Goal: Task Accomplishment & Management: Manage account settings

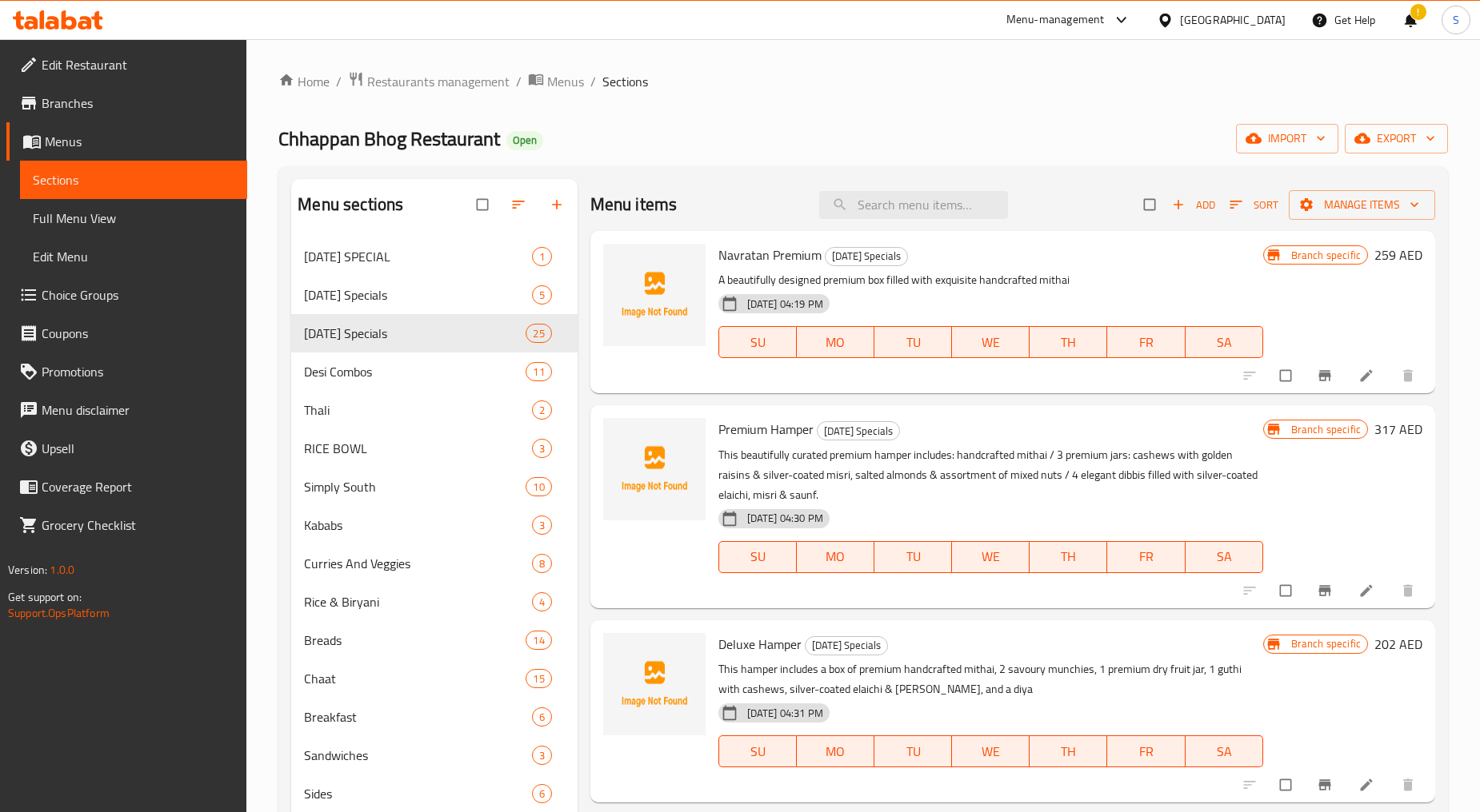
click at [1412, 21] on div "!" at bounding box center [1410, 20] width 18 height 38
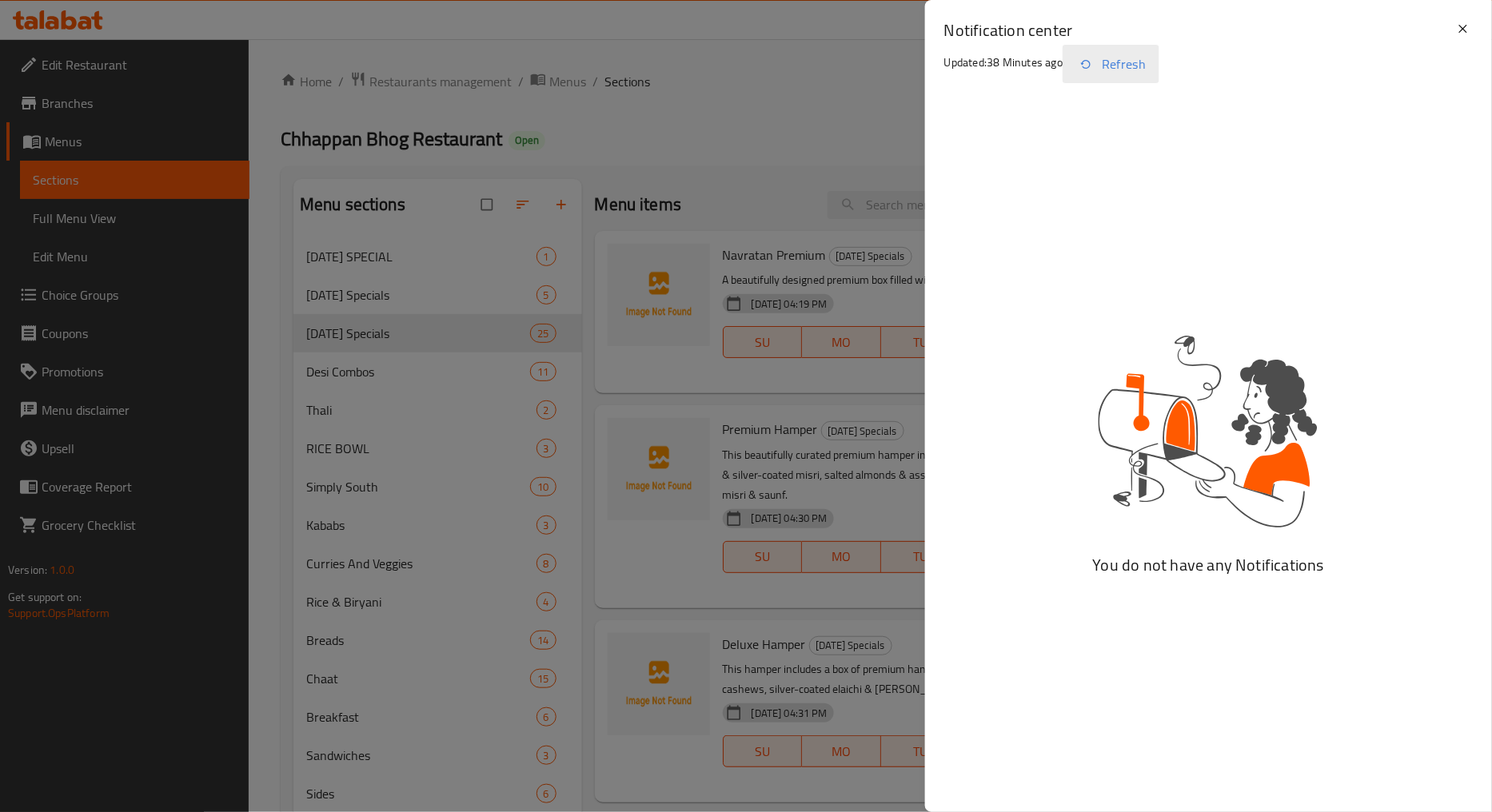
click at [1100, 75] on button "Refresh" at bounding box center [1111, 63] width 97 height 38
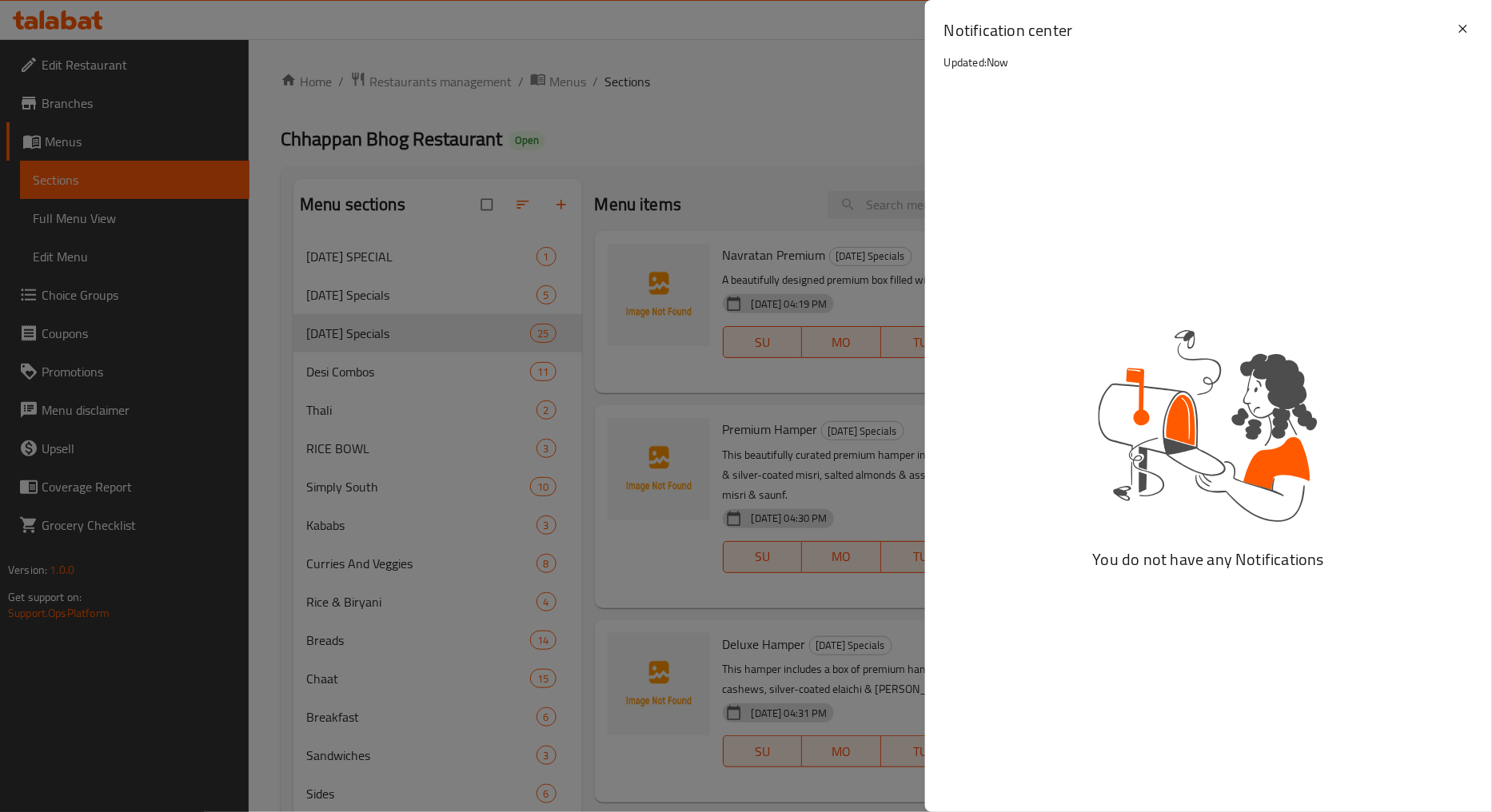
click at [715, 92] on div at bounding box center [746, 406] width 1492 height 812
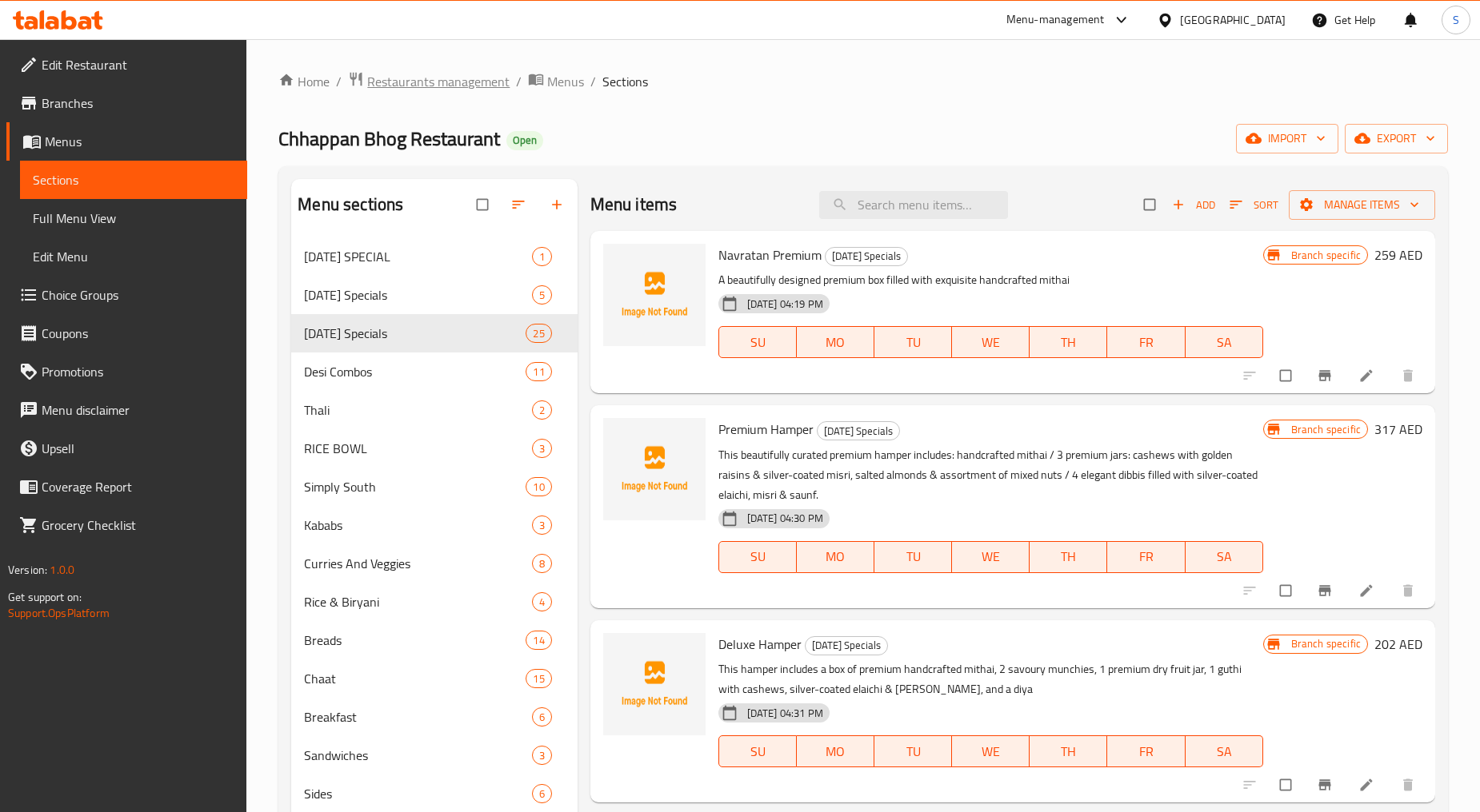
click at [437, 89] on span "Restaurants management" at bounding box center [438, 81] width 142 height 20
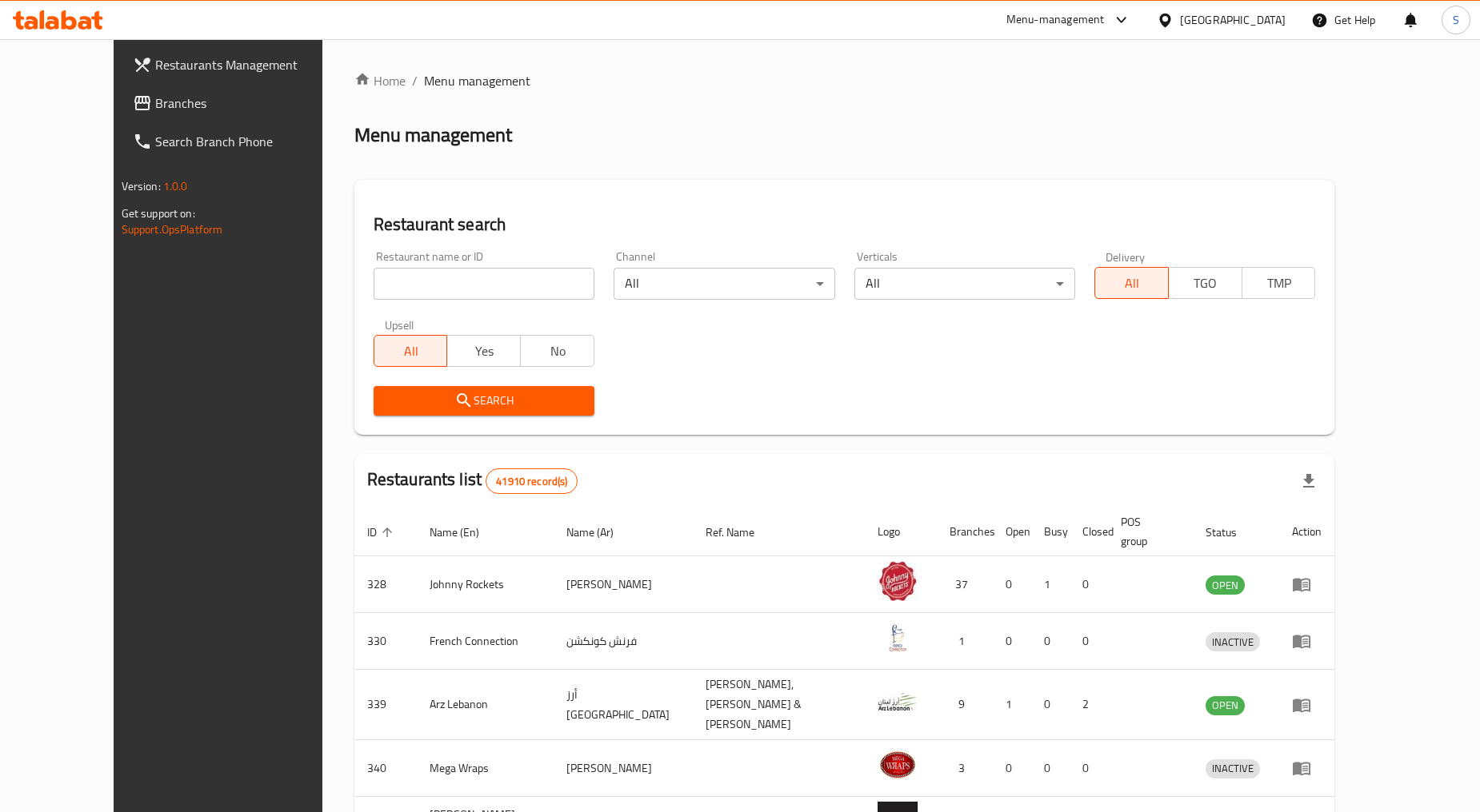
click at [155, 107] on span "Branches" at bounding box center [252, 103] width 193 height 20
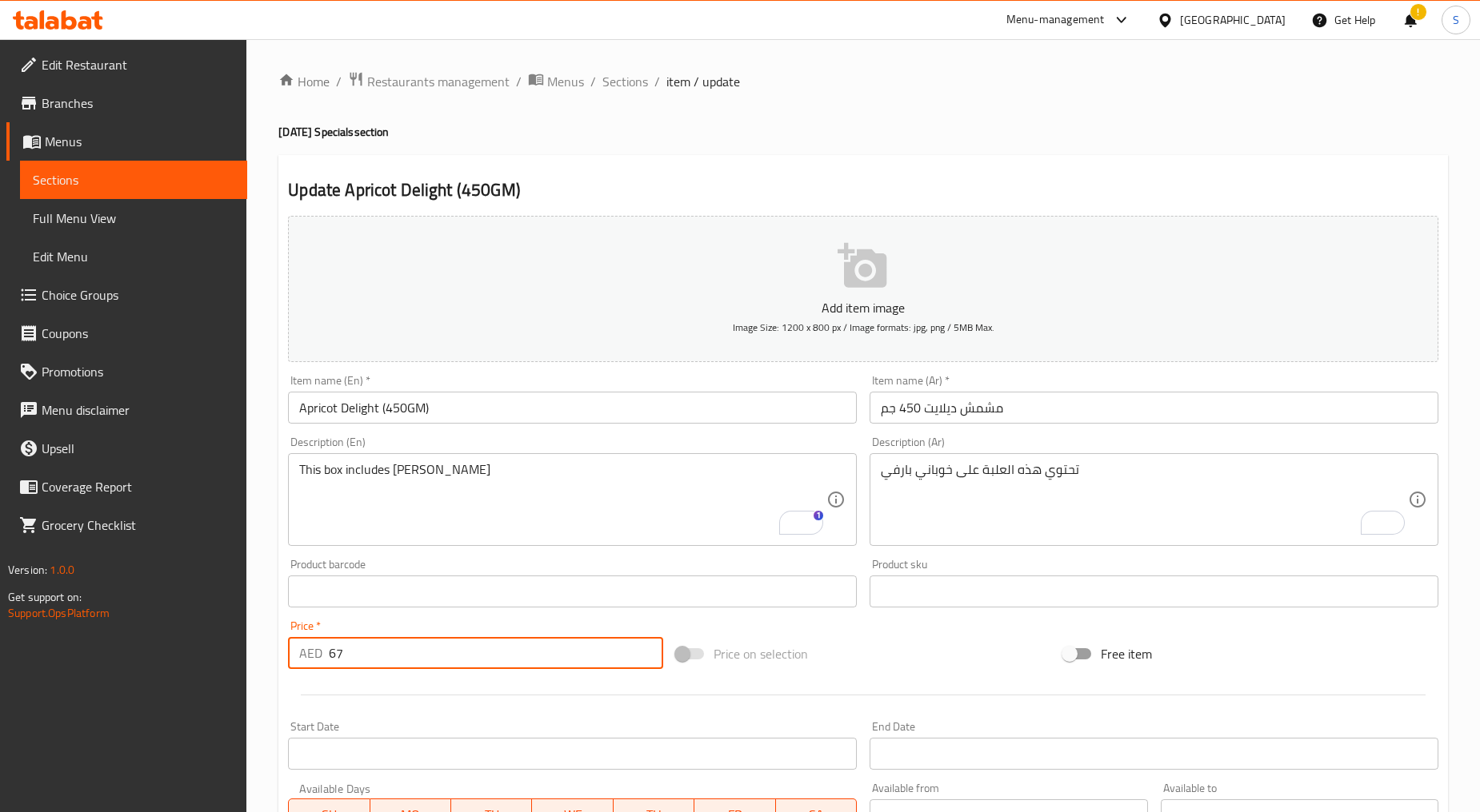
click at [644, 68] on div "Home / Restaurants management / Menus / Sections / item / update Diwali Special…" at bounding box center [863, 584] width 1233 height 1090
click at [632, 84] on span "Sections" at bounding box center [625, 81] width 46 height 20
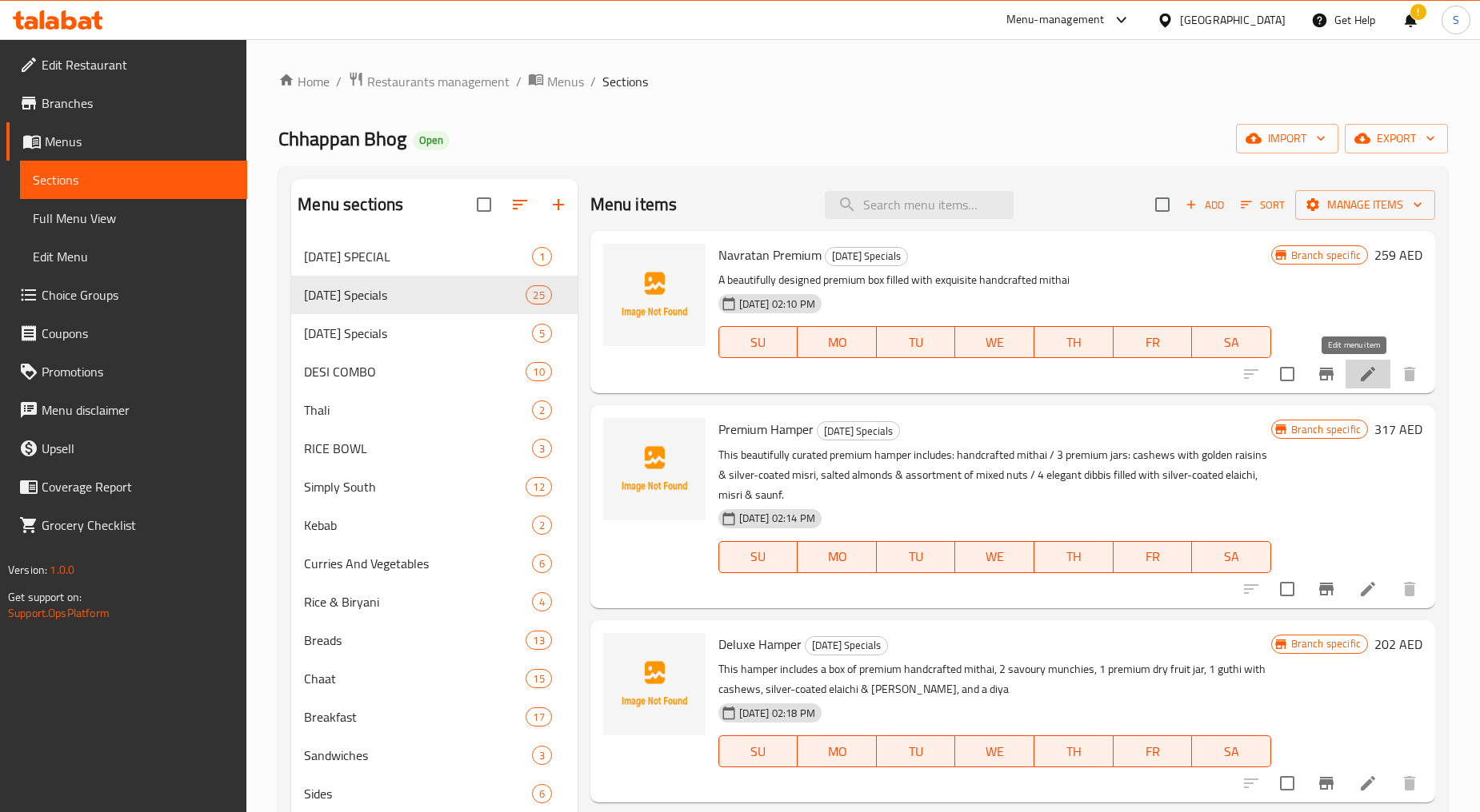
click at [1358, 371] on icon at bounding box center [1368, 374] width 20 height 20
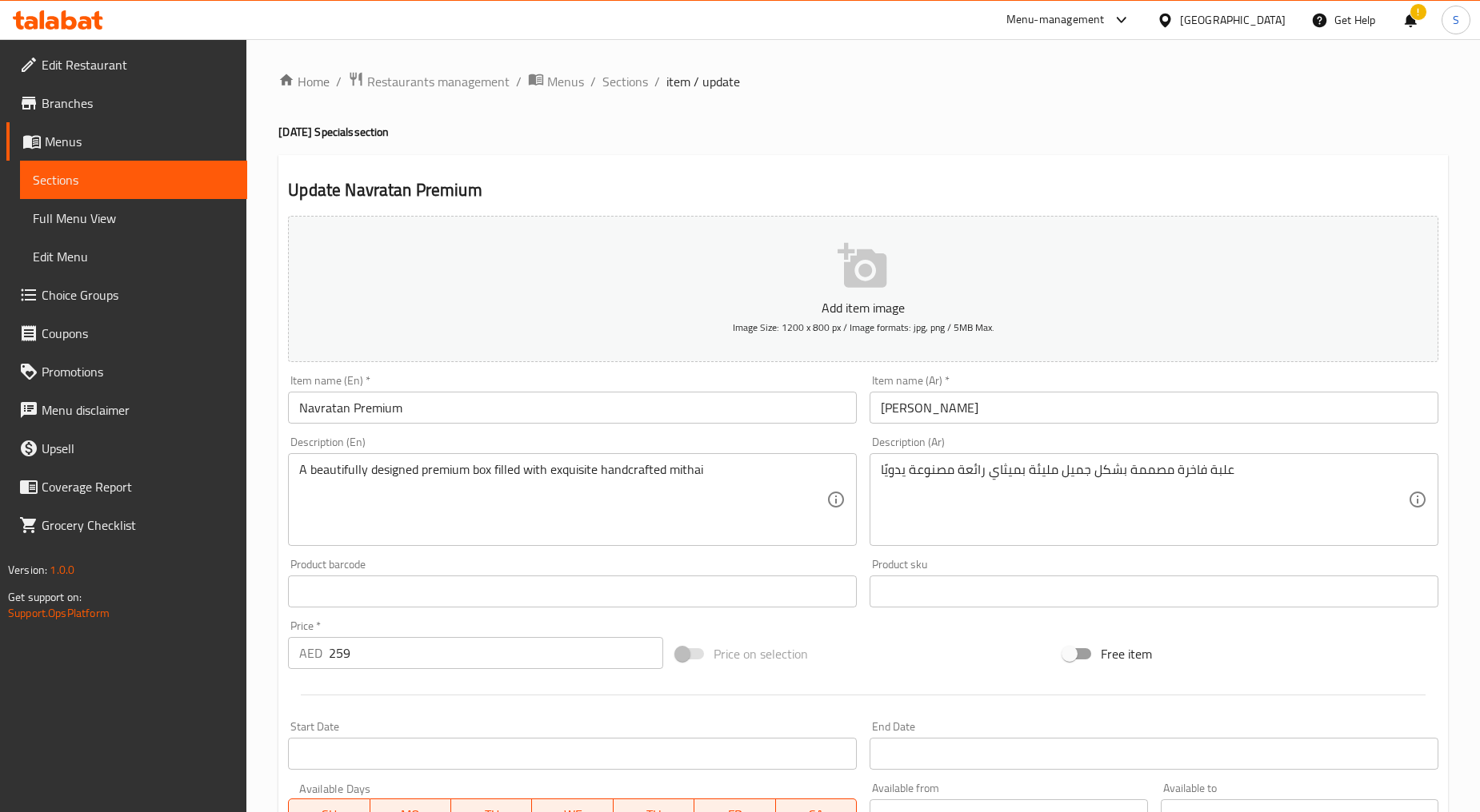
click at [458, 398] on input "Navratan Premium" at bounding box center [572, 407] width 569 height 32
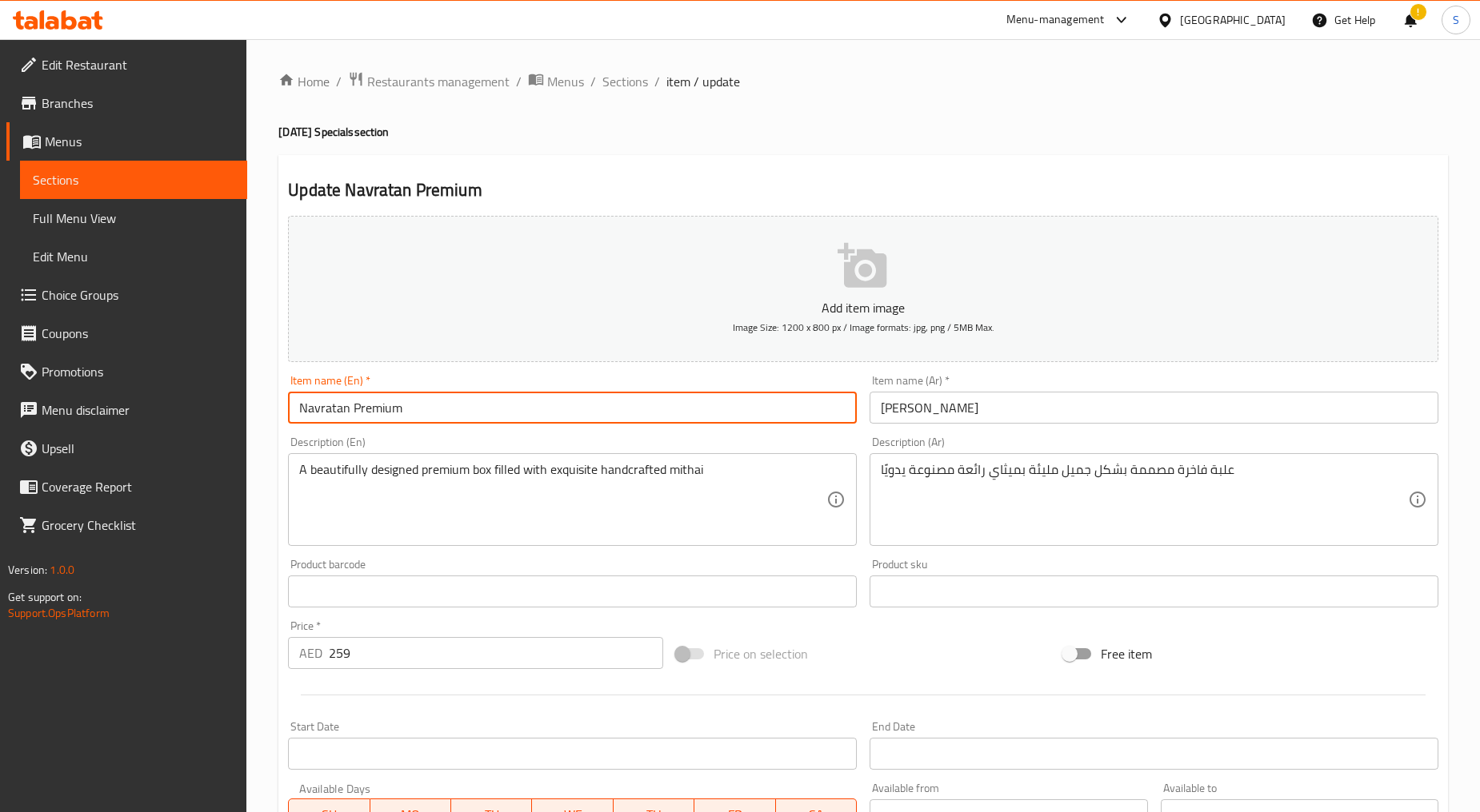
click at [458, 398] on input "Navratan Premium" at bounding box center [572, 407] width 569 height 32
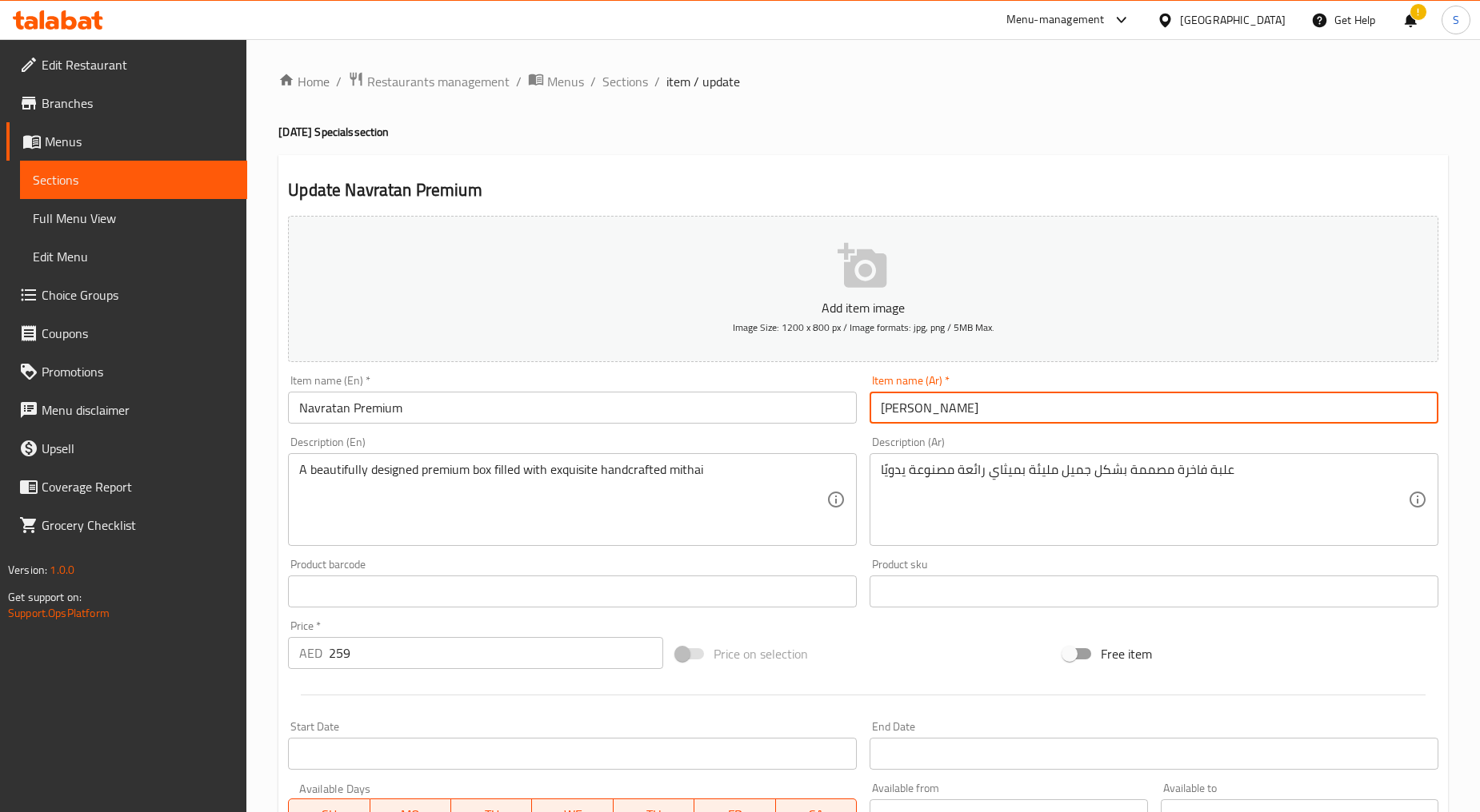
click at [1011, 421] on input "نافراتان فاخر" at bounding box center [1154, 407] width 569 height 32
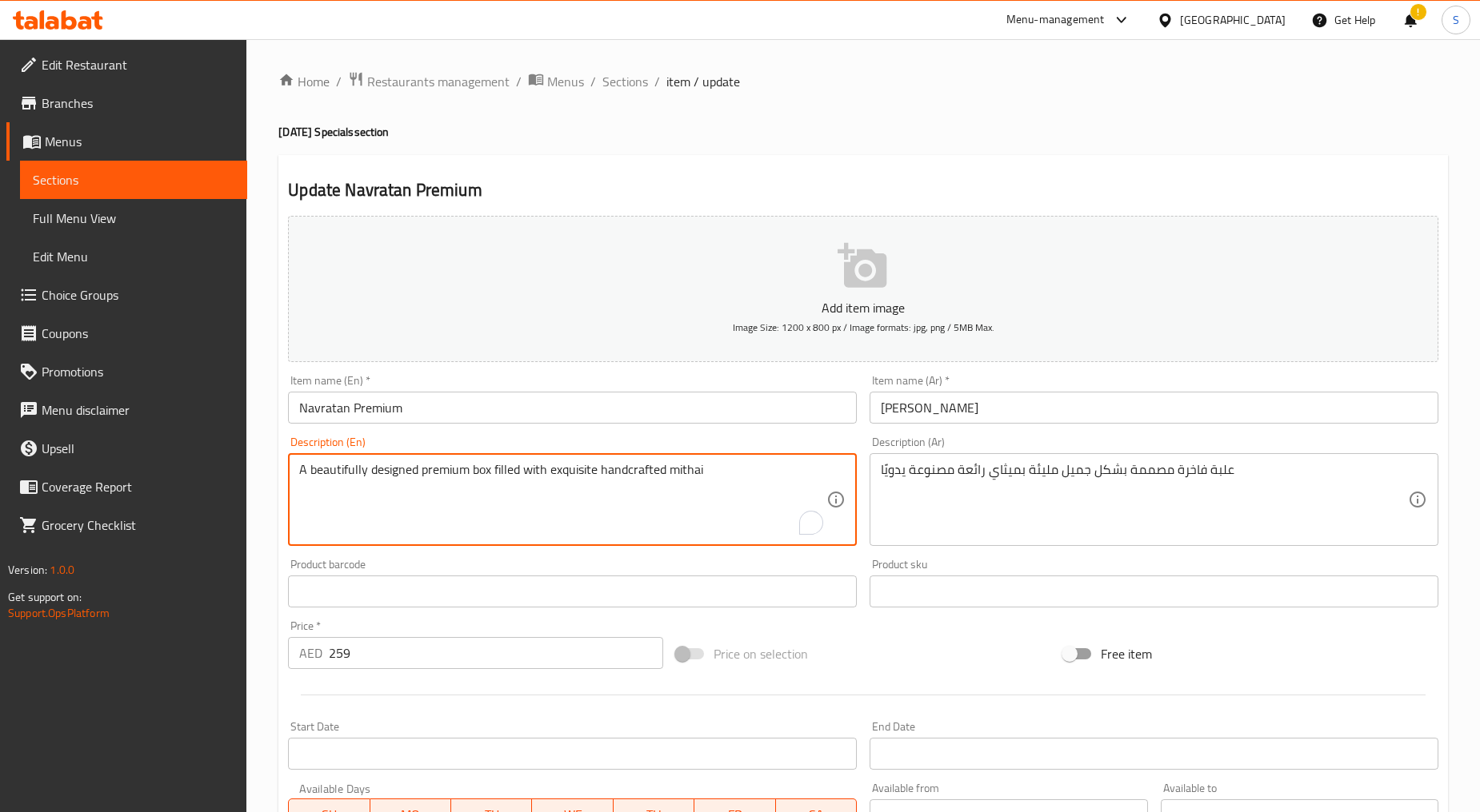
click at [562, 500] on textarea "A beautifully designed premium box filled with exquisite handcrafted mithai" at bounding box center [562, 500] width 527 height 76
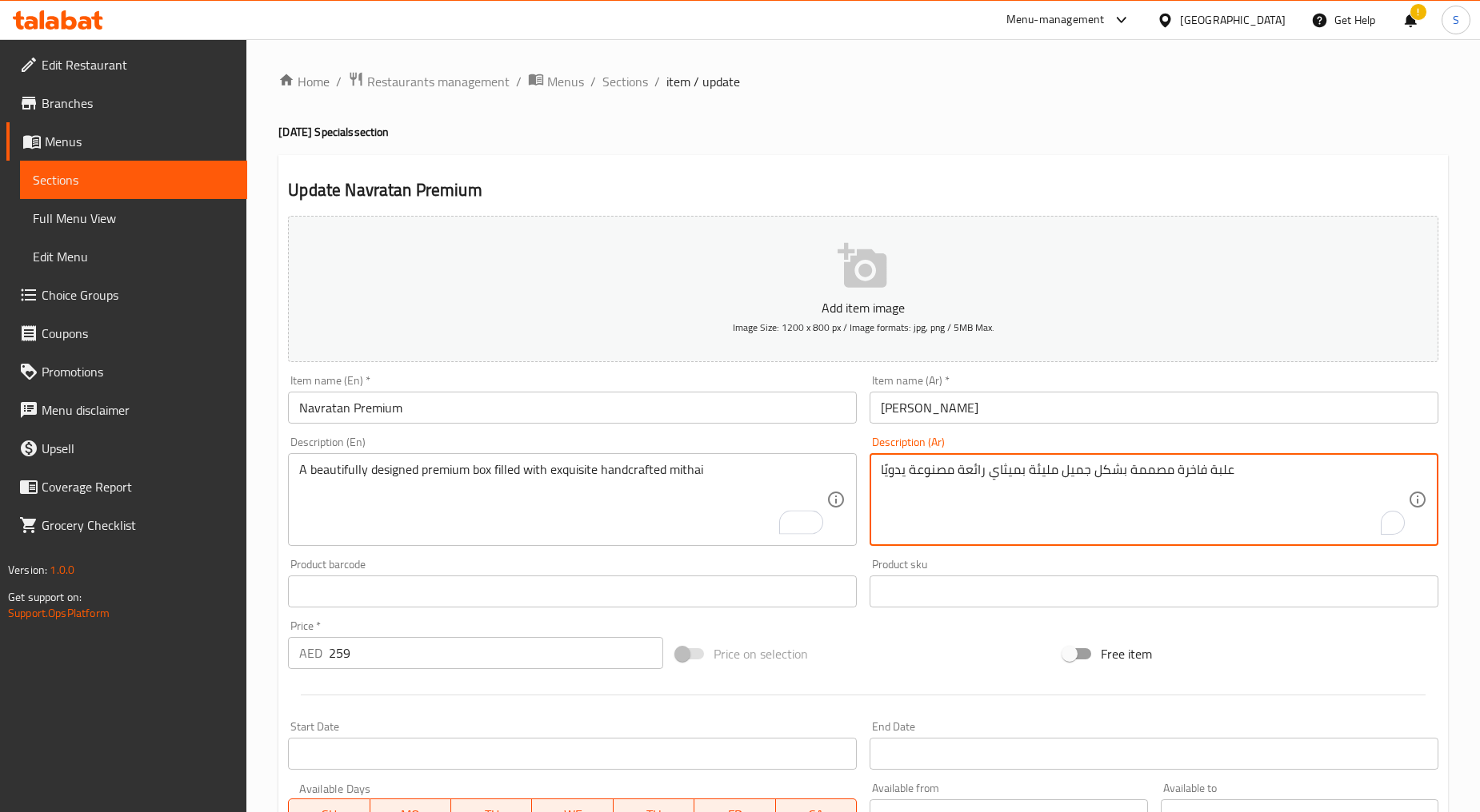
click at [974, 522] on textarea "علبة فاخرة مصممة بشكل جميل مليئة بميثاي رائعة مصنوعة يدويًا" at bounding box center [1144, 500] width 527 height 76
click at [633, 82] on span "Sections" at bounding box center [625, 81] width 46 height 20
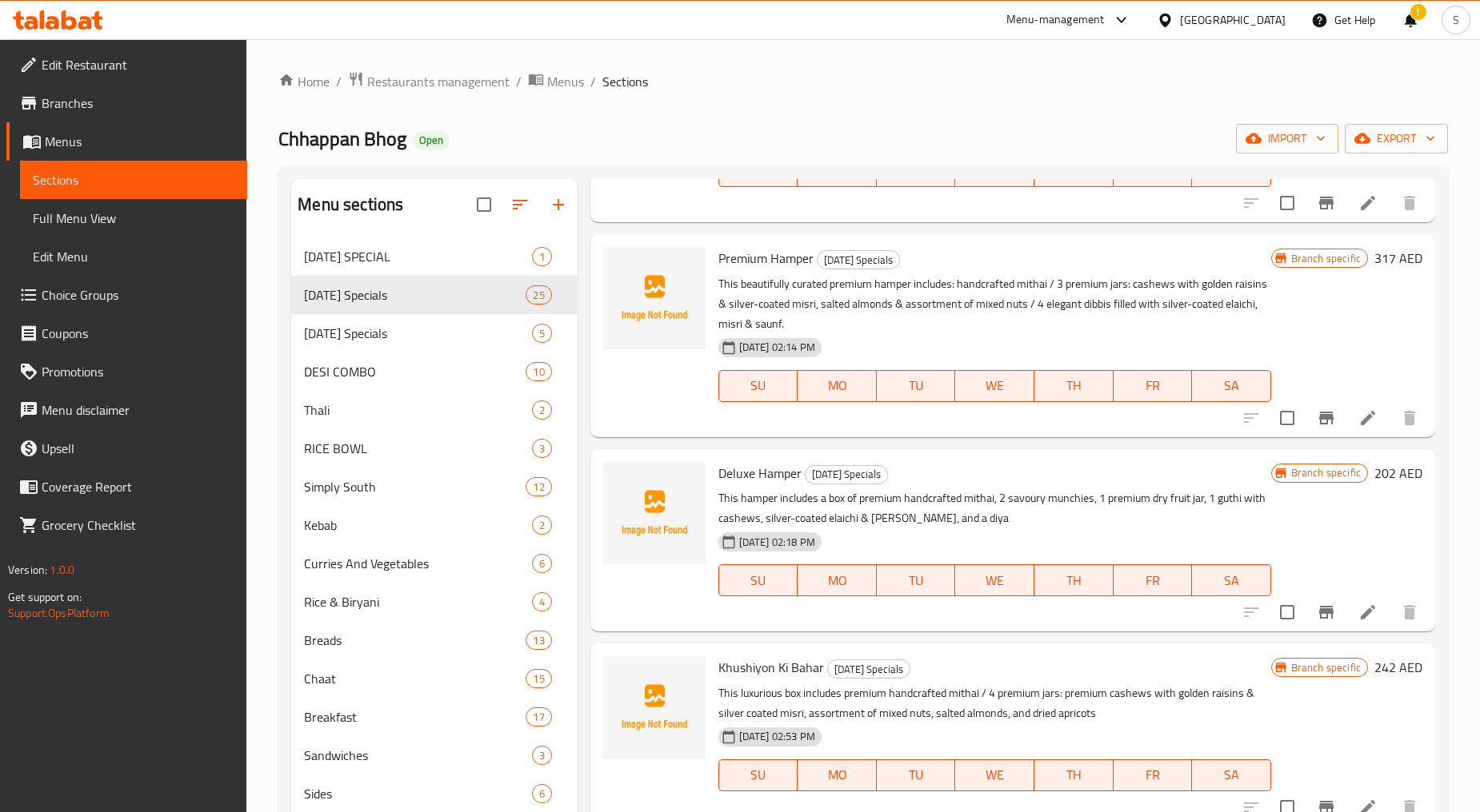
scroll to position [177, 0]
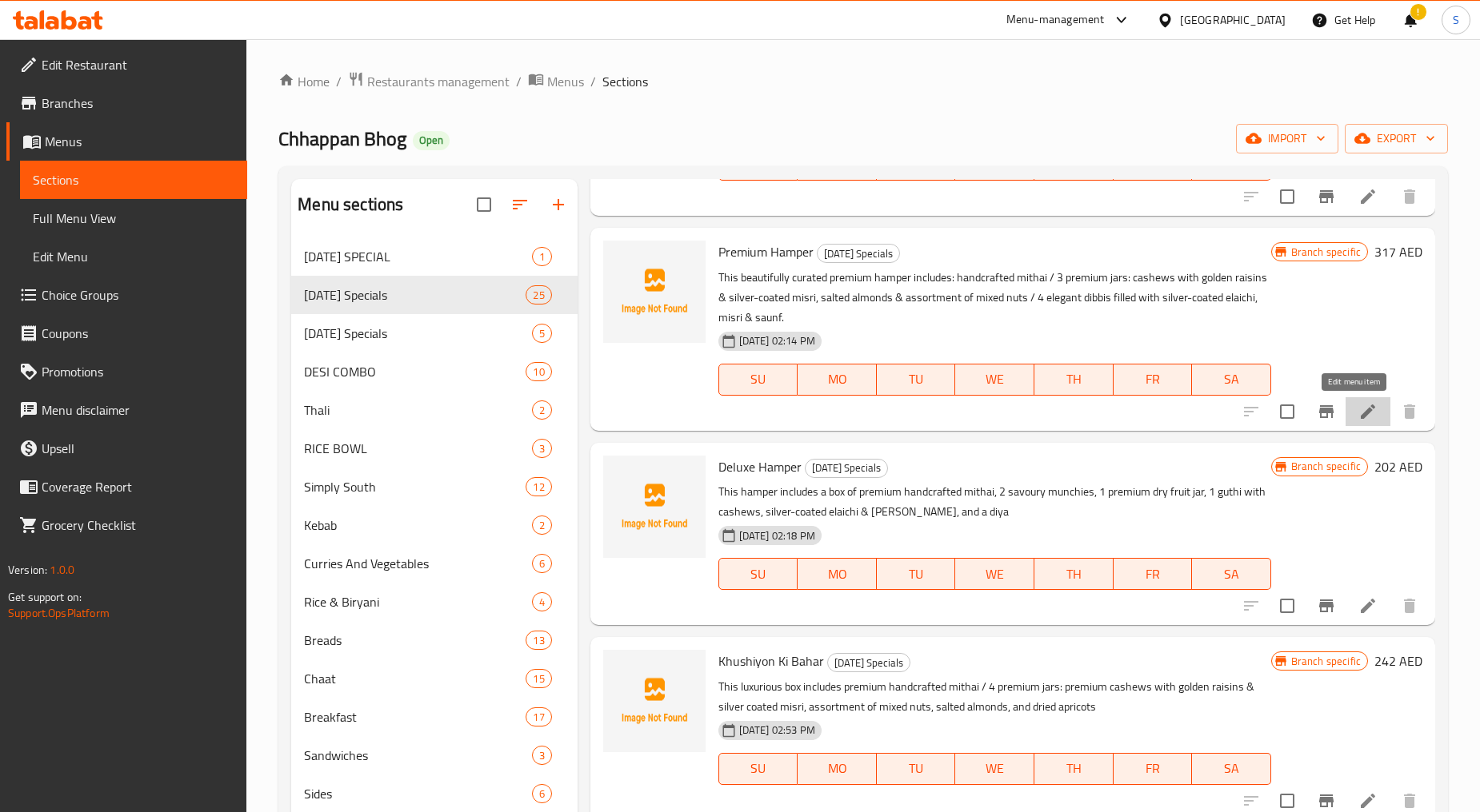
click at [1358, 408] on icon at bounding box center [1368, 412] width 20 height 20
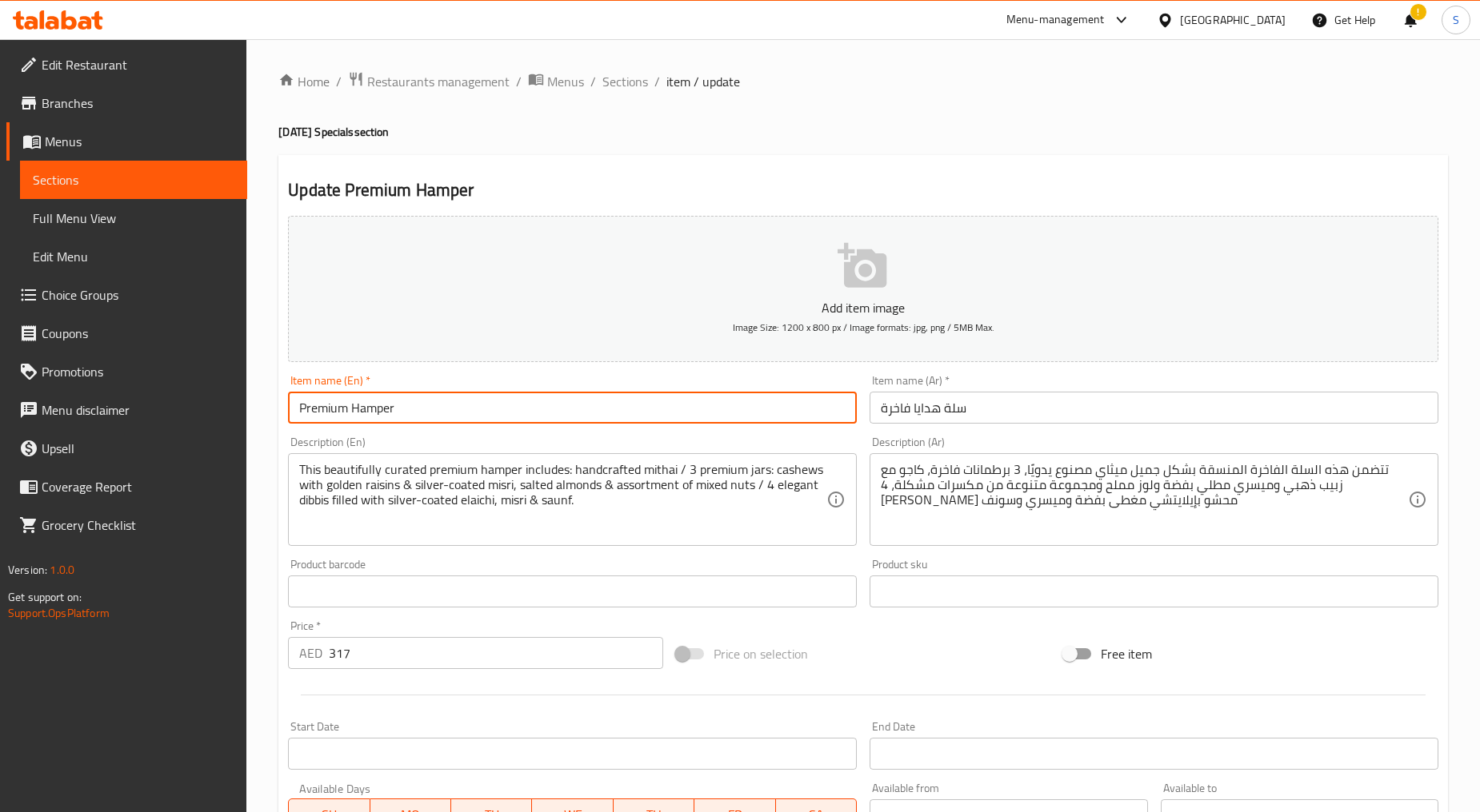
click at [462, 408] on input "Premium Hamper" at bounding box center [572, 407] width 569 height 32
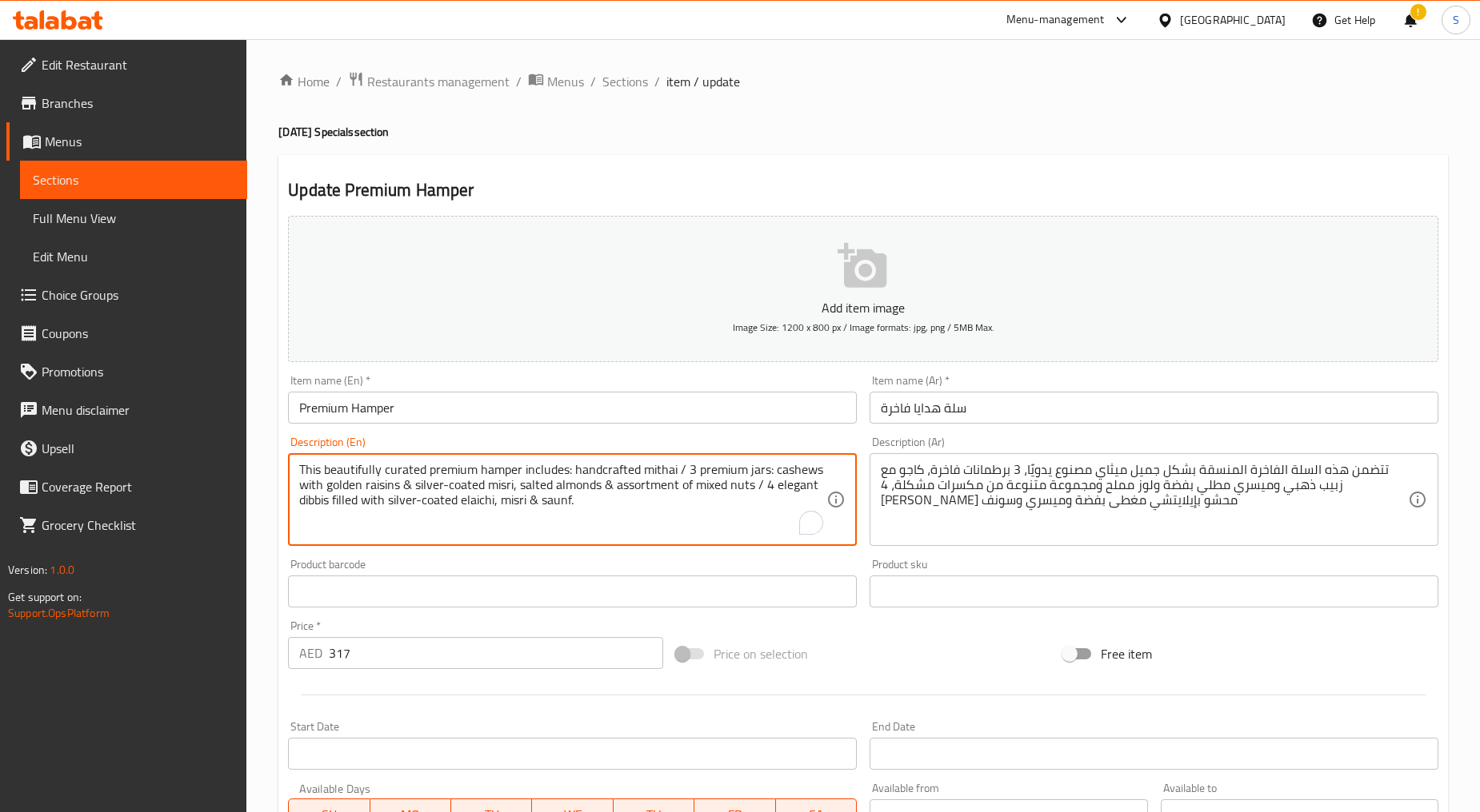
click at [624, 517] on textarea "This beautifully curated premium hamper includes: handcrafted mithai / 3 premiu…" at bounding box center [562, 500] width 527 height 76
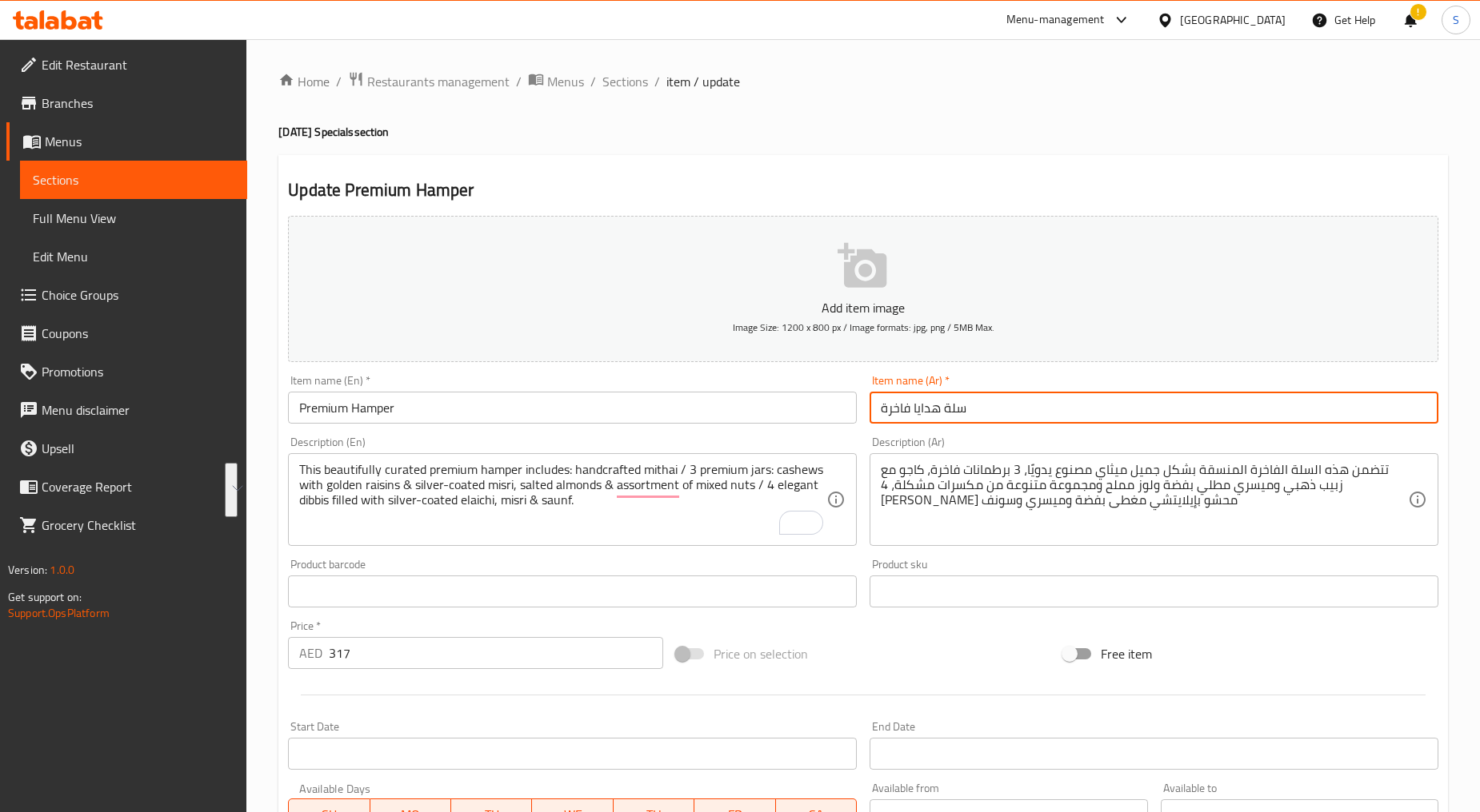
click at [998, 420] on input "سلة هدايا فاخرة" at bounding box center [1154, 407] width 569 height 32
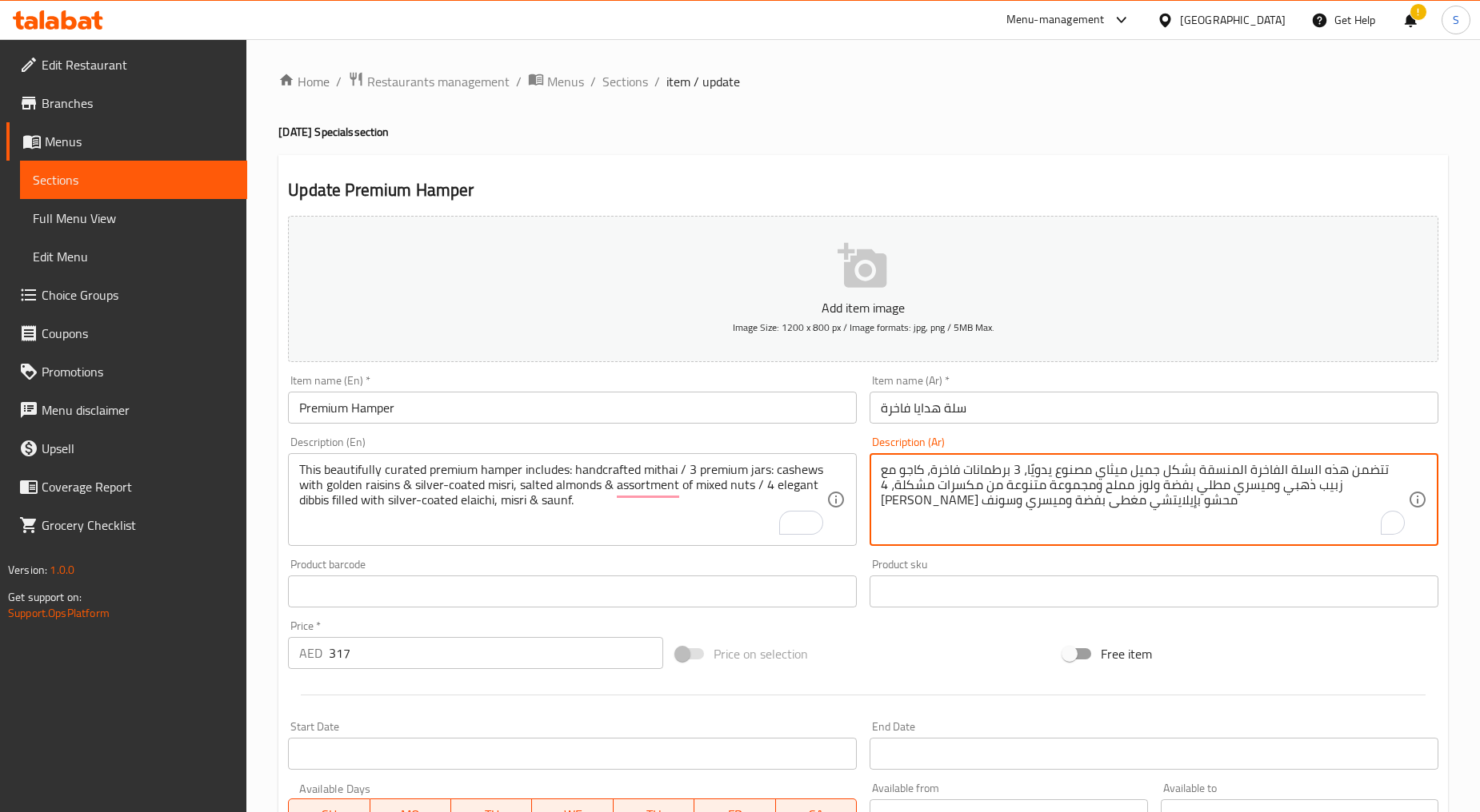
click at [983, 507] on textarea "تتضمن هذه السلة الفاخرة المنسقة بشكل جميل ميثاي مصنوع يدويًا، 3 برطمانات فاخرة،…" at bounding box center [1144, 500] width 527 height 76
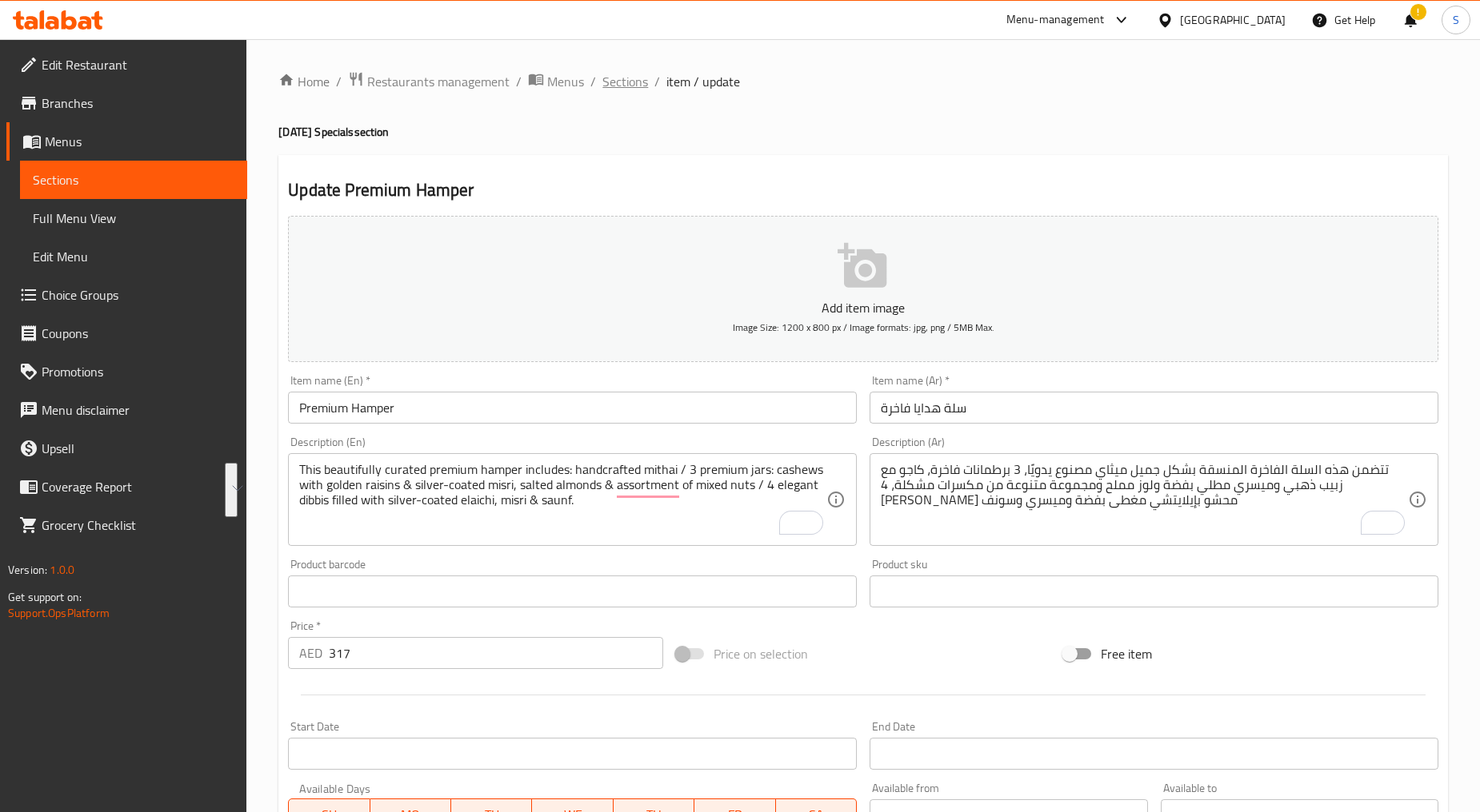
click at [634, 82] on span "Sections" at bounding box center [625, 81] width 46 height 20
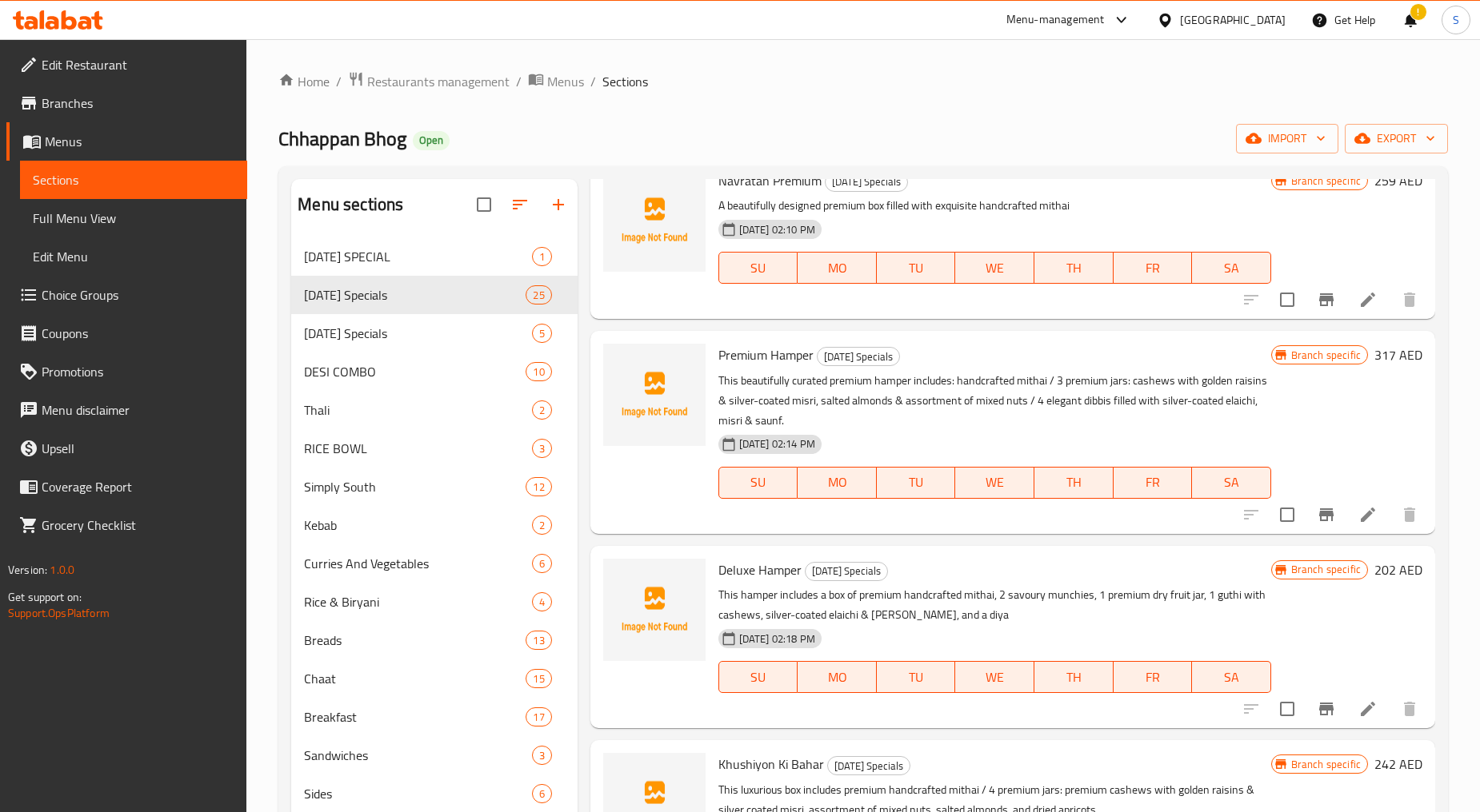
scroll to position [177, 0]
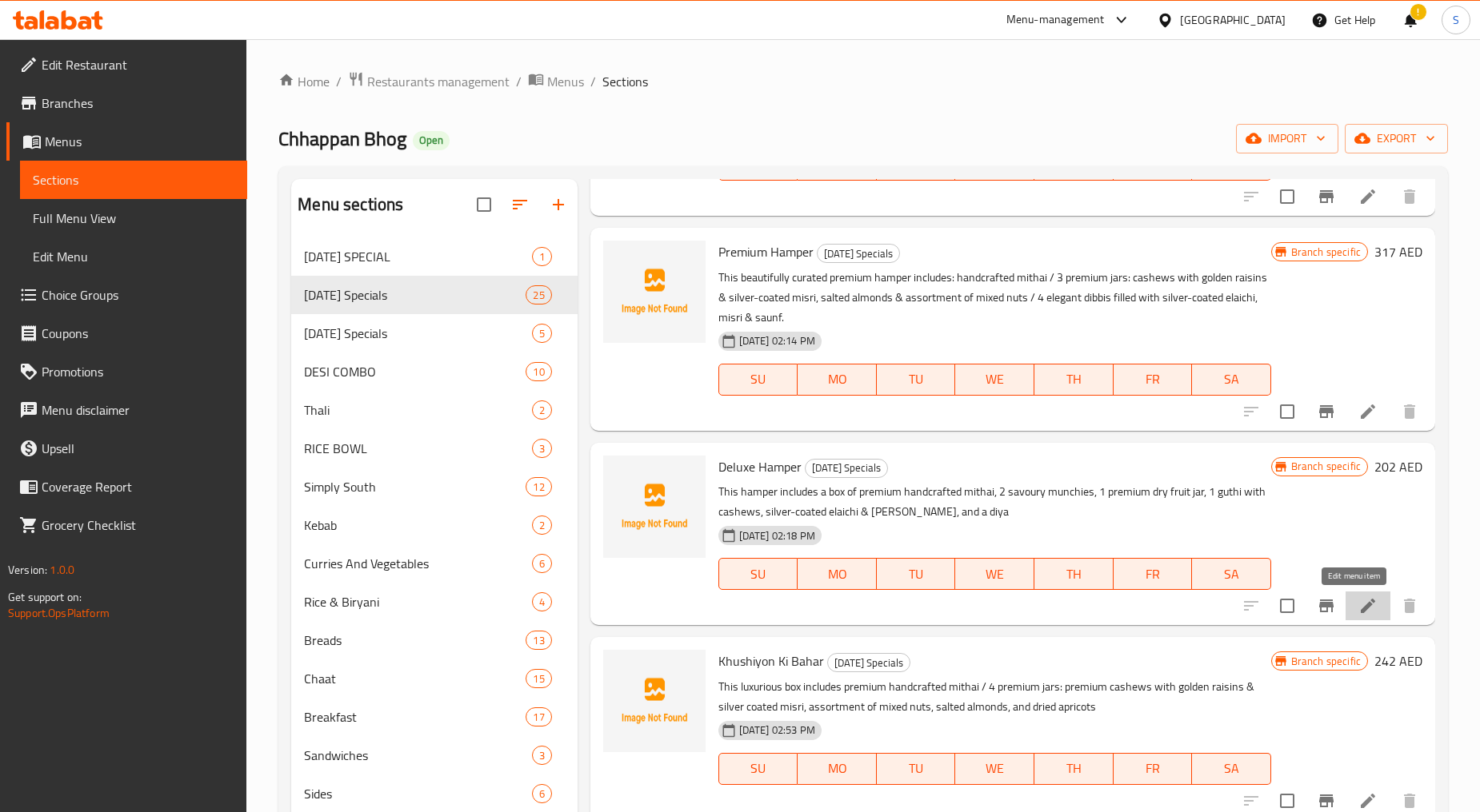
click at [1360, 606] on icon at bounding box center [1368, 606] width 15 height 15
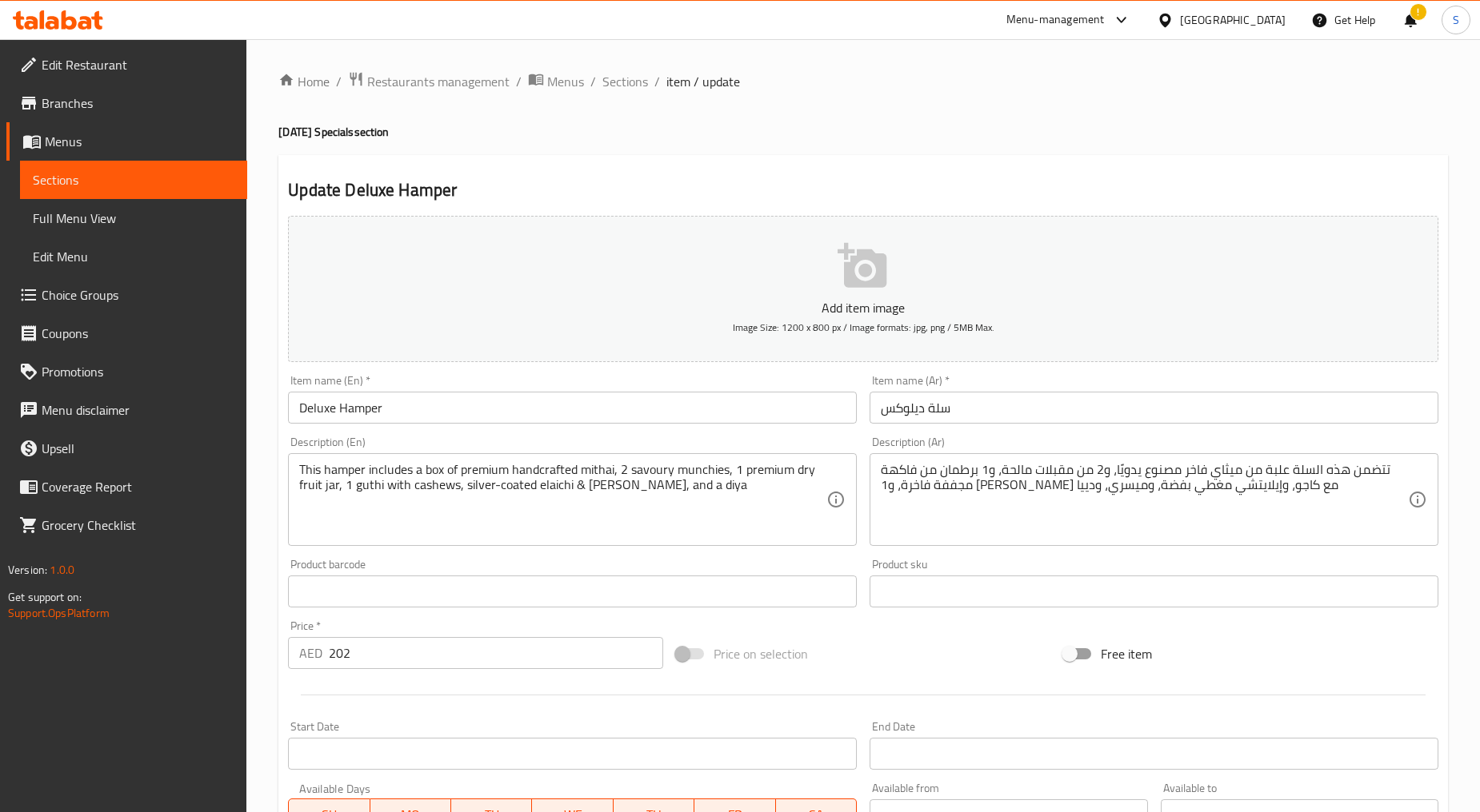
click at [492, 398] on input "Deluxe Hamper" at bounding box center [572, 407] width 569 height 32
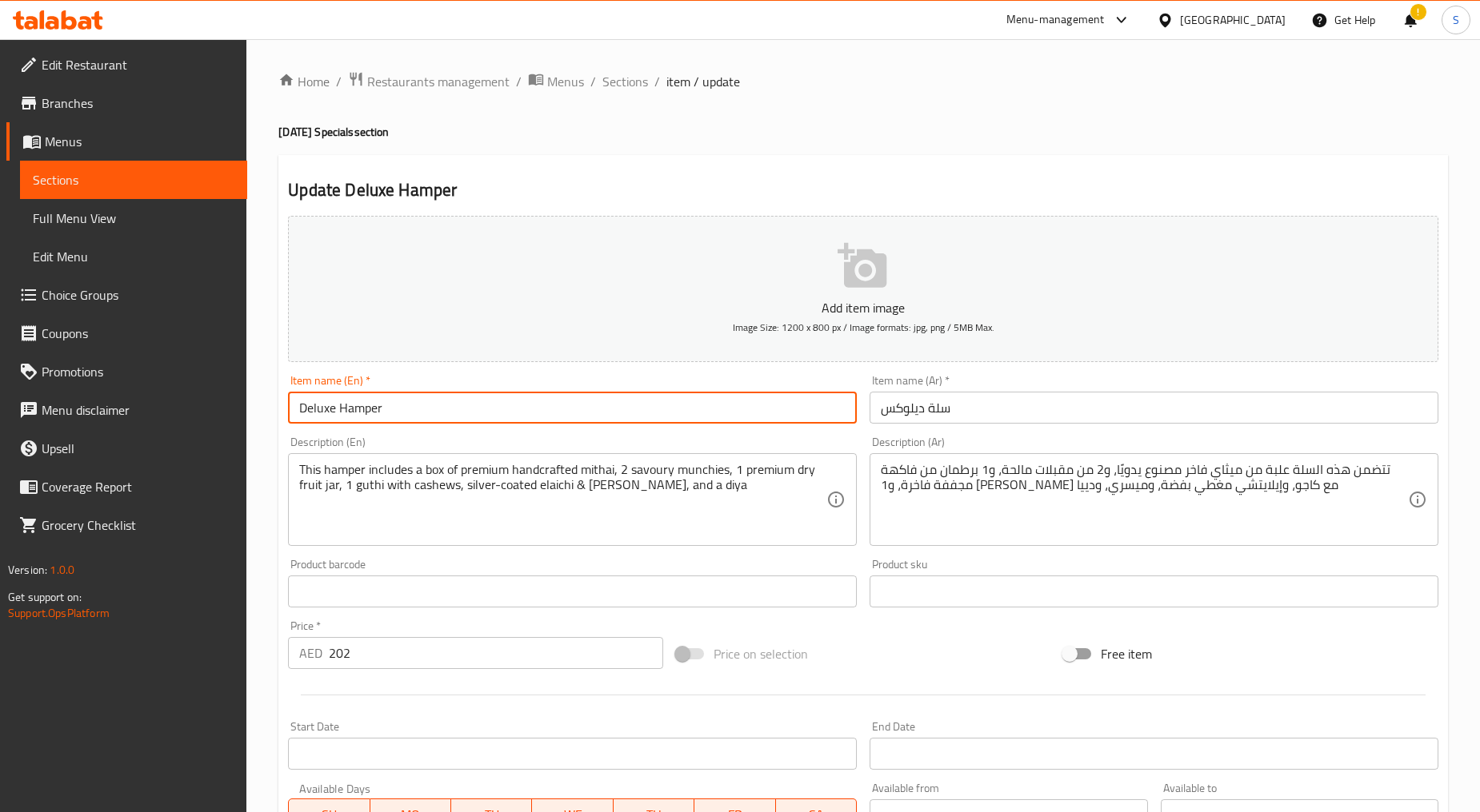
click at [492, 398] on input "Deluxe Hamper" at bounding box center [572, 407] width 569 height 32
click at [925, 397] on input "سلة ديلوكس" at bounding box center [1154, 407] width 569 height 32
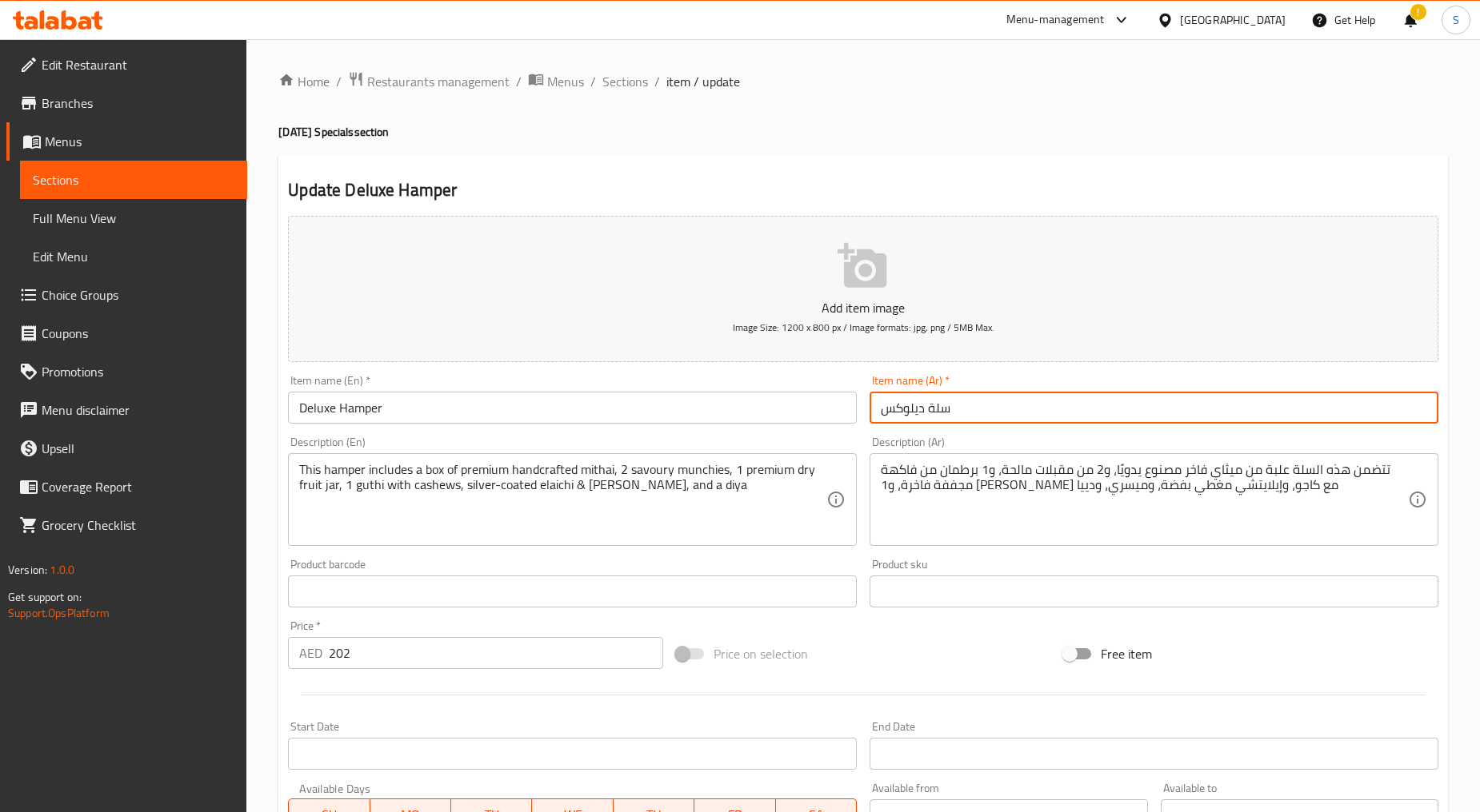
click at [925, 397] on input "سلة ديلوكس" at bounding box center [1154, 407] width 569 height 32
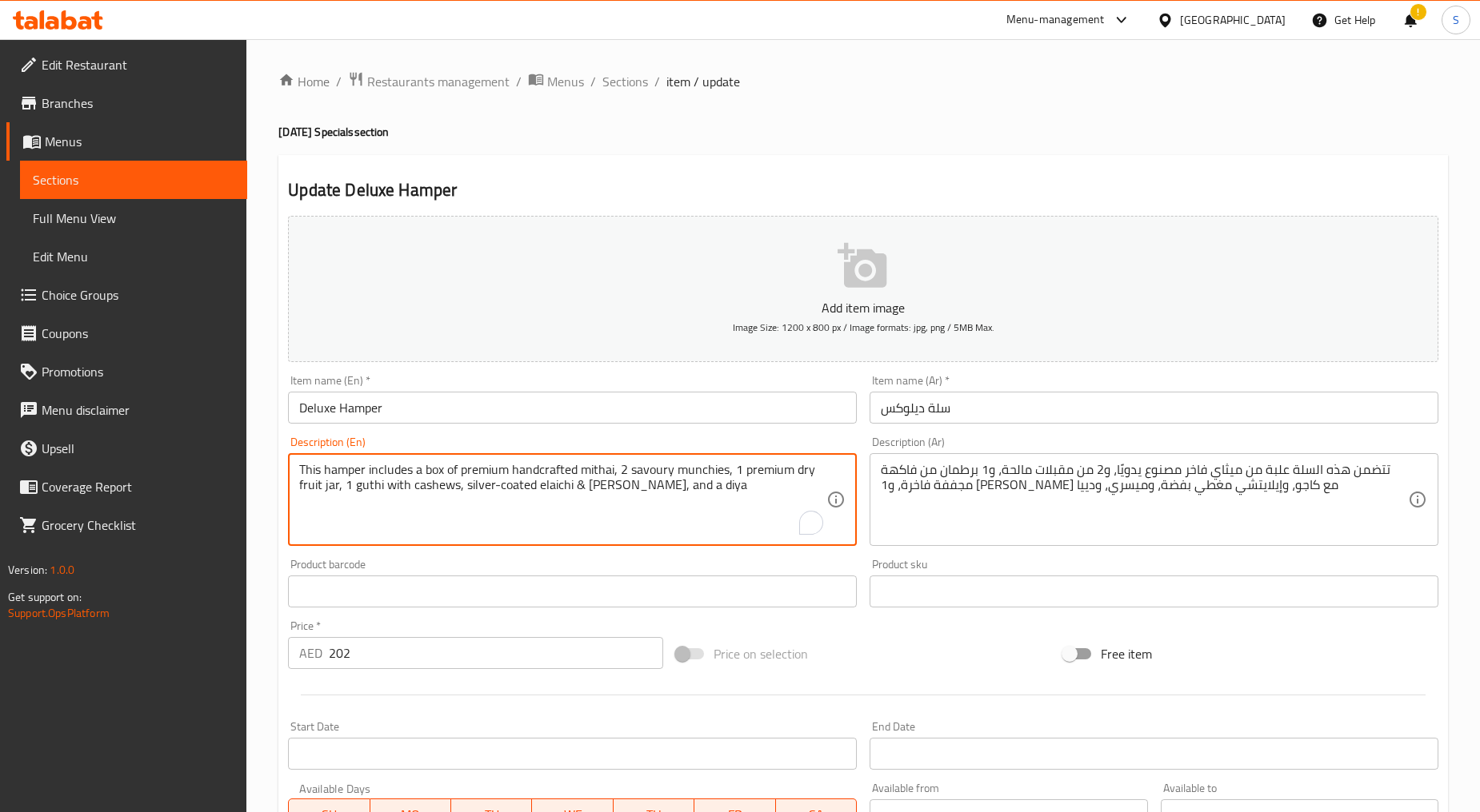
click at [617, 504] on textarea "This hamper includes a box of premium handcrafted mithai, 2 savoury munchies, 1…" at bounding box center [562, 500] width 527 height 76
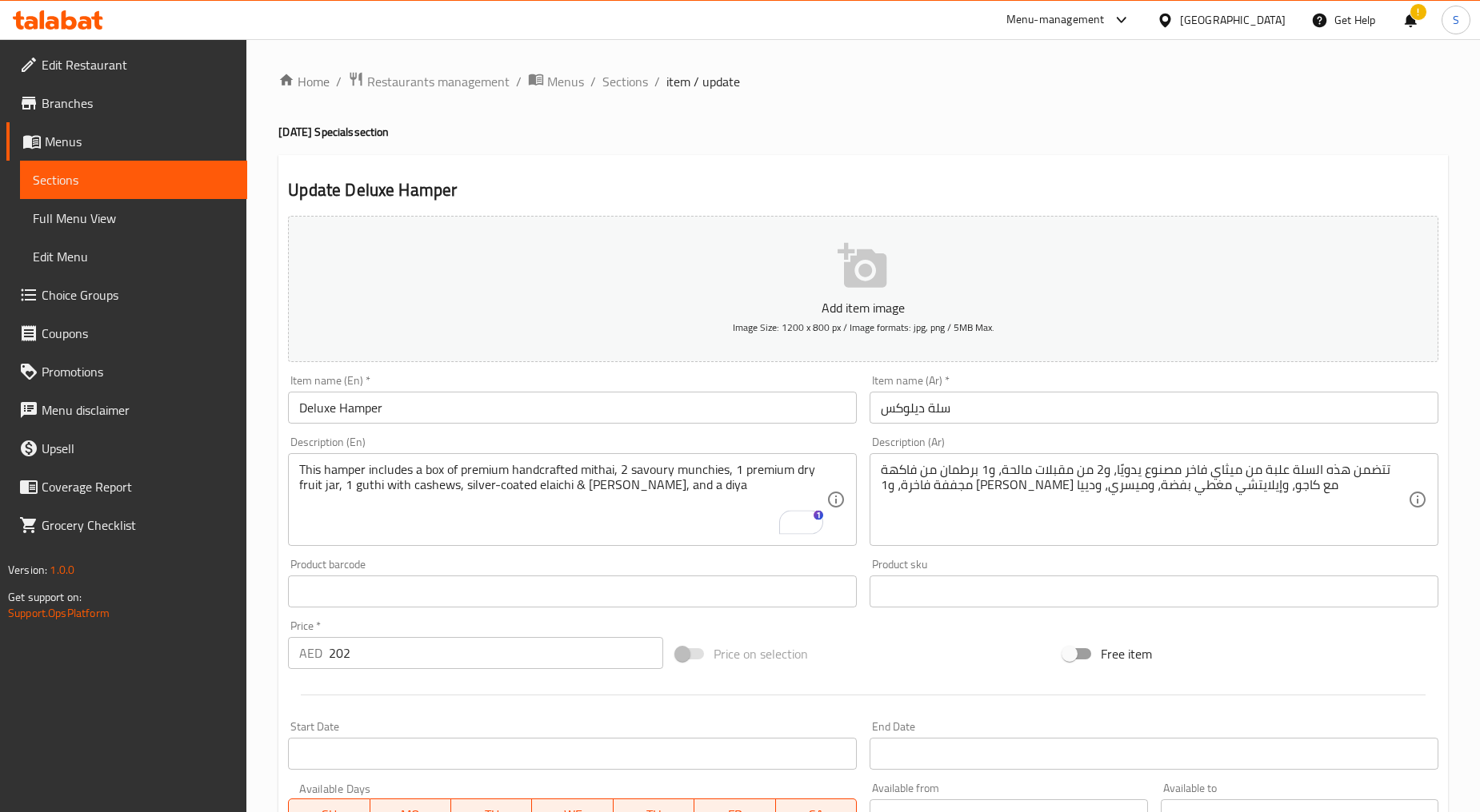
click at [979, 456] on div "تتضمن هذه السلة علبة من ميثاي فاخر مصنوع يدويًا، و2 من مقبلات مالحة، و1 برطمان …" at bounding box center [1154, 500] width 569 height 93
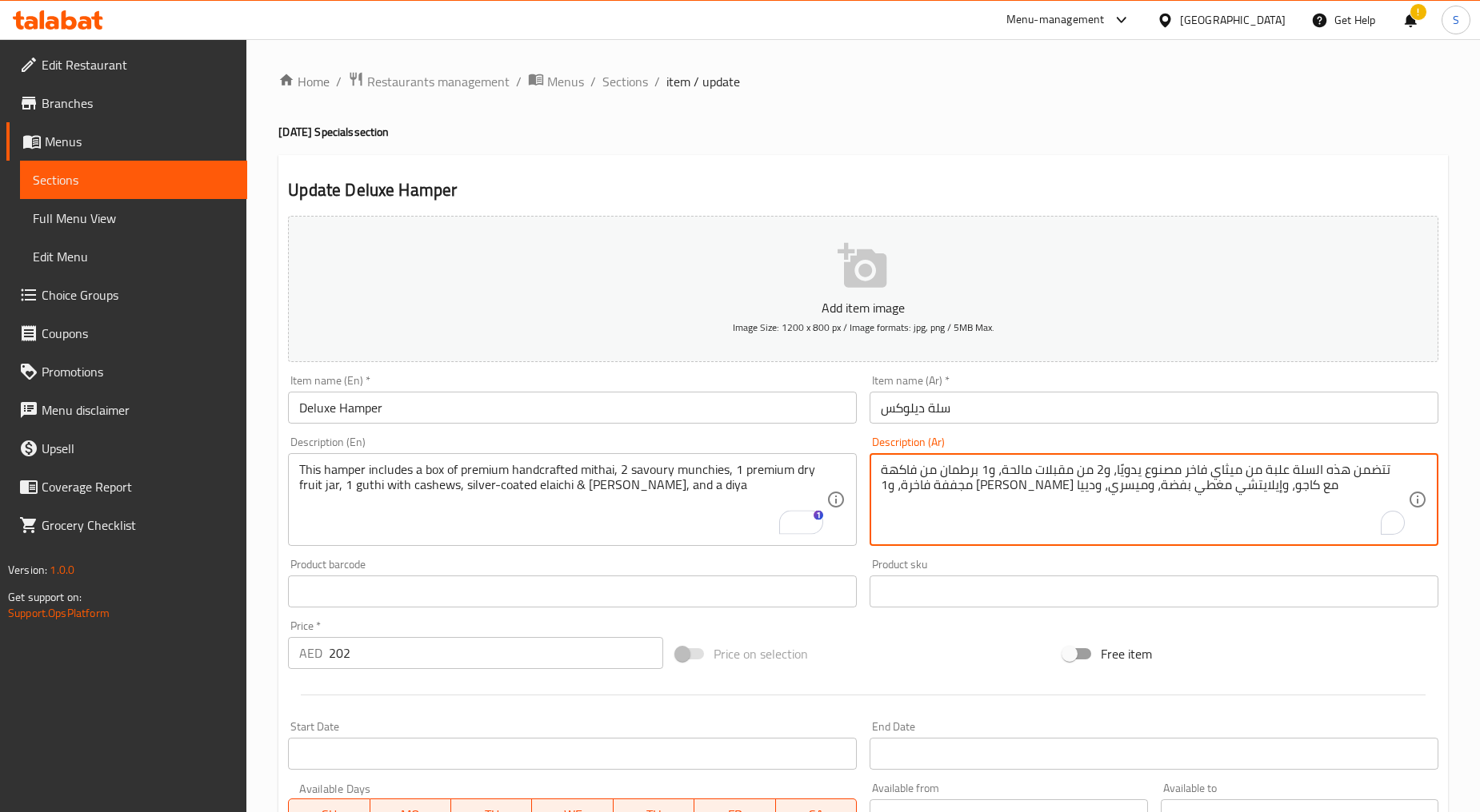
click at [979, 456] on div "تتضمن هذه السلة علبة من ميثاي فاخر مصنوع يدويًا، و2 من مقبلات مالحة، و1 برطمان …" at bounding box center [1154, 500] width 569 height 93
click at [987, 482] on textarea "تتضمن هذه السلة علبة من ميثاي فاخر مصنوع يدويًا، و2 من مقبلات مالحة، و1 برطمان …" at bounding box center [1144, 500] width 527 height 76
click at [409, 653] on input "202" at bounding box center [496, 653] width 335 height 32
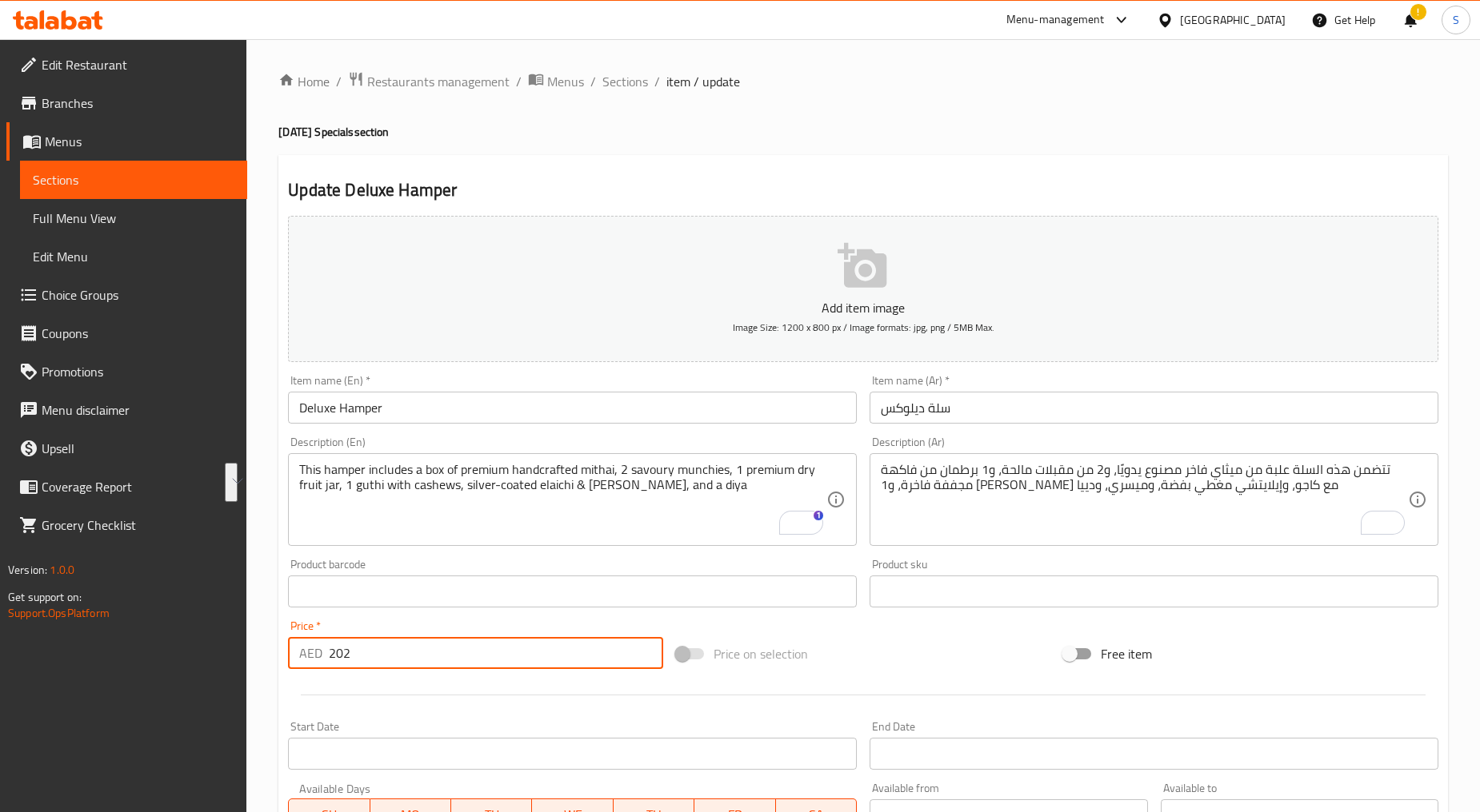
click at [409, 653] on input "202" at bounding box center [496, 653] width 335 height 32
click at [626, 81] on span "Sections" at bounding box center [625, 81] width 46 height 20
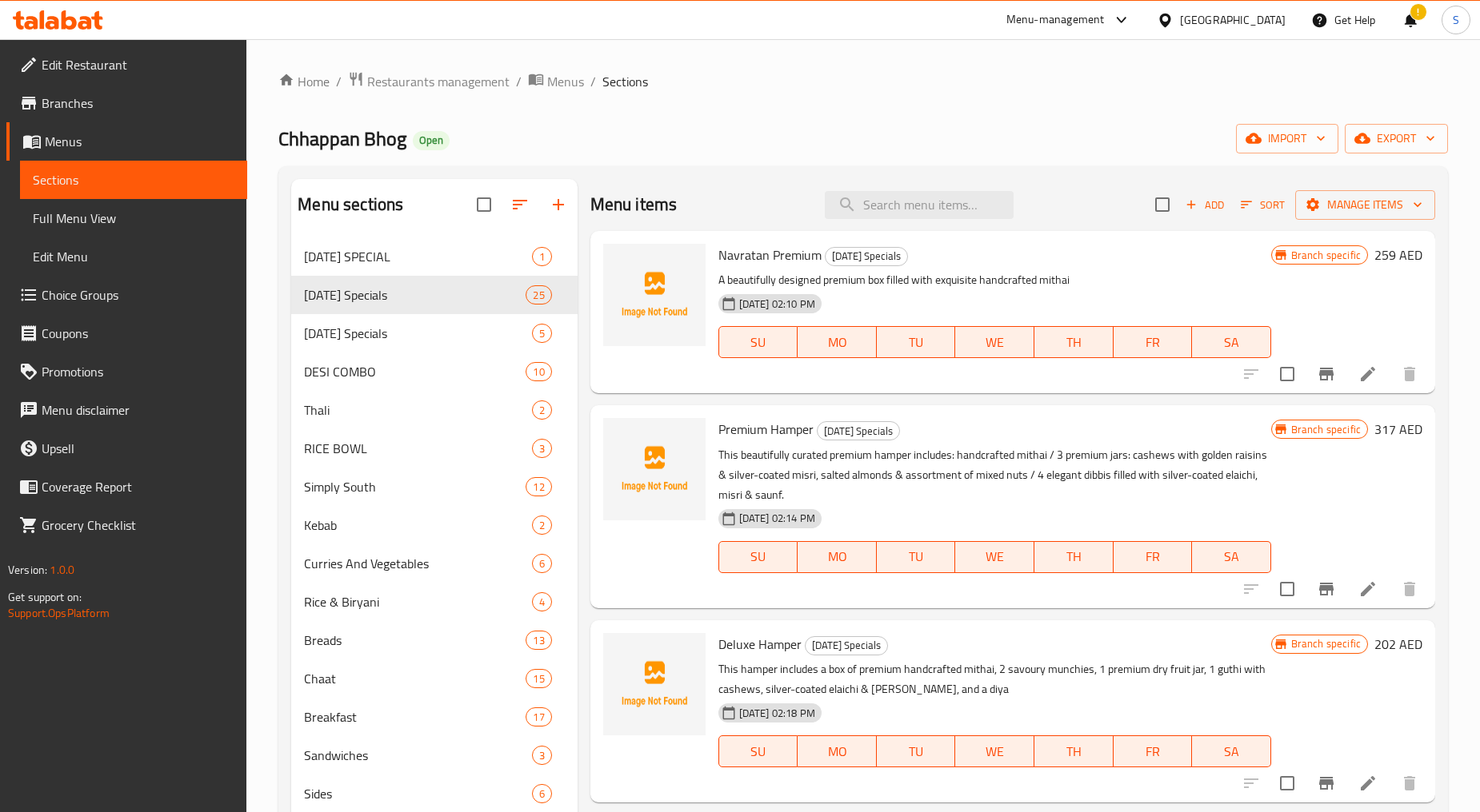
click at [1339, 768] on div at bounding box center [1330, 783] width 197 height 38
click at [1346, 773] on li at bounding box center [1368, 783] width 45 height 28
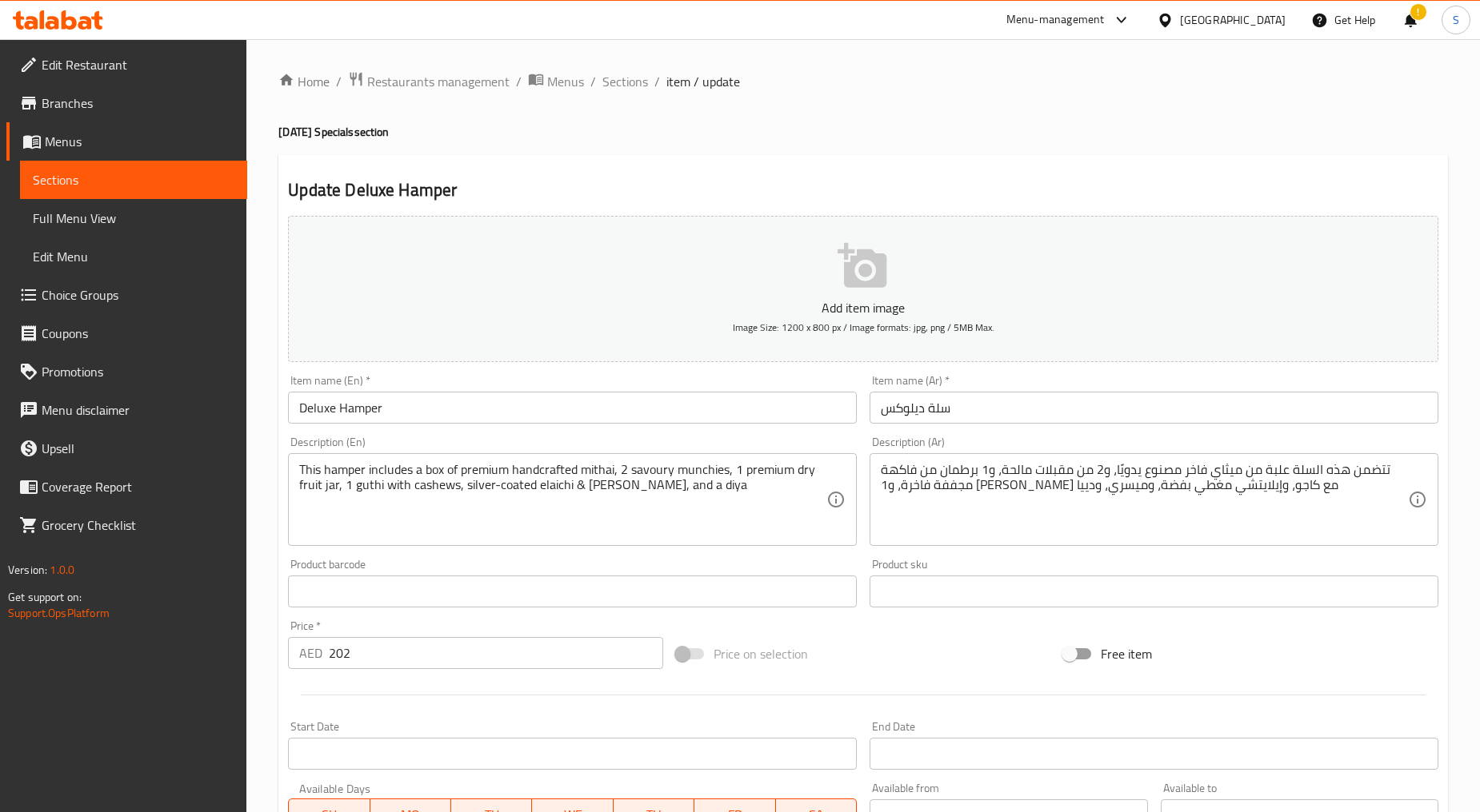
click at [418, 430] on div "Item name (En)   * Deluxe Hamper Item name (En) *" at bounding box center [572, 399] width 581 height 62
click at [418, 426] on div "Item name (En)   * Deluxe Hamper Item name (En) *" at bounding box center [572, 399] width 581 height 62
click at [414, 416] on input "Deluxe Hamper" at bounding box center [572, 407] width 569 height 32
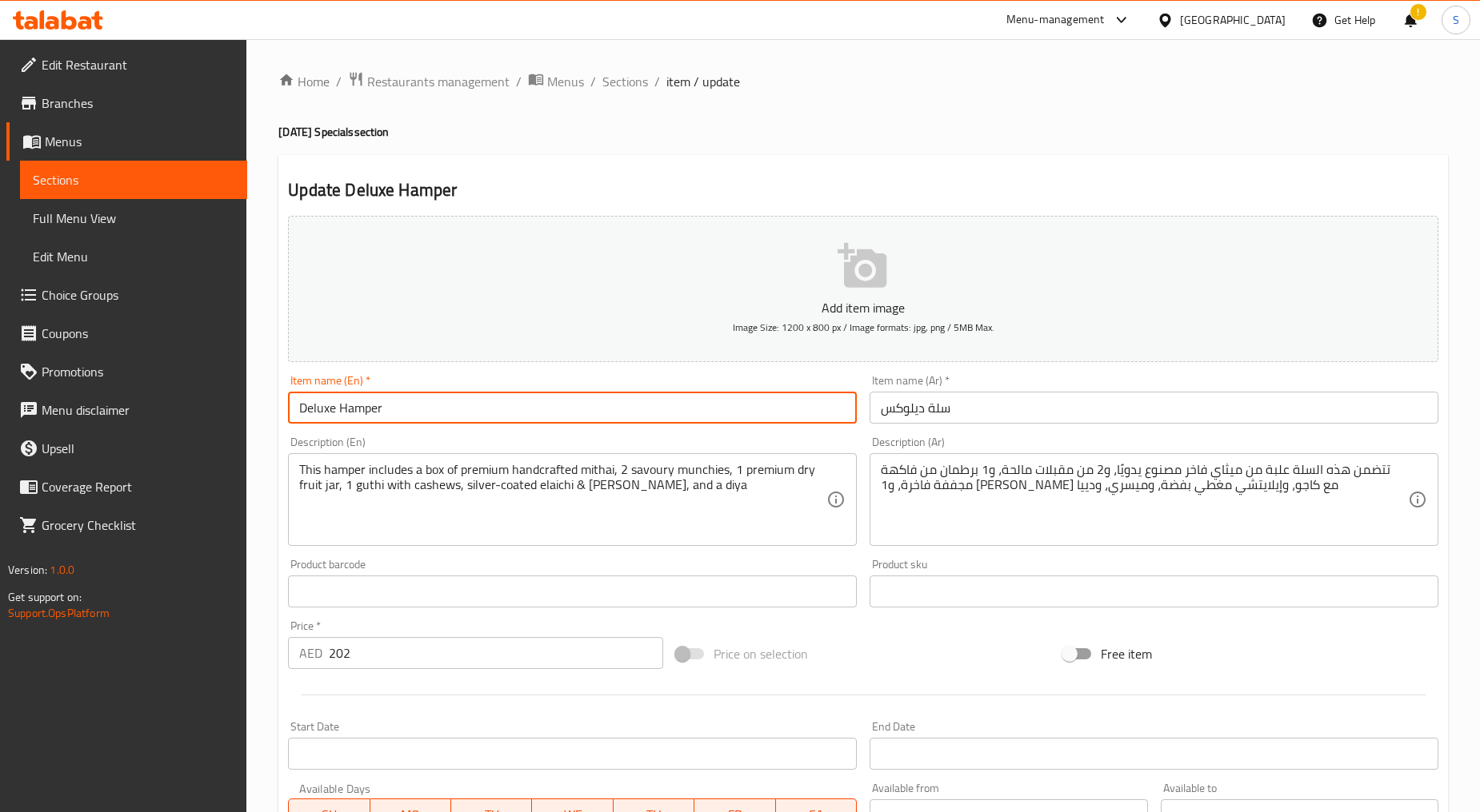
click at [414, 416] on input "Deluxe Hamper" at bounding box center [572, 407] width 569 height 32
click at [974, 414] on input "سلة ديلوكس" at bounding box center [1154, 407] width 569 height 32
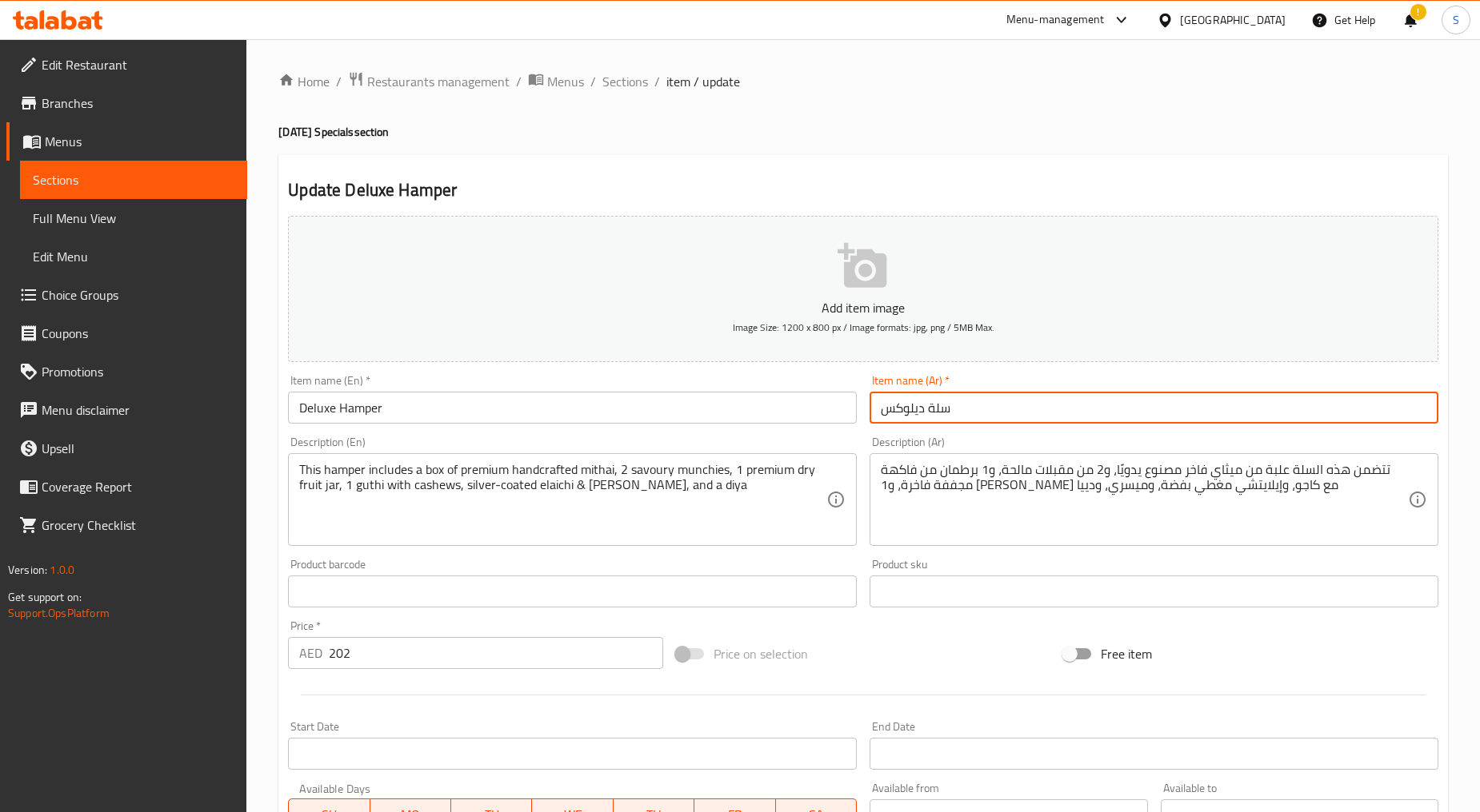
click at [974, 414] on input "سلة ديلوكس" at bounding box center [1154, 407] width 569 height 32
click at [418, 566] on div "Product barcode Product barcode" at bounding box center [572, 583] width 569 height 49
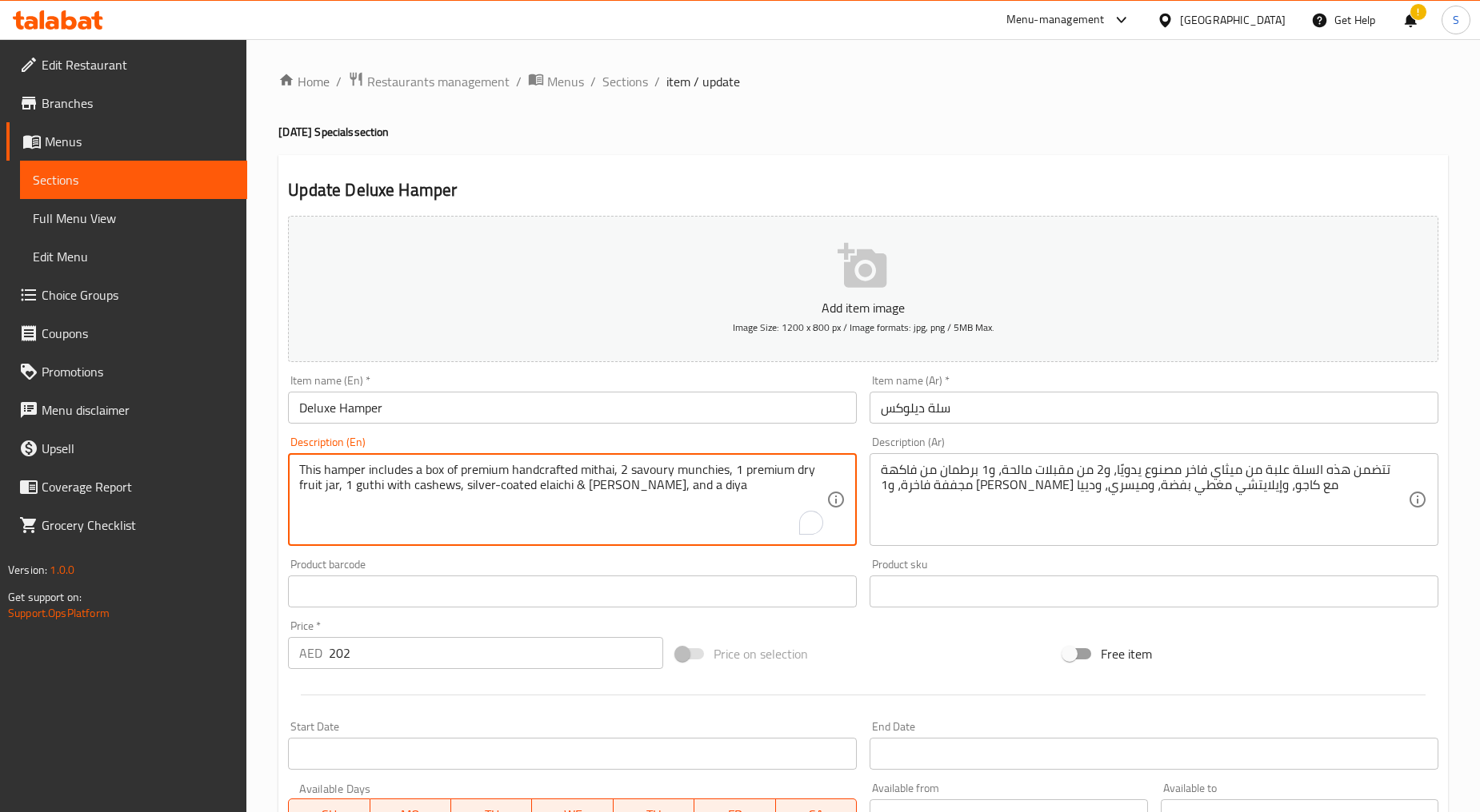
click at [414, 522] on textarea "This hamper includes a box of premium handcrafted mithai, 2 savoury munchies, 1…" at bounding box center [562, 500] width 527 height 76
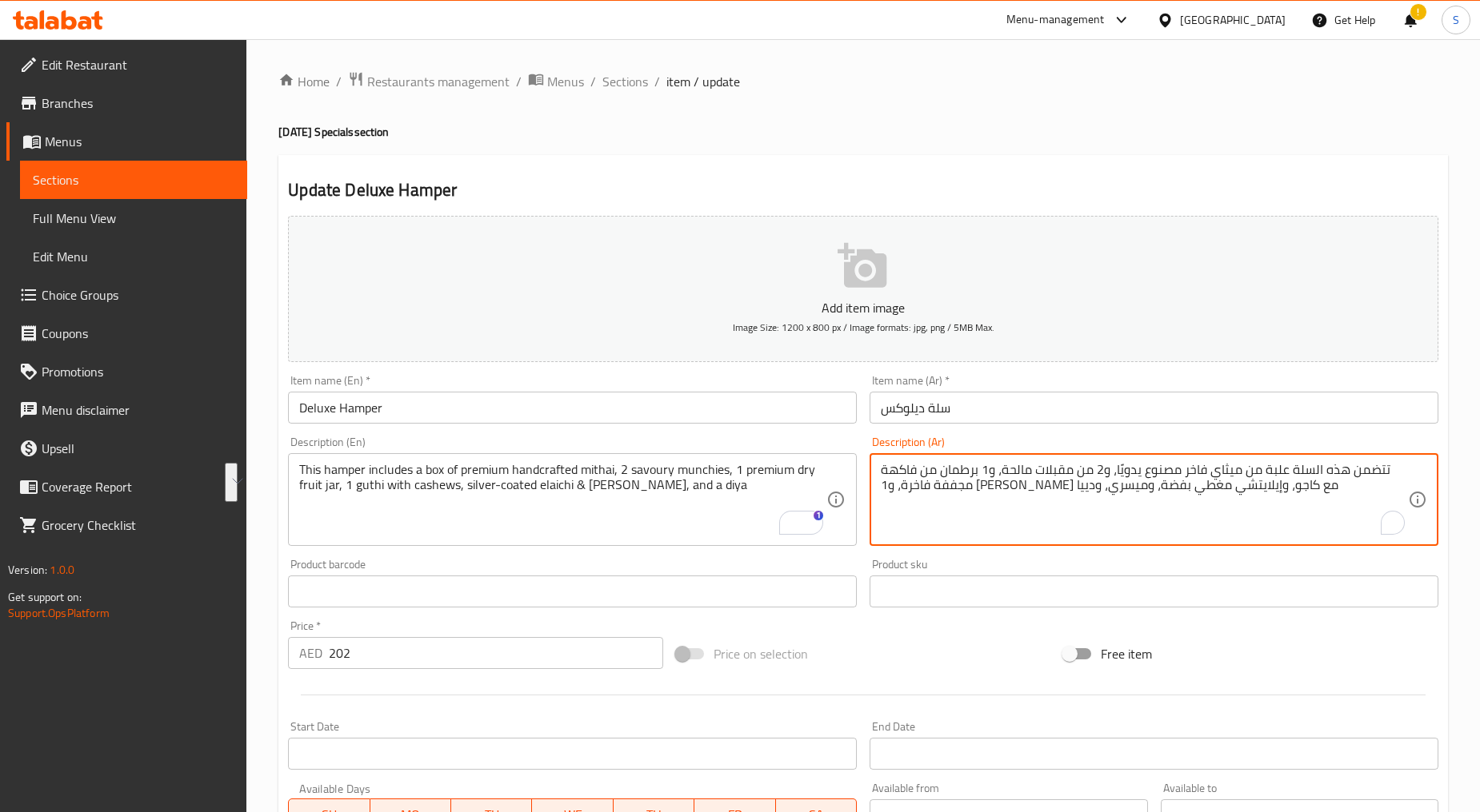
click at [987, 495] on textarea "تتضمن هذه السلة علبة من ميثاي فاخر مصنوع يدويًا، و2 من مقبلات مالحة، و1 برطمان …" at bounding box center [1144, 500] width 527 height 76
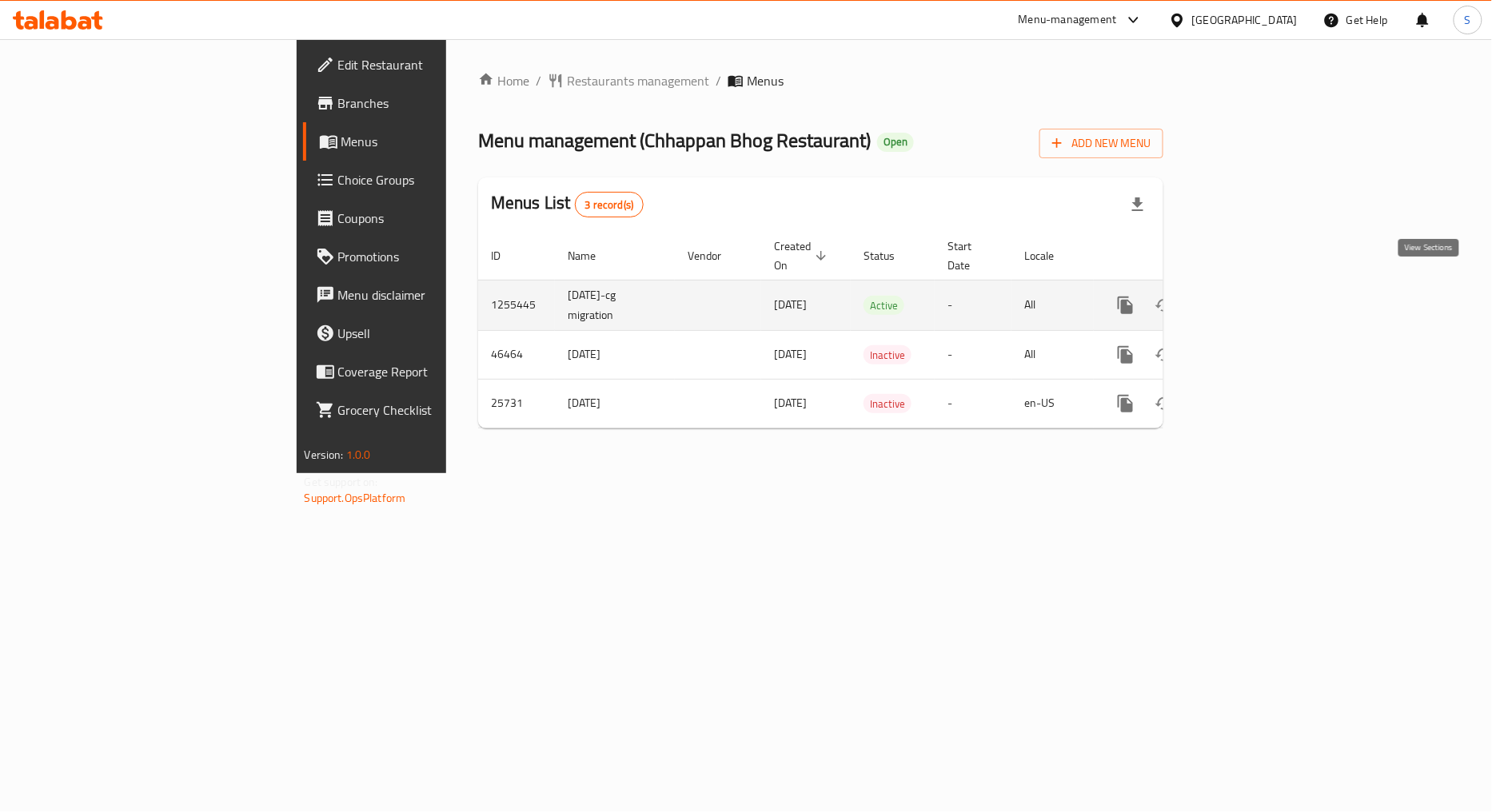
click at [1251, 296] on icon "enhanced table" at bounding box center [1241, 306] width 20 height 20
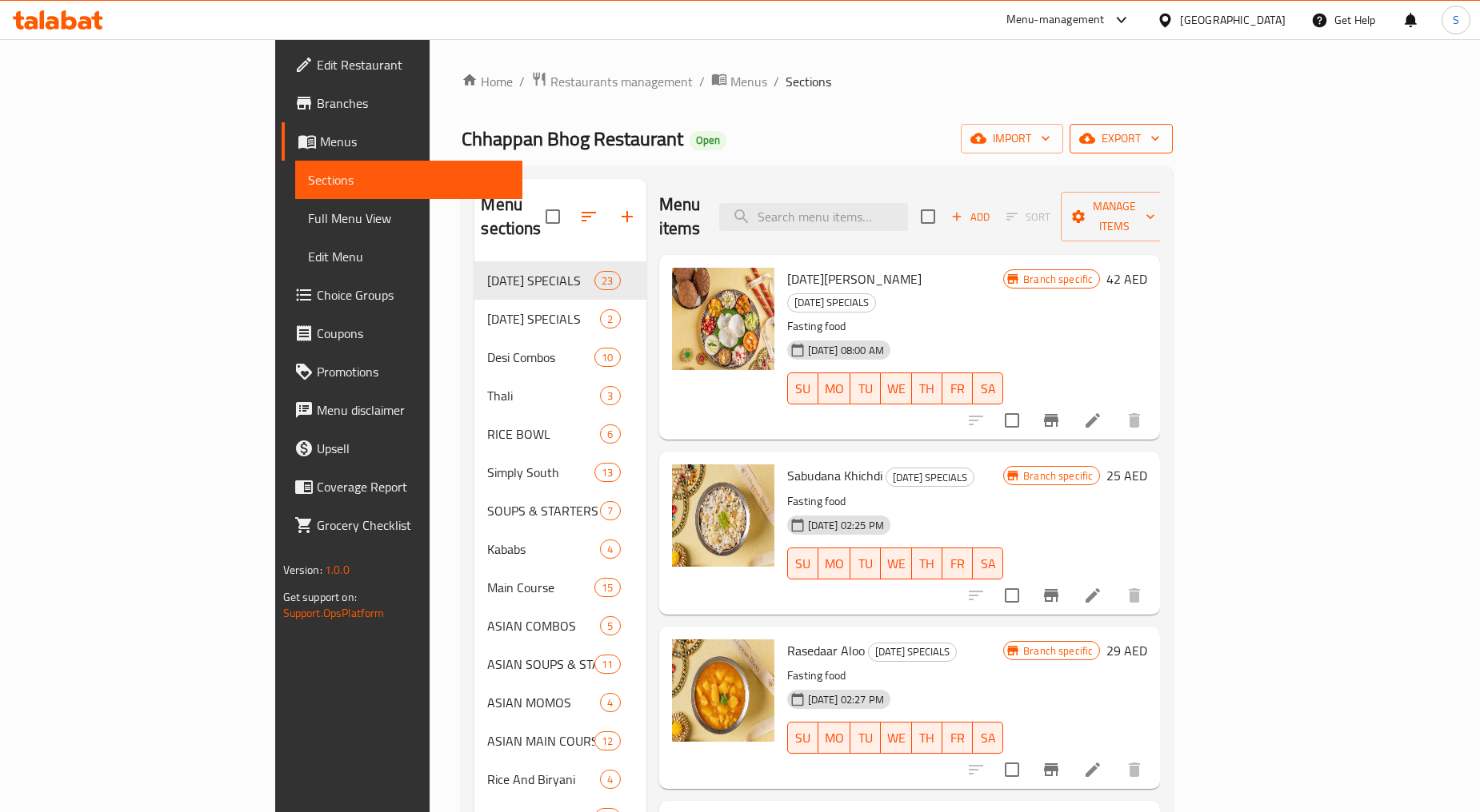
click at [1160, 139] on span "export" at bounding box center [1120, 138] width 77 height 20
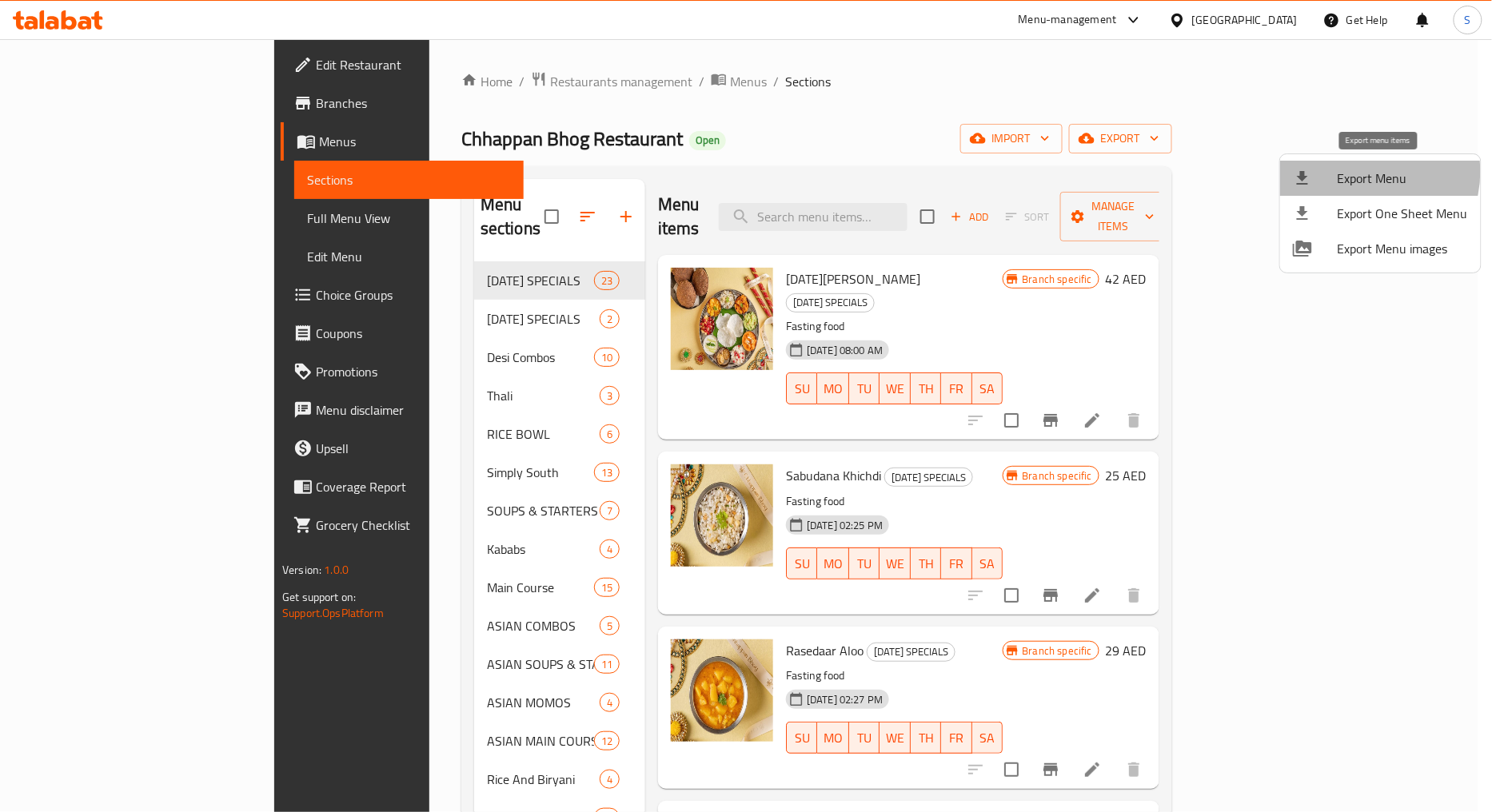
click at [1363, 172] on span "Export Menu" at bounding box center [1403, 178] width 130 height 20
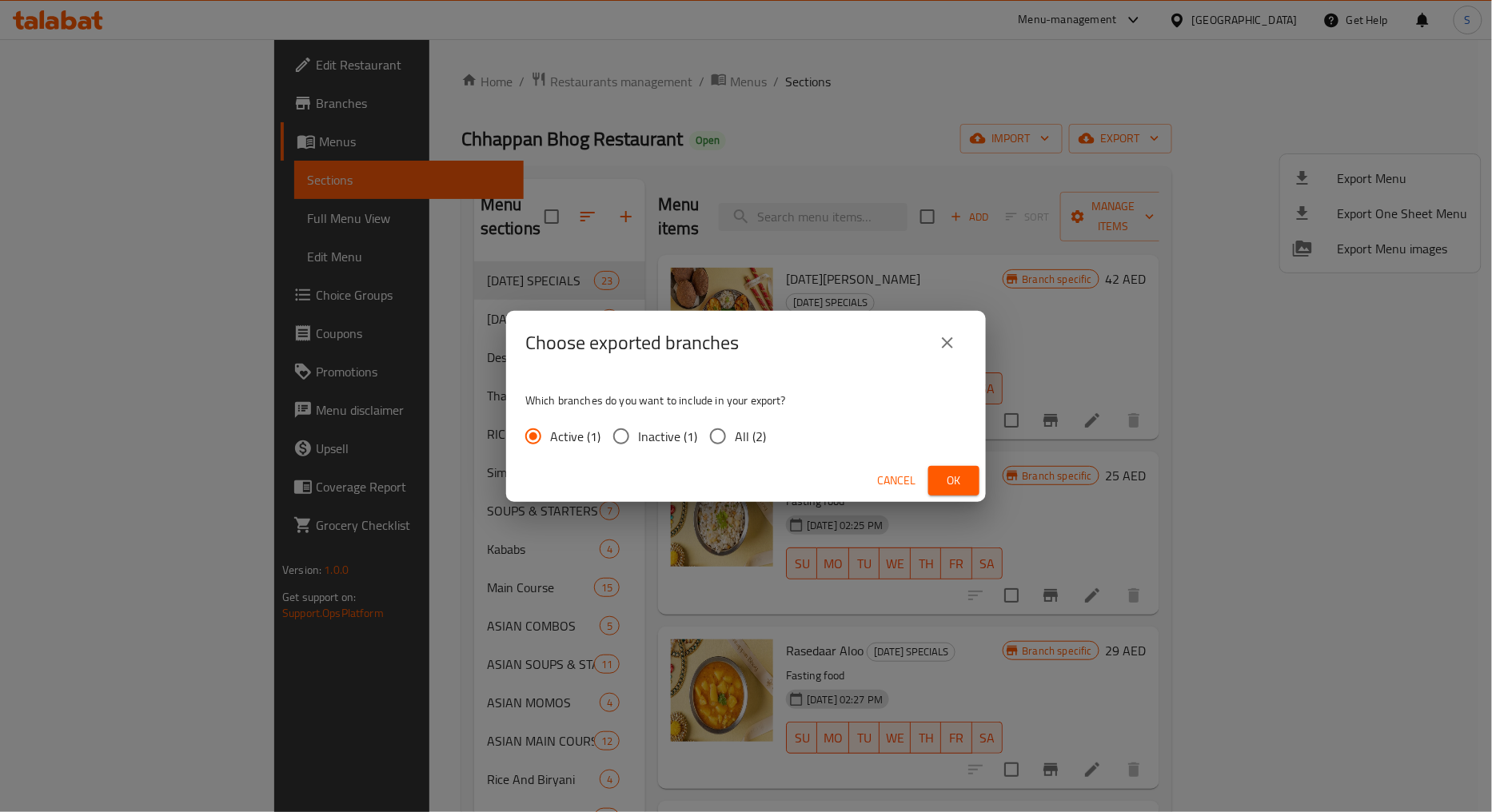
click at [728, 433] on input "All (2)" at bounding box center [718, 436] width 33 height 33
radio input "true"
click at [972, 484] on button "Ok" at bounding box center [954, 481] width 51 height 29
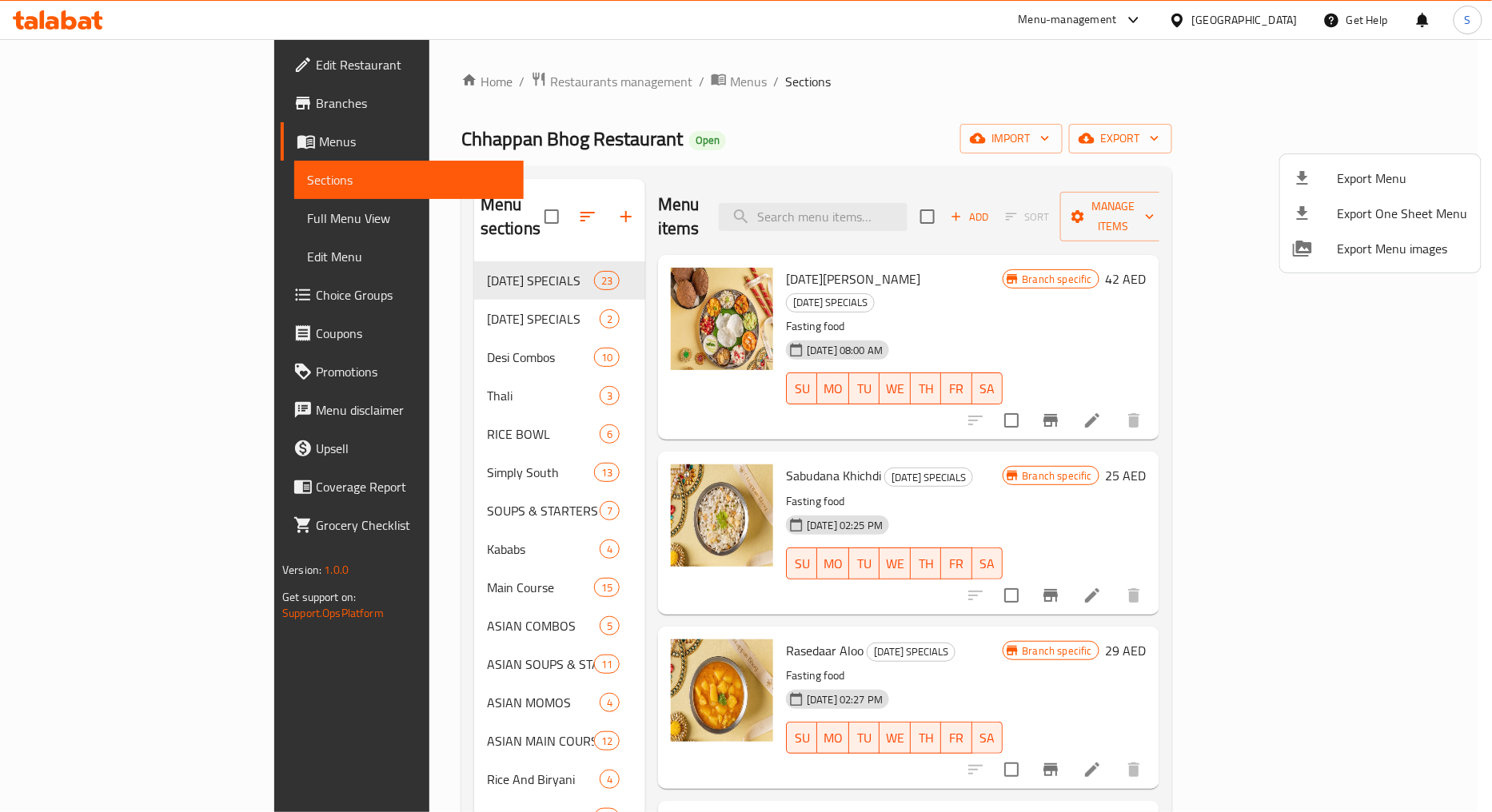
click at [561, 205] on div at bounding box center [746, 406] width 1492 height 812
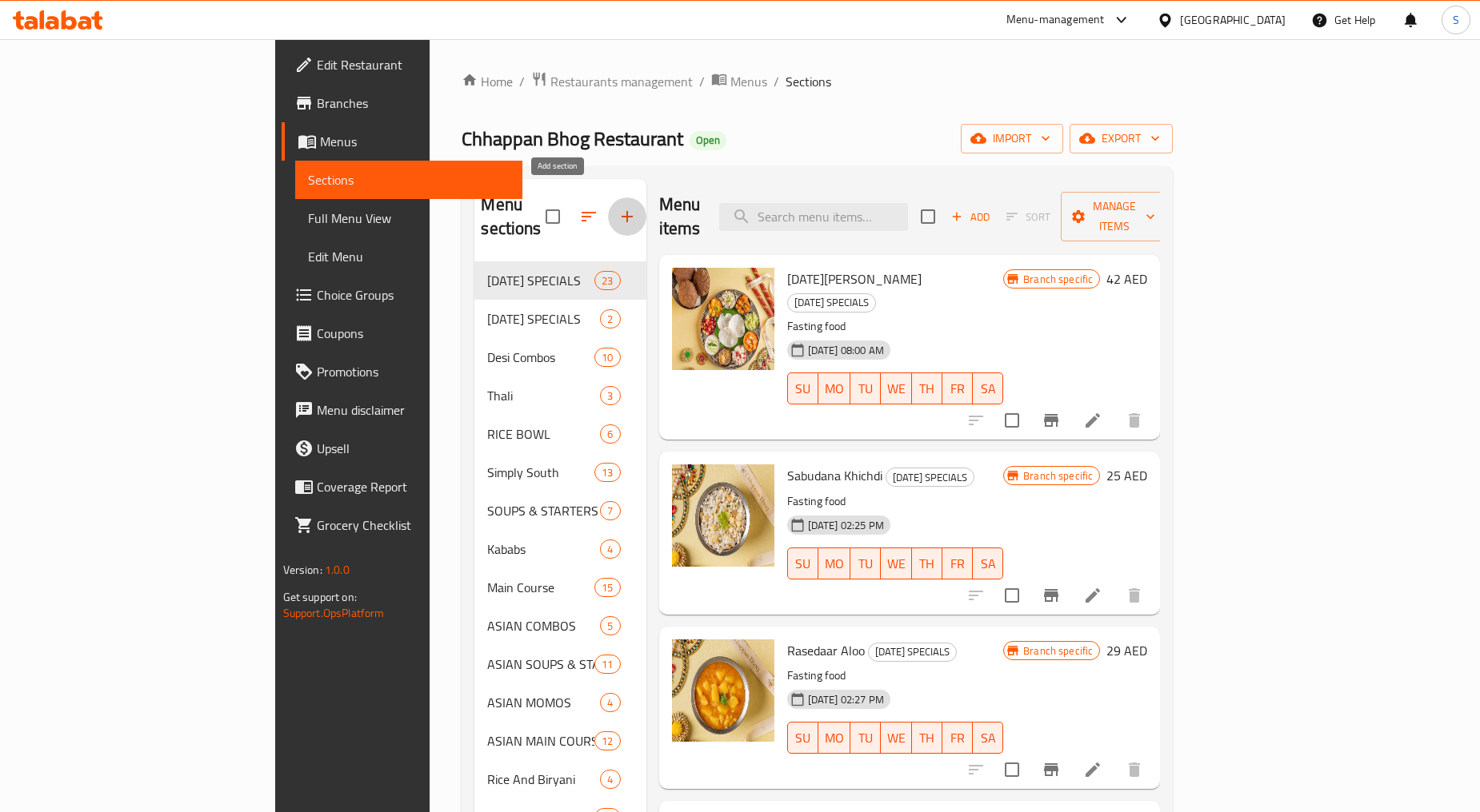
click at [621, 211] on icon "button" at bounding box center [627, 216] width 11 height 11
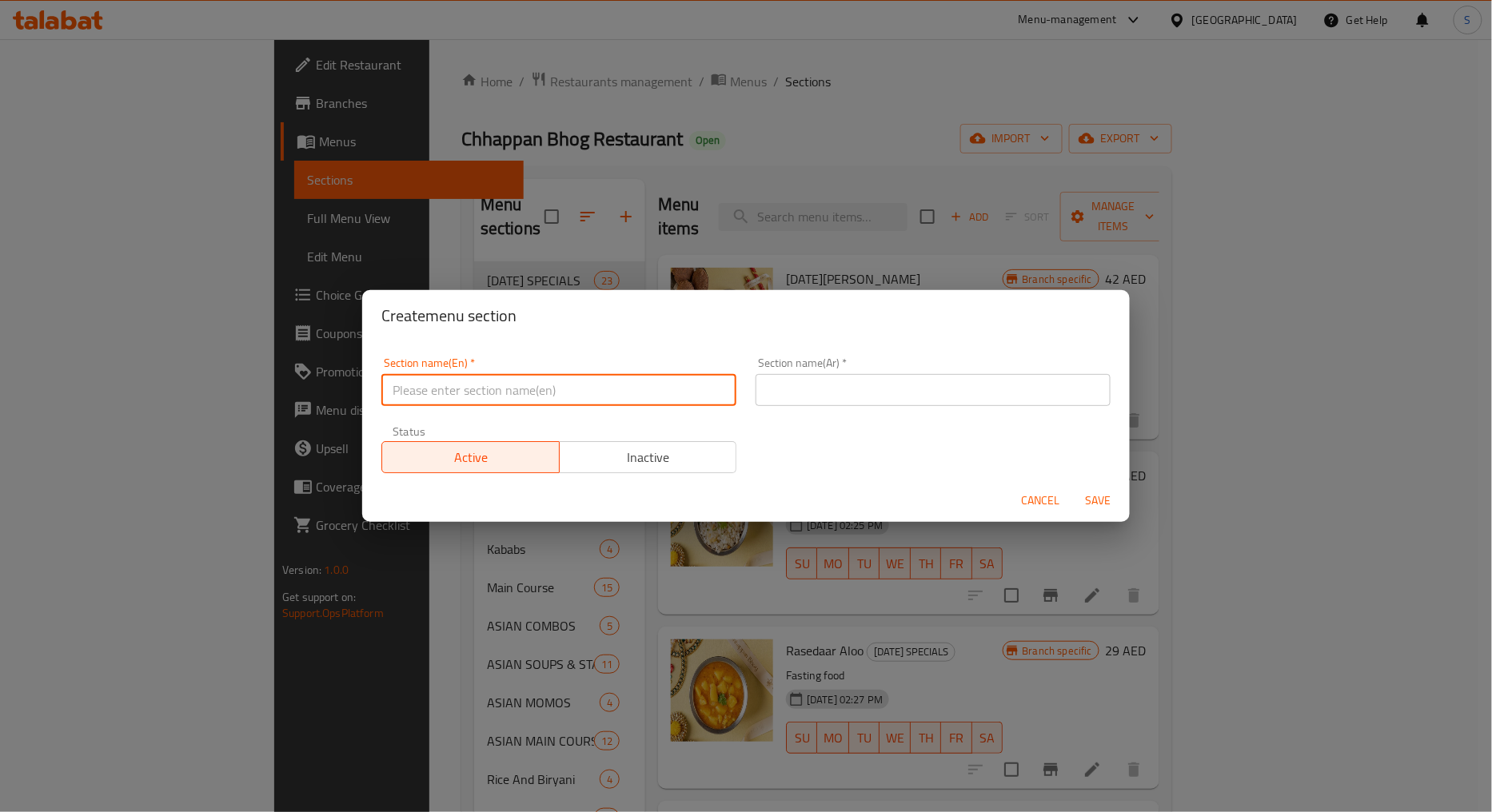
click at [533, 397] on input "text" at bounding box center [559, 390] width 355 height 32
paste input "[DATE] Specials"
type input "[DATE] Specials"
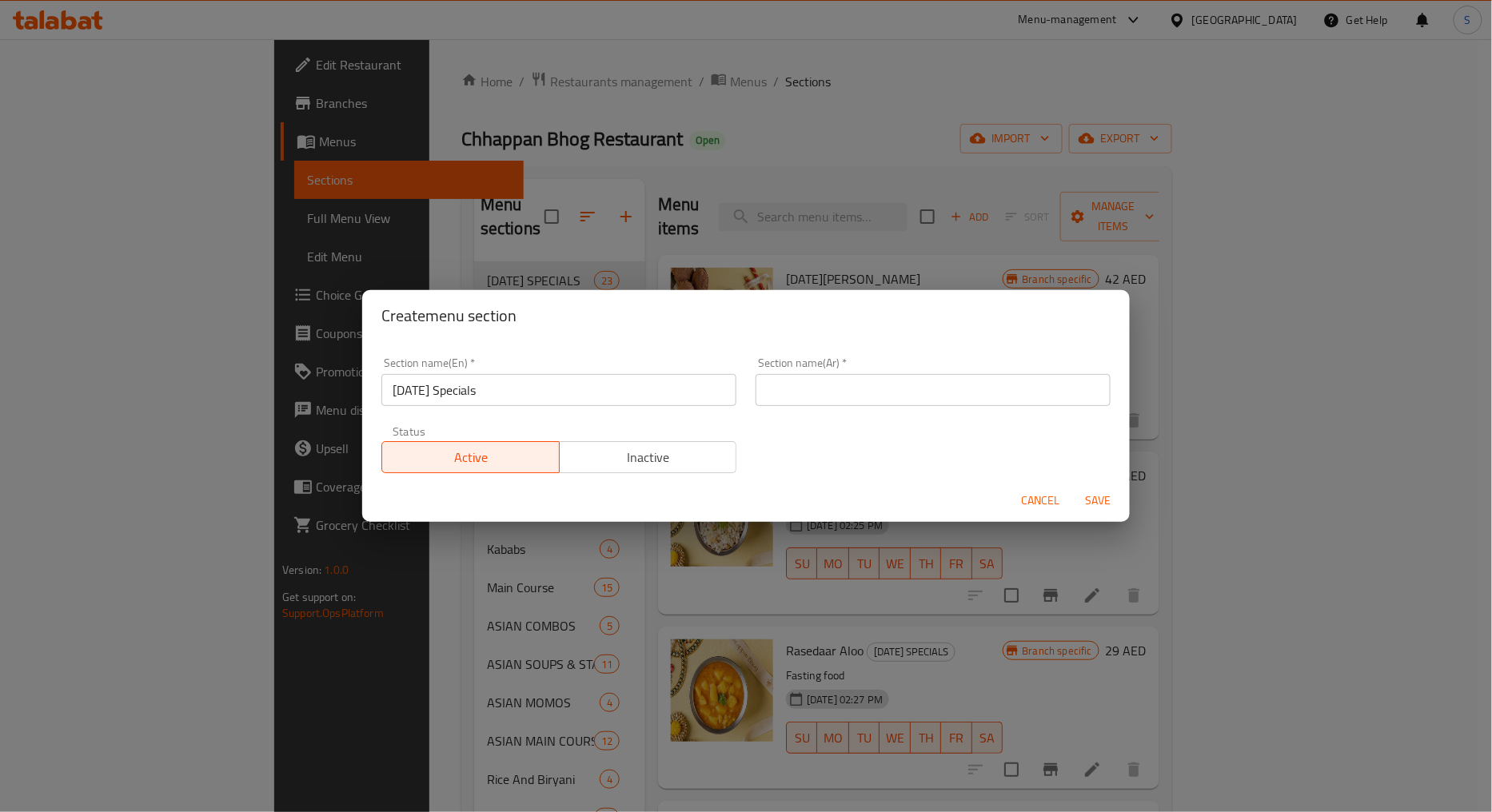
click at [864, 391] on input "text" at bounding box center [933, 390] width 355 height 32
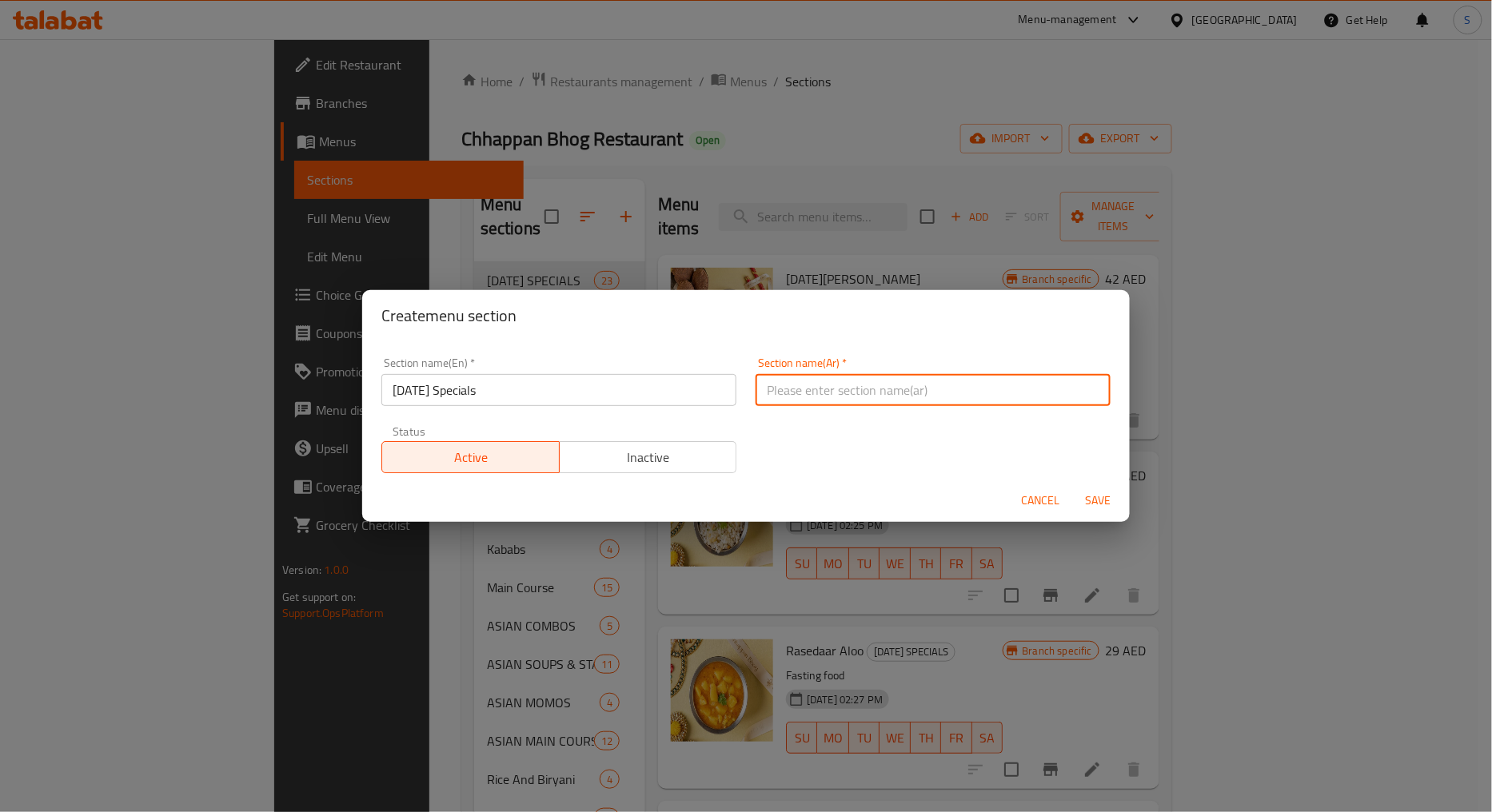
paste input "ديوالي"
type input "ديوالي سبيشيال"
drag, startPoint x: 690, startPoint y: 445, endPoint x: 725, endPoint y: 461, distance: 38.5
click at [689, 446] on span "Inactive" at bounding box center [649, 457] width 164 height 23
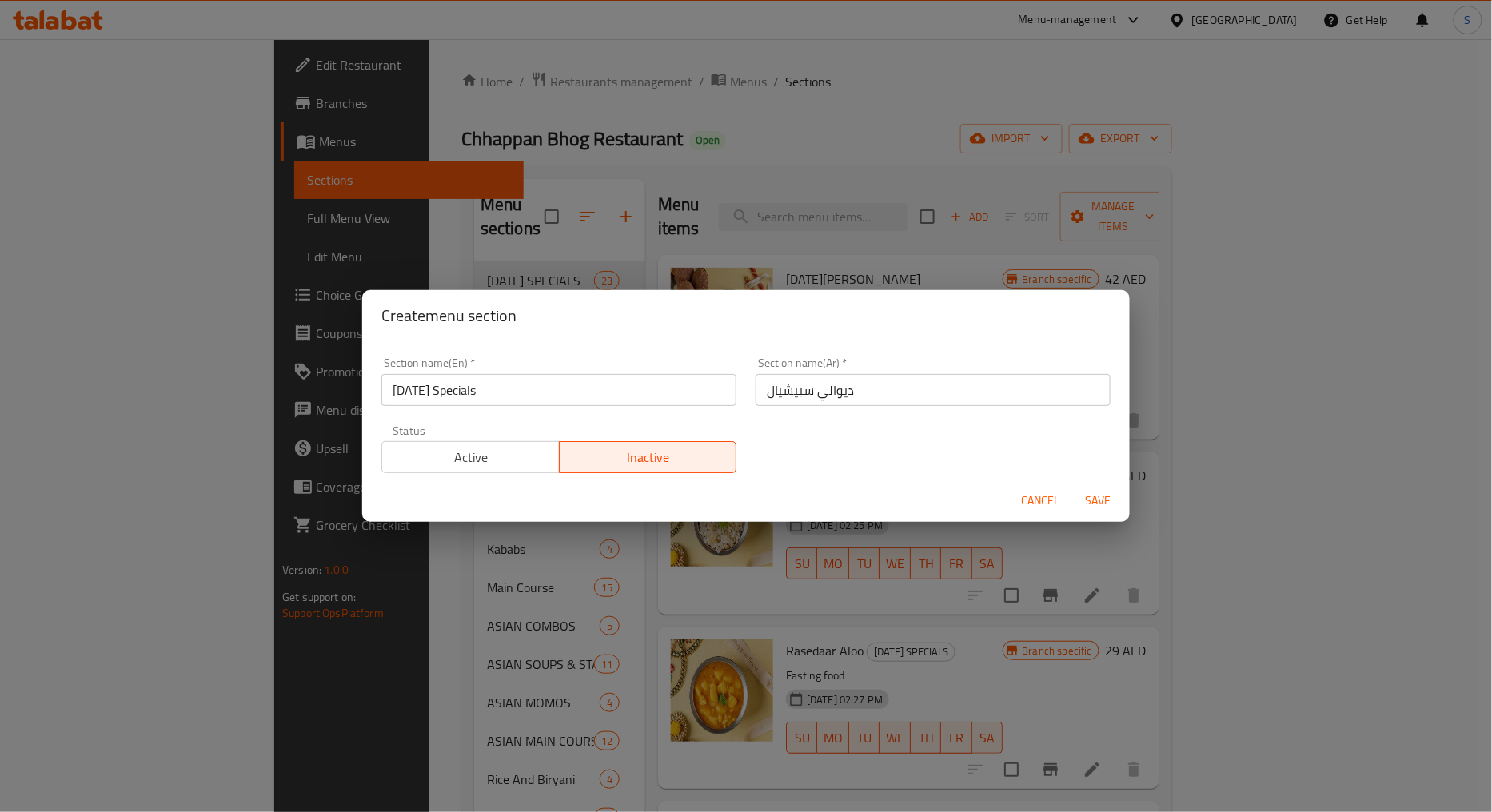
click at [1043, 498] on span "Cancel" at bounding box center [1040, 500] width 38 height 20
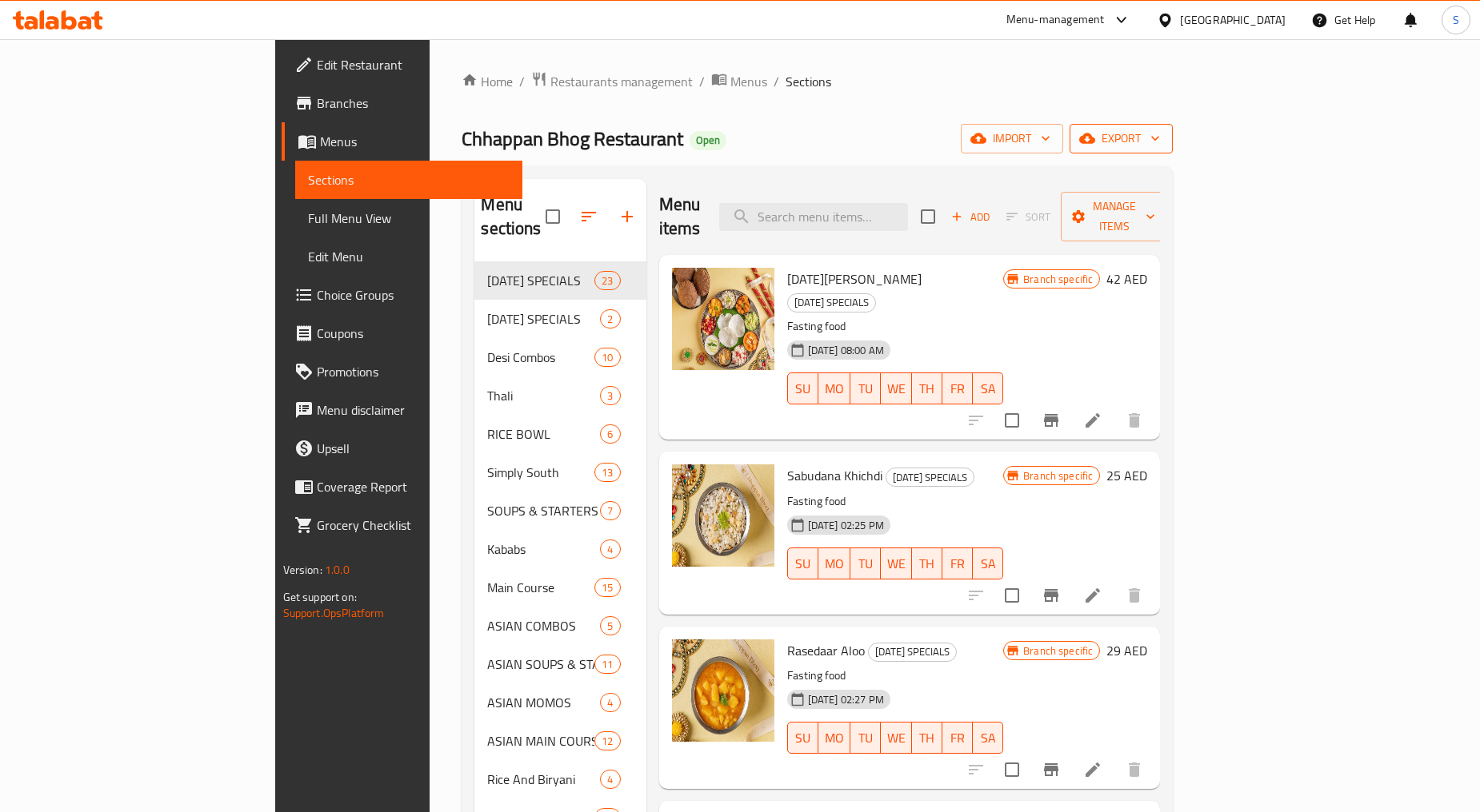
click at [1172, 128] on button "export" at bounding box center [1121, 138] width 103 height 29
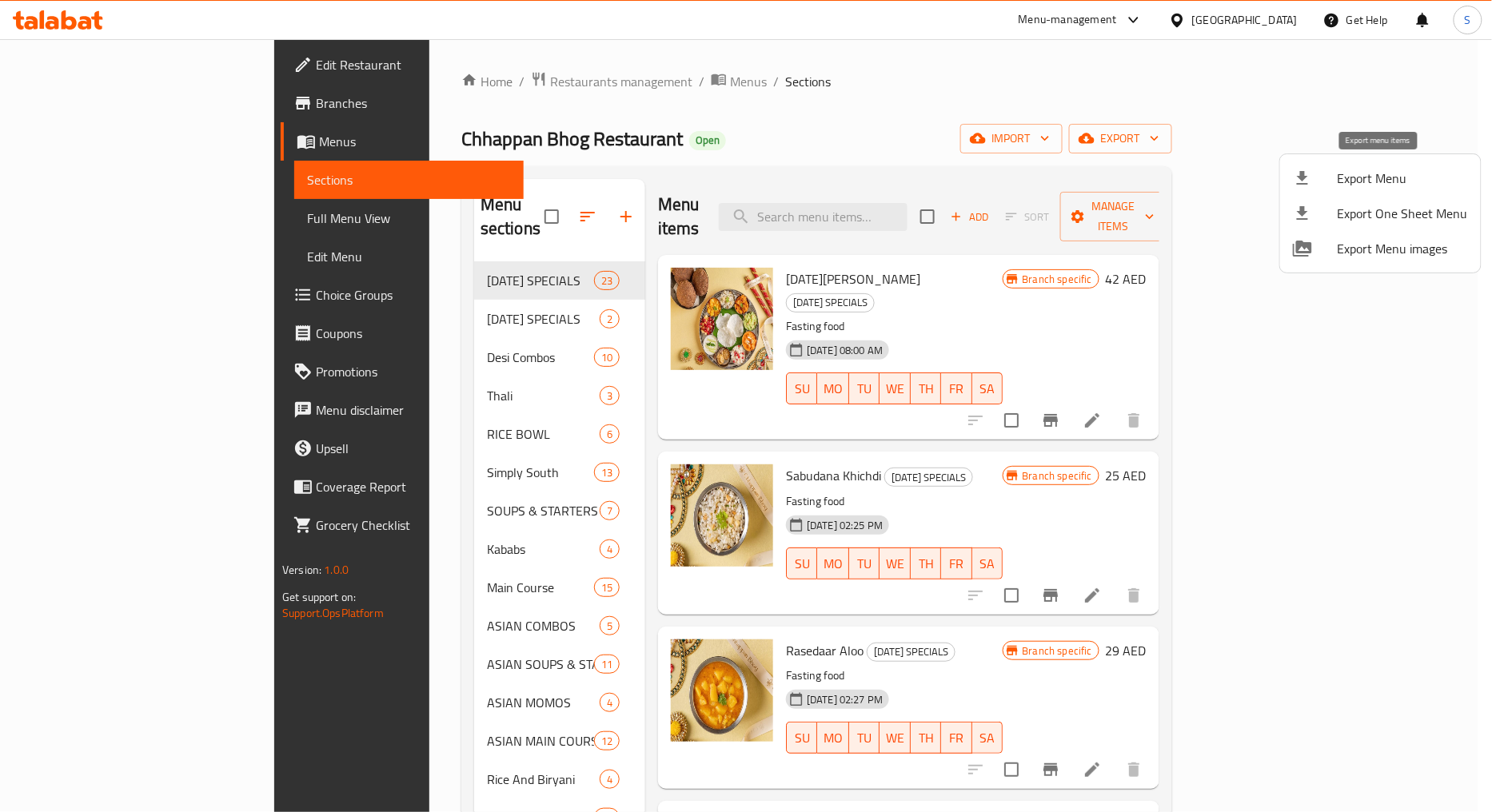
click at [1323, 172] on div at bounding box center [1315, 178] width 45 height 20
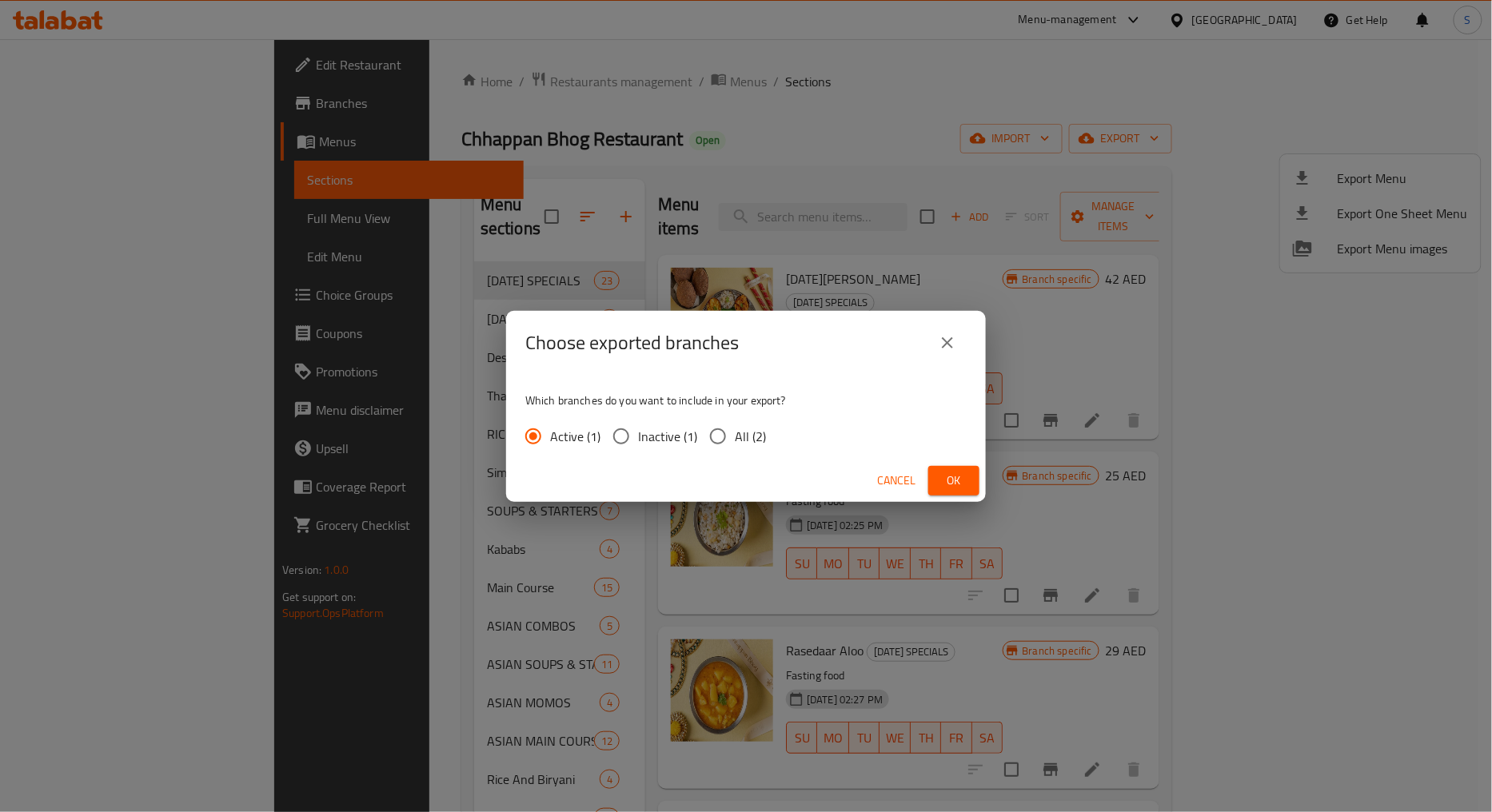
click at [726, 447] on input "All (2)" at bounding box center [718, 436] width 33 height 33
radio input "true"
click at [974, 486] on button "Ok" at bounding box center [954, 481] width 51 height 29
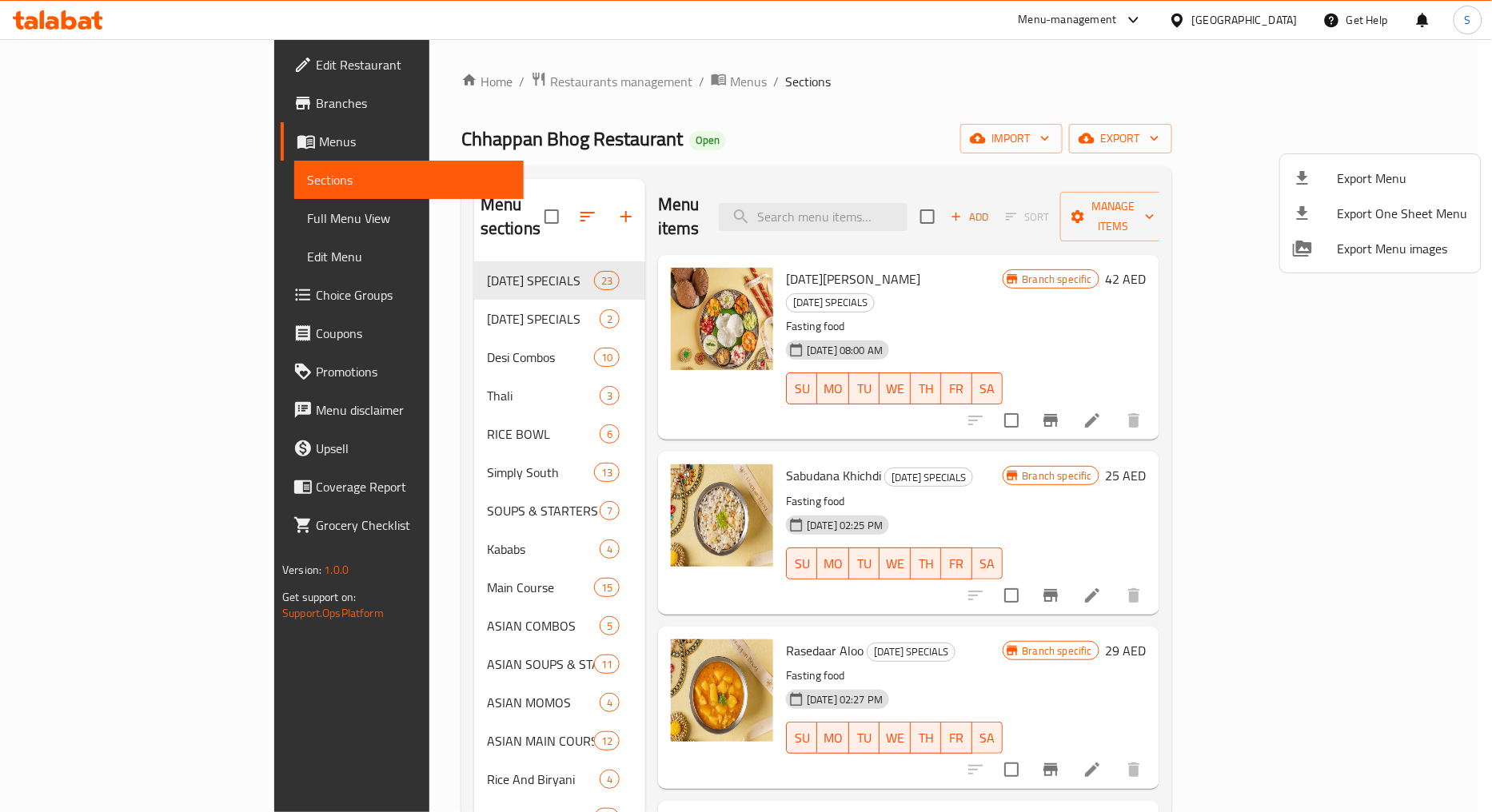
click at [566, 204] on div at bounding box center [746, 406] width 1492 height 812
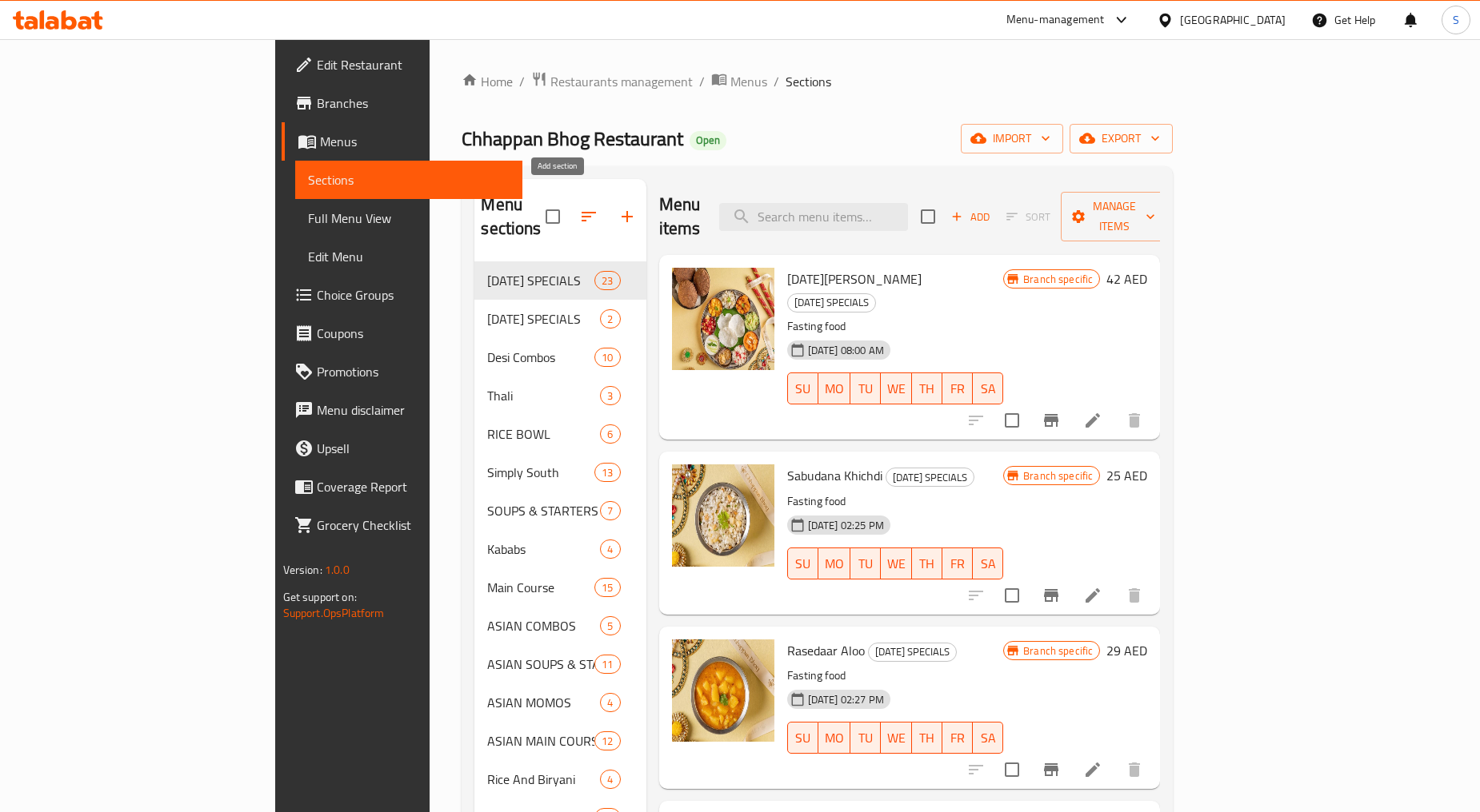
click at [608, 202] on button "button" at bounding box center [627, 216] width 38 height 38
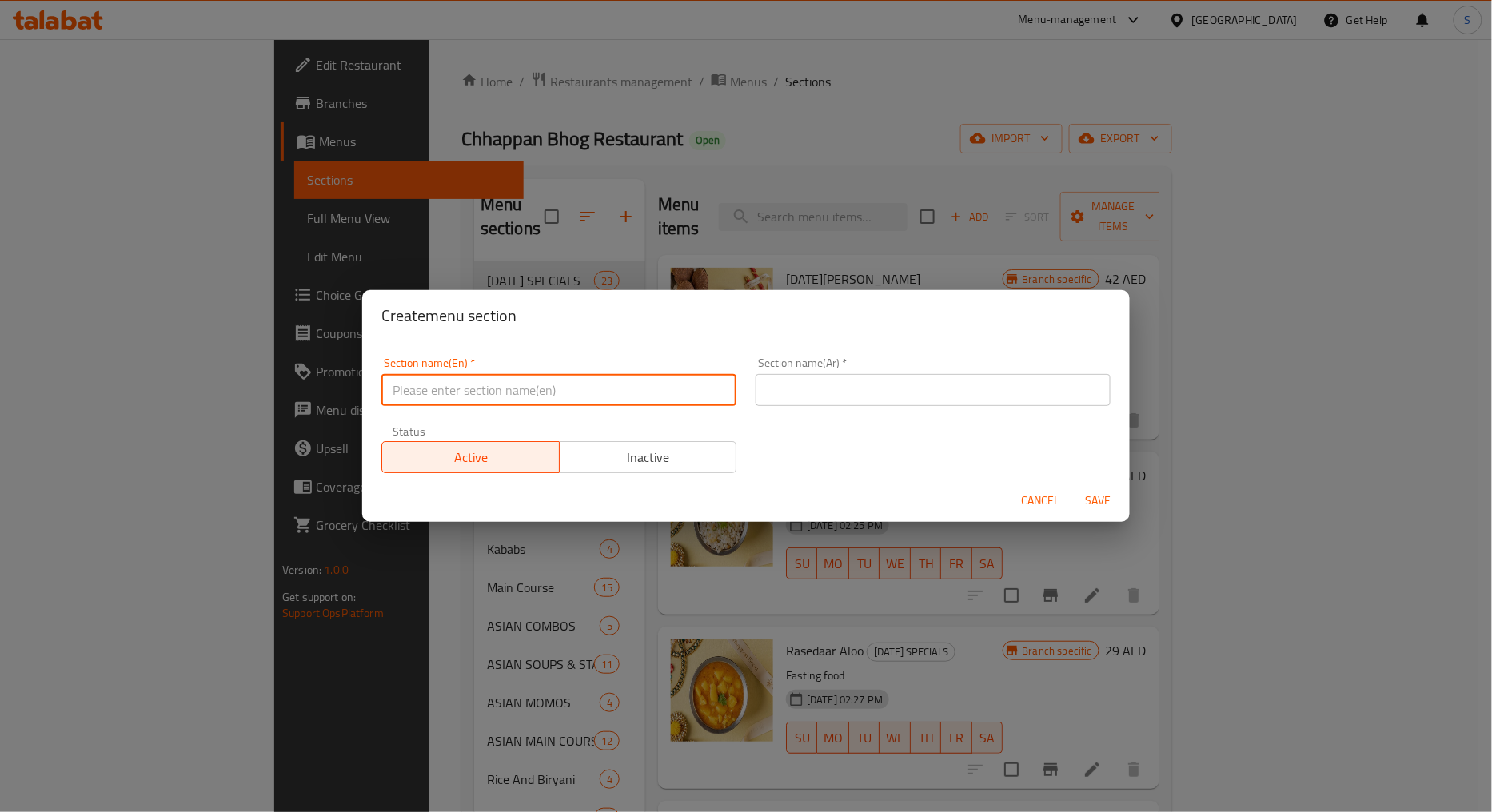
click at [563, 388] on input "text" at bounding box center [559, 390] width 355 height 32
paste input "[DATE] Specials"
type input "[DATE] Specials"
click at [987, 374] on input "text" at bounding box center [933, 390] width 355 height 32
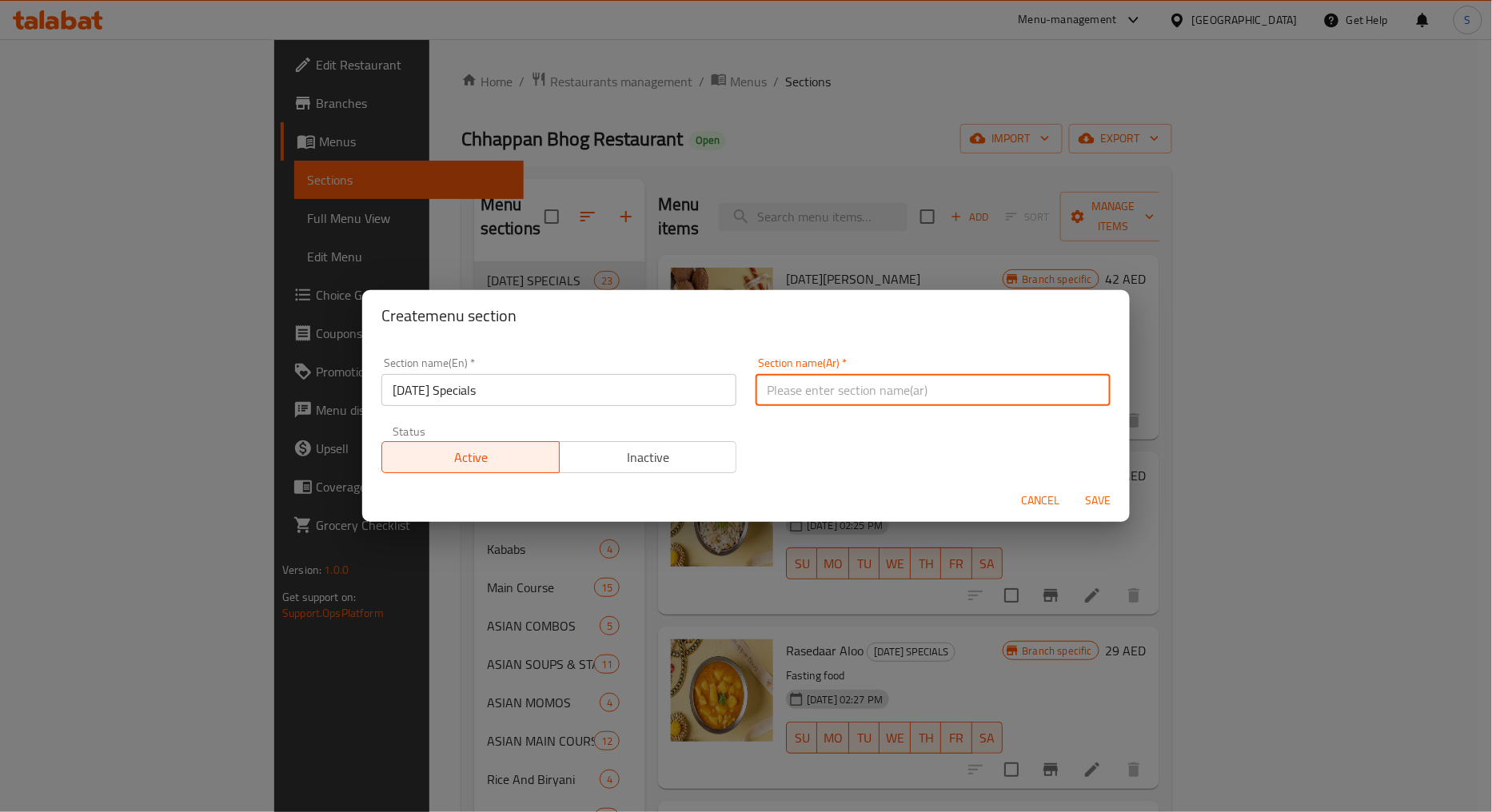
paste input "ديوالي"
type input "ديوالي سبيشيال"
click at [648, 448] on span "Inactive" at bounding box center [649, 457] width 164 height 23
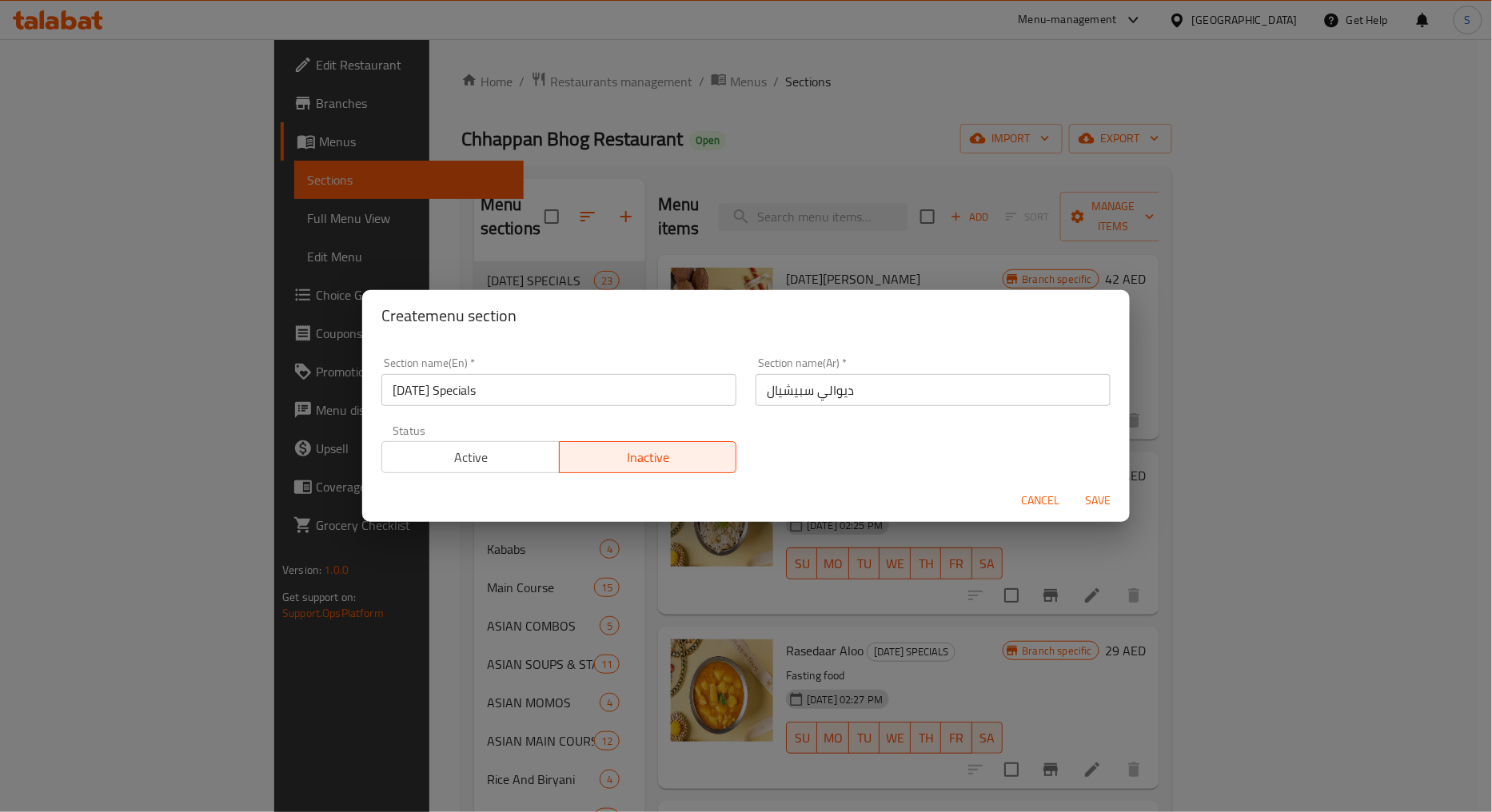
click at [1092, 499] on span "Save" at bounding box center [1097, 500] width 38 height 20
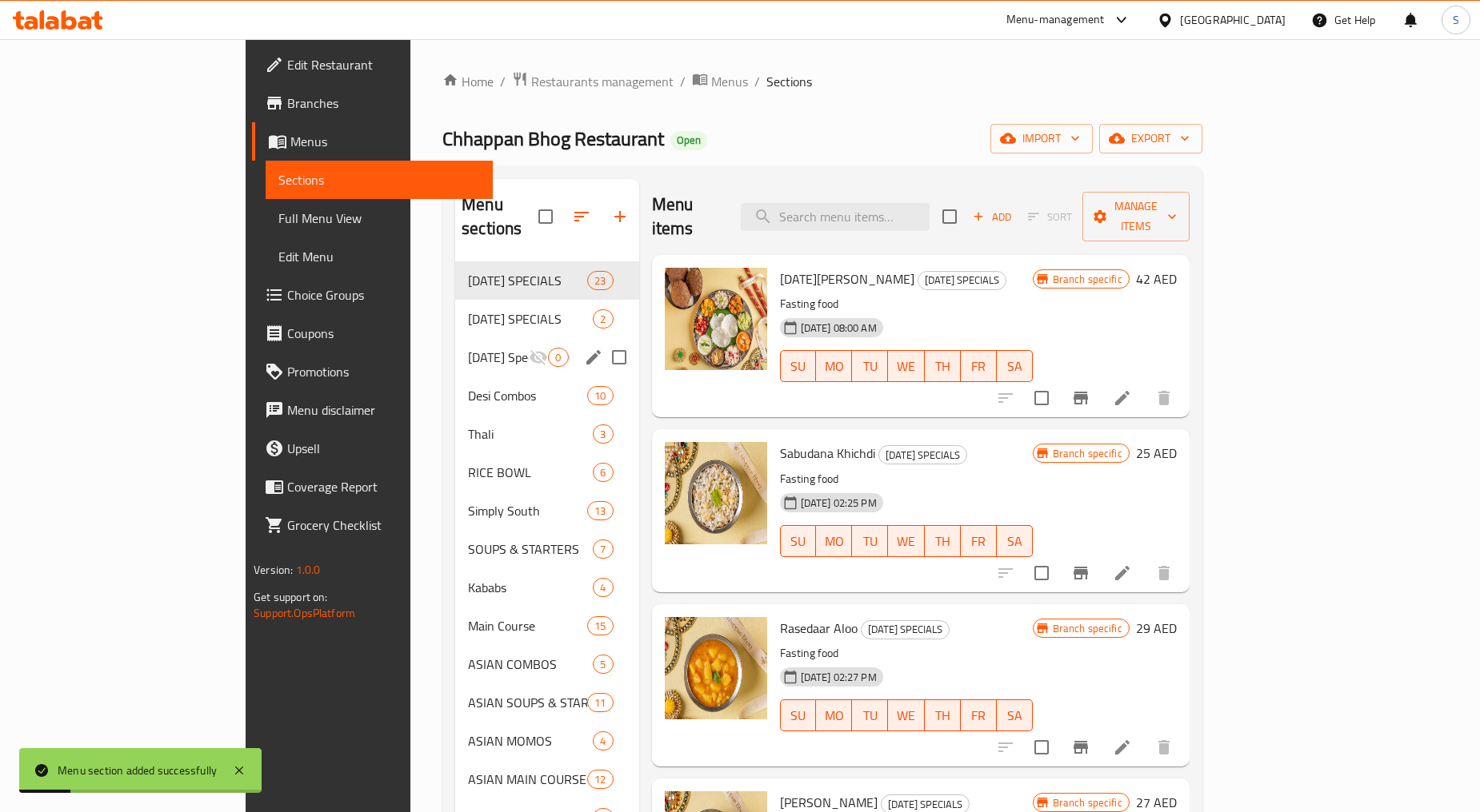
click at [455, 338] on div "Diwali Specials 0" at bounding box center [546, 357] width 183 height 38
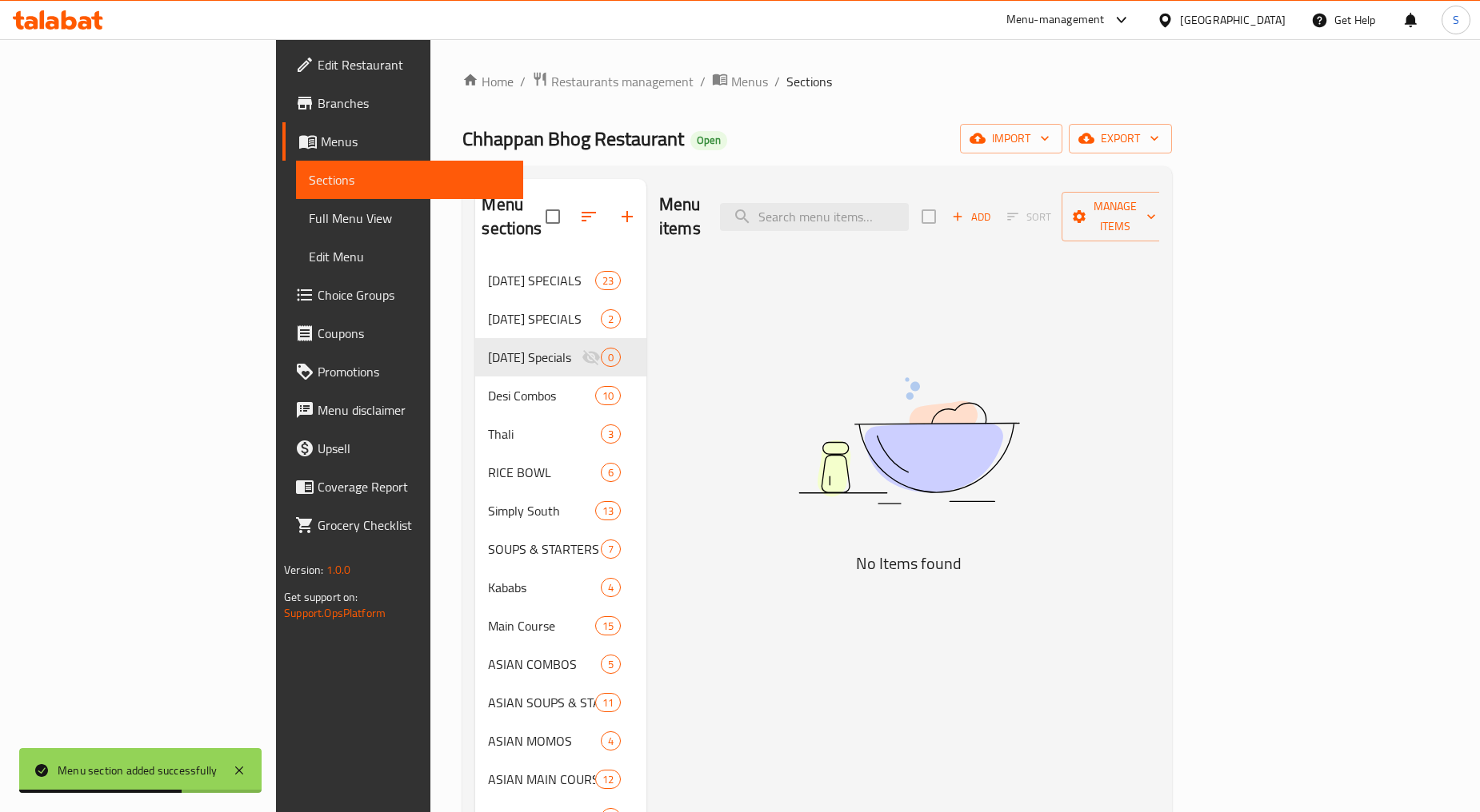
click at [992, 207] on span "Add" at bounding box center [970, 216] width 43 height 19
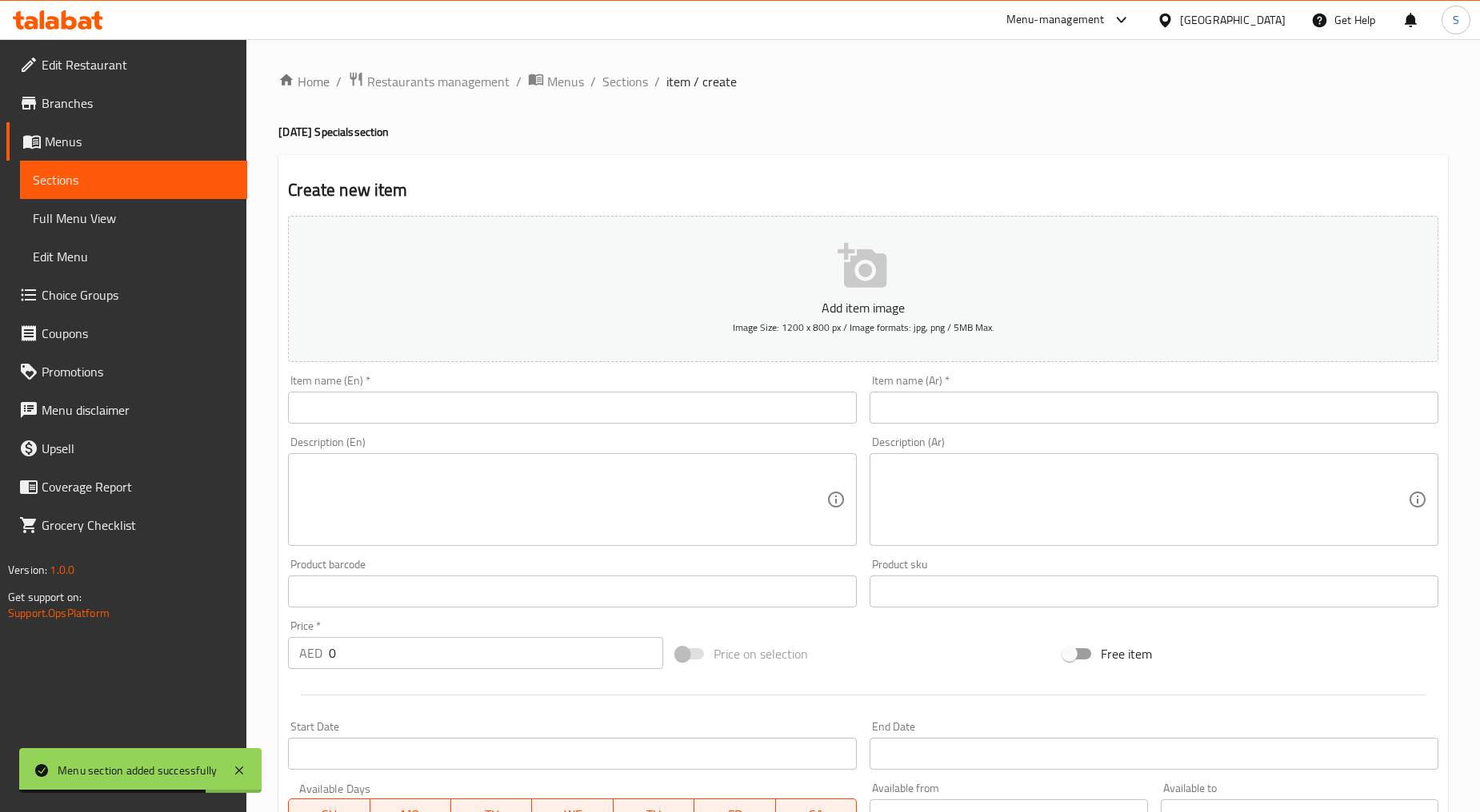
click at [444, 413] on input "text" at bounding box center [572, 407] width 569 height 32
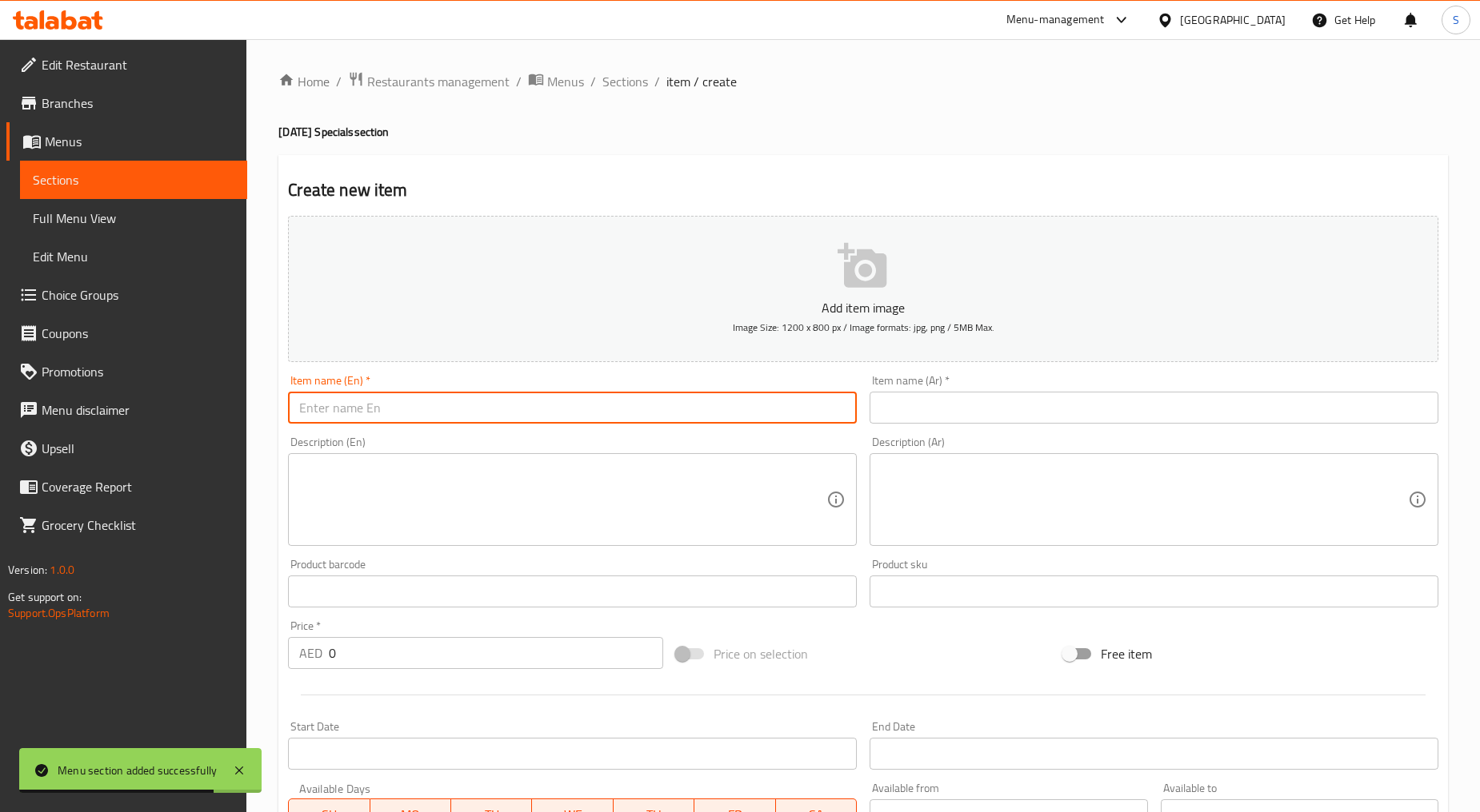
paste input "Navratan Premium"
type input "Navratan Premium"
click at [957, 394] on input "text" at bounding box center [1154, 407] width 569 height 32
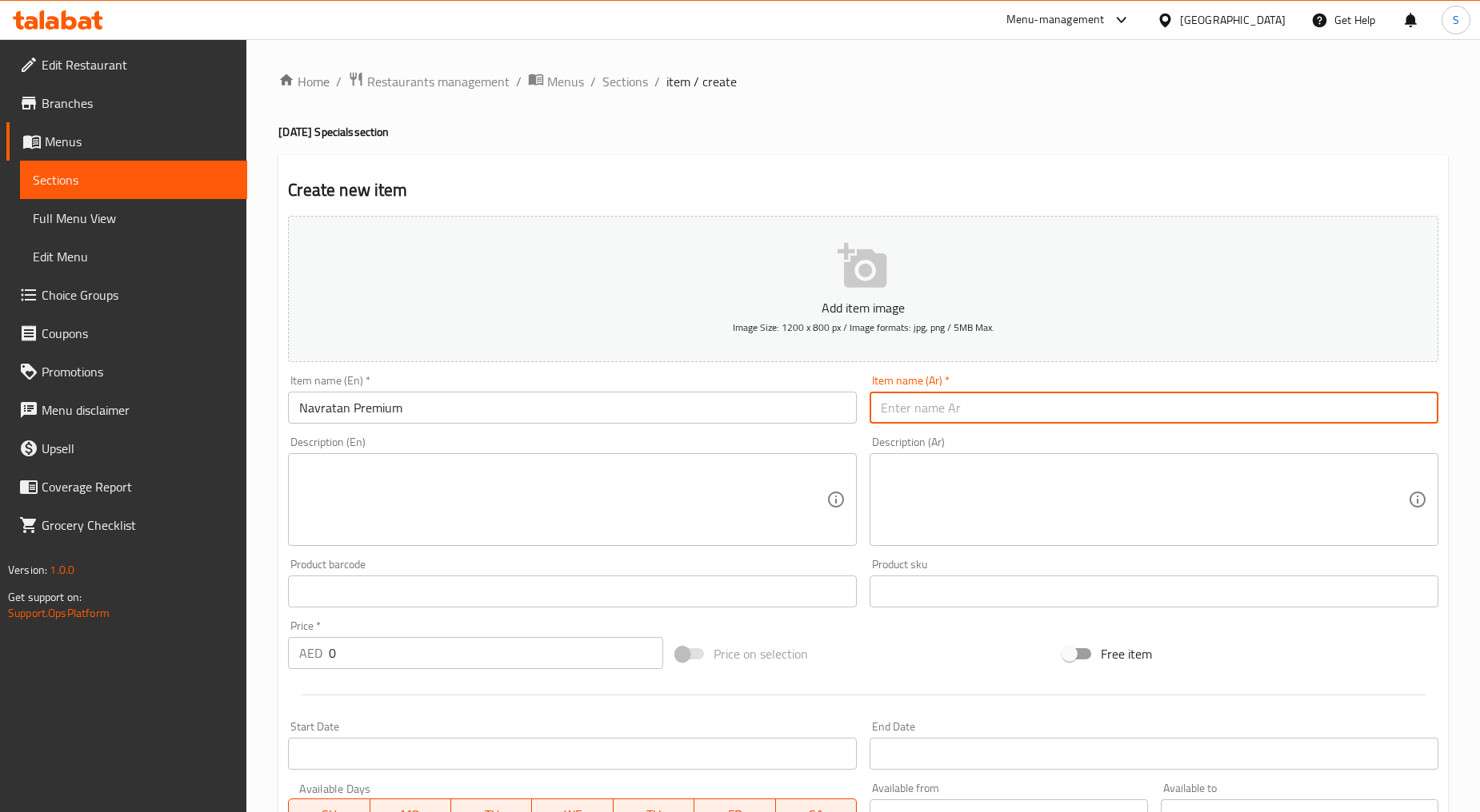
paste input "نافراتان فاخر"
type input "نافراتان فاخر"
click at [613, 524] on textarea at bounding box center [562, 500] width 527 height 76
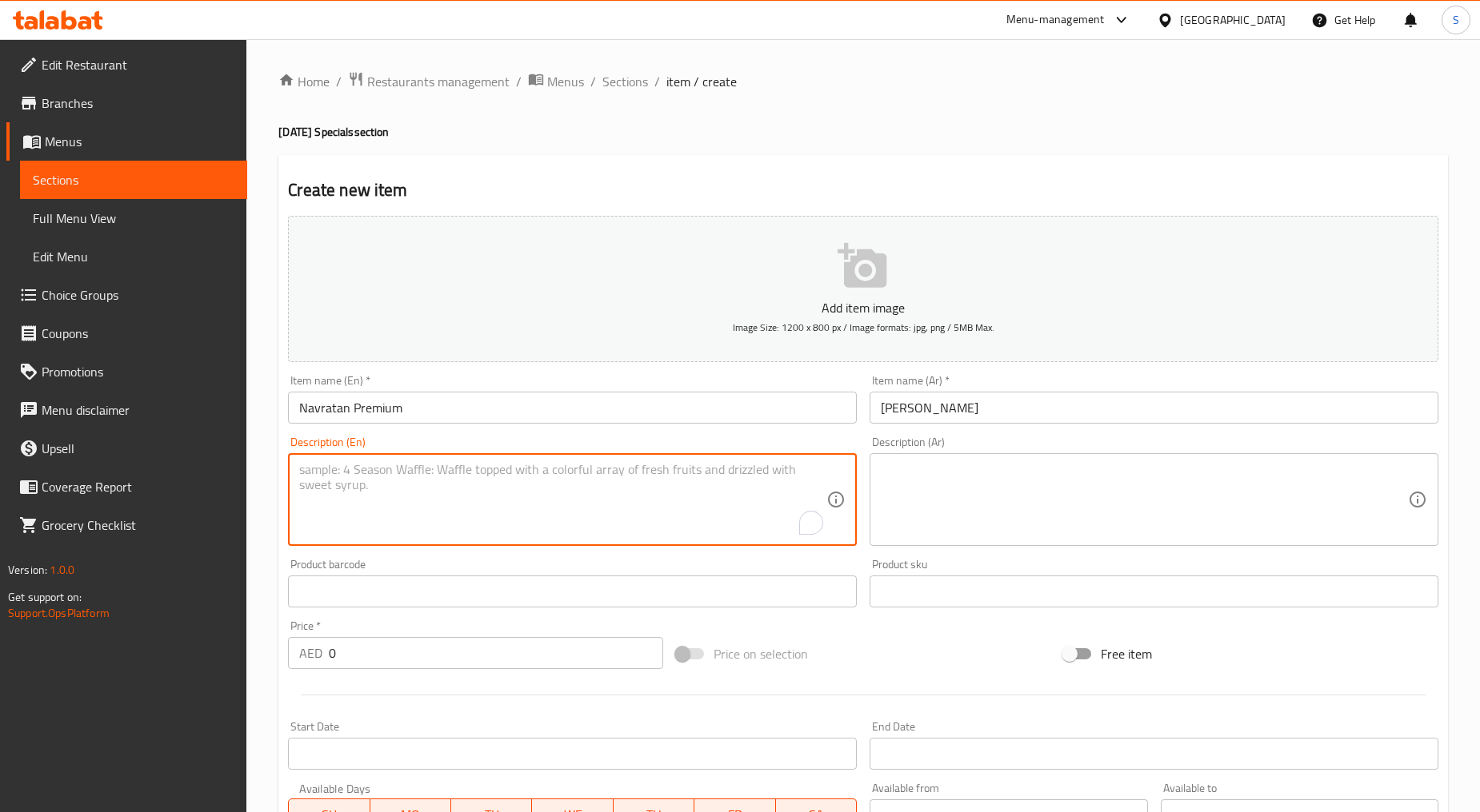
paste textarea "A beautifully designed premium box filled with exquisite handcrafted mithai"
type textarea "A beautifully designed premium box filled with exquisite handcrafted mithai"
click at [957, 497] on textarea at bounding box center [1144, 500] width 527 height 76
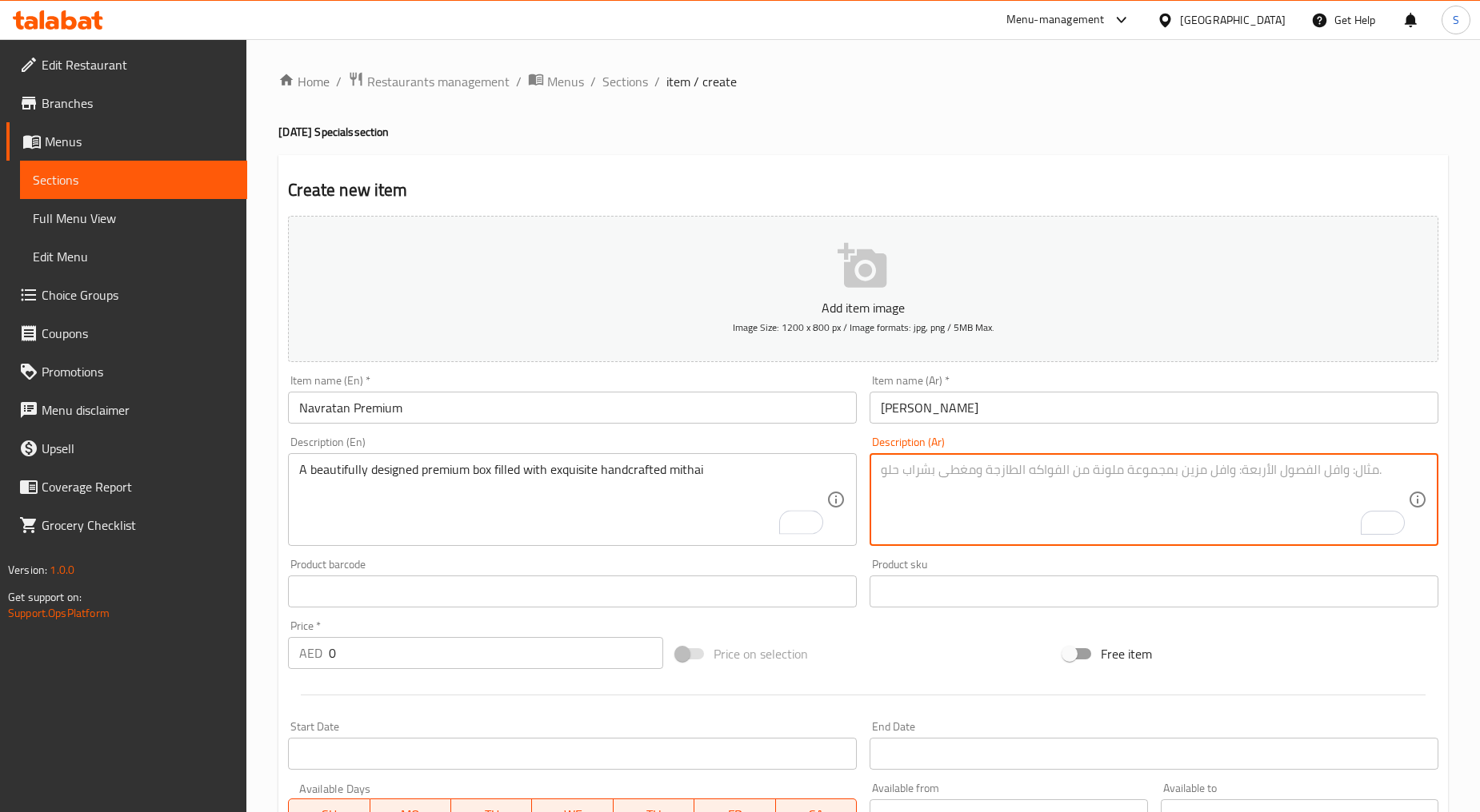
click at [955, 497] on textarea "To enrich screen reader interactions, please activate Accessibility in Grammarl…" at bounding box center [1144, 500] width 527 height 76
paste textarea "علبة فاخرة مصممة بشكل جميل مليئة بميثاي رائعة مصنوعة يدويًا"
type textarea "علبة فاخرة مصممة بشكل جميل مليئة بميثاي رائعة مصنوعة يدويًا"
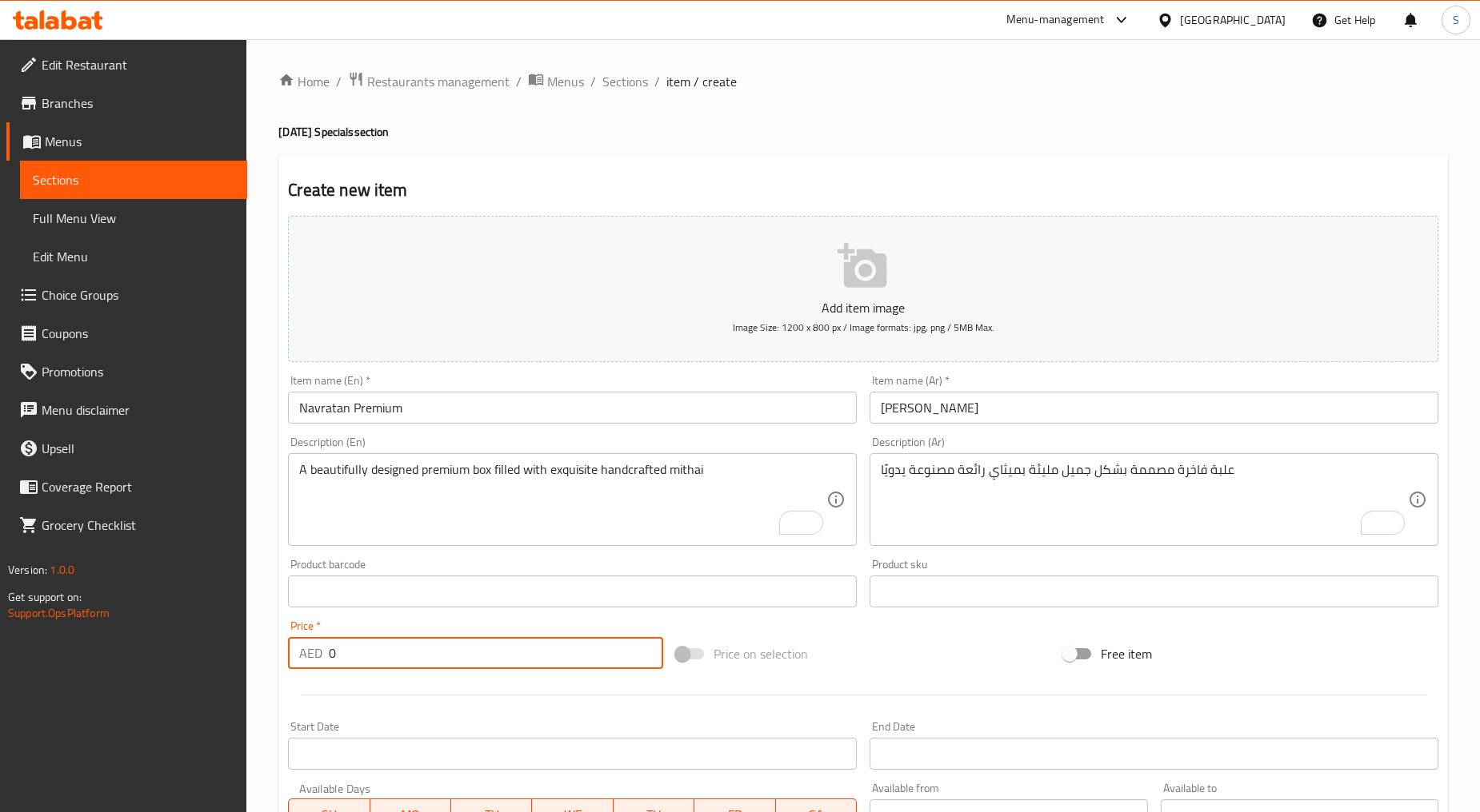
click at [364, 643] on input "0" at bounding box center [496, 653] width 335 height 32
paste input "259"
type input "259"
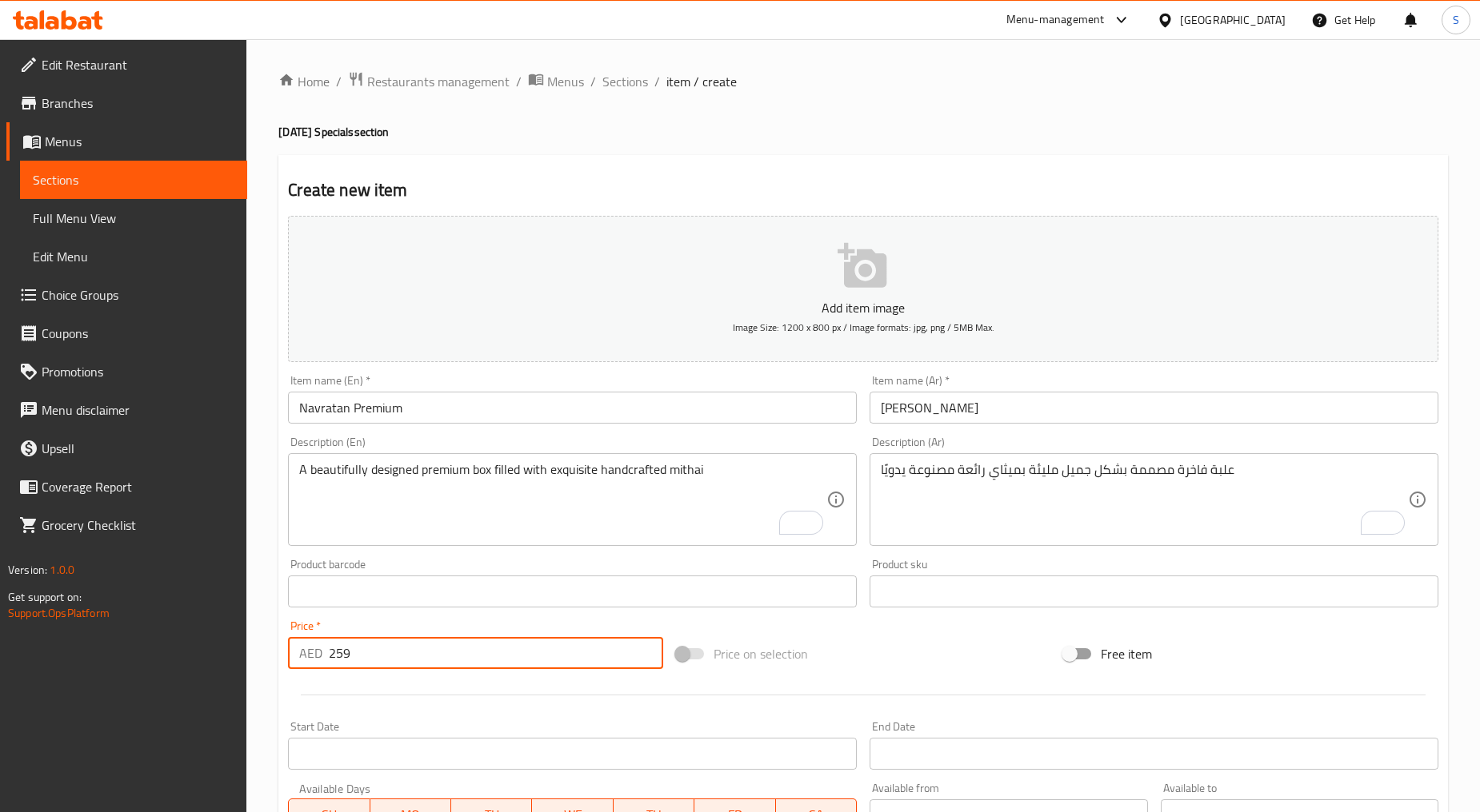
click at [414, 688] on div at bounding box center [863, 695] width 1163 height 39
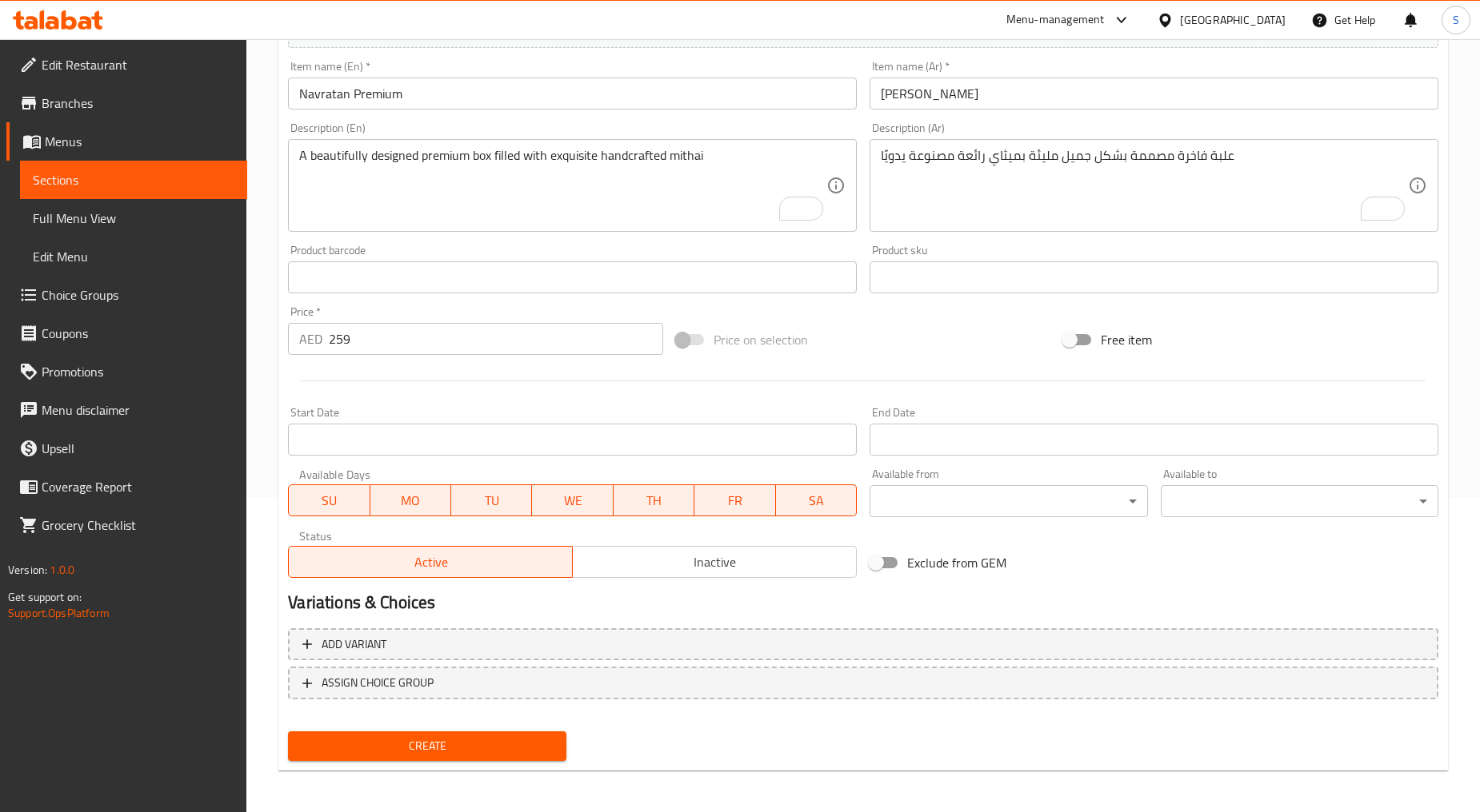
click at [436, 753] on span "Create" at bounding box center [426, 746] width 252 height 20
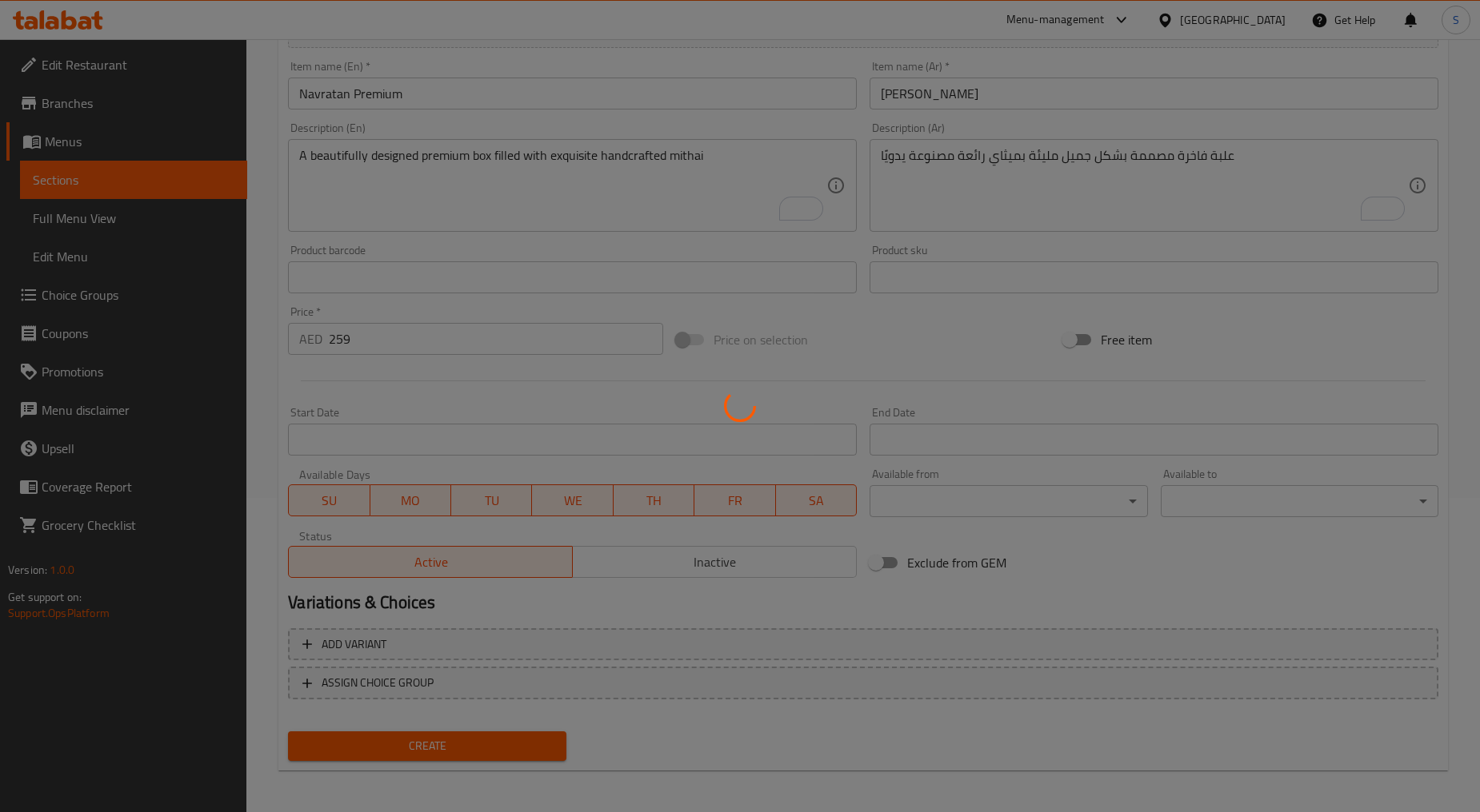
type input "0"
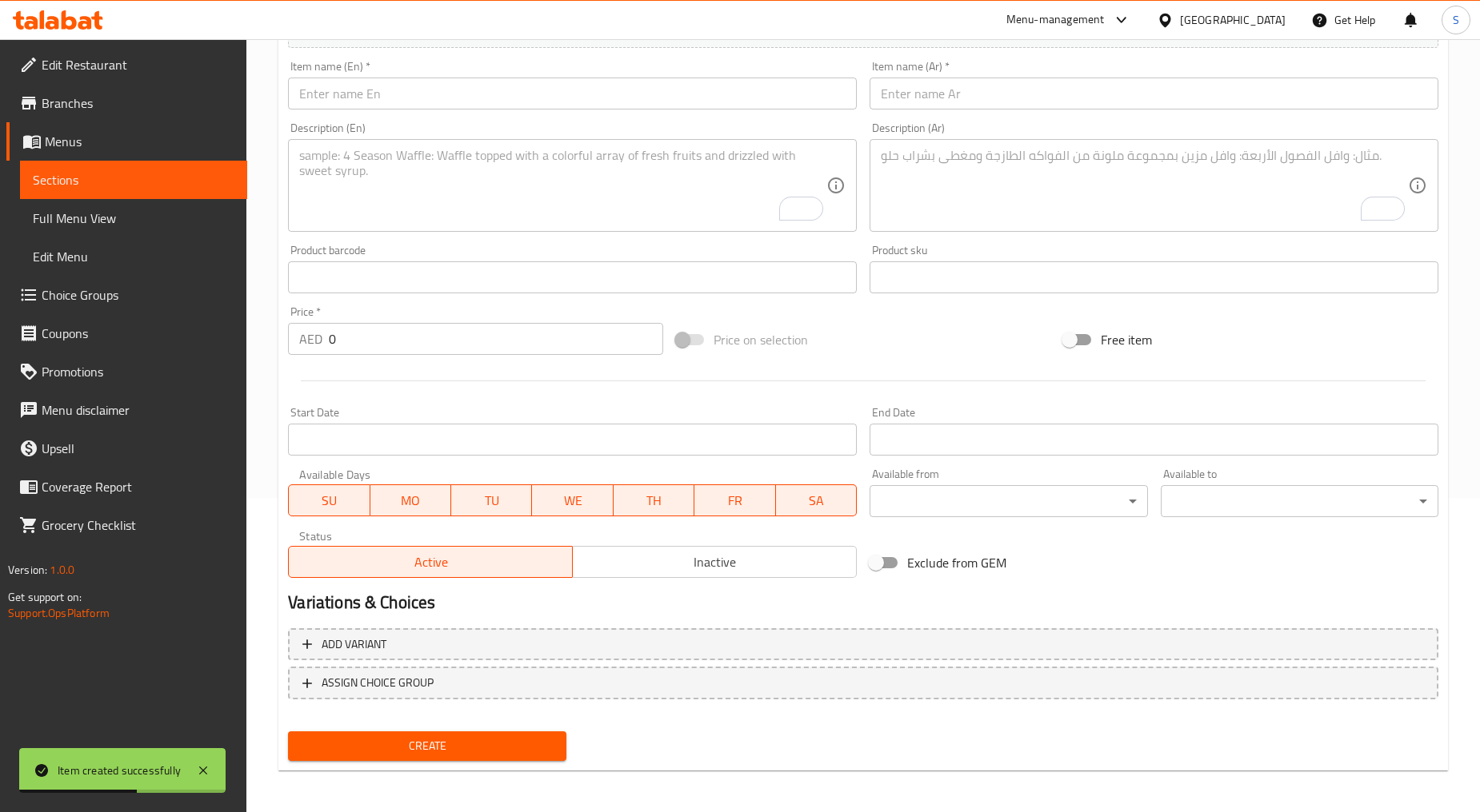
scroll to position [0, 0]
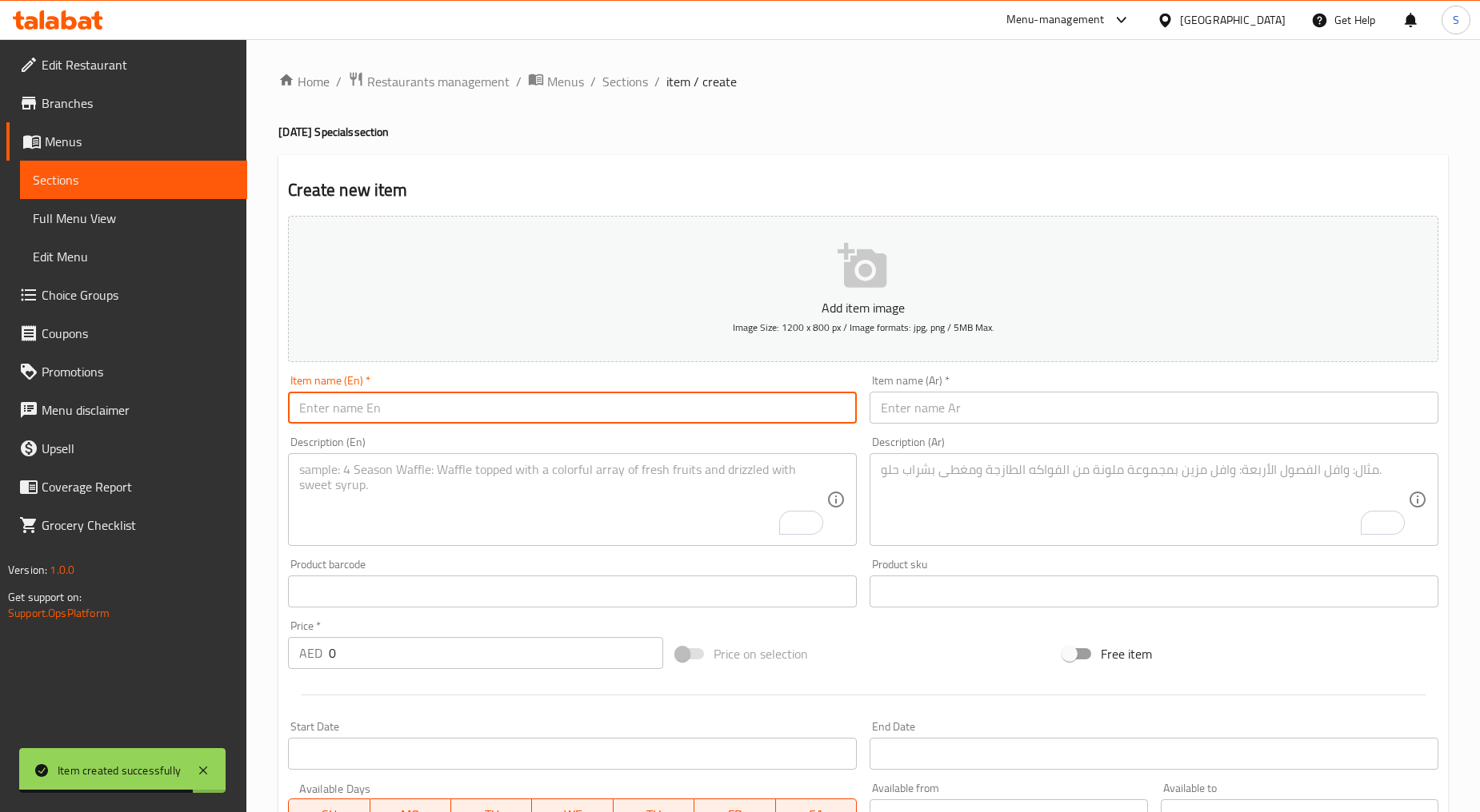
click at [419, 424] on input "text" at bounding box center [572, 407] width 569 height 32
paste input "Premium Hamper"
type input "Premium Hamper"
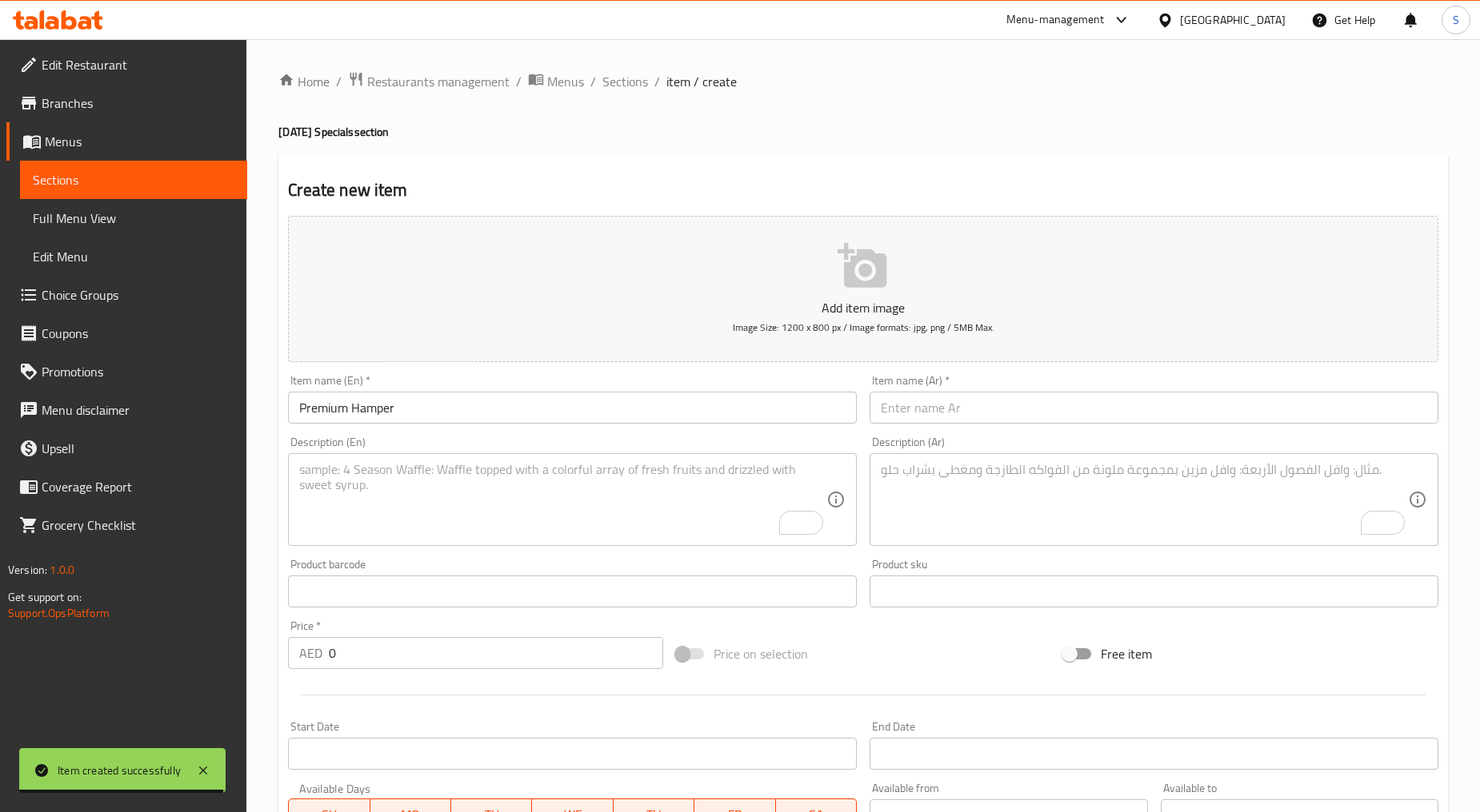
click at [690, 444] on div "Description (En) Description (En)" at bounding box center [572, 491] width 569 height 110
click at [698, 481] on textarea "To enrich screen reader interactions, please activate Accessibility in Grammarl…" at bounding box center [562, 500] width 527 height 76
paste textarea "This beautifully curated premium hamper includes: handcrafted mithai / 3 premiu…"
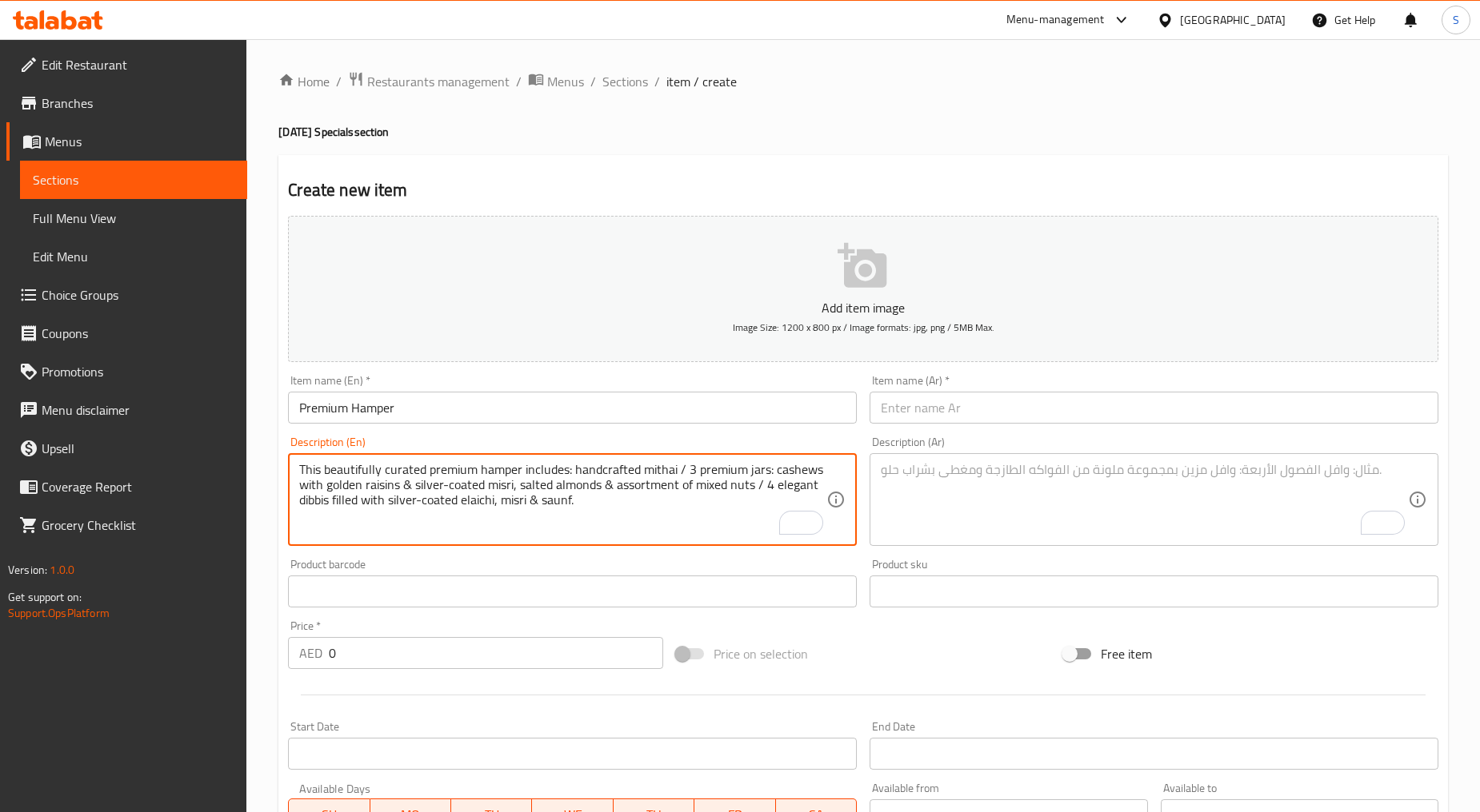
type textarea "This beautifully curated premium hamper includes: handcrafted mithai / 3 premiu…"
click at [940, 421] on input "text" at bounding box center [1154, 407] width 569 height 32
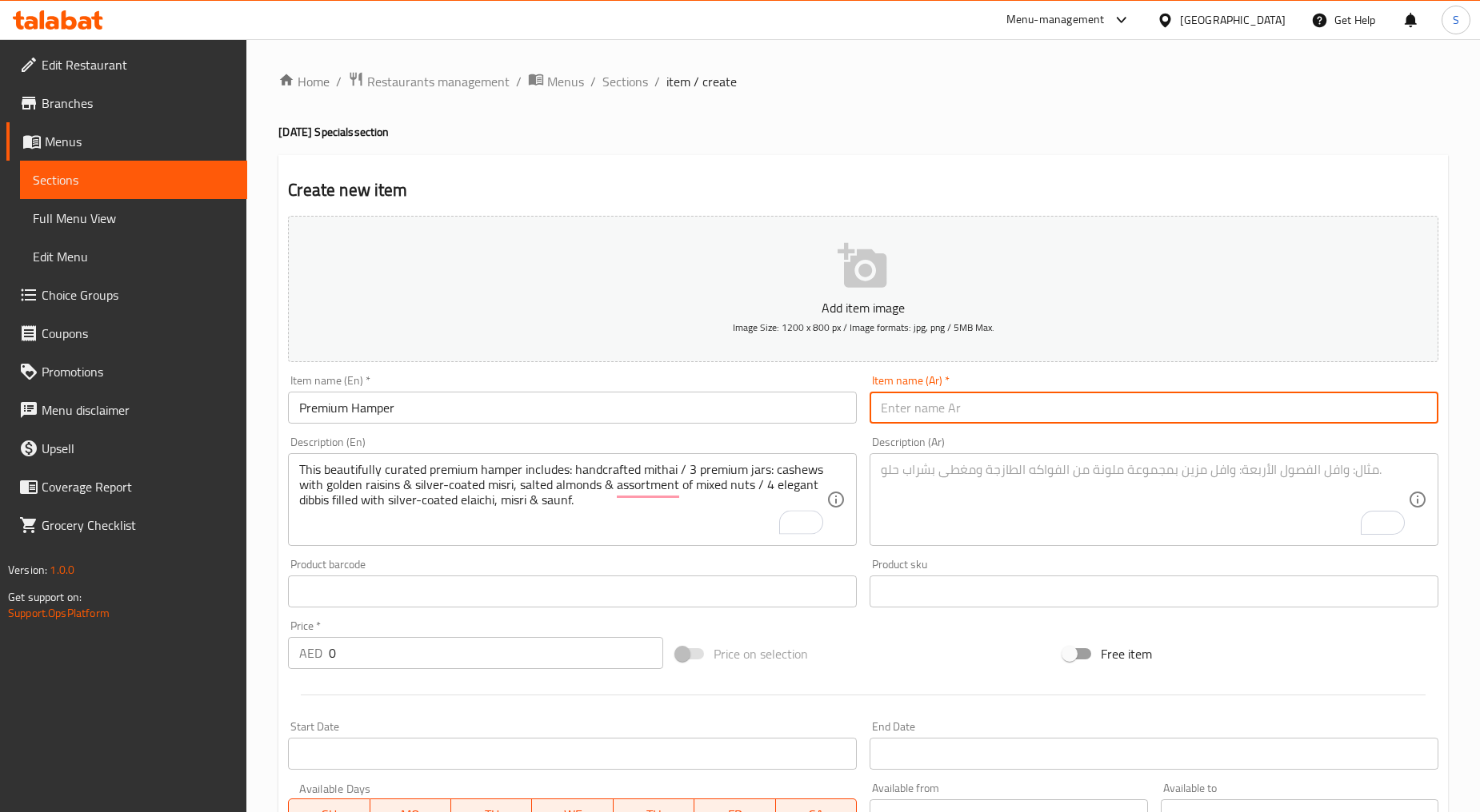
paste input "سلة هدايا فاخرة"
type input "سلة هدايا فاخرة"
click at [956, 496] on textarea "To enrich screen reader interactions, please activate Accessibility in Grammarl…" at bounding box center [1144, 500] width 527 height 76
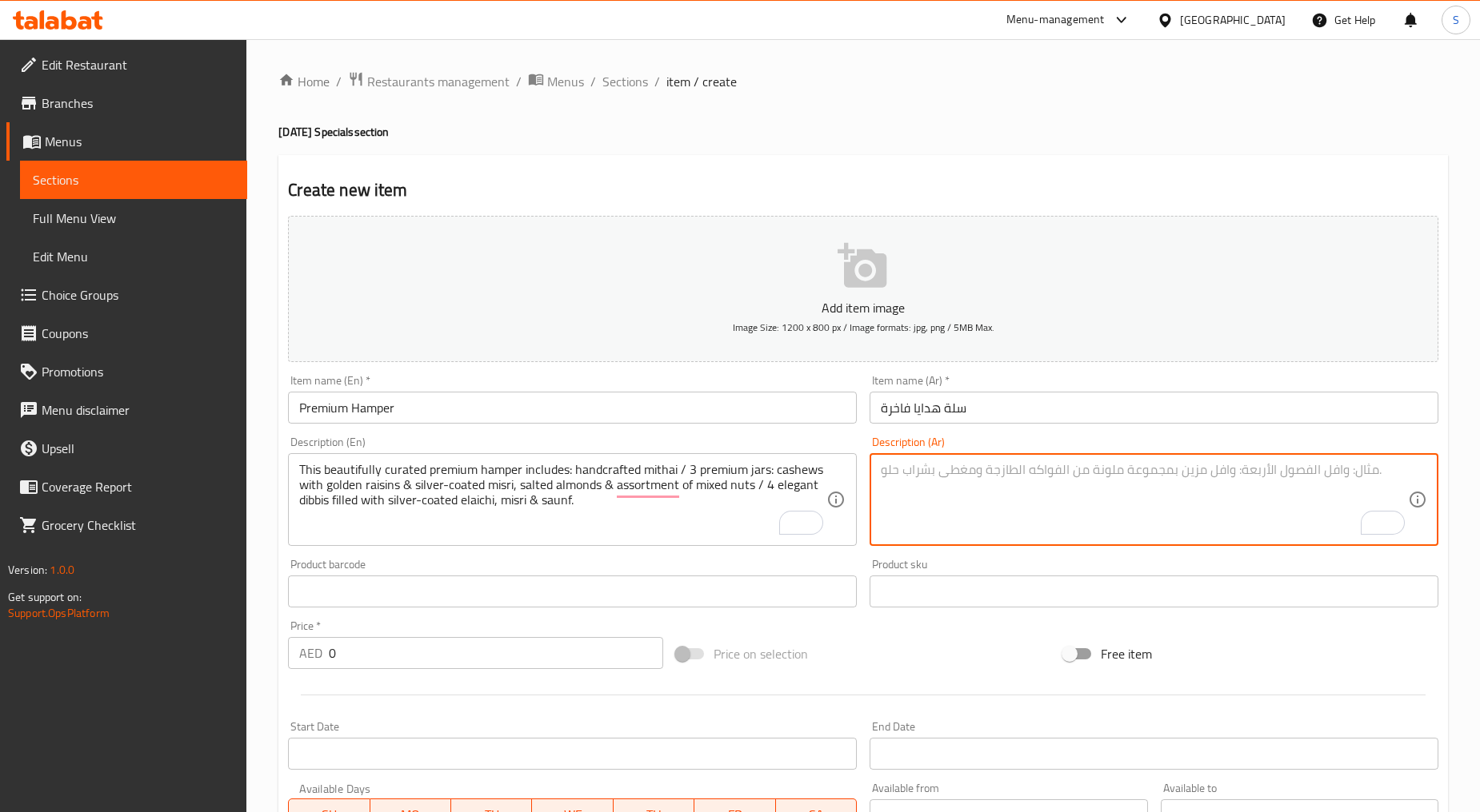
paste textarea "تتضمن هذه السلة الفاخرة المنسقة بشكل جميل ميثاي مصنوع يدويًا، 3 برطمانات فاخرة،…"
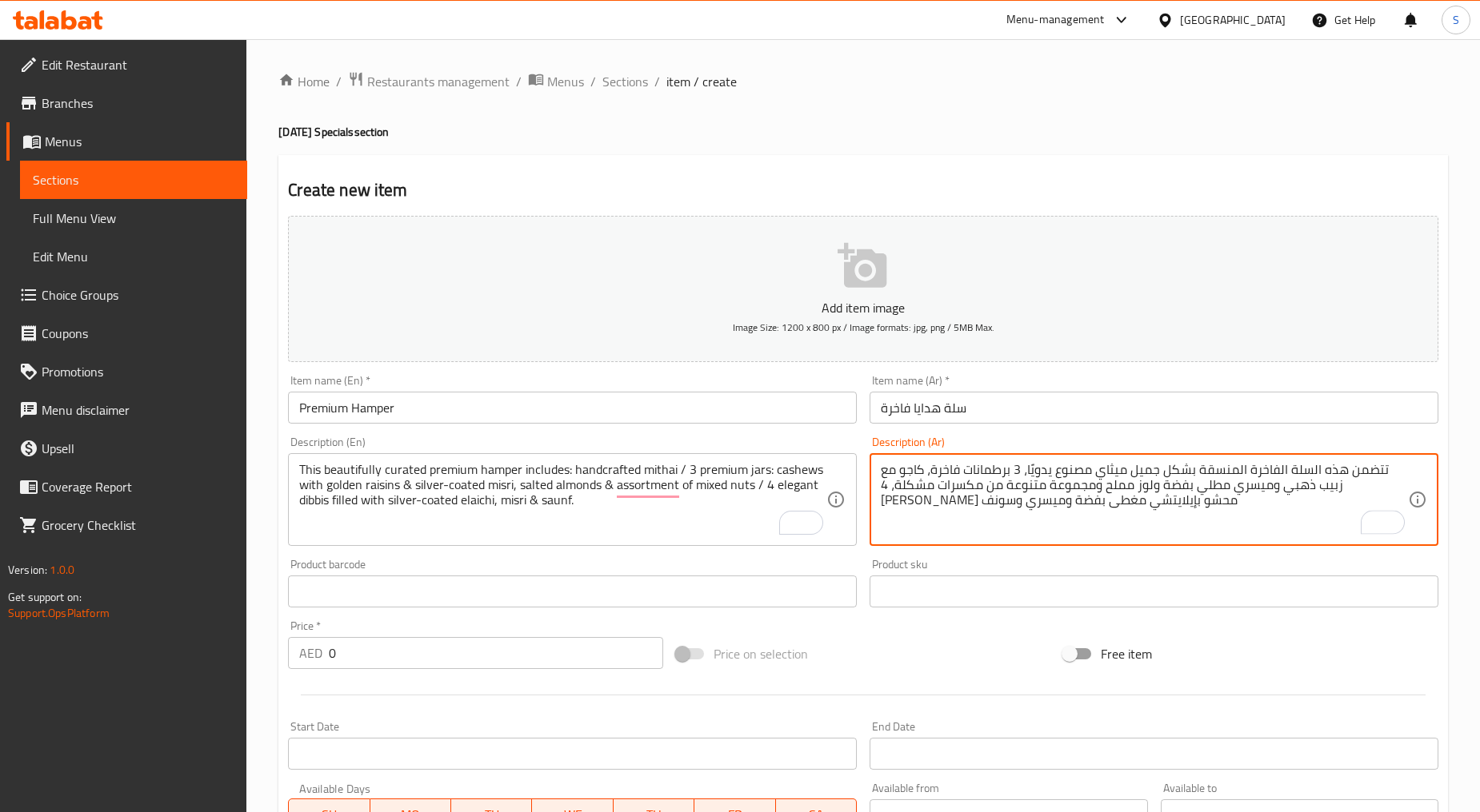
type textarea "تتضمن هذه السلة الفاخرة المنسقة بشكل جميل ميثاي مصنوع يدويًا، 3 برطمانات فاخرة،…"
click at [419, 661] on input "0" at bounding box center [496, 653] width 335 height 32
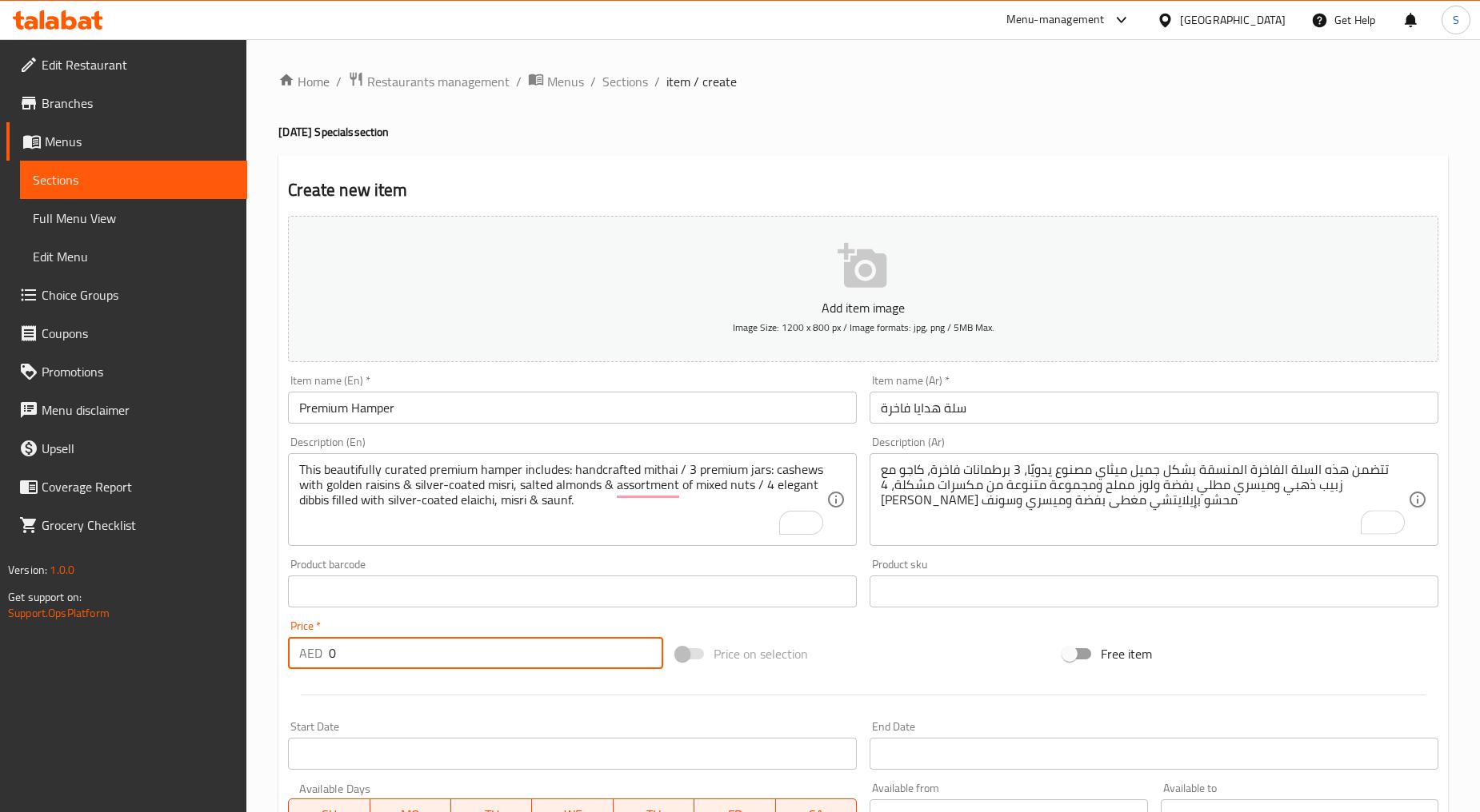
click at [419, 661] on input "0" at bounding box center [496, 653] width 335 height 32
paste input "317"
type input "317"
click at [435, 683] on div at bounding box center [863, 695] width 1163 height 39
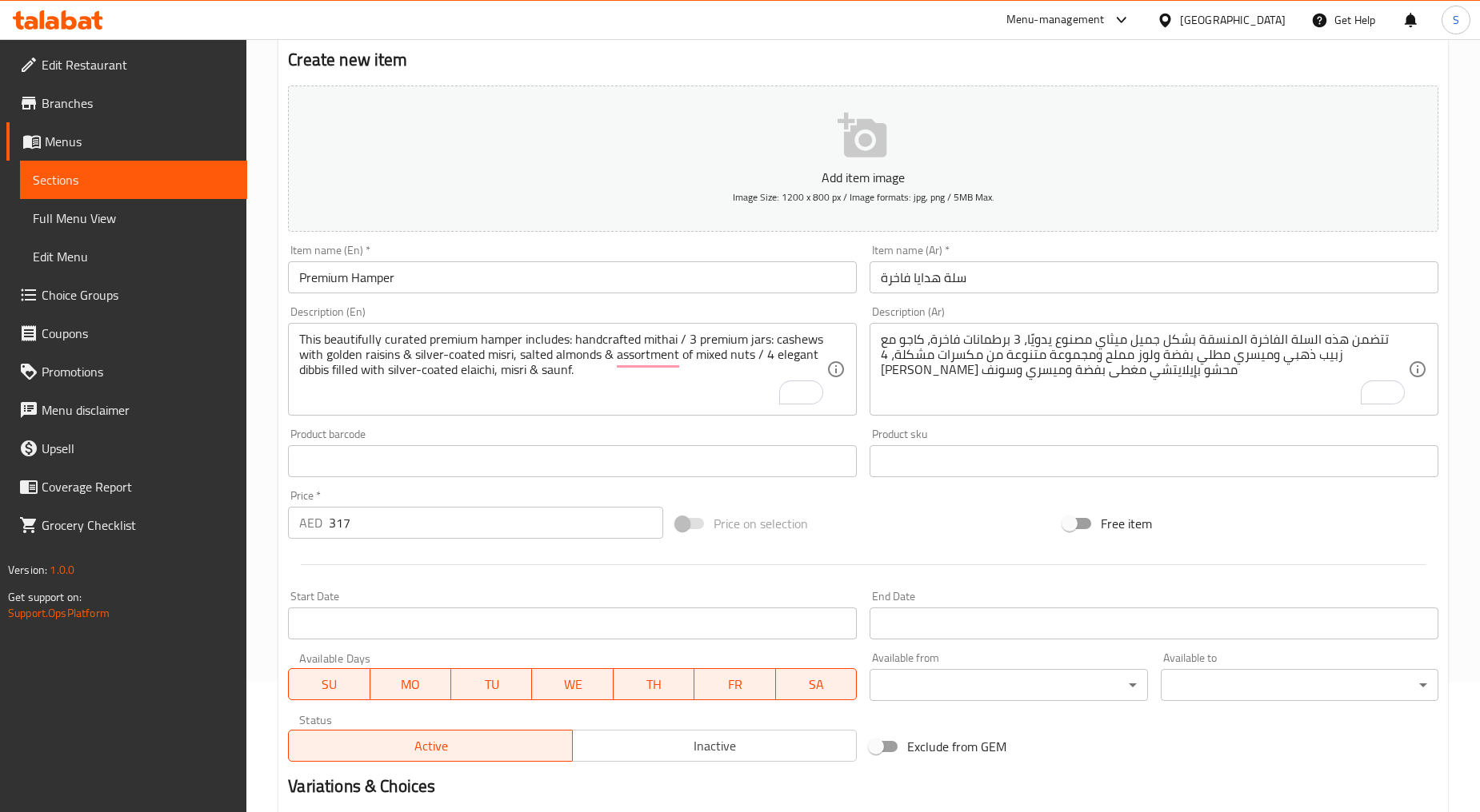
scroll to position [314, 0]
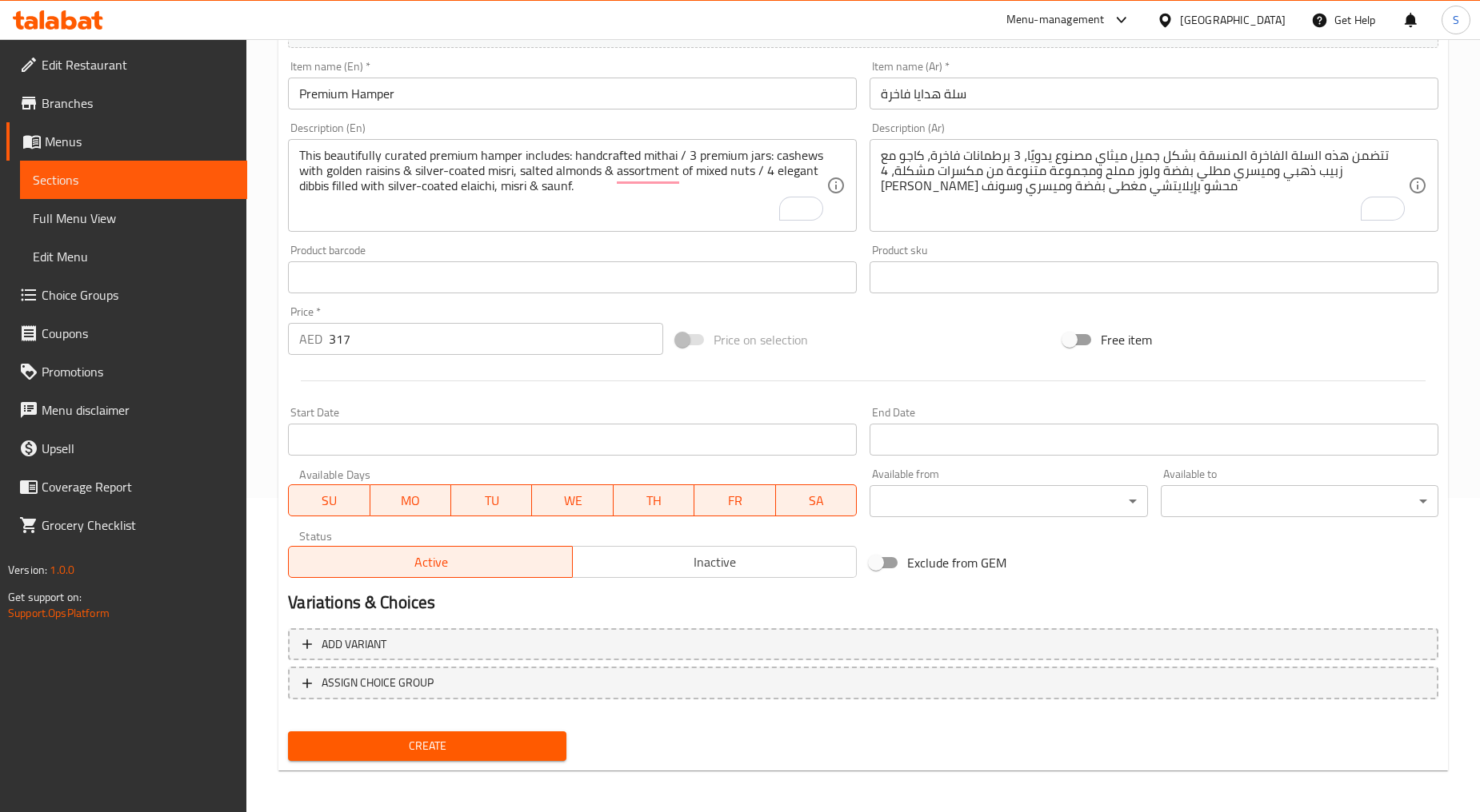
click at [457, 736] on span "Create" at bounding box center [426, 746] width 252 height 20
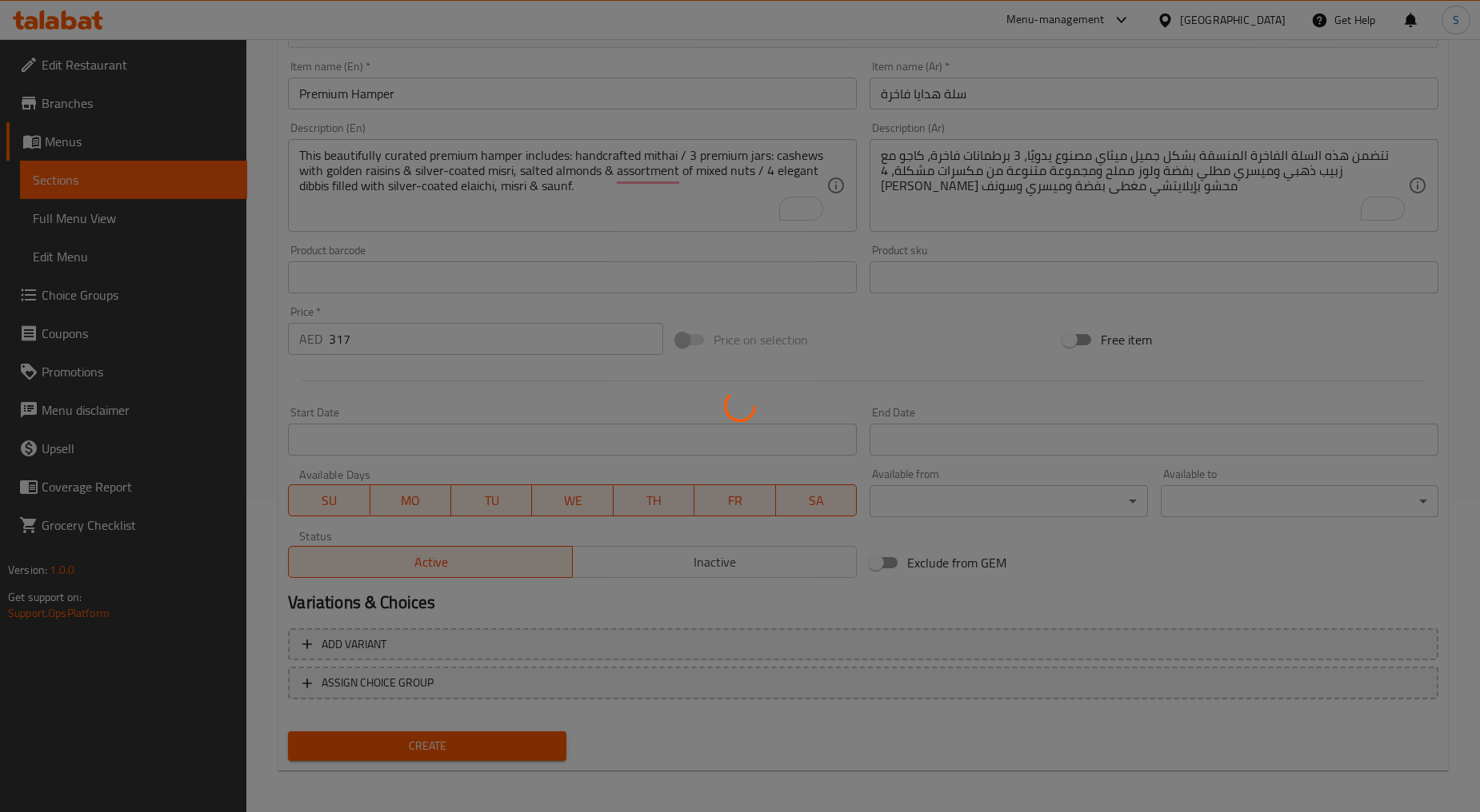
type input "0"
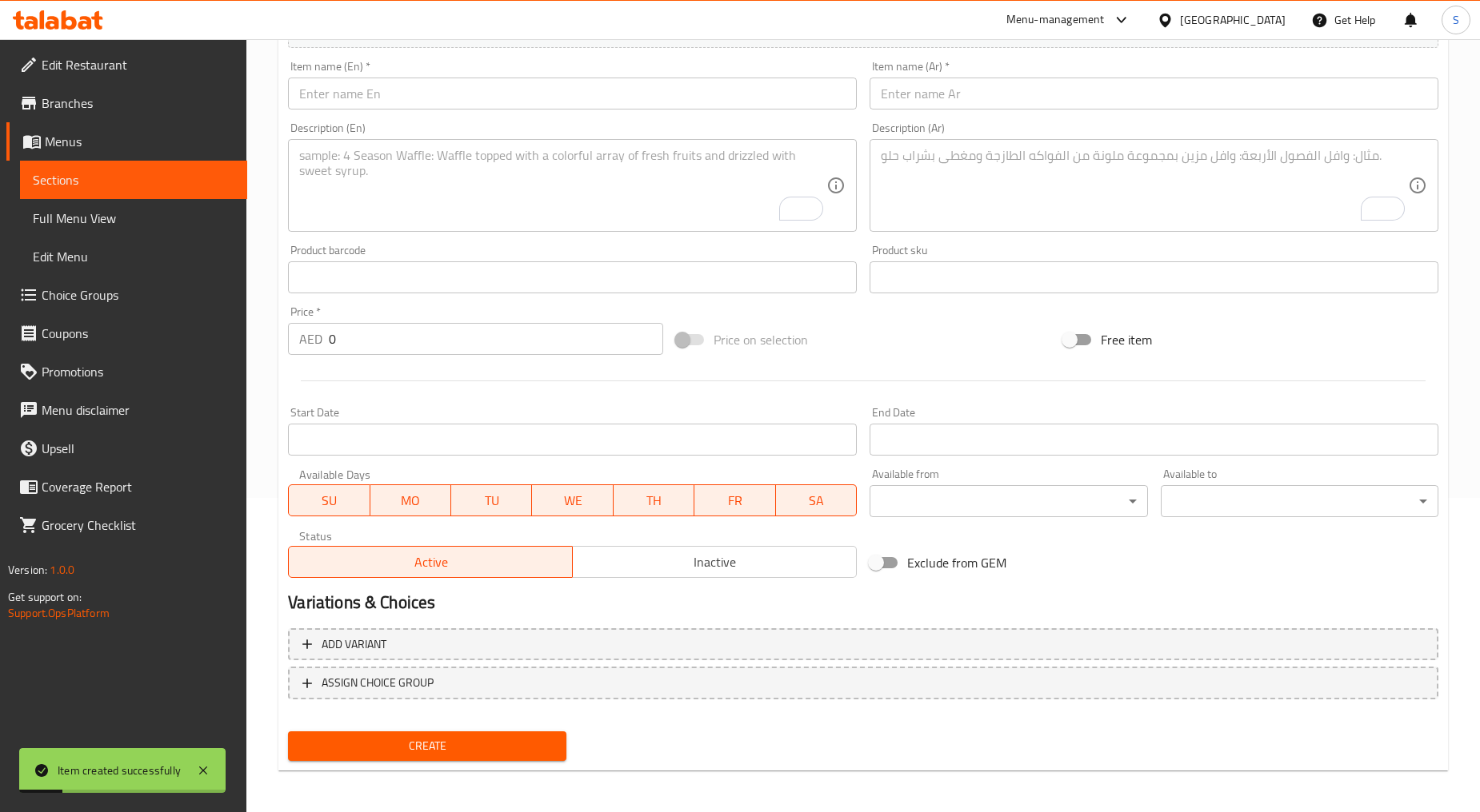
click at [481, 108] on input "text" at bounding box center [572, 93] width 569 height 32
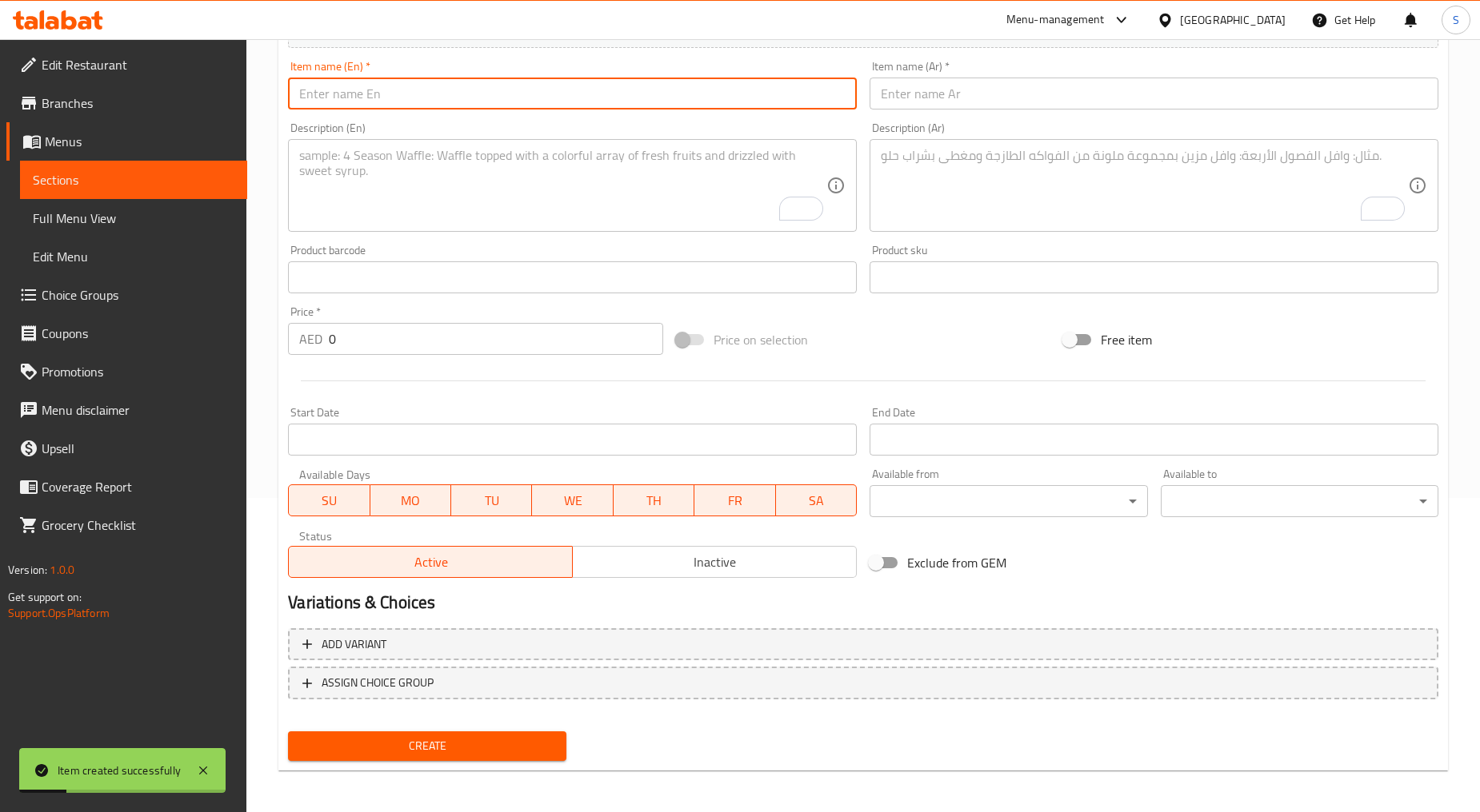
paste input "Deluxe Hamper"
type input "Deluxe Hamper"
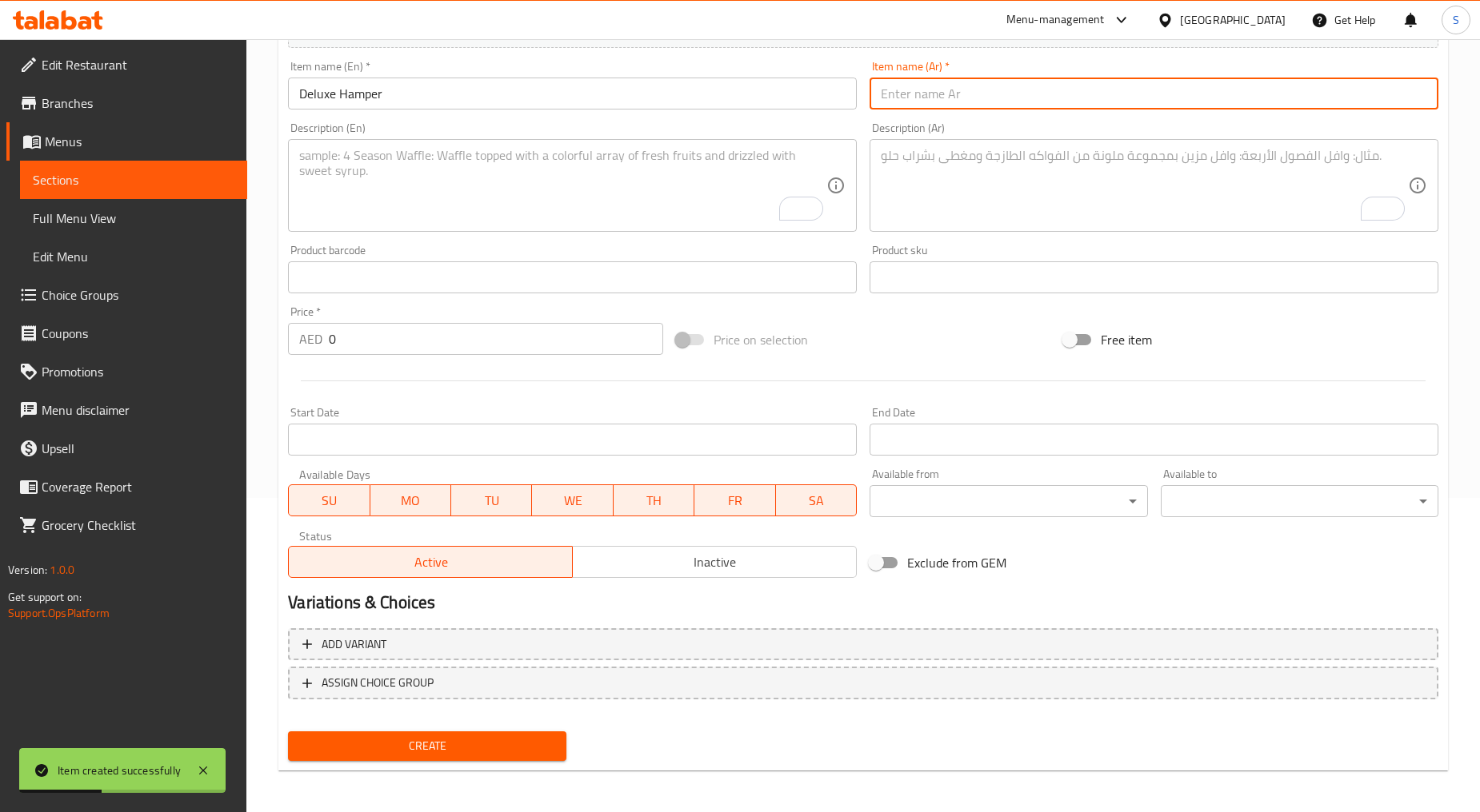
drag, startPoint x: 926, startPoint y: 101, endPoint x: 921, endPoint y: 115, distance: 14.9
click at [926, 101] on input "text" at bounding box center [1154, 93] width 569 height 32
paste input "سلة ديلوكس"
type input "سلة ديلوكس"
drag, startPoint x: 540, startPoint y: 285, endPoint x: 537, endPoint y: 264, distance: 21.2
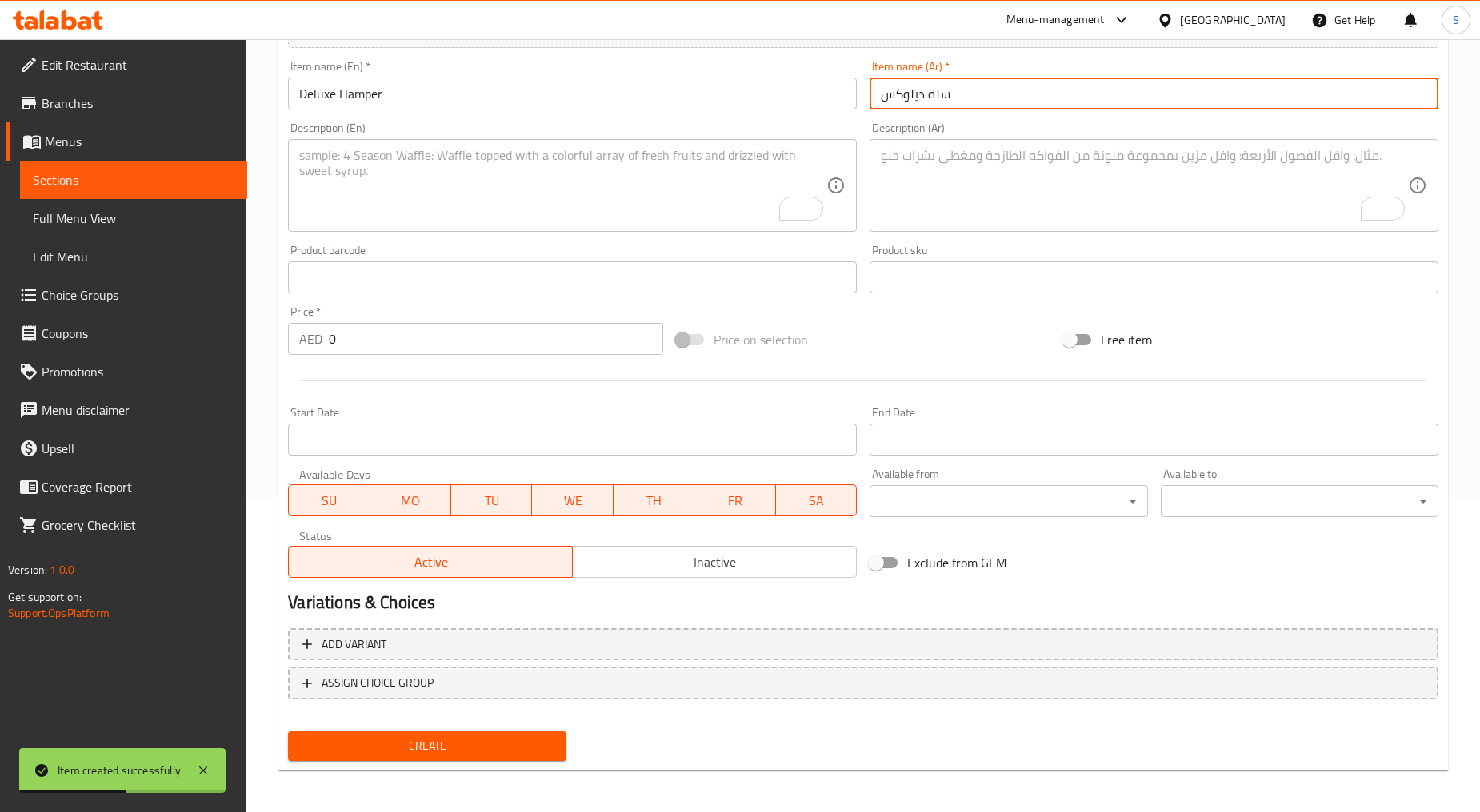
click at [540, 282] on input "text" at bounding box center [572, 277] width 569 height 32
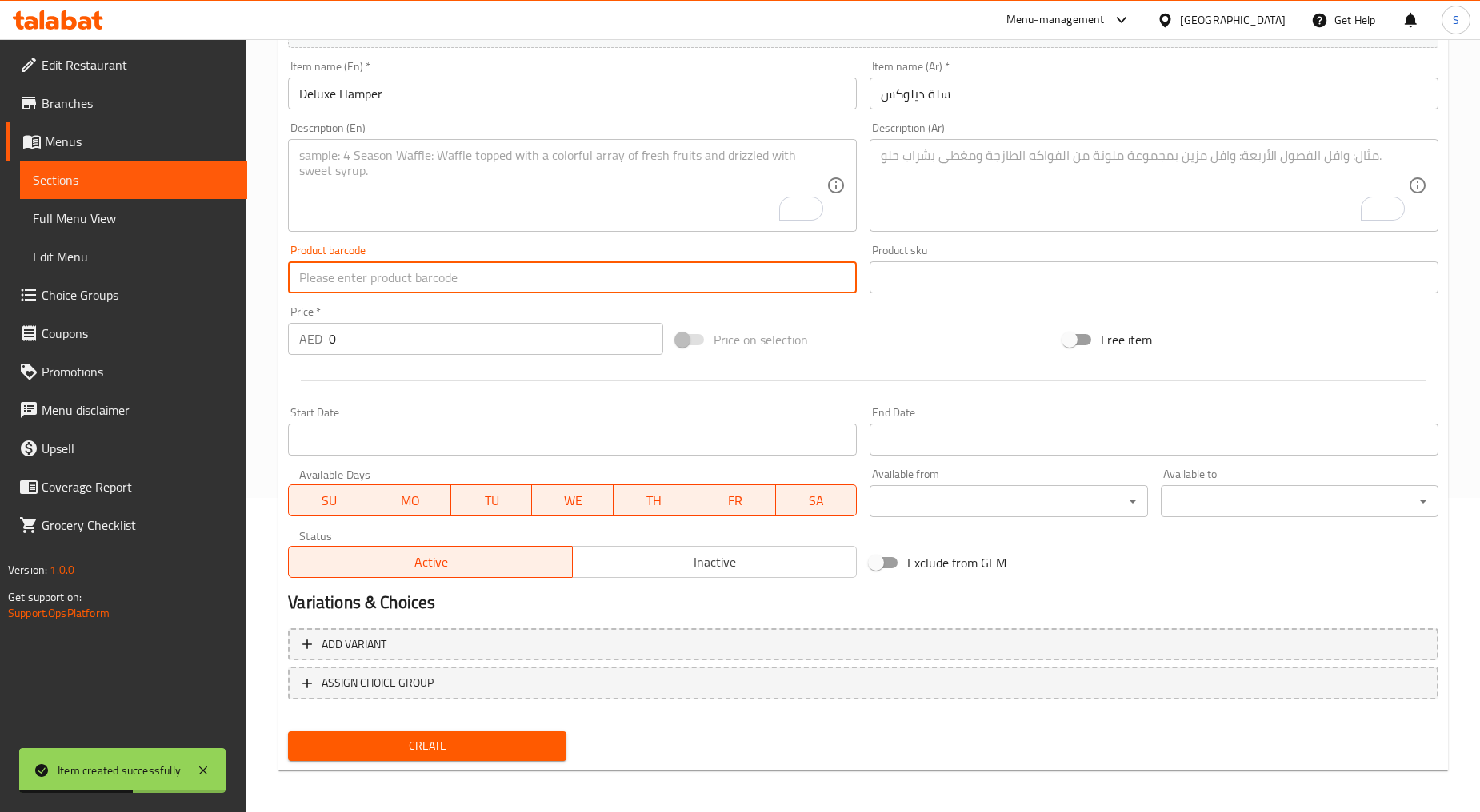
click at [533, 212] on textarea "To enrich screen reader interactions, please activate Accessibility in Grammarl…" at bounding box center [562, 186] width 527 height 76
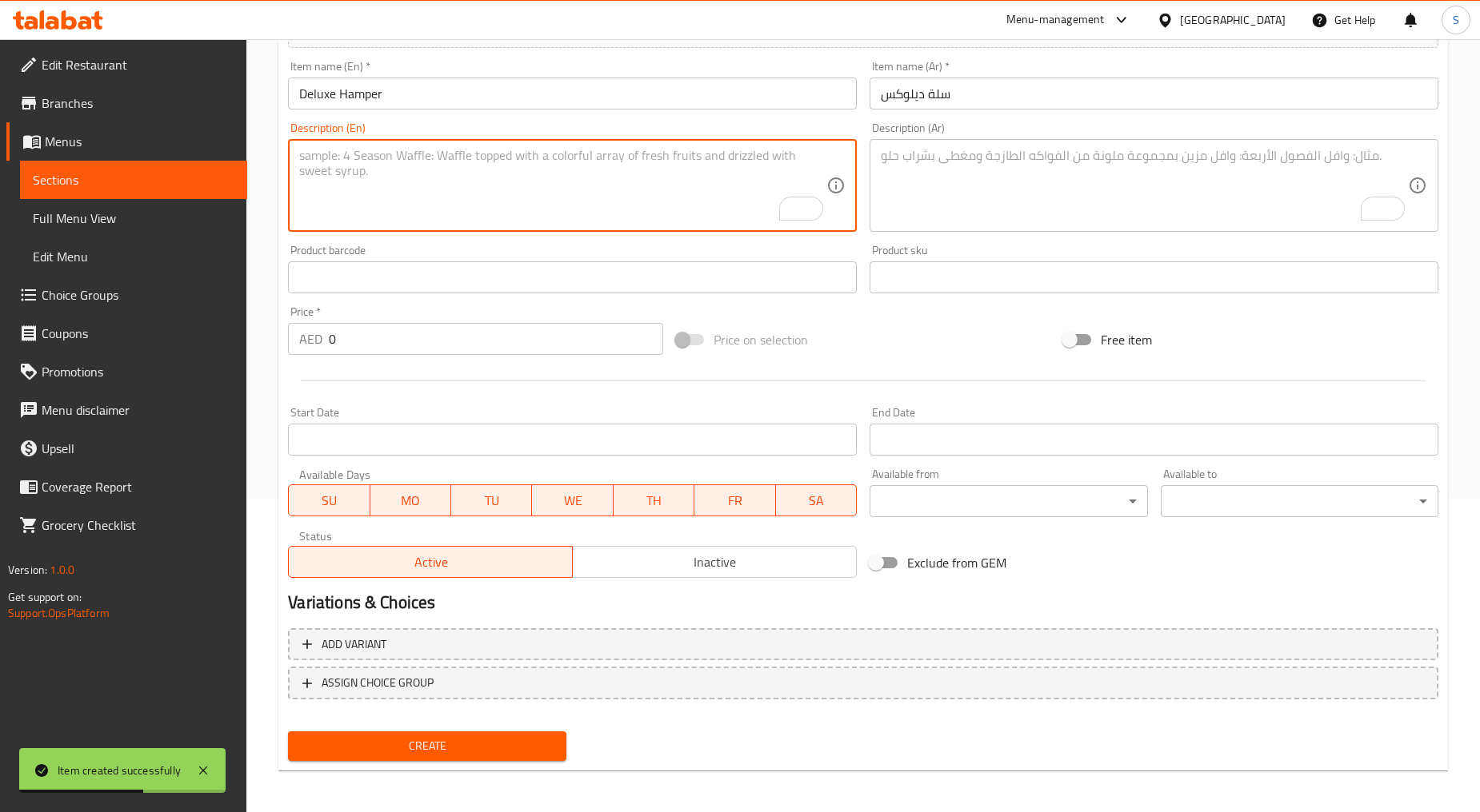
paste textarea "This hamper includes a box of premium handcrafted mithai, 2 savoury munchies, 1…"
type textarea "This hamper includes a box of premium handcrafted mithai, 2 savoury munchies, 1…"
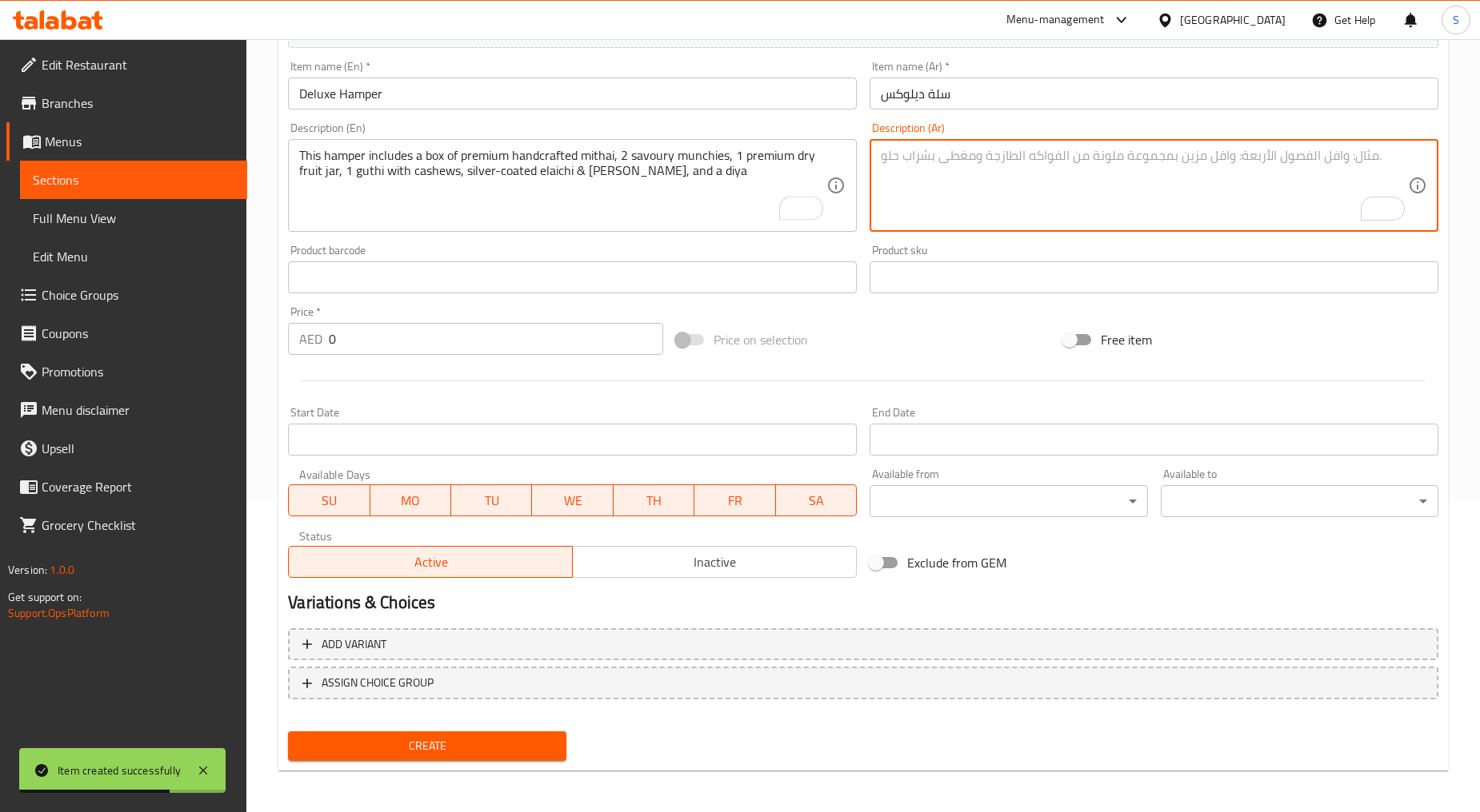
click at [937, 182] on textarea "To enrich screen reader interactions, please activate Accessibility in Grammarl…" at bounding box center [1144, 186] width 527 height 76
paste textarea "تتضمن هذه السلة علبة من ميثاي فاخر مصنوع يدويًا، و2 من مقبلات مالحة، و1 برطمان …"
type textarea "تتضمن هذه السلة علبة من ميثاي فاخر مصنوع يدويًا، و2 من مقبلات مالحة، و1 برطمان …"
click at [499, 350] on input "0" at bounding box center [496, 338] width 335 height 32
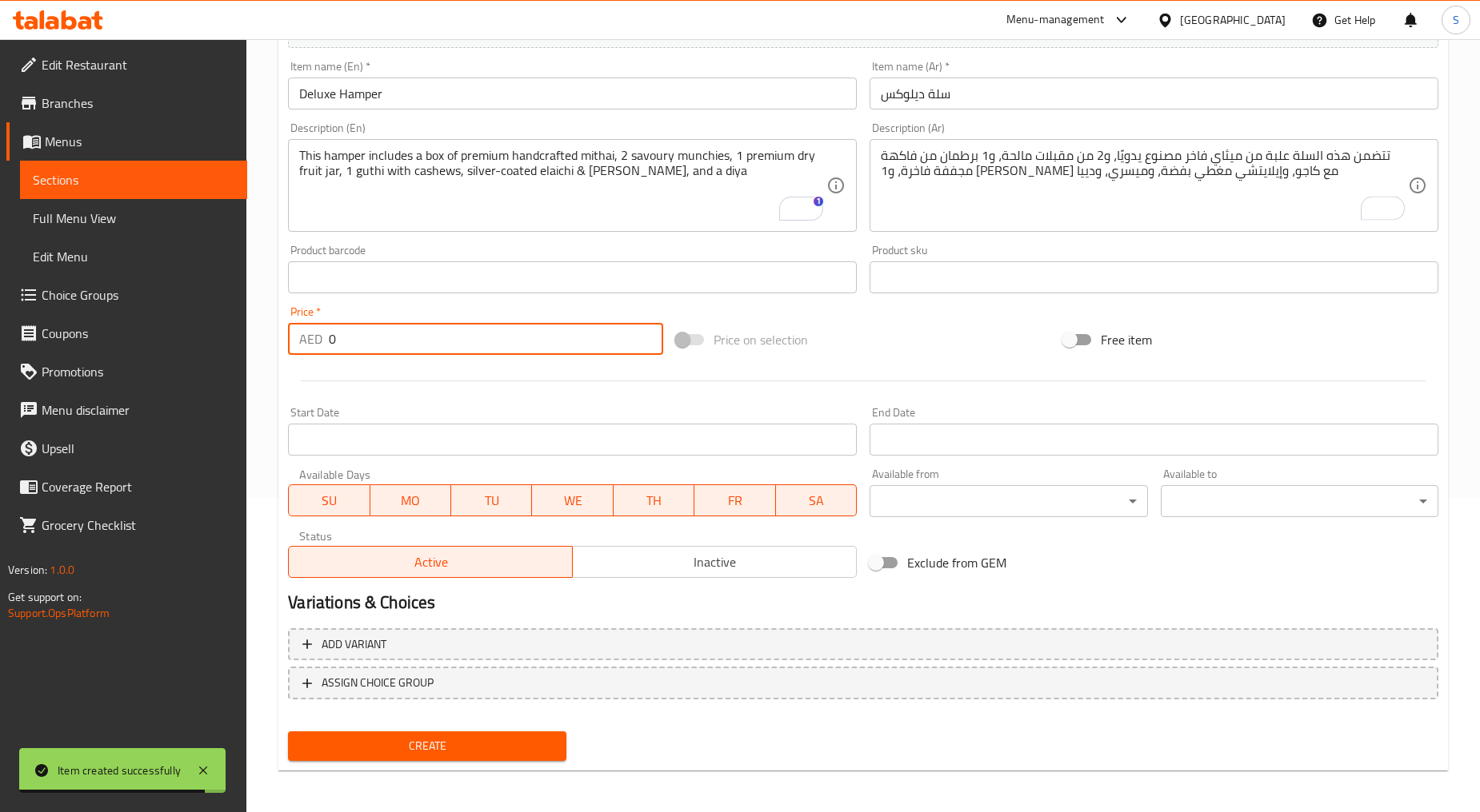
click at [499, 350] on input "0" at bounding box center [496, 338] width 335 height 32
paste input "202"
type input "202"
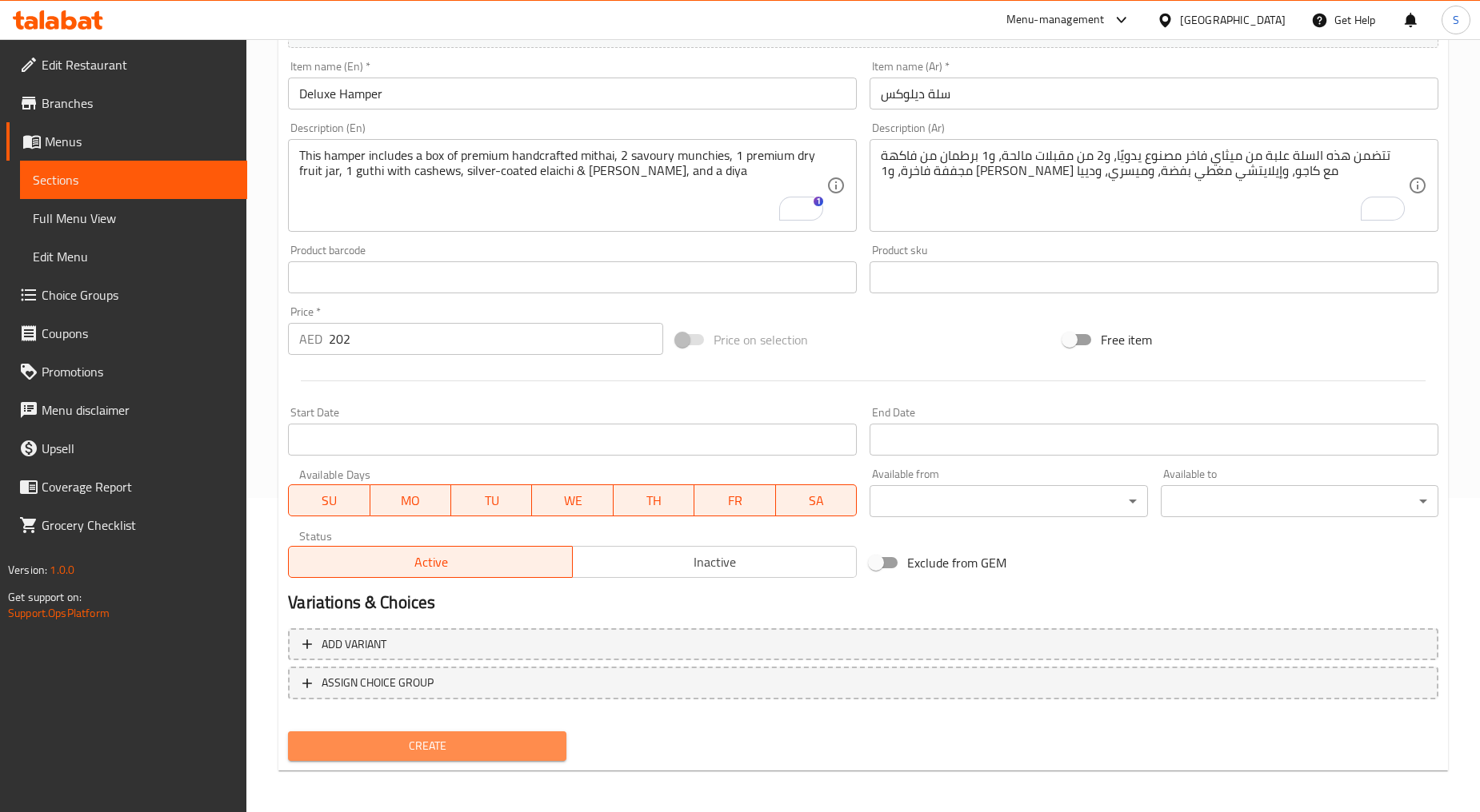
click at [473, 746] on span "Create" at bounding box center [426, 746] width 252 height 20
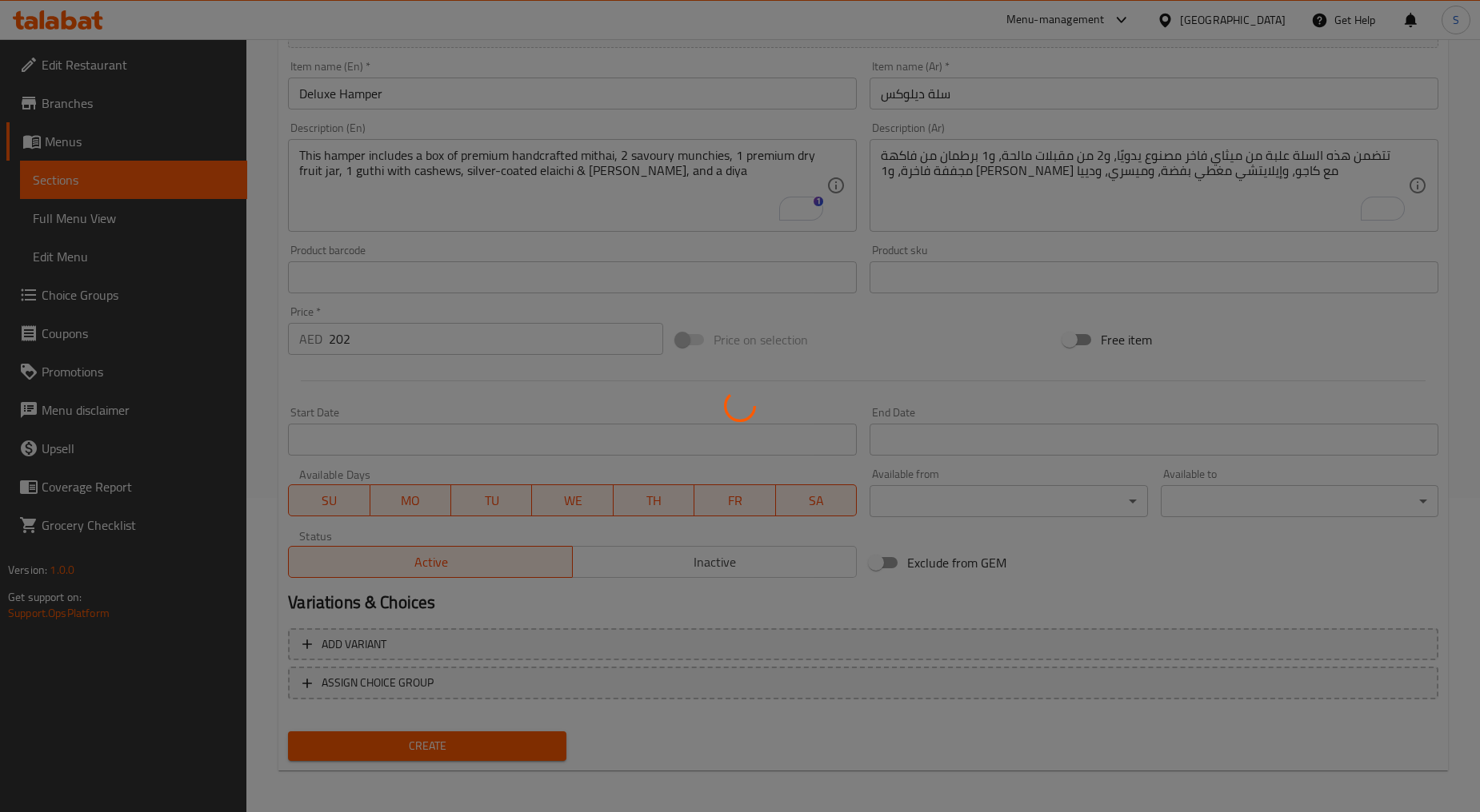
type input "0"
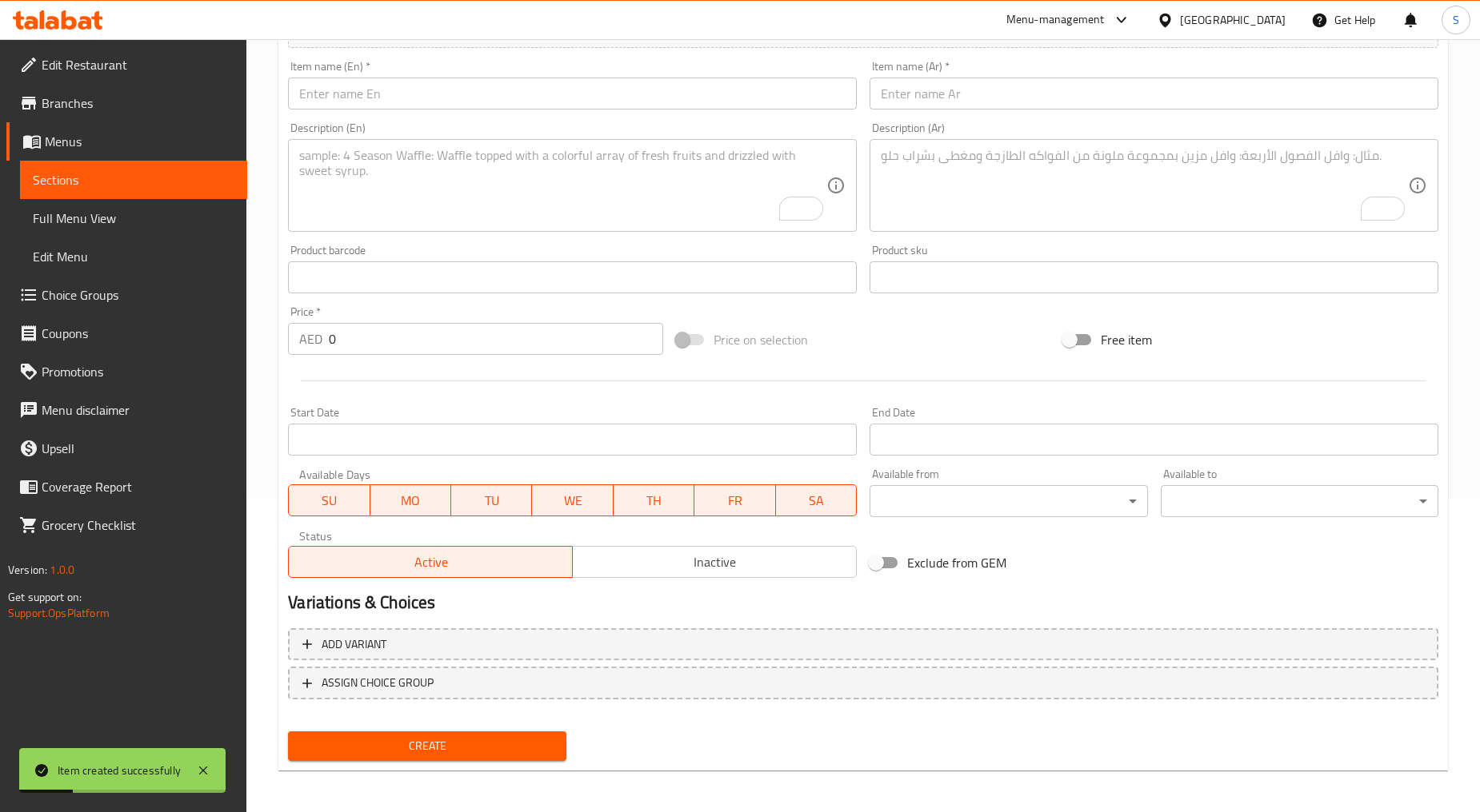
click at [489, 107] on input "text" at bounding box center [572, 93] width 569 height 32
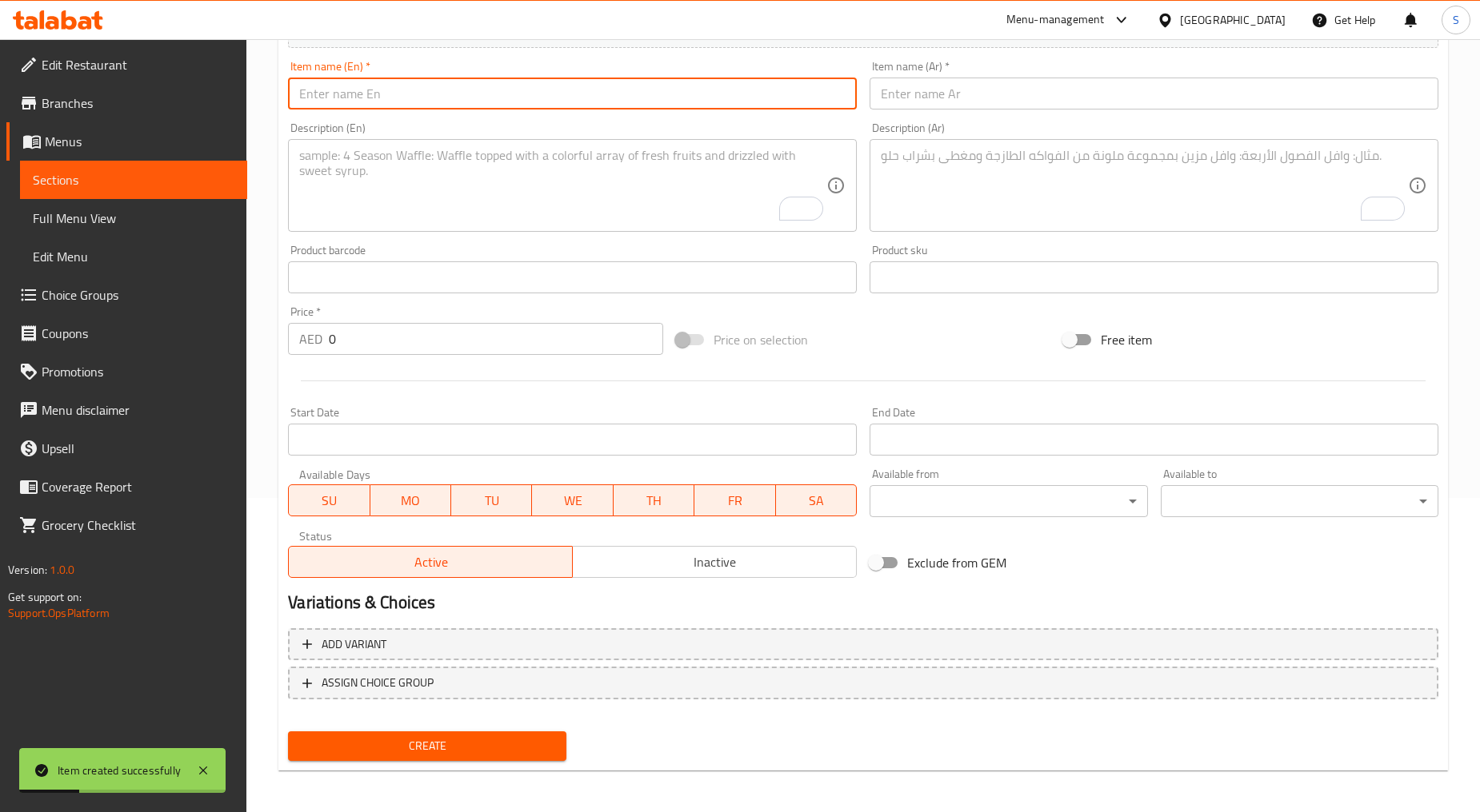
paste input "Deluxe Hamper"
type input "Deluxe Hamper"
click at [952, 84] on input "text" at bounding box center [1154, 93] width 569 height 32
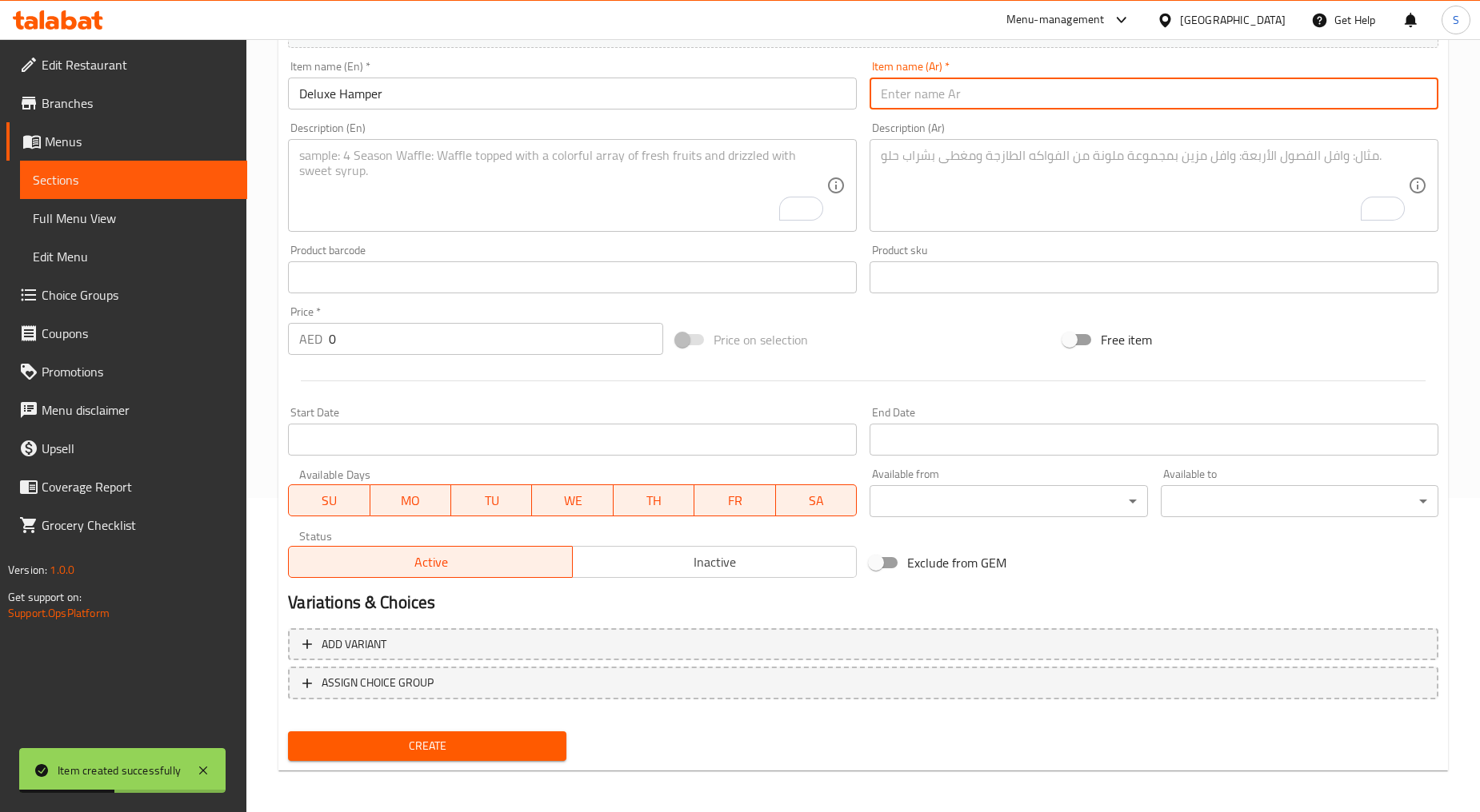
paste input "سلة ديلوكس"
type input "سلة ديلوكس"
click at [562, 226] on div "Description (En)" at bounding box center [572, 186] width 569 height 93
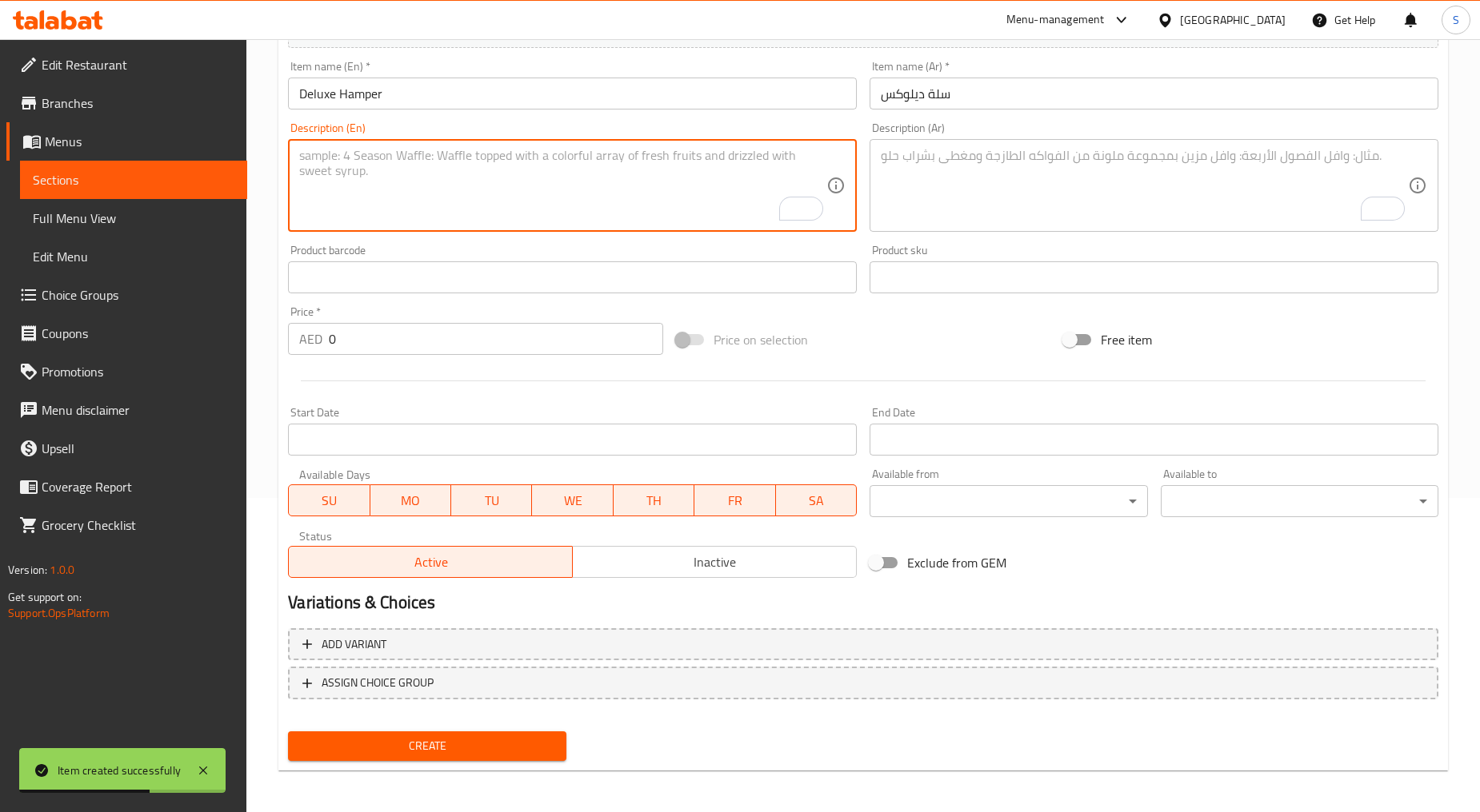
paste textarea "This hamper includes a box of premium handcrafted mithai, 2 savoury munchies, 1…"
type textarea "This hamper includes a box of premium handcrafted mithai, 2 savoury munchies, 1…"
click at [984, 192] on textarea "To enrich screen reader interactions, please activate Accessibility in Grammarl…" at bounding box center [1144, 186] width 527 height 76
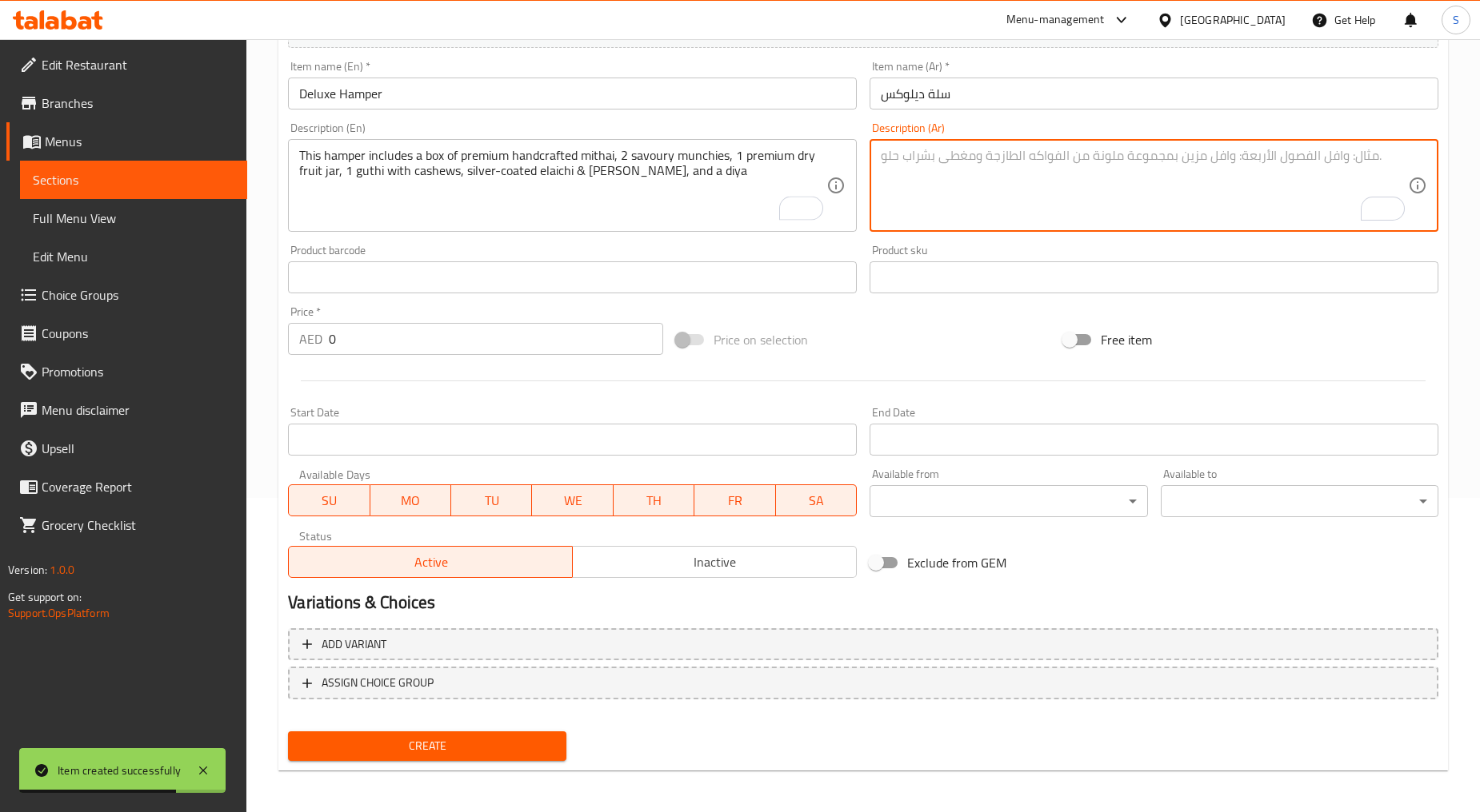
paste textarea "تتضمن هذه السلة علبة من ميثاي فاخر مصنوع يدويًا، و2 من مقبلات مالحة، و1 برطمان …"
type textarea "تتضمن هذه السلة علبة من ميثاي فاخر مصنوع يدويًا، و2 من مقبلات مالحة، و1 برطمان …"
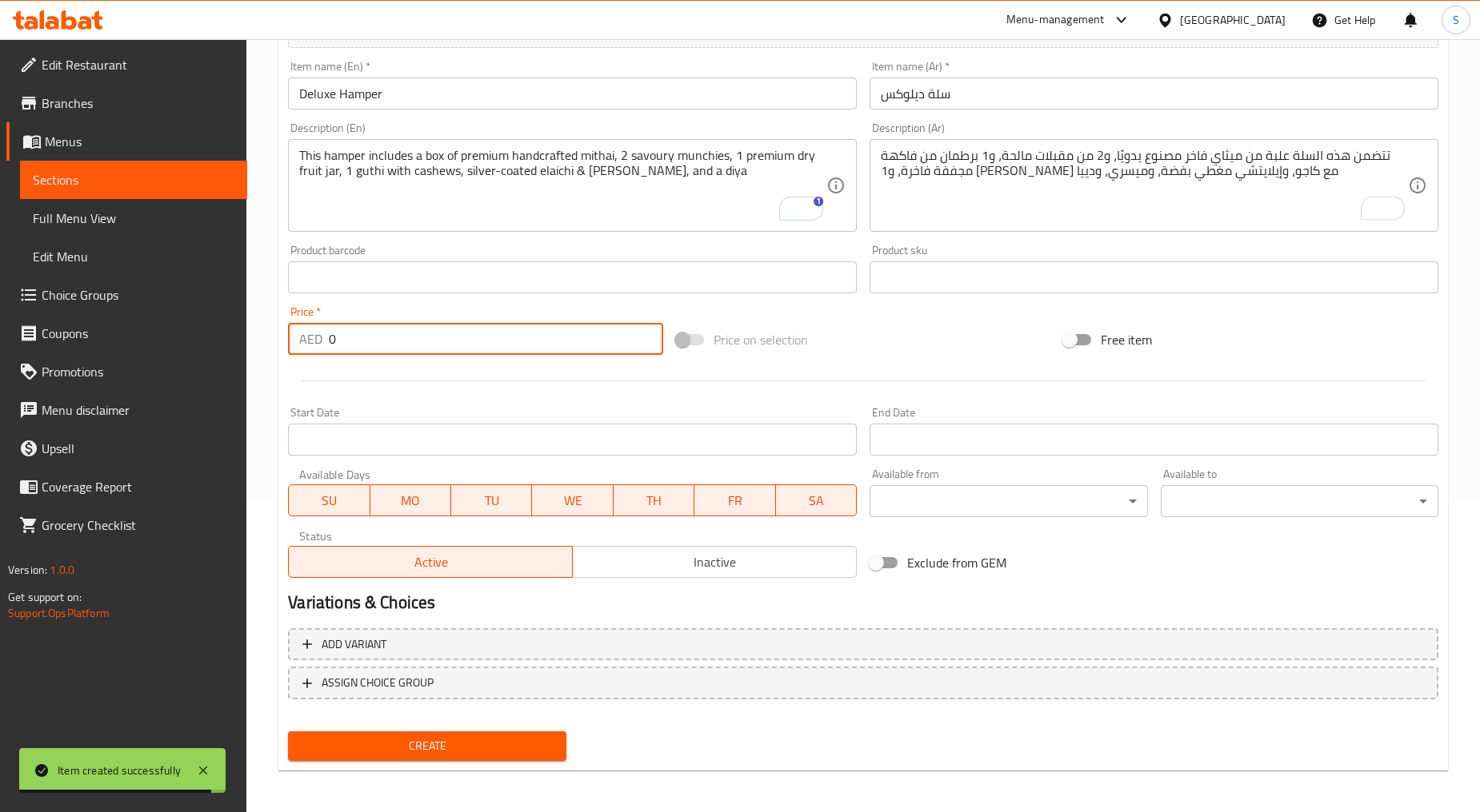
click at [430, 348] on input "0" at bounding box center [496, 338] width 335 height 32
paste input "202"
type input "202"
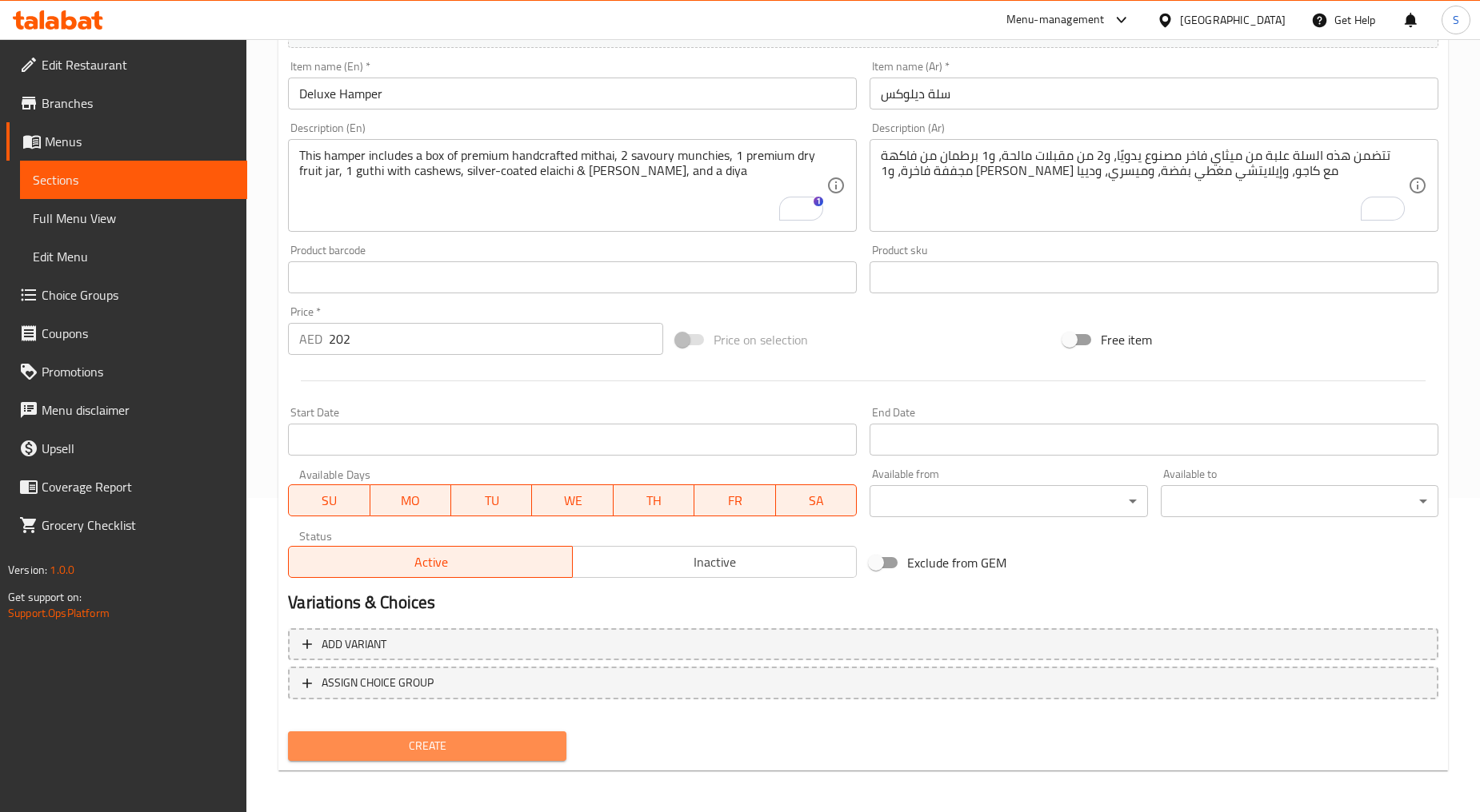
click at [449, 731] on button "Create" at bounding box center [427, 746] width 278 height 29
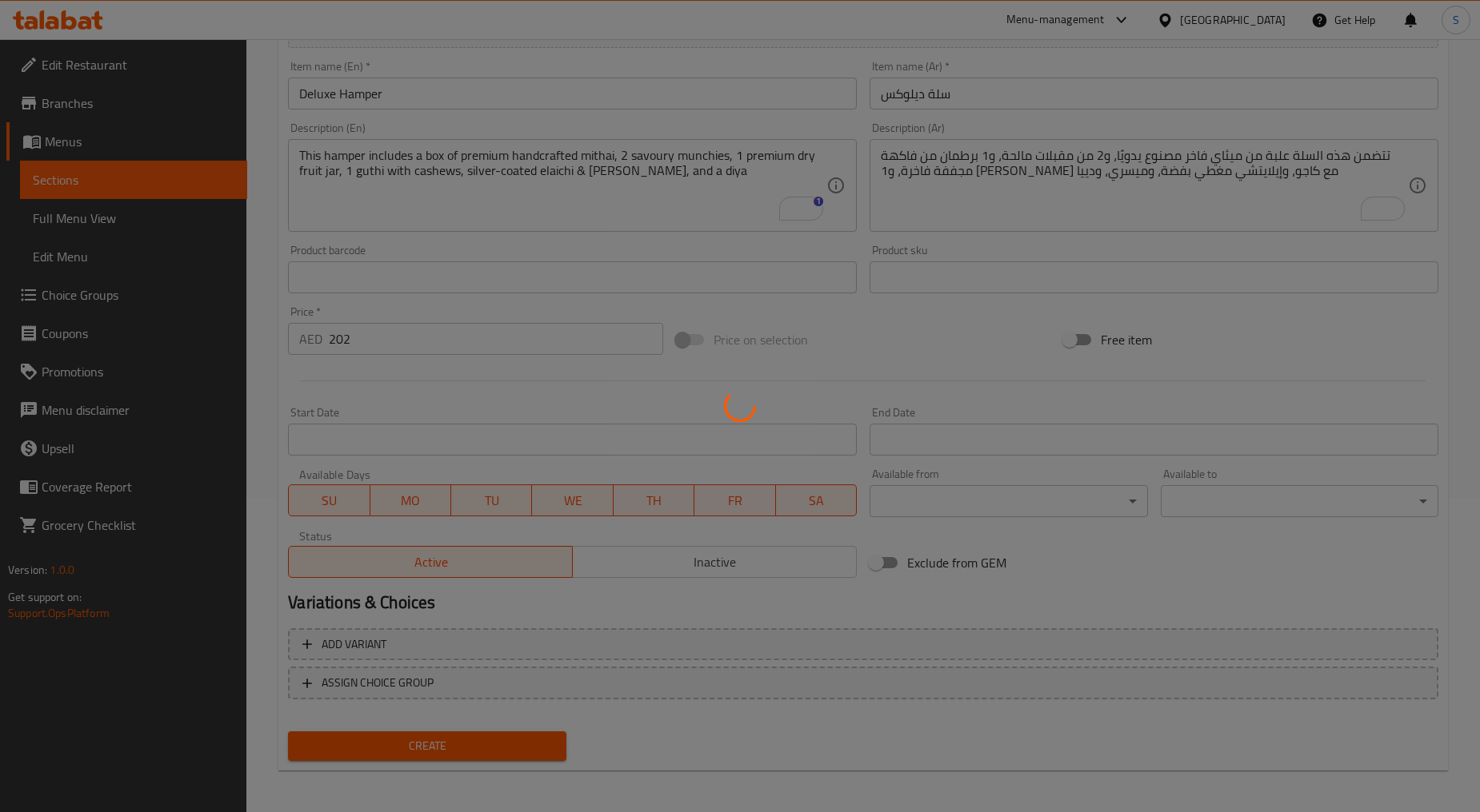
type input "0"
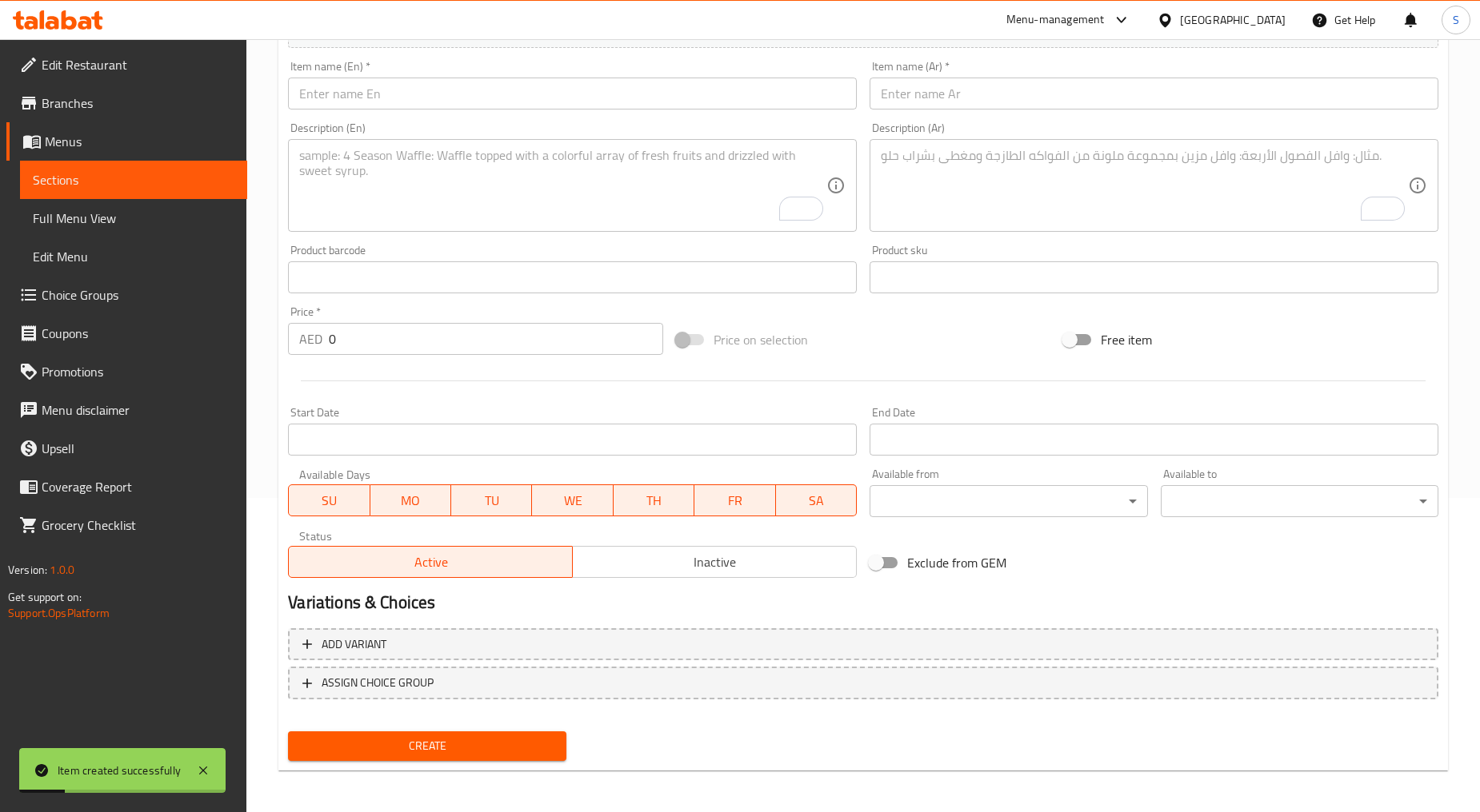
click at [453, 94] on input "text" at bounding box center [572, 93] width 569 height 32
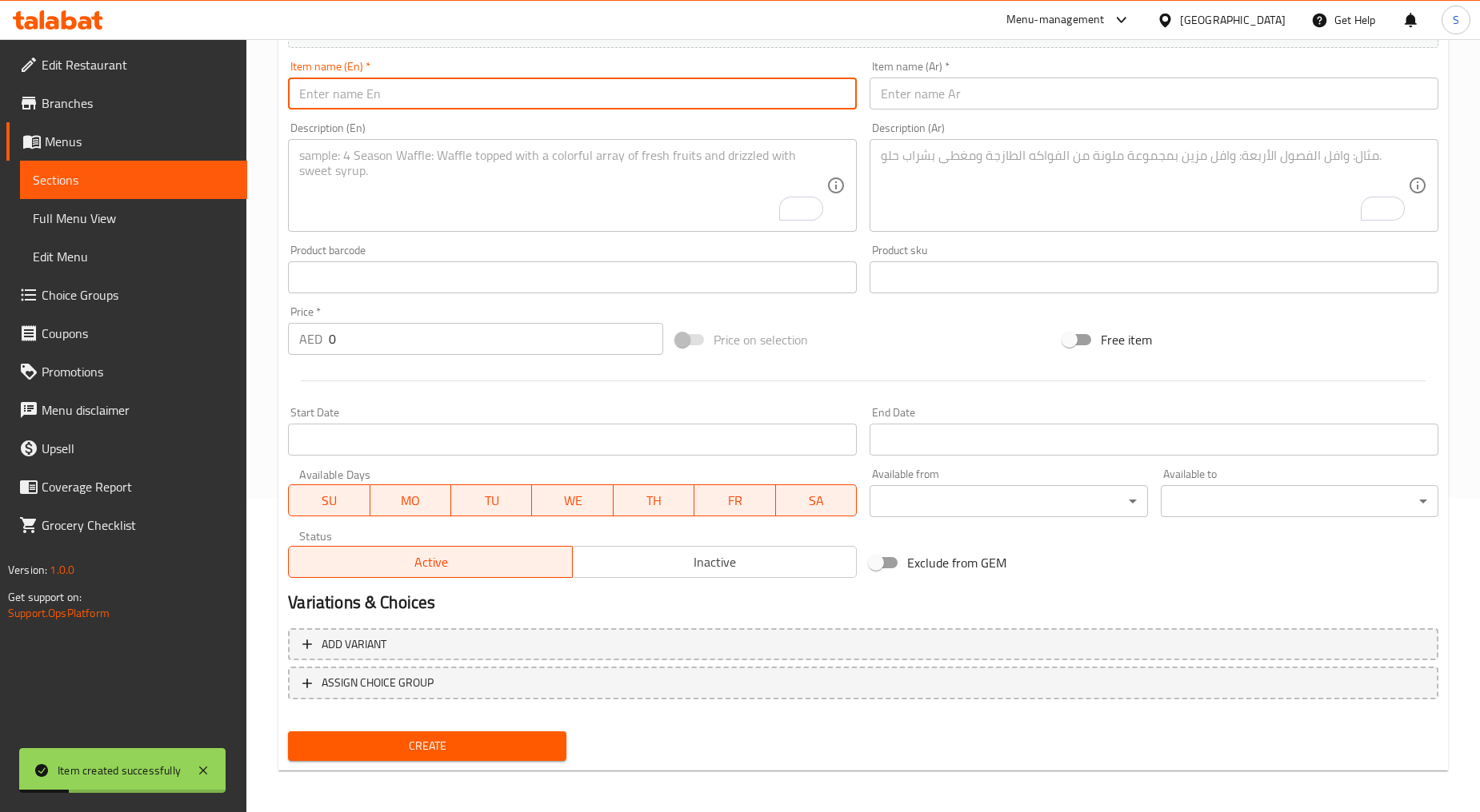
paste input "Khushiyon Ki Bahar"
type input "Khushiyon Ki Bahar"
click at [953, 98] on input "text" at bounding box center [1154, 93] width 569 height 32
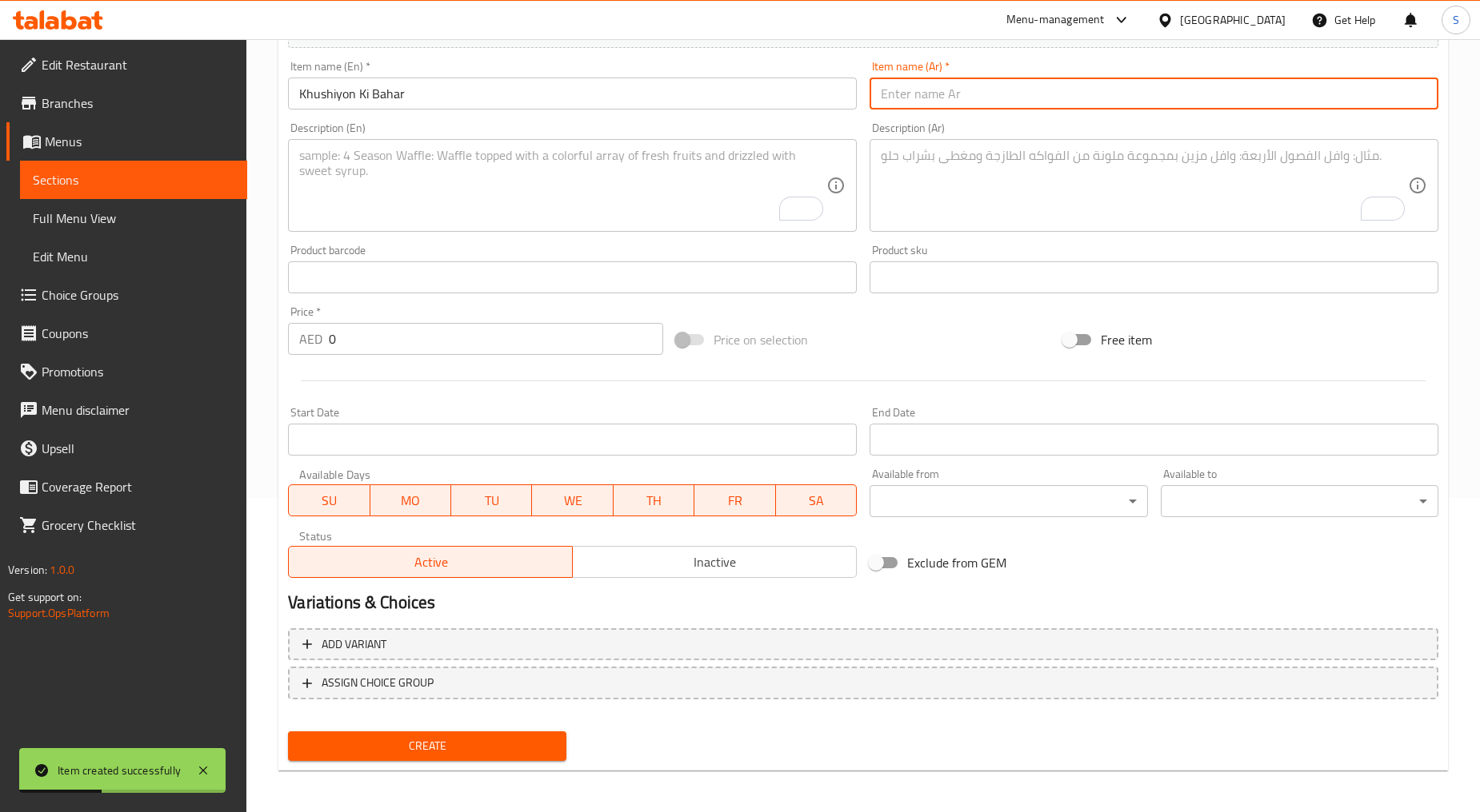
paste input "خوشيون كي بهار"
type input "خوشيون كي بهار"
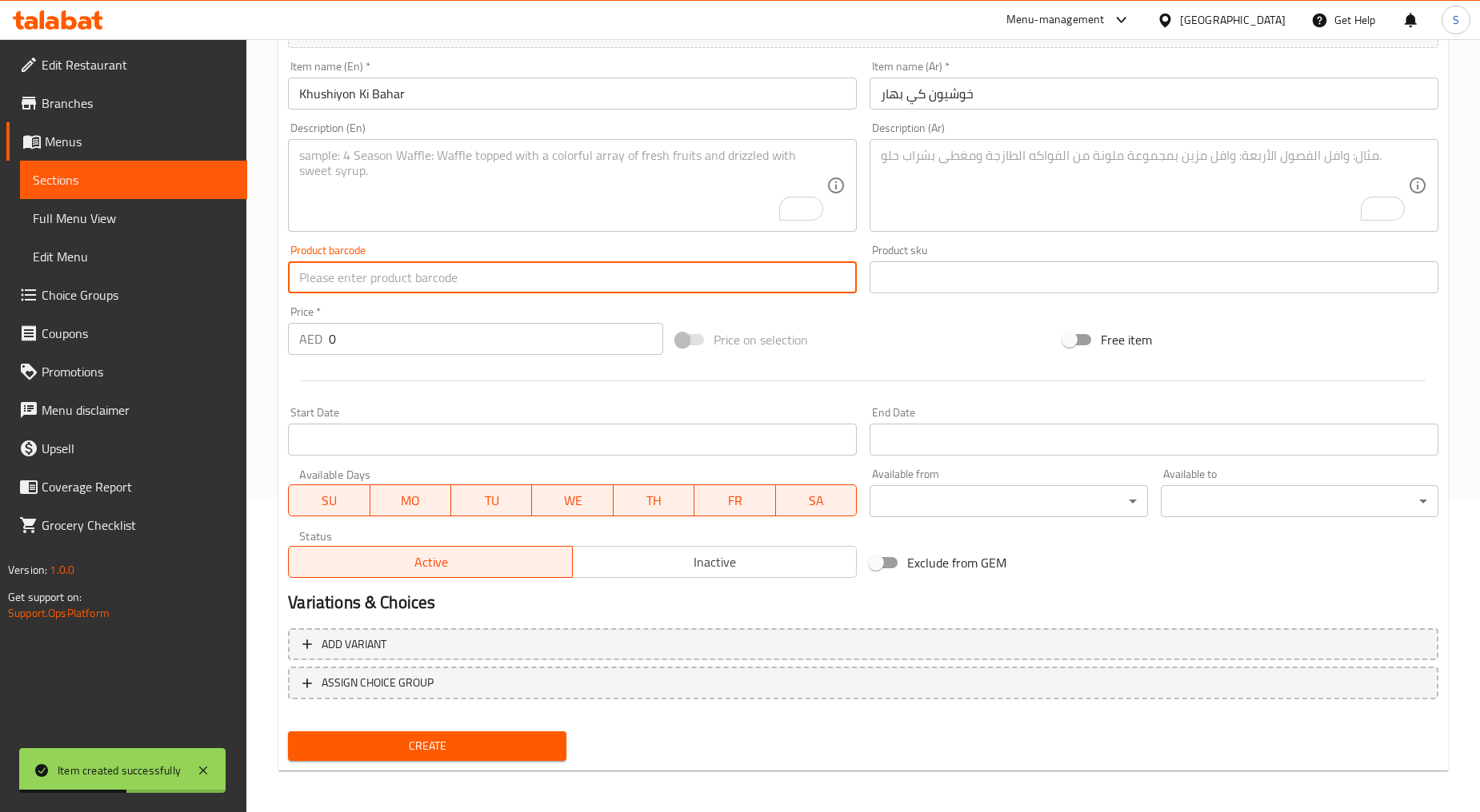
click at [574, 273] on input "text" at bounding box center [572, 277] width 569 height 32
click at [563, 203] on textarea "To enrich screen reader interactions, please activate Accessibility in Grammarl…" at bounding box center [562, 186] width 527 height 76
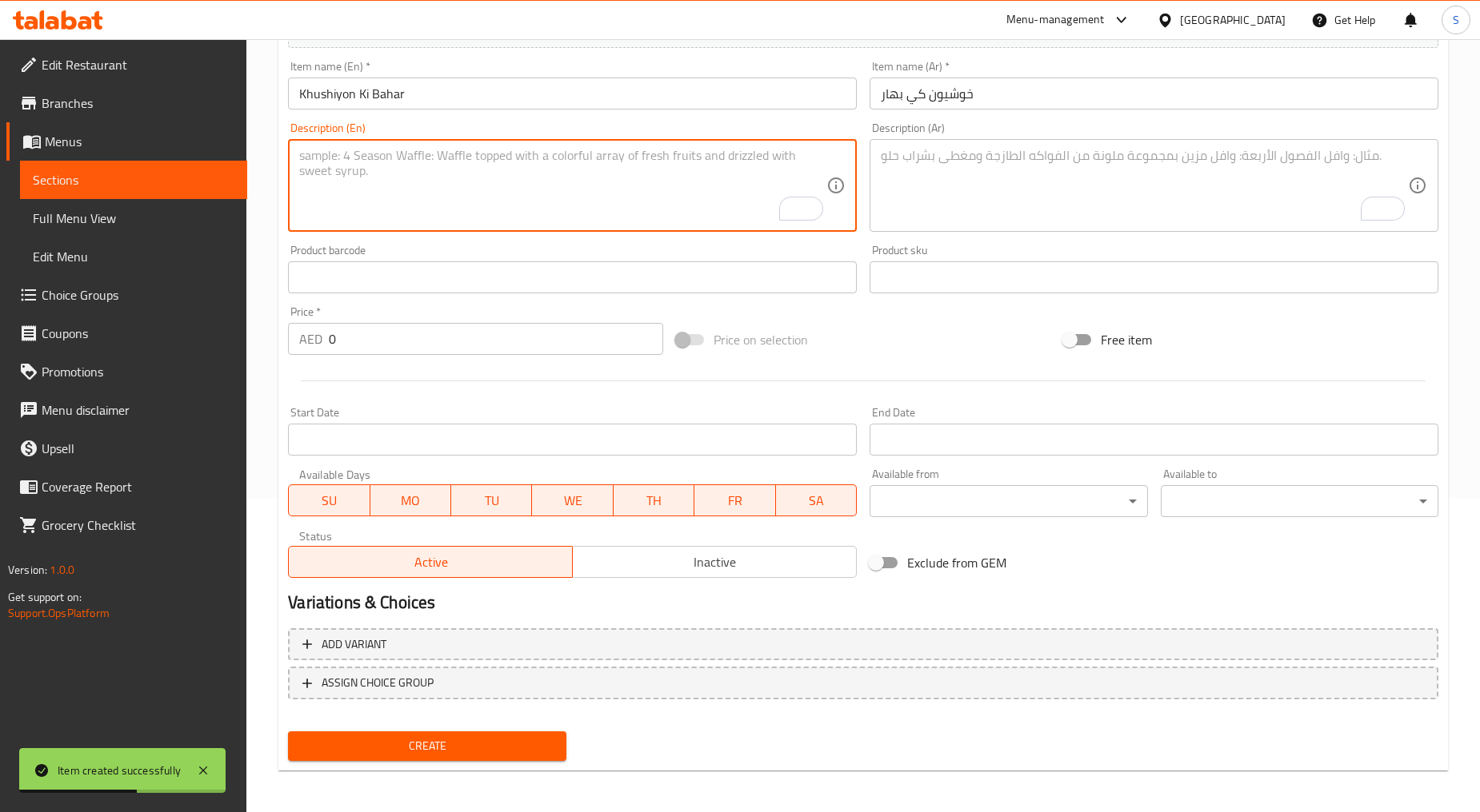
paste textarea "This luxurious box includes premium handcrafted mithai / 4 premium jars: premiu…"
type textarea "This luxurious box includes premium handcrafted mithai / 4 premium jars: premiu…"
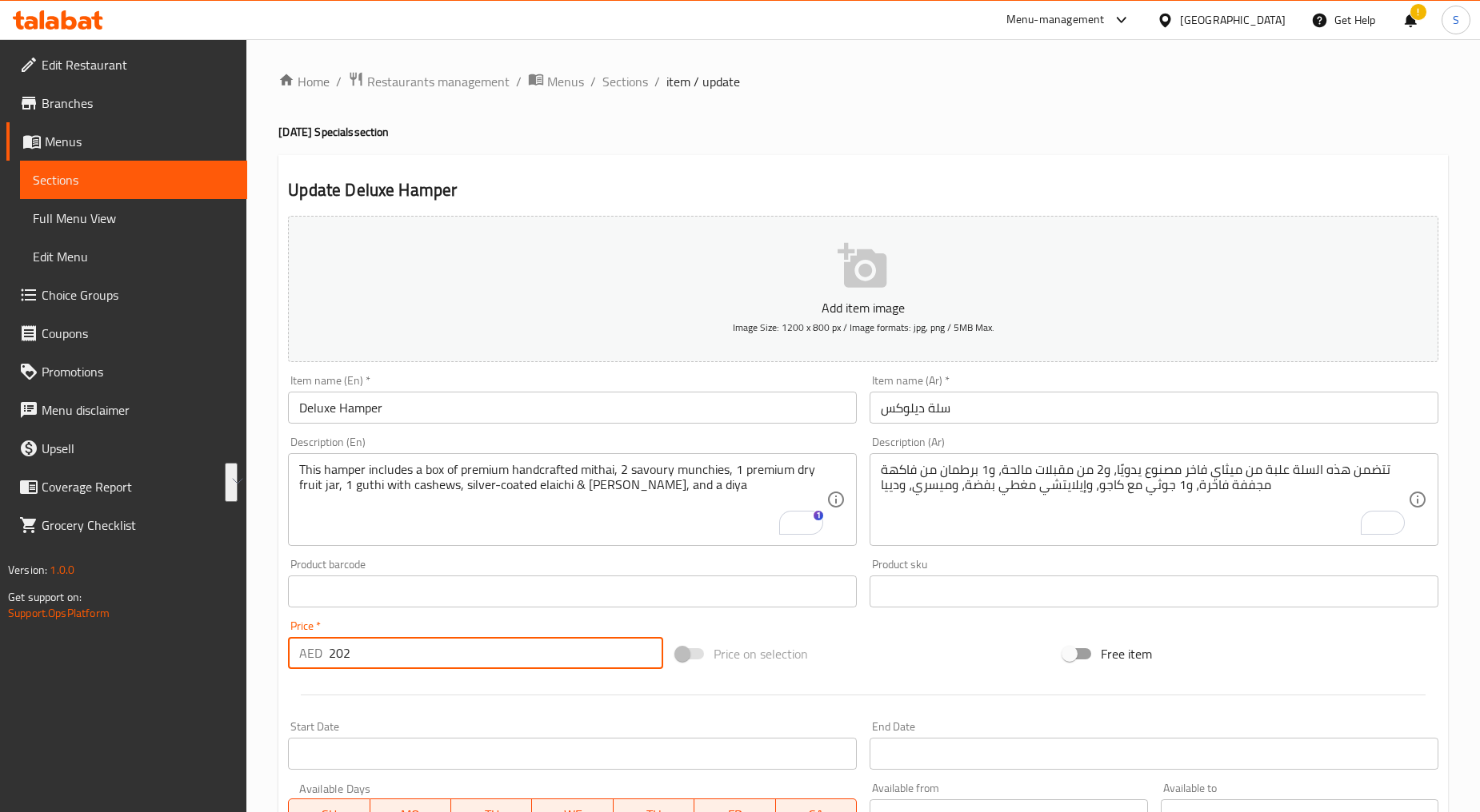
click at [417, 645] on input "202" at bounding box center [496, 653] width 335 height 32
click at [628, 86] on span "Sections" at bounding box center [625, 81] width 46 height 20
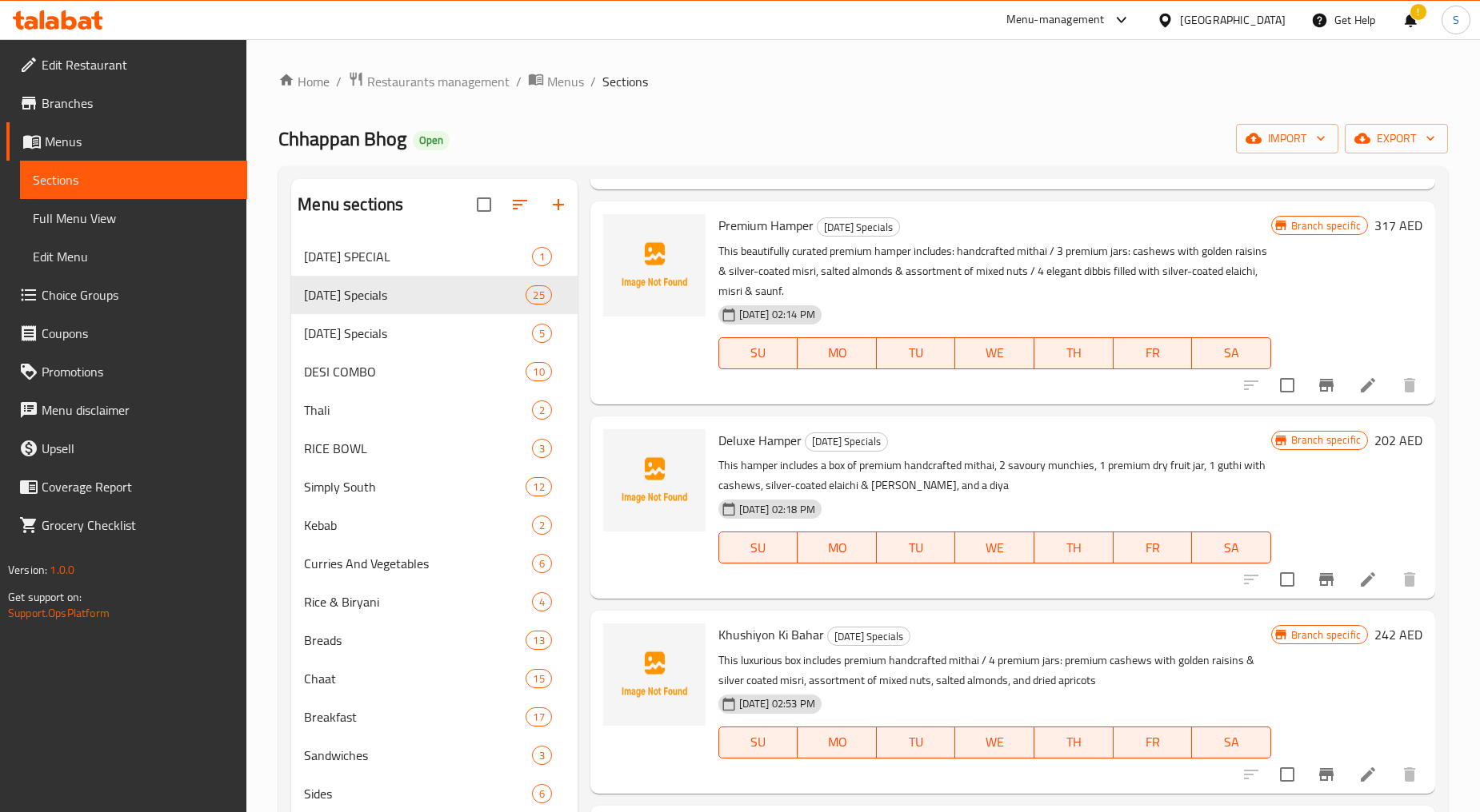
scroll to position [266, 0]
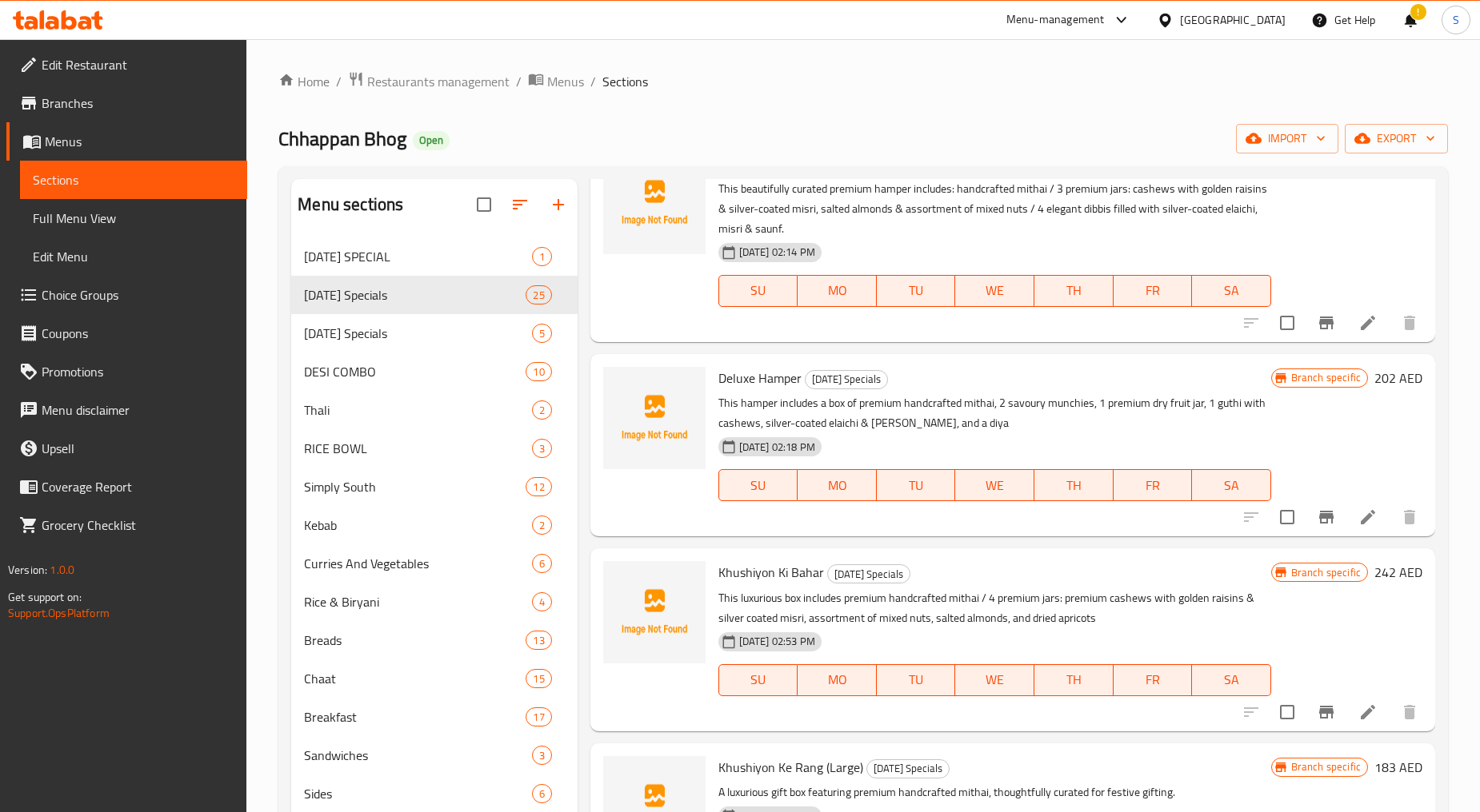
click at [1346, 702] on li at bounding box center [1368, 712] width 45 height 28
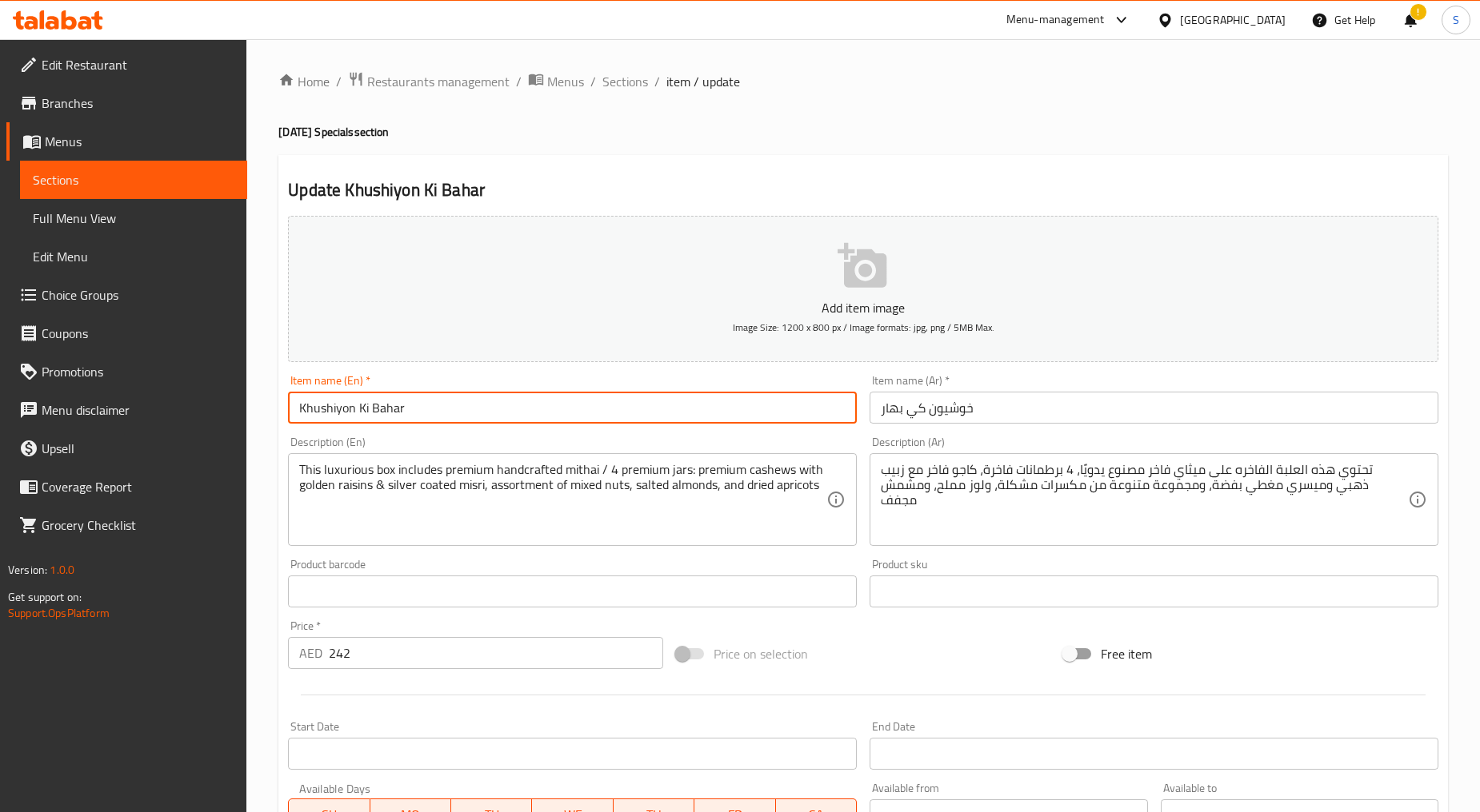
click at [477, 416] on input "Khushiyon Ki Bahar" at bounding box center [572, 407] width 569 height 32
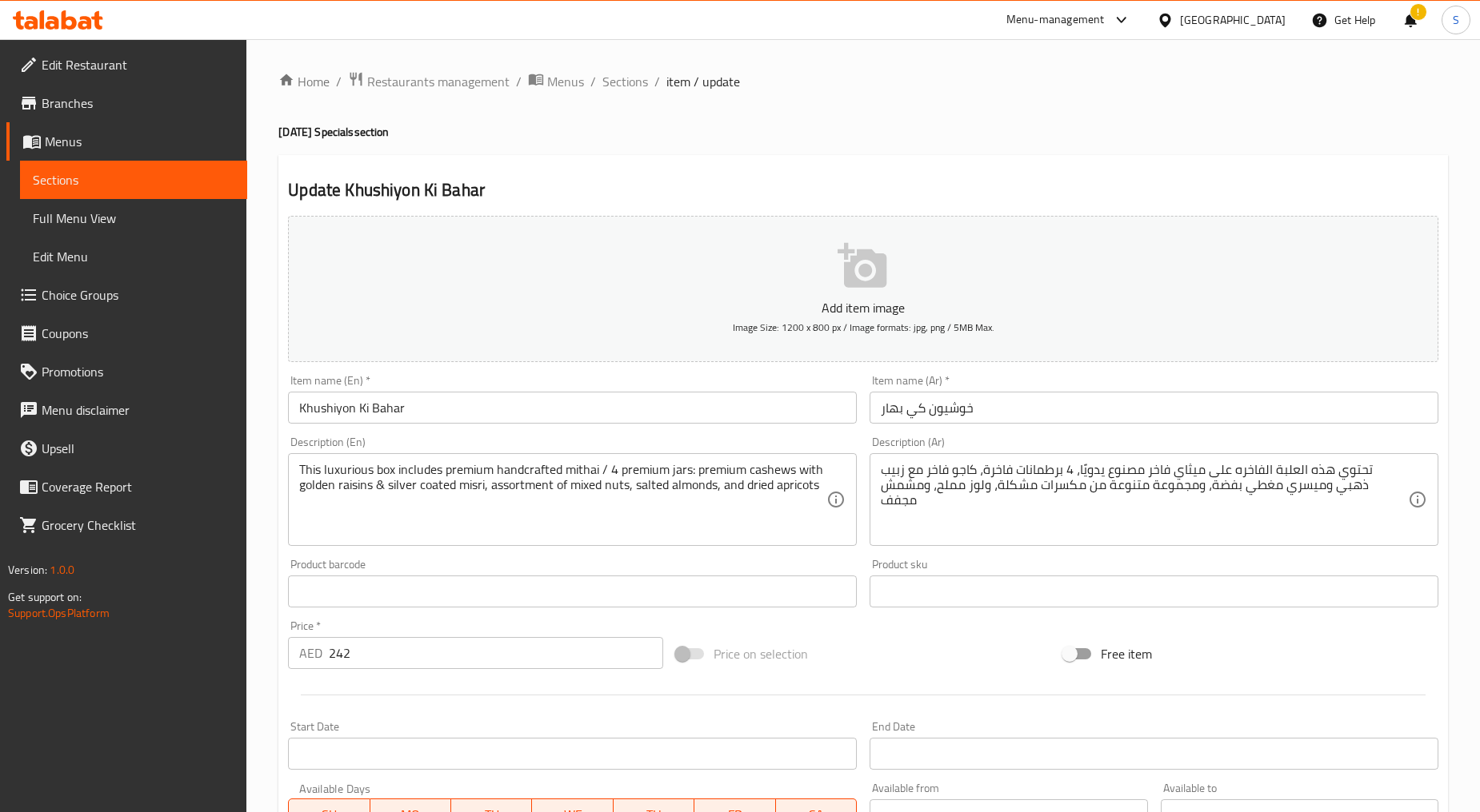
click at [994, 429] on div "Item name (Ar)   * خوشيون كي بهار Item name (Ar) *" at bounding box center [1154, 399] width 581 height 62
click at [992, 410] on input "خوشيون كي بهار" at bounding box center [1154, 407] width 569 height 32
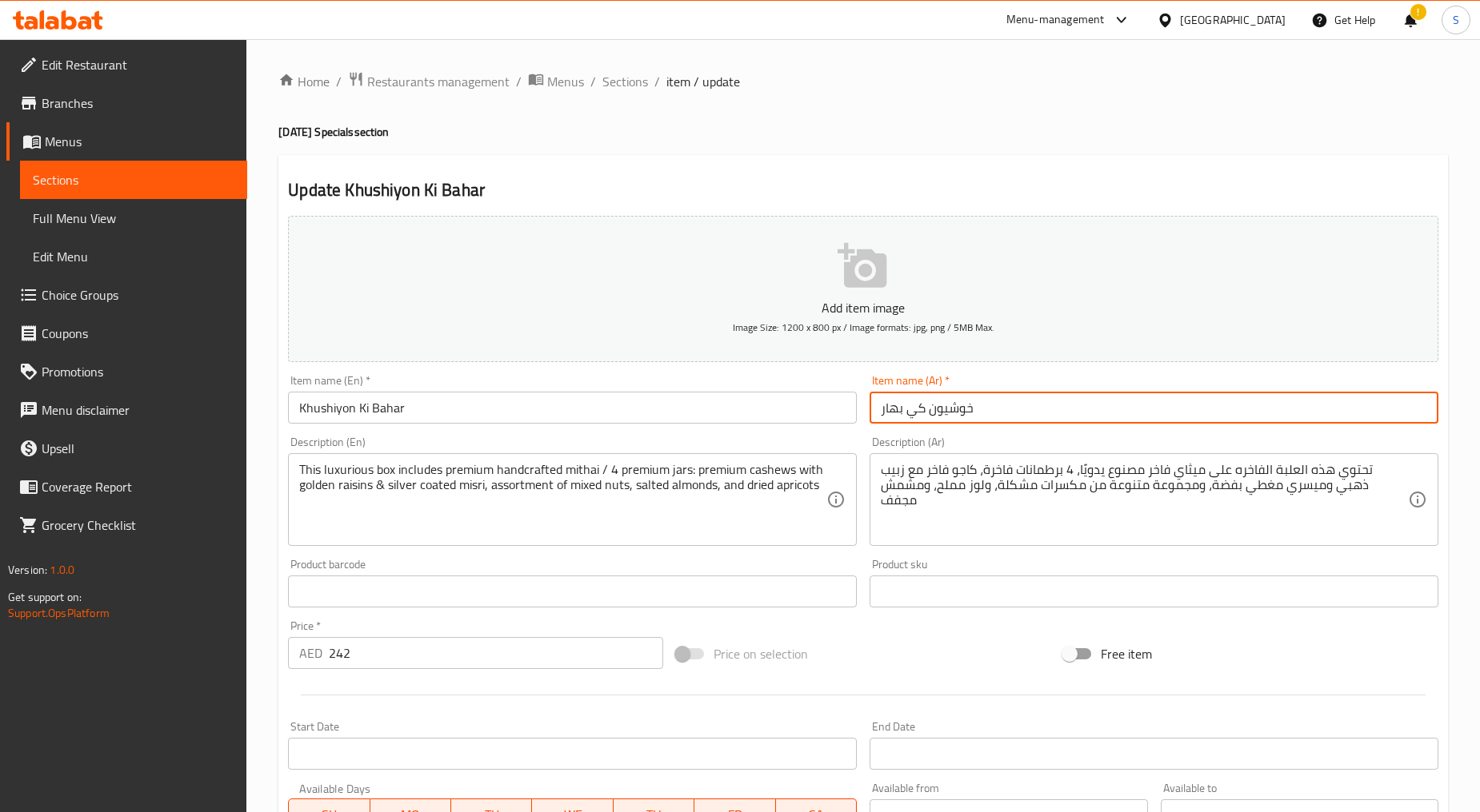
click at [992, 410] on input "خوشيون كي بهار" at bounding box center [1154, 407] width 569 height 32
click at [560, 472] on textarea "This luxurious box includes premium handcrafted mithai / 4 premium jars: premiu…" at bounding box center [562, 500] width 527 height 76
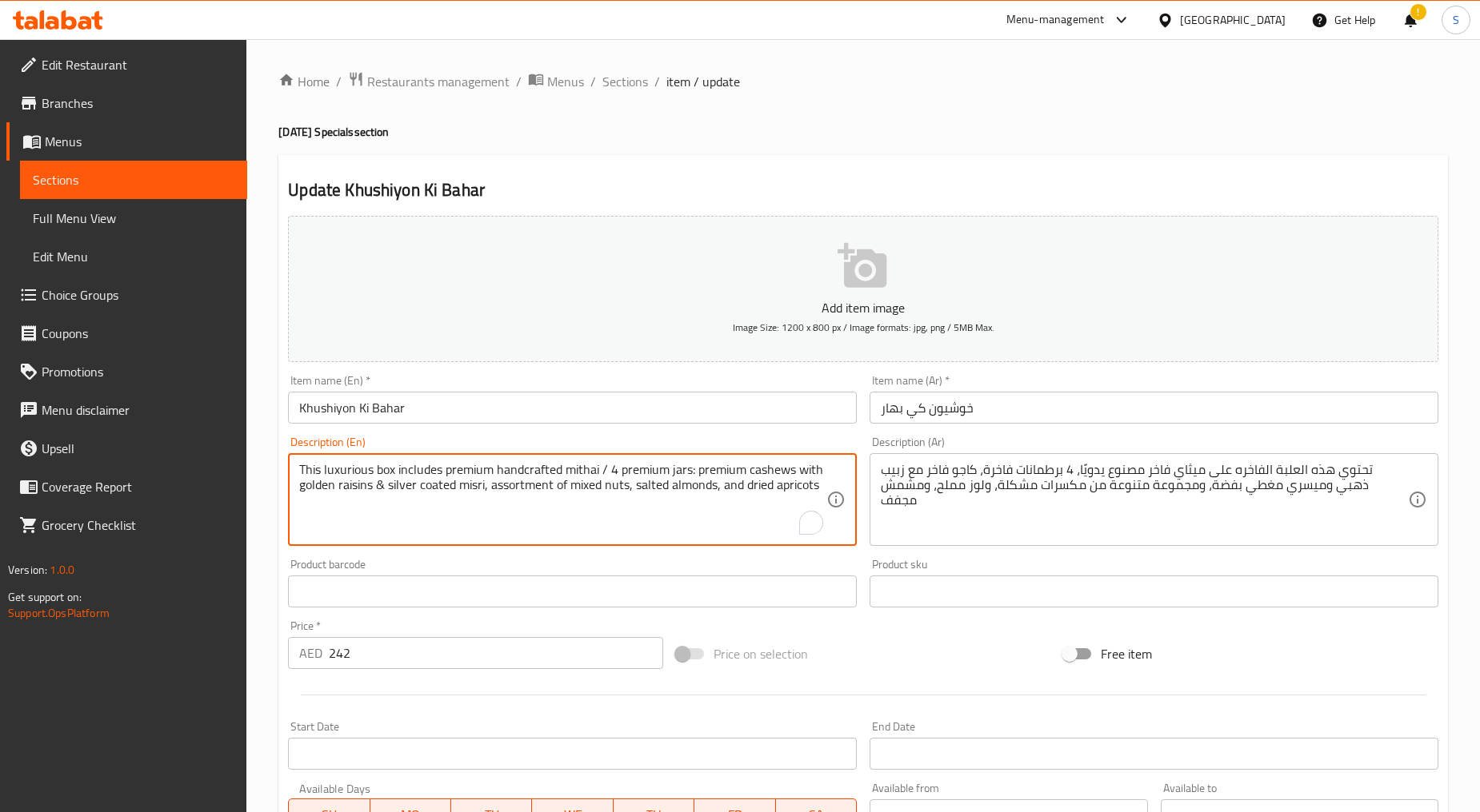
click at [560, 472] on textarea "This luxurious box includes premium handcrafted mithai / 4 premium jars: premiu…" at bounding box center [562, 500] width 527 height 76
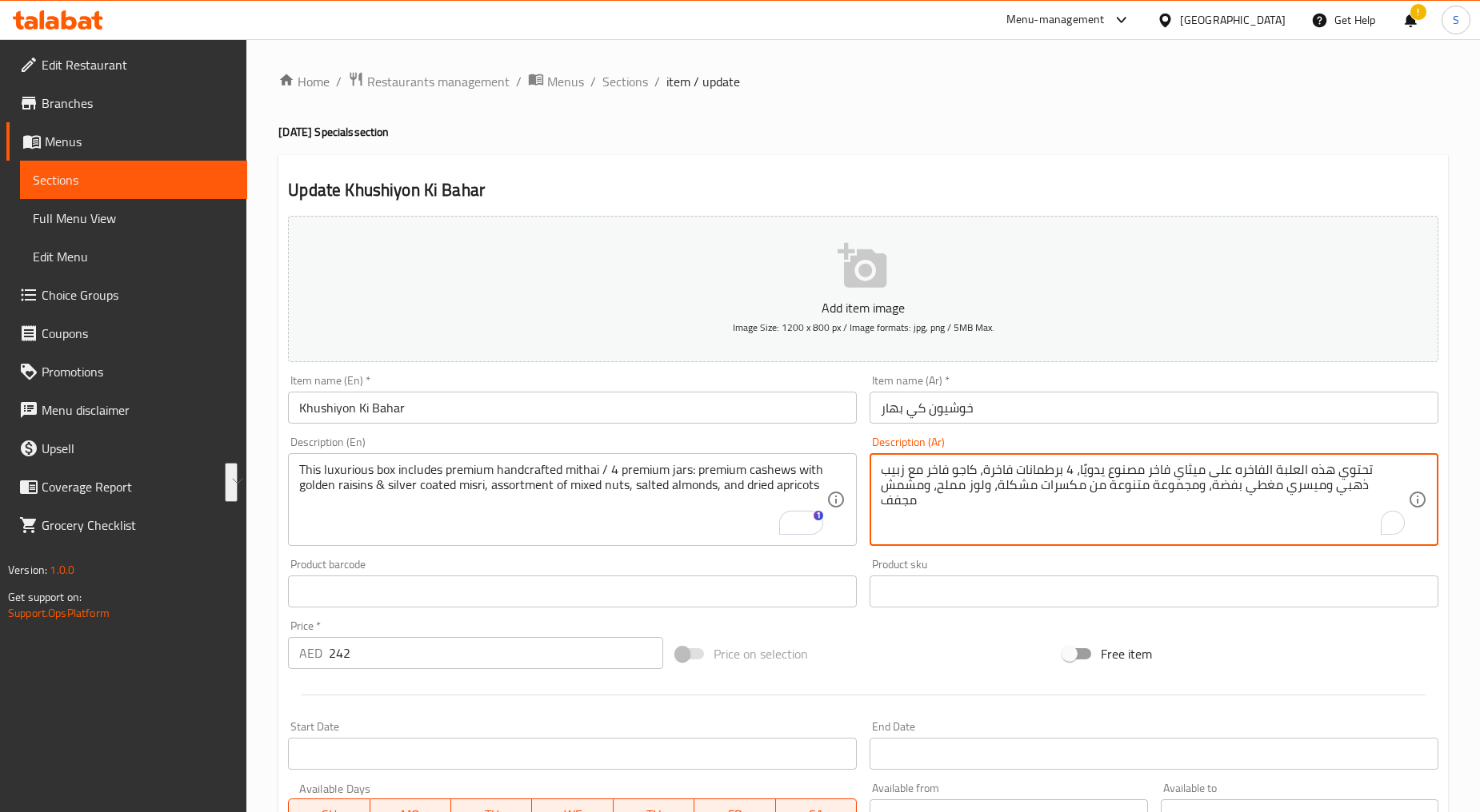
click at [978, 469] on textarea "تحتوي هذه العلبة الفاخره على ميثاي فاخر مصنوع يدويًا، 4 برطمانات فاخرة، كاجو فا…" at bounding box center [1144, 500] width 527 height 76
click at [400, 648] on input "242" at bounding box center [496, 653] width 335 height 32
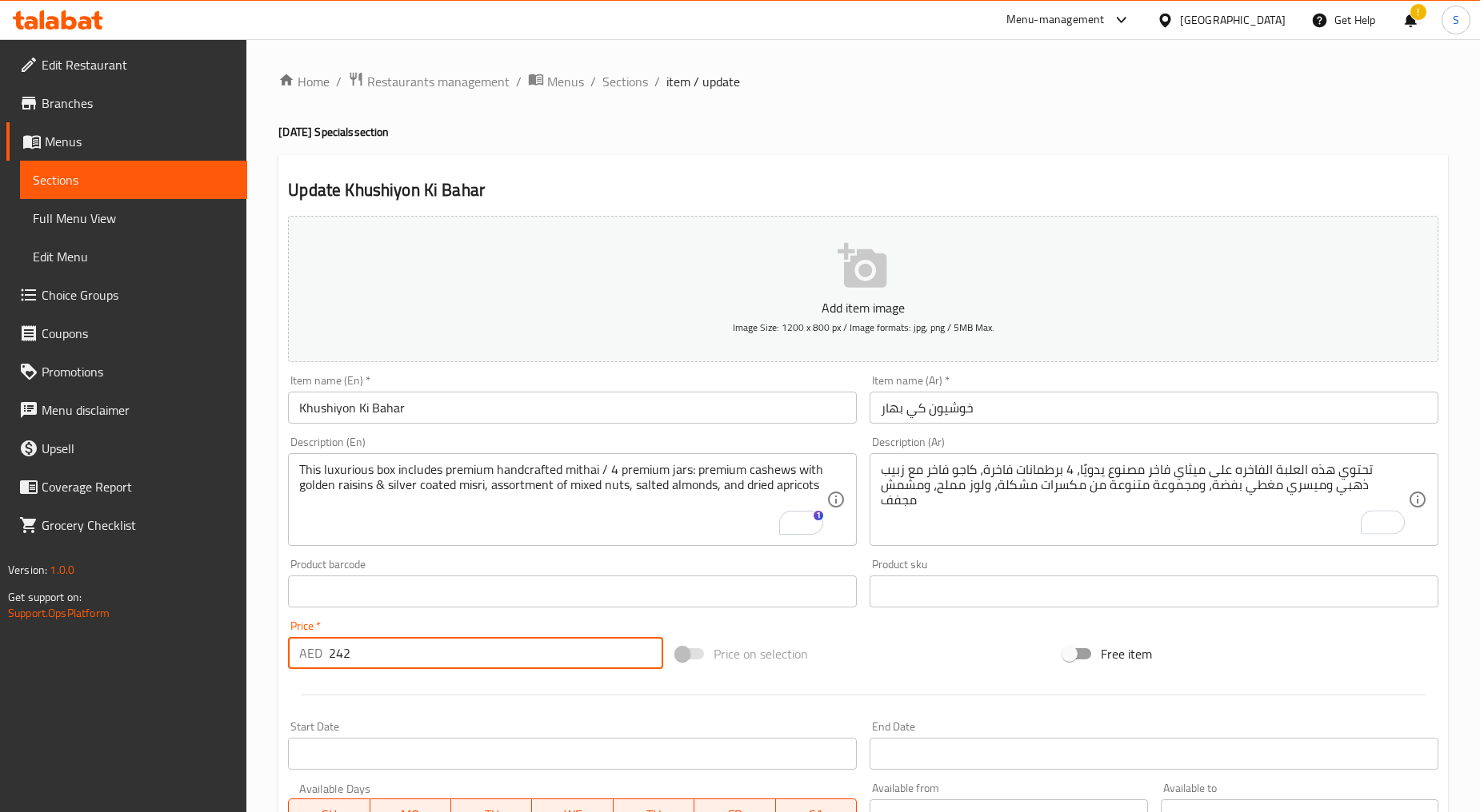
click at [400, 648] on input "242" at bounding box center [496, 653] width 335 height 32
click at [613, 68] on div "Home / Restaurants management / Menus / Sections / item / update Diwali Special…" at bounding box center [863, 584] width 1233 height 1090
click at [624, 88] on span "Sections" at bounding box center [625, 81] width 46 height 20
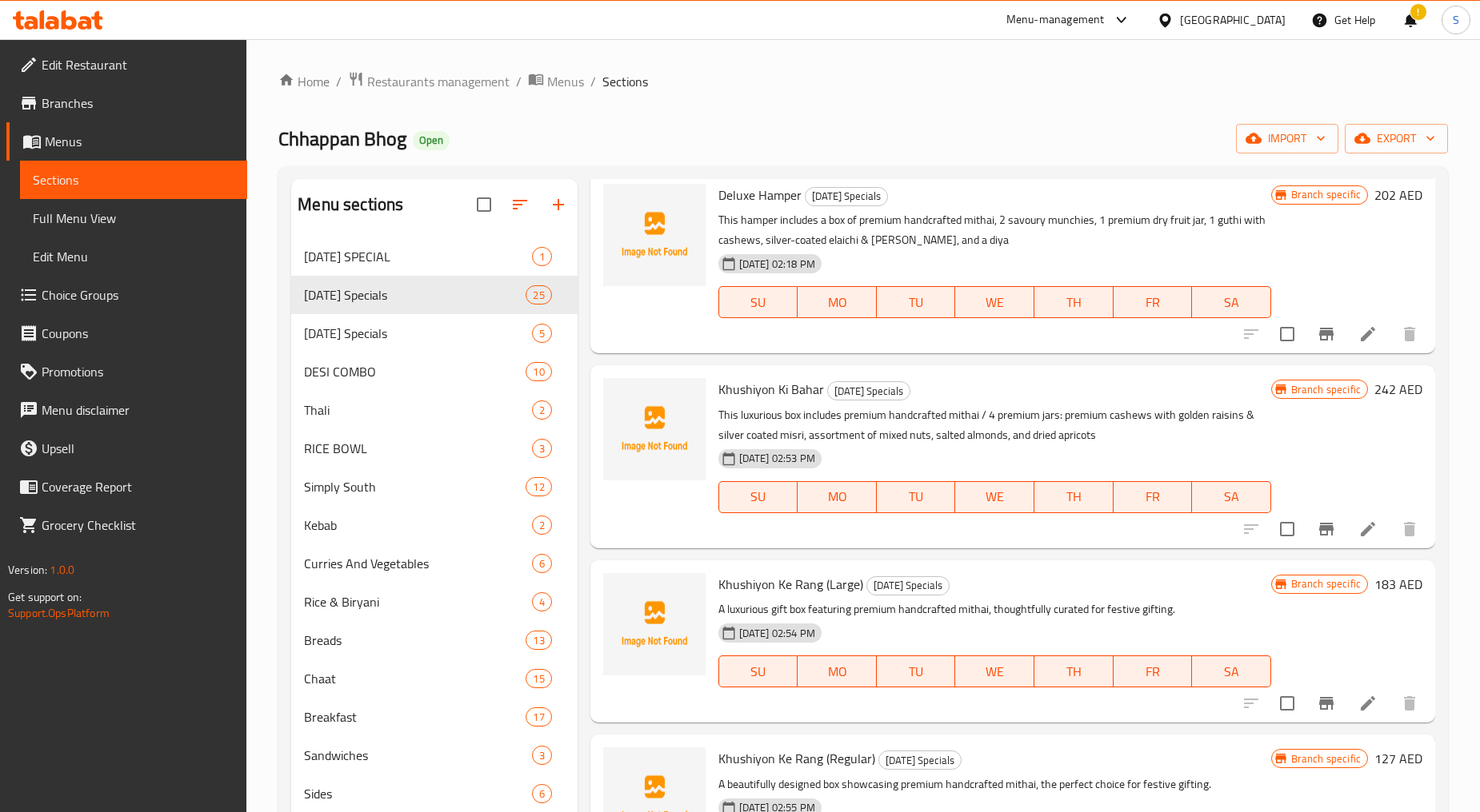
scroll to position [532, 0]
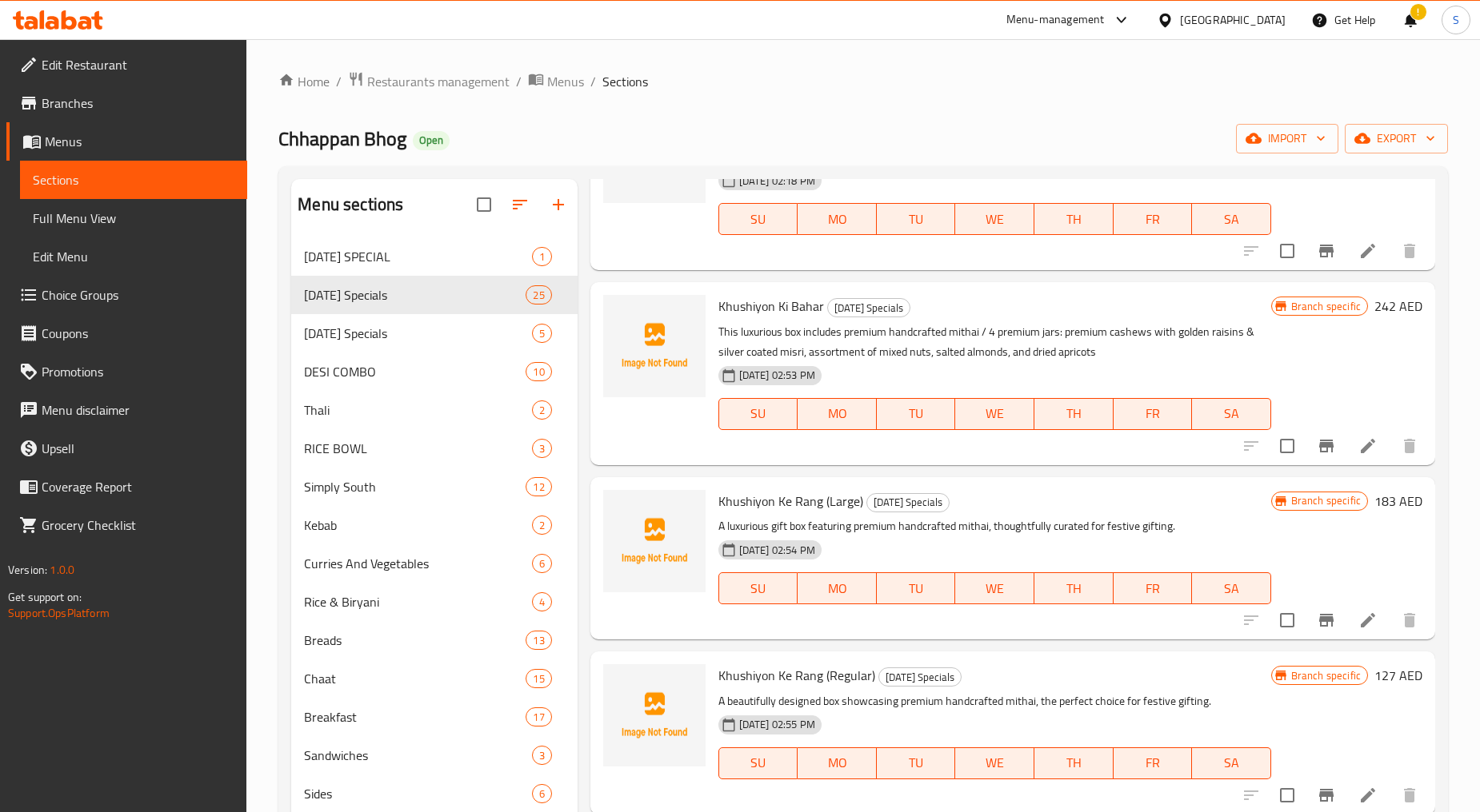
click at [1358, 618] on icon at bounding box center [1368, 621] width 20 height 20
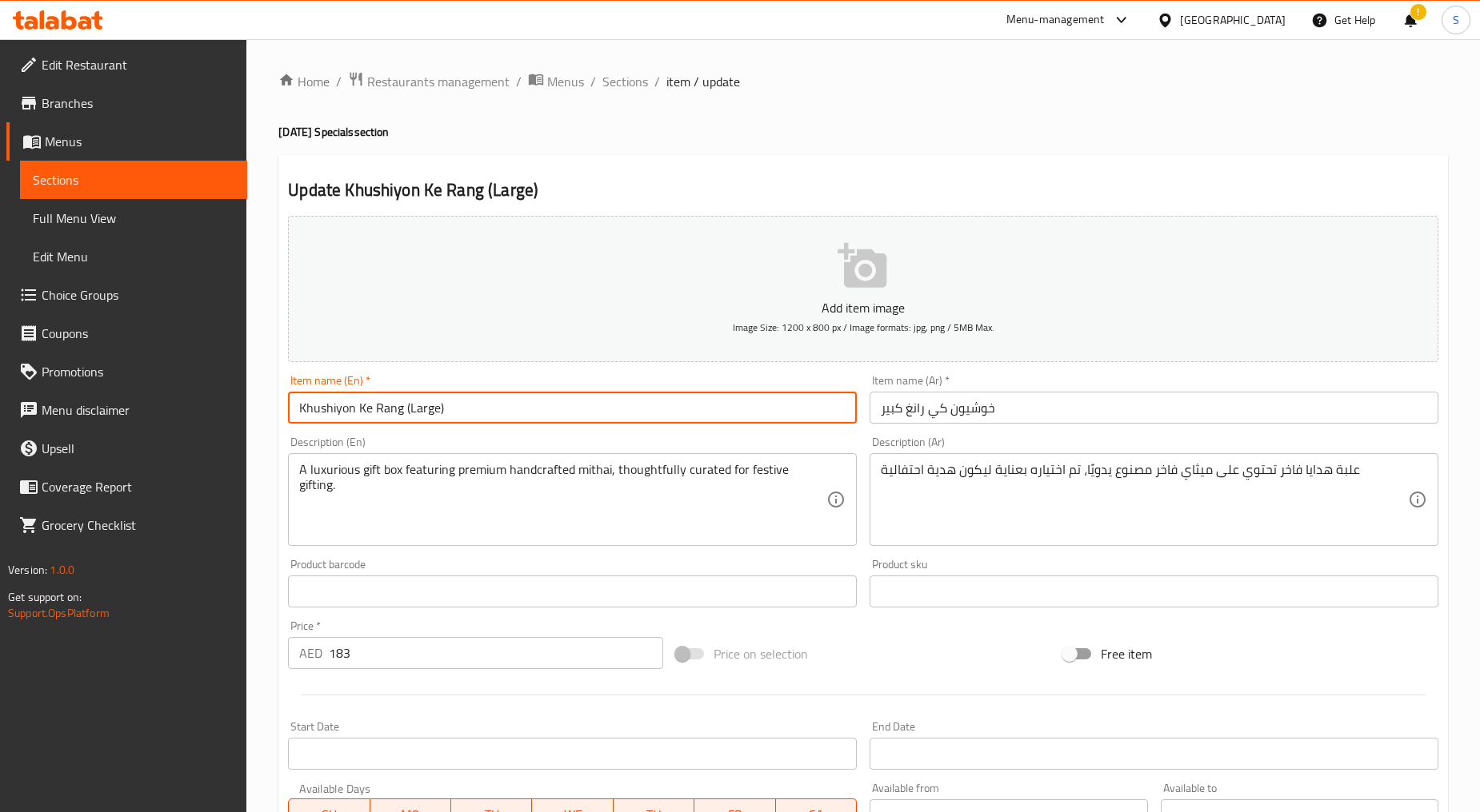
click at [422, 398] on input "Khushiyon Ke Rang (Large)" at bounding box center [572, 407] width 569 height 32
click at [916, 421] on input "خوشيون كي رانغ كبير" at bounding box center [1154, 407] width 569 height 32
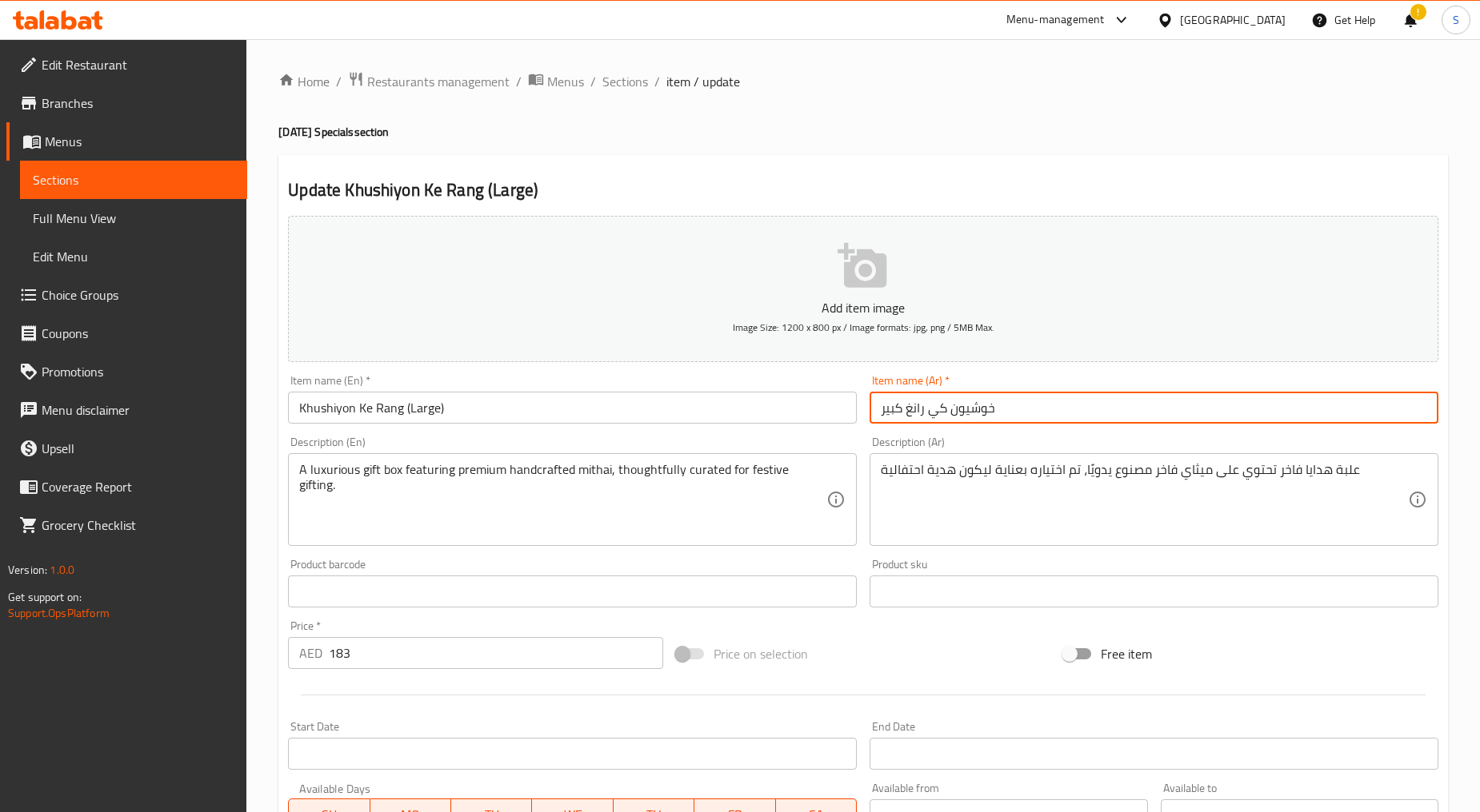
click at [916, 421] on input "خوشيون كي رانغ كبير" at bounding box center [1154, 407] width 569 height 32
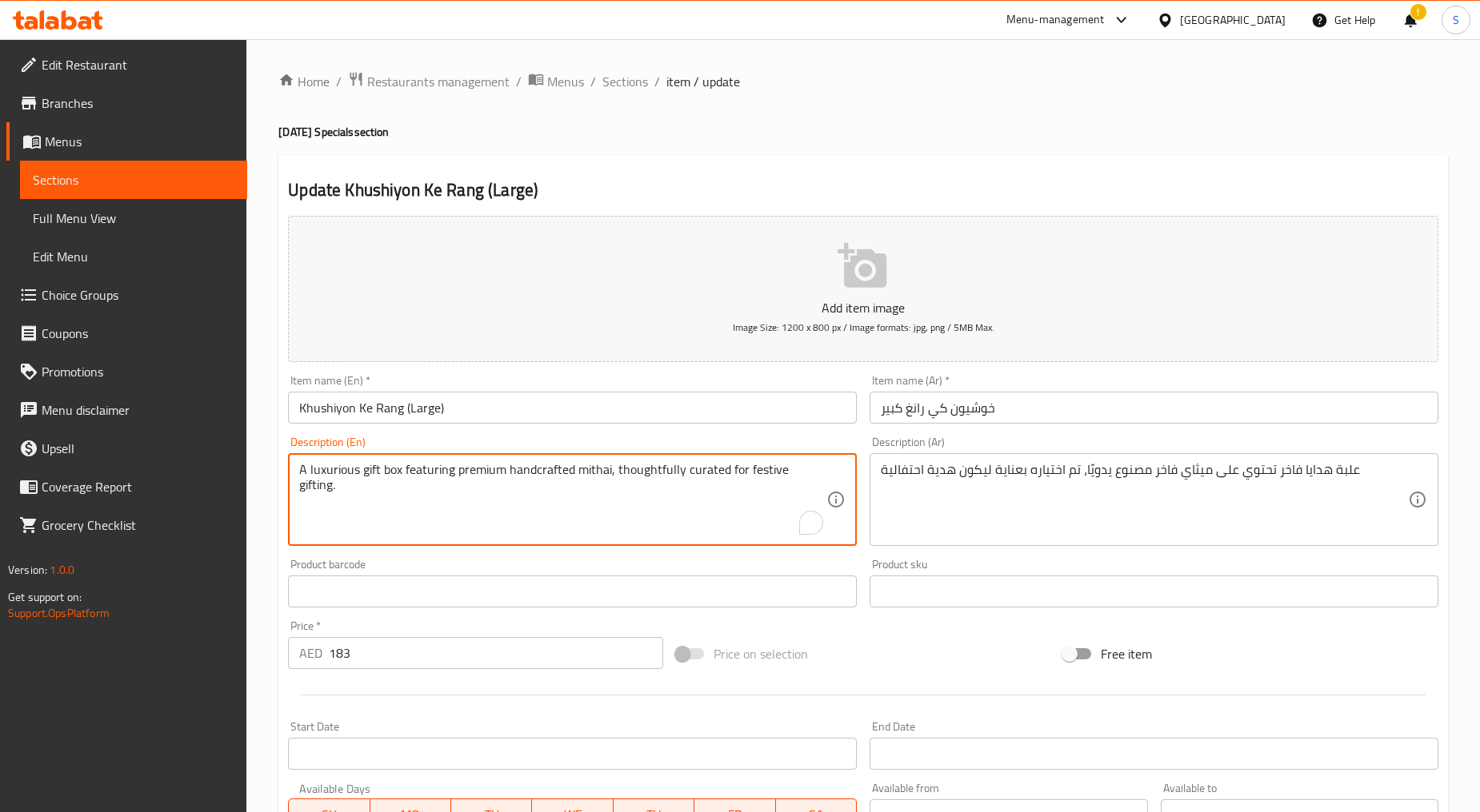
click at [572, 514] on textarea "A luxurious gift box featuring premium handcrafted mithai, thoughtfully curated…" at bounding box center [562, 500] width 527 height 76
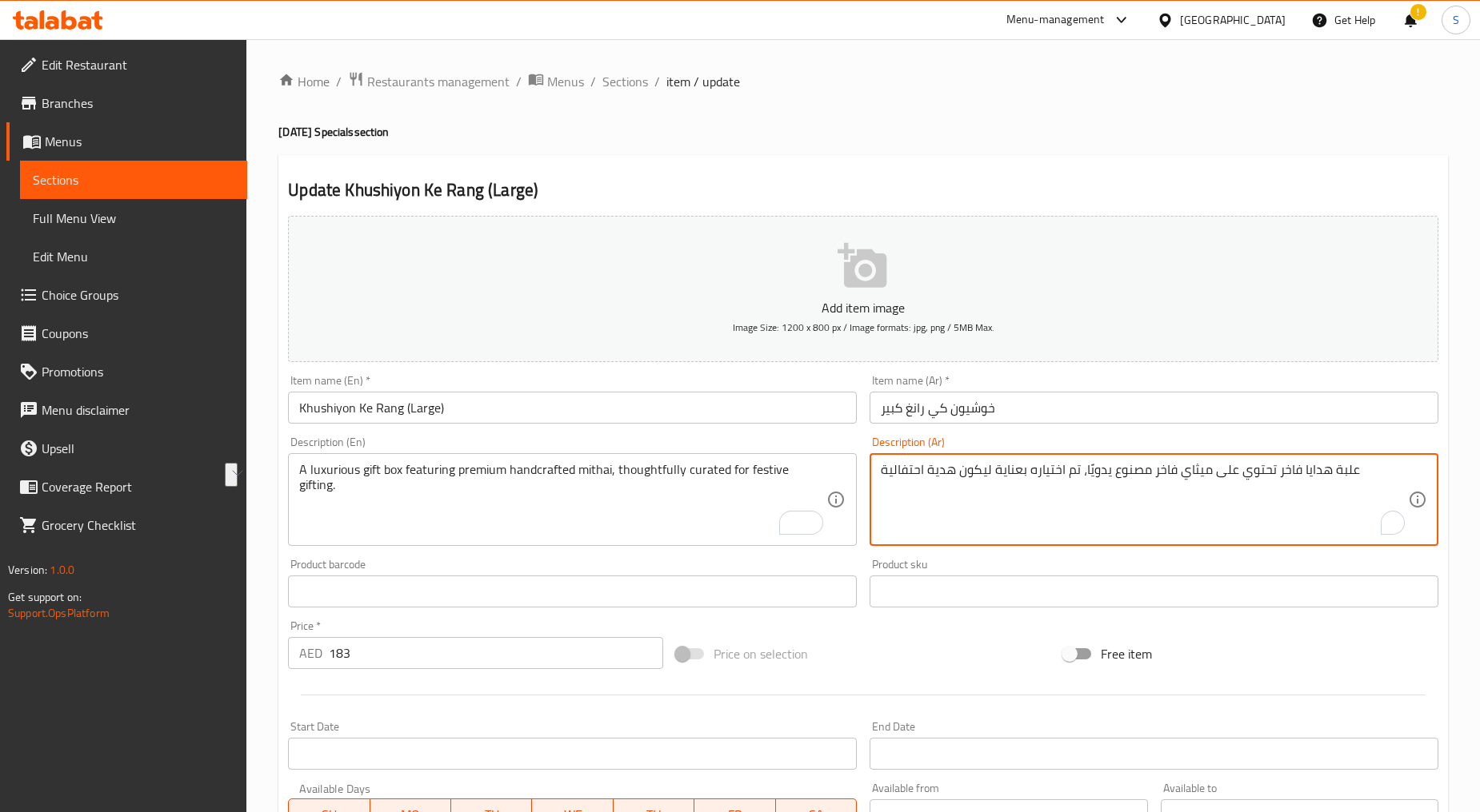
click at [954, 473] on textarea "علبة هدايا فاخر تحتوي على ميثاي فاخر مصنوع يدويًا، تم اختياره بعناية ليكون هدية…" at bounding box center [1144, 500] width 527 height 76
click at [388, 657] on input "183" at bounding box center [496, 653] width 335 height 32
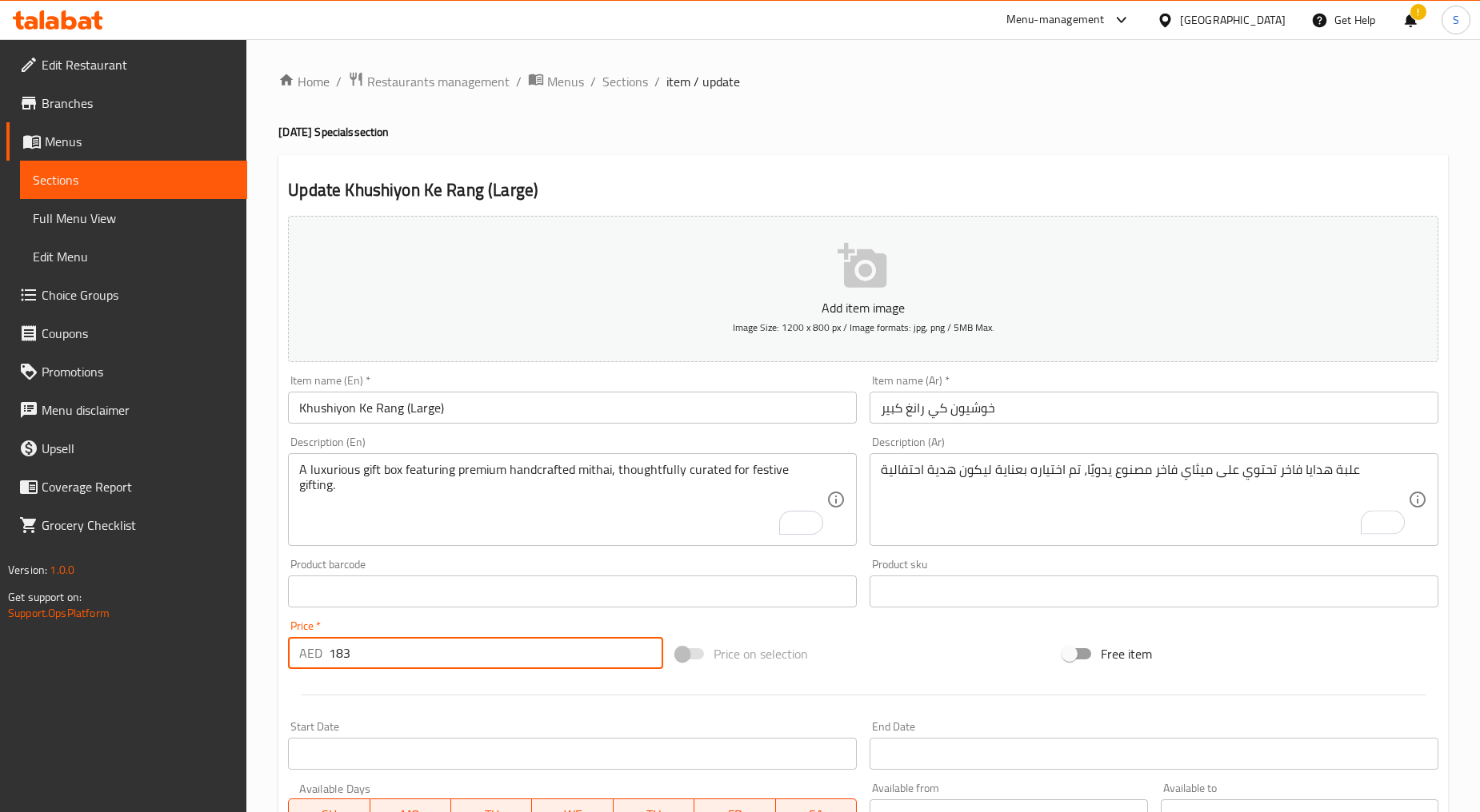
click at [388, 657] on input "183" at bounding box center [496, 653] width 335 height 32
click at [637, 88] on span "Sections" at bounding box center [625, 81] width 46 height 20
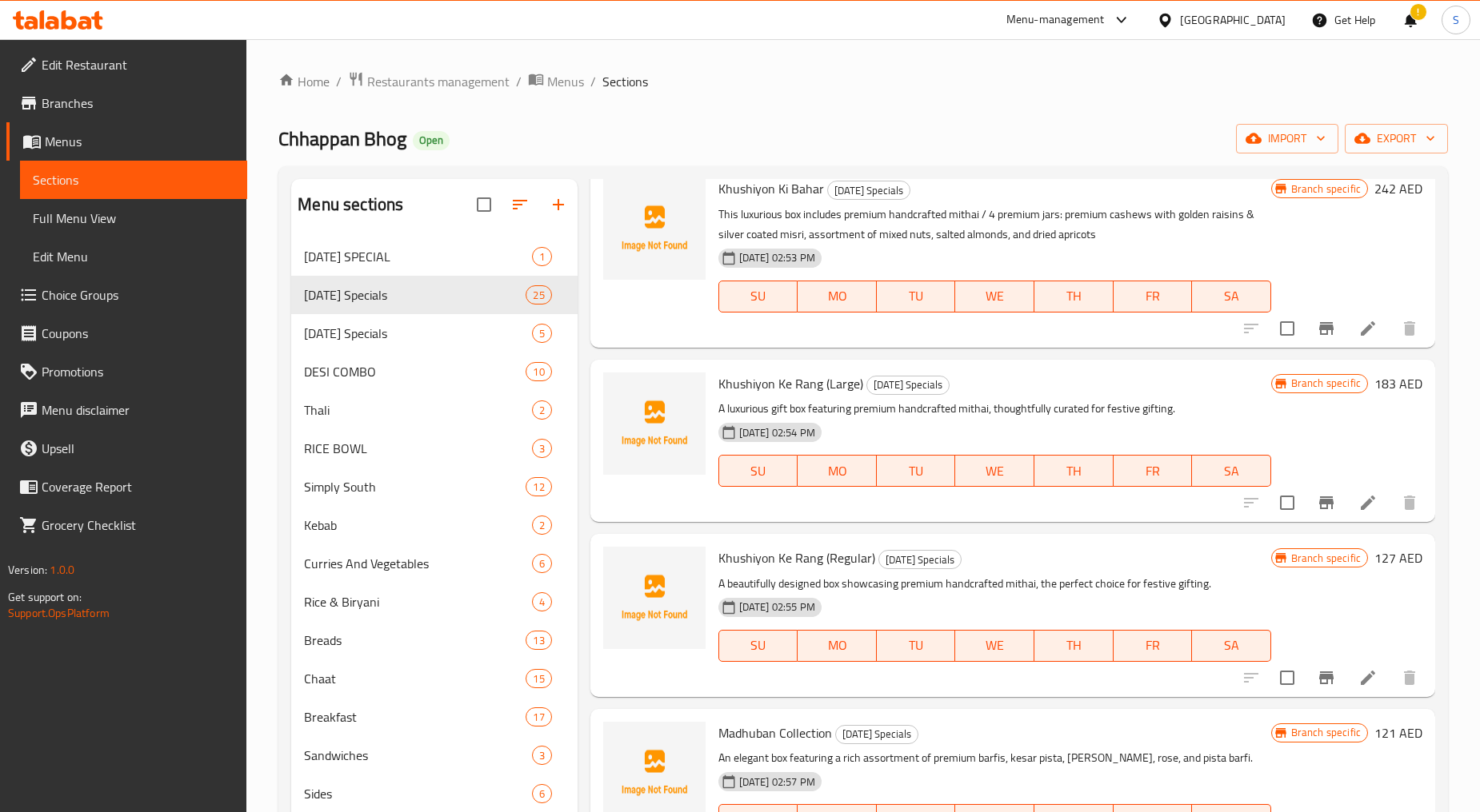
scroll to position [709, 0]
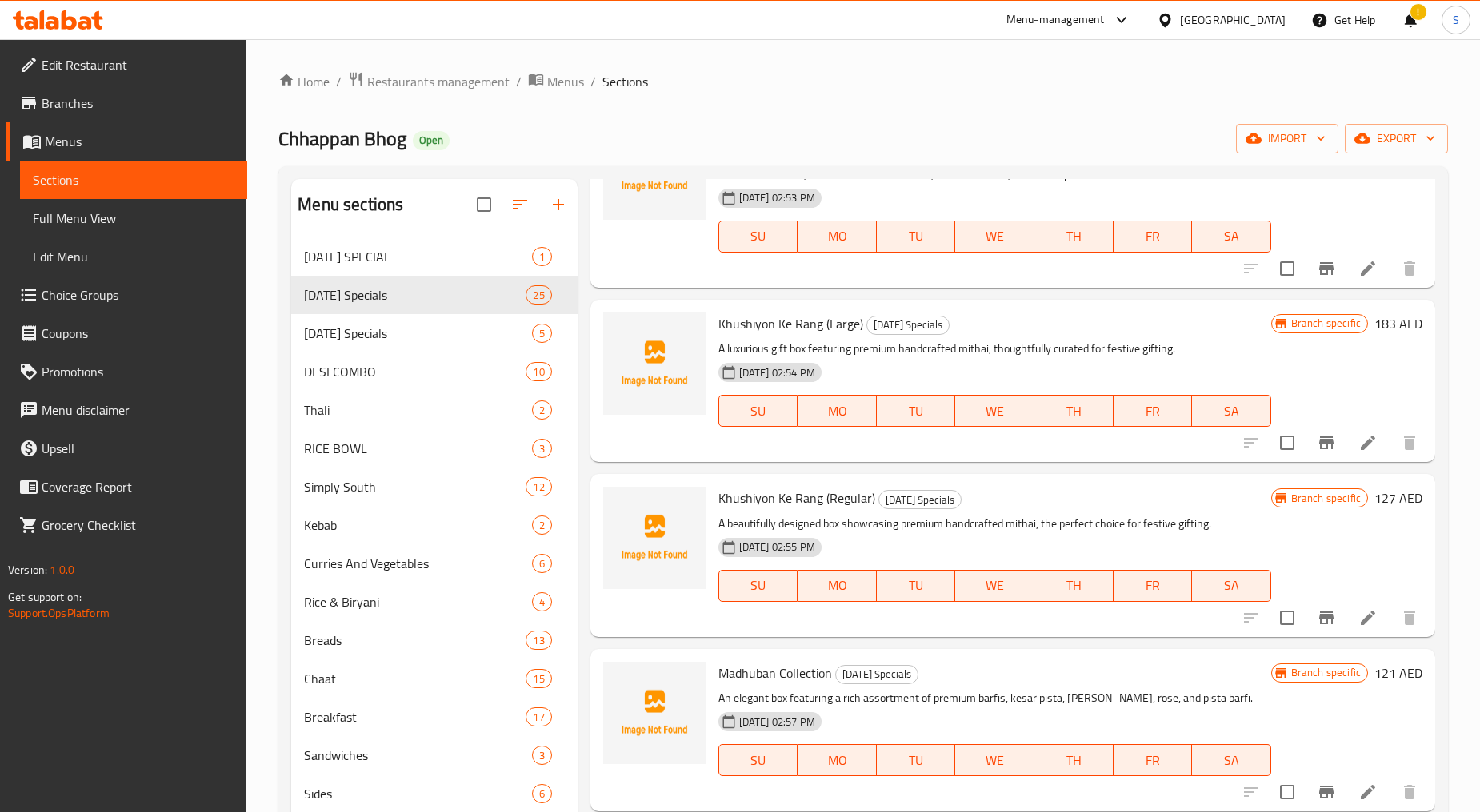
click at [1358, 618] on icon at bounding box center [1368, 618] width 20 height 20
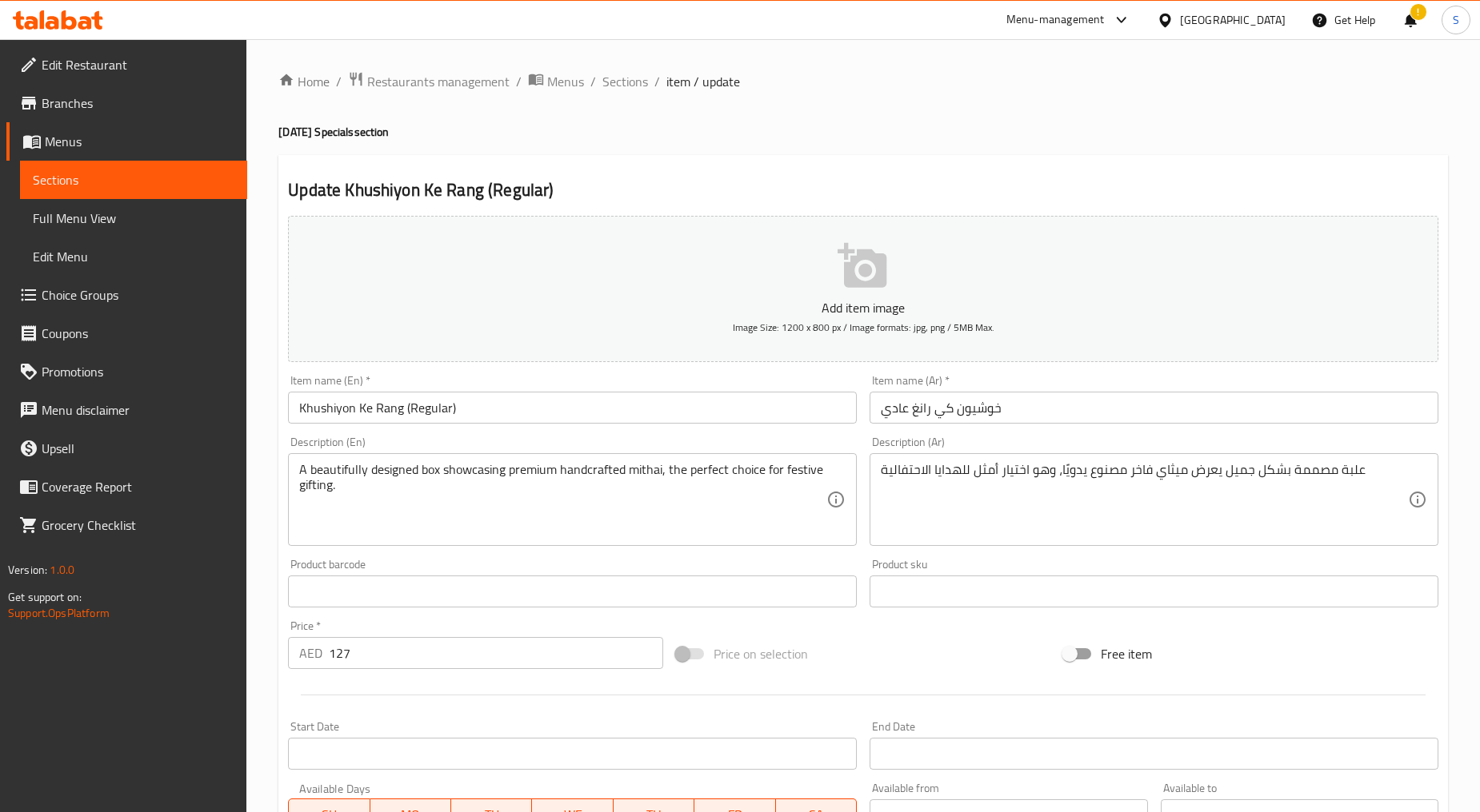
click at [404, 413] on input "Khushiyon Ke Rang (Regular)" at bounding box center [572, 407] width 569 height 32
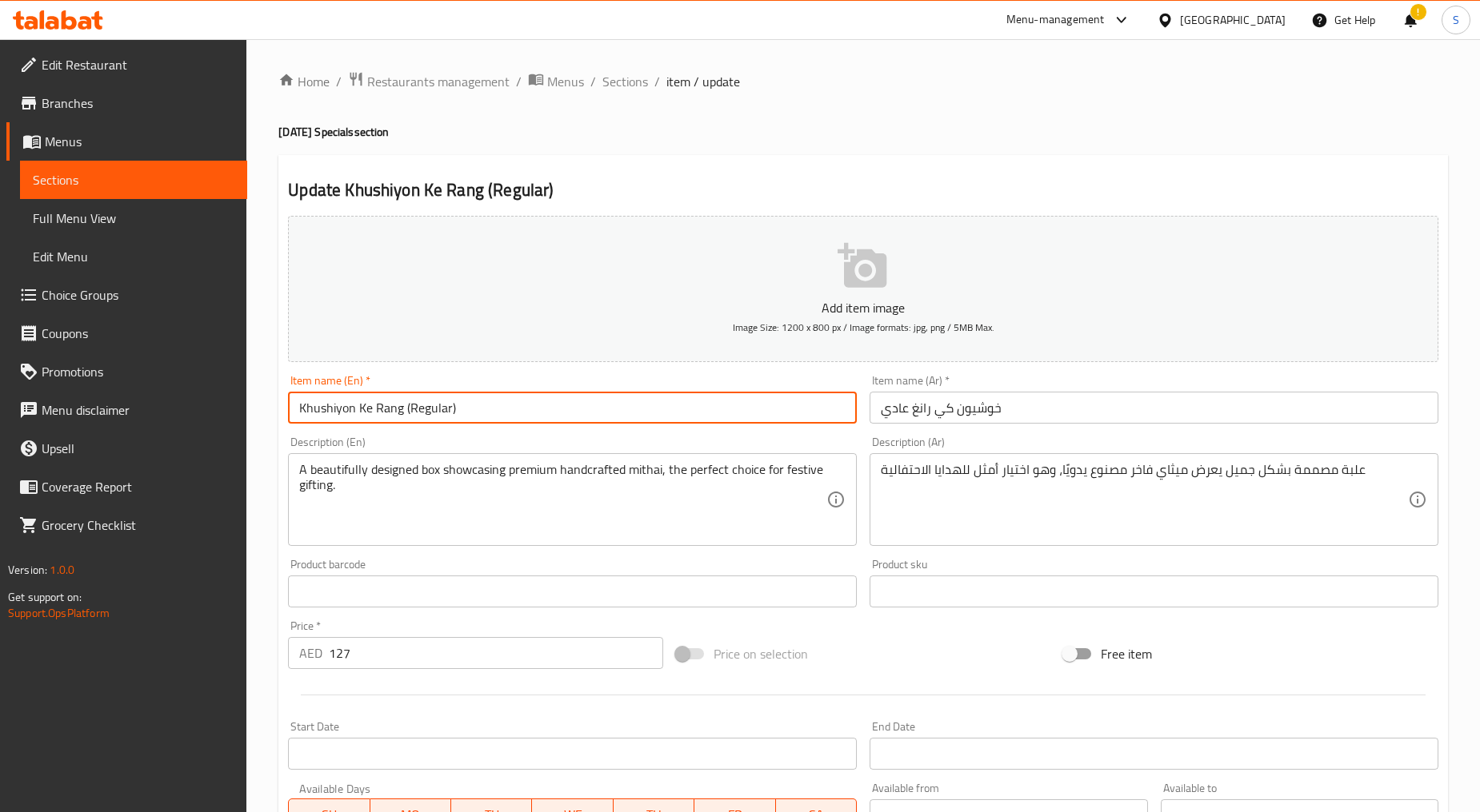
click at [404, 413] on input "Khushiyon Ke Rang (Regular)" at bounding box center [572, 407] width 569 height 32
click at [971, 409] on input "خوشيون كي رانغ عادي" at bounding box center [1154, 407] width 569 height 32
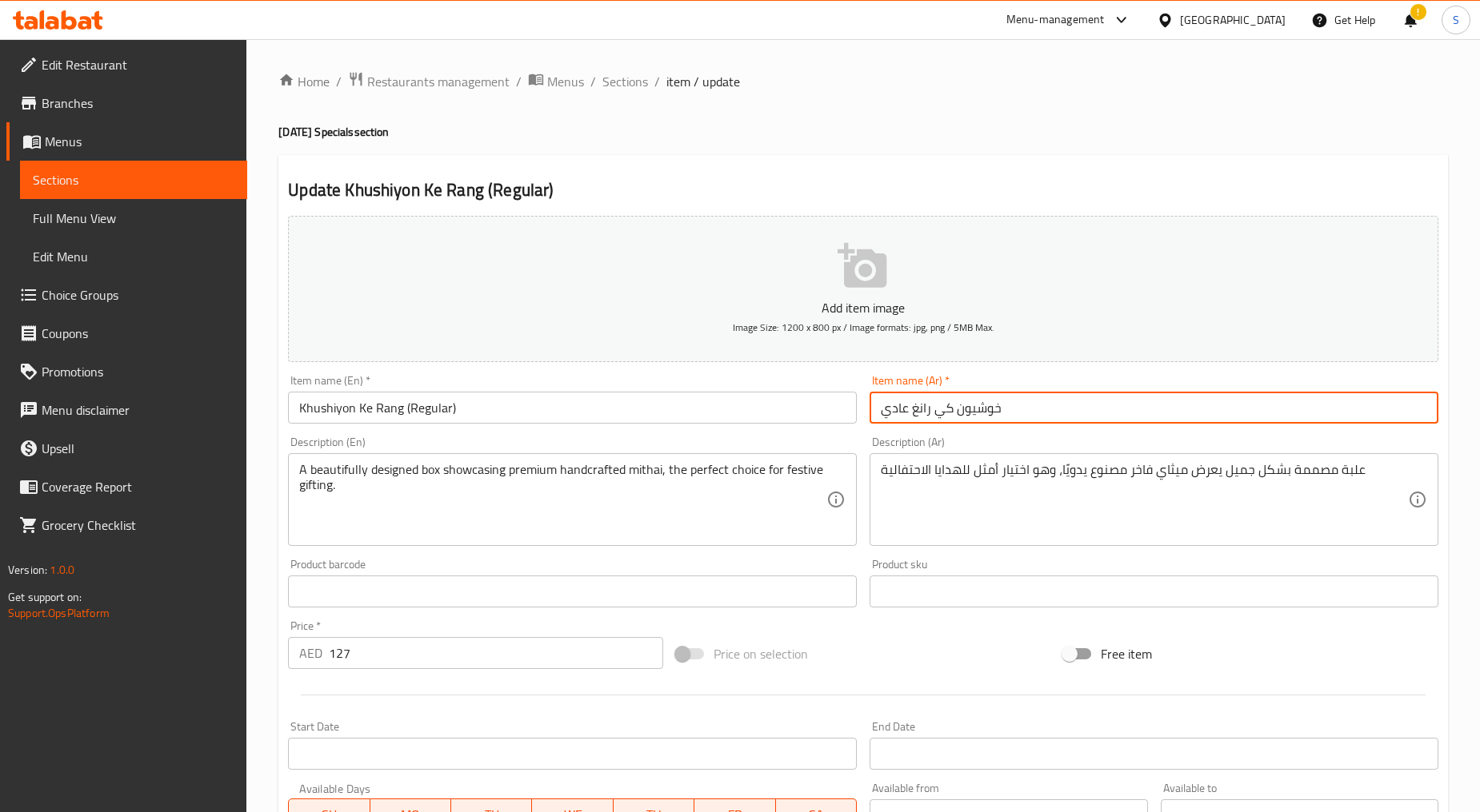
click at [971, 409] on input "خوشيون كي رانغ عادي" at bounding box center [1154, 407] width 569 height 32
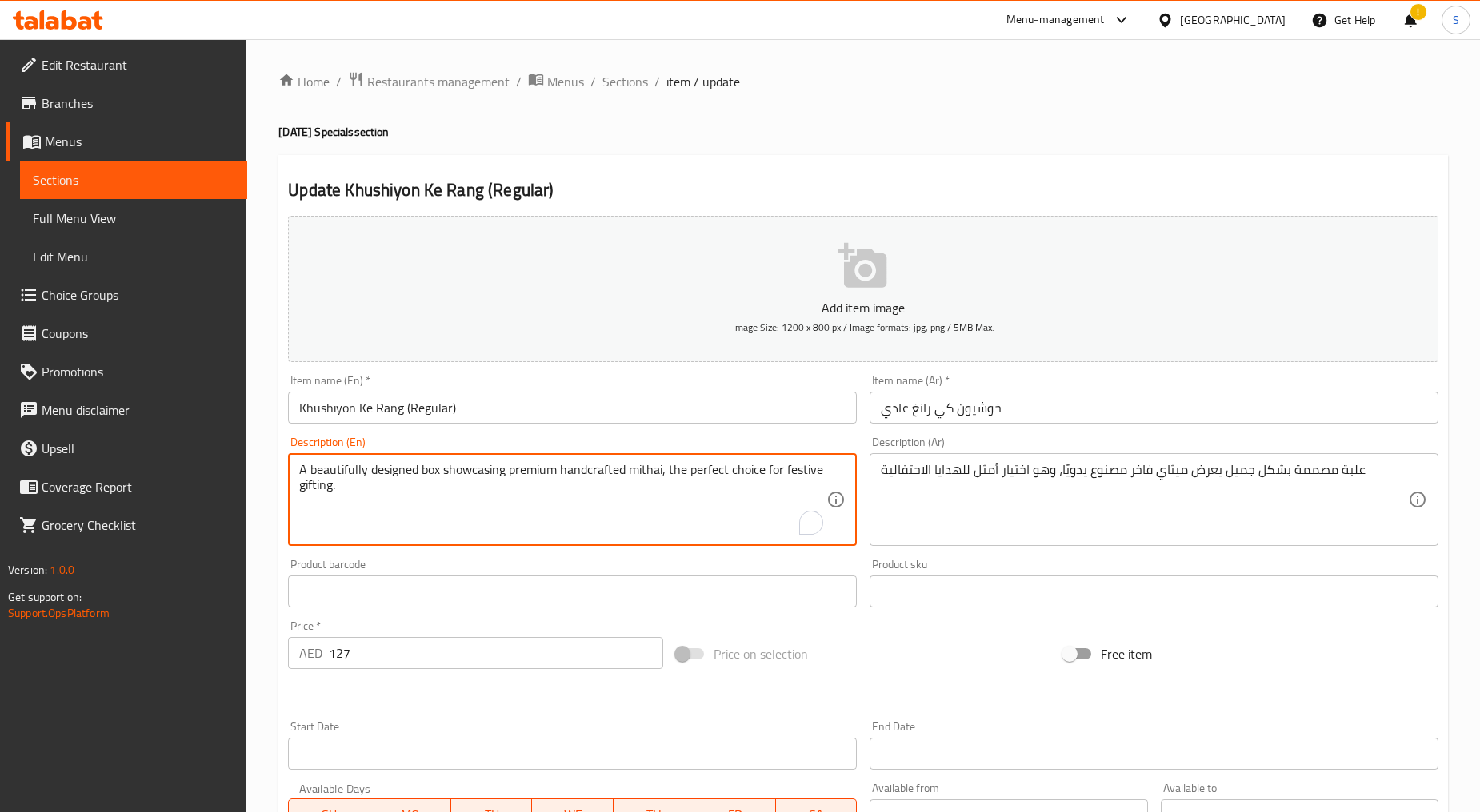
click at [546, 491] on textarea "A beautifully designed box showcasing premium handcrafted mithai, the perfect c…" at bounding box center [562, 500] width 527 height 76
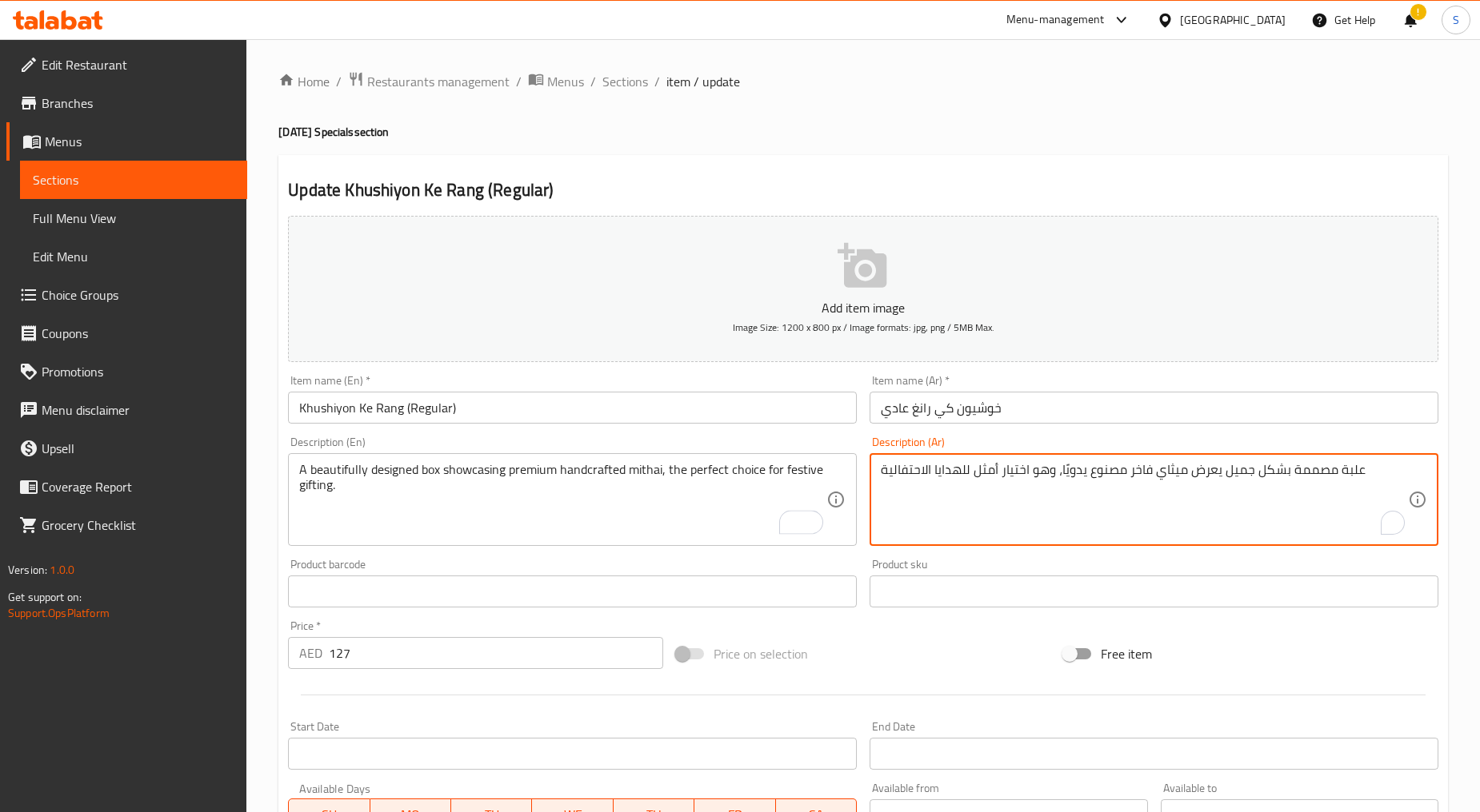
click at [945, 509] on textarea "علبة مصممة بشكل جميل يعرض ميثاي فاخر مصنوع يدويًا، وهو اختيار أمثل للهدايا الاح…" at bounding box center [1144, 500] width 527 height 76
click at [371, 644] on input "127" at bounding box center [496, 653] width 335 height 32
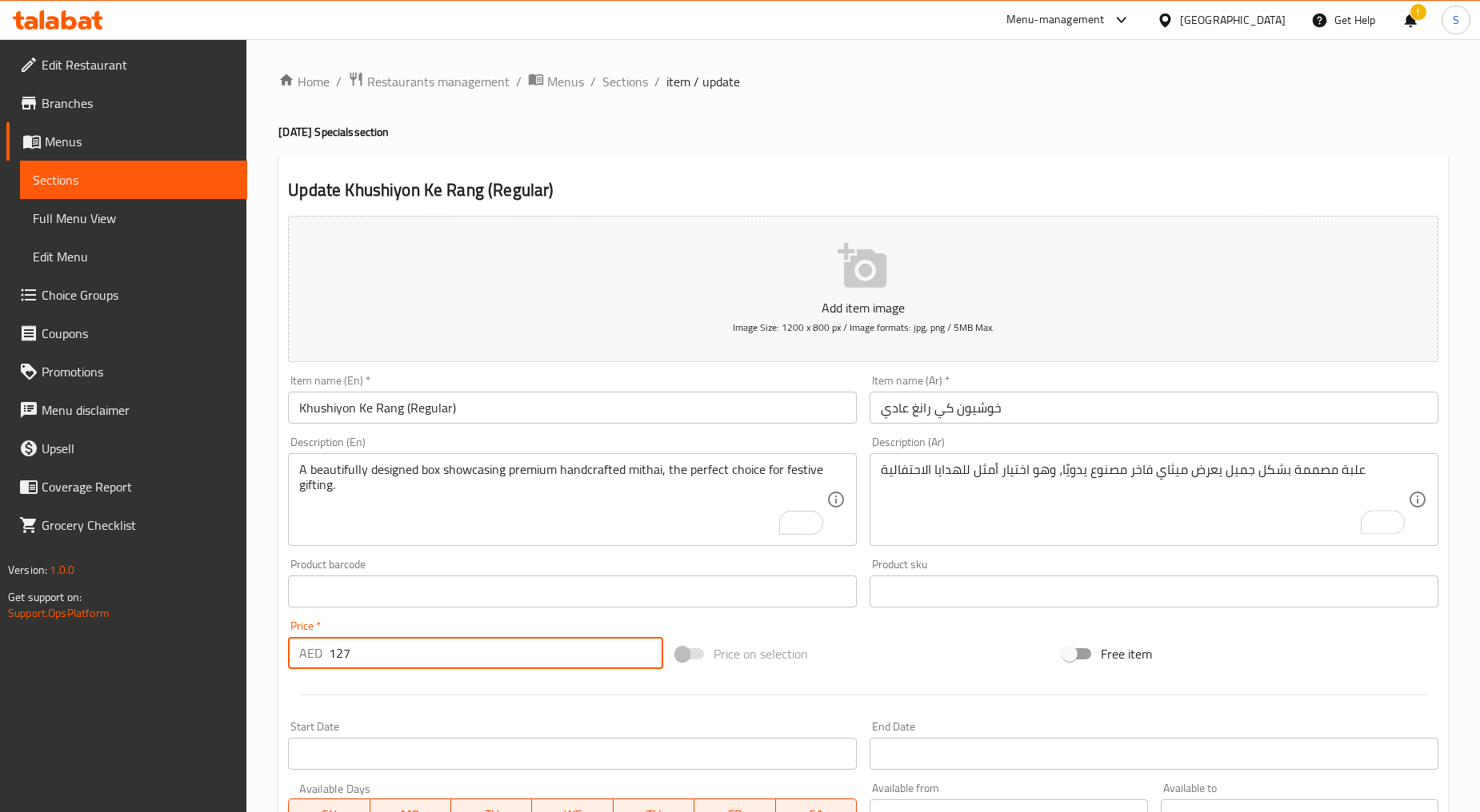
click at [371, 644] on input "127" at bounding box center [496, 653] width 335 height 32
click at [634, 89] on span "Sections" at bounding box center [625, 81] width 46 height 20
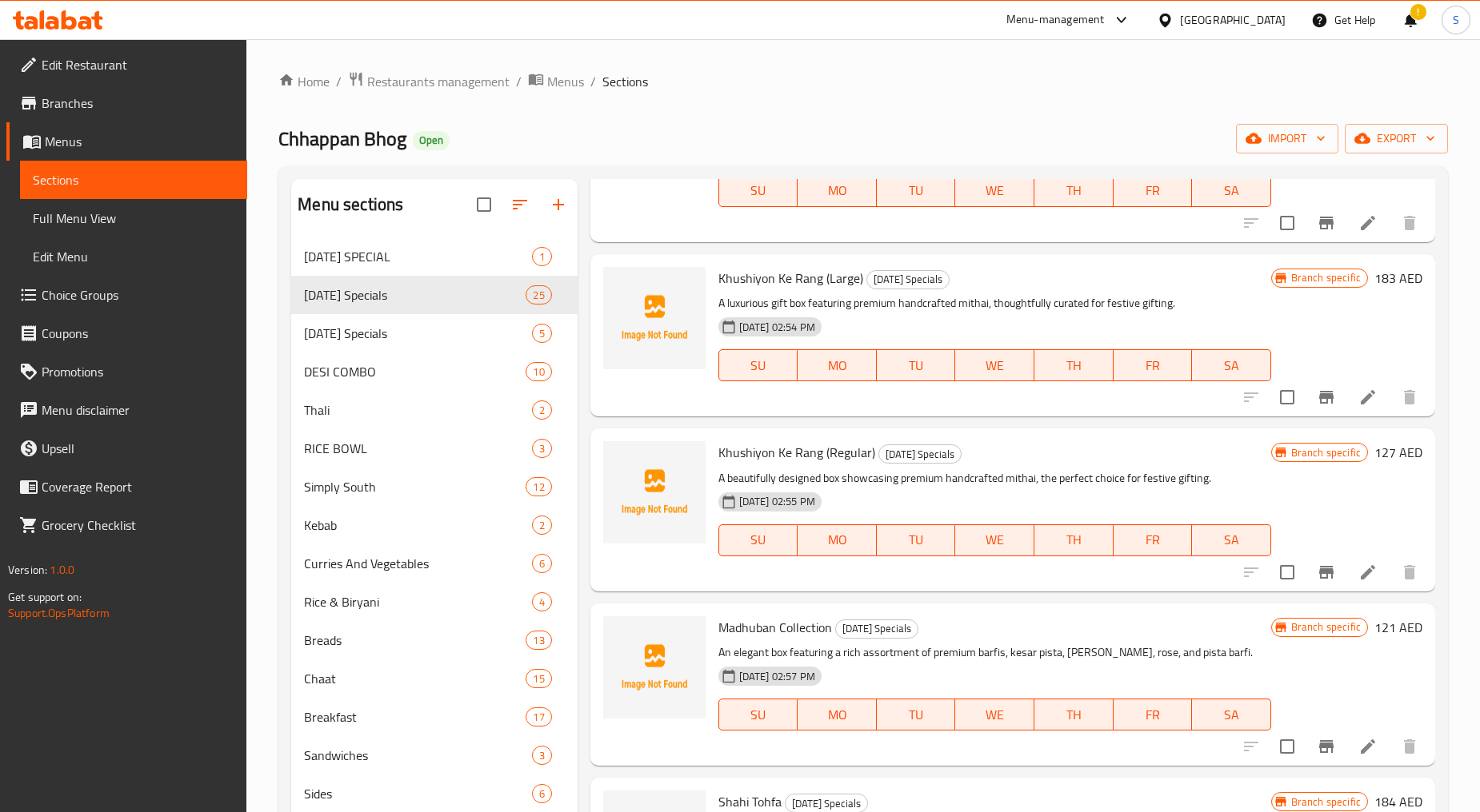
scroll to position [888, 0]
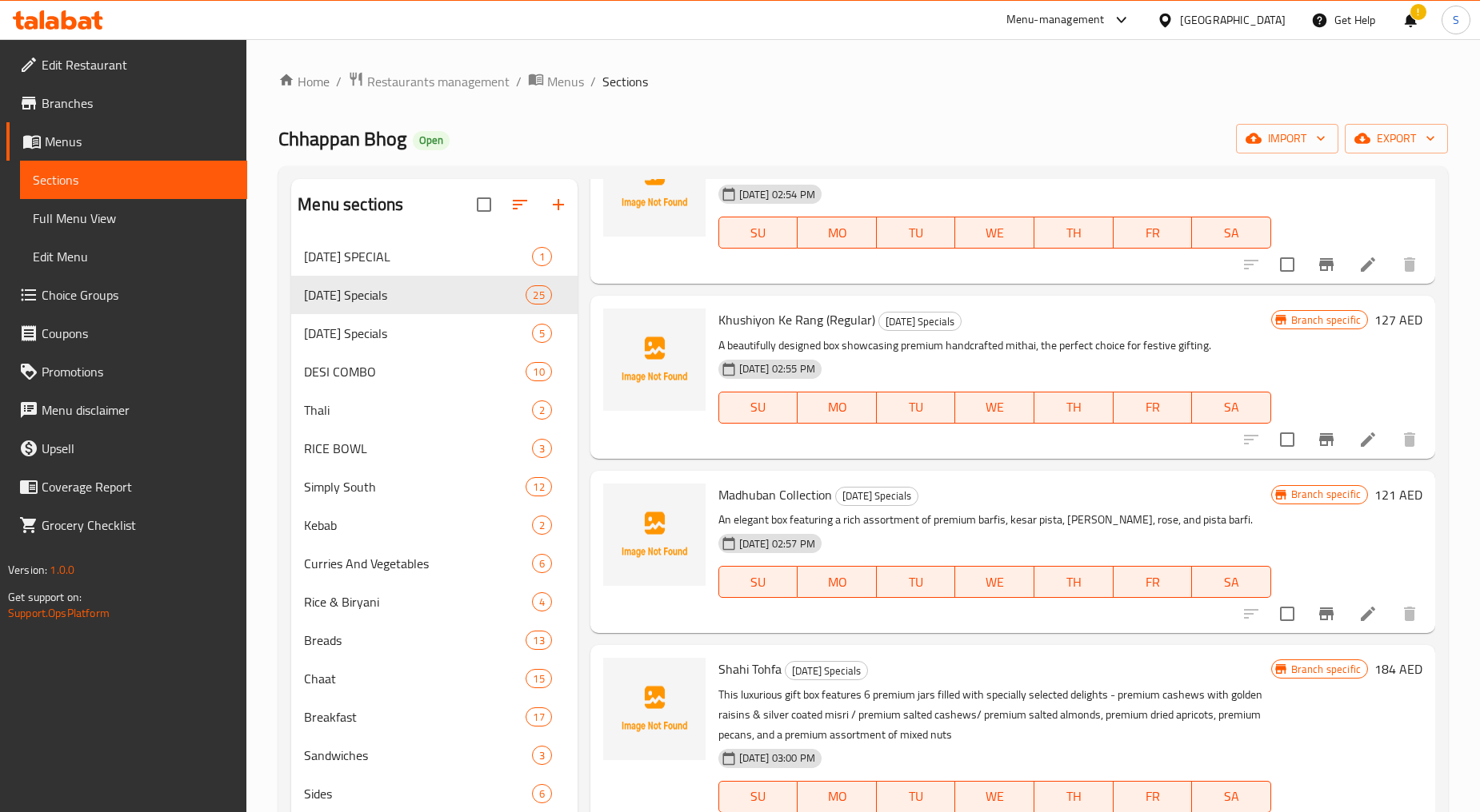
click at [1358, 609] on icon at bounding box center [1368, 614] width 20 height 20
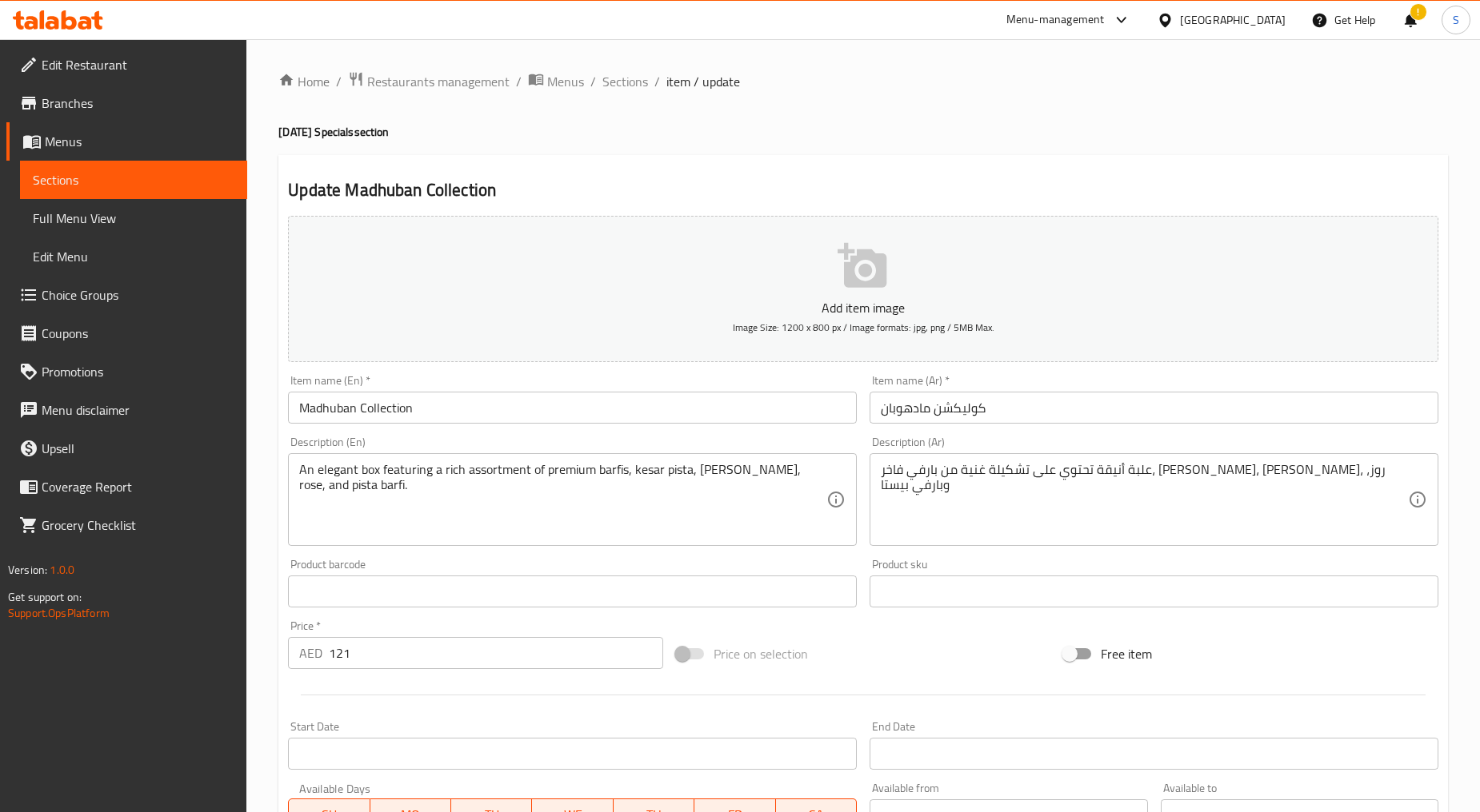
click at [394, 382] on div "Item name (En)   * Madhuban Collection Item name (En) *" at bounding box center [572, 399] width 569 height 49
click at [414, 406] on input "Madhuban Collection" at bounding box center [572, 407] width 569 height 32
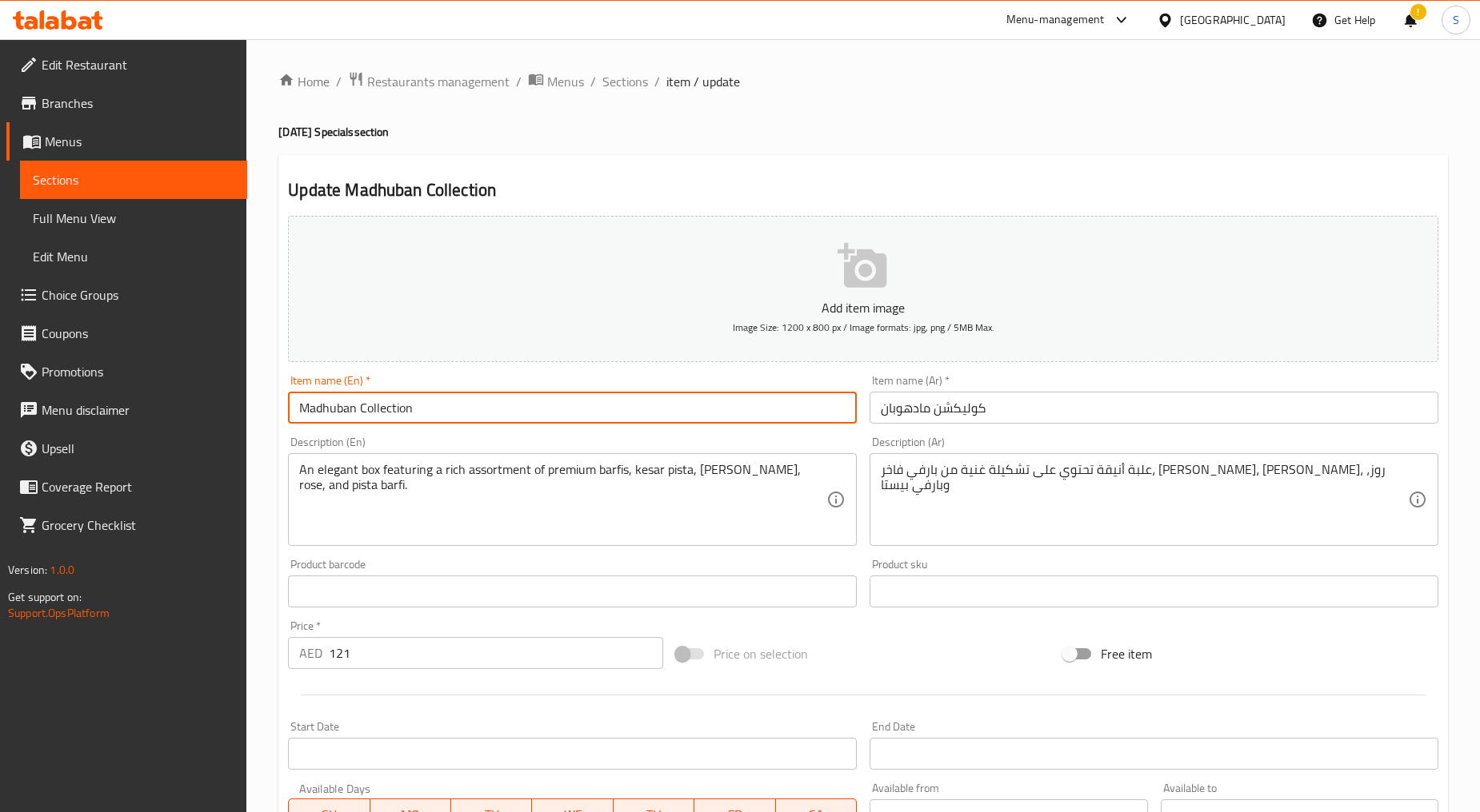
click at [414, 406] on input "Madhuban Collection" at bounding box center [572, 407] width 569 height 32
click at [901, 426] on div "Item name (Ar)   * كوليكشن مادهوبان Item name (Ar) *" at bounding box center [1154, 399] width 581 height 62
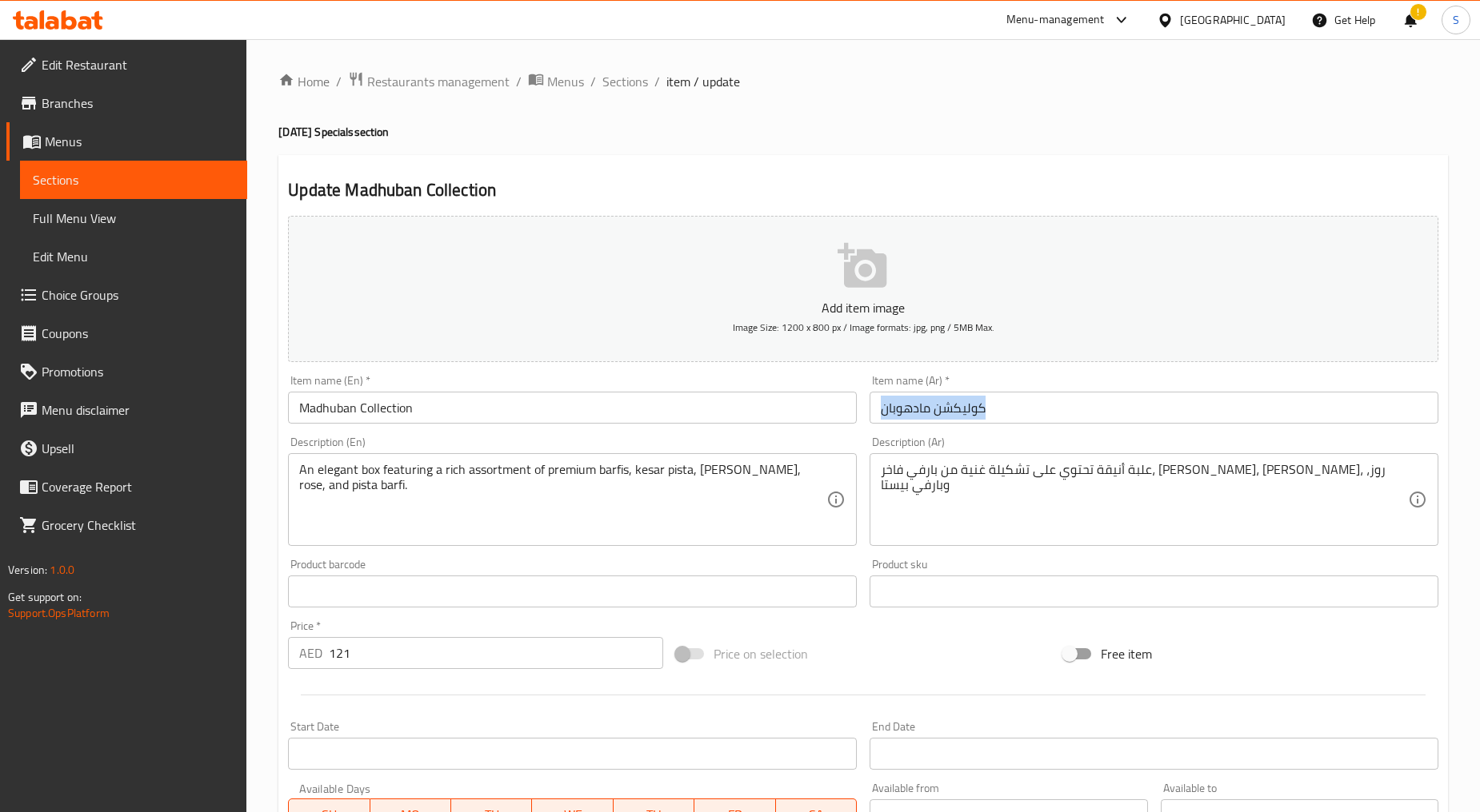
click at [901, 426] on div "Item name (Ar)   * كوليكشن مادهوبان Item name (Ar) *" at bounding box center [1154, 399] width 581 height 62
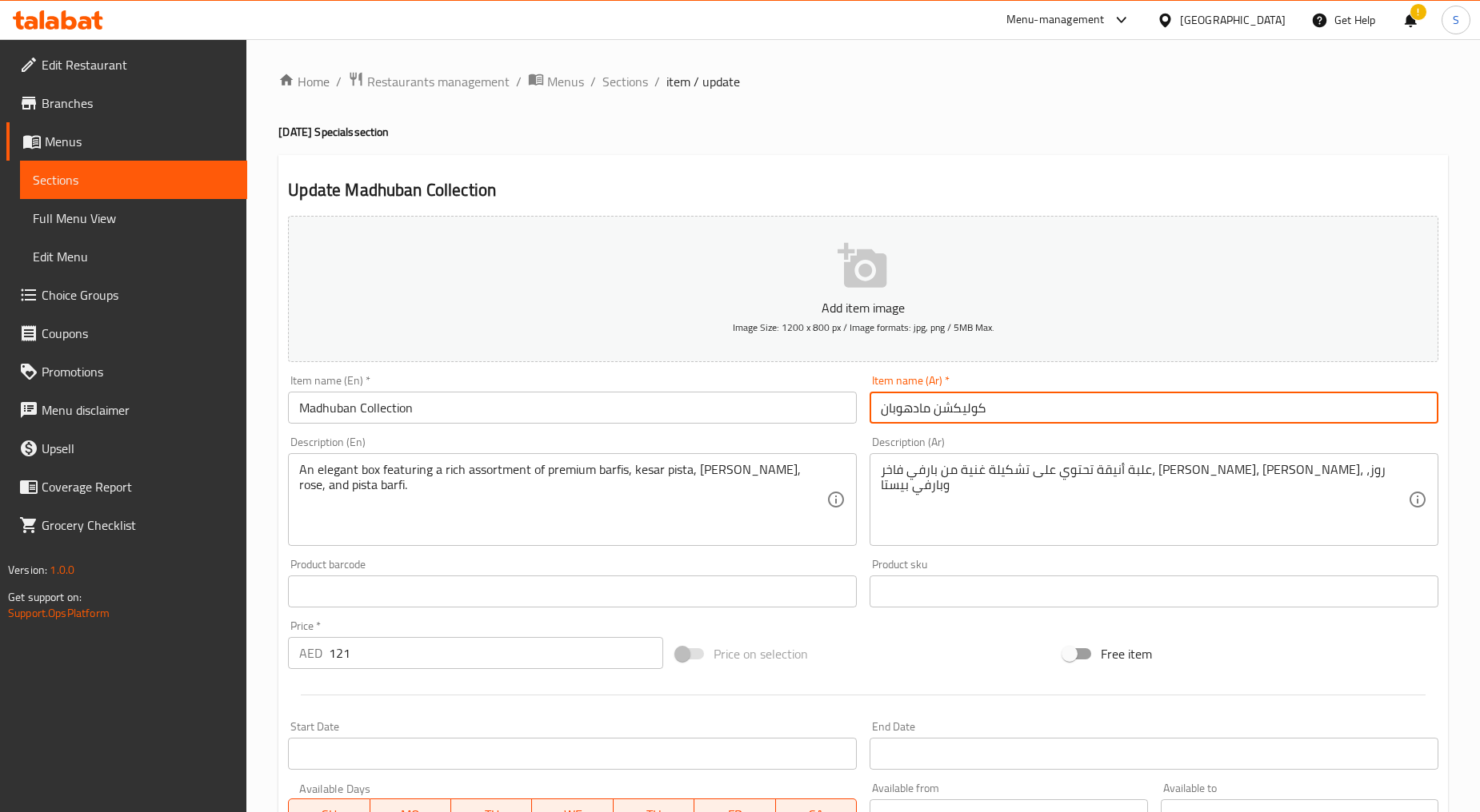
click at [904, 421] on input "كوليكشن مادهوبان" at bounding box center [1154, 407] width 569 height 32
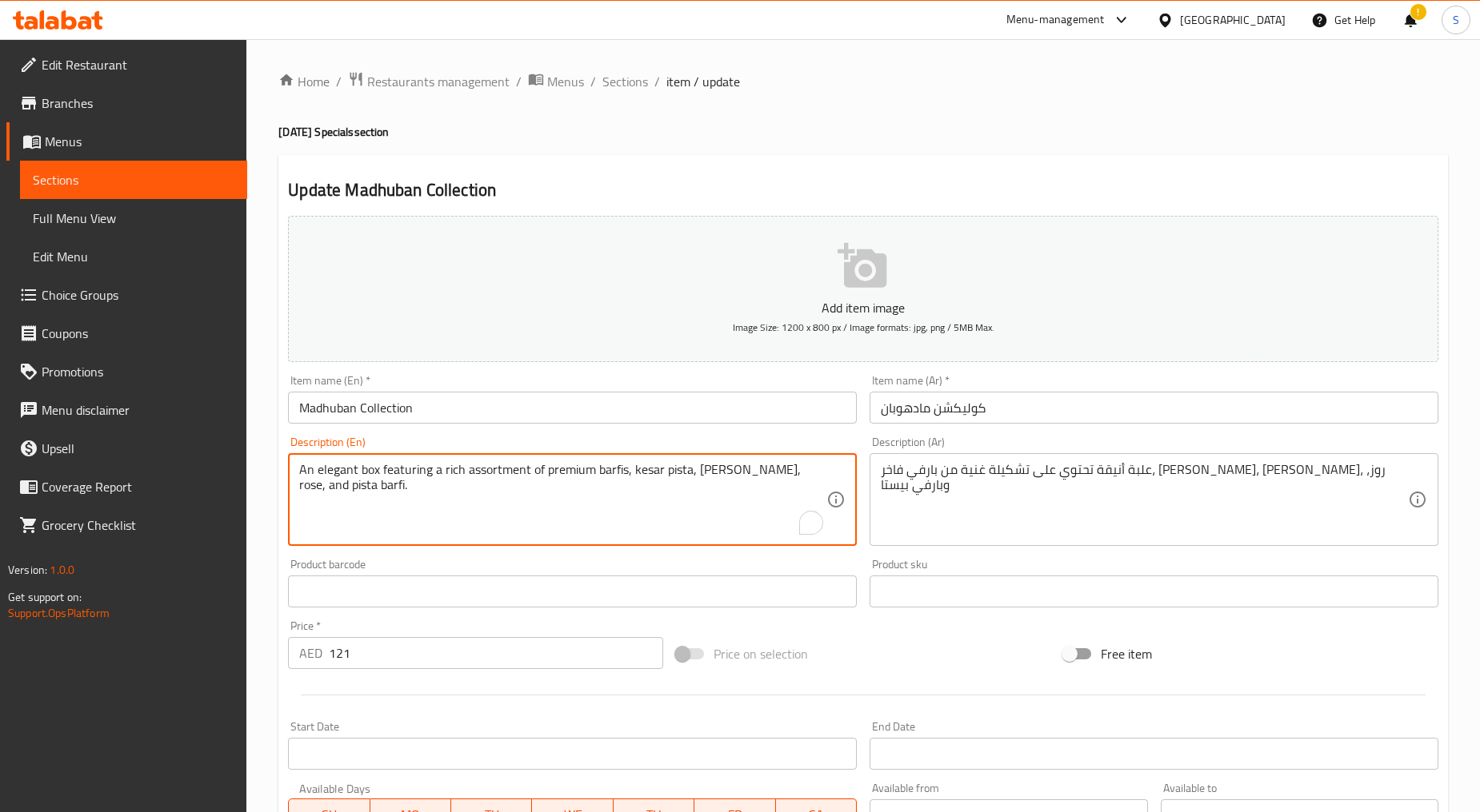
click at [574, 485] on textarea "An elegant box featuring a rich assortment of premium barfis, kesar pista, [PER…" at bounding box center [562, 500] width 527 height 76
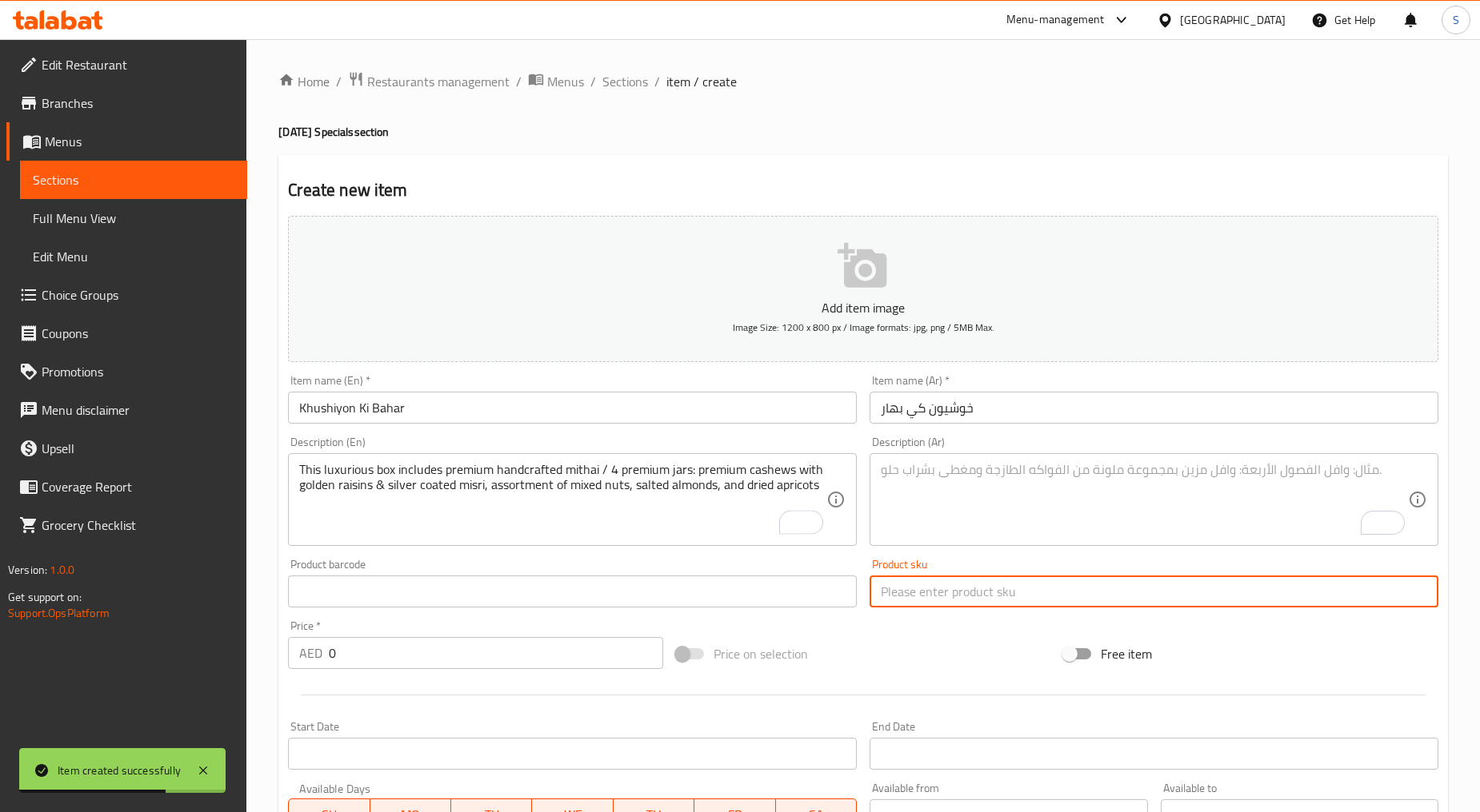
scroll to position [314, 0]
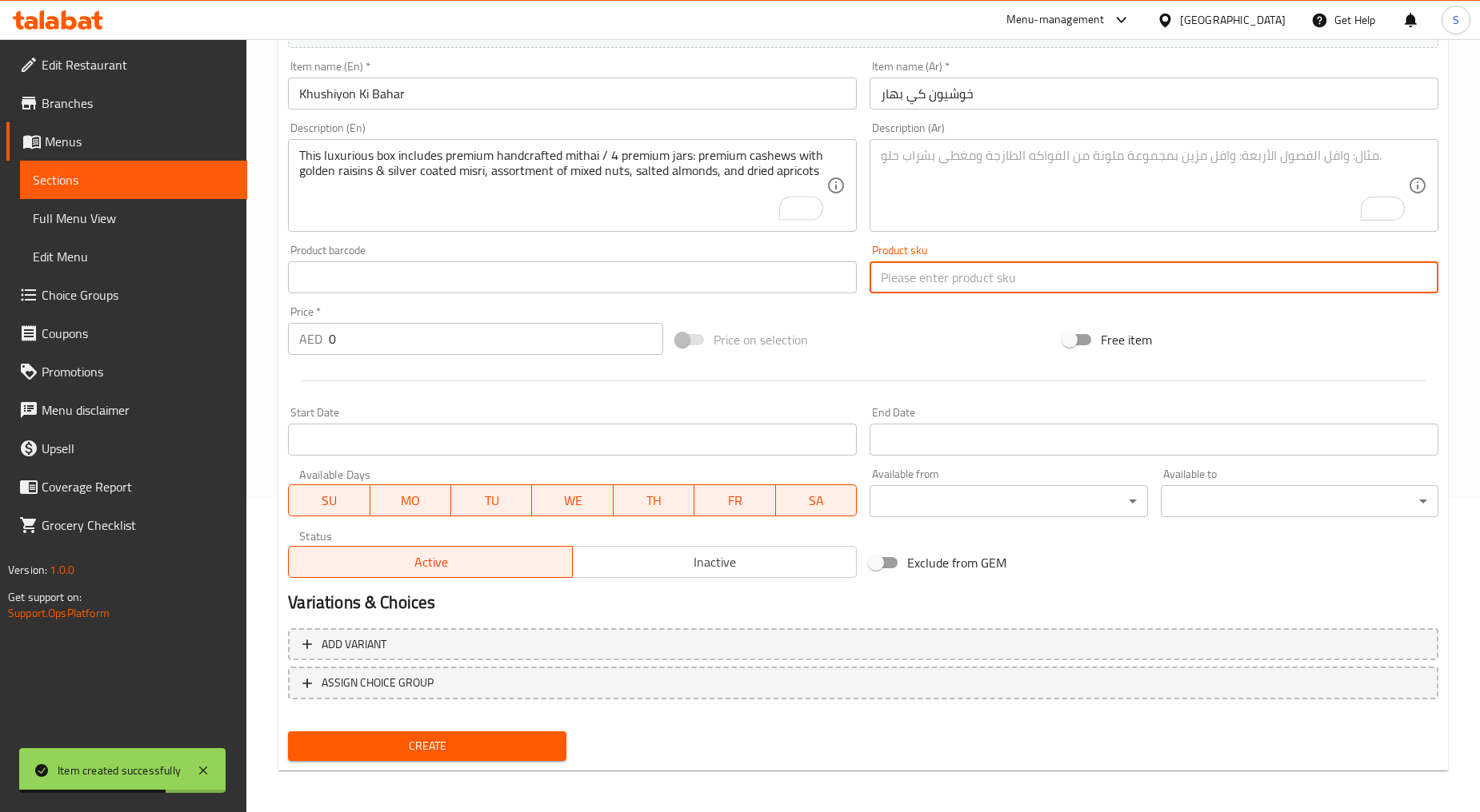
click at [992, 204] on textarea "To enrich screen reader interactions, please activate Accessibility in Grammarl…" at bounding box center [1144, 186] width 527 height 76
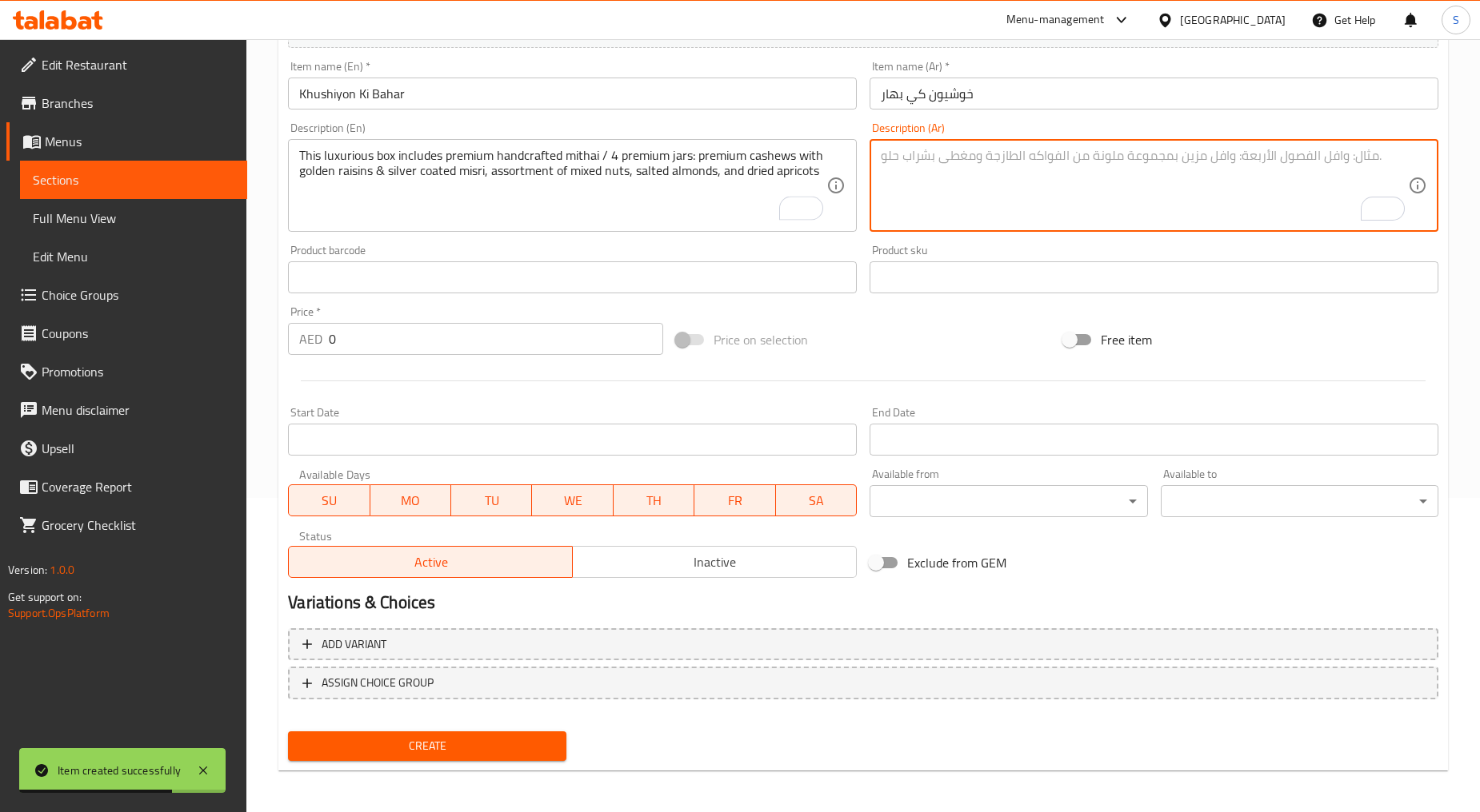
paste textarea "تحتوي هذه العلبة الفاخره على ميثاي فاخر مصنوع يدويًا، 4 برطمانات فاخرة، كاجو فا…"
type textarea "تحتوي هذه العلبة الفاخره على ميثاي فاخر مصنوع يدويًا، 4 برطمانات فاخرة، كاجو فا…"
click at [416, 331] on input "0" at bounding box center [496, 338] width 335 height 32
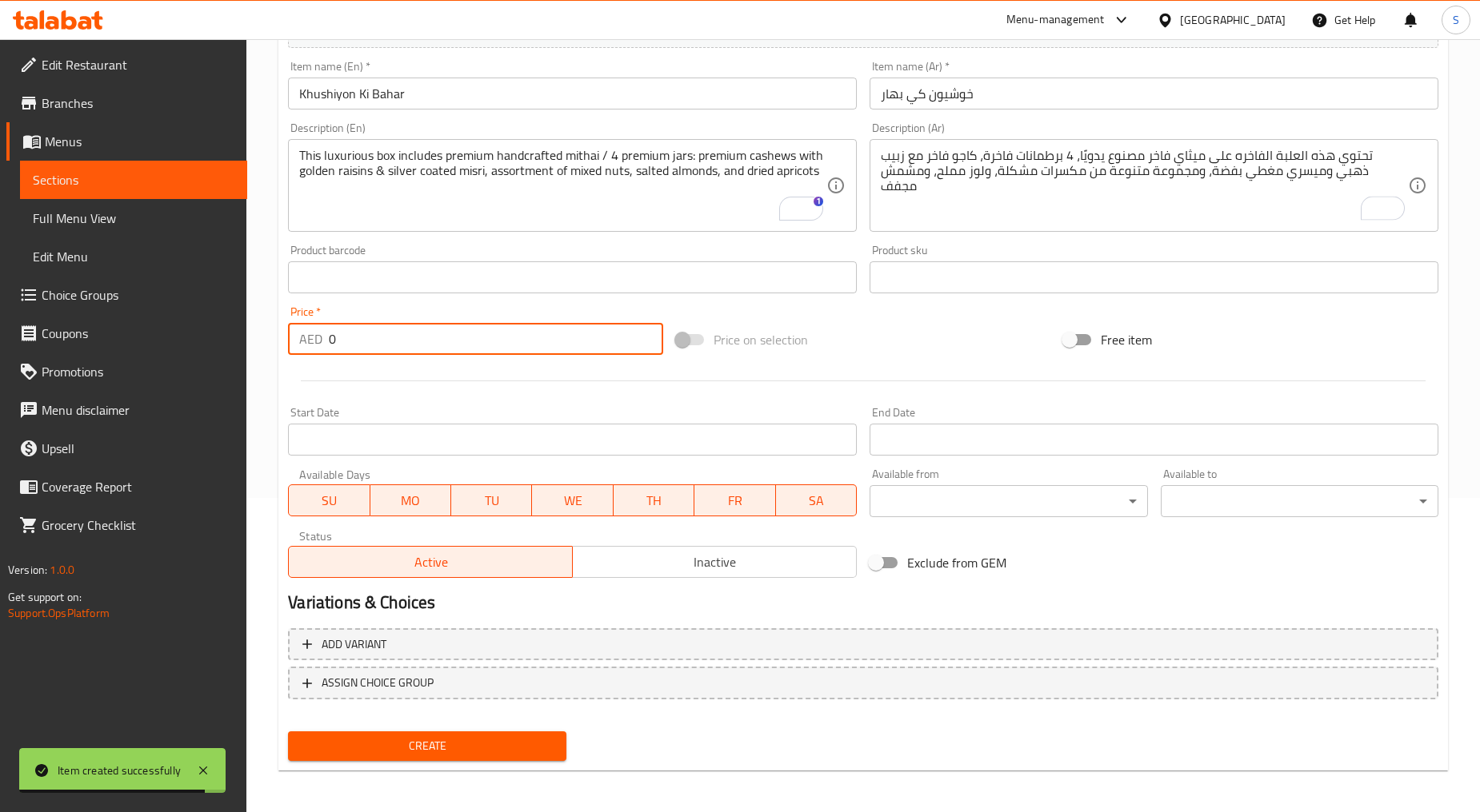
click at [416, 331] on input "0" at bounding box center [496, 338] width 335 height 32
paste input "242"
type input "242"
click at [419, 753] on span "Create" at bounding box center [426, 746] width 252 height 20
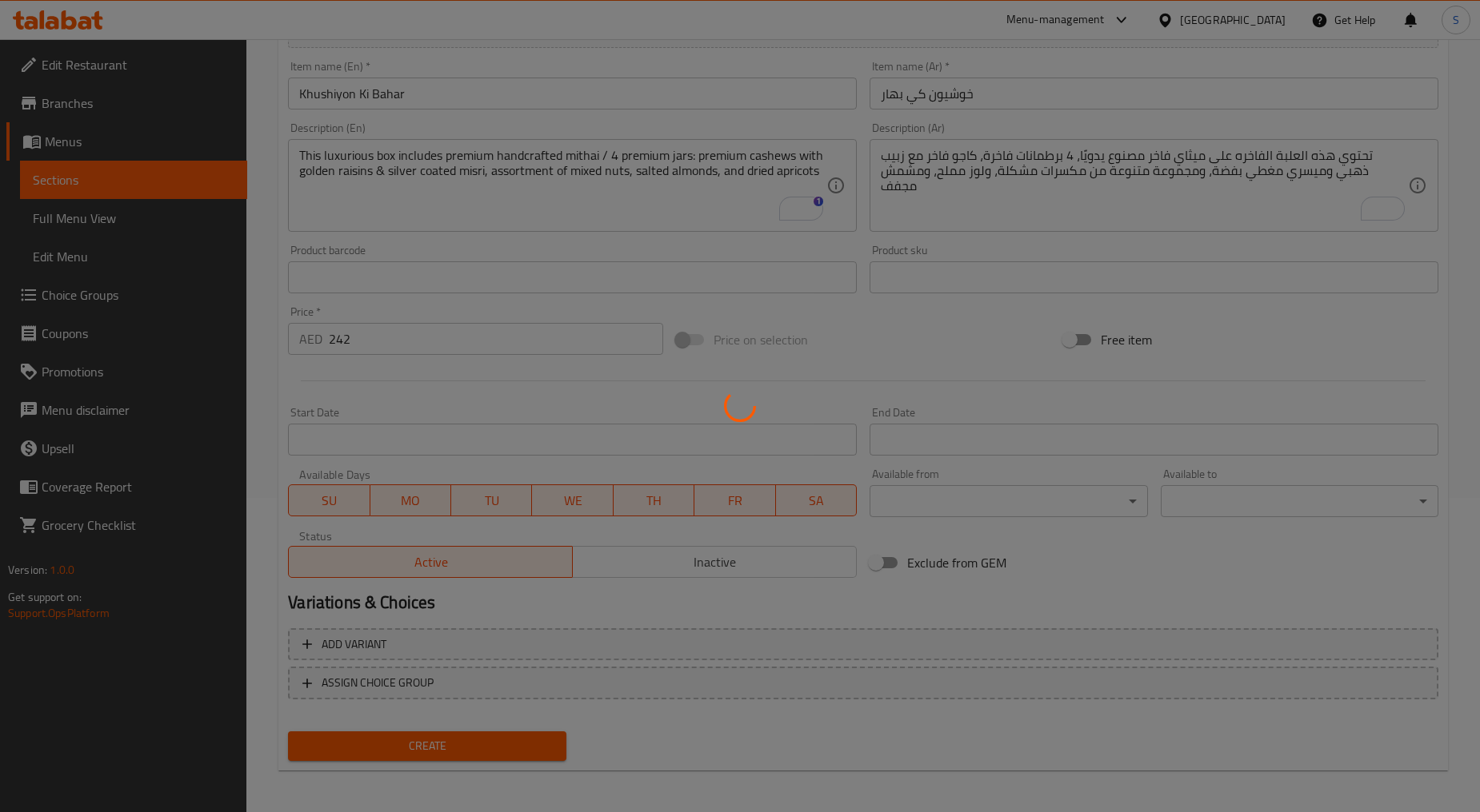
type input "0"
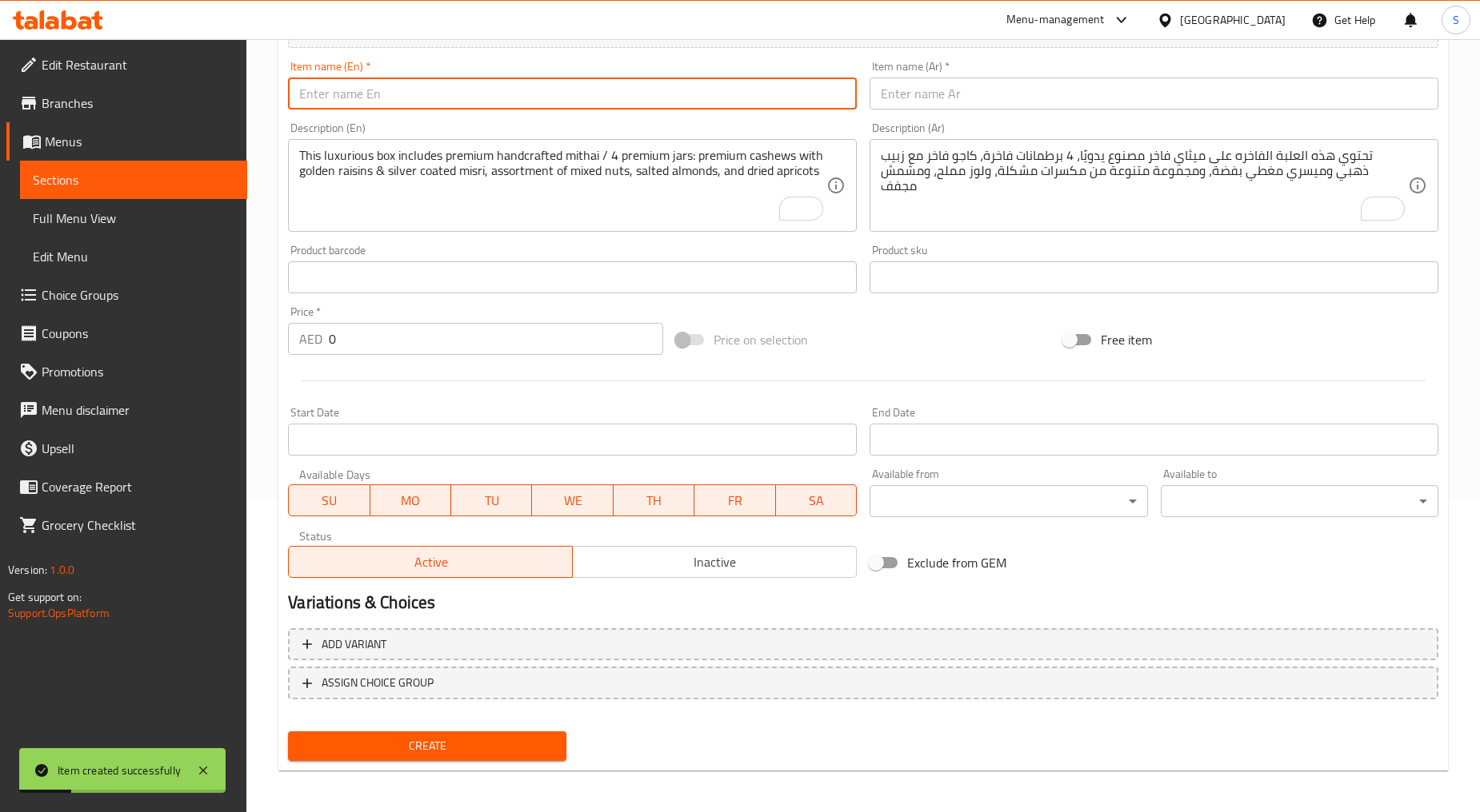
click at [459, 93] on input "text" at bounding box center [572, 93] width 569 height 32
paste input "Khushiyon Ke Rang (Large)"
type input "Khushiyon Ke Rang (Large)"
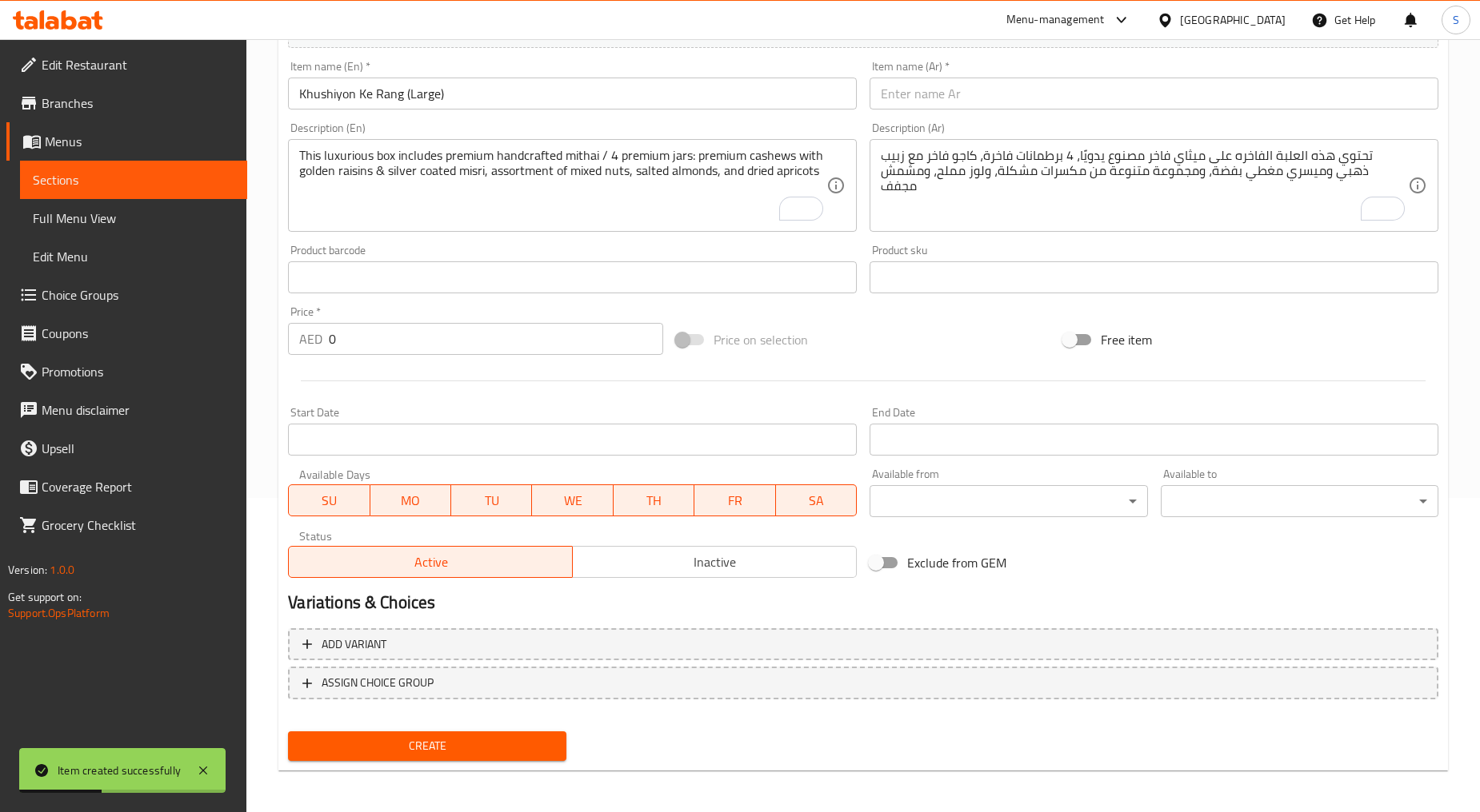
click at [949, 116] on div "Description (Ar) تحتوي هذه العلبة الفاخره على ميثاي فاخر مصنوع يدويًا، 4 برطمان…" at bounding box center [1154, 177] width 581 height 122
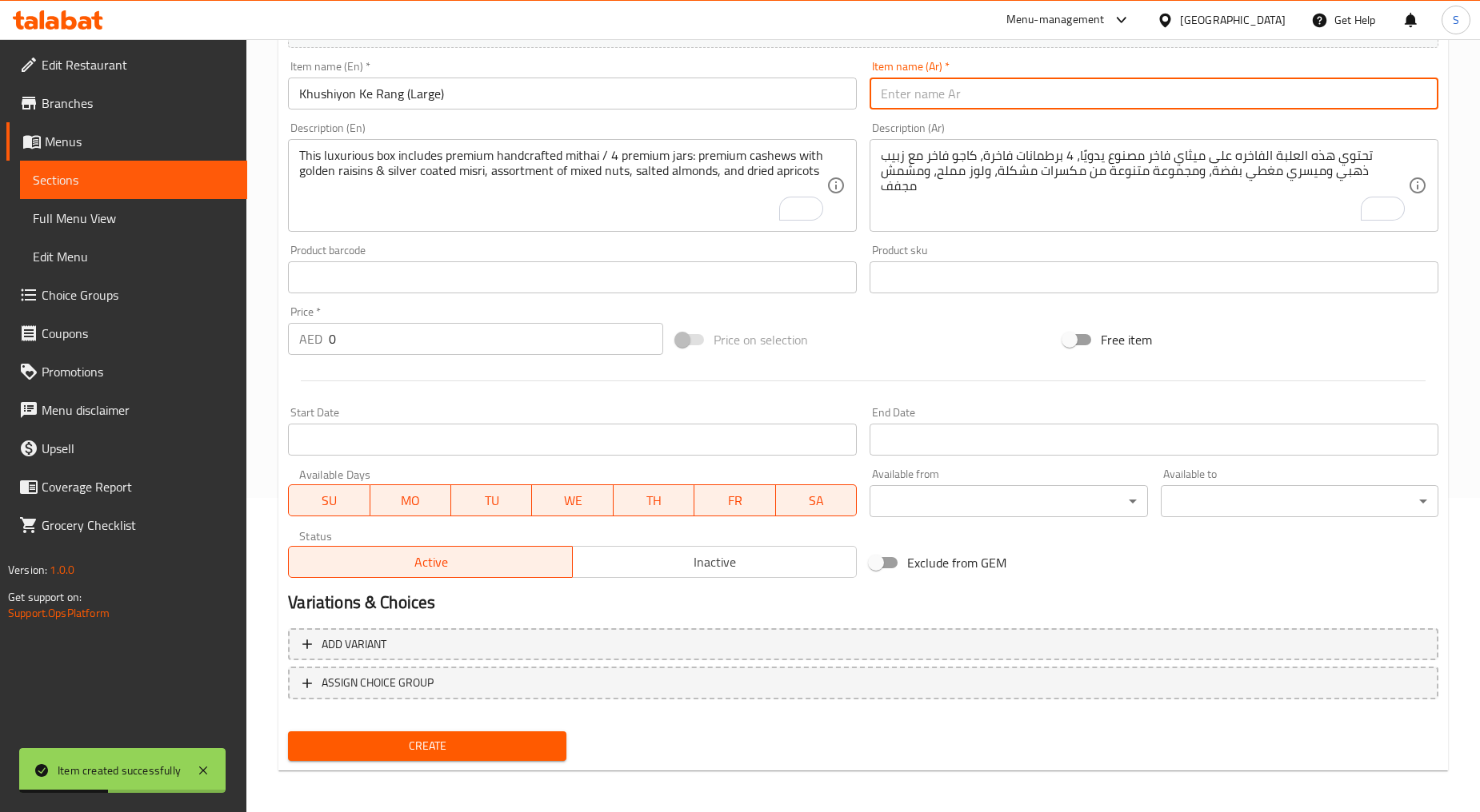
click at [946, 99] on input "text" at bounding box center [1154, 93] width 569 height 32
paste input "خوشيون كي رانغ كبير"
type input "خوشيون كي رانغ كبير"
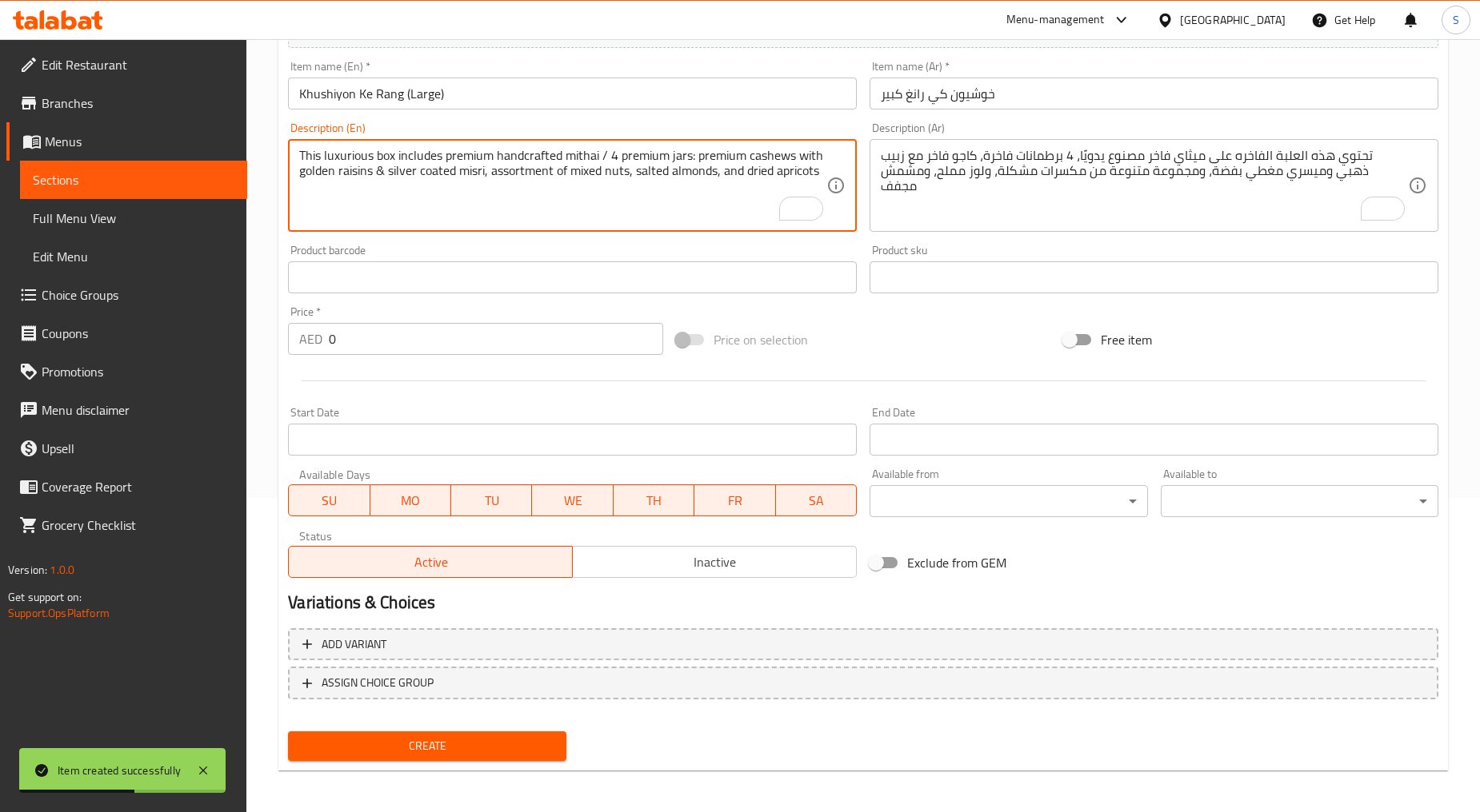
click at [514, 202] on textarea "This luxurious box includes premium handcrafted mithai / 4 premium jars: premiu…" at bounding box center [562, 186] width 527 height 76
paste textarea "A luxurious gift box featuring premium handcrafted mithai, thoughtfully curated…"
type textarea "A luxurious gift box featuring premium handcrafted mithai, thoughtfully curated…"
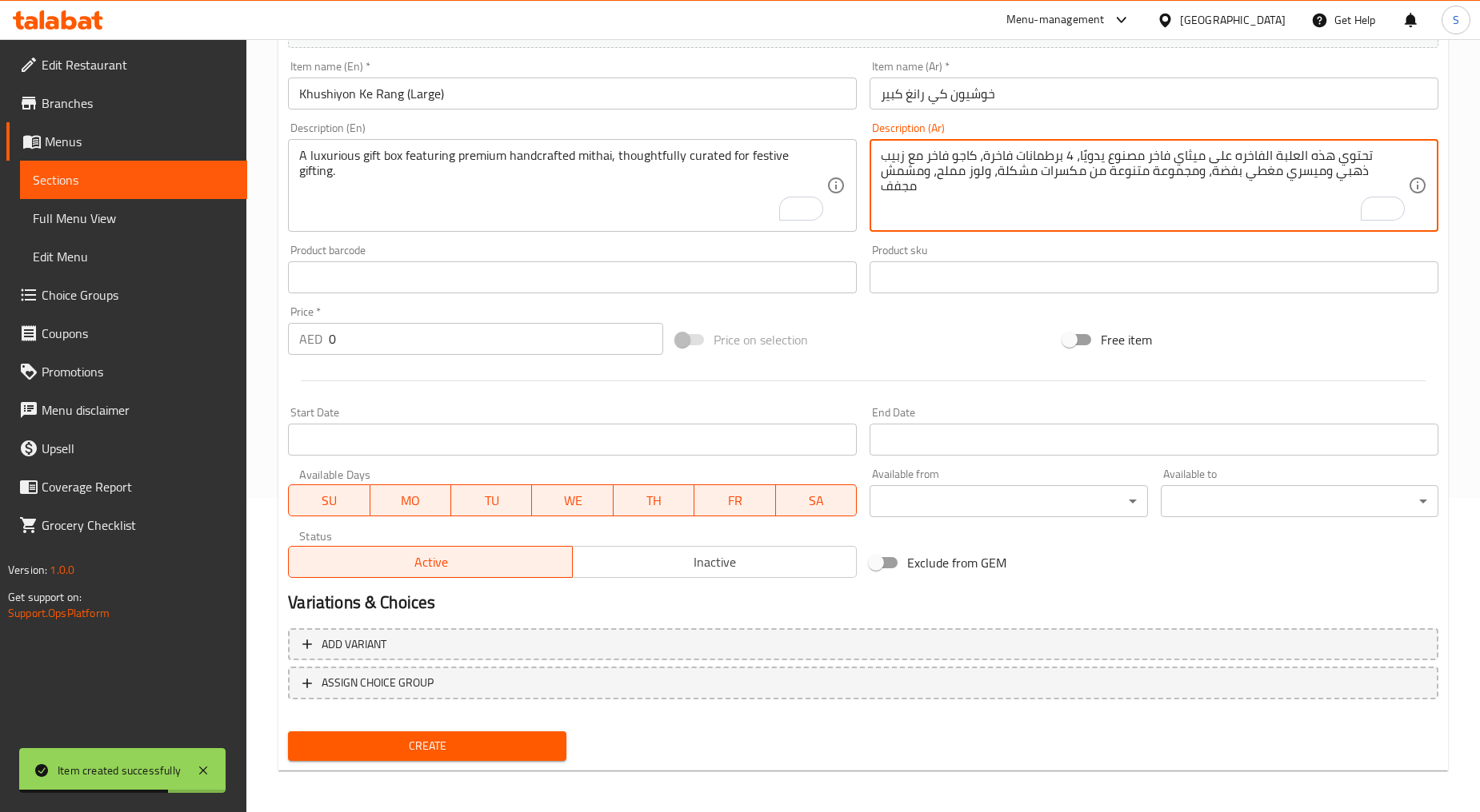
click at [974, 187] on textarea "تحتوي هذه العلبة الفاخره على ميثاي فاخر مصنوع يدويًا، 4 برطمانات فاخرة، كاجو فا…" at bounding box center [1144, 186] width 527 height 76
paste textarea "علبة هدايا فاخر تحتوي على ميثاي فاخر مصنوع يدويًا، تم اختياره بعناية ليكون هدية…"
type textarea "علبة هدايا فاخر تحتوي على ميثاي فاخر مصنوع يدويًا، تم اختياره بعناية ليكون هدية…"
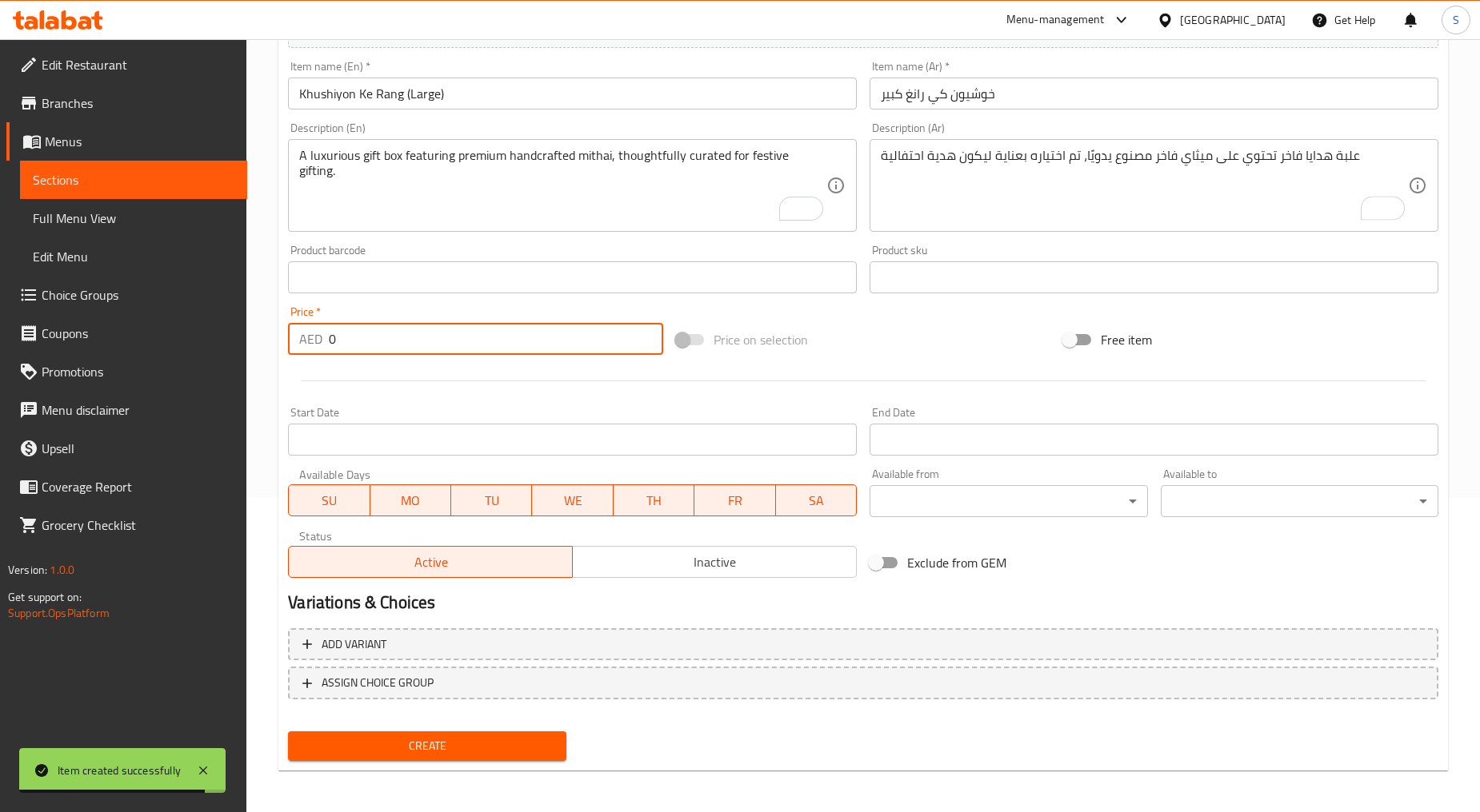
click at [428, 340] on input "0" at bounding box center [496, 338] width 335 height 32
paste input "183"
type input "183"
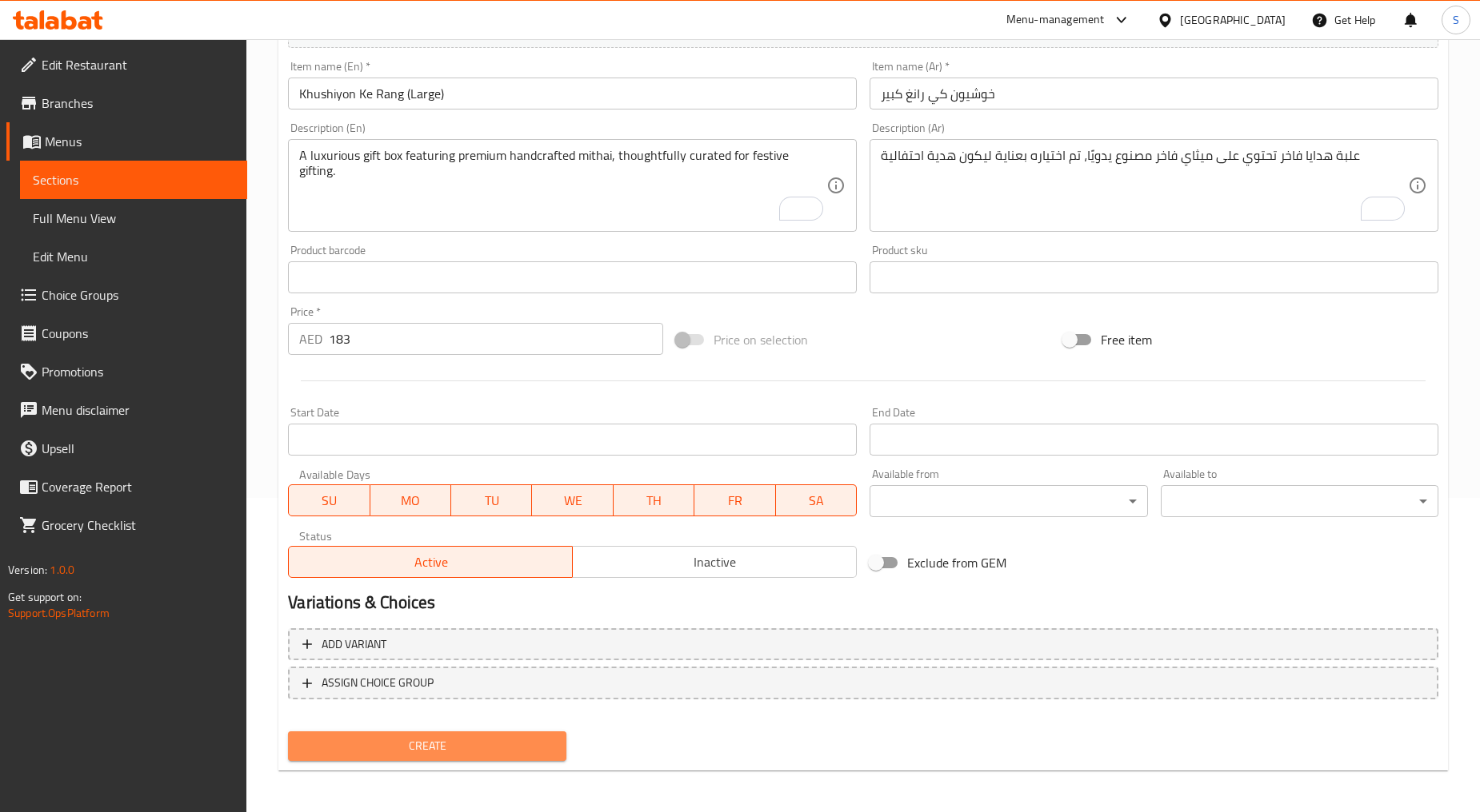
click at [484, 748] on span "Create" at bounding box center [426, 746] width 252 height 20
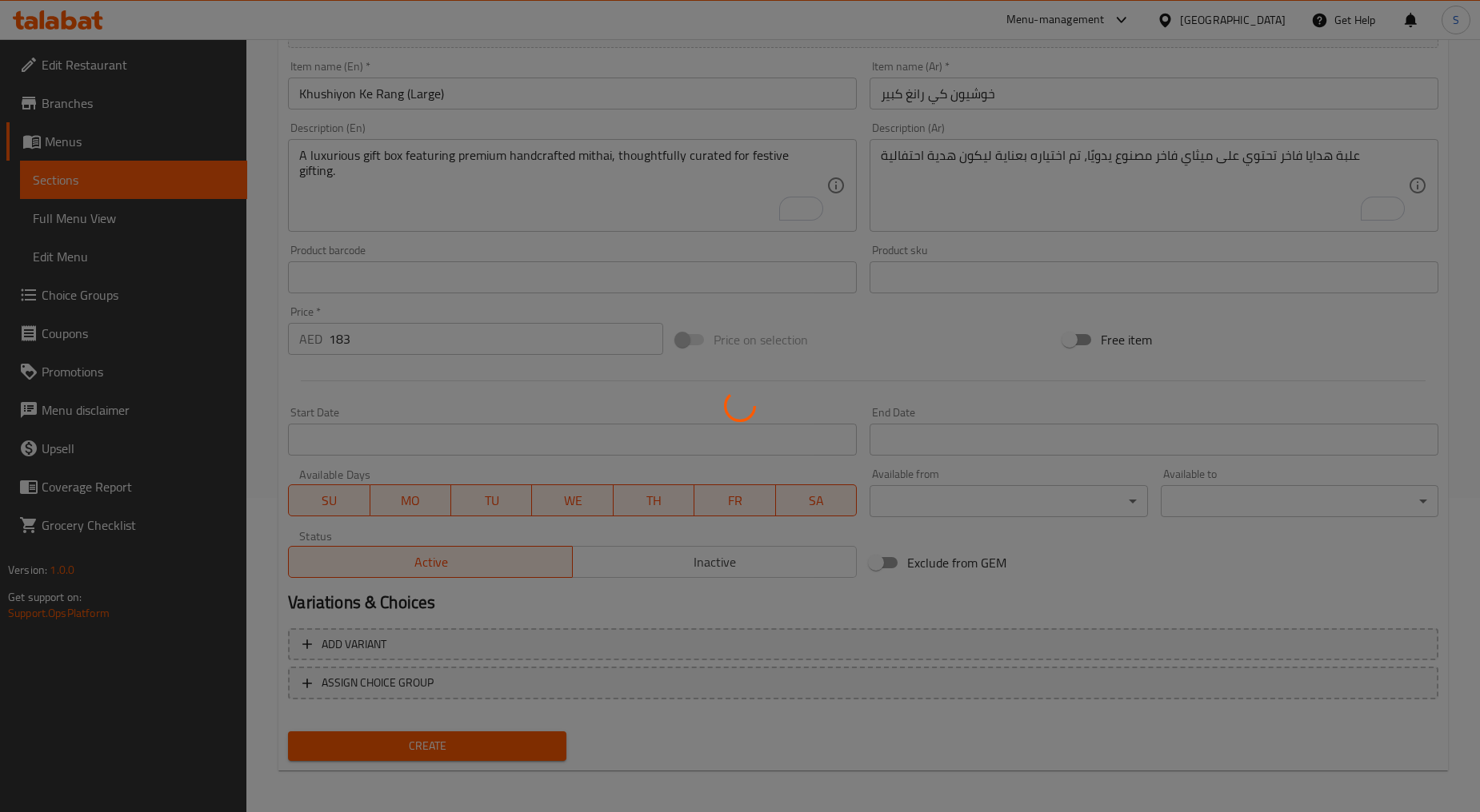
type input "0"
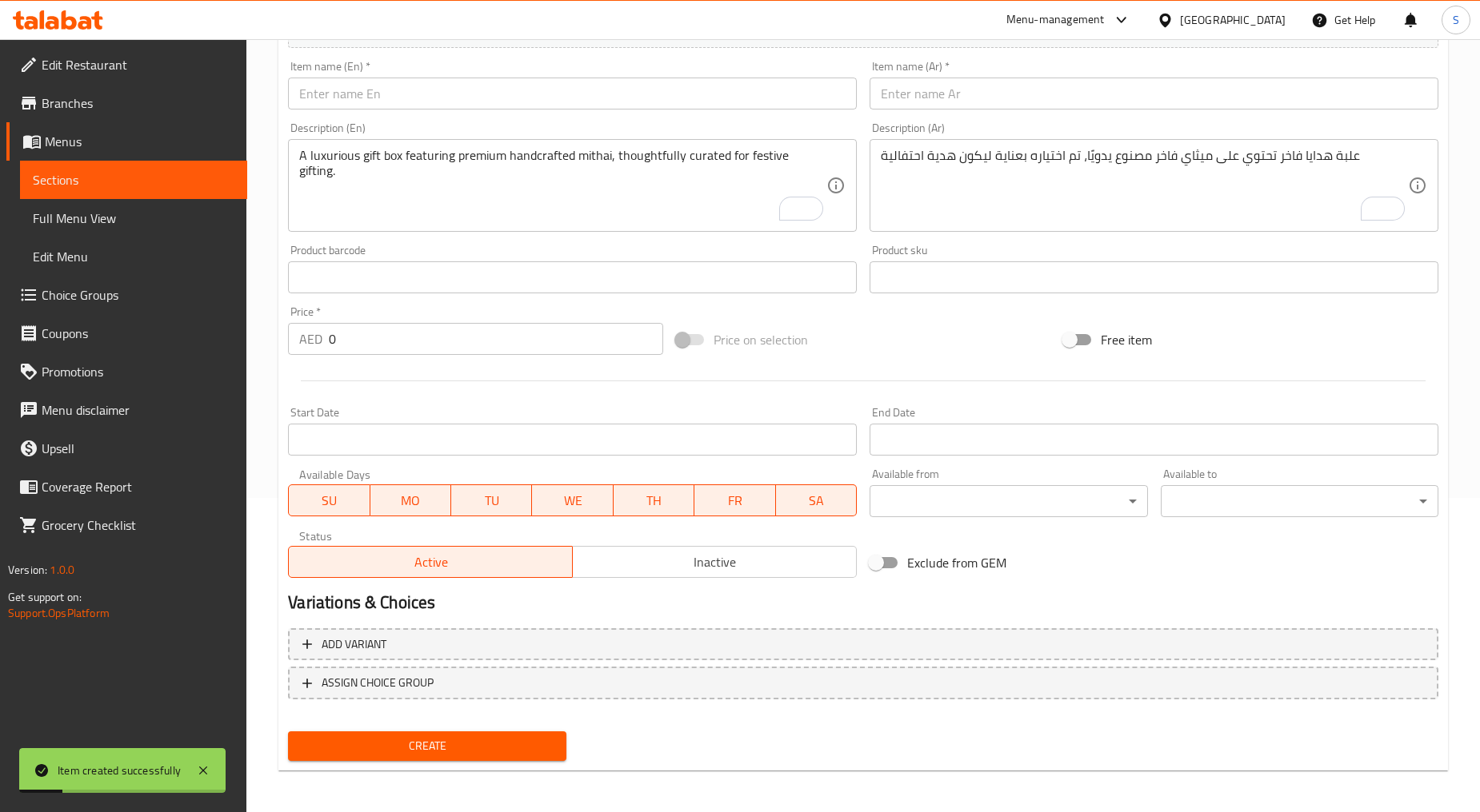
click at [533, 98] on input "text" at bounding box center [572, 93] width 569 height 32
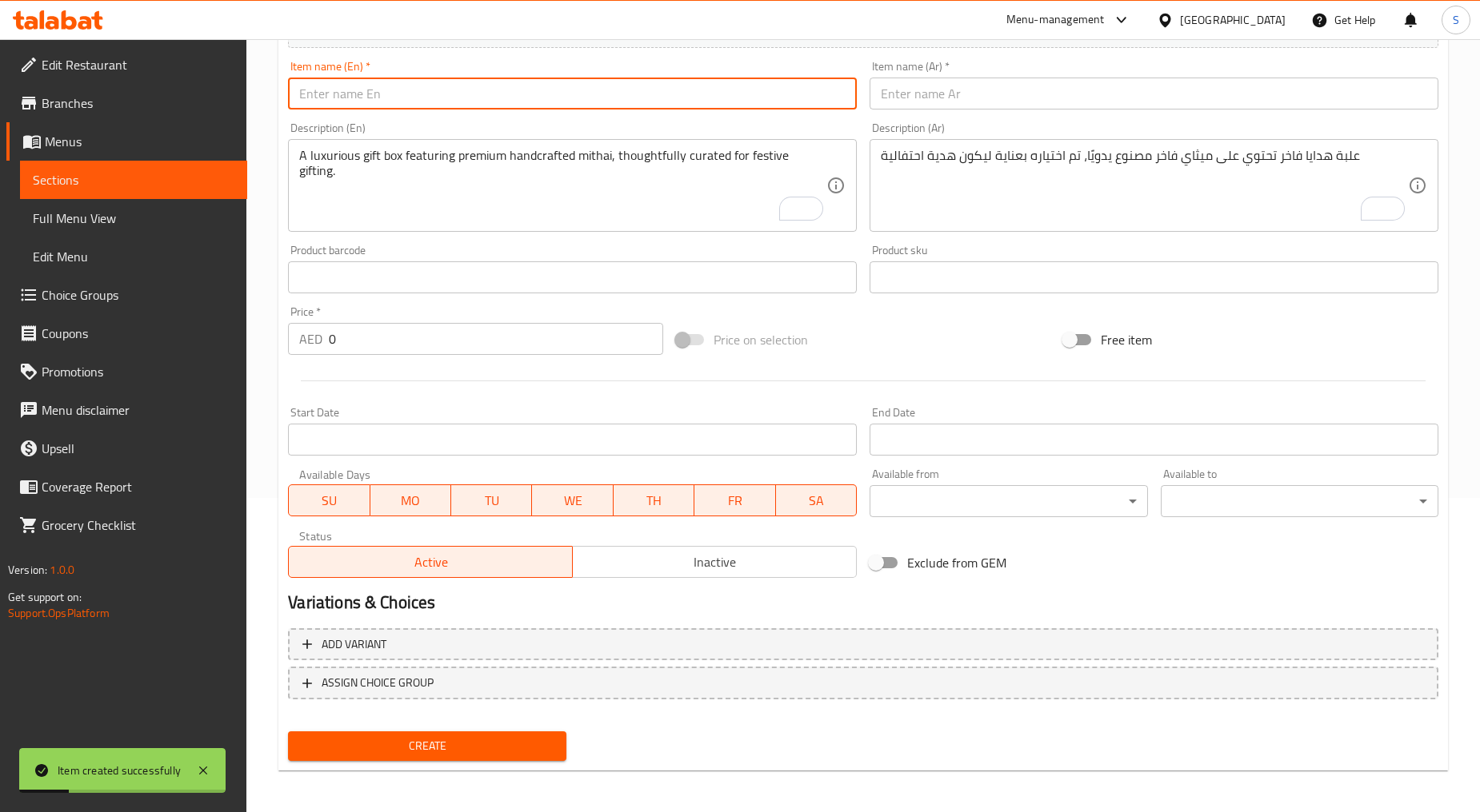
paste input "Khushiyon Ke Rang (Regular)"
type input "Khushiyon Ke Rang (Regular)"
click at [955, 99] on input "text" at bounding box center [1154, 93] width 569 height 32
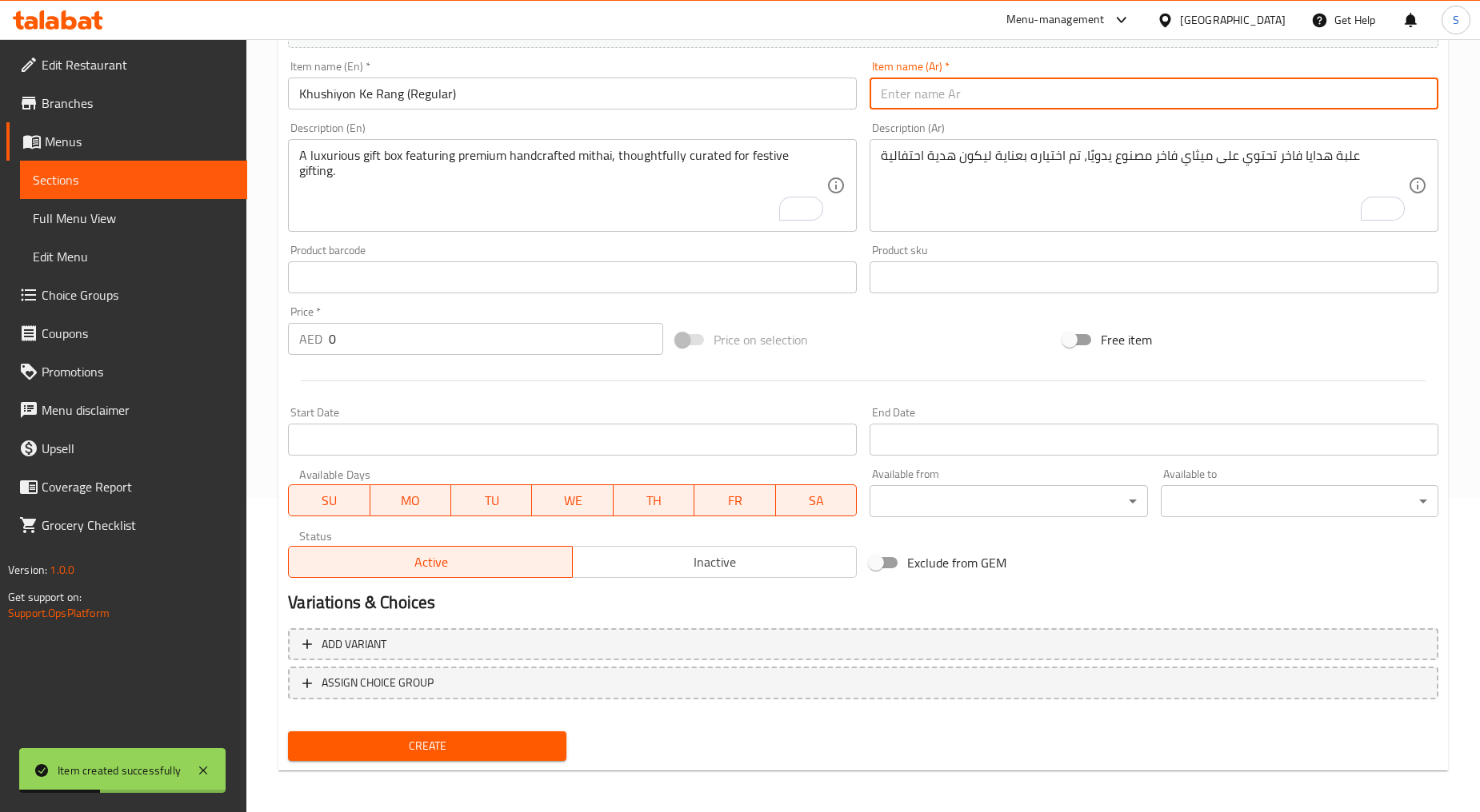
paste input "خوشيون كي رانغ عادي"
type input "خوشيون كي رانغ عادي"
click at [516, 256] on div "Product barcode Product barcode" at bounding box center [572, 269] width 569 height 49
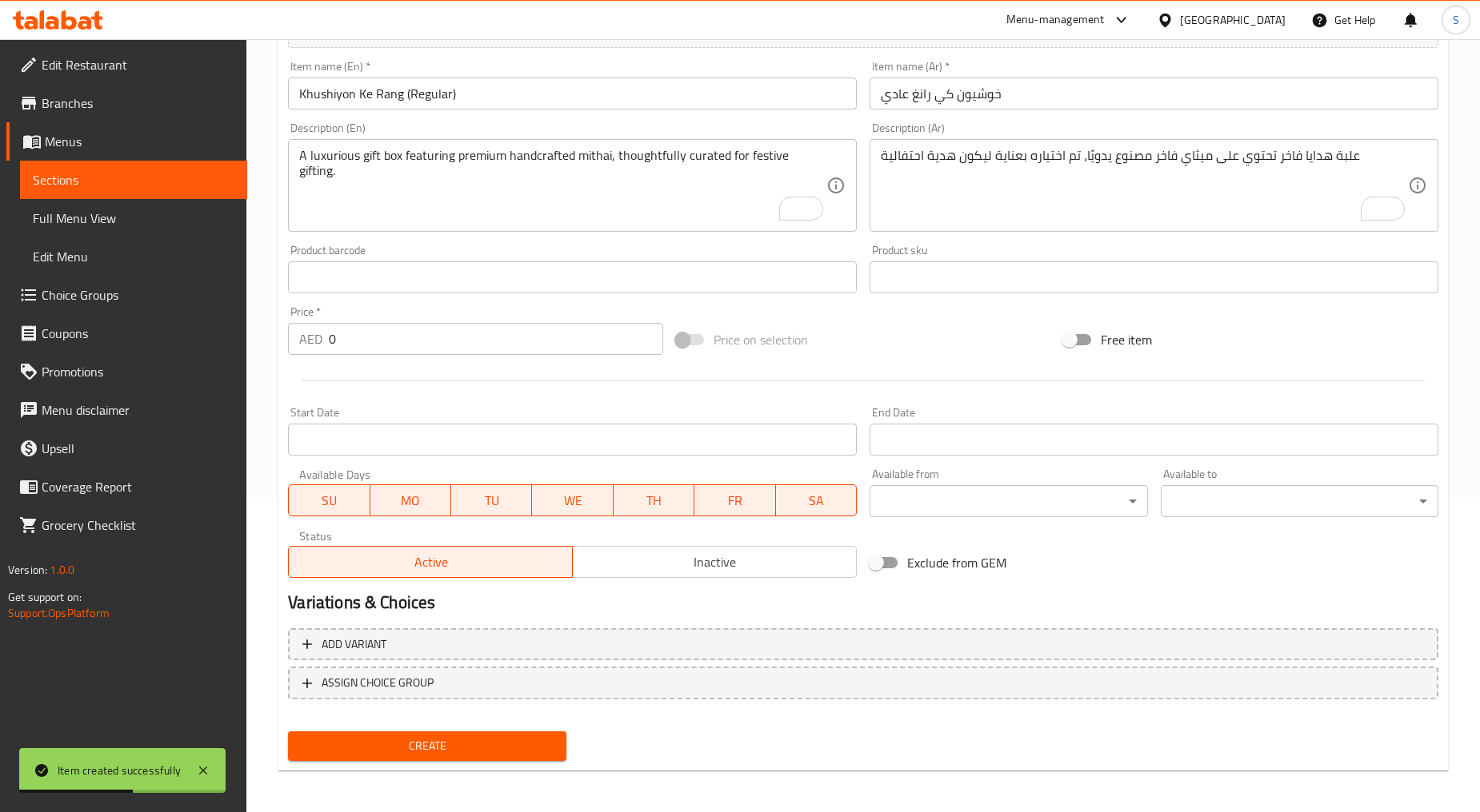
click at [516, 203] on textarea "A luxurious gift box featuring premium handcrafted mithai, thoughtfully curated…" at bounding box center [562, 186] width 527 height 76
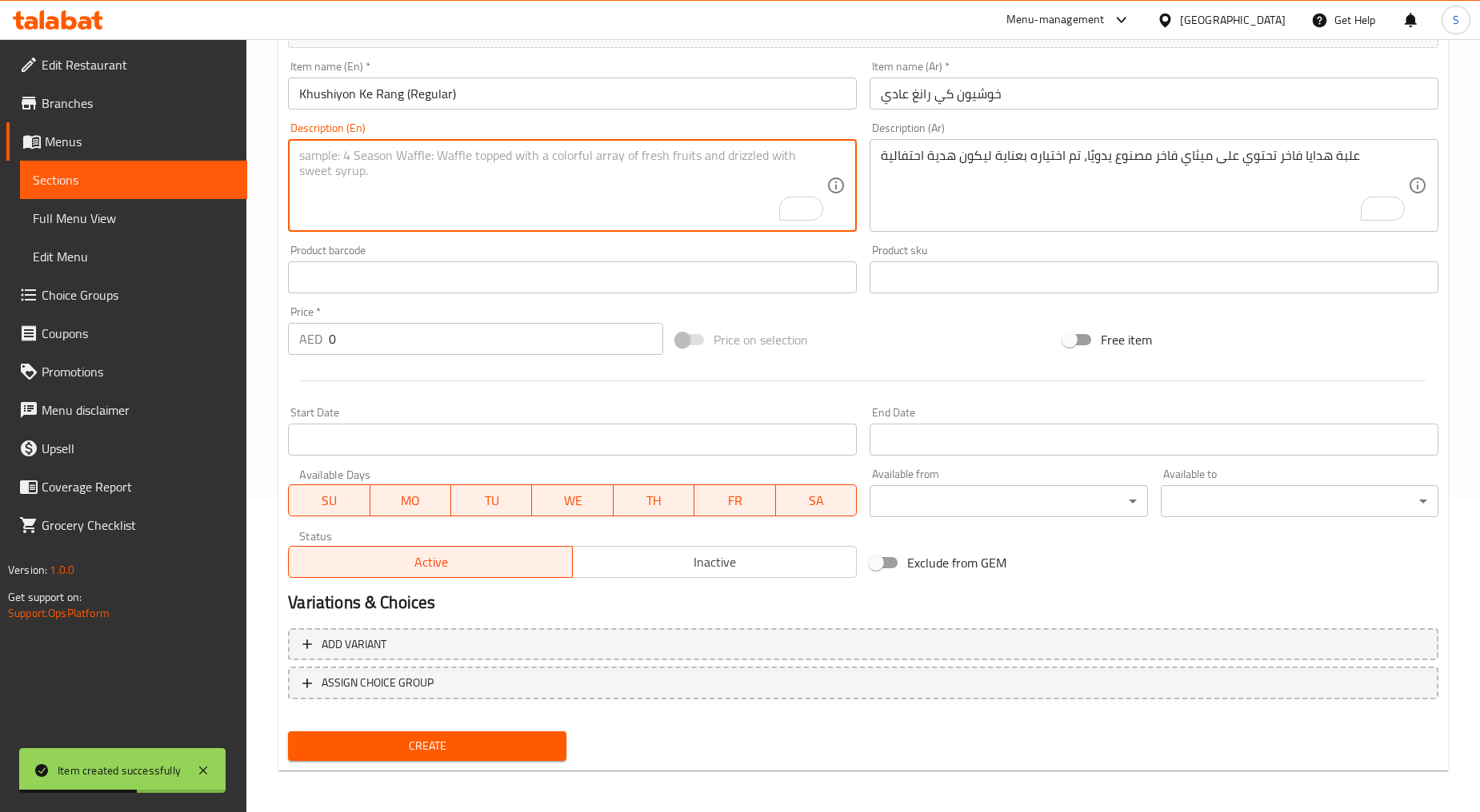
paste textarea "A beautifully designed box showcasing premium handcrafted mithai, the perfect c…"
type textarea "A beautifully designed box showcasing premium handcrafted mithai, the perfect c…"
click at [953, 193] on textarea "علبة هدايا فاخر تحتوي على ميثاي فاخر مصنوع يدويًا، تم اختياره بعناية ليكون هدية…" at bounding box center [1144, 186] width 527 height 76
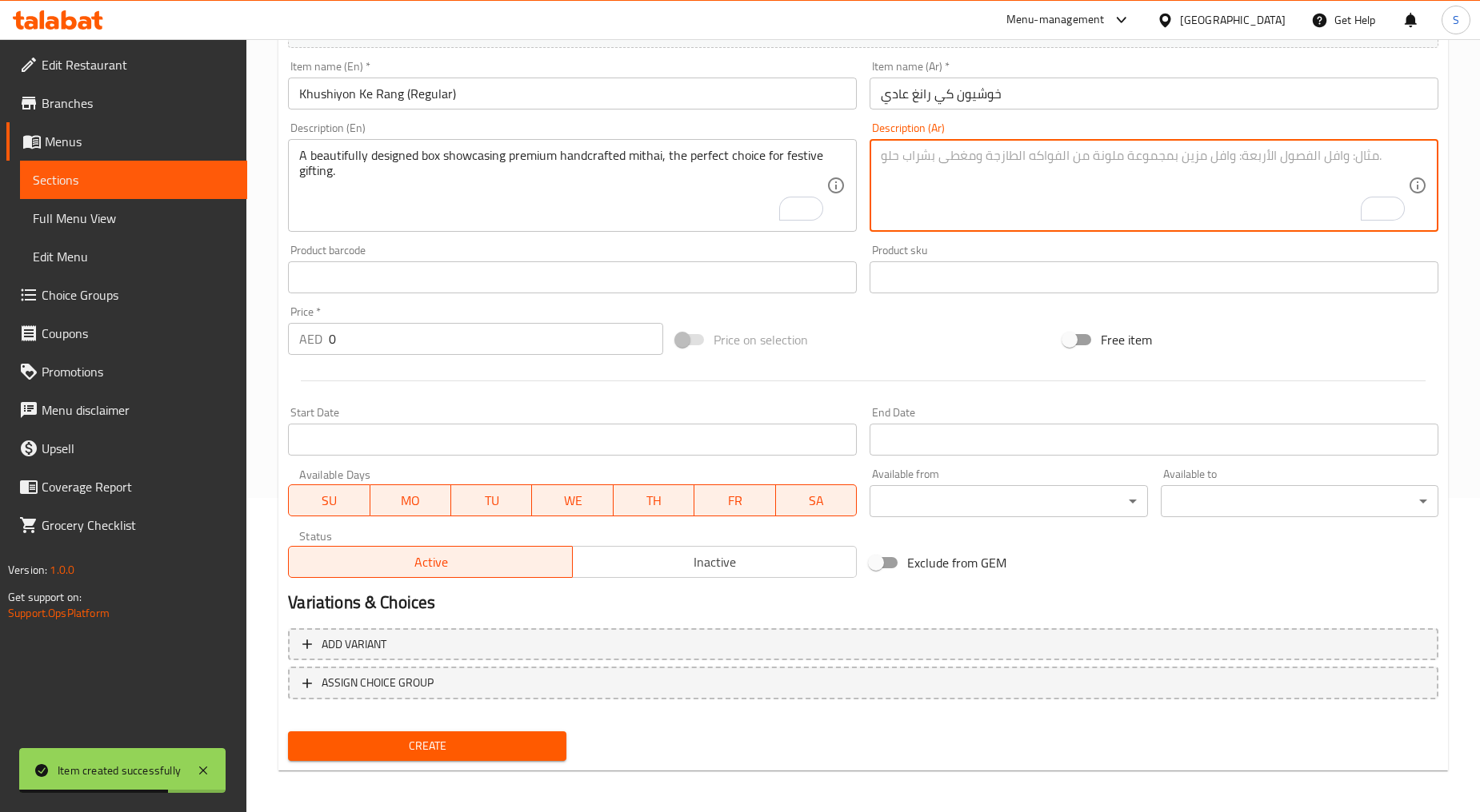
paste textarea "علبة مصممة بشكل جميل يعرض ميثاي فاخر مصنوع يدويًا، وهو اختيار أمثل للهدايا الاح…"
type textarea "علبة مصممة بشكل جميل يعرض ميثاي فاخر مصنوع يدويًا، وهو اختيار أمثل للهدايا الاح…"
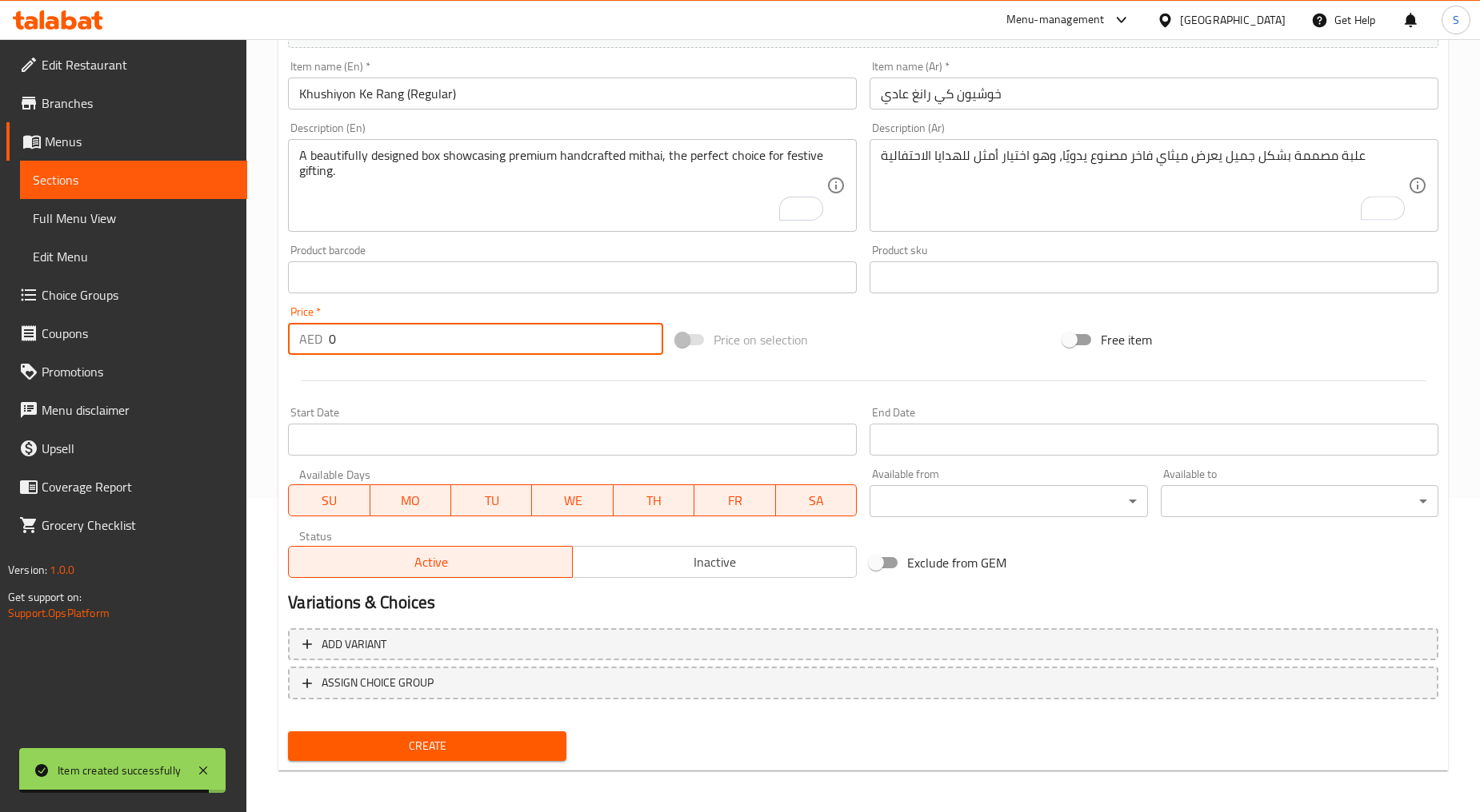
click at [449, 334] on input "0" at bounding box center [496, 338] width 335 height 32
paste input "127"
type input "127"
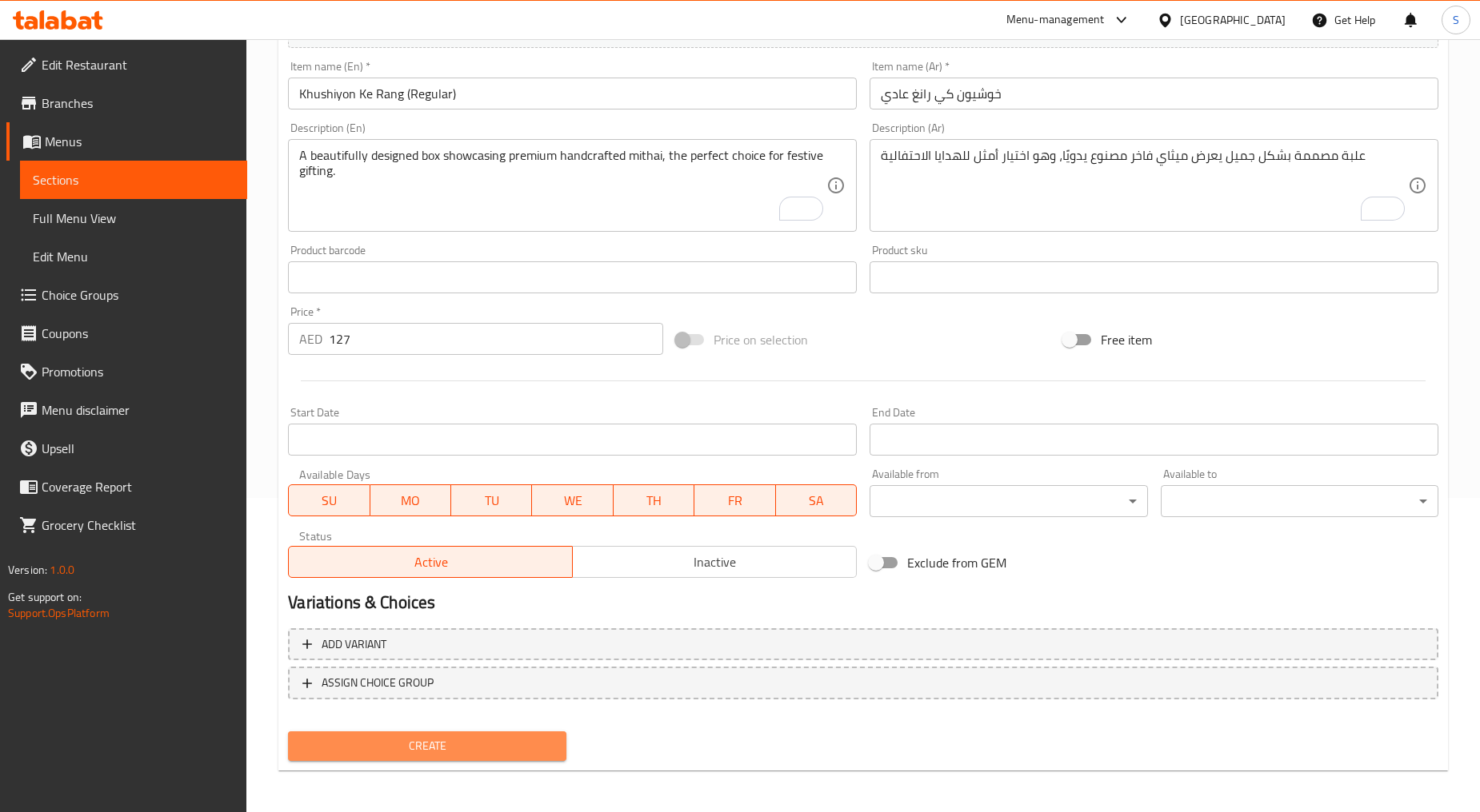
click at [424, 749] on span "Create" at bounding box center [426, 746] width 252 height 20
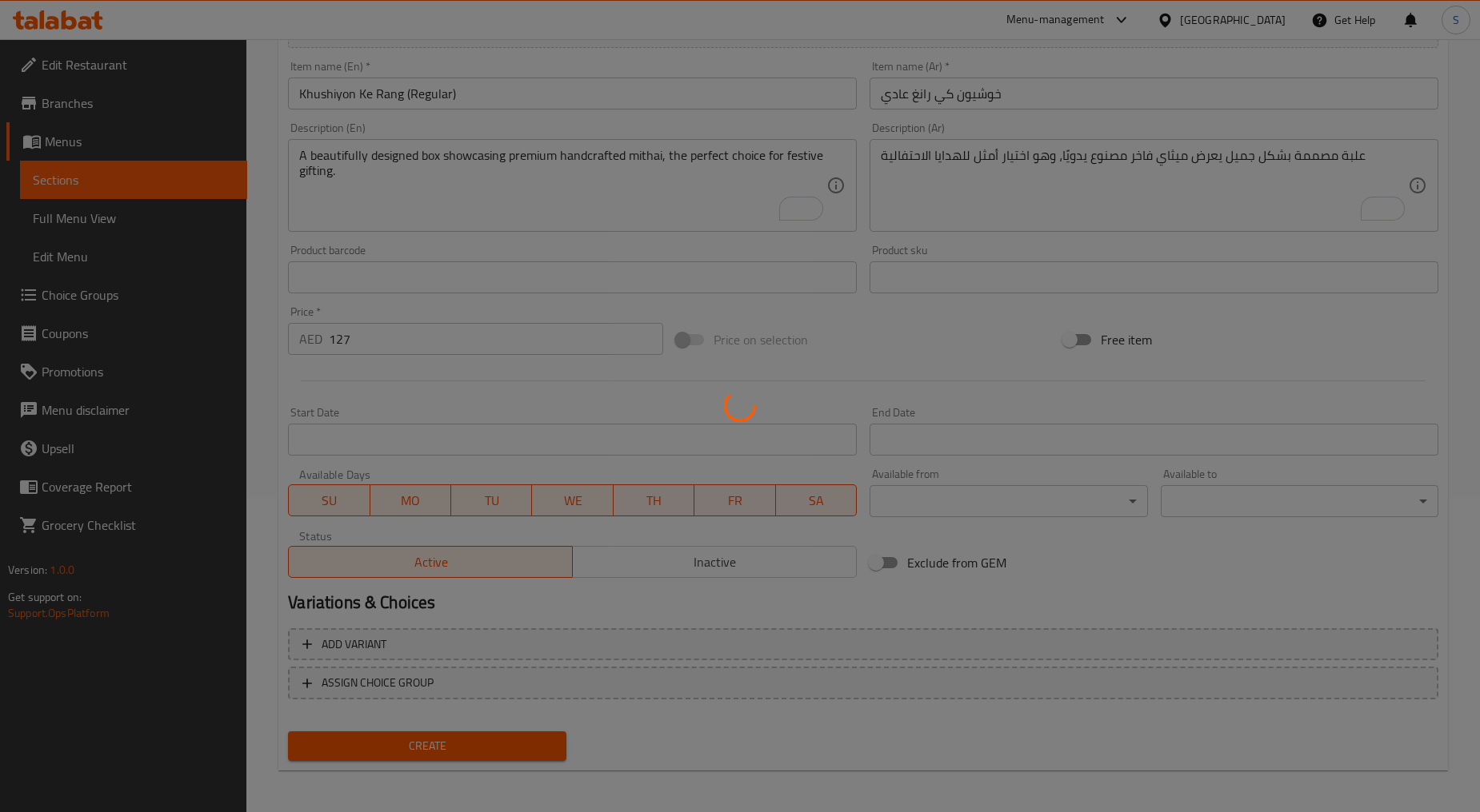
type input "0"
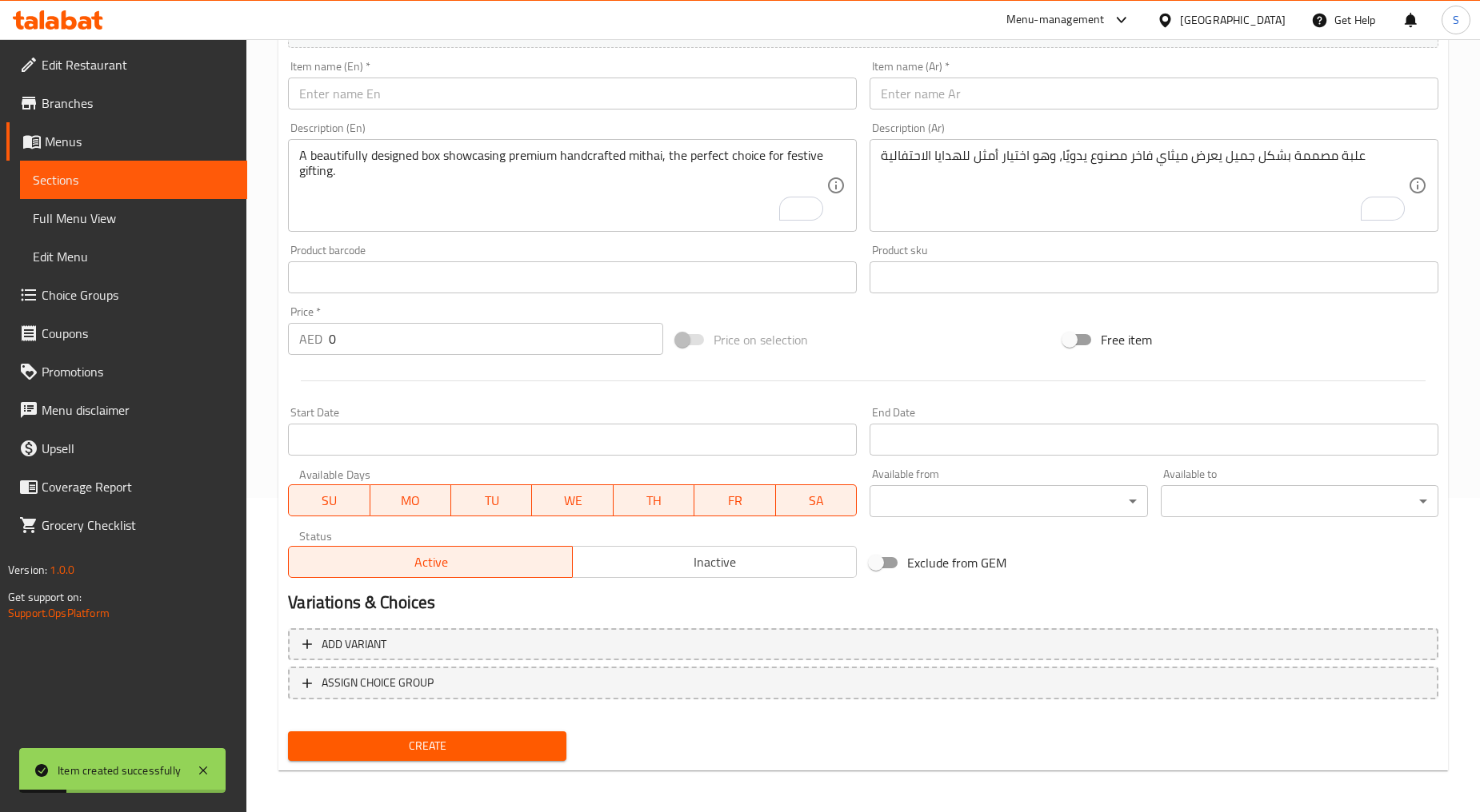
click at [460, 98] on input "text" at bounding box center [572, 93] width 569 height 32
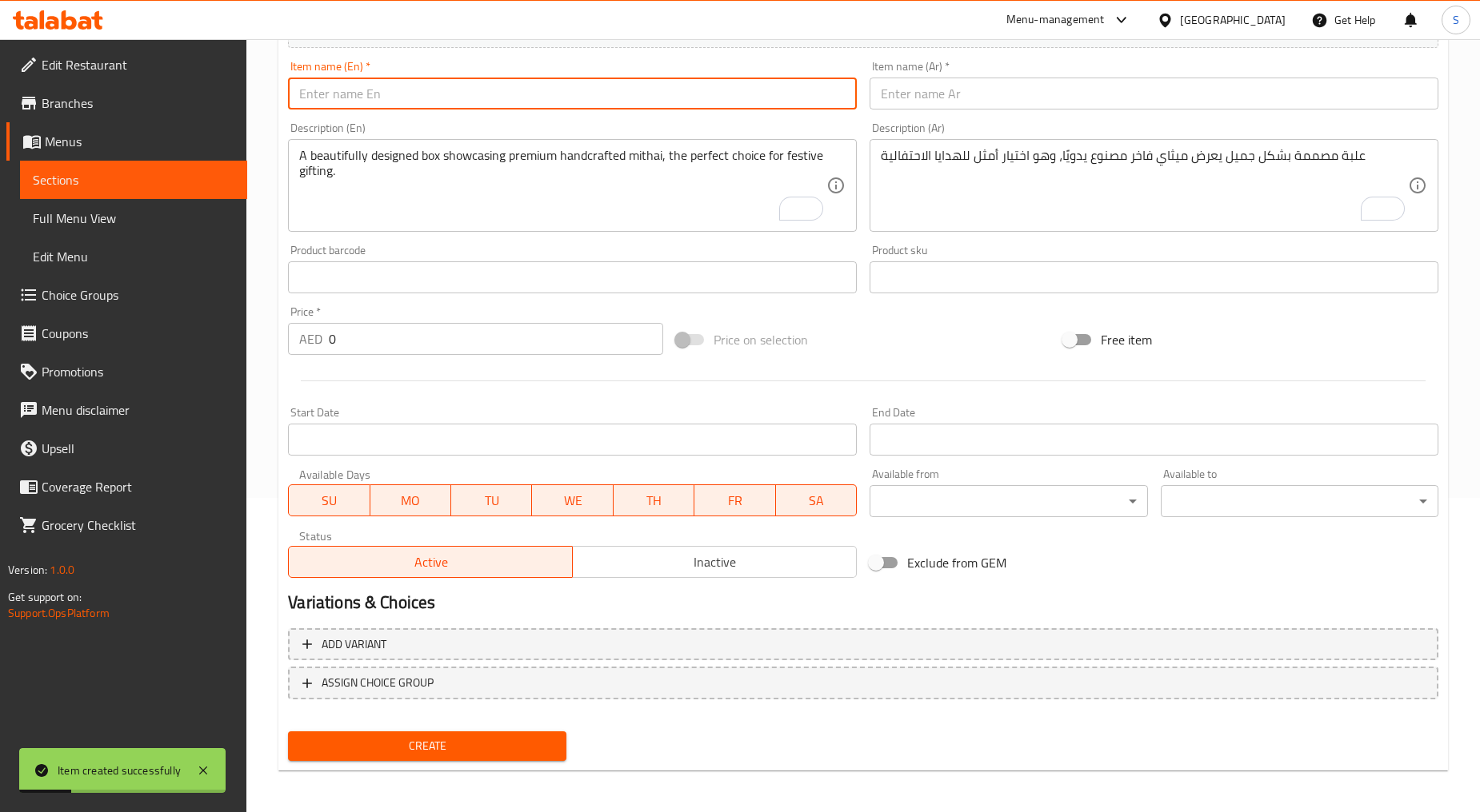
paste input "Madhuban Collection"
type input "Madhuban Collection"
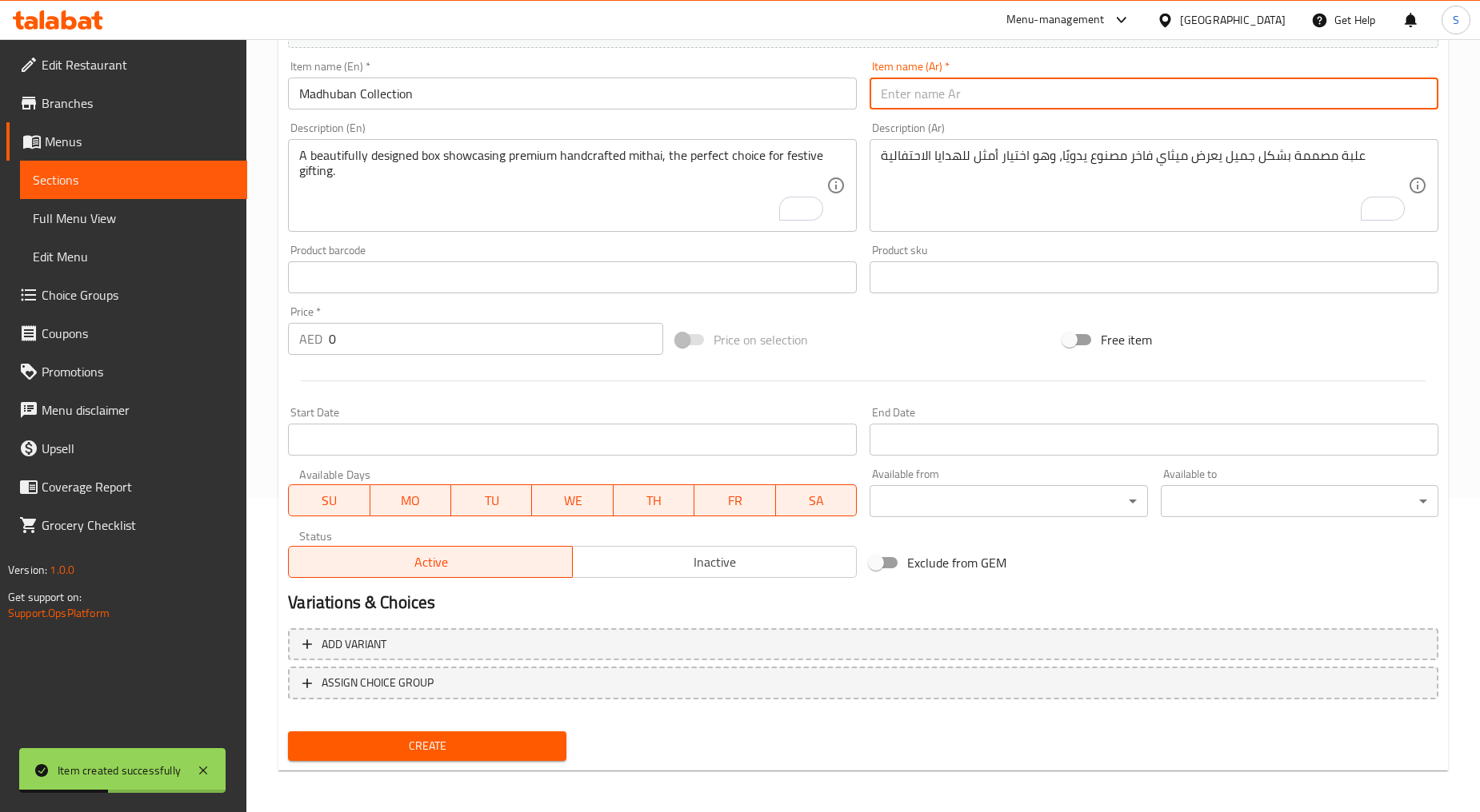
click at [924, 81] on input "text" at bounding box center [1154, 93] width 569 height 32
paste input "كوليكشن مادهوبان"
type input "كوليكشن مادهوبان"
click at [707, 168] on textarea "A beautifully designed box showcasing premium handcrafted mithai, the perfect c…" at bounding box center [562, 186] width 527 height 76
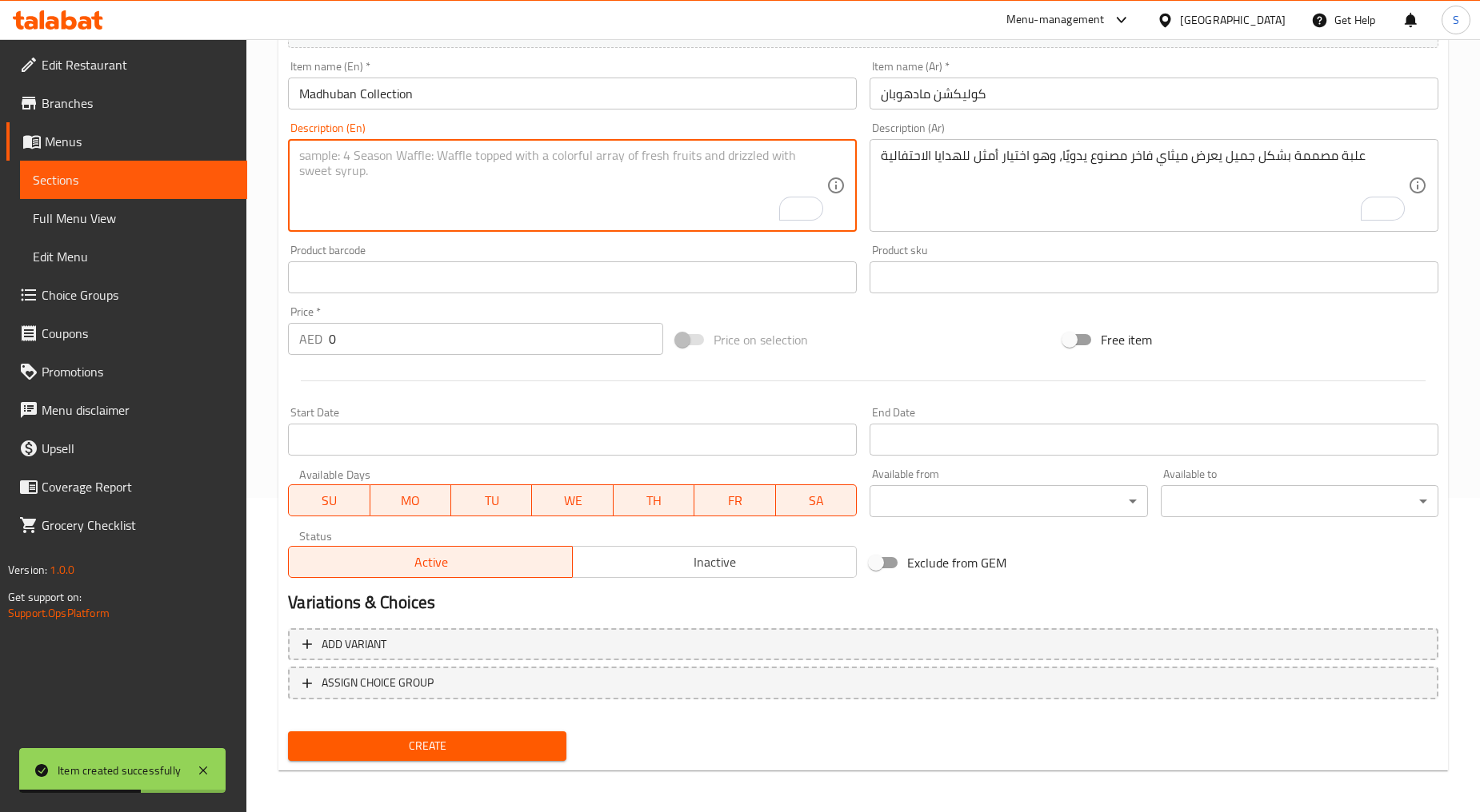
paste textarea "An elegant box featuring a rich assortment of premium barfis, kesar pista, [PER…"
type textarea "An elegant box featuring a rich assortment of premium barfis, kesar pista, [PER…"
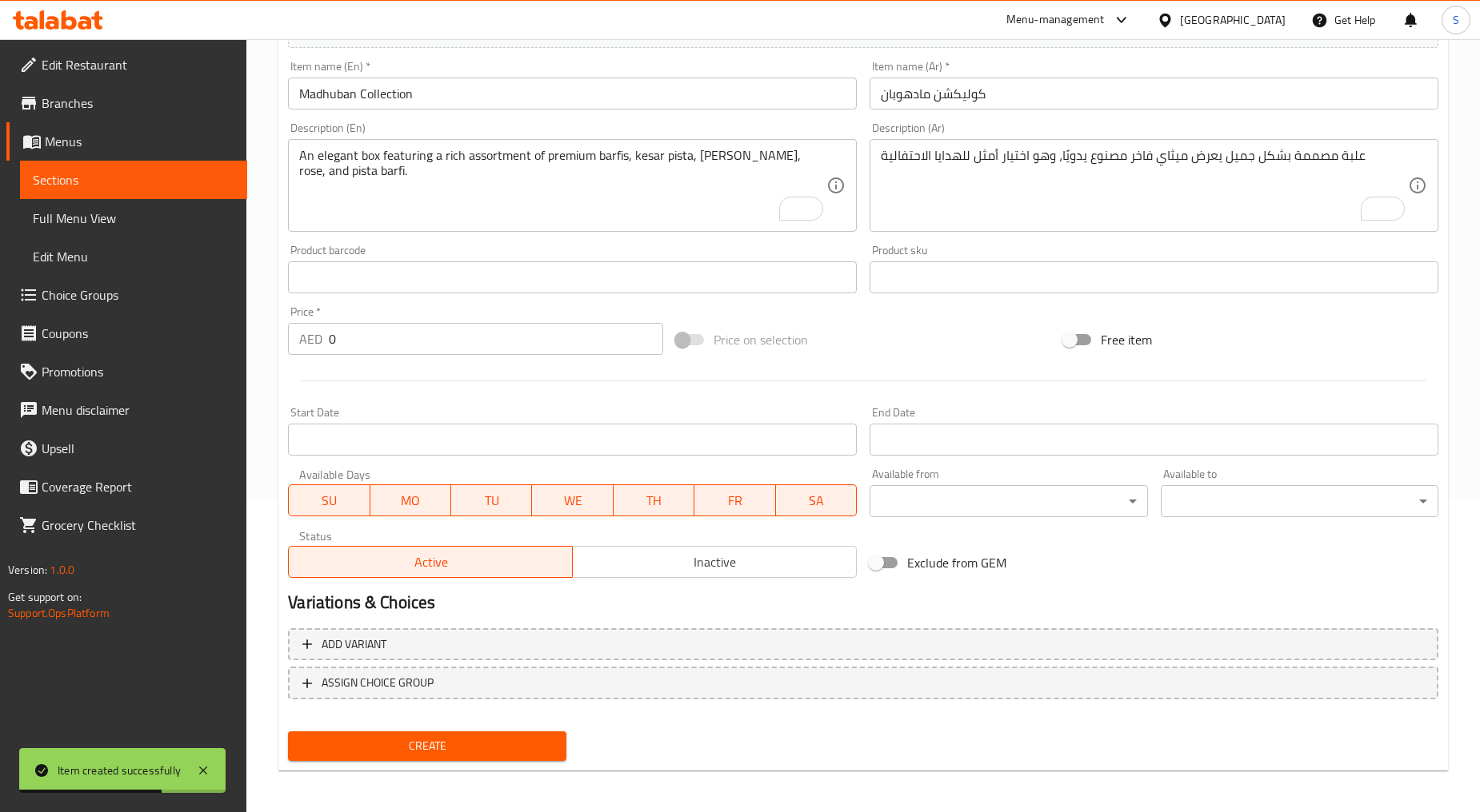
drag, startPoint x: 971, startPoint y: 238, endPoint x: 970, endPoint y: 194, distance: 44.0
click at [971, 234] on div "Add item image Image Size: 1200 x 800 px / Image formats: jpg, png / 5MB Max. I…" at bounding box center [863, 239] width 1163 height 689
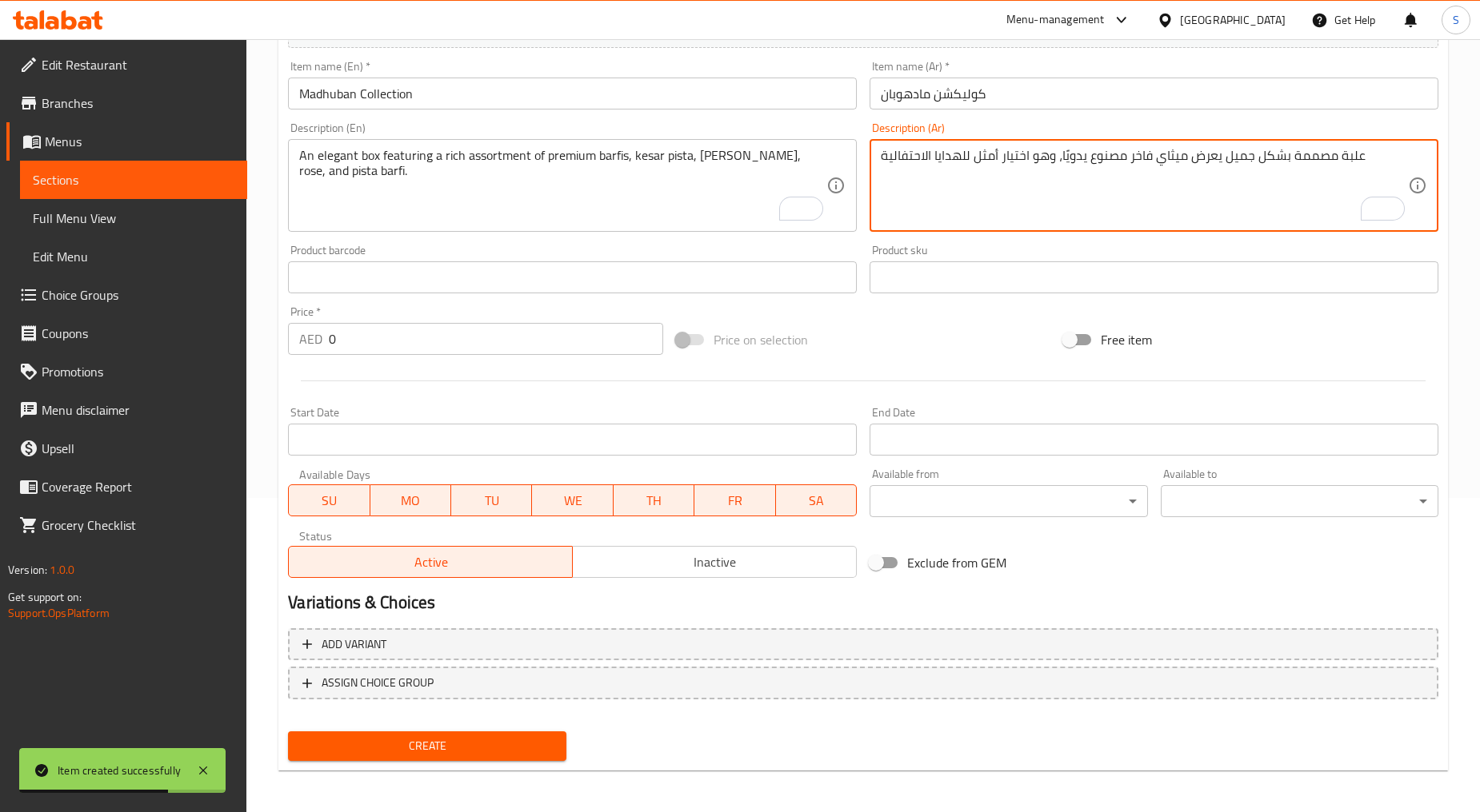
click at [970, 194] on textarea "علبة مصممة بشكل جميل يعرض ميثاي فاخر مصنوع يدويًا، وهو اختيار أمثل للهدايا الاح…" at bounding box center [1144, 186] width 527 height 76
paste textarea "علبة أنيقة تحتوي على تشكيلة غنية من بارفي فاخر، كيسار بيستا، شاهي بادام، روز، و…"
type textarea "علبة أنيقة تحتوي على تشكيلة غنية من بارفي فاخر، كيسار بيستا، شاهي بادام، روز، و…"
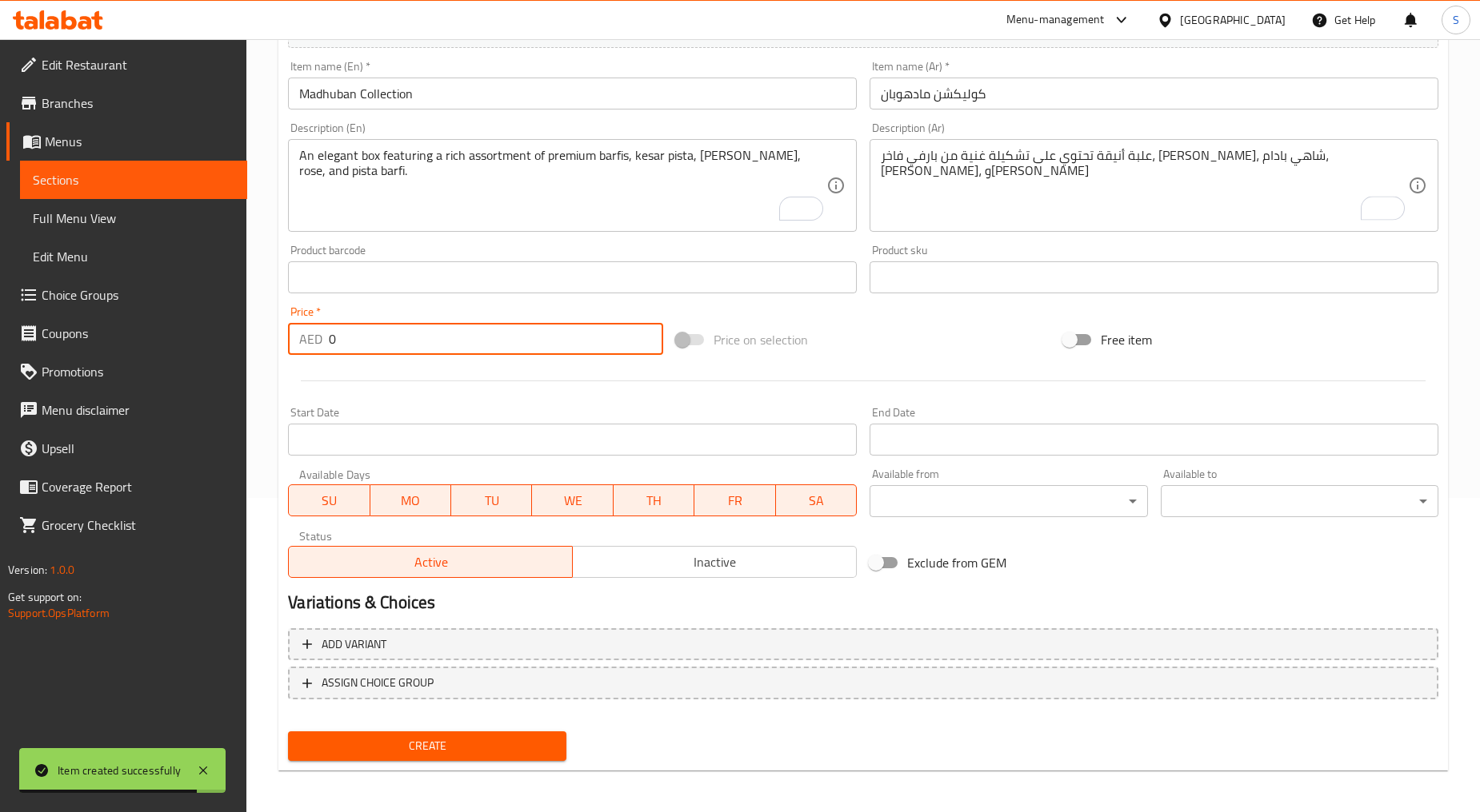
click at [388, 355] on input "0" at bounding box center [496, 338] width 335 height 32
paste input "121"
type input "121"
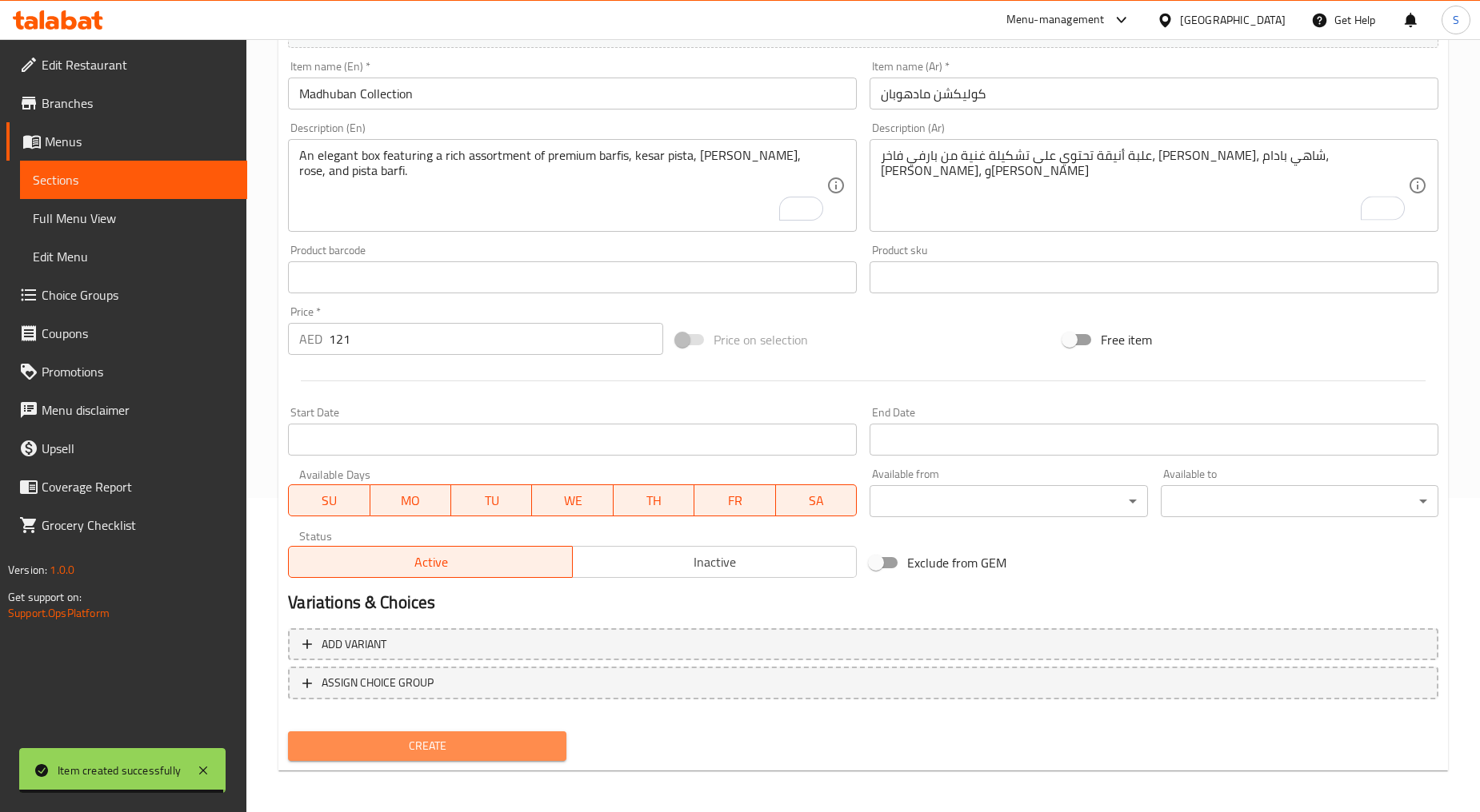
click at [473, 740] on span "Create" at bounding box center [426, 746] width 252 height 20
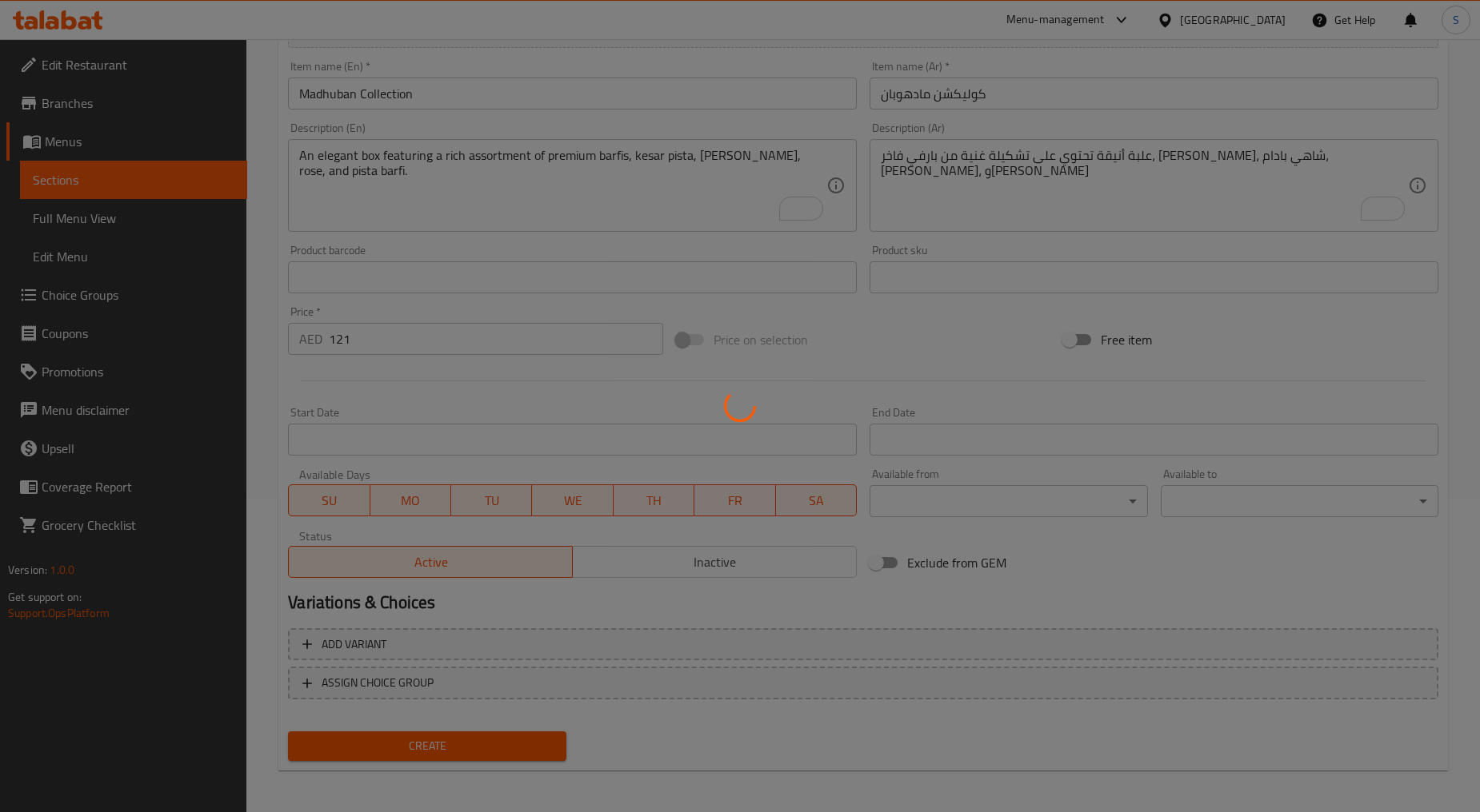
type input "0"
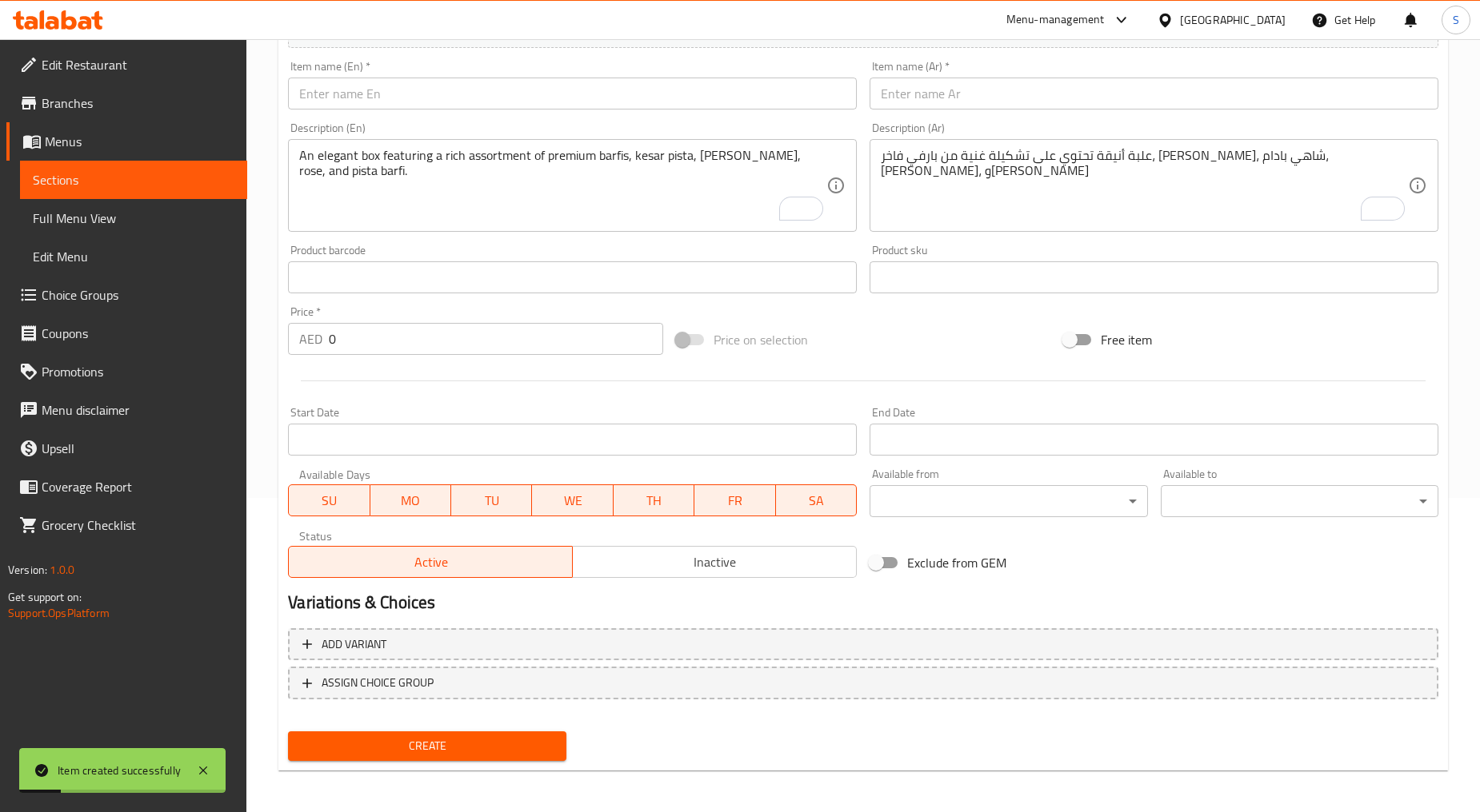
click at [502, 99] on input "text" at bounding box center [572, 93] width 569 height 32
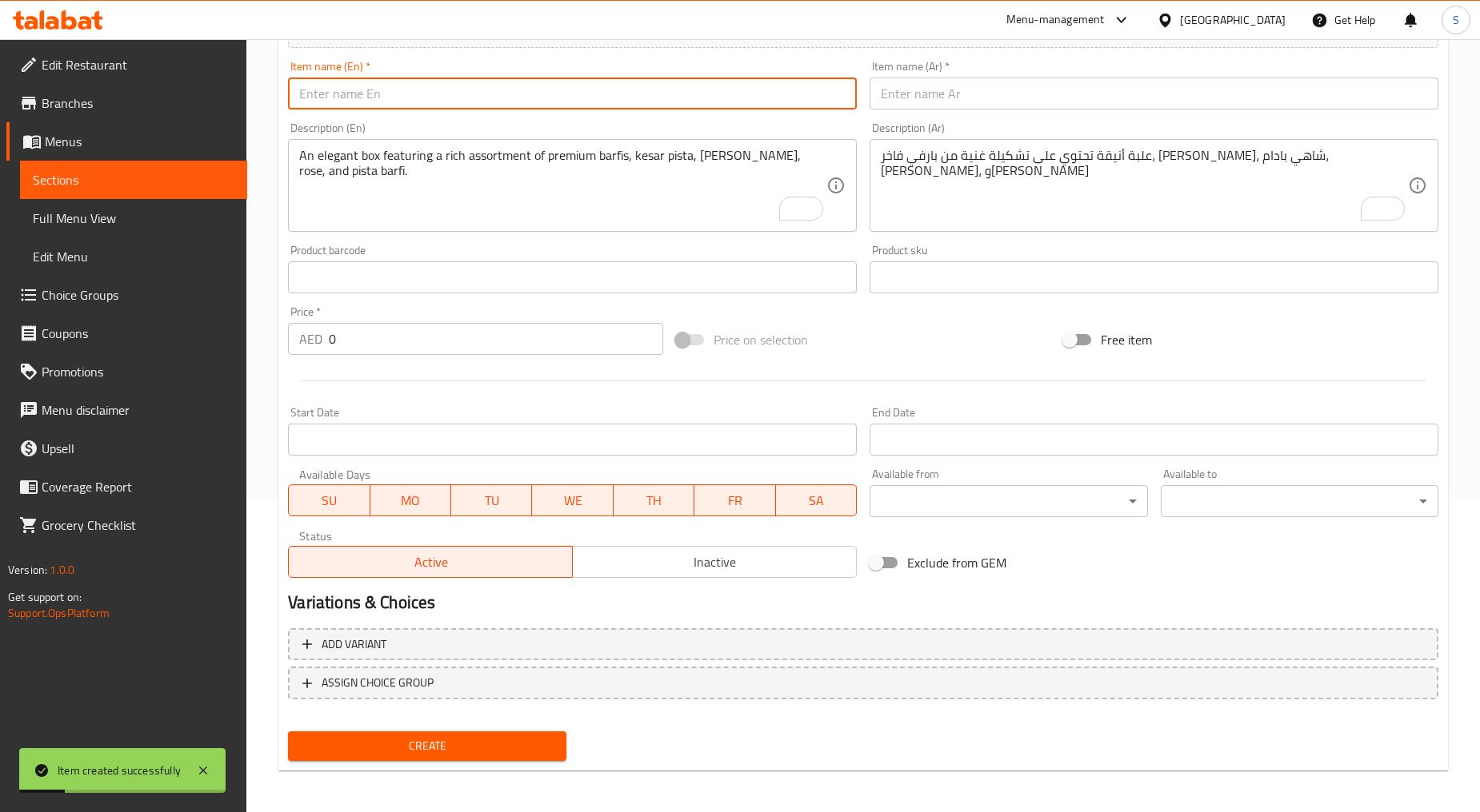
paste input "Shahi Tohfa"
type input "Shahi Tohfa"
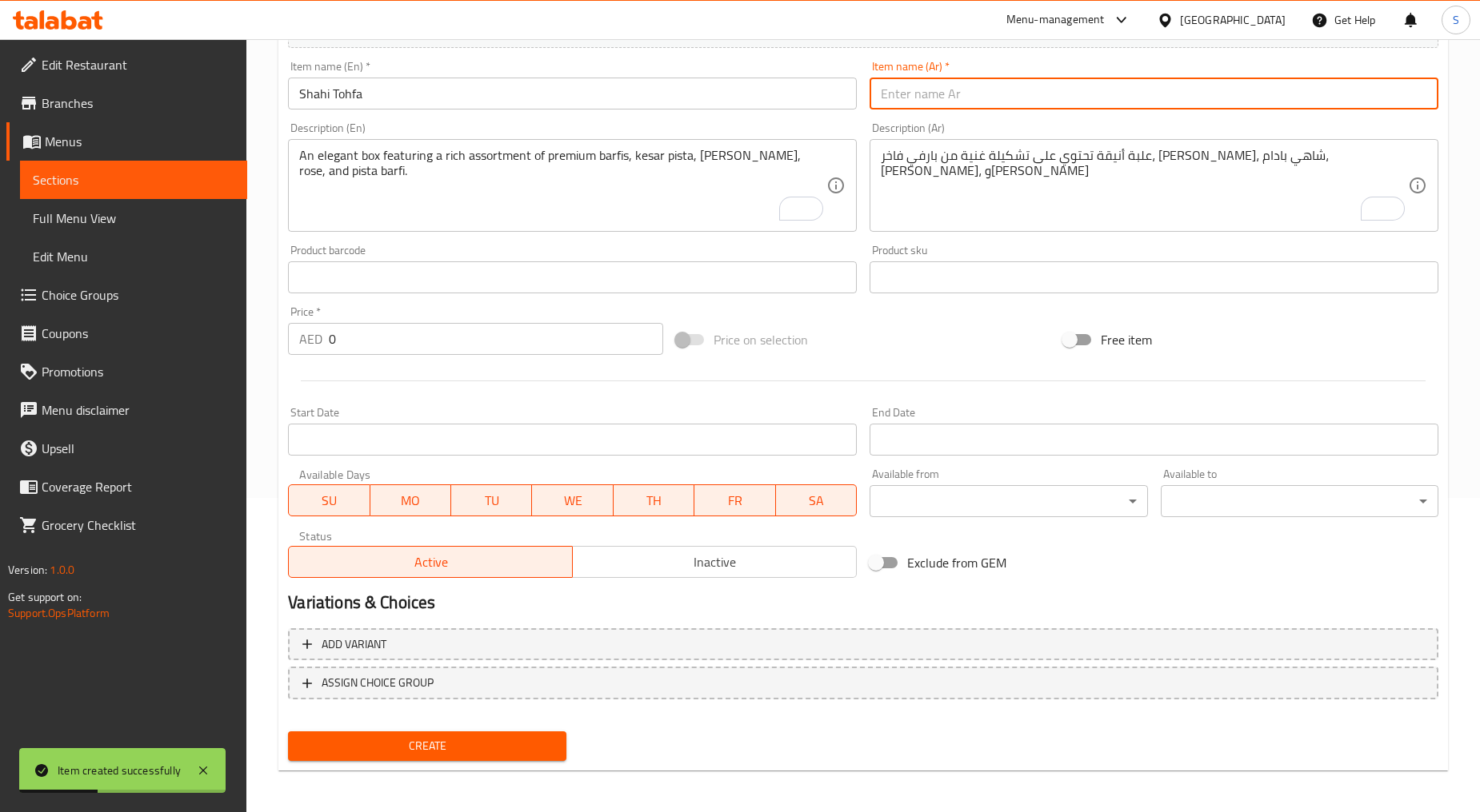
click at [922, 106] on input "text" at bounding box center [1154, 93] width 569 height 32
paste input "شاهي توهفا"
type input "شاهي توهفا"
click at [576, 194] on textarea "An elegant box featuring a rich assortment of premium barfis, kesar pista, [PER…" at bounding box center [562, 186] width 527 height 76
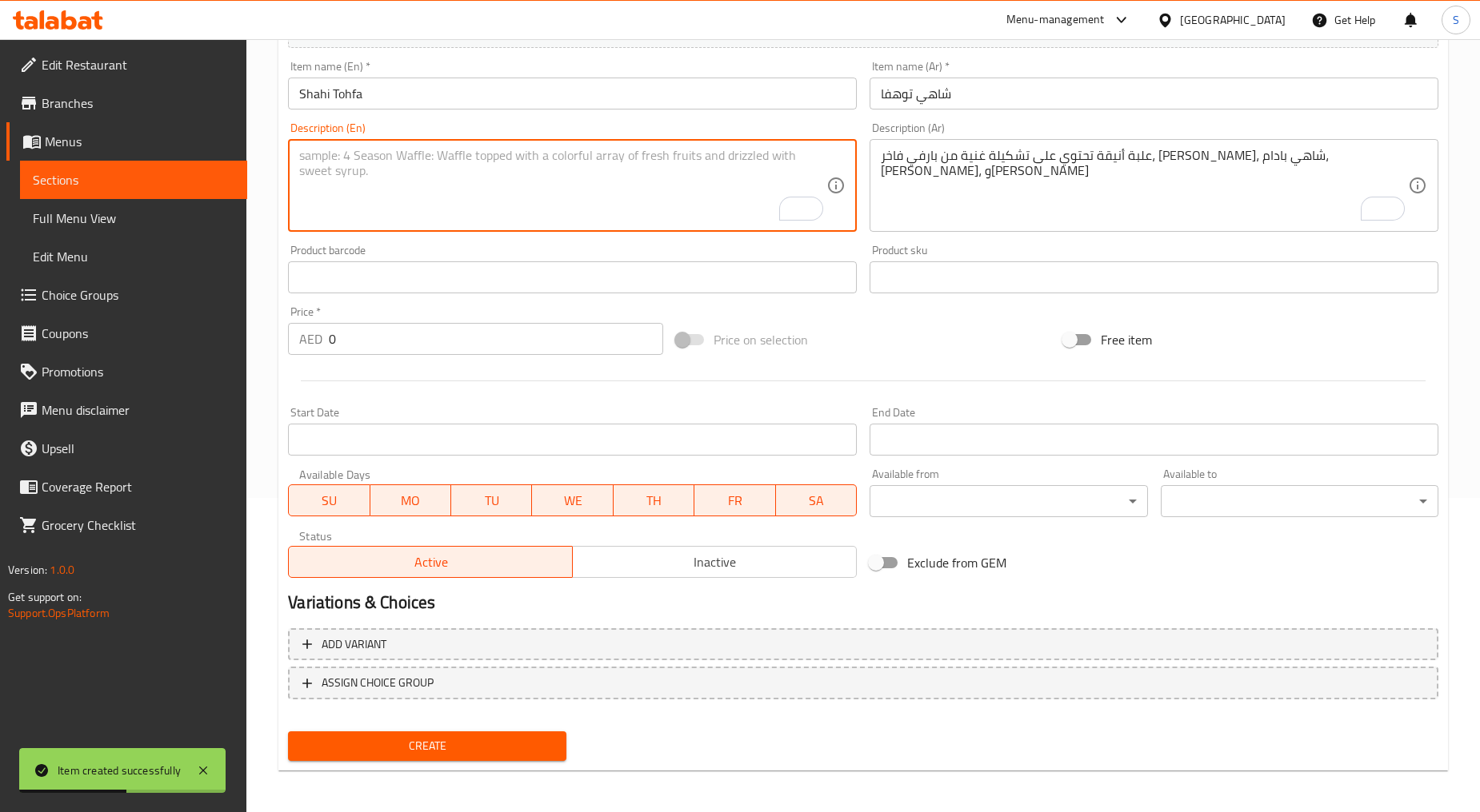
paste textarea "This luxurious gift box features 6 premium jars filled with specially selected …"
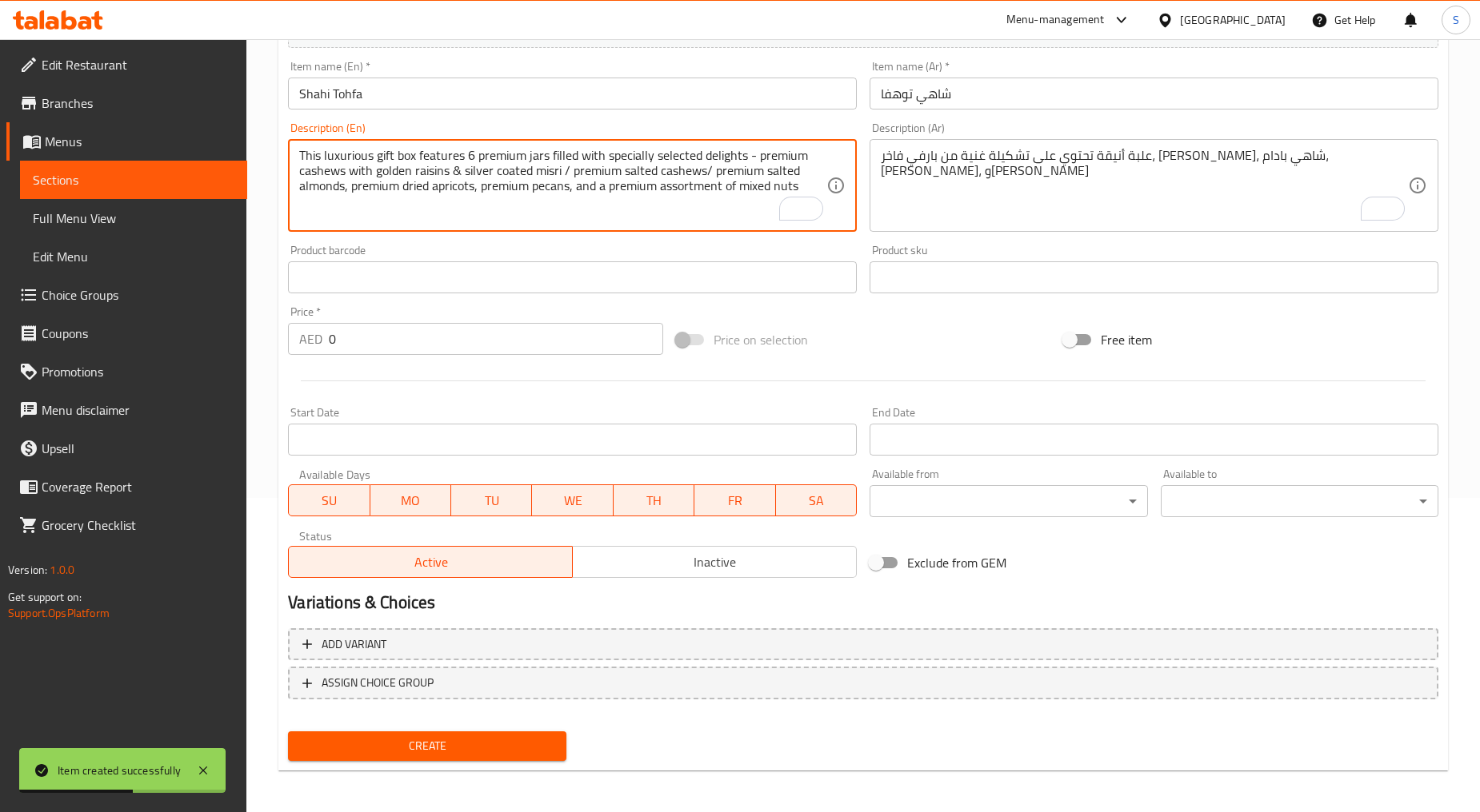
type textarea "This luxurious gift box features 6 premium jars filled with specially selected …"
click at [963, 169] on textarea "علبة أنيقة تحتوي على تشكيلة غنية من بارفي فاخر، كيسار بيستا، شاهي بادام، روز، و…" at bounding box center [1144, 186] width 527 height 76
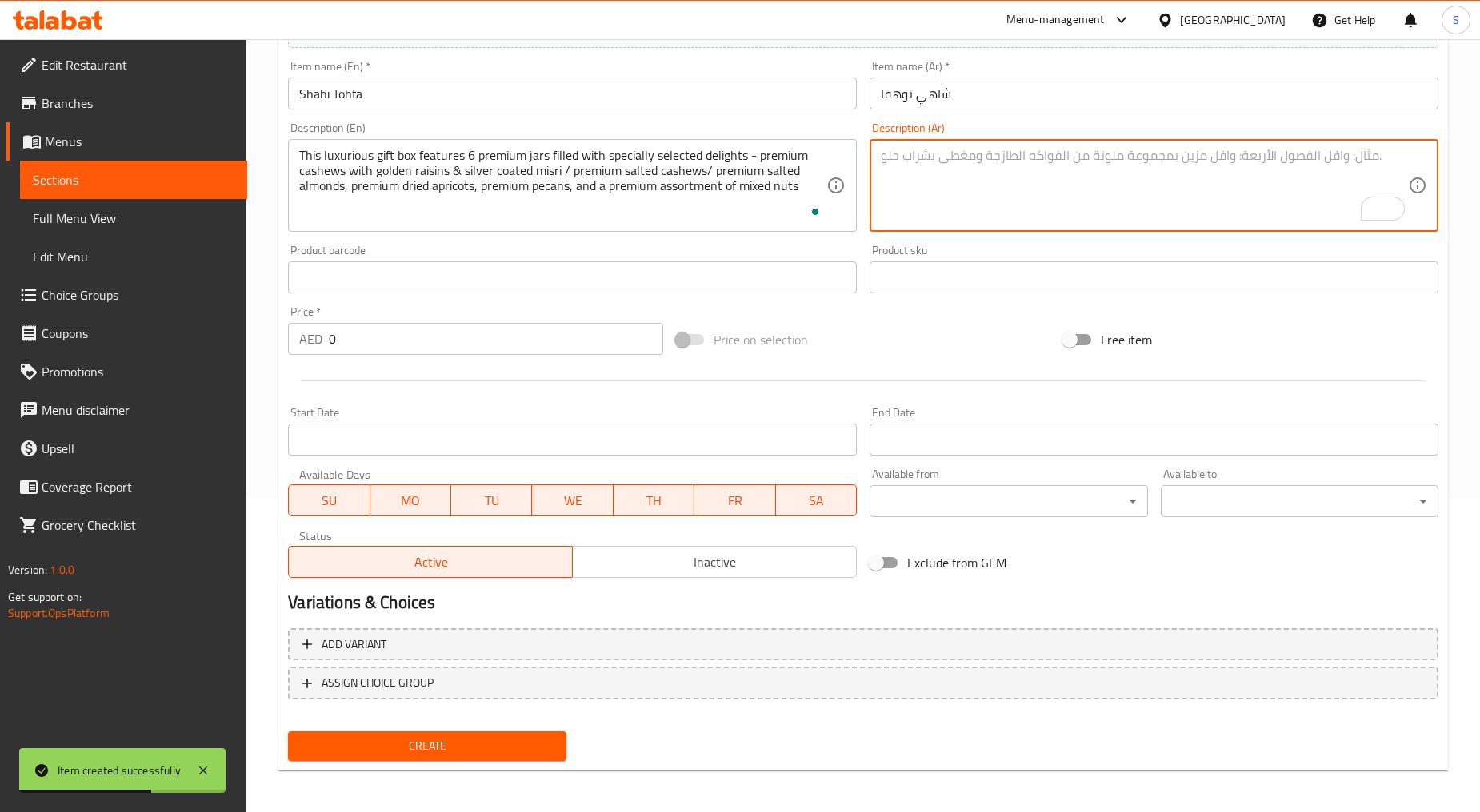
paste textarea "تحتوي علبة الهدايا الفاخر هذه على 6 برطمانات فاخرة مليئة بمسرات مختارة خصيصًا، …"
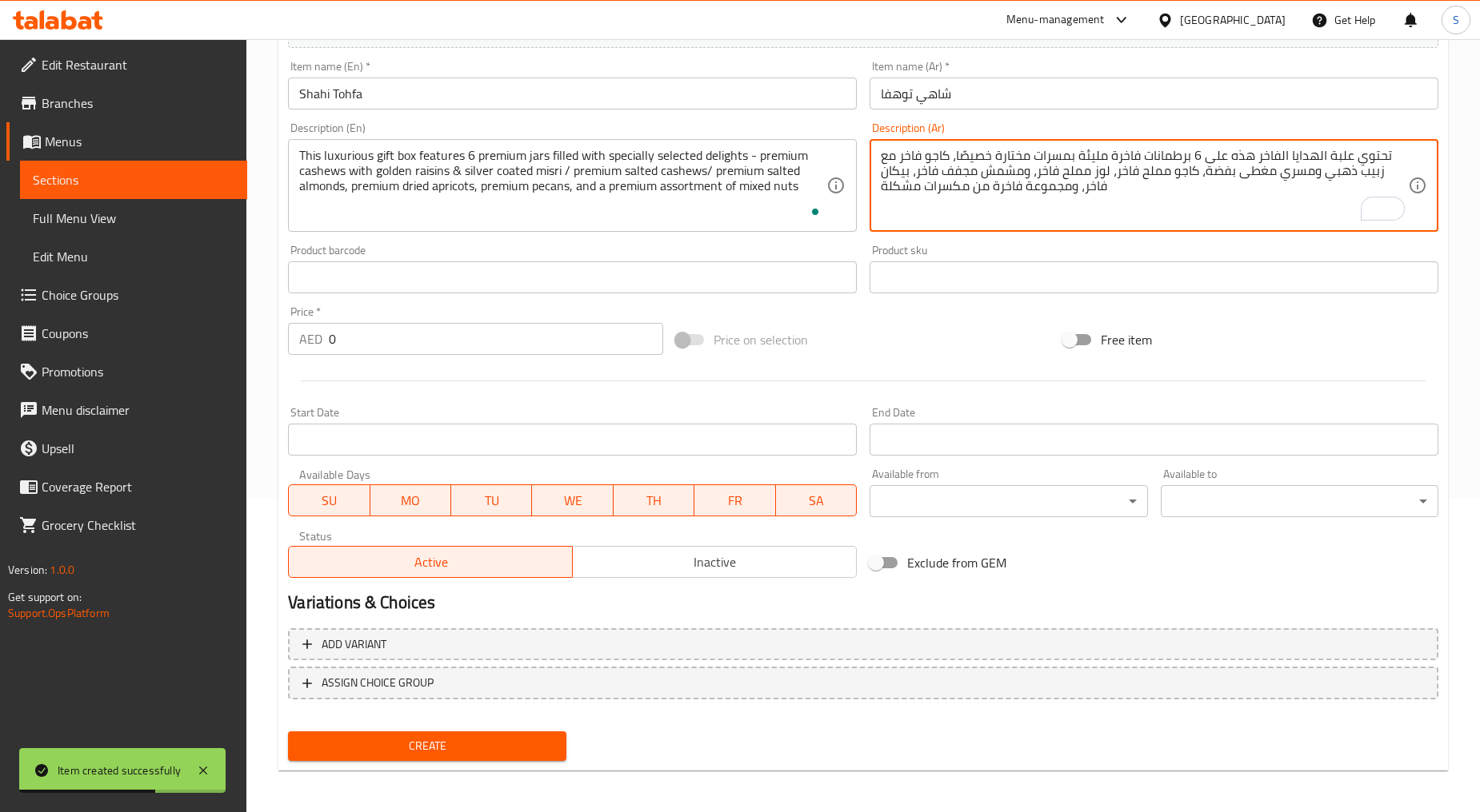
type textarea "تحتوي علبة الهدايا الفاخر هذه على 6 برطمانات فاخرة مليئة بمسرات مختارة خصيصًا، …"
click at [536, 341] on input "0" at bounding box center [496, 338] width 335 height 32
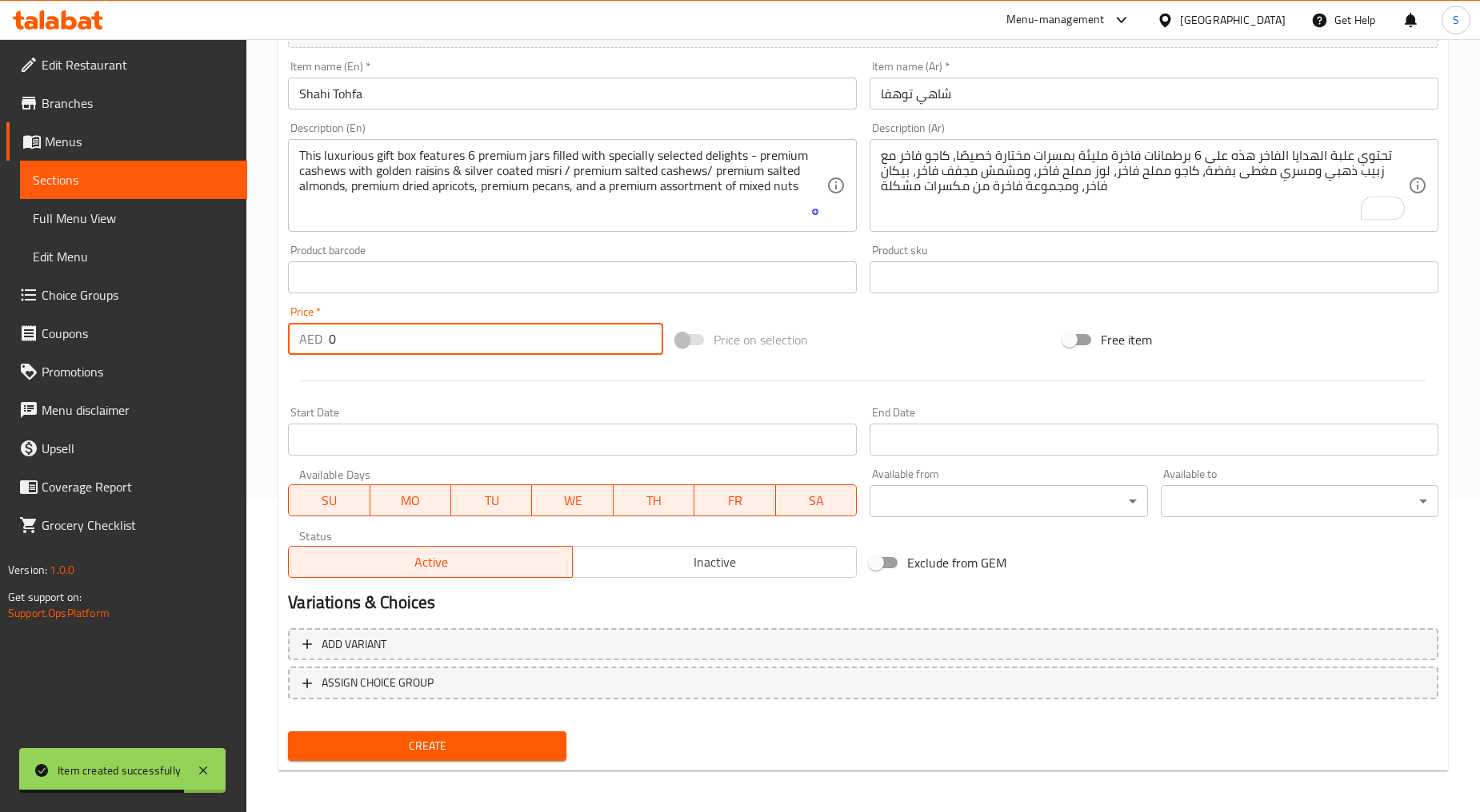
click at [536, 341] on input "0" at bounding box center [496, 338] width 335 height 32
paste input "184"
type input "184"
click at [475, 754] on button "Create" at bounding box center [427, 746] width 278 height 29
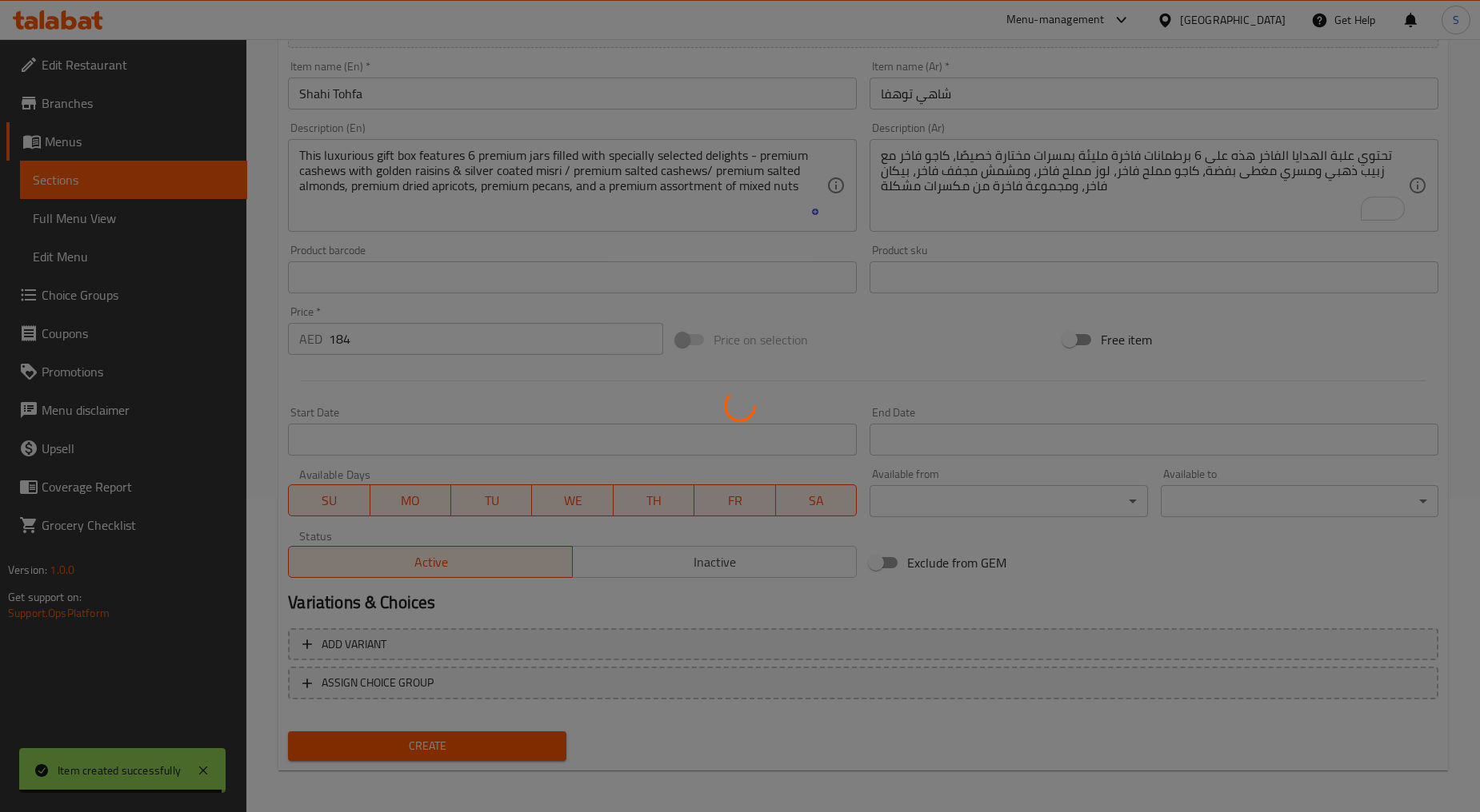
type input "0"
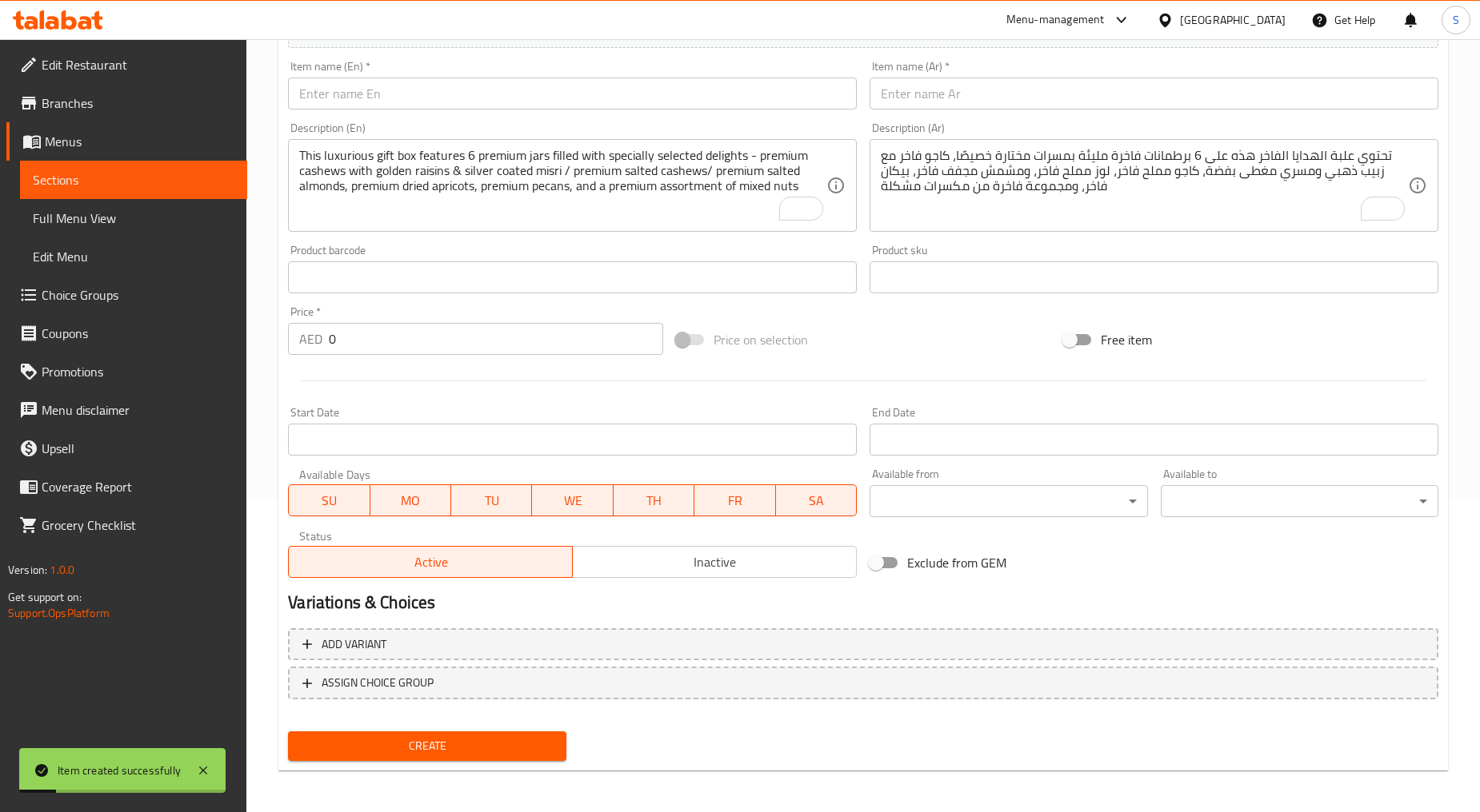
click at [512, 94] on input "text" at bounding box center [572, 93] width 569 height 32
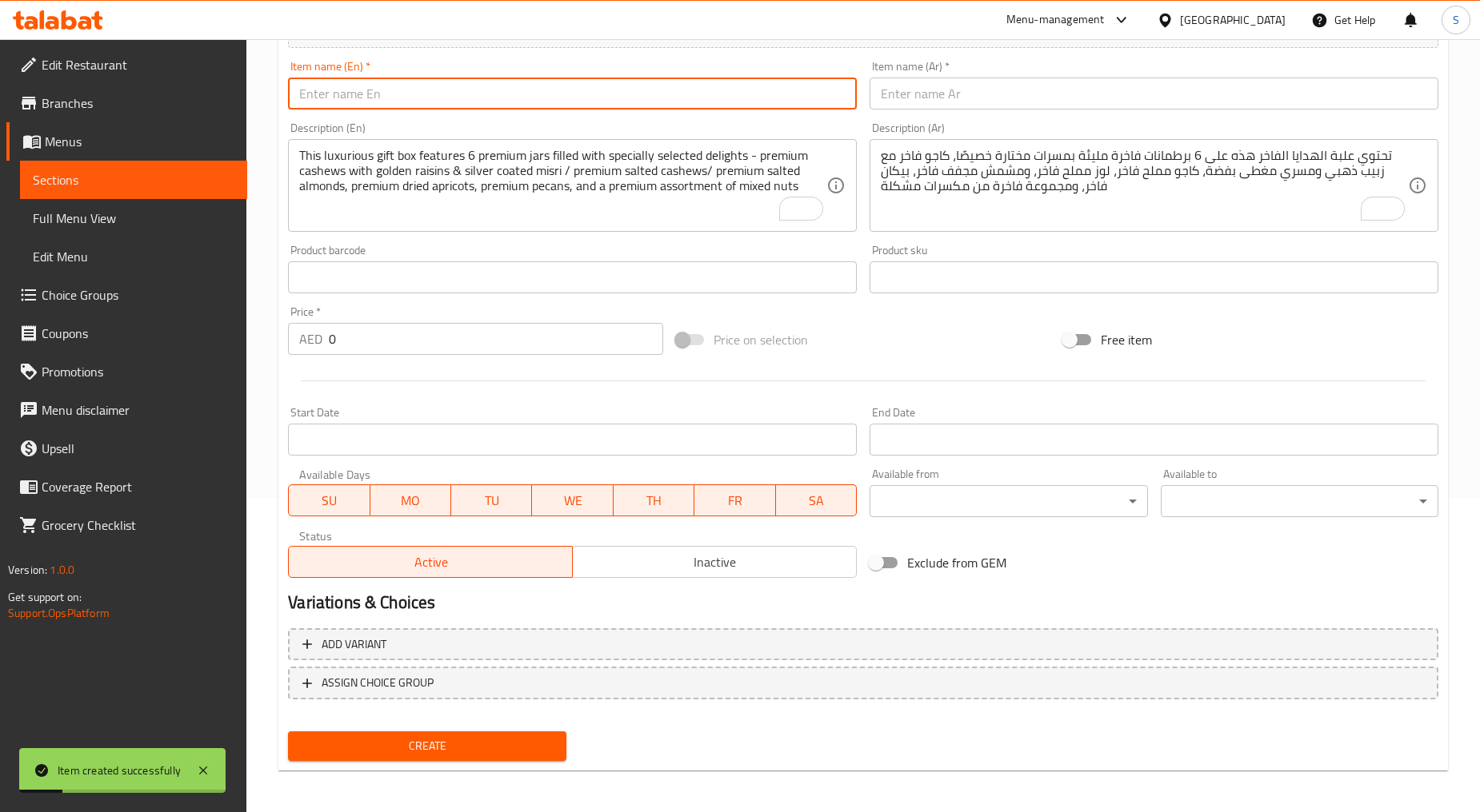
paste input "Shalimar Collection"
type input "Shalimar Collection"
click at [970, 98] on input "text" at bounding box center [1154, 93] width 569 height 32
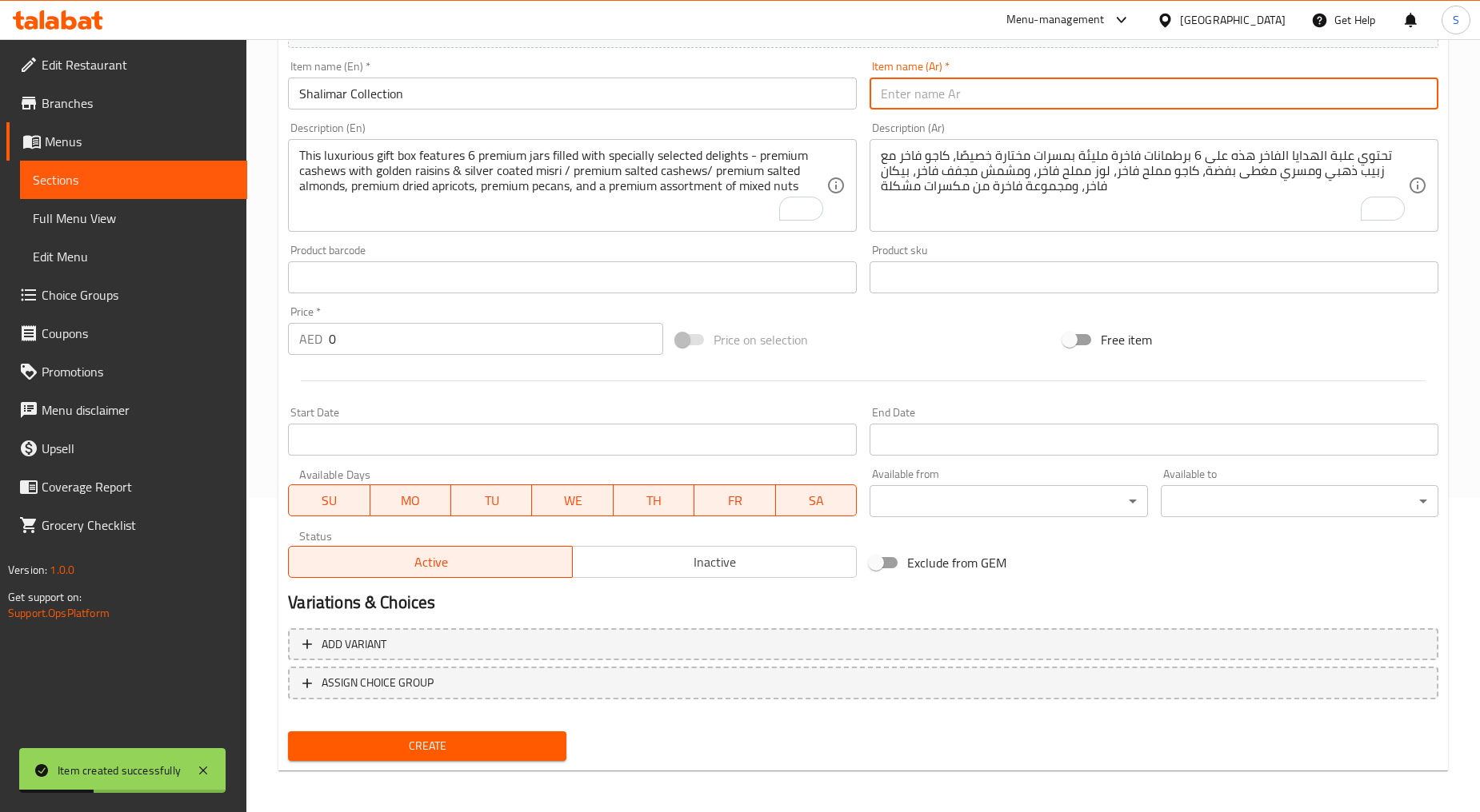
paste input "شاليمار كوليكشن"
type input "شاليمار كوليكشن"
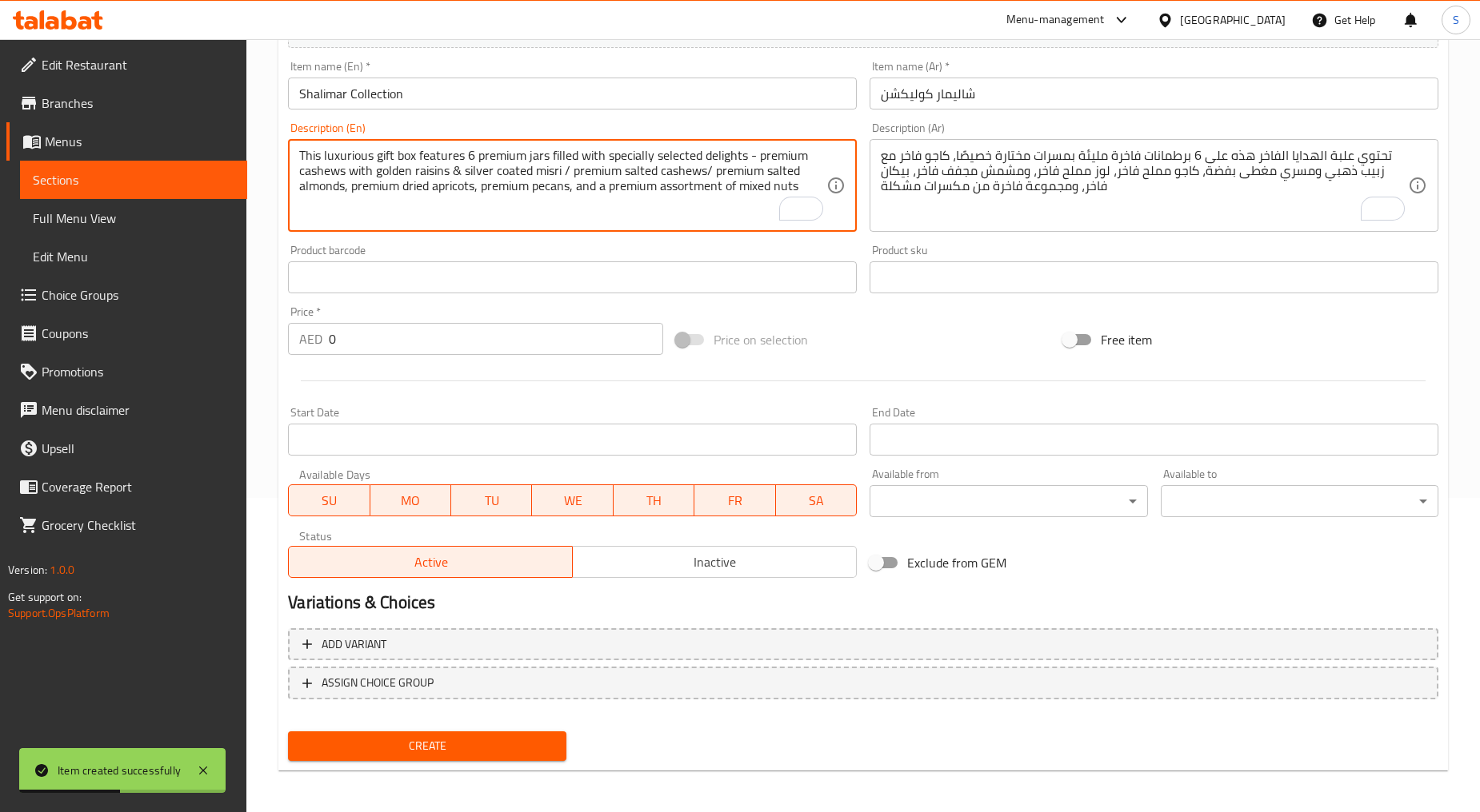
click at [485, 221] on textarea "This luxurious gift box features 6 premium jars filled with specially selected …" at bounding box center [562, 186] width 527 height 76
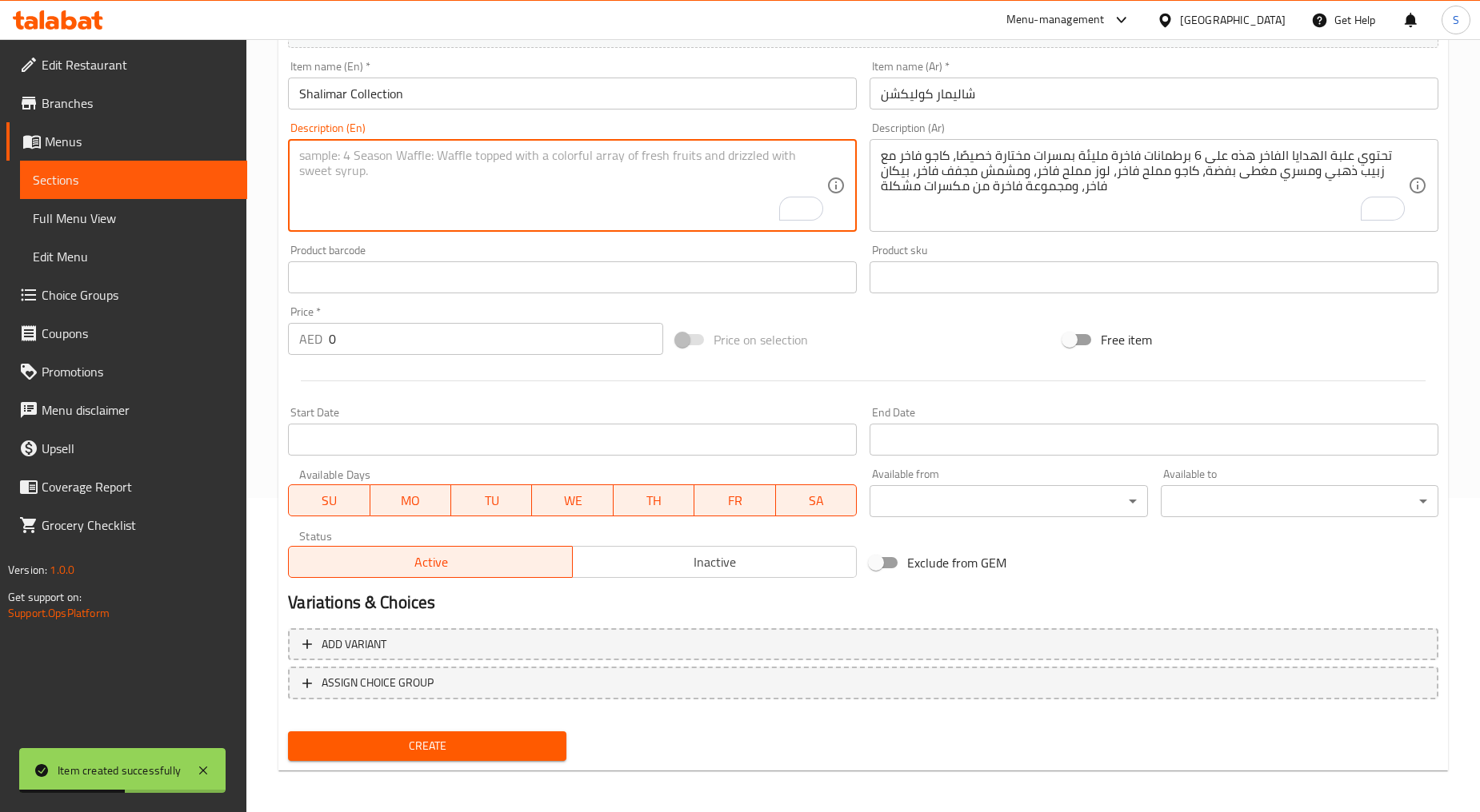
paste textarea "This beautifully curated box includes premium cashews with golden raisins & sil…"
type textarea "This beautifully curated box includes premium cashews with golden raisins & sil…"
click at [938, 177] on textarea "تحتوي علبة الهدايا الفاخر هذه على 6 برطمانات فاخرة مليئة بمسرات مختارة خصيصًا، …" at bounding box center [1144, 186] width 527 height 76
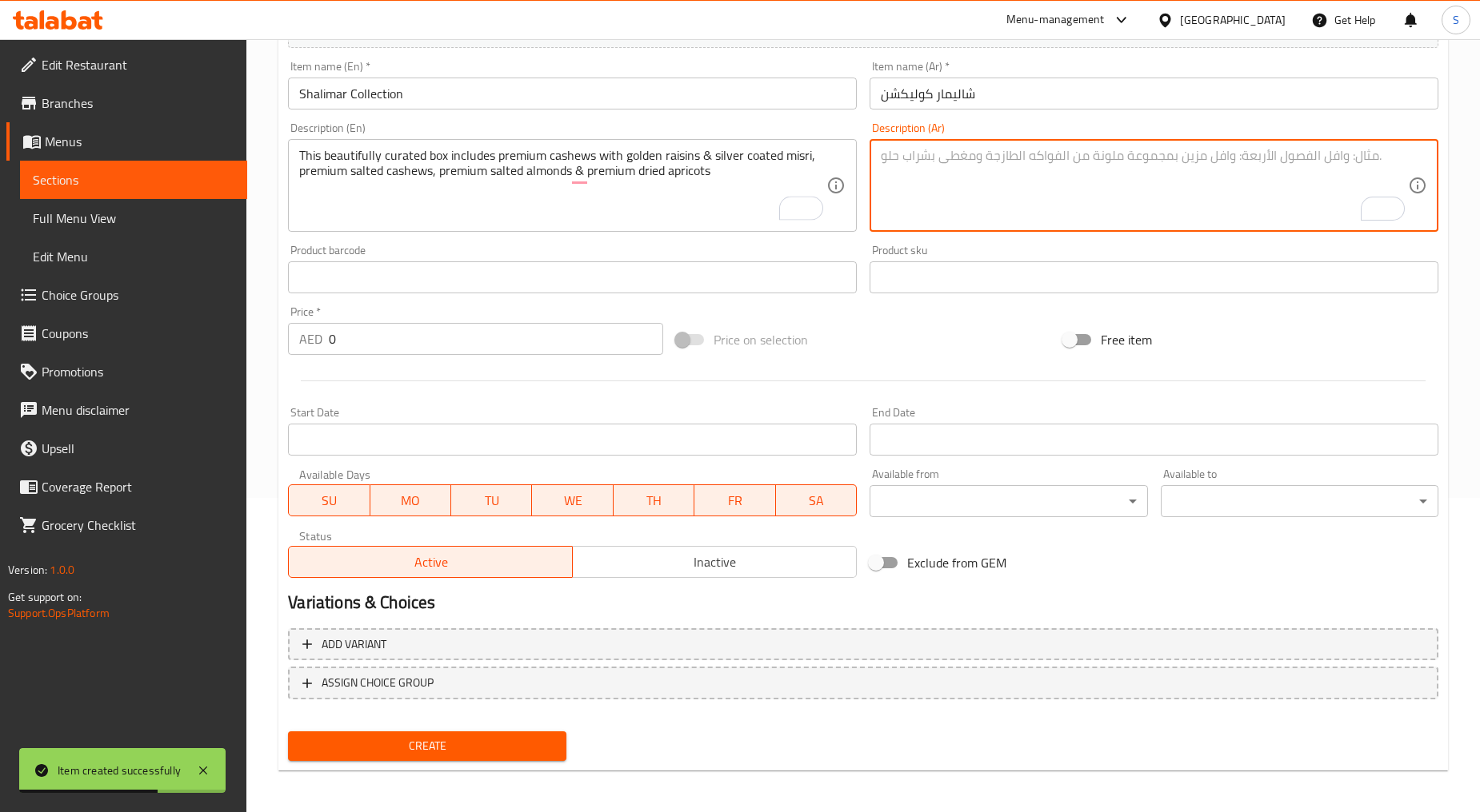
paste textarea "تحتوي هذه العلبة المنسقة بشكل جميل على كاجو فاخر مع زبيب ذهبي ومسري مغطى بفضة، …"
type textarea "تحتوي هذه العلبة المنسقة بشكل جميل على كاجو فاخر مع زبيب ذهبي ومسري مغطى بفضة، …"
click at [454, 336] on input "0" at bounding box center [496, 338] width 335 height 32
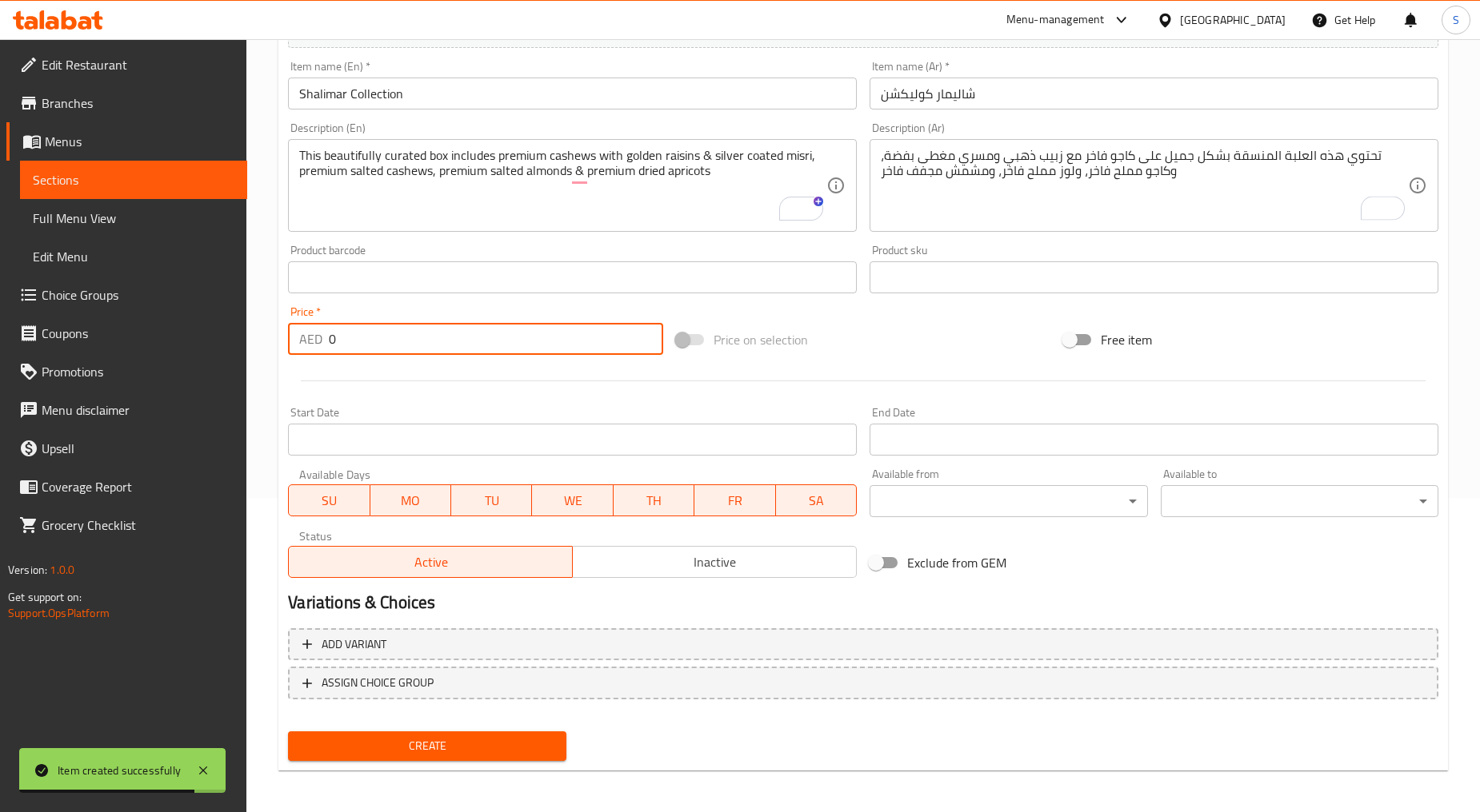
click at [454, 336] on input "0" at bounding box center [496, 338] width 335 height 32
paste input "11"
type input "110"
click at [538, 736] on span "Create" at bounding box center [426, 746] width 252 height 20
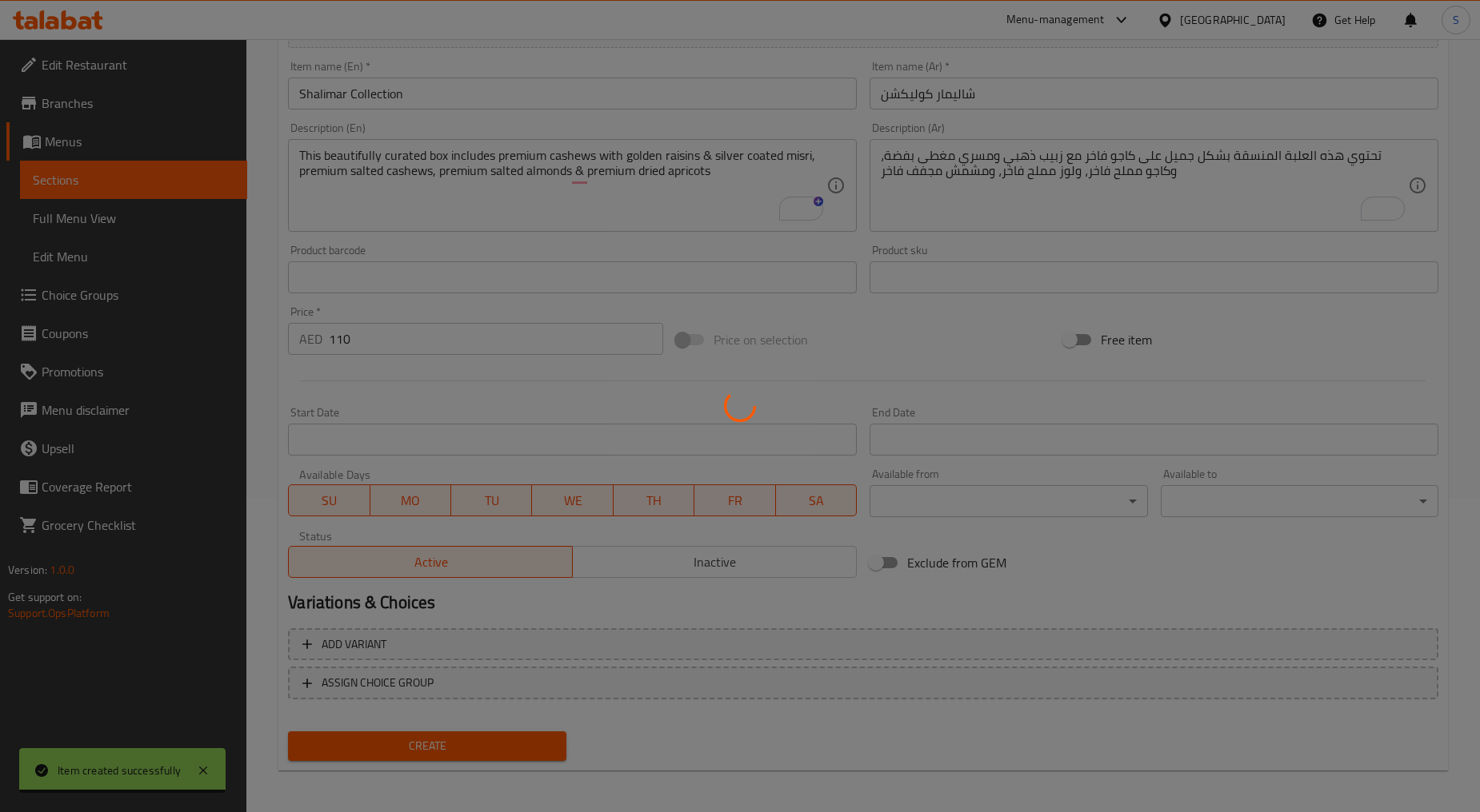
type input "0"
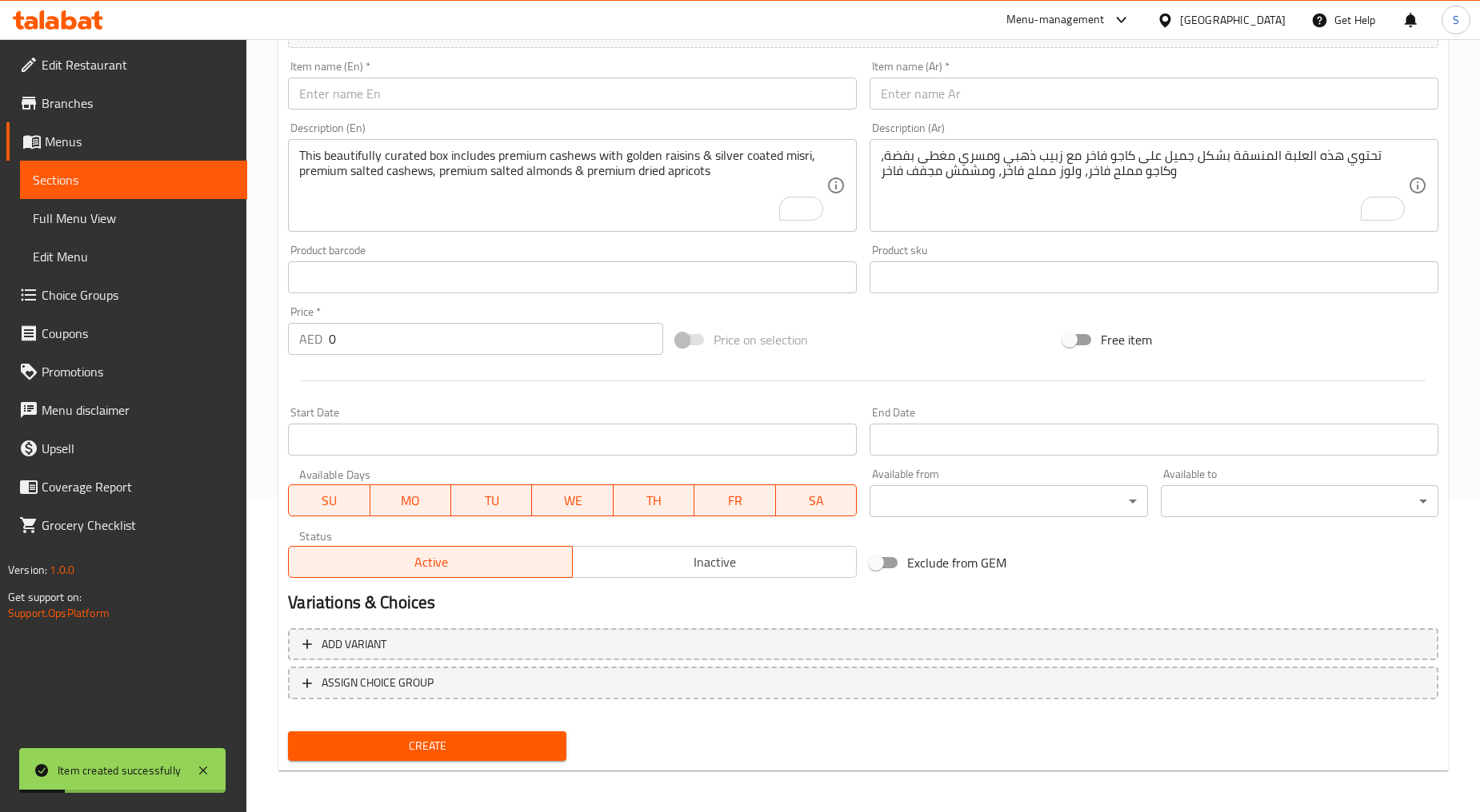
click at [443, 106] on input "text" at bounding box center [572, 93] width 569 height 32
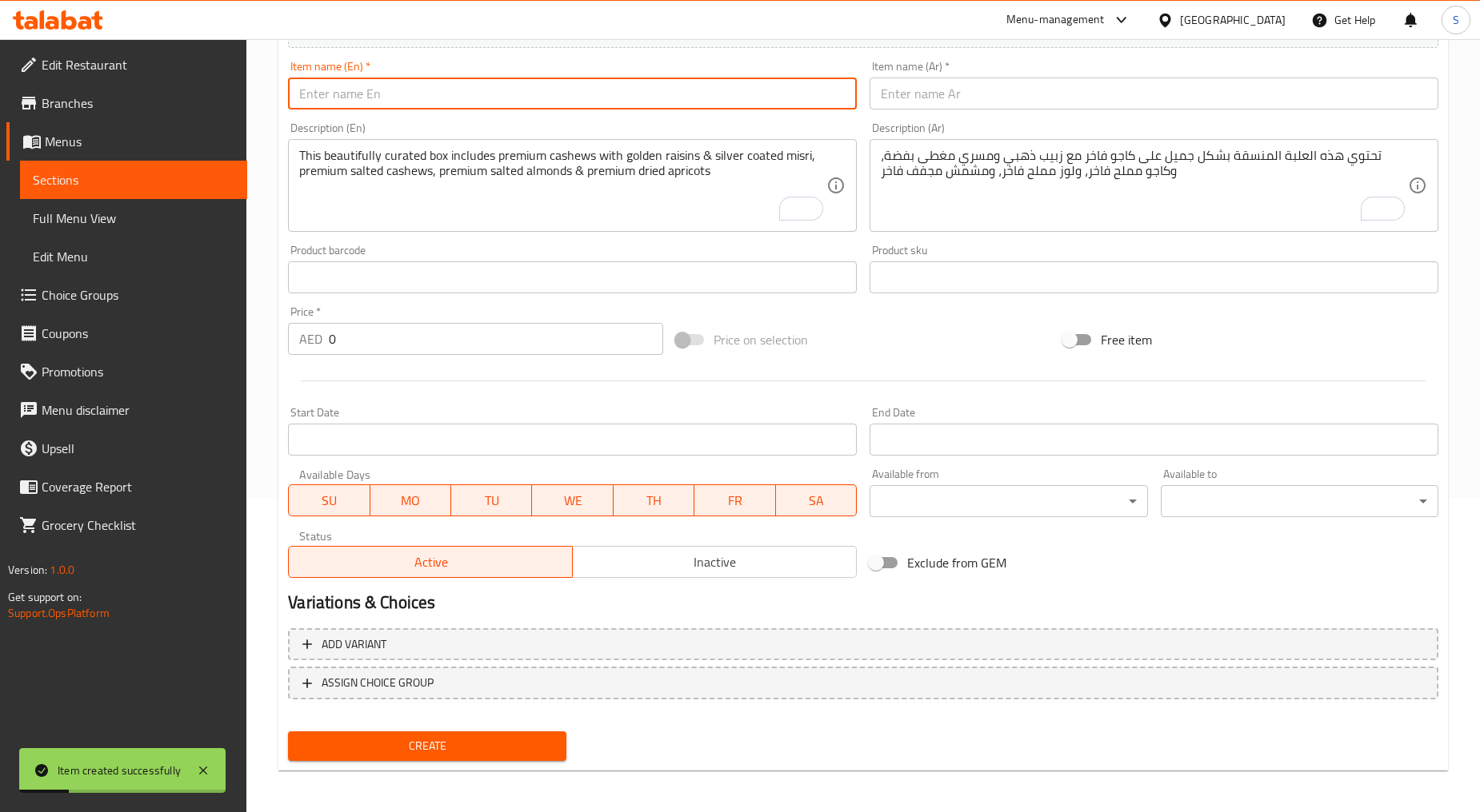
paste input "Celebrations (Large)"
type input "Celebrations (Large)"
click at [957, 88] on input "text" at bounding box center [1154, 93] width 569 height 32
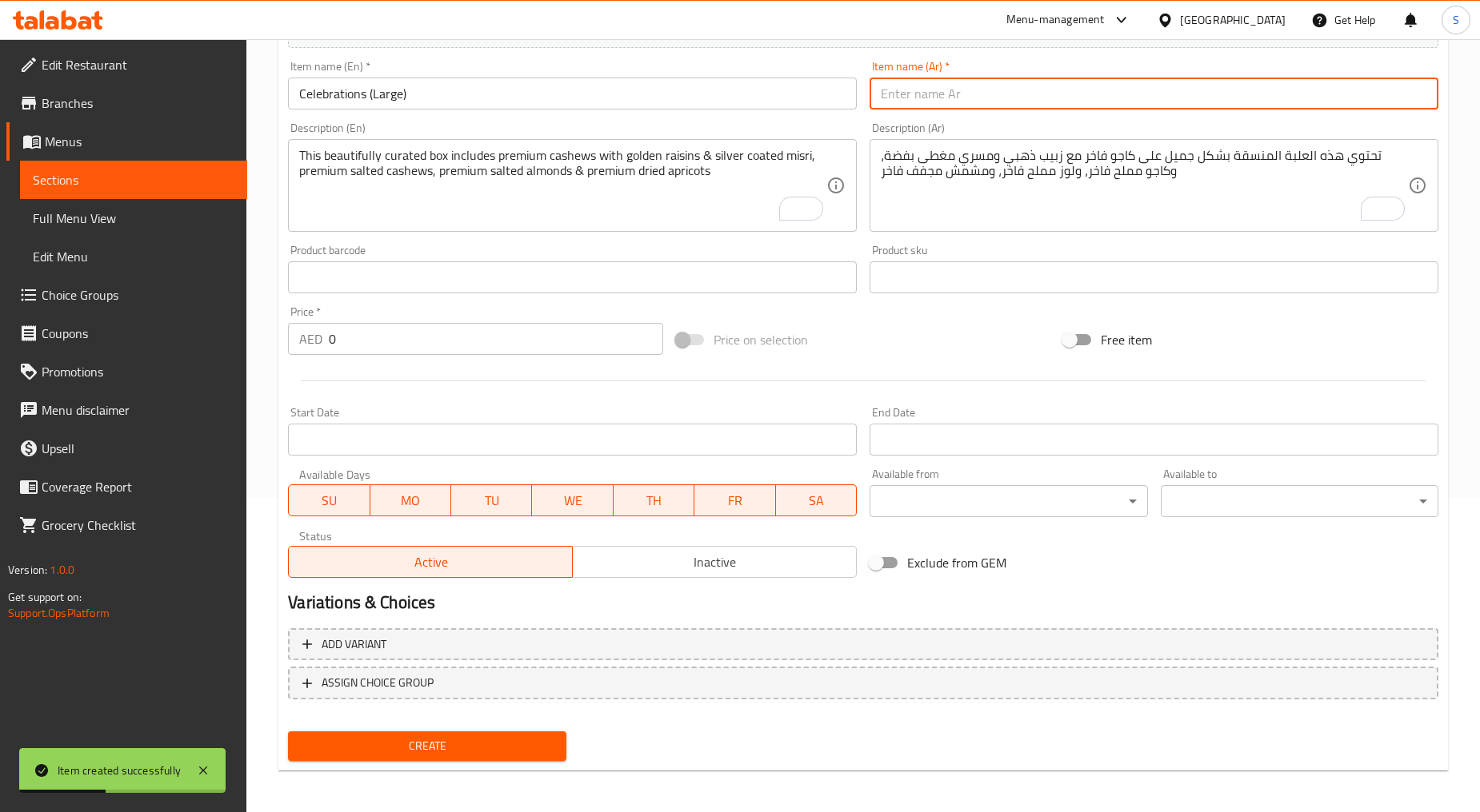
paste input "سيليبريشن كبير"
type input "سيليبريشن كبير"
click at [712, 196] on textarea "This beautifully curated box includes premium cashews with golden raisins & sil…" at bounding box center [562, 186] width 527 height 76
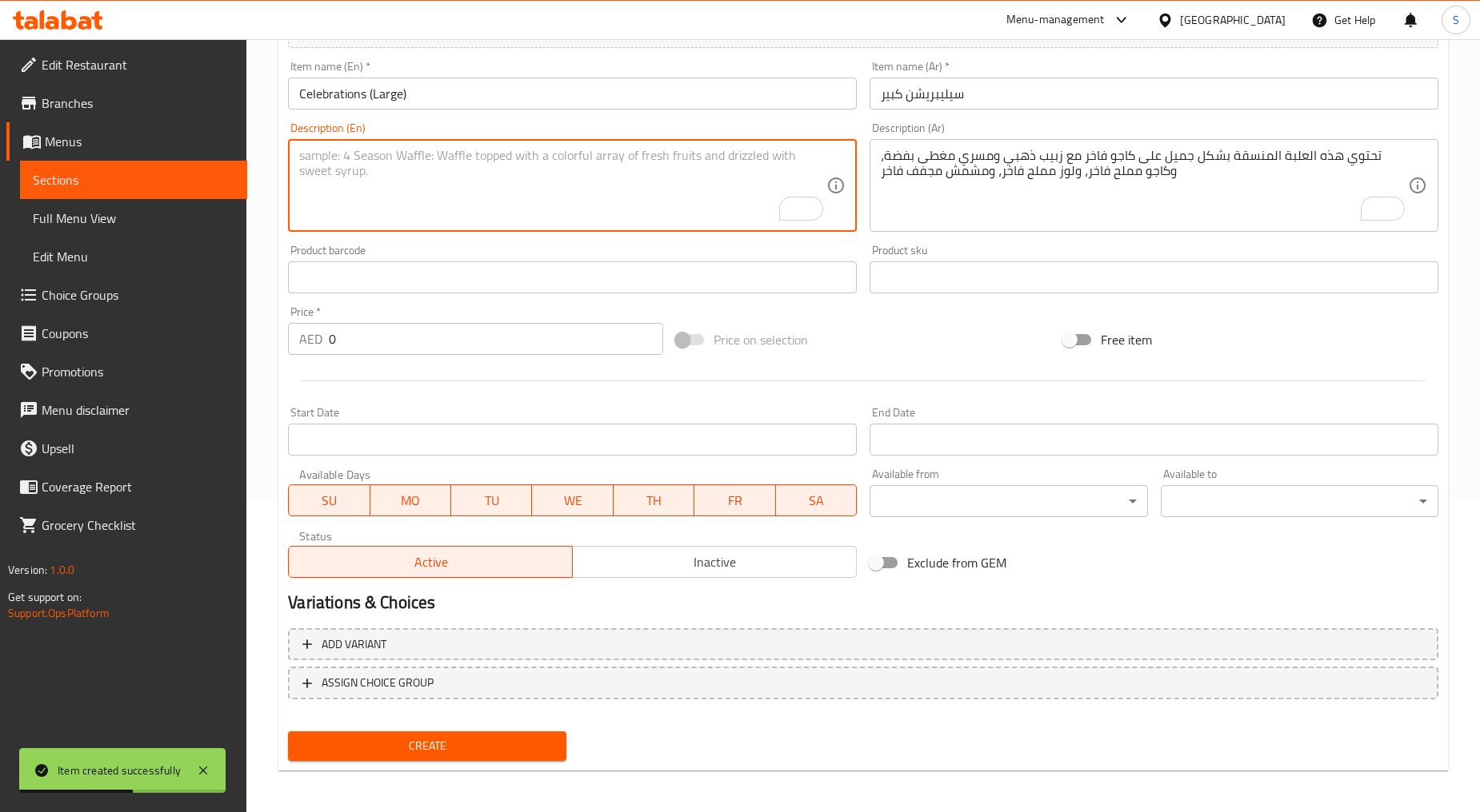
paste textarea "This gift box includes premium cashews with golden raisins & silver coated misr…"
type textarea "This gift box includes premium cashews with golden raisins & silver coated misr…"
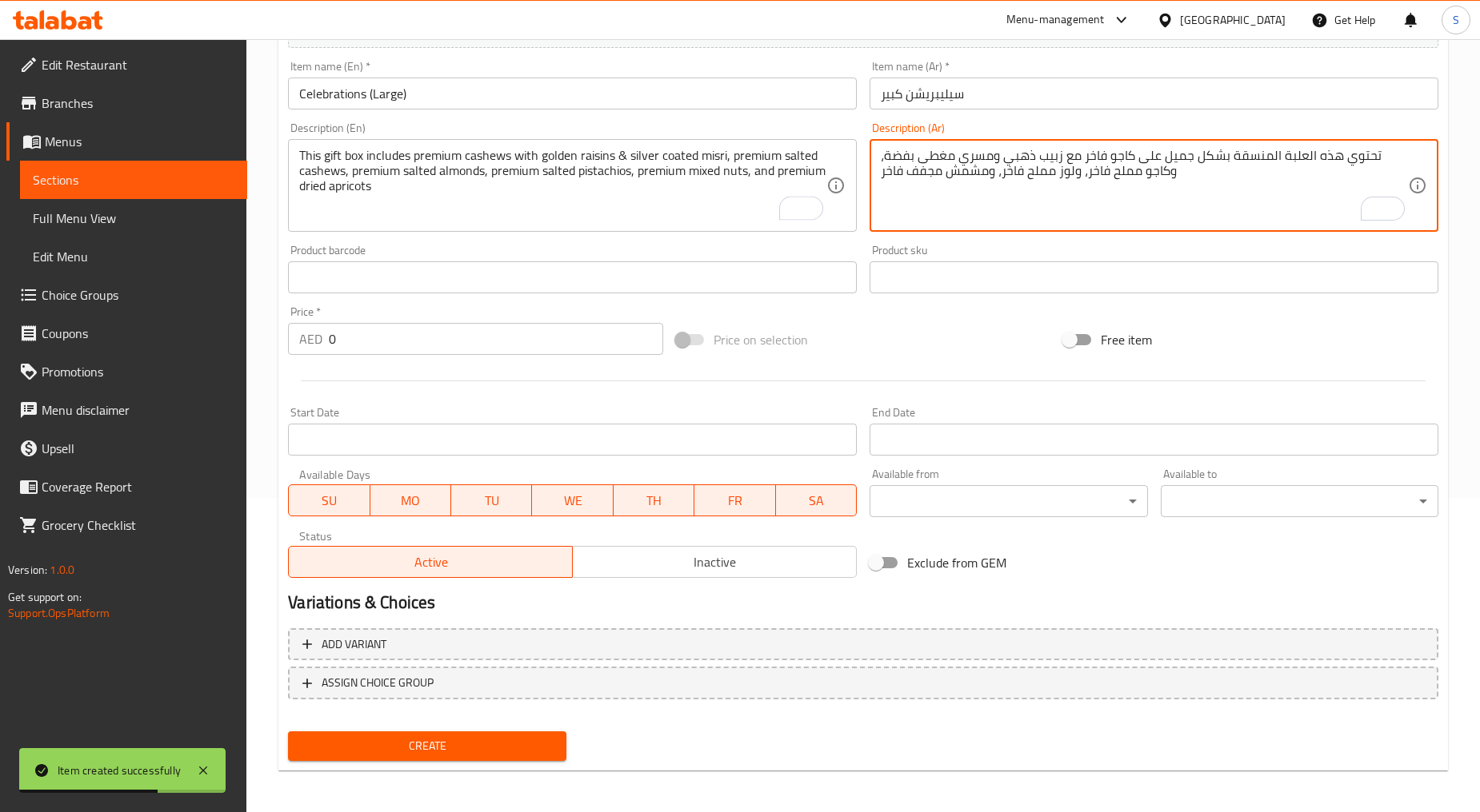
click at [890, 164] on textarea "تحتوي هذه العلبة المنسقة بشكل جميل على كاجو فاخر مع زبيب ذهبي ومسري مغطى بفضة، …" at bounding box center [1144, 186] width 527 height 76
paste textarea "تحتوي علبة الهدايا هذه على كاجو فاخر مع زبيب ذهبي ومسري مغطى بفضة، وكاجو مملح ف…"
type textarea "تحتوي علبة الهدايا هذه على كاجو فاخر مع زبيب ذهبي ومسري مغطى بفضة، وكاجو مملح ف…"
click at [431, 340] on input "0" at bounding box center [496, 338] width 335 height 32
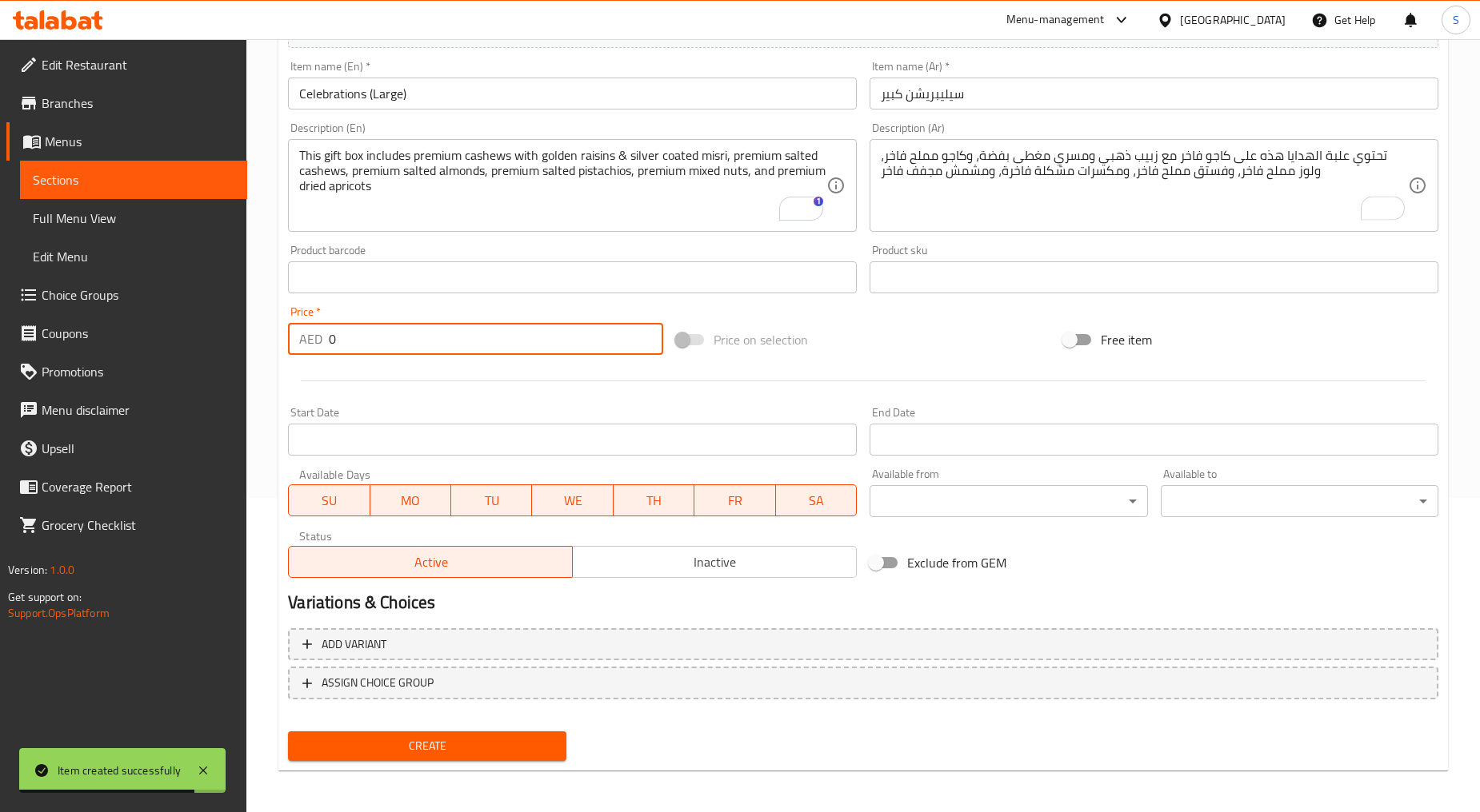
click at [431, 340] on input "0" at bounding box center [496, 338] width 335 height 32
paste input "138"
type input "138"
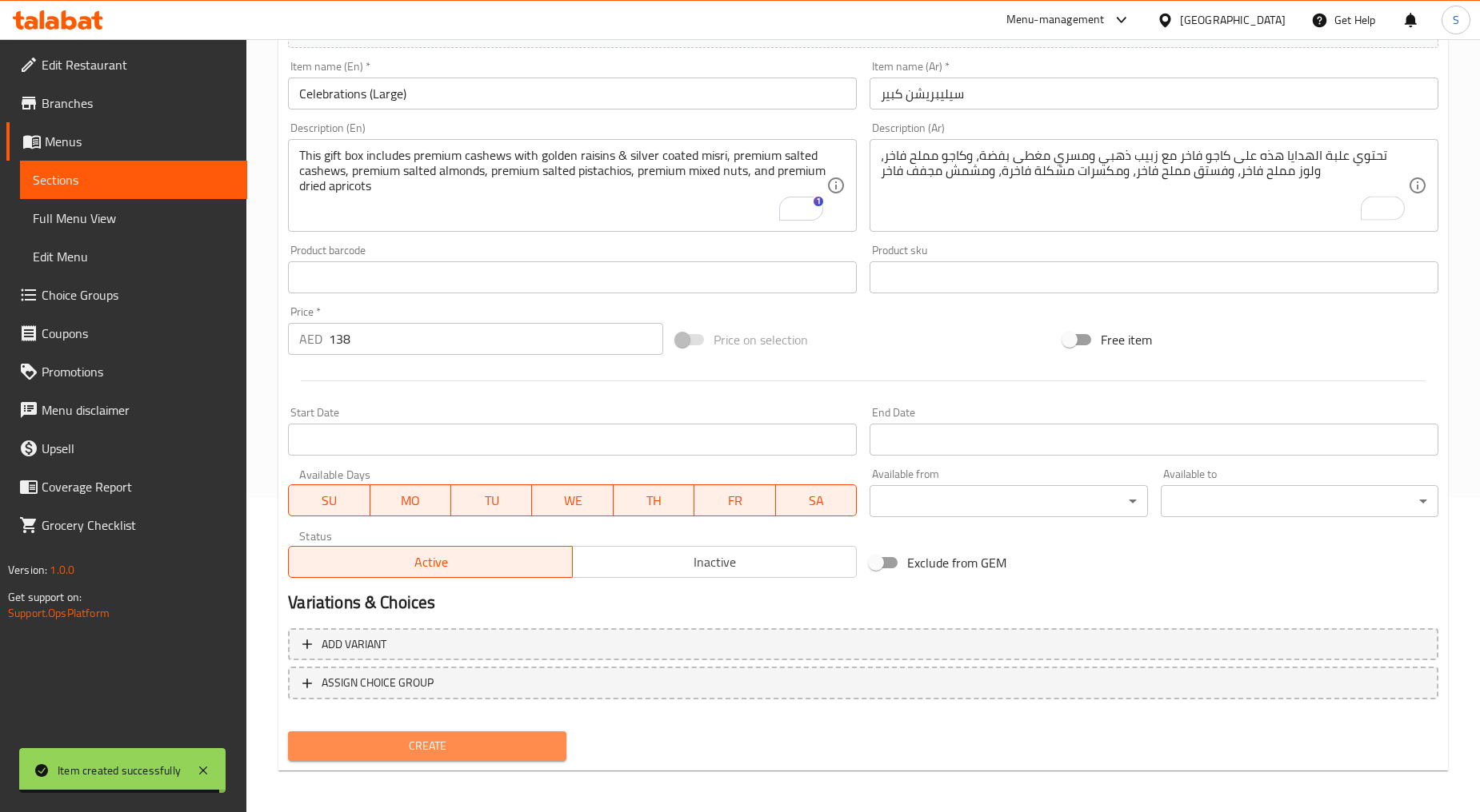
click at [424, 736] on span "Create" at bounding box center [426, 746] width 252 height 20
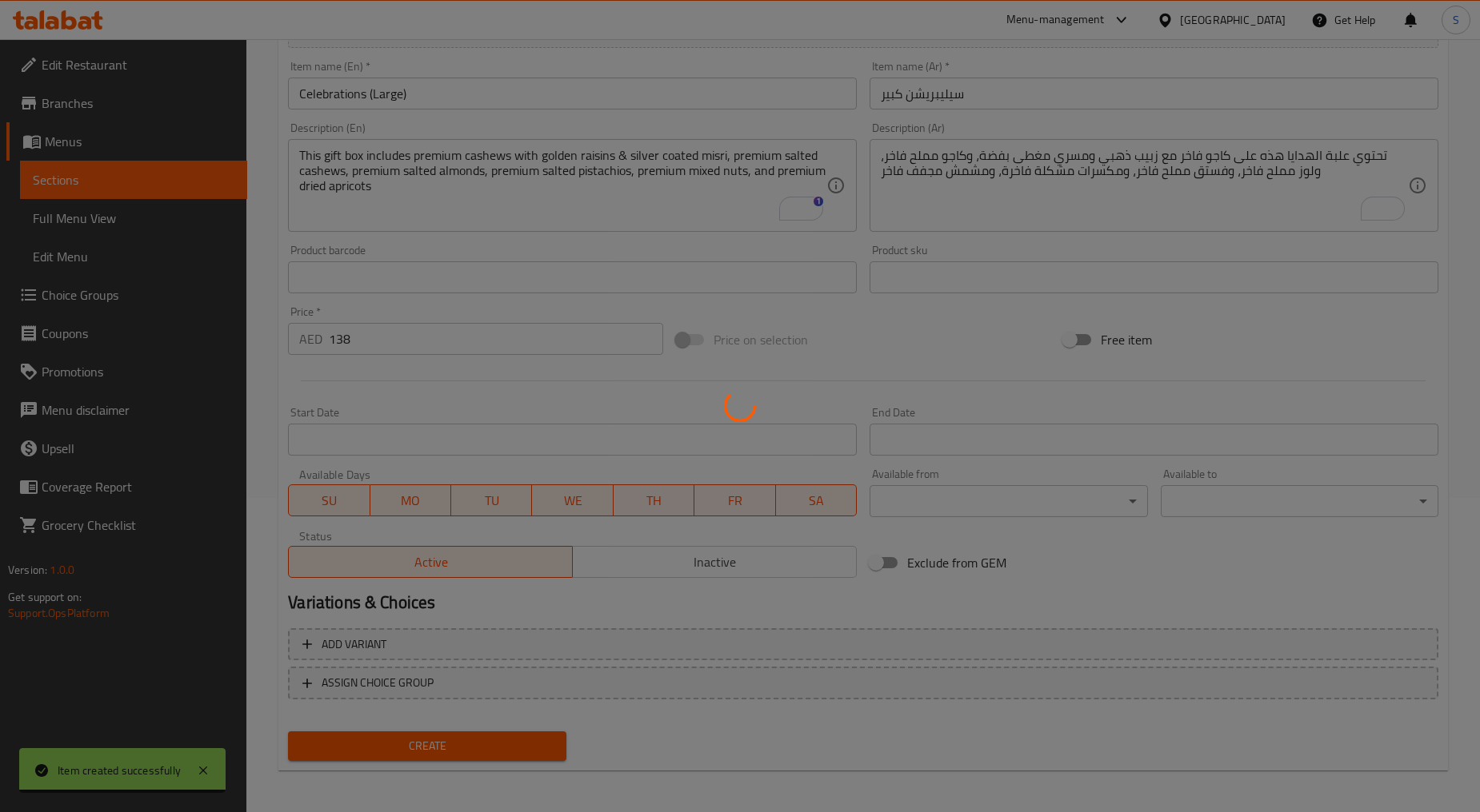
type input "0"
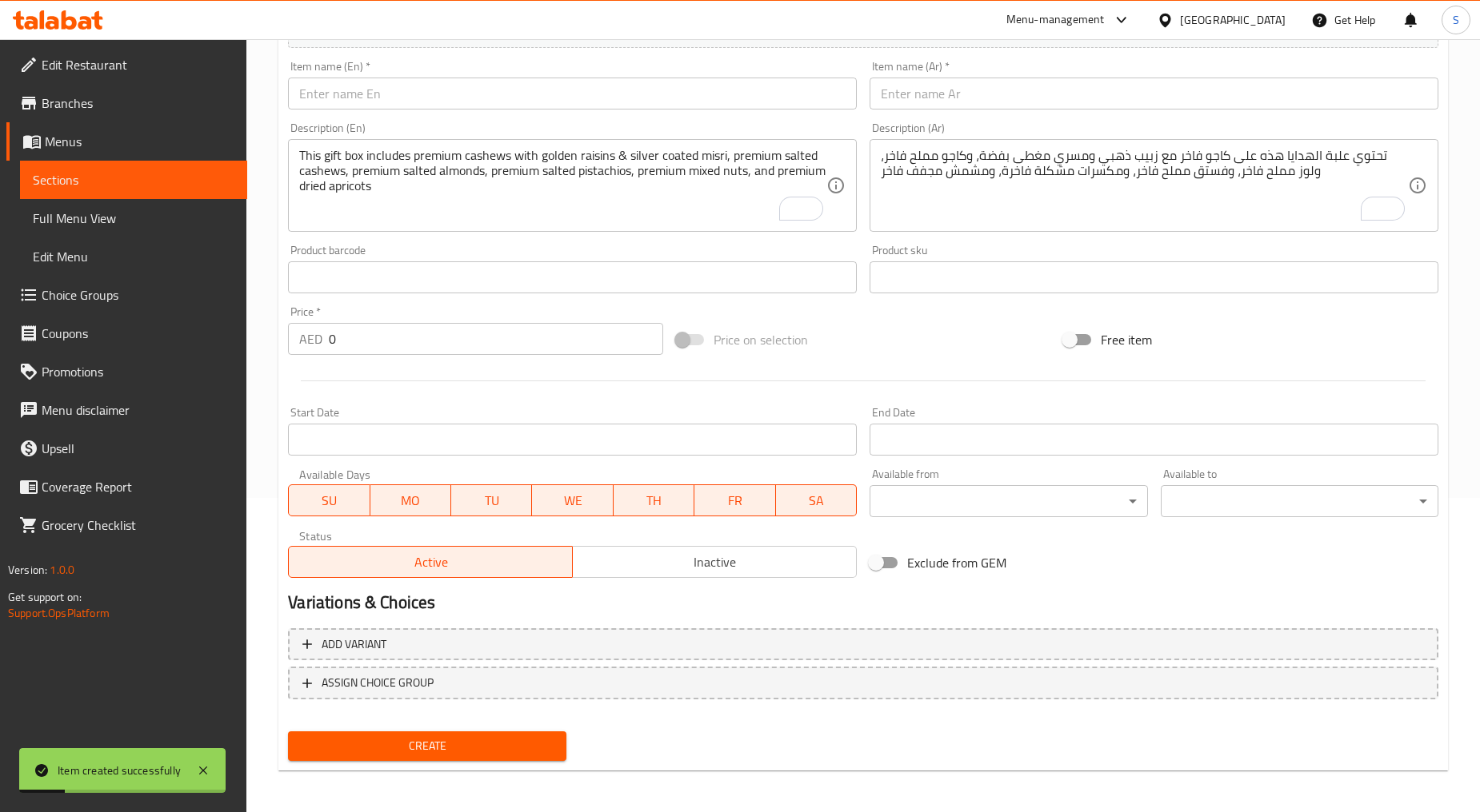
click at [482, 111] on div "Item name (En)   * Item name (En) *" at bounding box center [572, 85] width 581 height 62
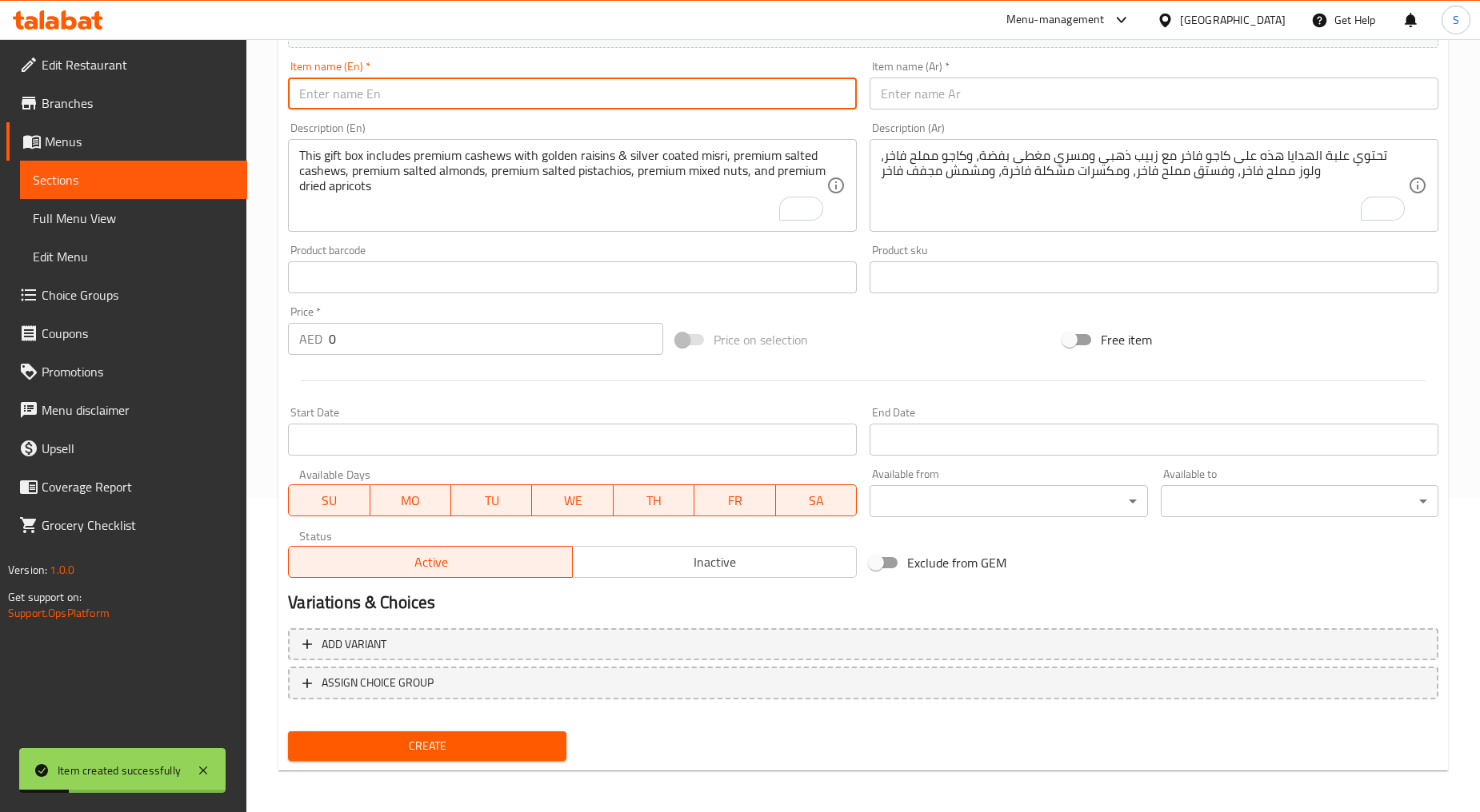
click at [482, 105] on input "text" at bounding box center [572, 93] width 569 height 32
paste input "Celebrations (Regular)"
type input "Celebrations (Regular)"
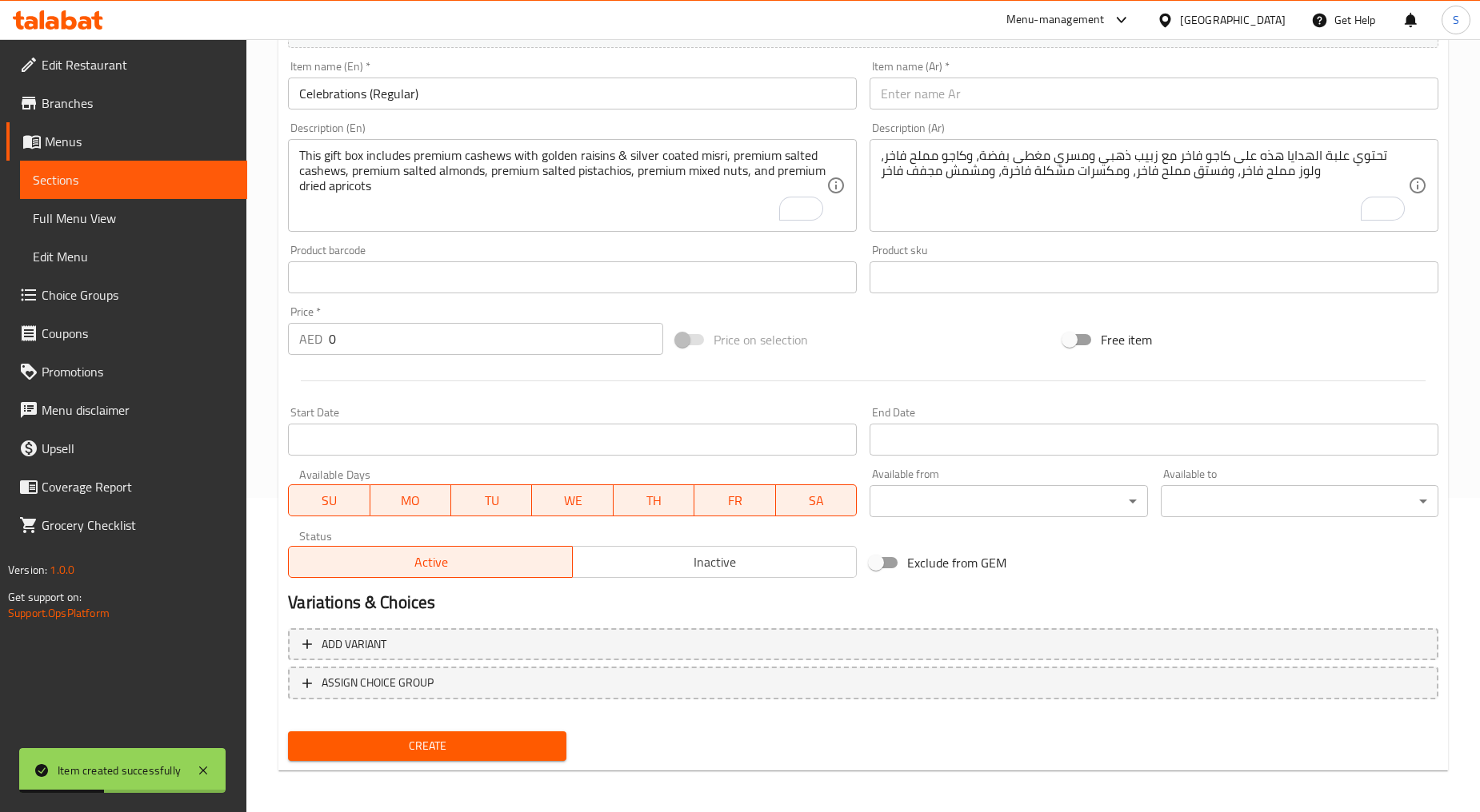
click at [909, 91] on input "text" at bounding box center [1154, 93] width 569 height 32
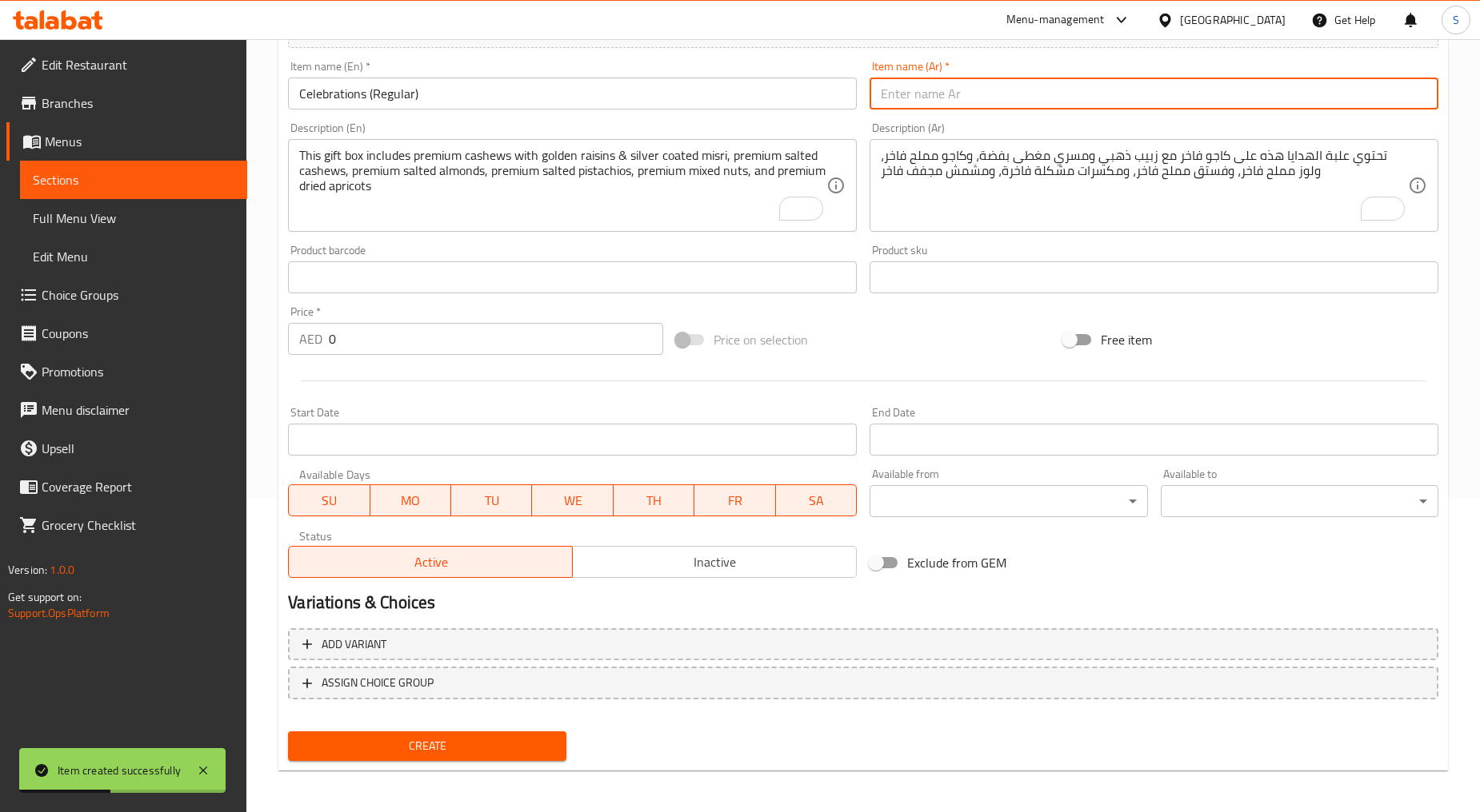
paste input "سيليبريشن عادي"
type input "سيليبريشن عادي"
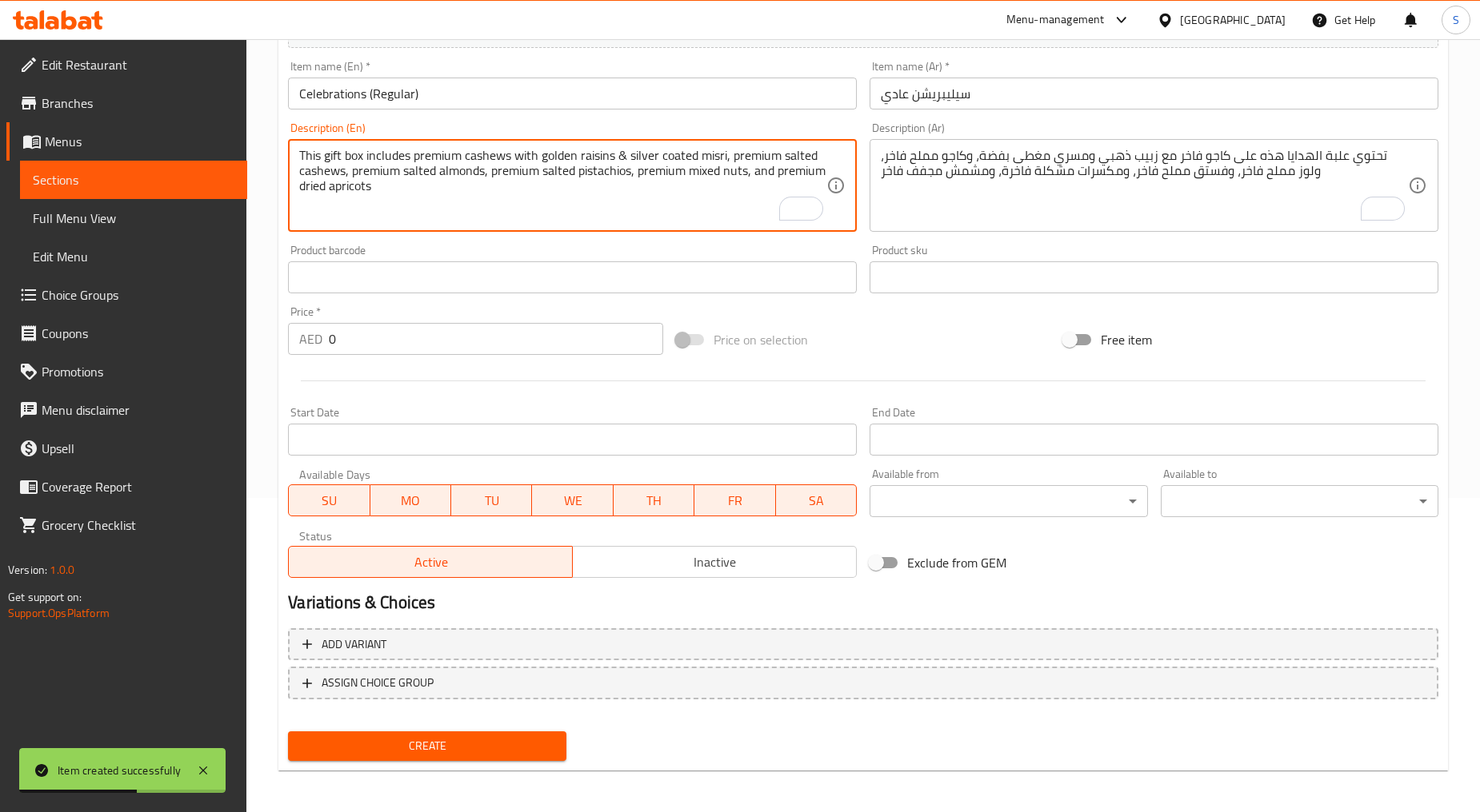
click at [597, 160] on textarea "This gift box includes premium cashews with golden raisins & silver coated misr…" at bounding box center [562, 186] width 527 height 76
paste textarea "This gift box includes premium salted cashews, premium salted almonds, premium …"
type textarea "This gift box includes premium salted cashews, premium salted almonds, premium …"
click at [944, 170] on textarea "تحتوي علبة الهدايا هذه على كاجو فاخر مع زبيب ذهبي ومسري مغطى بفضة، وكاجو مملح ف…" at bounding box center [1144, 186] width 527 height 76
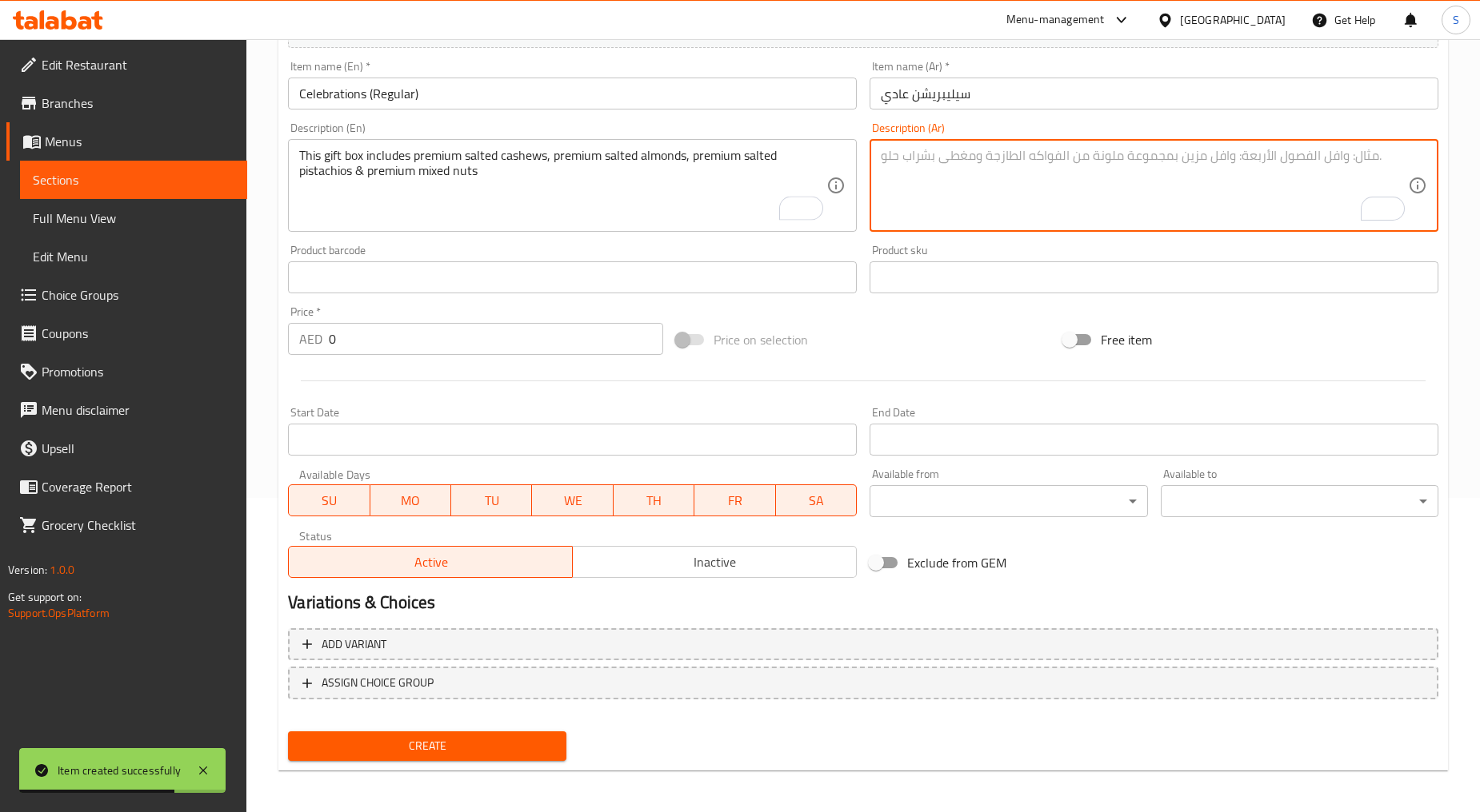
paste textarea "تحتوي علبة الهدايا هذه على كاجو مملح فاخر ولوز مملح فاخر وفستق مملح فاخر ومكسرا…"
type textarea "تحتوي علبة الهدايا هذه على كاجو مملح فاخر ولوز مملح فاخر وفستق مملح فاخر ومكسرا…"
click at [462, 364] on div at bounding box center [863, 381] width 1163 height 39
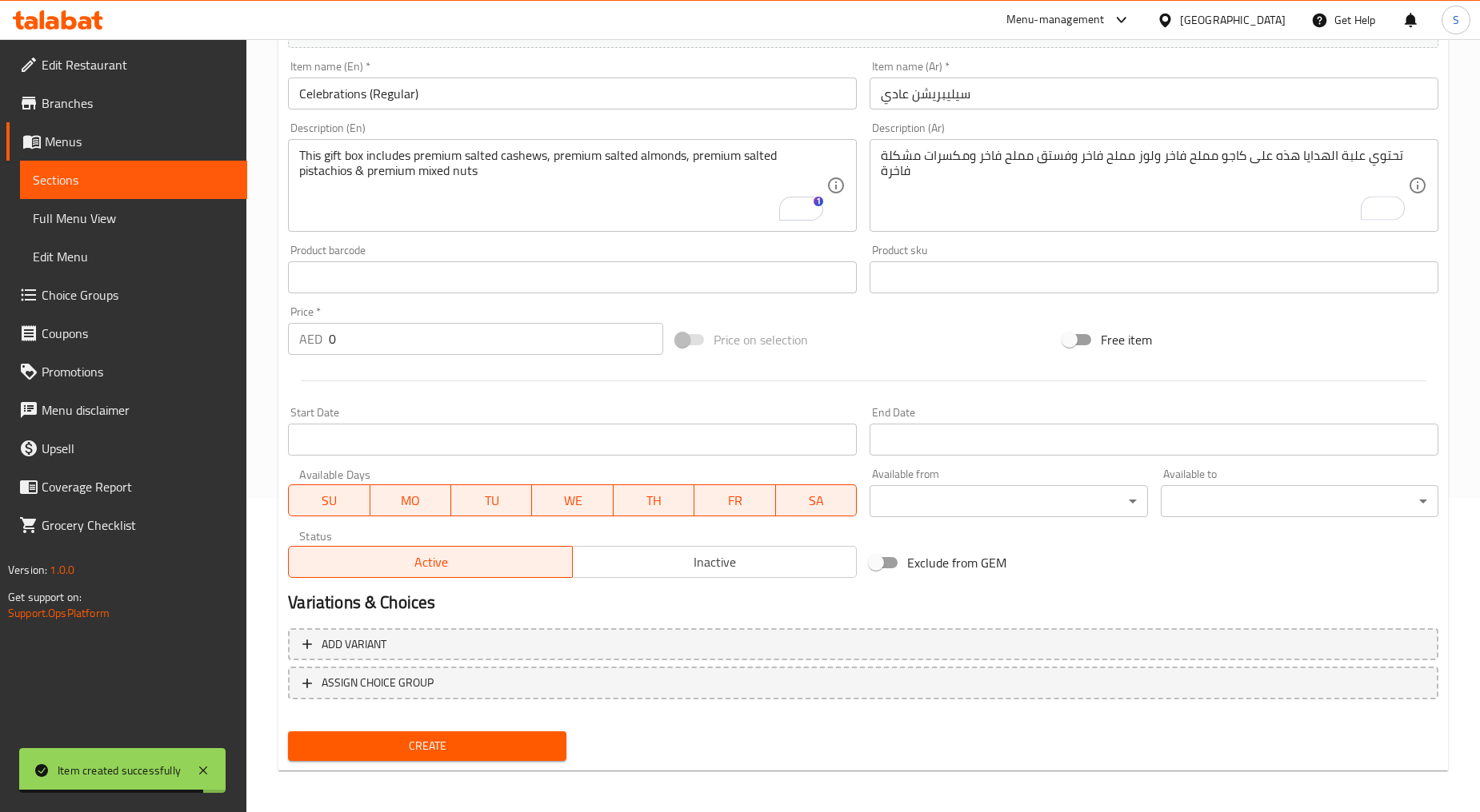
click at [462, 364] on div at bounding box center [863, 381] width 1163 height 39
click at [453, 346] on input "0" at bounding box center [496, 338] width 335 height 32
paste input "92"
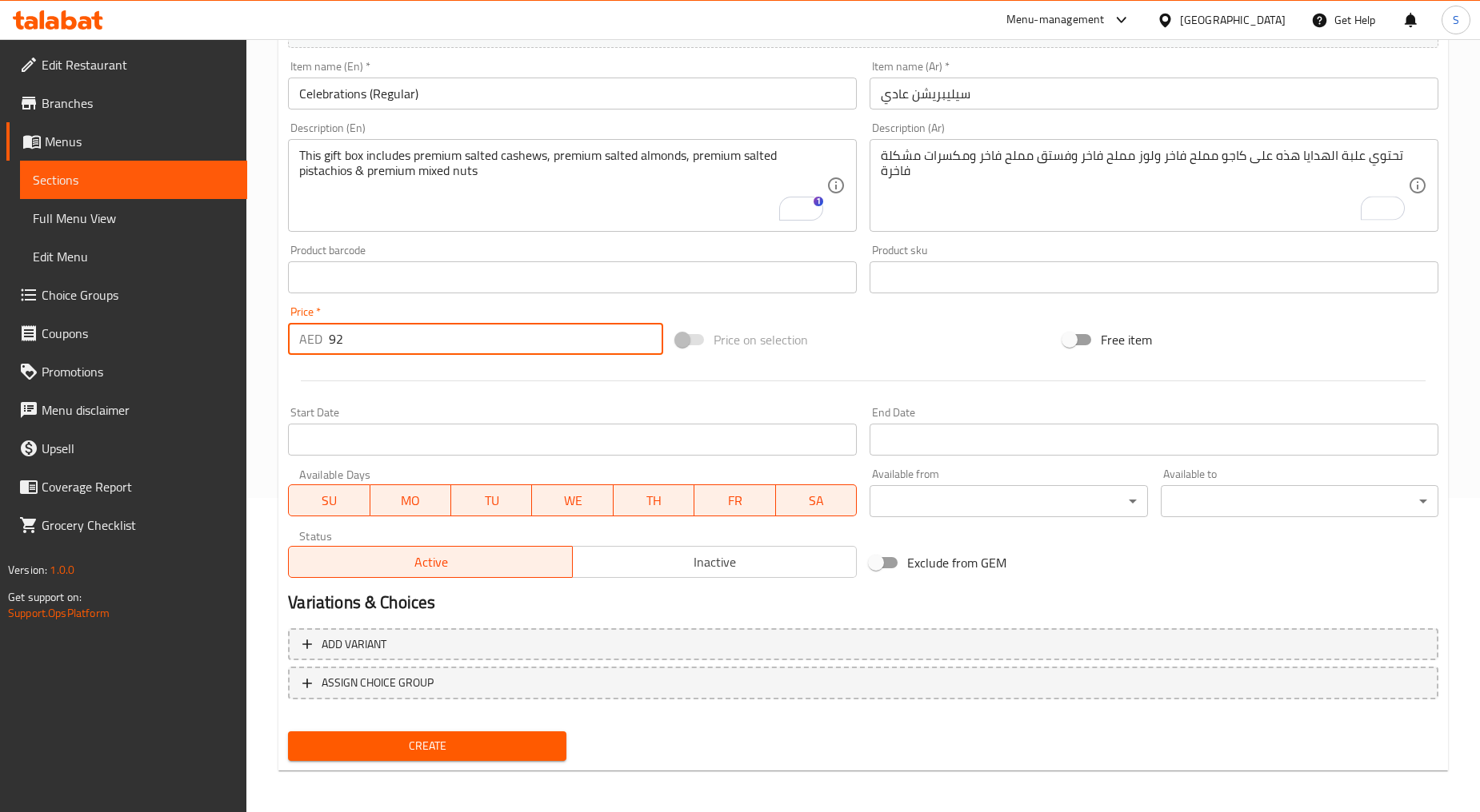
type input "92"
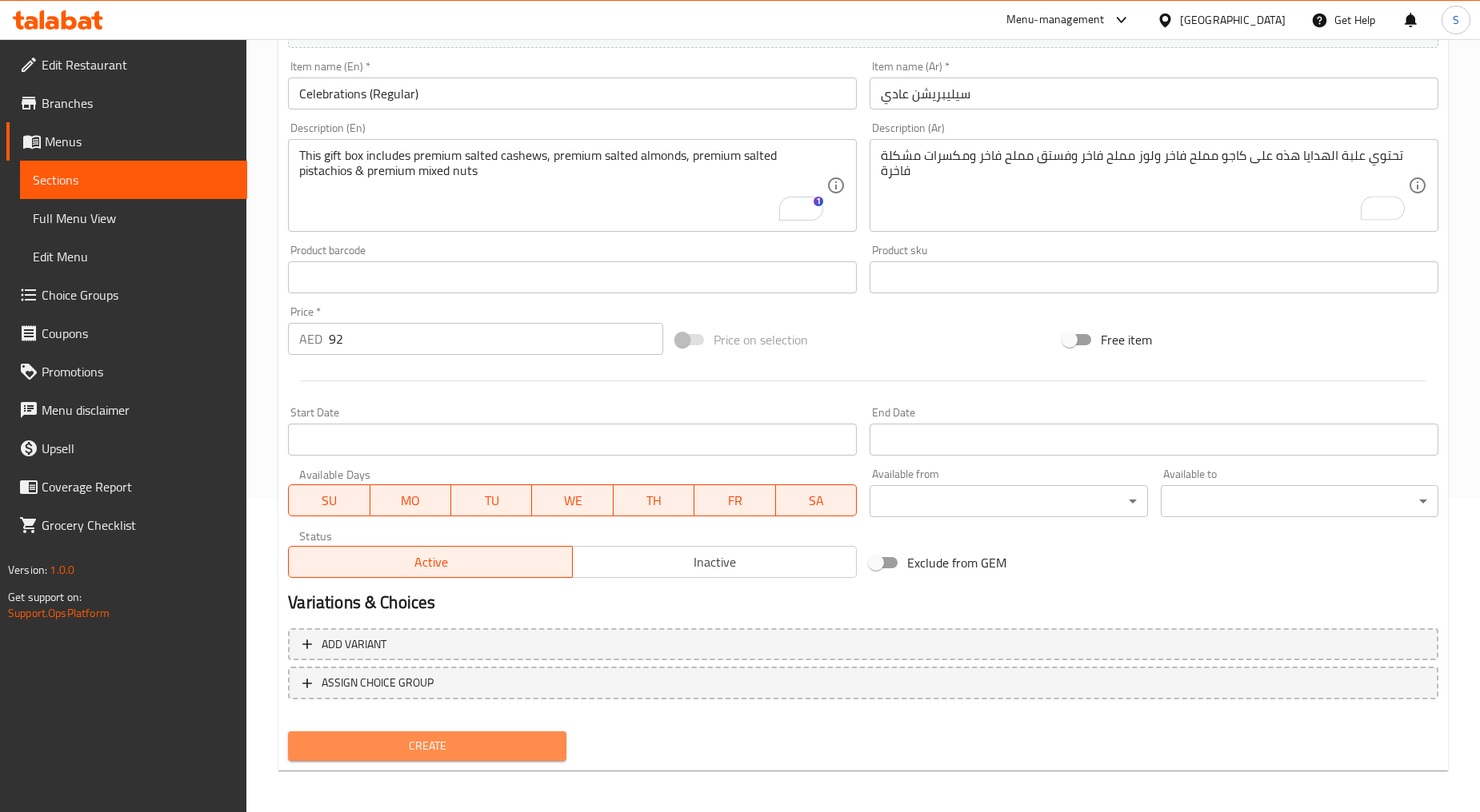
click at [433, 752] on span "Create" at bounding box center [426, 746] width 252 height 20
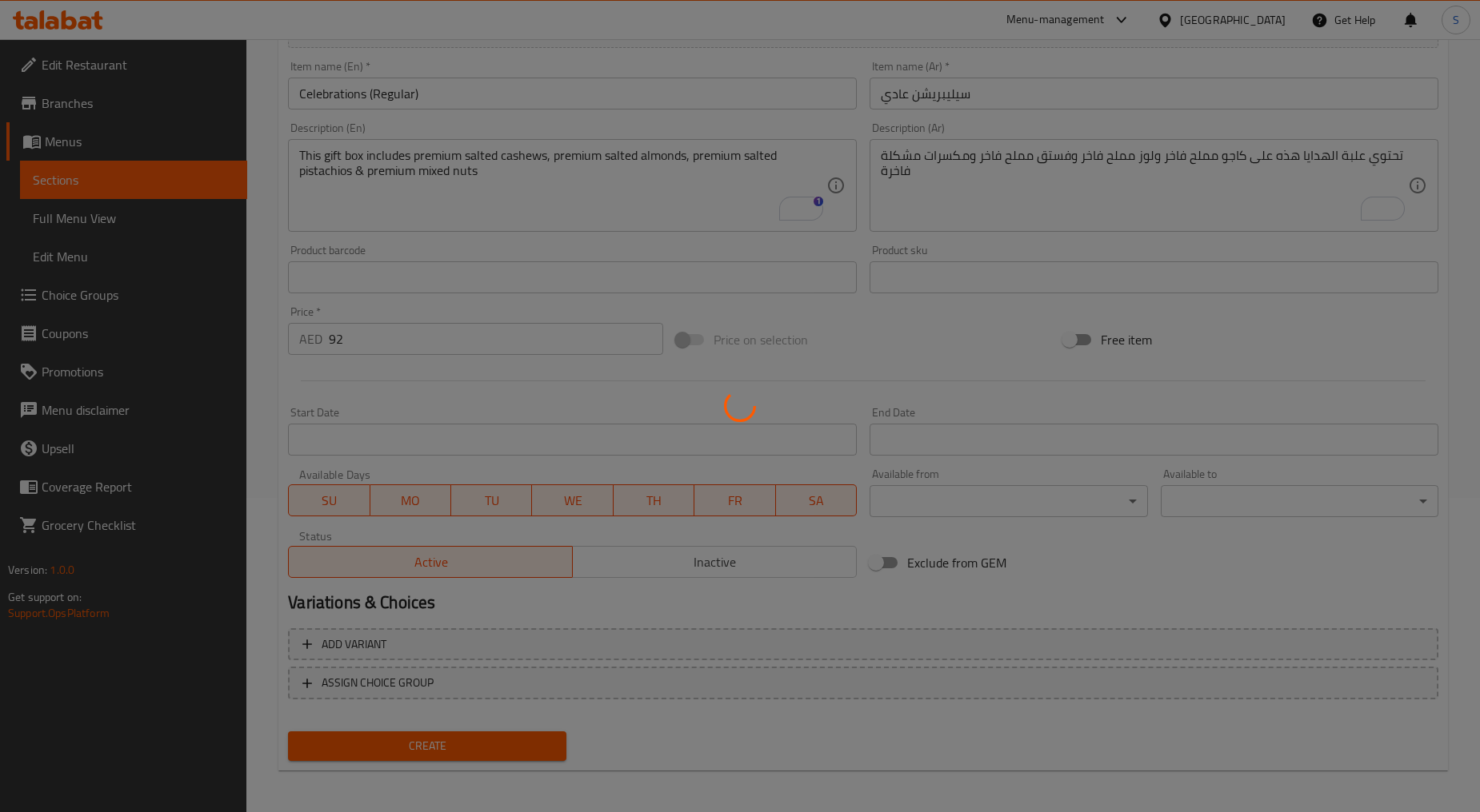
type input "0"
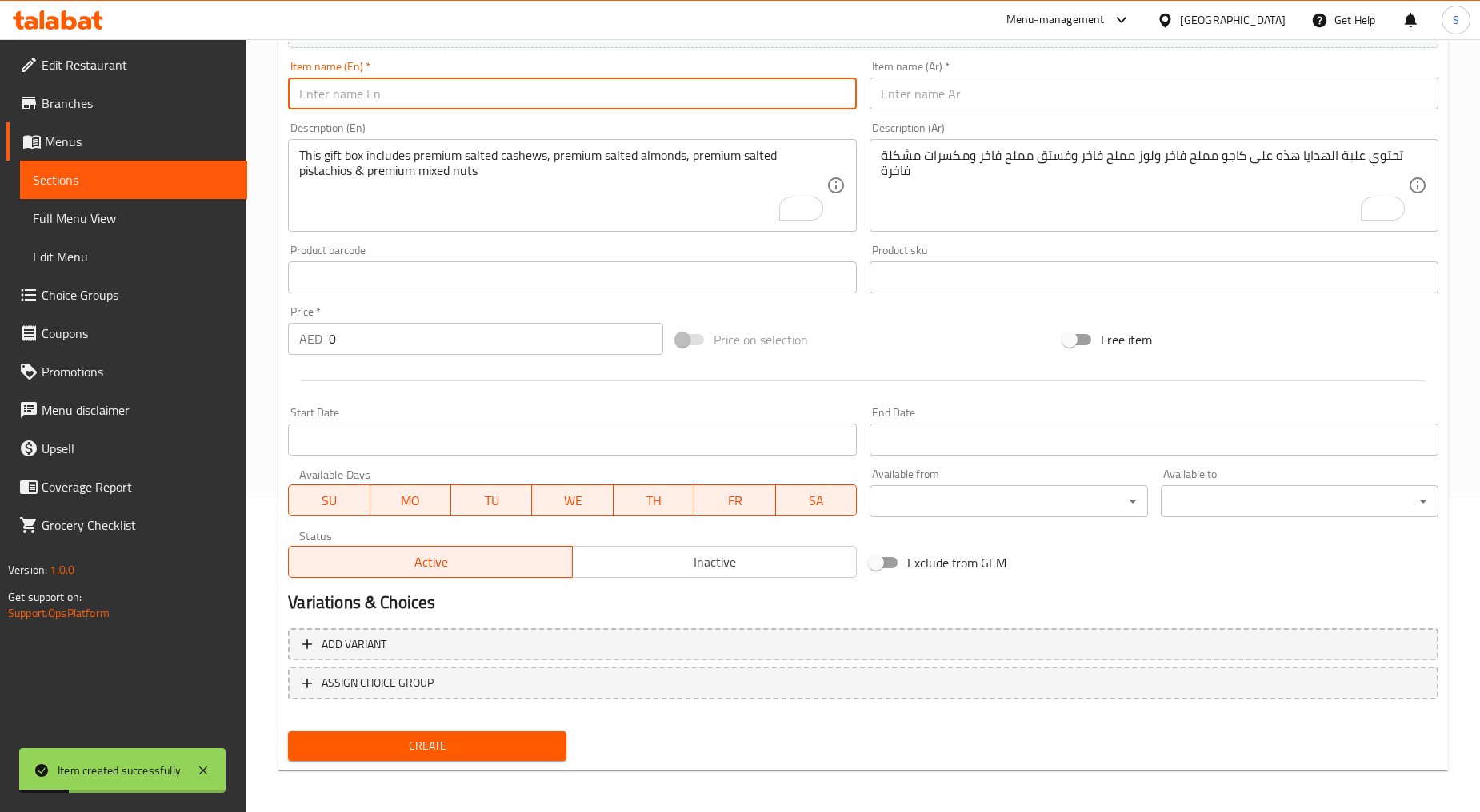
click at [493, 110] on input "text" at bounding box center [572, 93] width 569 height 32
paste input "[PERSON_NAME] (Large)"
type input "[PERSON_NAME] (Large)"
click at [964, 96] on input "text" at bounding box center [1154, 93] width 569 height 32
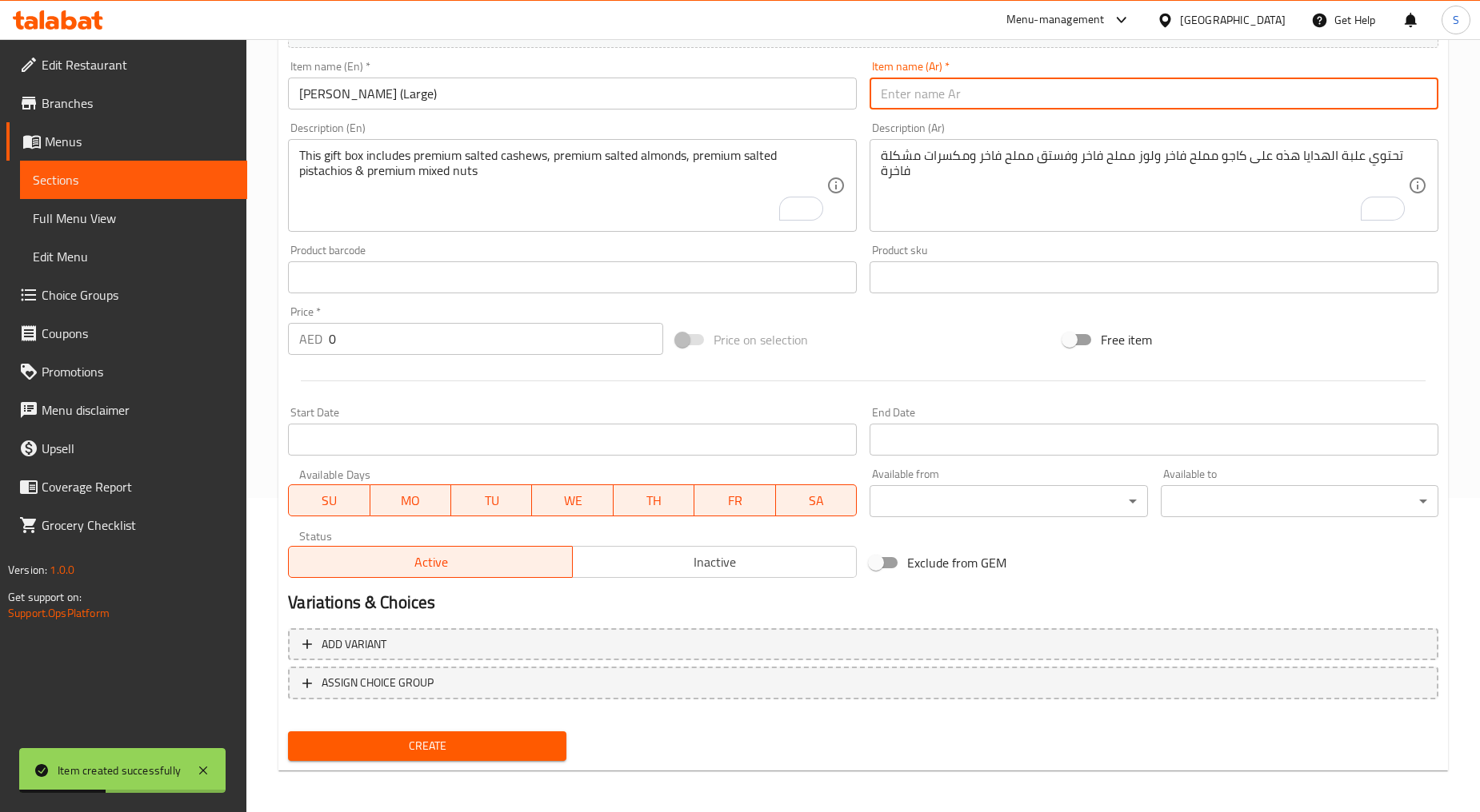
paste input "شوب كامنايين كبير"
type input "شوب كامنايين كبير"
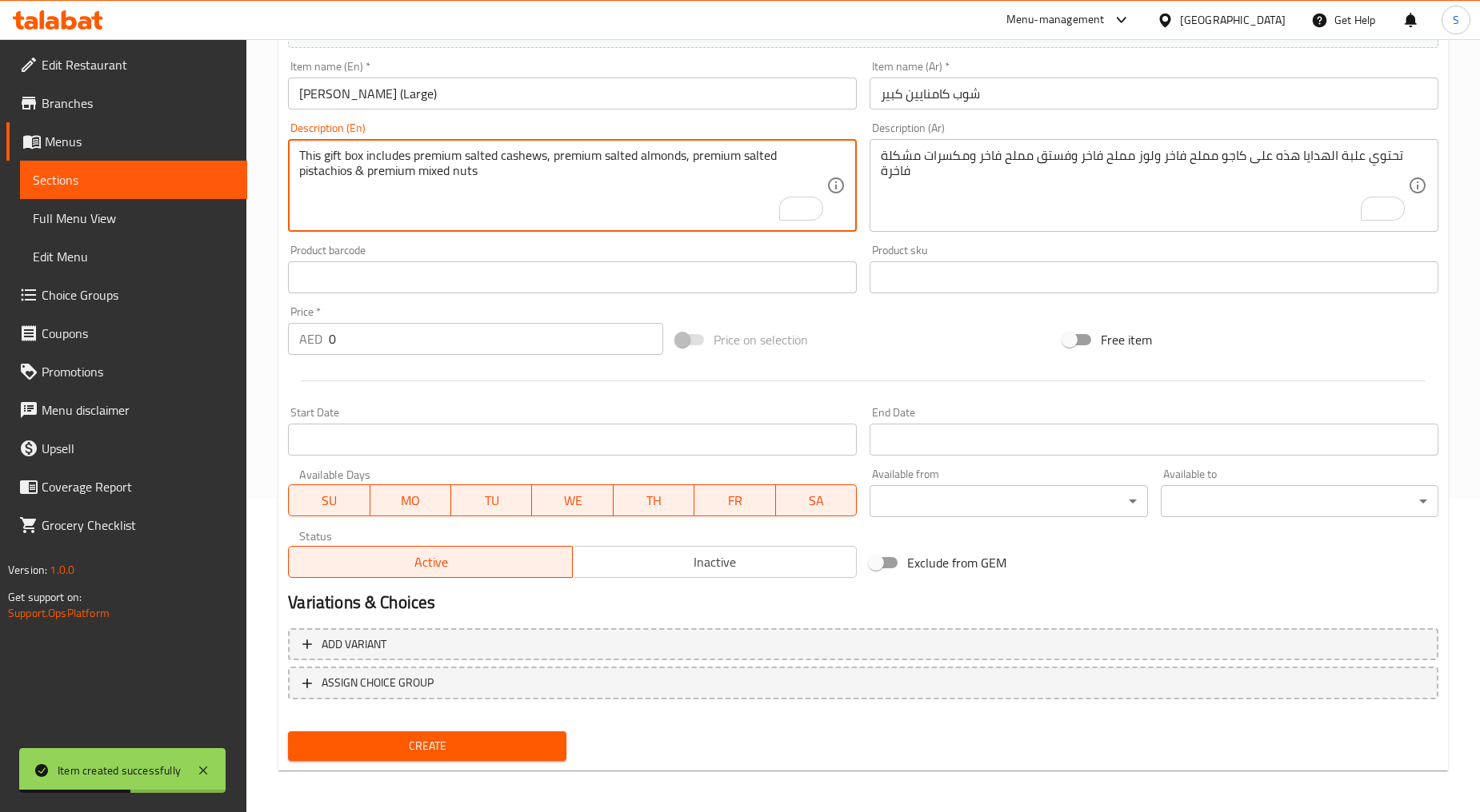
click at [564, 180] on textarea "This gift box includes premium salted cashews, premium salted almonds, premium …" at bounding box center [562, 186] width 527 height 76
paste textarea "A delightful assortment featuring [PERSON_NAME], [PERSON_NAME], [PERSON_NAME], …"
type textarea "A delightful assortment featuring [PERSON_NAME], [PERSON_NAME], [PERSON_NAME], …"
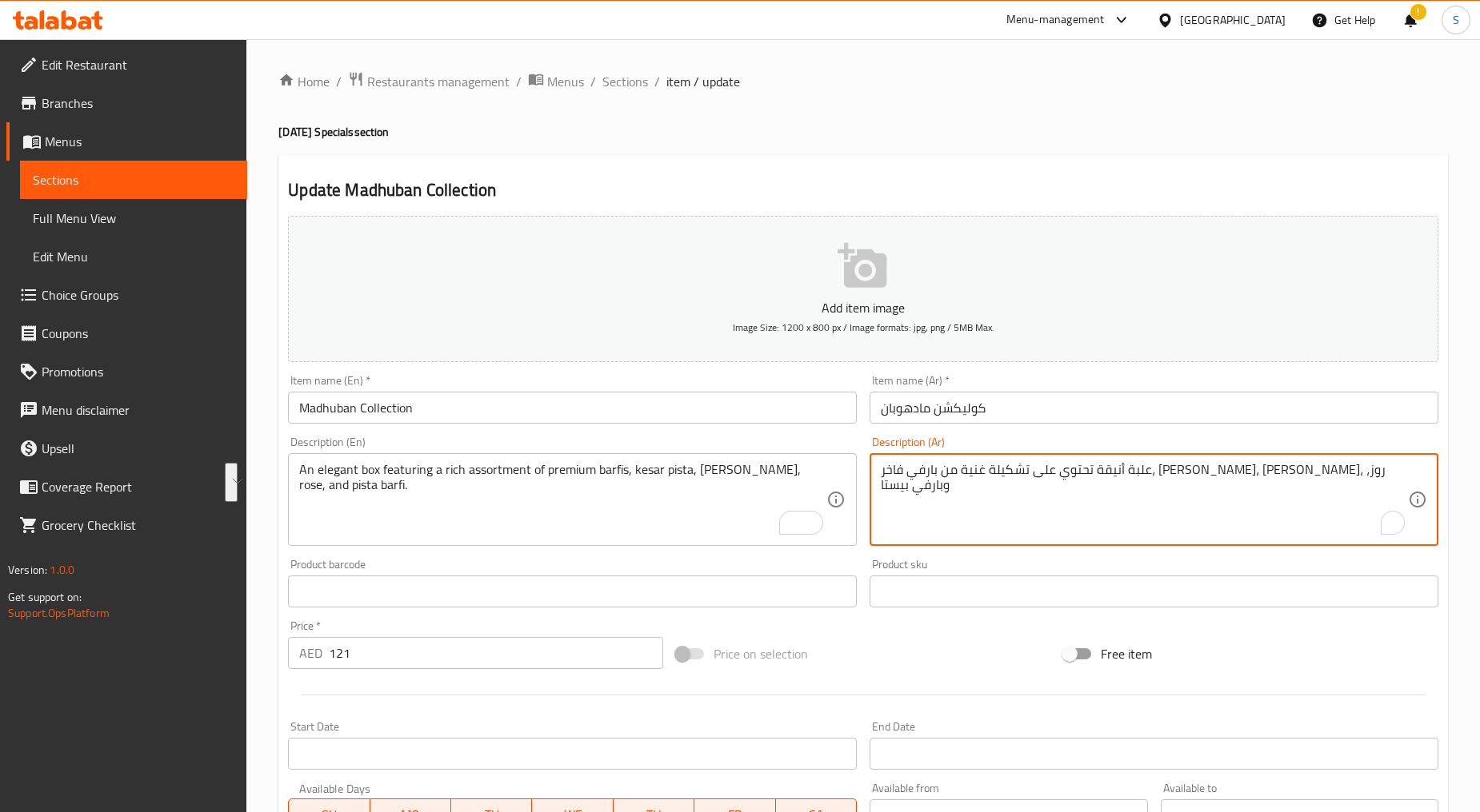
click at [1013, 499] on textarea "علبة أنيقة تحتوي على تشكيلة غنية من بارفي فاخر، [PERSON_NAME]، [PERSON_NAME]، ر…" at bounding box center [1144, 500] width 527 height 76
click at [393, 659] on input "121" at bounding box center [496, 653] width 335 height 32
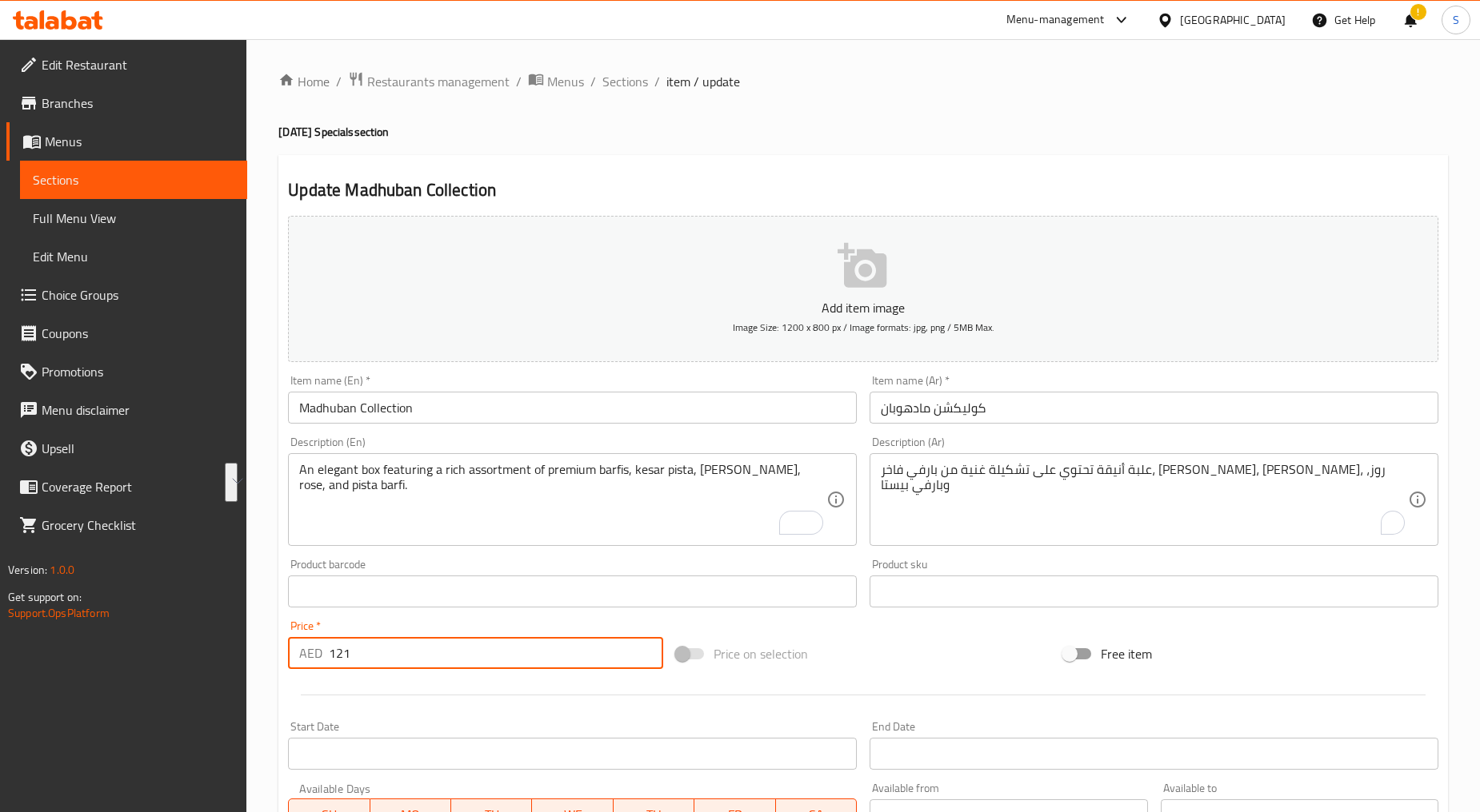
click at [393, 659] on input "121" at bounding box center [496, 653] width 335 height 32
click at [617, 81] on span "Sections" at bounding box center [625, 81] width 46 height 20
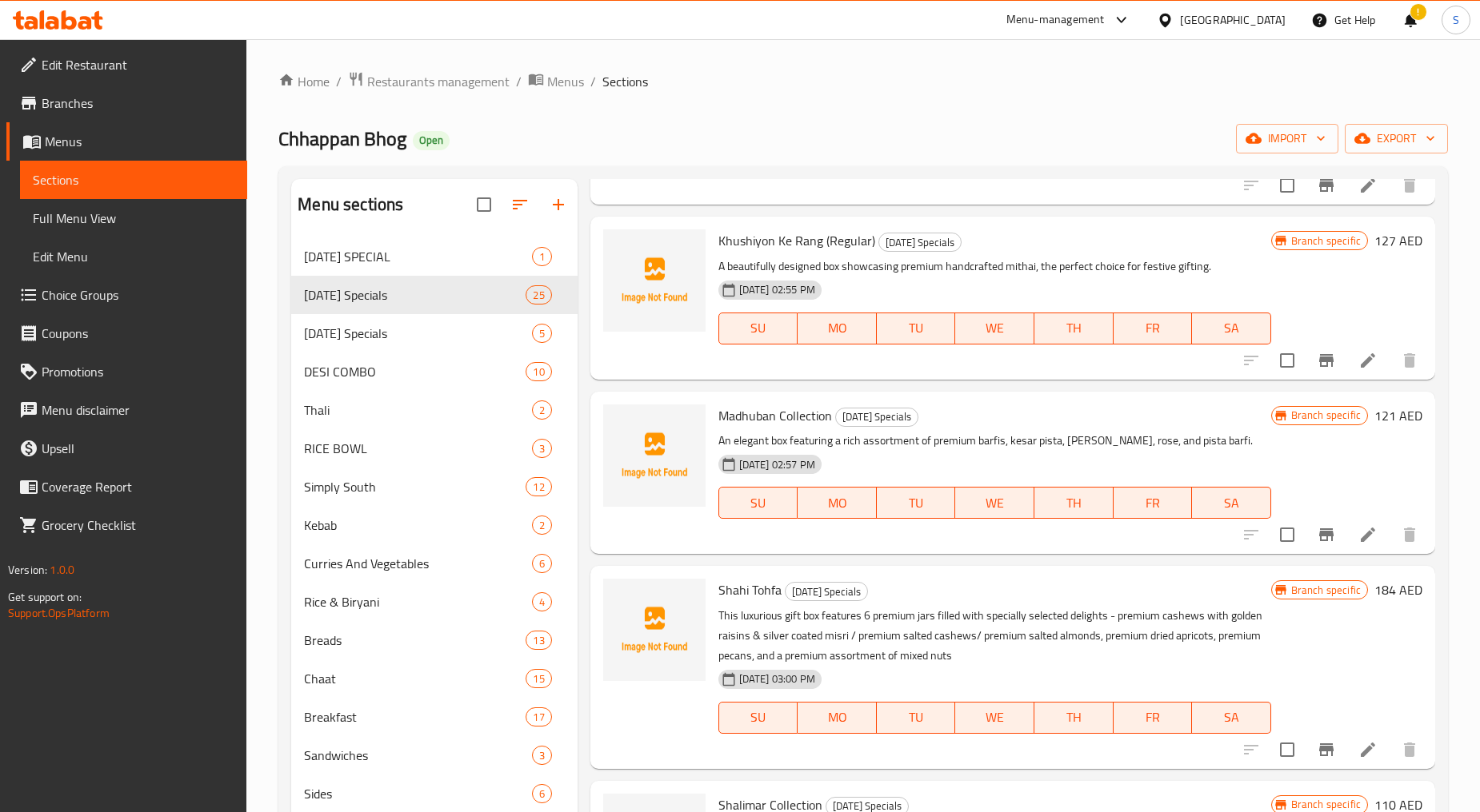
scroll to position [977, 0]
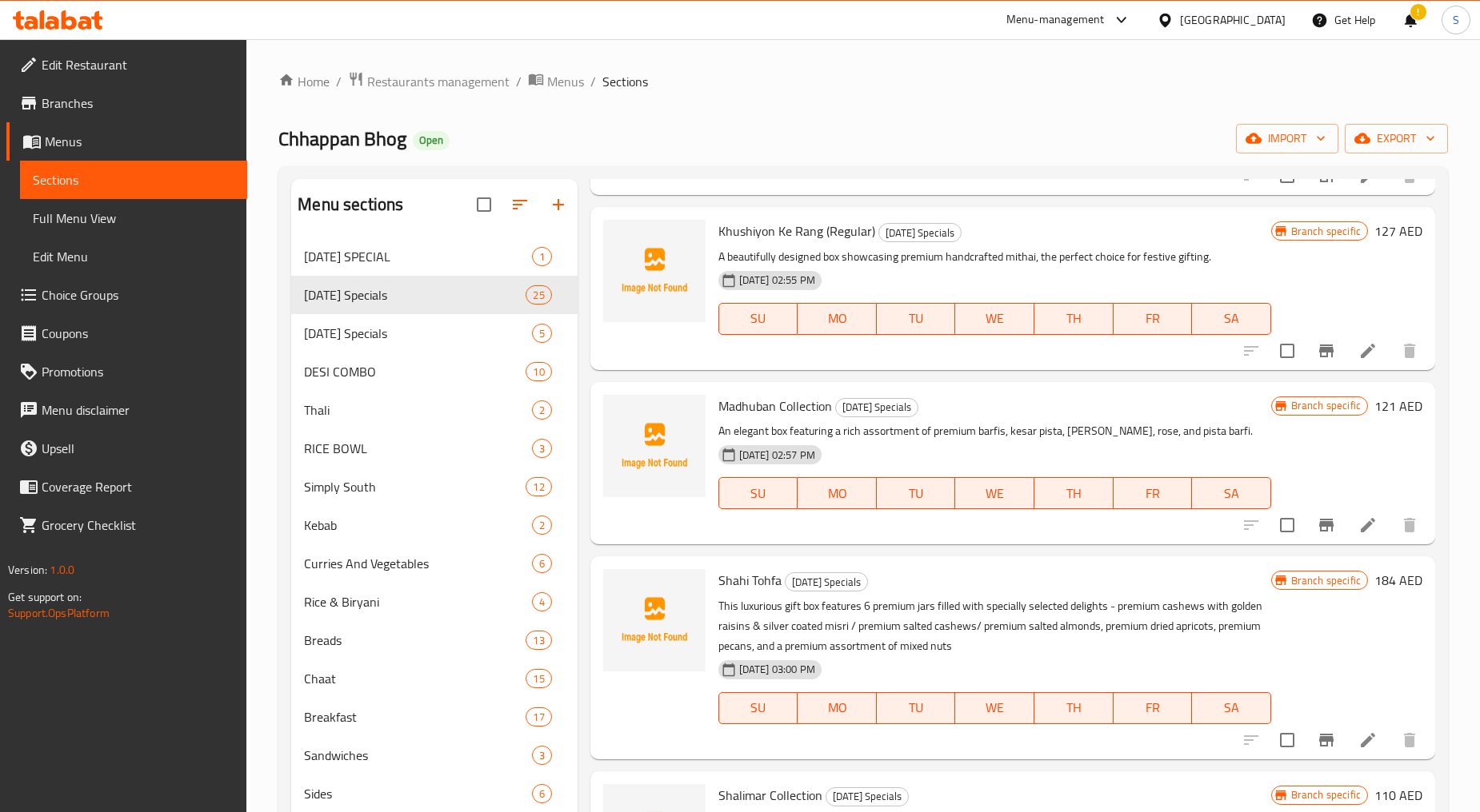
click at [1346, 753] on li at bounding box center [1368, 740] width 45 height 28
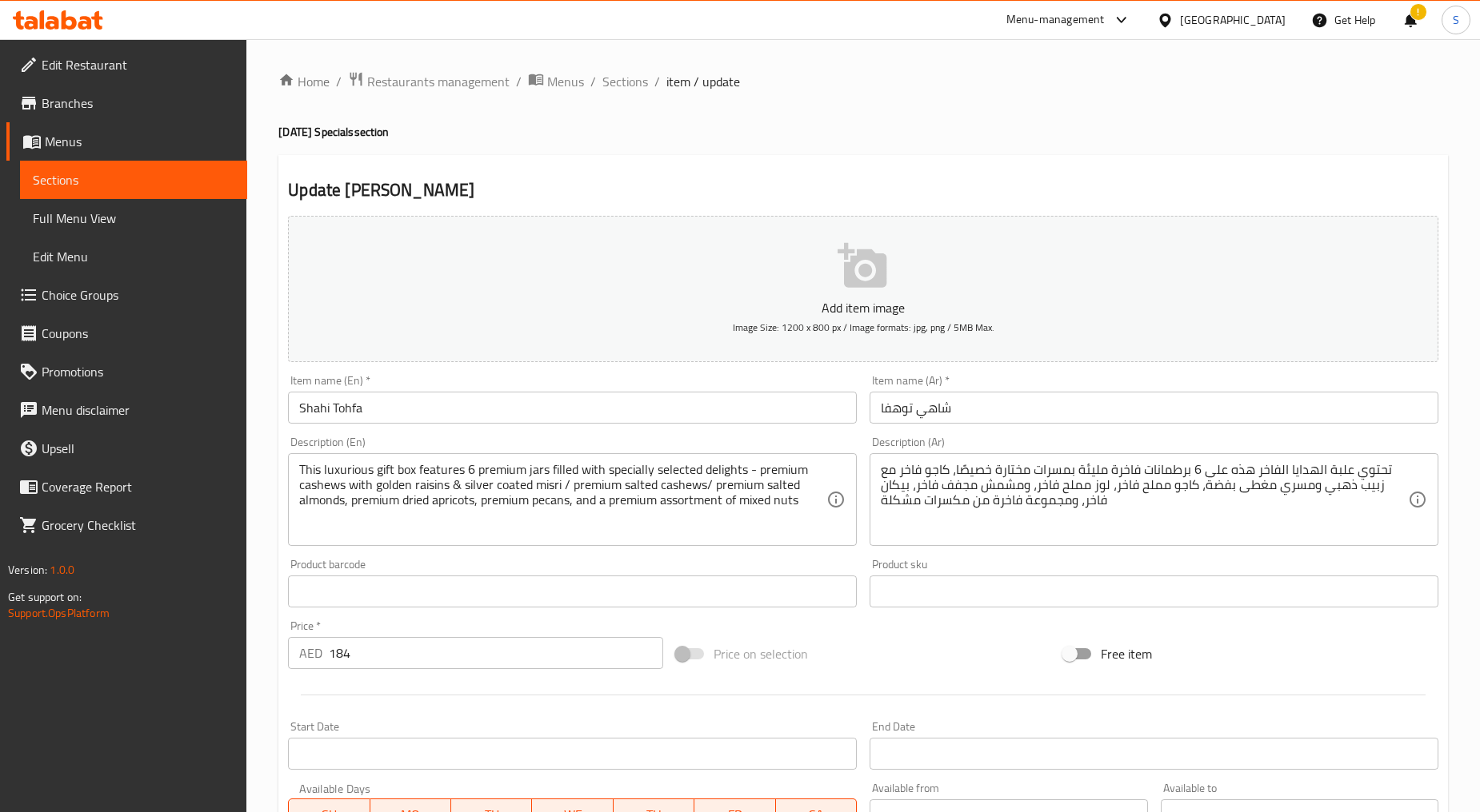
click at [426, 424] on input "Shahi Tohfa" at bounding box center [572, 407] width 569 height 32
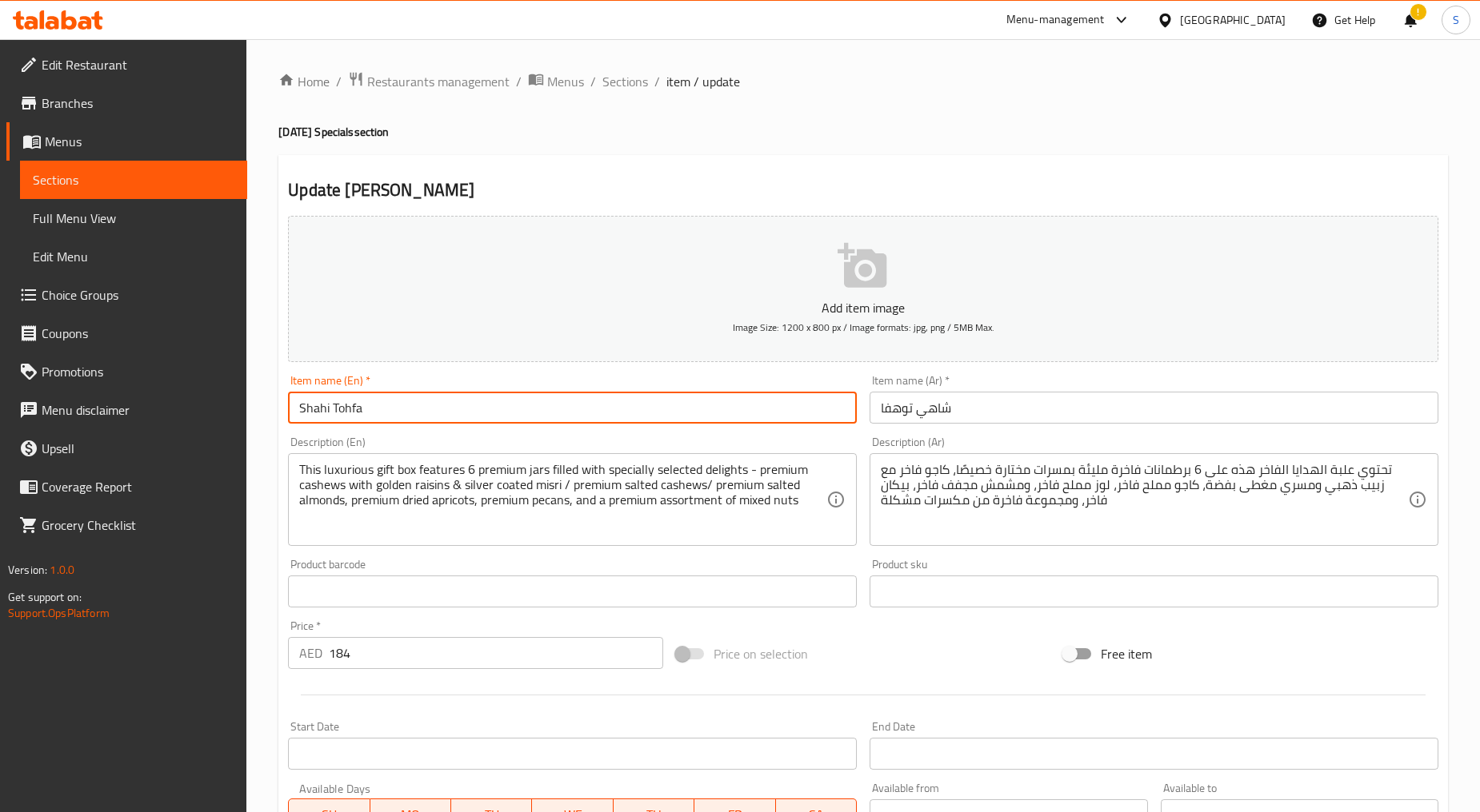
click at [426, 424] on input "Shahi Tohfa" at bounding box center [572, 407] width 569 height 32
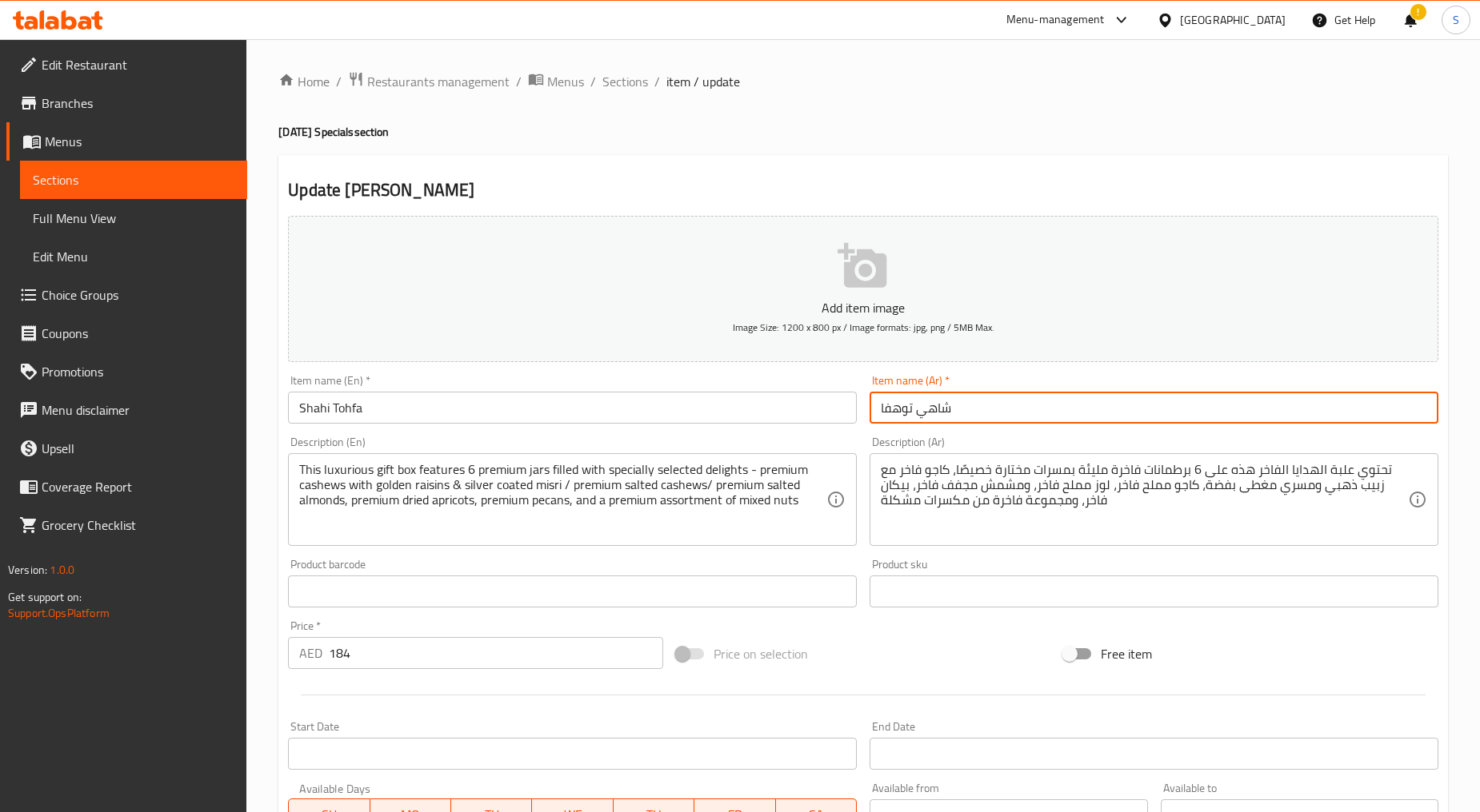
click at [937, 400] on input "شاهي توهفا" at bounding box center [1154, 407] width 569 height 32
click at [622, 504] on textarea "This luxurious gift box features 6 premium jars filled with specially selected …" at bounding box center [562, 500] width 527 height 76
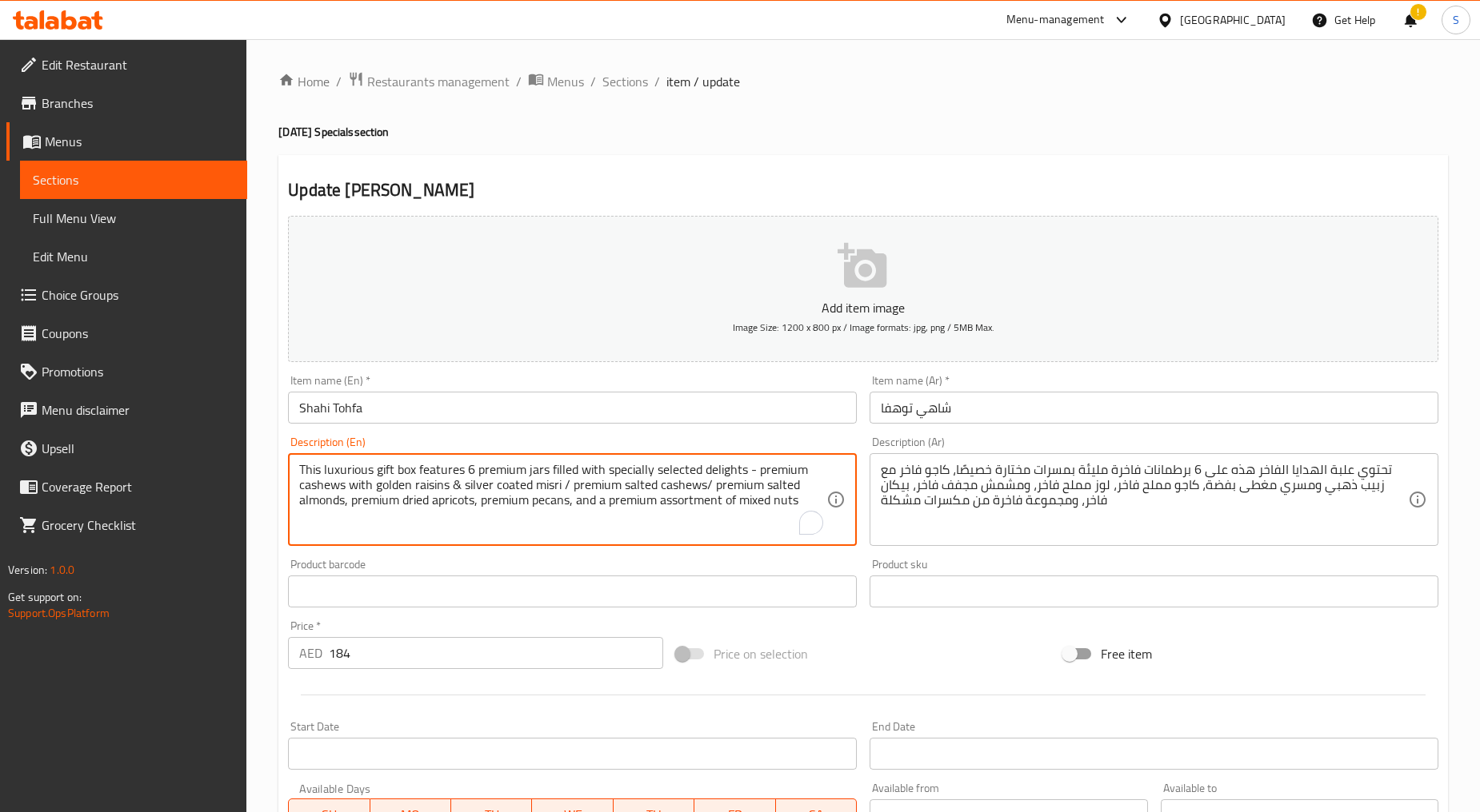
click at [622, 504] on textarea "This luxurious gift box features 6 premium jars filled with specially selected …" at bounding box center [562, 500] width 527 height 76
click at [979, 469] on textarea "تحتوي علبة الهدايا الفاخر هذه على 6 برطمانات فاخرة مليئة بمسرات مختارة خصيصًا، …" at bounding box center [1144, 500] width 527 height 76
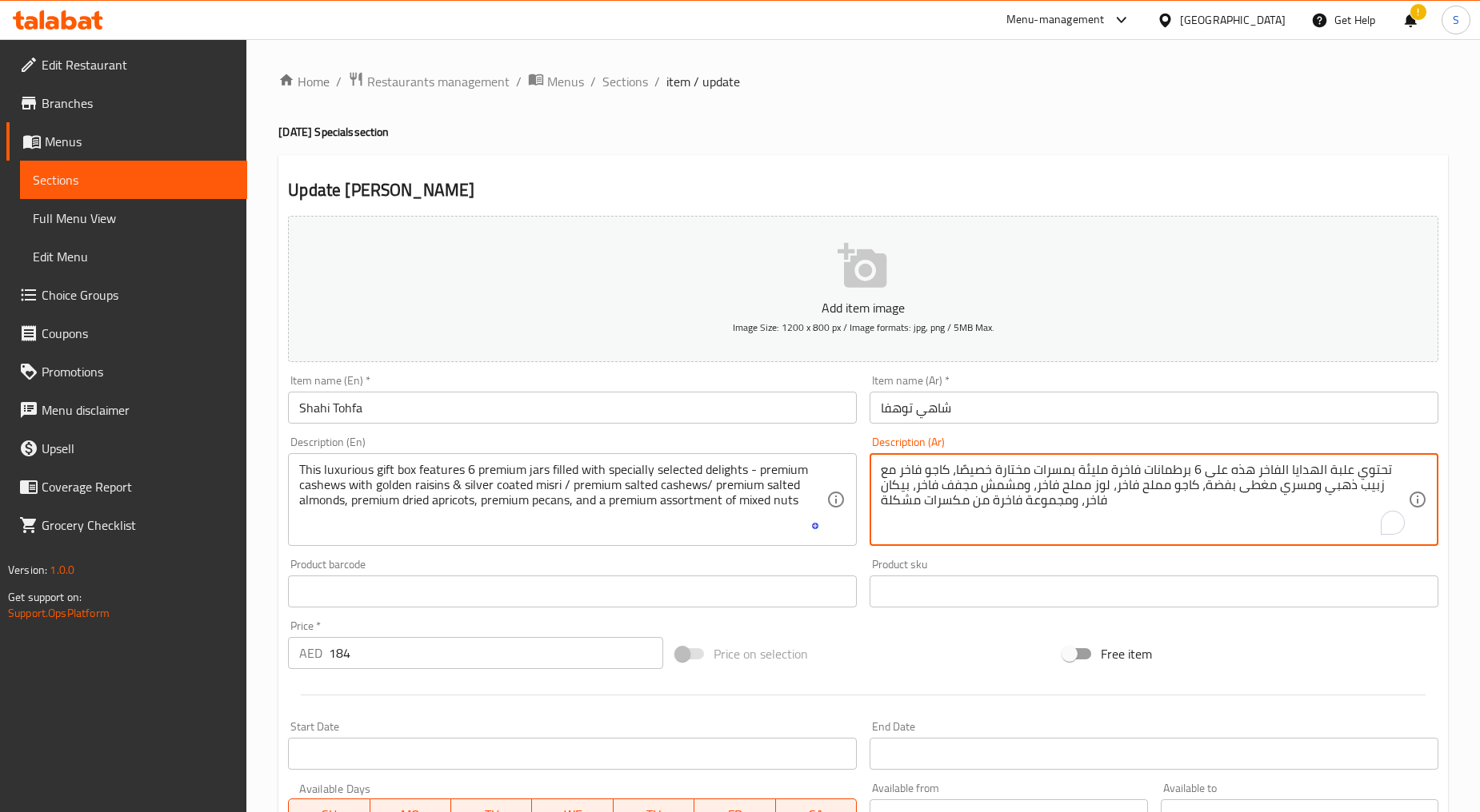
click at [979, 469] on textarea "تحتوي علبة الهدايا الفاخر هذه على 6 برطمانات فاخرة مليئة بمسرات مختارة خصيصًا، …" at bounding box center [1144, 500] width 527 height 76
click at [379, 664] on input "184" at bounding box center [496, 653] width 335 height 32
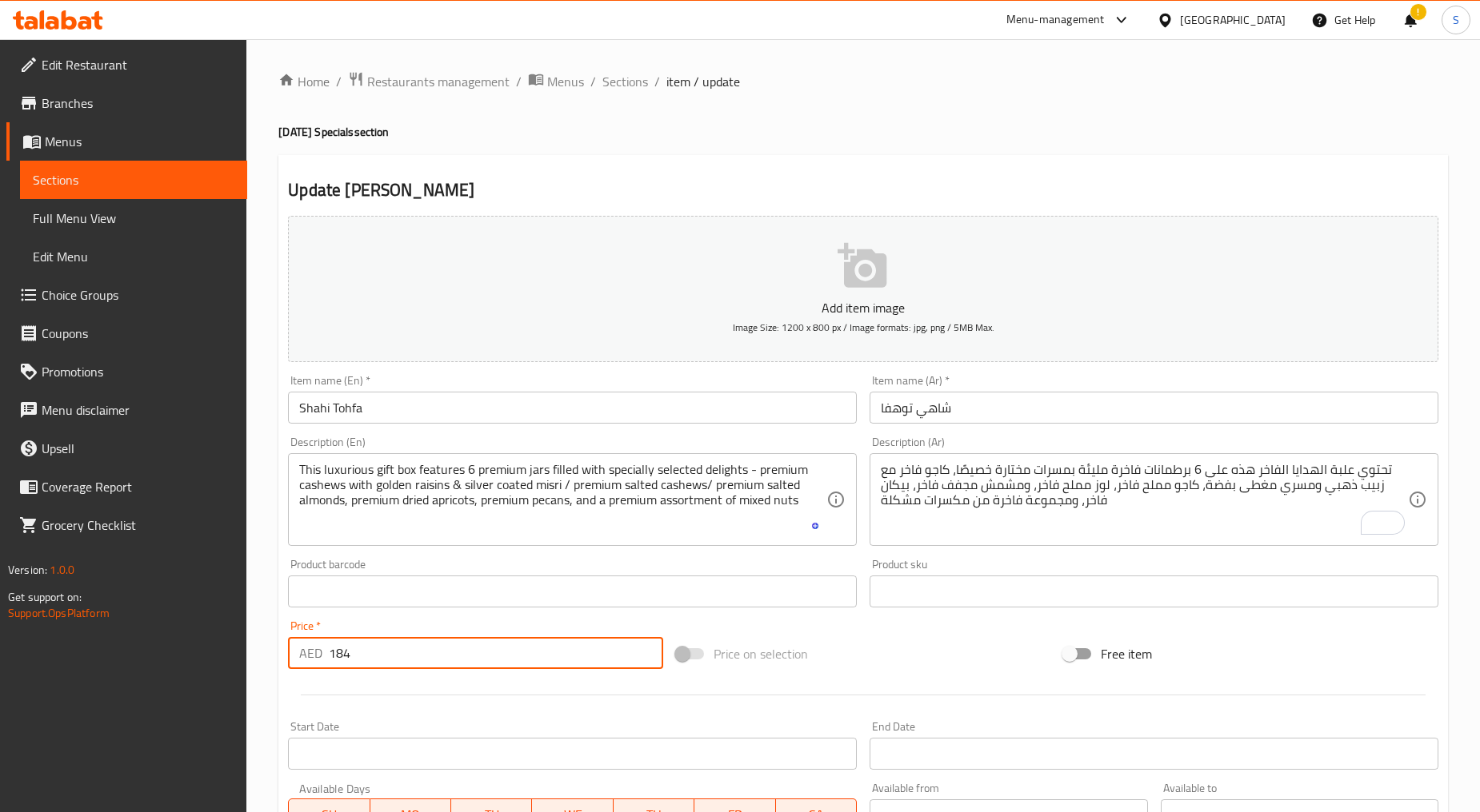
click at [379, 664] on input "184" at bounding box center [496, 653] width 335 height 32
click at [644, 72] on span "Sections" at bounding box center [625, 81] width 46 height 20
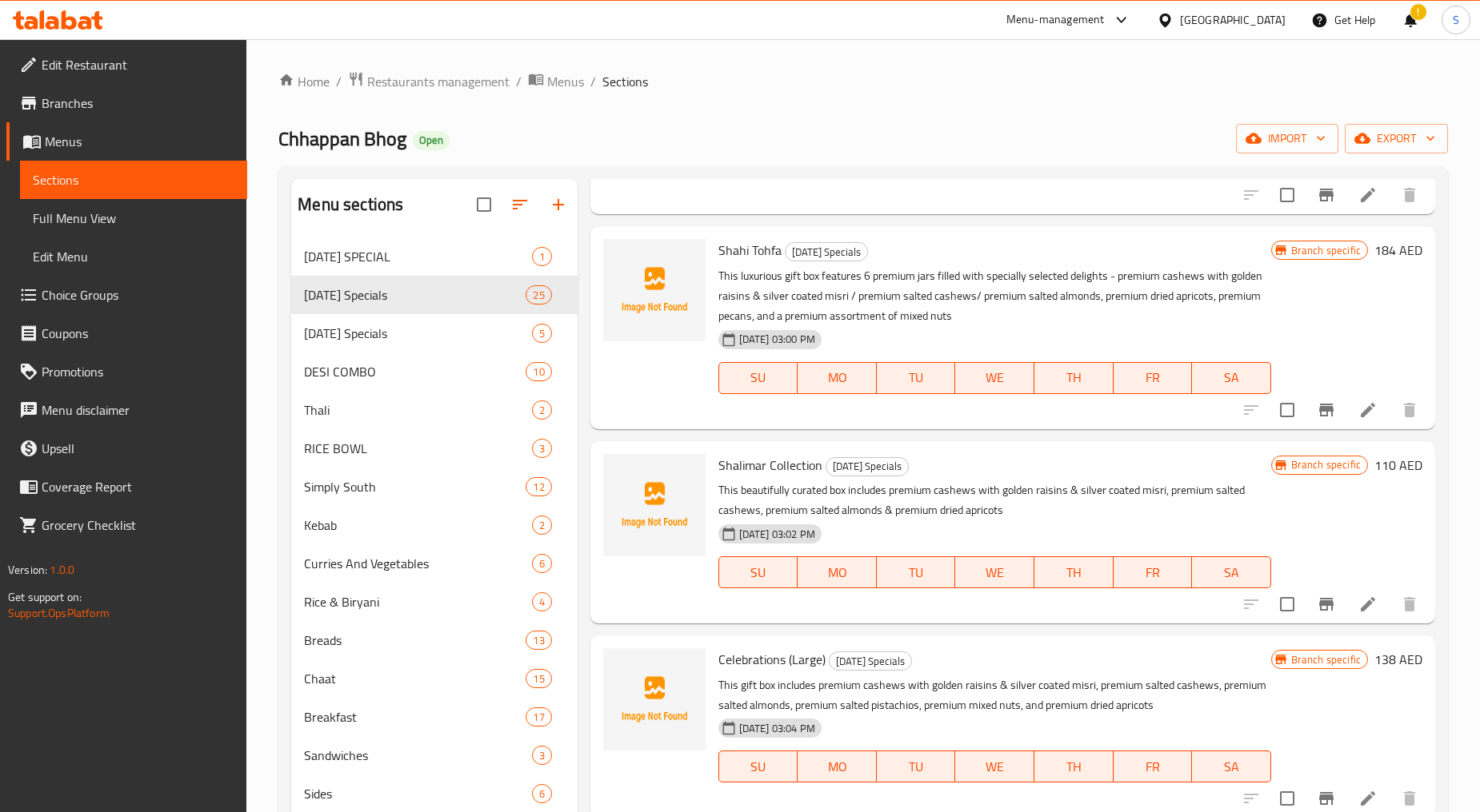
scroll to position [1332, 0]
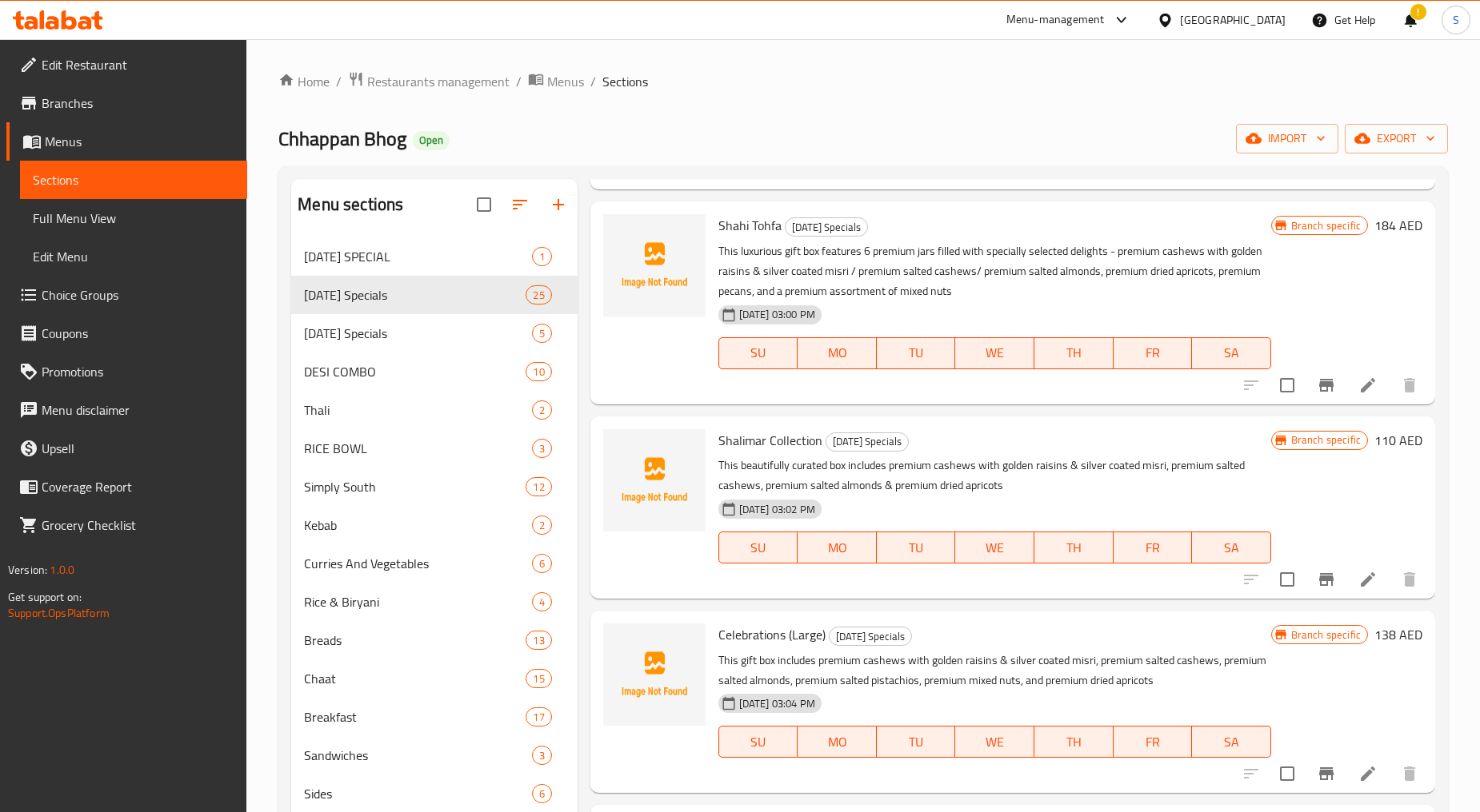
click at [1358, 586] on icon at bounding box center [1368, 580] width 20 height 20
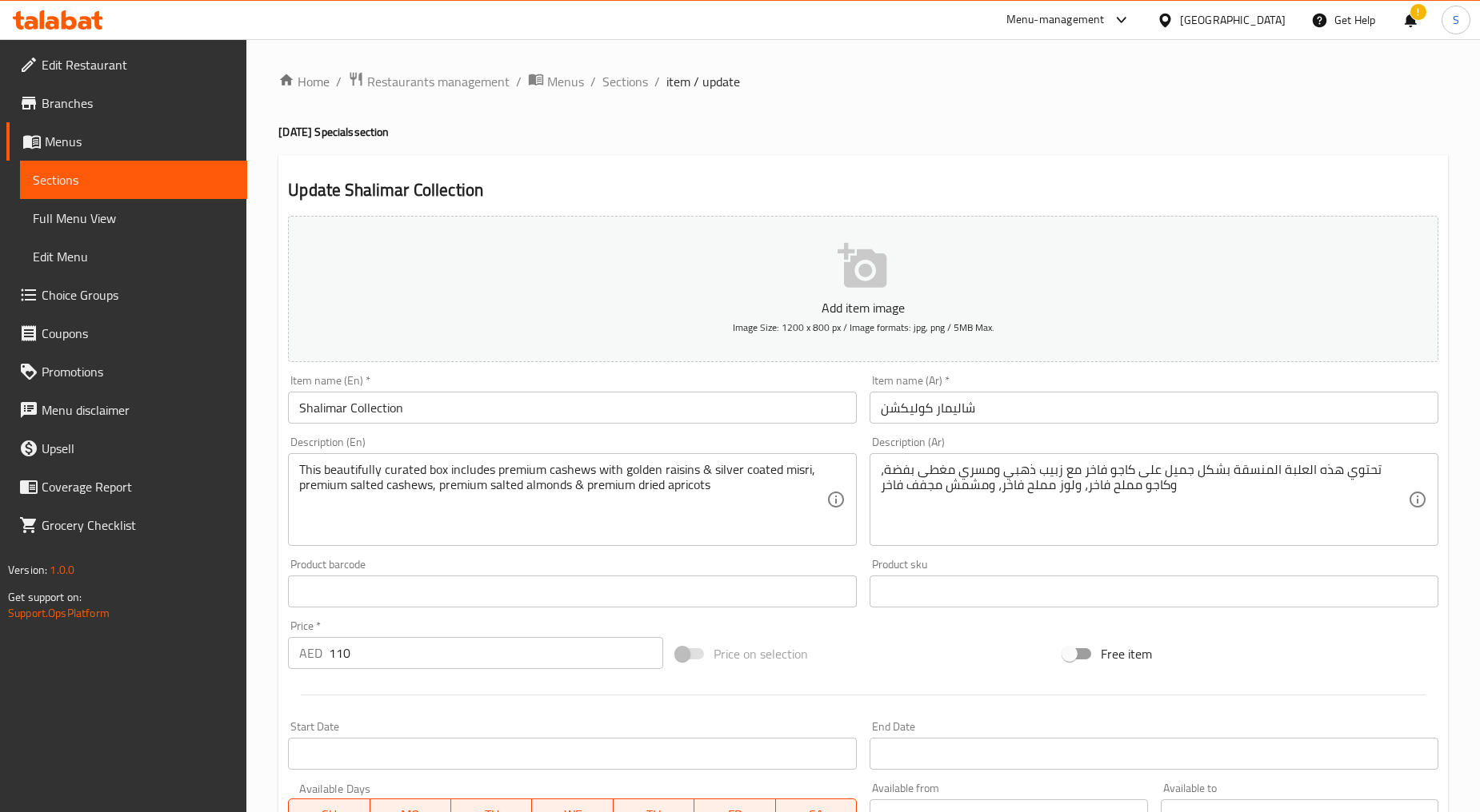
click at [382, 424] on input "Shalimar Collection" at bounding box center [572, 407] width 569 height 32
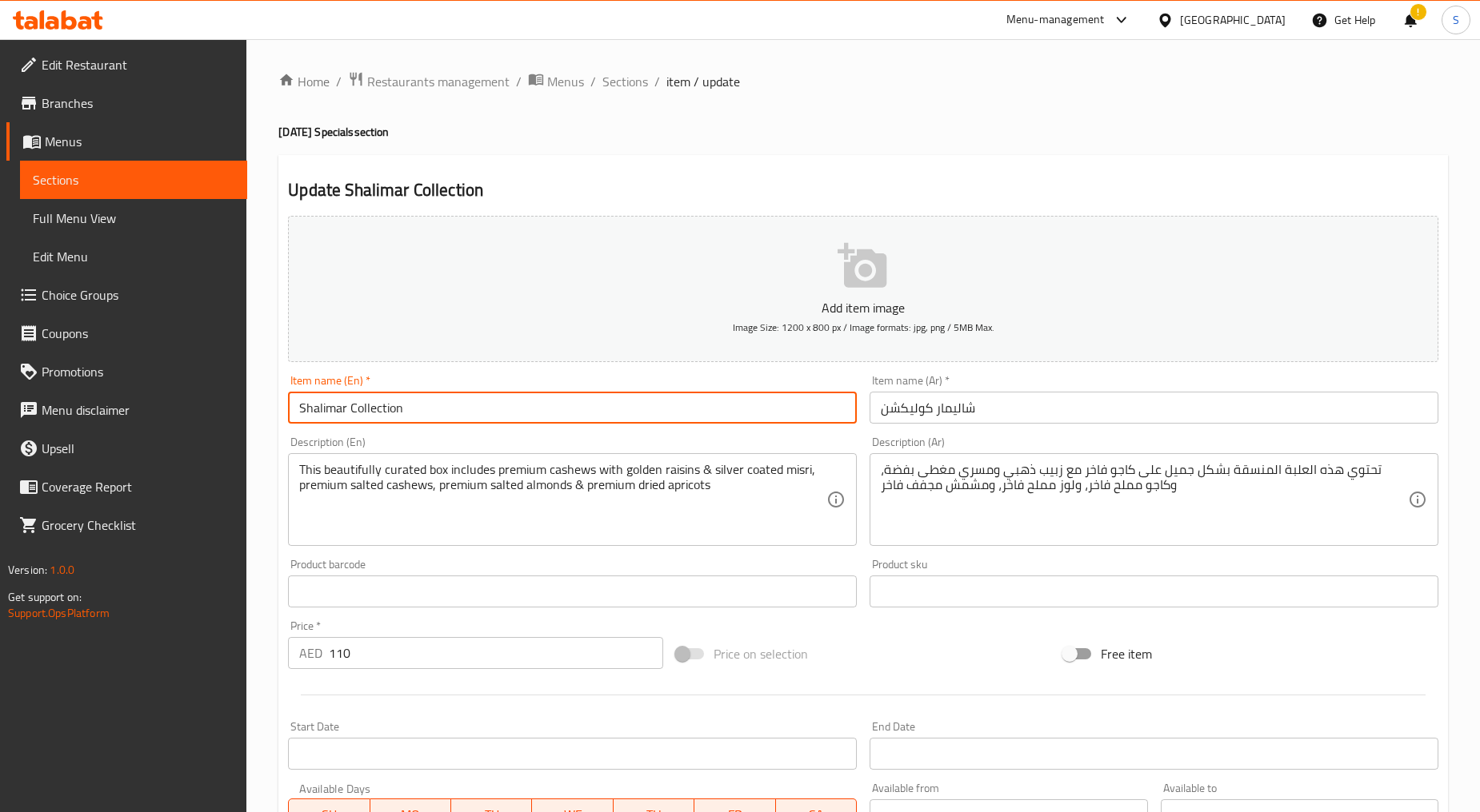
click at [382, 424] on input "Shalimar Collection" at bounding box center [572, 407] width 569 height 32
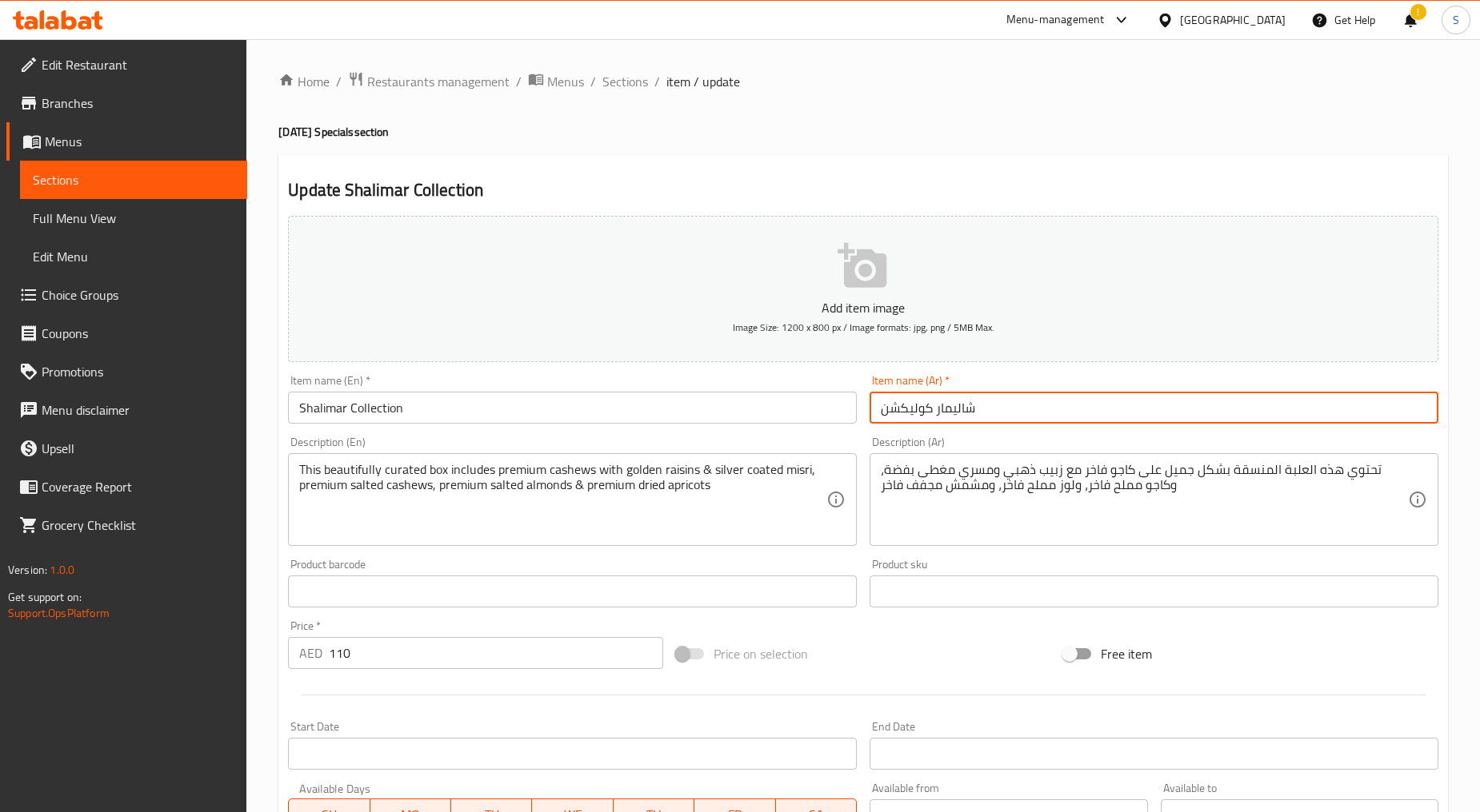
click at [958, 417] on input "شاليمار كوليكشن" at bounding box center [1154, 407] width 569 height 32
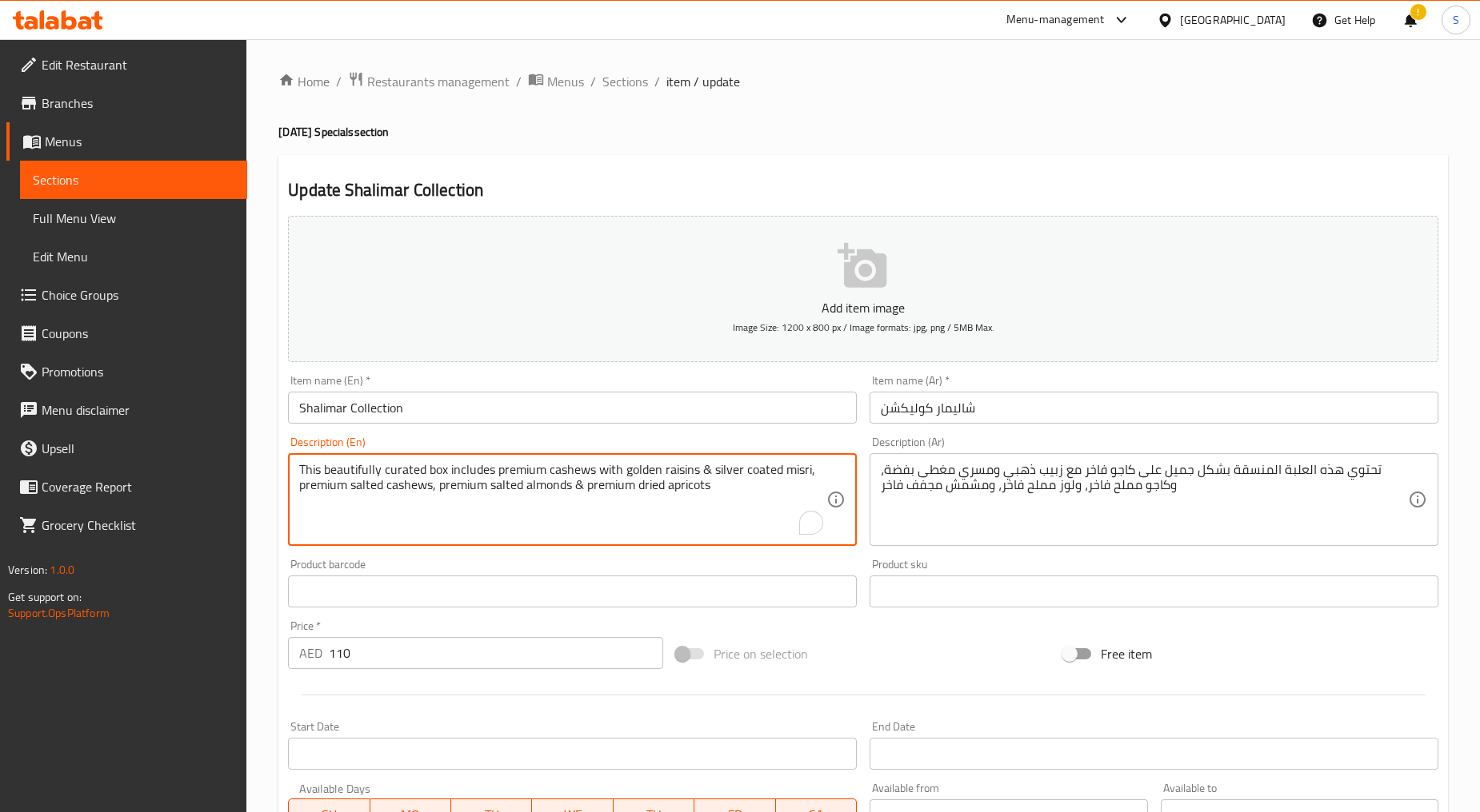
click at [629, 490] on textarea "This beautifully curated box includes premium cashews with golden raisins & sil…" at bounding box center [562, 500] width 527 height 76
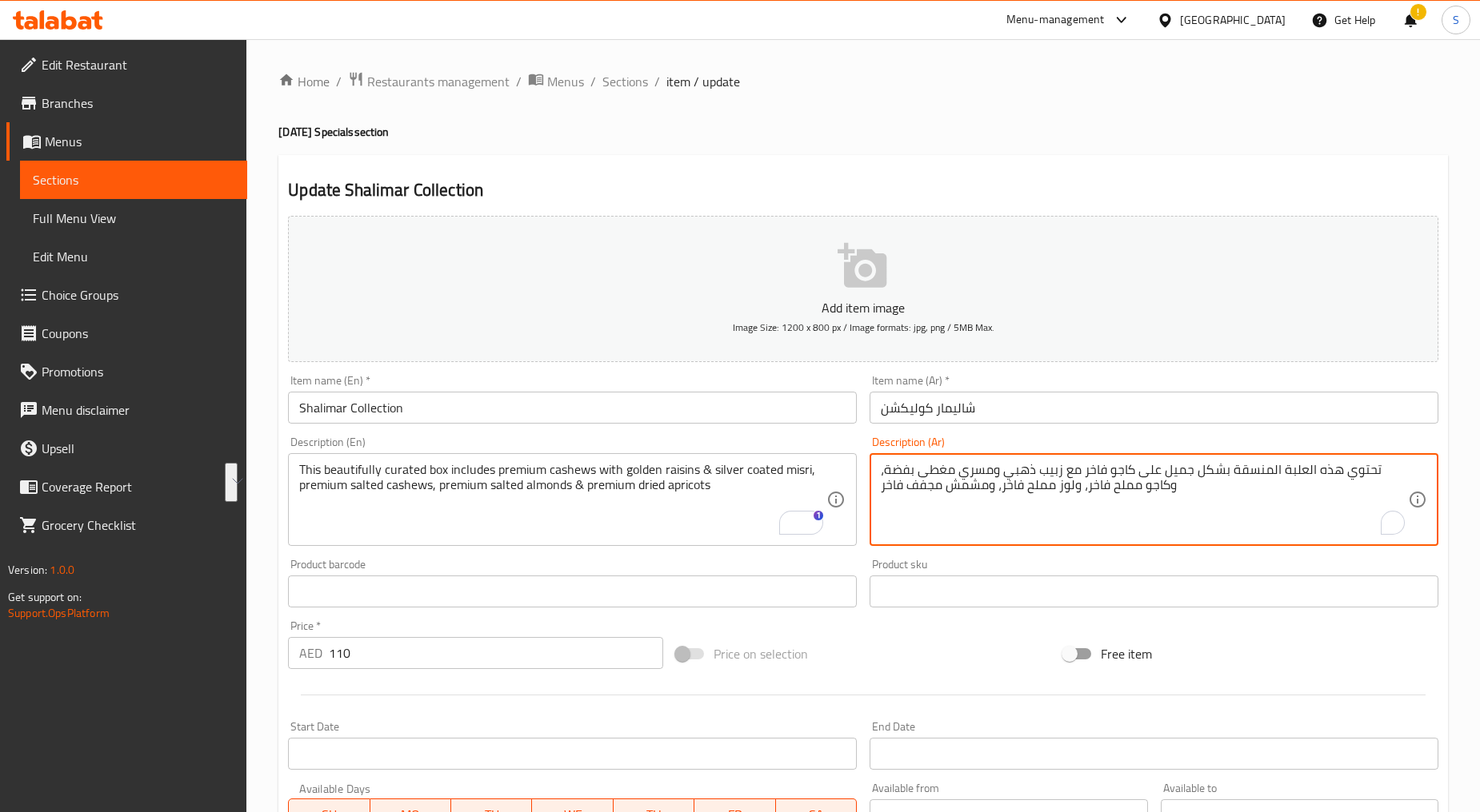
click at [974, 513] on textarea "تحتوي هذه العلبة المنسقة بشكل جميل على كاجو فاخر مع زبيب ذهبي ومسري مغطى بفضة، …" at bounding box center [1144, 500] width 527 height 76
click at [417, 664] on input "110" at bounding box center [496, 653] width 335 height 32
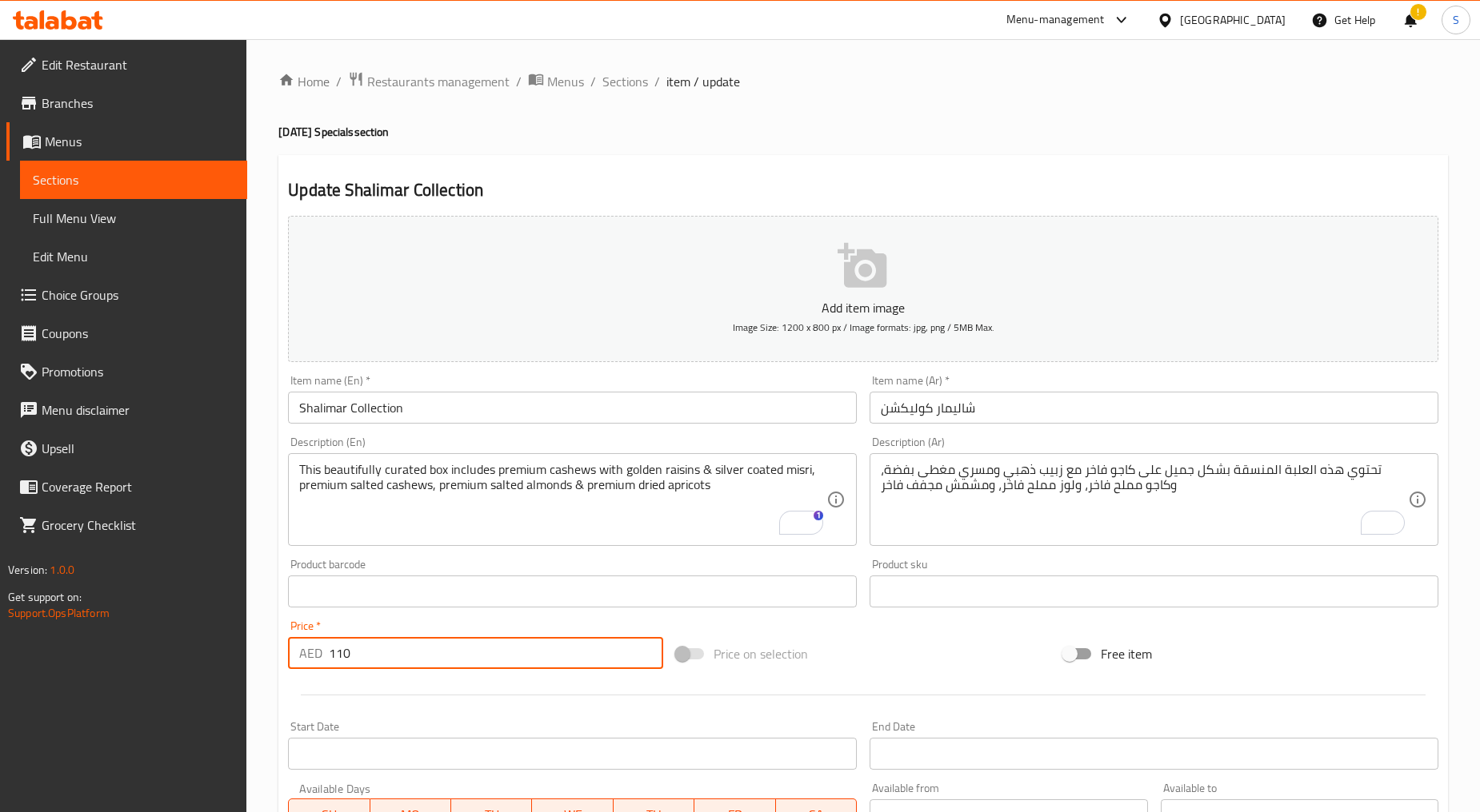
click at [417, 664] on input "110" at bounding box center [496, 653] width 335 height 32
drag, startPoint x: 614, startPoint y: 84, endPoint x: 664, endPoint y: 108, distance: 55.5
click at [614, 84] on span "Sections" at bounding box center [625, 81] width 46 height 20
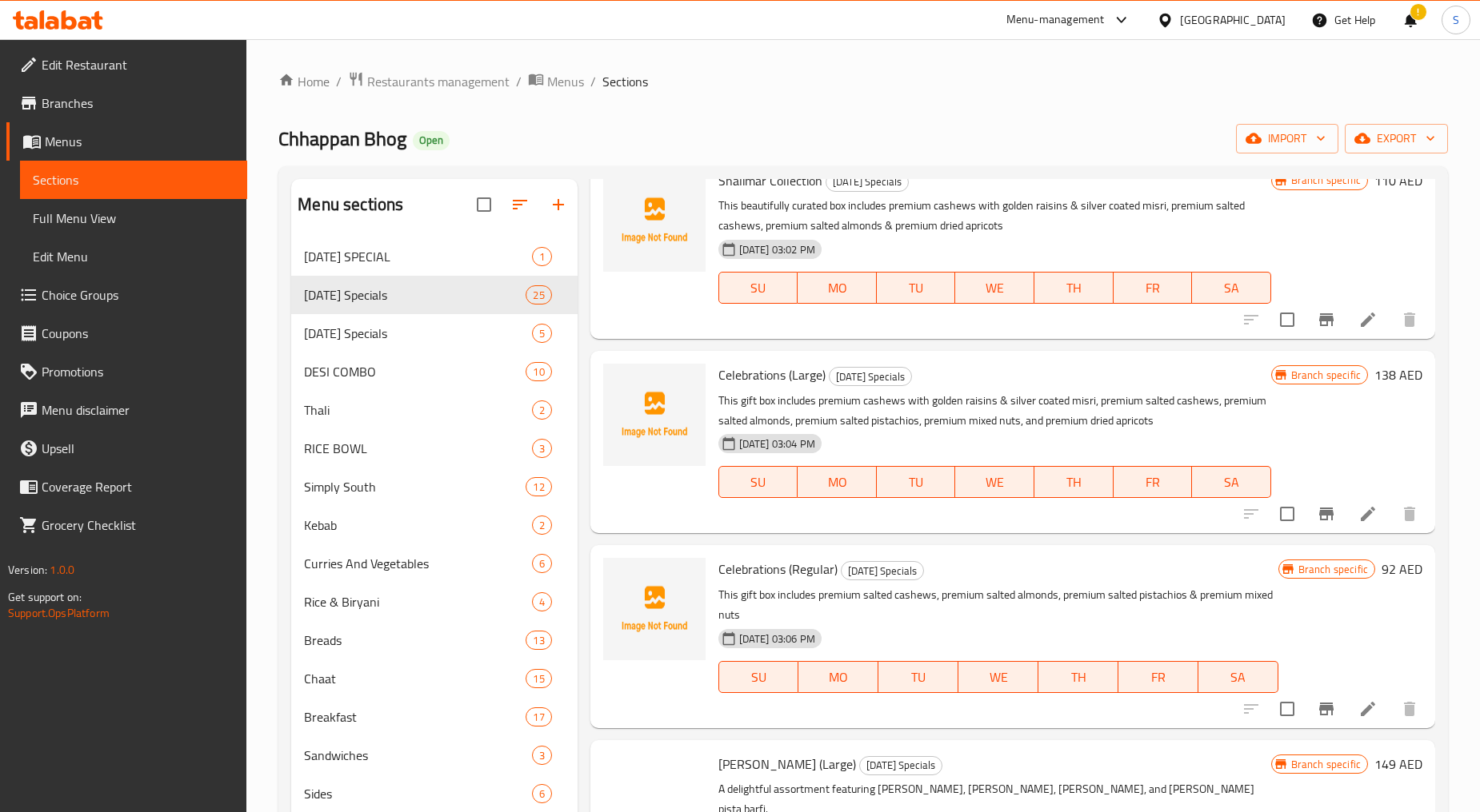
scroll to position [1599, 0]
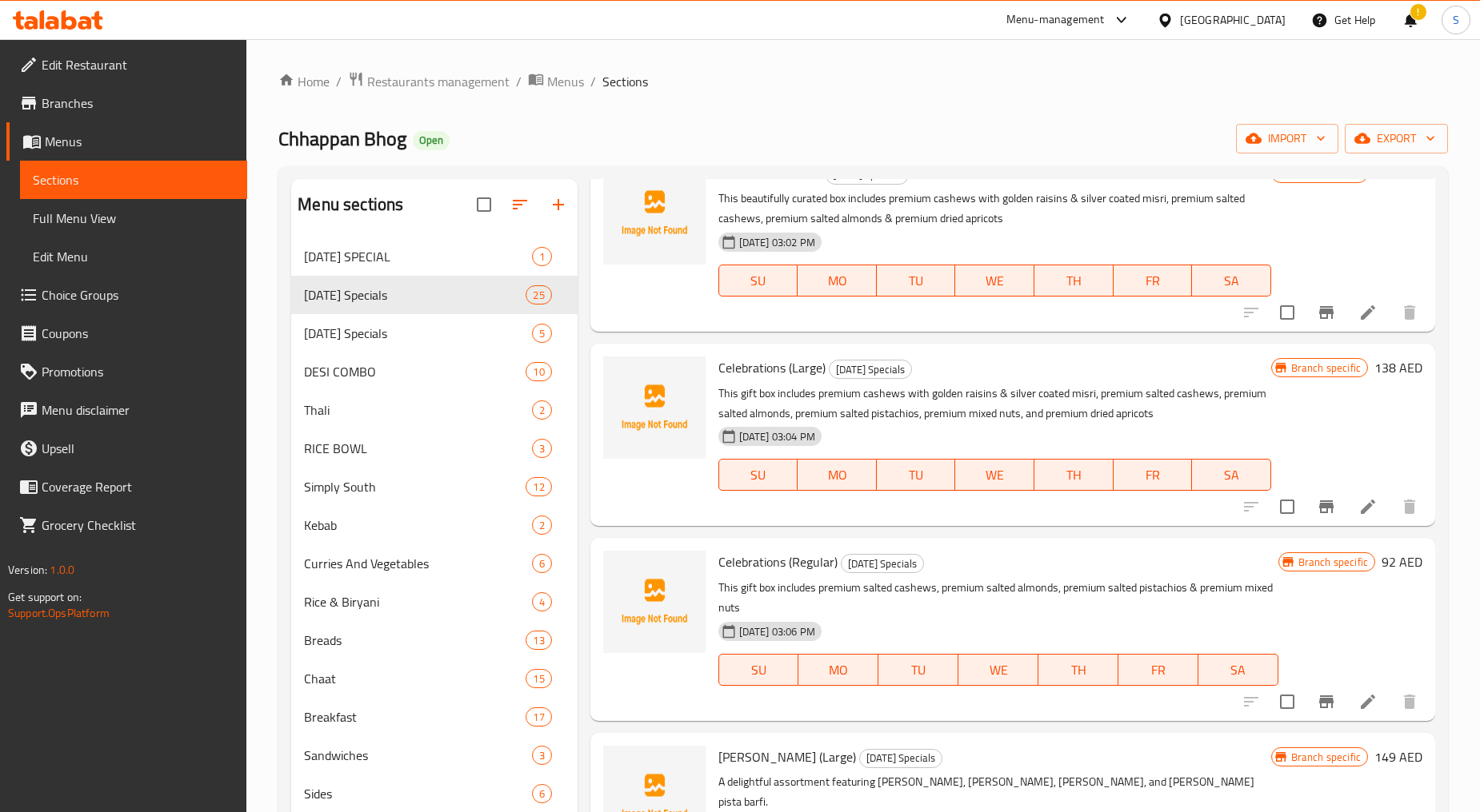
click at [1346, 509] on li at bounding box center [1368, 506] width 45 height 28
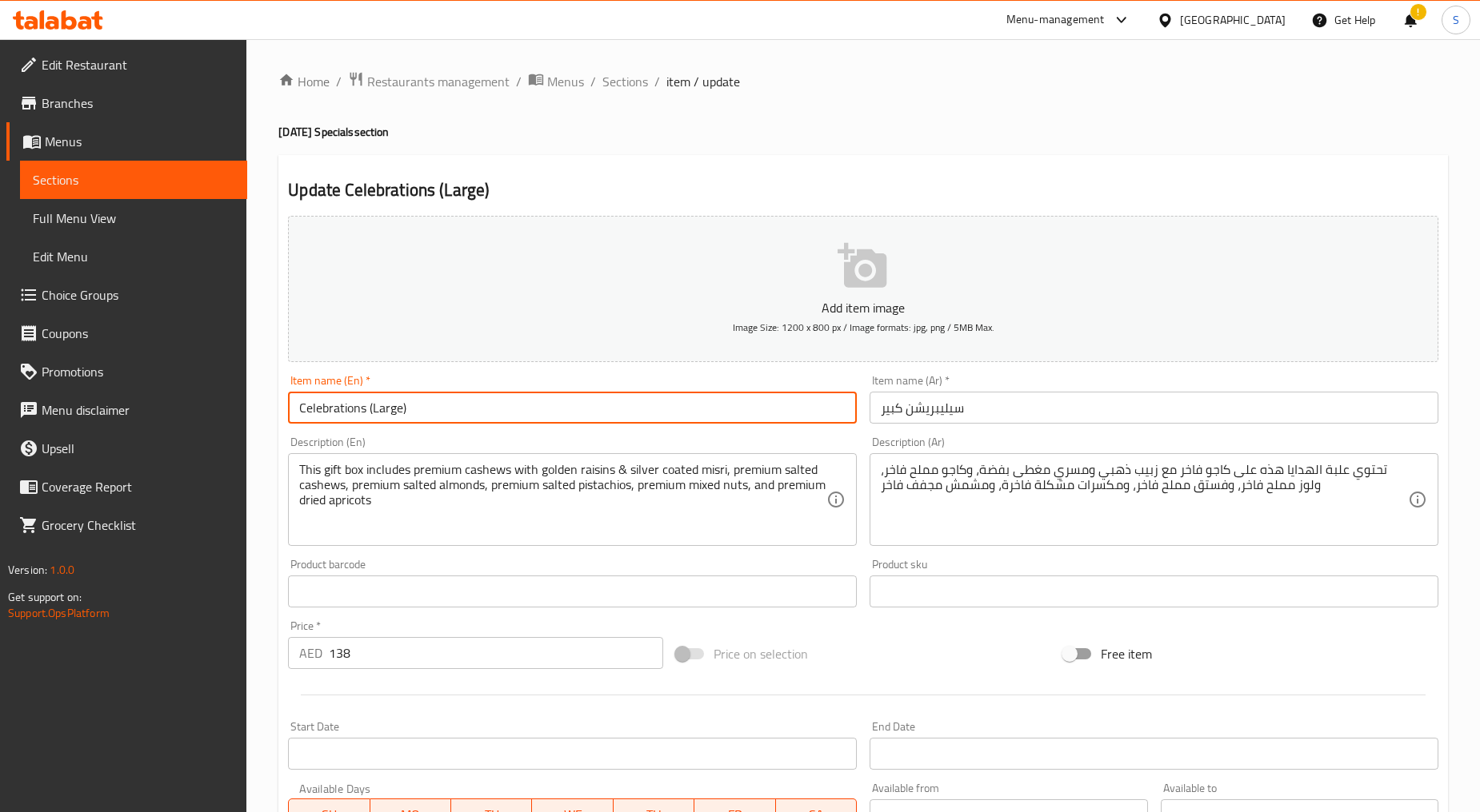
click at [414, 416] on input "Celebrations (Large)" at bounding box center [572, 407] width 569 height 32
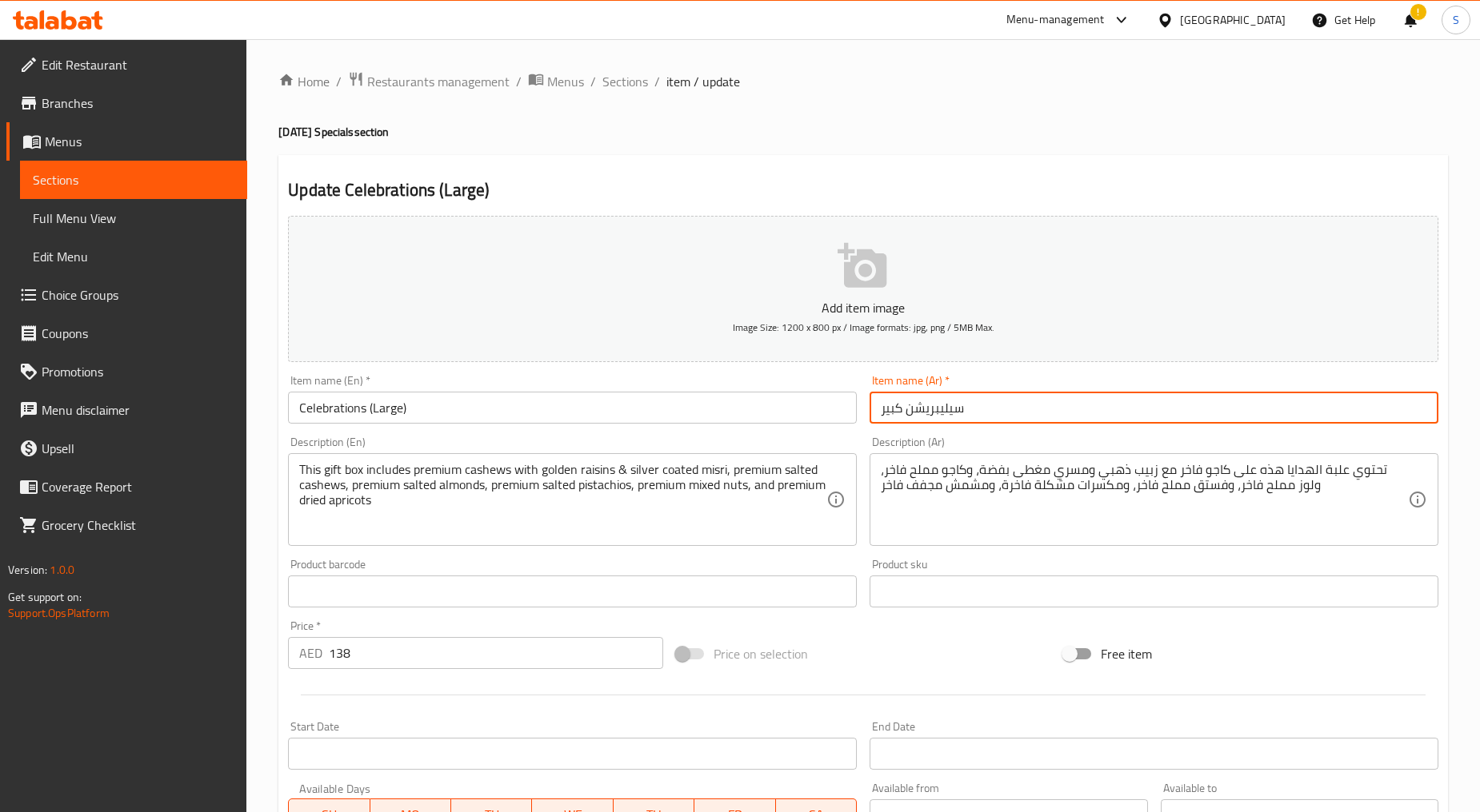
click at [946, 413] on input "سيليبريشن كبير" at bounding box center [1154, 407] width 569 height 32
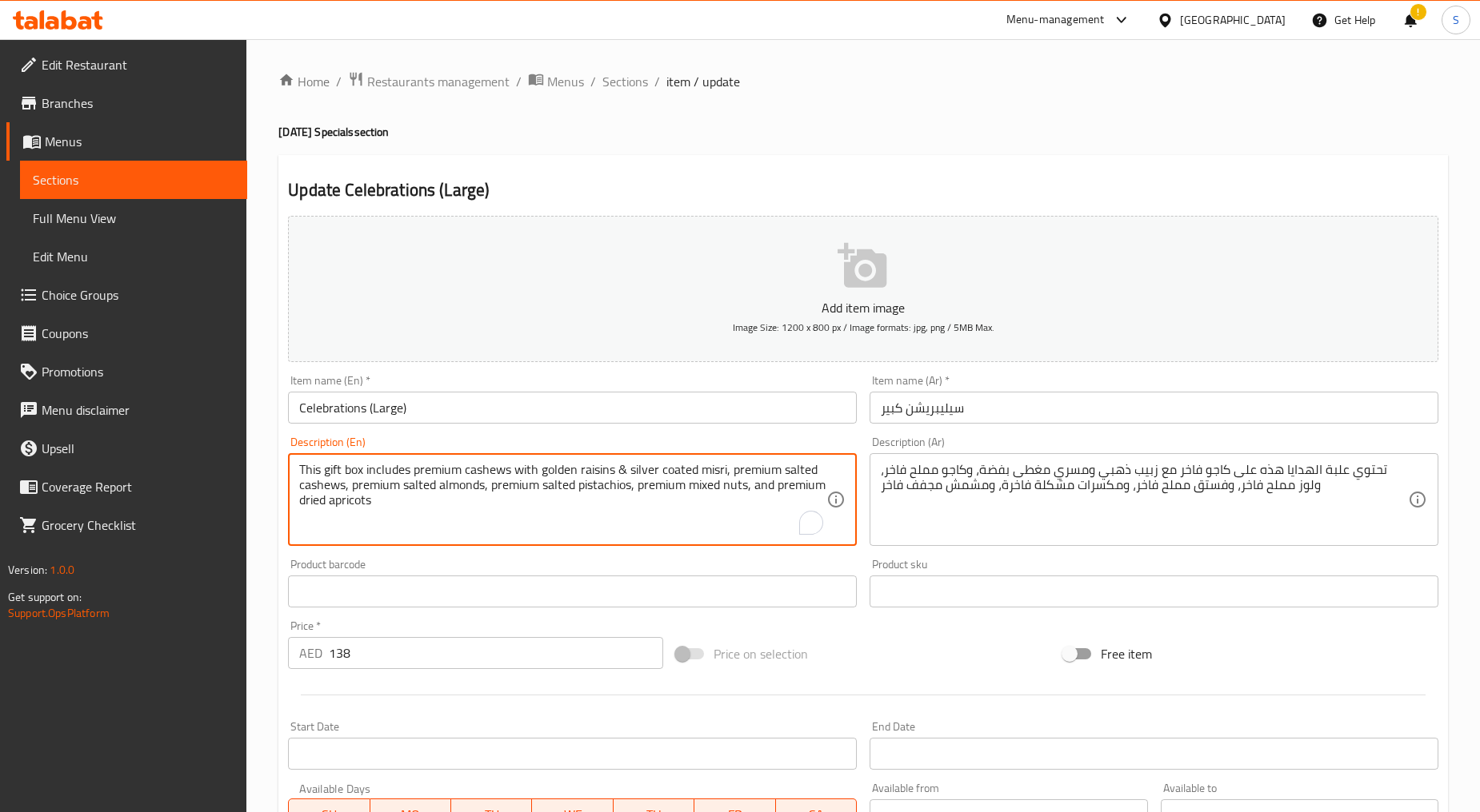
click at [593, 505] on textarea "This gift box includes premium cashews with golden raisins & silver coated misr…" at bounding box center [562, 500] width 527 height 76
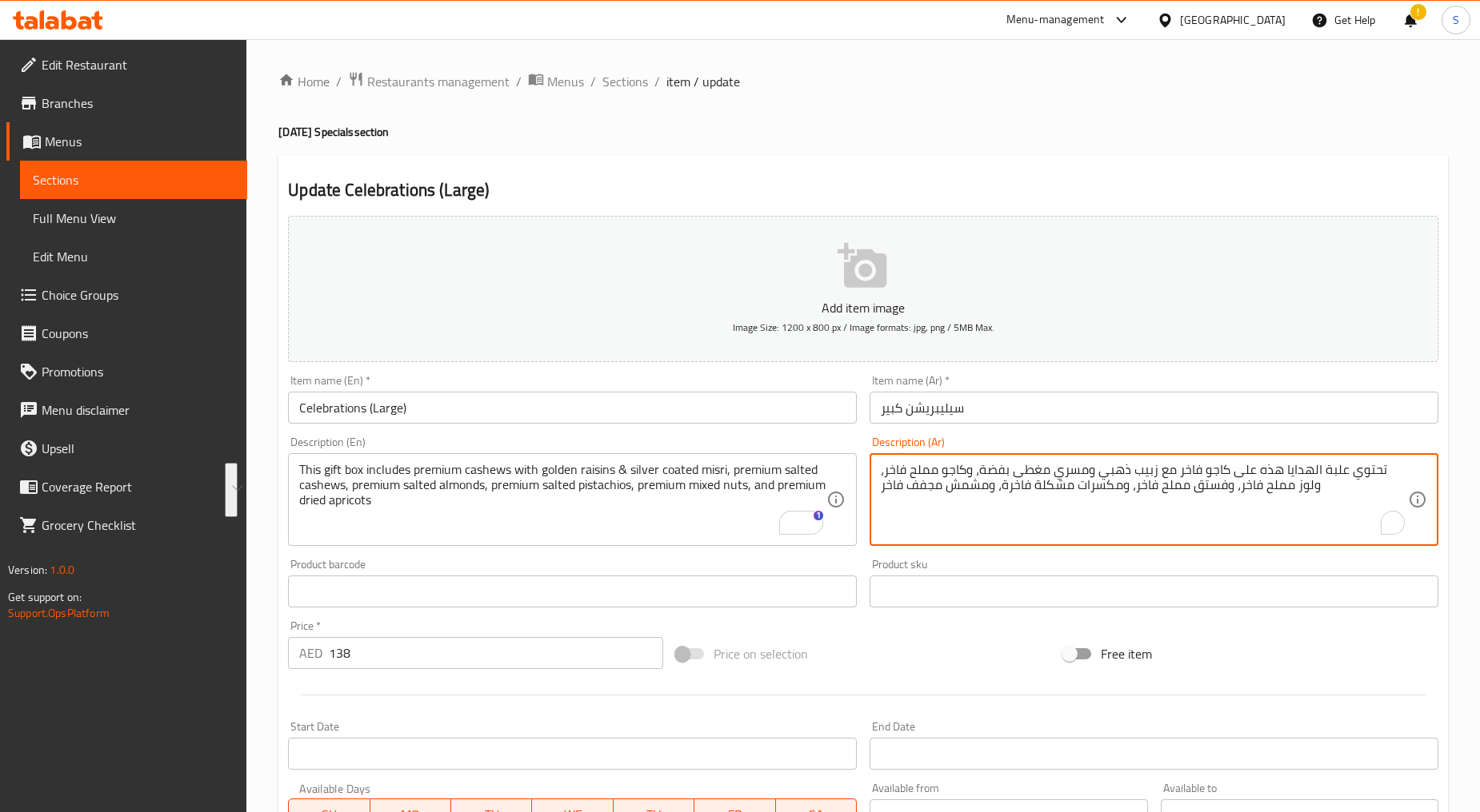
click at [988, 518] on textarea "تحتوي علبة الهدايا هذه على كاجو فاخر مع زبيب ذهبي ومسري مغطى بفضة، وكاجو مملح ف…" at bounding box center [1144, 500] width 527 height 76
click at [382, 661] on input "138" at bounding box center [496, 653] width 335 height 32
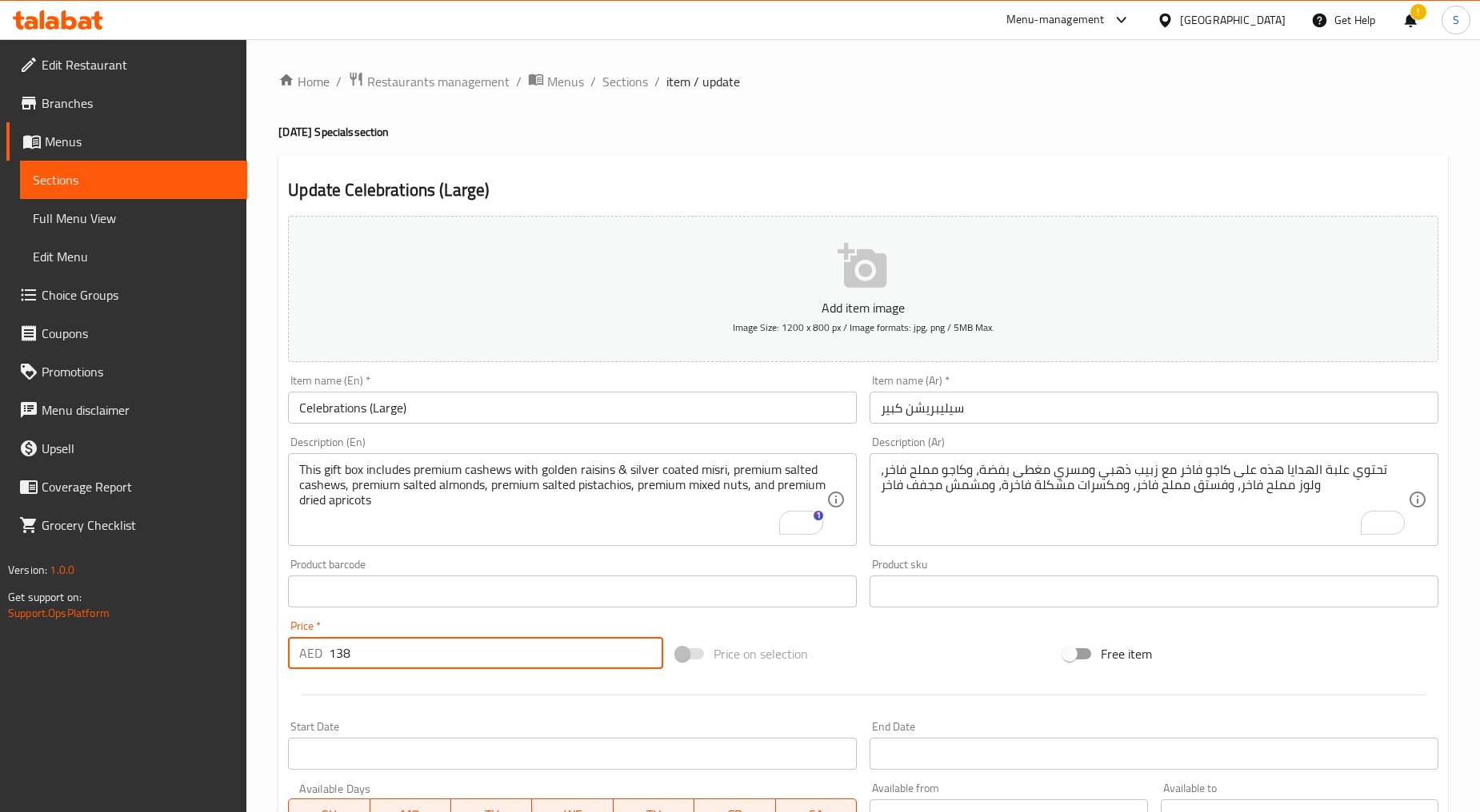
click at [382, 661] on input "138" at bounding box center [496, 653] width 335 height 32
click at [626, 81] on span "Sections" at bounding box center [625, 81] width 46 height 20
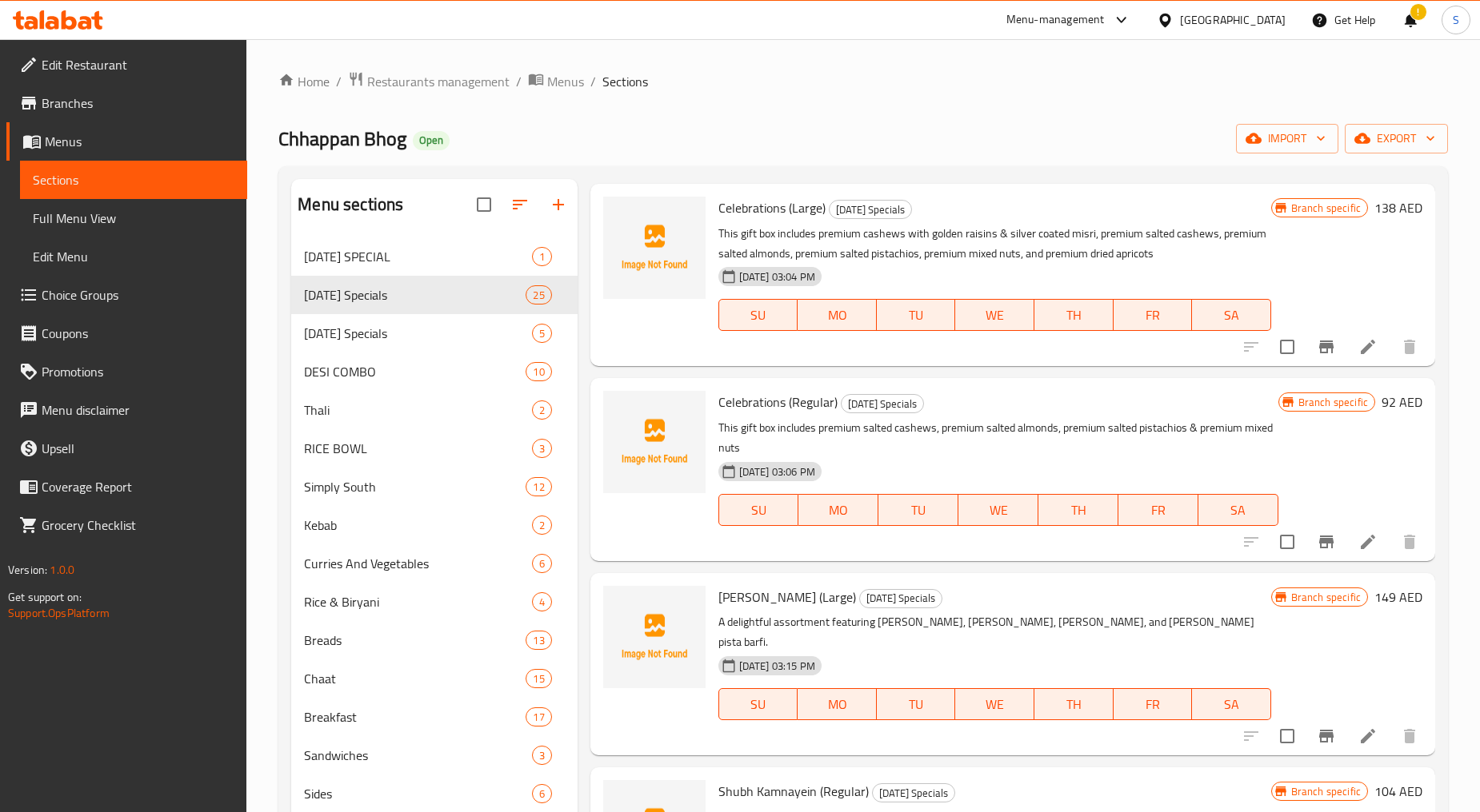
scroll to position [1776, 0]
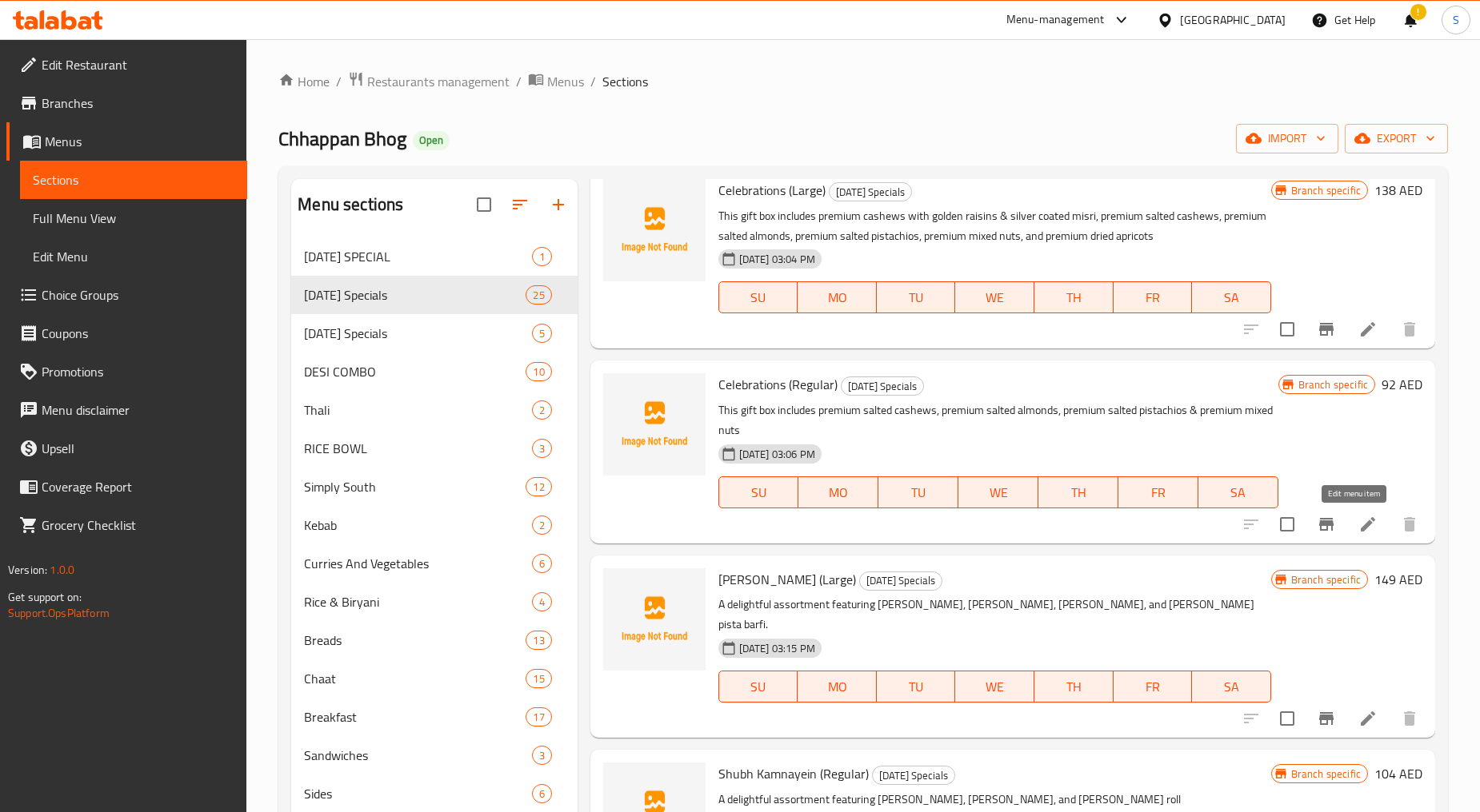
click at [1360, 527] on icon at bounding box center [1368, 525] width 15 height 15
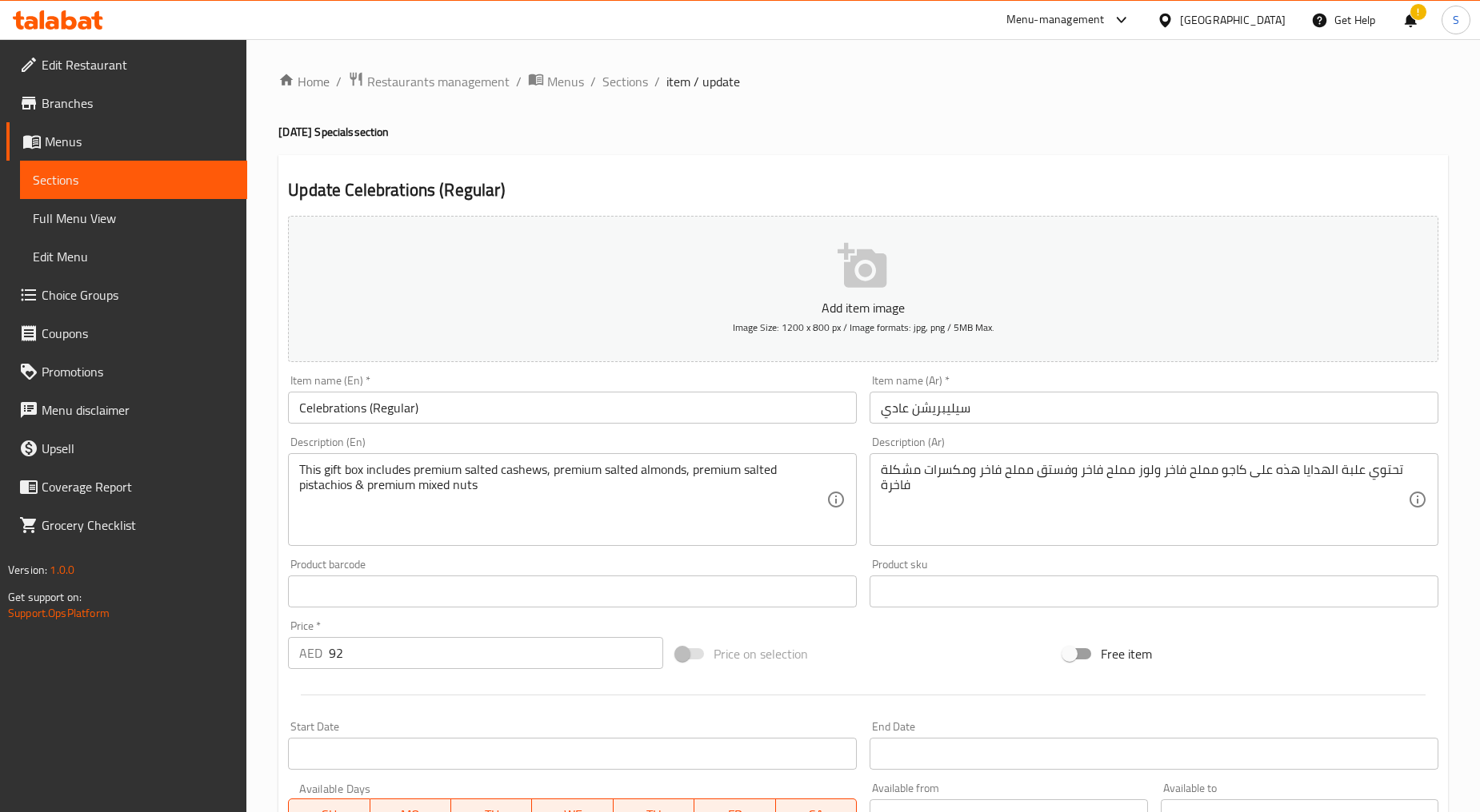
click at [418, 404] on input "Celebrations (Regular)" at bounding box center [572, 407] width 569 height 32
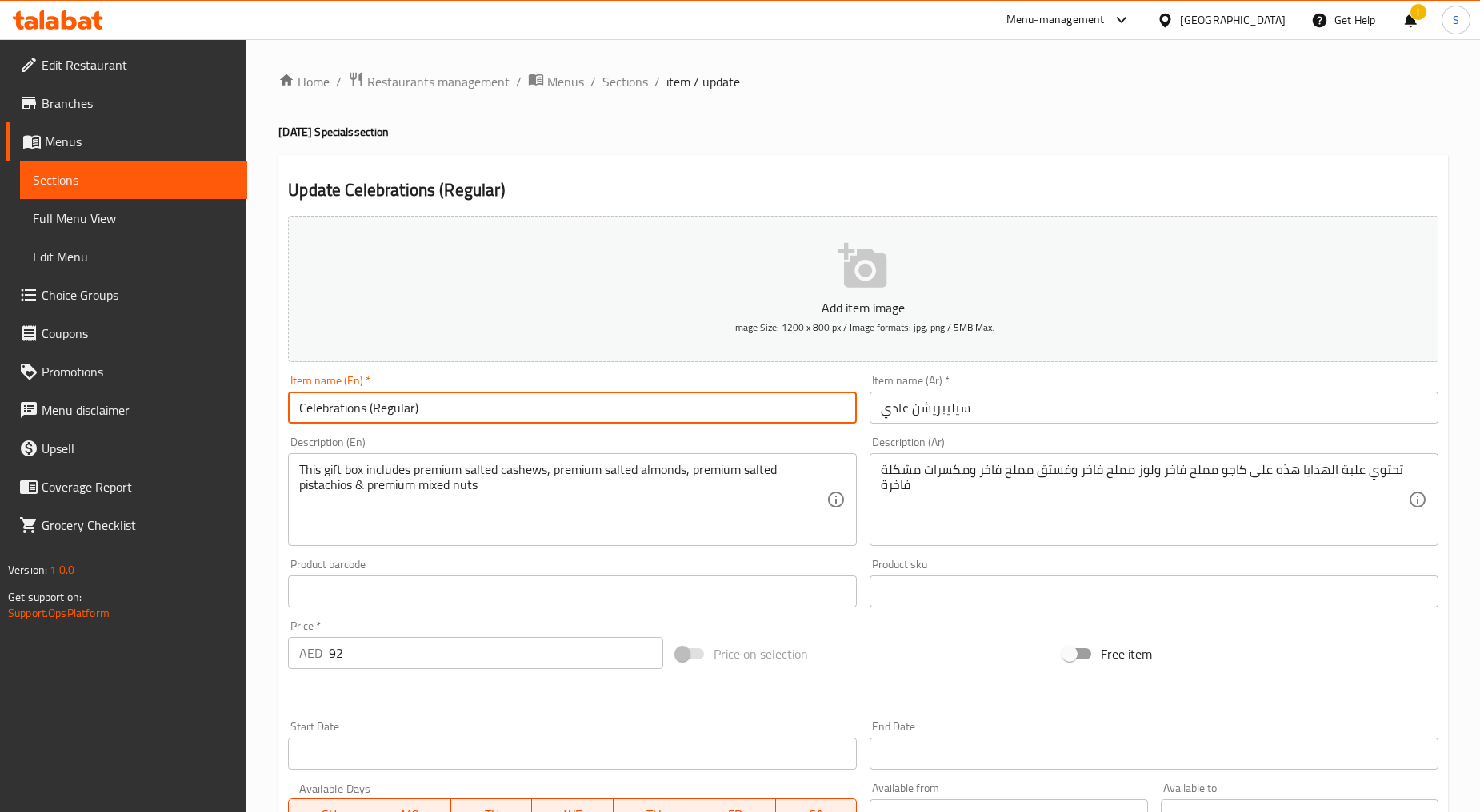
click at [418, 404] on input "Celebrations (Regular)" at bounding box center [572, 407] width 569 height 32
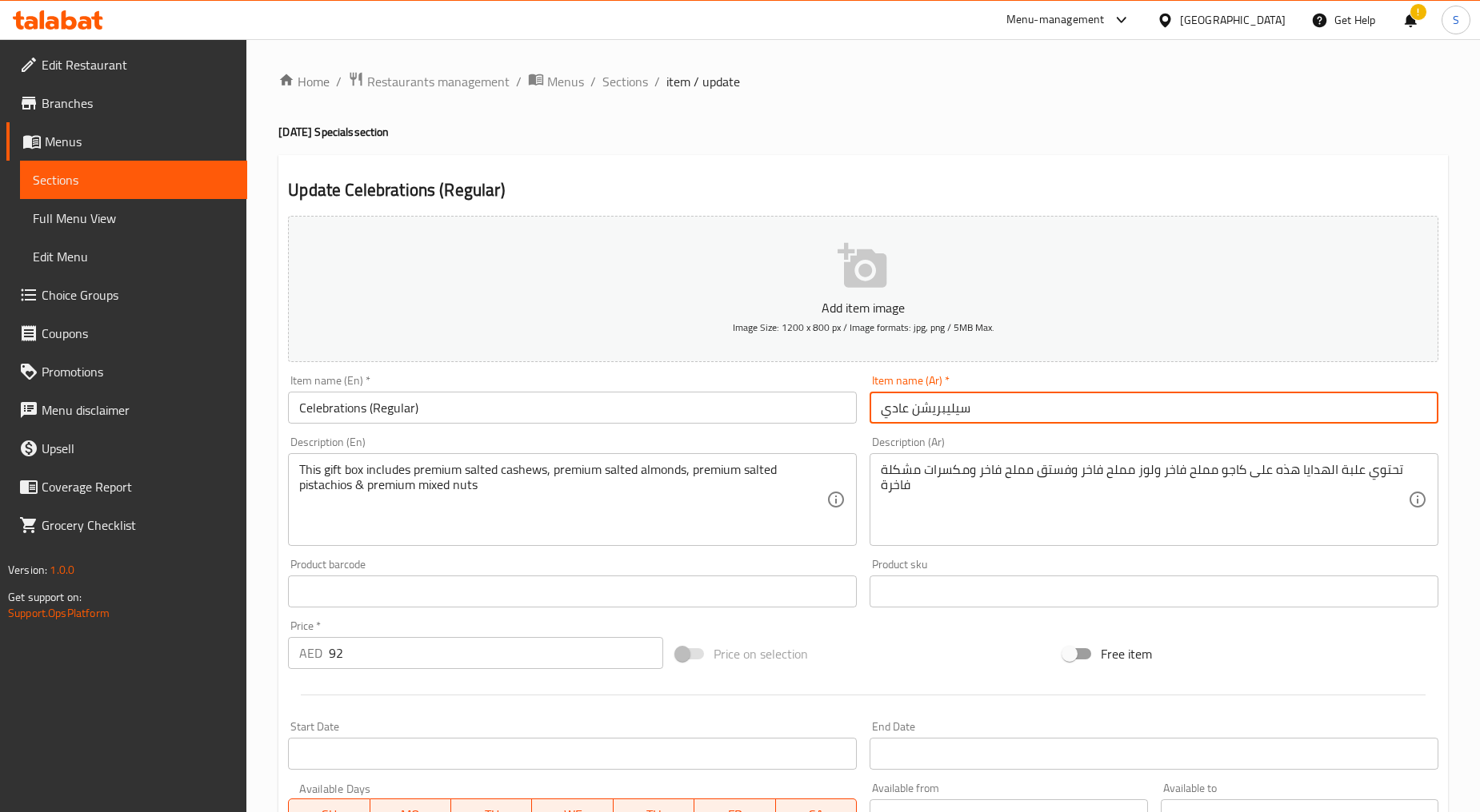
click at [983, 414] on input "سيليبريشن عادي" at bounding box center [1154, 407] width 569 height 32
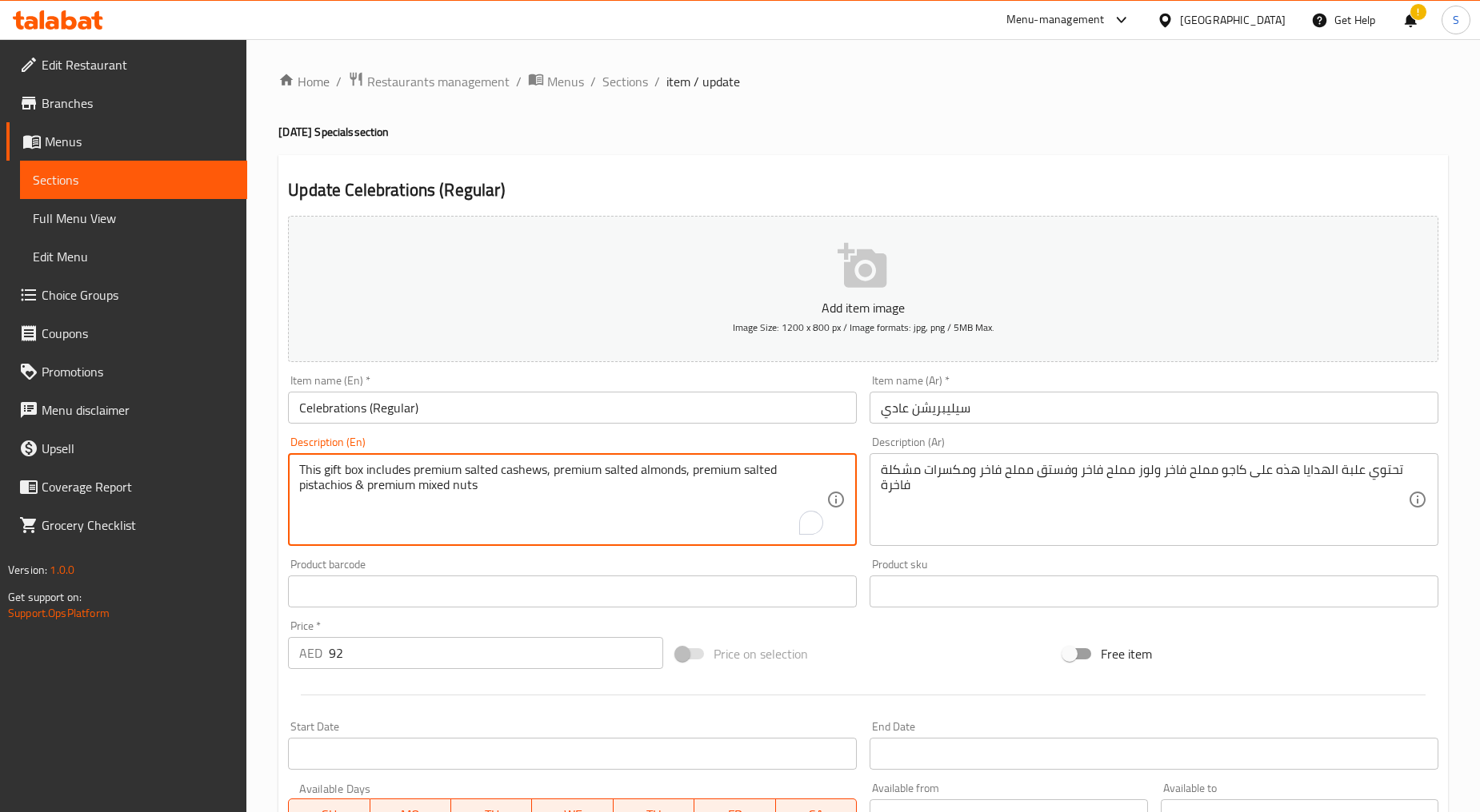
click at [642, 500] on textarea "This gift box includes premium salted cashews, premium salted almonds, premium …" at bounding box center [562, 500] width 527 height 76
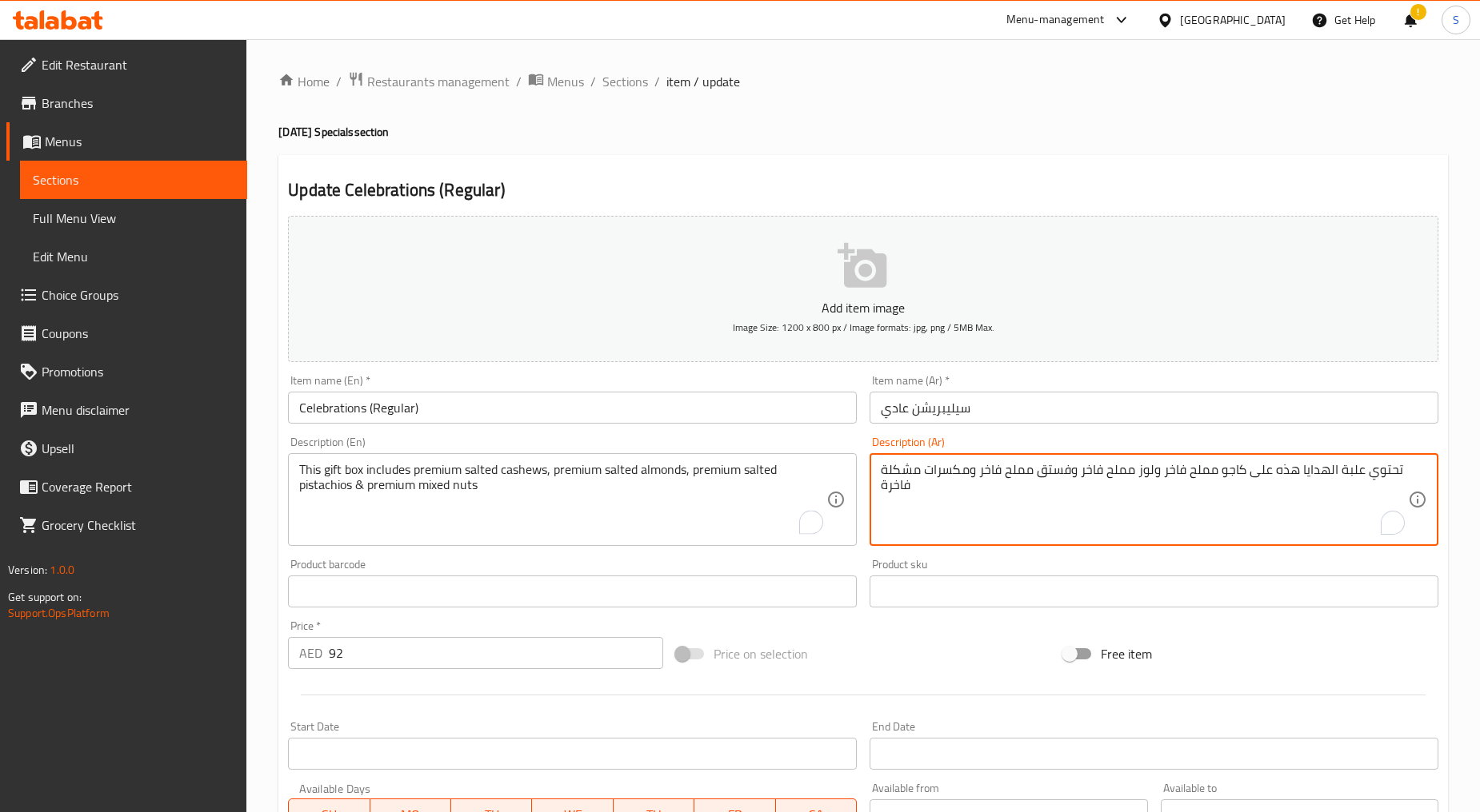
click at [1028, 526] on textarea "تحتوي علبة الهدايا هذه على كاجو مملح فاخر ولوز مملح فاخر وفستق مملح فاخر ومكسرا…" at bounding box center [1144, 500] width 527 height 76
click at [434, 657] on input "92" at bounding box center [496, 653] width 335 height 32
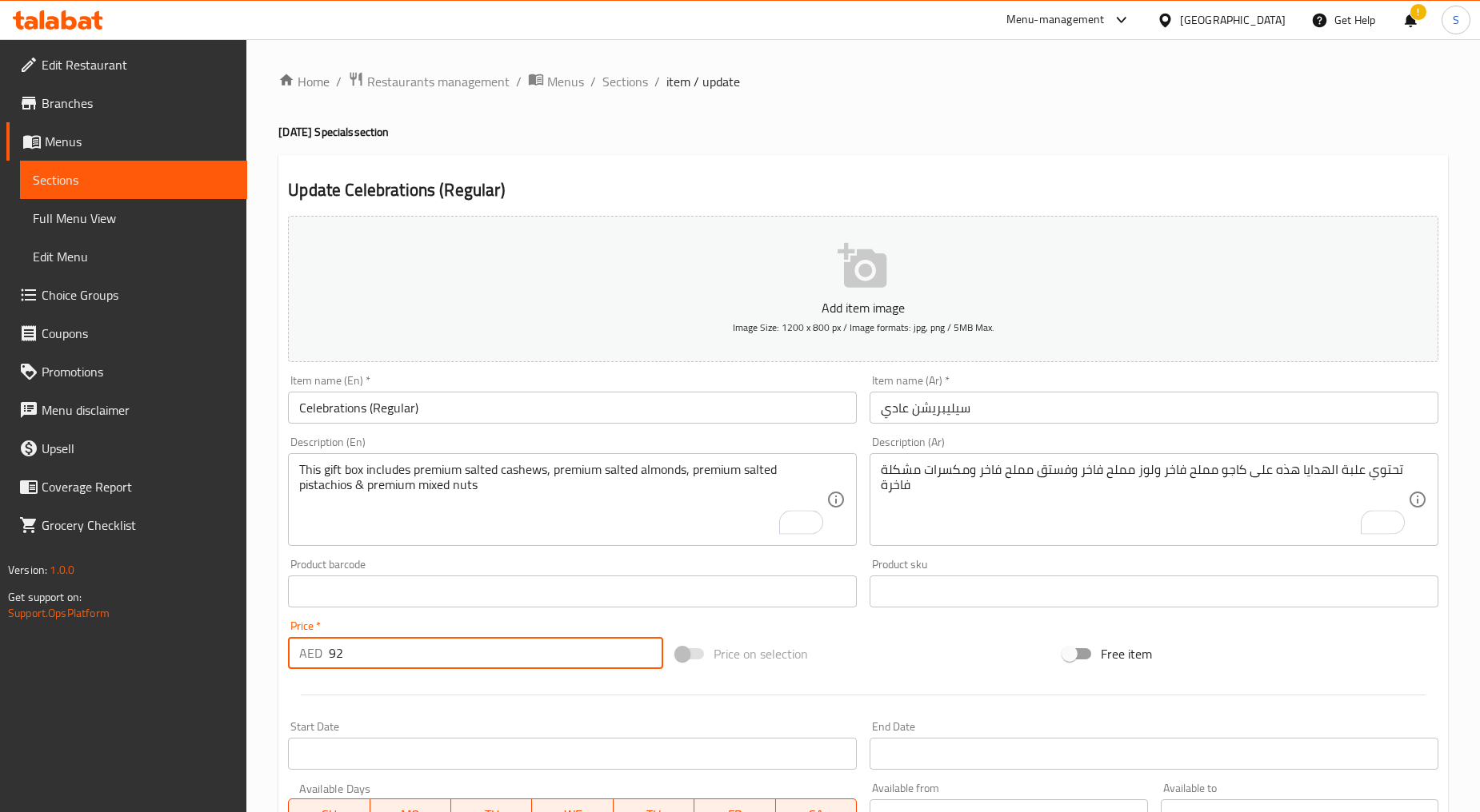
click at [434, 657] on input "92" at bounding box center [496, 653] width 335 height 32
drag, startPoint x: 619, startPoint y: 81, endPoint x: 664, endPoint y: 121, distance: 60.2
click at [619, 81] on span "Sections" at bounding box center [625, 81] width 46 height 20
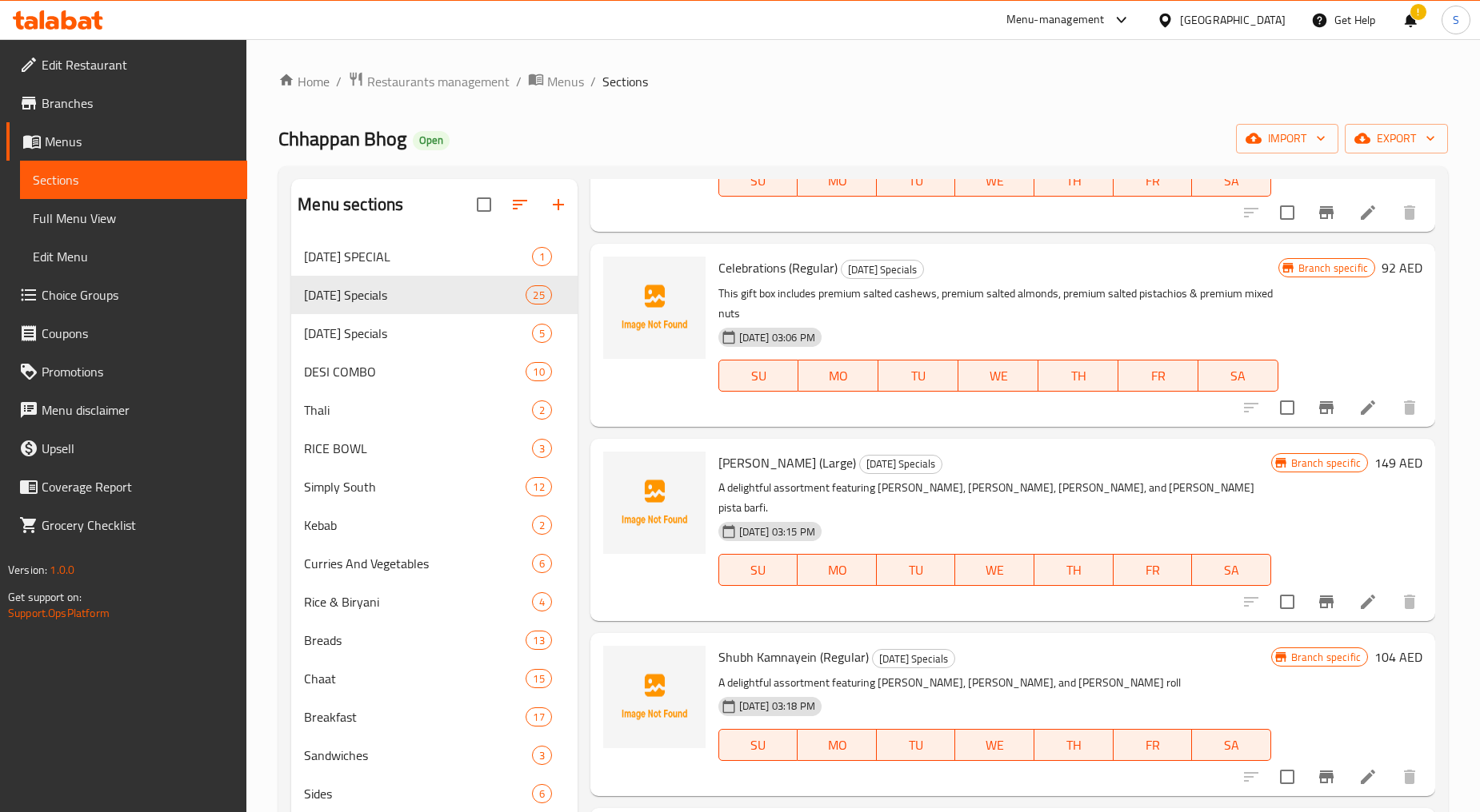
scroll to position [1954, 0]
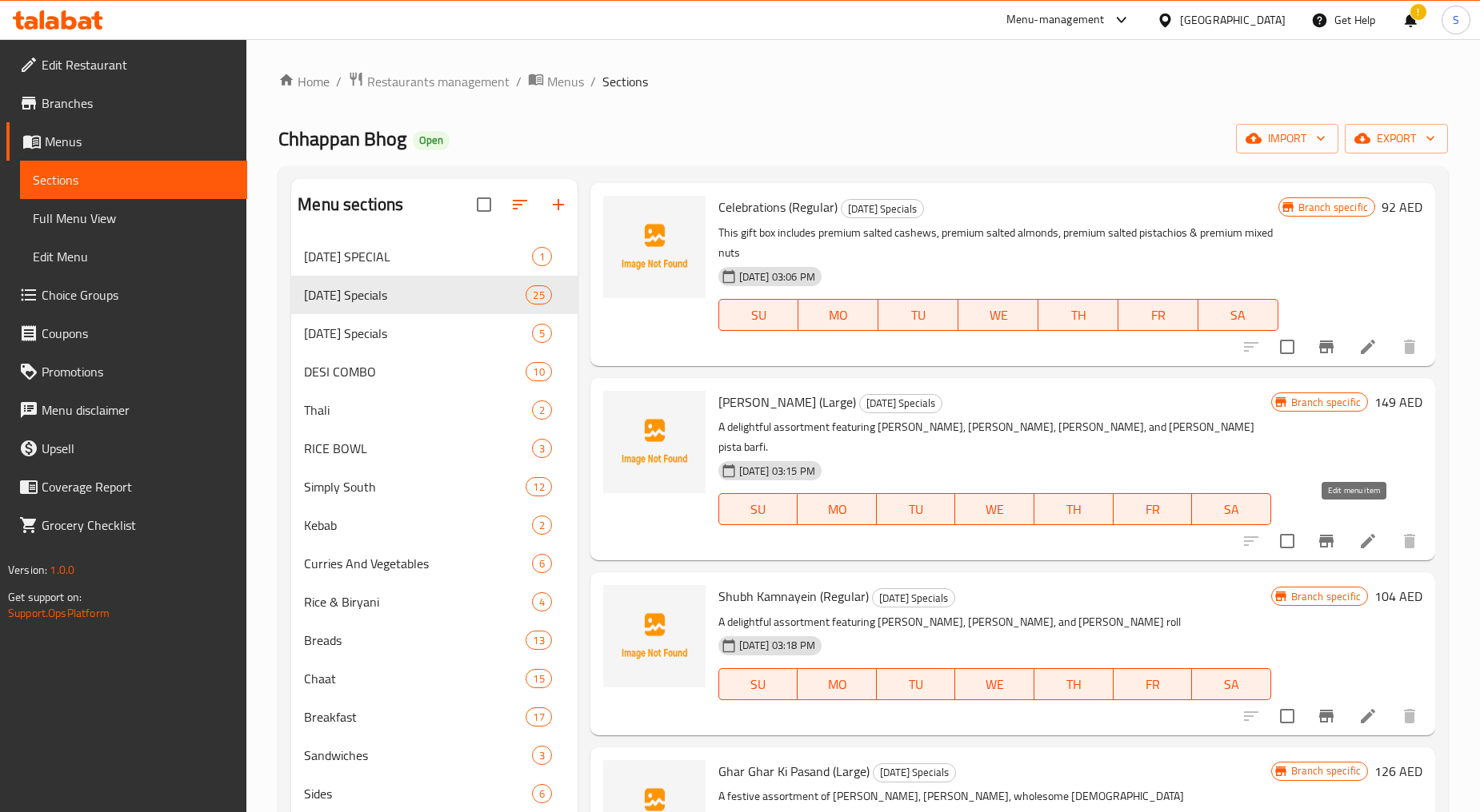
click at [1360, 534] on icon at bounding box center [1368, 541] width 15 height 15
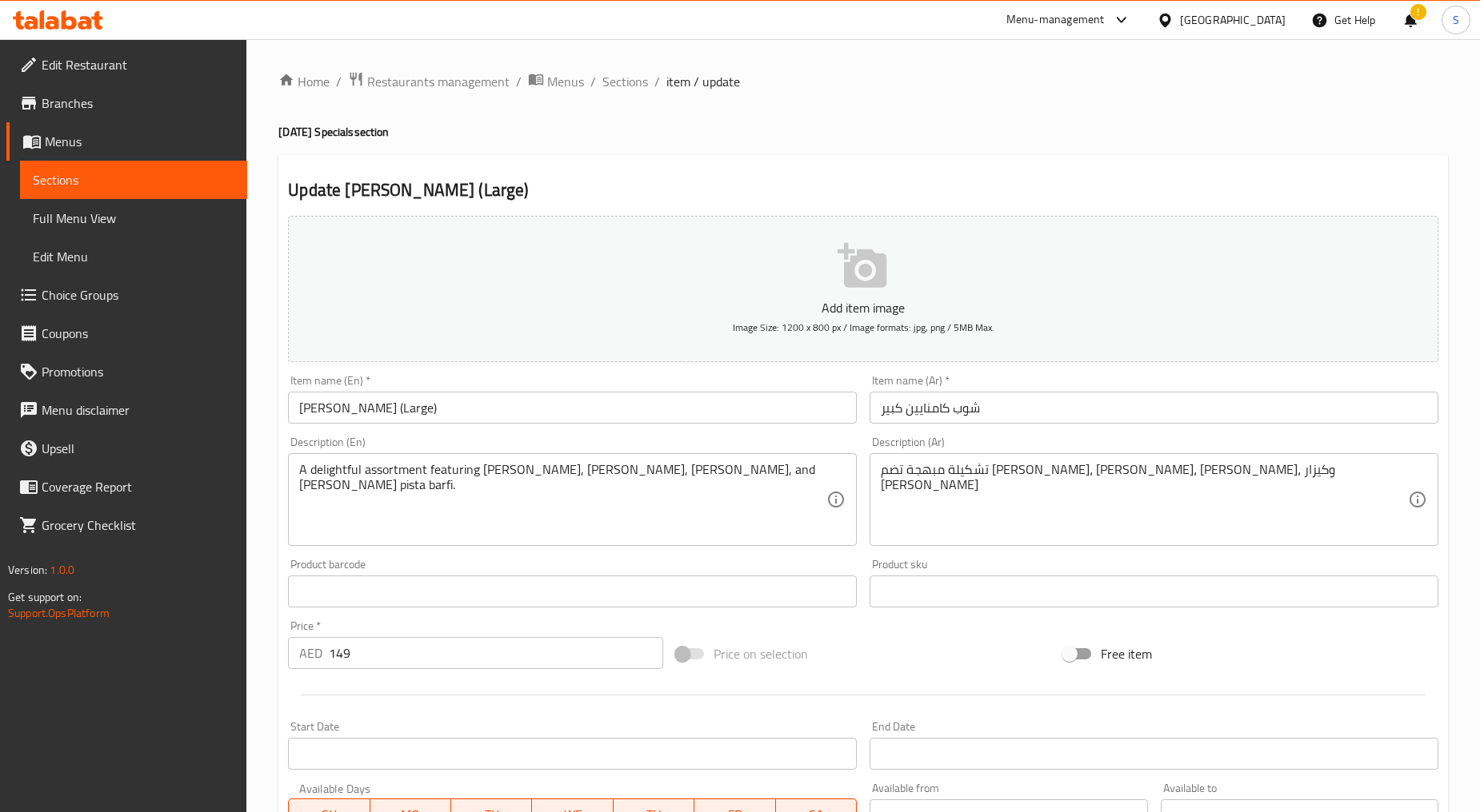
click at [425, 399] on input "[PERSON_NAME] (Large)" at bounding box center [572, 407] width 569 height 32
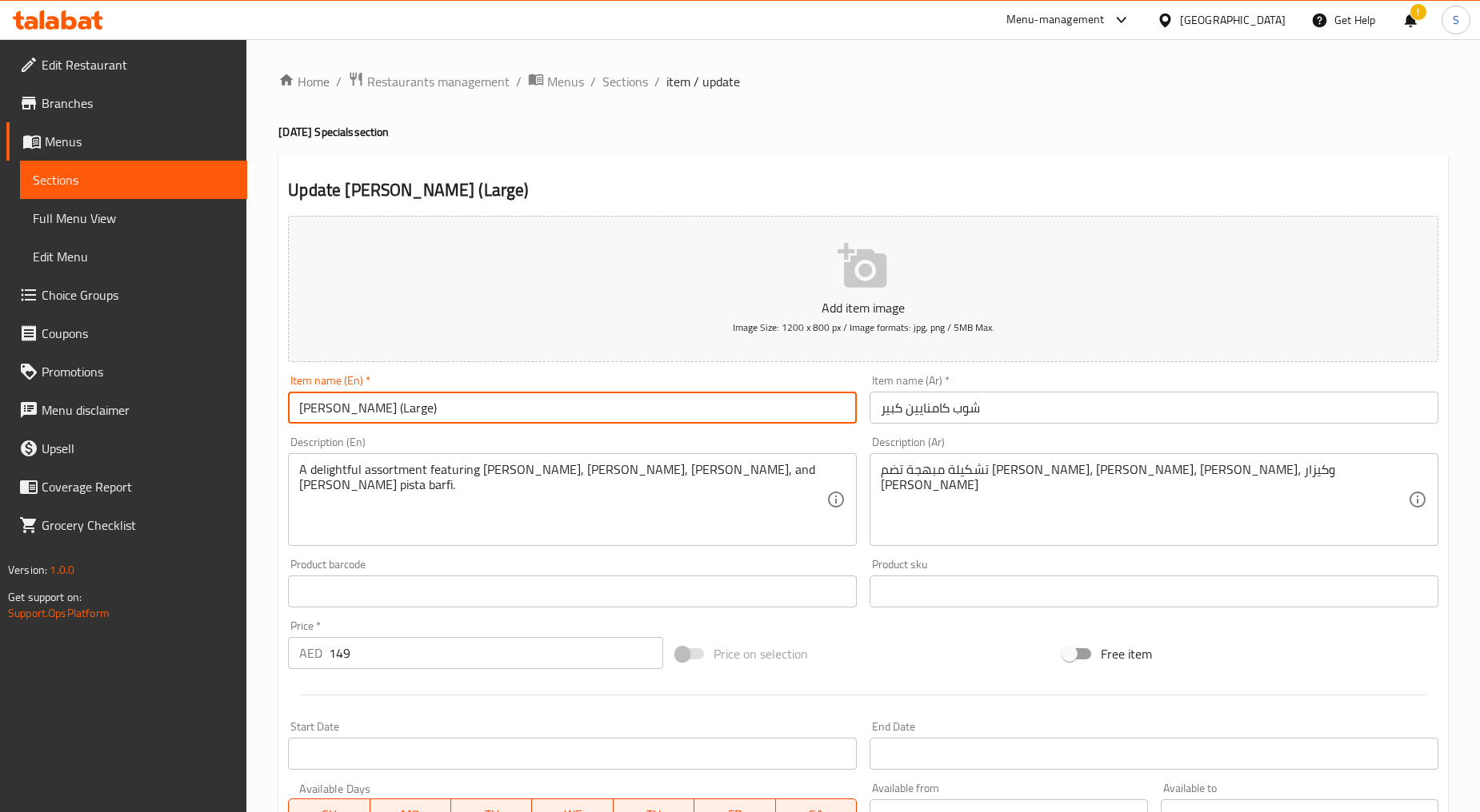
click at [425, 399] on input "[PERSON_NAME] (Large)" at bounding box center [572, 407] width 569 height 32
click at [915, 417] on input "شوب كامنايين كبير" at bounding box center [1154, 407] width 569 height 32
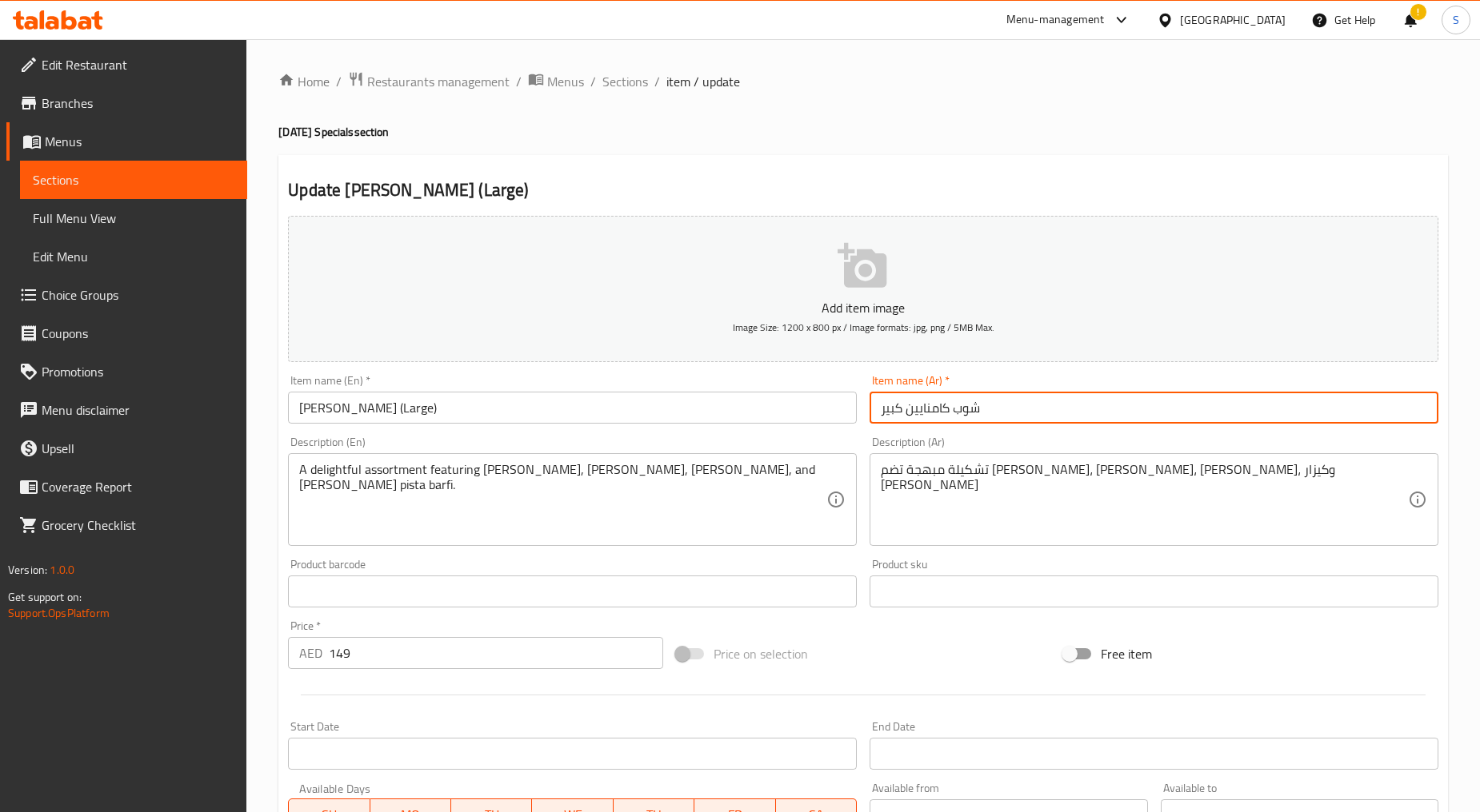
click at [915, 417] on input "شوب كامنايين كبير" at bounding box center [1154, 407] width 569 height 32
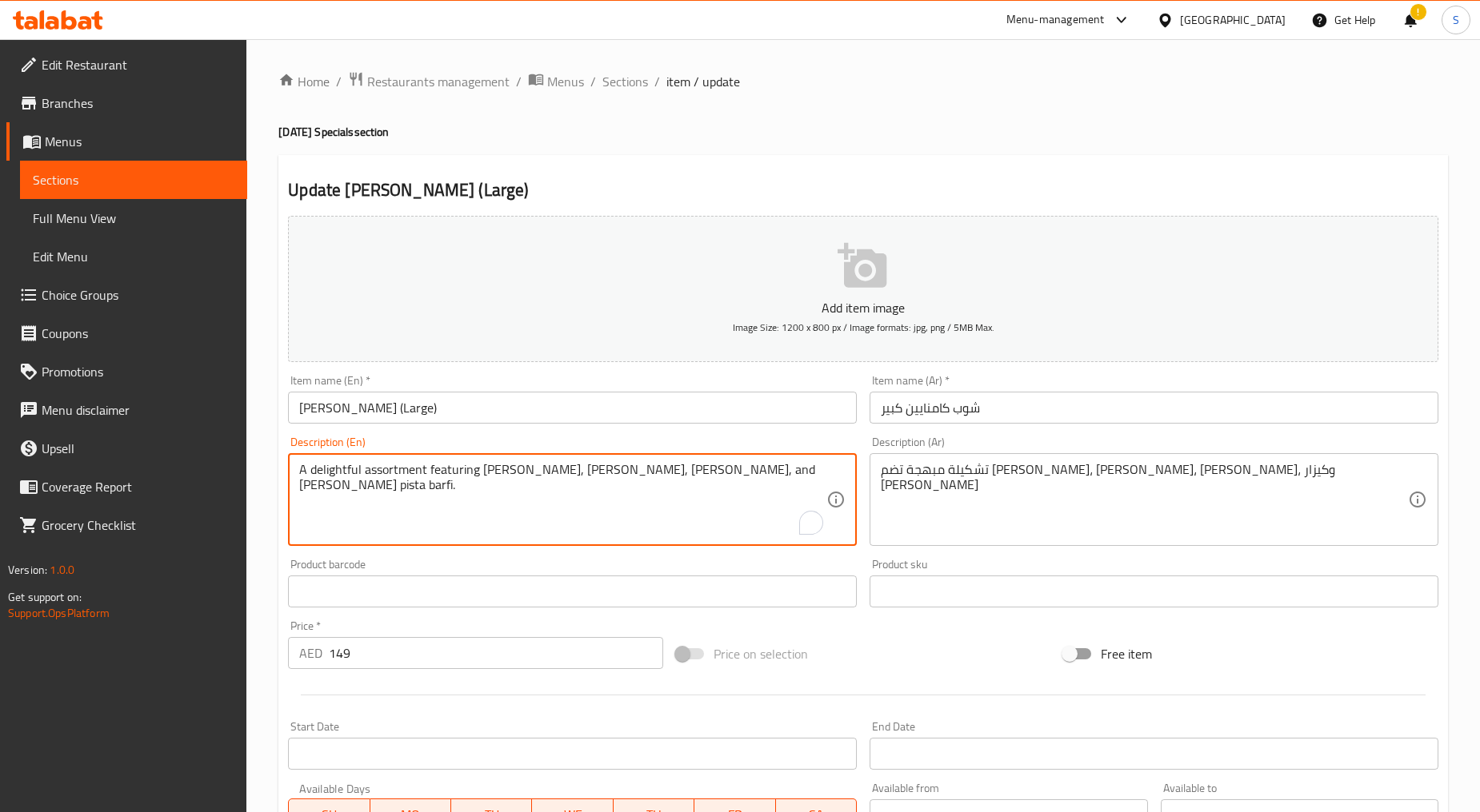
click at [611, 475] on textarea "A delightful assortment featuring [PERSON_NAME], [PERSON_NAME], [PERSON_NAME], …" at bounding box center [562, 500] width 527 height 76
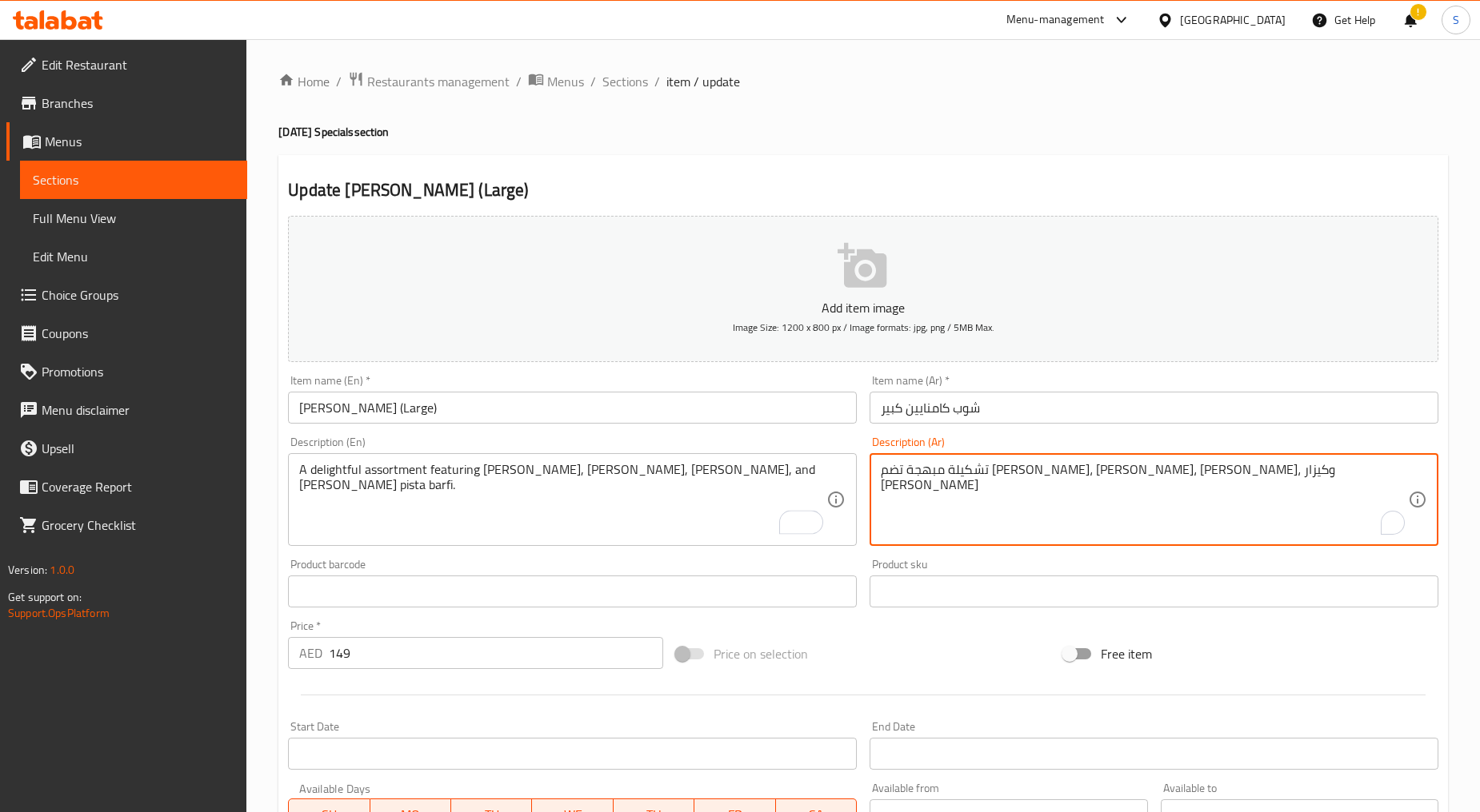
click at [966, 514] on textarea "تشكيلة مبهجة تضم [PERSON_NAME]، [PERSON_NAME]، [PERSON_NAME]، وكيزار [PERSON_NA…" at bounding box center [1144, 500] width 527 height 76
click at [349, 660] on input "149" at bounding box center [496, 653] width 335 height 32
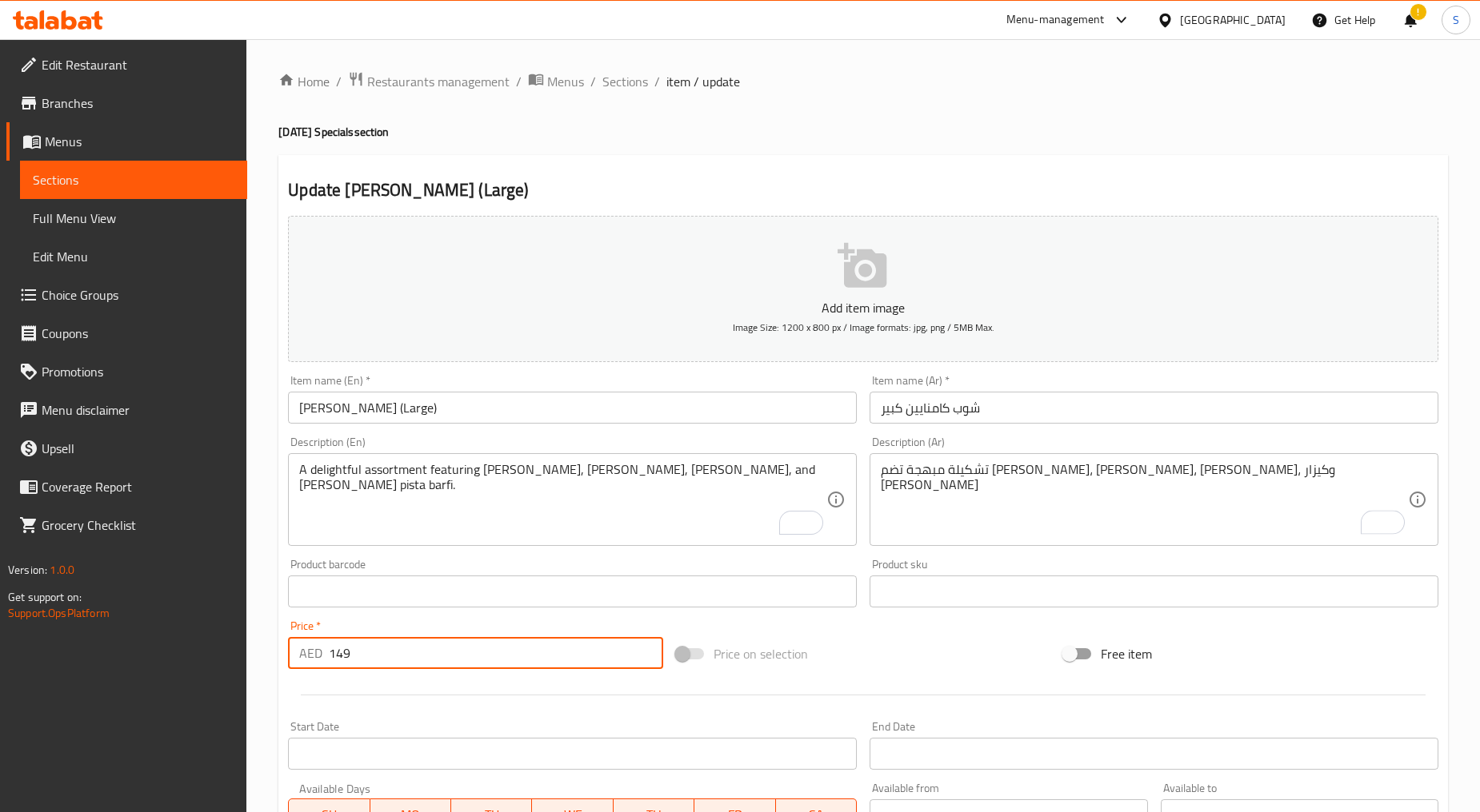
click at [349, 660] on input "149" at bounding box center [496, 653] width 335 height 32
click at [621, 66] on div "Home / Restaurants management / Menus / Sections / item / update [DATE] Special…" at bounding box center [863, 584] width 1233 height 1090
click at [628, 77] on span "Sections" at bounding box center [625, 81] width 46 height 20
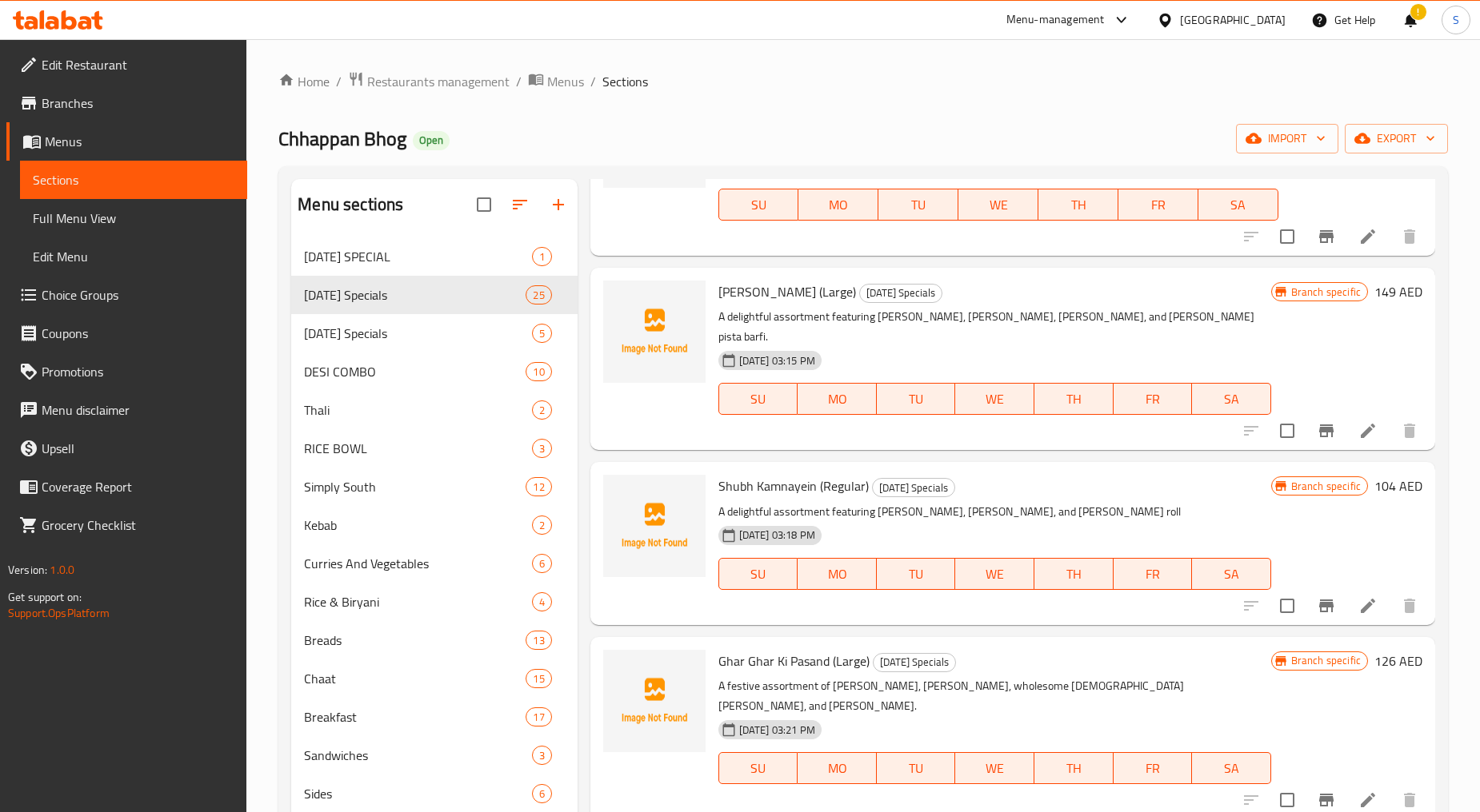
scroll to position [2131, 0]
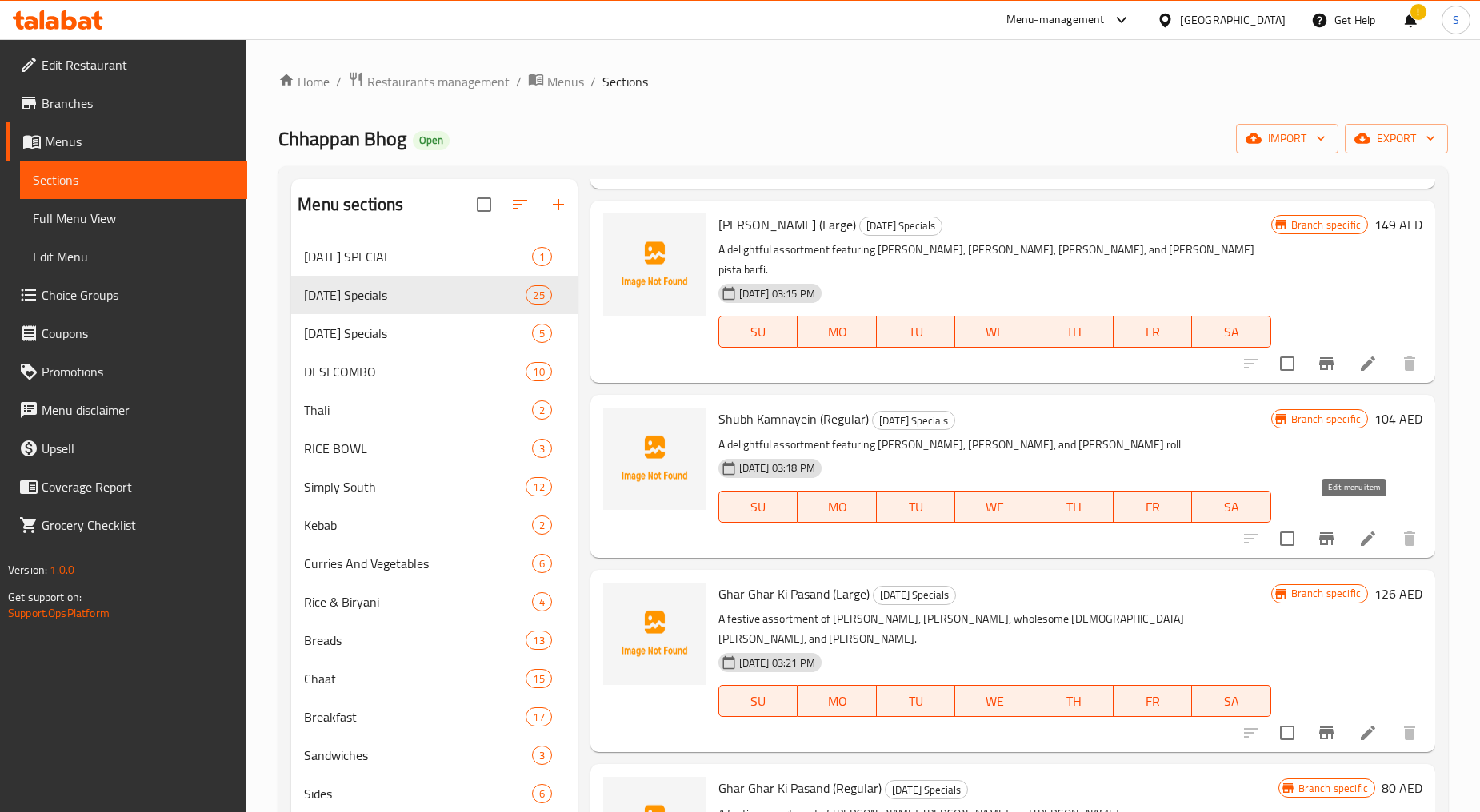
click at [1358, 529] on icon at bounding box center [1368, 539] width 20 height 20
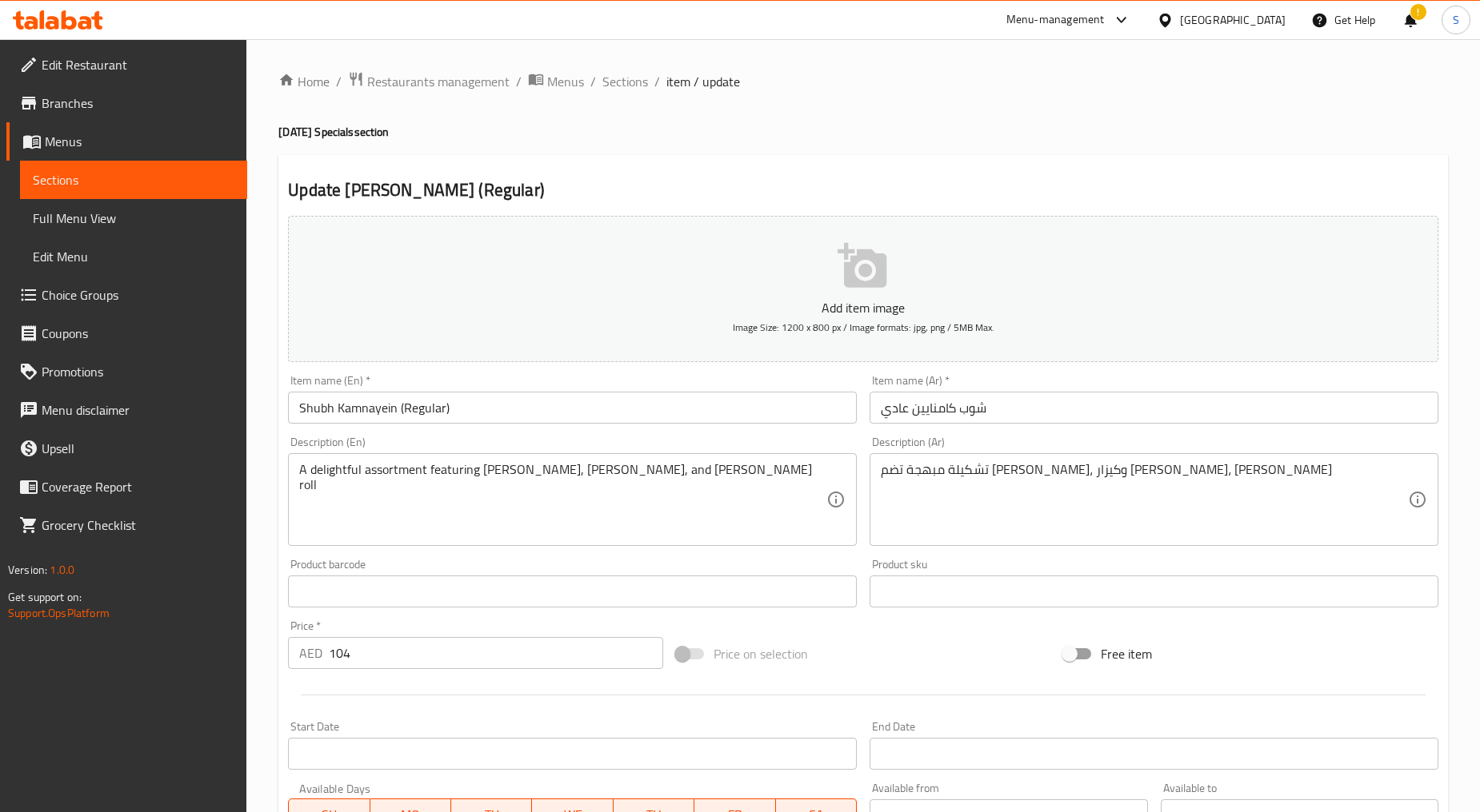
click at [565, 417] on input "Shubh Kamnayein (Regular)" at bounding box center [572, 407] width 569 height 32
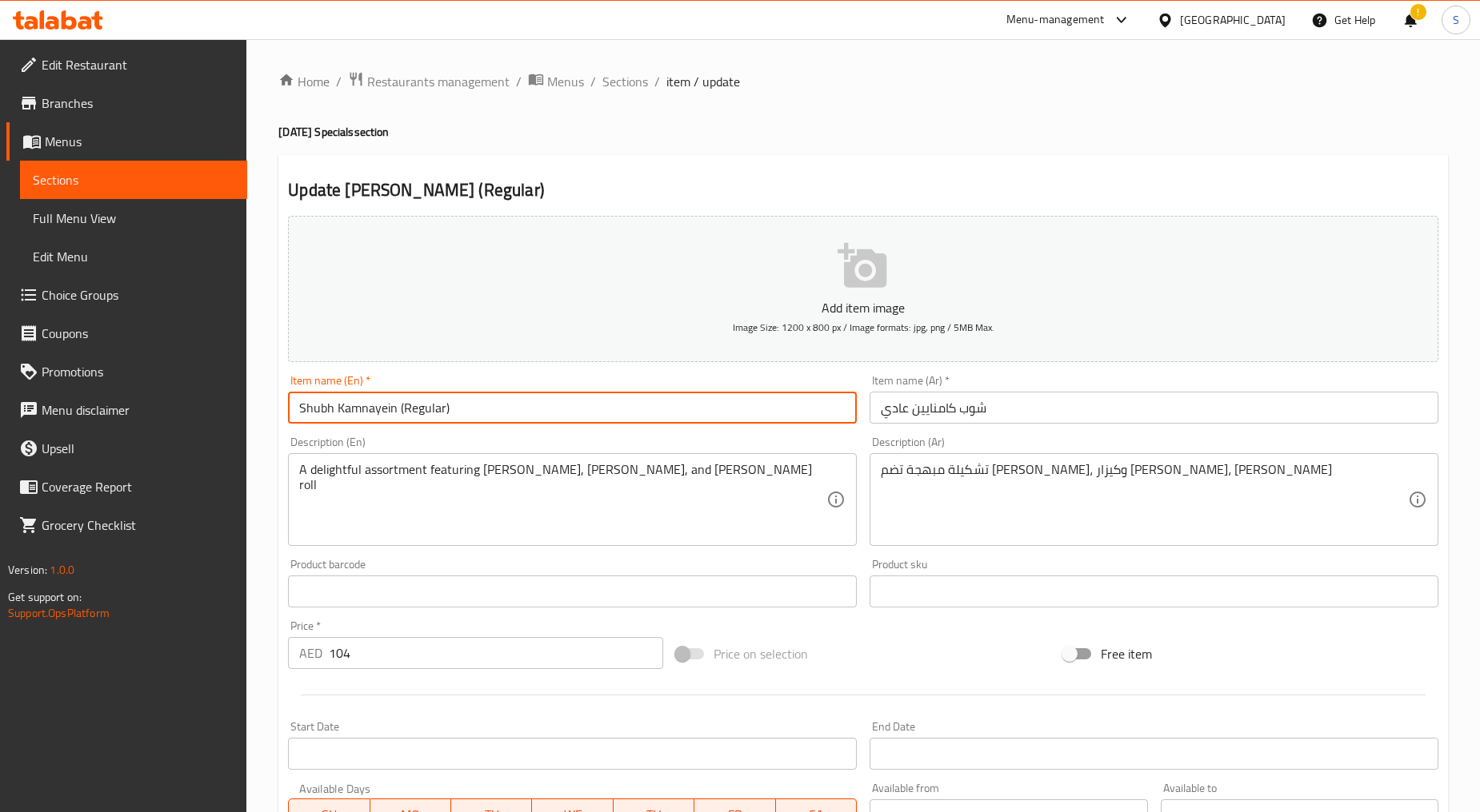
click at [565, 417] on input "Shubh Kamnayein (Regular)" at bounding box center [572, 407] width 569 height 32
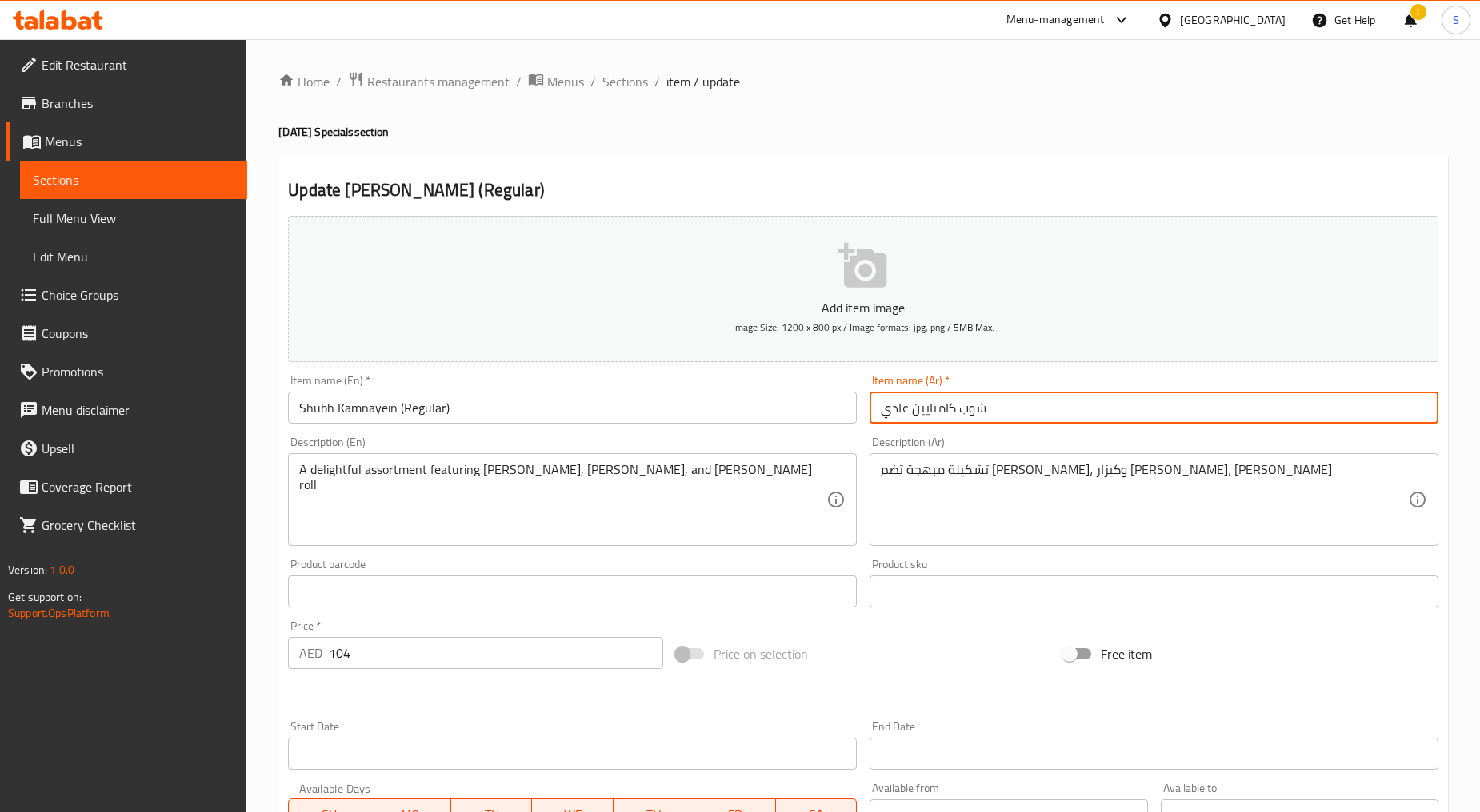
click at [970, 413] on input "شوب كامنايين عادي" at bounding box center [1154, 407] width 569 height 32
click at [686, 484] on textarea "A delightful assortment featuring [PERSON_NAME], [PERSON_NAME], and [PERSON_NAM…" at bounding box center [562, 500] width 527 height 76
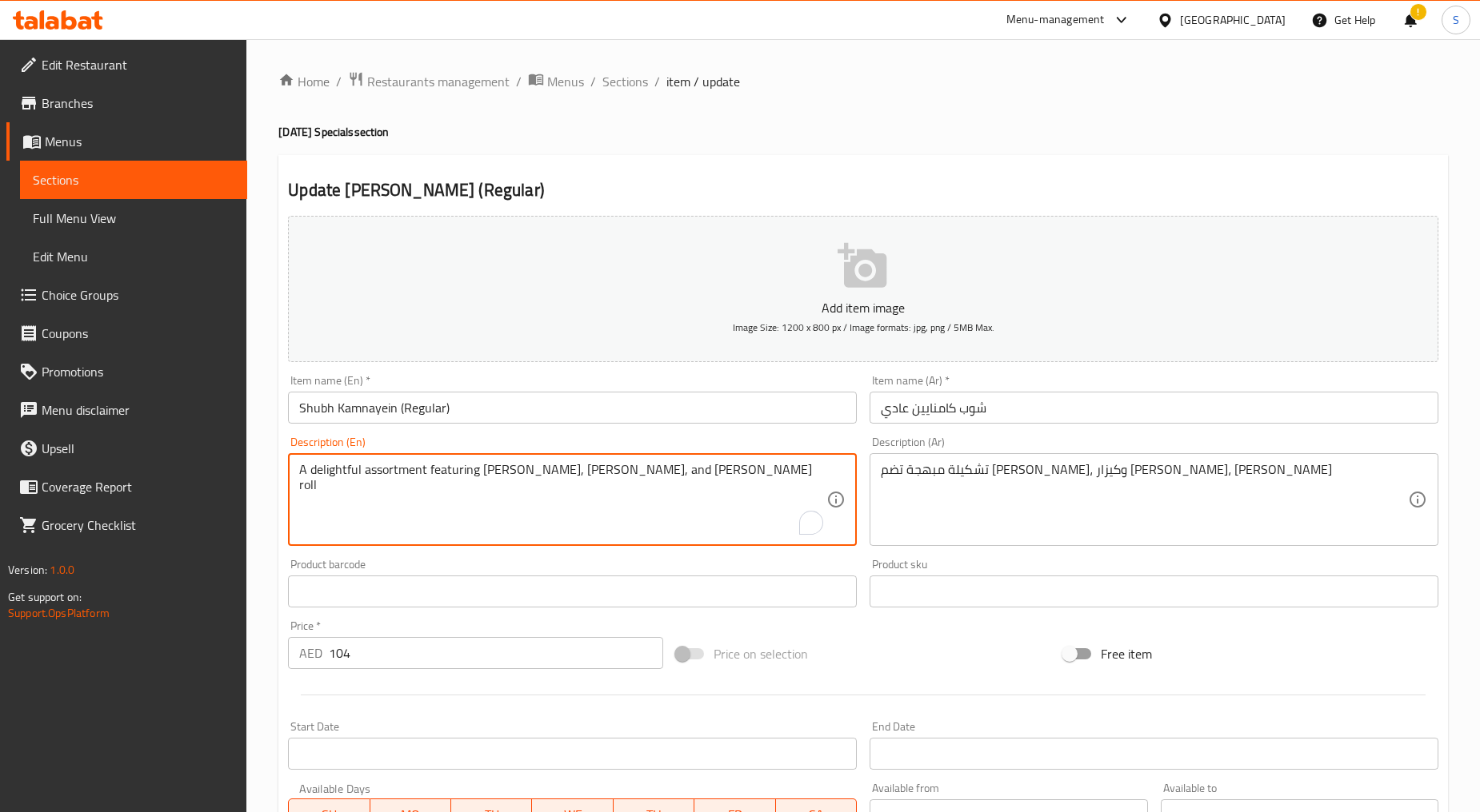
click at [686, 484] on textarea "A delightful assortment featuring [PERSON_NAME], [PERSON_NAME], and [PERSON_NAM…" at bounding box center [562, 500] width 527 height 76
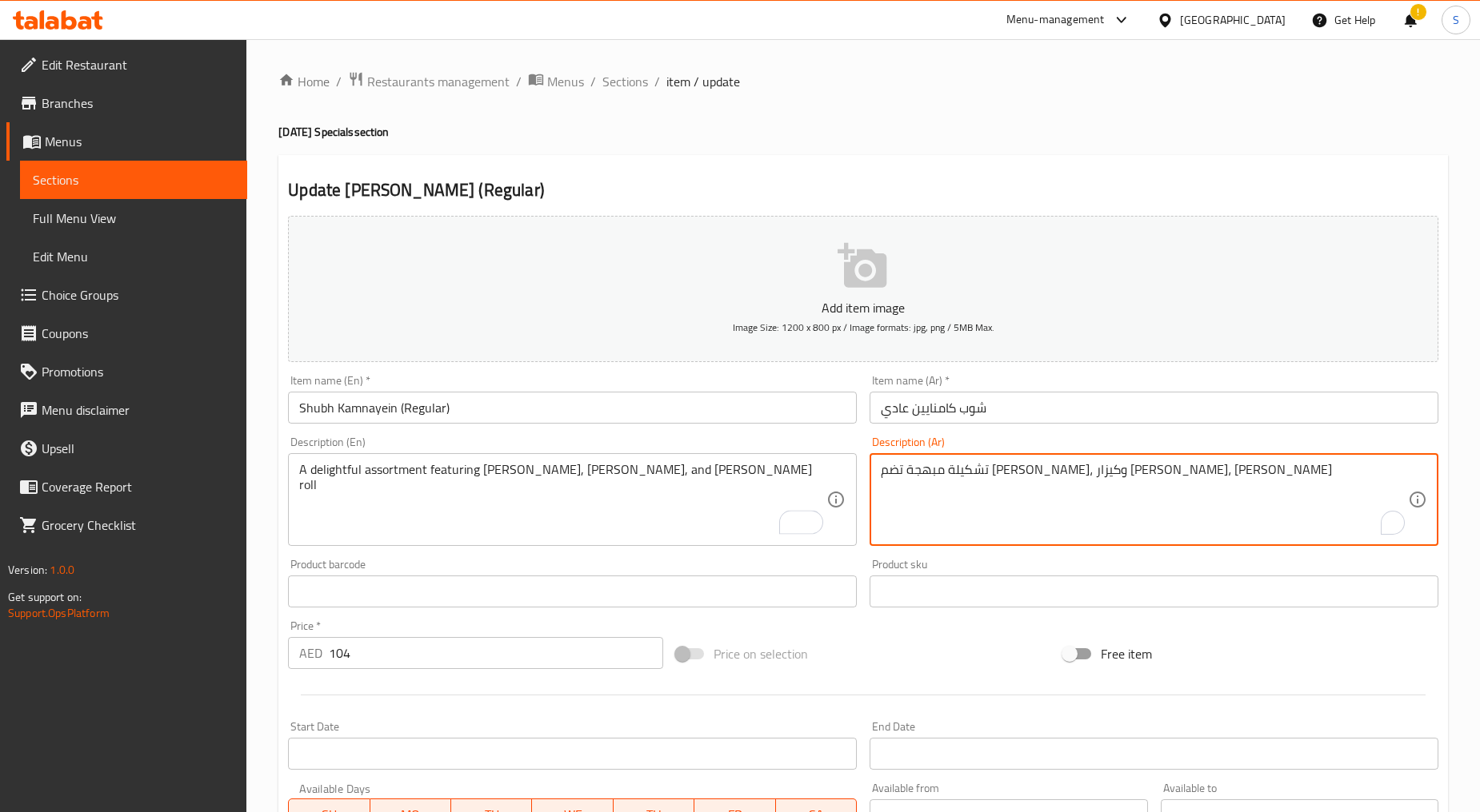
click at [948, 528] on textarea "تشكيلة مبهجة تضم [PERSON_NAME]، وكيزار [PERSON_NAME]، [PERSON_NAME]" at bounding box center [1144, 500] width 527 height 76
click at [360, 662] on input "104" at bounding box center [496, 653] width 335 height 32
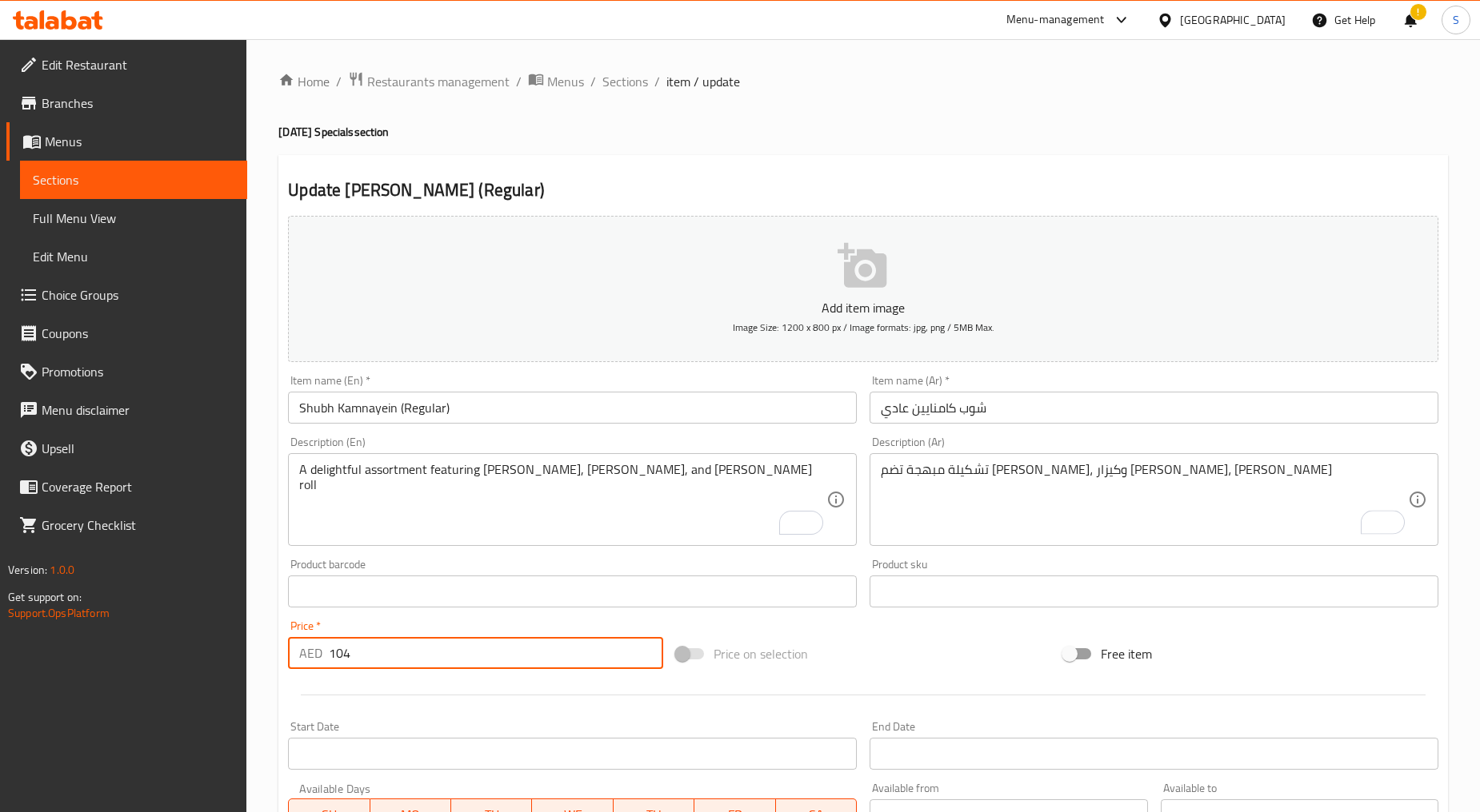
click at [360, 662] on input "104" at bounding box center [496, 653] width 335 height 32
click at [445, 421] on input "Shubh Kamnayein (Regular)" at bounding box center [572, 407] width 569 height 32
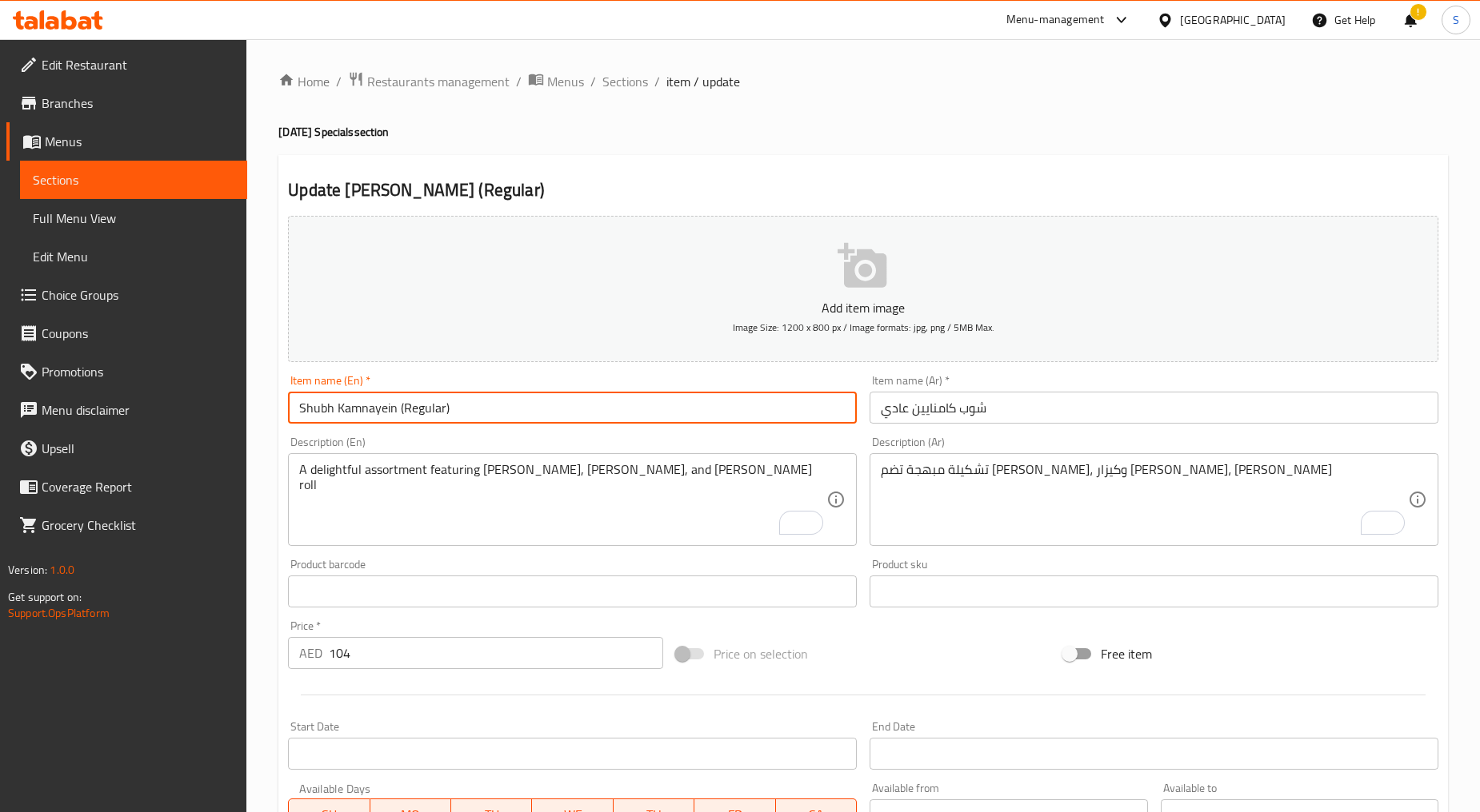
click at [445, 421] on input "Shubh Kamnayein (Regular)" at bounding box center [572, 407] width 569 height 32
click at [616, 94] on div "Home / Restaurants management / Menus / Sections / item / update [DATE] Special…" at bounding box center [863, 584] width 1169 height 1027
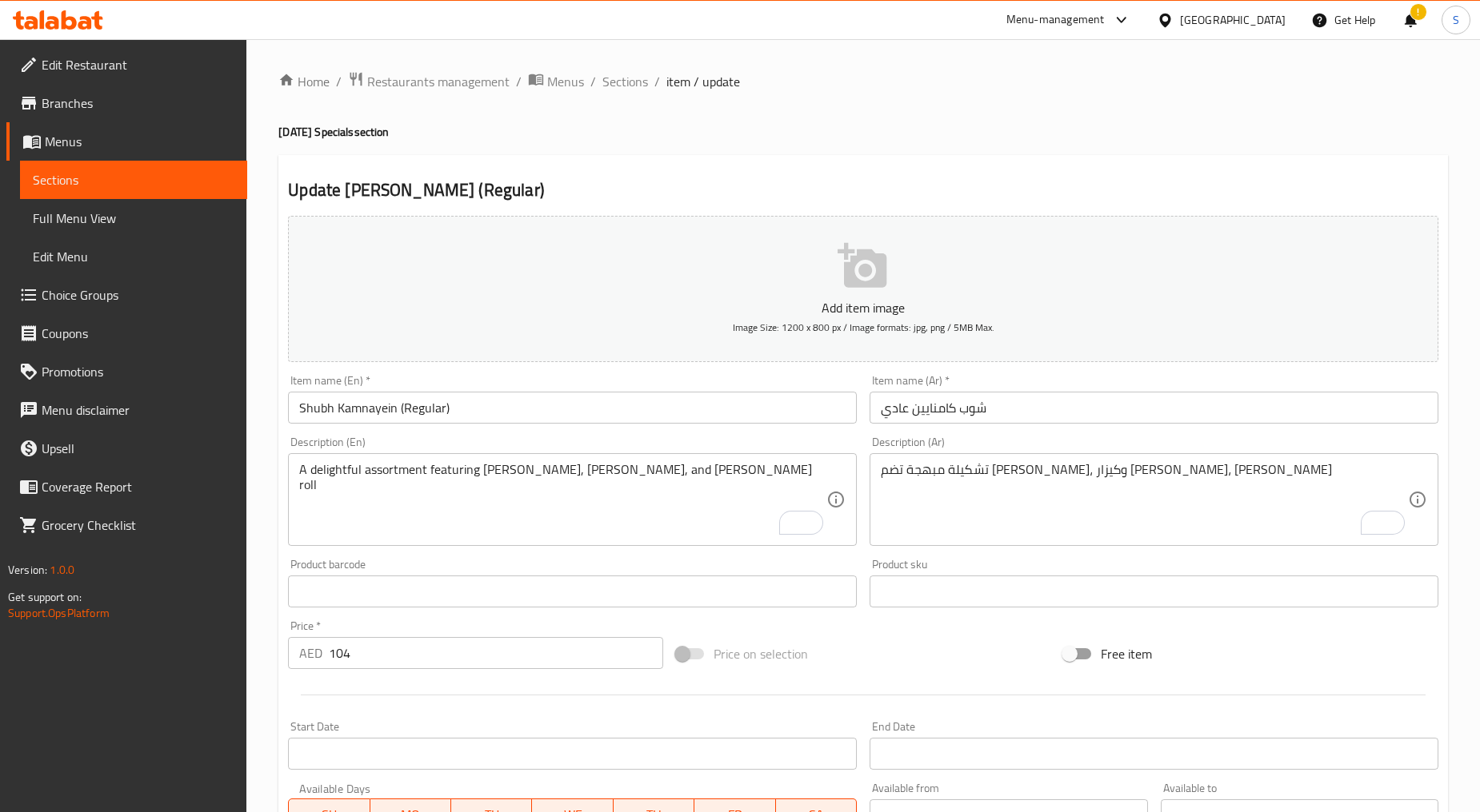
click at [616, 94] on div "Home / Restaurants management / Menus / Sections / item / update [DATE] Special…" at bounding box center [863, 584] width 1169 height 1027
click at [615, 88] on span "Sections" at bounding box center [625, 81] width 46 height 20
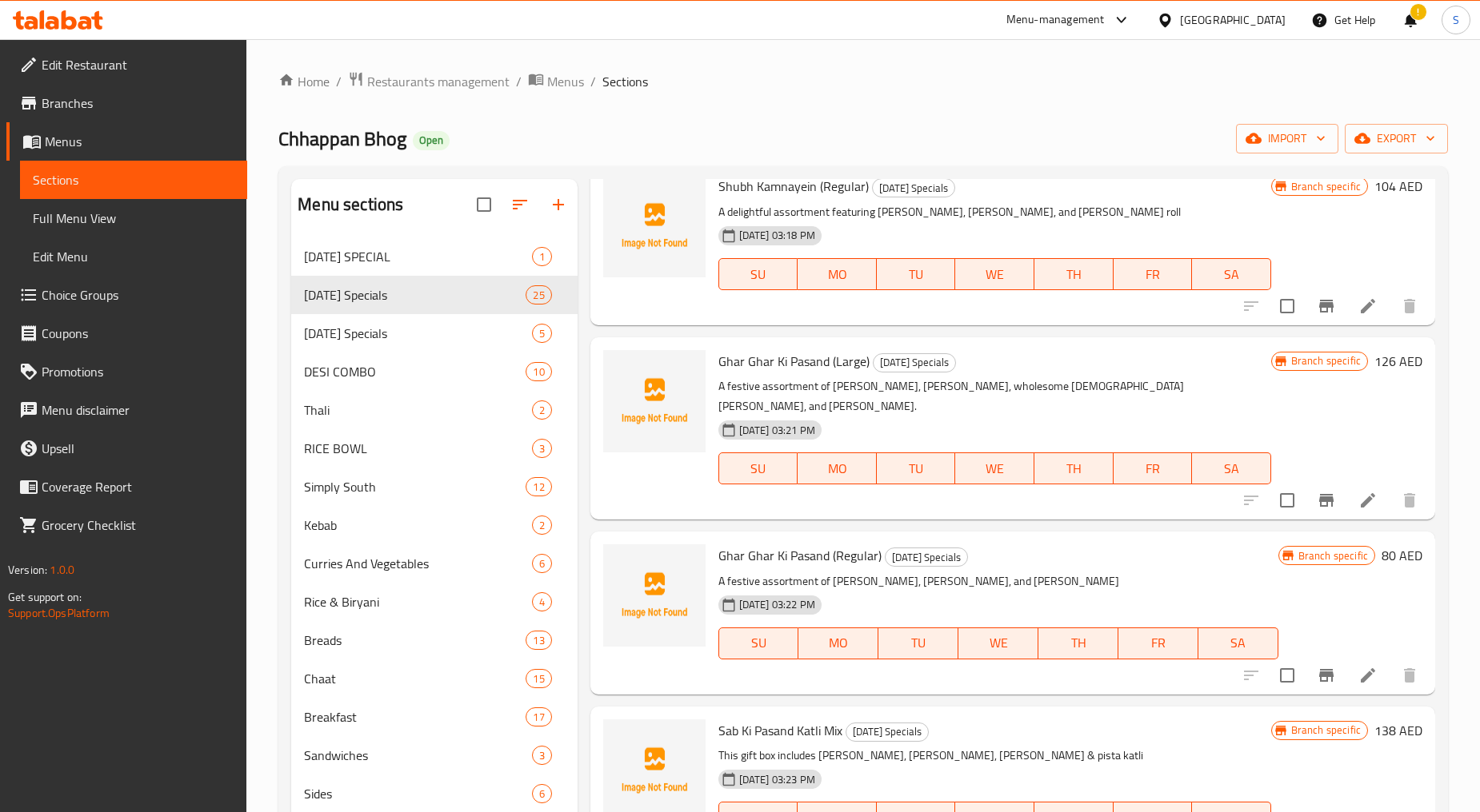
scroll to position [2384, 0]
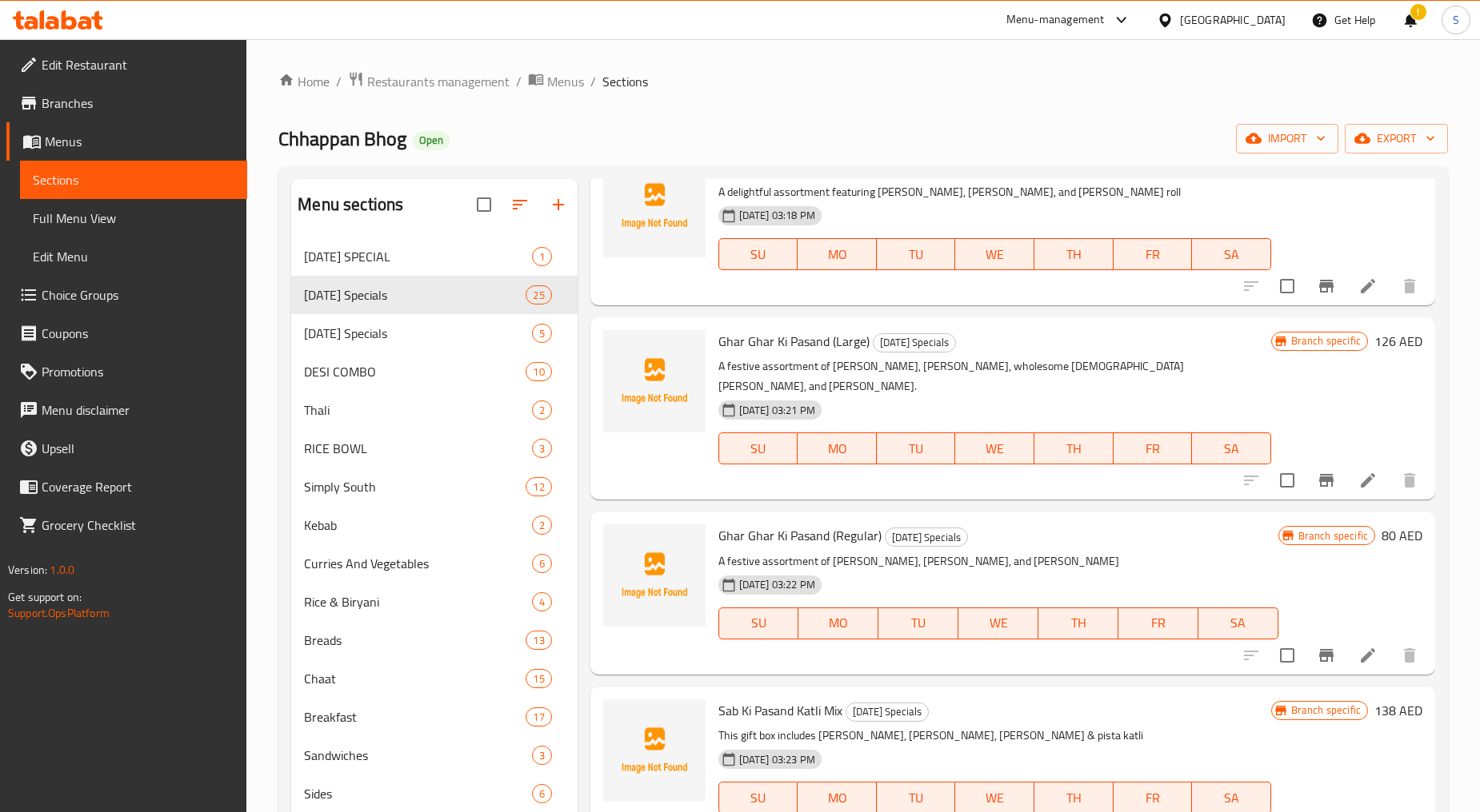
click at [1354, 466] on li at bounding box center [1368, 480] width 45 height 28
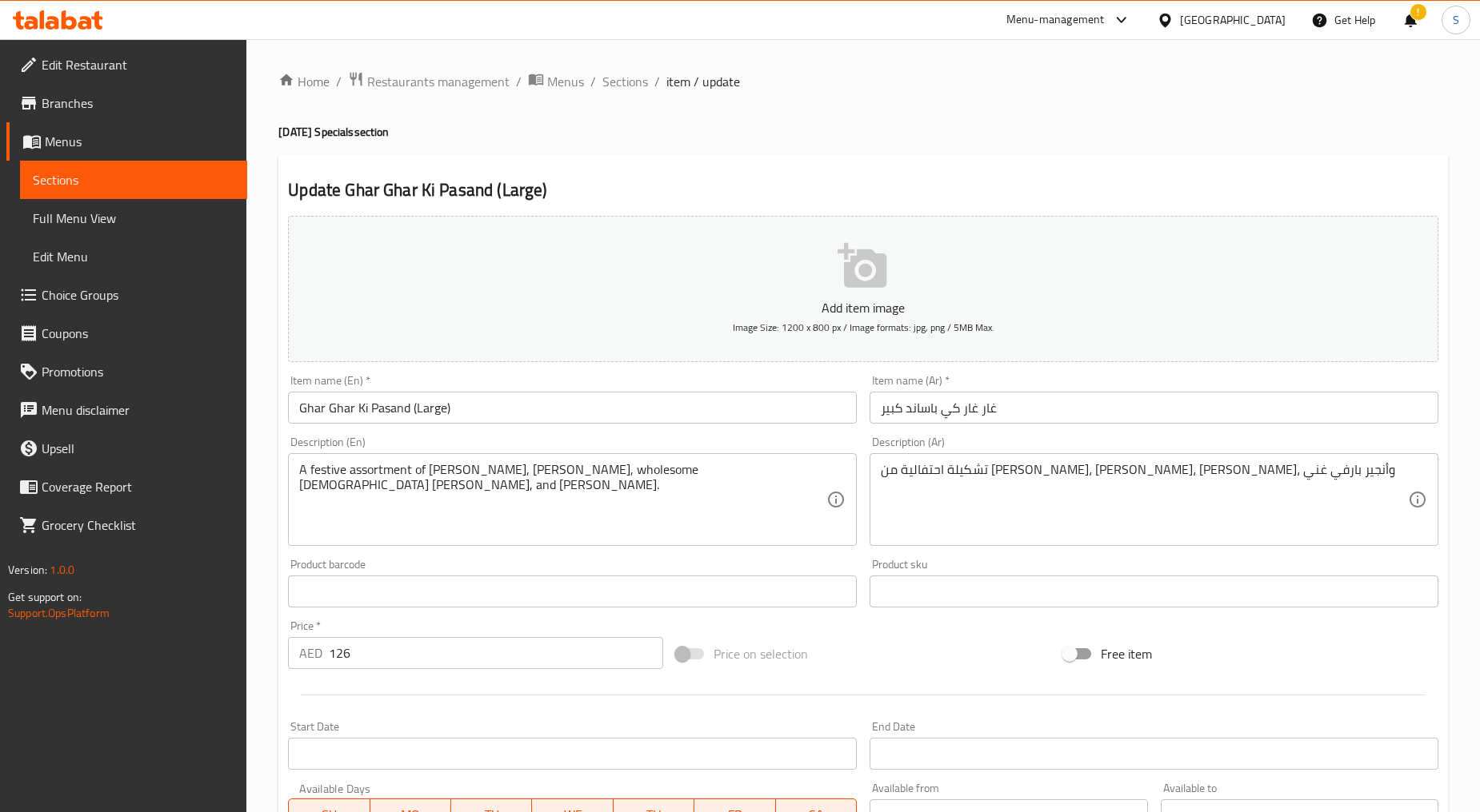
click at [499, 422] on input "Ghar Ghar Ki Pasand (Large)" at bounding box center [572, 407] width 569 height 32
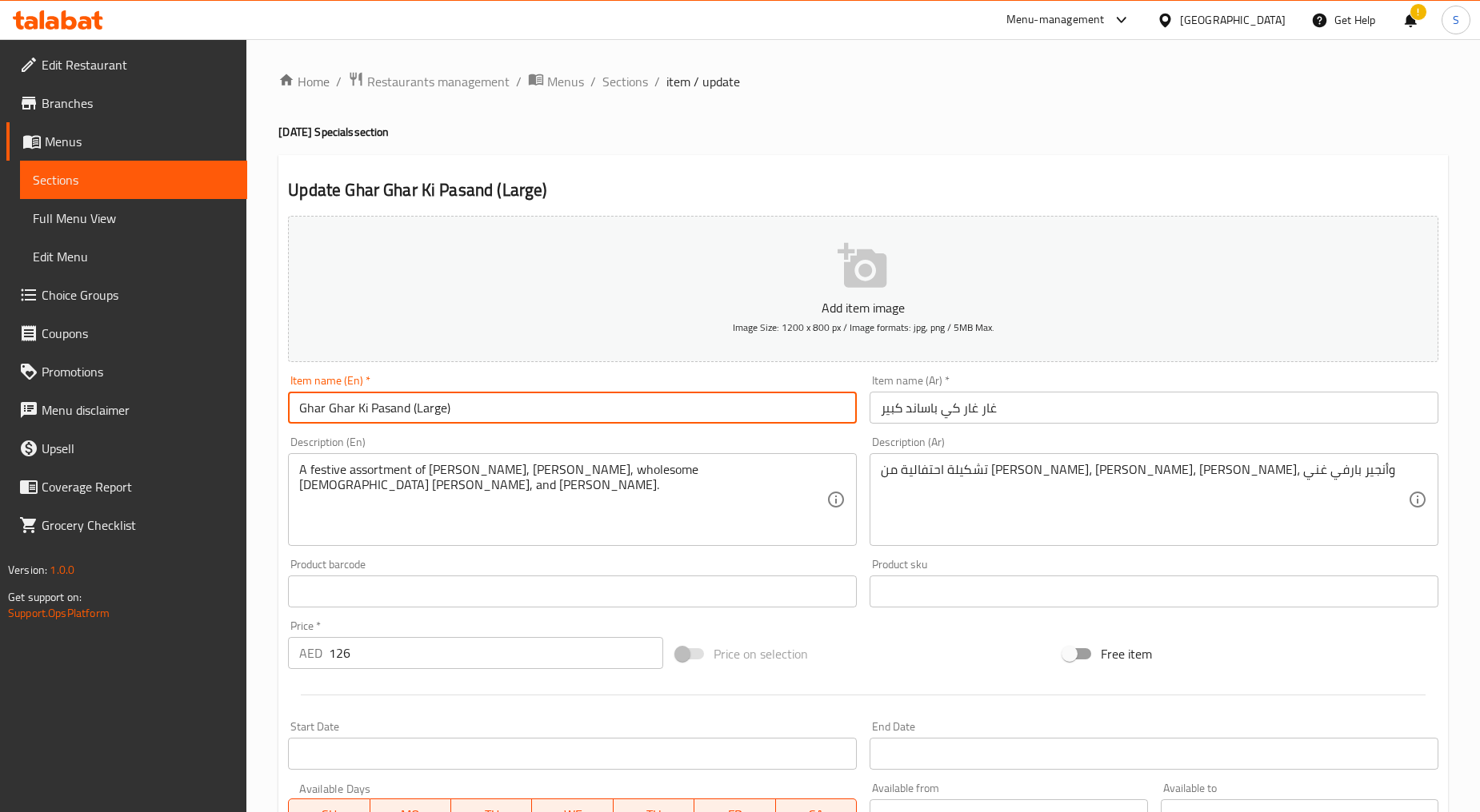
click at [499, 422] on input "Ghar Ghar Ki Pasand (Large)" at bounding box center [572, 407] width 569 height 32
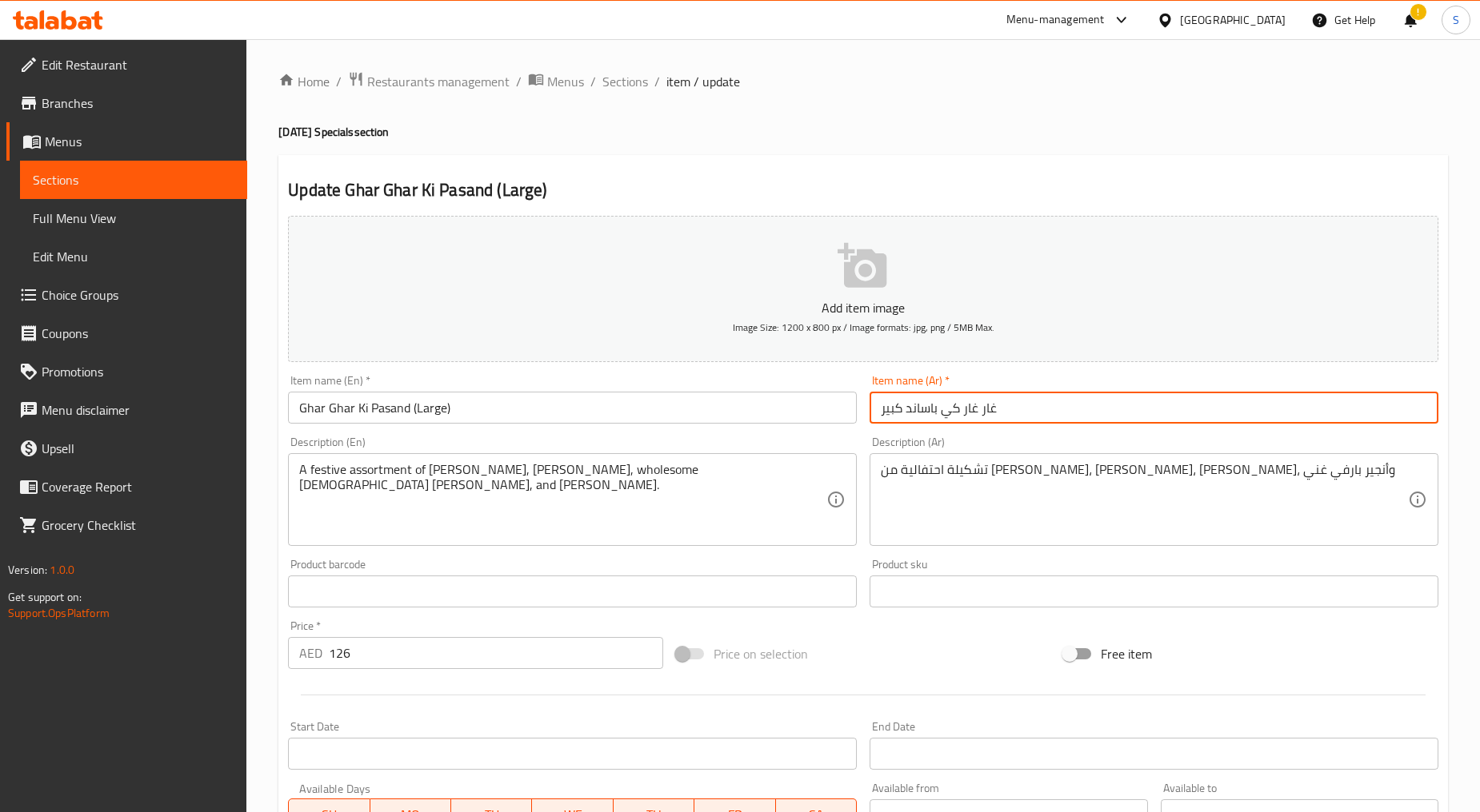
click at [979, 404] on input "غار غار كي باساند كبير" at bounding box center [1154, 407] width 569 height 32
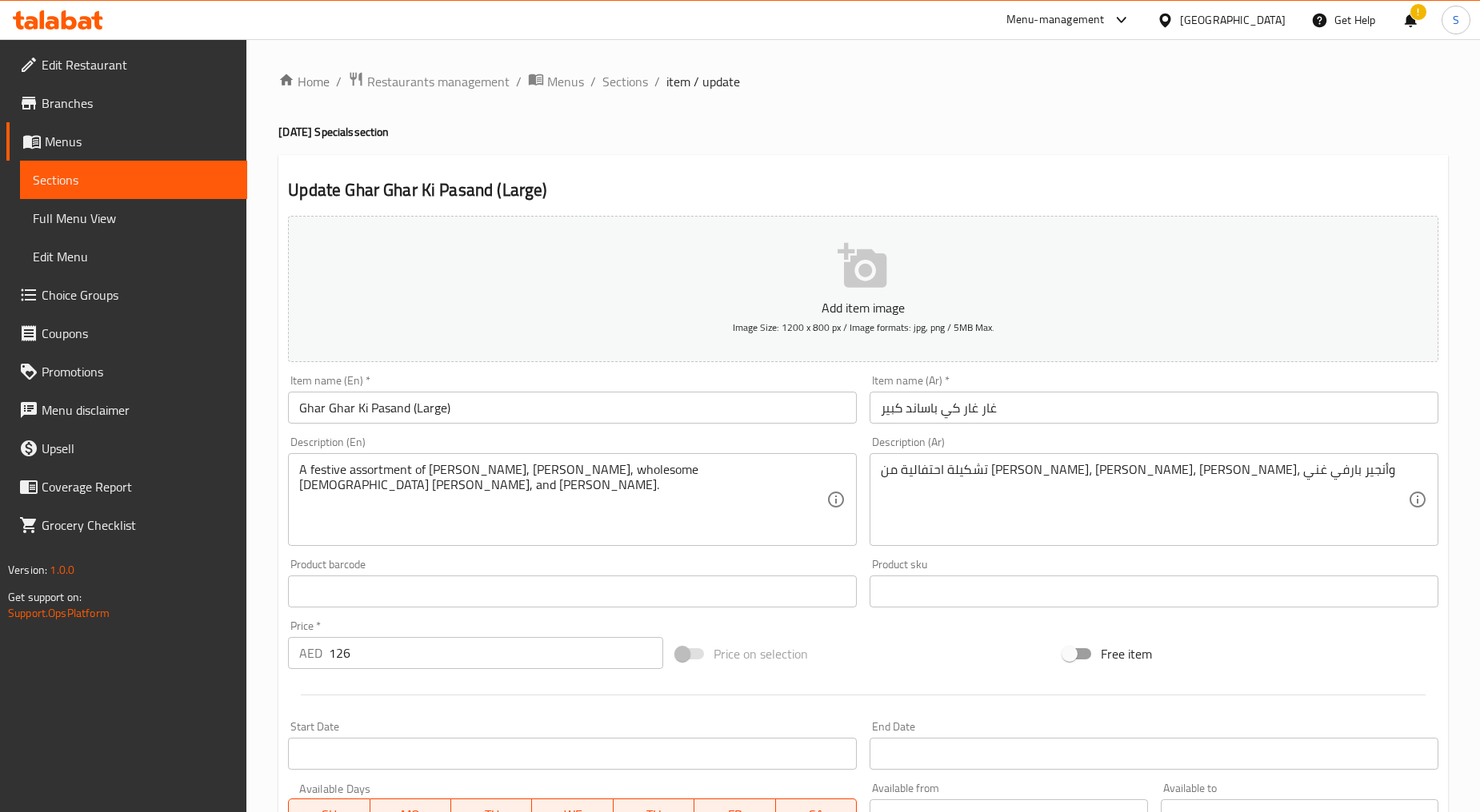
click at [536, 452] on div "Description (En) A festive assortment of kaju katli, patisa, wholesome gud panj…" at bounding box center [572, 491] width 569 height 110
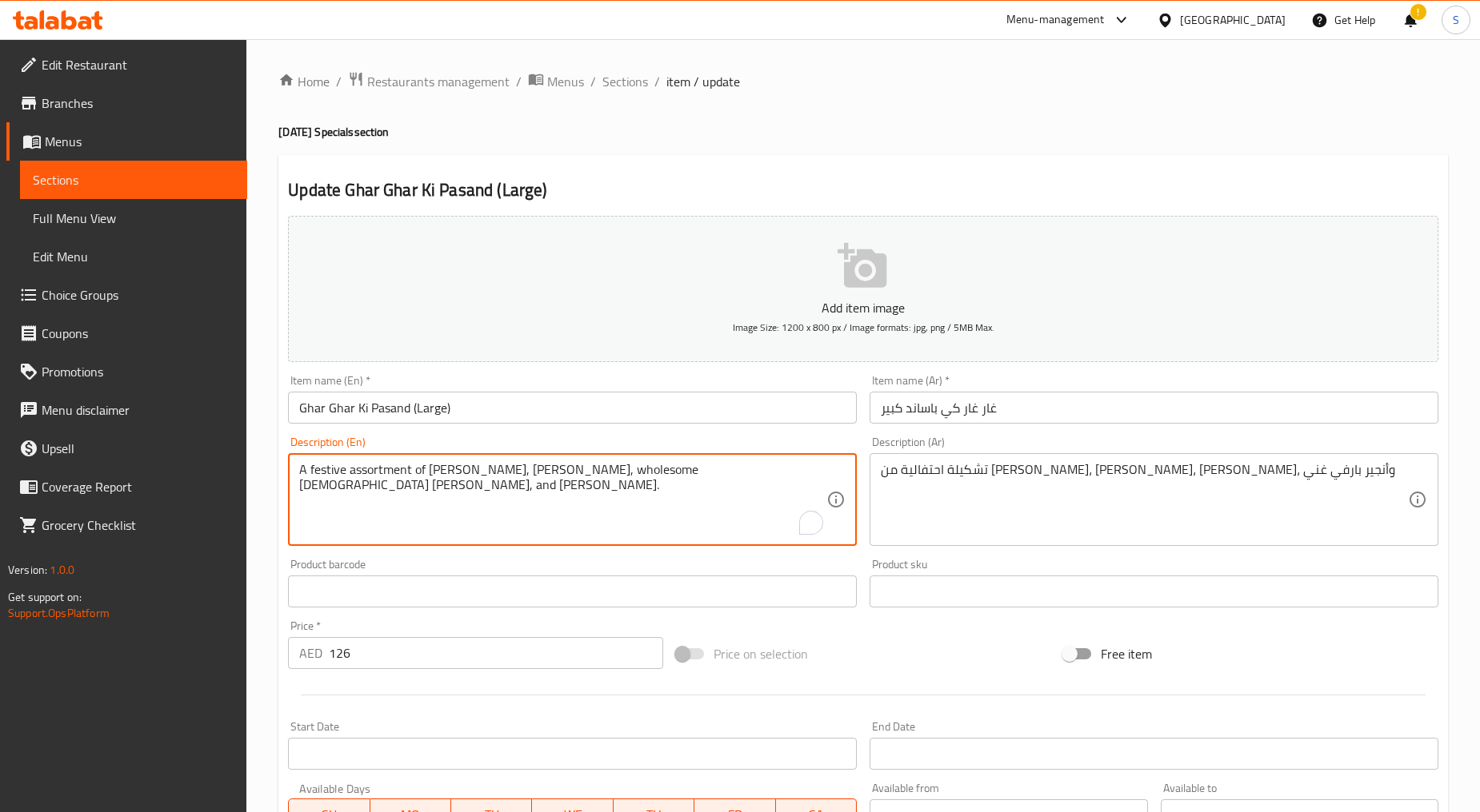
click at [541, 472] on textarea "A festive assortment of [PERSON_NAME], [PERSON_NAME], wholesome [DEMOGRAPHIC_DA…" at bounding box center [562, 500] width 527 height 76
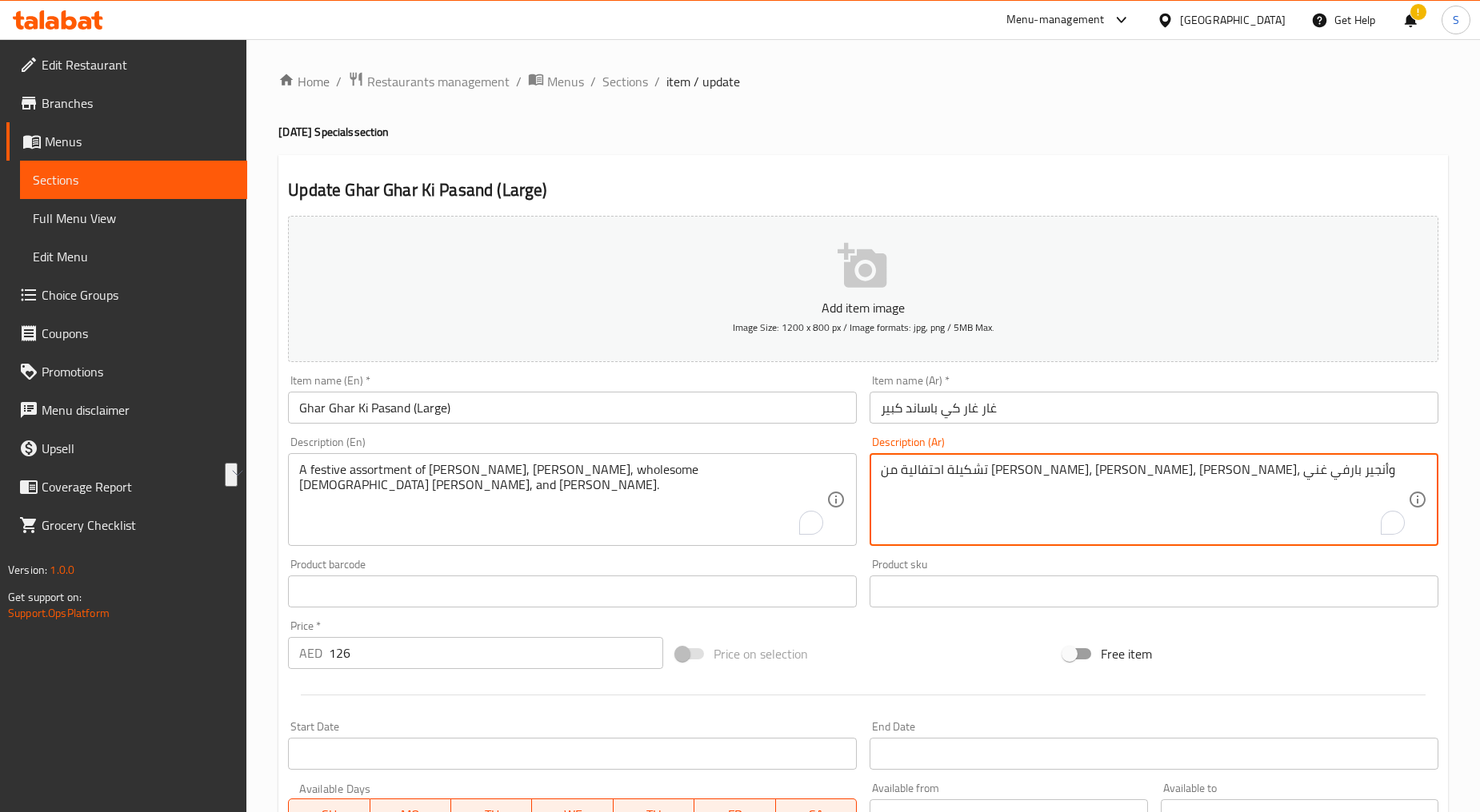
click at [953, 481] on textarea "تشكيلة احتفالية من كاجو كاتلي، باتيسا، جود بانجيري بارفي صحي، وأنجير بارفي غني" at bounding box center [1144, 500] width 527 height 76
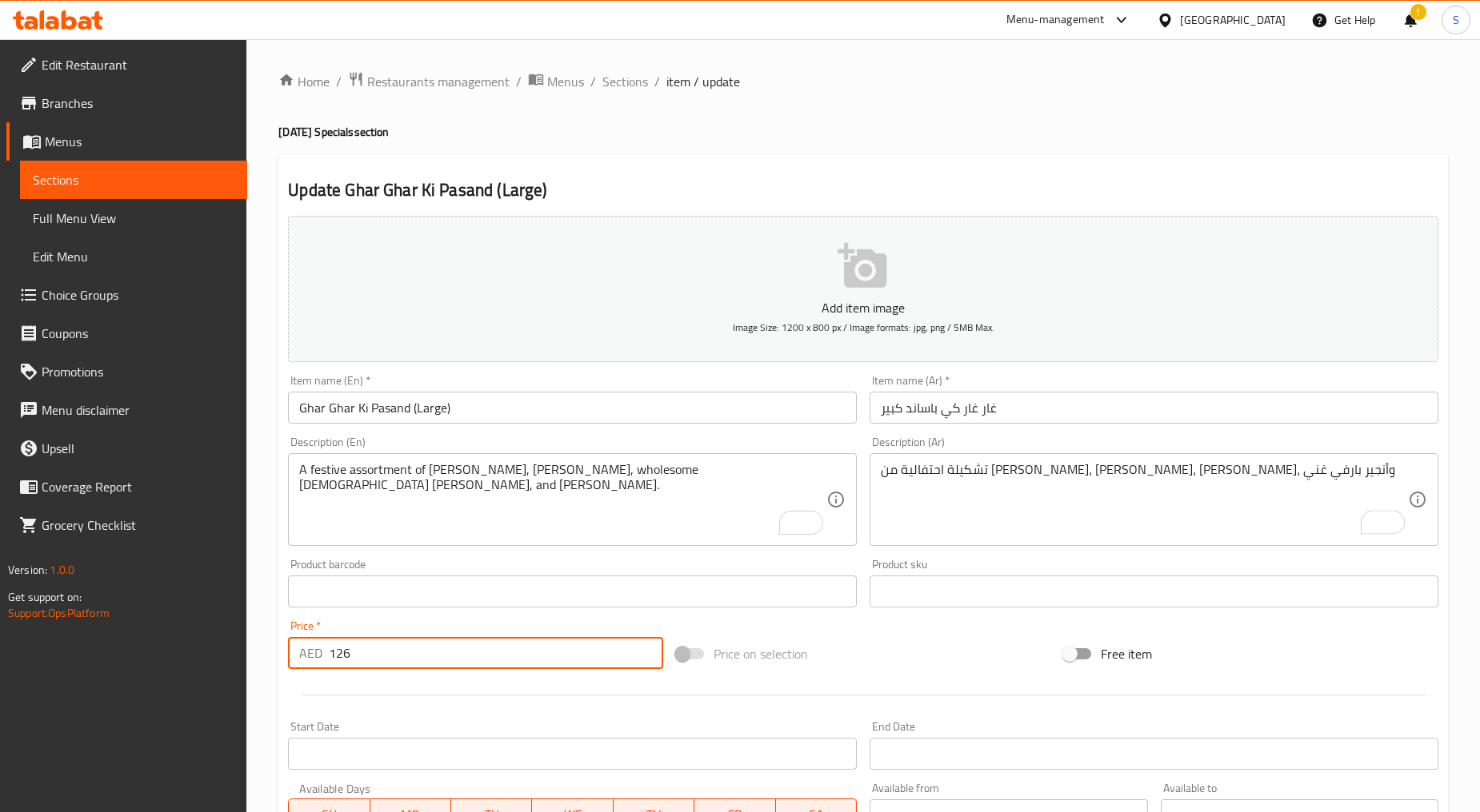
click at [378, 651] on input "126" at bounding box center [496, 653] width 335 height 32
click at [530, 402] on input "Ghar Ghar Ki Pasand (Large)" at bounding box center [572, 407] width 569 height 32
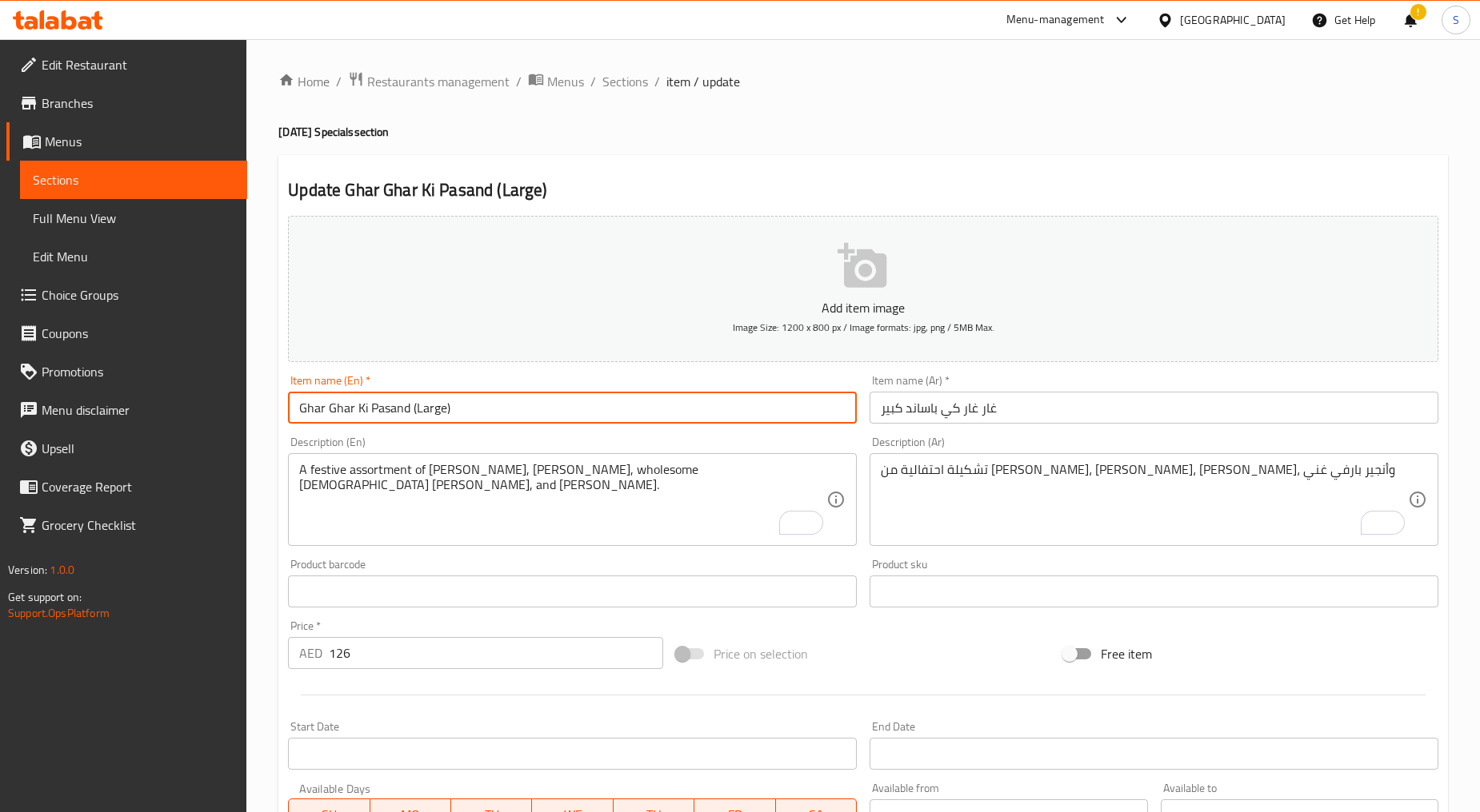
click at [530, 402] on input "Ghar Ghar Ki Pasand (Large)" at bounding box center [572, 407] width 569 height 32
click at [624, 89] on span "Sections" at bounding box center [625, 81] width 46 height 20
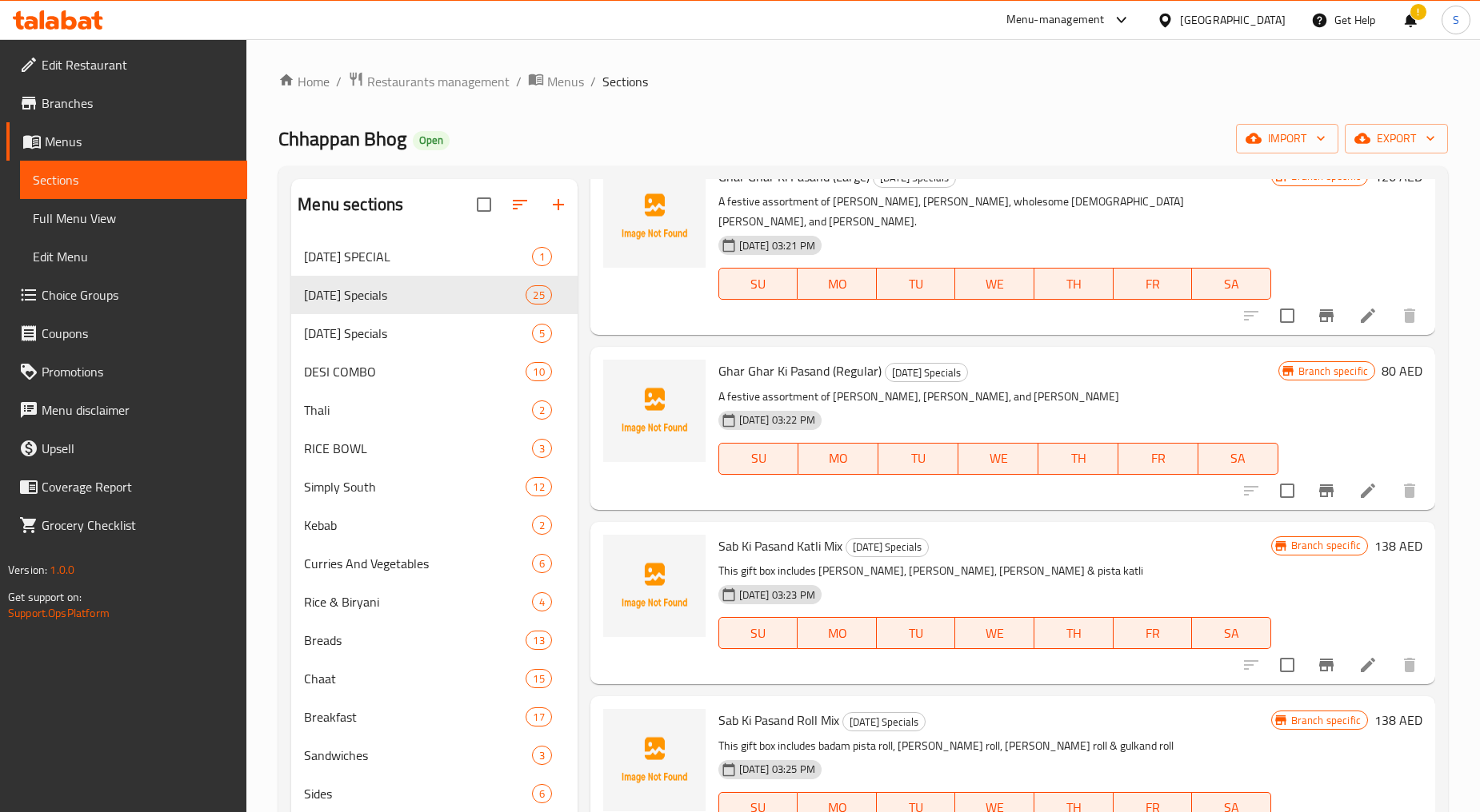
scroll to position [2558, 0]
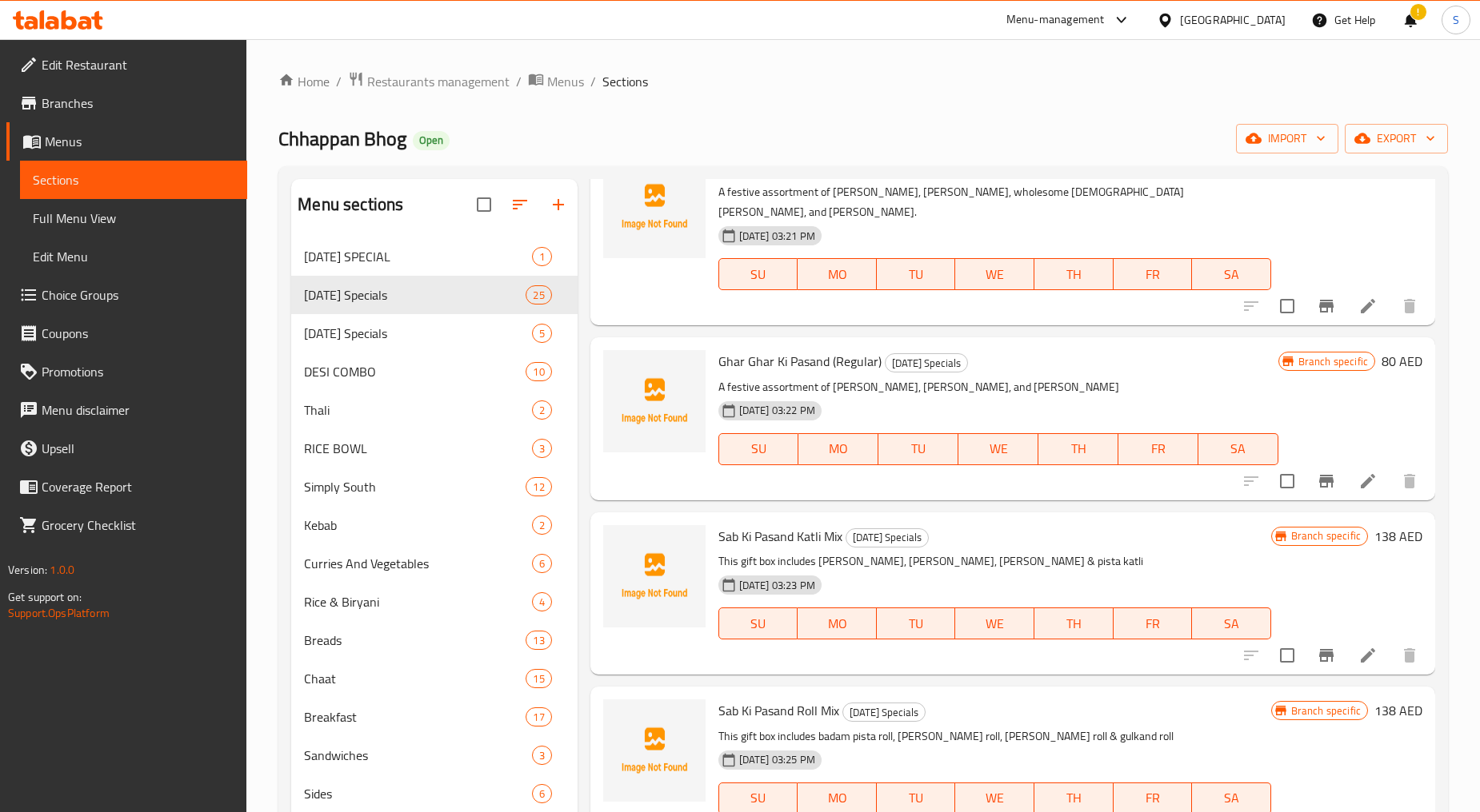
click at [1349, 462] on div at bounding box center [1330, 481] width 197 height 38
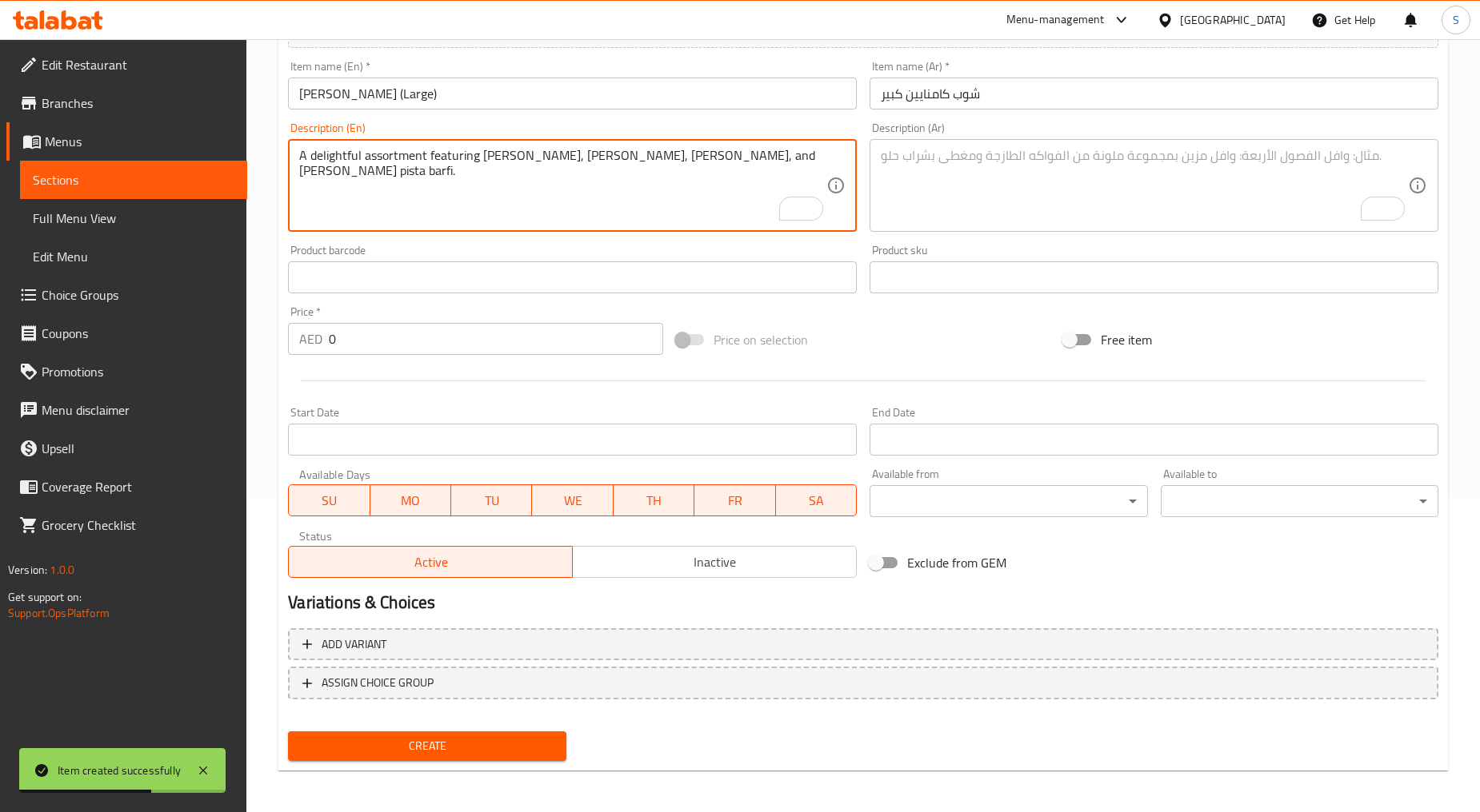
scroll to position [314, 0]
click at [965, 233] on div "Description (Ar) Description (Ar)" at bounding box center [1154, 177] width 581 height 122
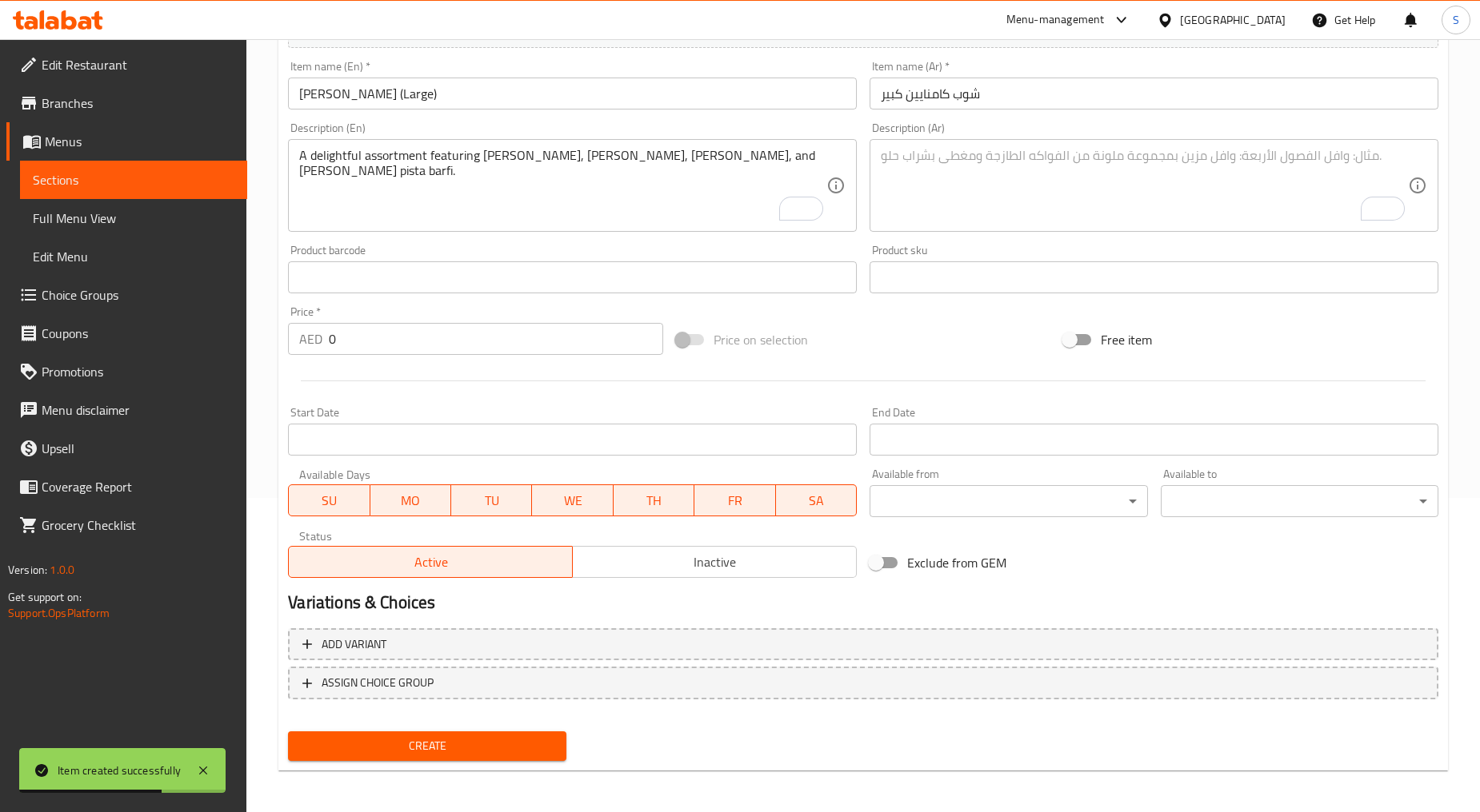
click at [965, 196] on textarea "To enrich screen reader interactions, please activate Accessibility in Grammarl…" at bounding box center [1144, 186] width 527 height 76
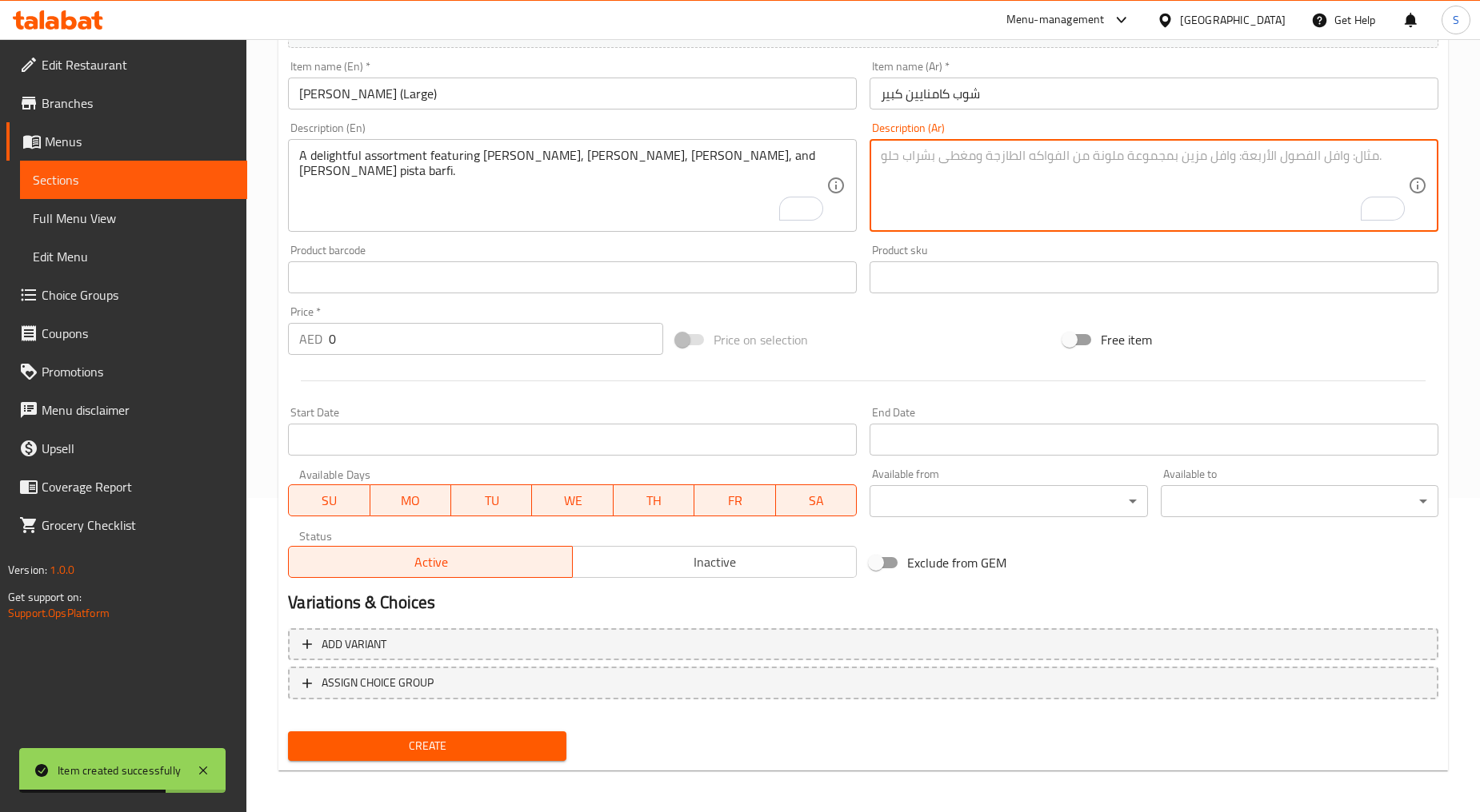
paste textarea "تشكيلة مبهجة تضم كاجو كاتلي، وكاجو أنجير رول، وروز كاتلي، وكيزار بيستا بارفي غني"
type textarea "تشكيلة مبهجة تضم كاجو كاتلي، وكاجو أنجير رول، وروز كاتلي، وكيزار بيستا بارفي غني"
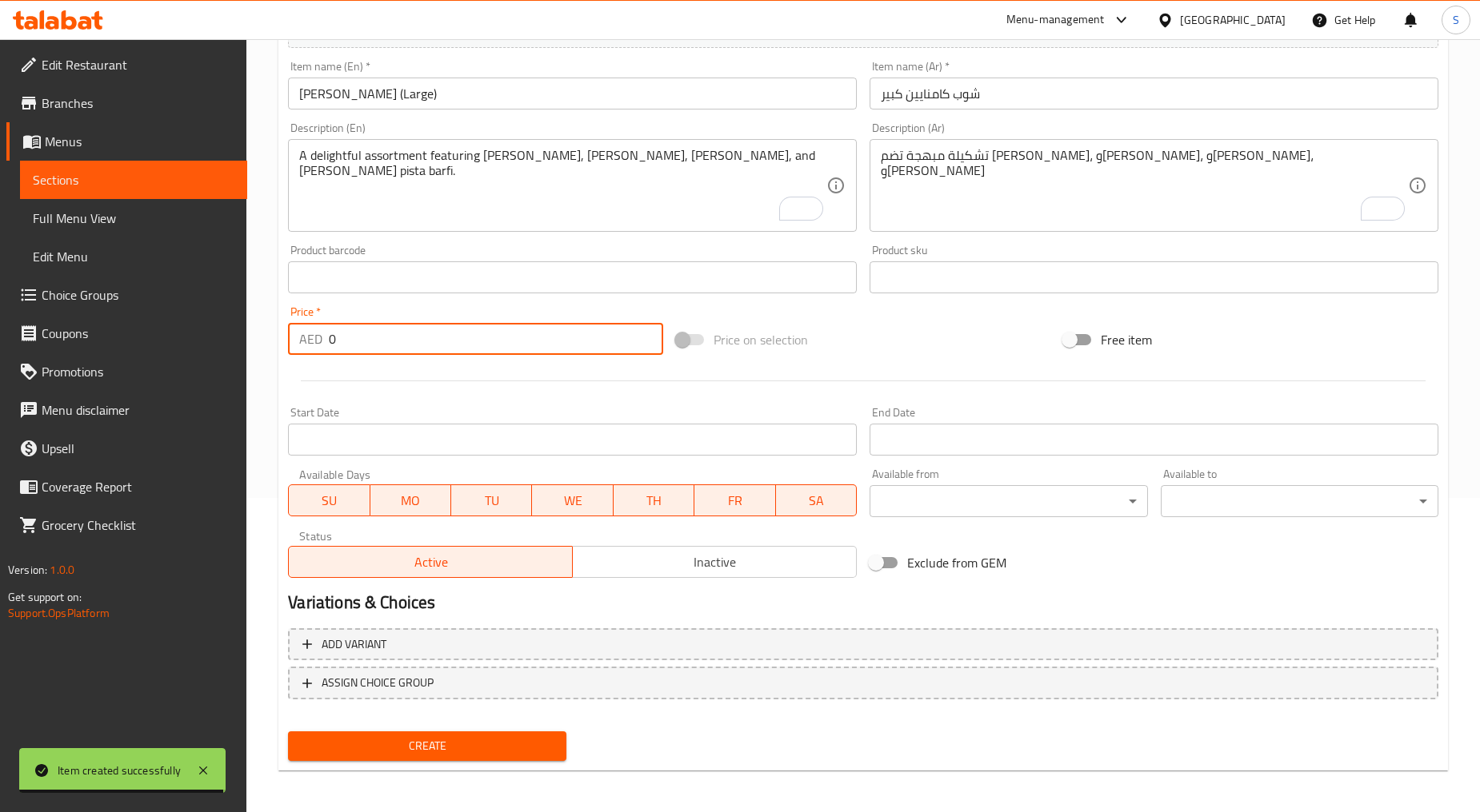
click at [396, 348] on input "0" at bounding box center [496, 338] width 335 height 32
paste input "149"
type input "149"
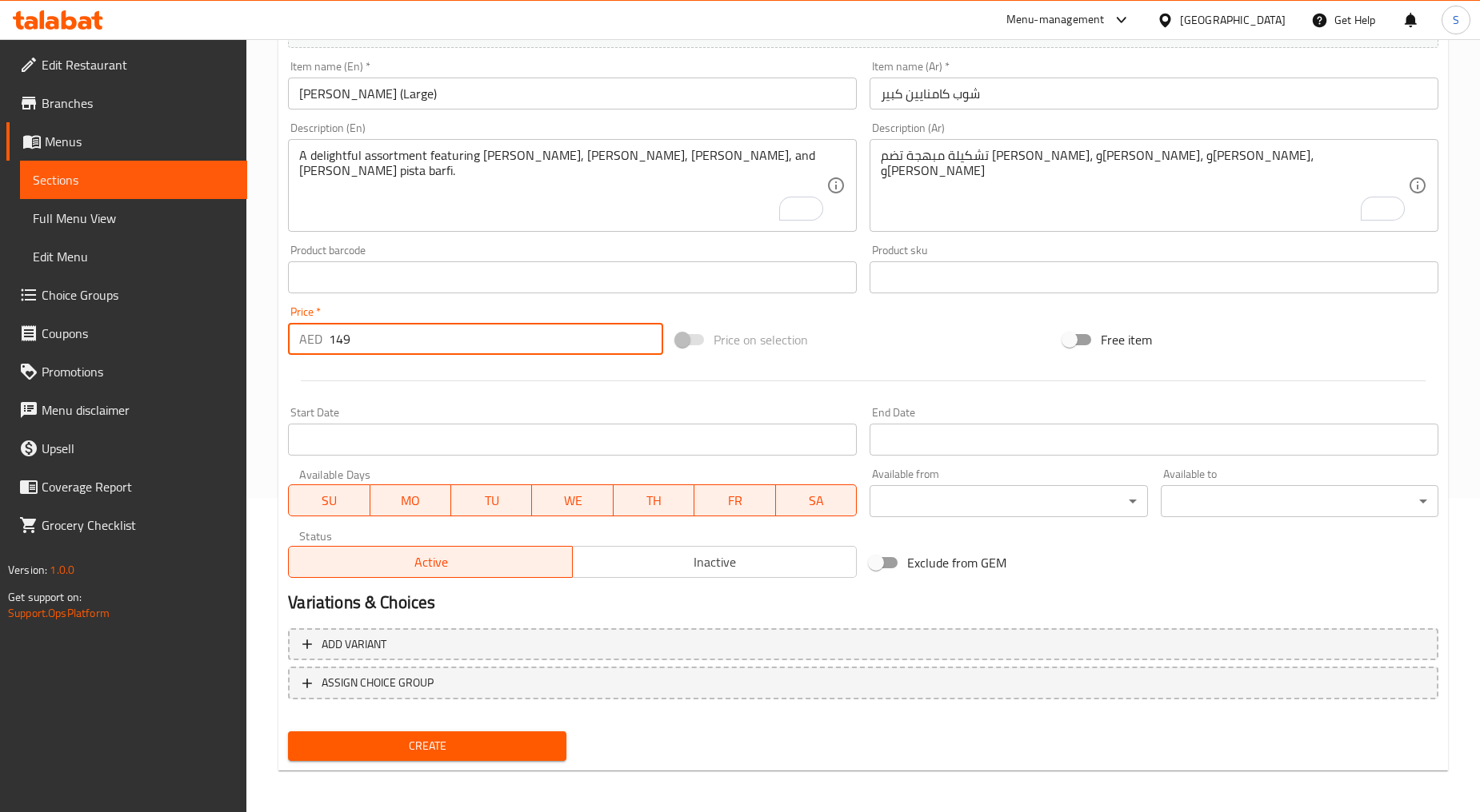
click at [398, 736] on span "Create" at bounding box center [426, 746] width 252 height 20
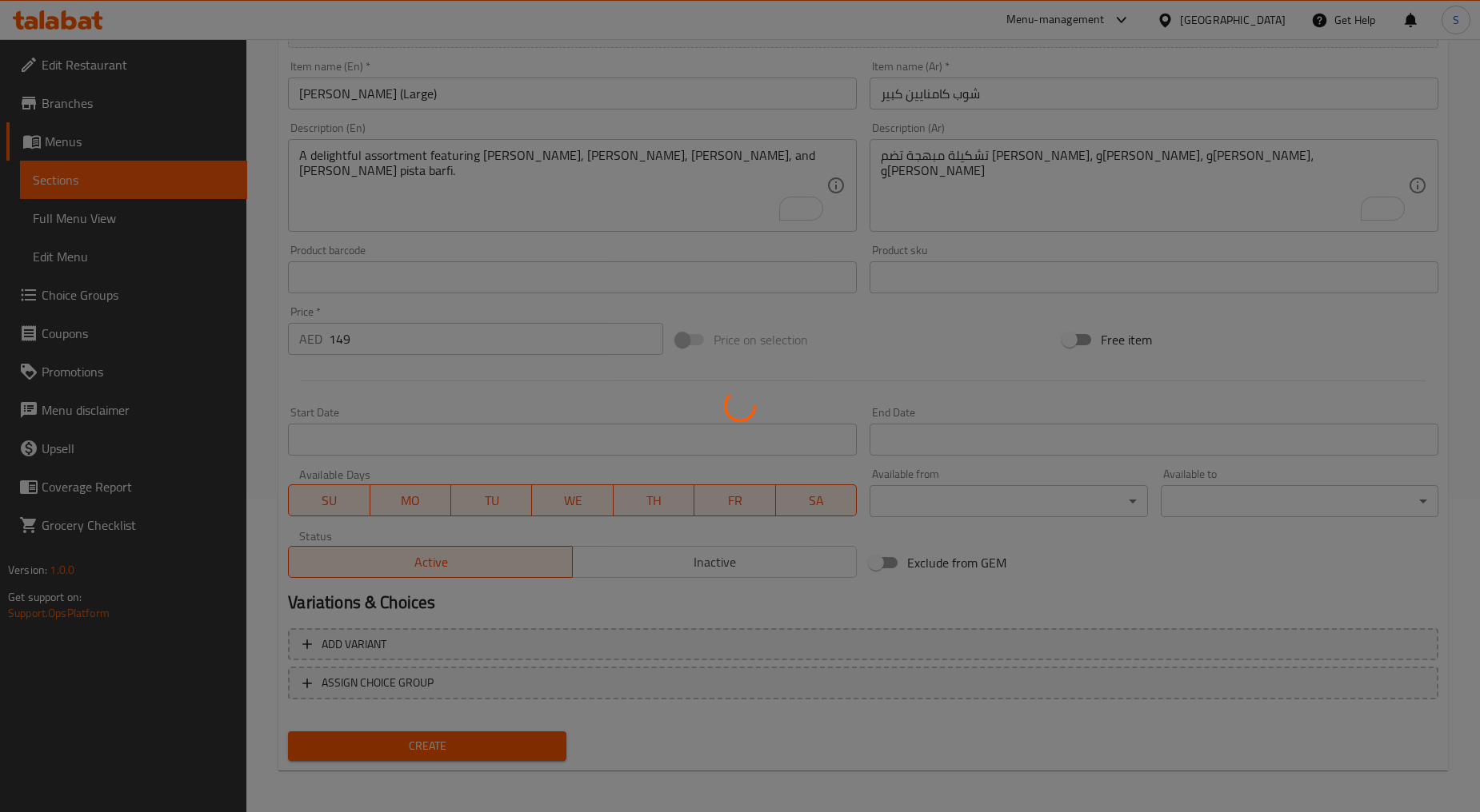
type input "0"
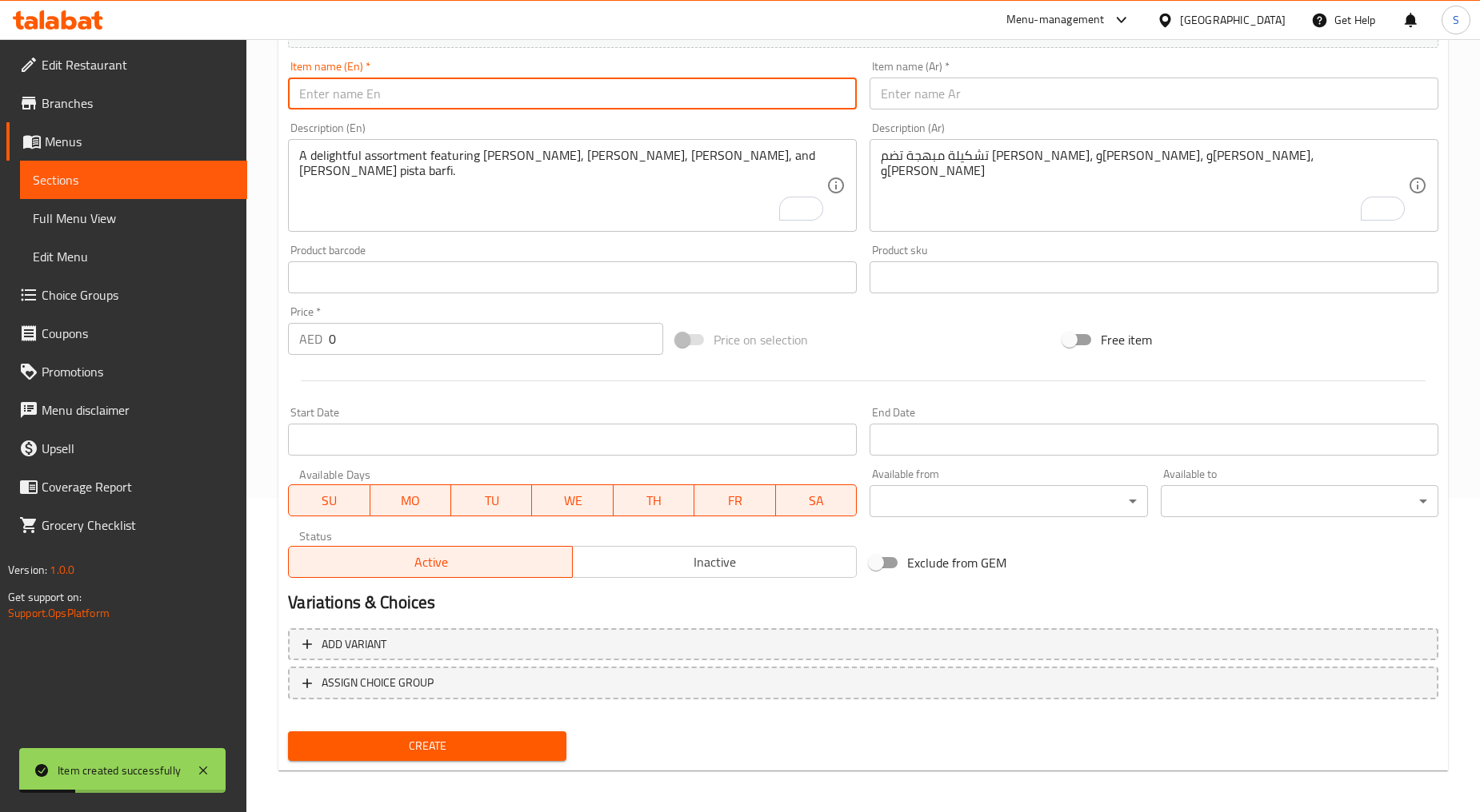
click at [427, 98] on input "text" at bounding box center [572, 93] width 569 height 32
paste input "Shubh Kamnayein (Regular)"
type input "Shubh Kamnayein (Regular)"
click at [952, 89] on input "text" at bounding box center [1154, 93] width 569 height 32
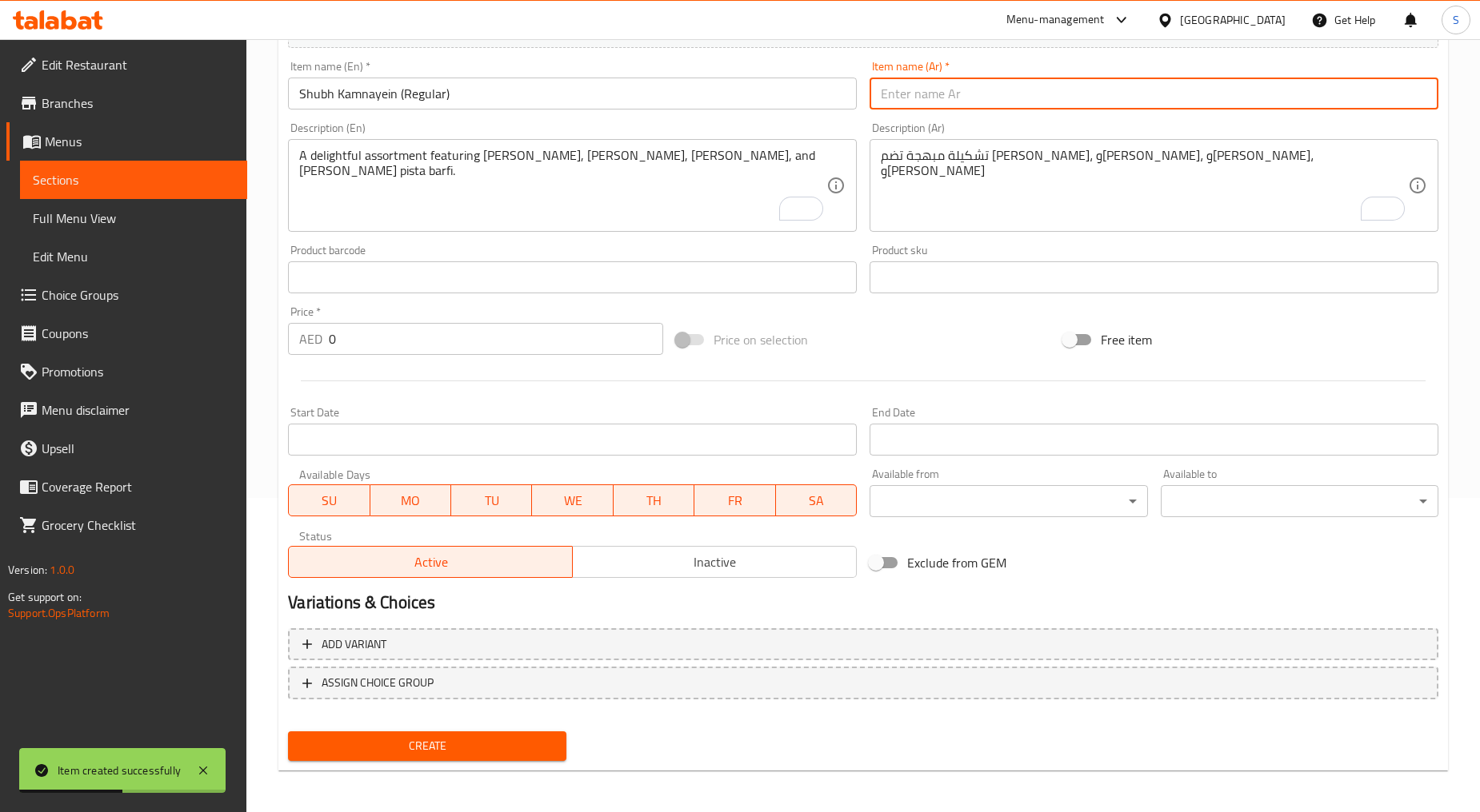
paste input "شوب كامنايين عادي"
type input "شوب كامنايين عادي"
click at [521, 220] on textarea "A delightful assortment featuring [PERSON_NAME], [PERSON_NAME], [PERSON_NAME], …" at bounding box center [562, 186] width 527 height 76
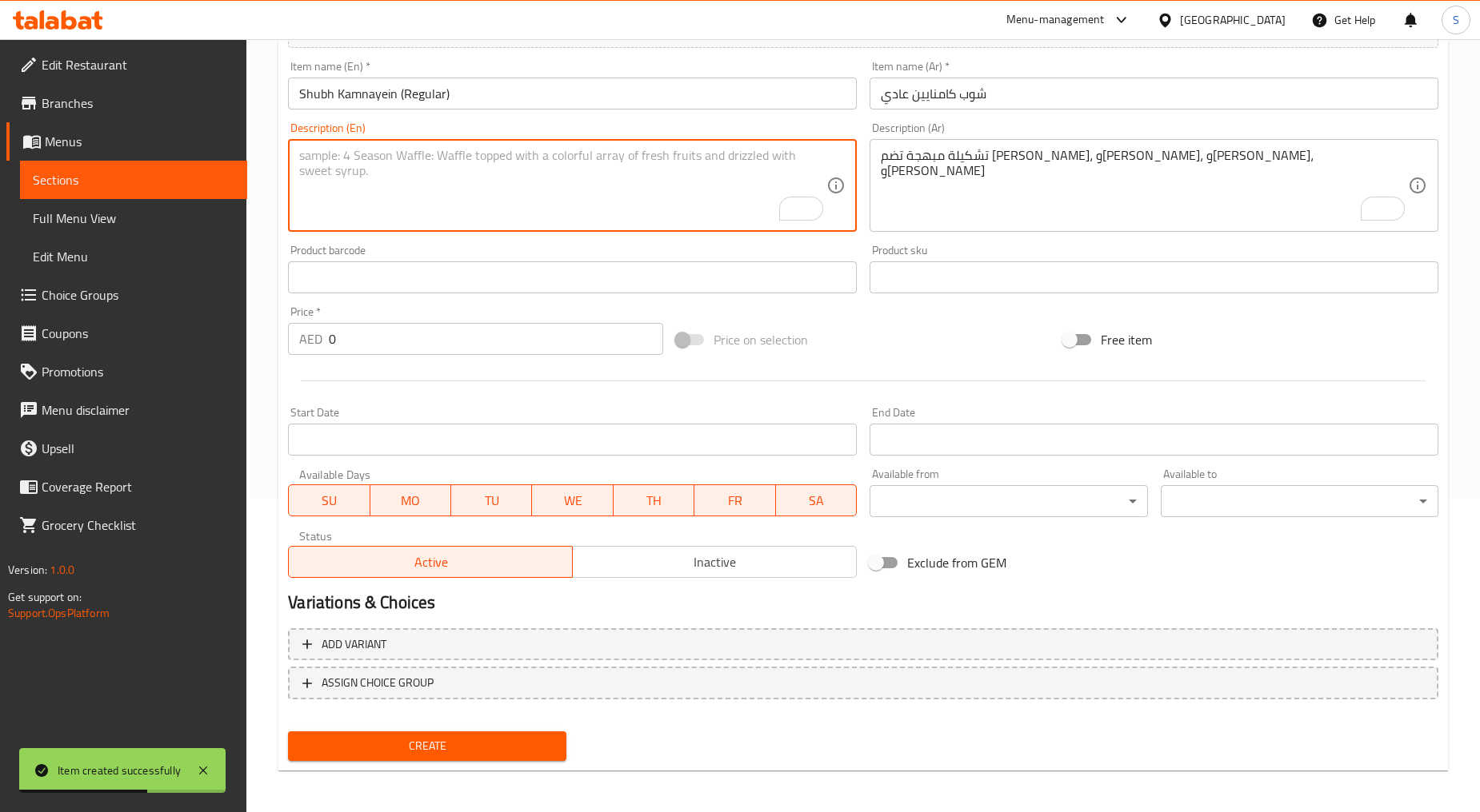
paste textarea "A delightful assortment featuring [PERSON_NAME], [PERSON_NAME], and [PERSON_NAM…"
type textarea "A delightful assortment featuring [PERSON_NAME], [PERSON_NAME], and [PERSON_NAM…"
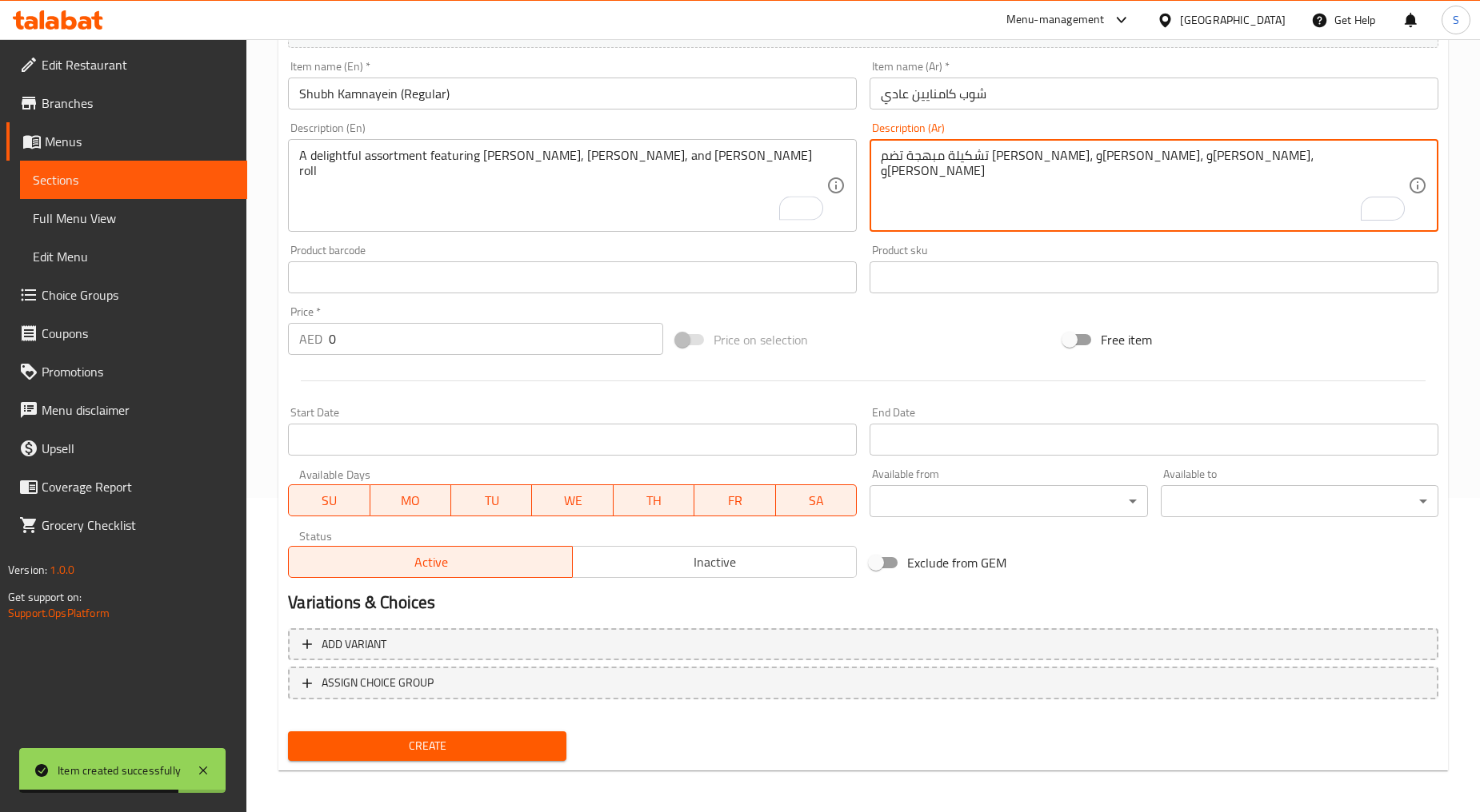
click at [1036, 208] on textarea "تشكيلة مبهجة تضم كاجو كاتلي، وكاجو أنجير رول، وروز كاتلي، وكيزار بيستا بارفي غني" at bounding box center [1144, 186] width 527 height 76
paste textarea "تشكيلة مبهجة تضم كاجو كاتلي، وكيزار بيستا كاتلي، وكاجو أنجير رول"
type textarea "تشكيلة مبهجة تضم كاجو كاتلي، وكيزار بيستا كاتلي، وكاجو أنجير رول"
click at [449, 343] on input "0" at bounding box center [496, 338] width 335 height 32
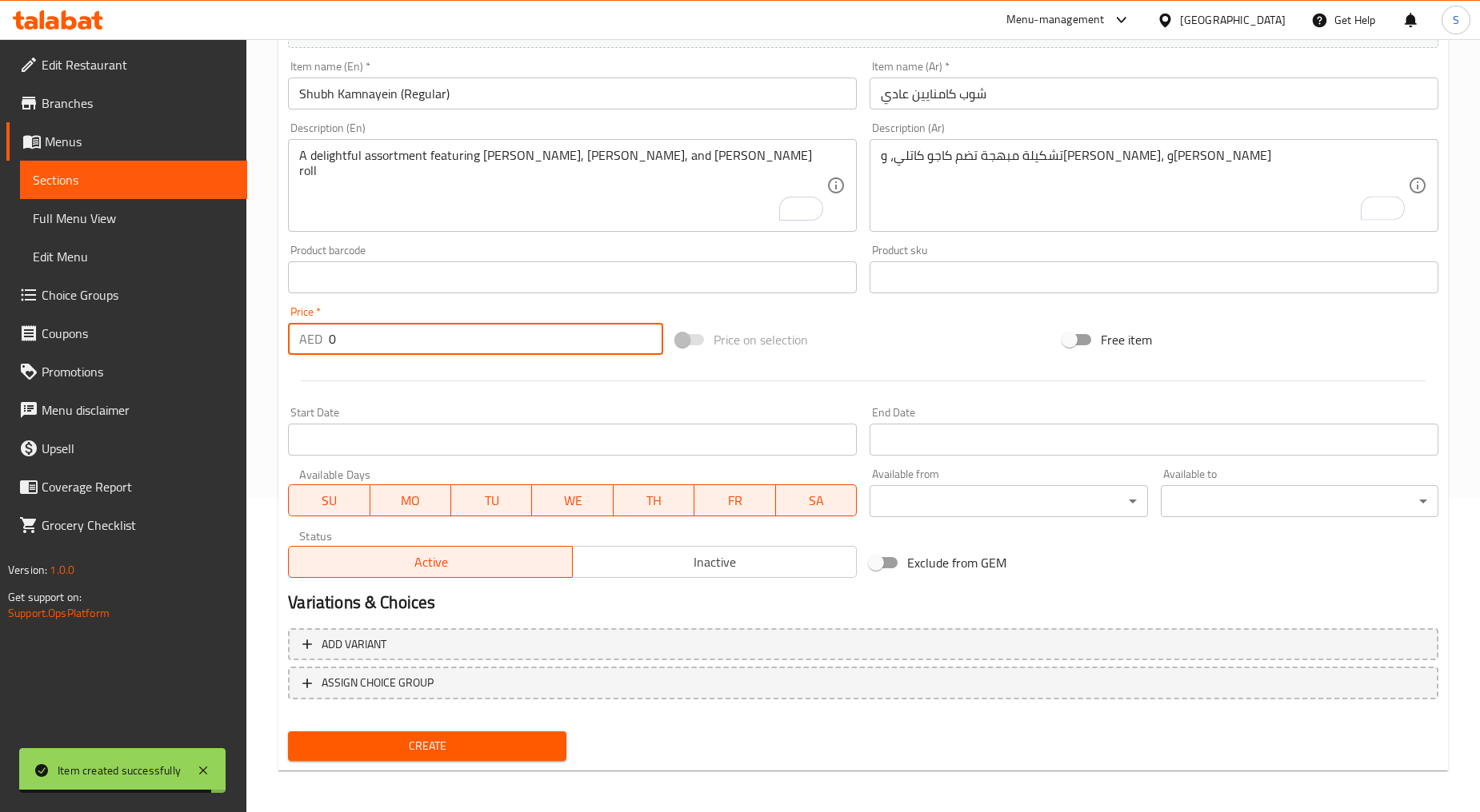
click at [449, 343] on input "0" at bounding box center [496, 338] width 335 height 32
paste input "104"
type input "104"
click at [449, 392] on div at bounding box center [863, 381] width 1163 height 39
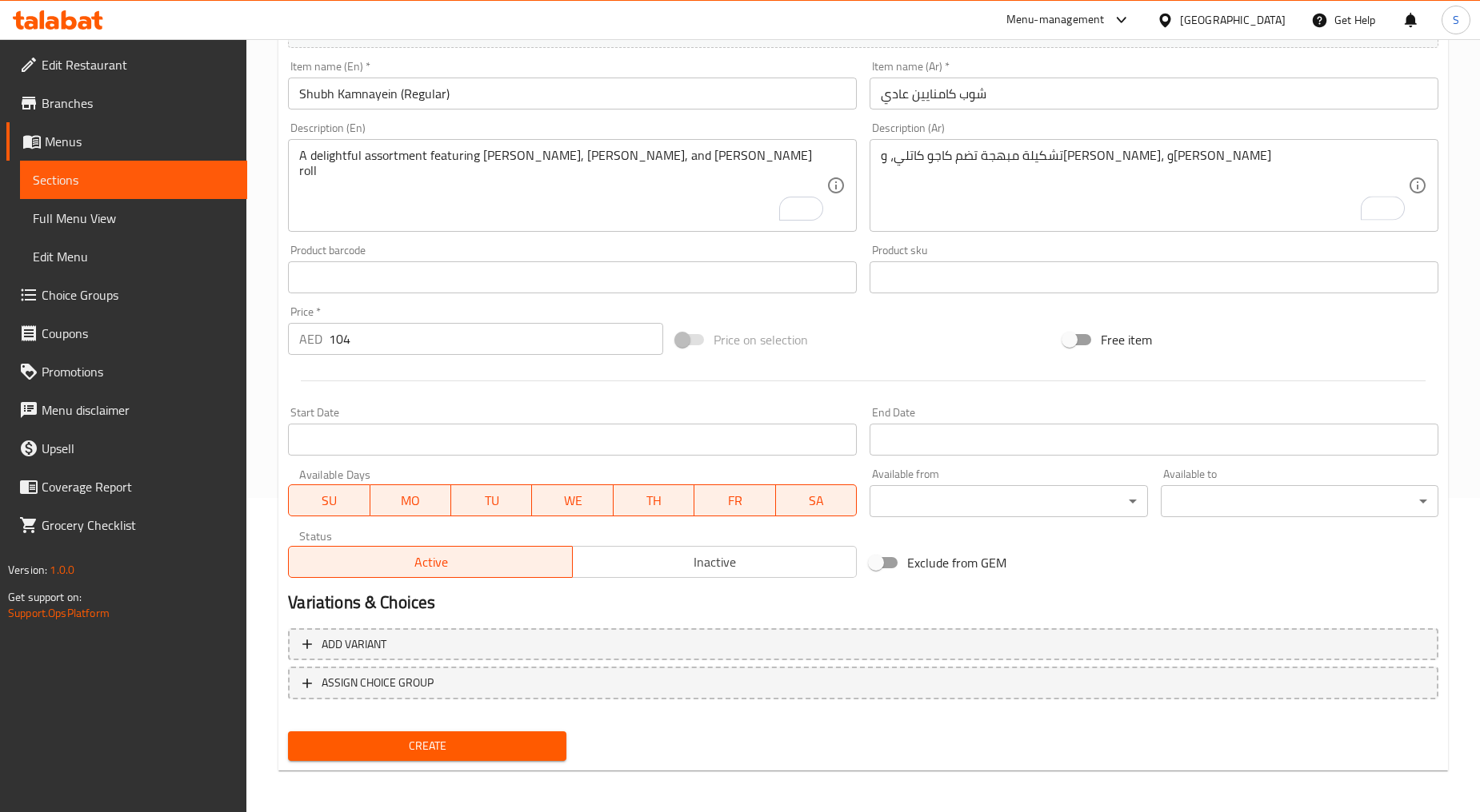
click at [405, 744] on span "Create" at bounding box center [426, 746] width 252 height 20
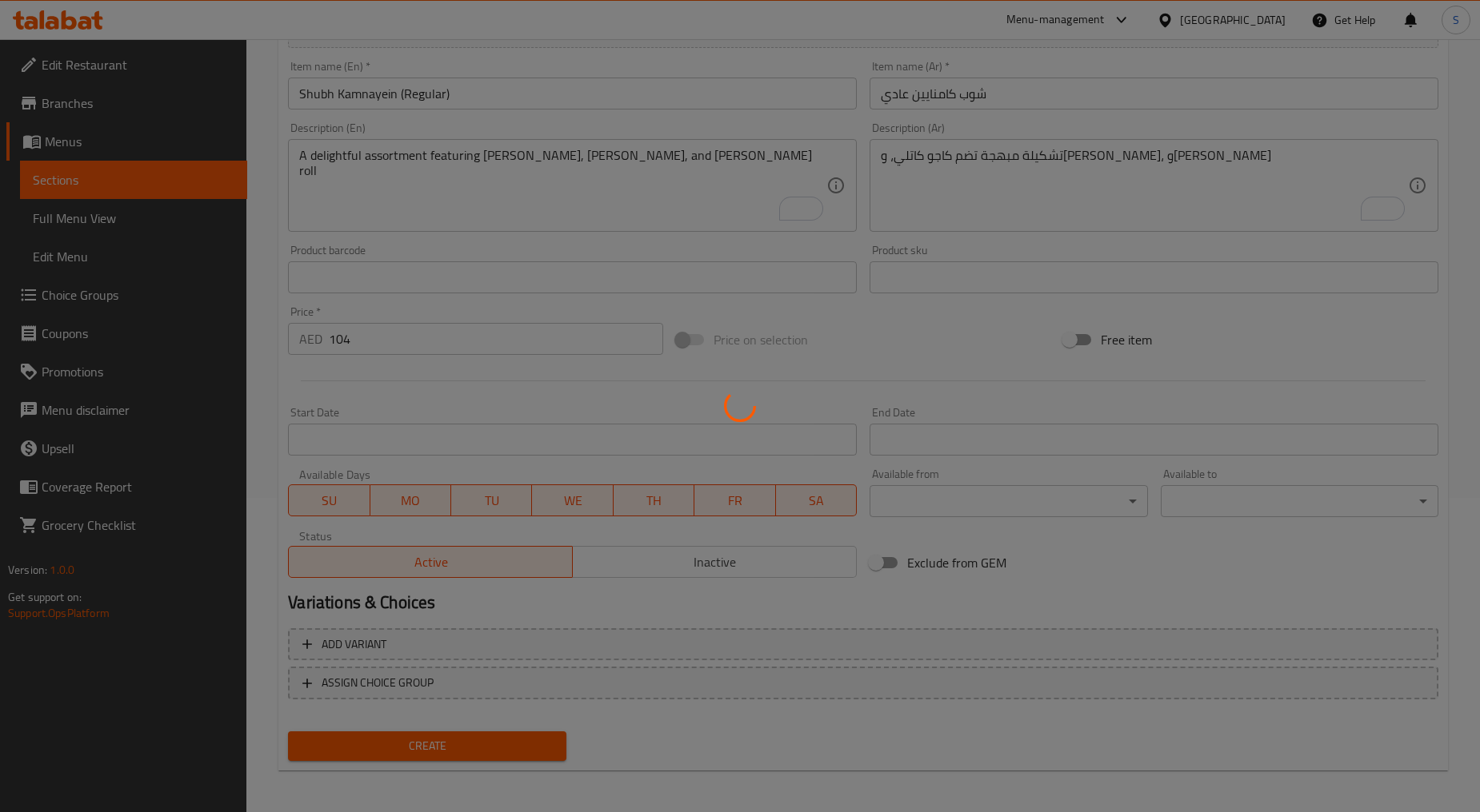
type input "0"
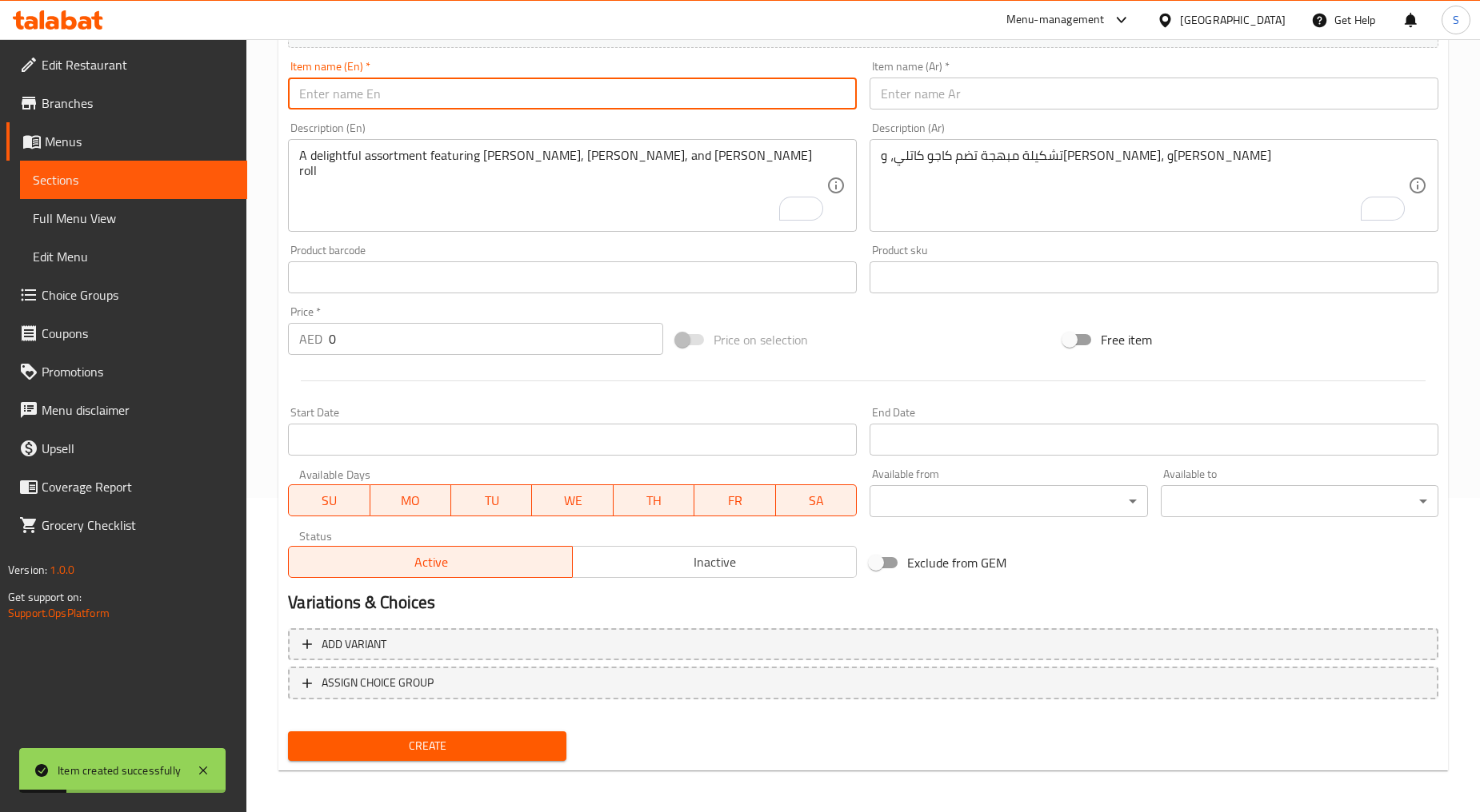
click at [514, 88] on input "text" at bounding box center [572, 93] width 569 height 32
paste input "Ghar Ghar Ki Pasand (Large)"
type input "Ghar Ghar Ki Pasand (Large)"
click at [928, 94] on input "text" at bounding box center [1154, 93] width 569 height 32
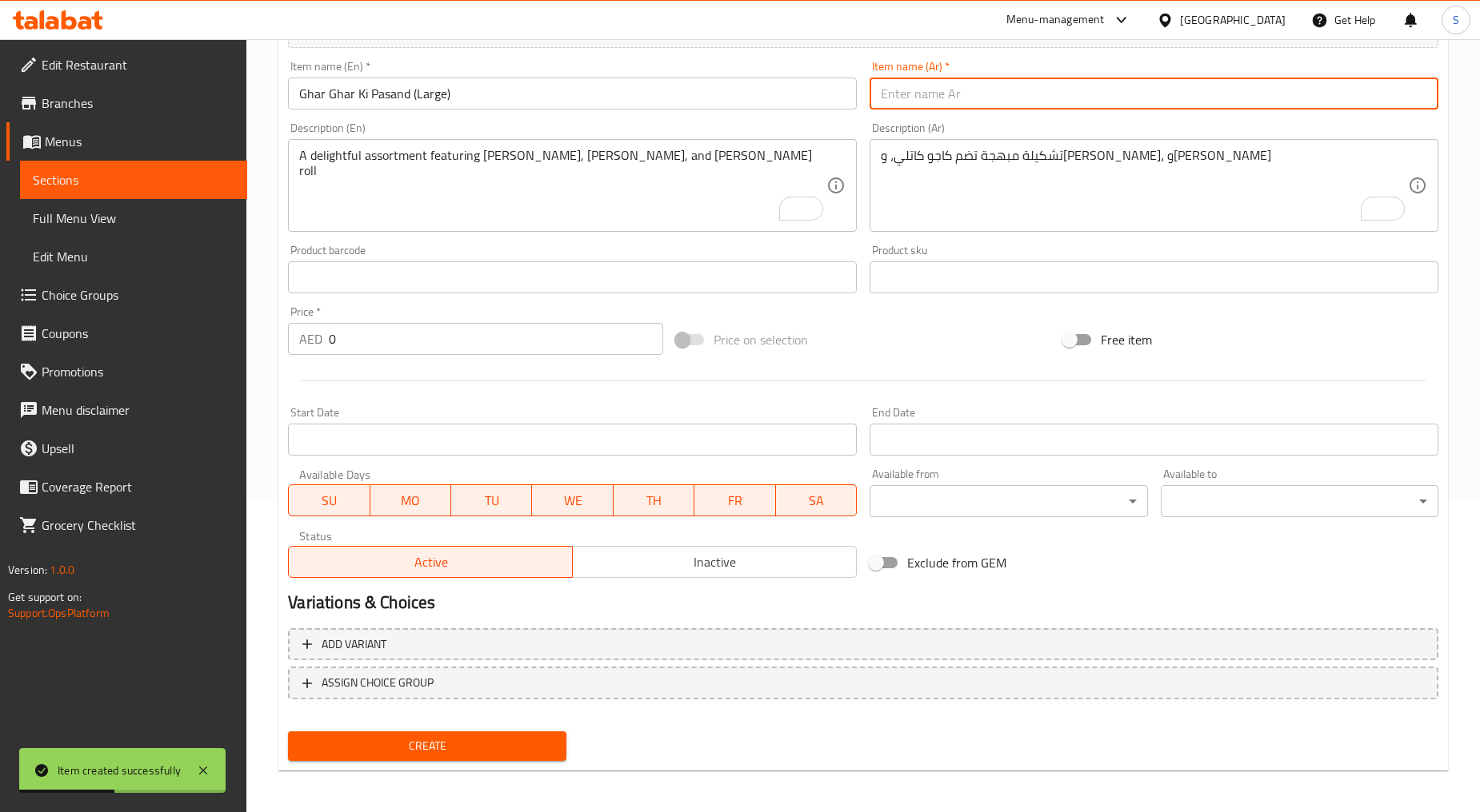
paste input "غار غار كي باساند كبير"
type input "غار غار كي باساند كبير"
click at [435, 168] on textarea "A delightful assortment featuring [PERSON_NAME], [PERSON_NAME], and [PERSON_NAM…" at bounding box center [562, 186] width 527 height 76
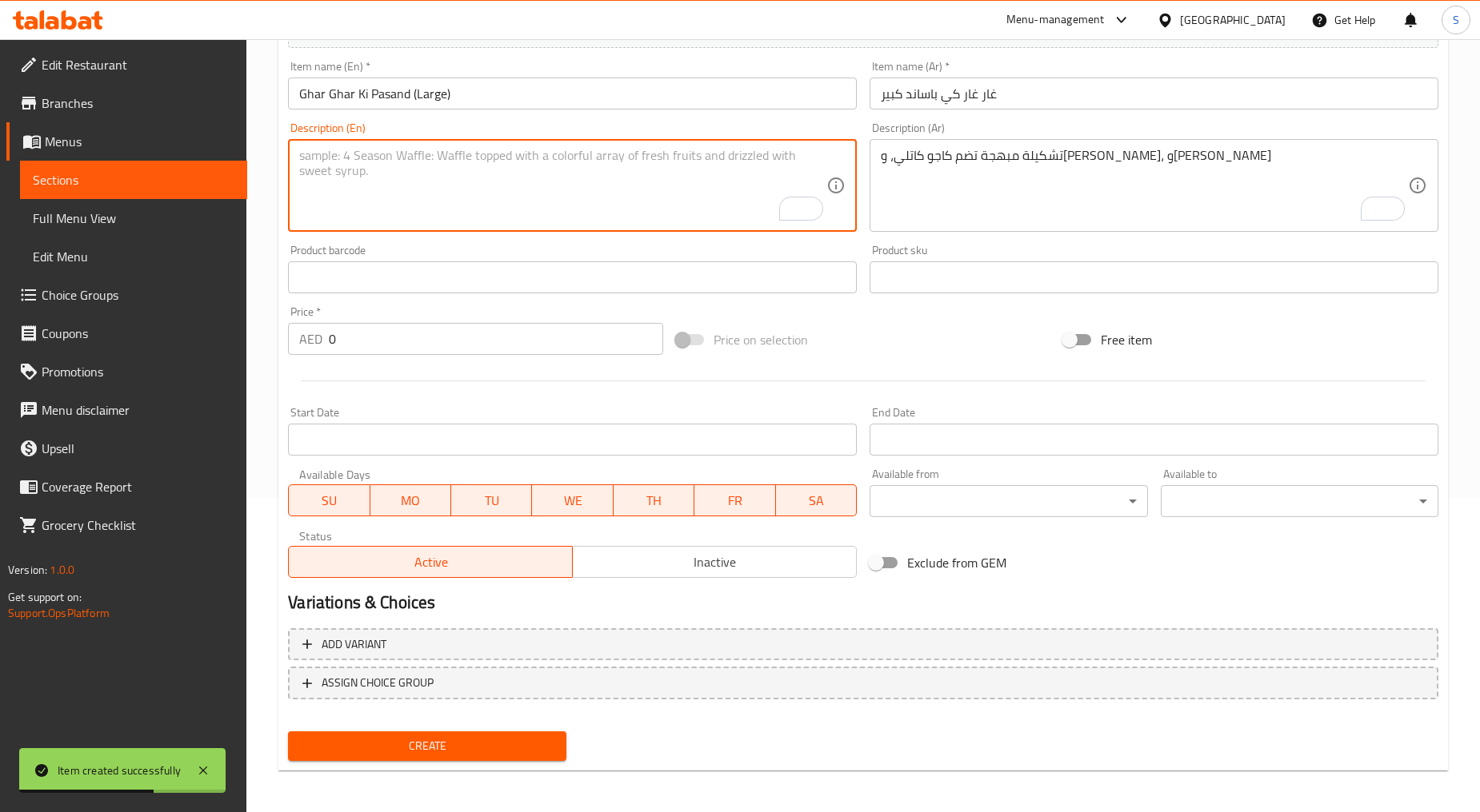
paste textarea "A festive assortment of [PERSON_NAME], [PERSON_NAME], wholesome [DEMOGRAPHIC_DA…"
type textarea "A festive assortment of [PERSON_NAME], [PERSON_NAME], wholesome [DEMOGRAPHIC_DA…"
click at [1008, 225] on div "تشكيلة مبهجة تضم كاجو كاتلي، وكيزار بيستا كاتلي، وكاجو أنجير رول Description (A…" at bounding box center [1154, 186] width 569 height 93
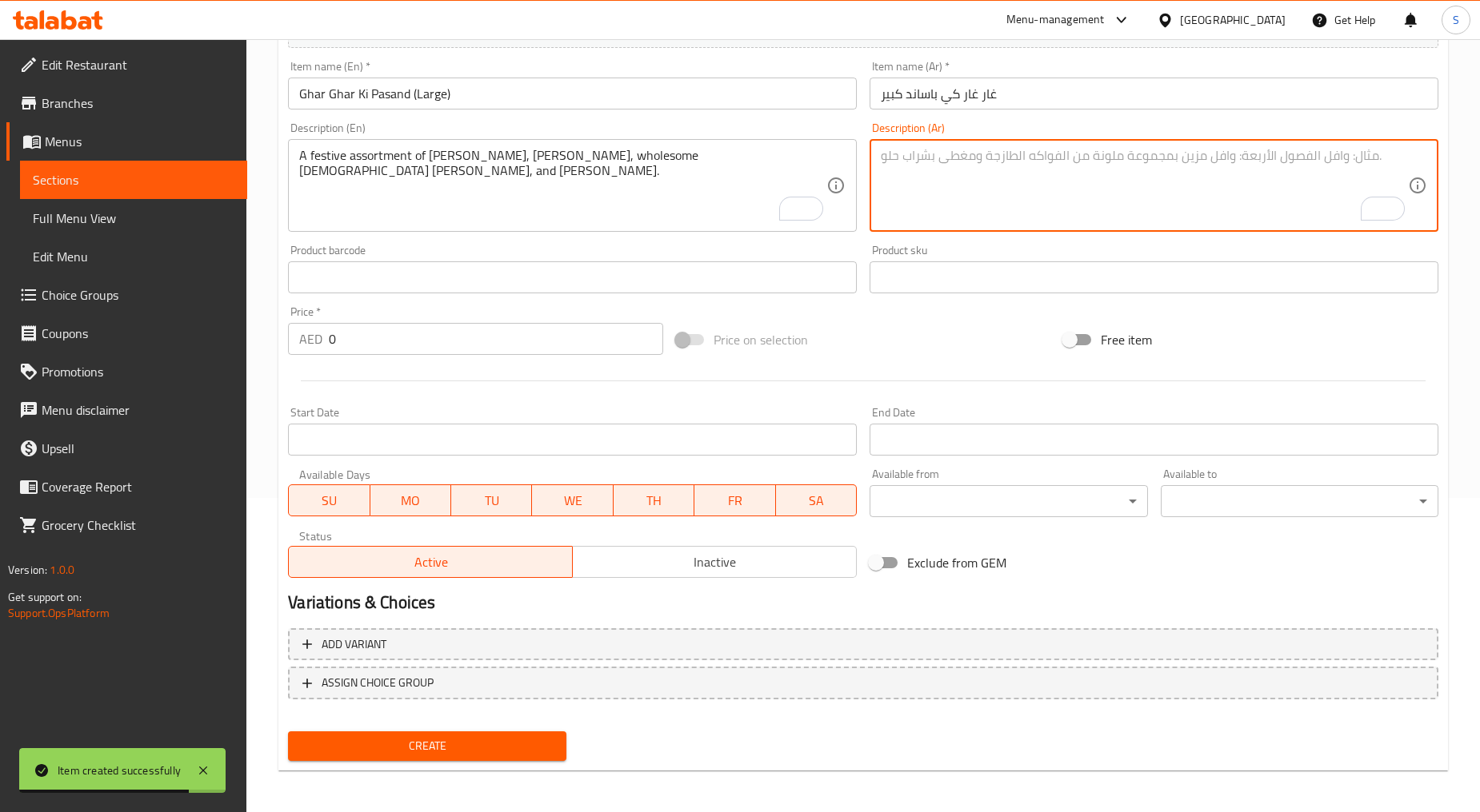
paste textarea "تشكيلة احتفالية من كاجو كاتلي، باتيسا، جود بانجيري بارفي صحي، وأنجير بارفي غني"
type textarea "تشكيلة احتفالية من كاجو كاتلي، باتيسا، جود بانجيري بارفي صحي، وأنجير بارفي غني"
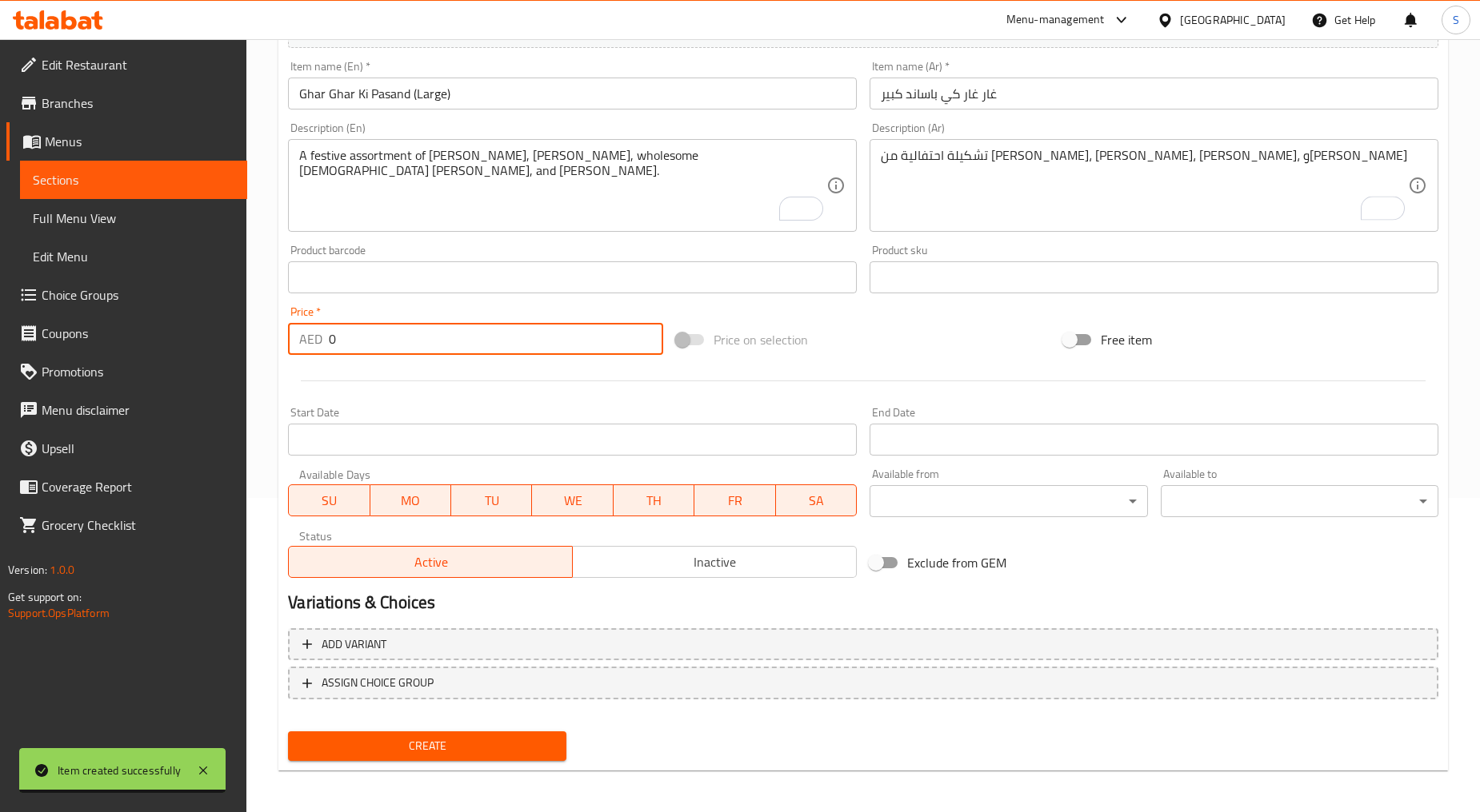
click at [448, 348] on input "0" at bounding box center [496, 338] width 335 height 32
paste input "126"
type input "126"
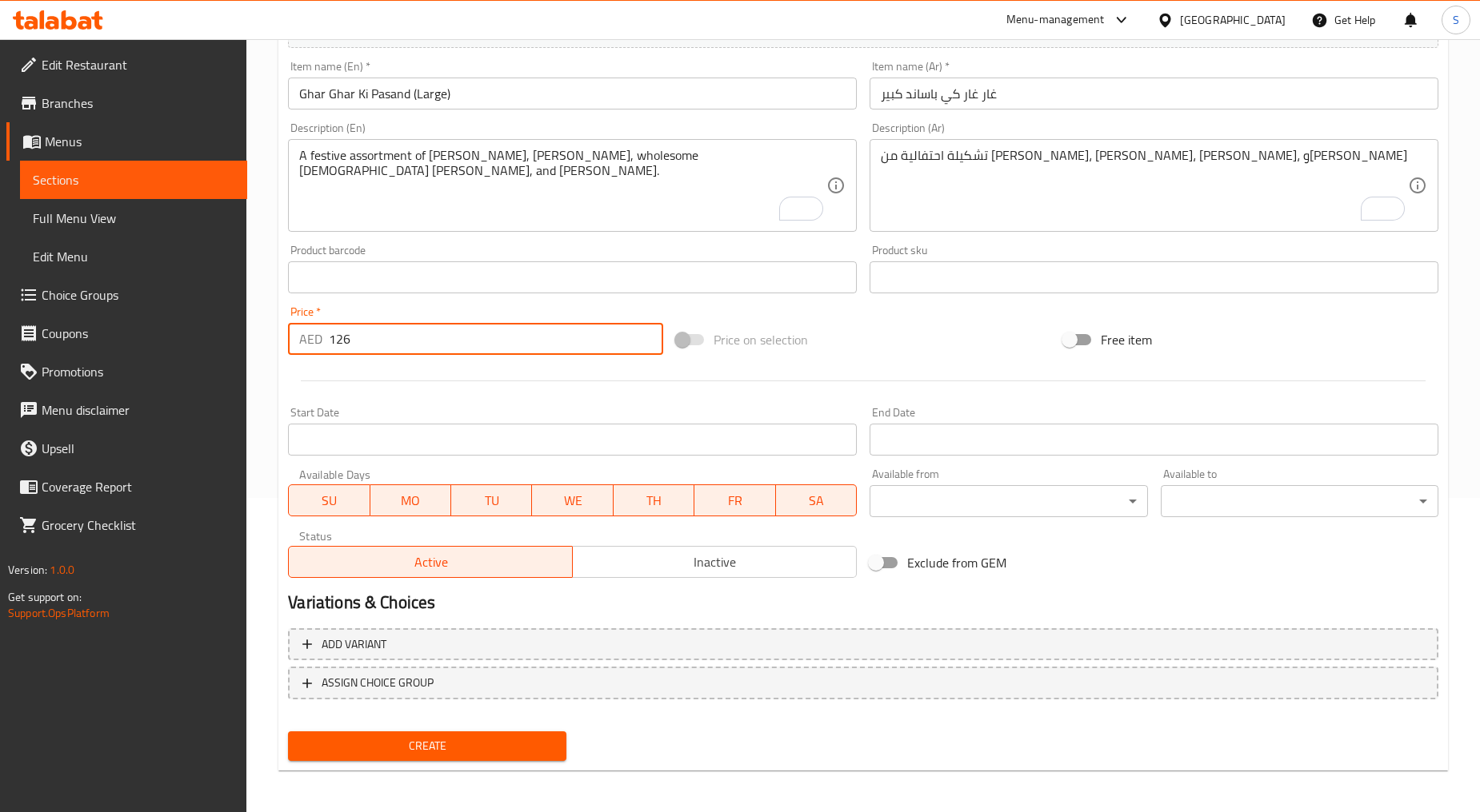
click at [409, 740] on span "Create" at bounding box center [426, 746] width 252 height 20
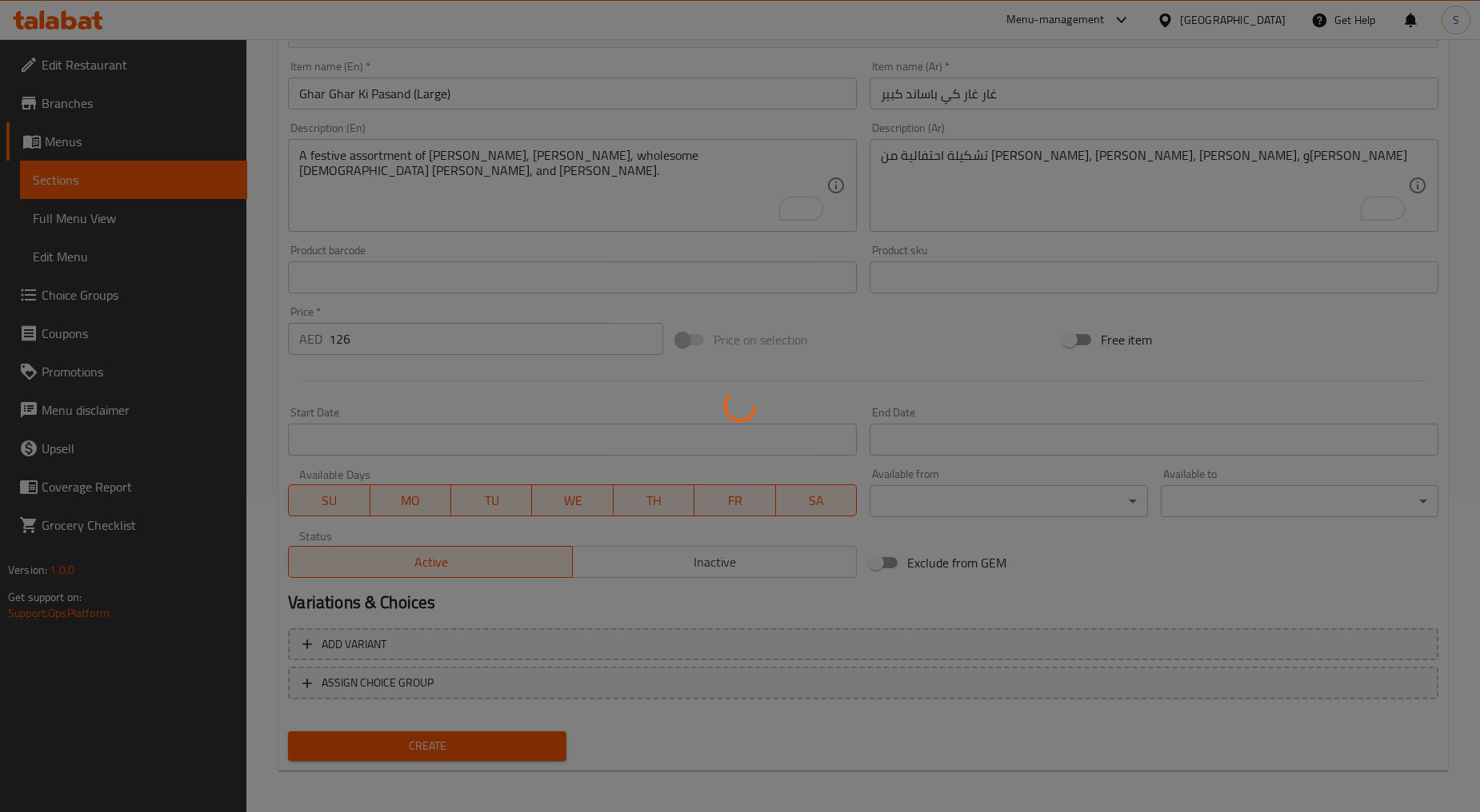
type input "0"
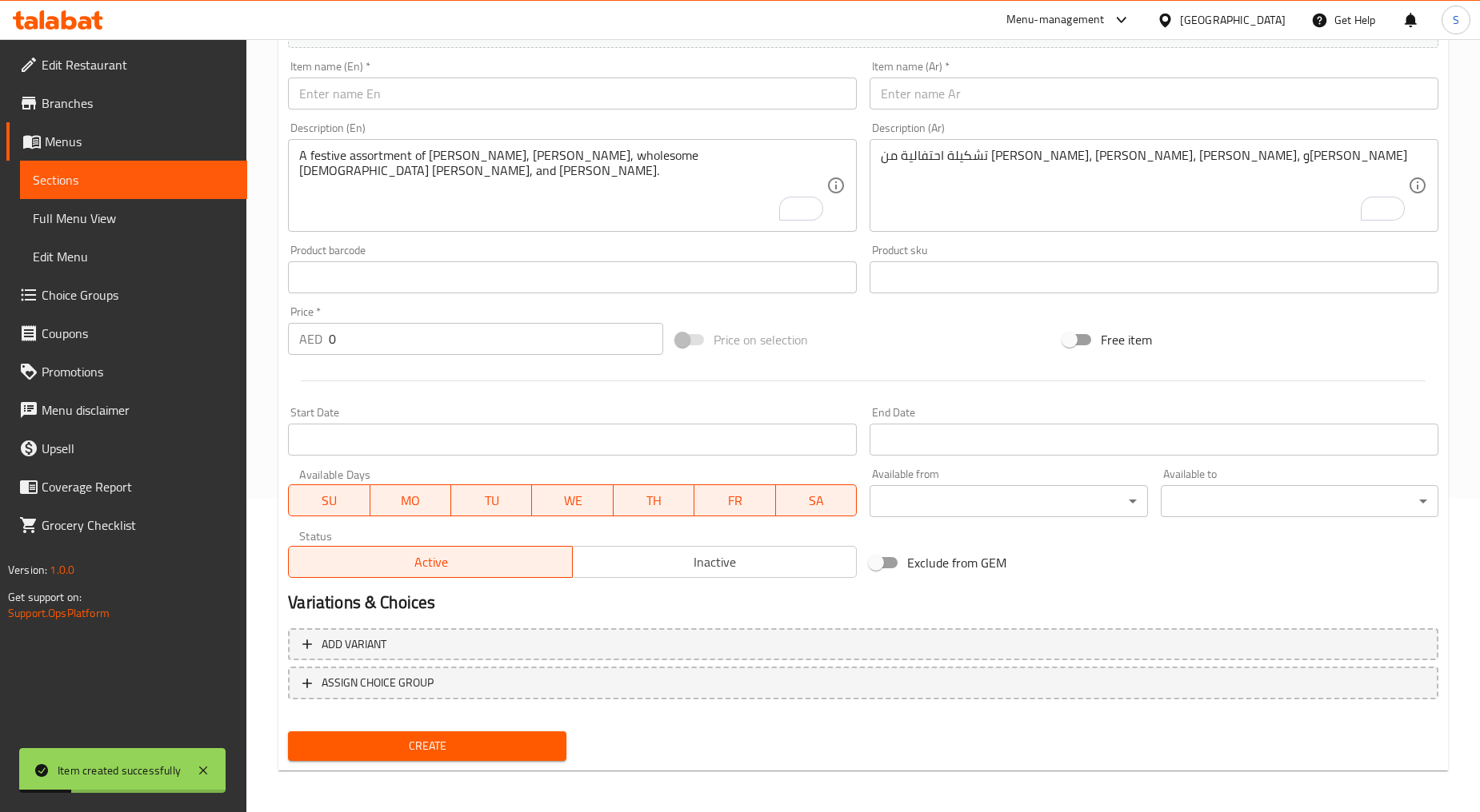
click at [514, 98] on input "text" at bounding box center [572, 93] width 569 height 32
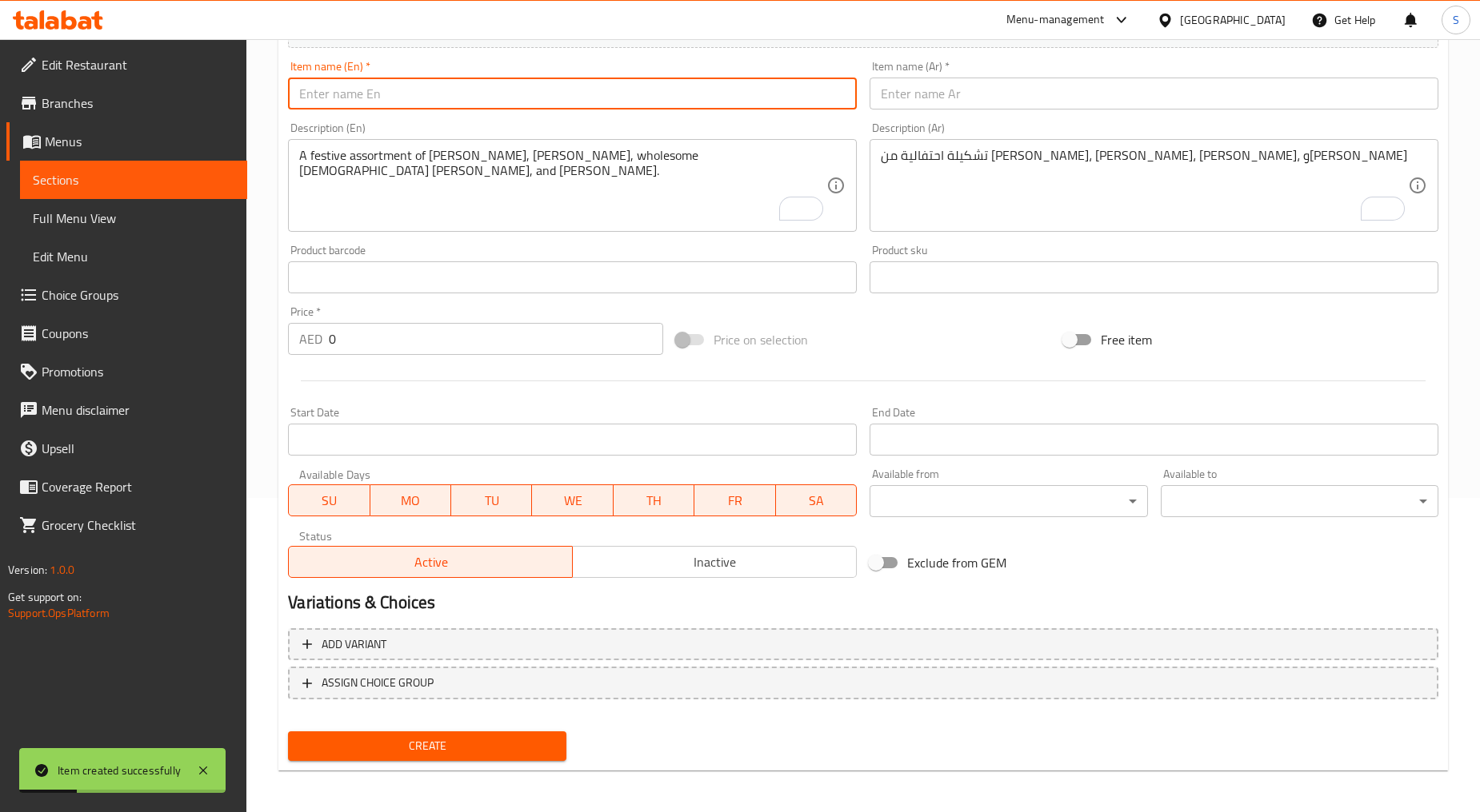
paste input "Ghar Ghar Ki Pasand (Regular)"
type input "Ghar Ghar Ki Pasand (Regular)"
click at [979, 94] on input "text" at bounding box center [1154, 93] width 569 height 32
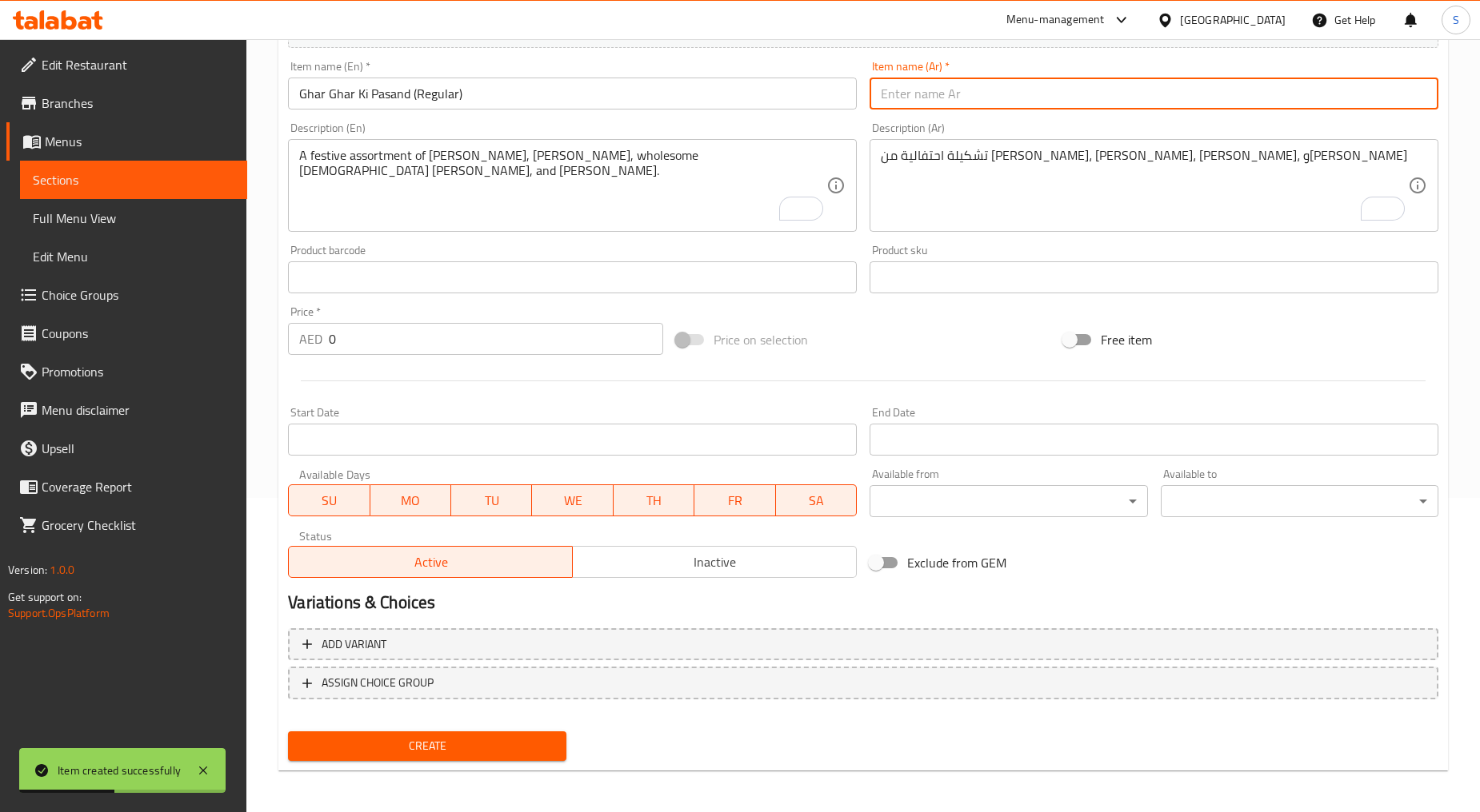
paste input "غار غار كي باسند عادي"
type input "غار غار كي باسند عادي"
click at [648, 203] on textarea "A festive assortment of [PERSON_NAME], [PERSON_NAME], wholesome [DEMOGRAPHIC_DA…" at bounding box center [562, 186] width 527 height 76
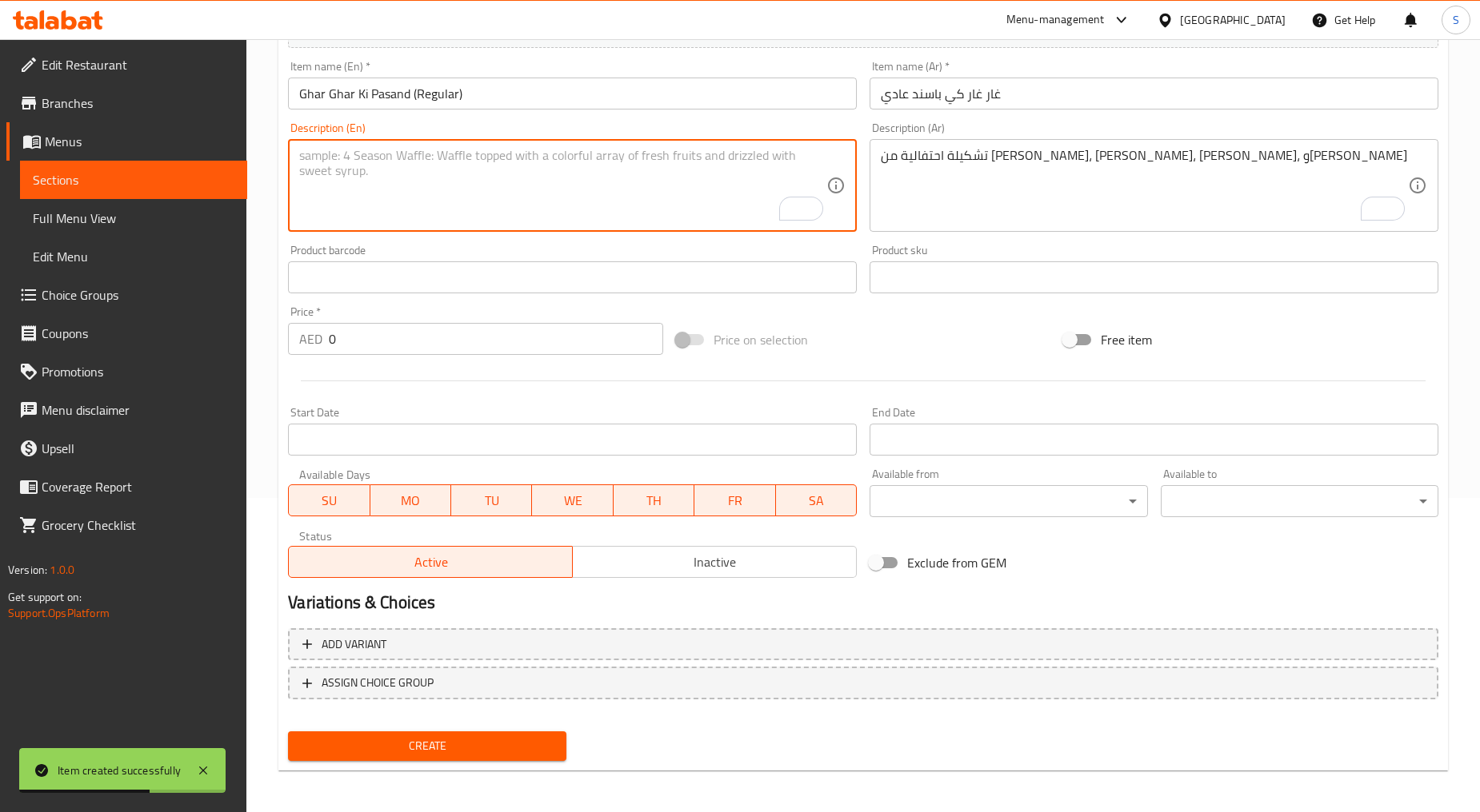
paste textarea "A festive assortment of [PERSON_NAME], [PERSON_NAME], and [PERSON_NAME]"
type textarea "A festive assortment of kaju katli, patisa, and anjeer barfi"
click at [983, 206] on textarea "تشكيلة احتفالية من كاجو كاتلي، باتيسا، جود بانجيري بارفي صحي، وأنجير بارفي غني" at bounding box center [1144, 186] width 527 height 76
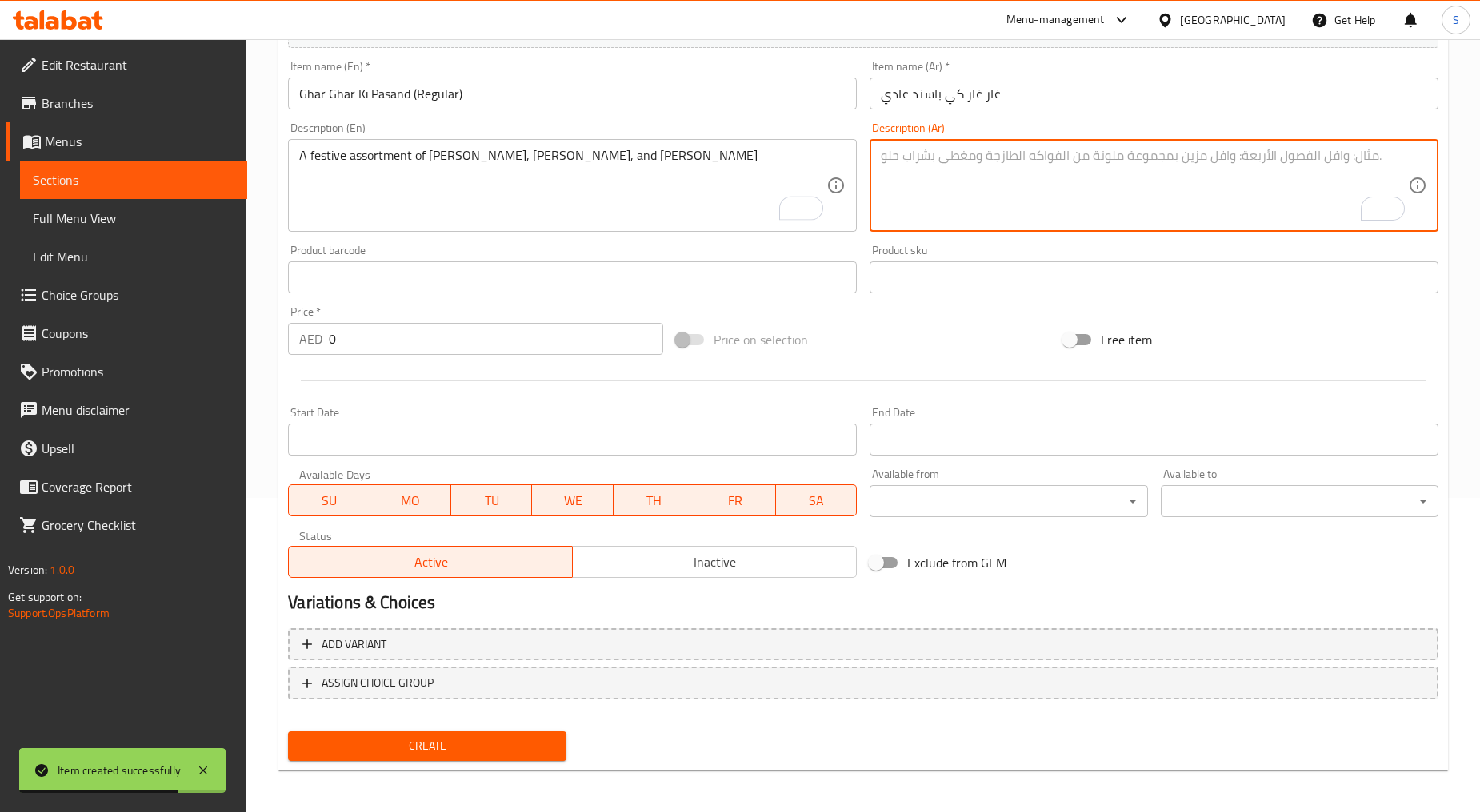
paste textarea "تشكيلة احتفالية من كاجو كاتلي، باتيسا، وأنجير بارفي"
type textarea "تشكيلة احتفالية من كاجو كاتلي، باتيسا، وأنجير بارفي"
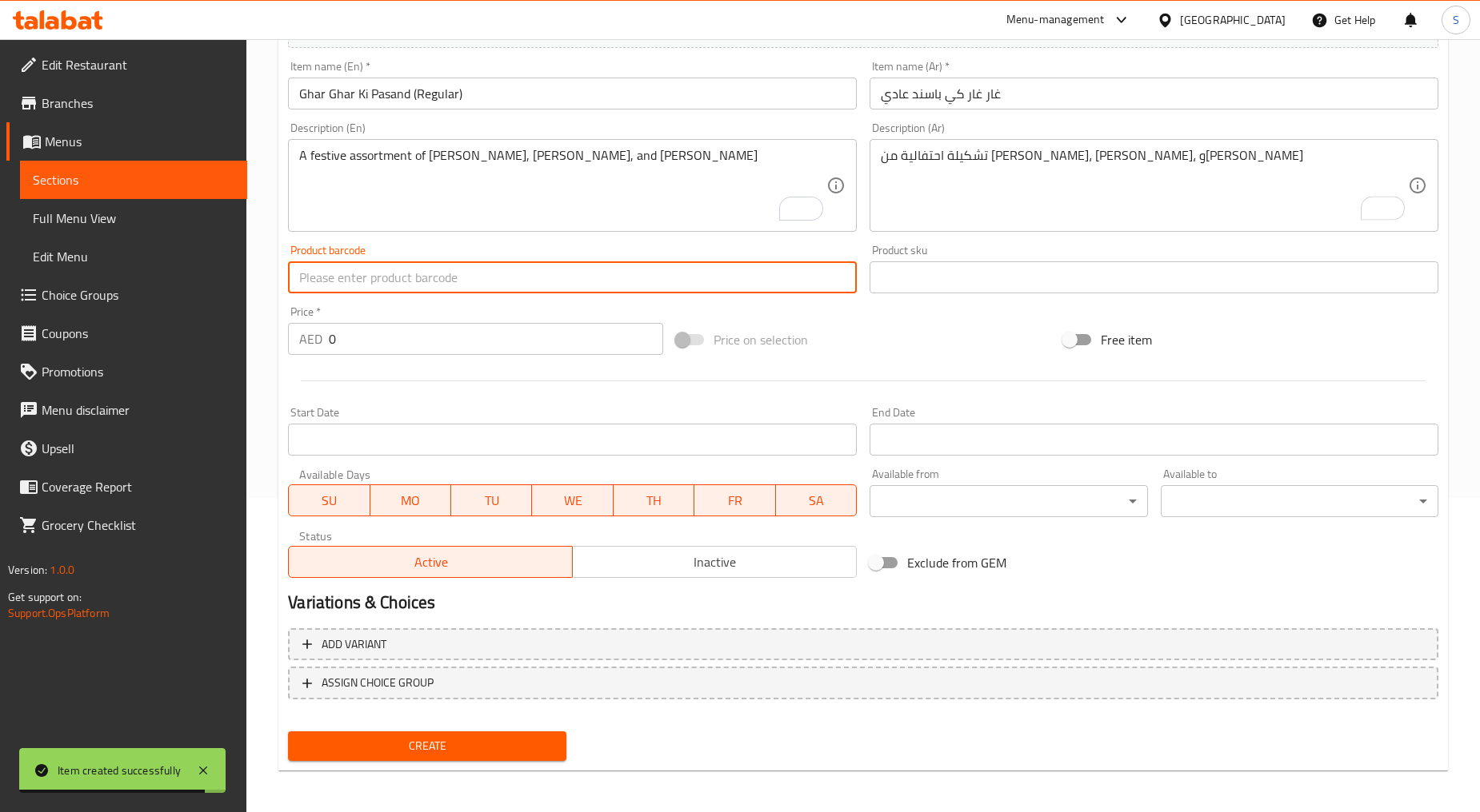
click at [518, 289] on input "text" at bounding box center [572, 277] width 569 height 32
click at [462, 363] on div at bounding box center [863, 381] width 1163 height 39
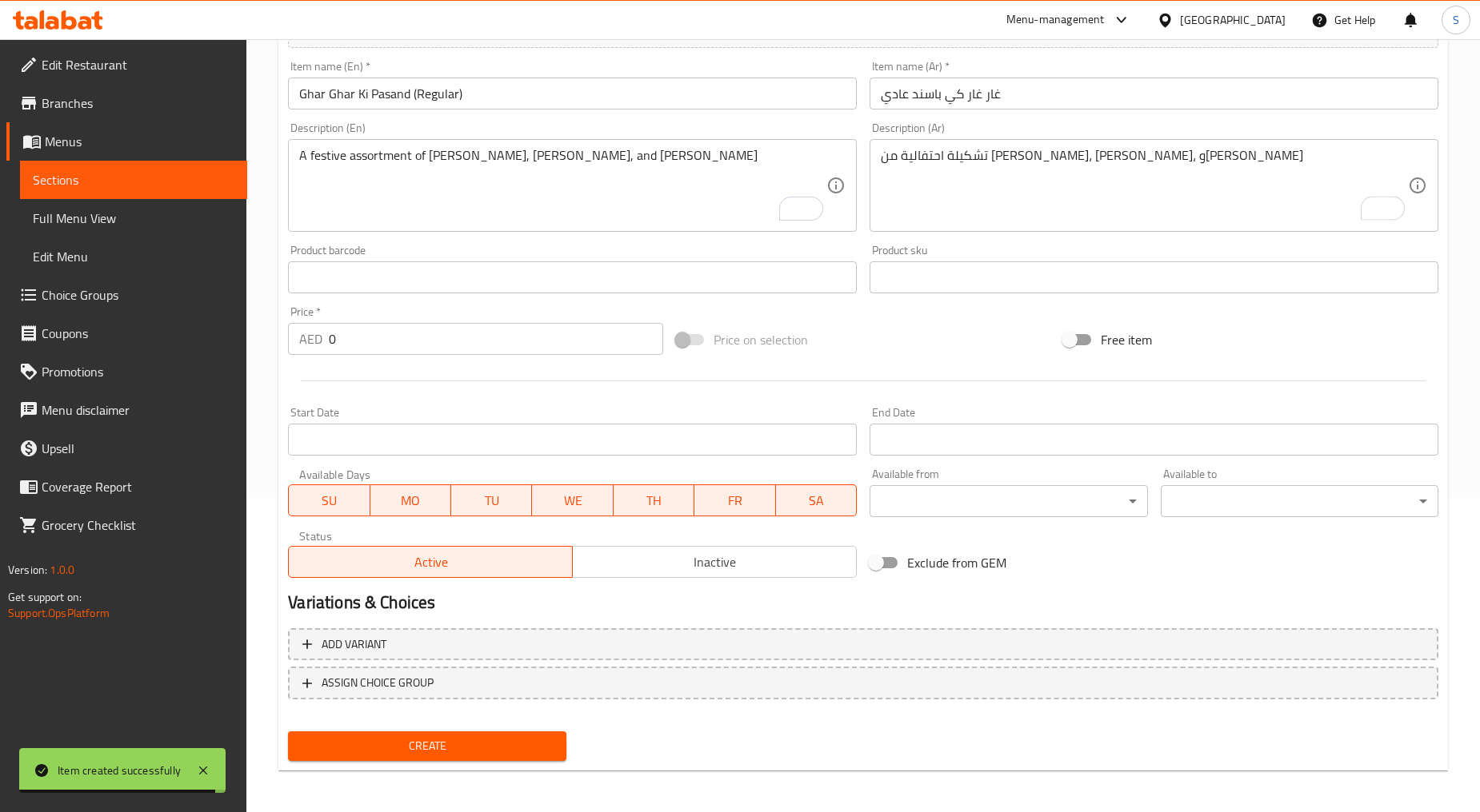
click at [462, 363] on div at bounding box center [863, 381] width 1163 height 39
click at [454, 351] on input "0" at bounding box center [496, 338] width 335 height 32
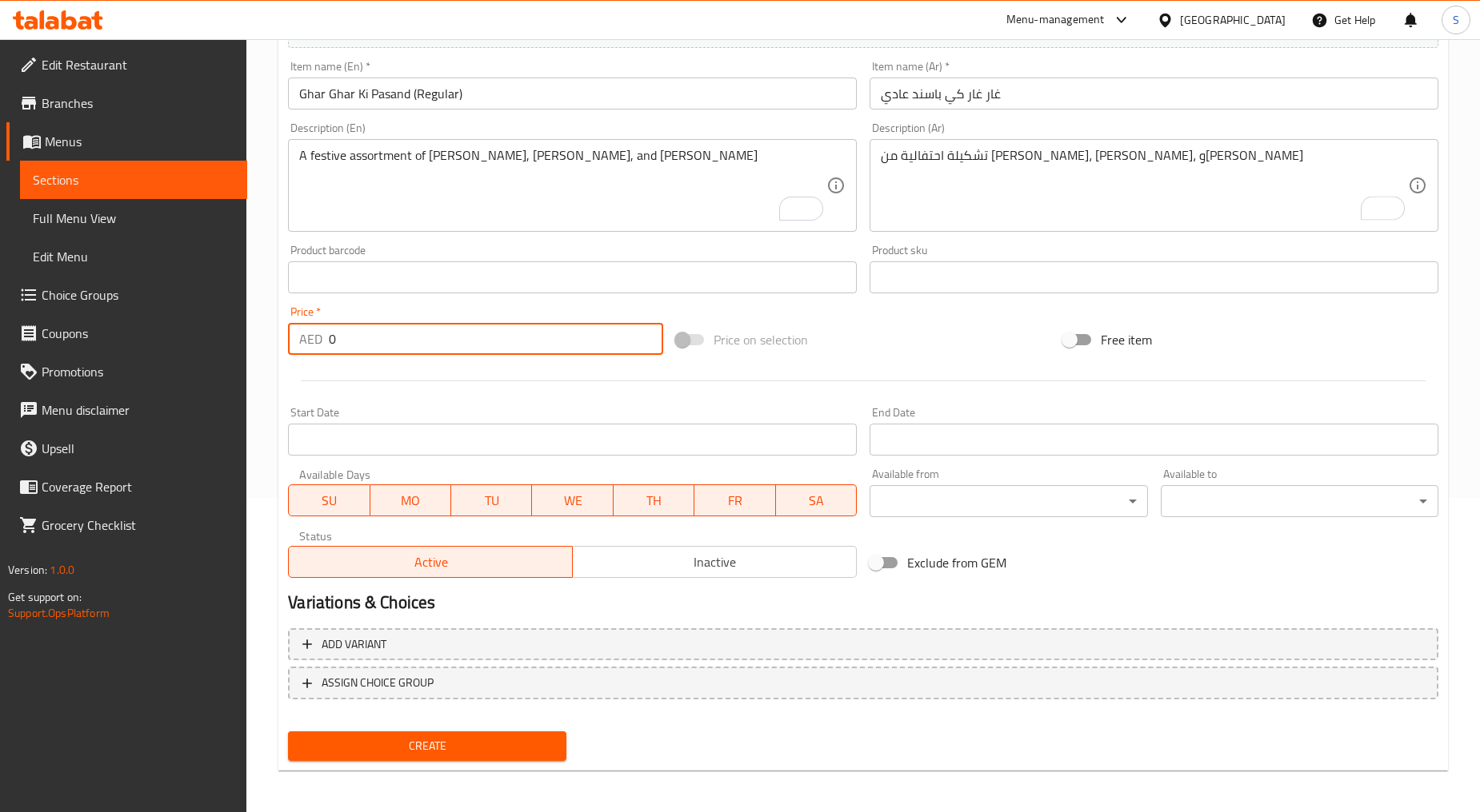
paste input "8"
type input "80"
click at [458, 370] on div at bounding box center [863, 381] width 1163 height 39
click at [506, 736] on span "Create" at bounding box center [426, 746] width 252 height 20
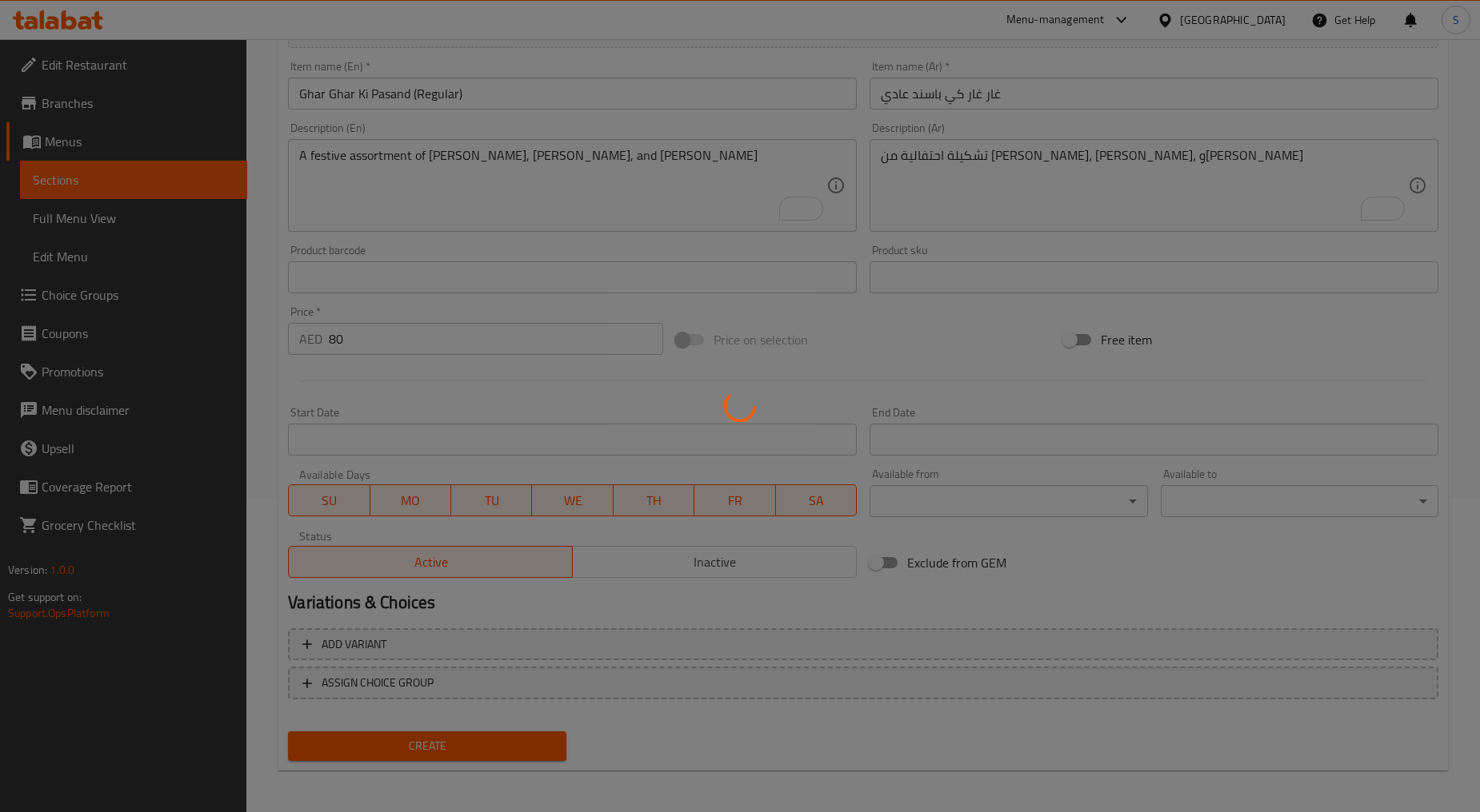
type input "0"
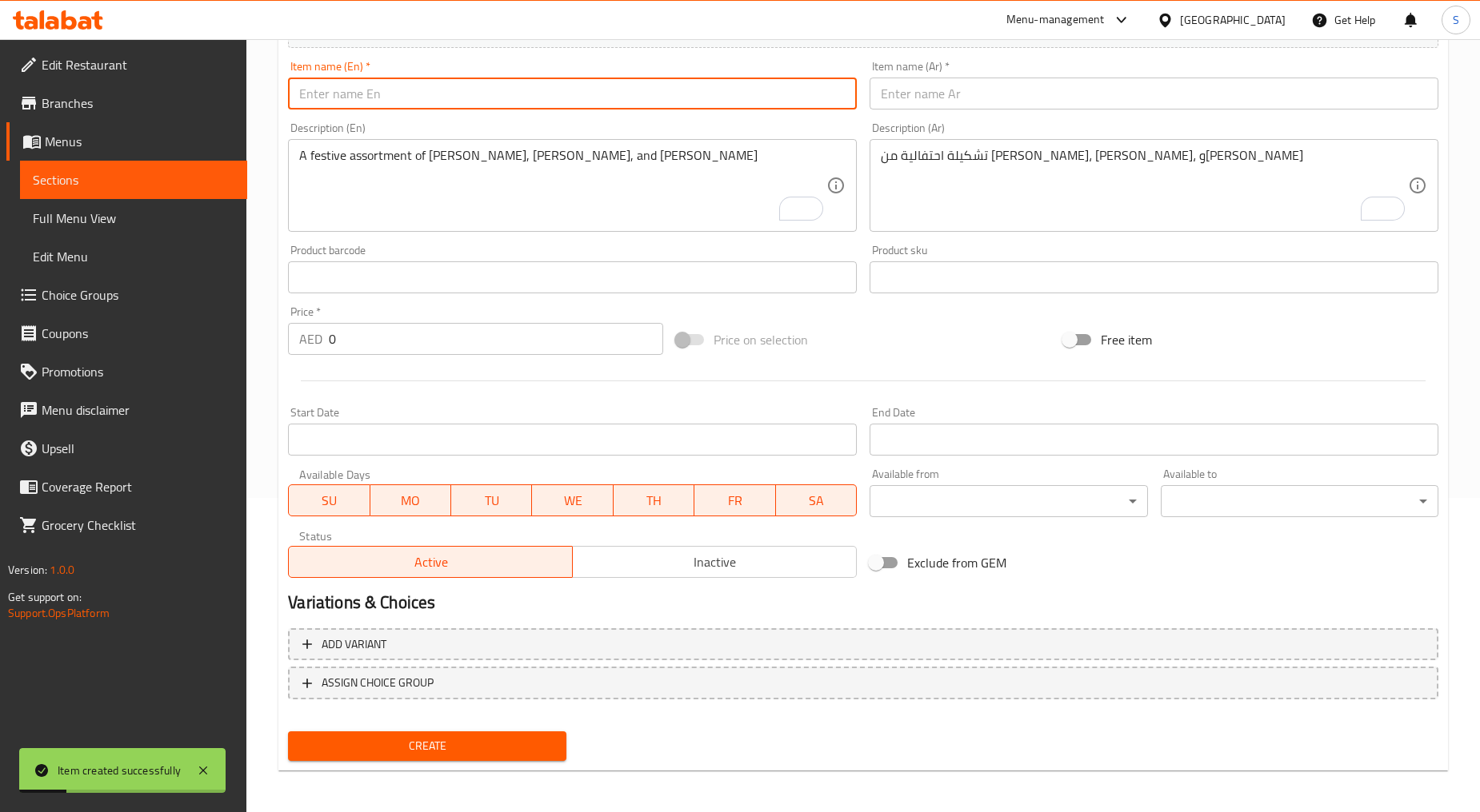
click at [461, 103] on input "text" at bounding box center [572, 93] width 569 height 32
paste input "Sab Ki Pasand Katli Mix"
type input "Sab Ki Pasand Katli Mix"
click at [948, 80] on input "text" at bounding box center [1154, 93] width 569 height 32
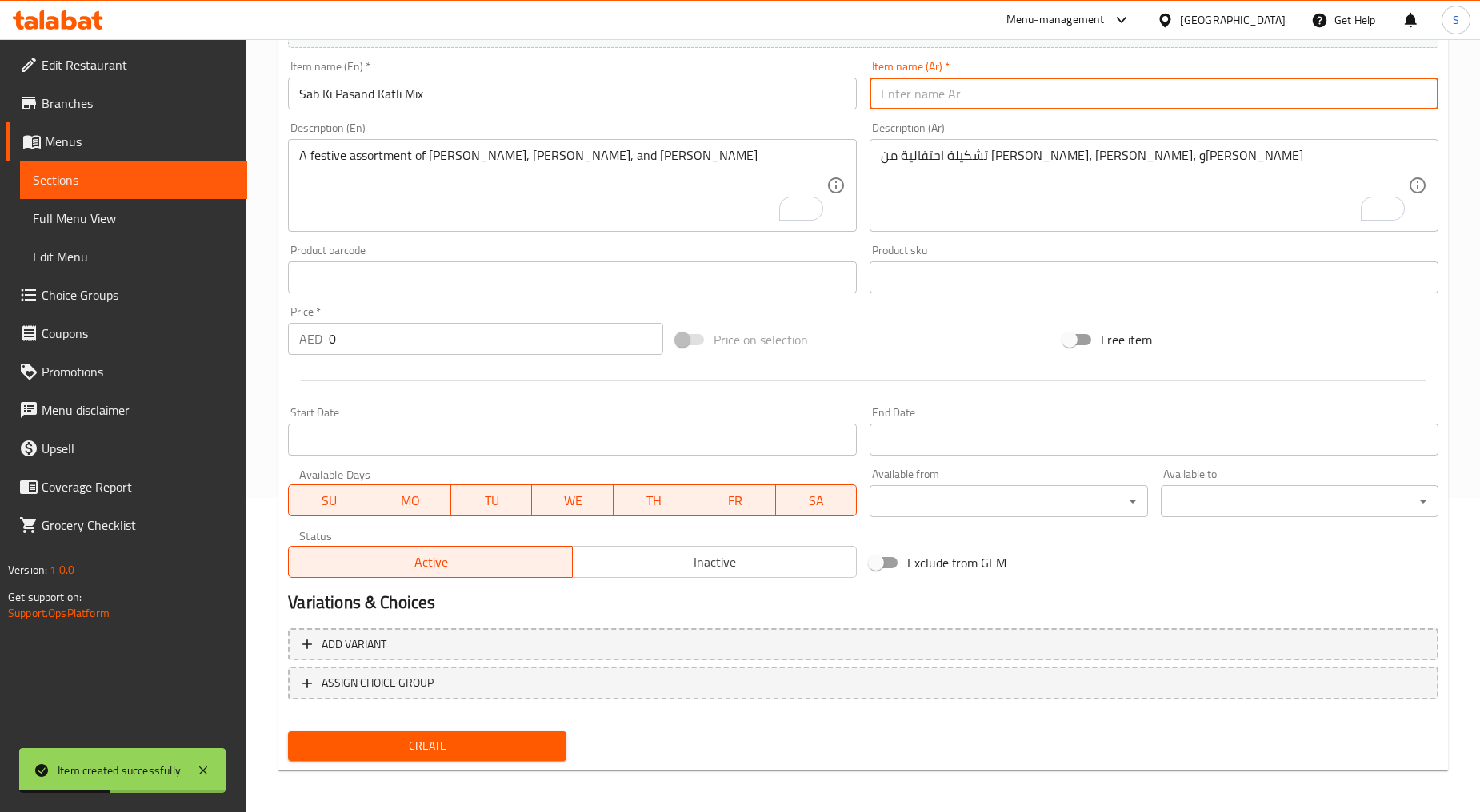
paste input "ساب كي باسند كاتلي مشكل"
type input "ساب كي باسند كاتلي مشكل"
click at [650, 202] on textarea "A festive assortment of [PERSON_NAME], [PERSON_NAME], and [PERSON_NAME]" at bounding box center [562, 186] width 527 height 76
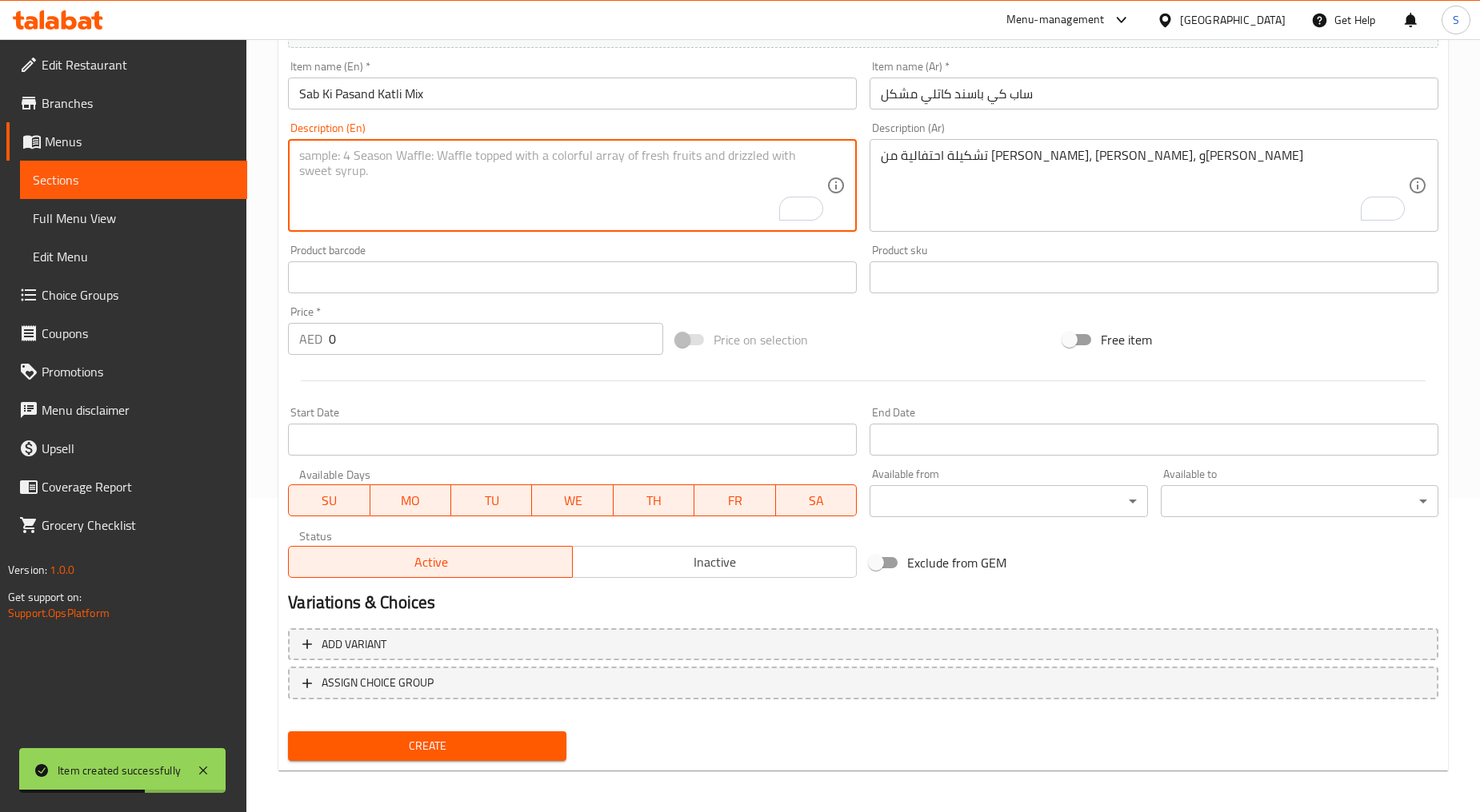
paste textarea "This gift box includes [PERSON_NAME], [PERSON_NAME], [PERSON_NAME] & pista katli"
type textarea "This gift box includes [PERSON_NAME], [PERSON_NAME], [PERSON_NAME] & pista katli"
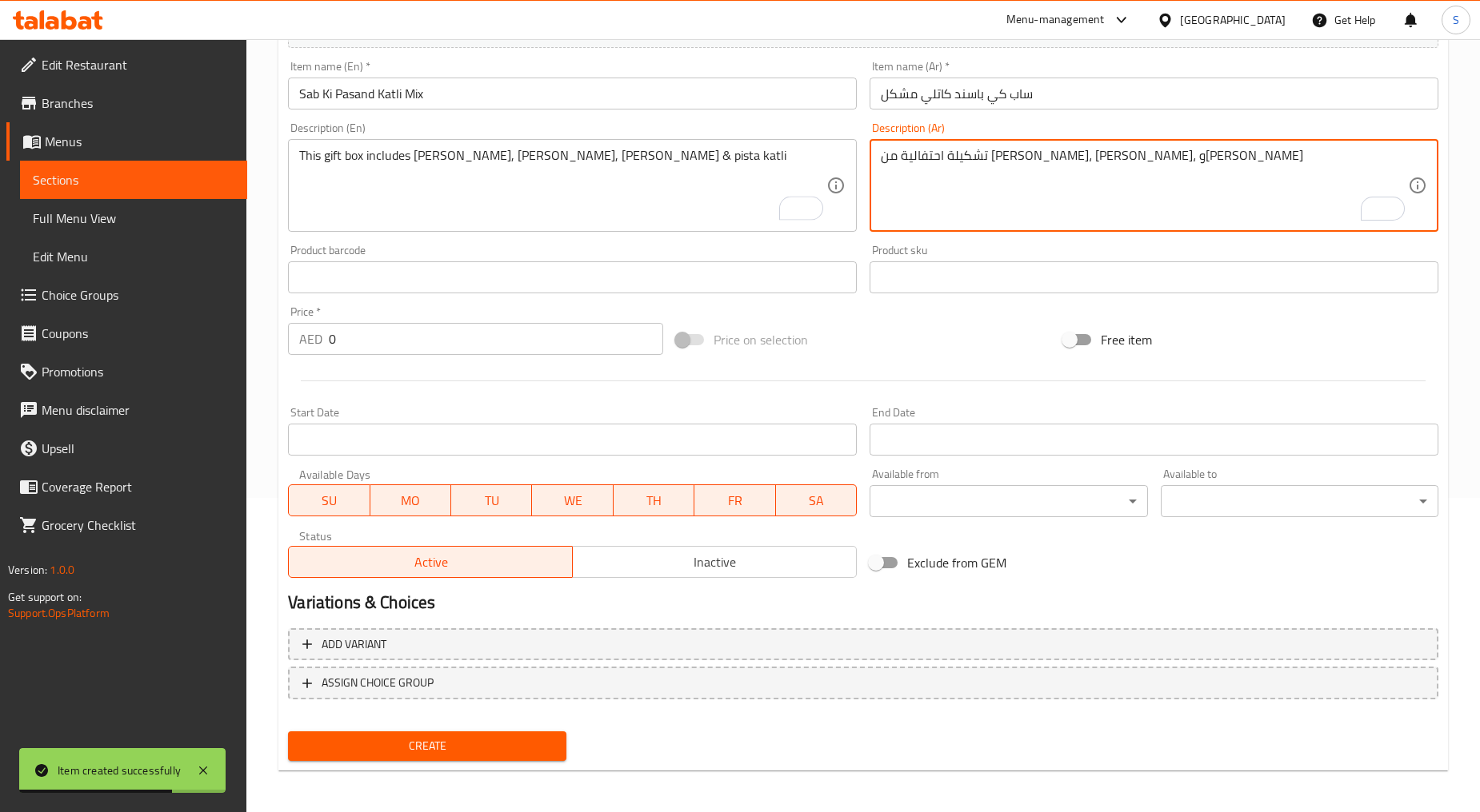
click at [953, 216] on textarea "تشكيلة احتفالية من كاجو كاتلي، باتيسا، وأنجير بارفي" at bounding box center [1144, 186] width 527 height 76
paste textarea "تتضمن علبة الهدايا هذه كاجو كاتلي، وكيزار كاتلي، وروز كاتلي، وبيستا كاتلي"
type textarea "تتضمن علبة الهدايا هذه كاجو كاتلي، وكيزار كاتلي، وروز كاتلي، وبيستا كاتلي"
click at [524, 358] on div "Price   * AED 0 Price *" at bounding box center [475, 330] width 388 height 62
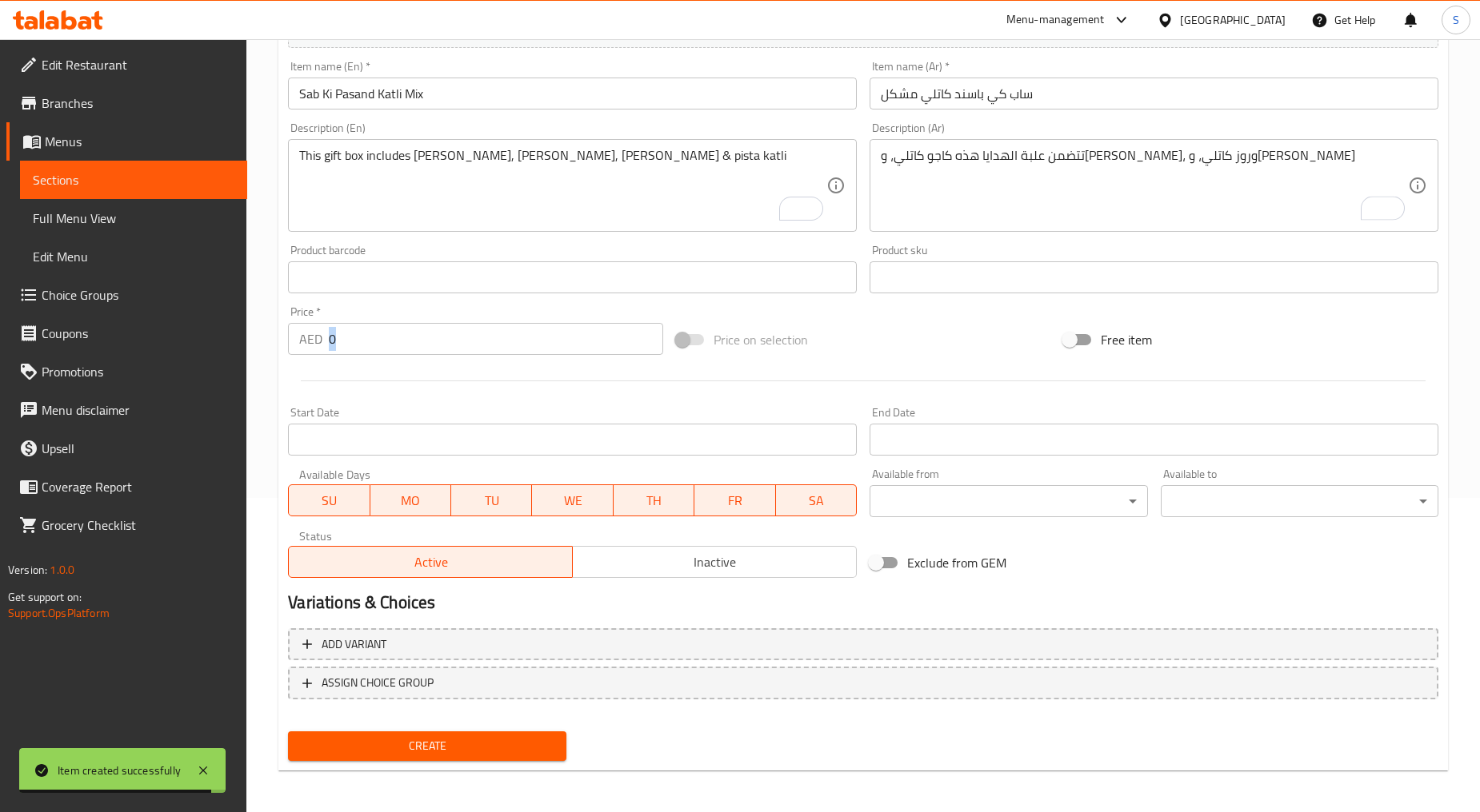
click at [524, 358] on div "Price   * AED 0 Price *" at bounding box center [475, 330] width 388 height 62
click at [519, 348] on input "0" at bounding box center [496, 338] width 335 height 32
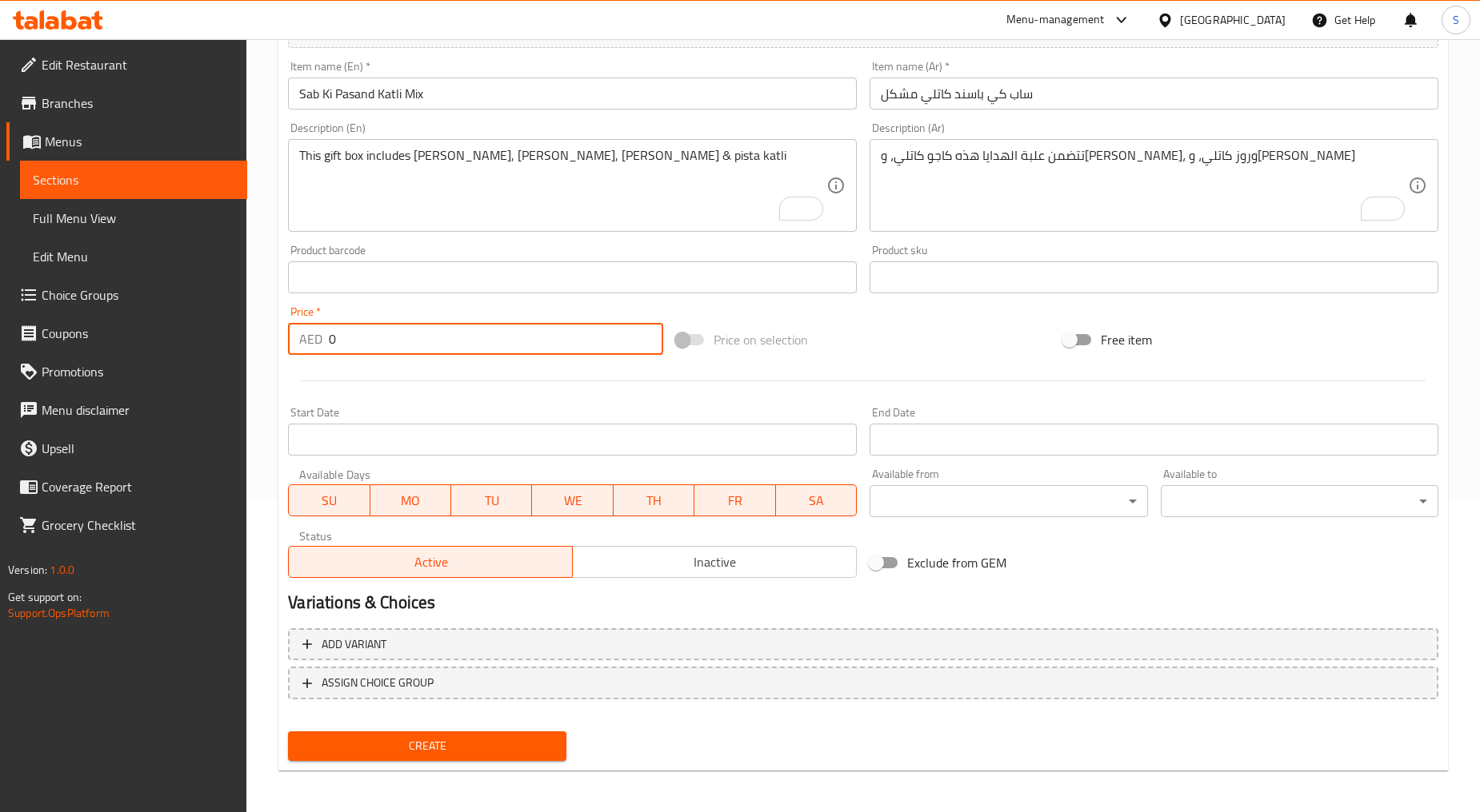
click at [519, 348] on input "0" at bounding box center [496, 338] width 335 height 32
paste input "138"
type input "138"
click at [388, 753] on button "Create" at bounding box center [427, 746] width 278 height 29
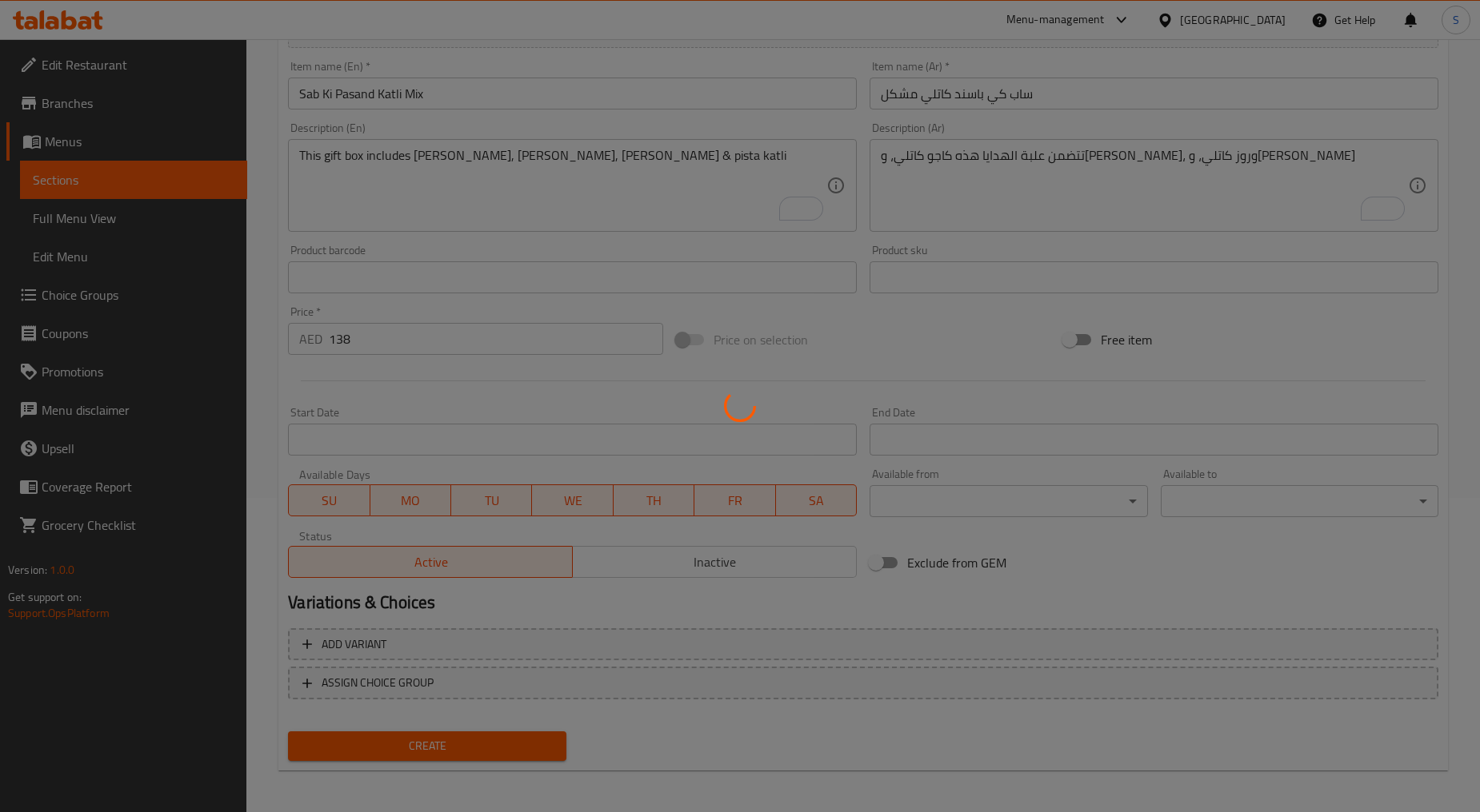
type input "0"
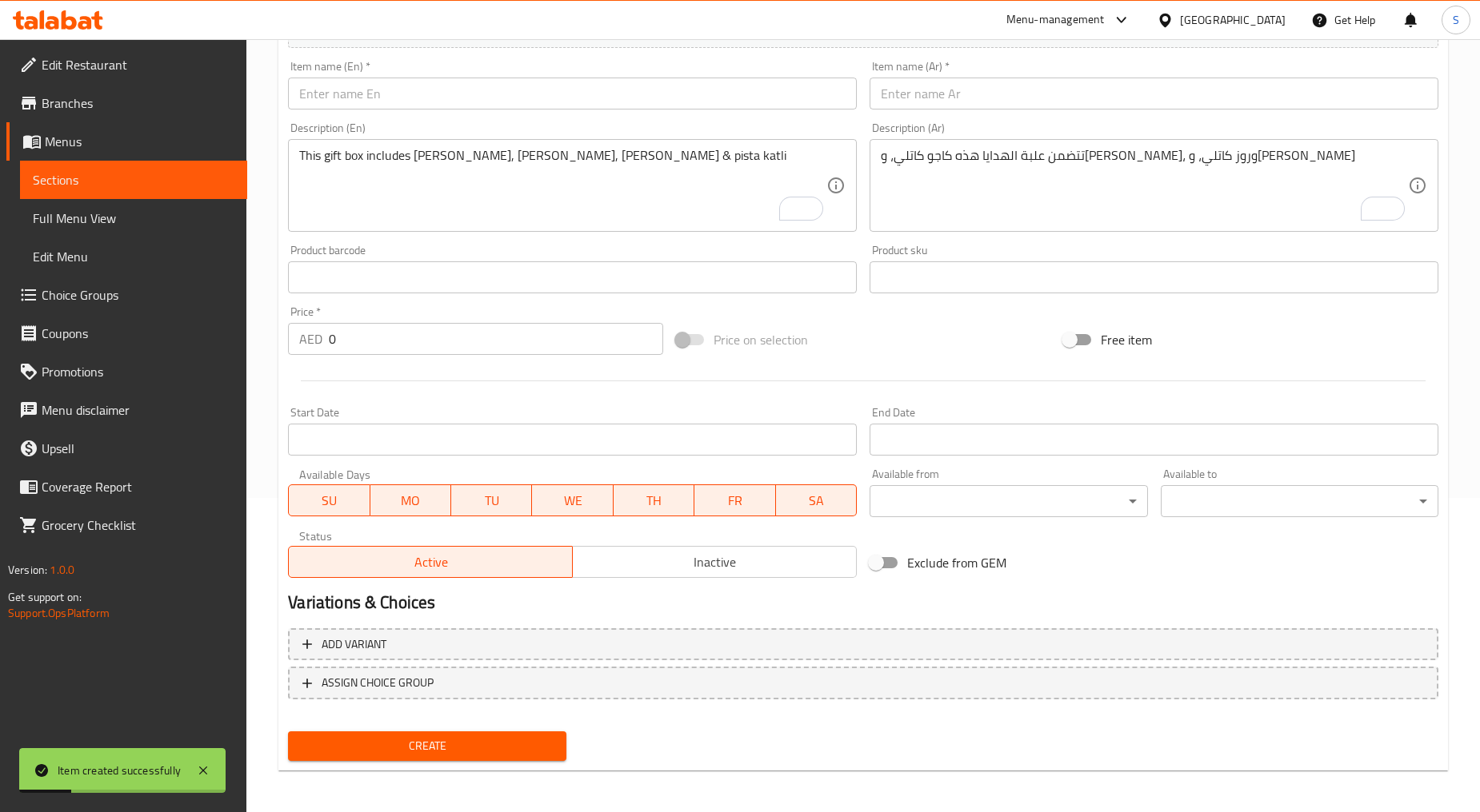
click at [520, 80] on input "text" at bounding box center [572, 93] width 569 height 32
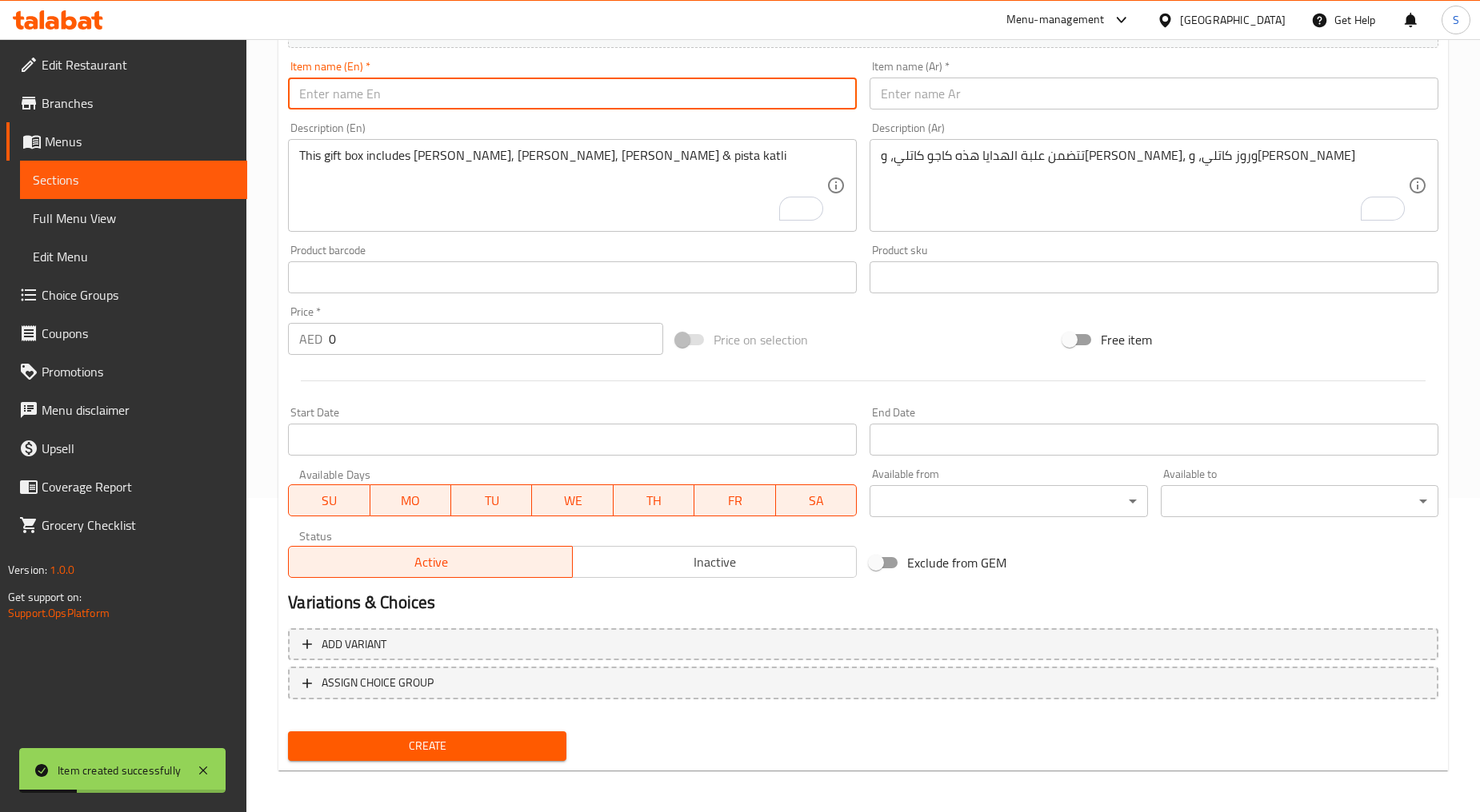
paste input "Sab Ki Pasand Roll Mix"
type input "Sab Ki Pasand Roll Mix"
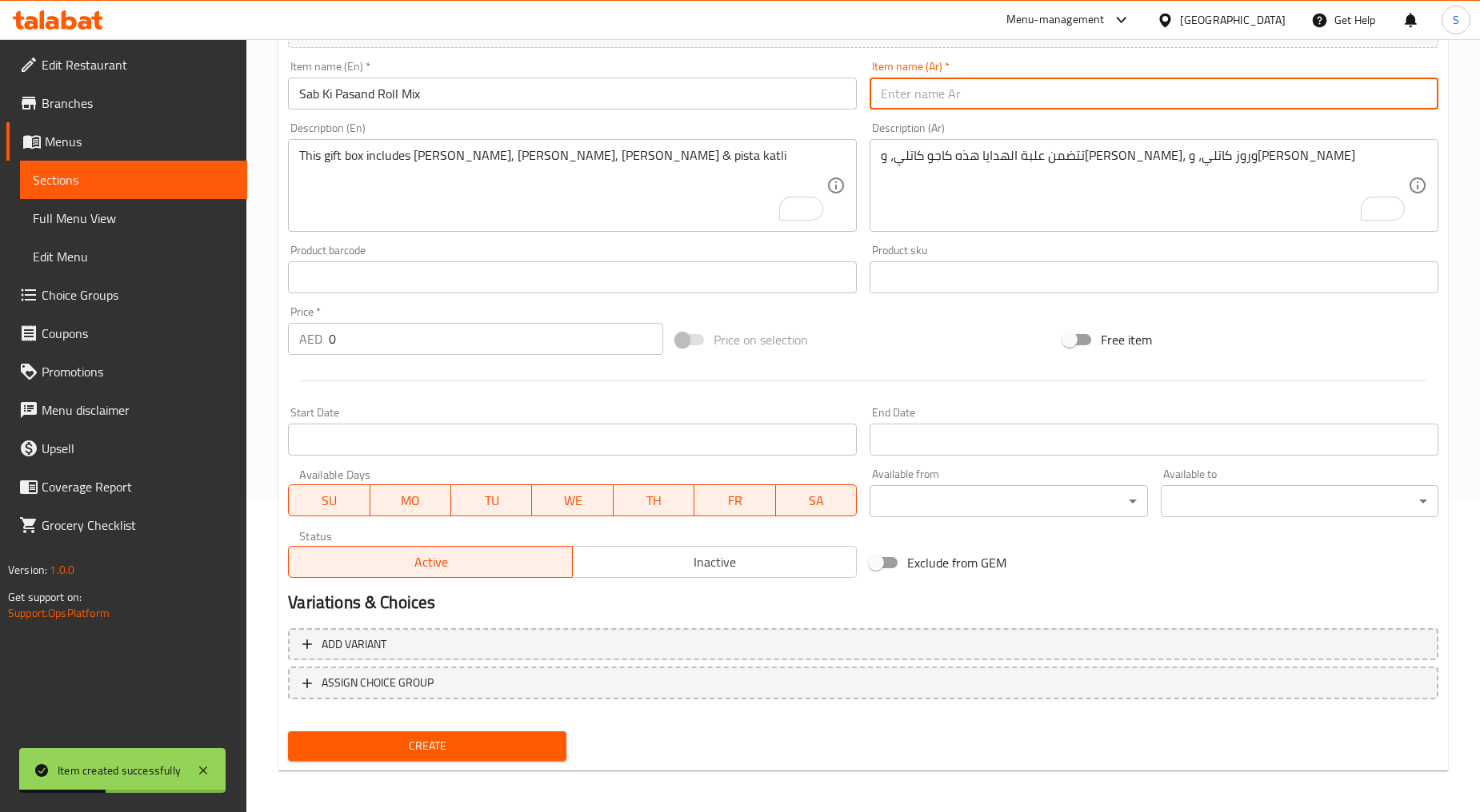
click at [954, 97] on input "text" at bounding box center [1154, 93] width 569 height 32
paste input "ساب كي باسند رول مشكل"
type input "ساب كي باسند رول مشكل"
click at [677, 180] on textarea "This gift box includes [PERSON_NAME], [PERSON_NAME], [PERSON_NAME] & pista katli" at bounding box center [562, 186] width 527 height 76
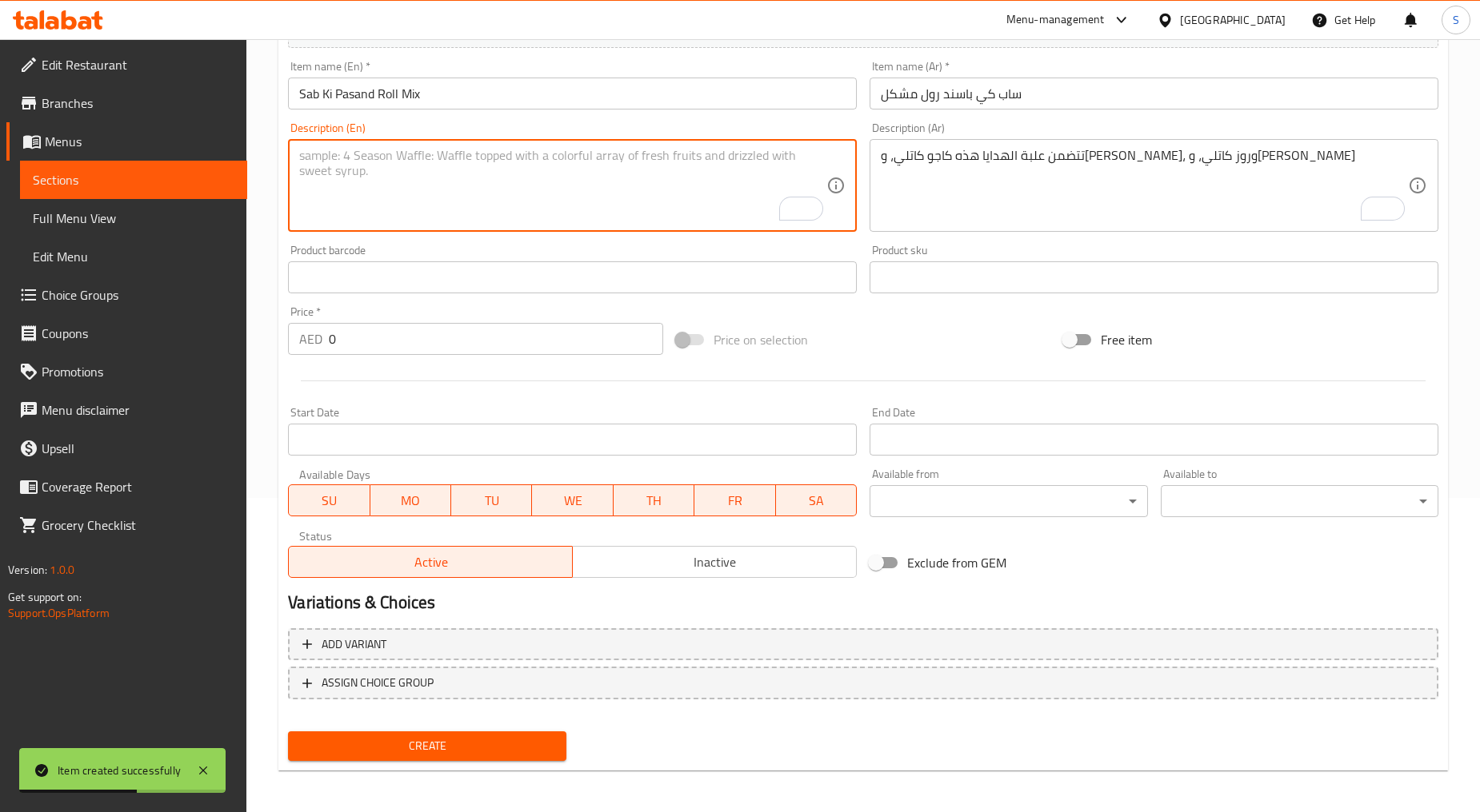
paste textarea "This gift box includes badam pista roll, [PERSON_NAME] roll, [PERSON_NAME] roll…"
type textarea "This gift box includes badam pista roll, [PERSON_NAME] roll, [PERSON_NAME] roll…"
click at [998, 235] on div "Description (Ar) تتضمن علبة الهدايا هذه كاجو كاتلي، وكيزار كاتلي، وروز كاتلي، و…" at bounding box center [1154, 177] width 581 height 122
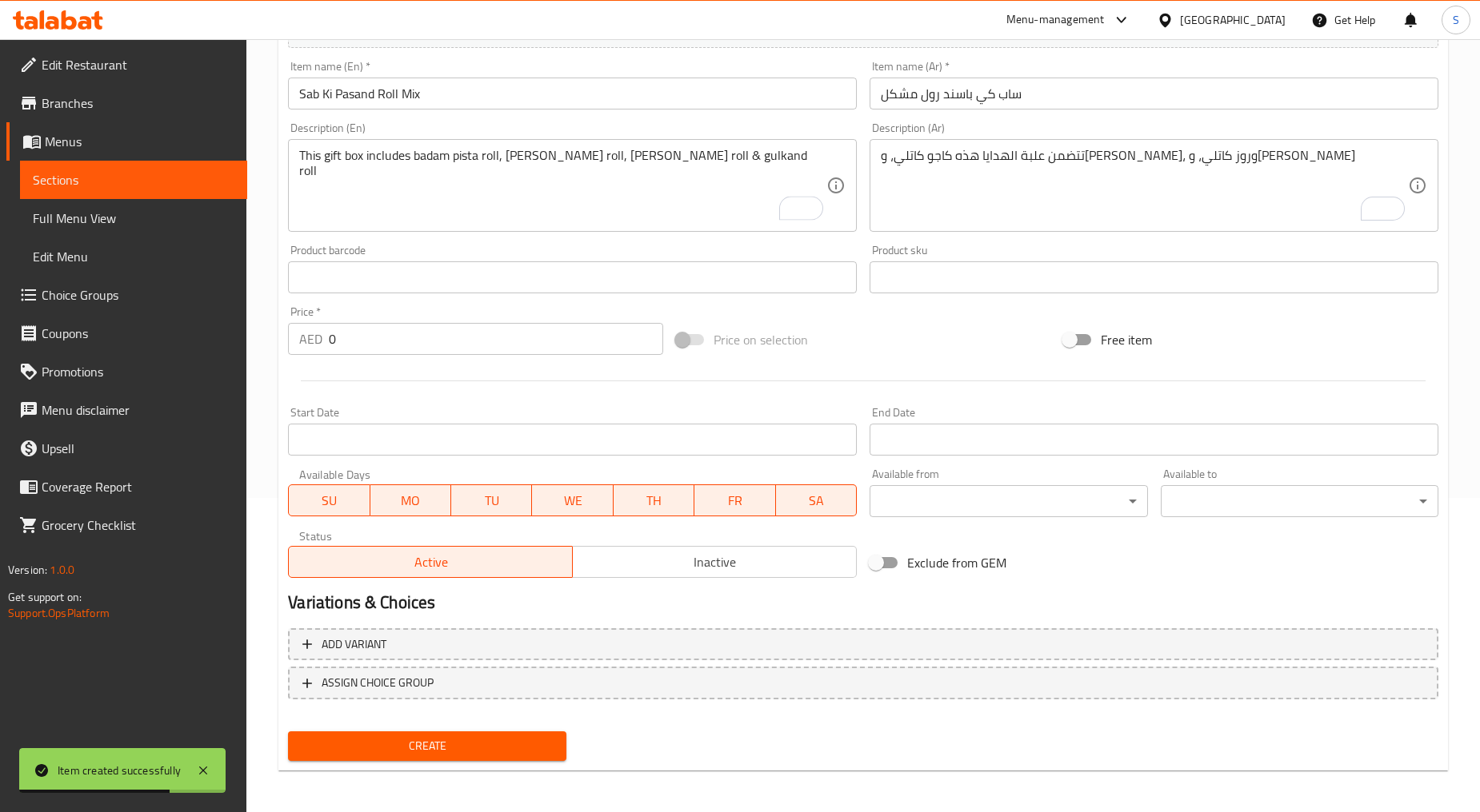
click at [993, 212] on textarea "تتضمن علبة الهدايا هذه كاجو كاتلي، وكيزار كاتلي، وروز كاتلي، وبيستا كاتلي" at bounding box center [1144, 186] width 527 height 76
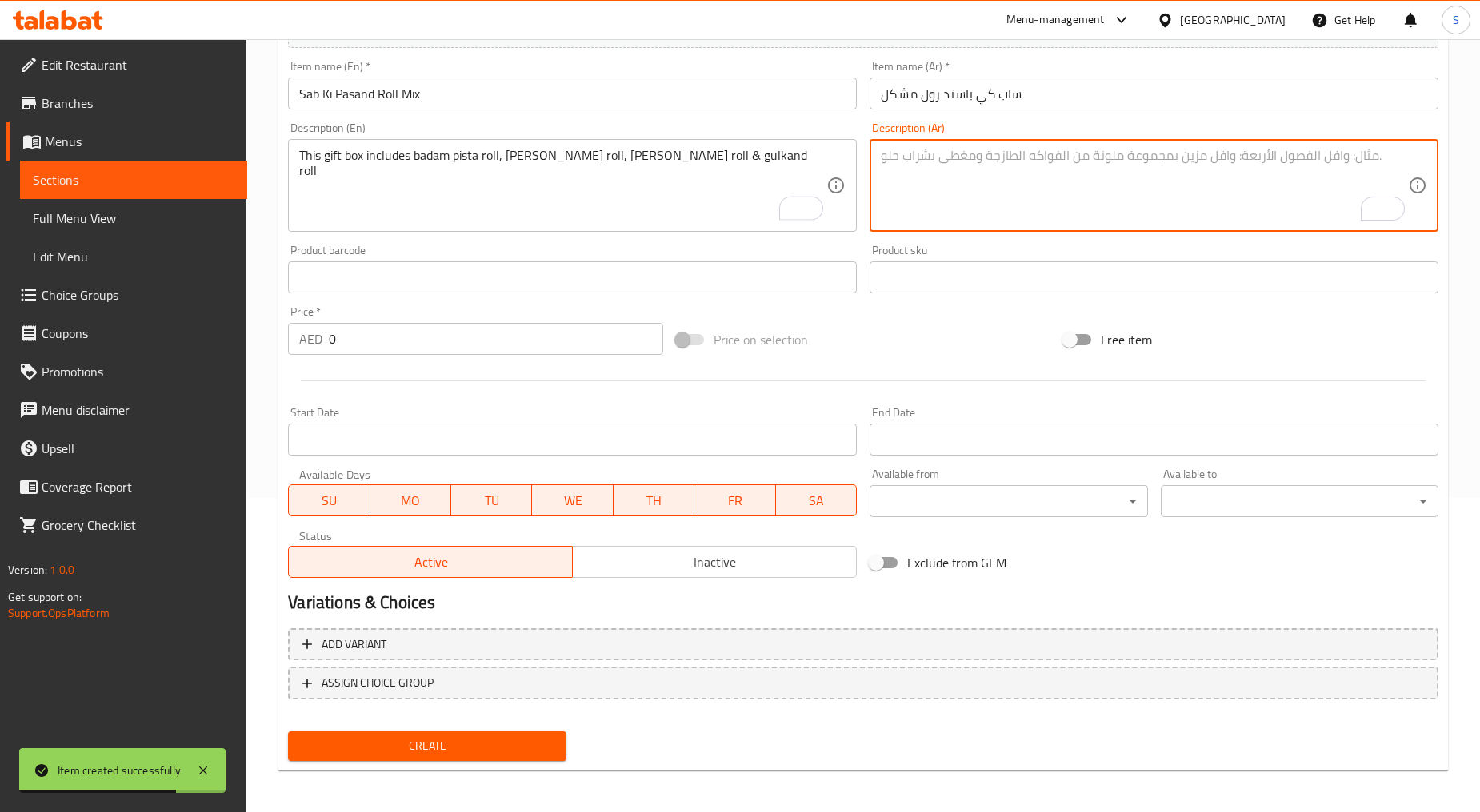
paste textarea "تشمل علبة الهدايا هذه على رول بادام بيستا، ورول كاجو بيستا، ورول كاجو أنجير، ور…"
type textarea "تشمل علبة الهدايا هذه على رول بادام بيستا، ورول كاجو بيستا، ورول كاجو أنجير، ور…"
click at [428, 363] on div at bounding box center [863, 381] width 1163 height 39
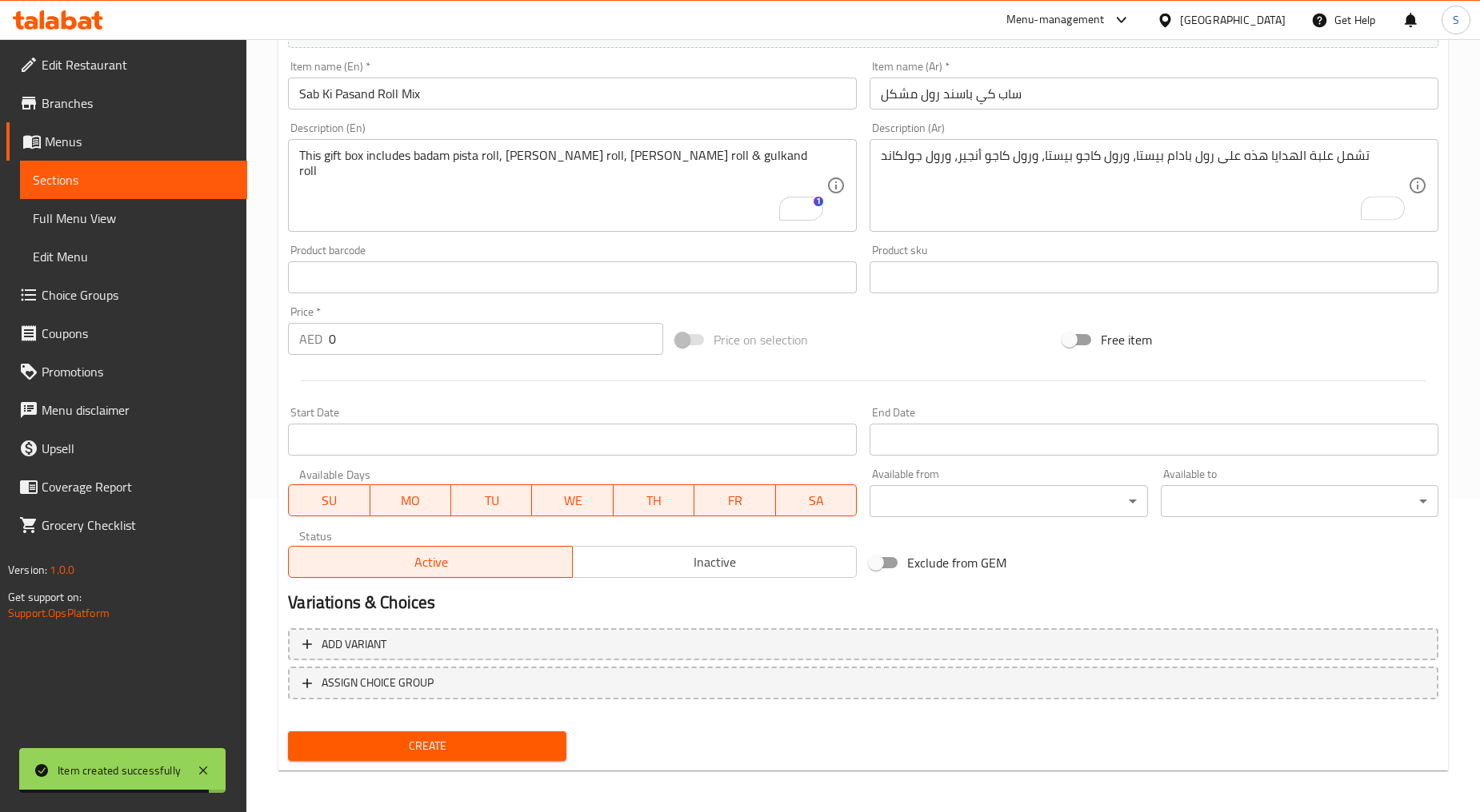
click at [429, 345] on input "0" at bounding box center [496, 338] width 335 height 32
paste input "138"
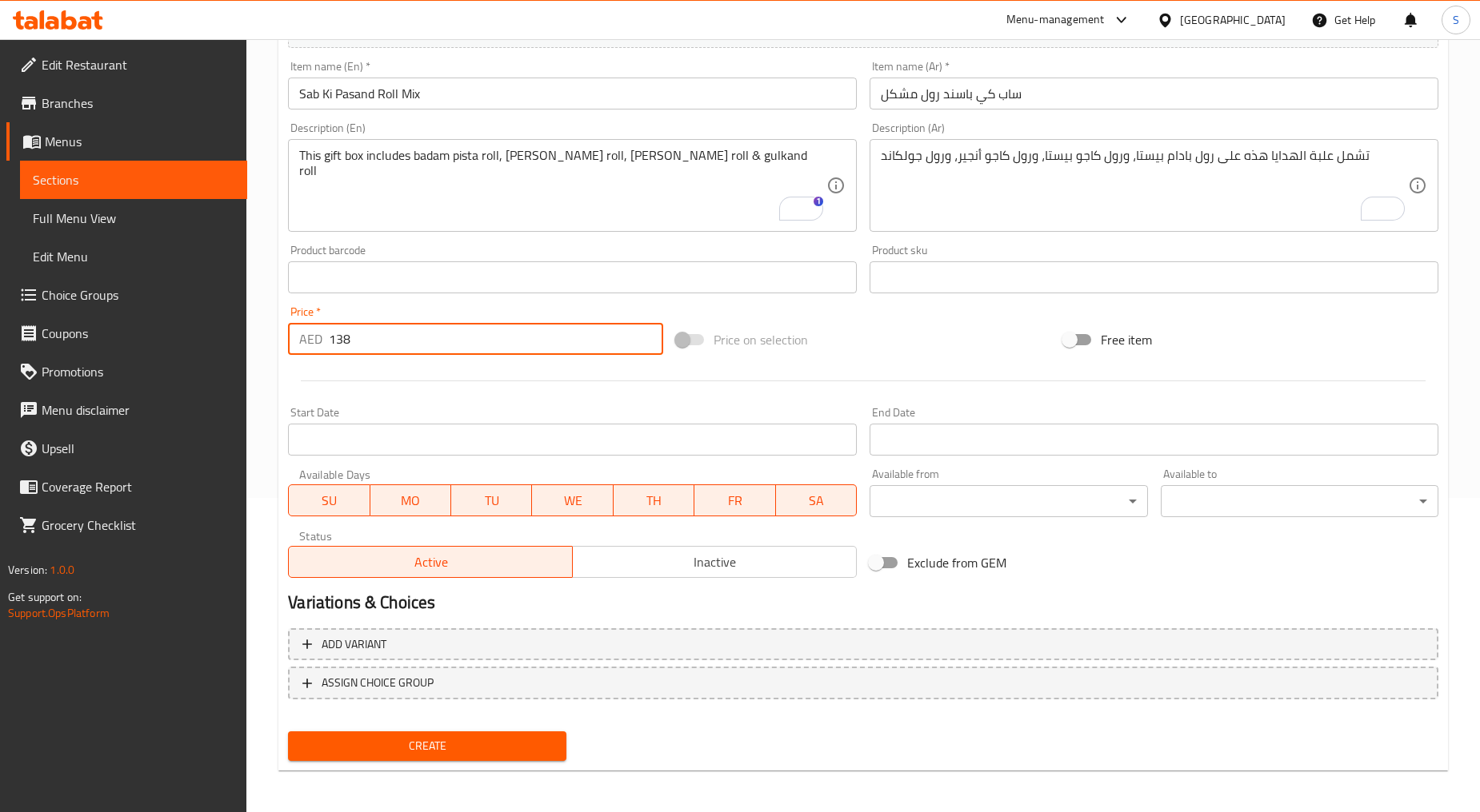
type input "138"
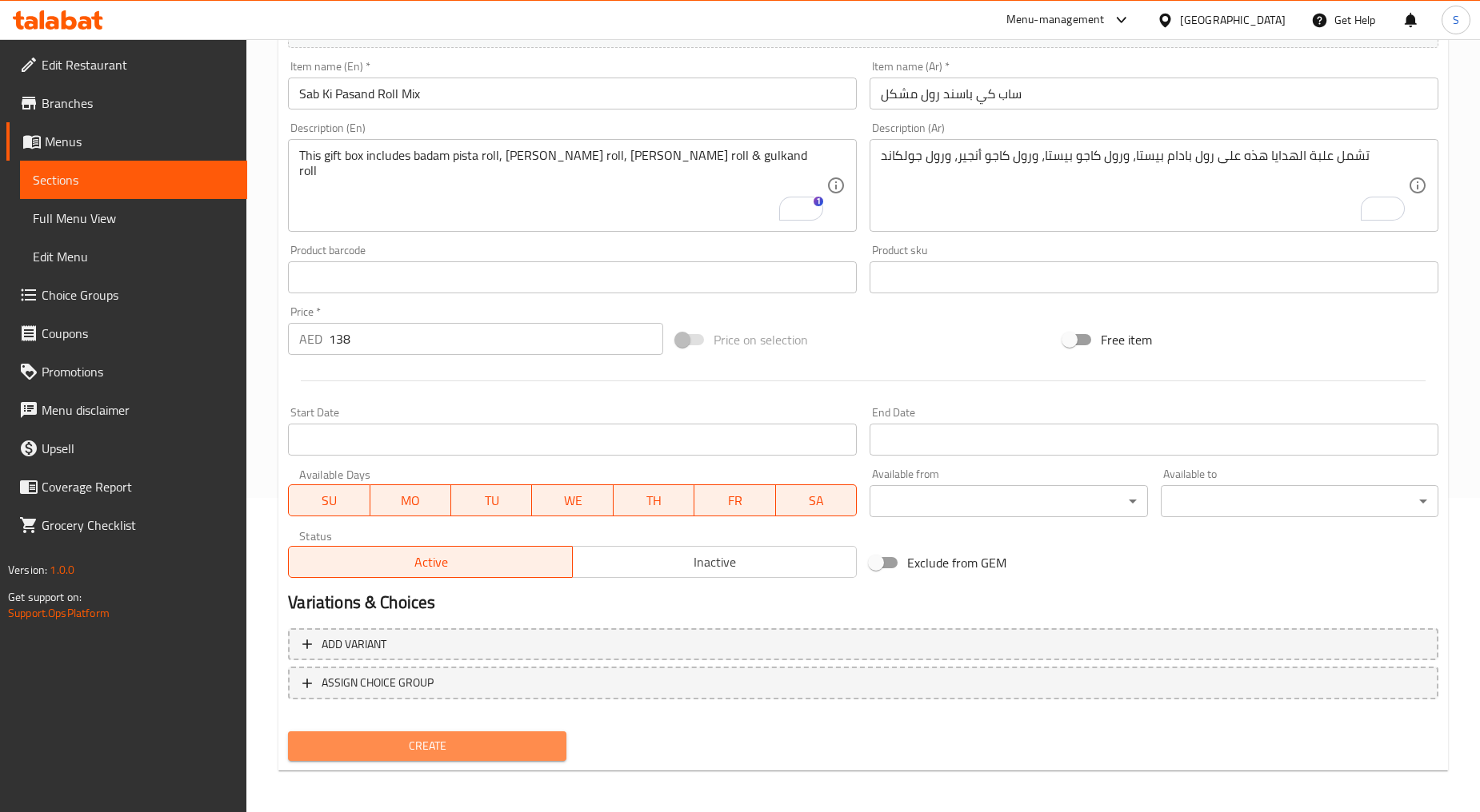
click at [425, 753] on span "Create" at bounding box center [426, 746] width 252 height 20
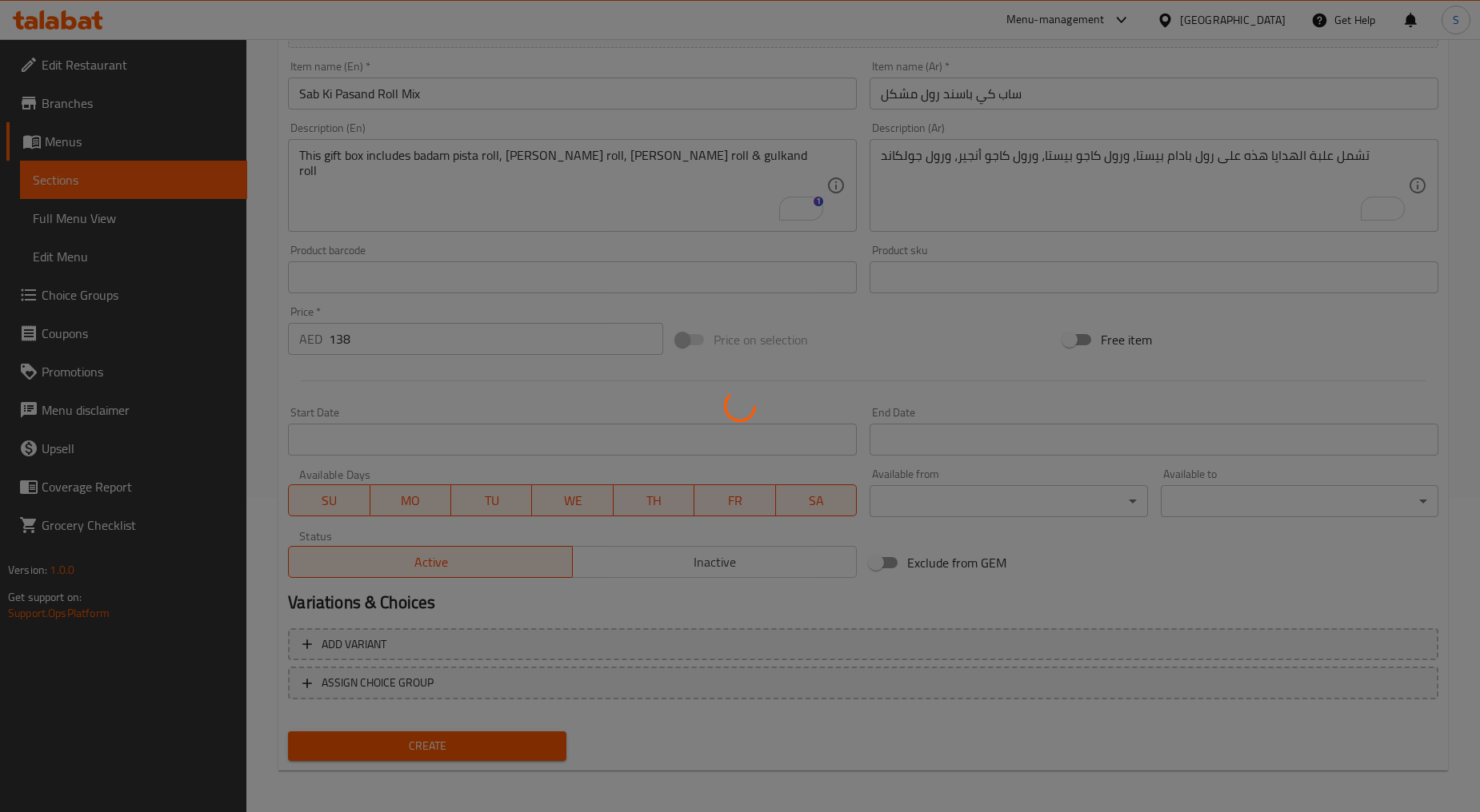
type input "0"
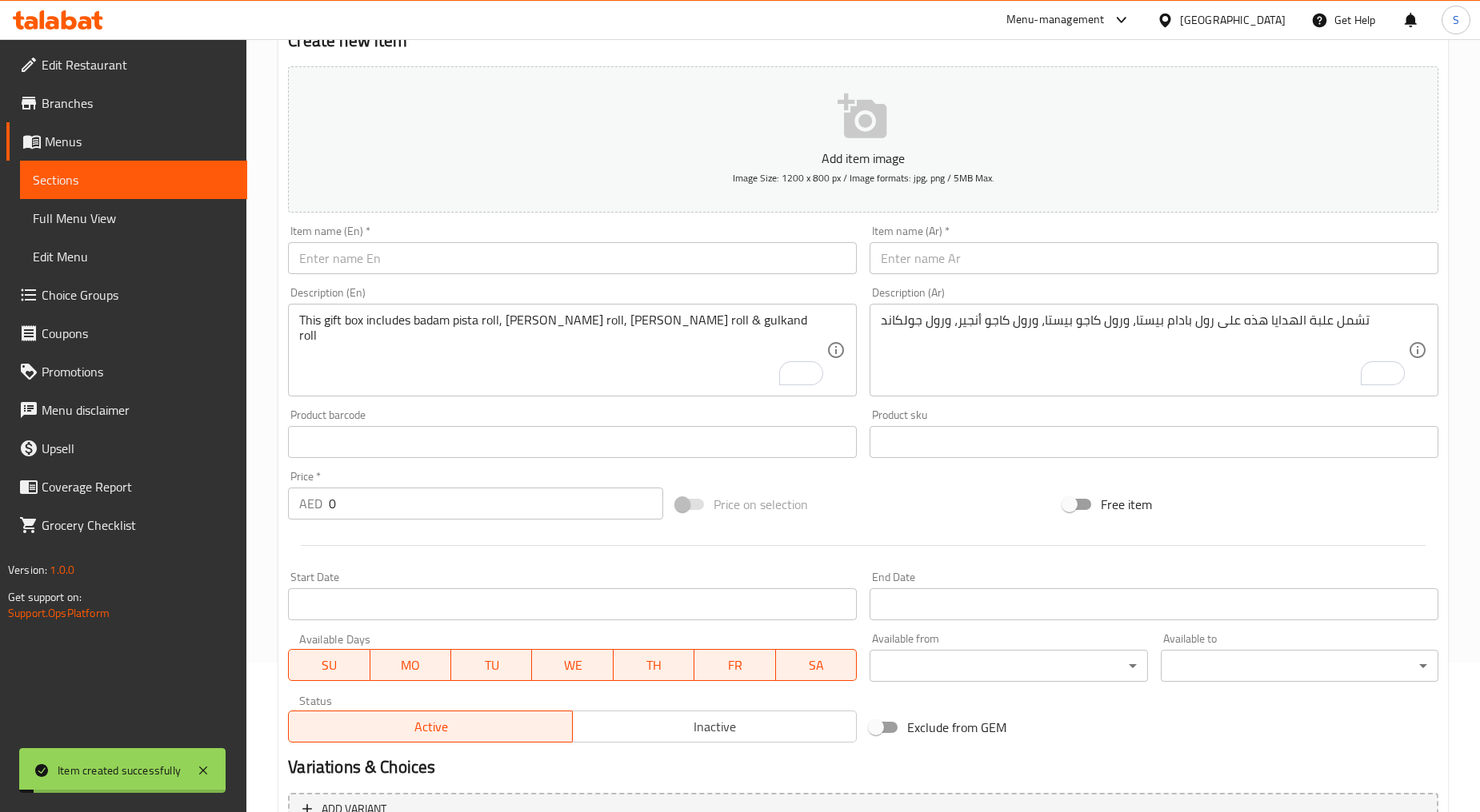
scroll to position [0, 0]
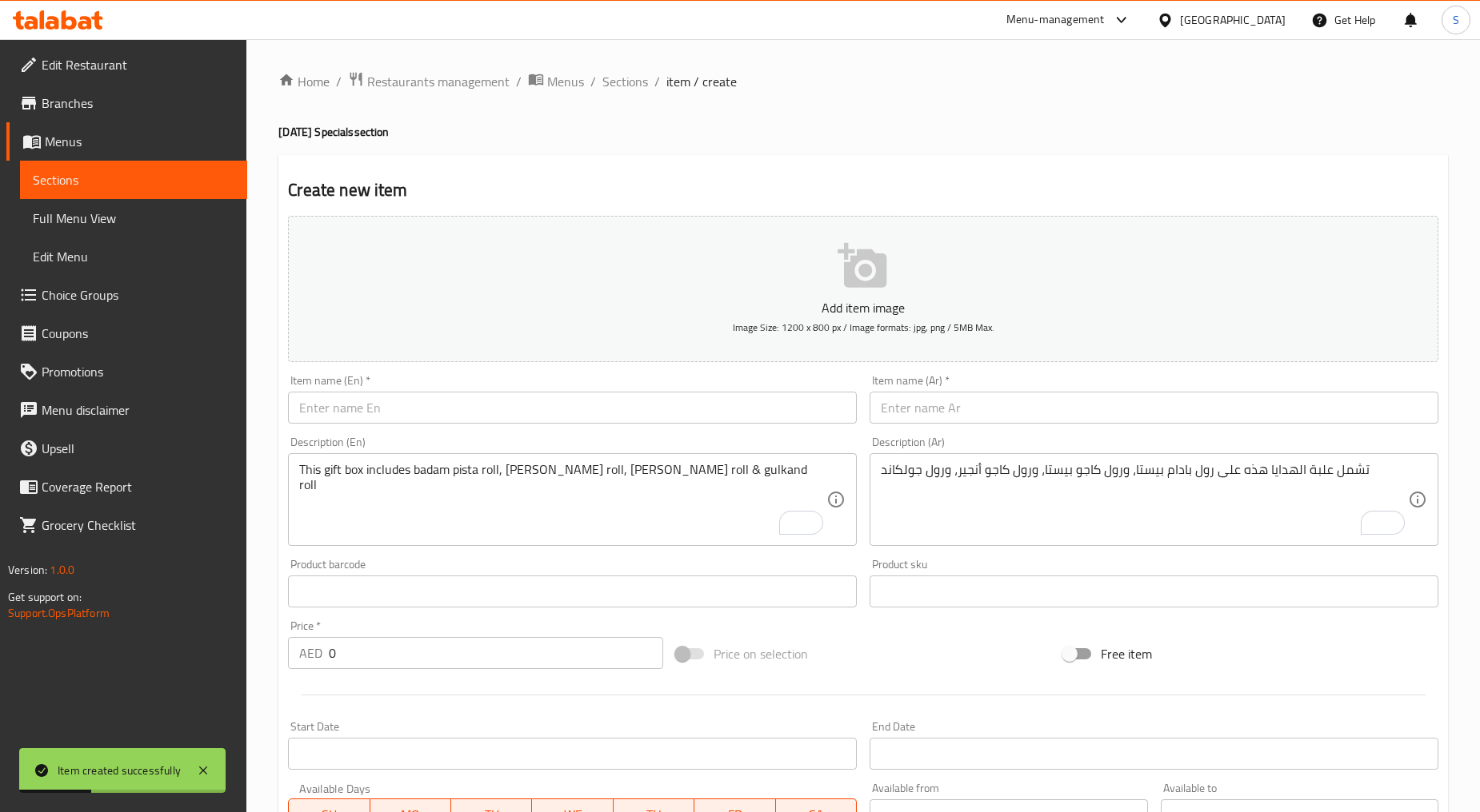
click at [618, 493] on textarea "This gift box includes badam pista roll, [PERSON_NAME] roll, [PERSON_NAME] roll…" at bounding box center [562, 500] width 527 height 76
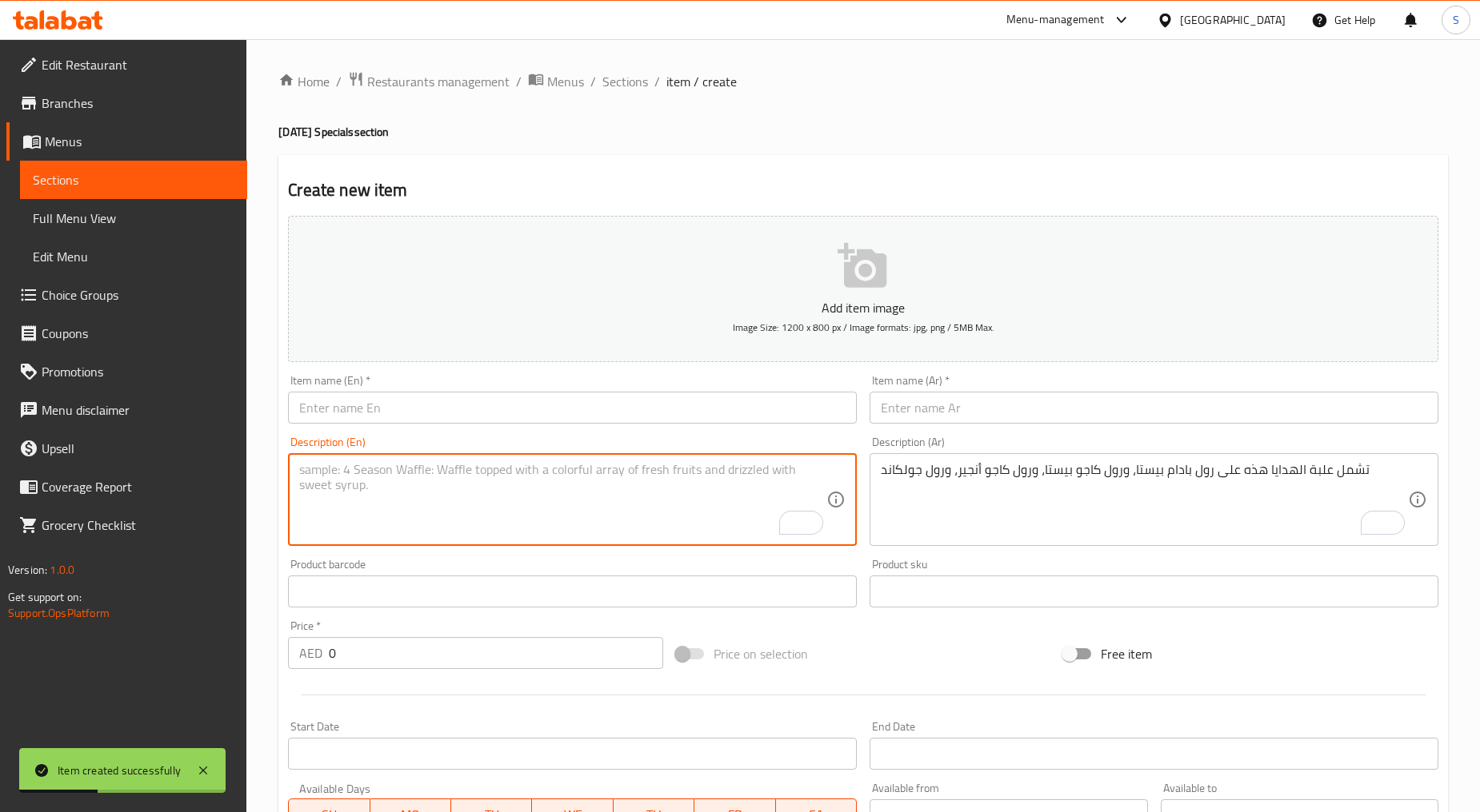
paste textarea "This gift box includes [PERSON_NAME], [PERSON_NAME], pista barfi & kesar pista …"
type textarea "This gift box includes [PERSON_NAME], [PERSON_NAME], pista barfi & kesar pista …"
click at [973, 474] on textarea "تشمل علبة الهدايا هذه على رول بادام بيستا، ورول كاجو بيستا، ورول كاجو أنجير، ور…" at bounding box center [1144, 500] width 527 height 76
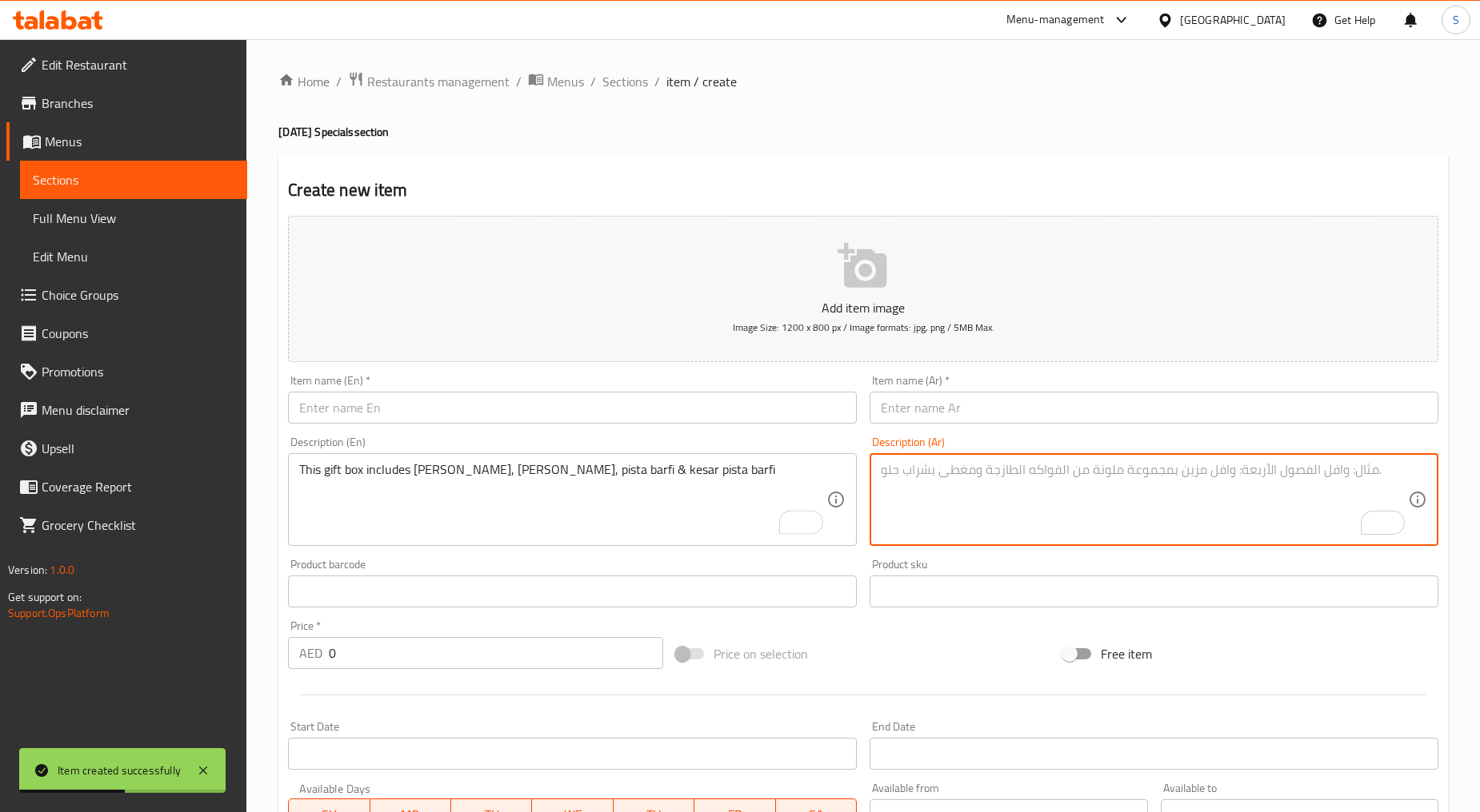
paste textarea "تتضمن علبة الهدايا هذه كاجو بارفي، وروز بارفي، وبيستا بارفي، وكيزار بيستا بارفي"
type textarea "تتضمن علبة الهدايا هذه كاجو بارفي، وروز بارفي، وبيستا بارفي، وكيزار بيستا بارفي"
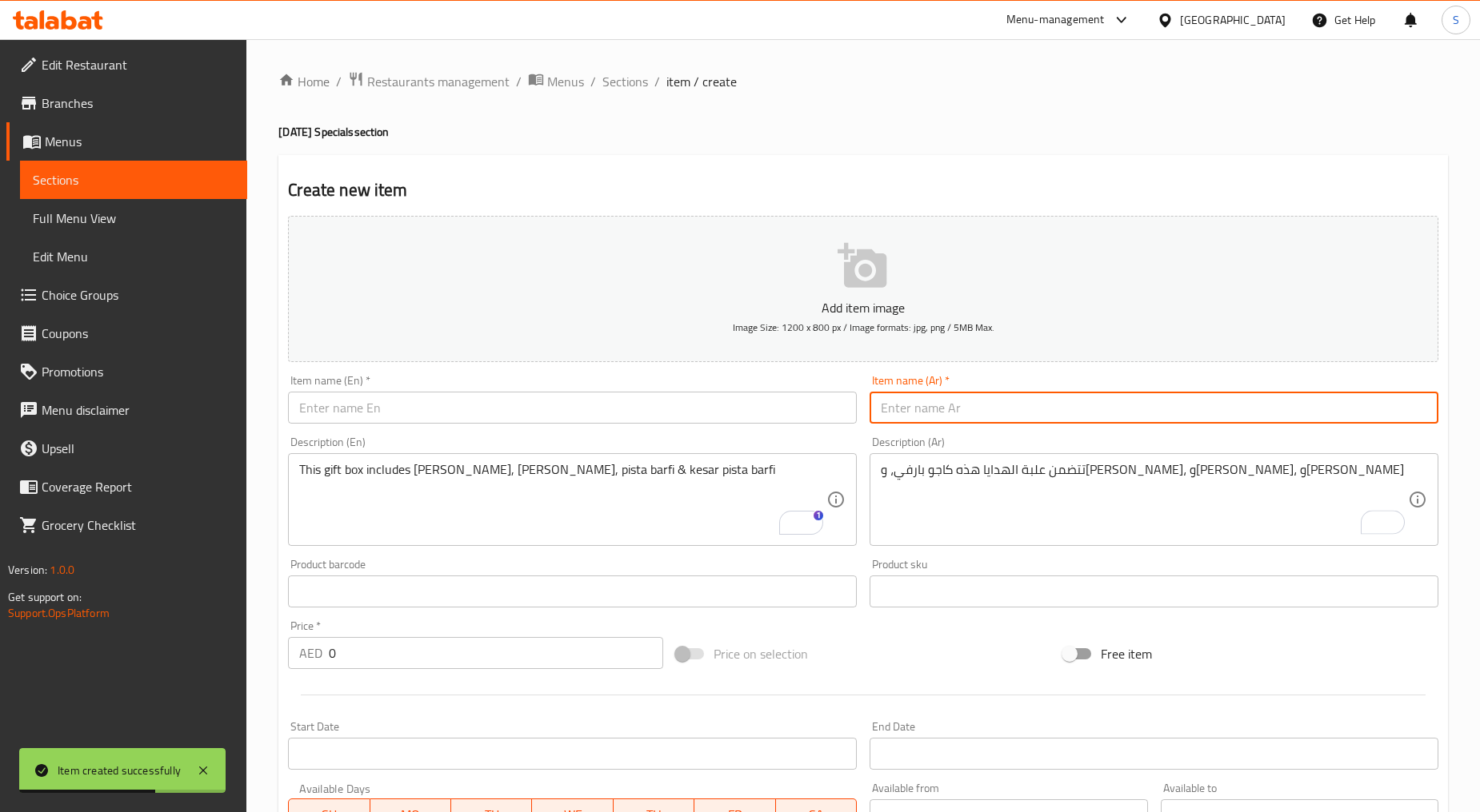
click at [1014, 419] on input "text" at bounding box center [1154, 407] width 569 height 32
paste input "ساب كي باساند مشكب بارفي سبيشيال"
type input "ساب كي باساند مشكب بارفي سبيشيال"
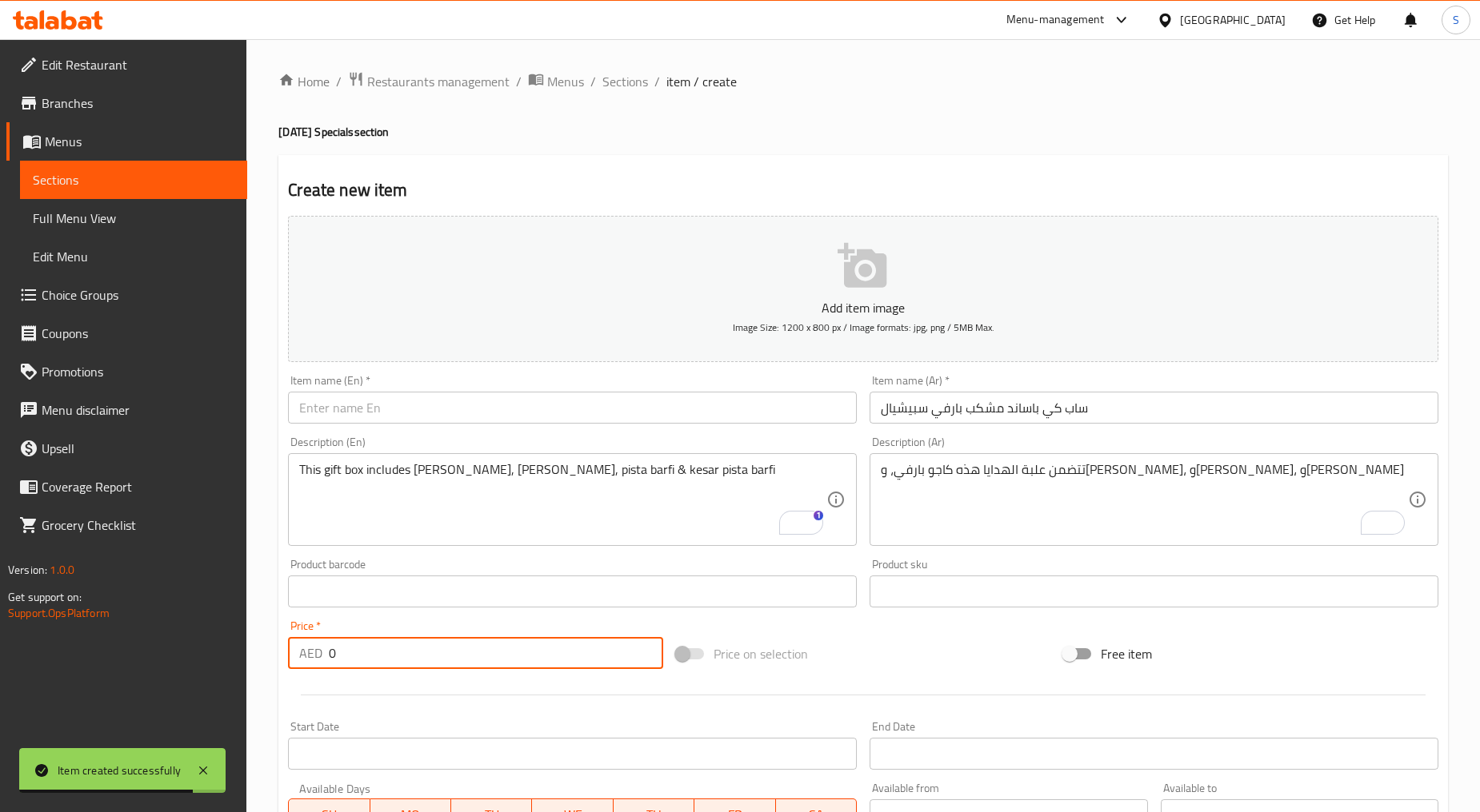
click at [418, 666] on input "0" at bounding box center [496, 653] width 335 height 32
paste input "138"
type input "138"
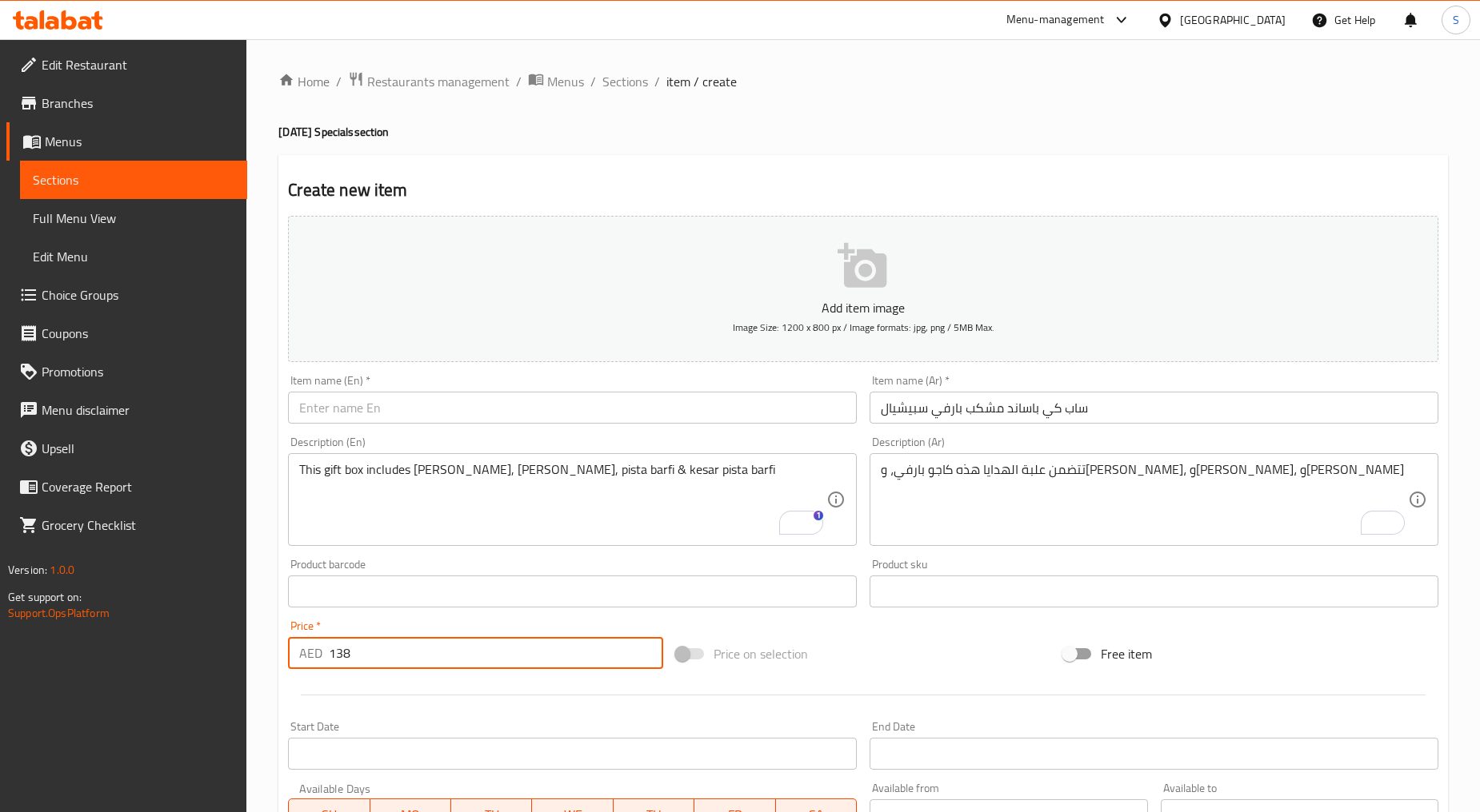
click at [436, 400] on input "text" at bounding box center [572, 407] width 569 height 32
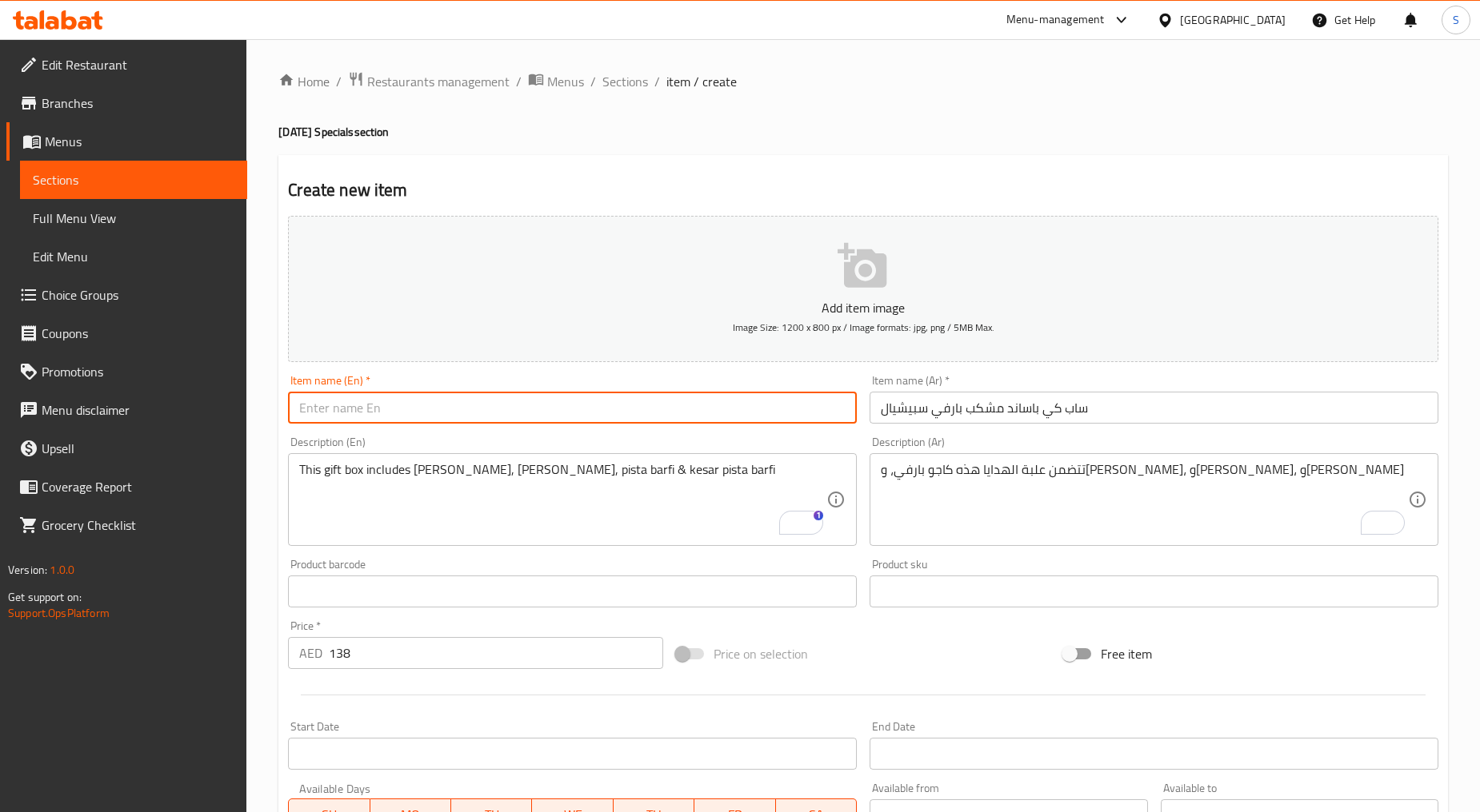
paste input "Sab Ki Pasand Special Barfi Mix"
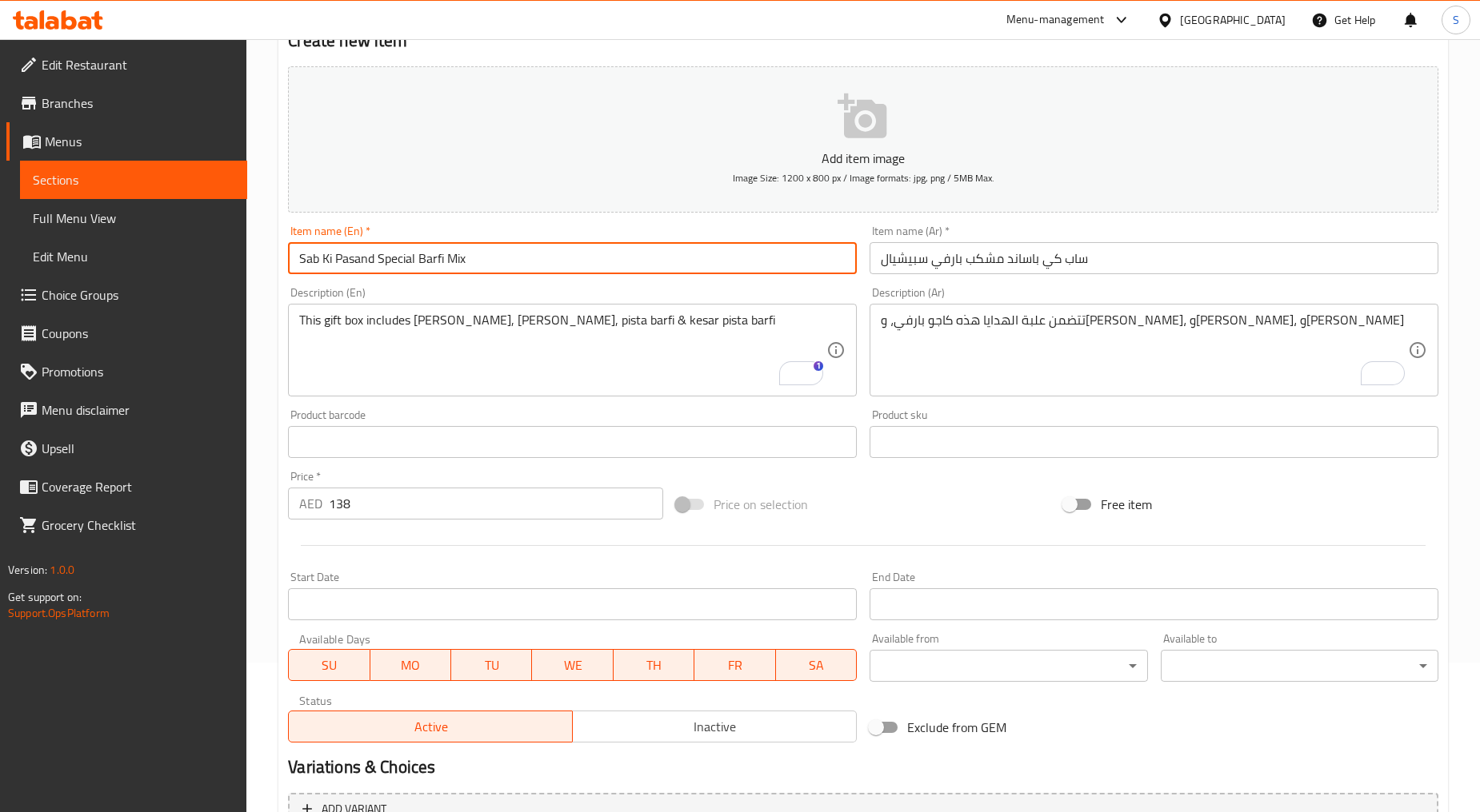
scroll to position [314, 0]
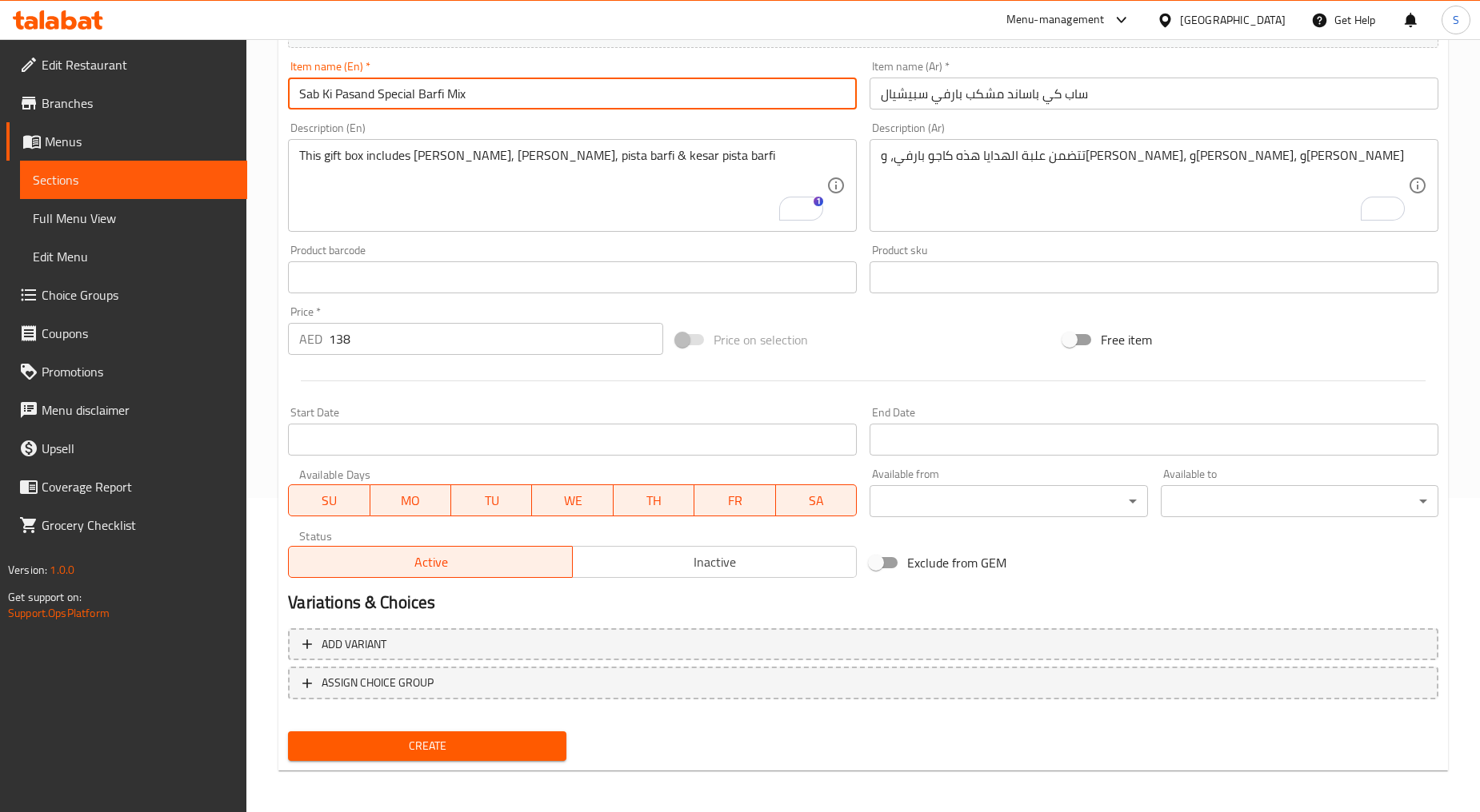
type input "Sab Ki Pasand Special Barfi Mix"
click at [526, 736] on span "Create" at bounding box center [426, 746] width 252 height 20
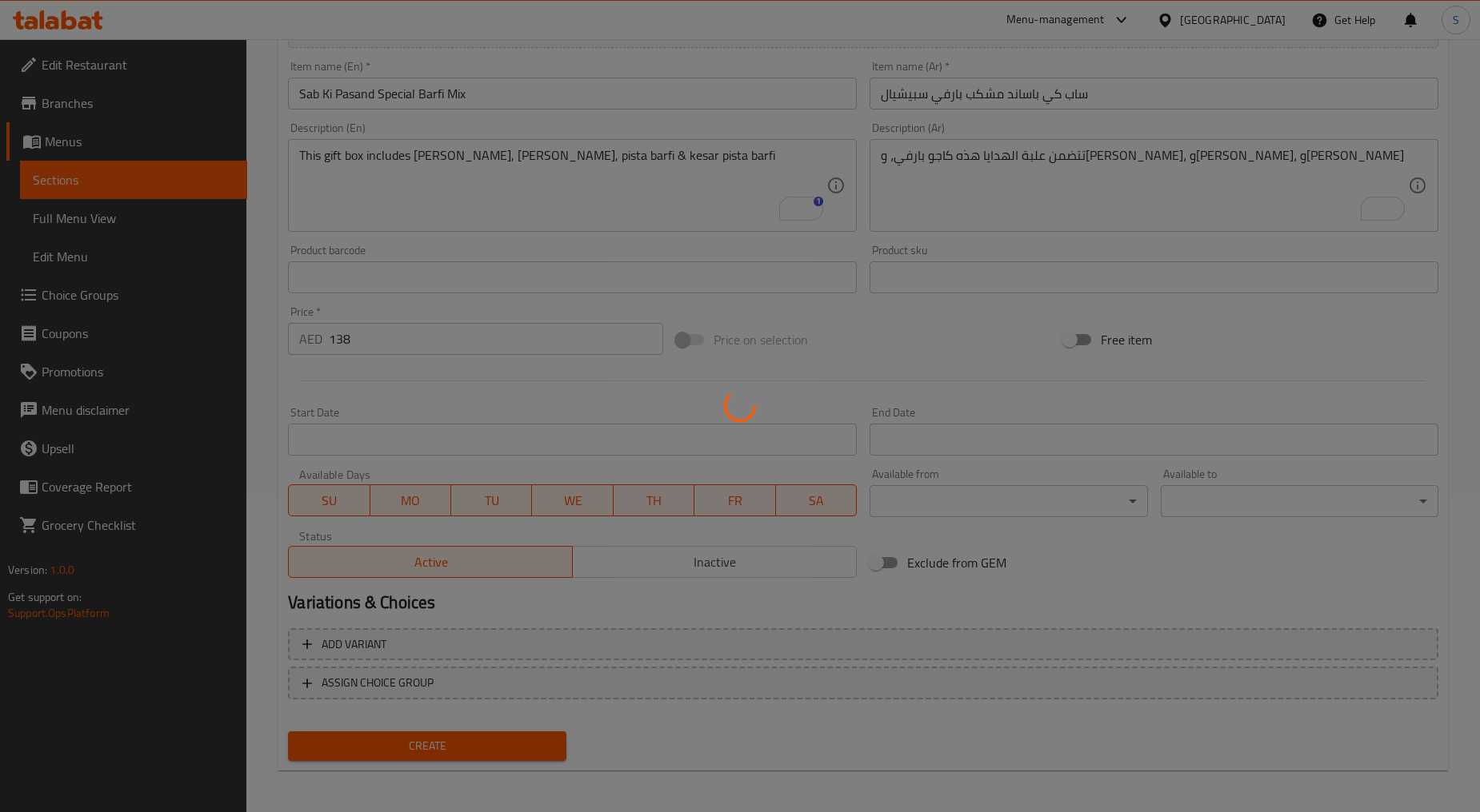
type input "0"
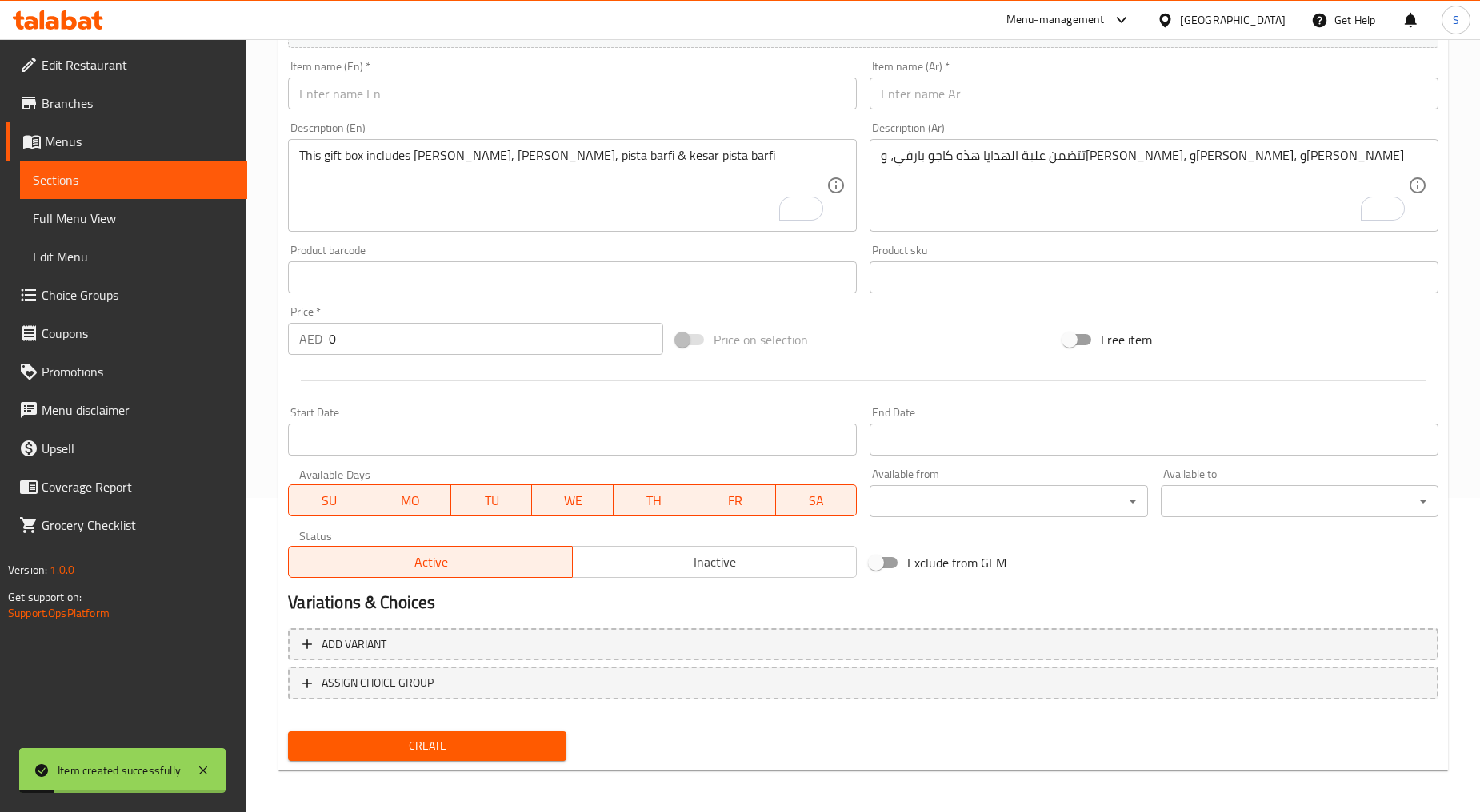
click at [652, 177] on textarea "This gift box includes [PERSON_NAME], [PERSON_NAME], pista barfi & kesar pista …" at bounding box center [562, 186] width 527 height 76
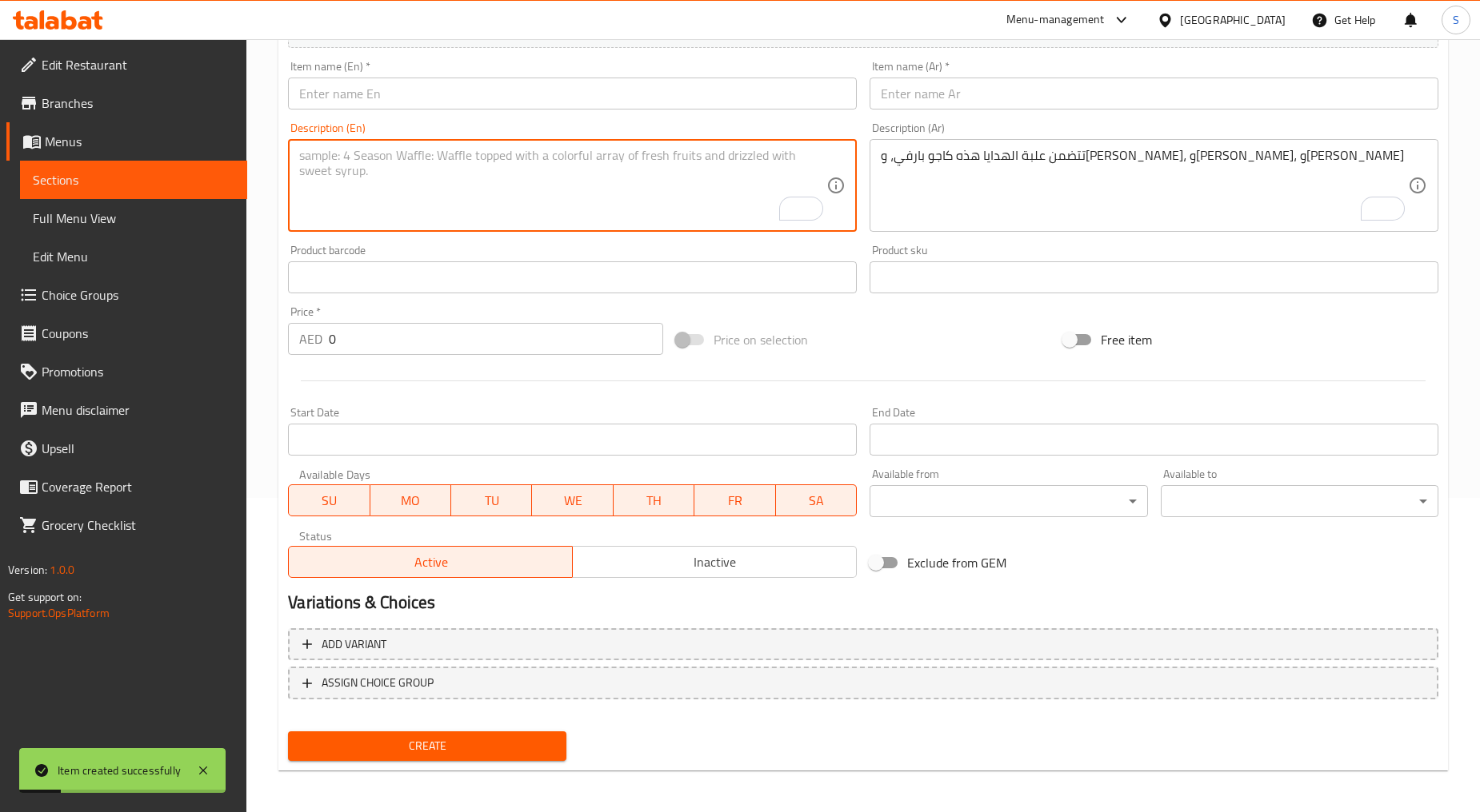
paste textarea "This gift box includes [PERSON_NAME], bikaneri barfi, [PERSON_NAME] & badam pis…"
type textarea "This gift box includes [PERSON_NAME], bikaneri barfi, [PERSON_NAME] & badam pis…"
click at [937, 213] on textarea "تتضمن علبة الهدايا هذه كاجو بارفي، وروز بارفي، وبيستا بارفي، وكيزار بيستا بارفي" at bounding box center [1144, 186] width 527 height 76
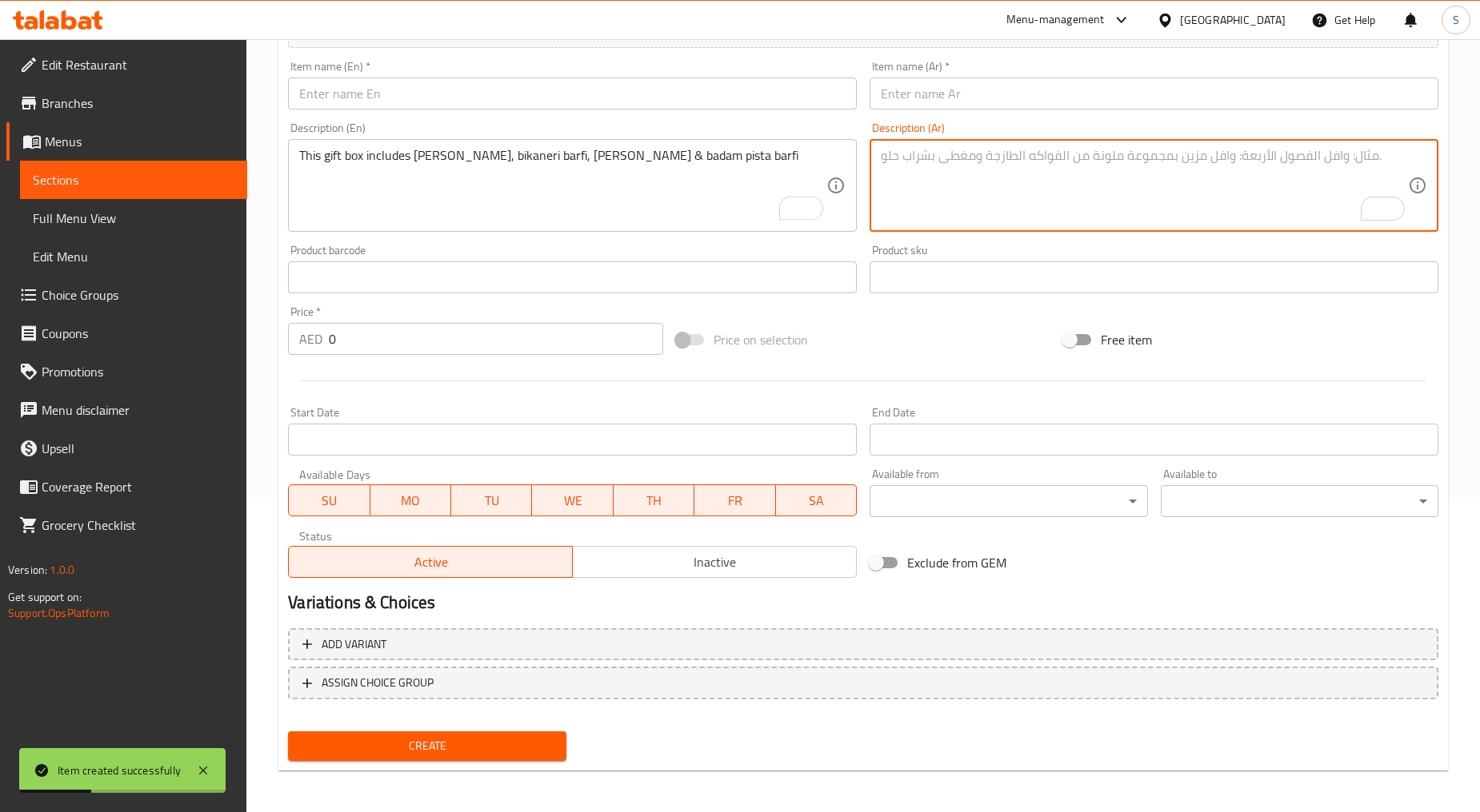
paste textarea "تحتوي علبة الهدايا هذه ماوا بارفي، وبيكانيري بارفي، ودورانجي بارفي، وبادام بيست…"
type textarea "تحتوي علبة الهدايا هذه ماوا بارفي، وبيكانيري بارفي، ودورانجي بارفي، وبادام بيست…"
click at [948, 101] on input "text" at bounding box center [1154, 93] width 569 height 32
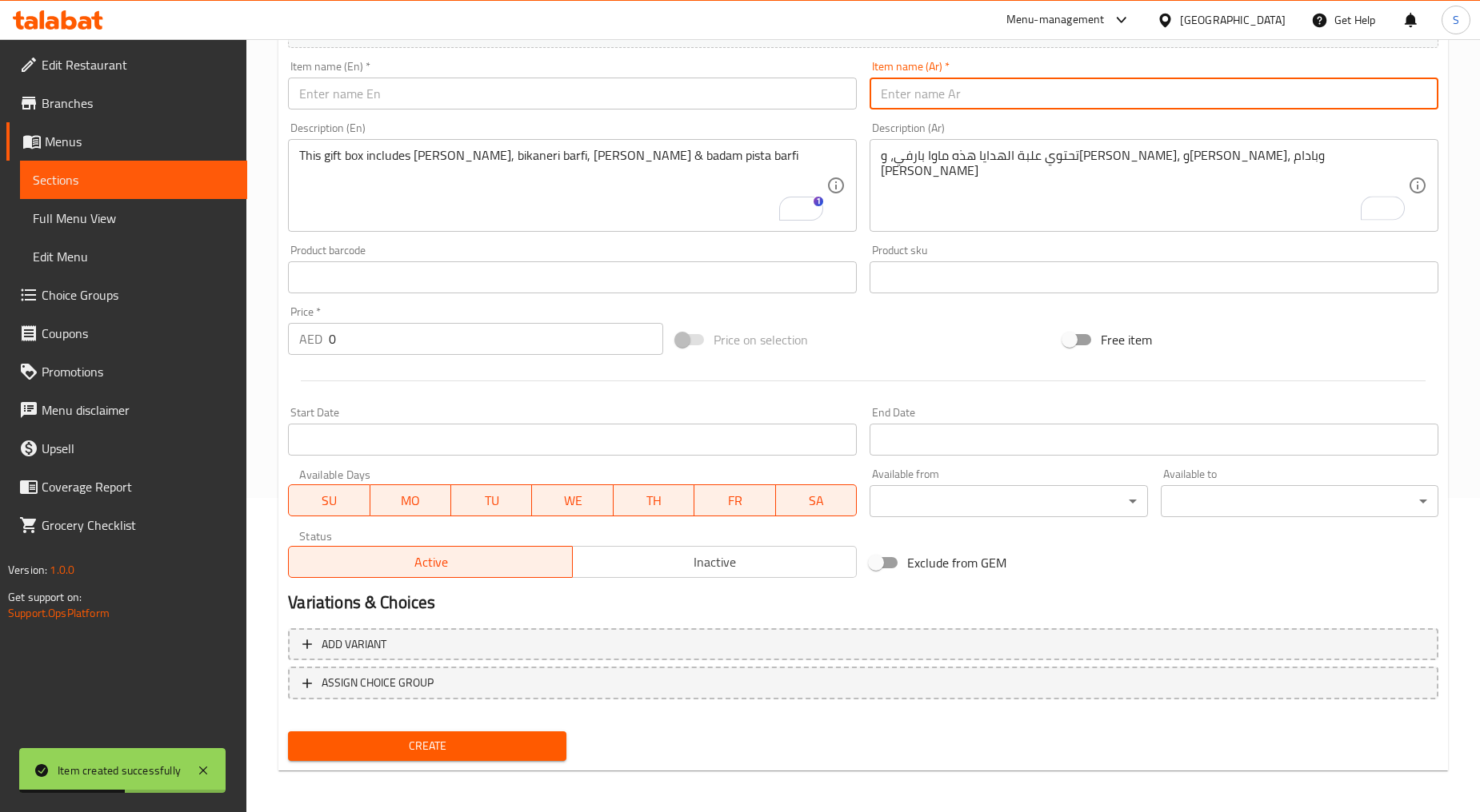
paste input "ساب كي باسند خويا بارفي مشكل"
type input "ساب كي باسند خويا بارفي مشكل"
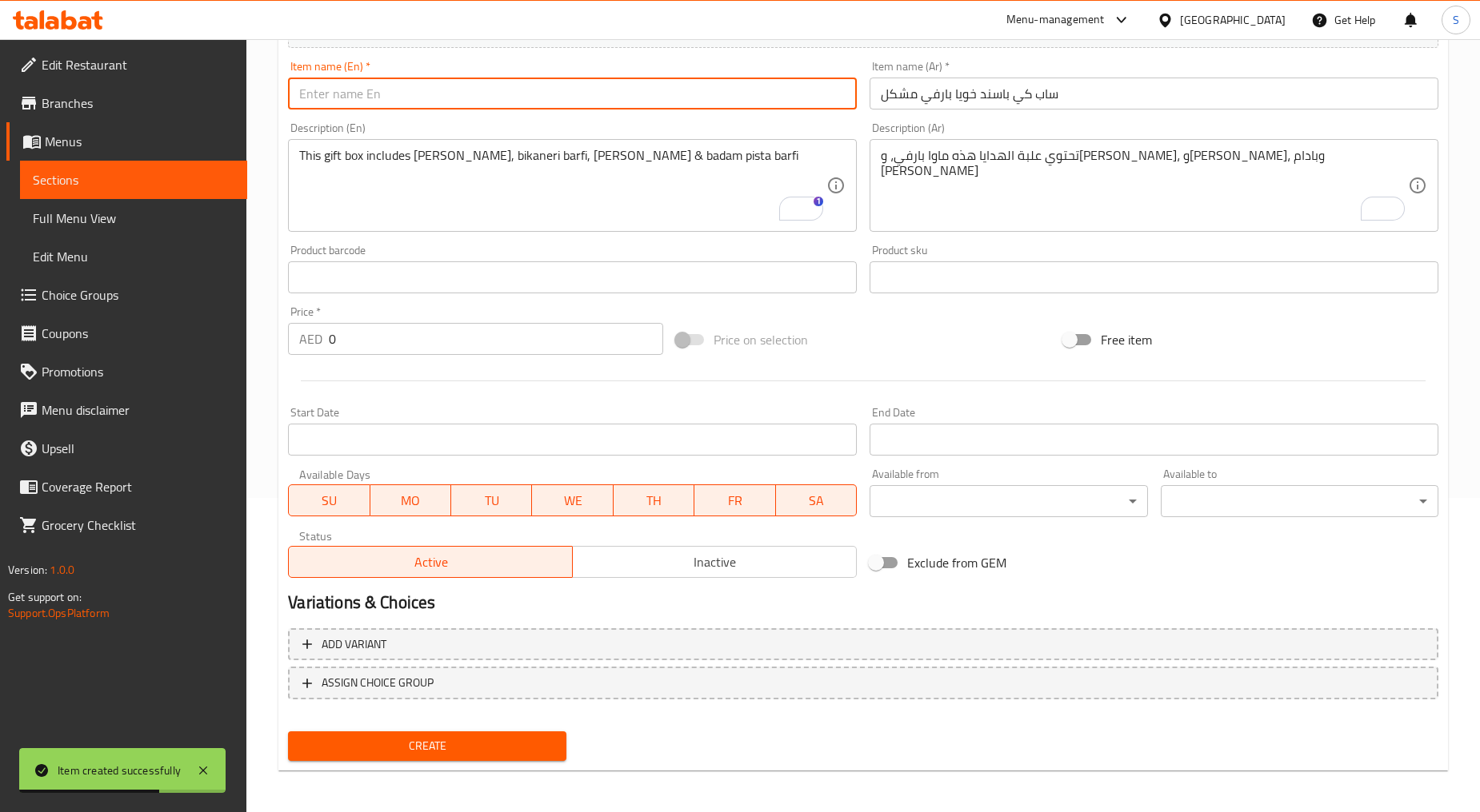
click at [641, 96] on input "text" at bounding box center [572, 93] width 569 height 32
paste input "Sab Ki Pasand Khoya Barfi Mix"
type input "Sab Ki Pasand Khoya Barfi Mix"
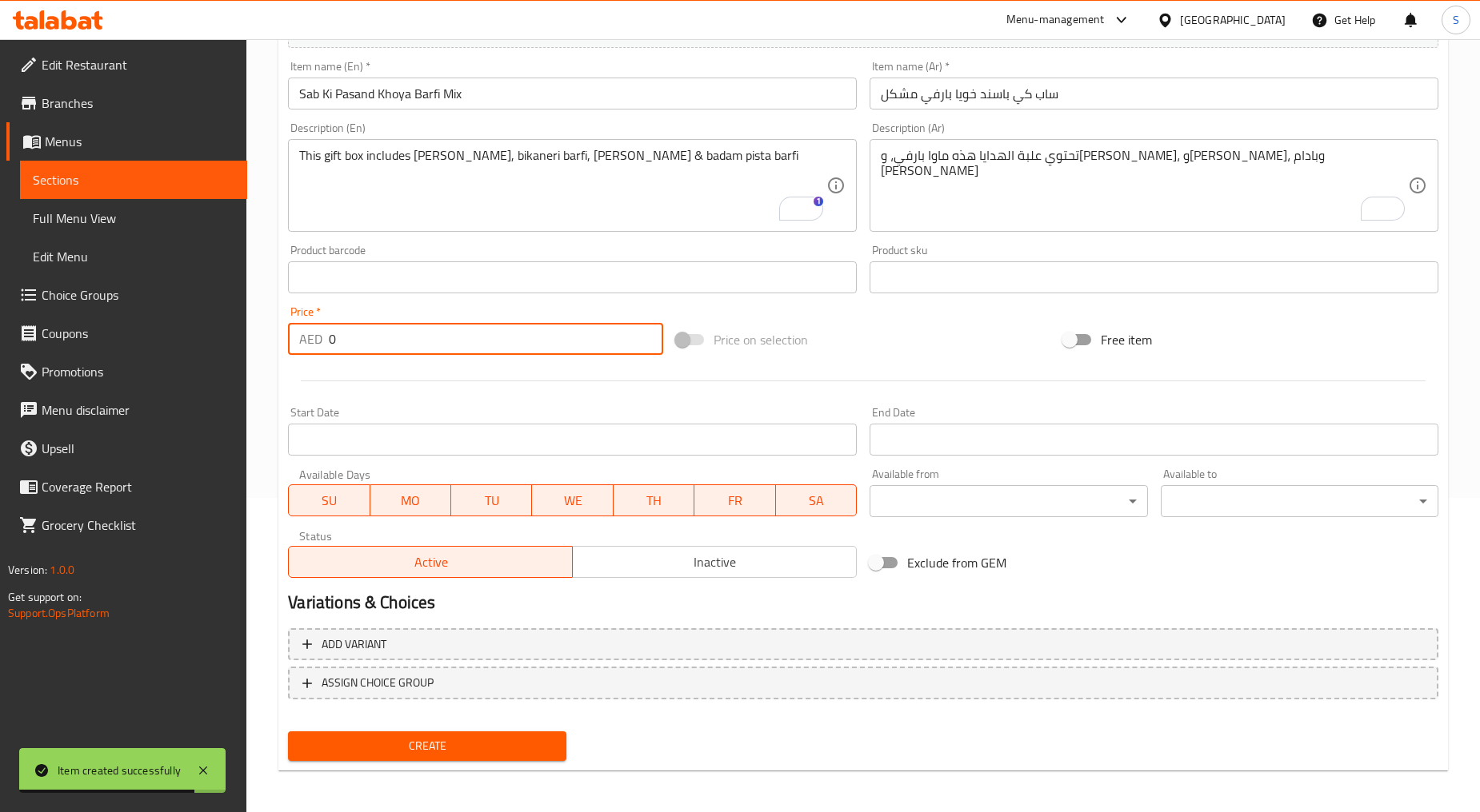
click at [465, 354] on input "0" at bounding box center [496, 338] width 335 height 32
paste input "127"
click at [465, 350] on input "0127" at bounding box center [496, 338] width 335 height 32
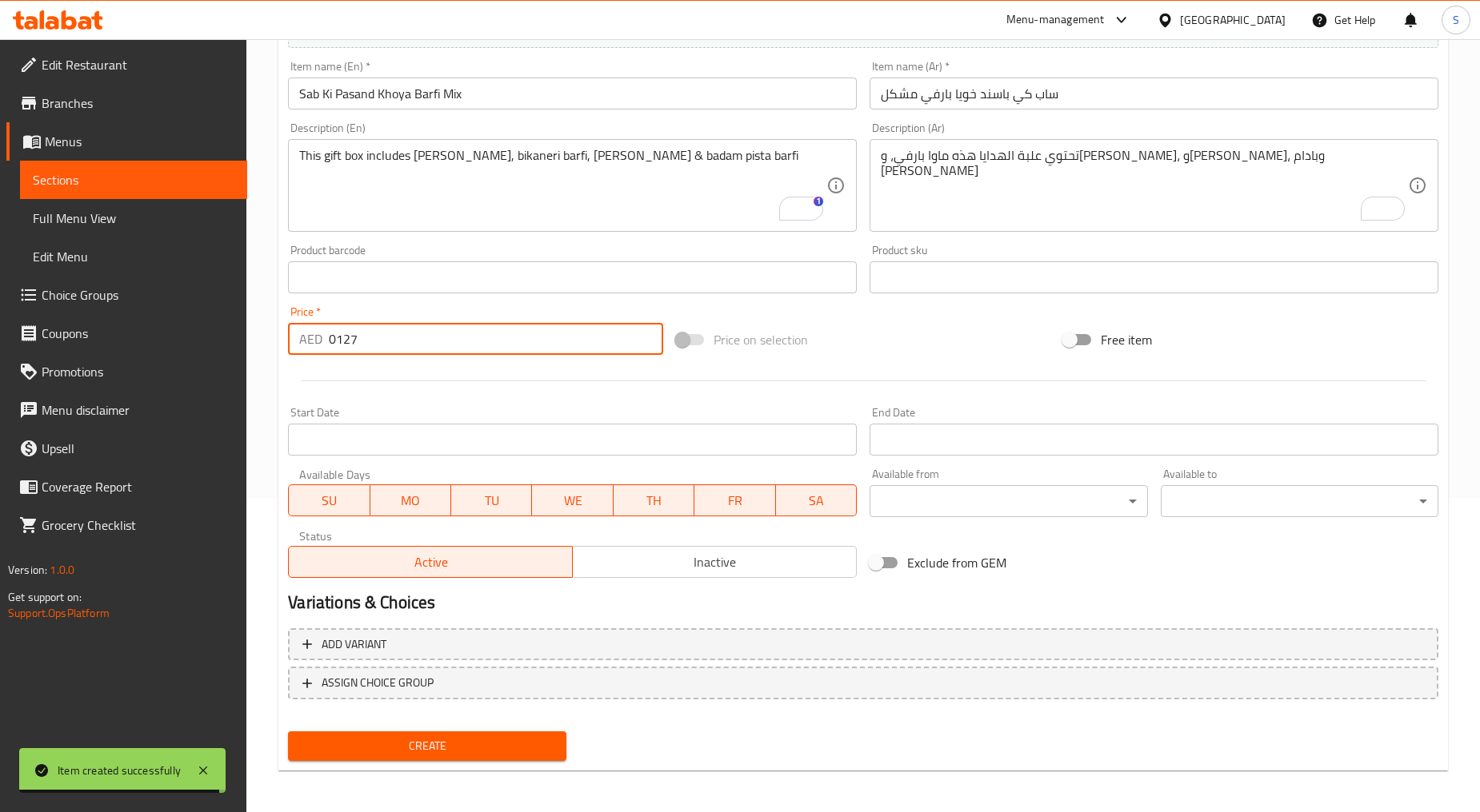
paste input "number"
type input "127"
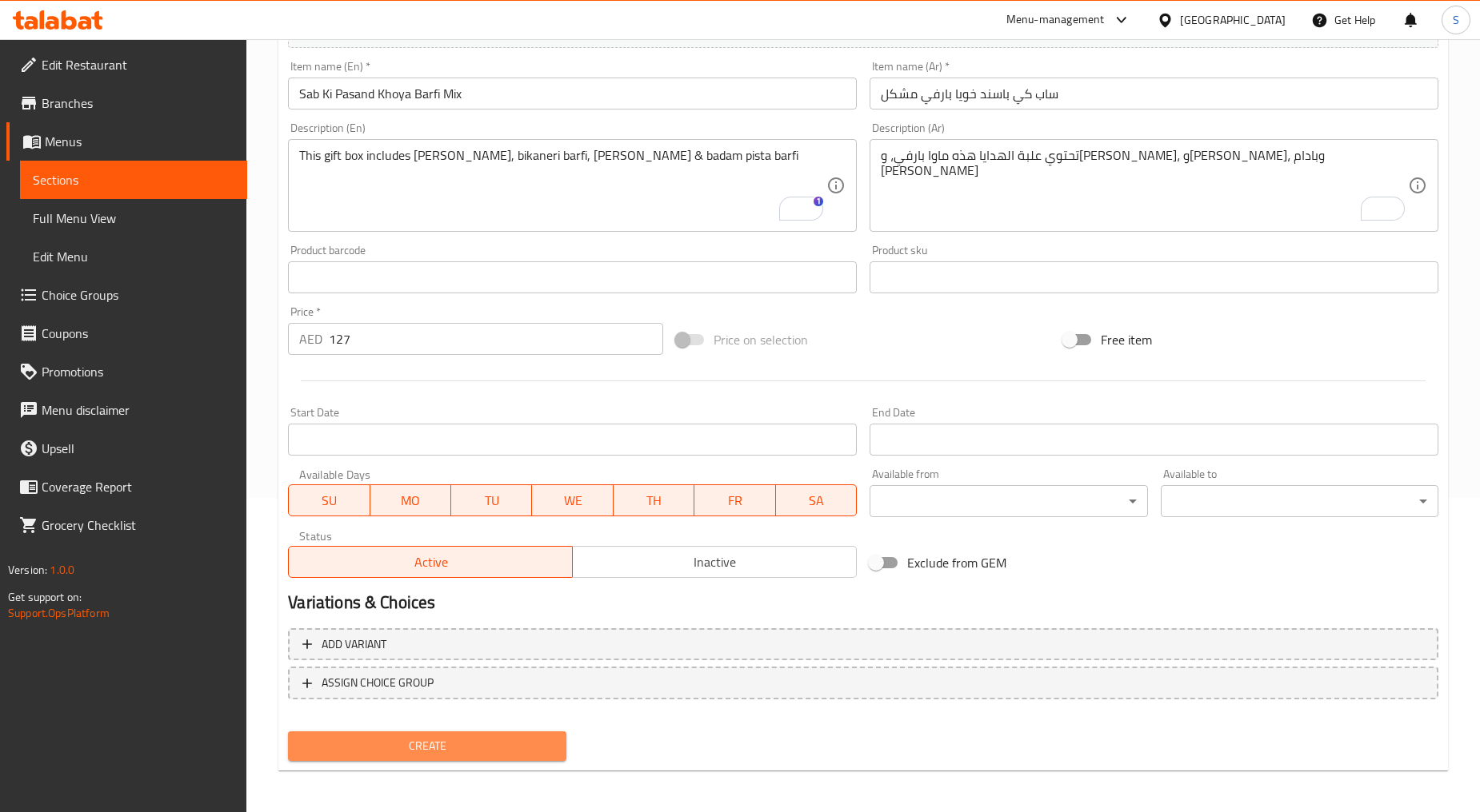
click at [450, 731] on button "Create" at bounding box center [427, 746] width 278 height 29
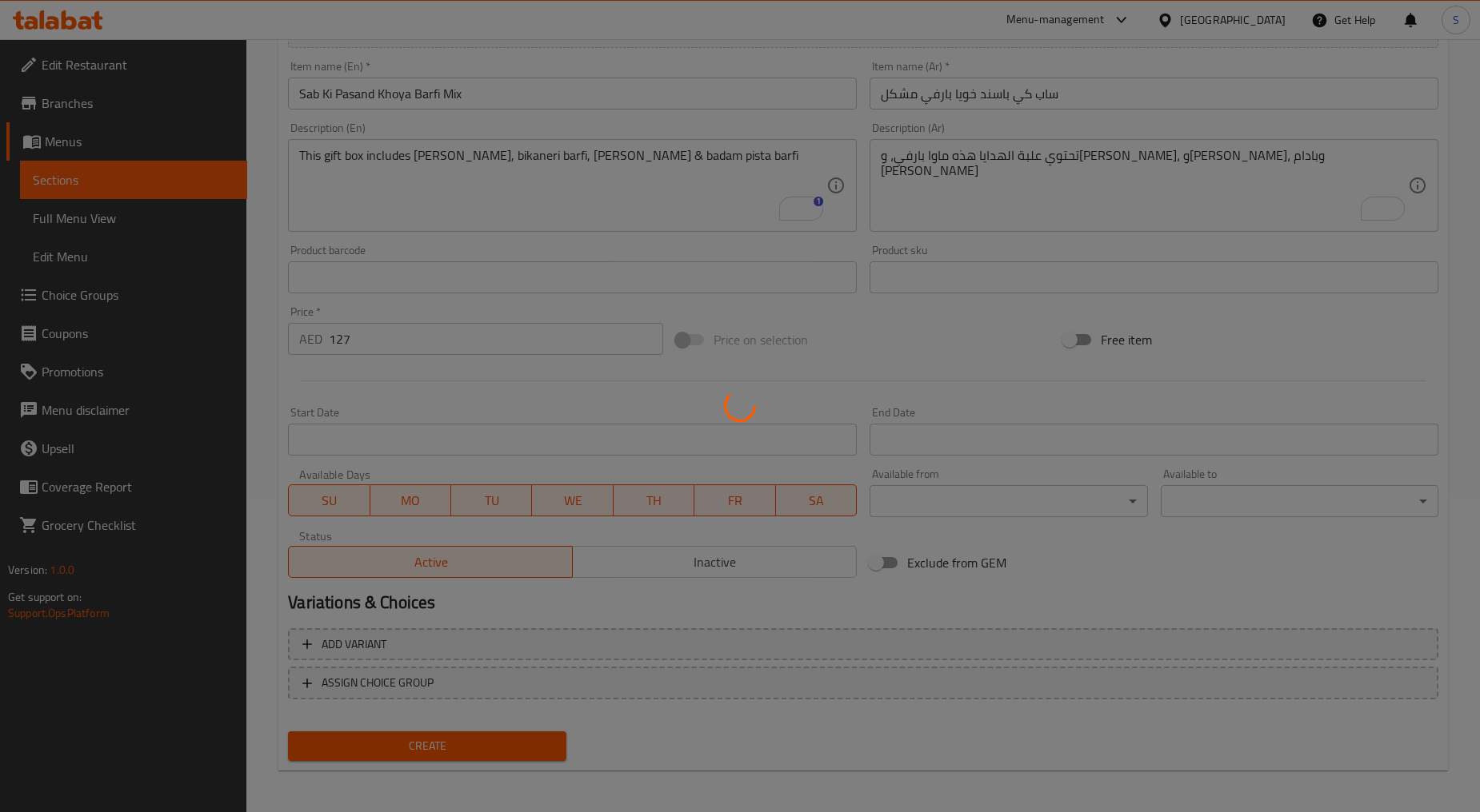
type input "0"
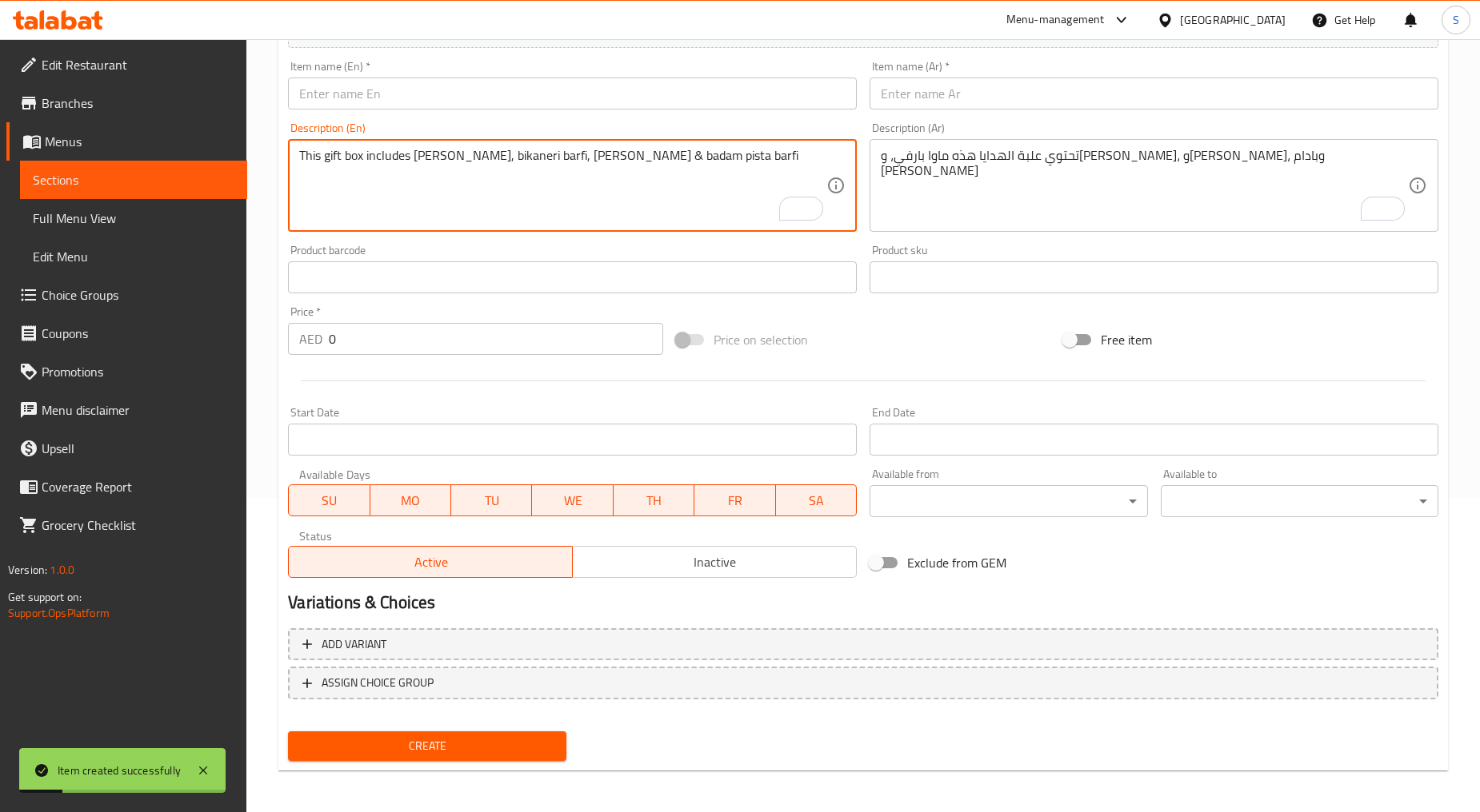
click at [598, 221] on textarea "This gift box includes [PERSON_NAME], bikaneri barfi, [PERSON_NAME] & badam pis…" at bounding box center [562, 186] width 527 height 76
paste textarea "This gift box includes motichoor ladoo & [PERSON_NAME]"
type textarea "This gift box includes motichoor ladoo & [PERSON_NAME]"
click at [950, 186] on textarea "تحتوي علبة الهدايا هذه ماوا بارفي، وبيكانيري بارفي، ودورانجي بارفي، وبادام بيست…" at bounding box center [1144, 186] width 527 height 76
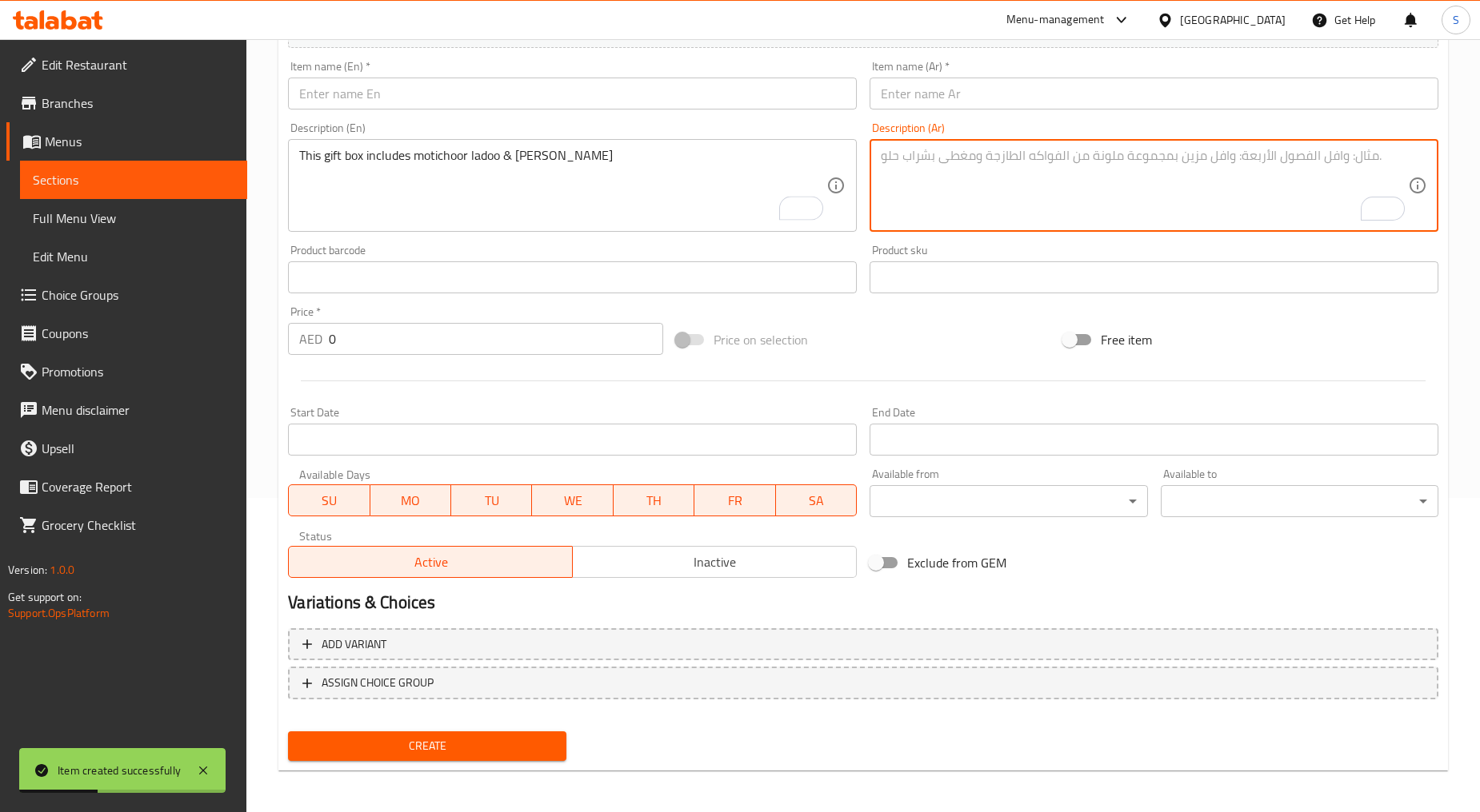
paste textarea "تحتوي علبة الهدايا هذه على موتيشور لادو وشاهي لادو"
type textarea "تحتوي علبة الهدايا هذه على موتيشور لادو وشاهي لادو"
click at [998, 73] on div "Item name (Ar)   * Item name (Ar) *" at bounding box center [1154, 85] width 569 height 49
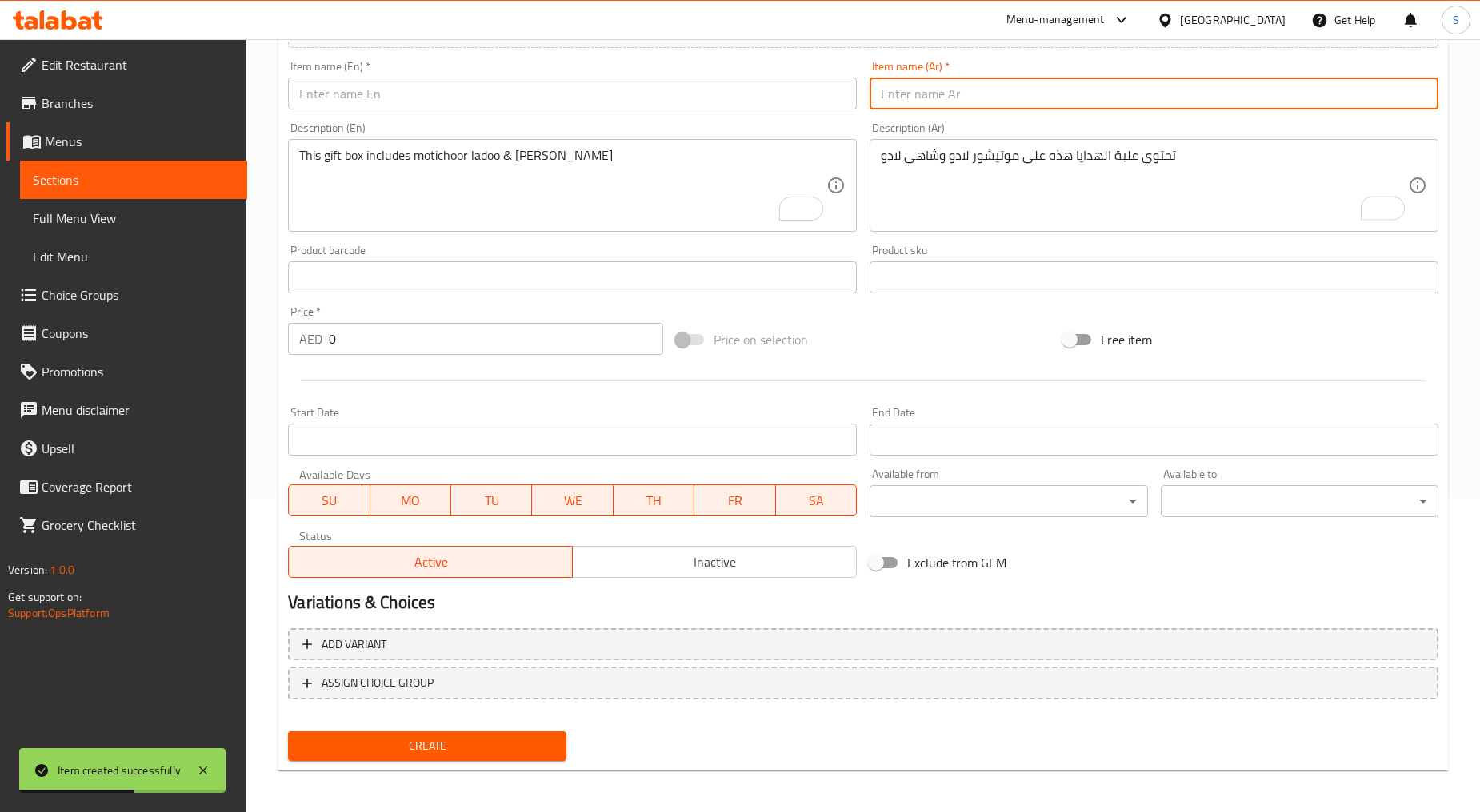
click at [998, 88] on input "text" at bounding box center [1154, 93] width 569 height 32
paste input "ساب كي باسند لادو مشكل"
type input "ساب كي باسند لادو مشكل"
click at [426, 106] on input "text" at bounding box center [572, 93] width 569 height 32
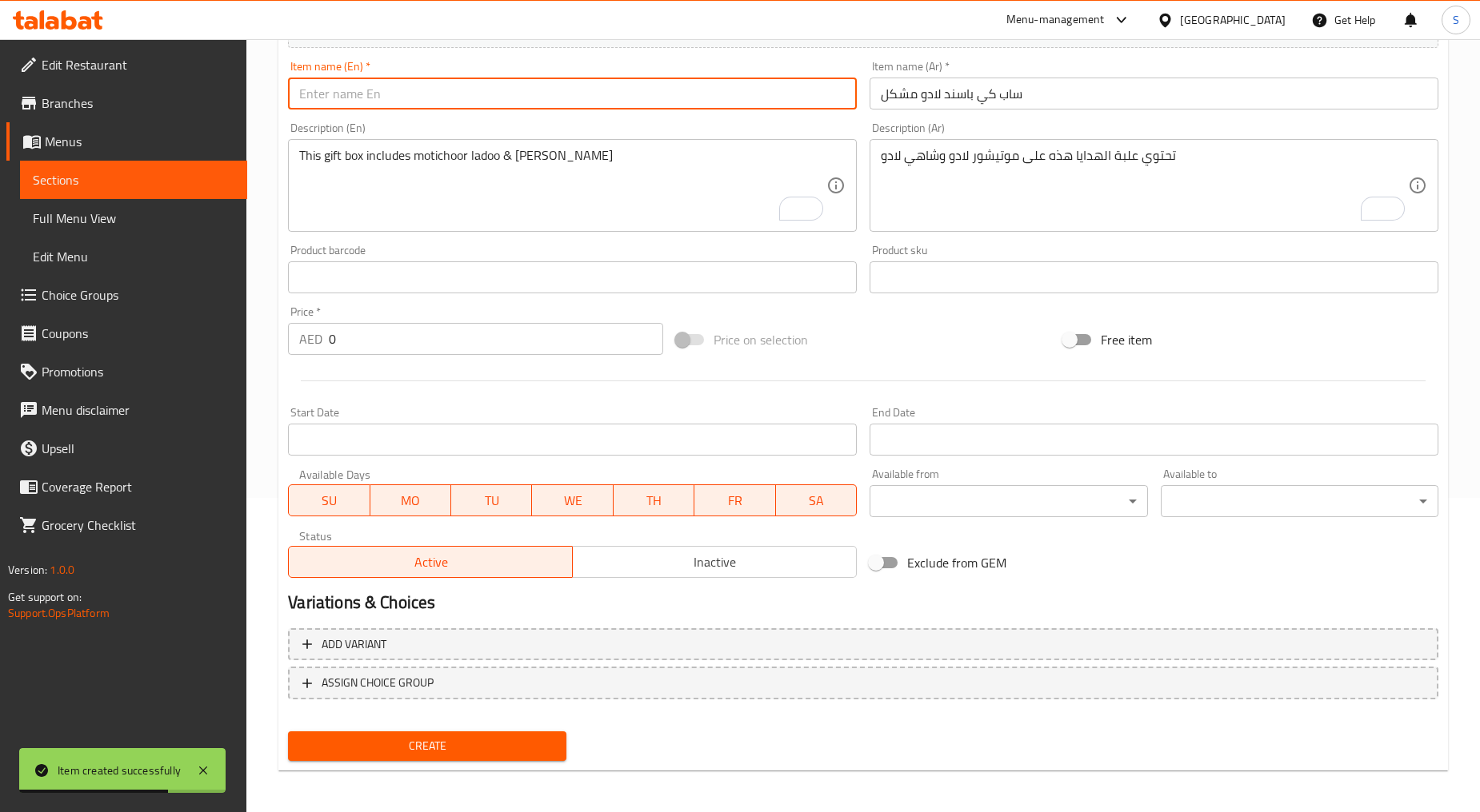
paste input "Sab Ki Pasand Ladoo Mix"
type input "Sab Ki Pasand Ladoo Mix"
click at [387, 324] on input "0" at bounding box center [496, 338] width 335 height 32
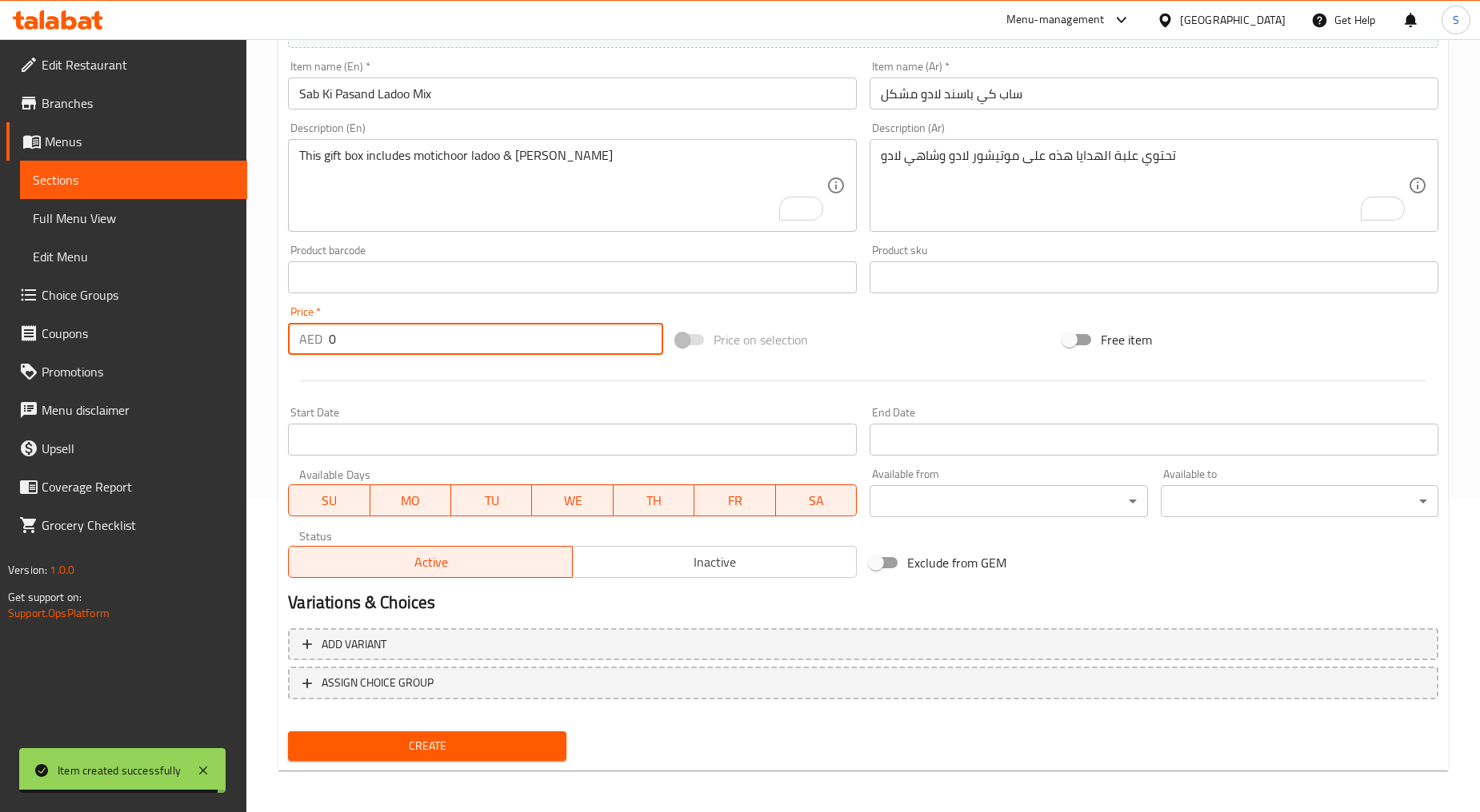
click at [387, 324] on input "0" at bounding box center [496, 338] width 335 height 32
paste input "104"
type input "104"
click at [424, 731] on button "Create" at bounding box center [427, 746] width 278 height 29
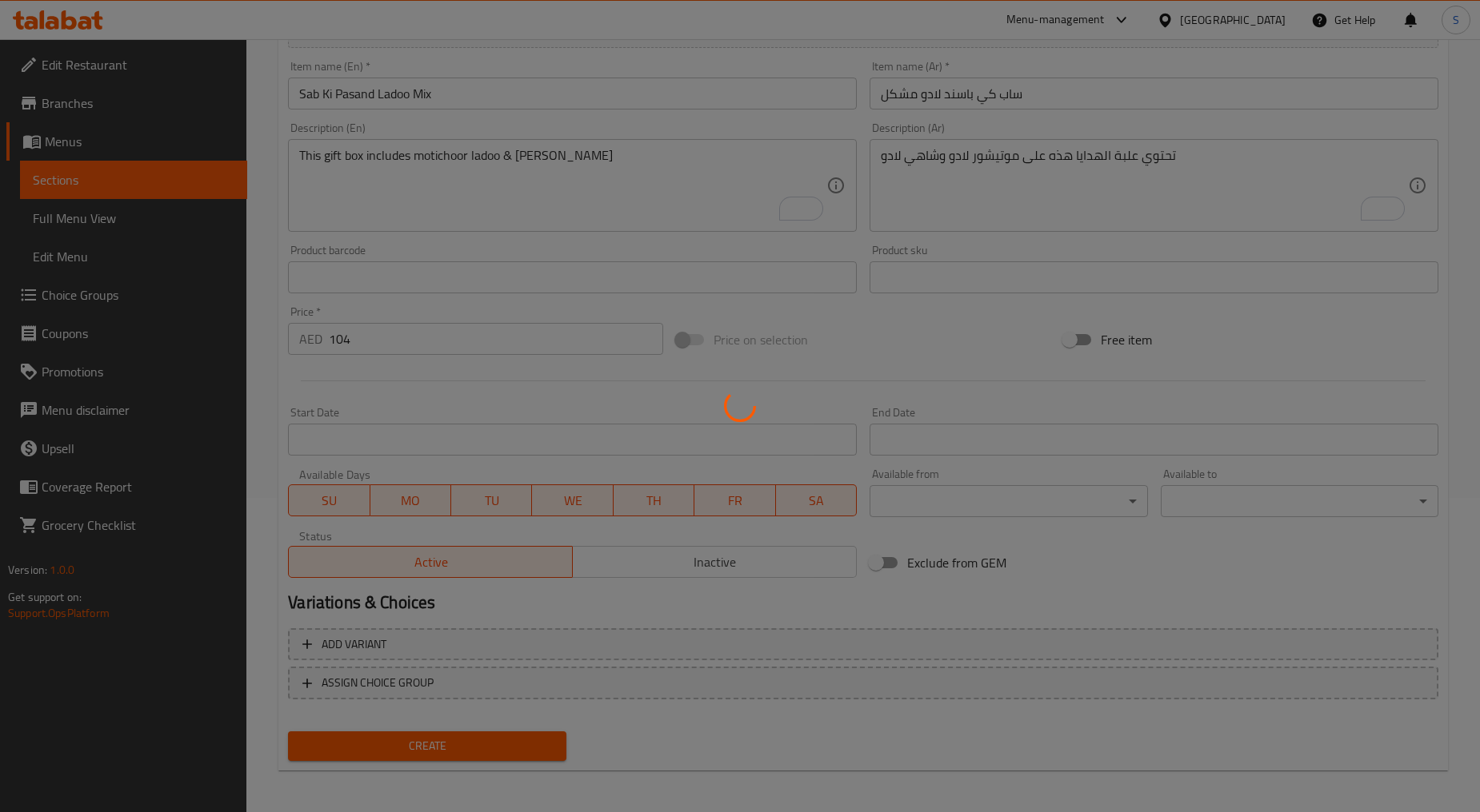
type input "0"
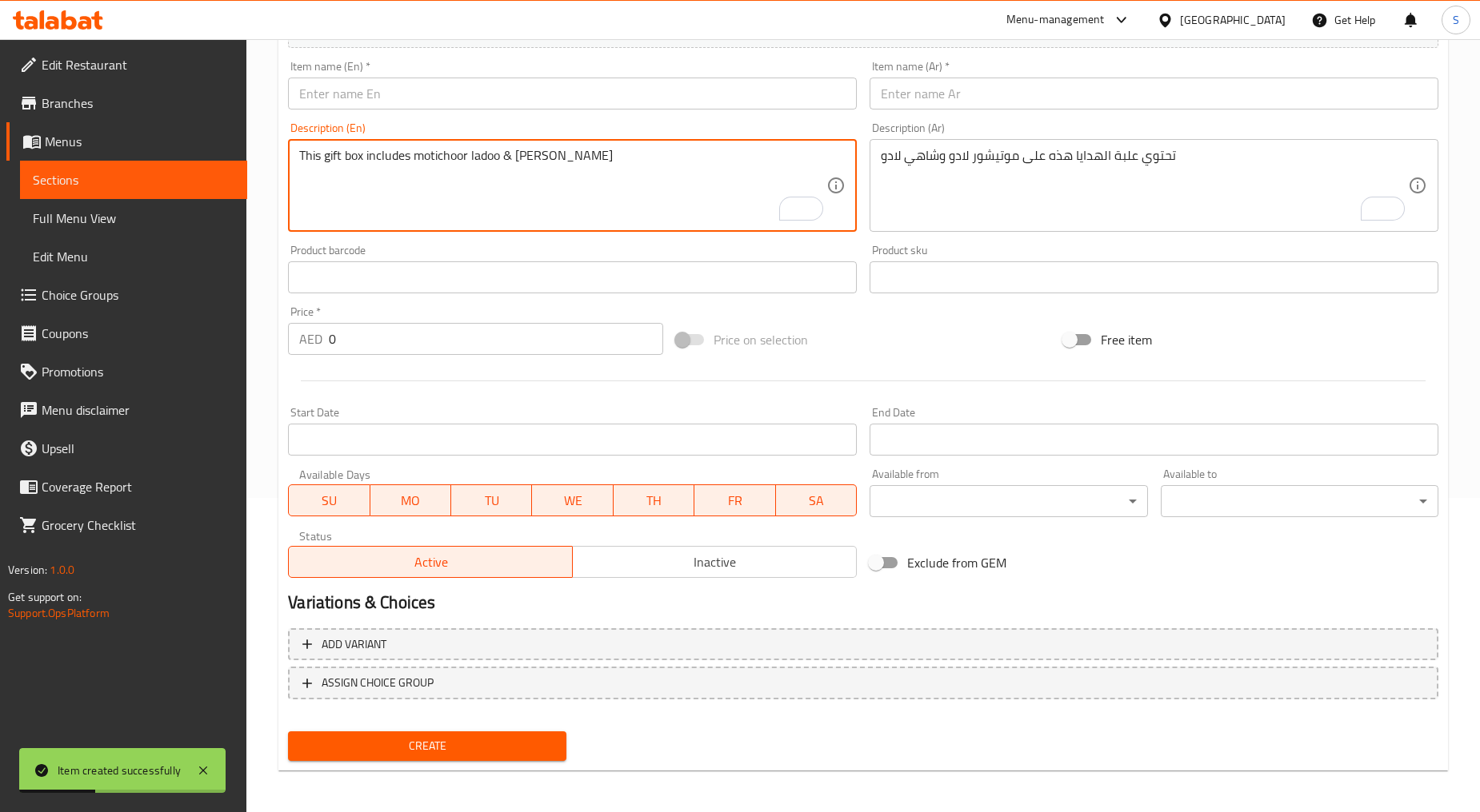
click at [462, 165] on textarea "This gift box includes motichoor ladoo & [PERSON_NAME]" at bounding box center [562, 186] width 527 height 76
paste textarea "The maha ladoo box includes motichoor ladoo & [PERSON_NAME]"
type textarea "The maha ladoo box includes motichoor ladoo & [PERSON_NAME]"
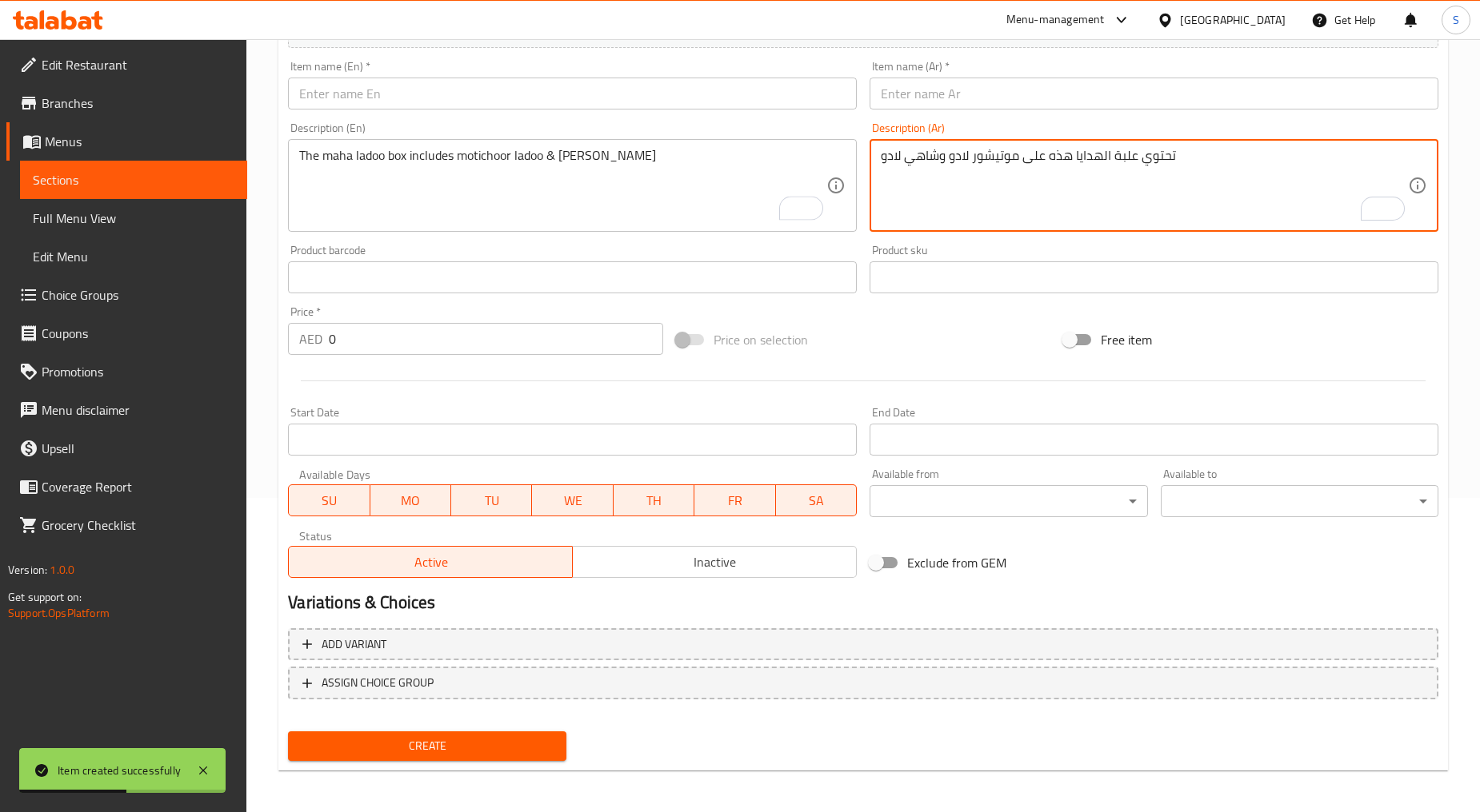
click at [939, 195] on textarea "تحتوي علبة الهدايا هذه على موتيشور لادو وشاهي لادو" at bounding box center [1144, 186] width 527 height 76
paste textarea "تحتوي علبة ماها لادو، موتيكور لادو وشاهي لادو"
type textarea "تحتوي علبة ماها لادو، موتيكور لادو وشاهي لادو"
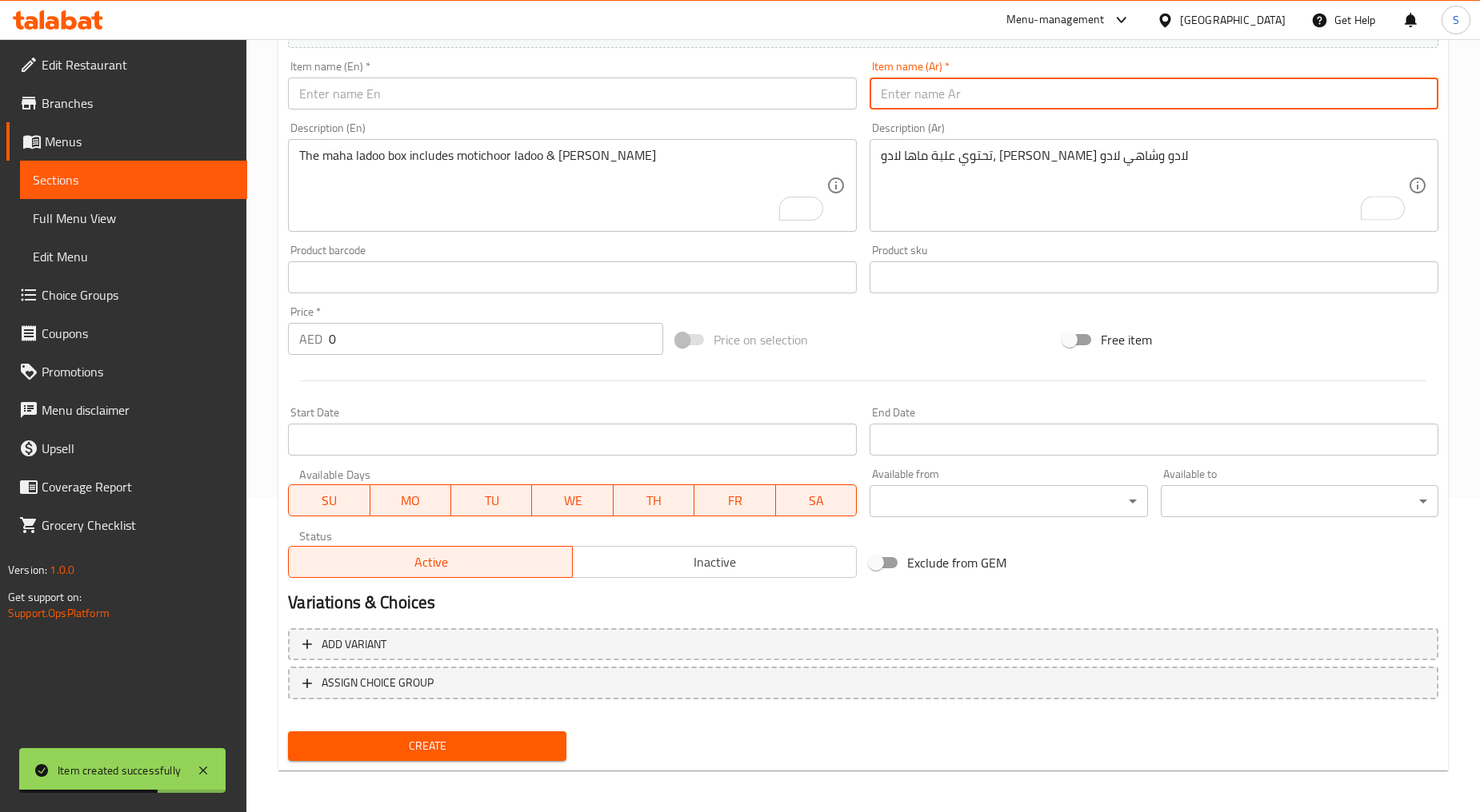
click at [914, 103] on input "text" at bounding box center [1154, 93] width 569 height 32
paste input "علبة ماها لادو"
type input "علبة ماها لادو"
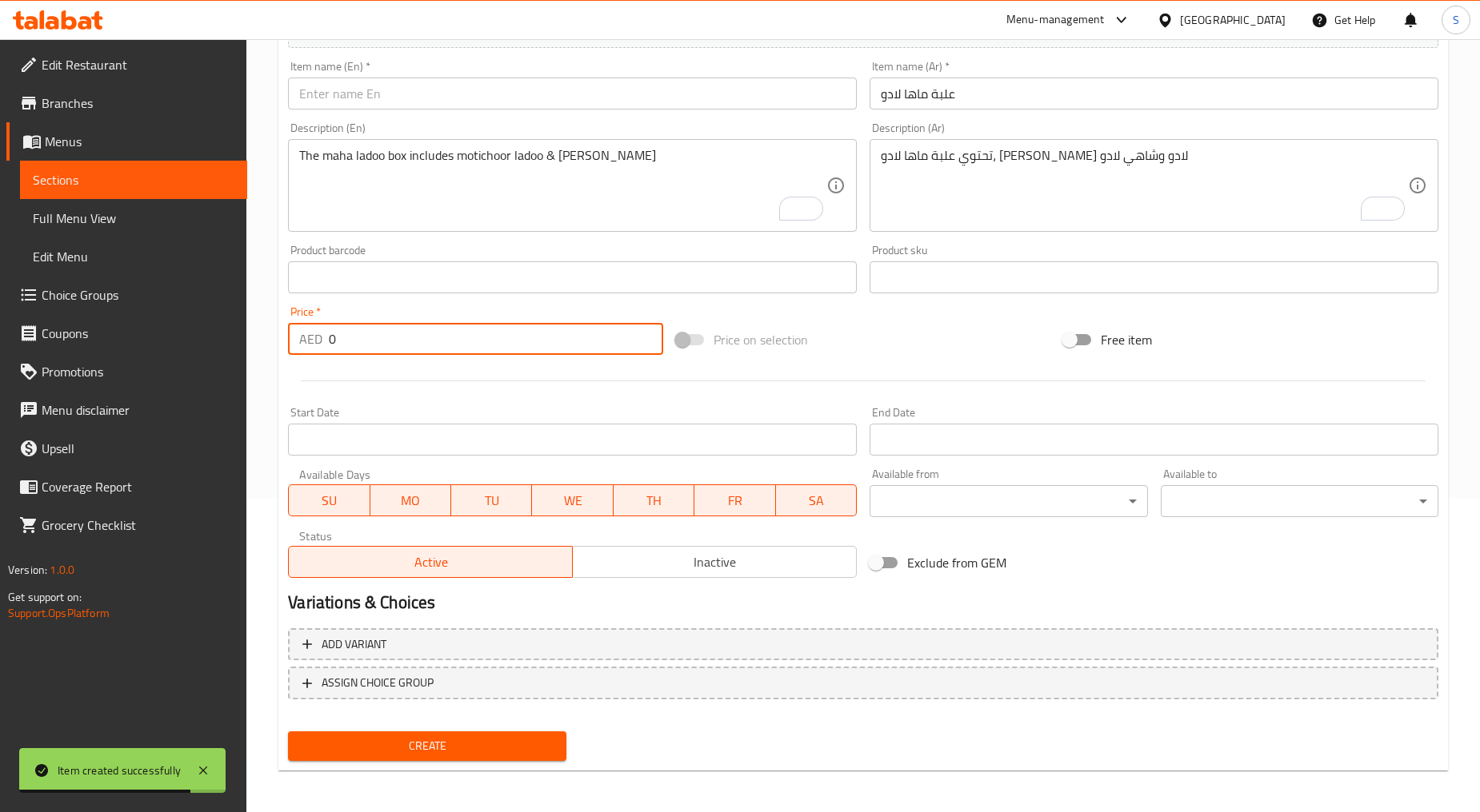
click at [440, 347] on input "0" at bounding box center [496, 338] width 335 height 32
paste input "104"
type input "104"
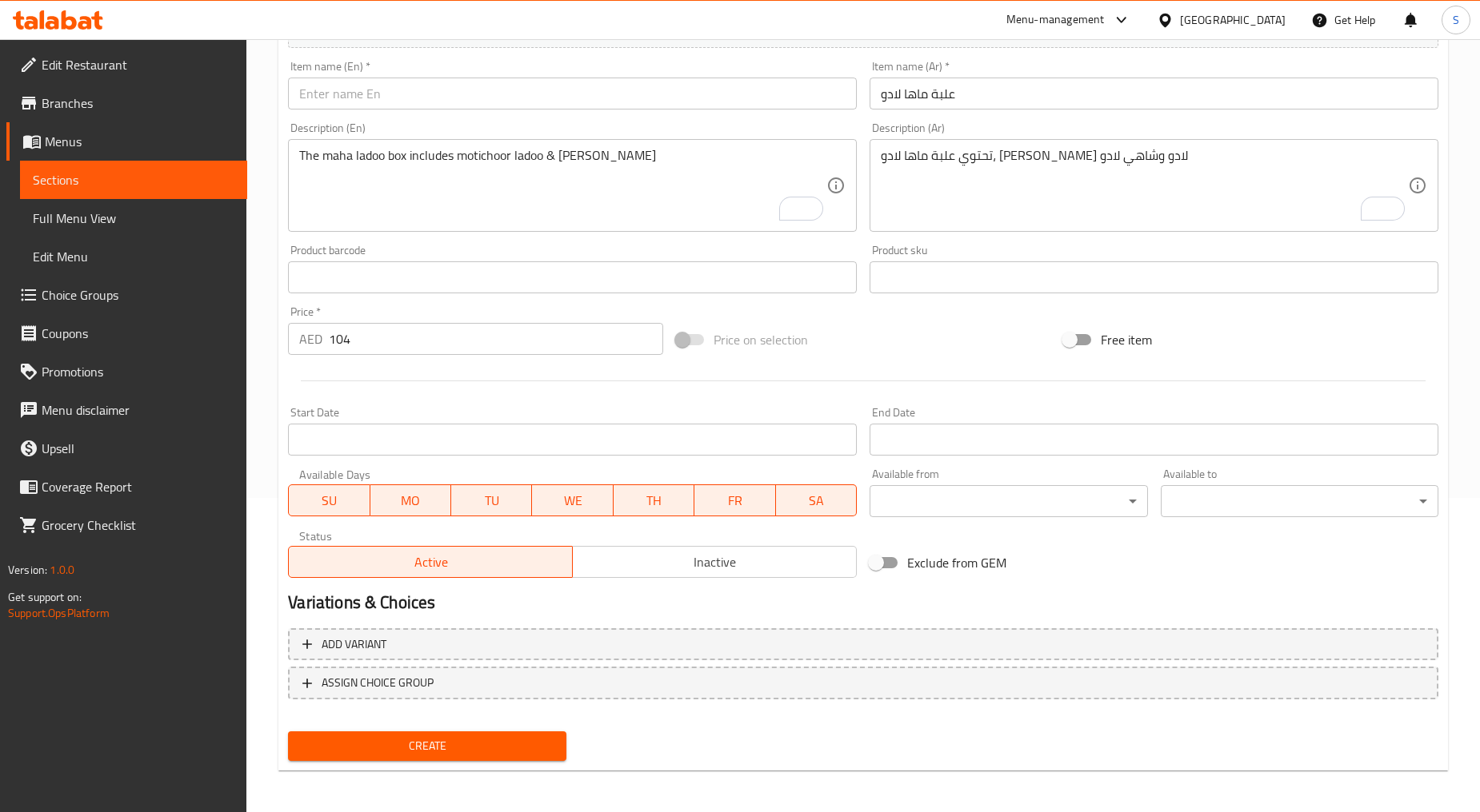
click at [406, 66] on div "Item name (En)   * Item name (En) *" at bounding box center [572, 85] width 569 height 49
click at [398, 94] on input "text" at bounding box center [572, 93] width 569 height 32
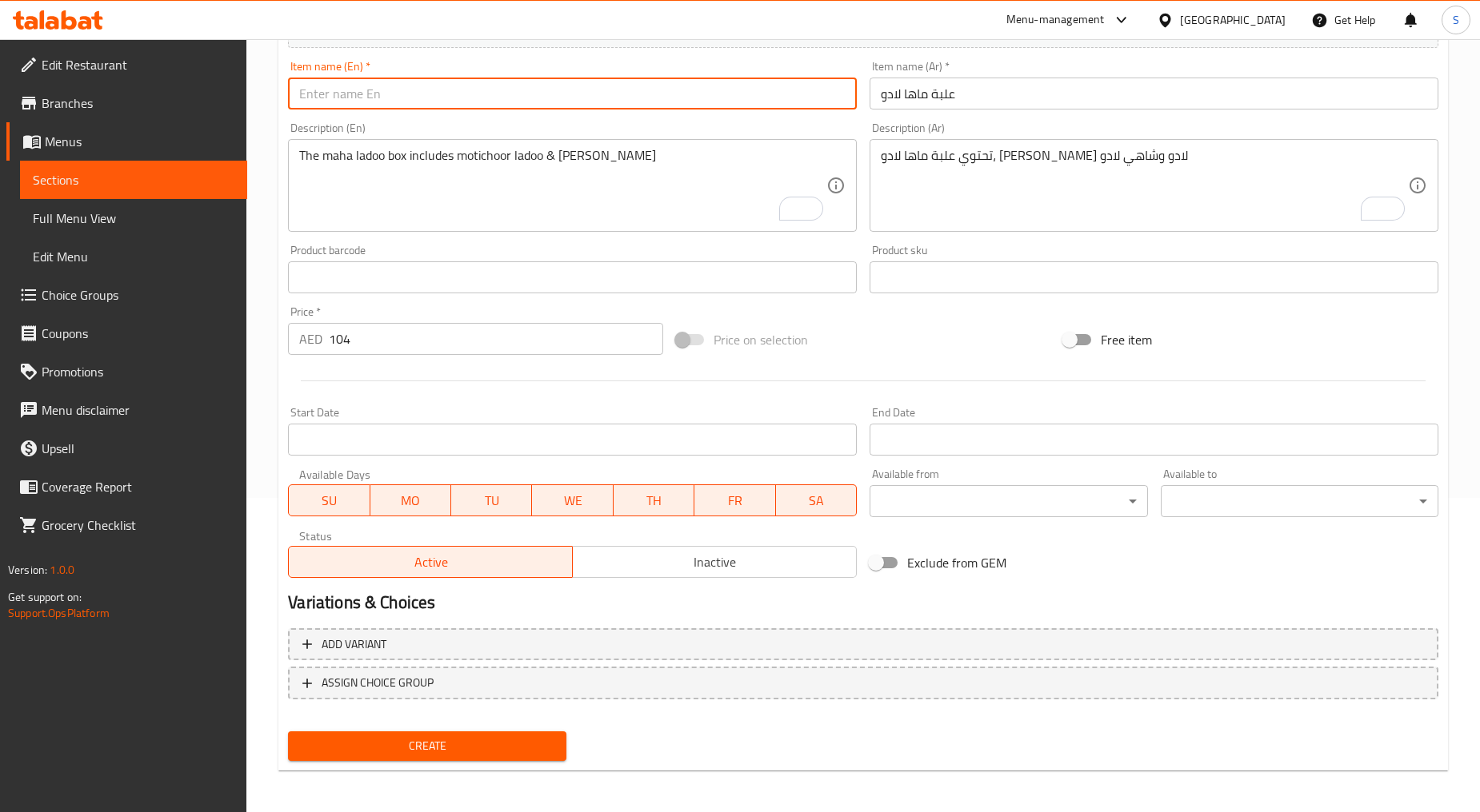
paste input "Maha Ladoo Box"
type input "Maha Ladoo Box"
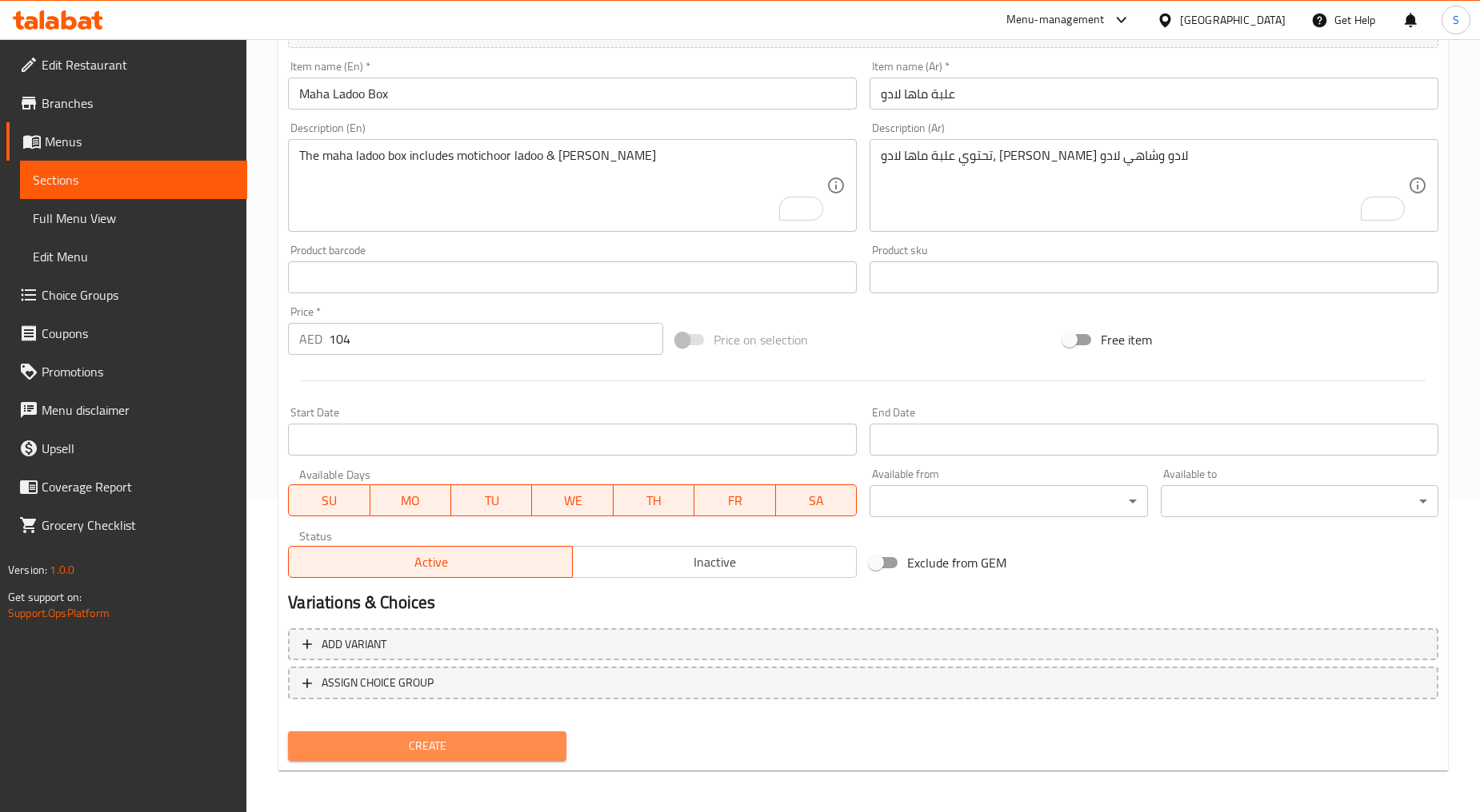
click at [444, 740] on span "Create" at bounding box center [426, 746] width 252 height 20
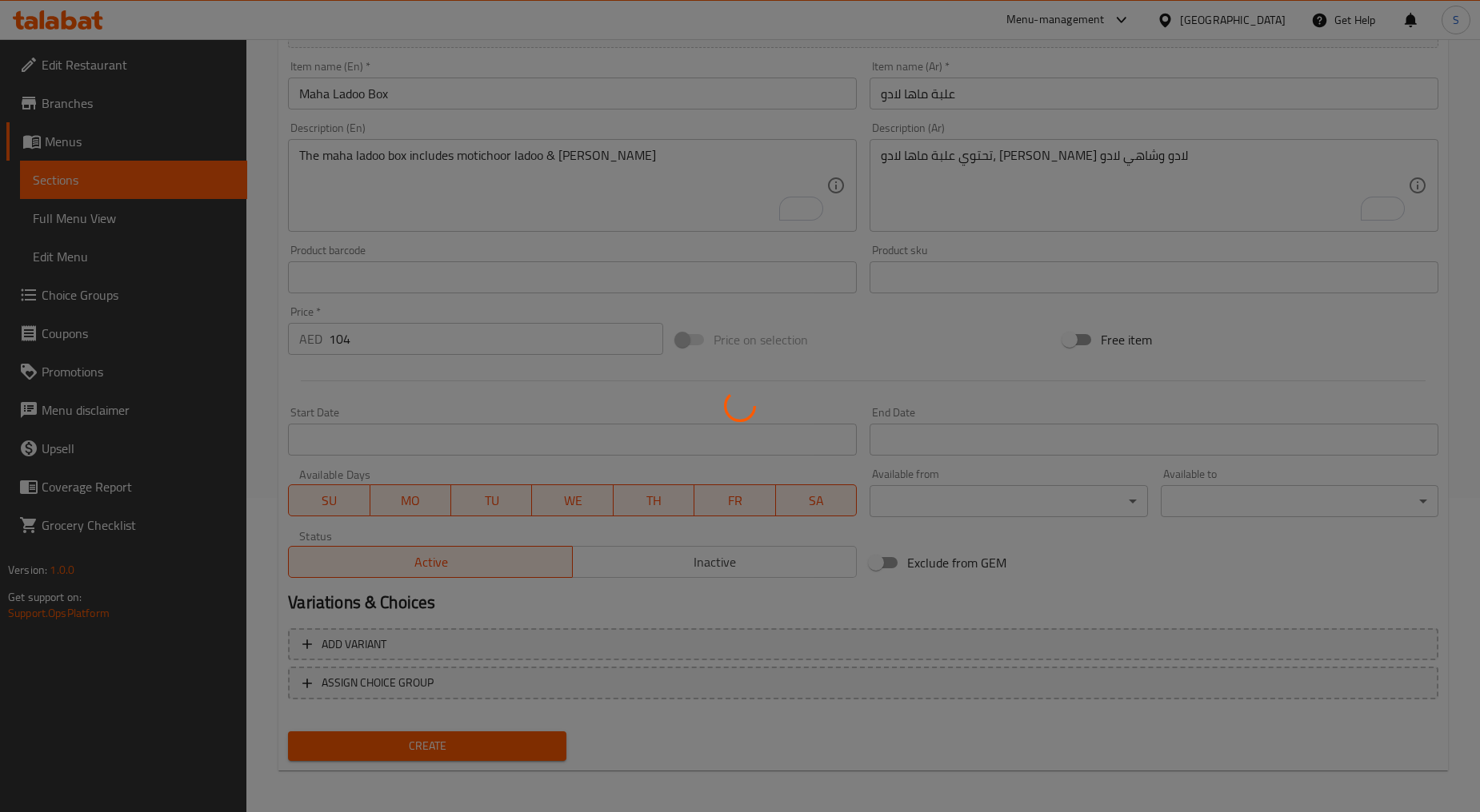
type input "0"
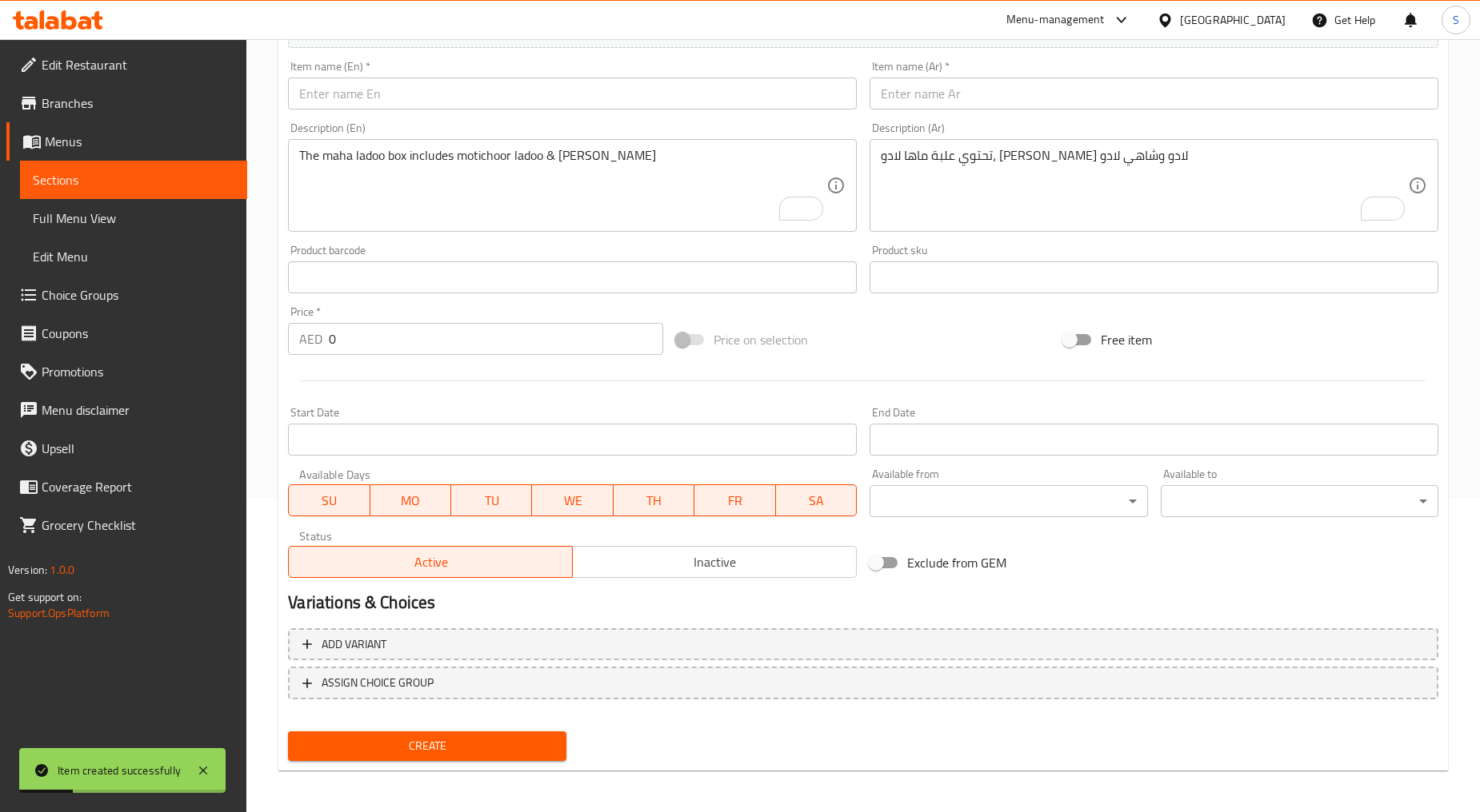
click at [970, 111] on div "Item name (Ar)   * Item name (Ar) *" at bounding box center [1154, 85] width 581 height 62
click at [970, 98] on input "text" at bounding box center [1154, 93] width 569 height 32
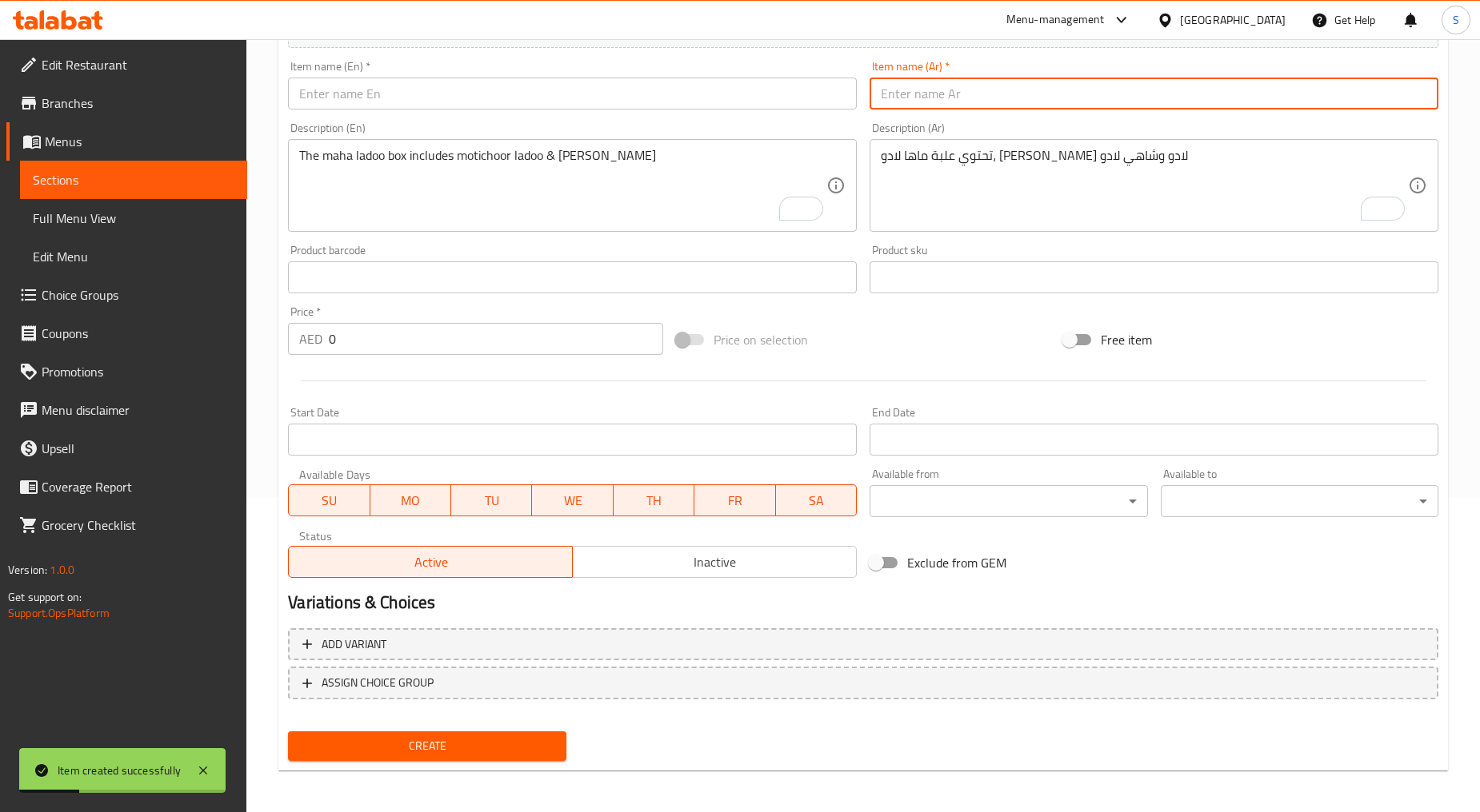
paste input "ديلايتس خالي من السكر"
type input "ديلايتس خالي من السكر"
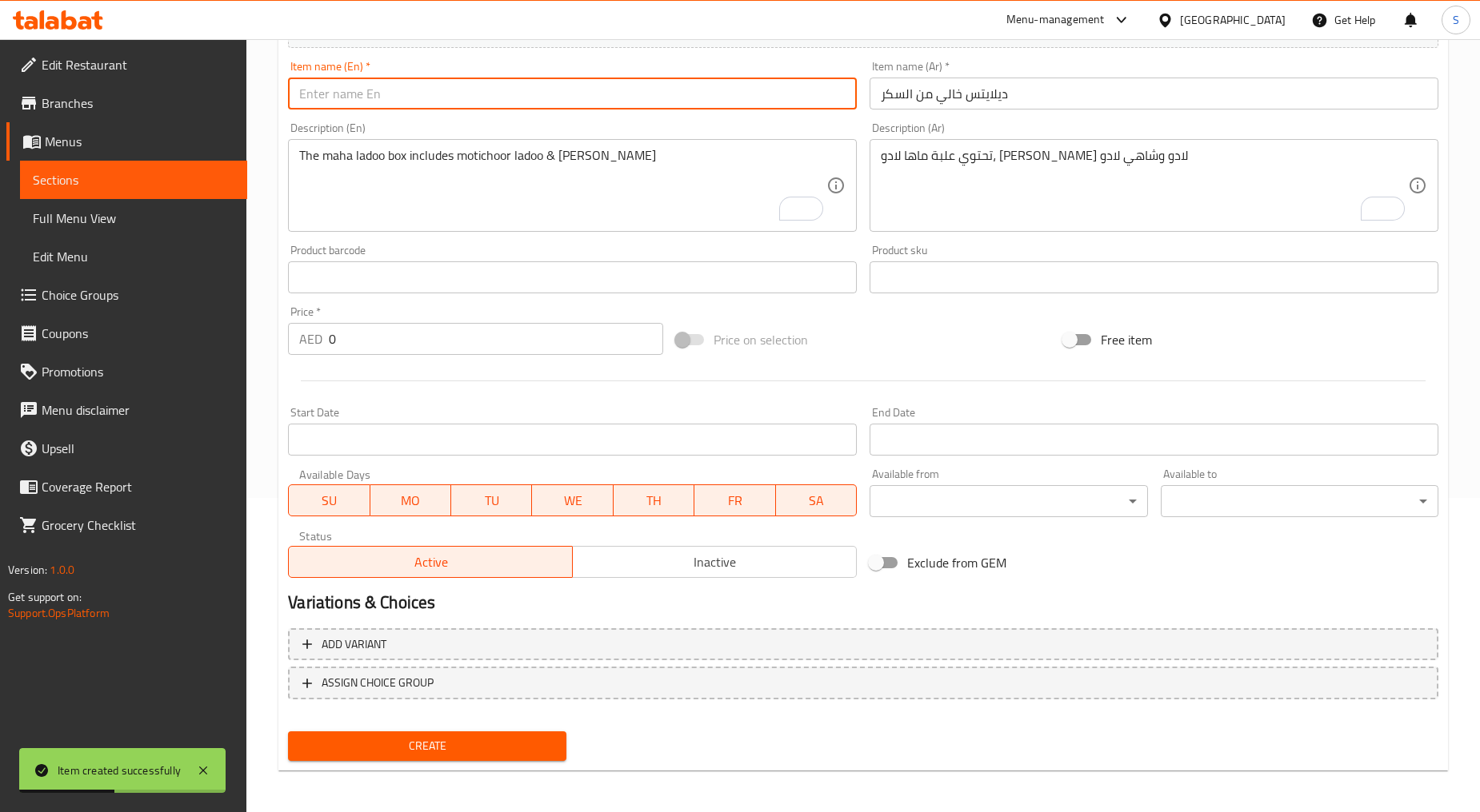
click at [436, 109] on input "text" at bounding box center [572, 93] width 569 height 32
paste input "Sugar Free Delights"
type input "Sugar Free Delights"
click at [905, 221] on textarea "تحتوي علبة ماها لادو، موتيكور لادو وشاهي لادو" at bounding box center [1144, 186] width 527 height 76
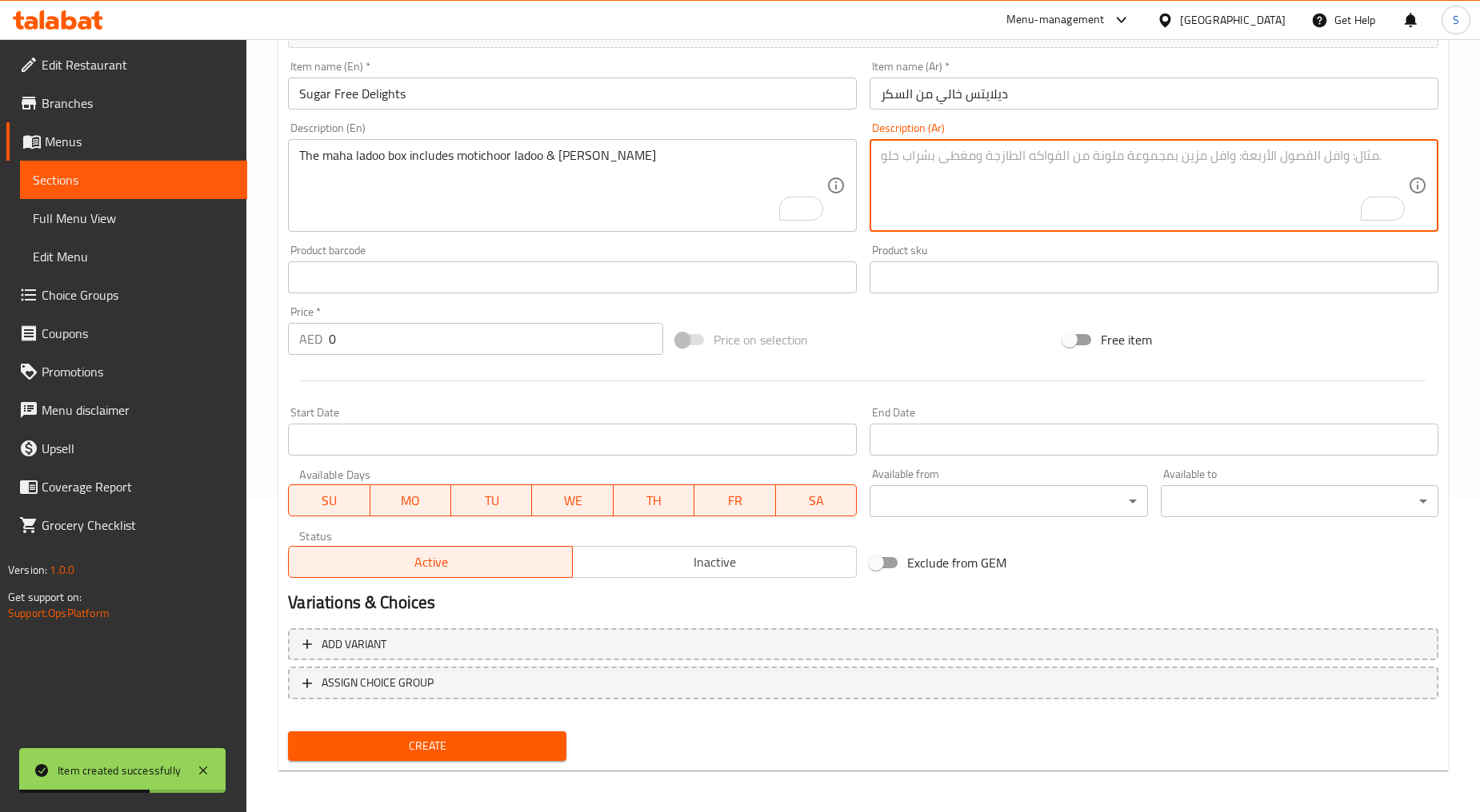
paste textarea "تحتوي هذه العلبة الأنيقة على أنجير بارفي وبارفي مشمش خاليين من السكر"
type textarea "تحتوي هذه العلبة الأنيقة على أنجير بارفي وبارفي مشمش خاليين من السكر"
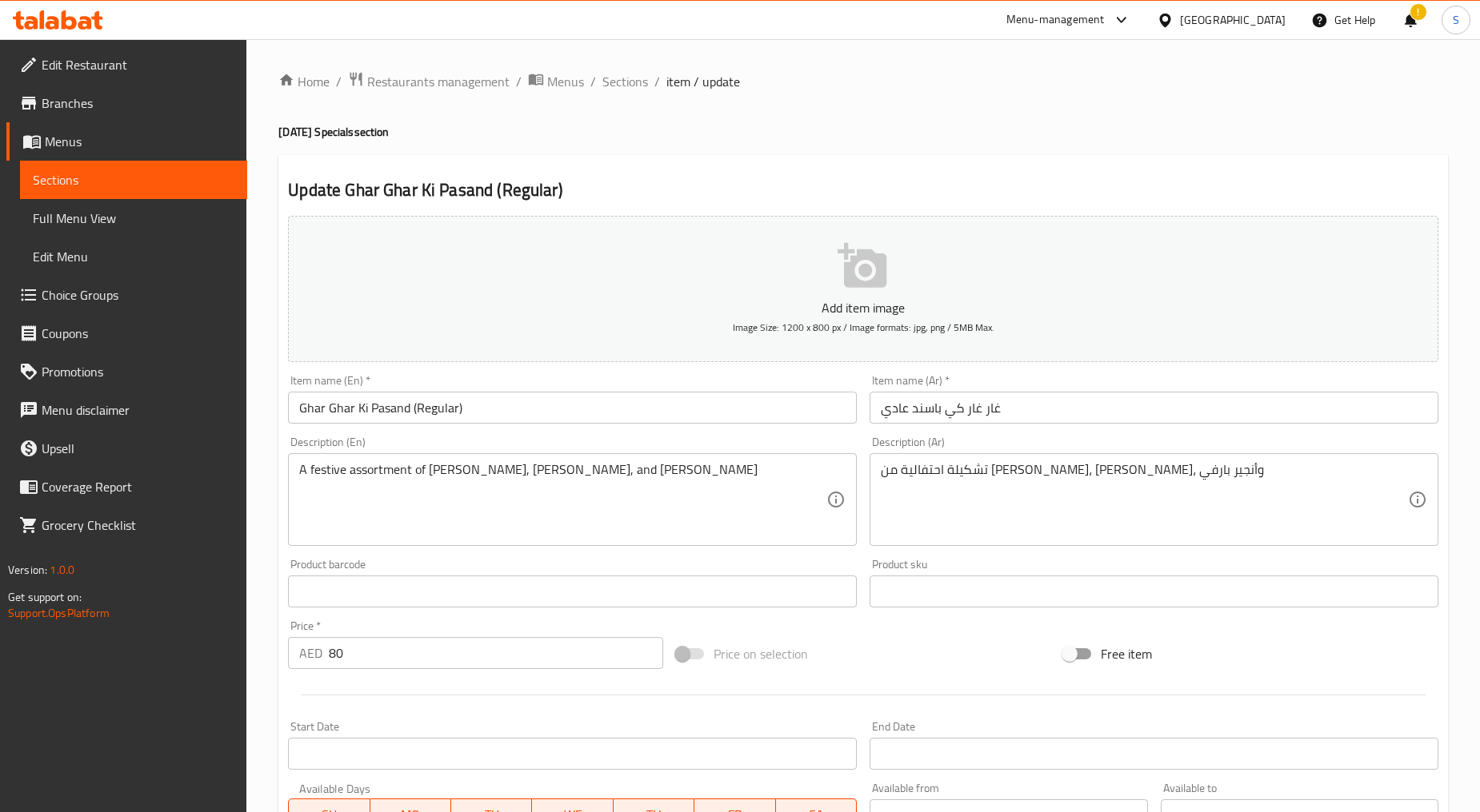
click at [436, 404] on input "Ghar Ghar Ki Pasand (Regular)" at bounding box center [572, 407] width 569 height 32
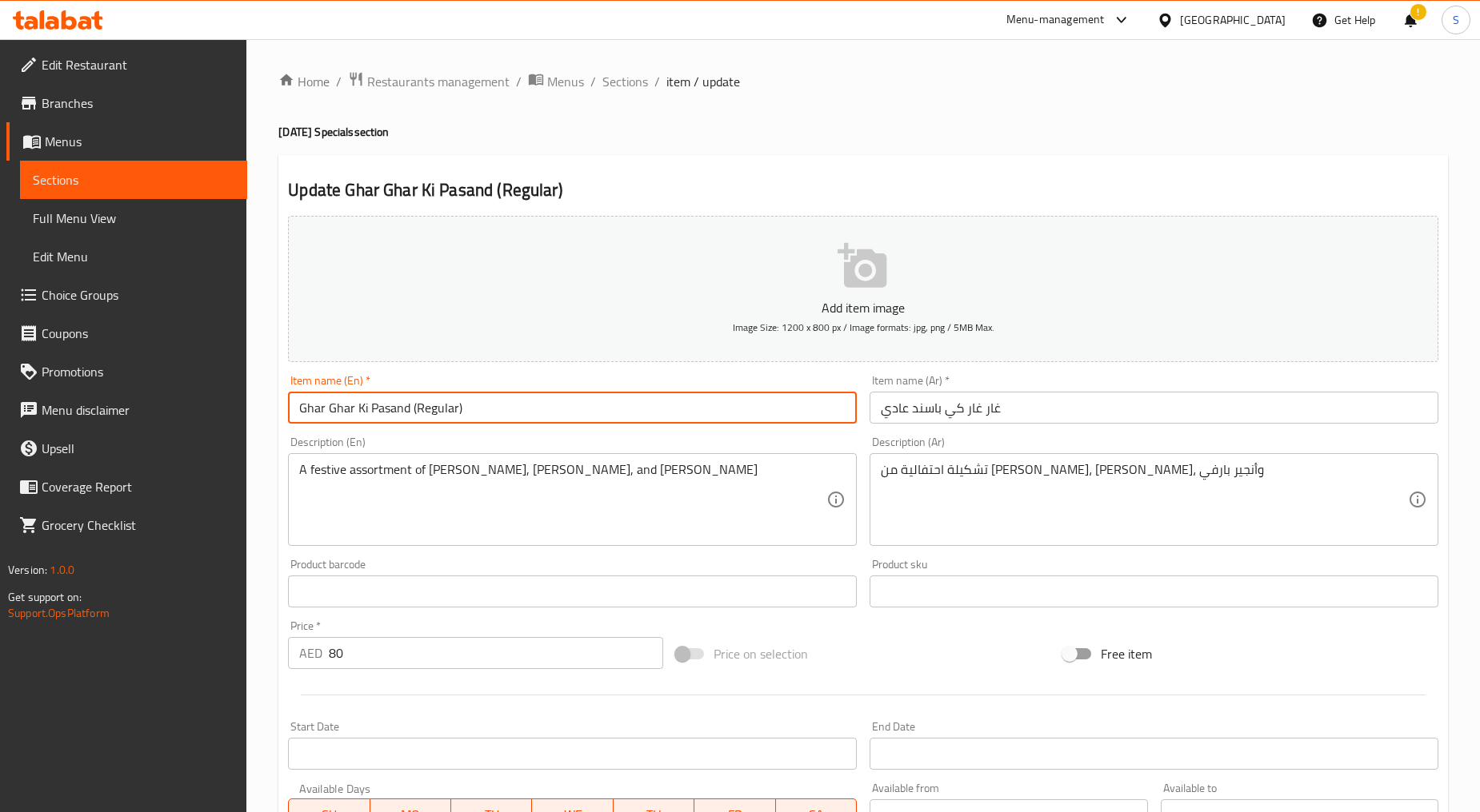
click at [436, 404] on input "Ghar Ghar Ki Pasand (Regular)" at bounding box center [572, 407] width 569 height 32
click at [926, 413] on input "غار غار كي باسند عادي" at bounding box center [1154, 407] width 569 height 32
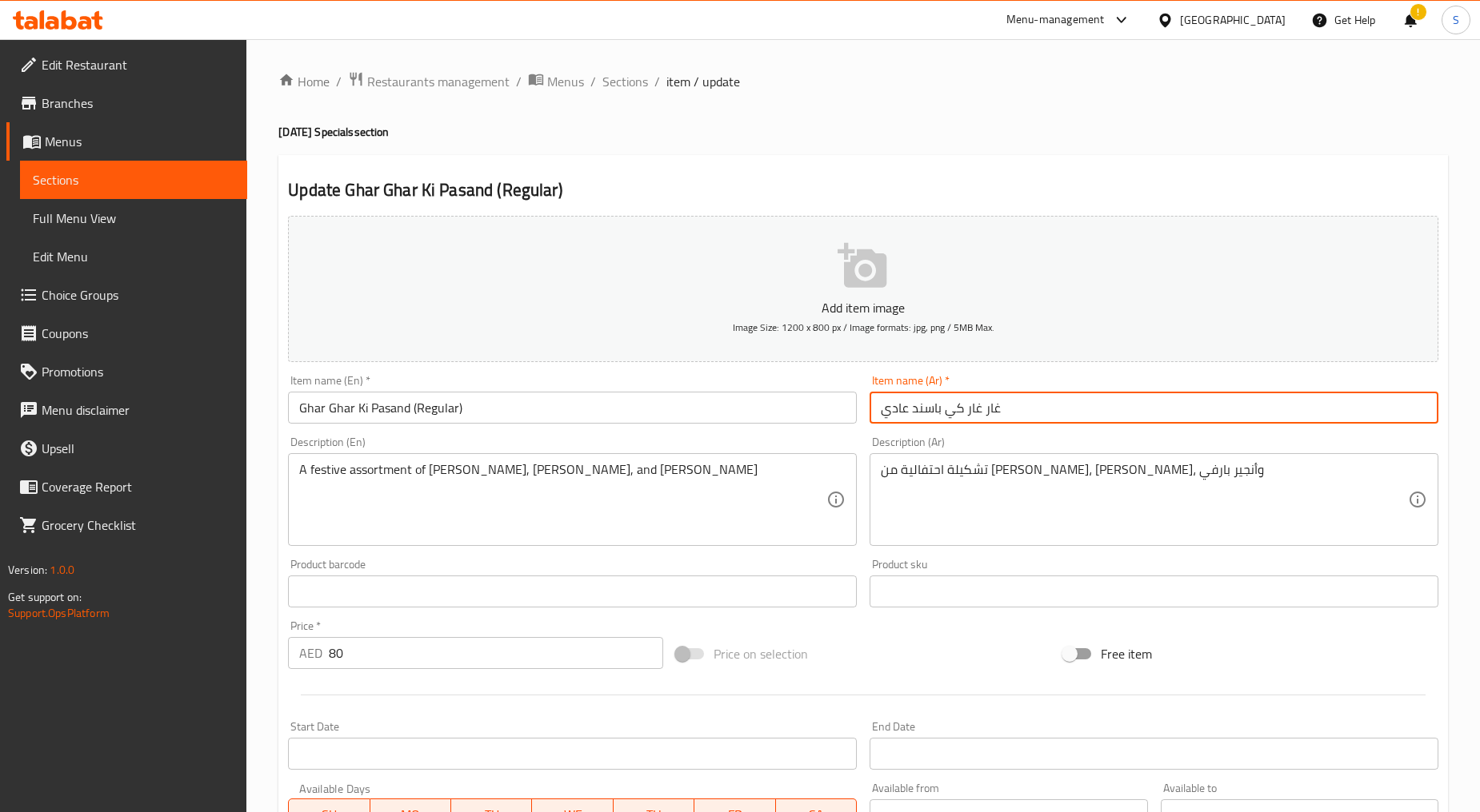
click at [926, 413] on input "غار غار كي باسند عادي" at bounding box center [1154, 407] width 569 height 32
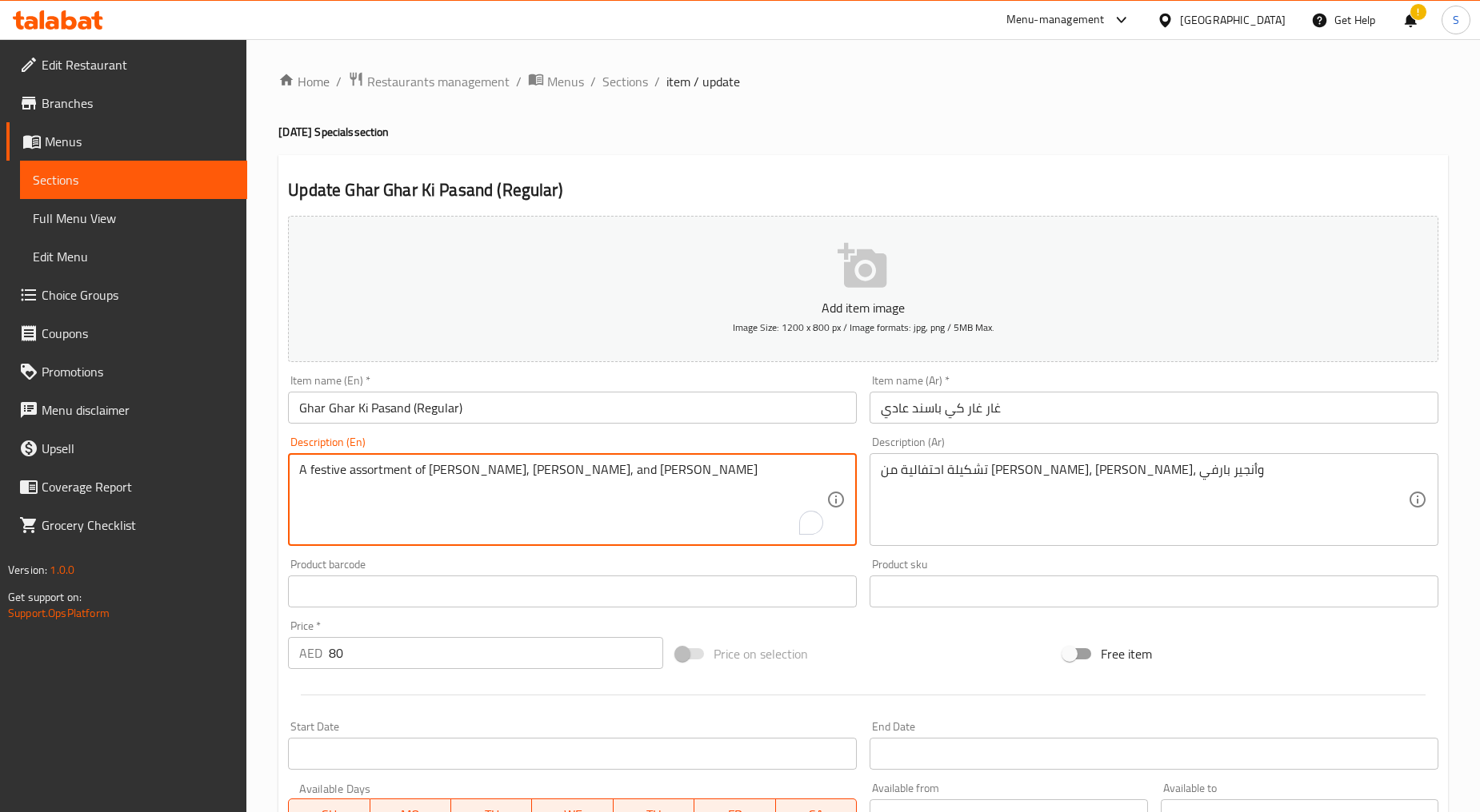
click at [521, 508] on textarea "A festive assortment of [PERSON_NAME], [PERSON_NAME], and [PERSON_NAME]" at bounding box center [562, 500] width 527 height 76
drag, startPoint x: 992, startPoint y: 456, endPoint x: 1000, endPoint y: 466, distance: 12.8
click at [992, 458] on div "تشكيلة احتفالية من [PERSON_NAME]، [PERSON_NAME]، وأنجير بارفي Description (Ar)" at bounding box center [1154, 500] width 569 height 93
click at [1000, 466] on textarea "تشكيلة احتفالية من [PERSON_NAME]، [PERSON_NAME]، وأنجير بارفي" at bounding box center [1144, 500] width 527 height 76
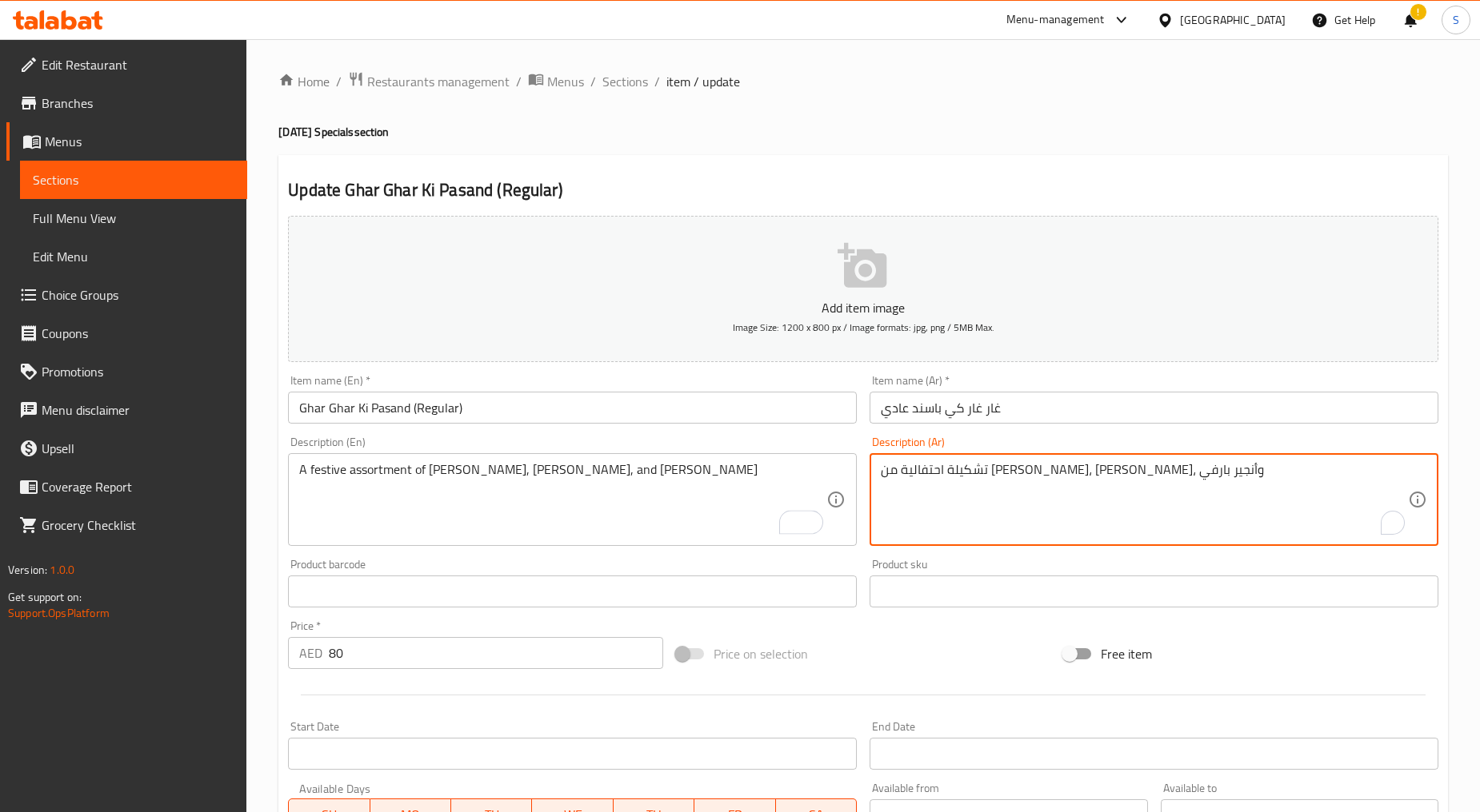
click at [1001, 468] on textarea "تشكيلة احتفالية من [PERSON_NAME]، [PERSON_NAME]، وأنجير بارفي" at bounding box center [1144, 500] width 527 height 76
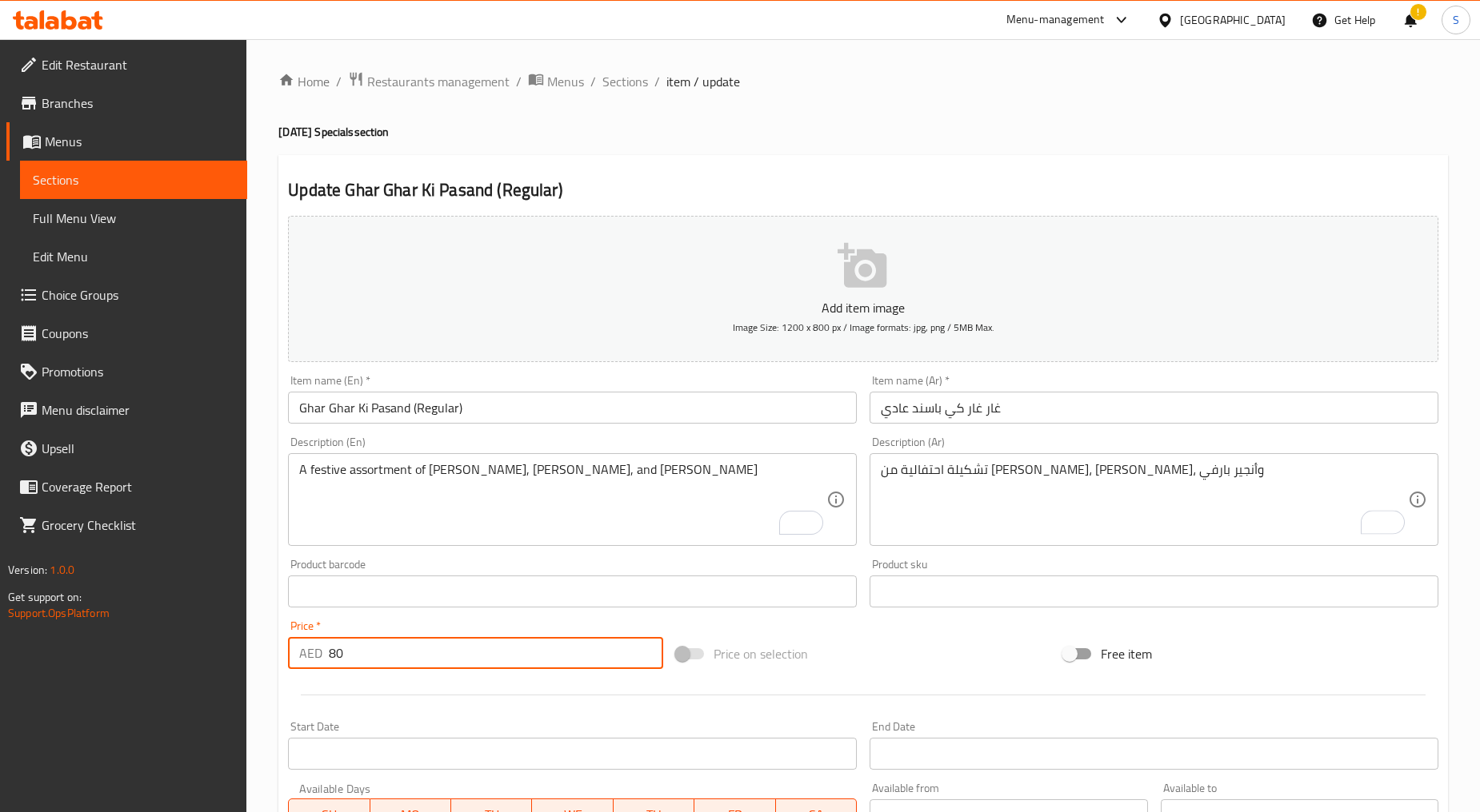
click at [401, 645] on input "80" at bounding box center [496, 653] width 335 height 32
click at [498, 402] on input "Ghar Ghar Ki Pasand (Regular)" at bounding box center [572, 407] width 569 height 32
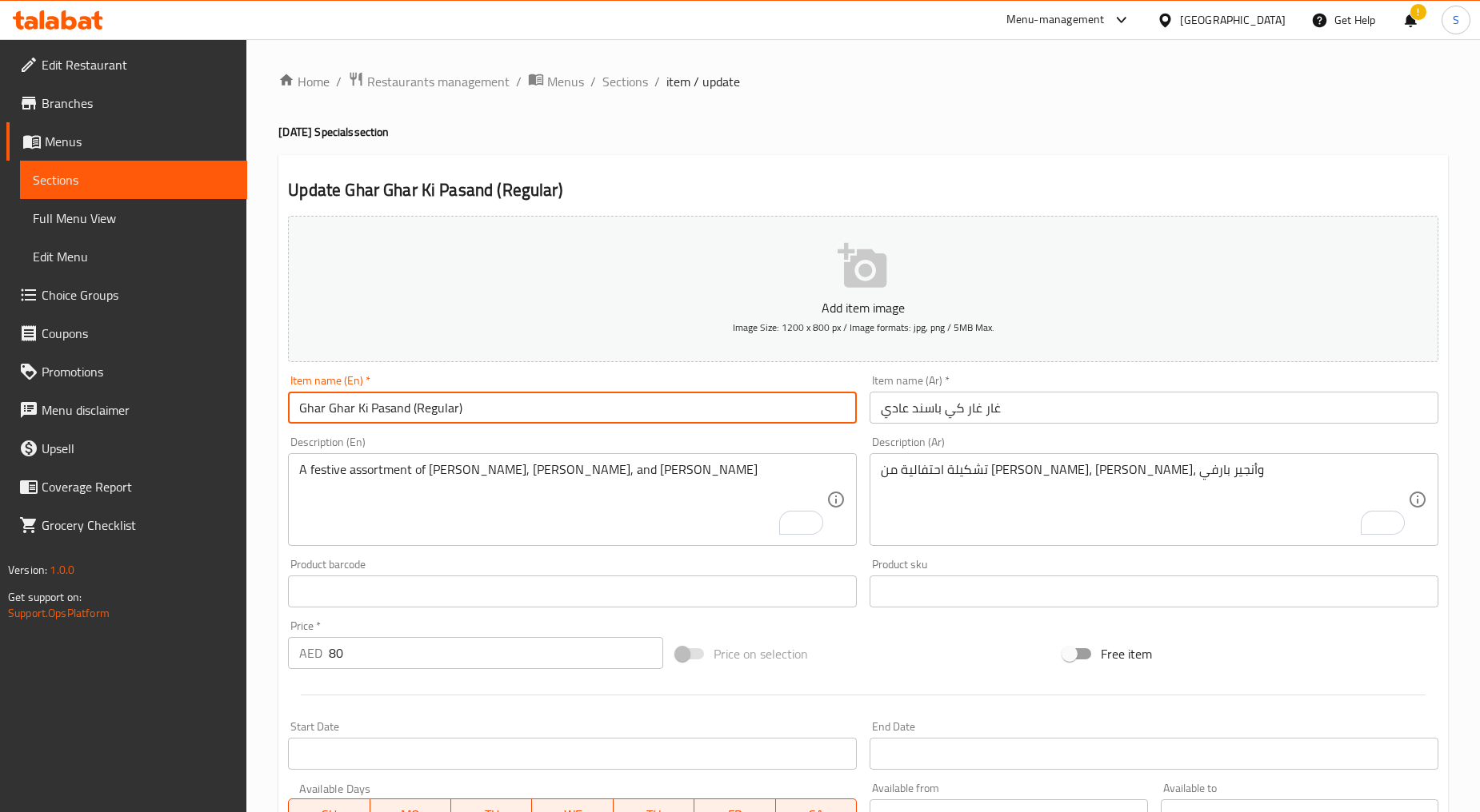
click at [498, 402] on input "Ghar Ghar Ki Pasand (Regular)" at bounding box center [572, 407] width 569 height 32
click at [613, 91] on span "Sections" at bounding box center [625, 81] width 46 height 20
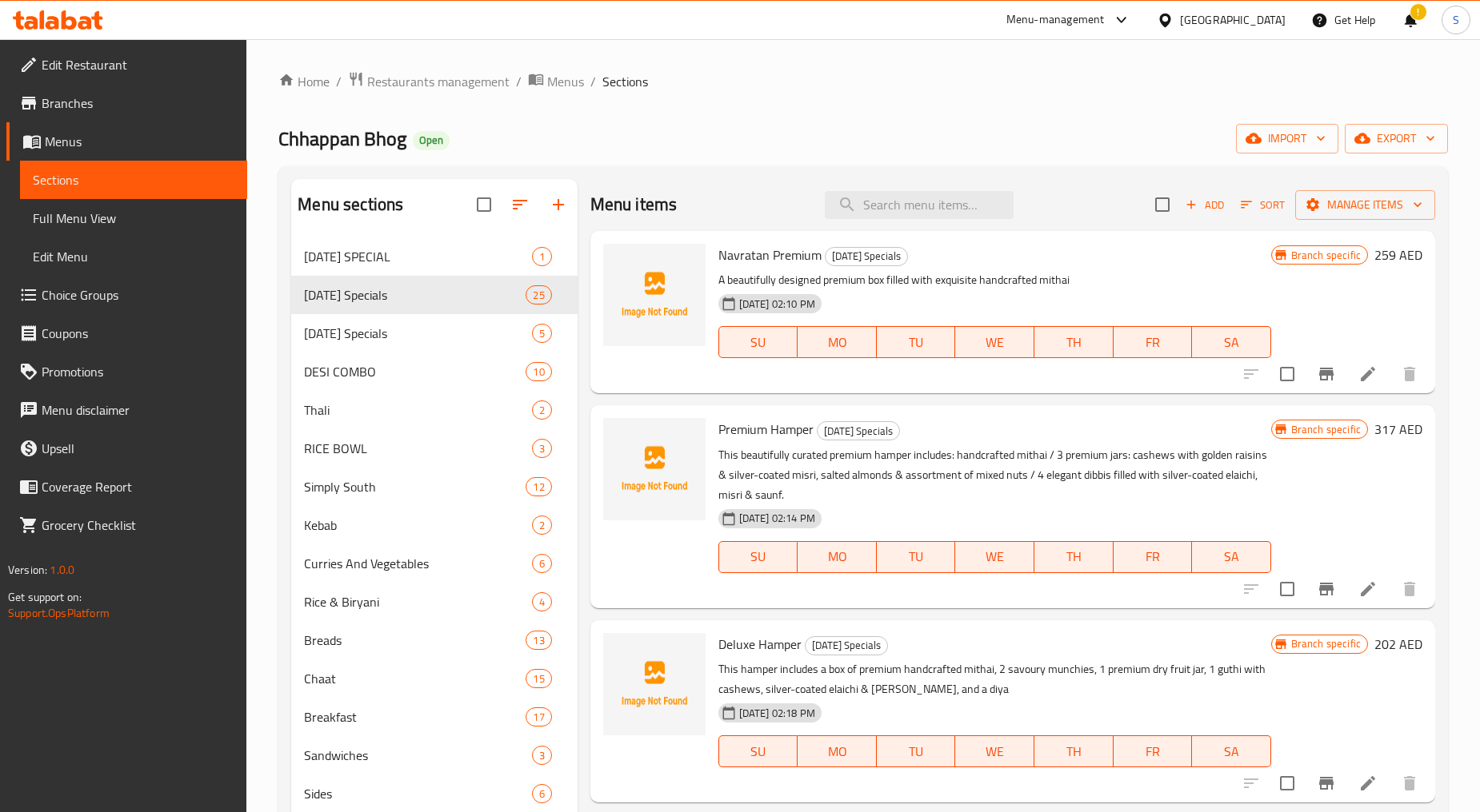
click at [620, 88] on span "Sections" at bounding box center [625, 81] width 46 height 20
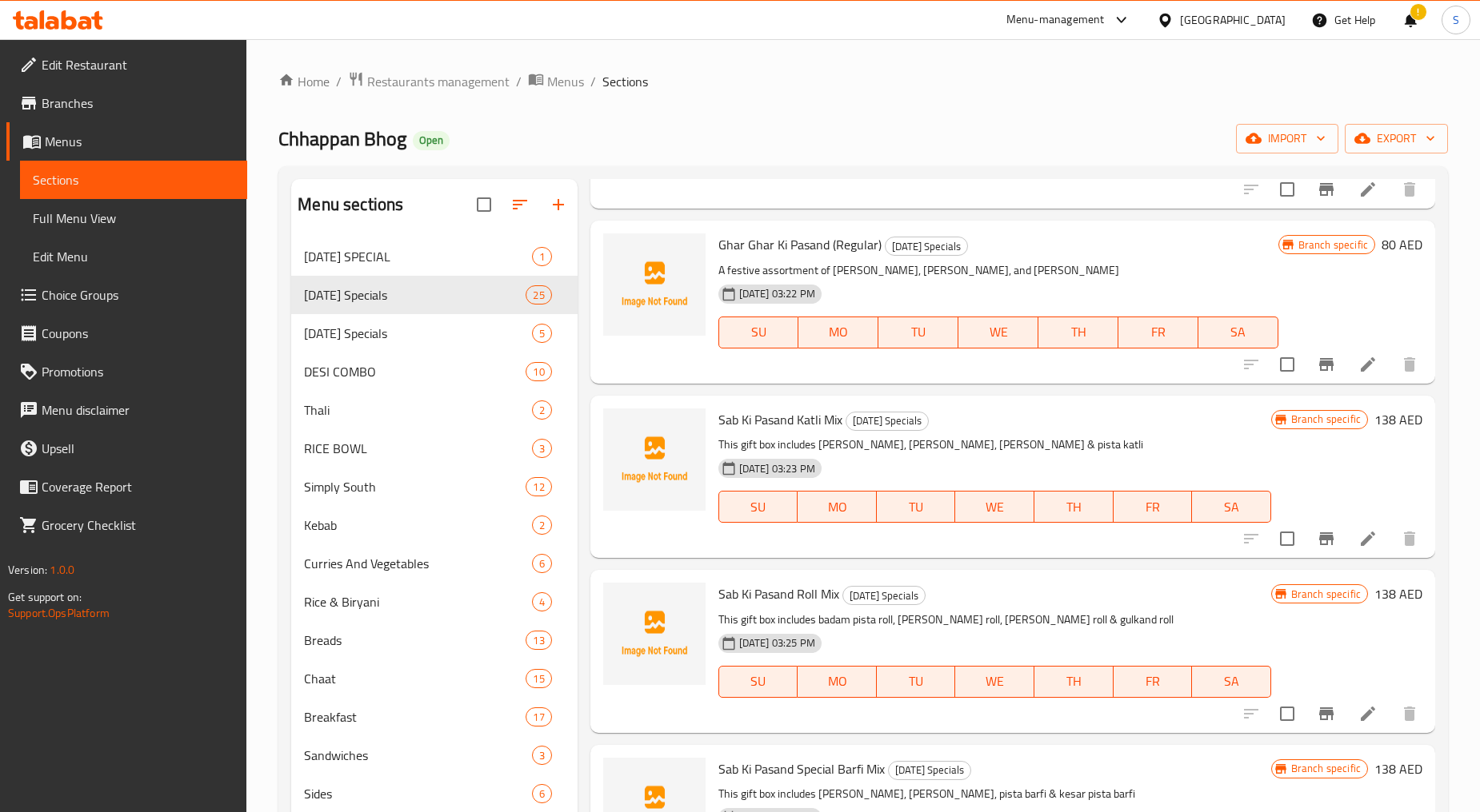
scroll to position [2643, 0]
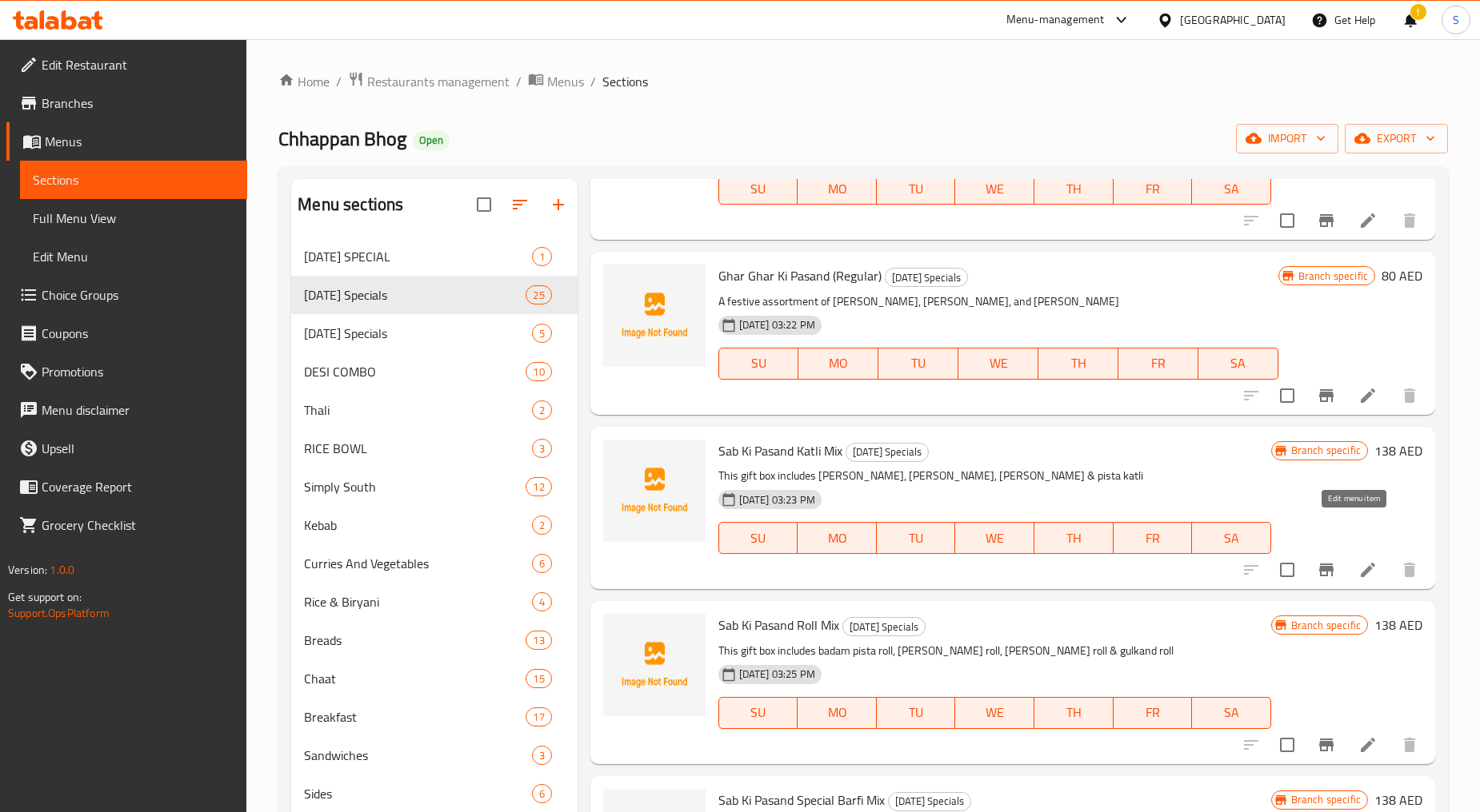
click at [1358, 561] on icon at bounding box center [1368, 570] width 20 height 20
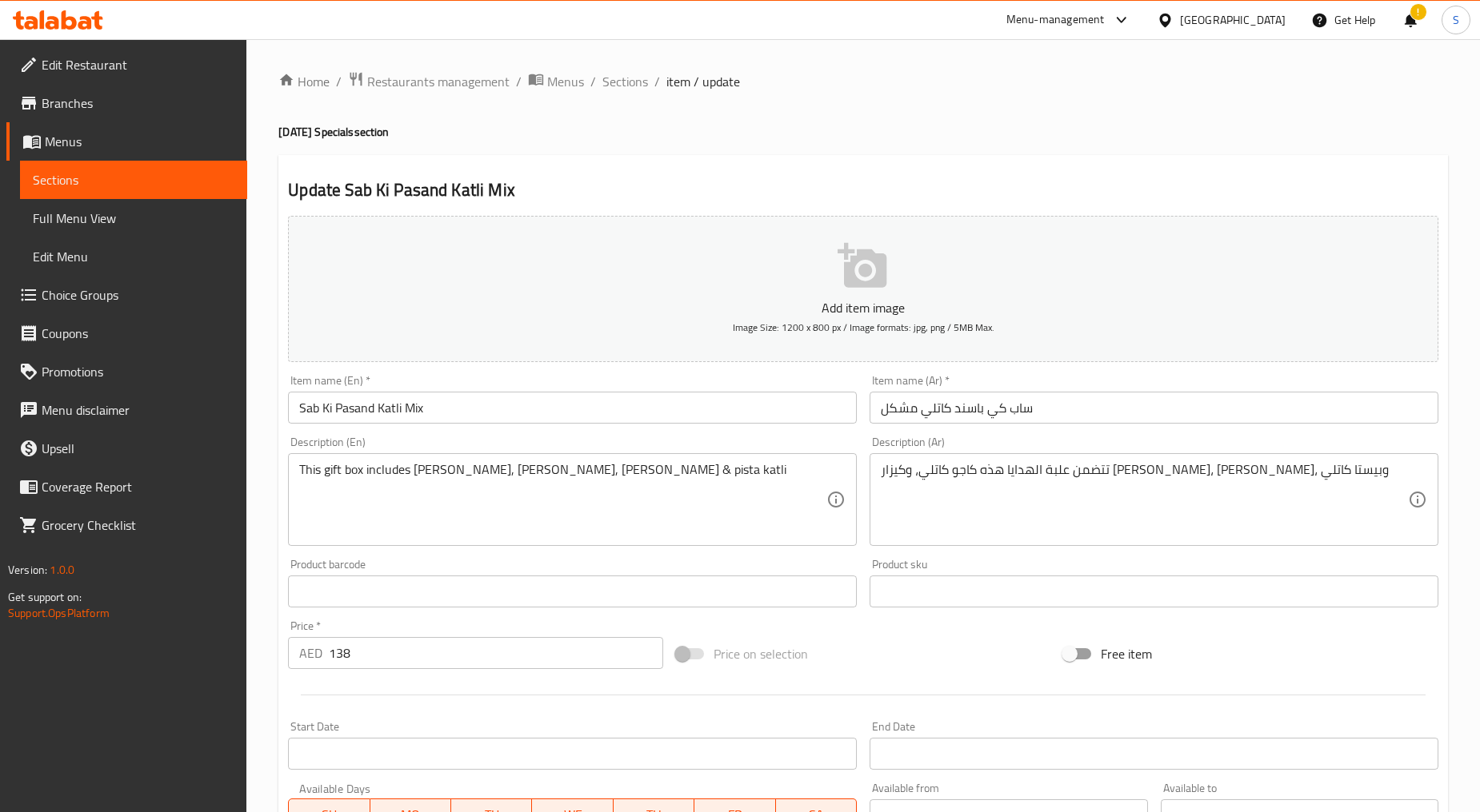
click at [476, 420] on input "Sab Ki Pasand Katli Mix" at bounding box center [572, 407] width 569 height 32
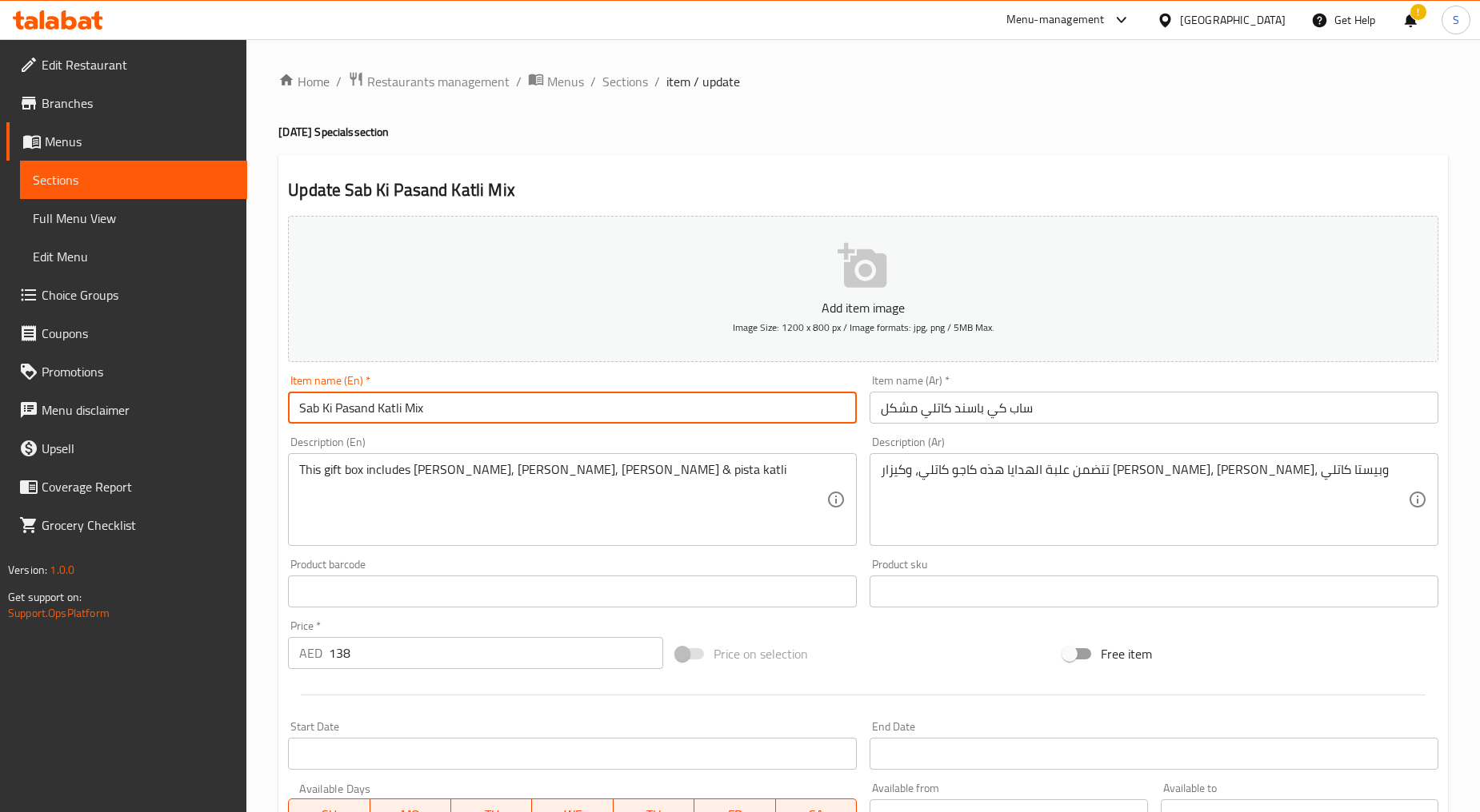
click at [476, 420] on input "Sab Ki Pasand Katli Mix" at bounding box center [572, 407] width 569 height 32
click at [979, 419] on input "ساب كي باسند كاتلي مشكل" at bounding box center [1154, 407] width 569 height 32
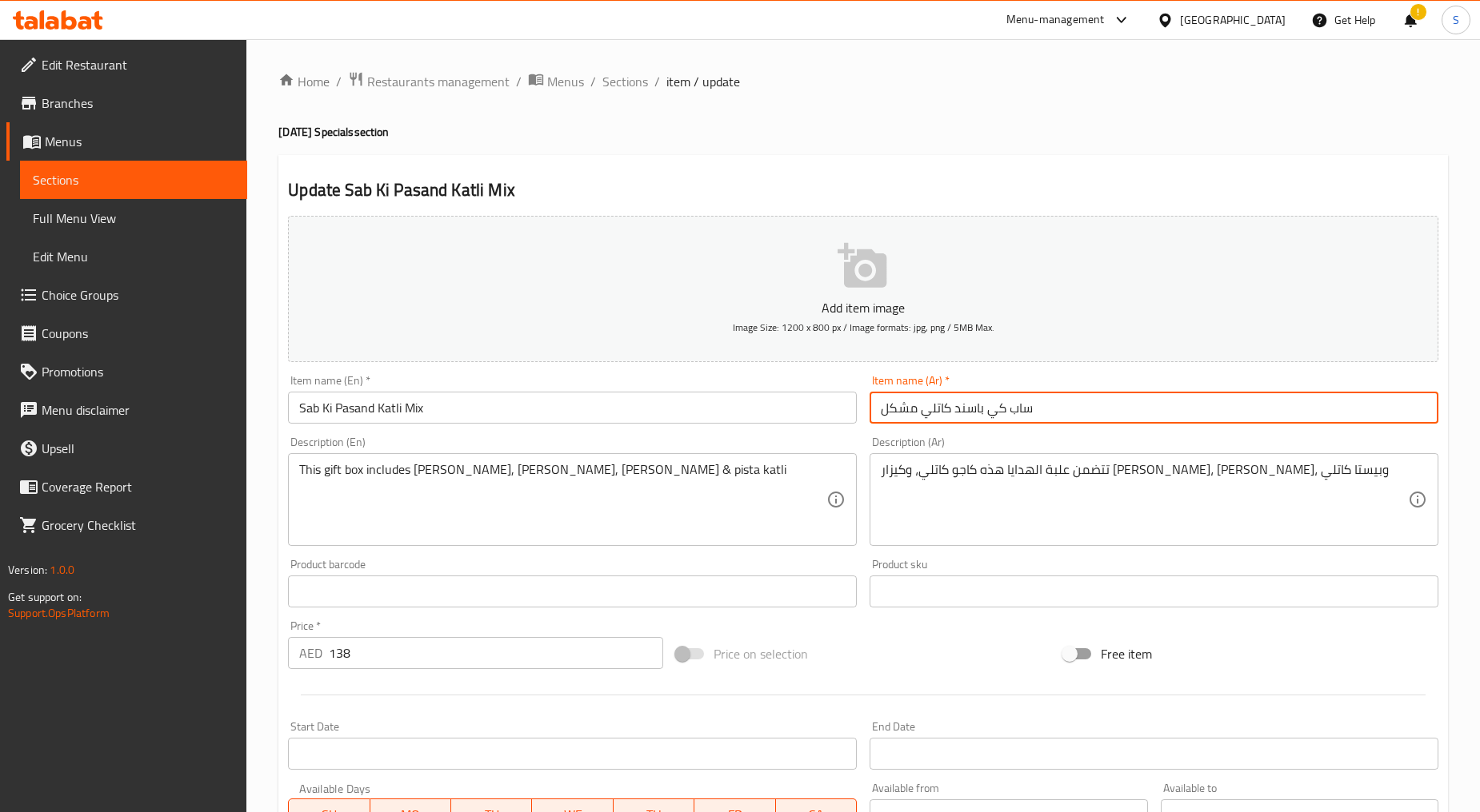
click at [979, 419] on input "ساب كي باسند كاتلي مشكل" at bounding box center [1154, 407] width 569 height 32
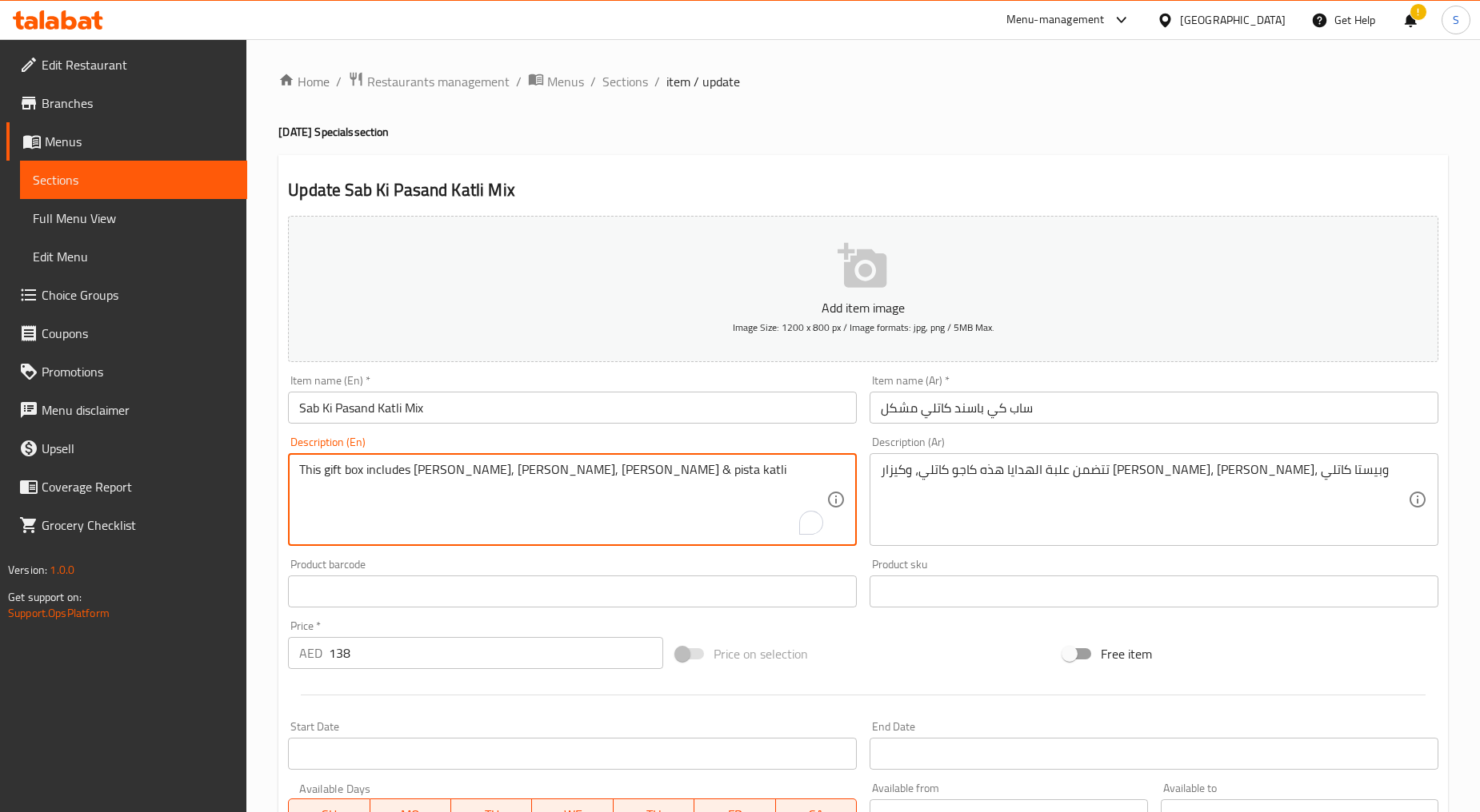
click at [644, 469] on textarea "This gift box includes [PERSON_NAME], [PERSON_NAME], [PERSON_NAME] & pista katli" at bounding box center [562, 500] width 527 height 76
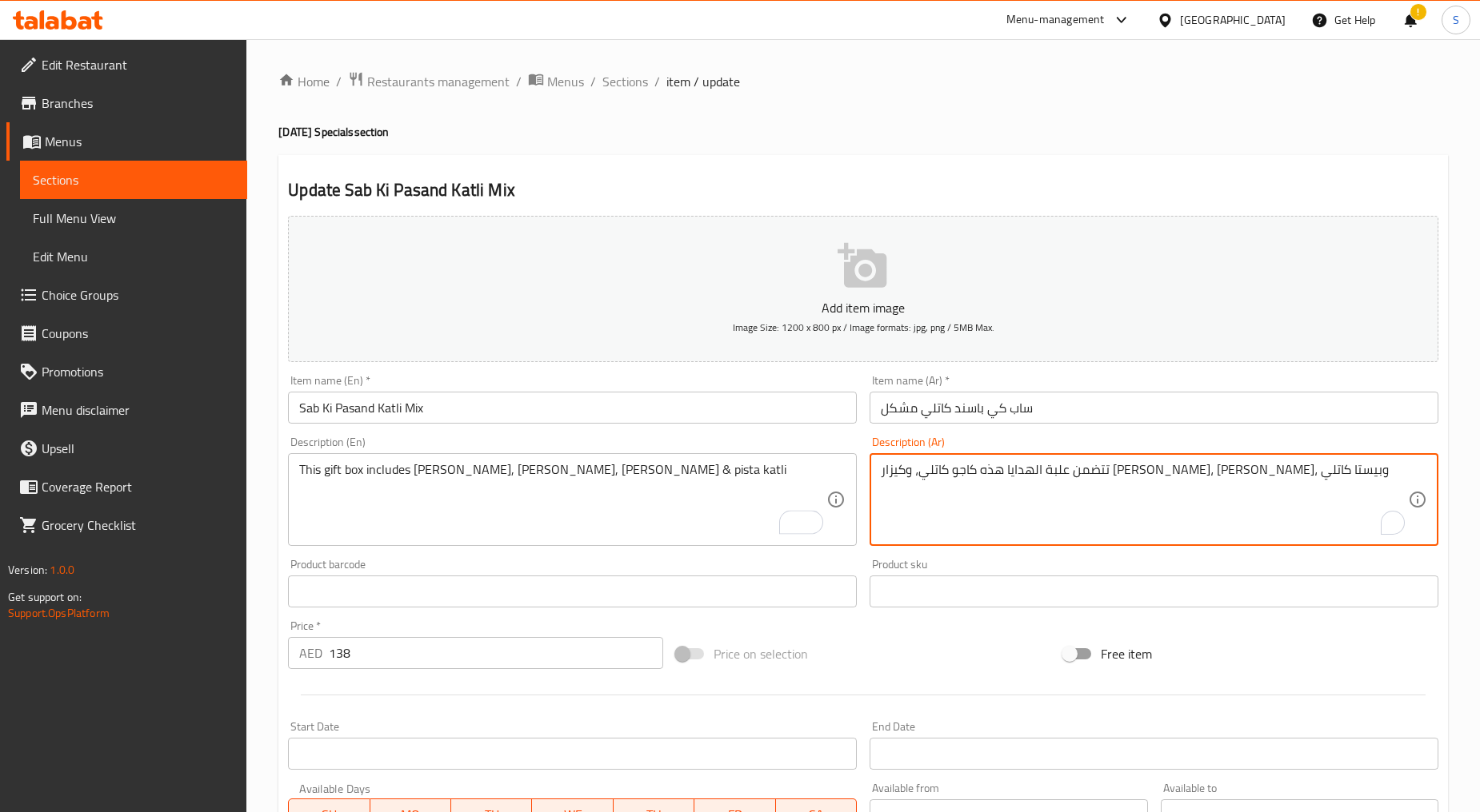
click at [995, 485] on textarea "تتضمن علبة الهدايا هذه كاجو كاتلي، وكيزار كاتلي، وروز كاتلي، وبيستا كاتلي" at bounding box center [1144, 500] width 527 height 76
click at [372, 653] on input "138" at bounding box center [496, 653] width 335 height 32
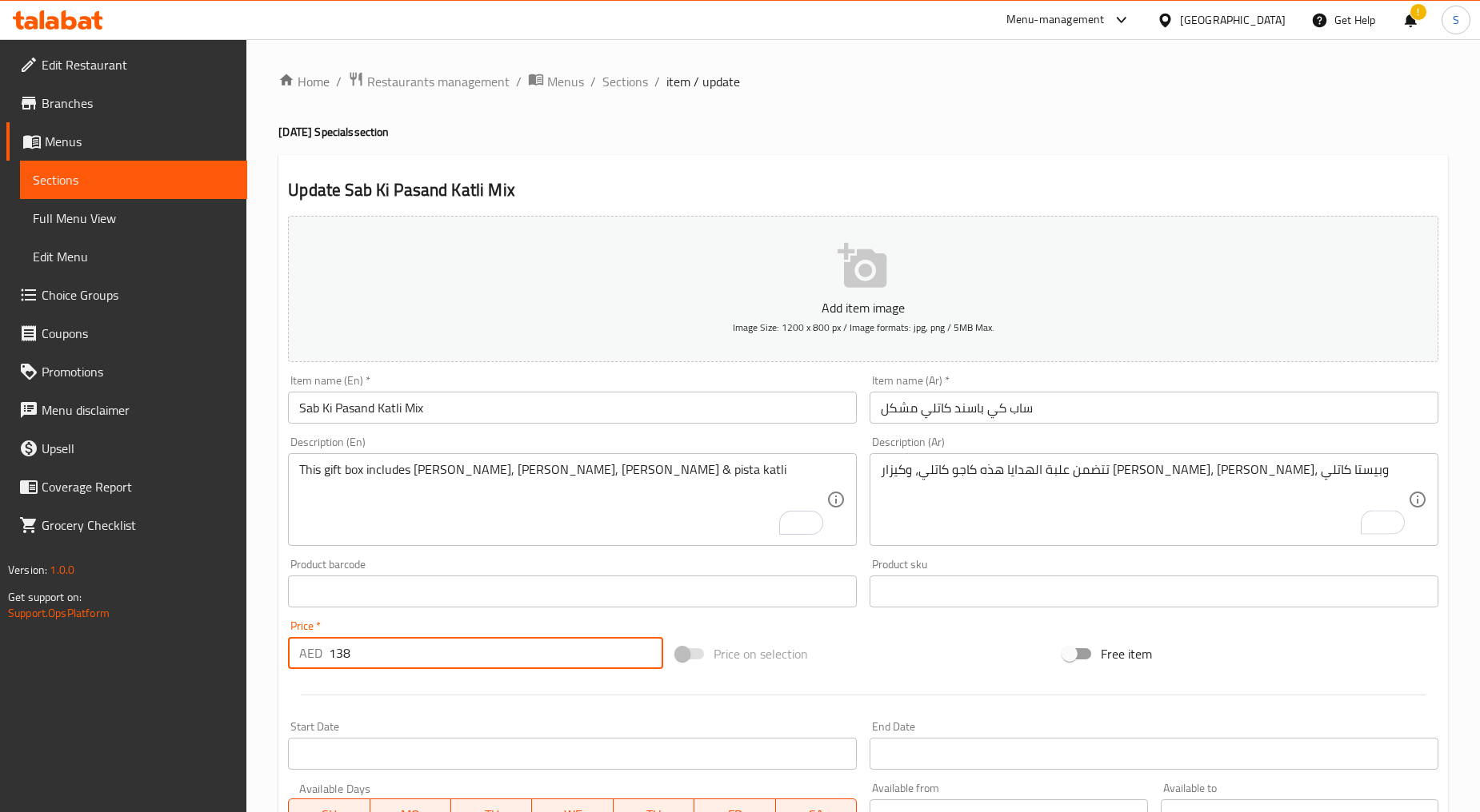
click at [372, 653] on input "138" at bounding box center [496, 653] width 335 height 32
click at [628, 85] on span "Sections" at bounding box center [625, 81] width 46 height 20
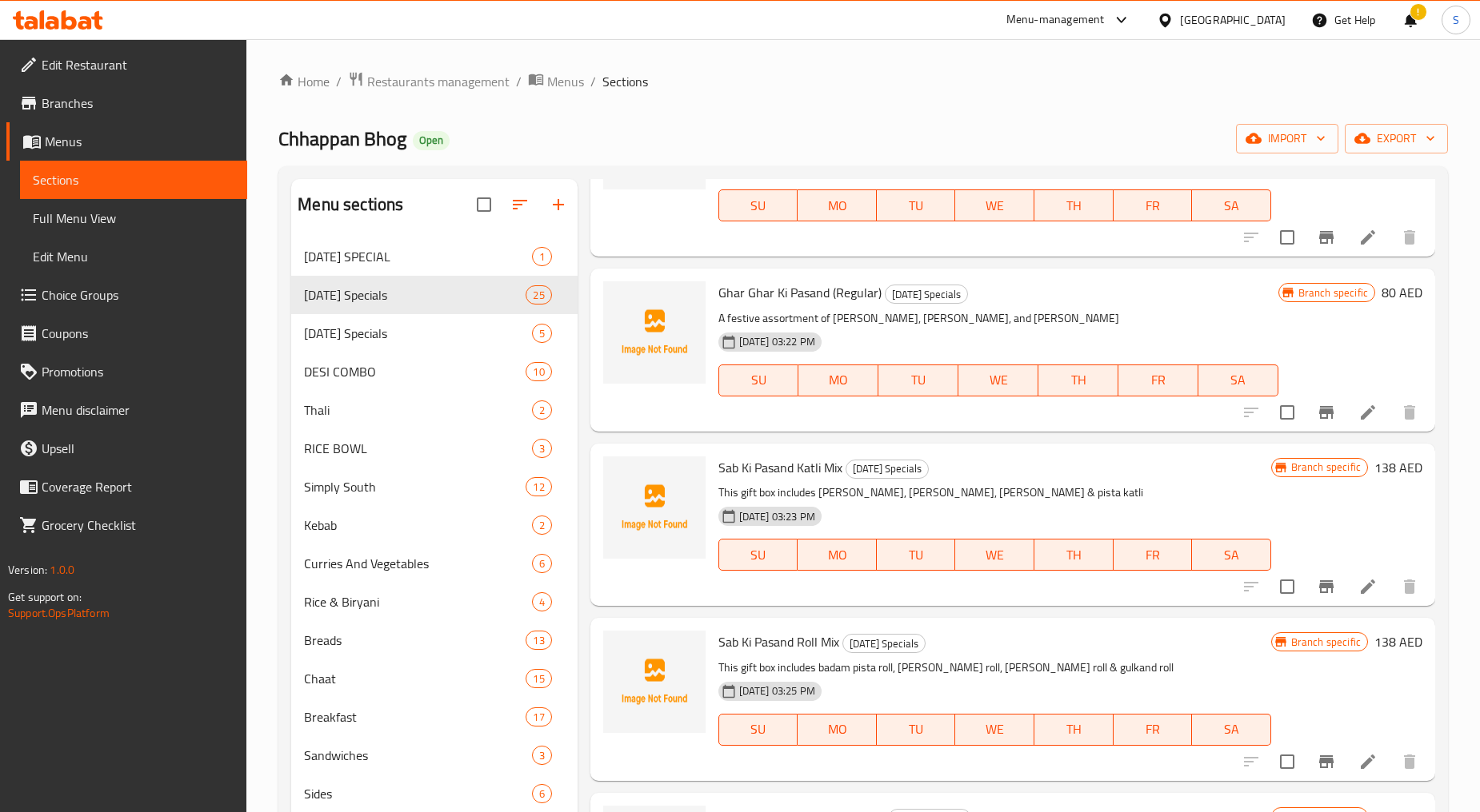
scroll to position [2665, 0]
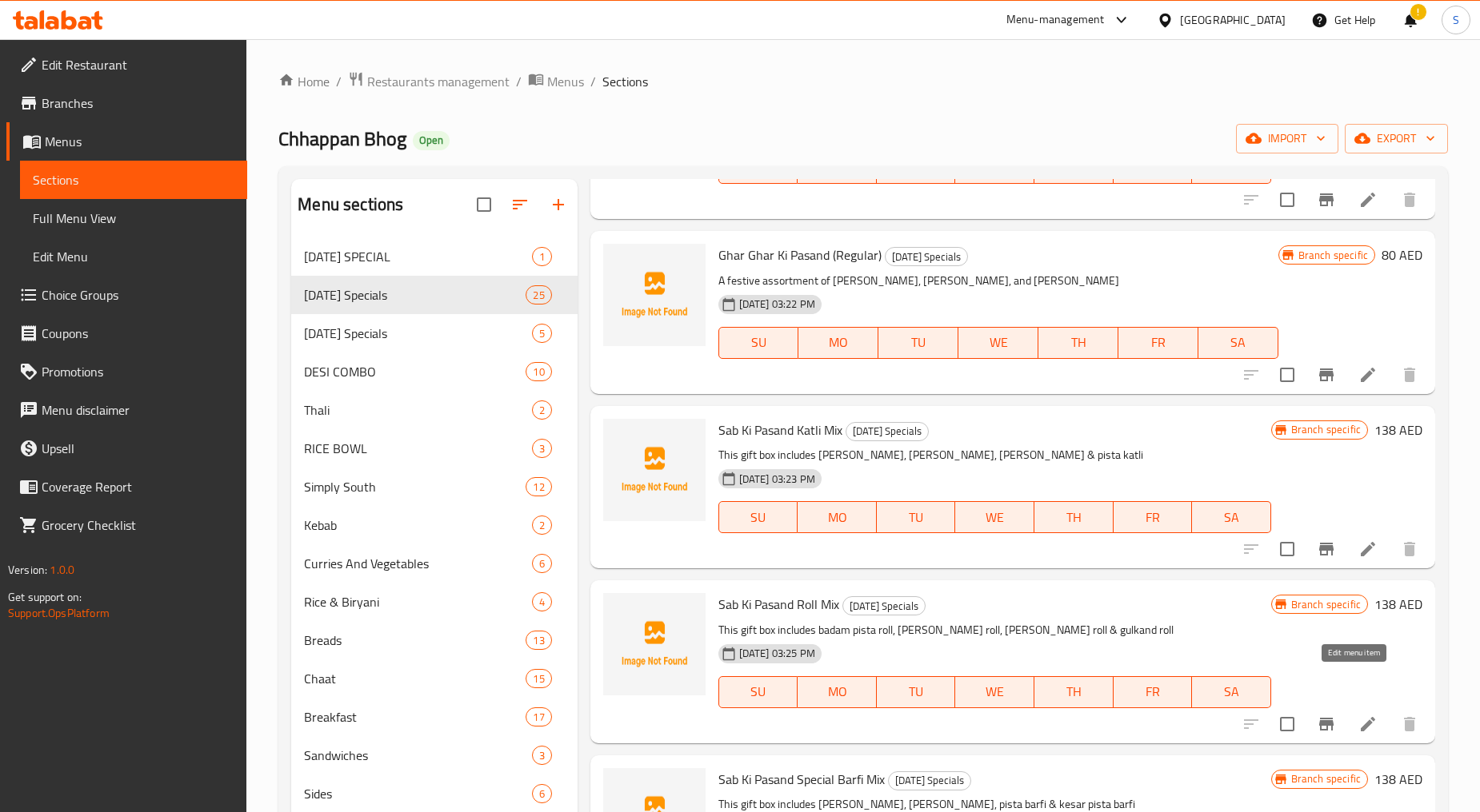
click at [1358, 714] on icon at bounding box center [1368, 724] width 20 height 20
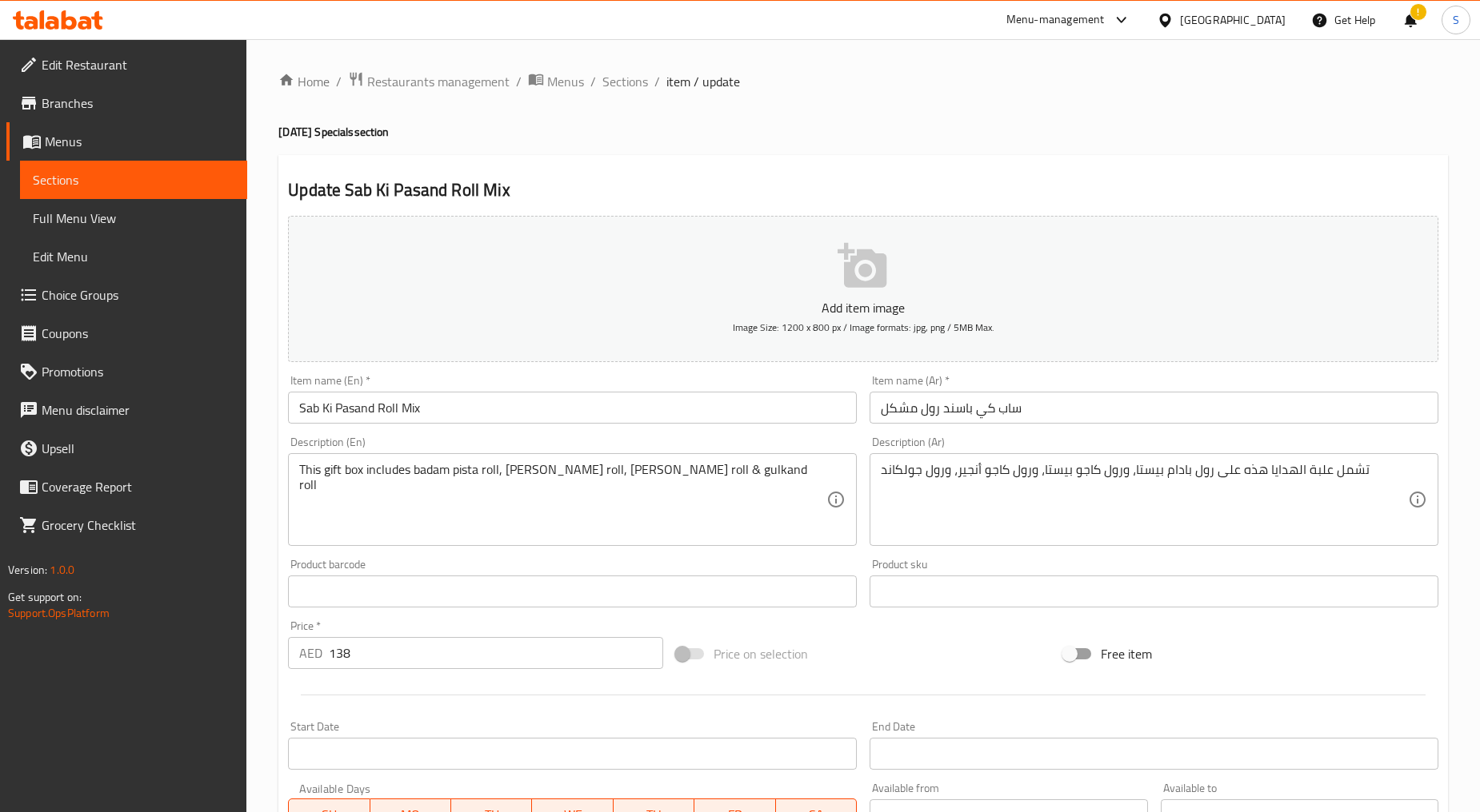
click at [522, 418] on input "Sab Ki Pasand Roll Mix" at bounding box center [572, 407] width 569 height 32
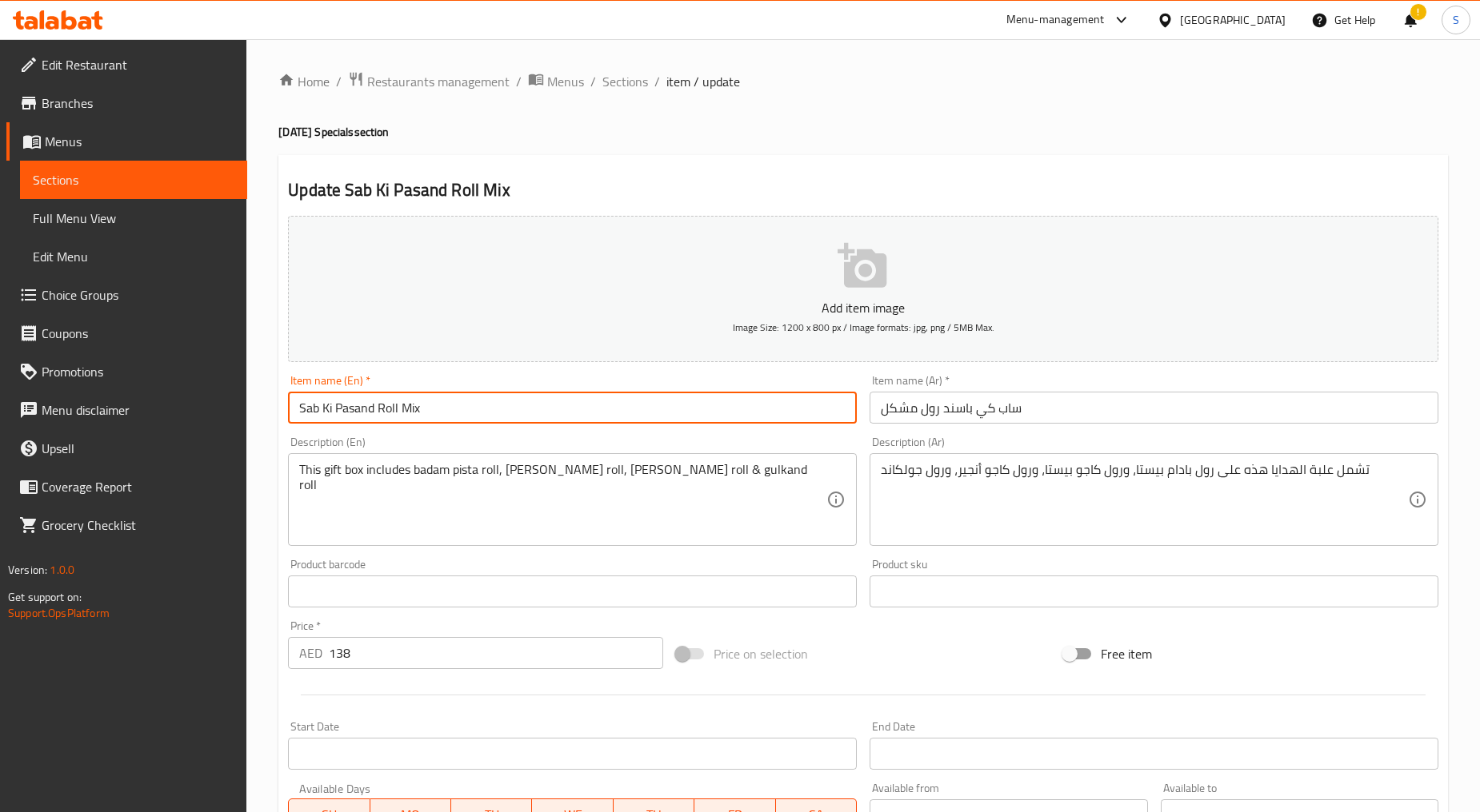
click at [522, 418] on input "Sab Ki Pasand Roll Mix" at bounding box center [572, 407] width 569 height 32
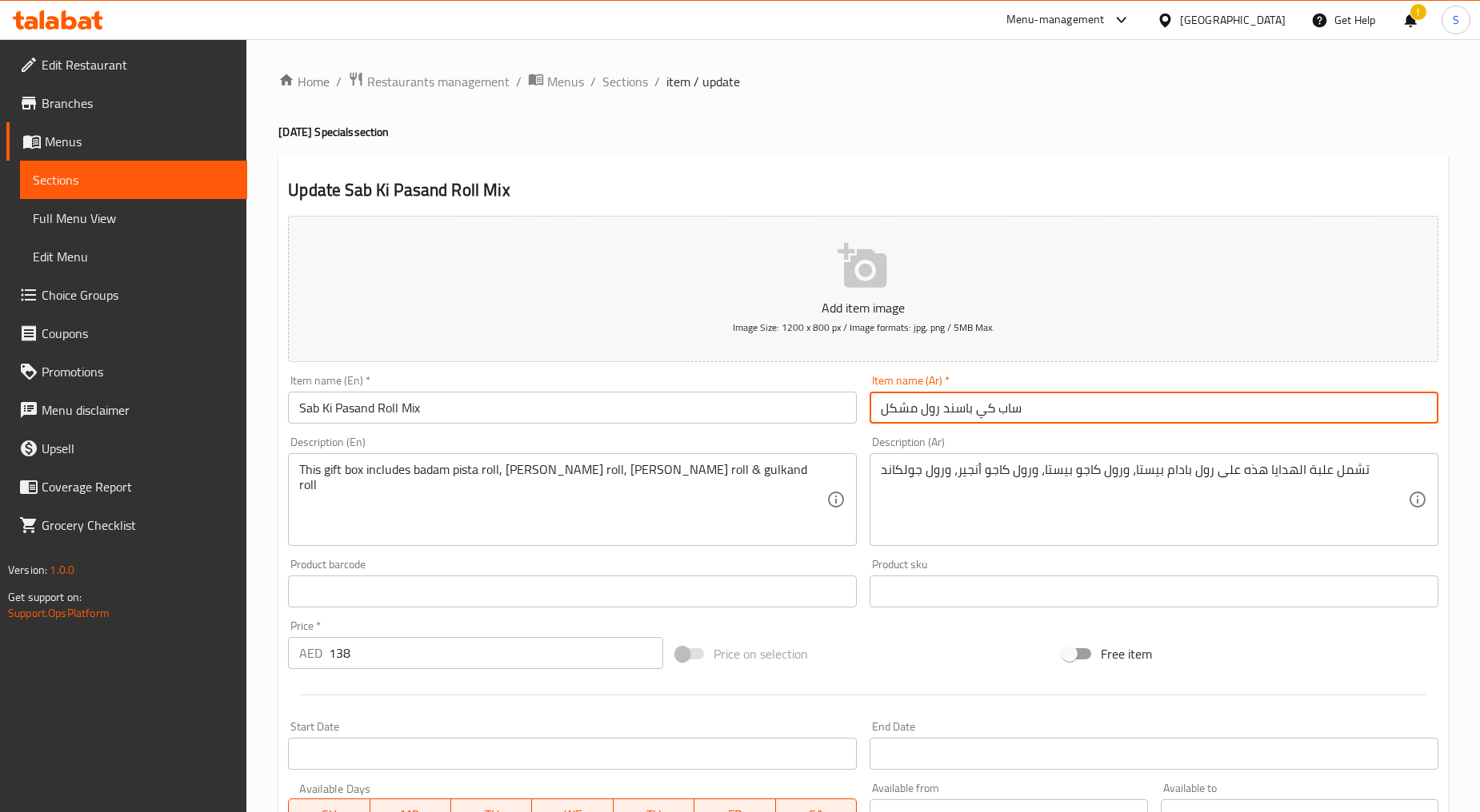
click at [926, 411] on input "ساب كي باسند رول مشكل" at bounding box center [1154, 407] width 569 height 32
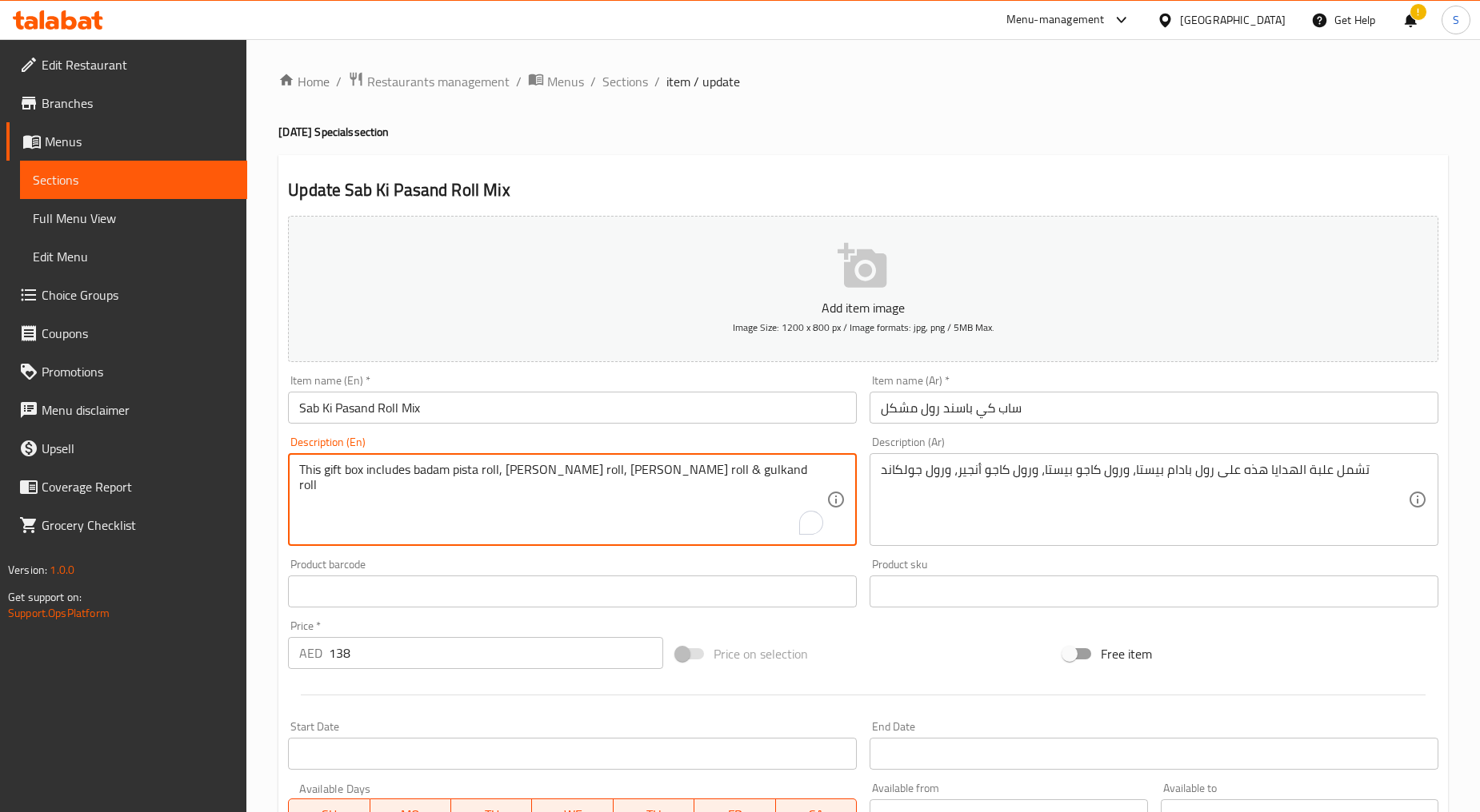
click at [474, 502] on textarea "This gift box includes badam pista roll, [PERSON_NAME] roll, [PERSON_NAME] roll…" at bounding box center [562, 500] width 527 height 76
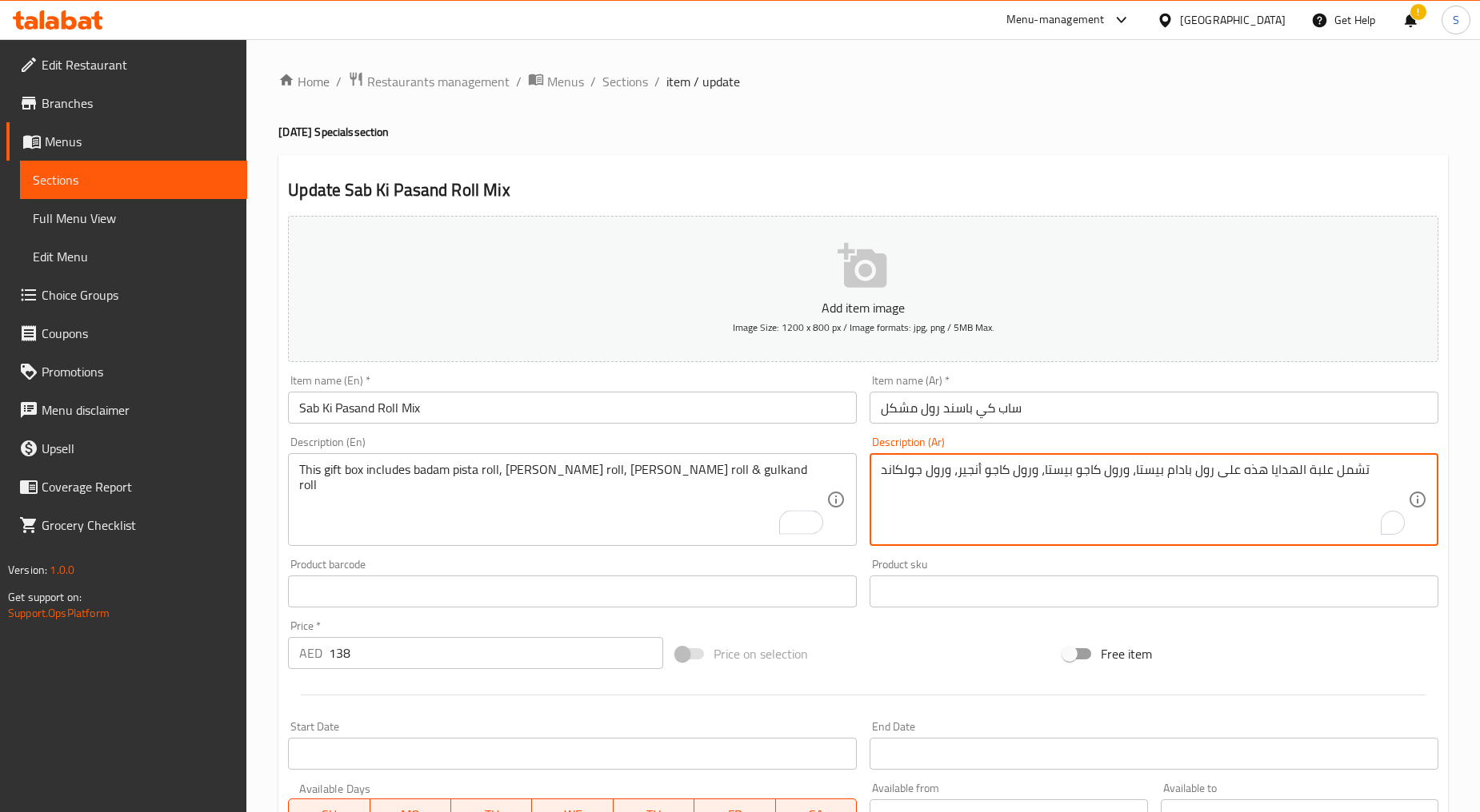
click at [987, 497] on textarea "تشمل علبة الهدايا هذه على رول بادام بيستا، ورول كاجو بيستا، ورول كاجو أنجير، ور…" at bounding box center [1144, 500] width 527 height 76
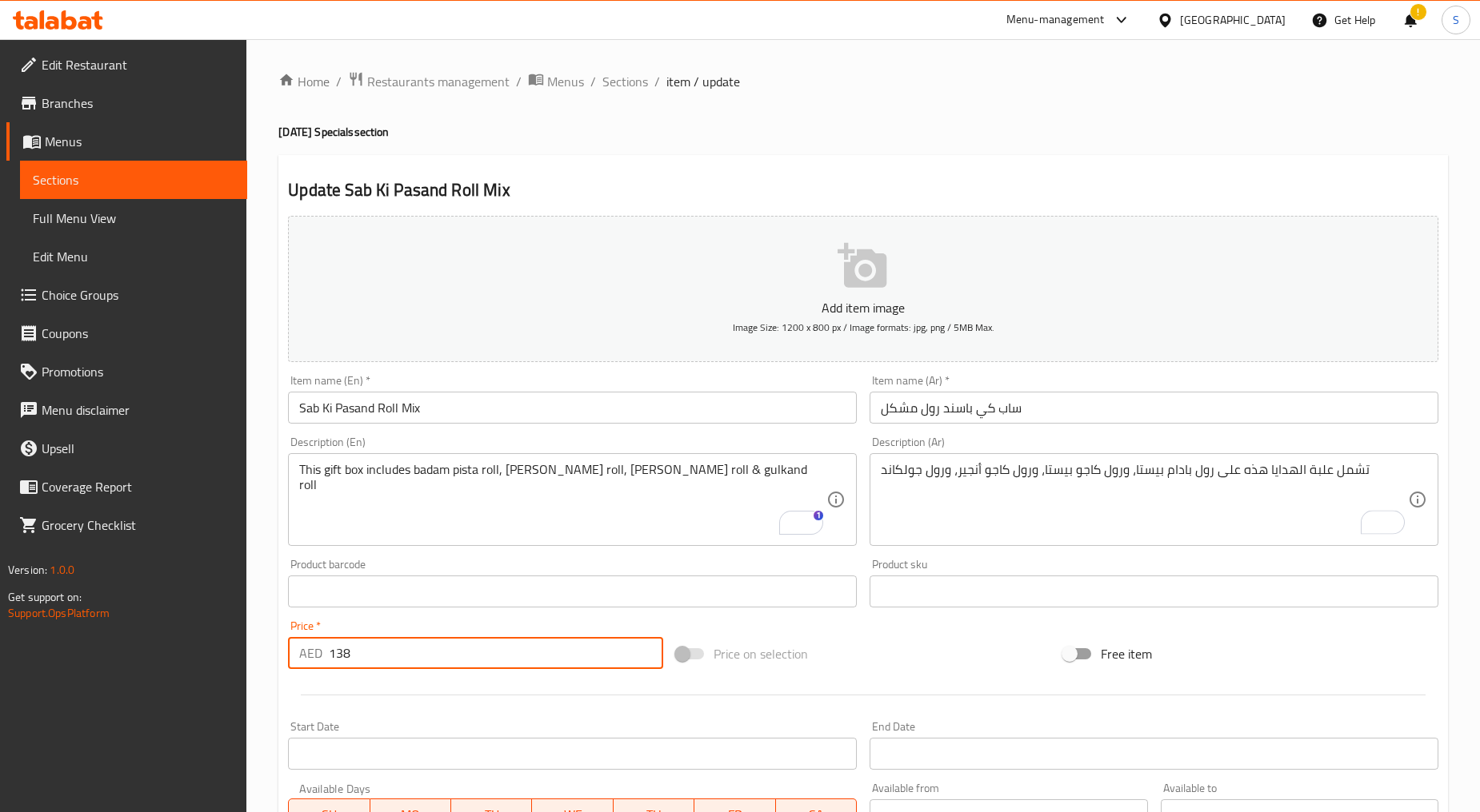
click at [408, 657] on input "138" at bounding box center [496, 653] width 335 height 32
click at [624, 81] on span "Sections" at bounding box center [625, 81] width 46 height 20
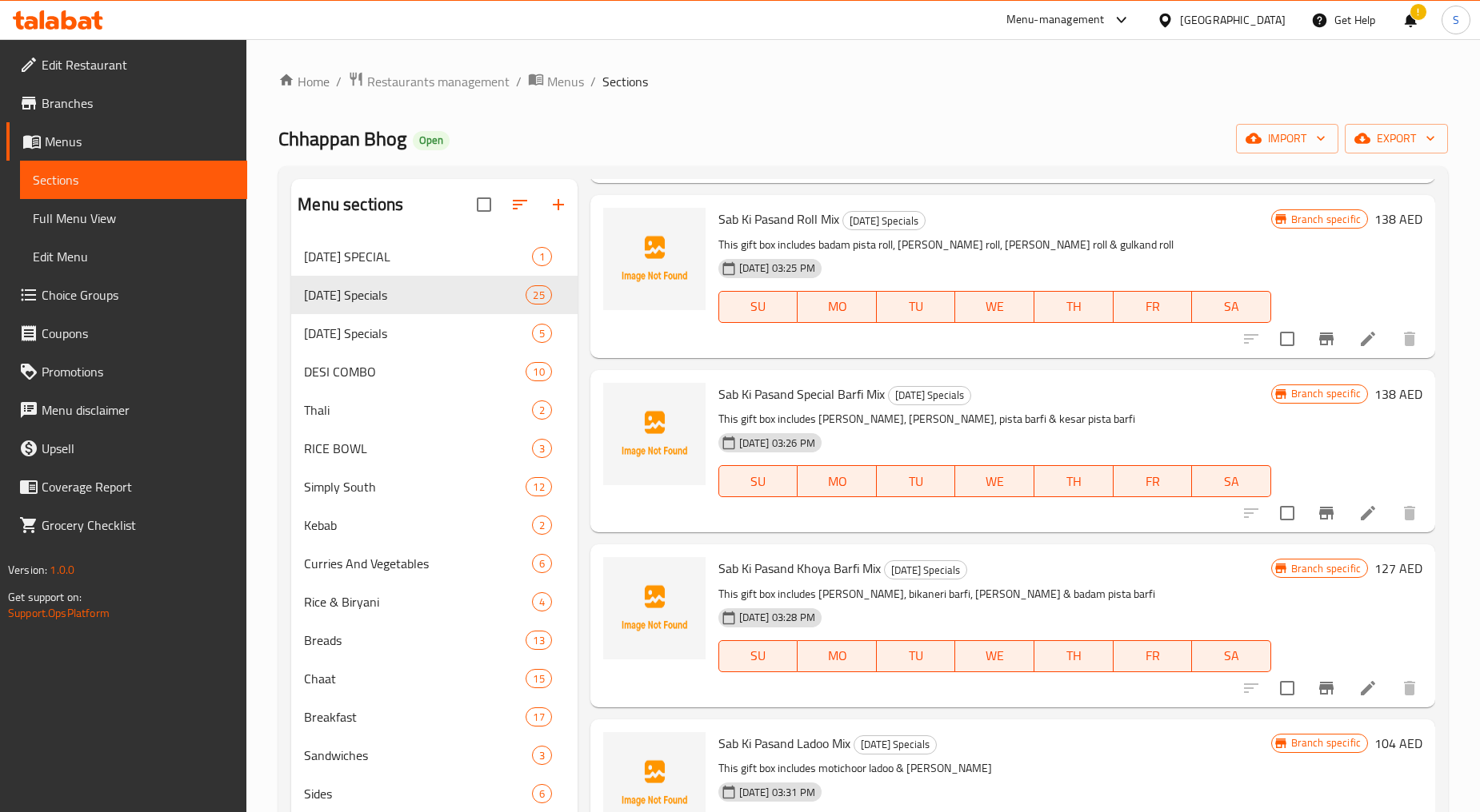
scroll to position [3108, 0]
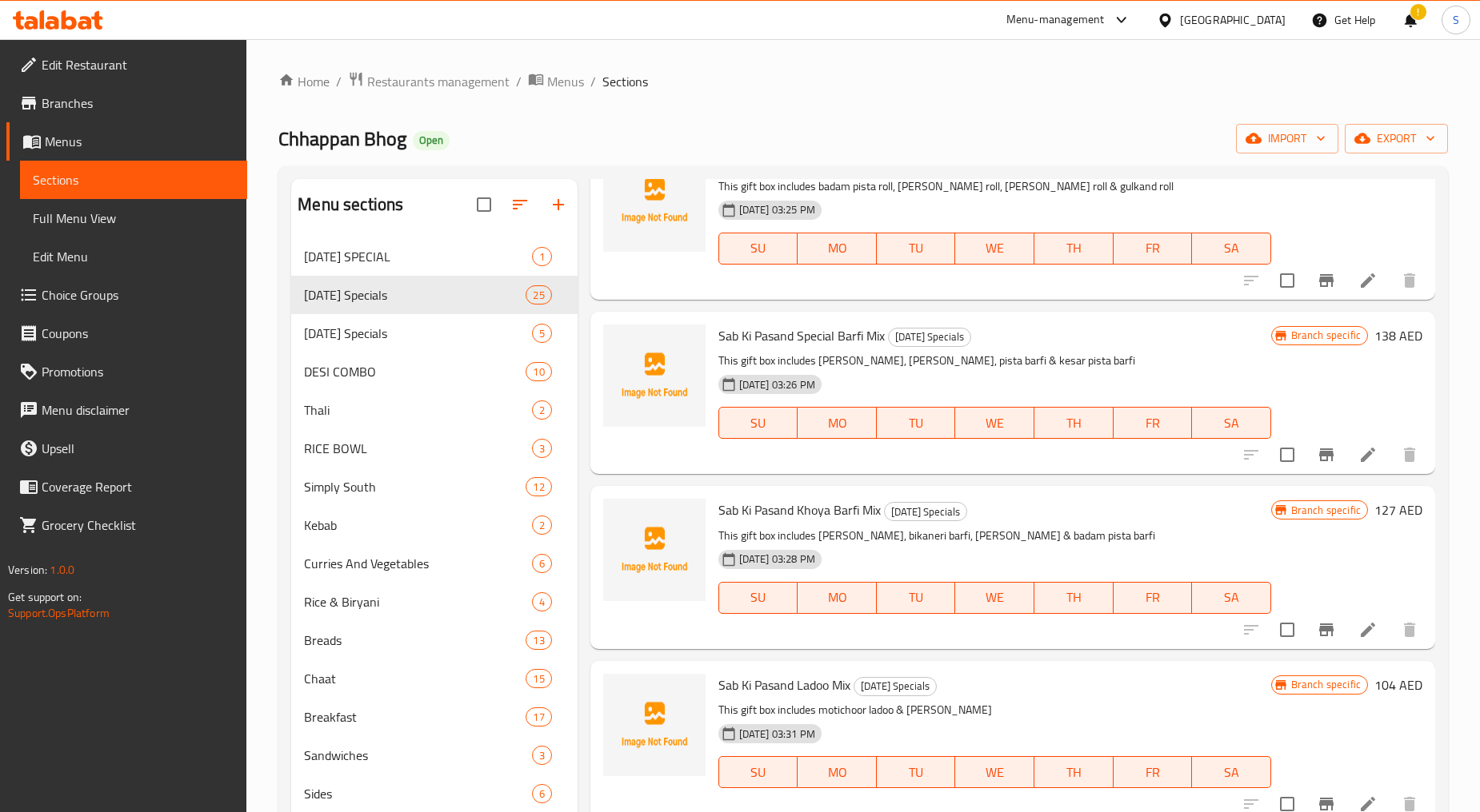
click at [1360, 447] on icon at bounding box center [1368, 455] width 15 height 15
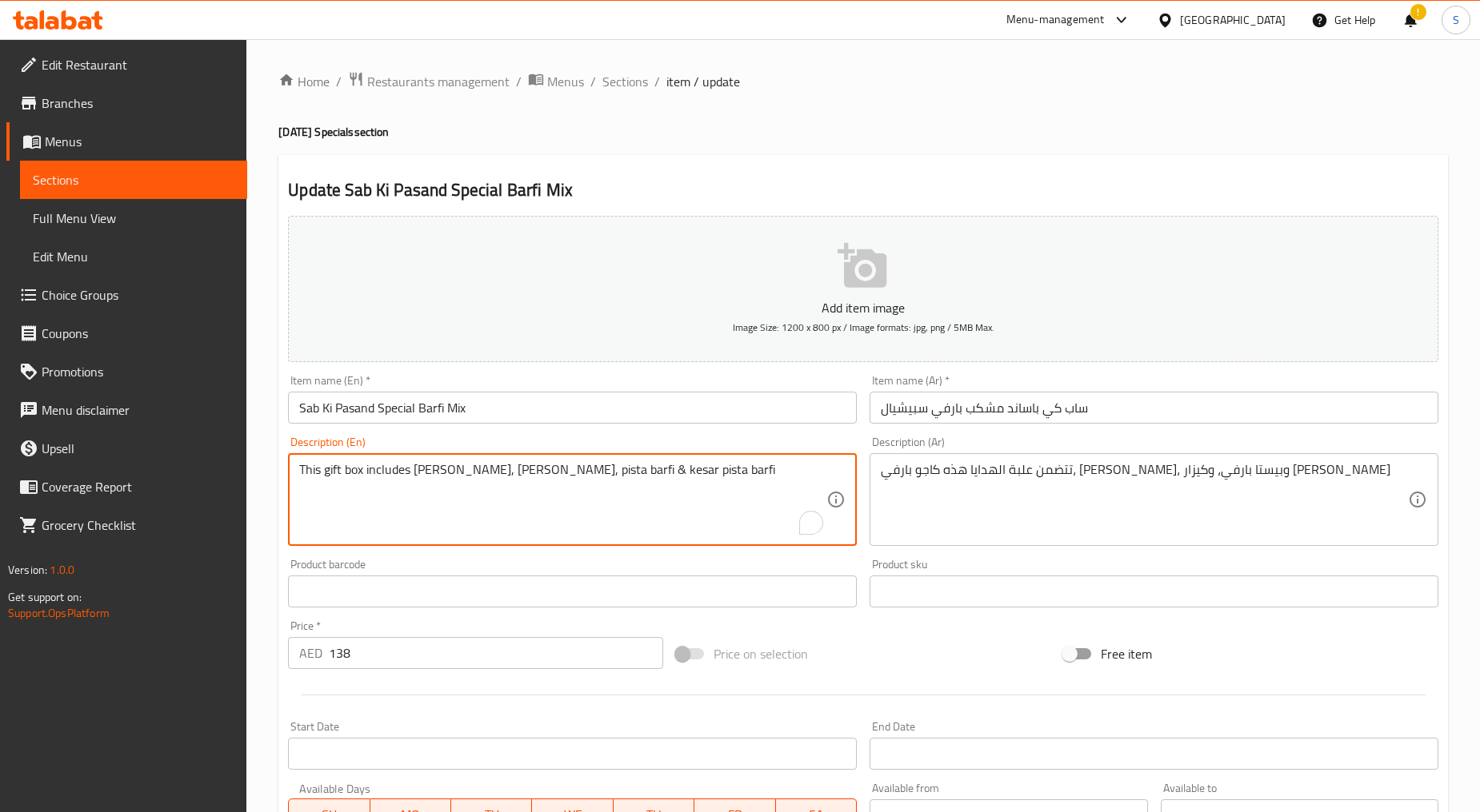
click at [421, 495] on textarea "This gift box includes [PERSON_NAME], [PERSON_NAME], pista barfi & kesar pista …" at bounding box center [562, 500] width 527 height 76
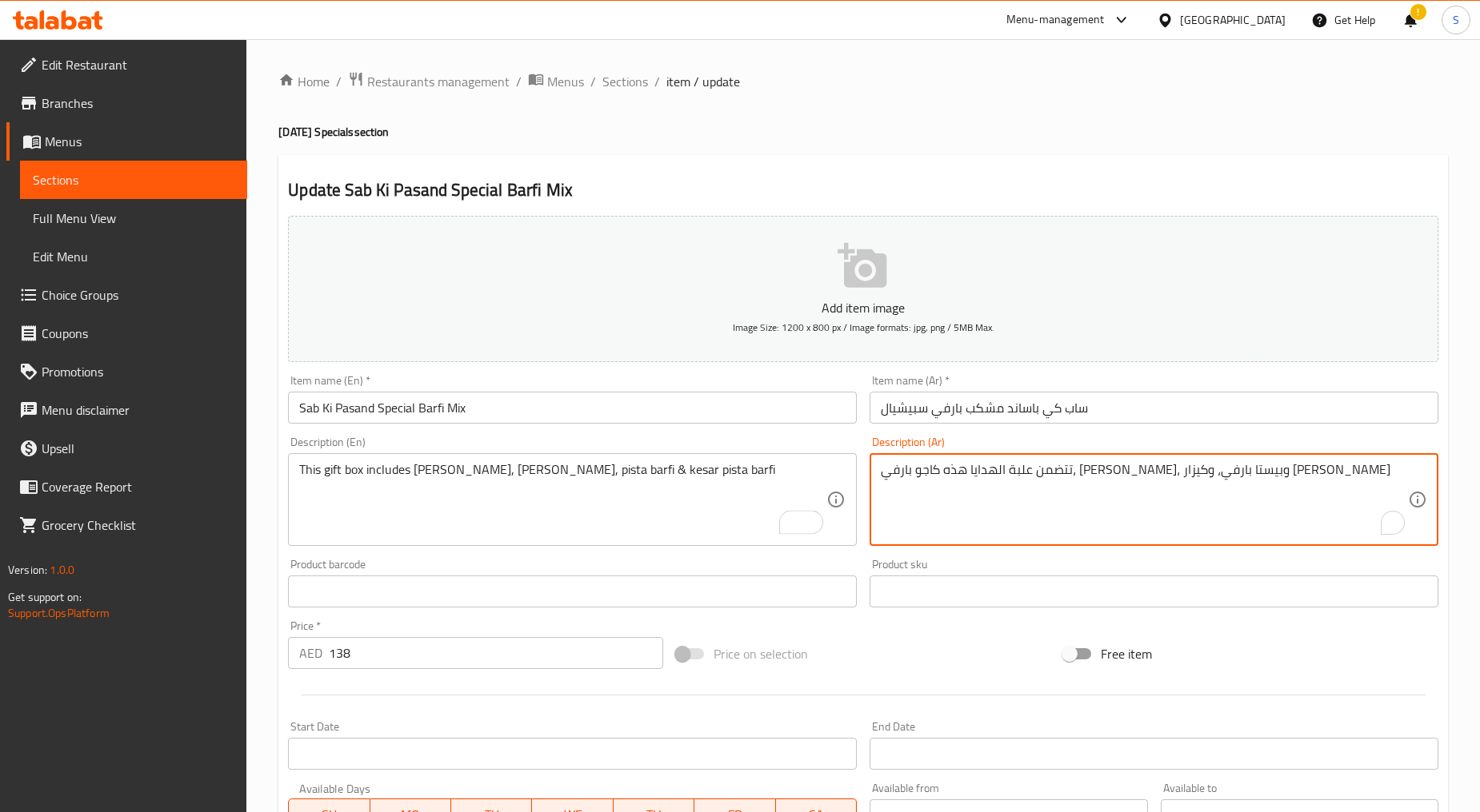
click at [987, 491] on textarea "تتضمن علبة الهدايا هذه كاجو بارفي، وروز بارفي، وبيستا بارفي، وكيزار بيستا بارفي" at bounding box center [1144, 500] width 527 height 76
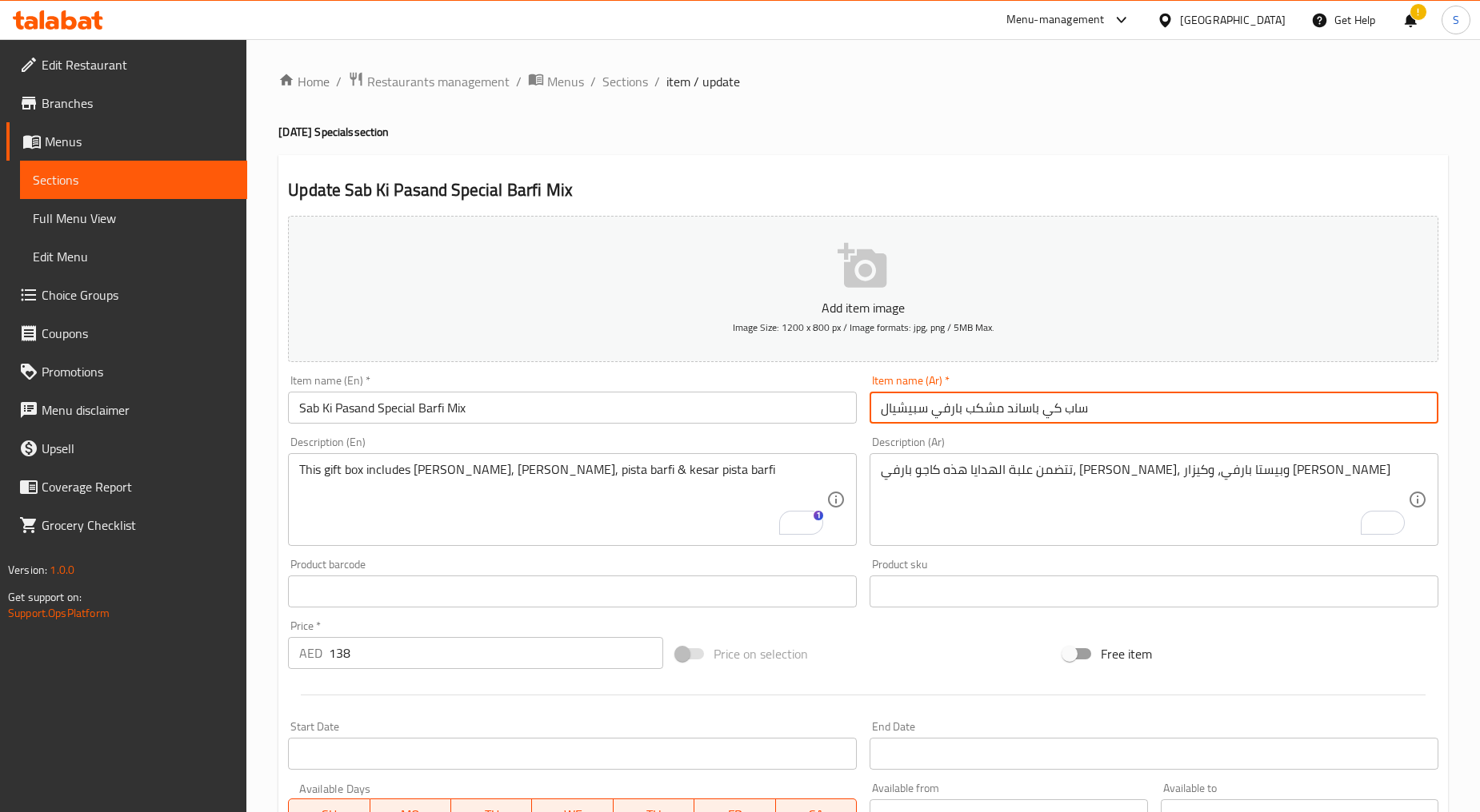
click at [388, 669] on input "138" at bounding box center [496, 653] width 335 height 32
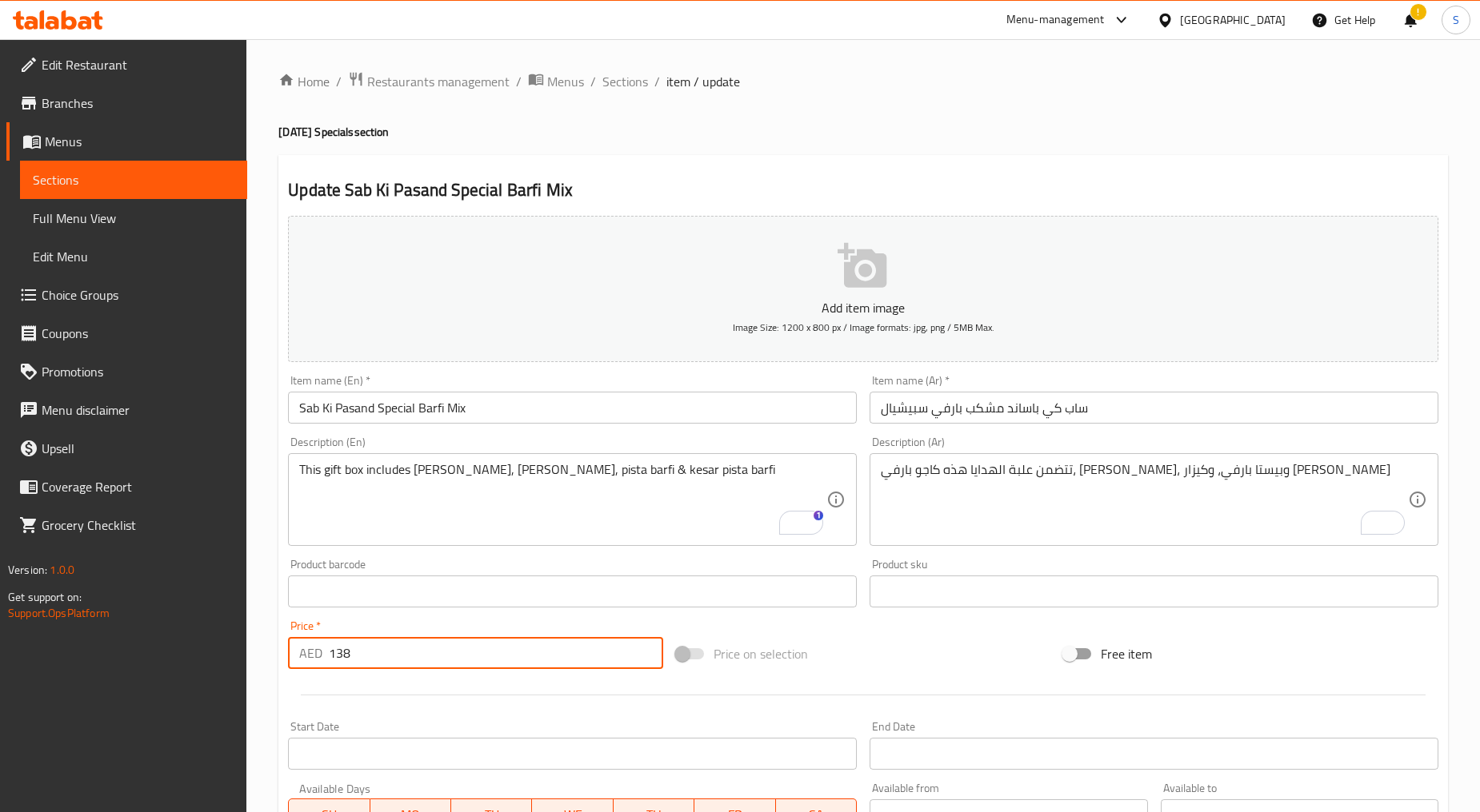
click at [388, 669] on input "138" at bounding box center [496, 653] width 335 height 32
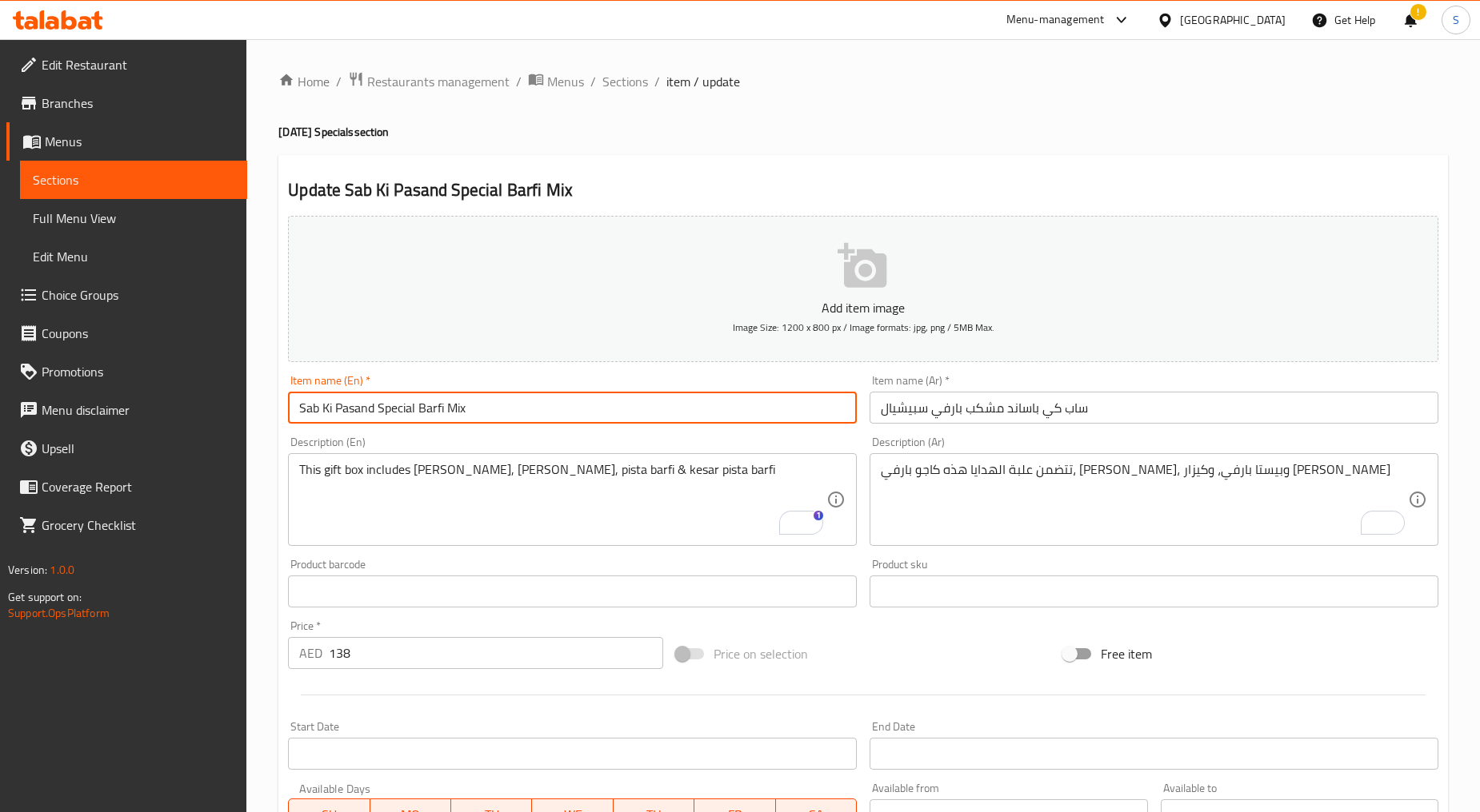
click at [465, 399] on input "Sab Ki Pasand Special Barfi Mix" at bounding box center [572, 407] width 569 height 32
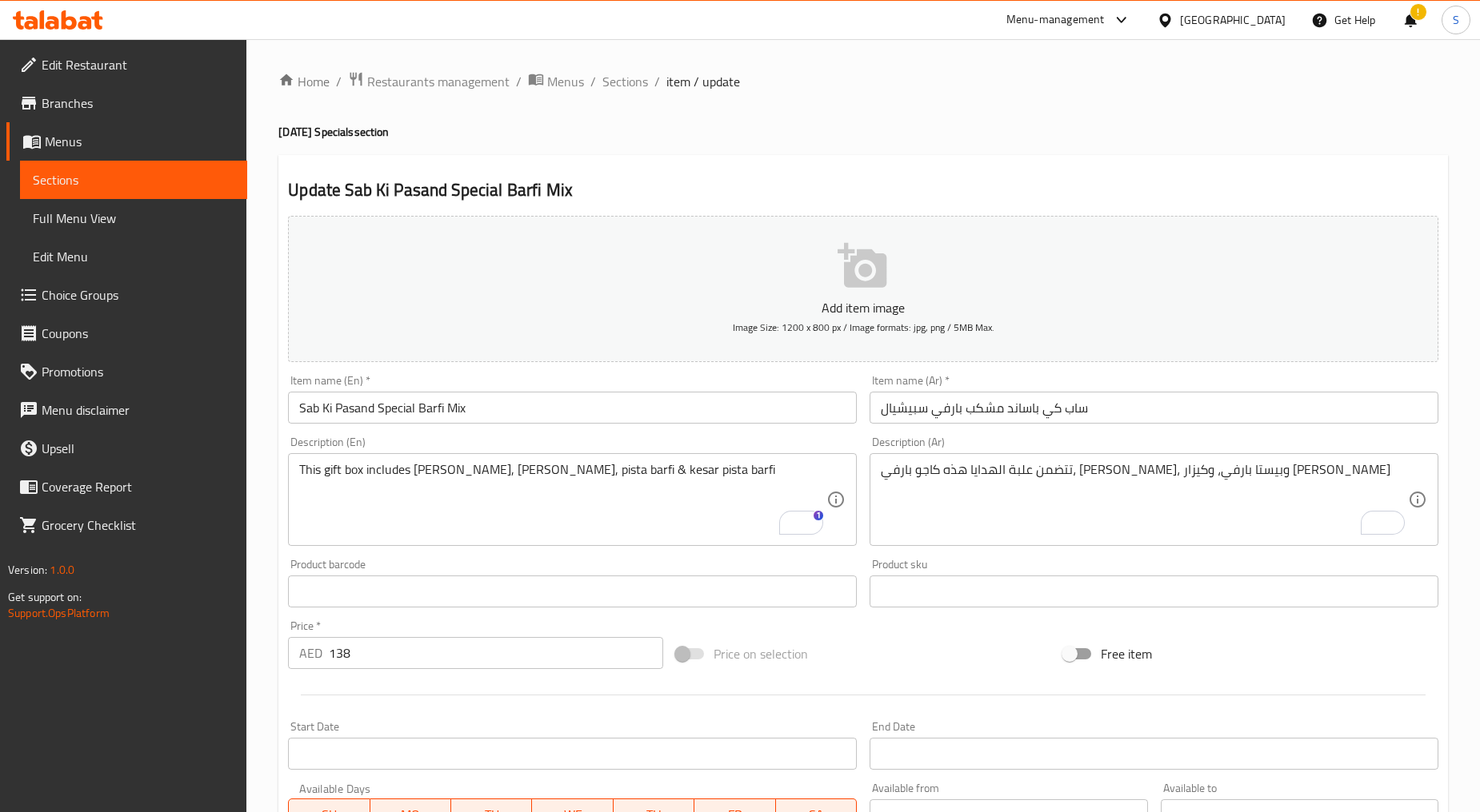
click at [590, 80] on li "/" at bounding box center [593, 81] width 6 height 20
click at [608, 77] on span "Sections" at bounding box center [625, 81] width 46 height 20
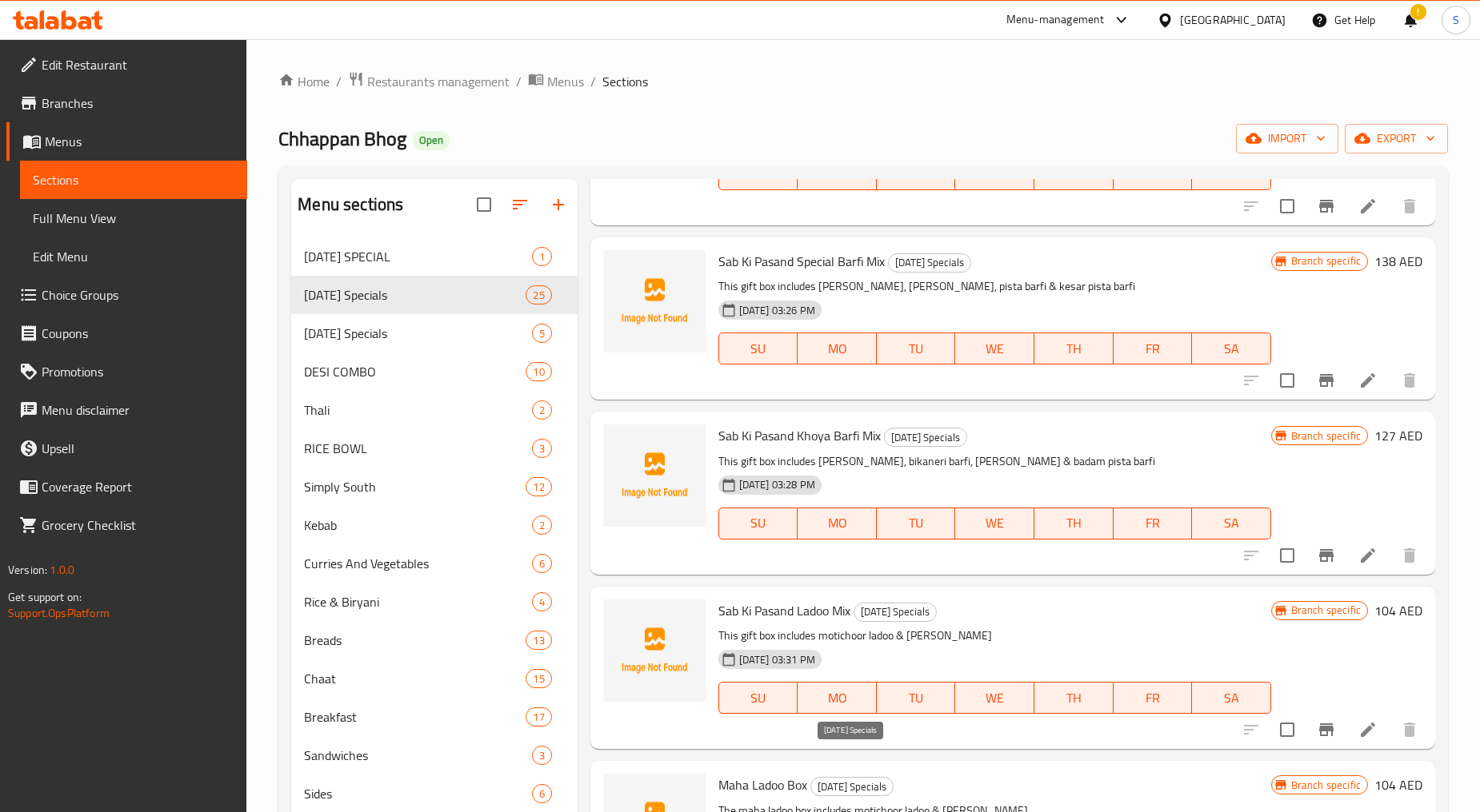
scroll to position [3167, 0]
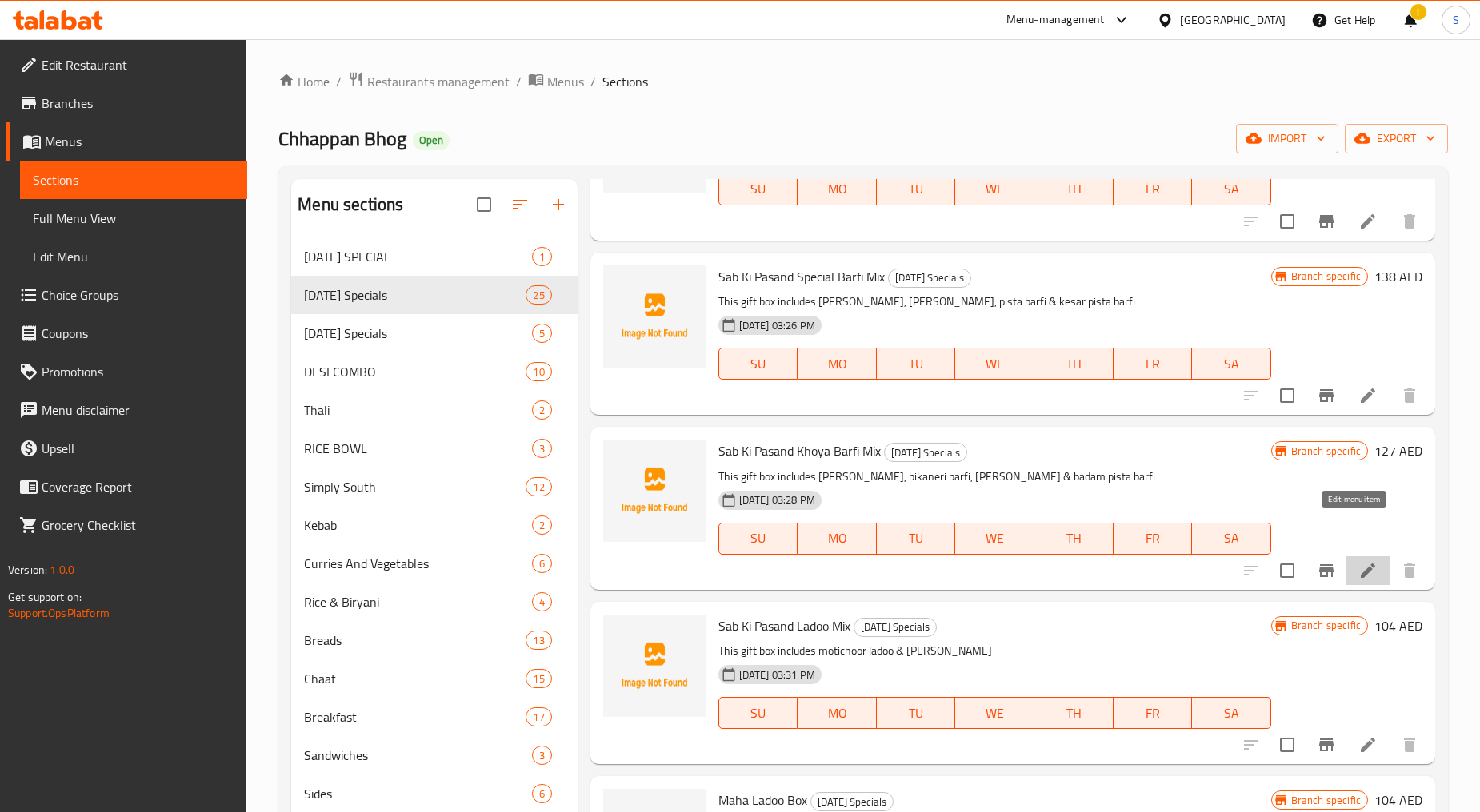
click at [1358, 561] on icon at bounding box center [1368, 571] width 20 height 20
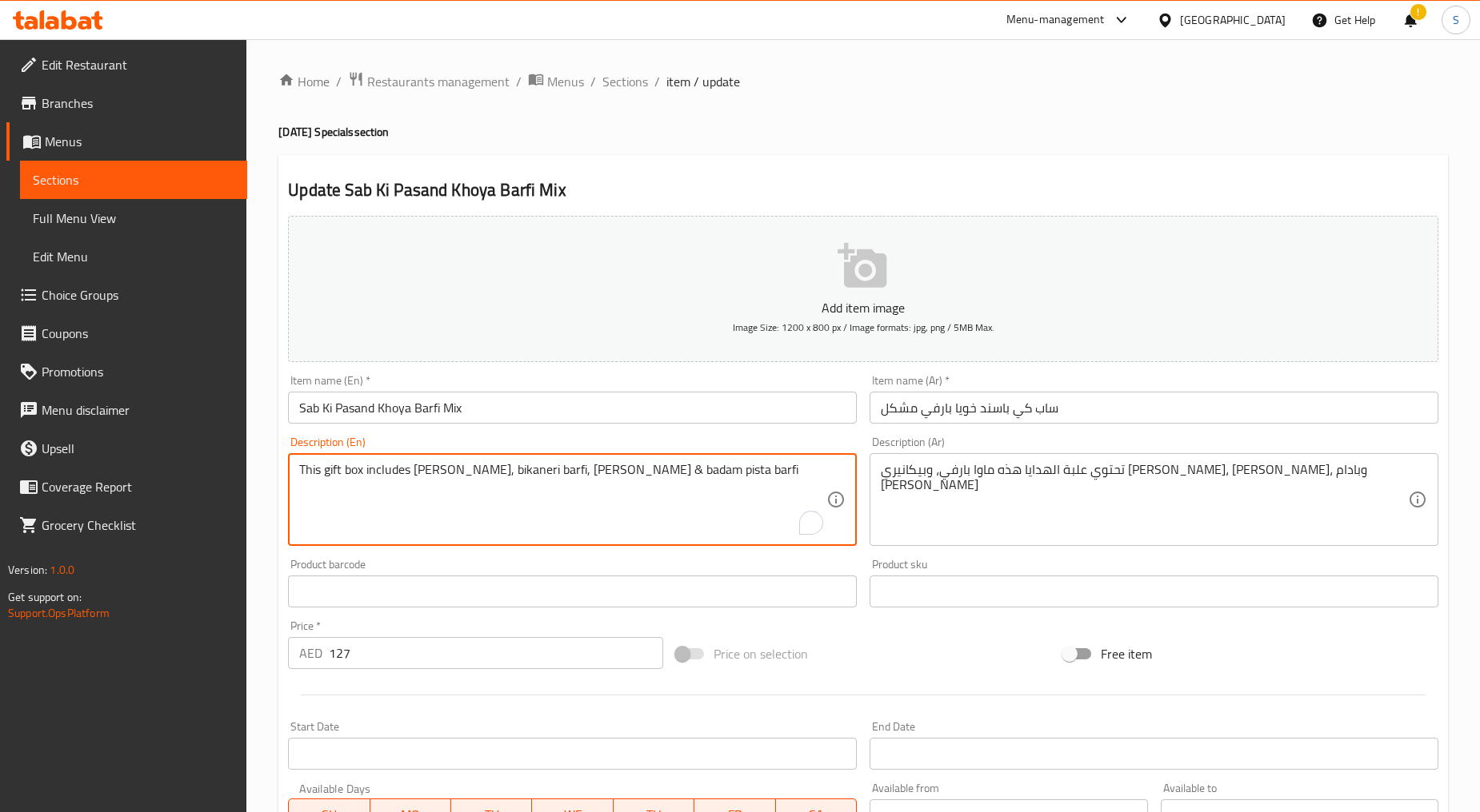
click at [663, 516] on textarea "This gift box includes [PERSON_NAME], bikaneri barfi, [PERSON_NAME] & badam pis…" at bounding box center [562, 500] width 527 height 76
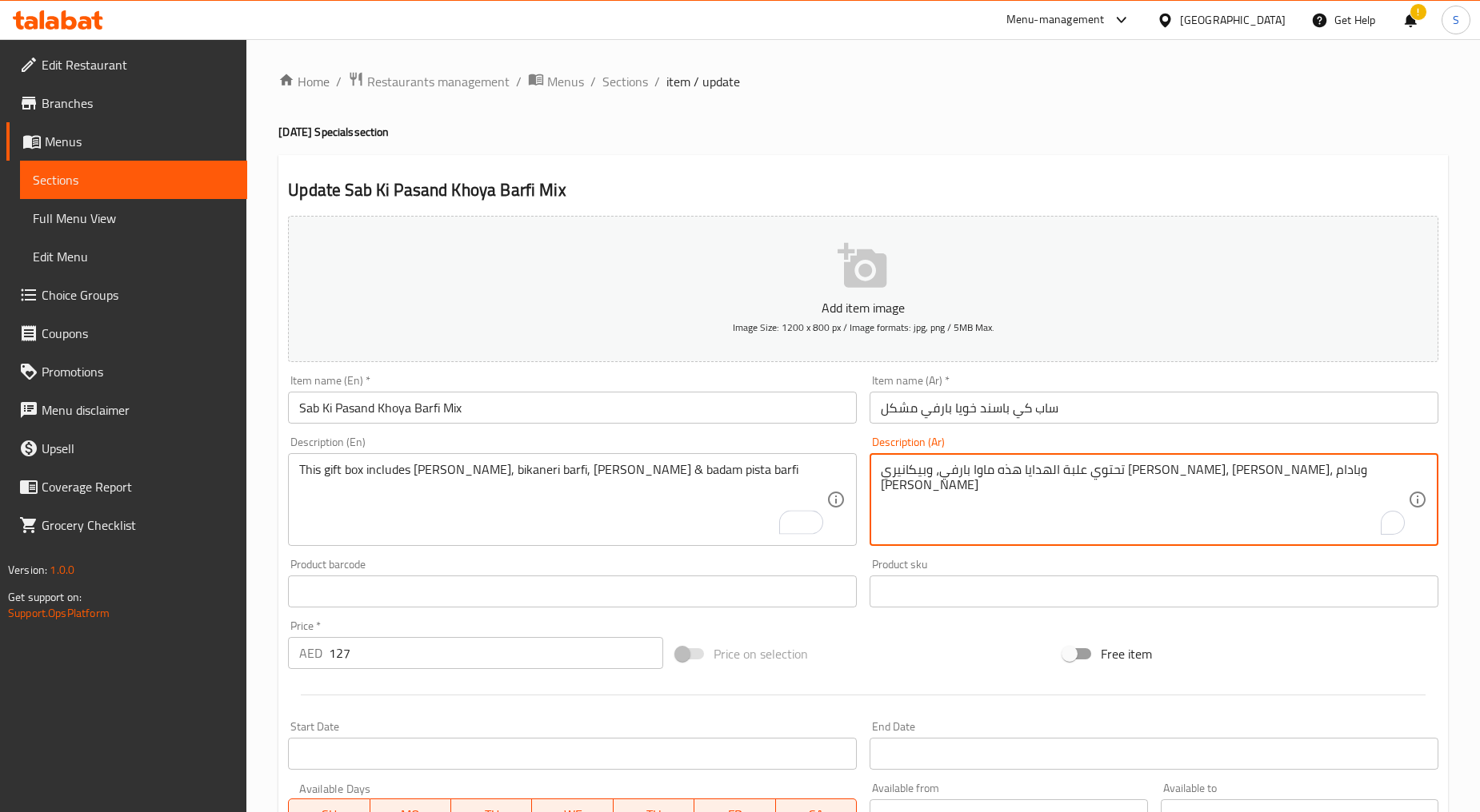
click at [1049, 489] on textarea "تحتوي علبة الهدايا هذه ماوا بارفي، وبيكانيري [PERSON_NAME]، [PERSON_NAME]، وباد…" at bounding box center [1144, 500] width 527 height 76
click at [1001, 397] on input "ساب كي باسند خويا بارفي مشكل" at bounding box center [1154, 407] width 569 height 32
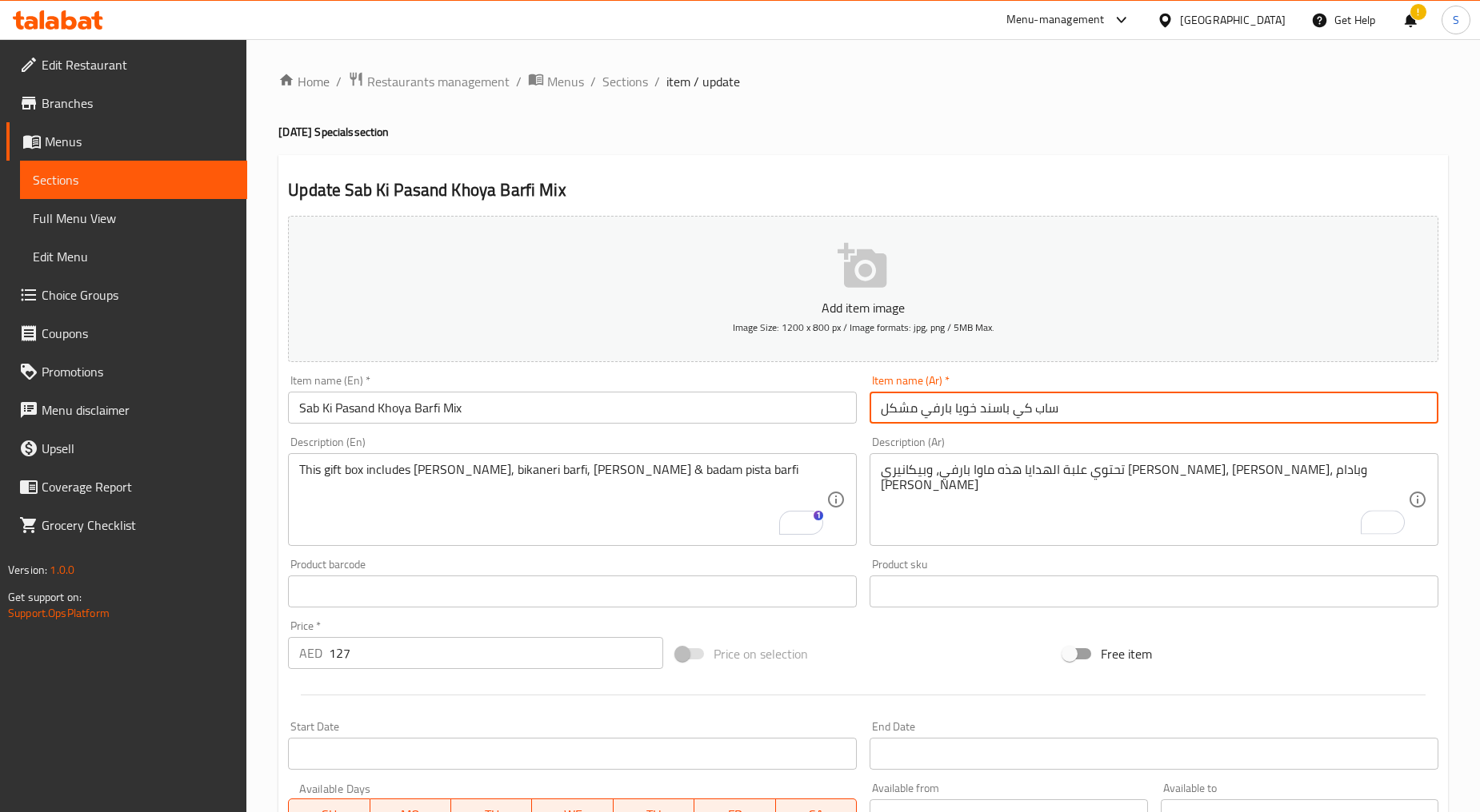
click at [1001, 397] on input "ساب كي باسند خويا بارفي مشكل" at bounding box center [1154, 407] width 569 height 32
click at [661, 427] on div "Item name (En)   * Sab Ki Pasand Khoya Barfi Mix Item name (En) *" at bounding box center [572, 399] width 581 height 62
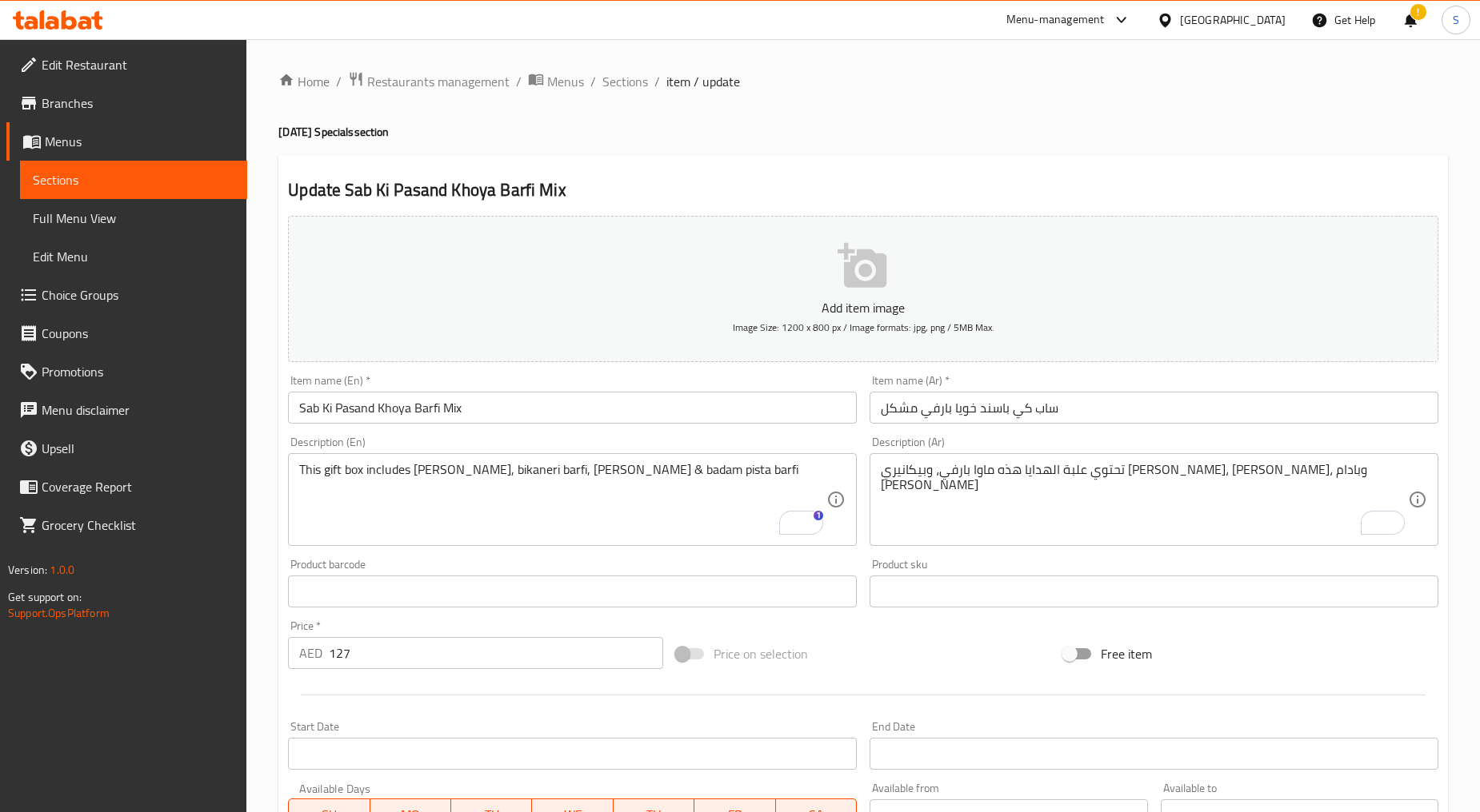
click at [656, 417] on input "Sab Ki Pasand Khoya Barfi Mix" at bounding box center [572, 407] width 569 height 32
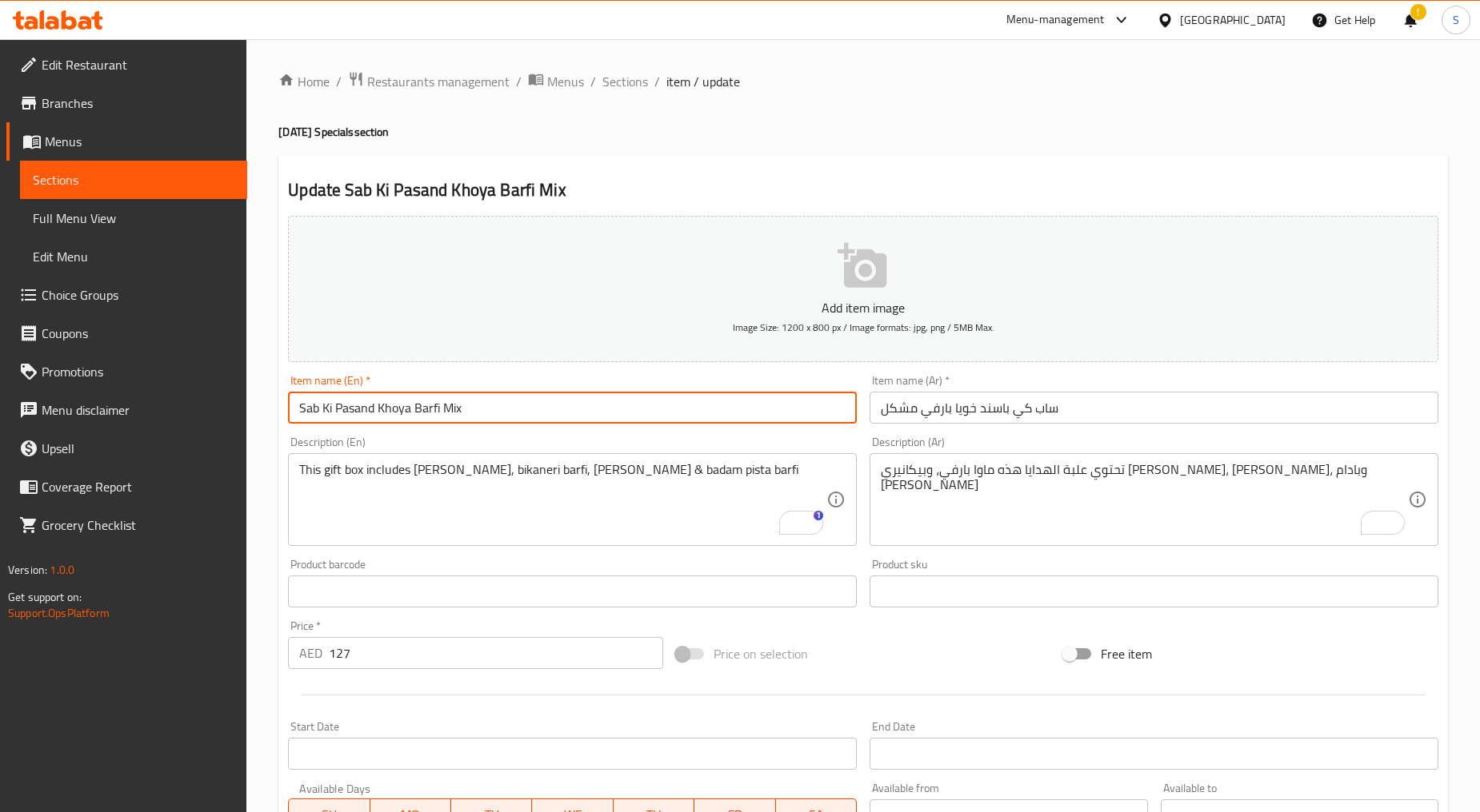
click at [656, 417] on input "Sab Ki Pasand Khoya Barfi Mix" at bounding box center [572, 407] width 569 height 32
click at [428, 664] on input "127" at bounding box center [496, 653] width 335 height 32
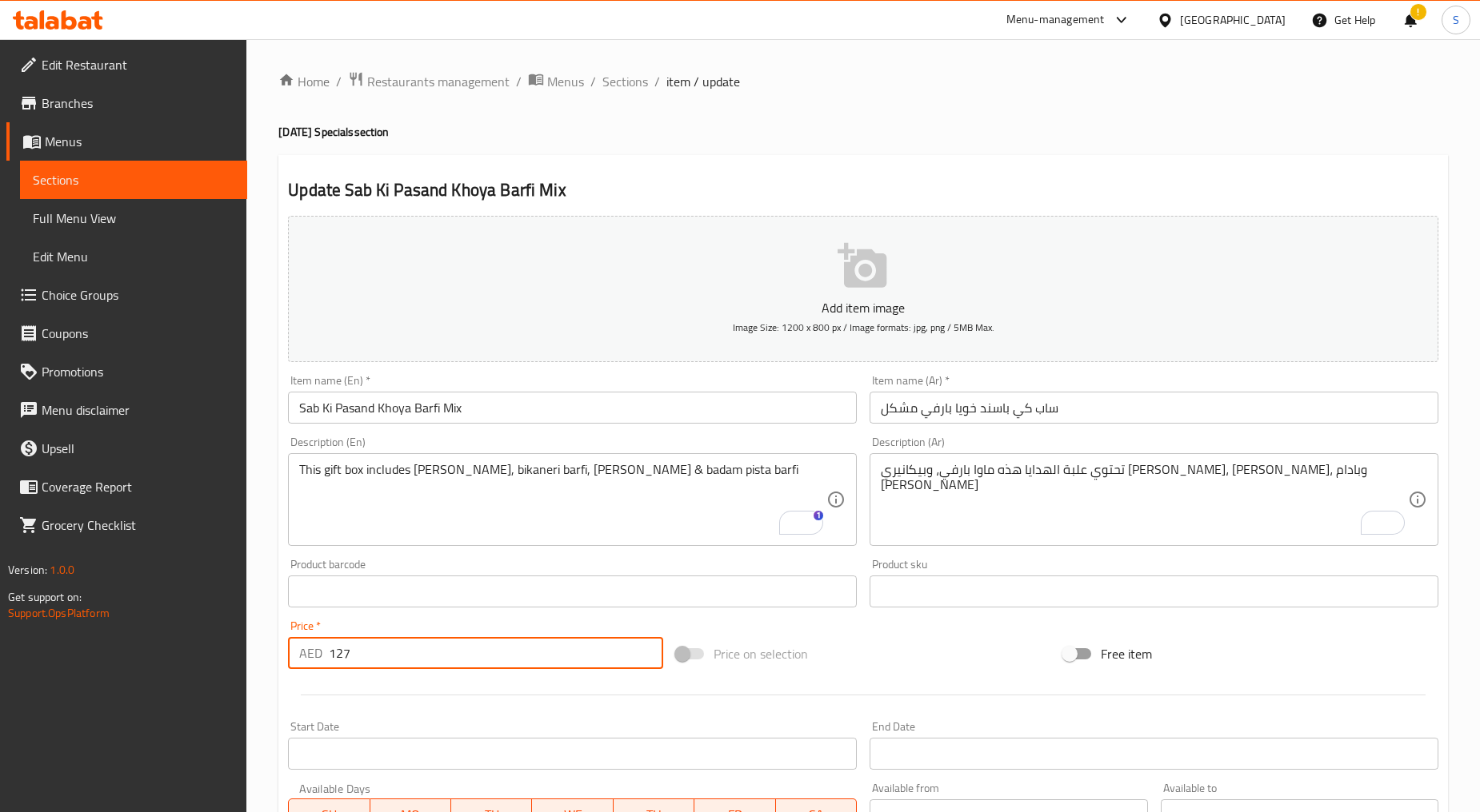
click at [428, 664] on input "127" at bounding box center [496, 653] width 335 height 32
click at [488, 411] on input "Sab Ki Pasand Khoya Barfi Mix" at bounding box center [572, 407] width 569 height 32
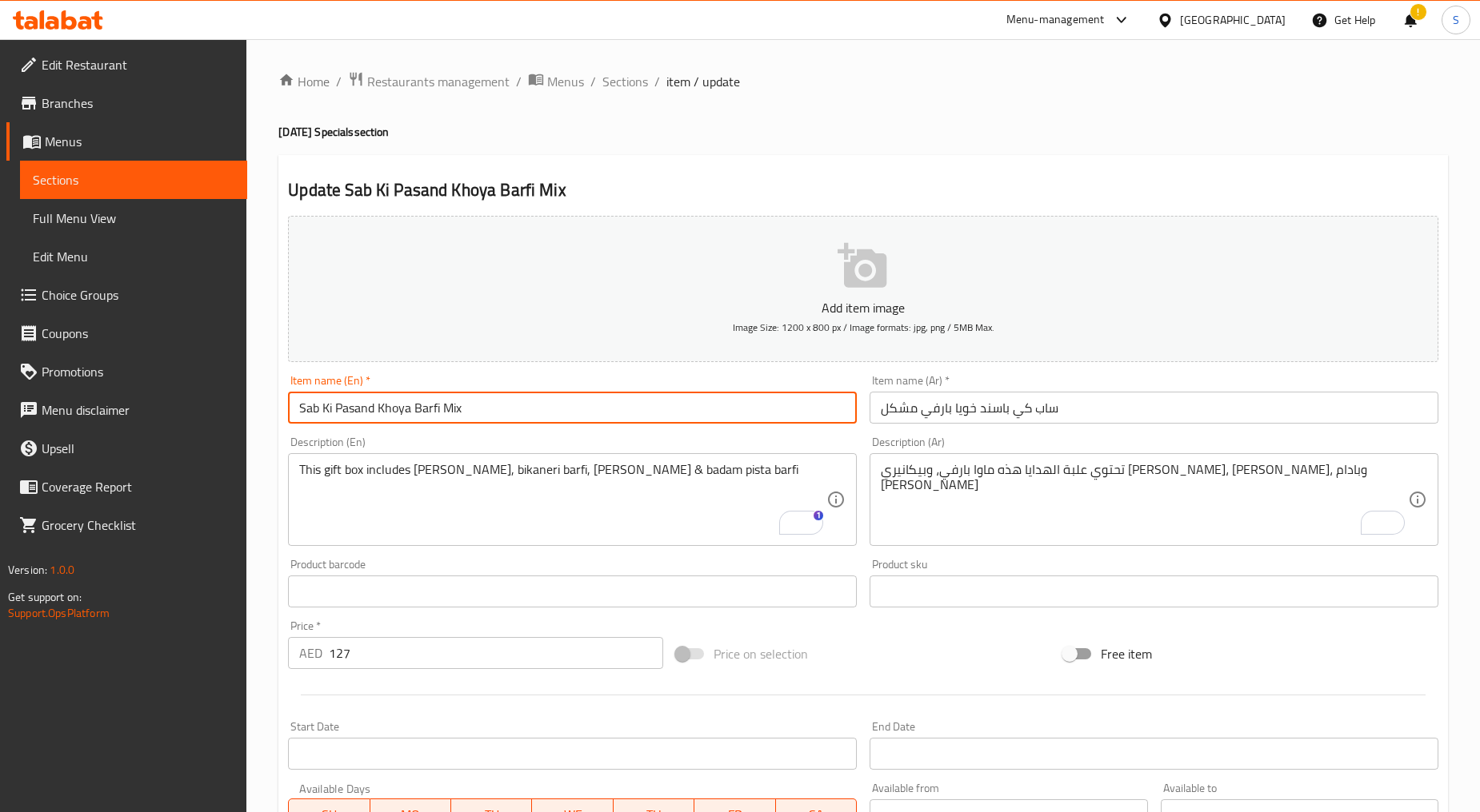
click at [488, 411] on input "Sab Ki Pasand Khoya Barfi Mix" at bounding box center [572, 407] width 569 height 32
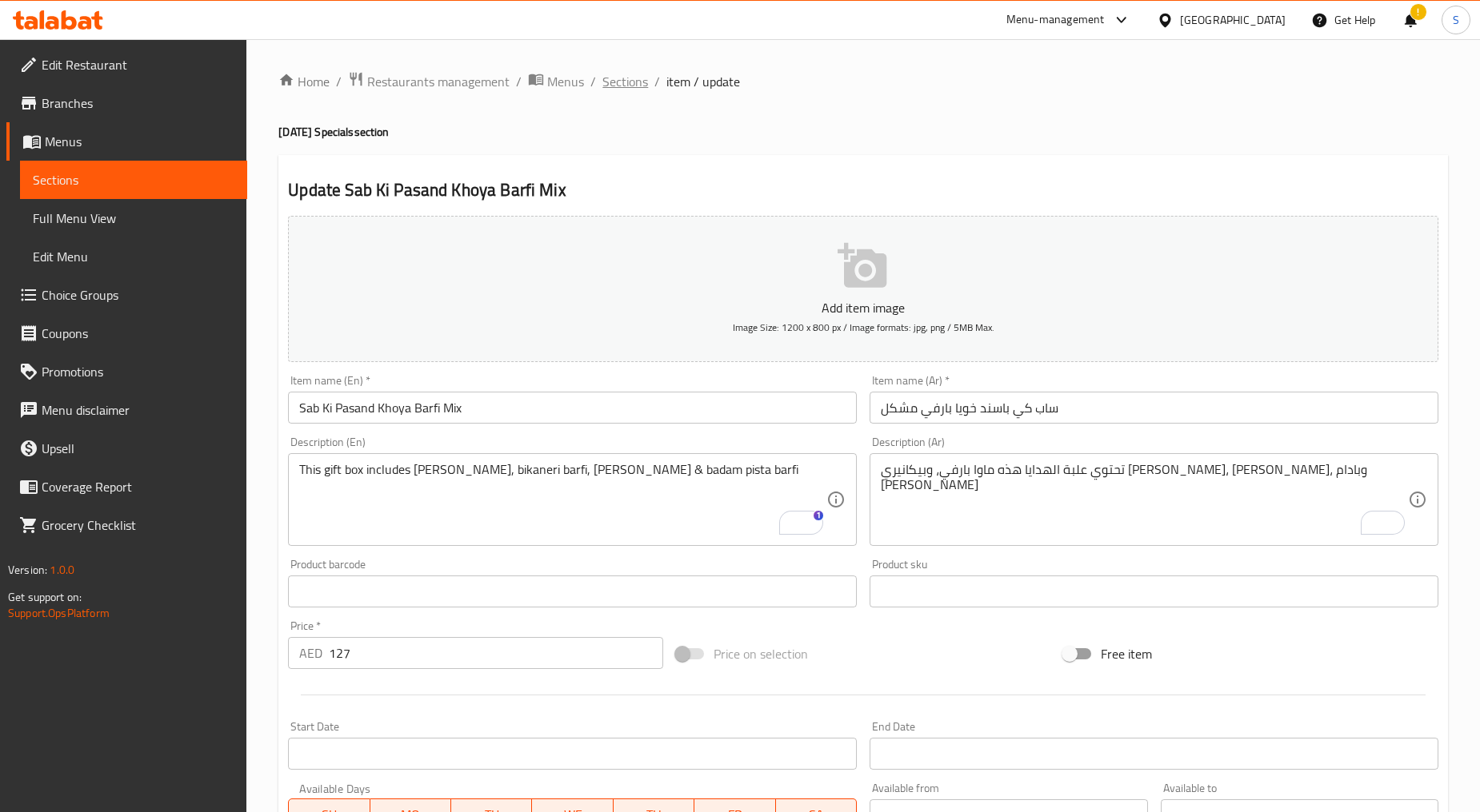
click at [615, 77] on span "Sections" at bounding box center [625, 81] width 46 height 20
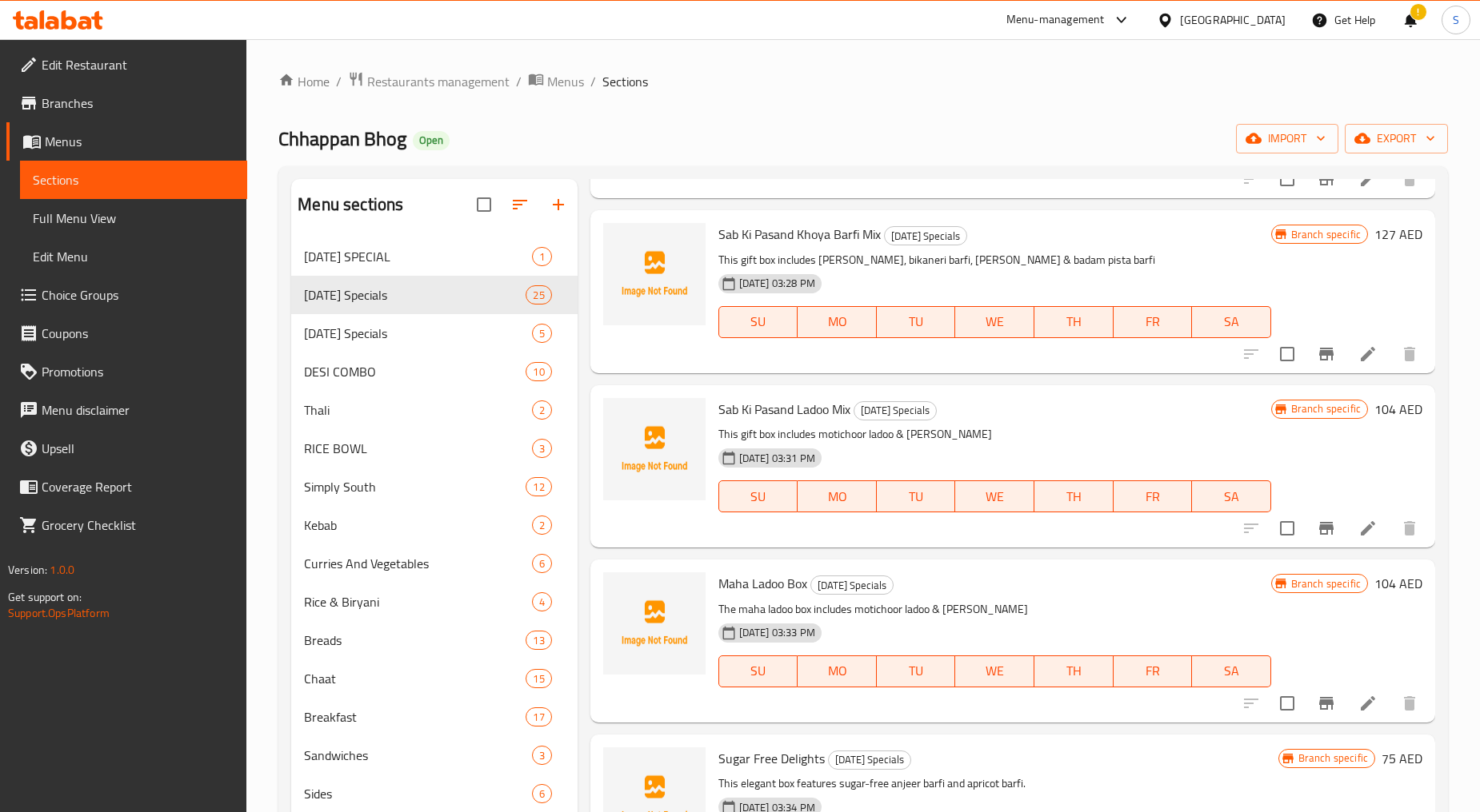
scroll to position [3406, 0]
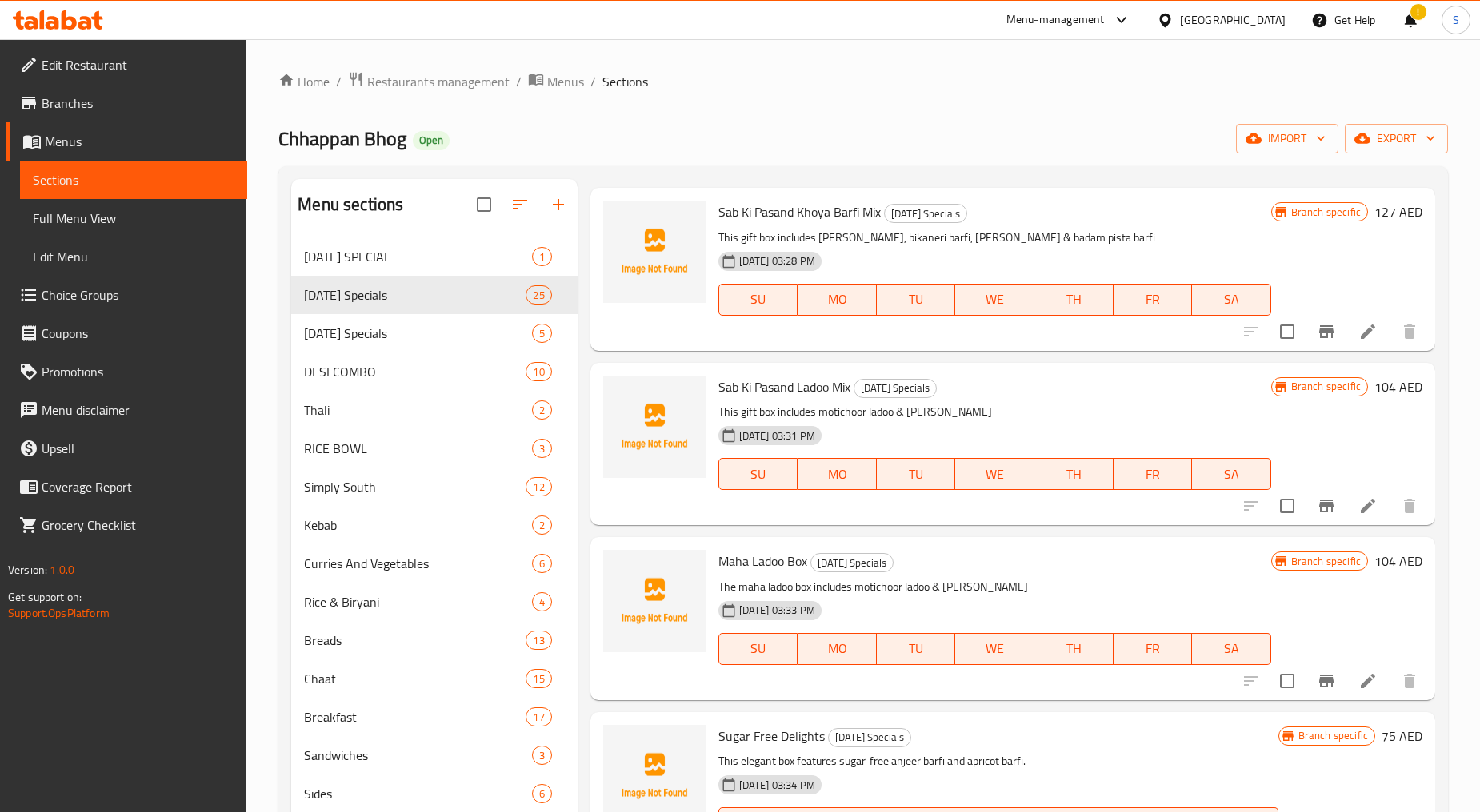
click at [1364, 491] on li at bounding box center [1368, 505] width 45 height 28
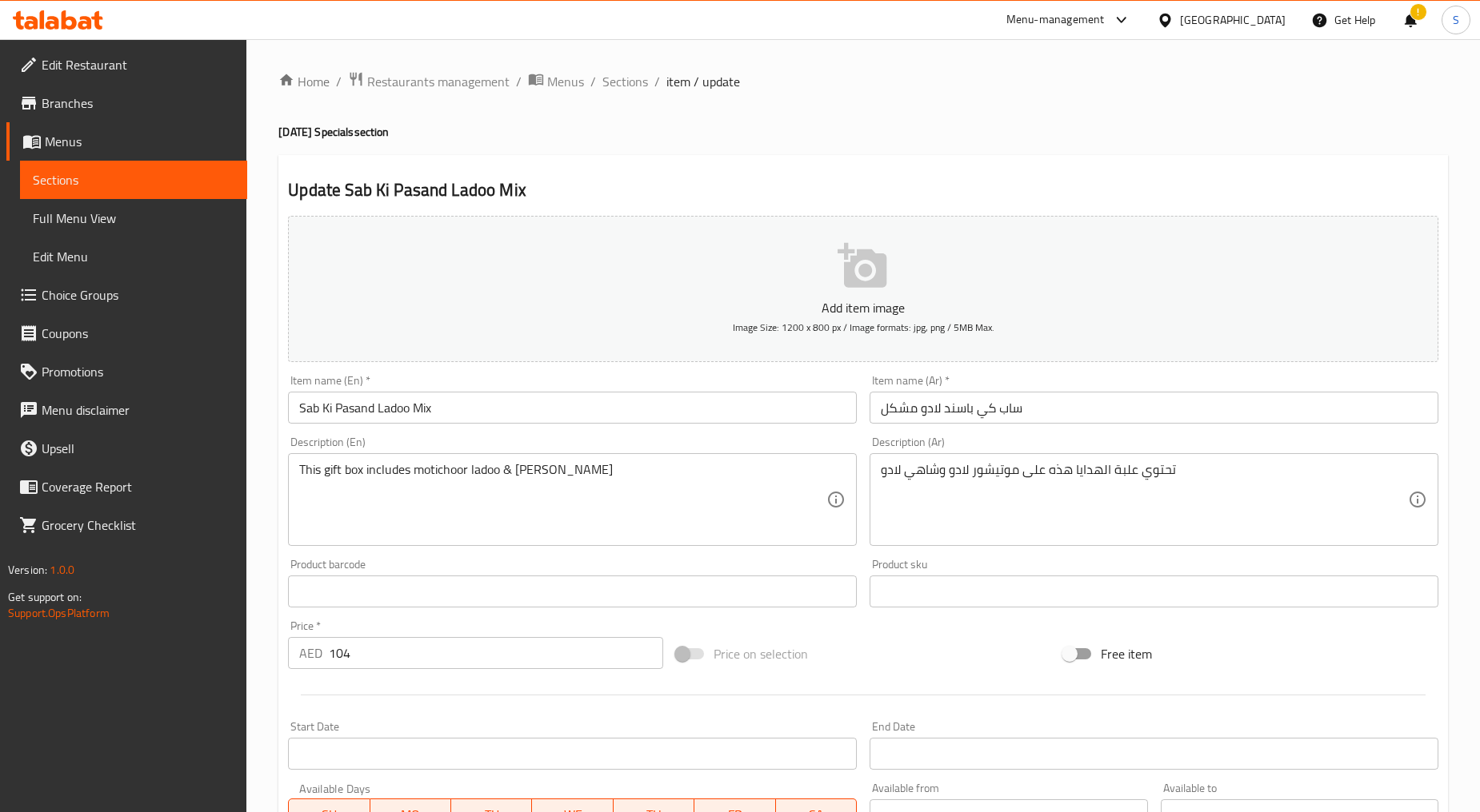
click at [444, 506] on textarea "This gift box includes motichoor ladoo & [PERSON_NAME]" at bounding box center [562, 500] width 527 height 76
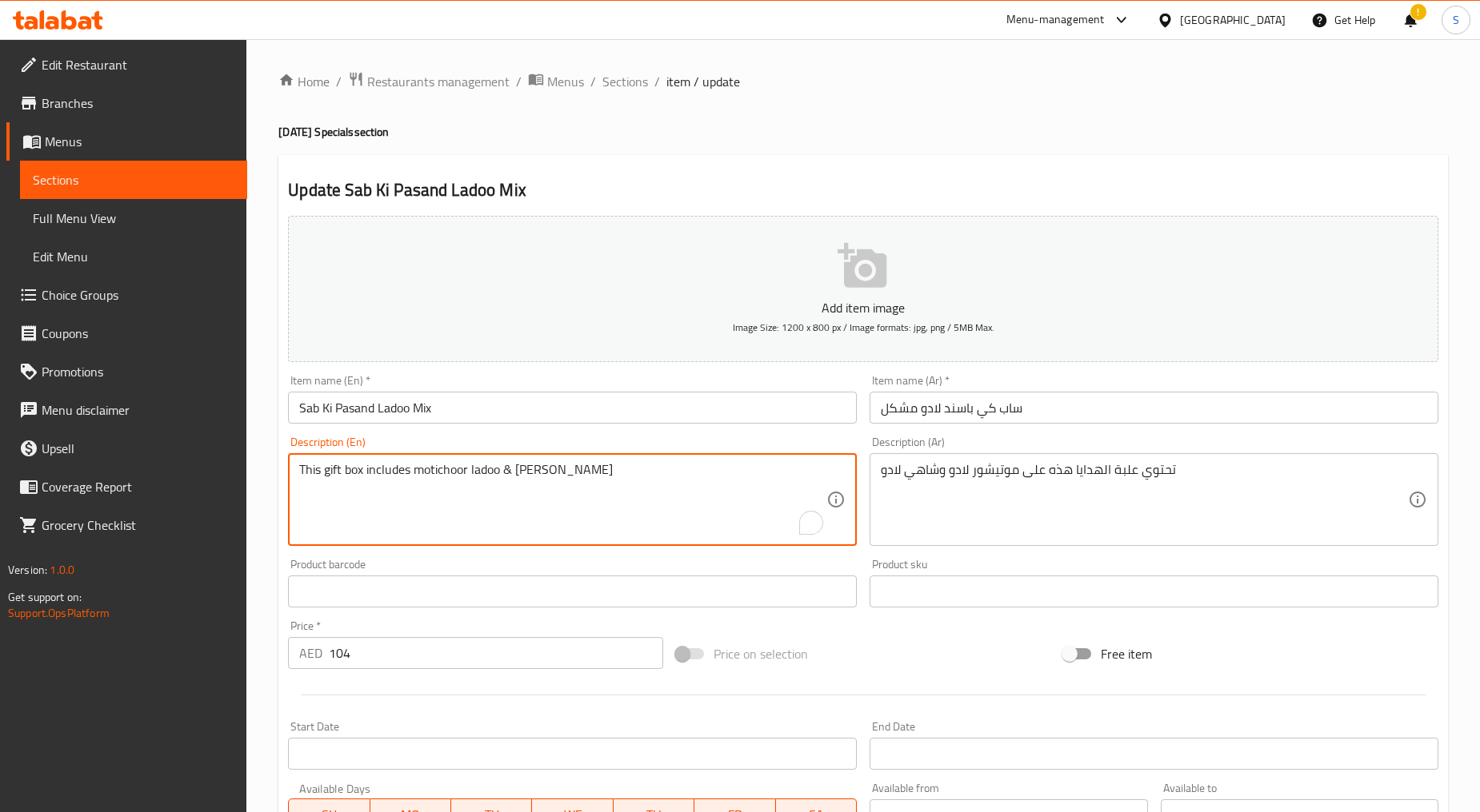
click at [444, 506] on textarea "This gift box includes motichoor ladoo & [PERSON_NAME]" at bounding box center [562, 500] width 527 height 76
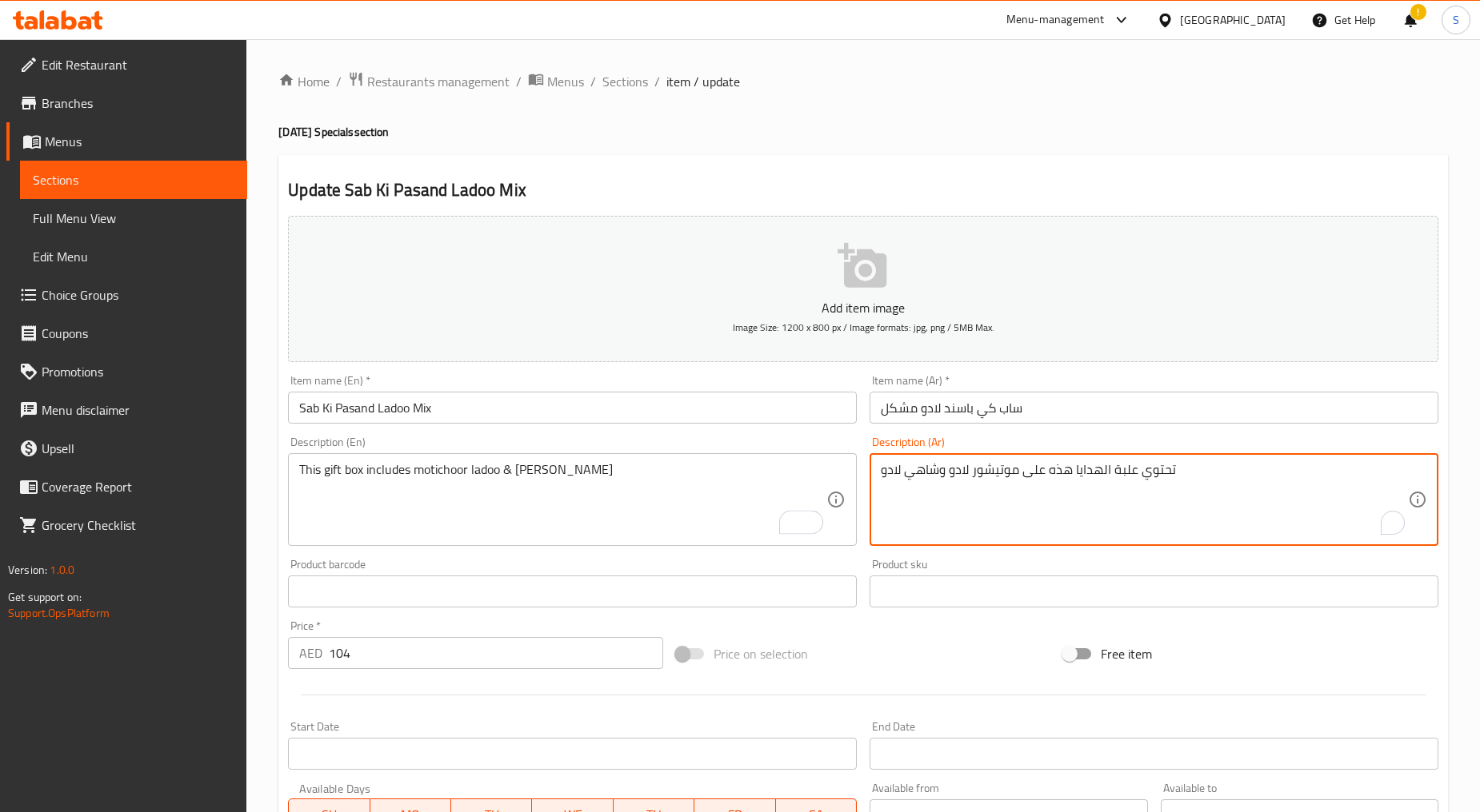
click at [1028, 491] on textarea "تحتوي علبة الهدايا هذه على موتيشور لادو وشاهي لادو" at bounding box center [1144, 500] width 527 height 76
click at [1040, 411] on input "ساب كي باسند لادو مشكل" at bounding box center [1154, 407] width 569 height 32
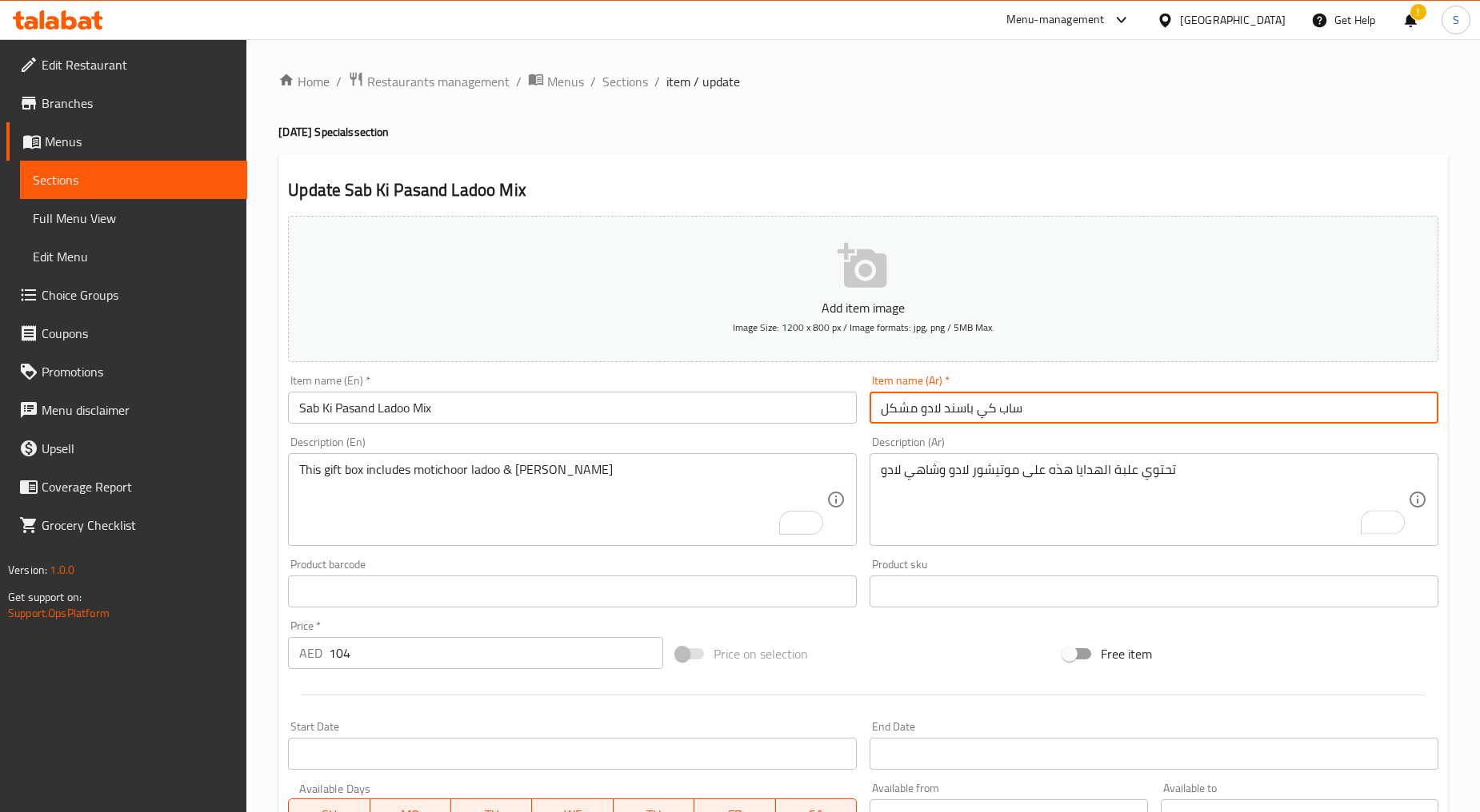
click at [1040, 411] on input "ساب كي باسند لادو مشكل" at bounding box center [1154, 407] width 569 height 32
click at [404, 409] on input "Sab Ki Pasand Ladoo Mix" at bounding box center [572, 407] width 569 height 32
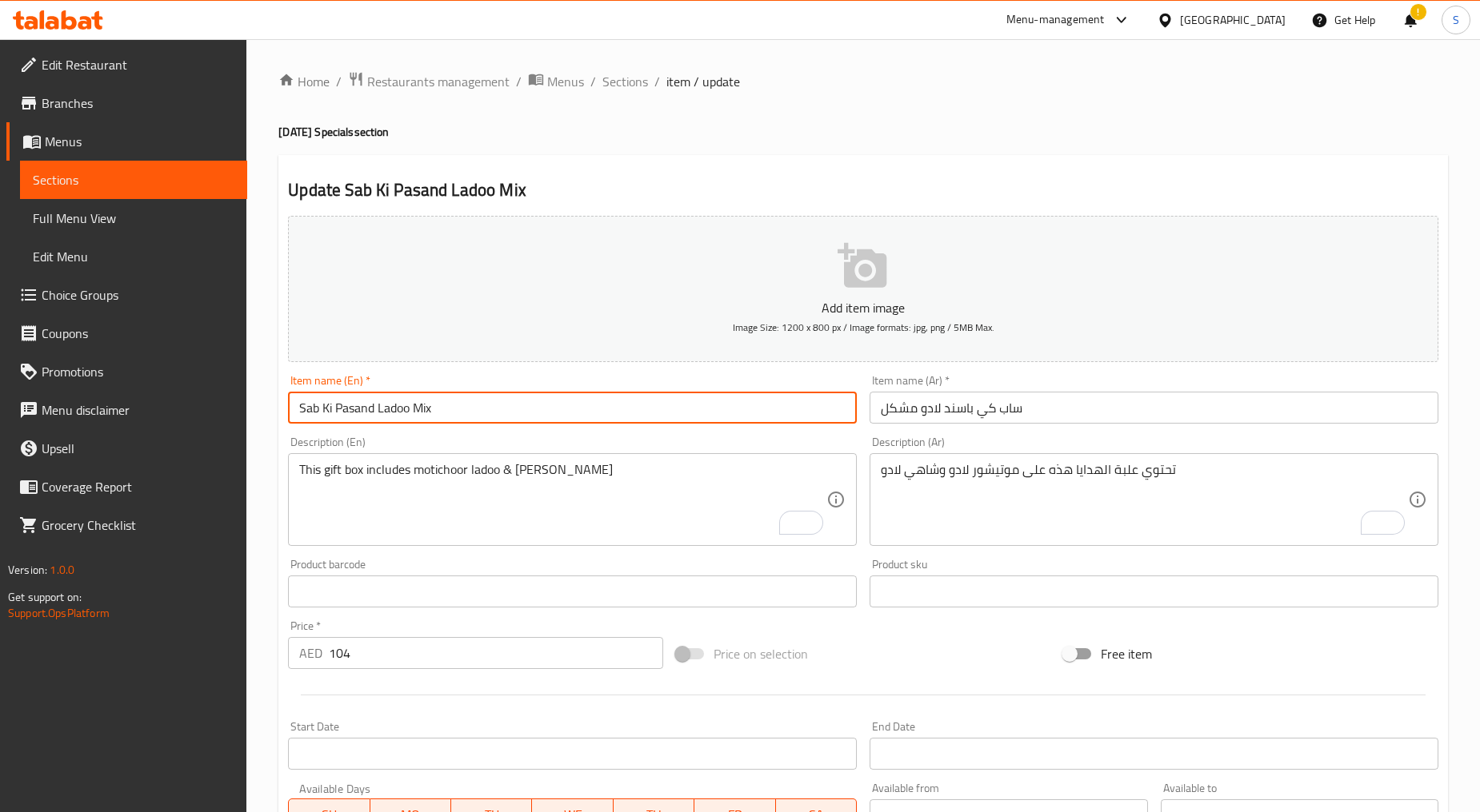
click at [404, 409] on input "Sab Ki Pasand Ladoo Mix" at bounding box center [572, 407] width 569 height 32
click at [370, 664] on input "104" at bounding box center [496, 653] width 335 height 32
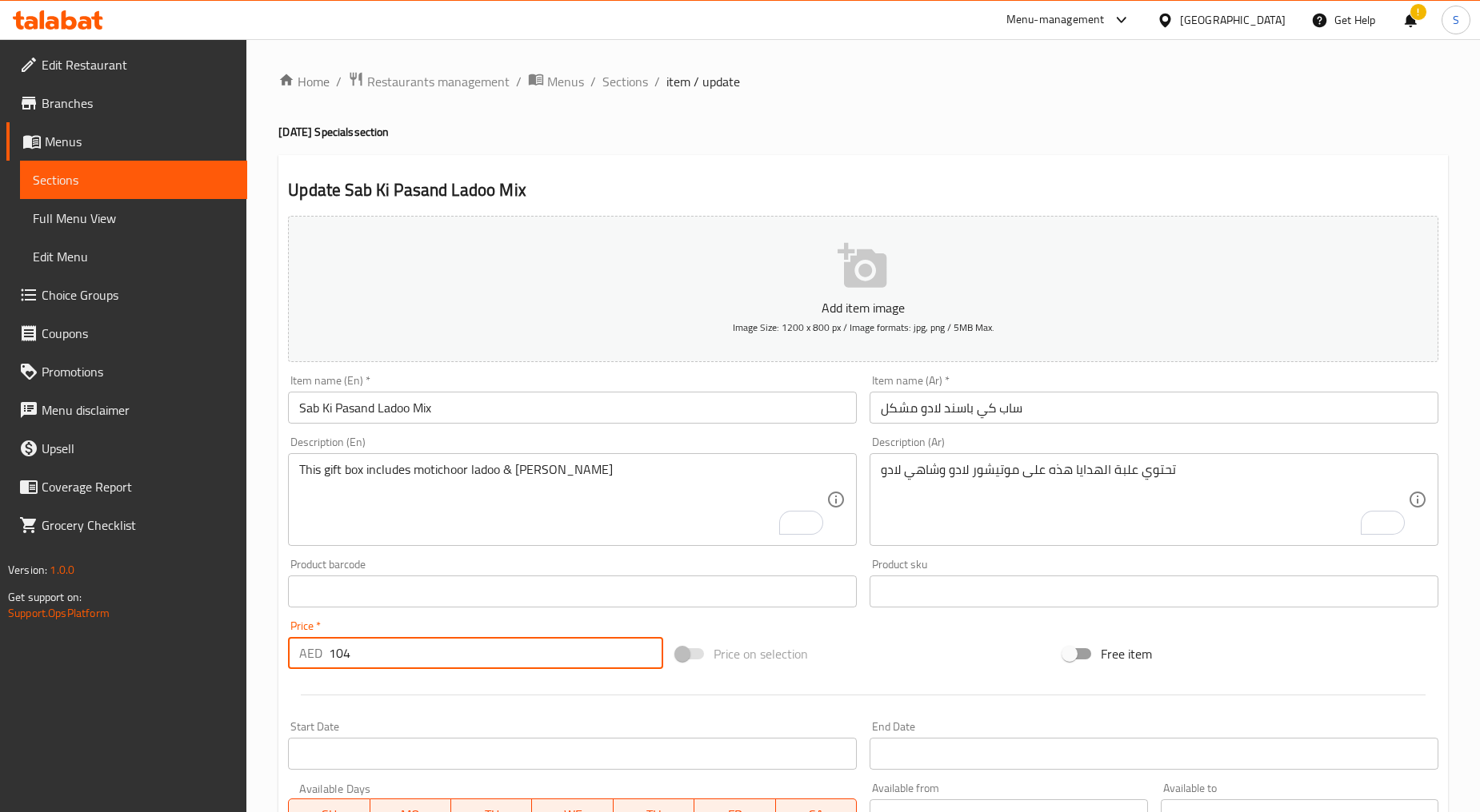
click at [370, 664] on input "104" at bounding box center [496, 653] width 335 height 32
click at [611, 89] on span "Sections" at bounding box center [625, 81] width 46 height 20
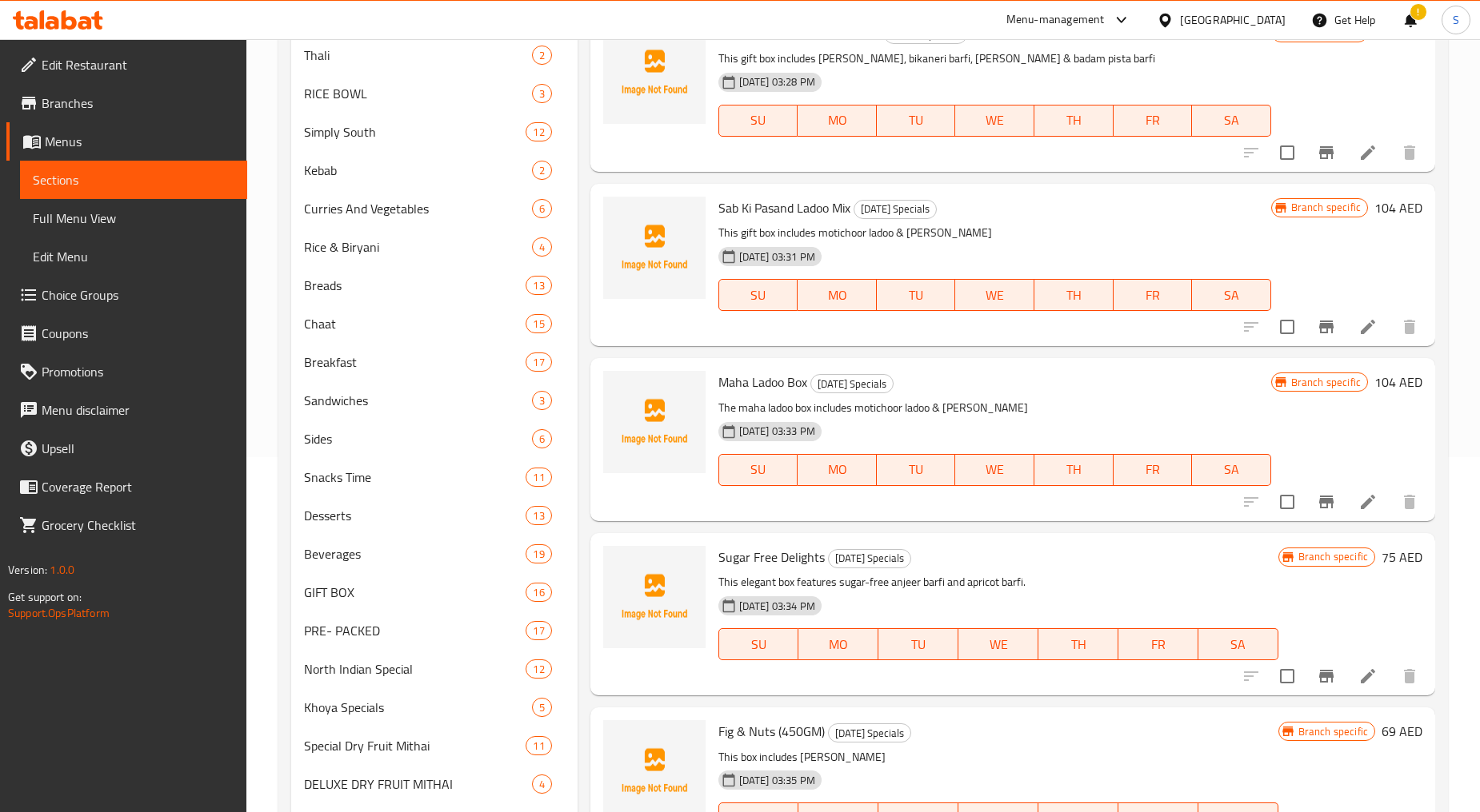
scroll to position [3228, 0]
click at [1346, 490] on li at bounding box center [1368, 504] width 45 height 28
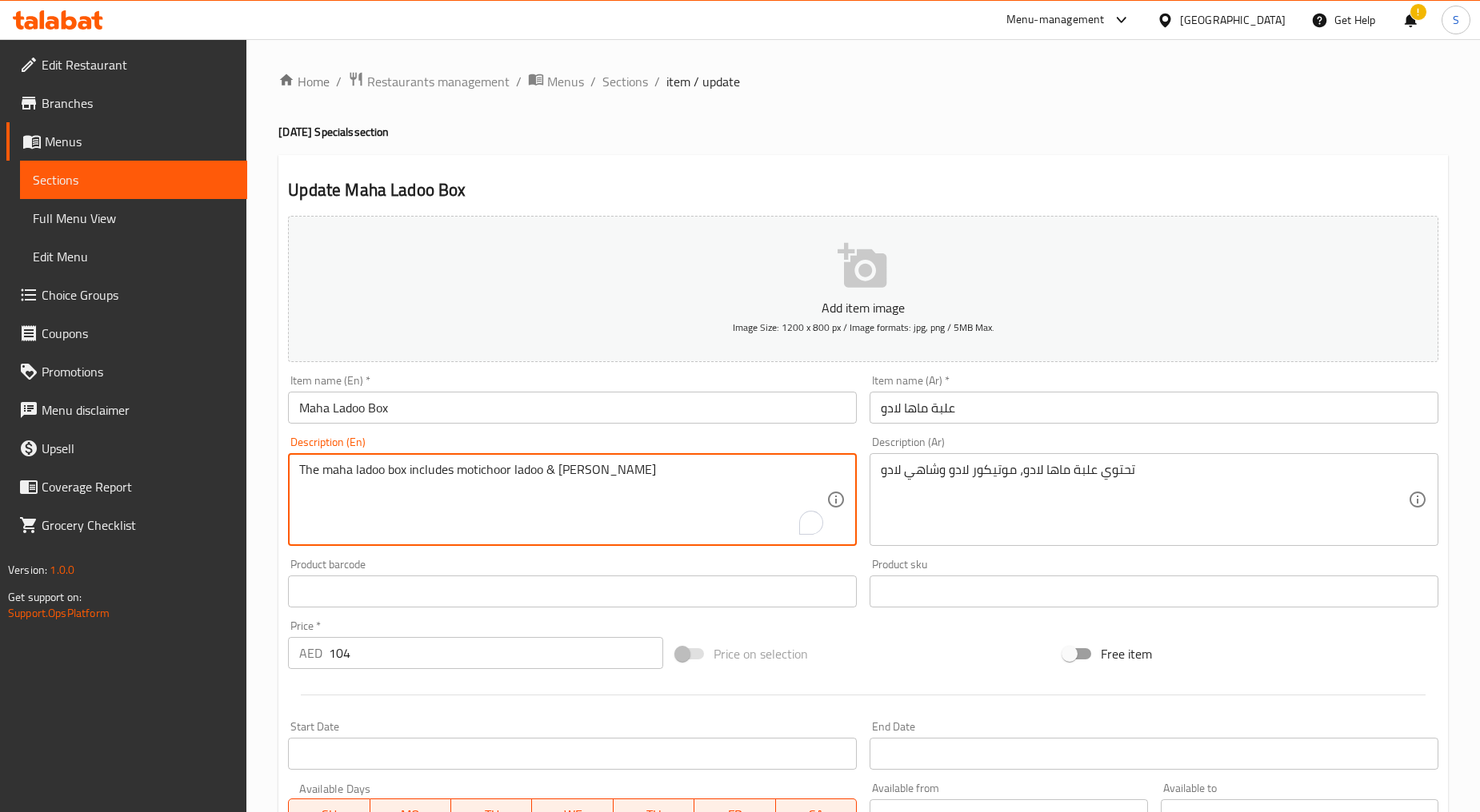
click at [531, 469] on textarea "The maha ladoo box includes motichoor ladoo & [PERSON_NAME]" at bounding box center [562, 500] width 527 height 76
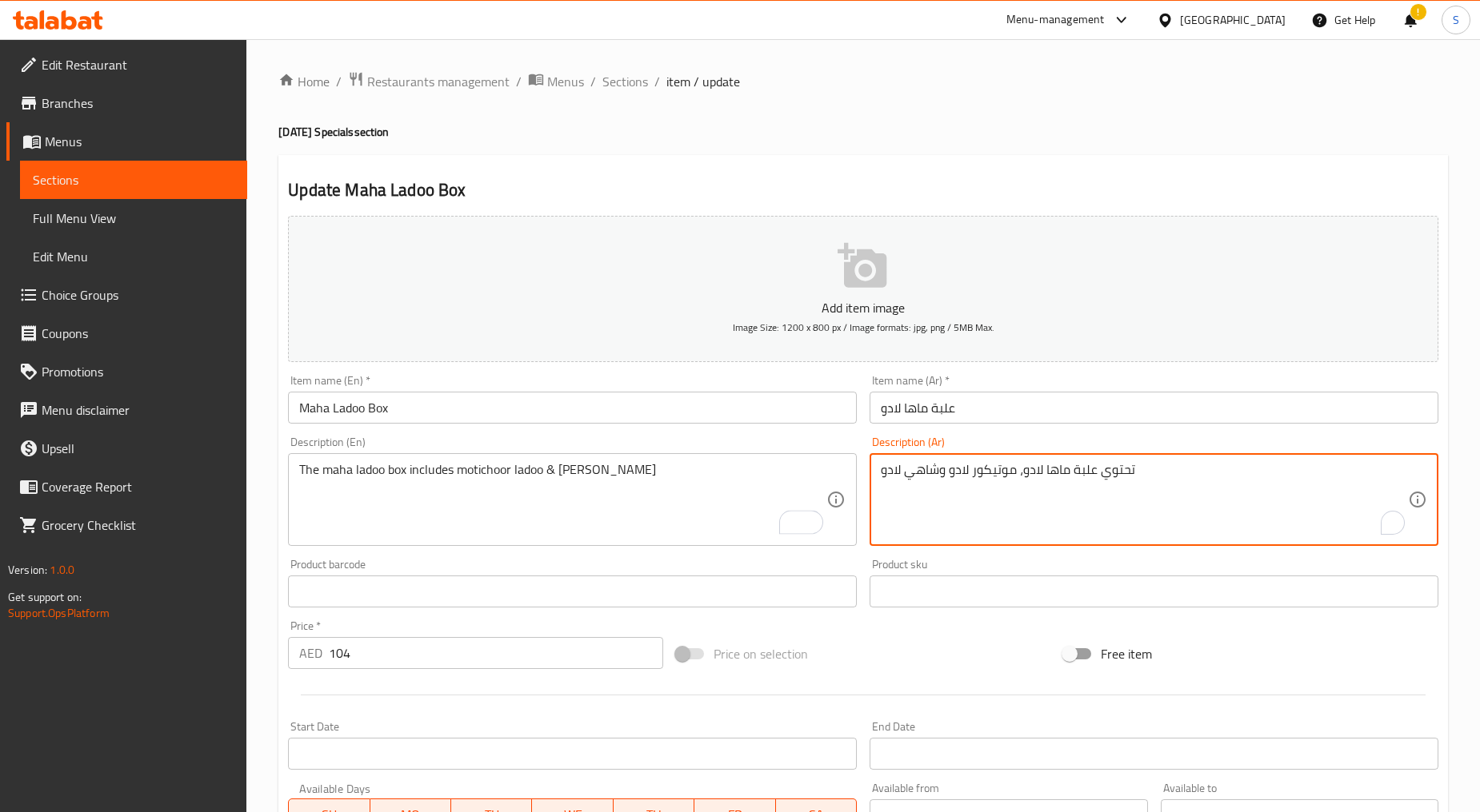
click at [929, 475] on textarea "تحتوي علبة ماها لادو، موتيكور لادو وشاهي لادو" at bounding box center [1144, 500] width 527 height 76
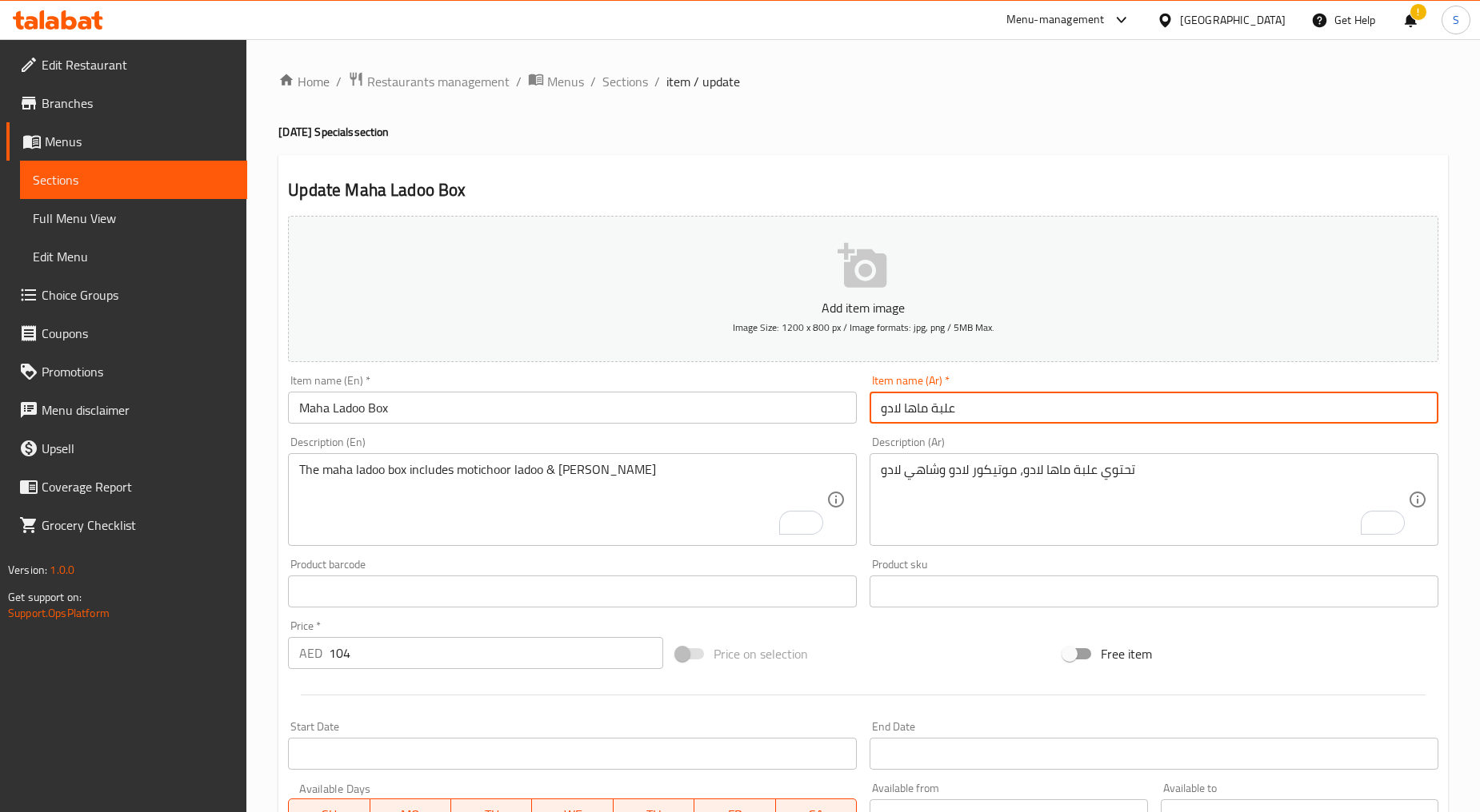
click at [983, 394] on input "علبة ماها لادو" at bounding box center [1154, 407] width 569 height 32
click at [427, 661] on input "104" at bounding box center [496, 653] width 335 height 32
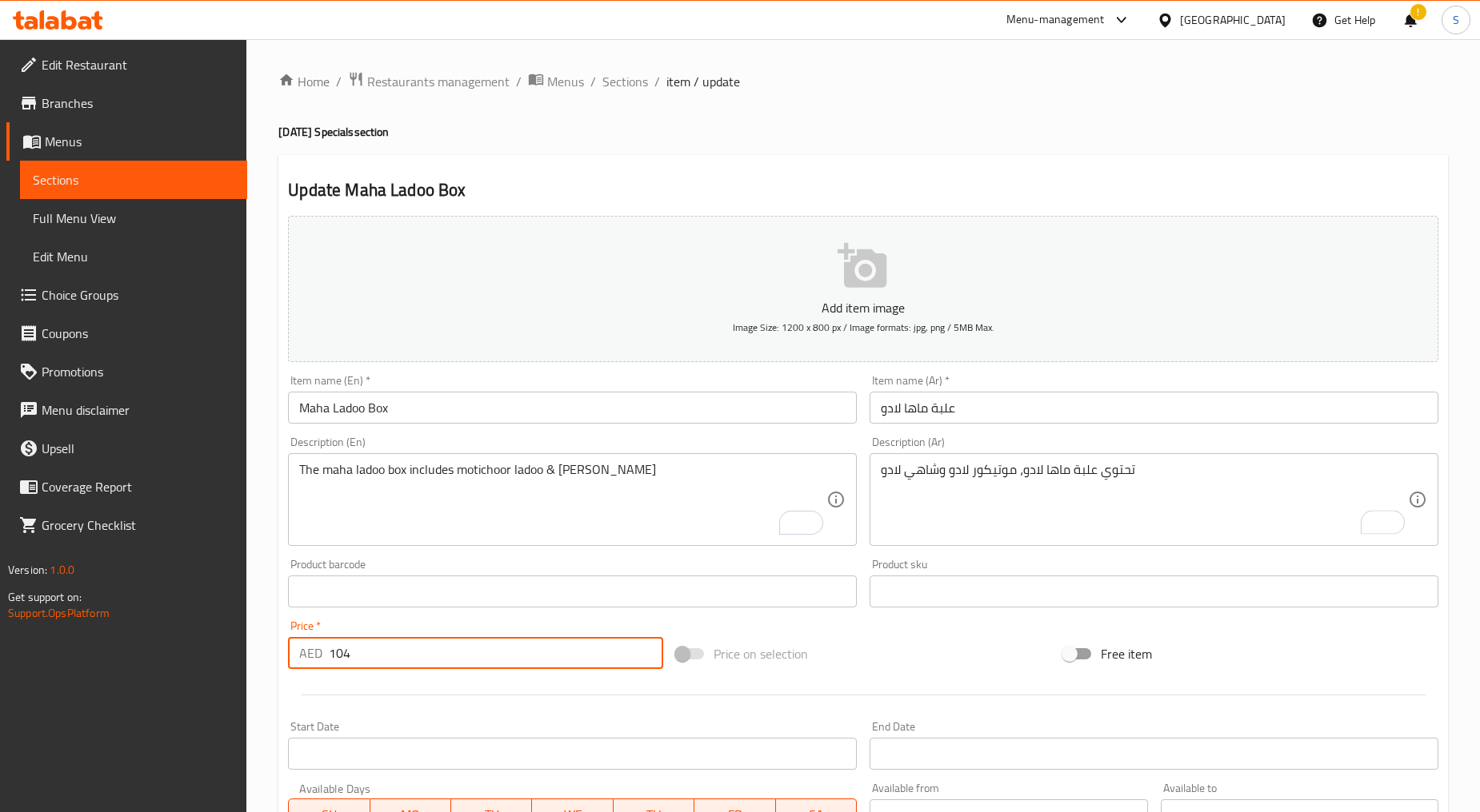
click at [427, 661] on input "104" at bounding box center [496, 653] width 335 height 32
click at [466, 420] on input "Maha Ladoo Box" at bounding box center [572, 407] width 569 height 32
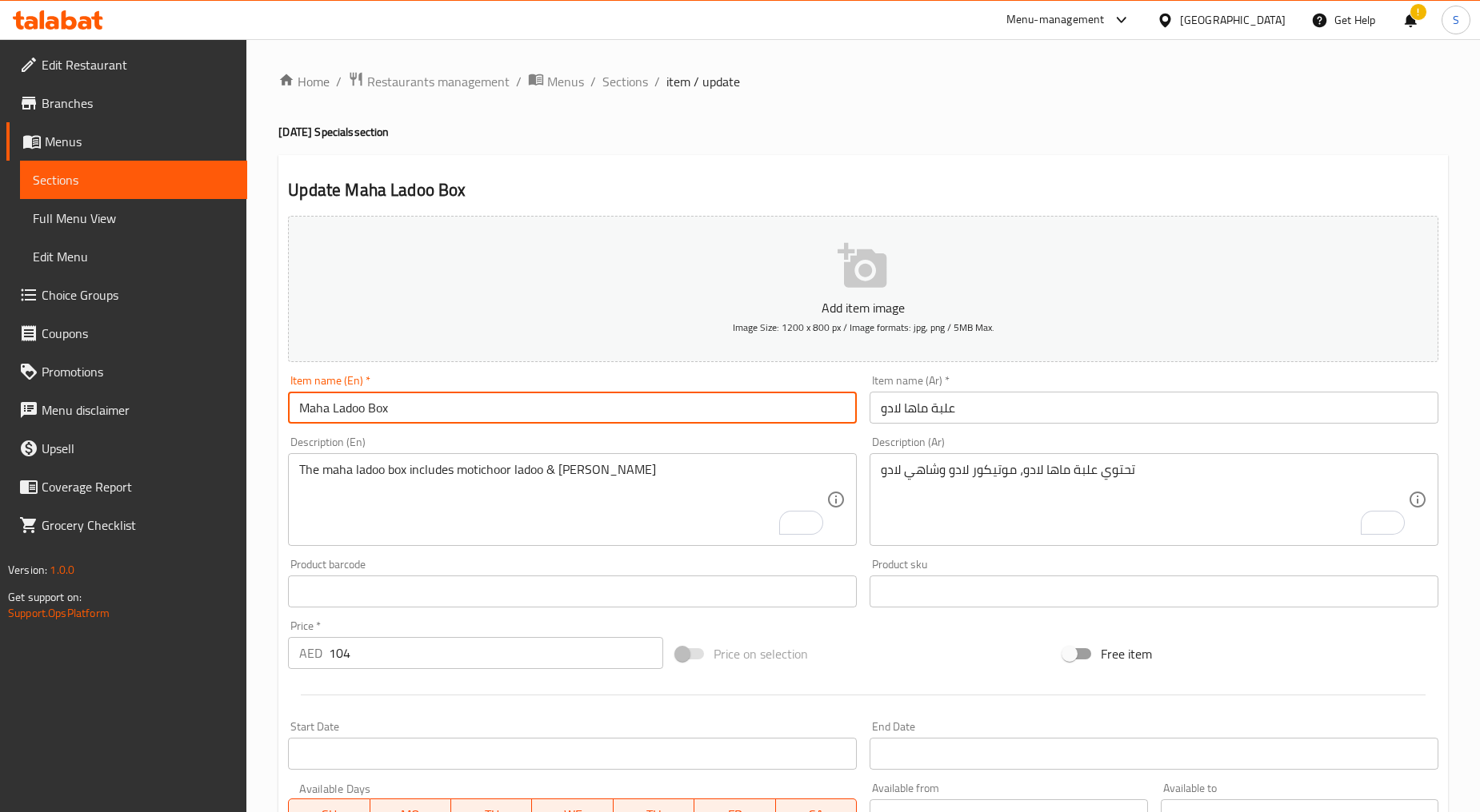
click at [466, 420] on input "Maha Ladoo Box" at bounding box center [572, 407] width 569 height 32
click at [641, 88] on span "Sections" at bounding box center [625, 81] width 46 height 20
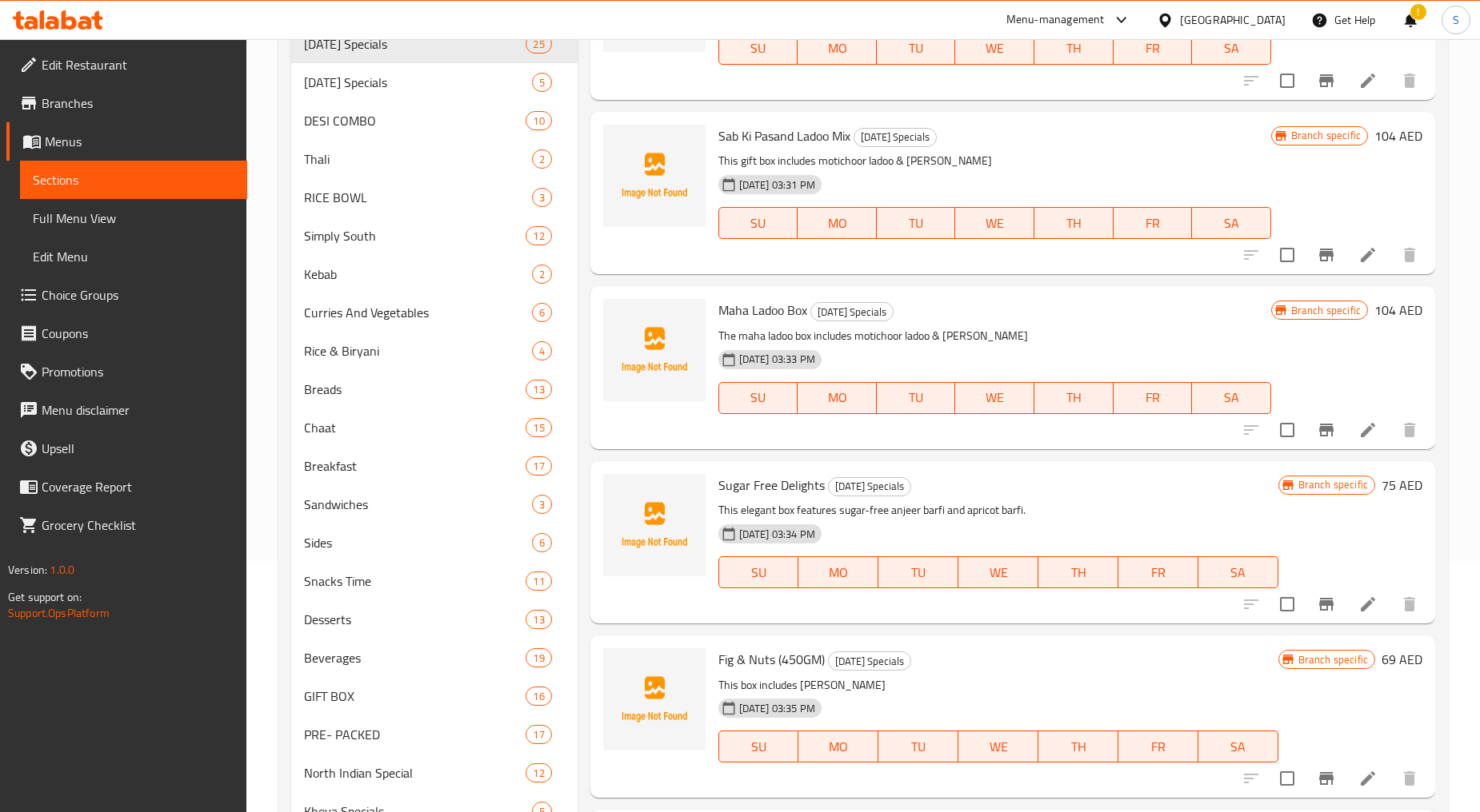
scroll to position [266, 0]
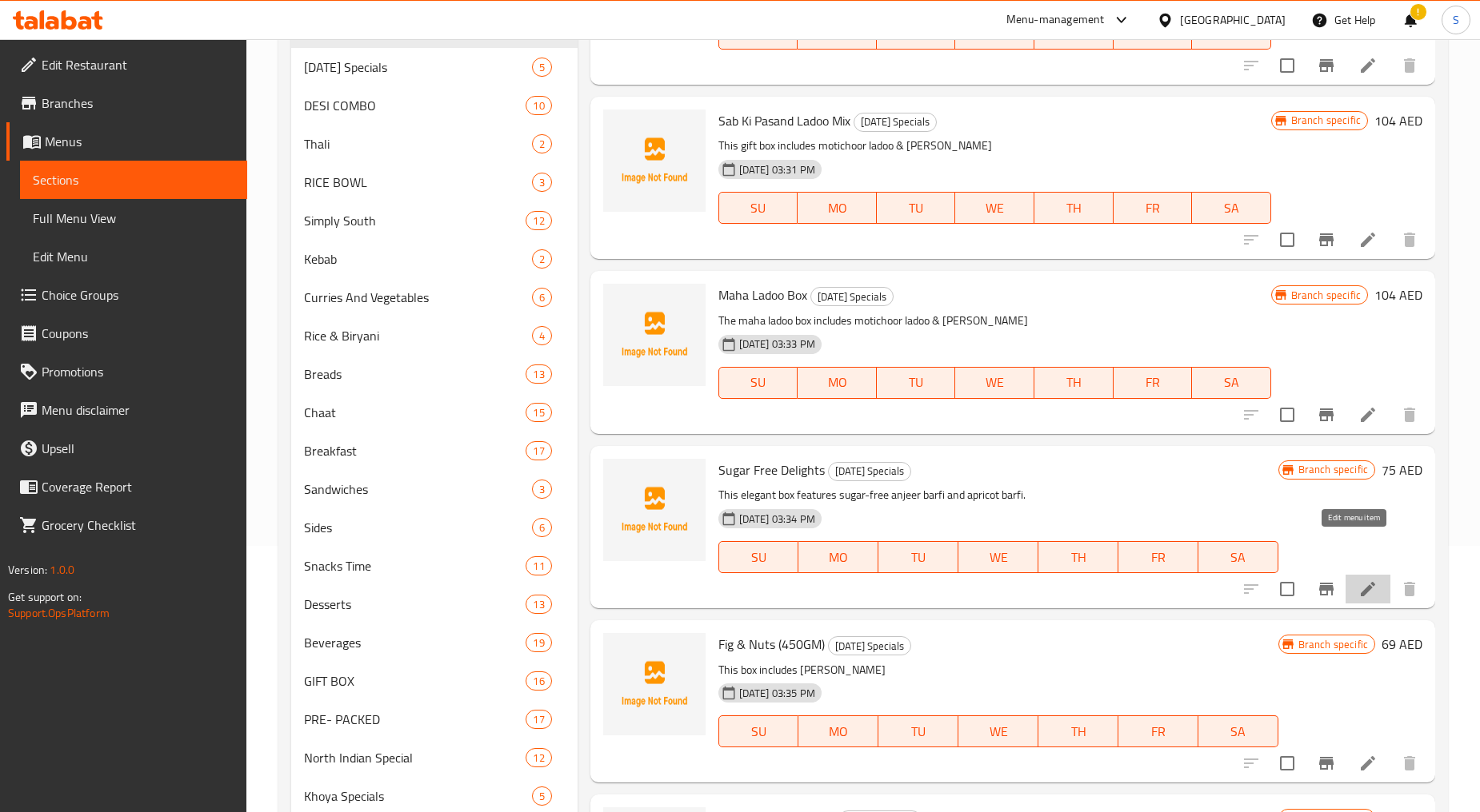
click at [1360, 582] on icon at bounding box center [1368, 589] width 15 height 15
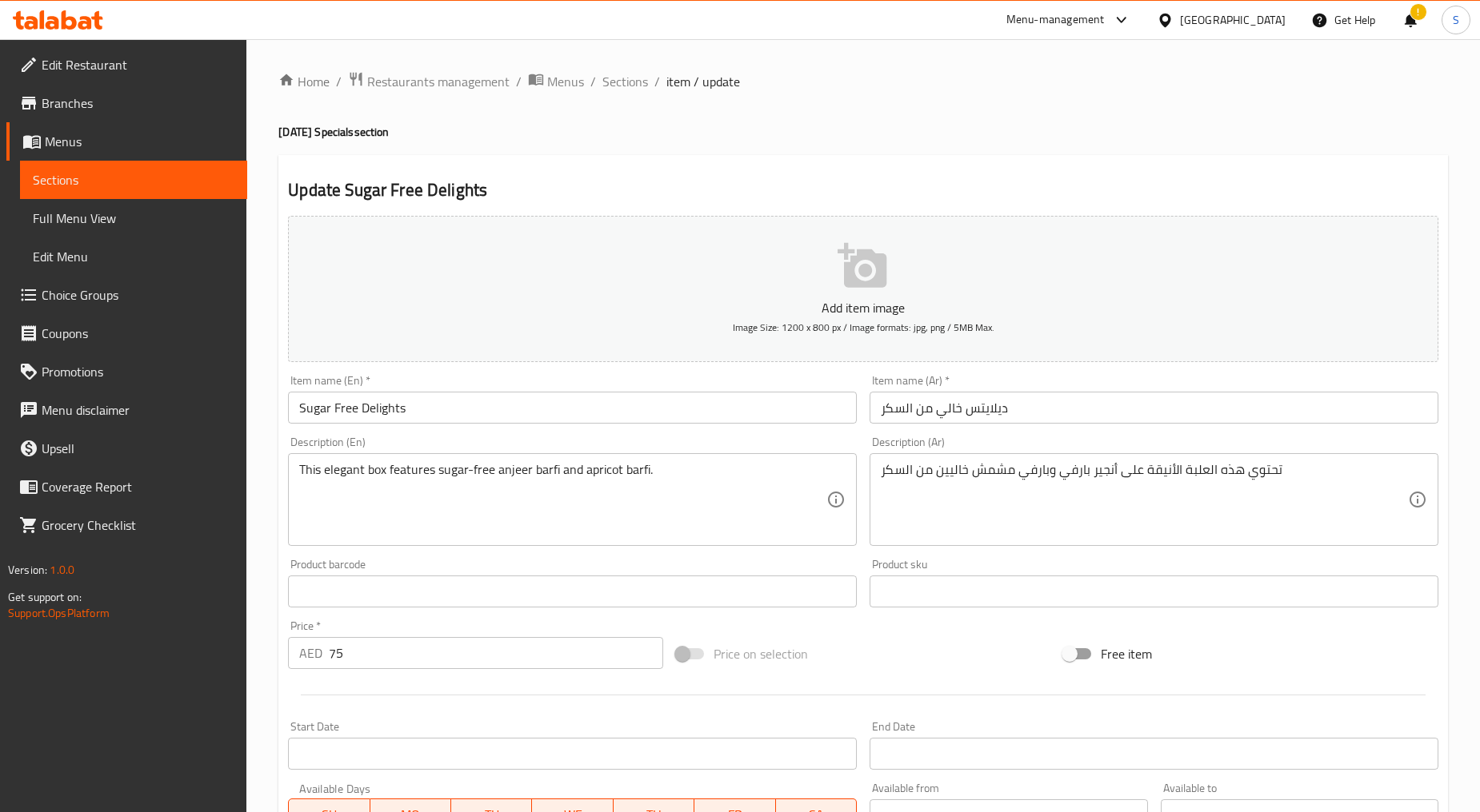
click at [937, 404] on input "ديلايتس خالي من السكر" at bounding box center [1154, 407] width 569 height 32
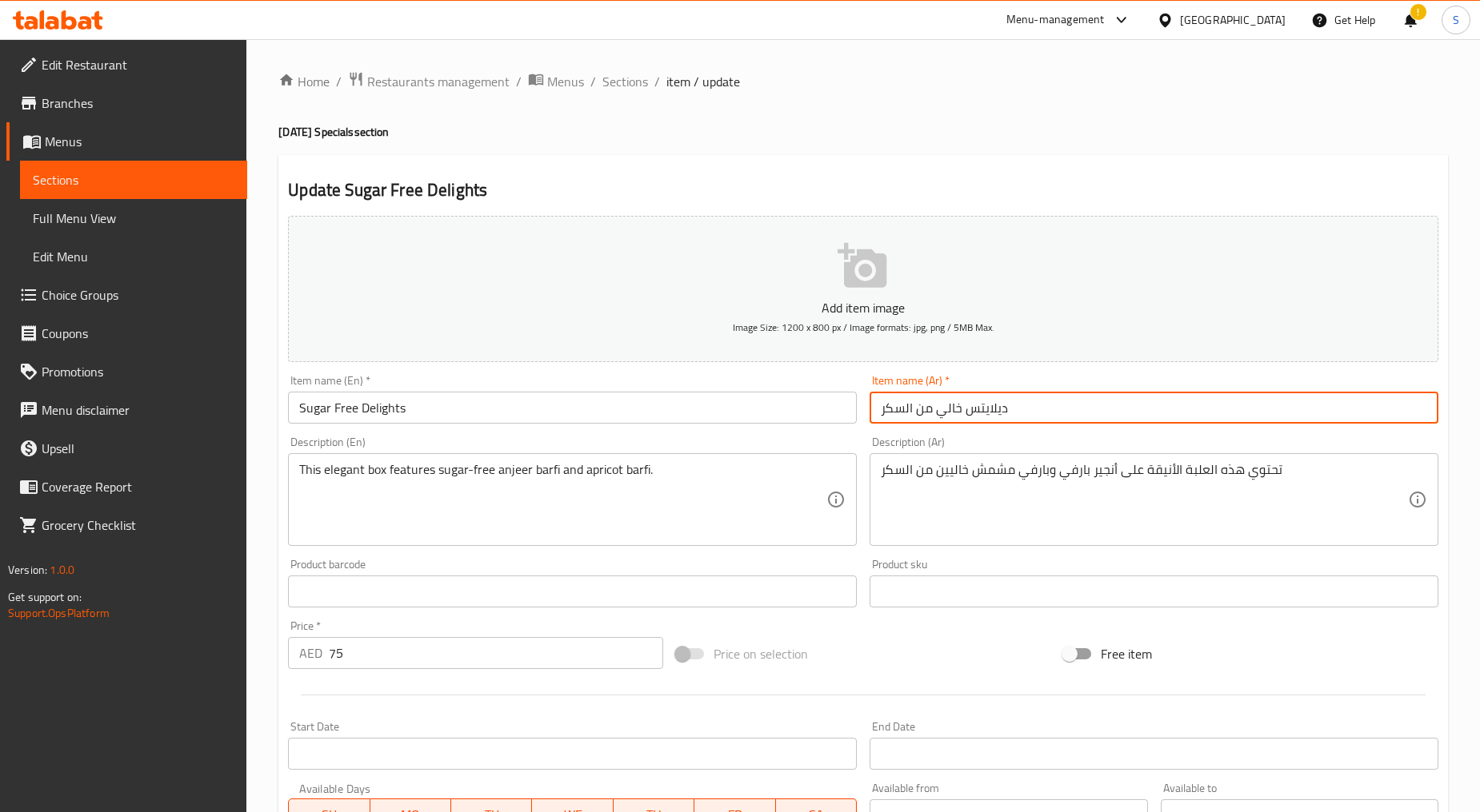
click at [937, 404] on input "ديلايتس خالي من السكر" at bounding box center [1154, 407] width 569 height 32
click at [546, 430] on div "Item name (En)   * Sugar Free Delights Item name (En) *" at bounding box center [572, 399] width 581 height 62
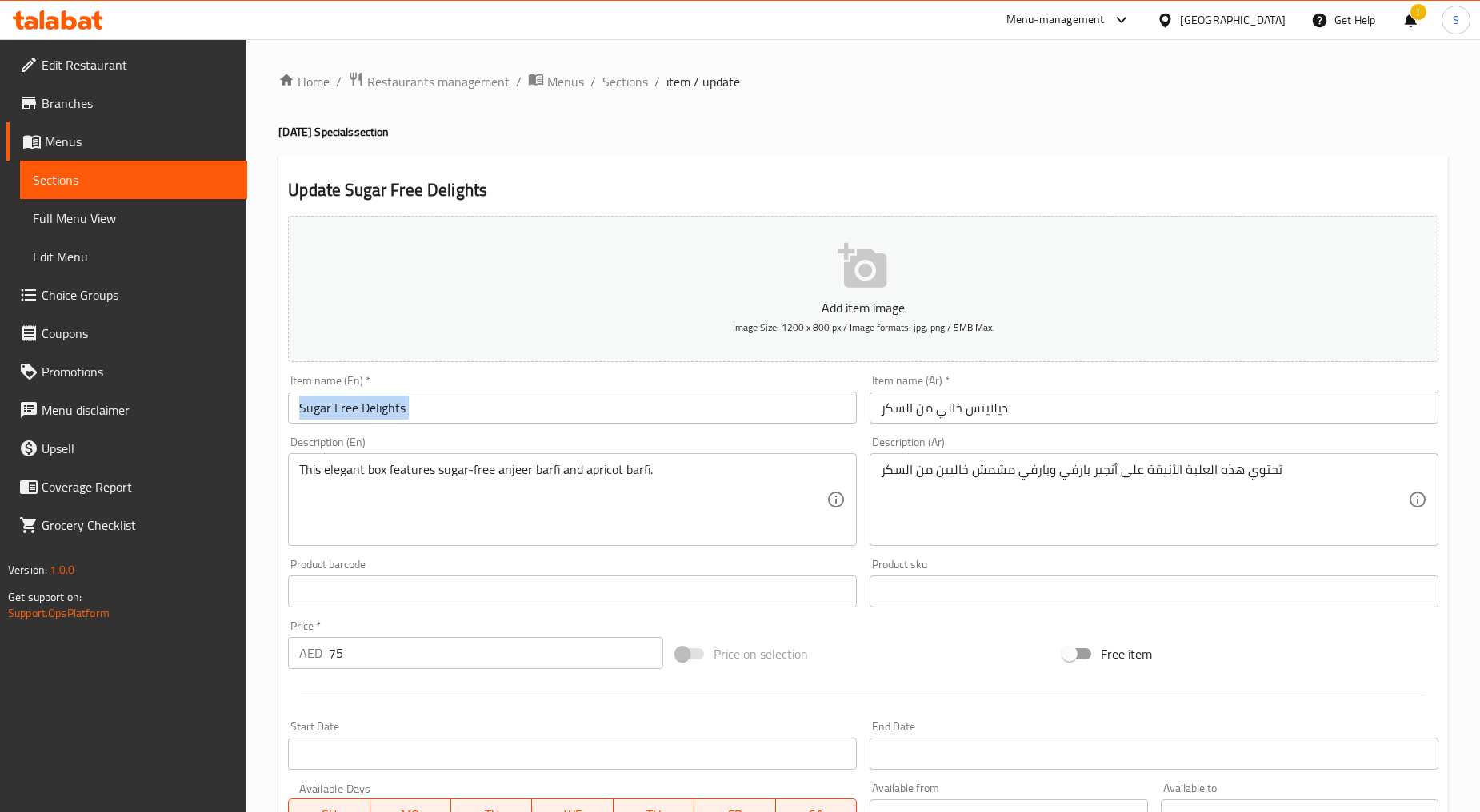
click at [546, 430] on div "Item name (En)   * Sugar Free Delights Item name (En) *" at bounding box center [572, 399] width 581 height 62
copy div "Item name (En) *"
click at [1001, 450] on div "Description (Ar) تحتوي هذه العلبة الأنيقة على أنجير بارفي وبارفي مشمش خاليين من…" at bounding box center [1154, 491] width 569 height 110
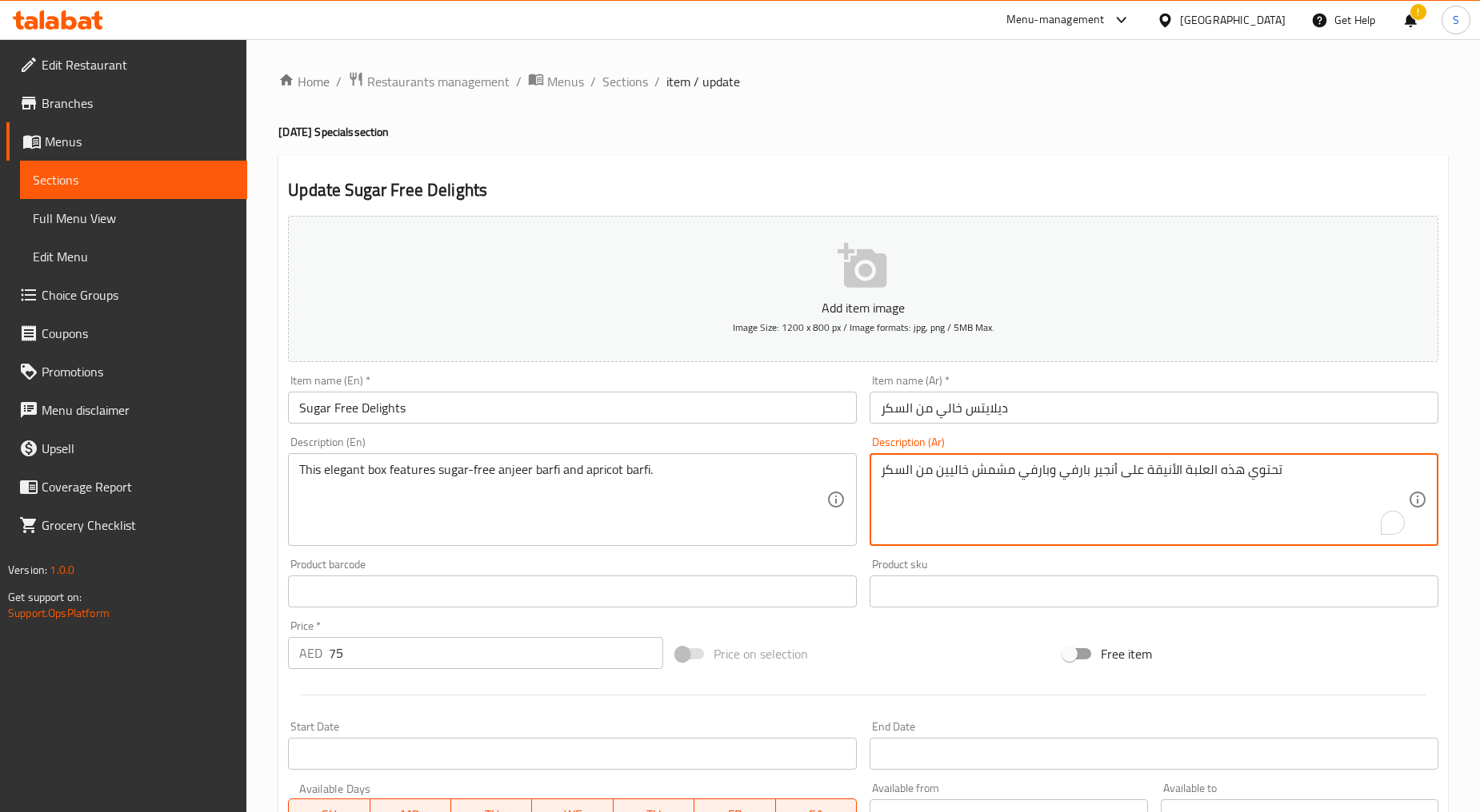
click at [1010, 496] on textarea "تحتوي هذه العلبة الأنيقة على أنجير بارفي وبارفي مشمش خاليين من السكر" at bounding box center [1144, 500] width 527 height 76
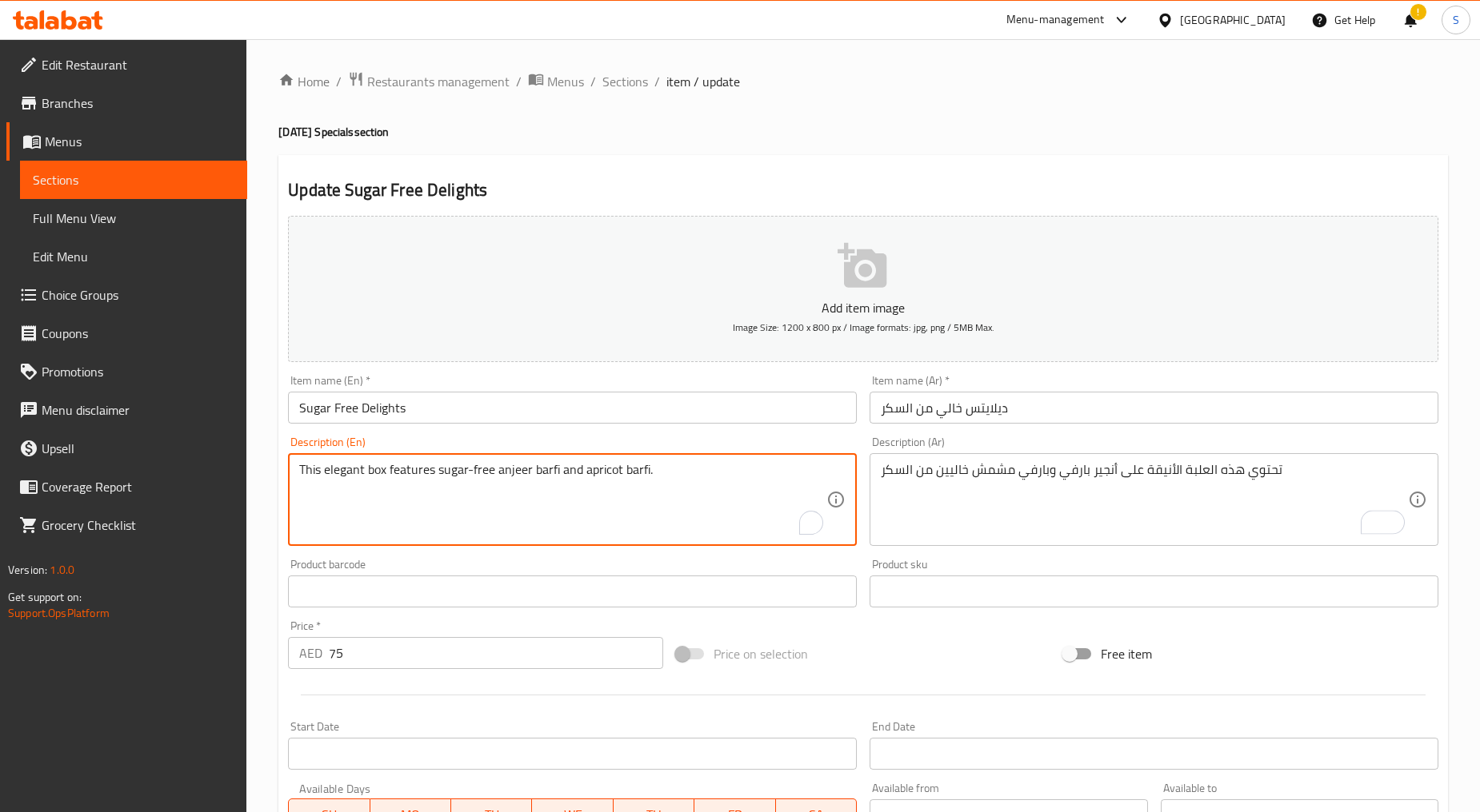
click at [484, 464] on textarea "This elegant box features sugar-free anjeer barfi and apricot barfi." at bounding box center [562, 500] width 527 height 76
click at [353, 649] on input "75" at bounding box center [496, 653] width 335 height 32
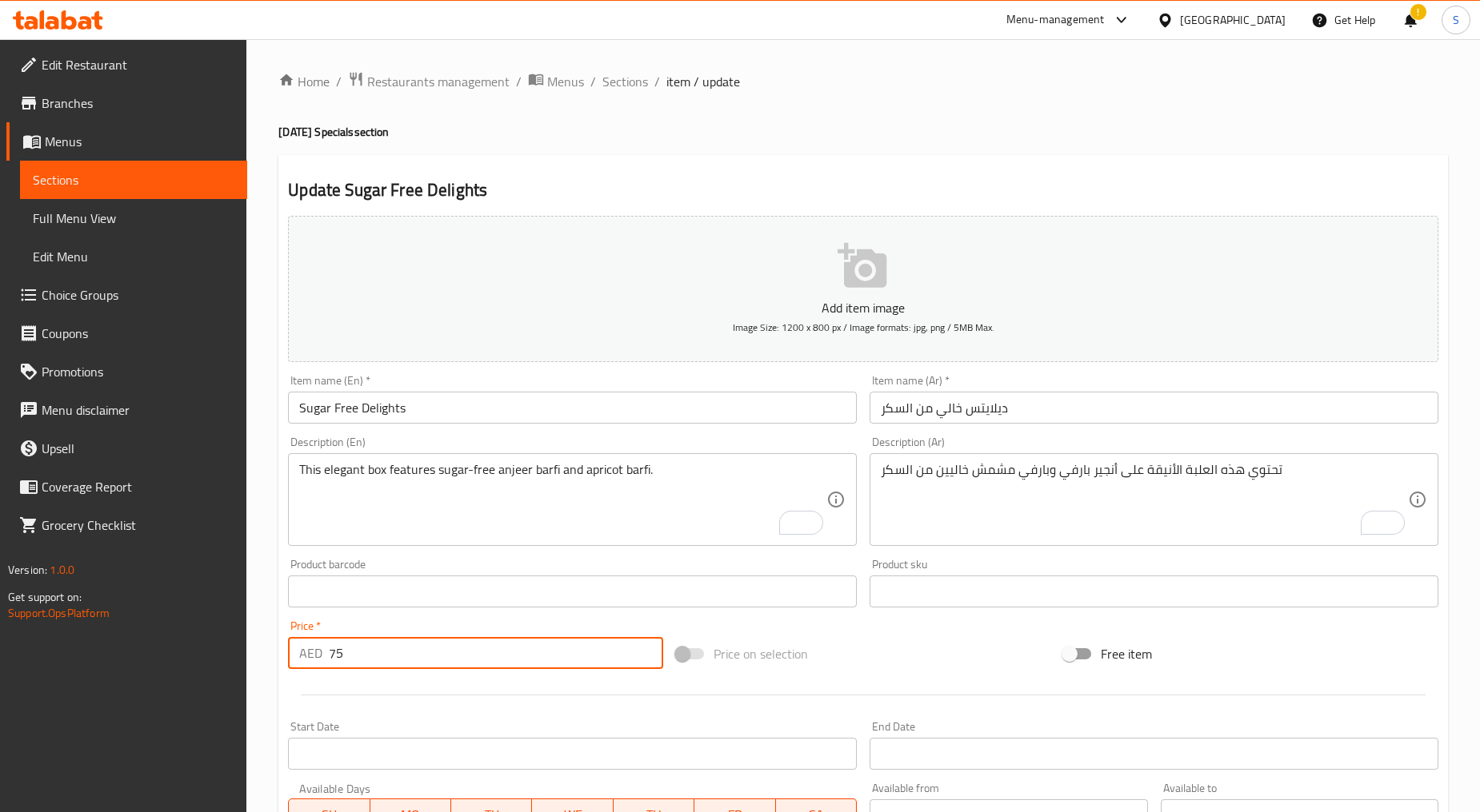
click at [353, 649] on input "75" at bounding box center [496, 653] width 335 height 32
click at [617, 72] on span "Sections" at bounding box center [625, 81] width 46 height 20
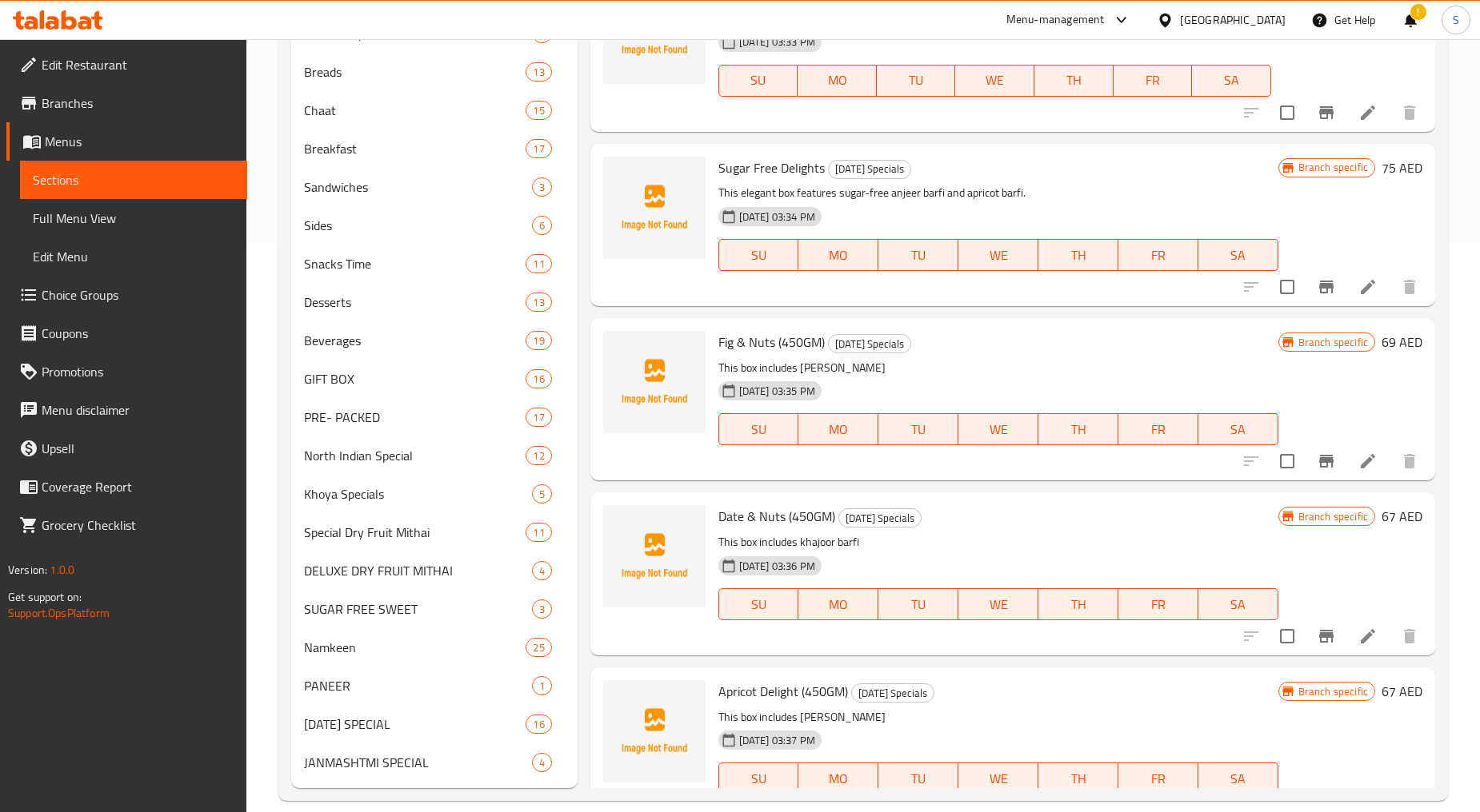
scroll to position [587, 0]
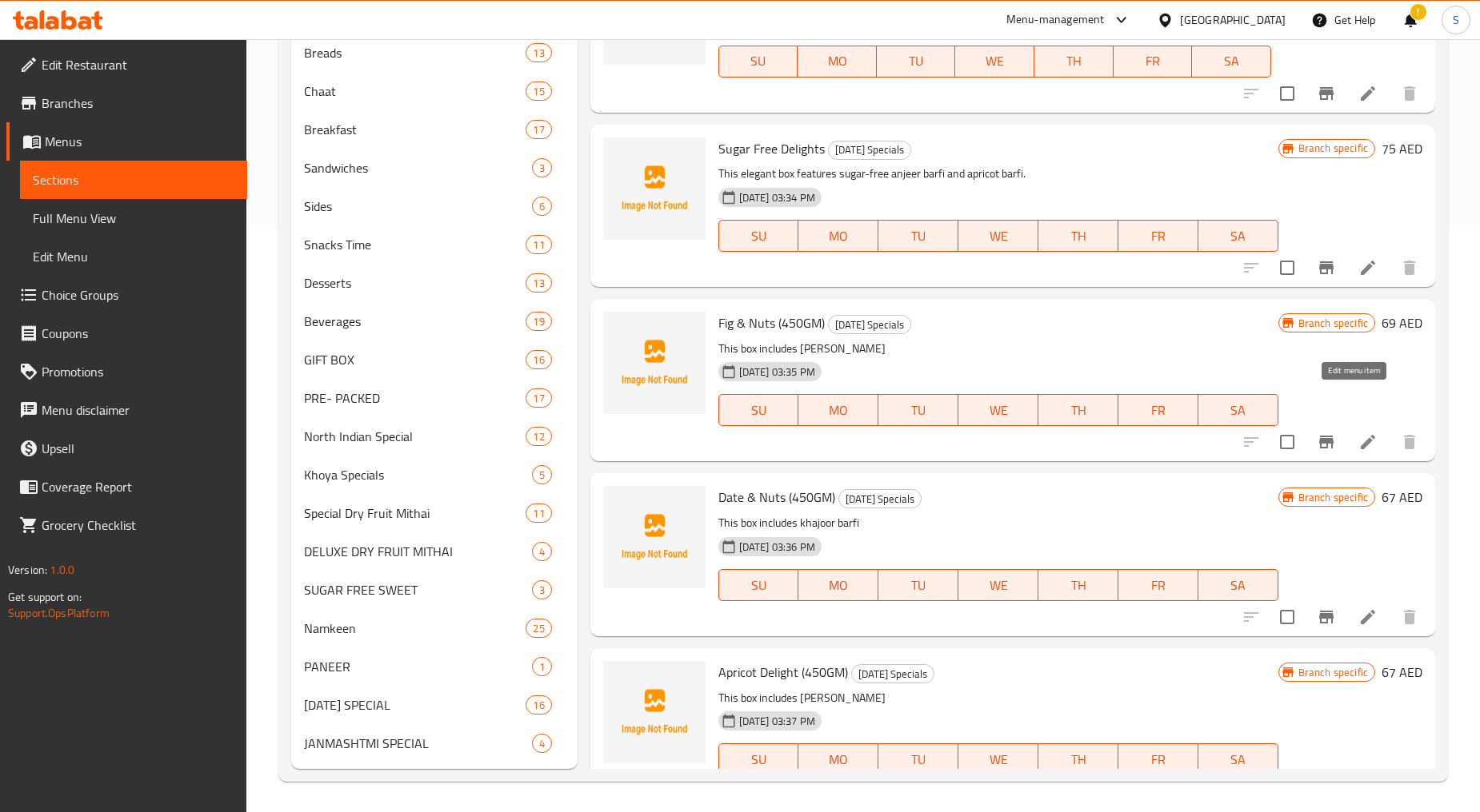
click at [1360, 434] on icon at bounding box center [1368, 442] width 15 height 15
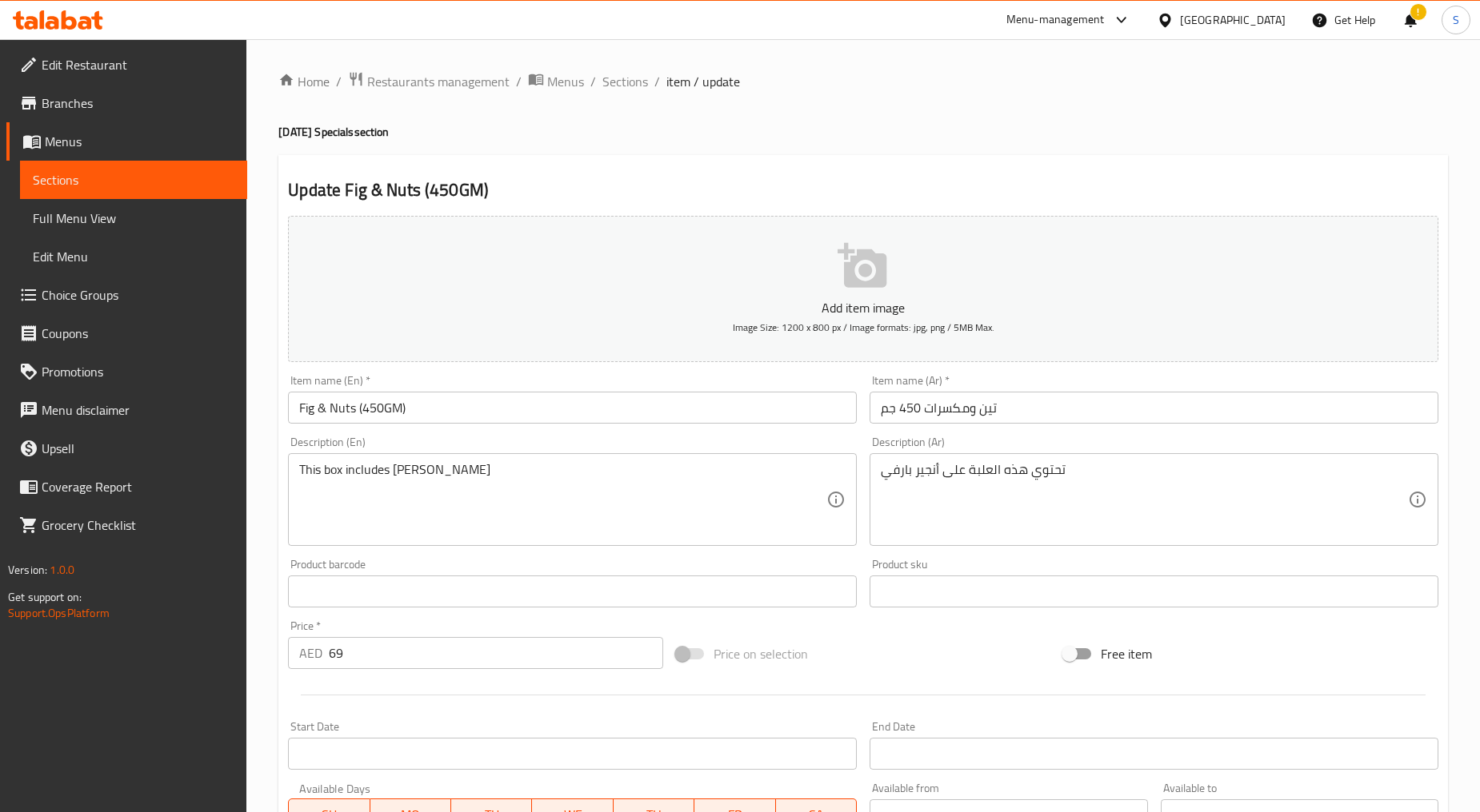
click at [433, 421] on input "Fig & Nuts (450GM)" at bounding box center [572, 407] width 569 height 32
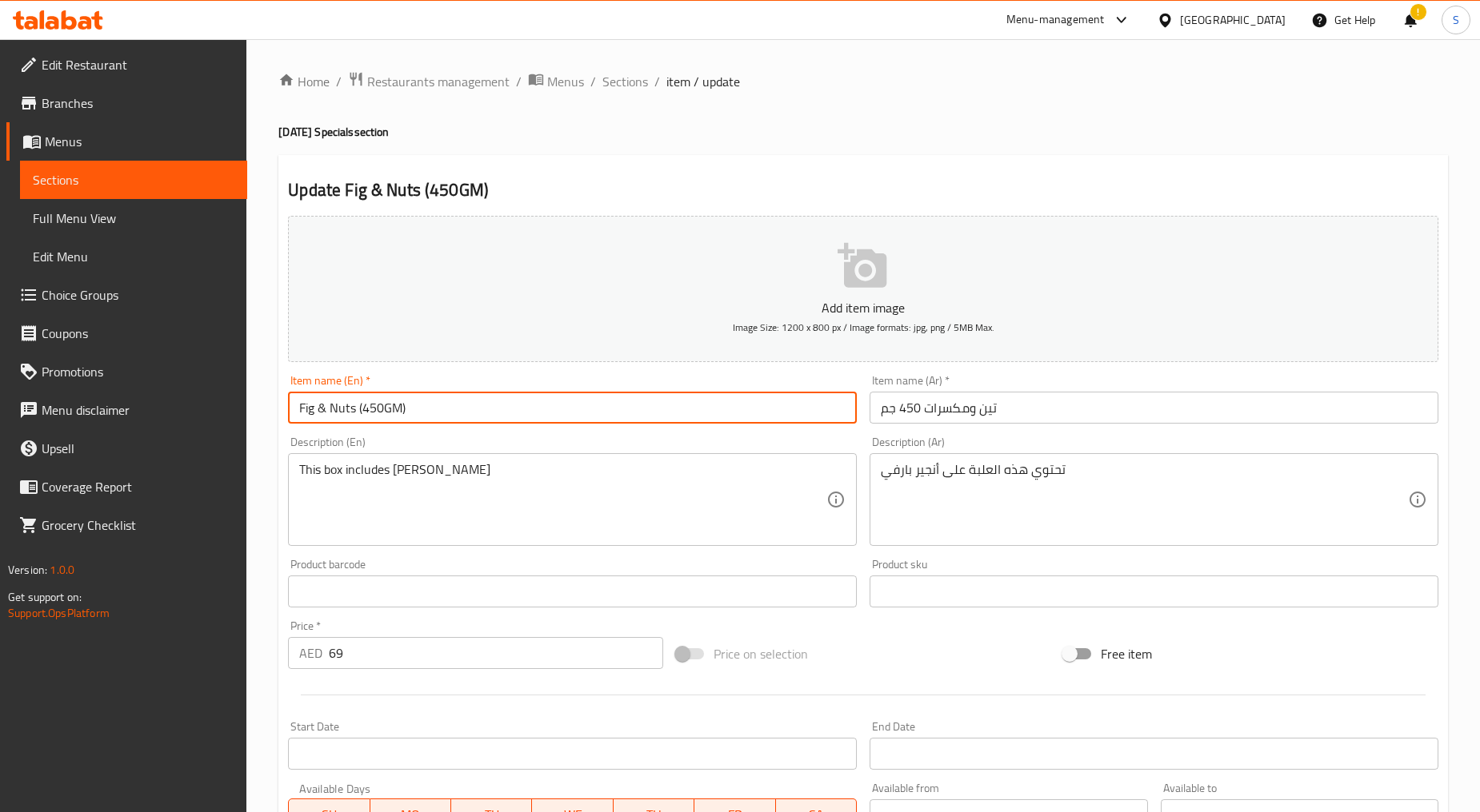
click at [433, 421] on input "Fig & Nuts (450GM)" at bounding box center [572, 407] width 569 height 32
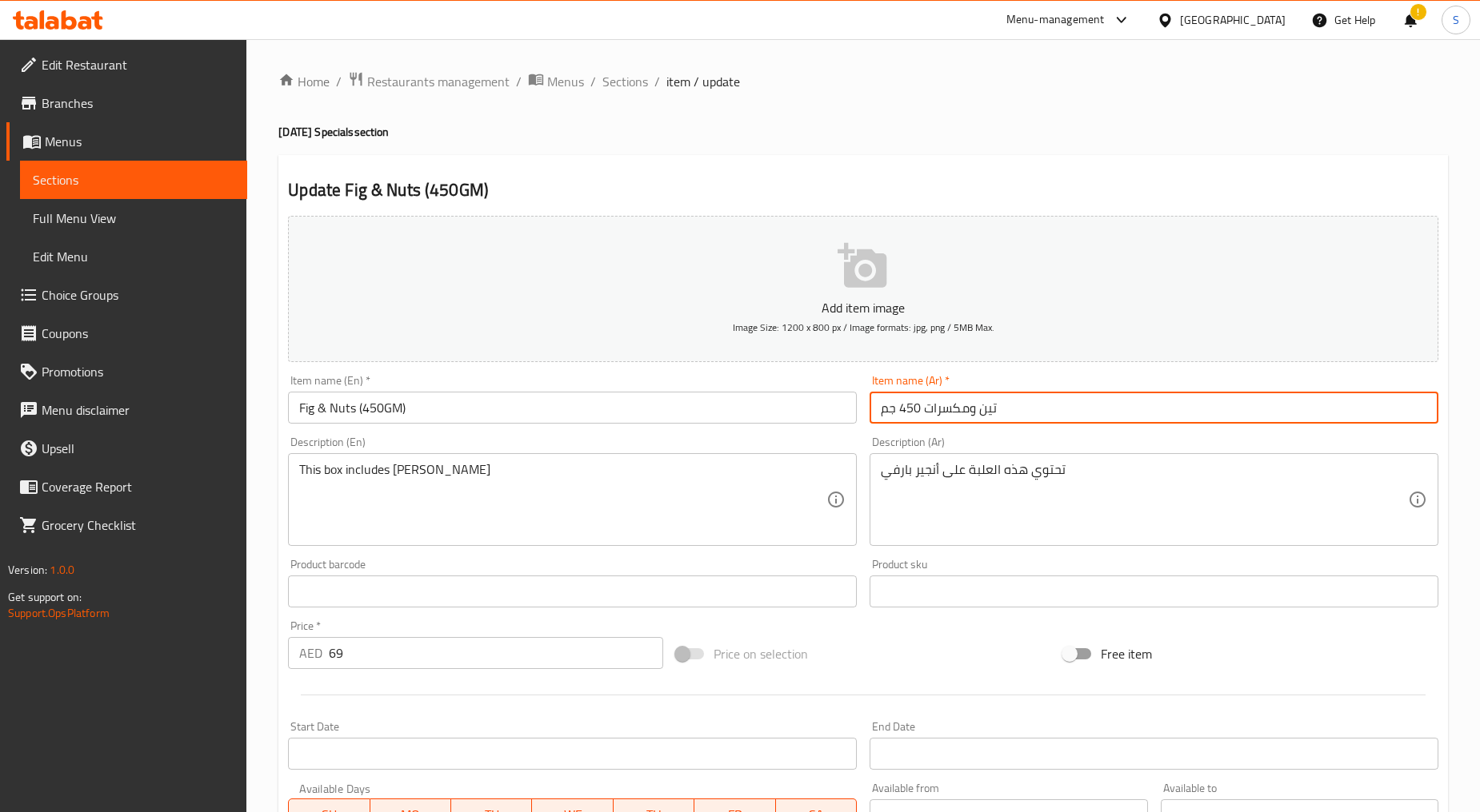
click at [983, 399] on input "تين ومكسرات 450 جم" at bounding box center [1154, 407] width 569 height 32
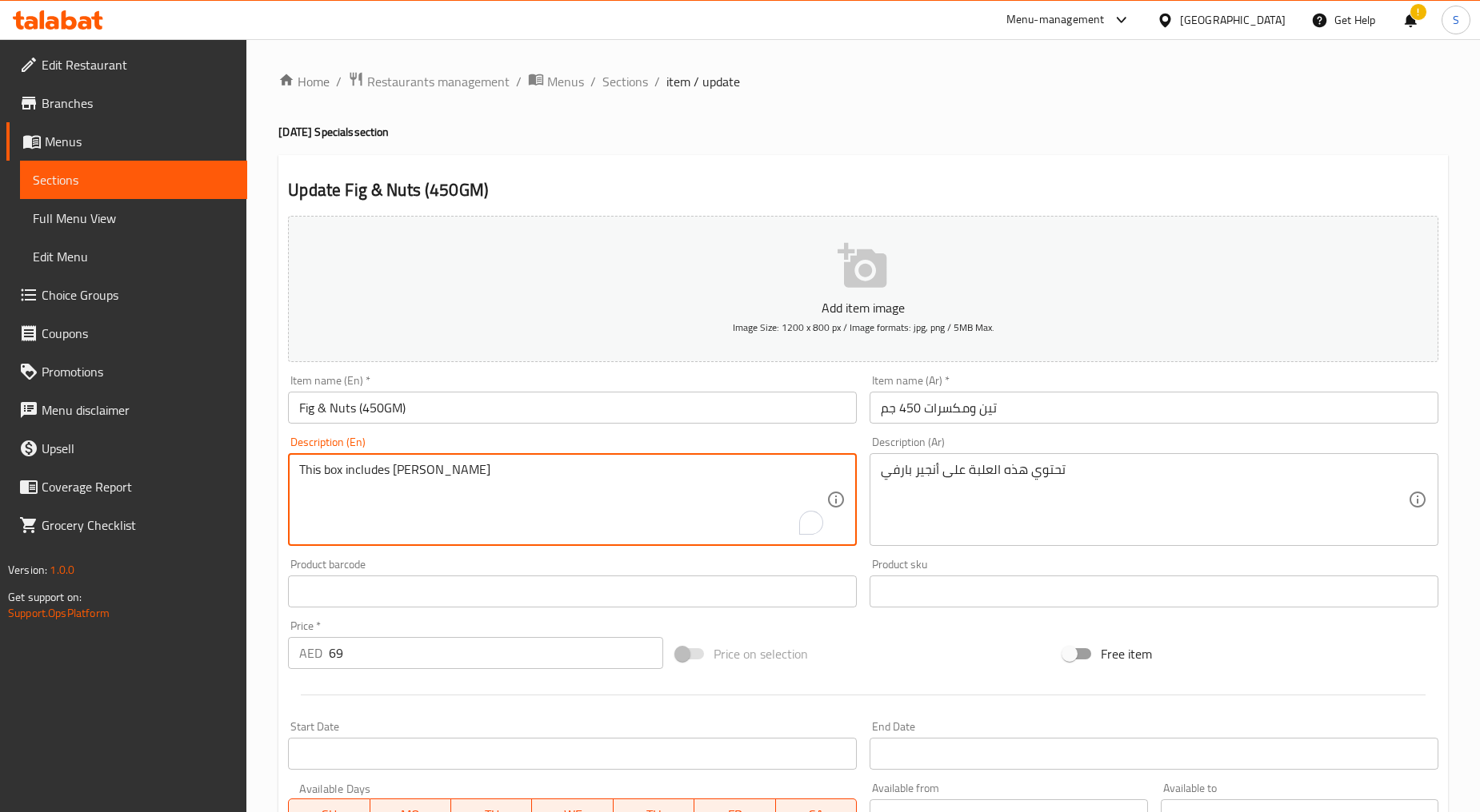
click at [472, 470] on textarea "This box includes [PERSON_NAME]" at bounding box center [562, 500] width 527 height 76
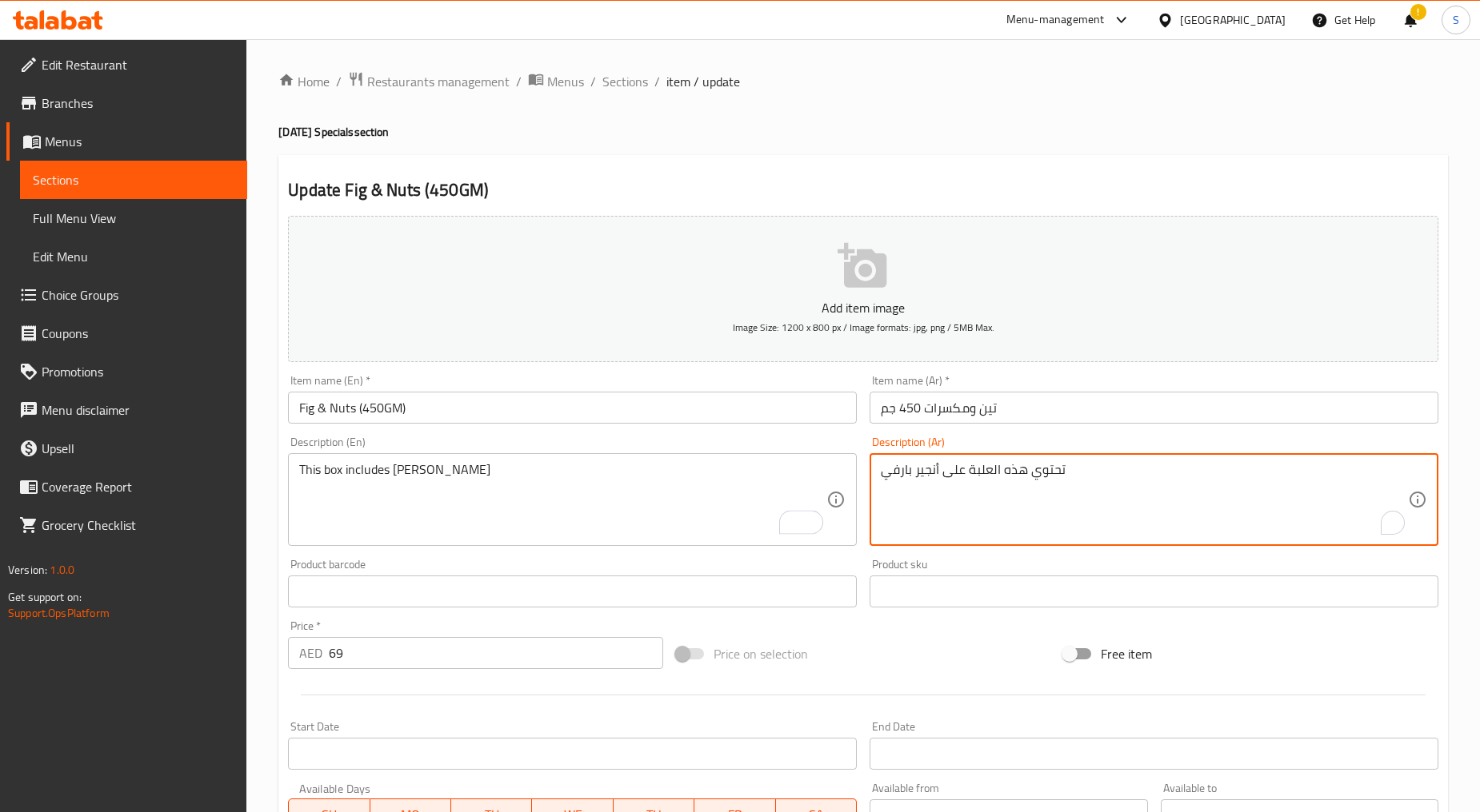
click at [969, 496] on textarea "تحتوي هذه العلبة على أنجير بارفي" at bounding box center [1144, 500] width 527 height 76
click at [440, 663] on input "69" at bounding box center [496, 653] width 335 height 32
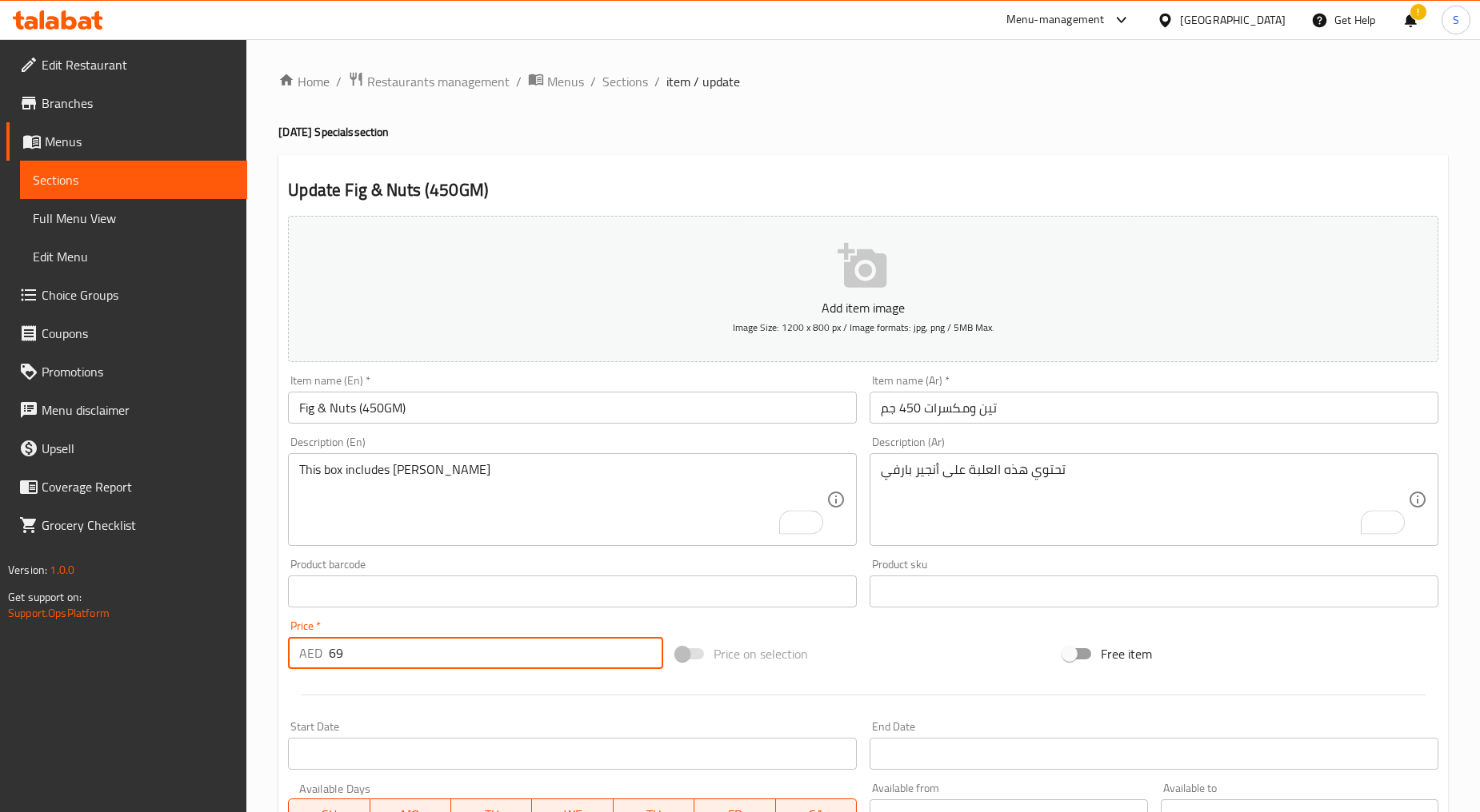
click at [440, 663] on input "69" at bounding box center [496, 653] width 335 height 32
click at [630, 81] on span "Sections" at bounding box center [625, 81] width 46 height 20
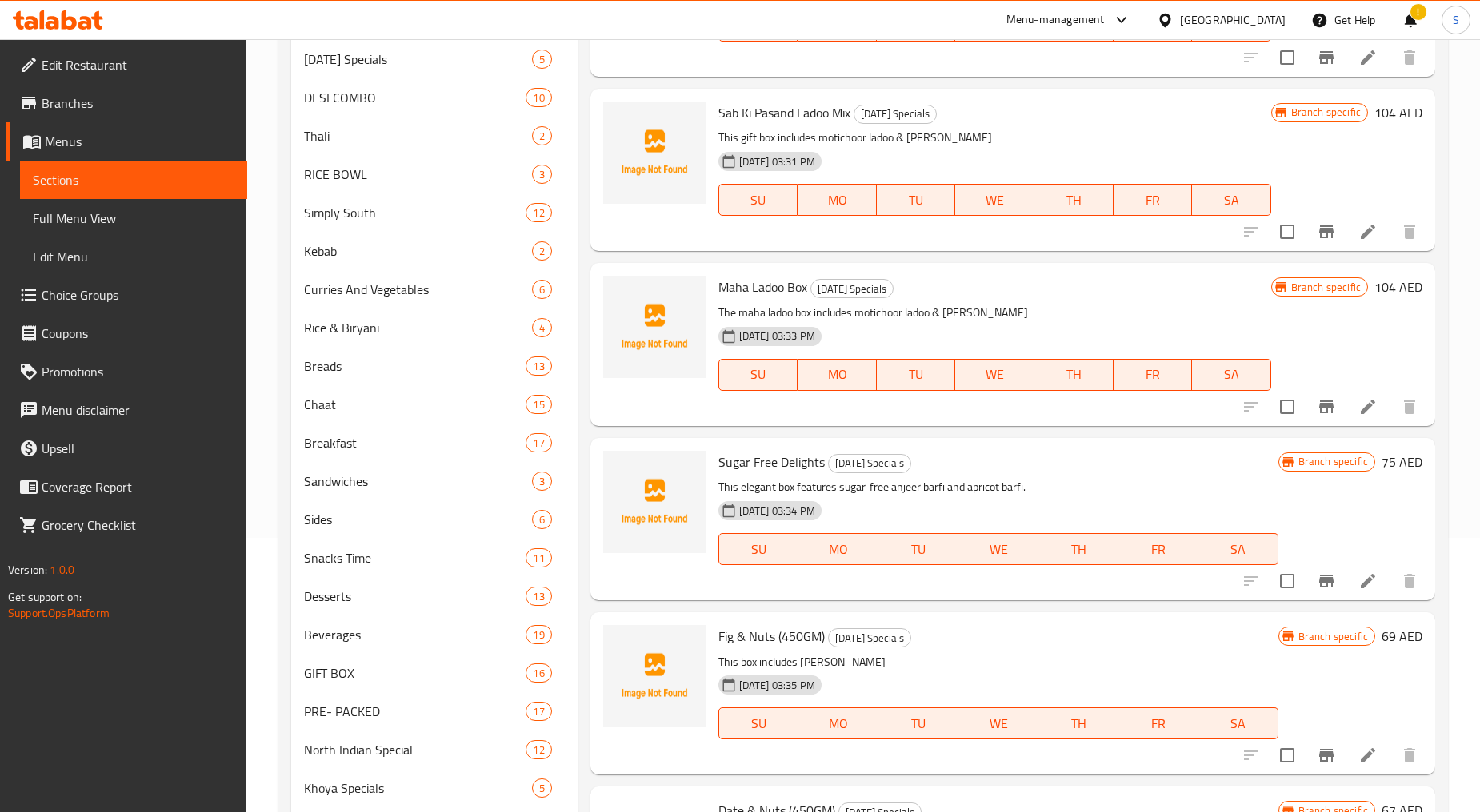
scroll to position [587, 0]
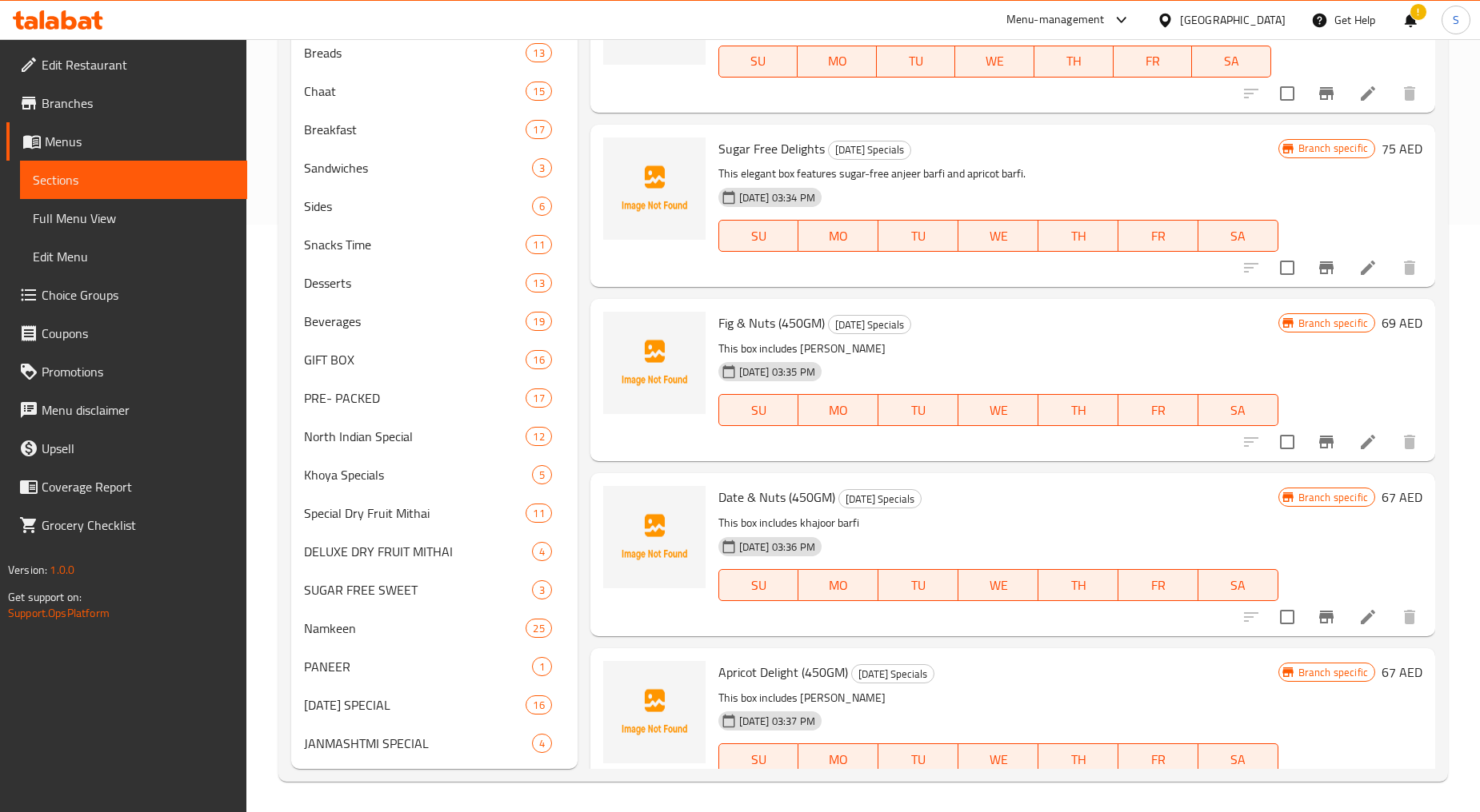
click at [1358, 608] on icon at bounding box center [1368, 618] width 20 height 20
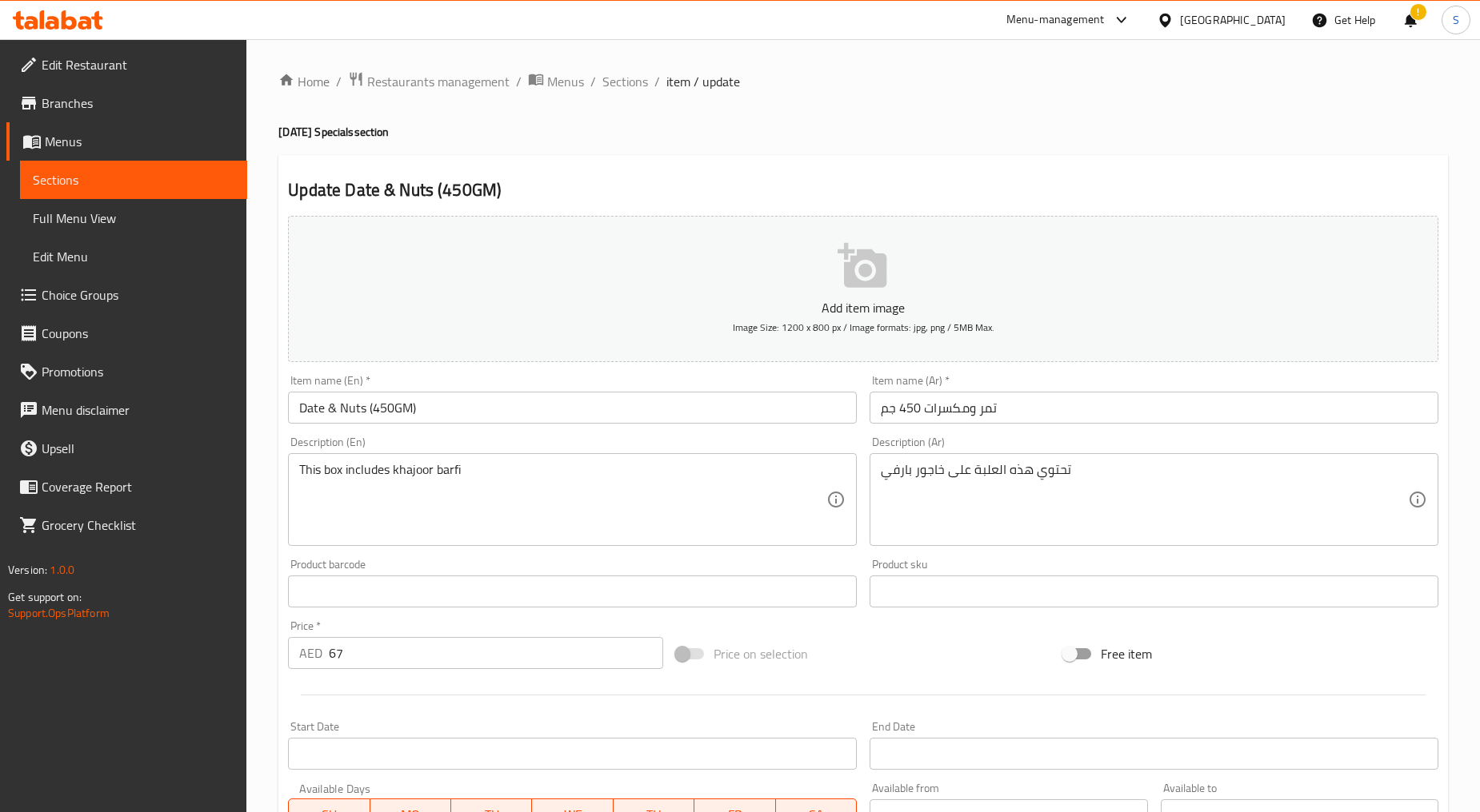
click at [388, 417] on input "Date & Nuts (450GM)" at bounding box center [572, 407] width 569 height 32
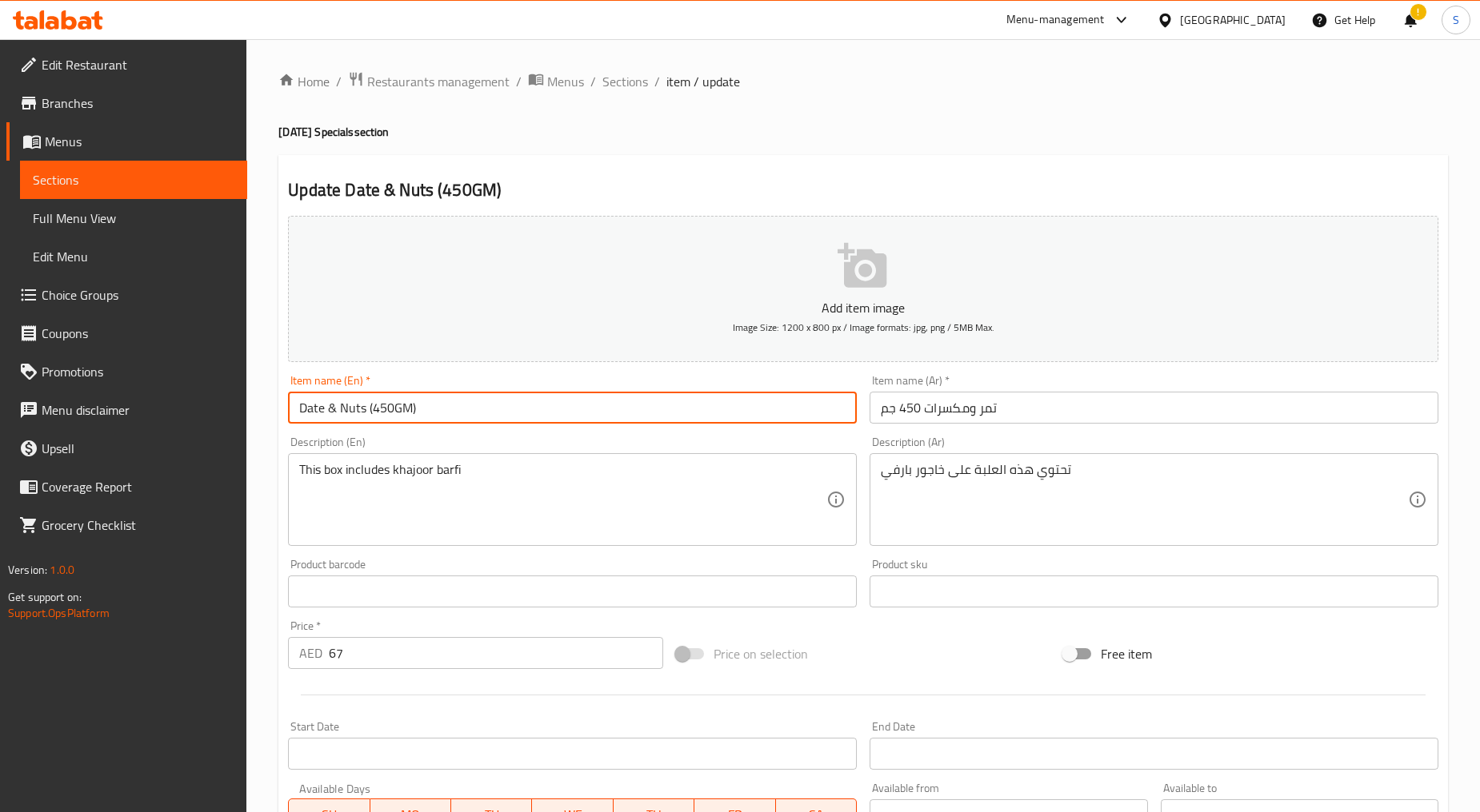
click at [388, 417] on input "Date & Nuts (450GM)" at bounding box center [572, 407] width 569 height 32
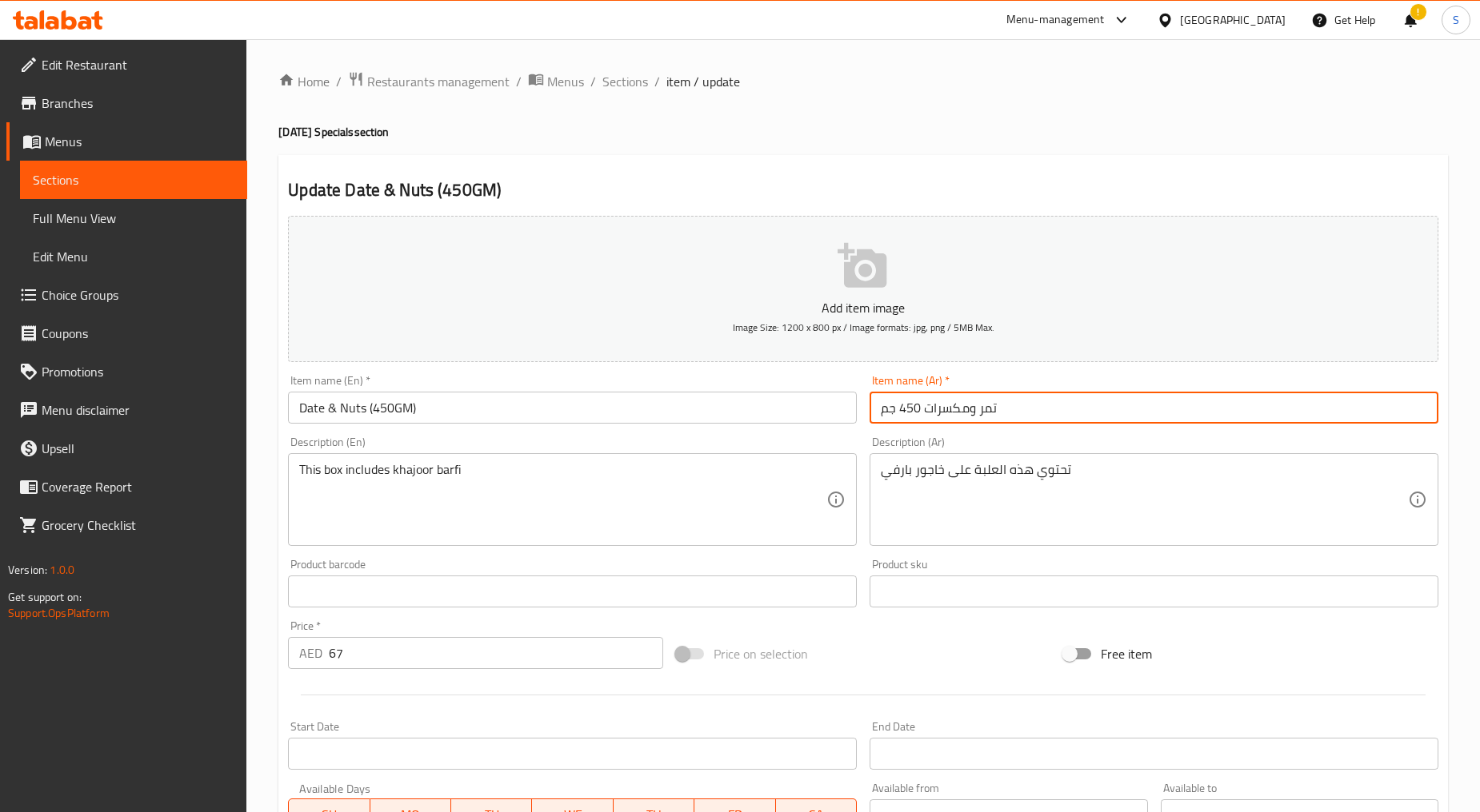
click at [978, 408] on input "تمر ومكسرات 450 جم" at bounding box center [1154, 407] width 569 height 32
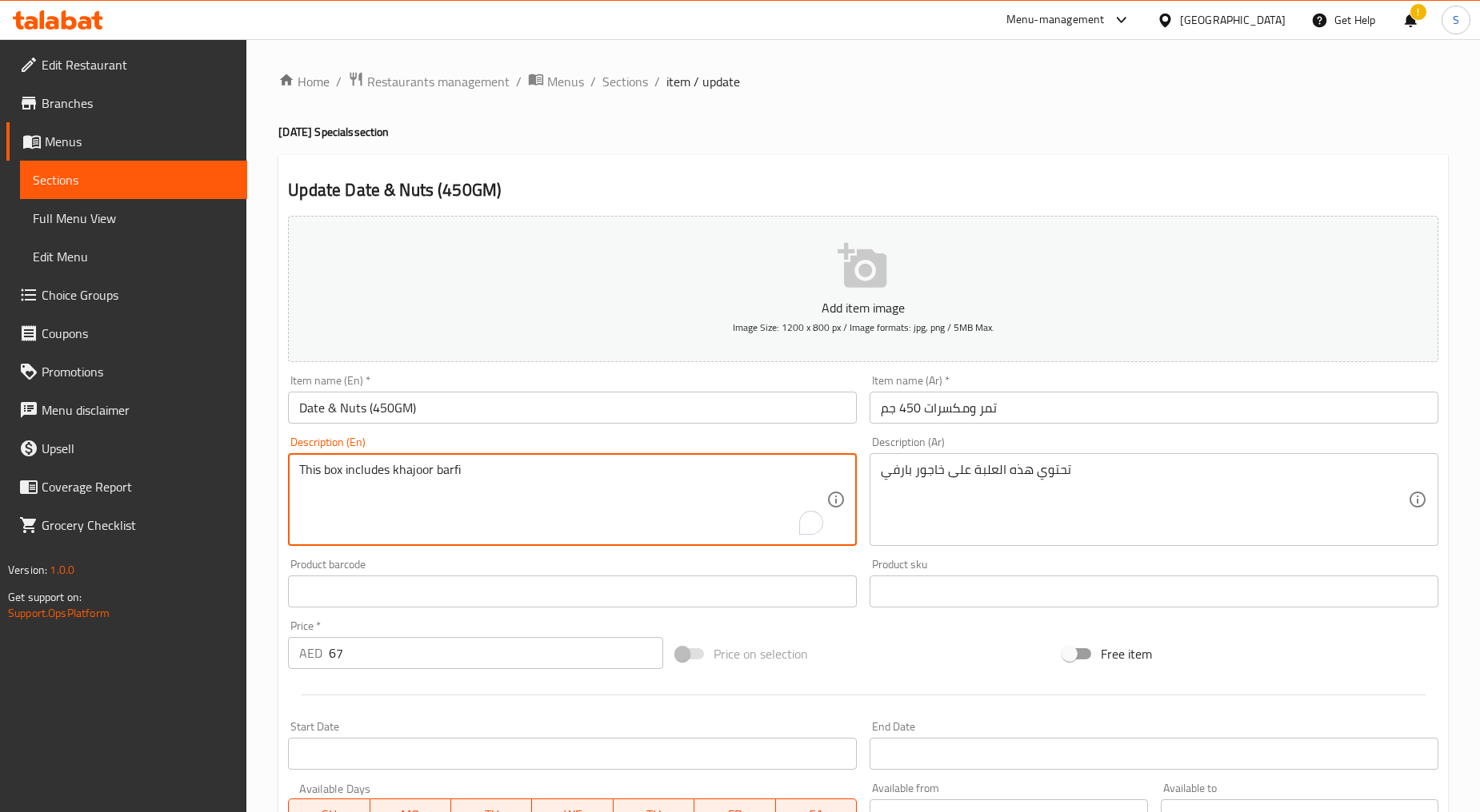
click at [329, 481] on textarea "This box includes khajoor barfi" at bounding box center [562, 500] width 527 height 76
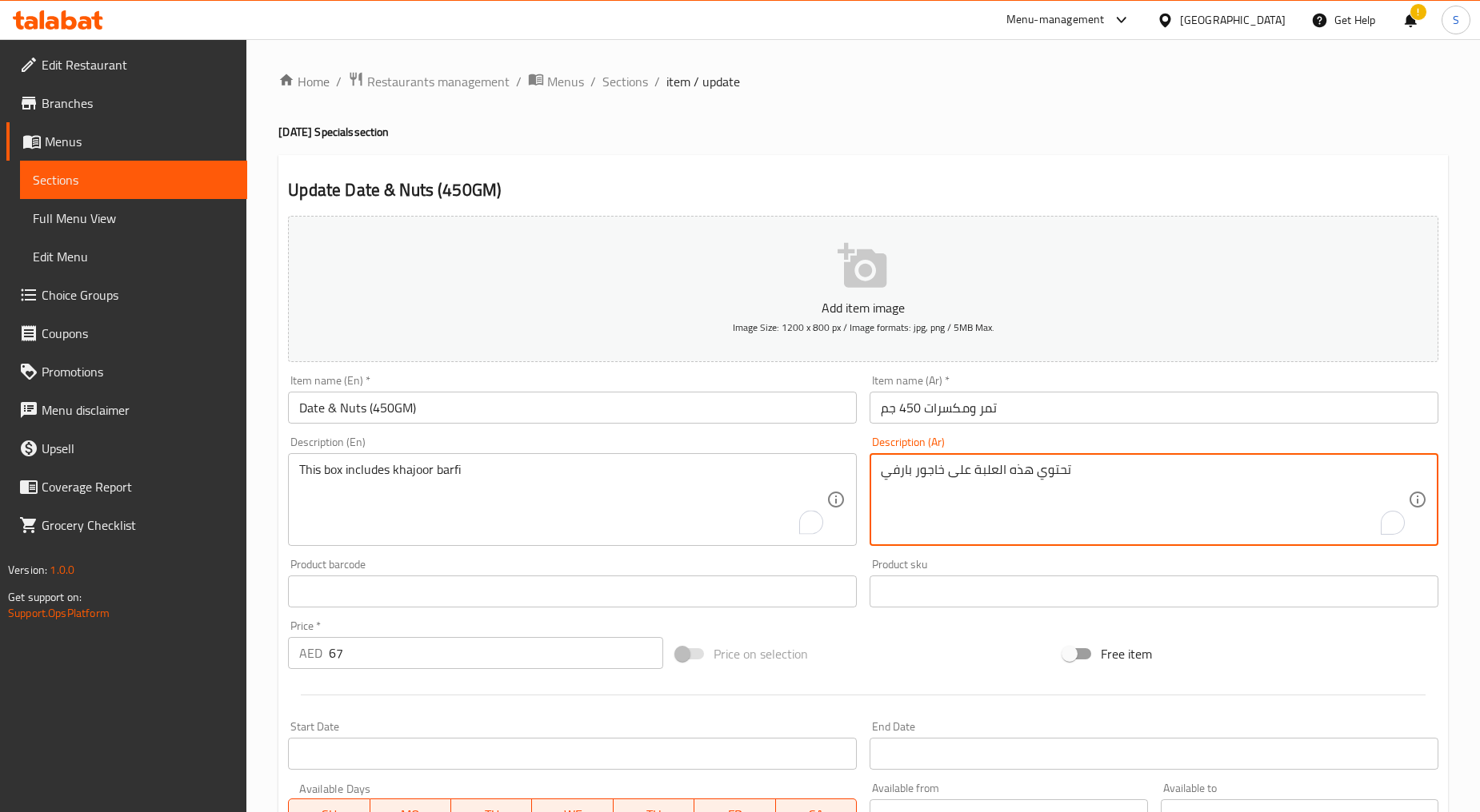
click at [915, 484] on textarea "تحتوي هذه العلبة على خاجور بارفي" at bounding box center [1144, 500] width 527 height 76
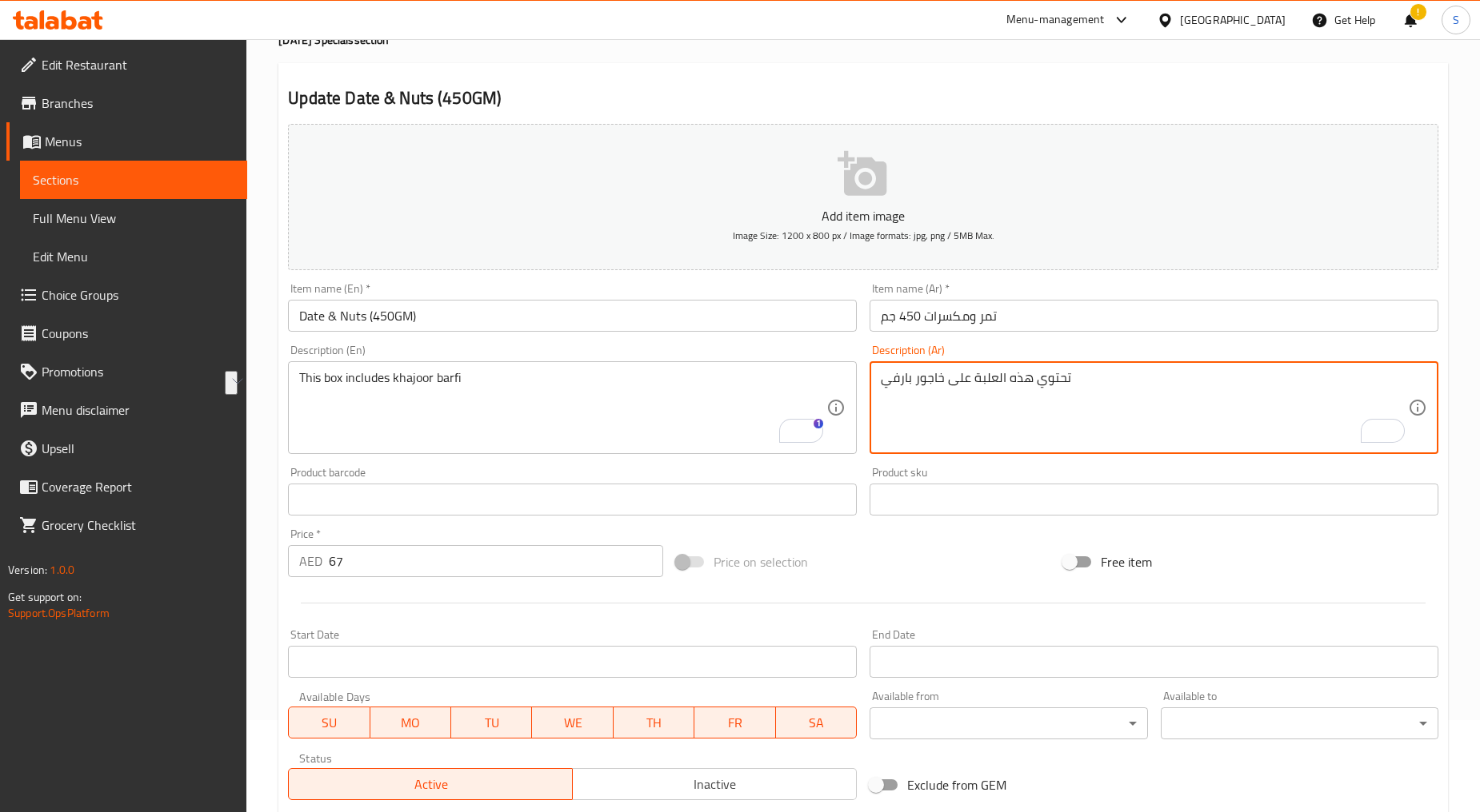
scroll to position [177, 0]
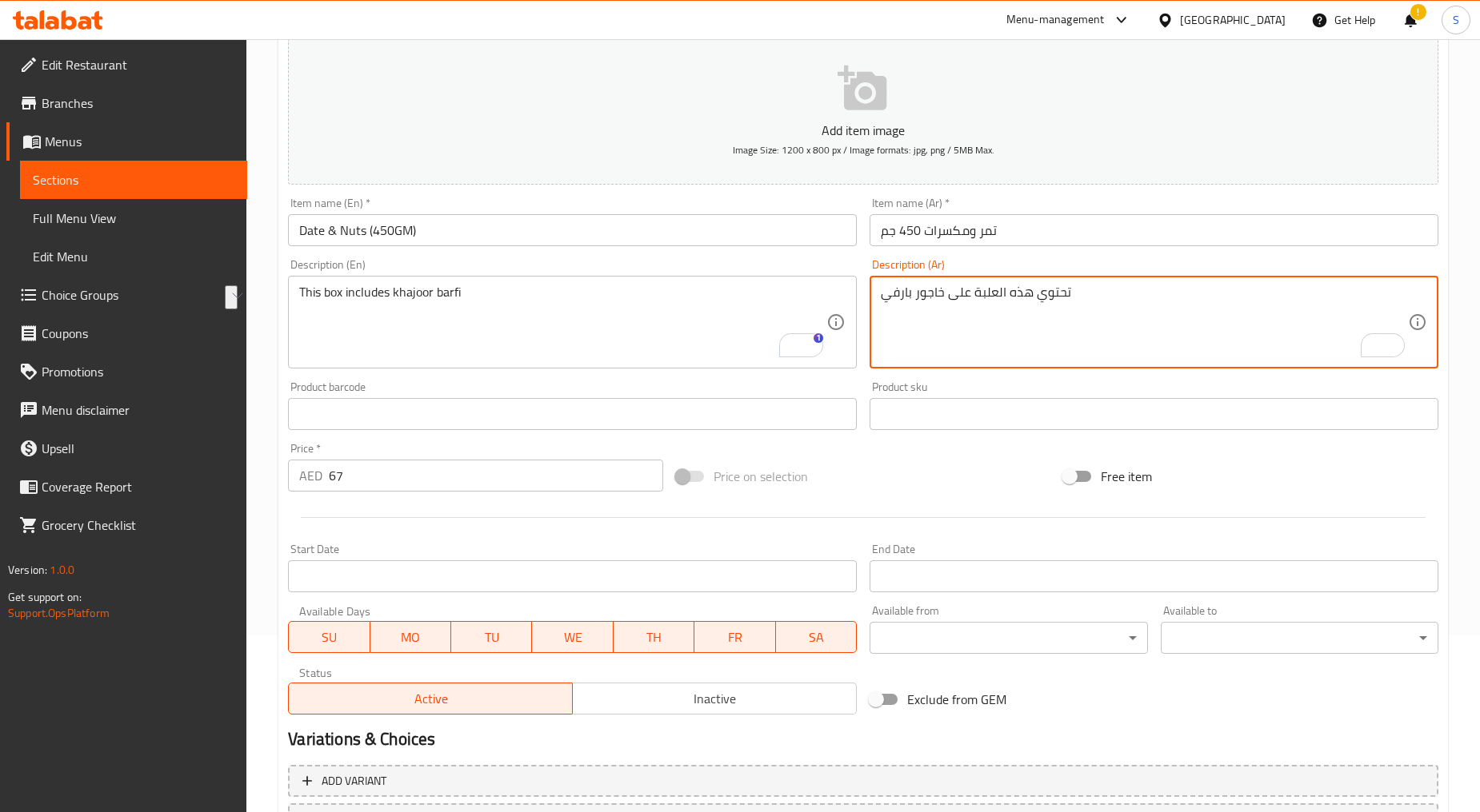
click at [394, 477] on input "67" at bounding box center [496, 475] width 335 height 32
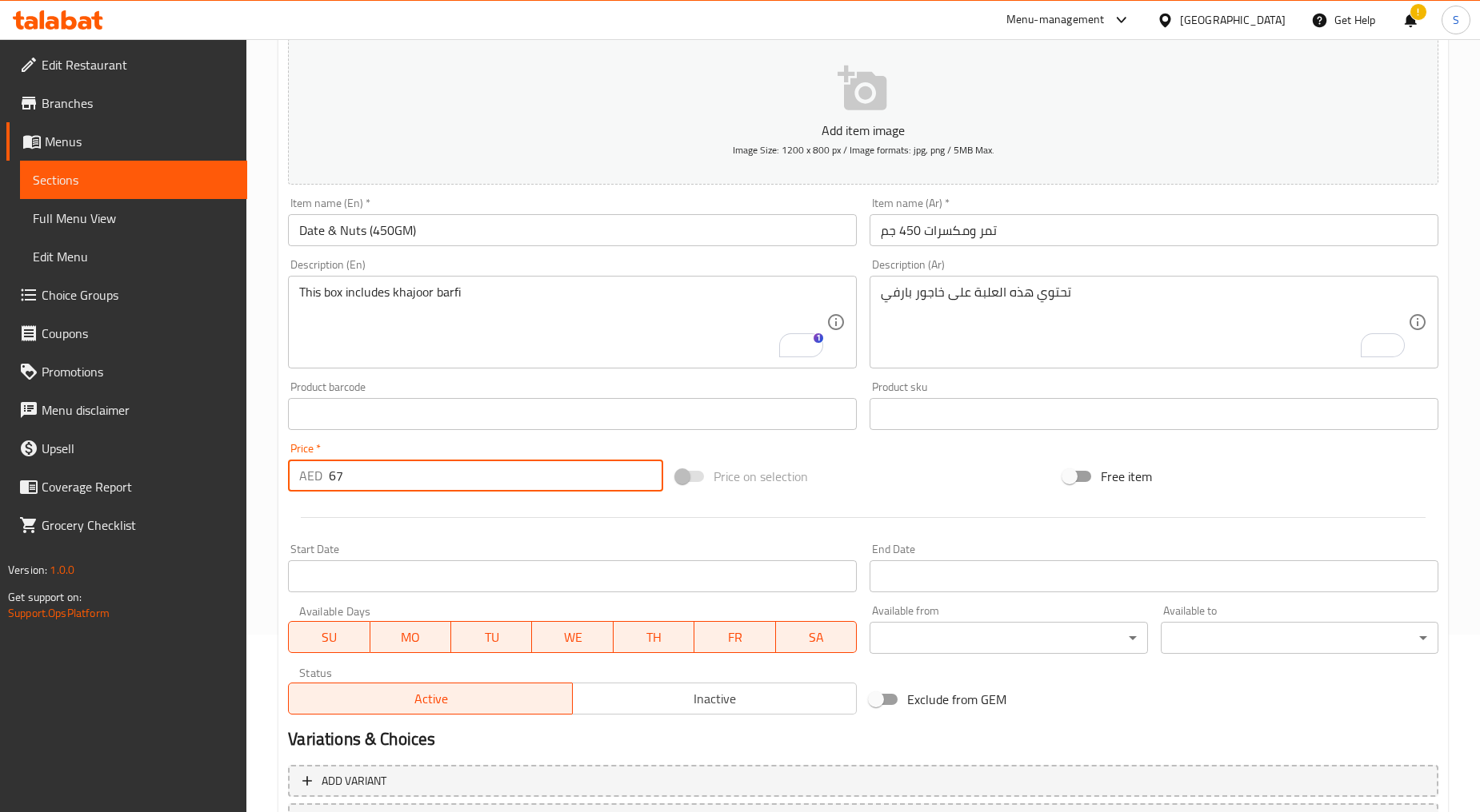
click at [394, 477] on input "67" at bounding box center [496, 475] width 335 height 32
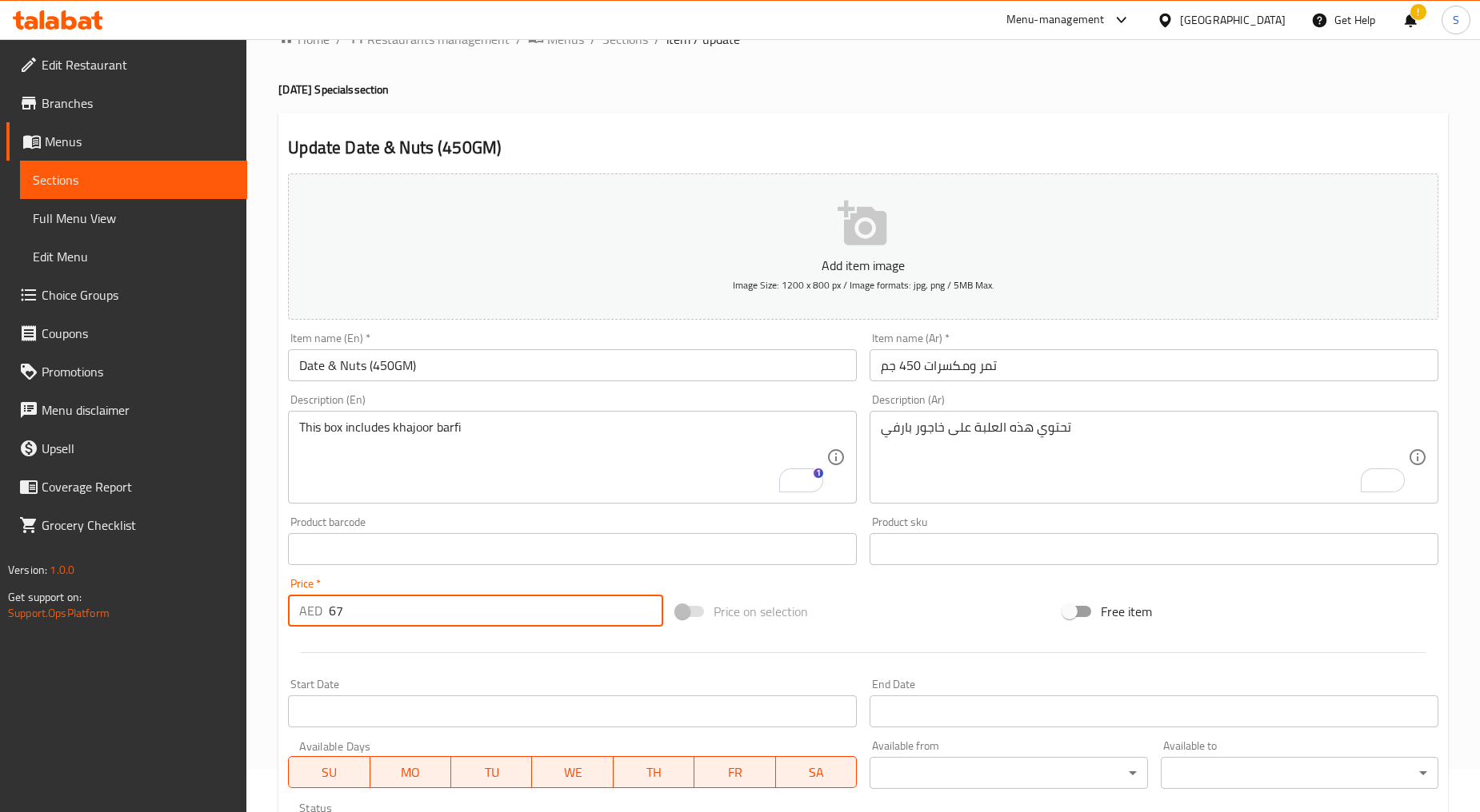
scroll to position [0, 0]
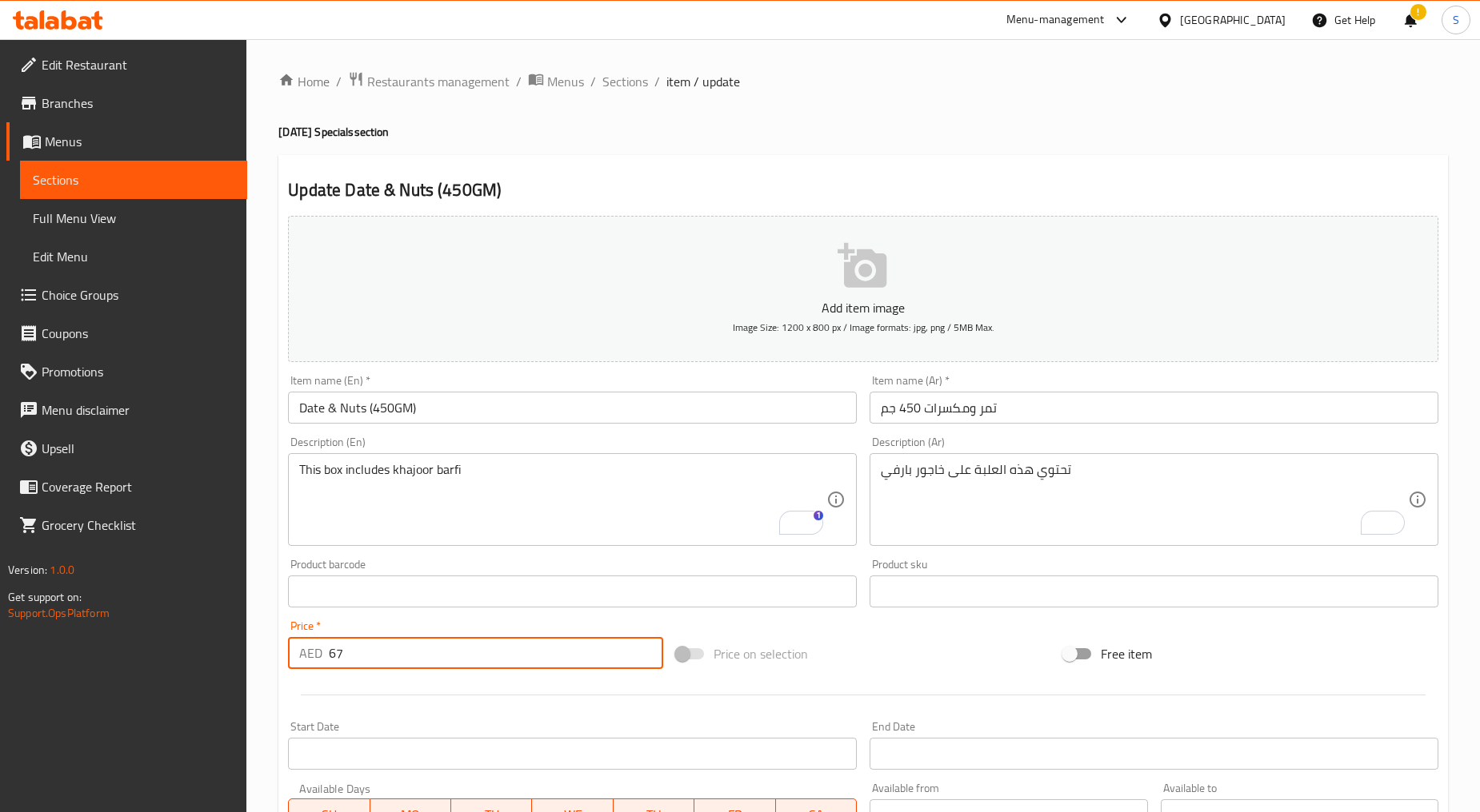
click at [640, 67] on div "Home / Restaurants management / Menus / Sections / item / update Diwali Special…" at bounding box center [863, 584] width 1233 height 1090
click at [641, 77] on span "Sections" at bounding box center [625, 81] width 46 height 20
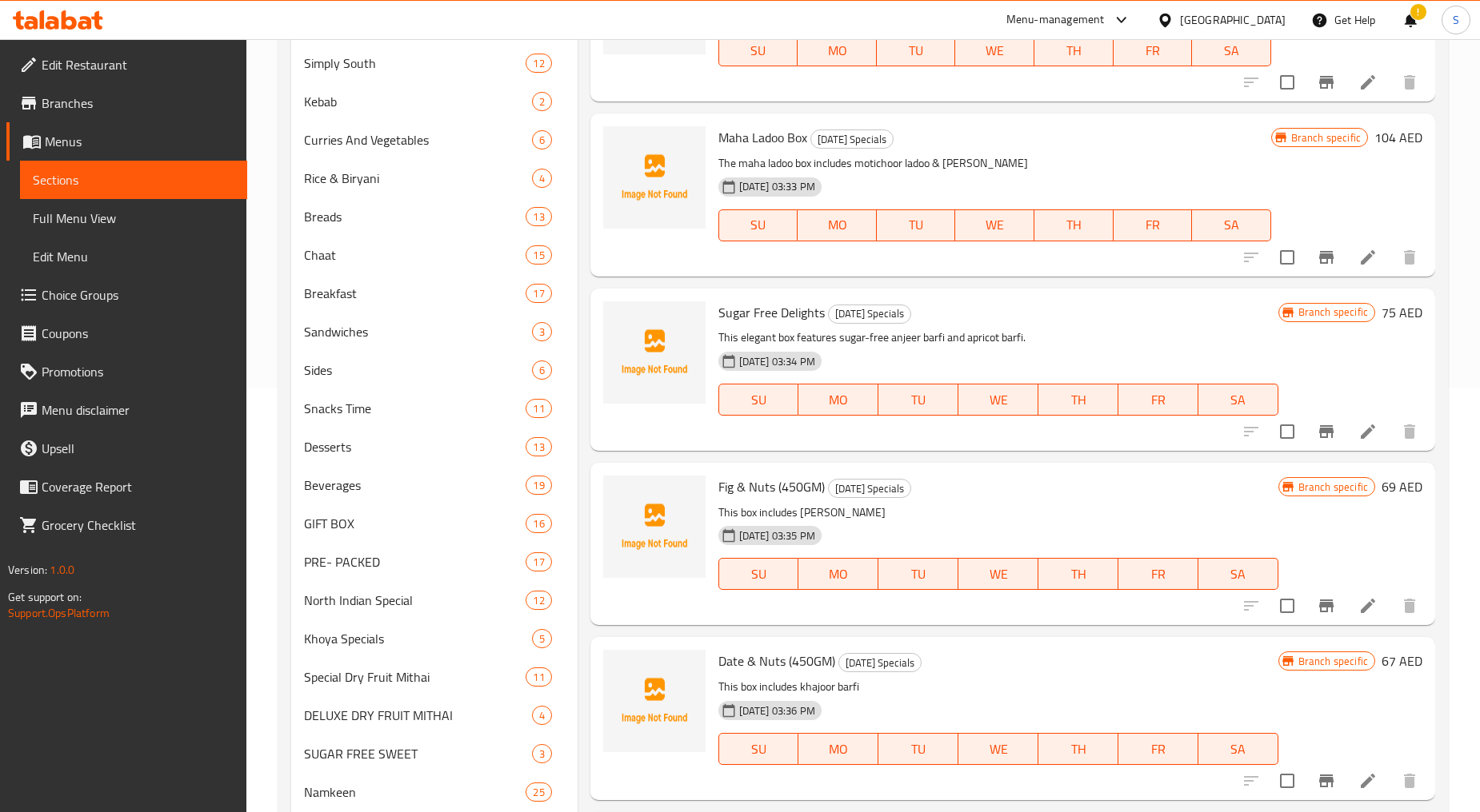
scroll to position [587, 0]
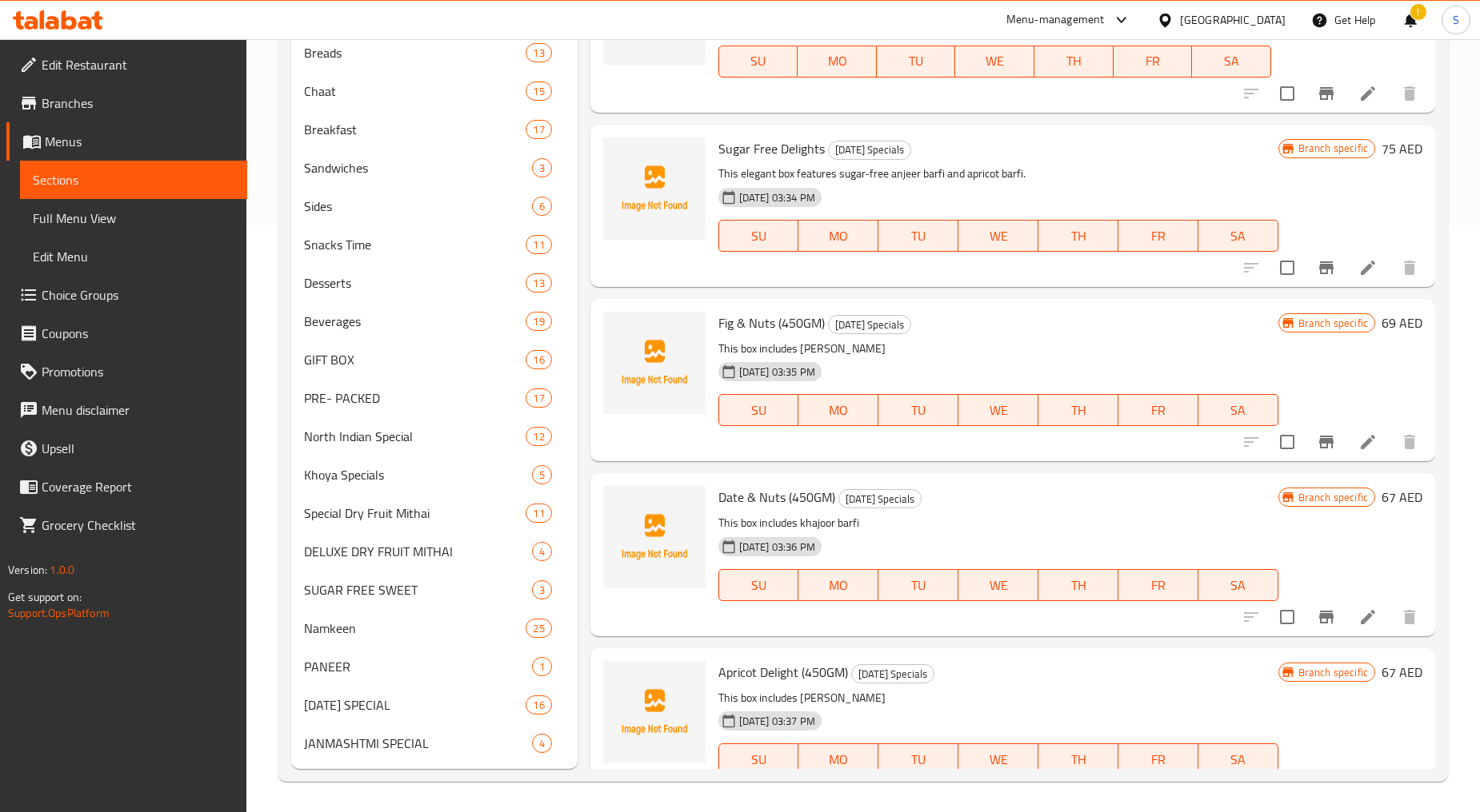
click at [1360, 784] on icon at bounding box center [1368, 792] width 15 height 15
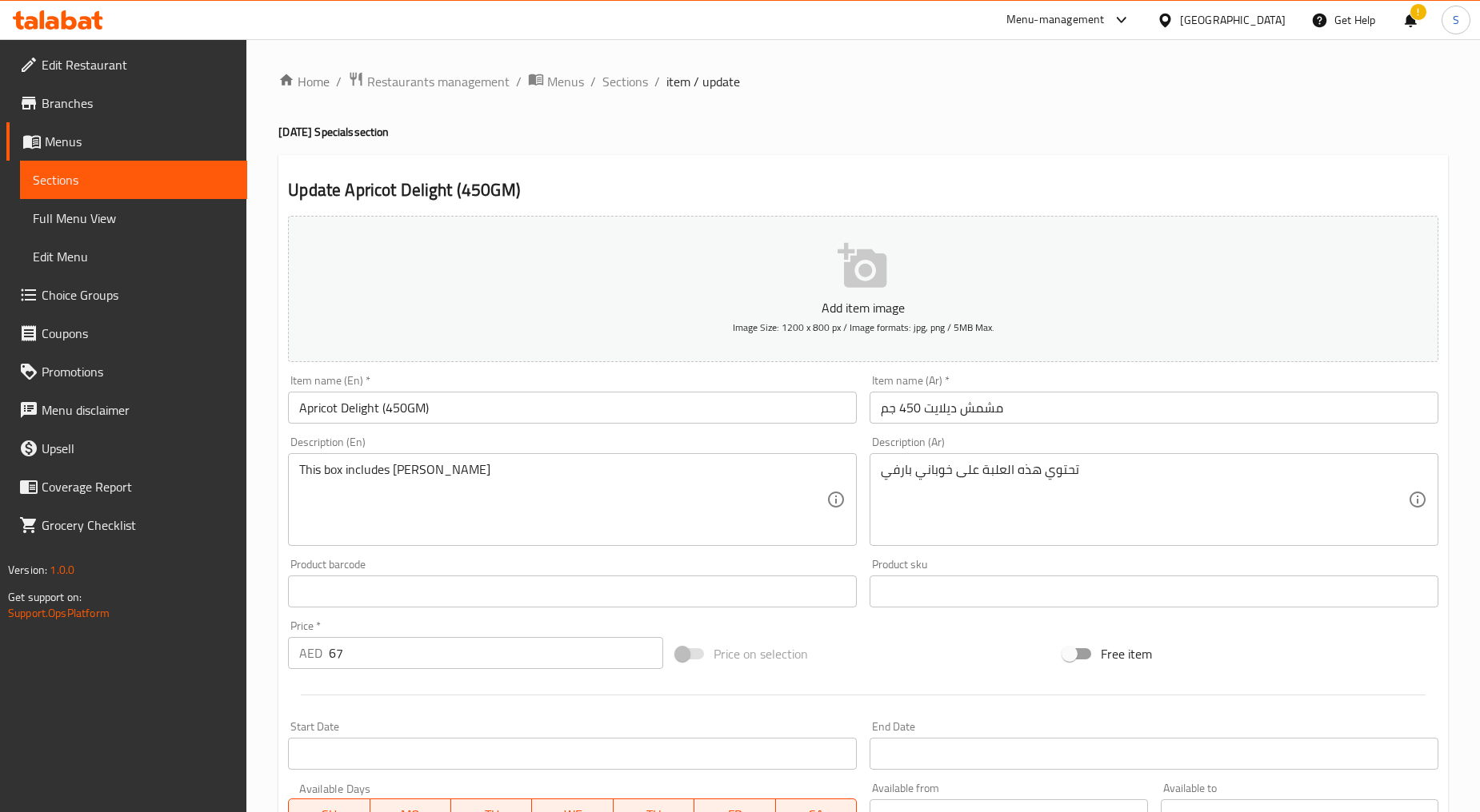
click at [392, 410] on input "Apricot Delight (450GM)" at bounding box center [572, 407] width 569 height 32
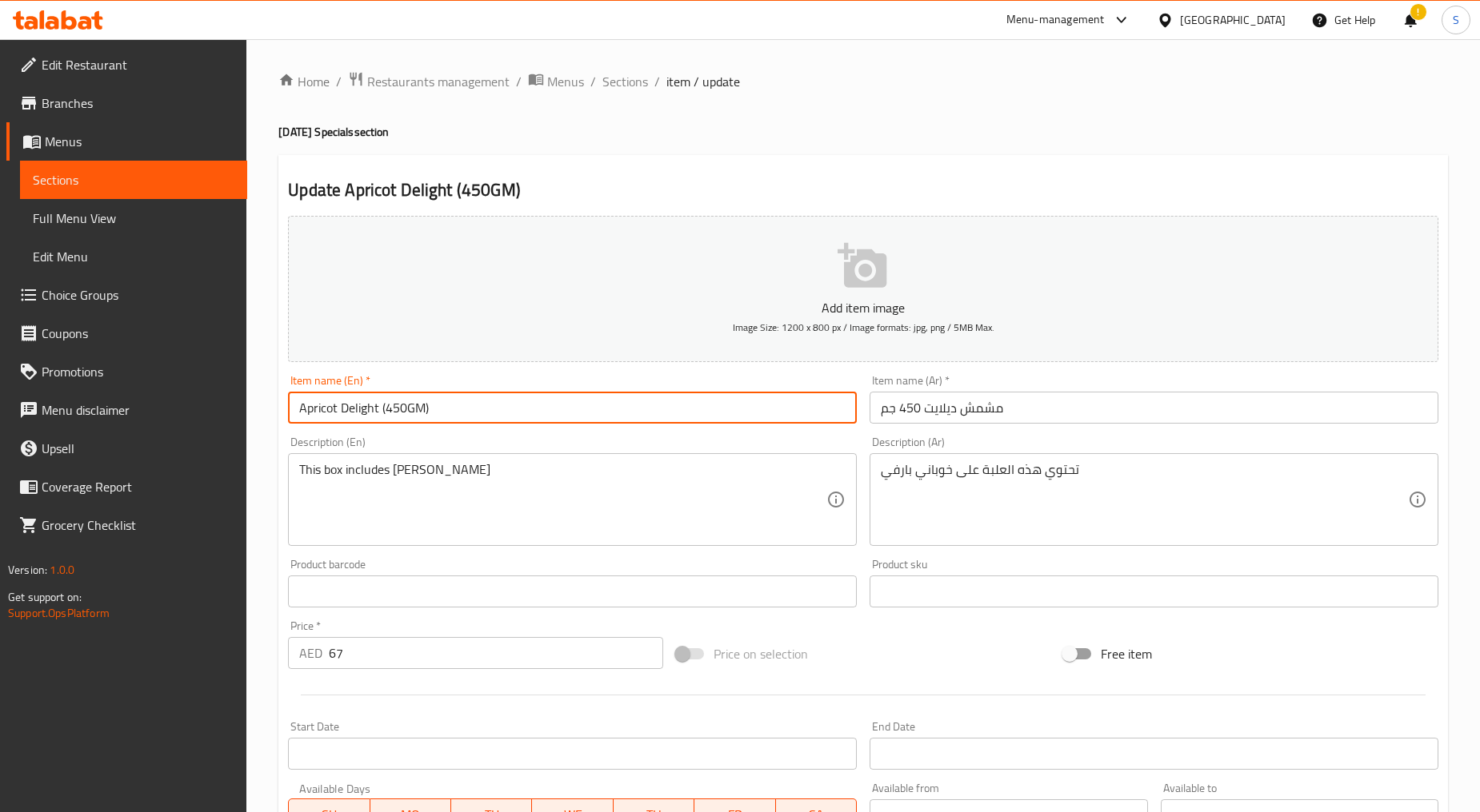
click at [392, 410] on input "Apricot Delight (450GM)" at bounding box center [572, 407] width 569 height 32
click at [981, 401] on input "مشمش ديلايت 450 جم" at bounding box center [1154, 407] width 569 height 32
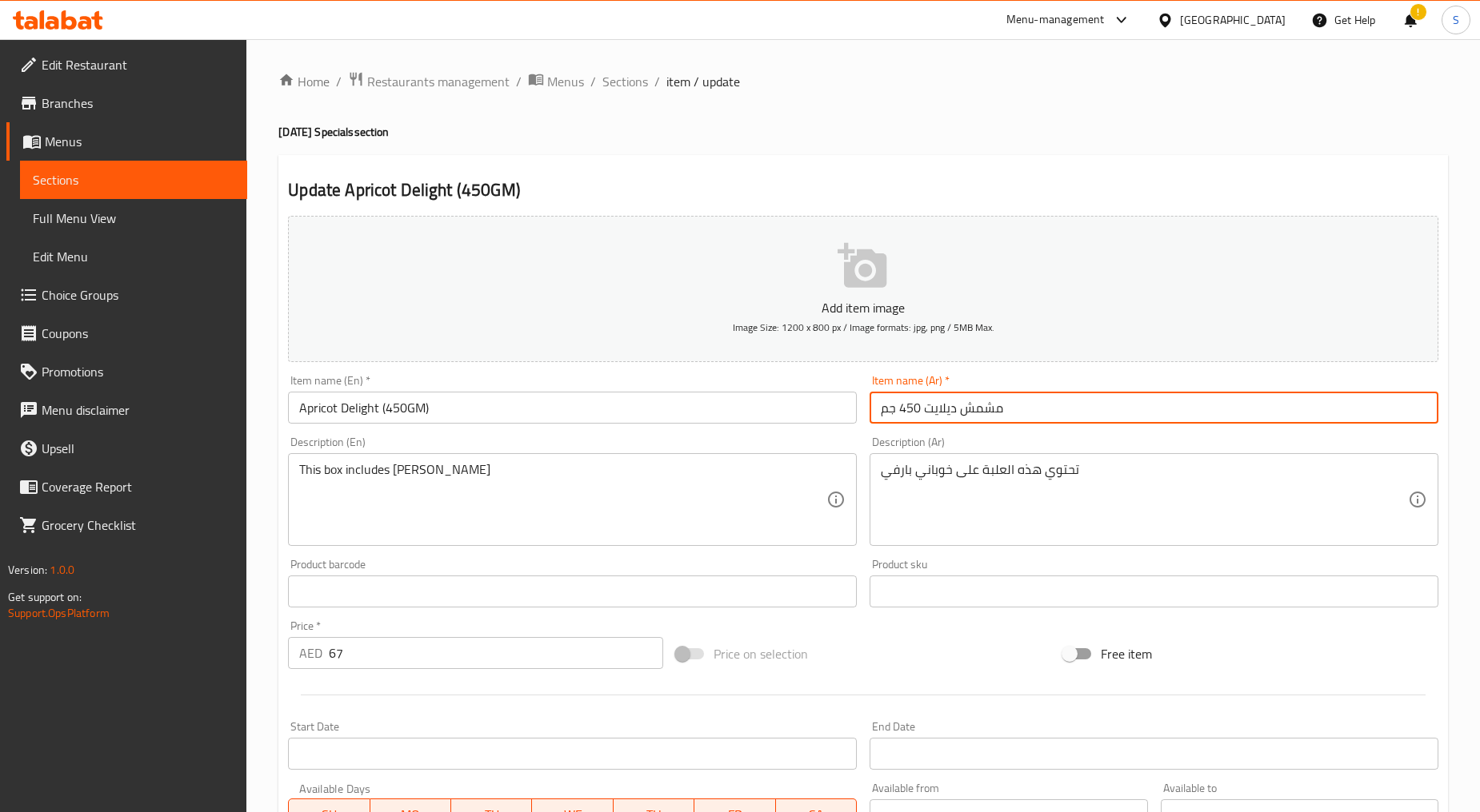
click at [981, 401] on input "مشمش ديلايت 450 جم" at bounding box center [1154, 407] width 569 height 32
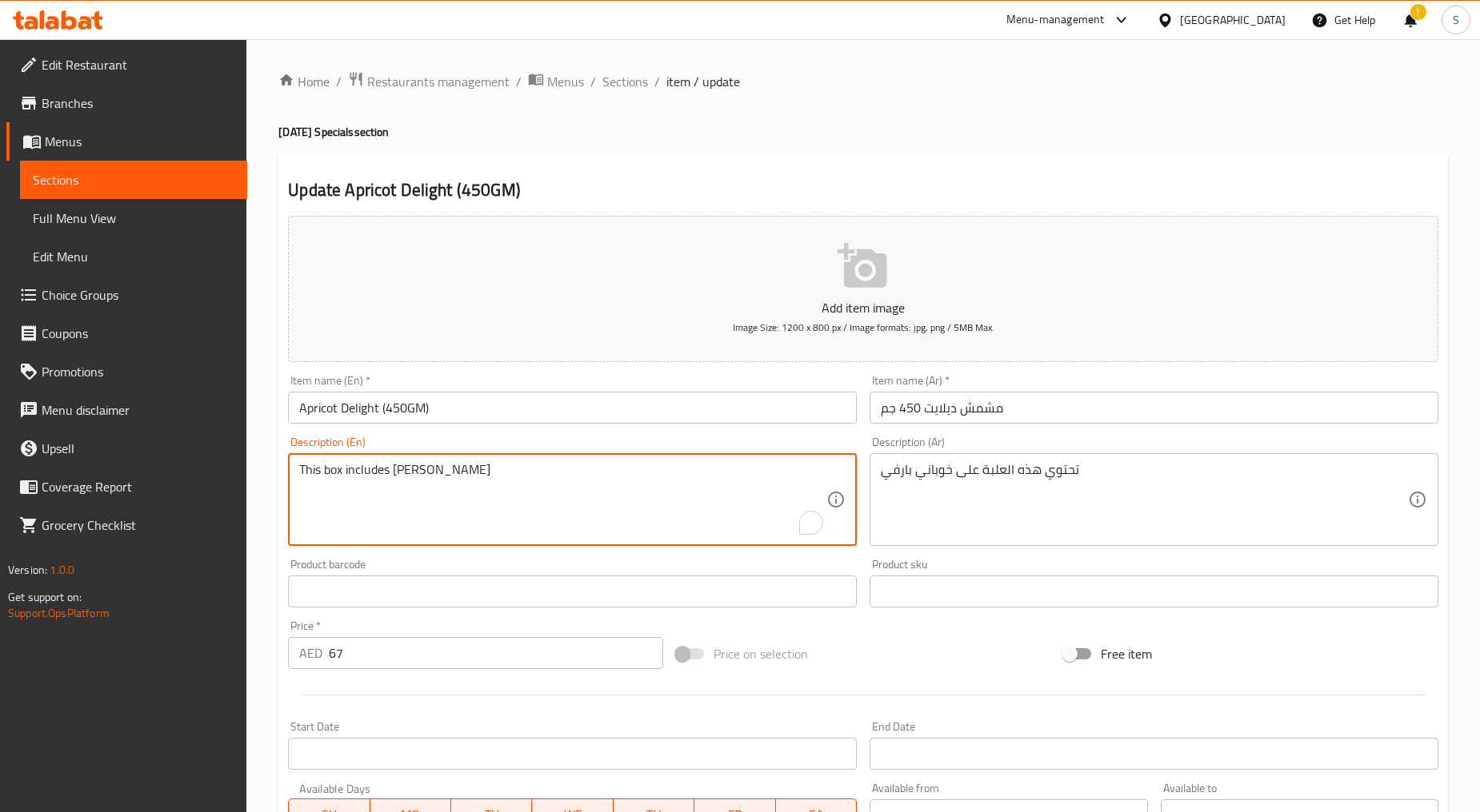
click at [664, 498] on textarea "This box includes [PERSON_NAME]" at bounding box center [562, 500] width 527 height 76
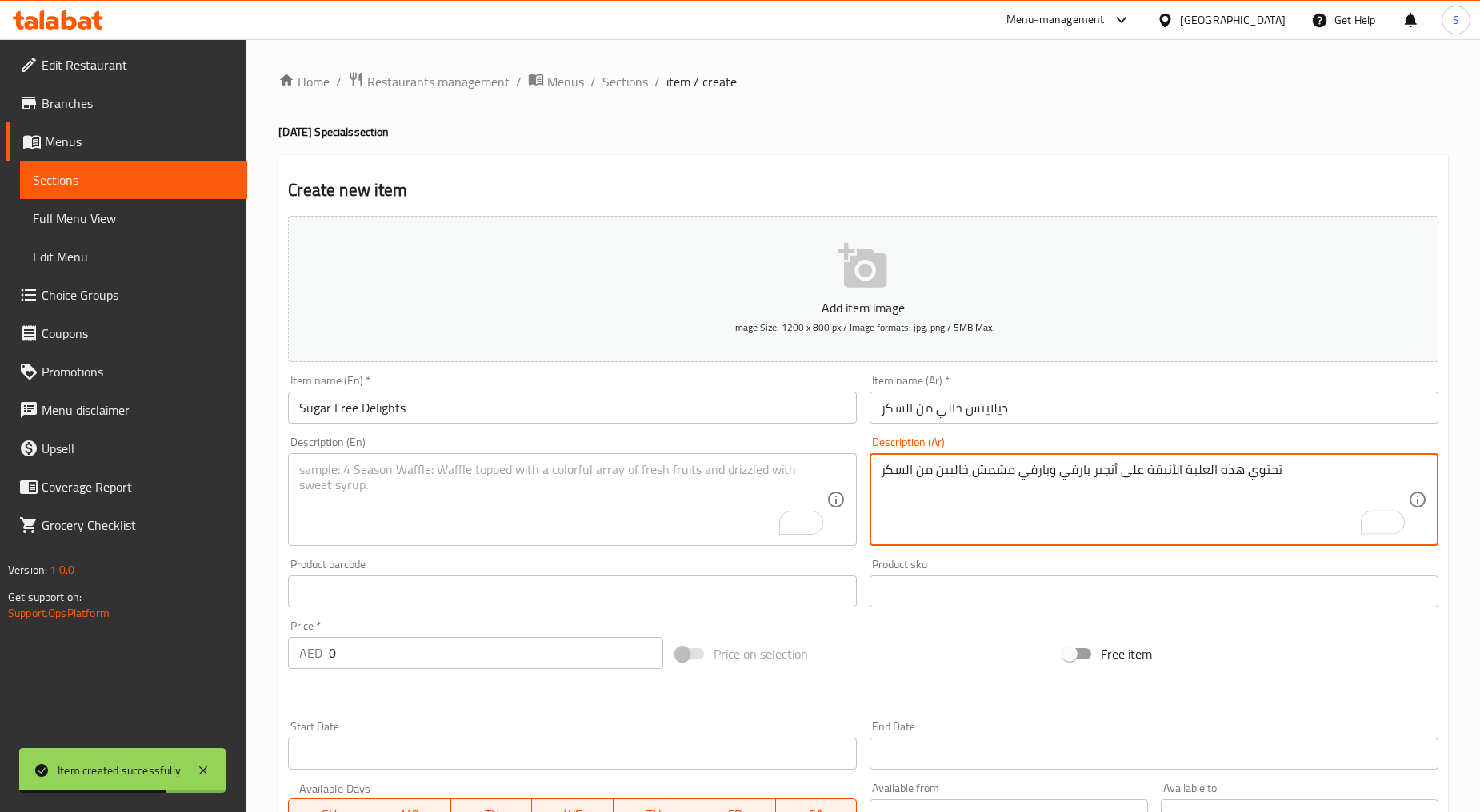
scroll to position [314, 0]
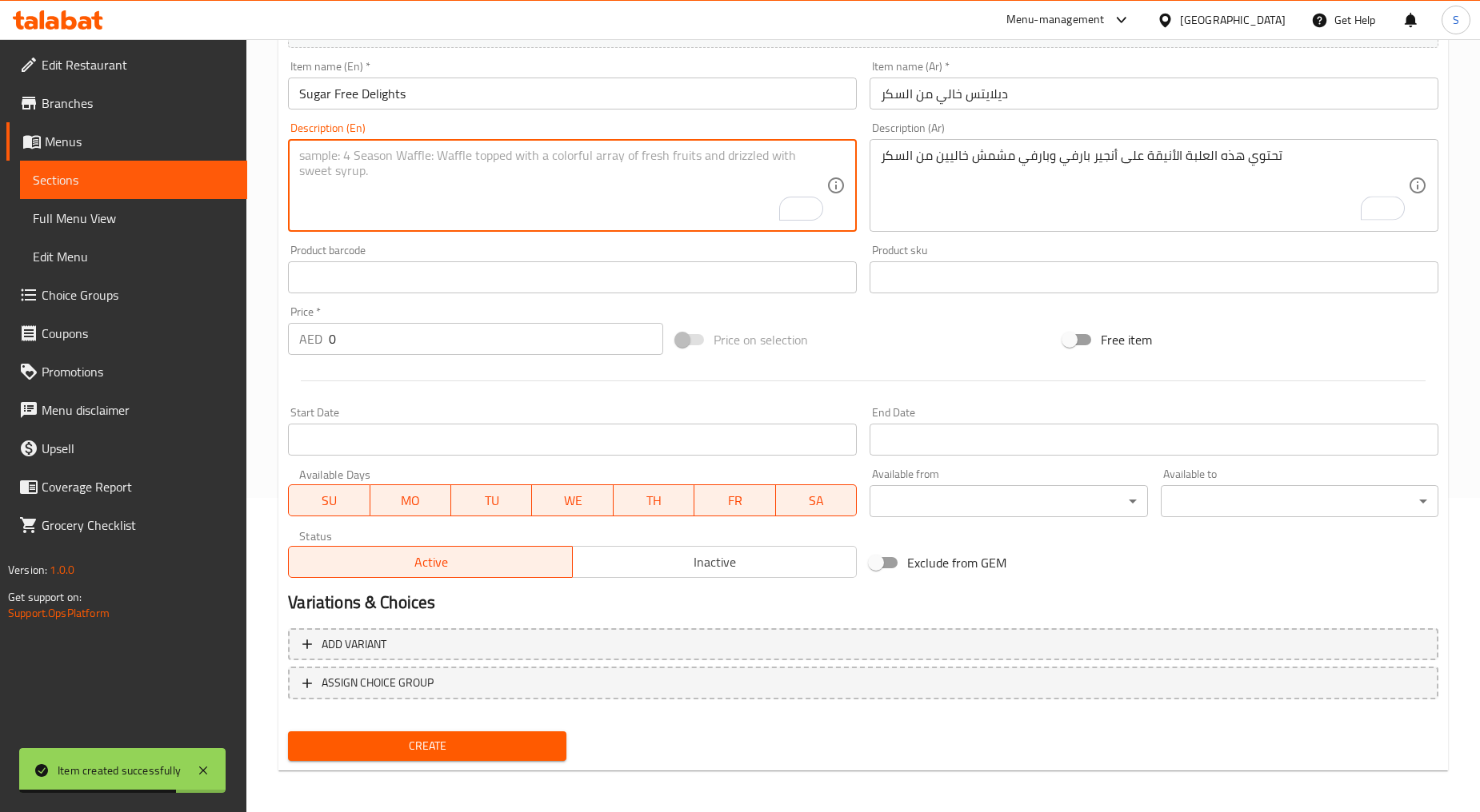
click at [526, 196] on textarea "To enrich screen reader interactions, please activate Accessibility in Grammarl…" at bounding box center [562, 186] width 527 height 76
paste textarea "This elegant box features sugar-free anjeer barfi and apricot barfi."
type textarea "This elegant box features sugar-free anjeer barfi and apricot barfi."
click at [398, 347] on input "0" at bounding box center [496, 338] width 335 height 32
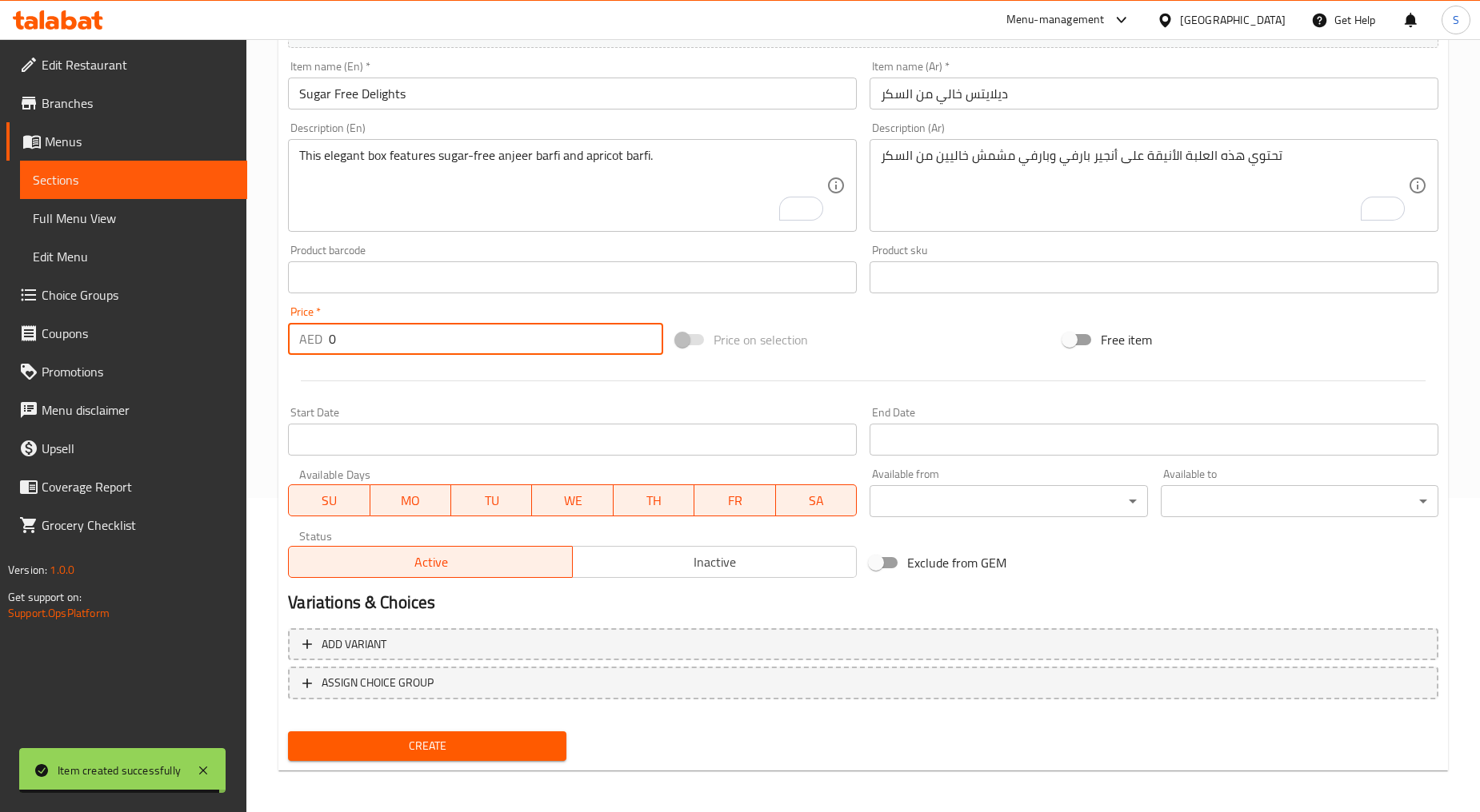
click at [398, 347] on input "0" at bounding box center [496, 338] width 335 height 32
paste input "75"
type input "75"
click at [434, 744] on span "Create" at bounding box center [426, 746] width 252 height 20
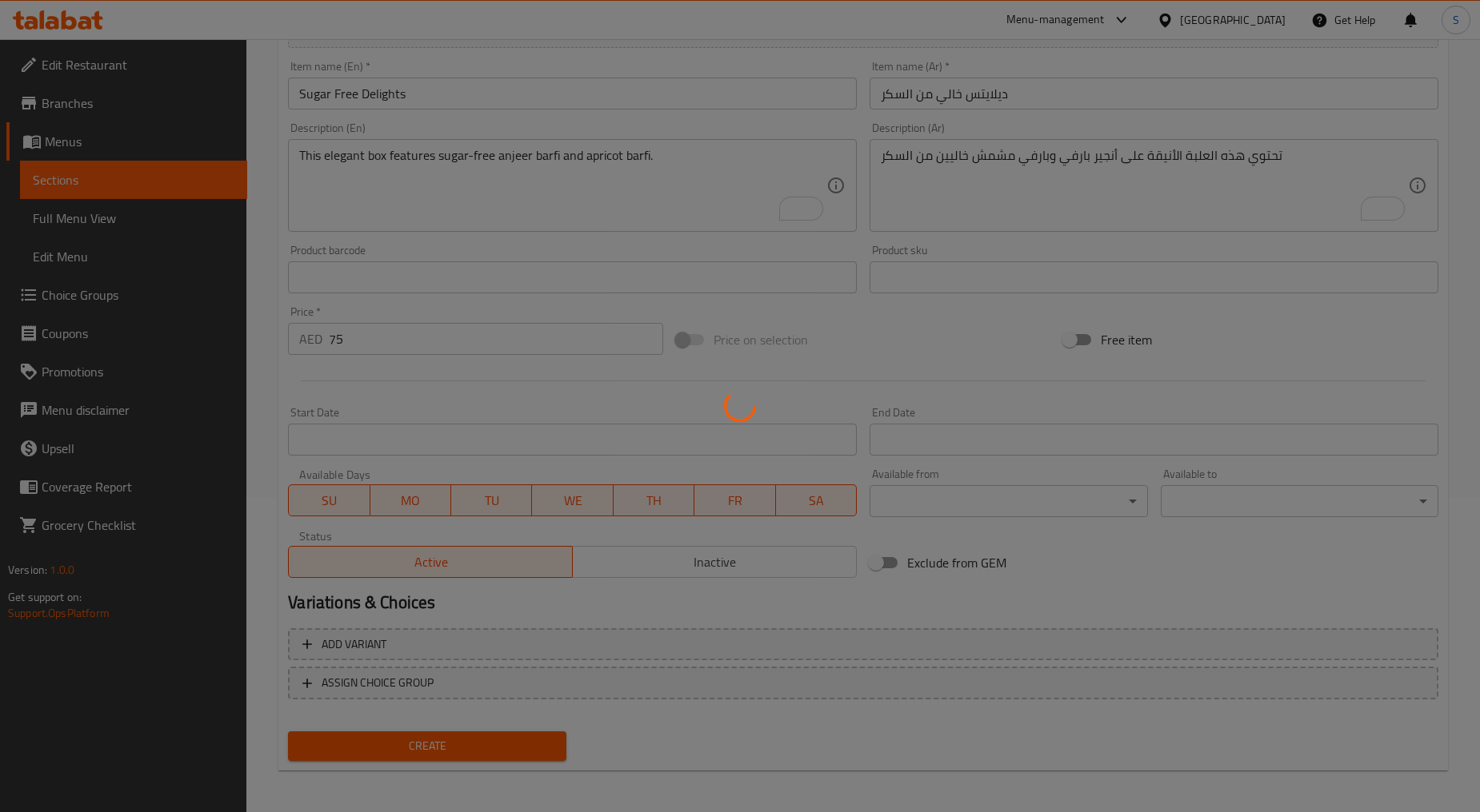
type input "0"
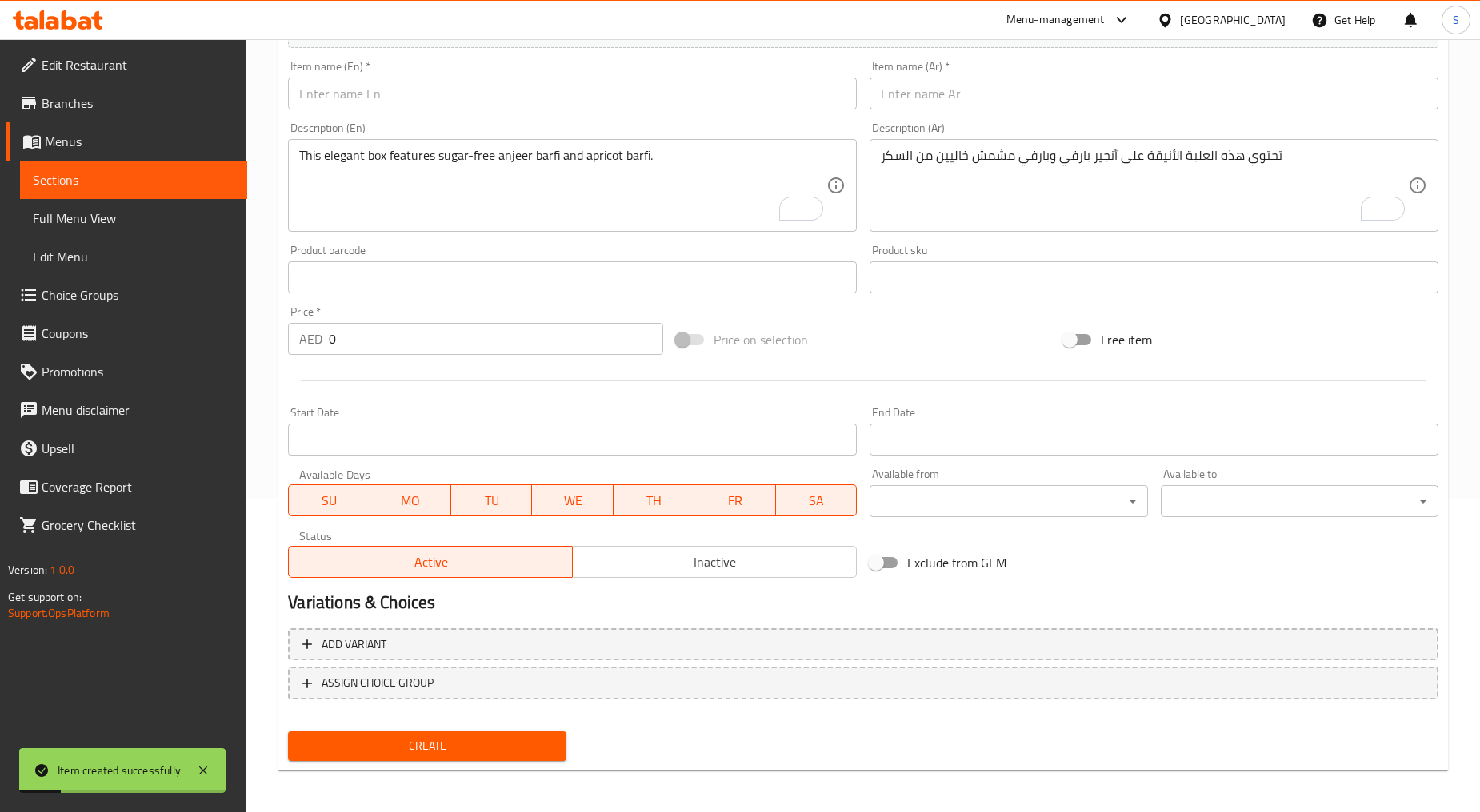
click at [466, 102] on input "text" at bounding box center [572, 93] width 569 height 32
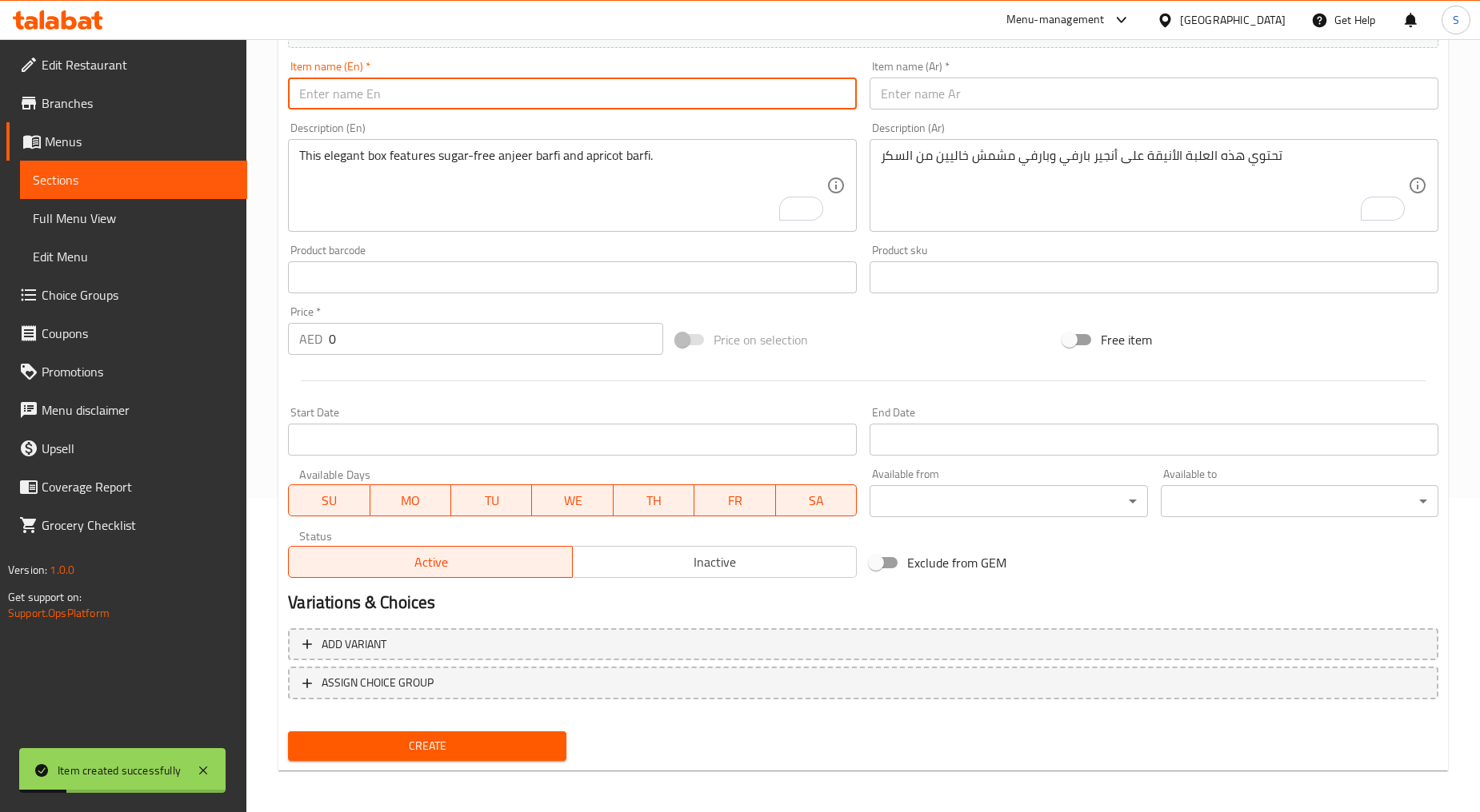
paste input "Fig & Nuts (450GM)"
type input "Fig & Nuts (450GM)"
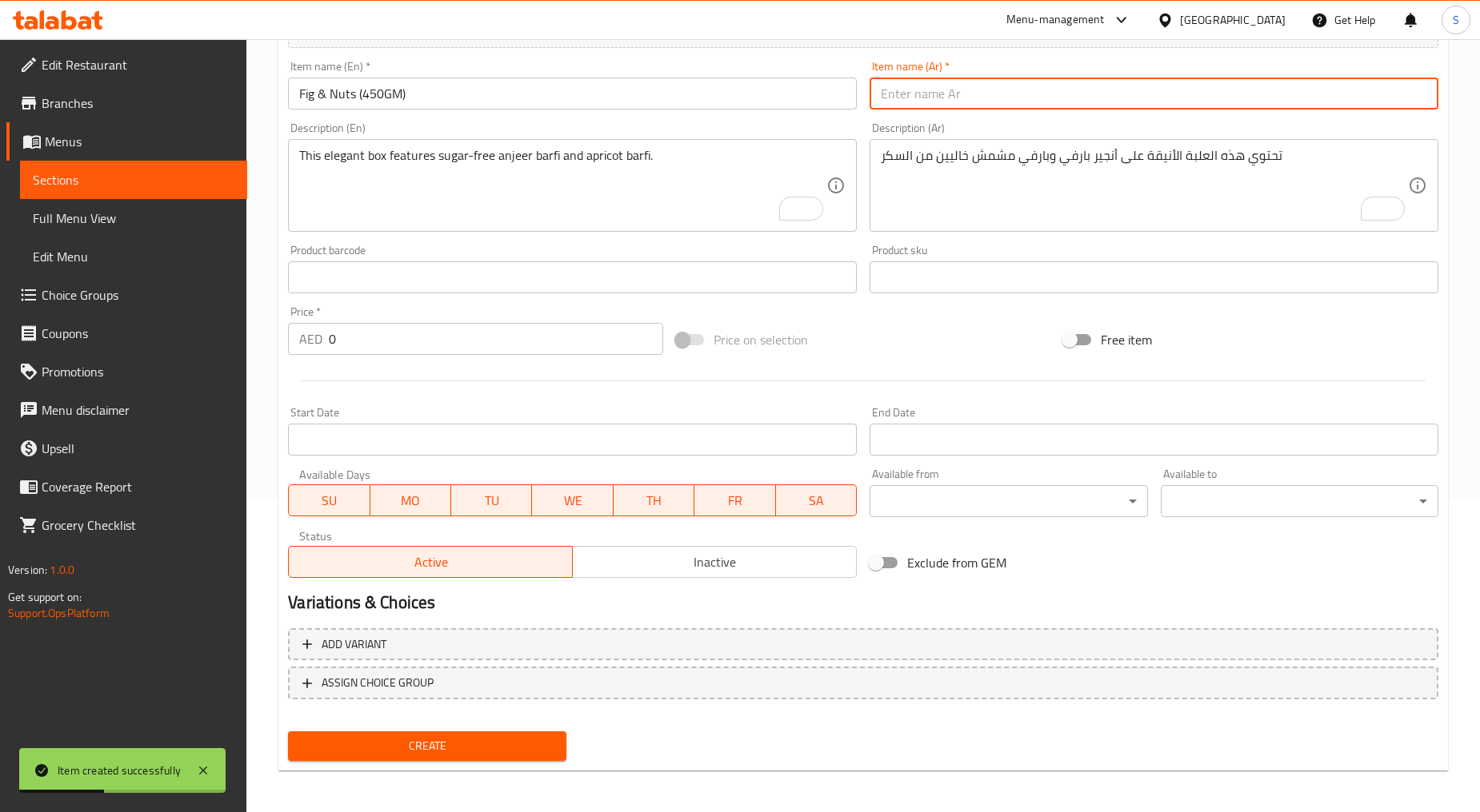
click at [952, 103] on input "text" at bounding box center [1154, 93] width 569 height 32
paste input "تين ومكسرات 450 جم"
type input "تين ومكسرات 450 جم"
click at [578, 208] on textarea "This elegant box features sugar-free anjeer barfi and apricot barfi." at bounding box center [562, 186] width 527 height 76
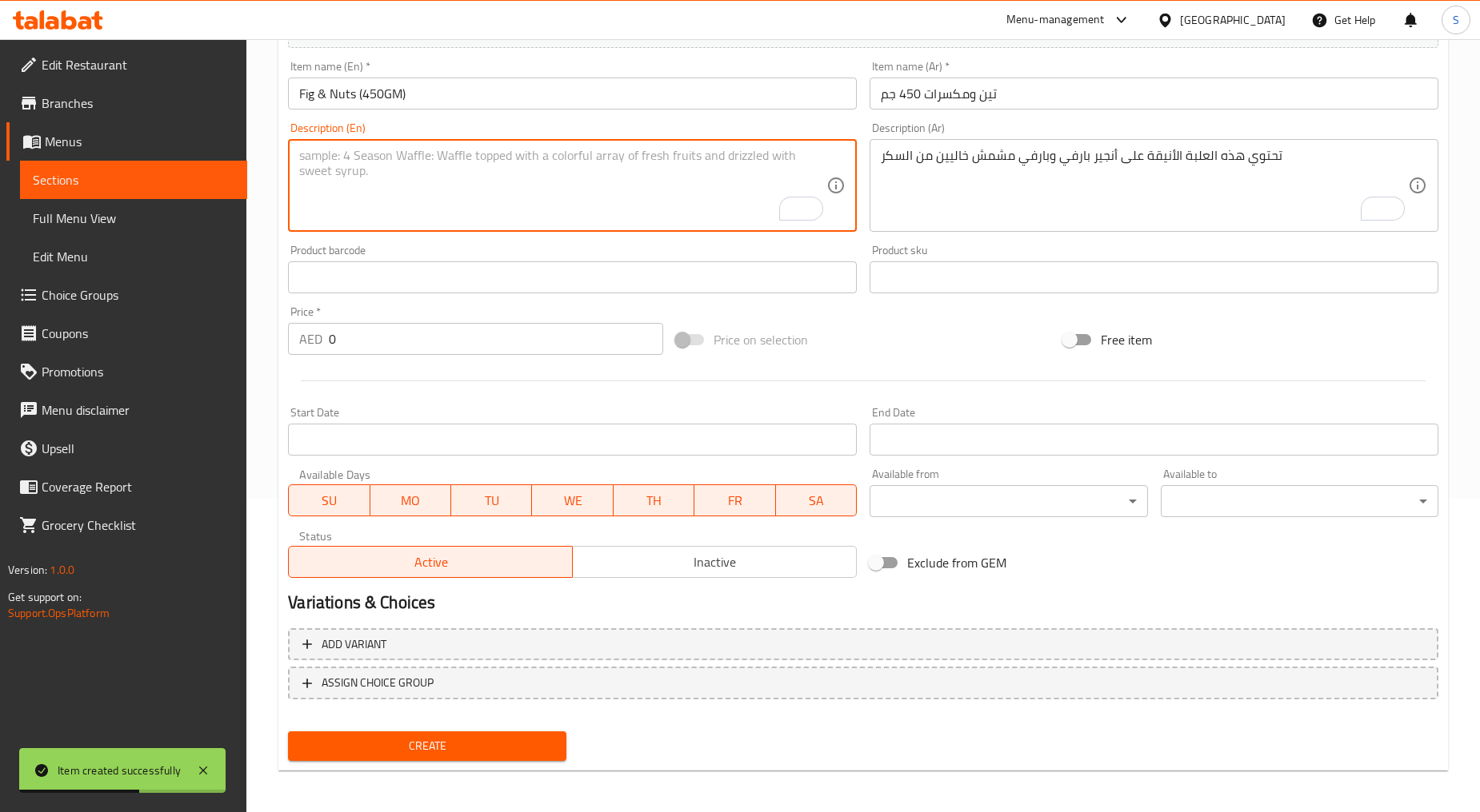
paste textarea "This box includes anjeer barfi"
type textarea "This box includes anjeer barfi"
click at [1005, 187] on textarea "تحتوي هذه العلبة الأنيقة على أنجير بارفي وبارفي مشمش خاليين من السكر" at bounding box center [1144, 186] width 527 height 76
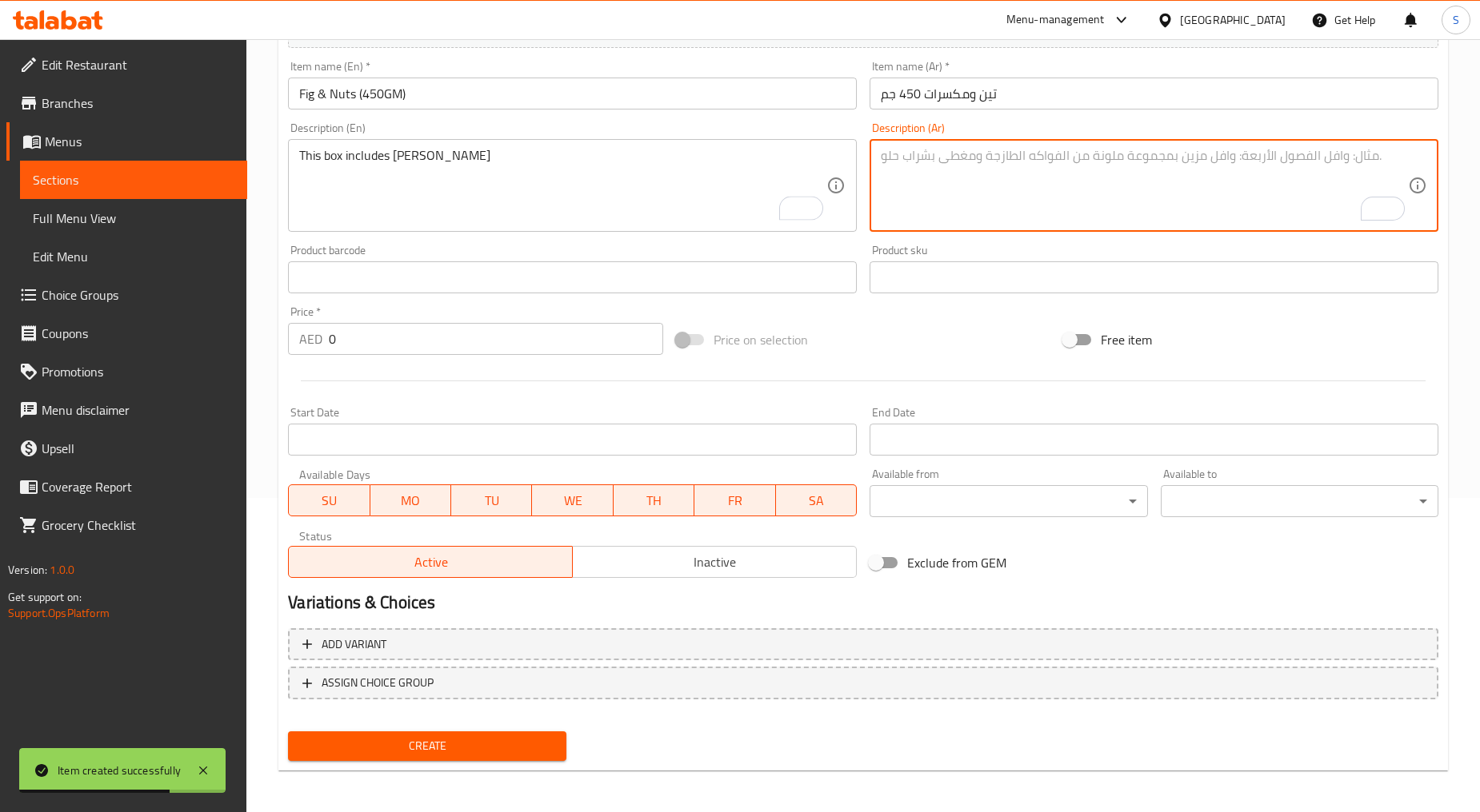
paste textarea "تحتوي هذه العلبة على أنجير بارفي"
type textarea "تحتوي هذه العلبة على أنجير بارفي"
click at [374, 337] on input "0" at bounding box center [496, 338] width 335 height 32
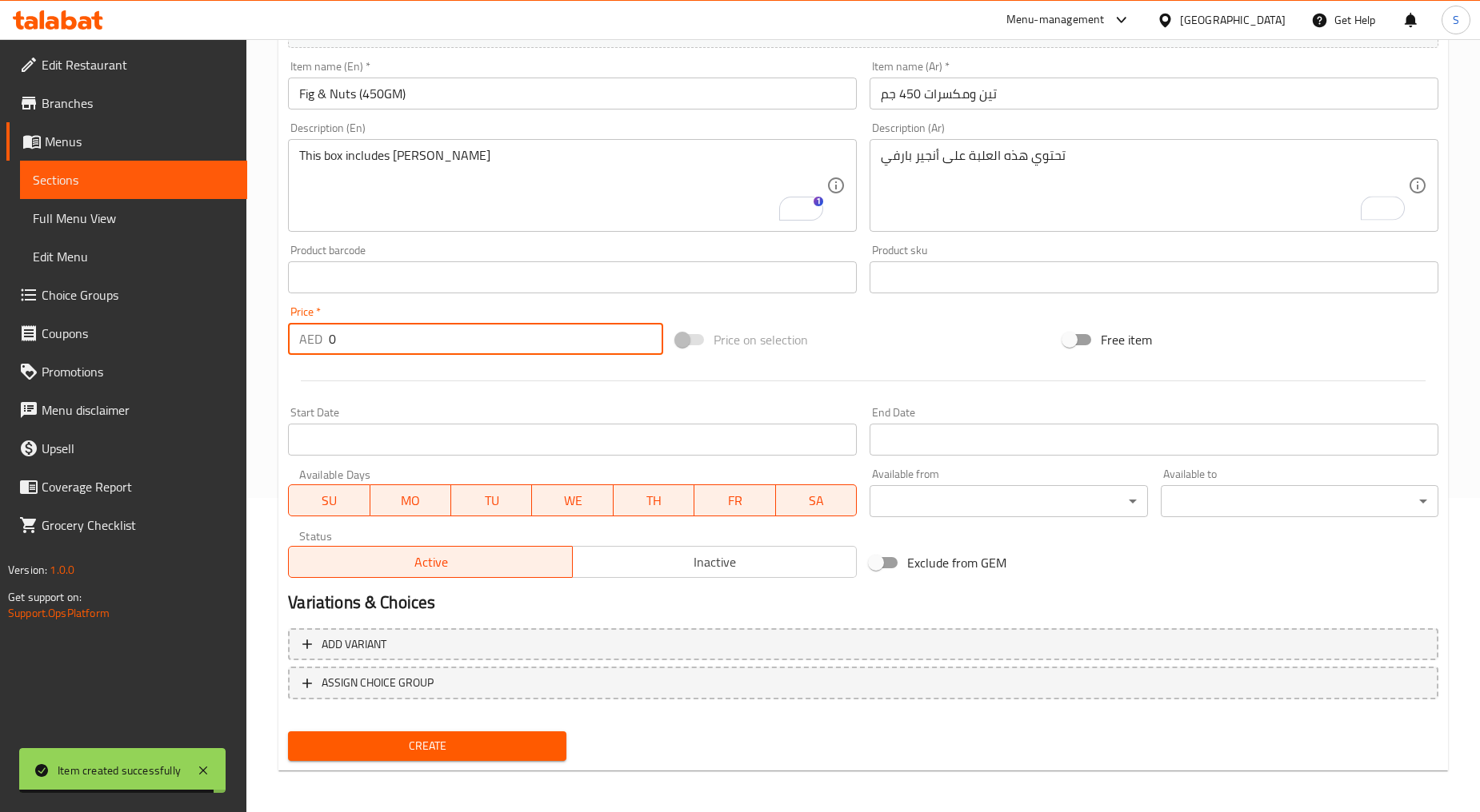
click at [374, 337] on input "0" at bounding box center [496, 338] width 335 height 32
paste input "69"
type input "69"
click at [387, 742] on span "Create" at bounding box center [426, 746] width 252 height 20
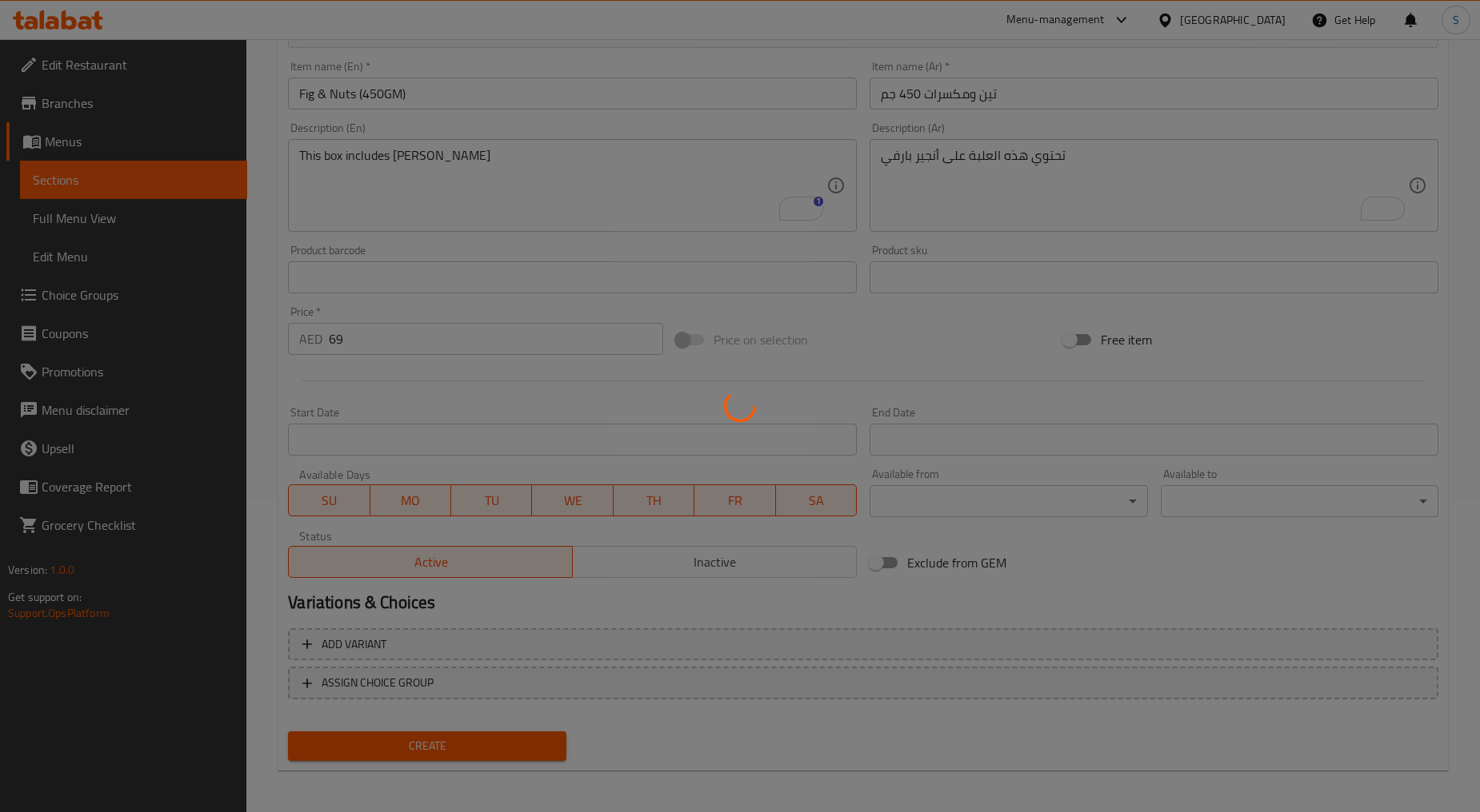
type input "0"
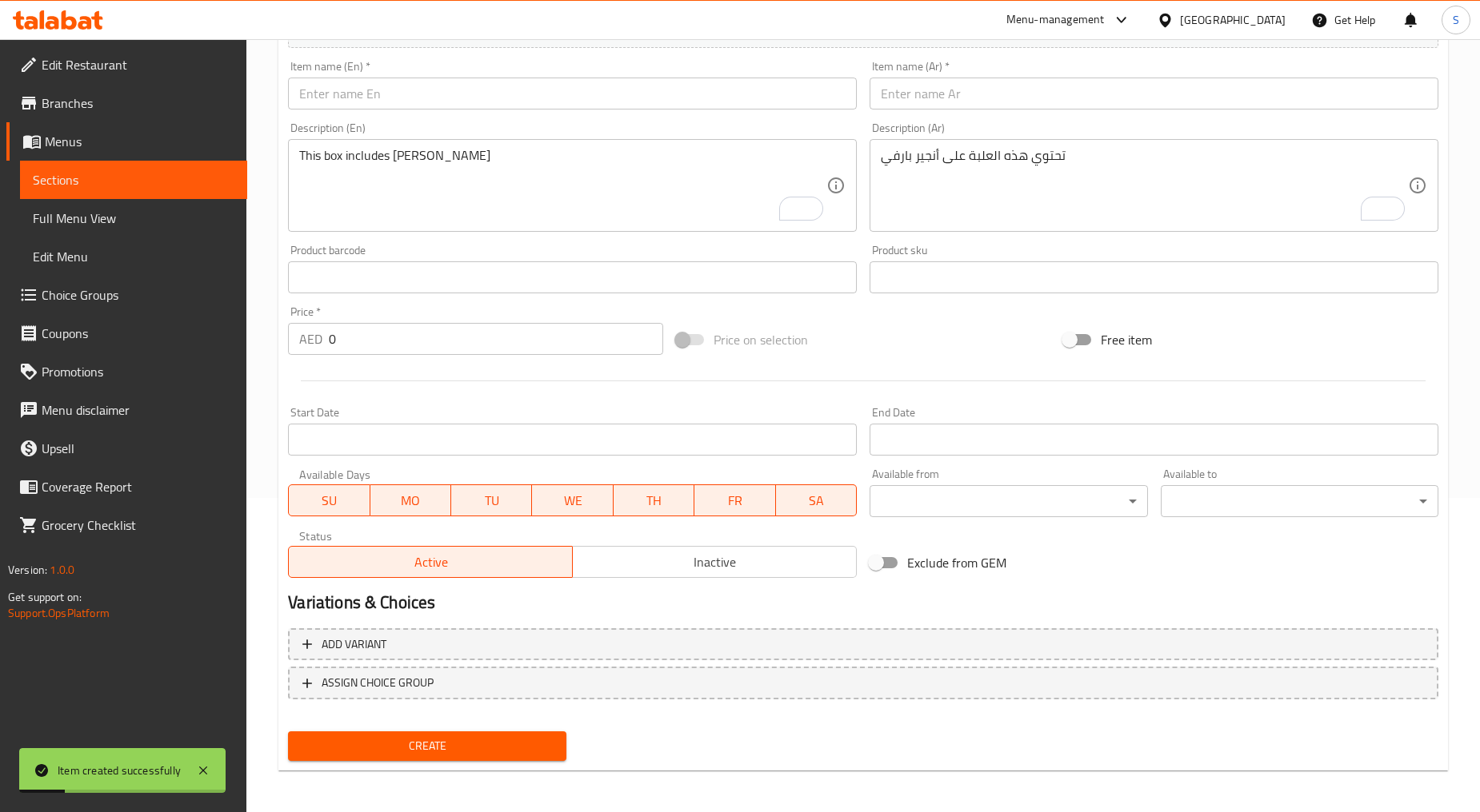
click at [436, 110] on input "text" at bounding box center [572, 93] width 569 height 32
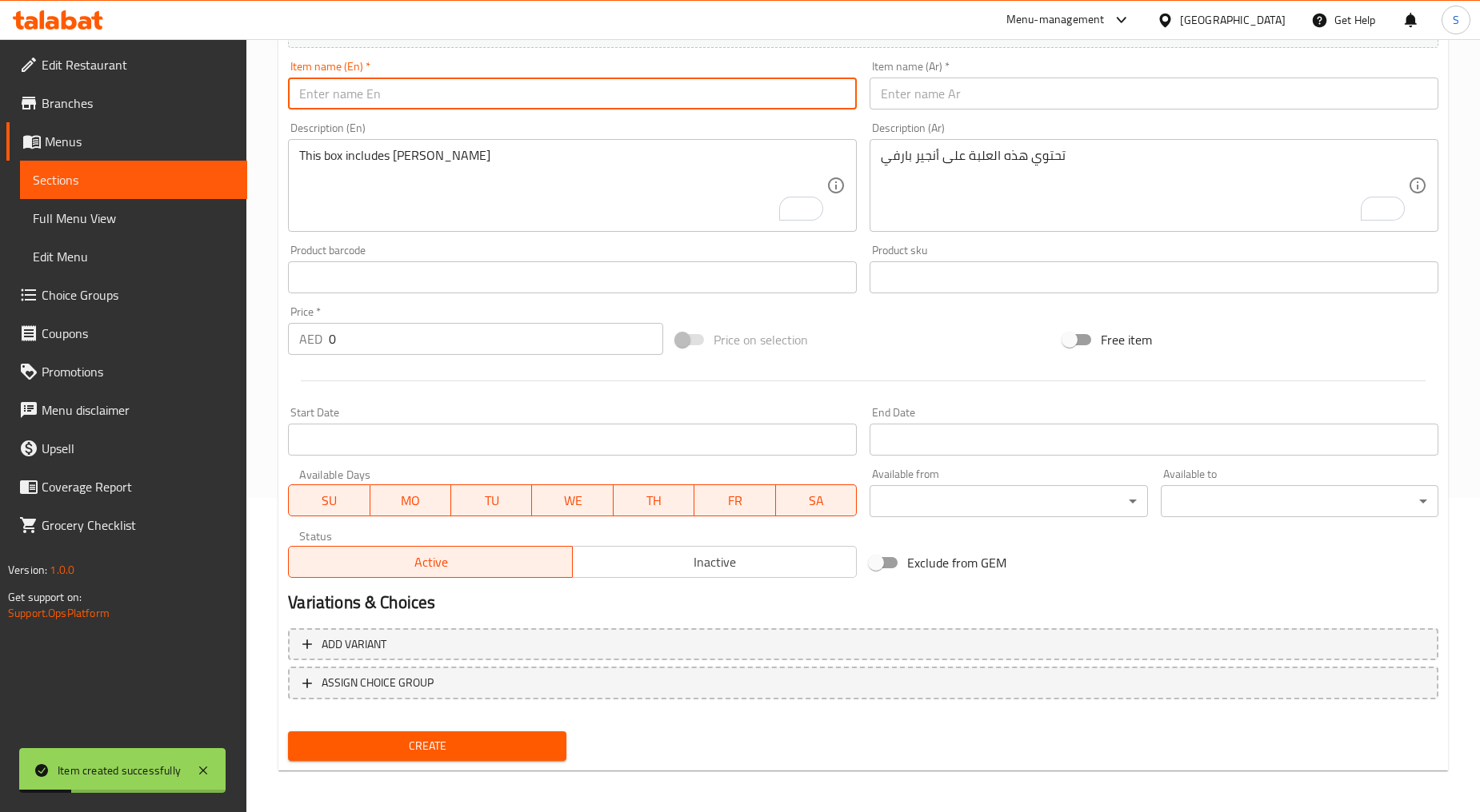
paste input "Date & Nuts (450GM)"
type input "Date & Nuts (450GM)"
click at [956, 113] on div "Item name (Ar)   * Item name (Ar) *" at bounding box center [1154, 85] width 581 height 62
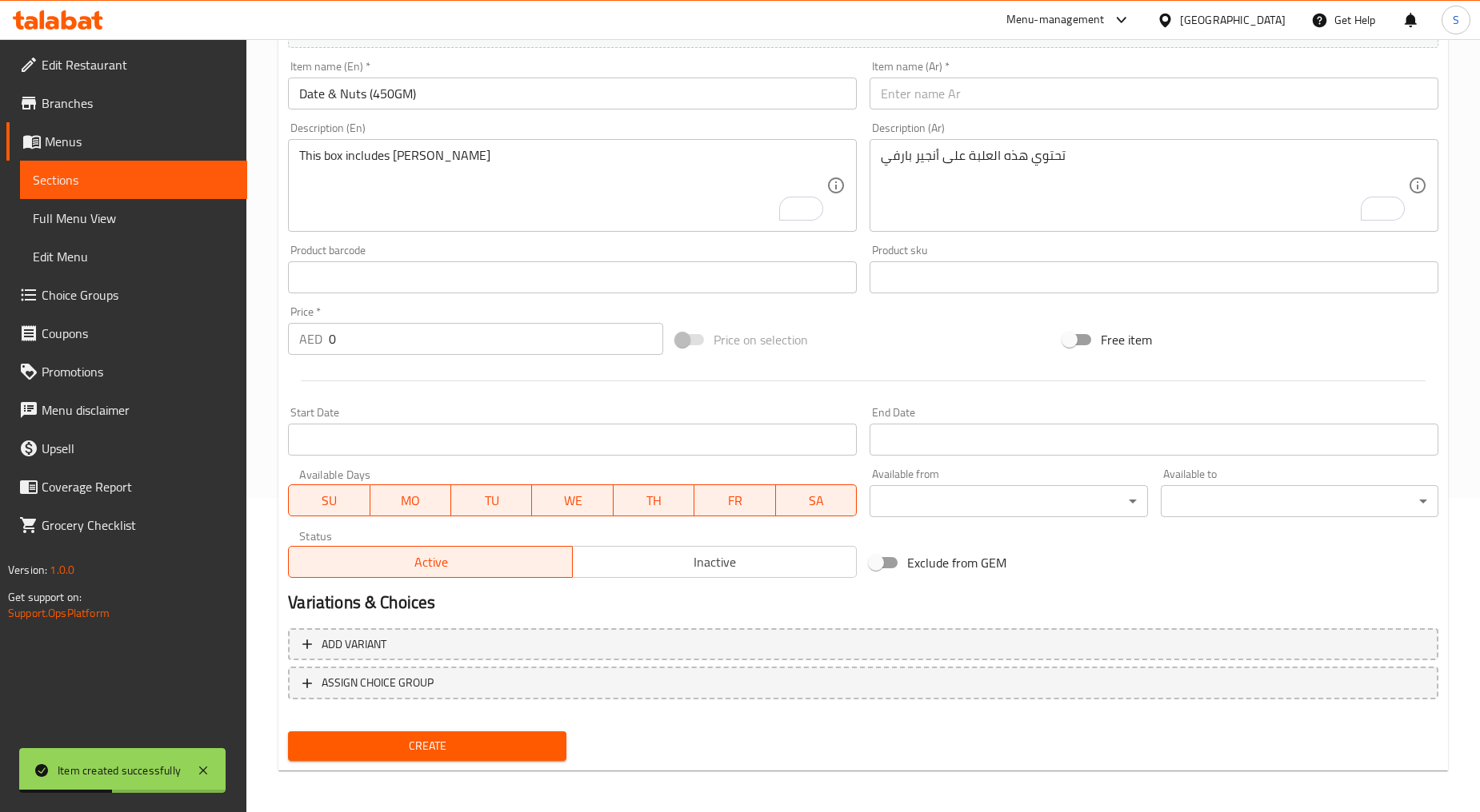
click at [950, 98] on input "text" at bounding box center [1154, 93] width 569 height 32
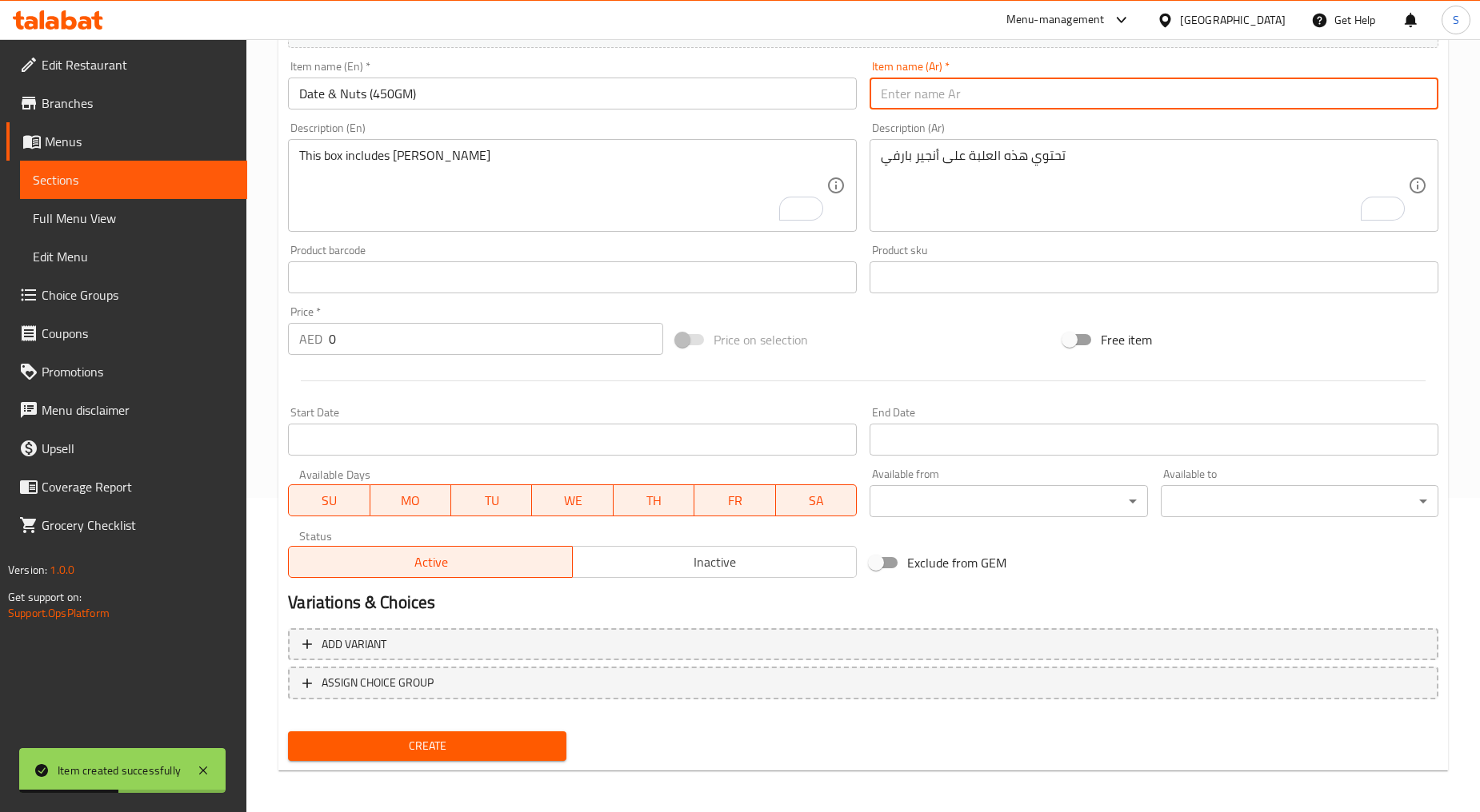
paste input "تمر ومكسرات 450 جم"
type input "تمر ومكسرات 450 جم"
click at [561, 190] on textarea "This box includes anjeer barfi" at bounding box center [562, 186] width 527 height 76
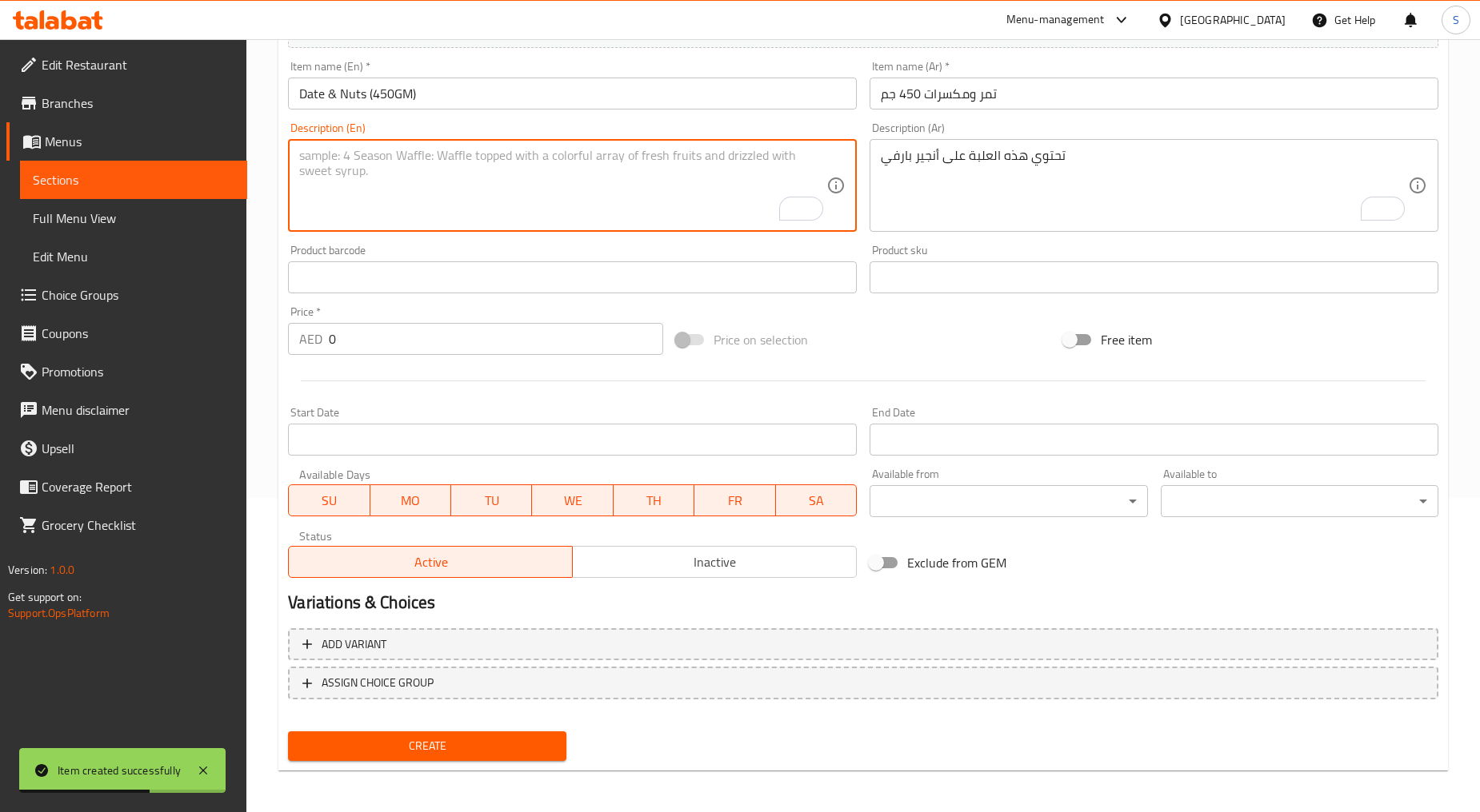
paste textarea "This box includes khajoor barfi"
type textarea "This box includes khajoor barfi"
click at [936, 198] on textarea "تحتوي هذه العلبة على أنجير بارفي" at bounding box center [1144, 186] width 527 height 76
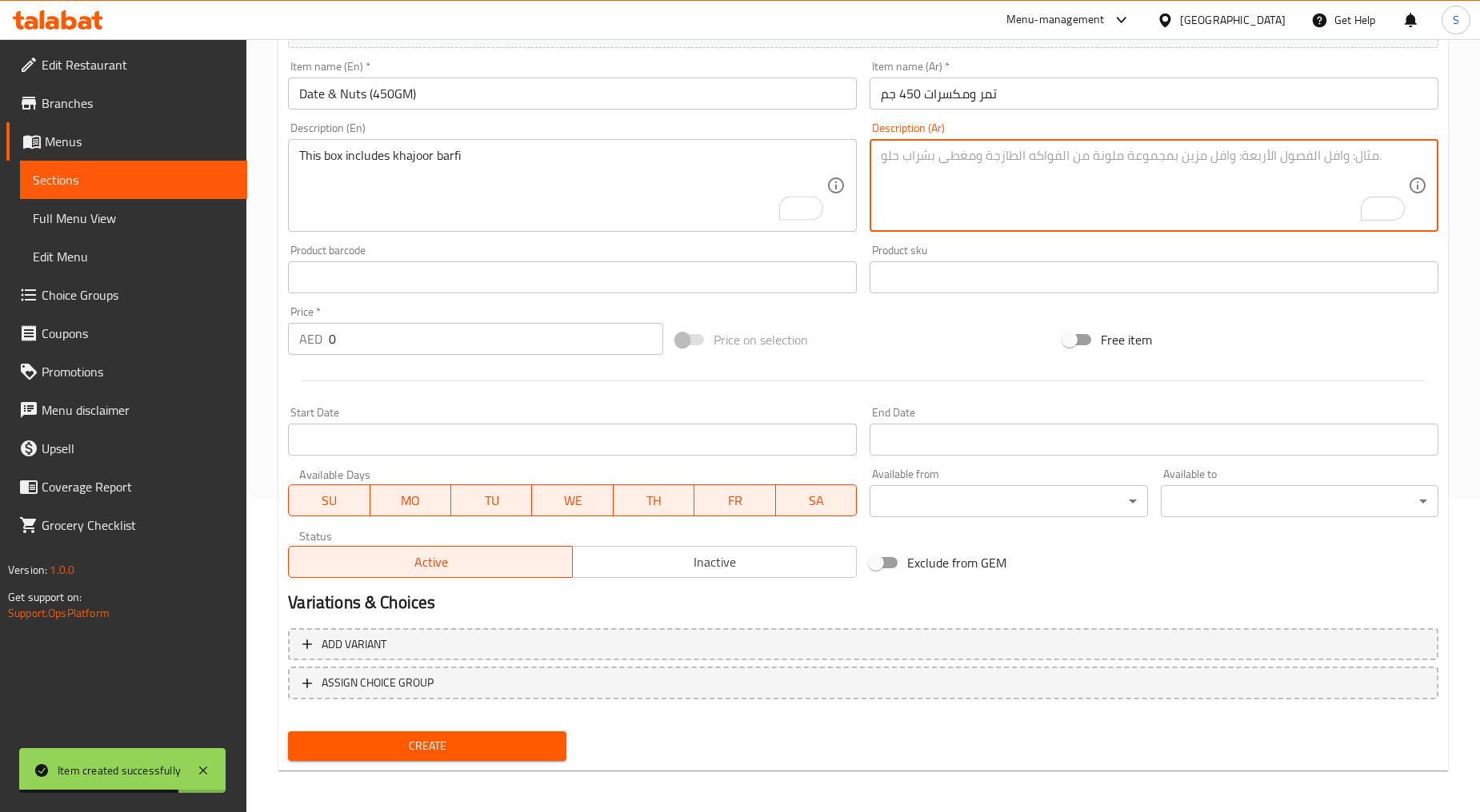
paste textarea "تحتوي هذه العلبة على خاجور بارفي"
type textarea "تحتوي هذه العلبة على خاجور بارفي"
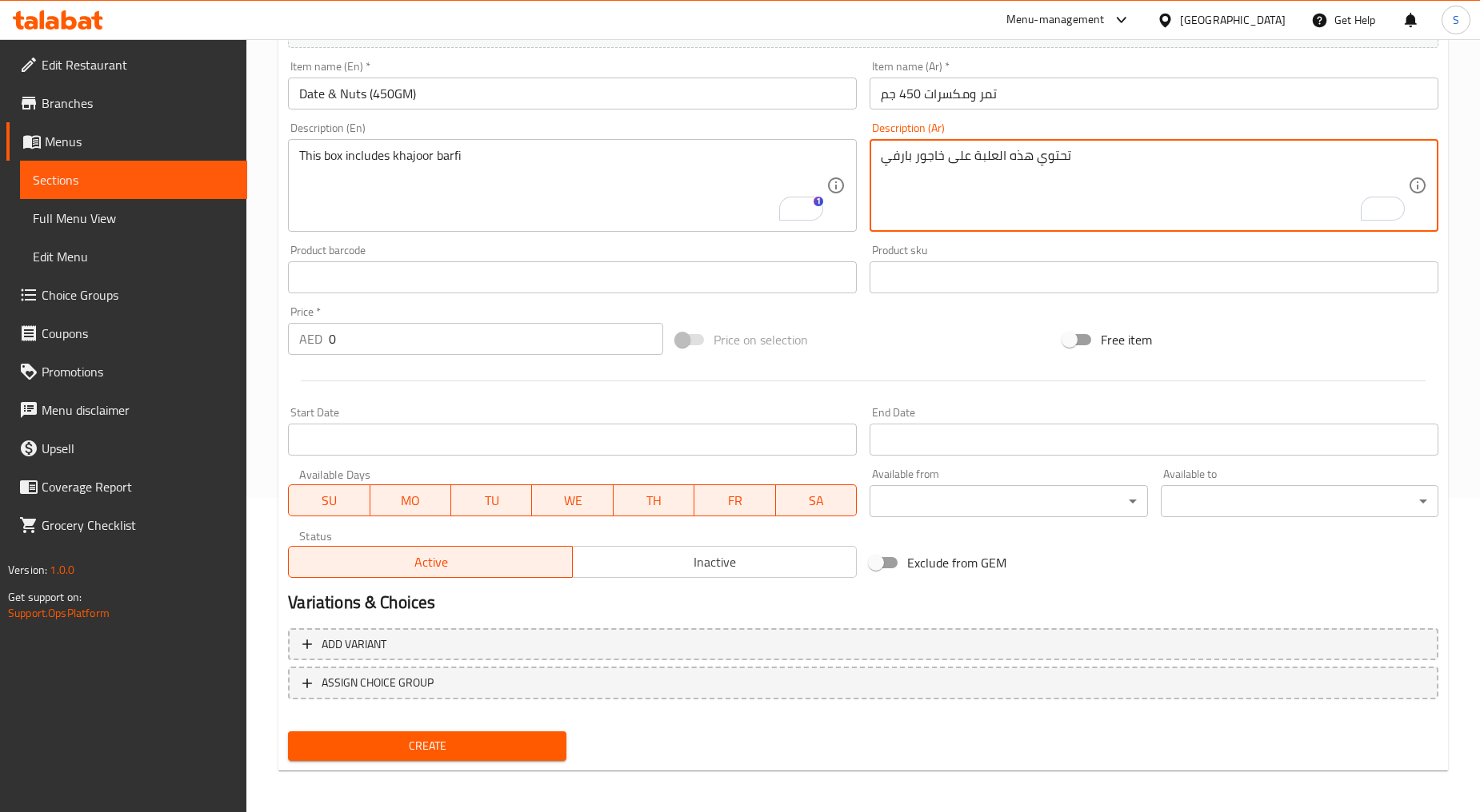
click at [418, 347] on input "0" at bounding box center [496, 338] width 335 height 32
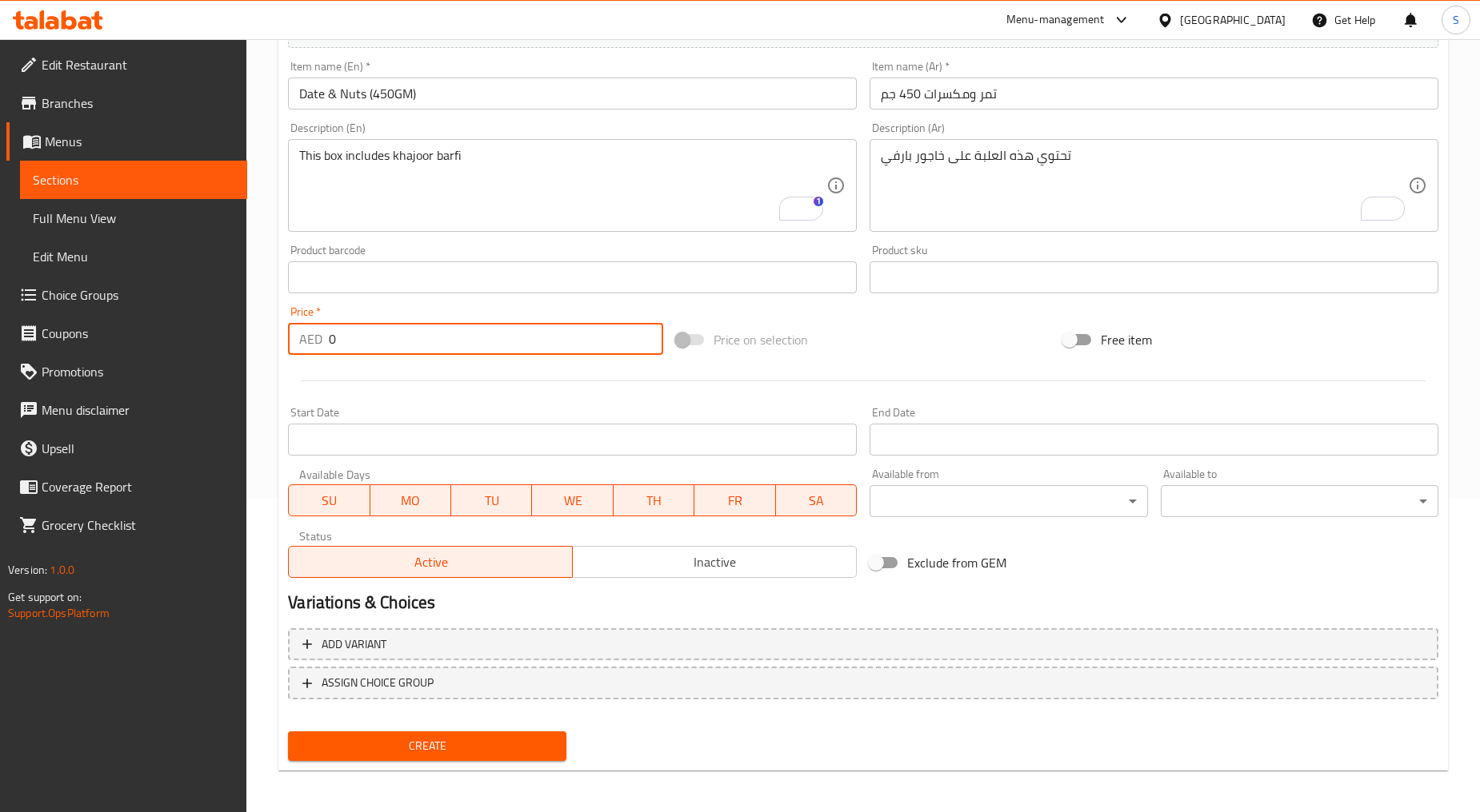
click at [418, 347] on input "0" at bounding box center [496, 338] width 335 height 32
paste input "67"
type input "67"
click at [373, 738] on span "Create" at bounding box center [426, 746] width 252 height 20
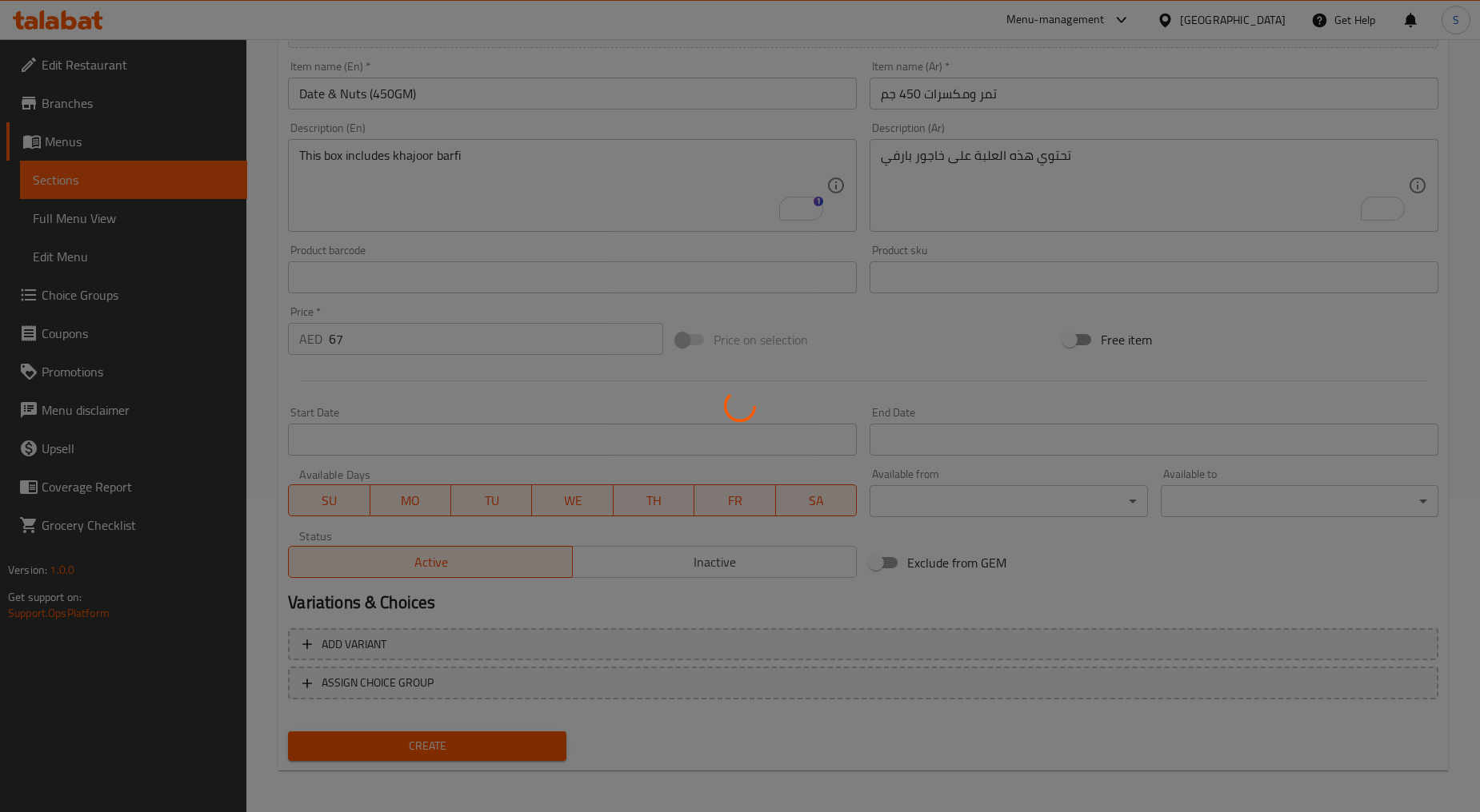
type input "0"
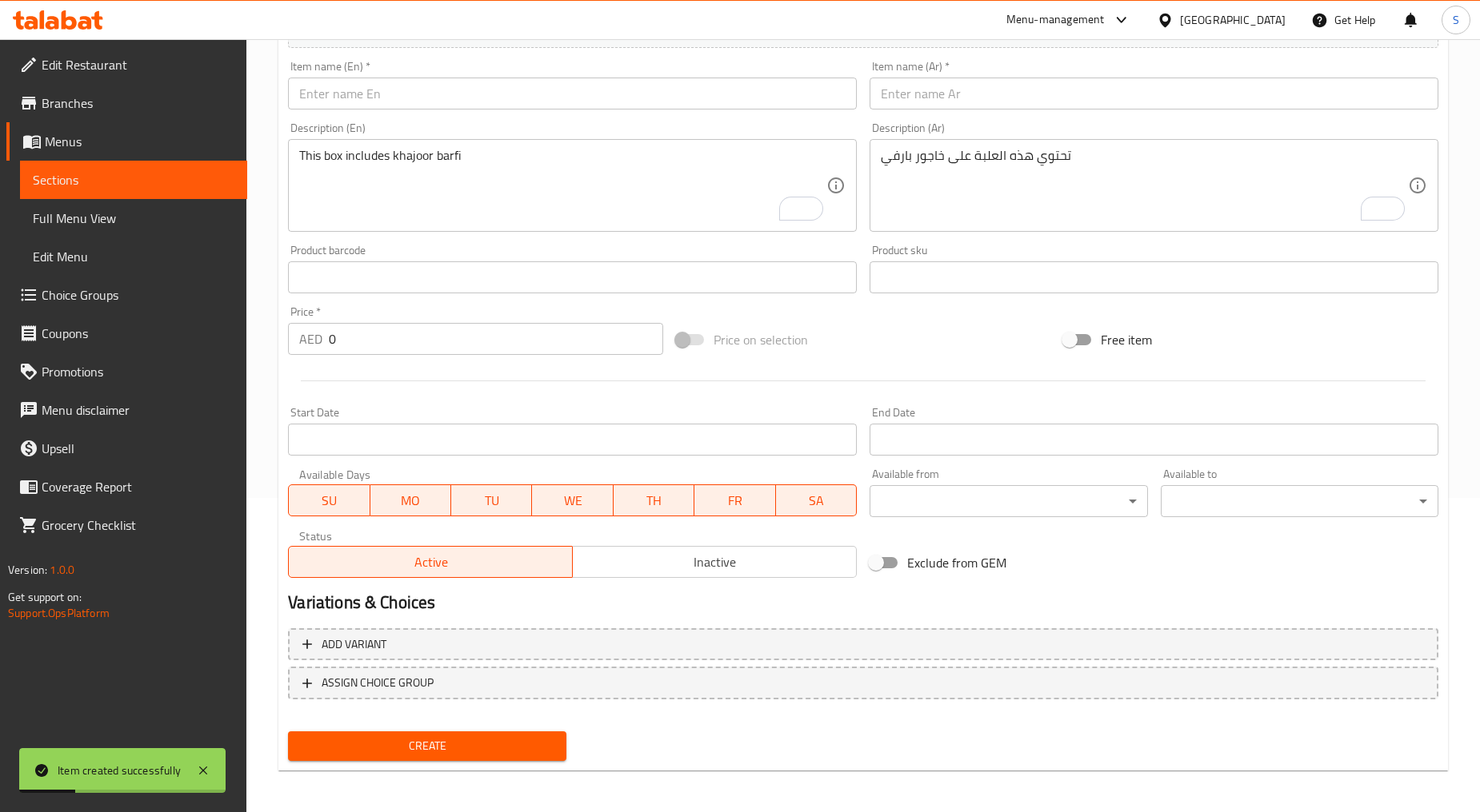
click at [764, 72] on div "Item name (En)   * Item name (En) *" at bounding box center [572, 85] width 569 height 49
click at [762, 99] on input "text" at bounding box center [572, 93] width 569 height 32
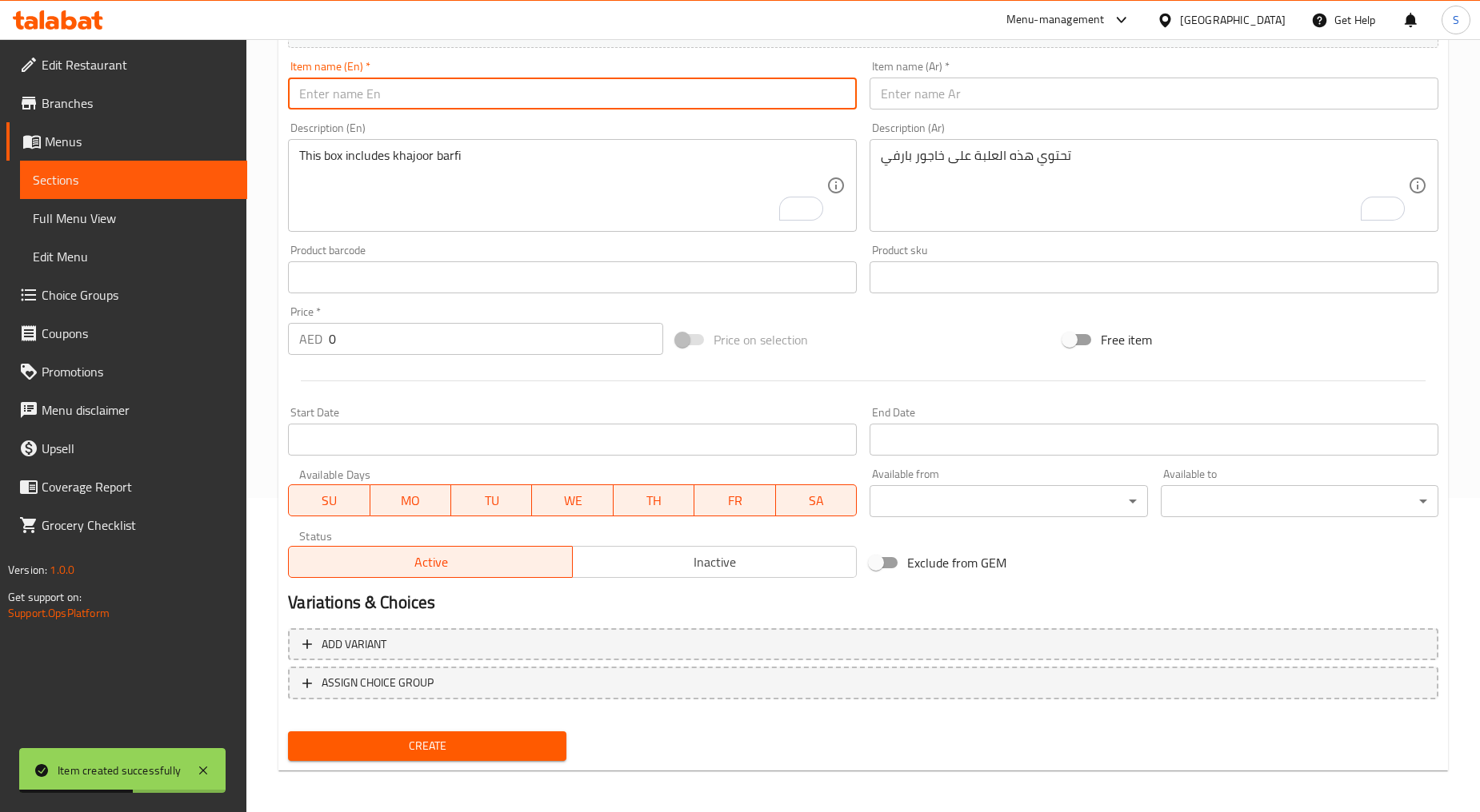
click at [499, 97] on input "text" at bounding box center [572, 93] width 569 height 32
paste input "Apricot Delight (450GM)"
type input "Apricot Delight (450GM)"
click at [944, 103] on input "text" at bounding box center [1154, 93] width 569 height 32
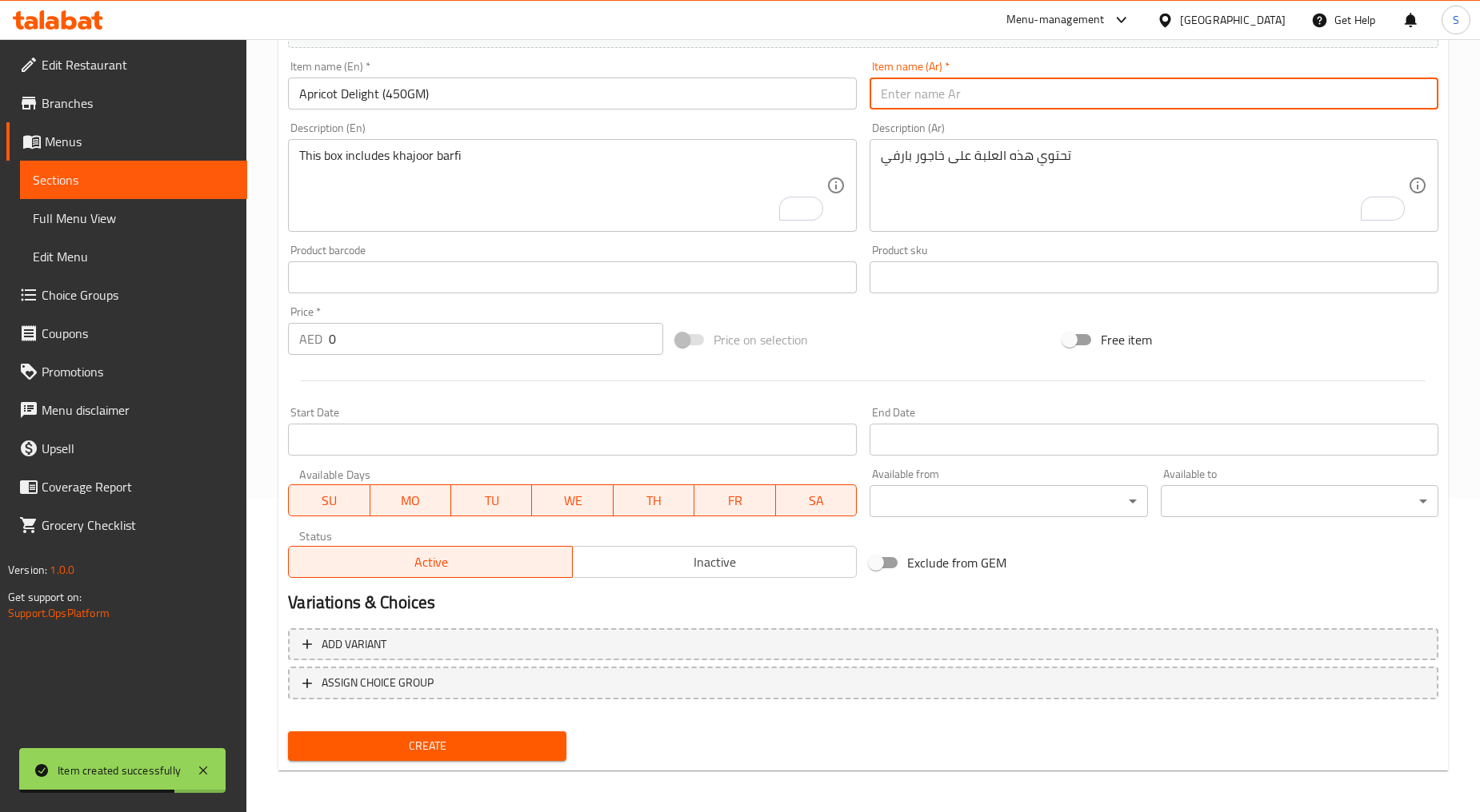
paste input "مشمش ديلايت 450 جم"
type input "مشمش ديلايت 450 جم"
click at [550, 181] on textarea "This box includes khajoor barfi" at bounding box center [562, 186] width 527 height 76
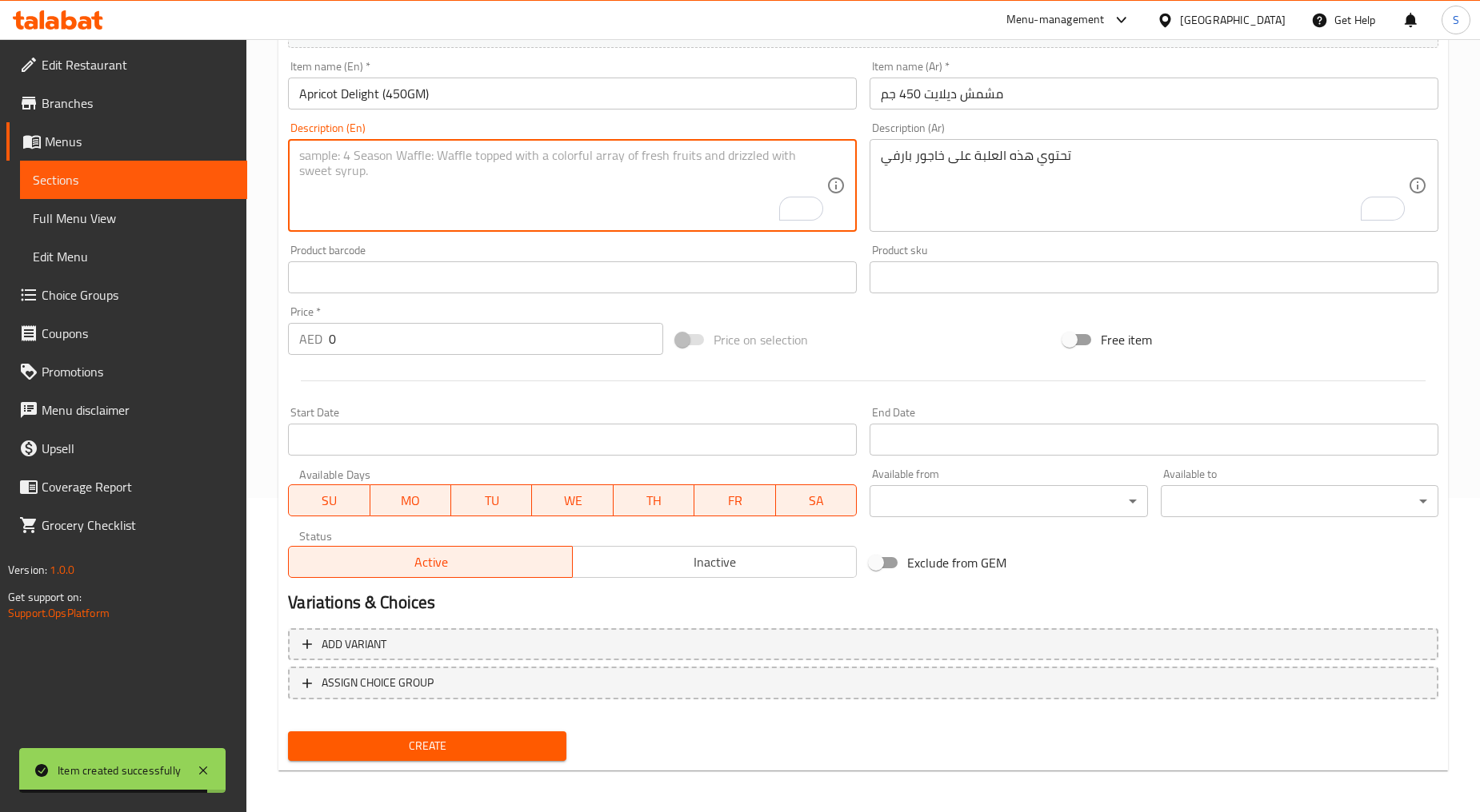
paste textarea "This box includes [PERSON_NAME]"
type textarea "This box includes [PERSON_NAME]"
click at [944, 177] on textarea "تحتوي هذه العلبة على خاجور بارفي" at bounding box center [1144, 186] width 527 height 76
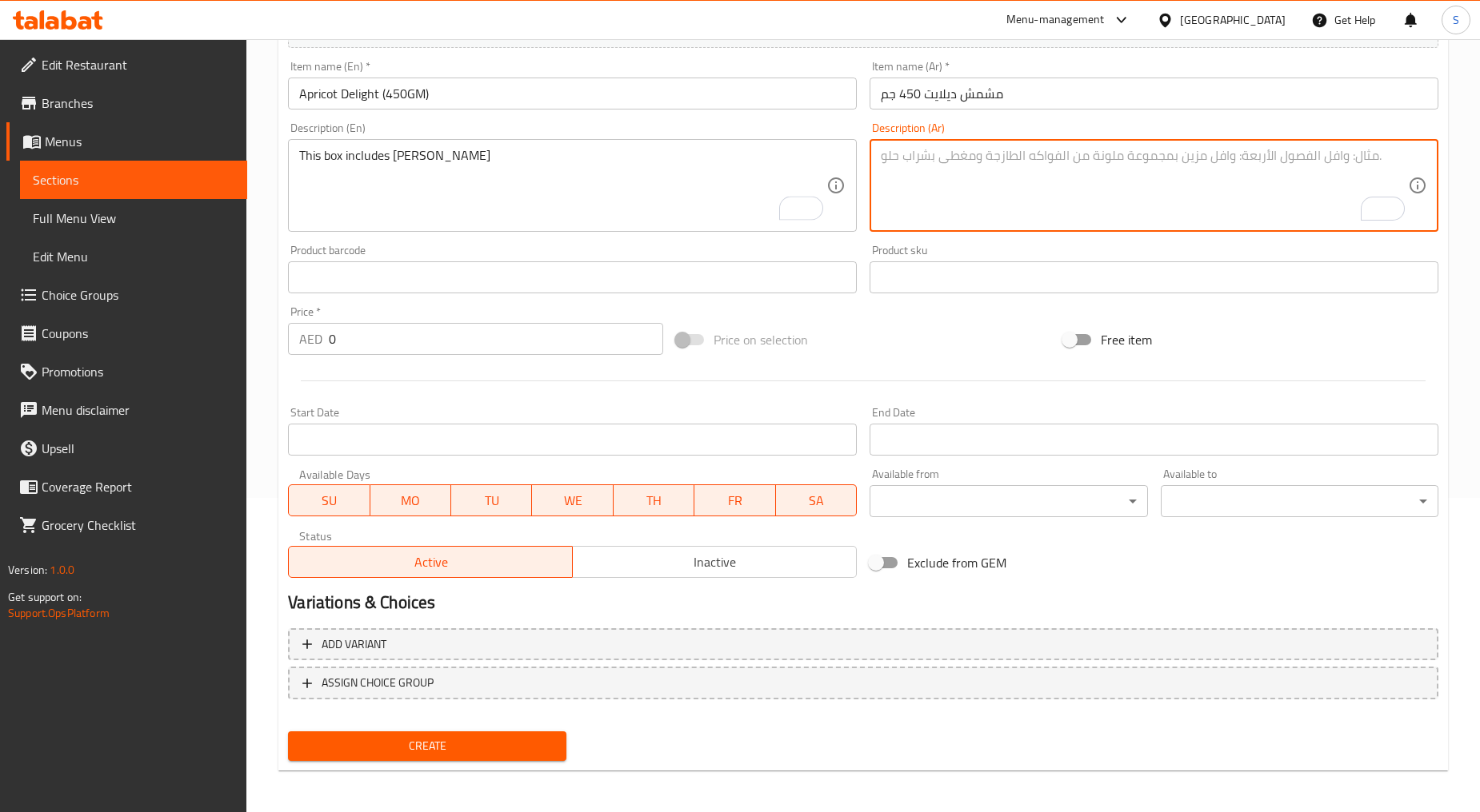
paste textarea "تحتوي هذه العلبة على خوباني بارفي"
type textarea "تحتوي هذه العلبة على خوباني بارفي"
click at [414, 369] on div at bounding box center [863, 381] width 1163 height 39
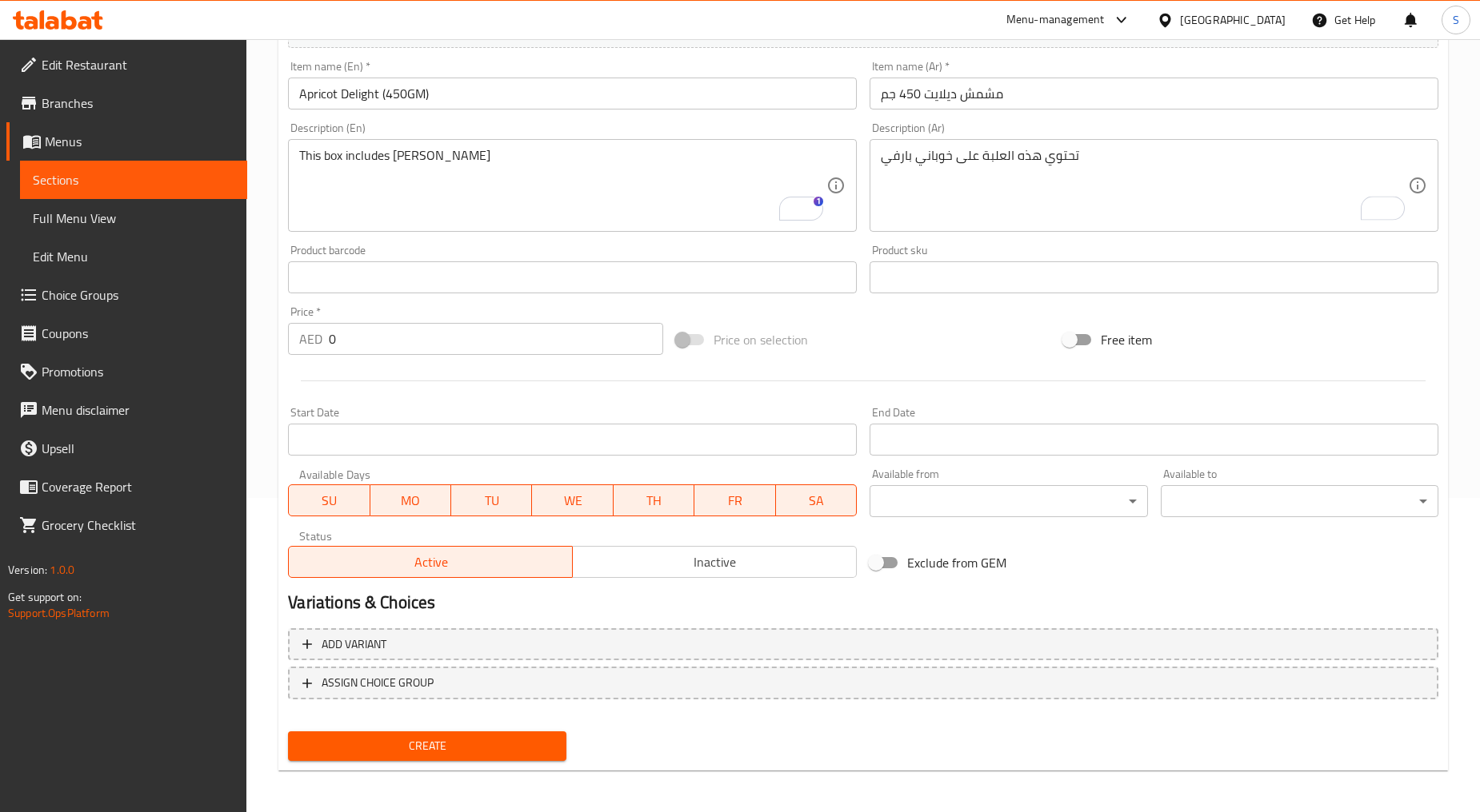
click at [410, 356] on div "Price   * AED 0 Price *" at bounding box center [475, 330] width 388 height 62
click at [403, 318] on div "Price   * AED 0 Price *" at bounding box center [475, 330] width 375 height 49
click at [405, 339] on input "0" at bounding box center [496, 338] width 335 height 32
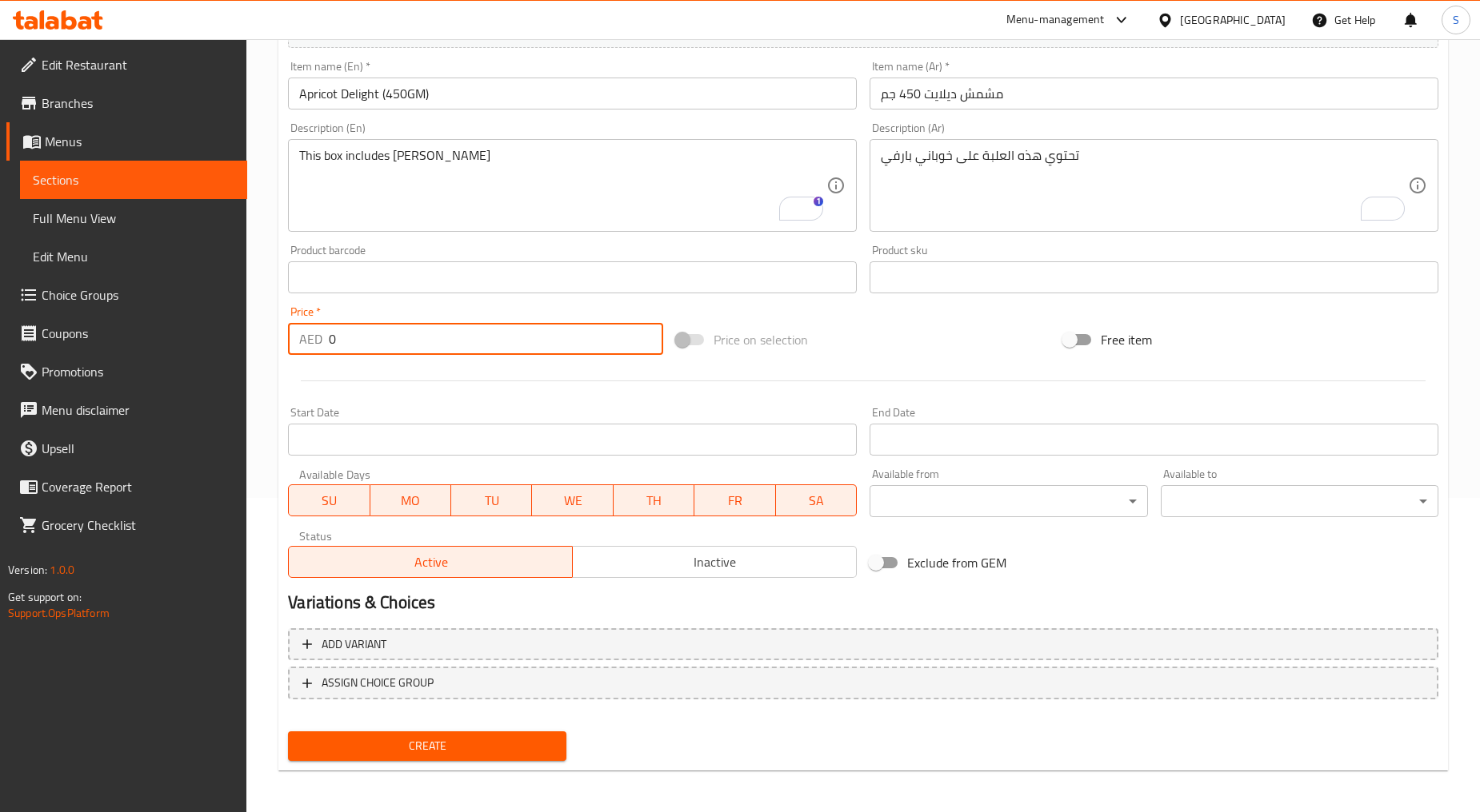
click at [405, 339] on input "0" at bounding box center [496, 338] width 335 height 32
paste input "67"
type input "67"
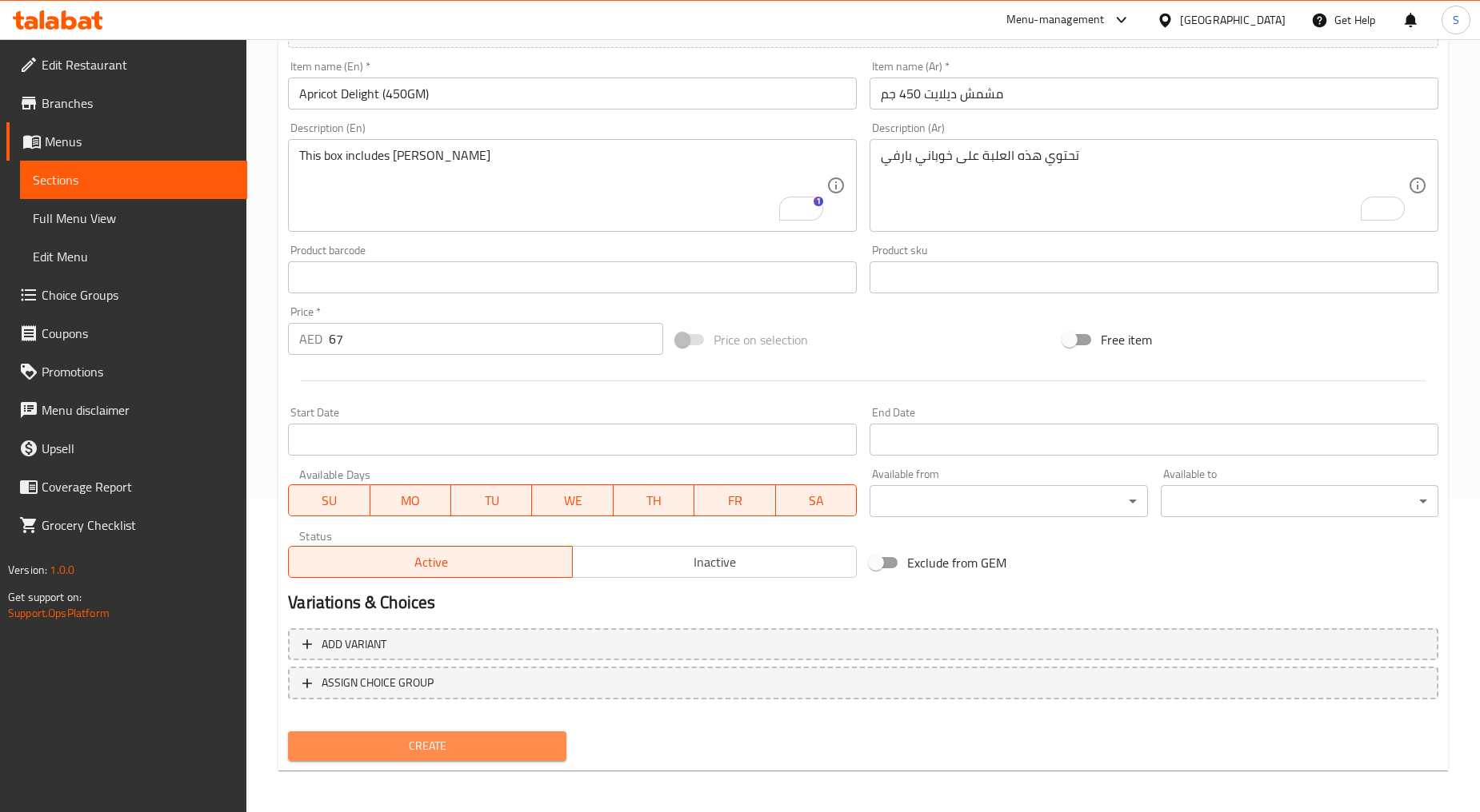
click at [396, 749] on span "Create" at bounding box center [426, 746] width 252 height 20
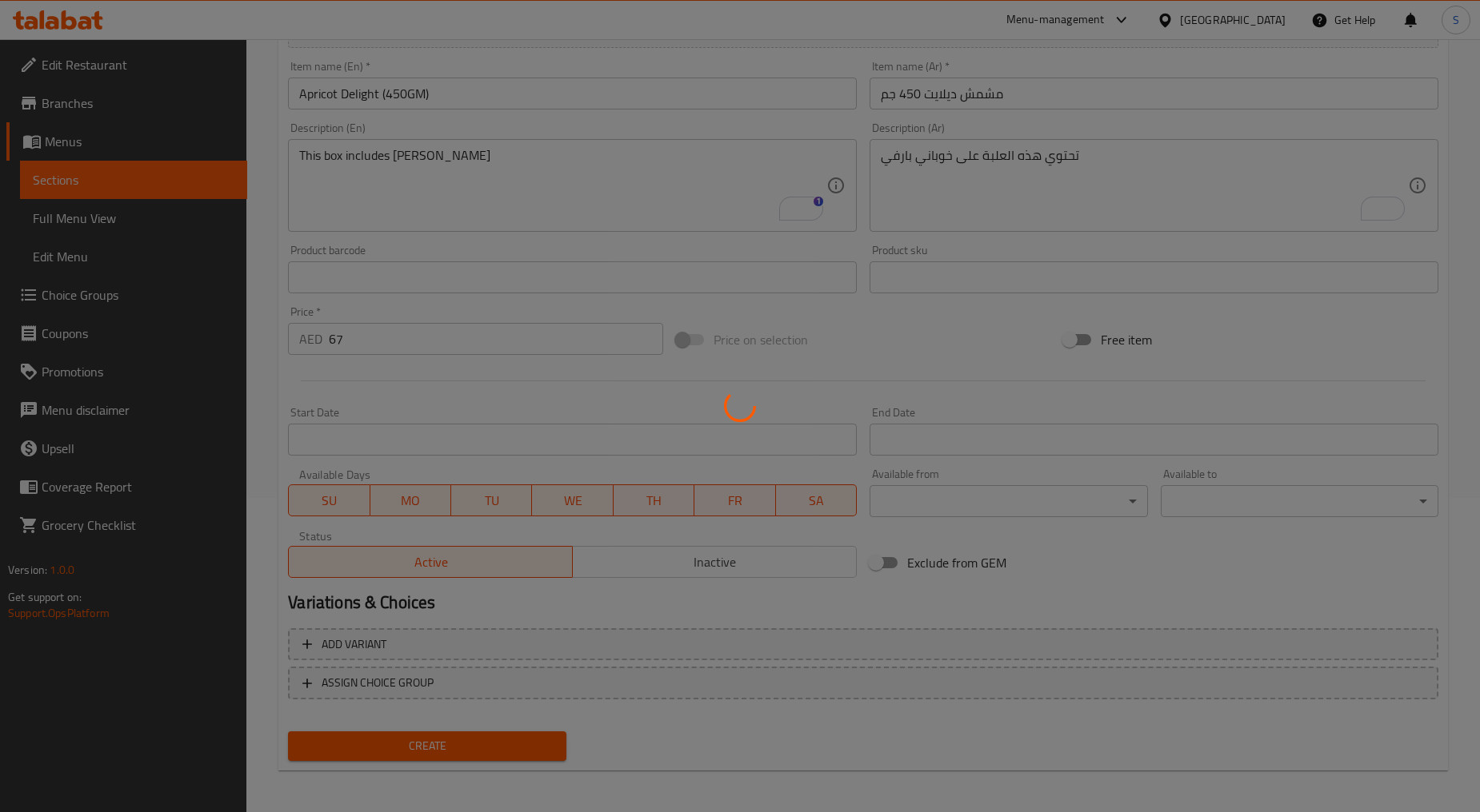
type input "0"
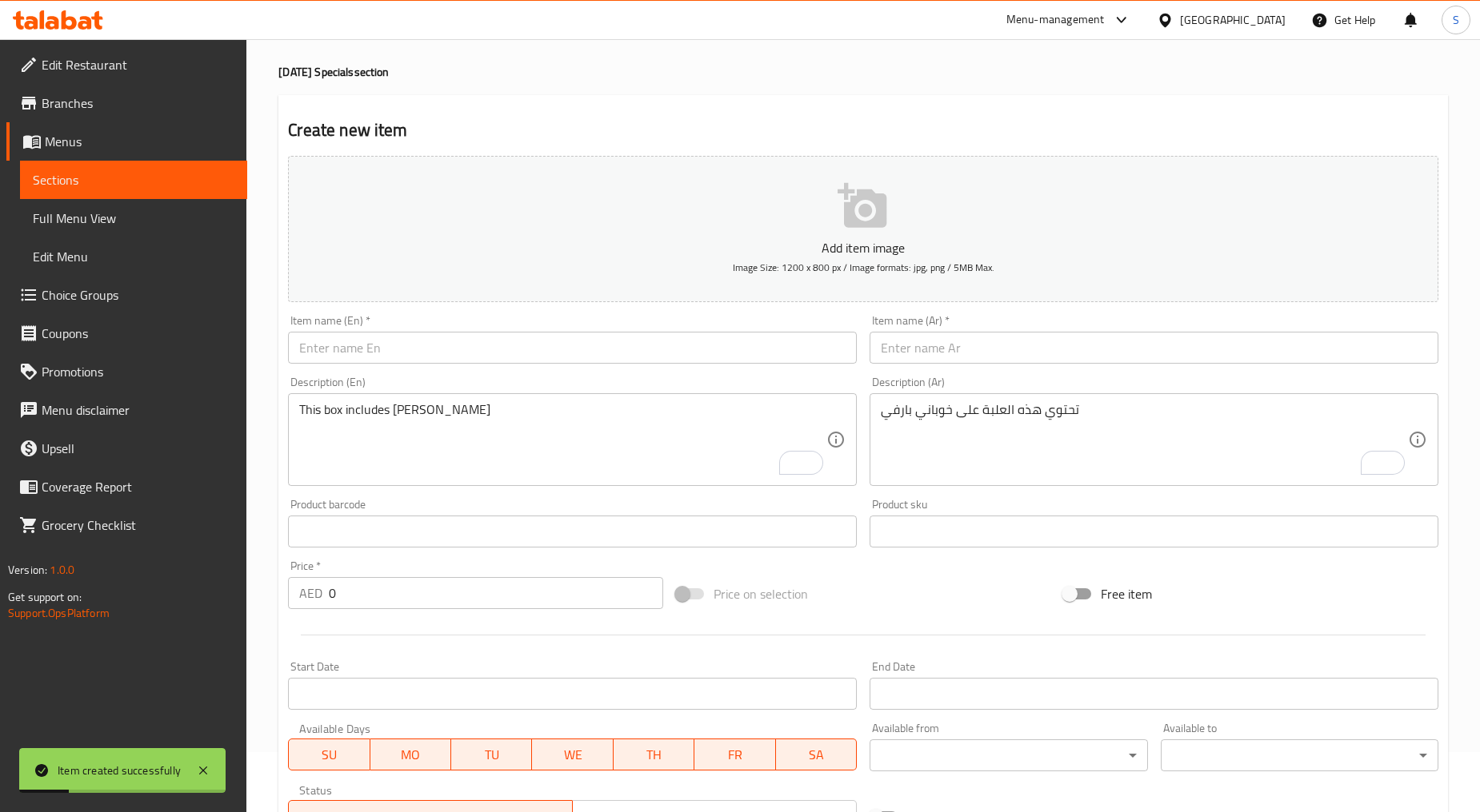
scroll to position [0, 0]
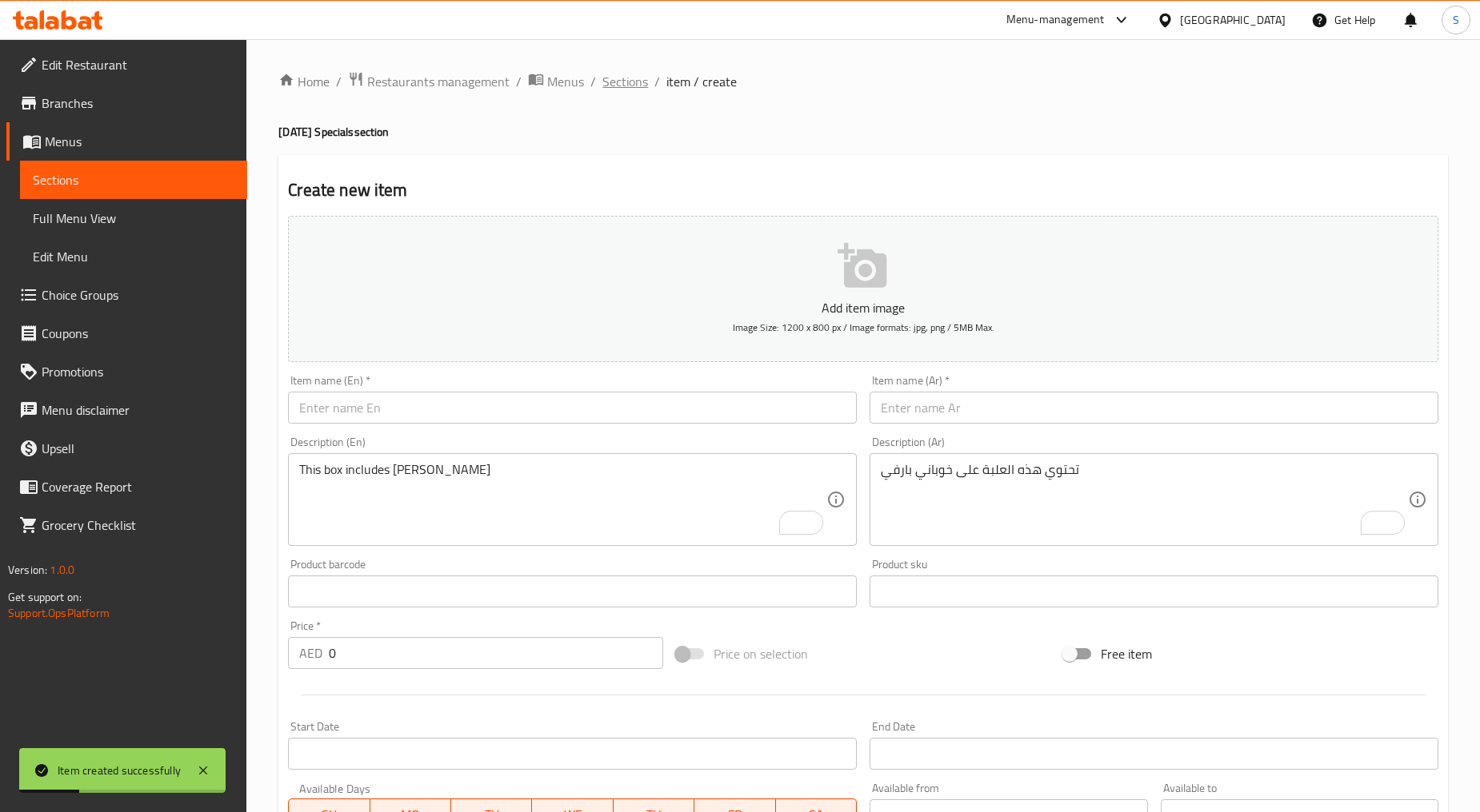
click at [624, 86] on span "Sections" at bounding box center [625, 81] width 46 height 20
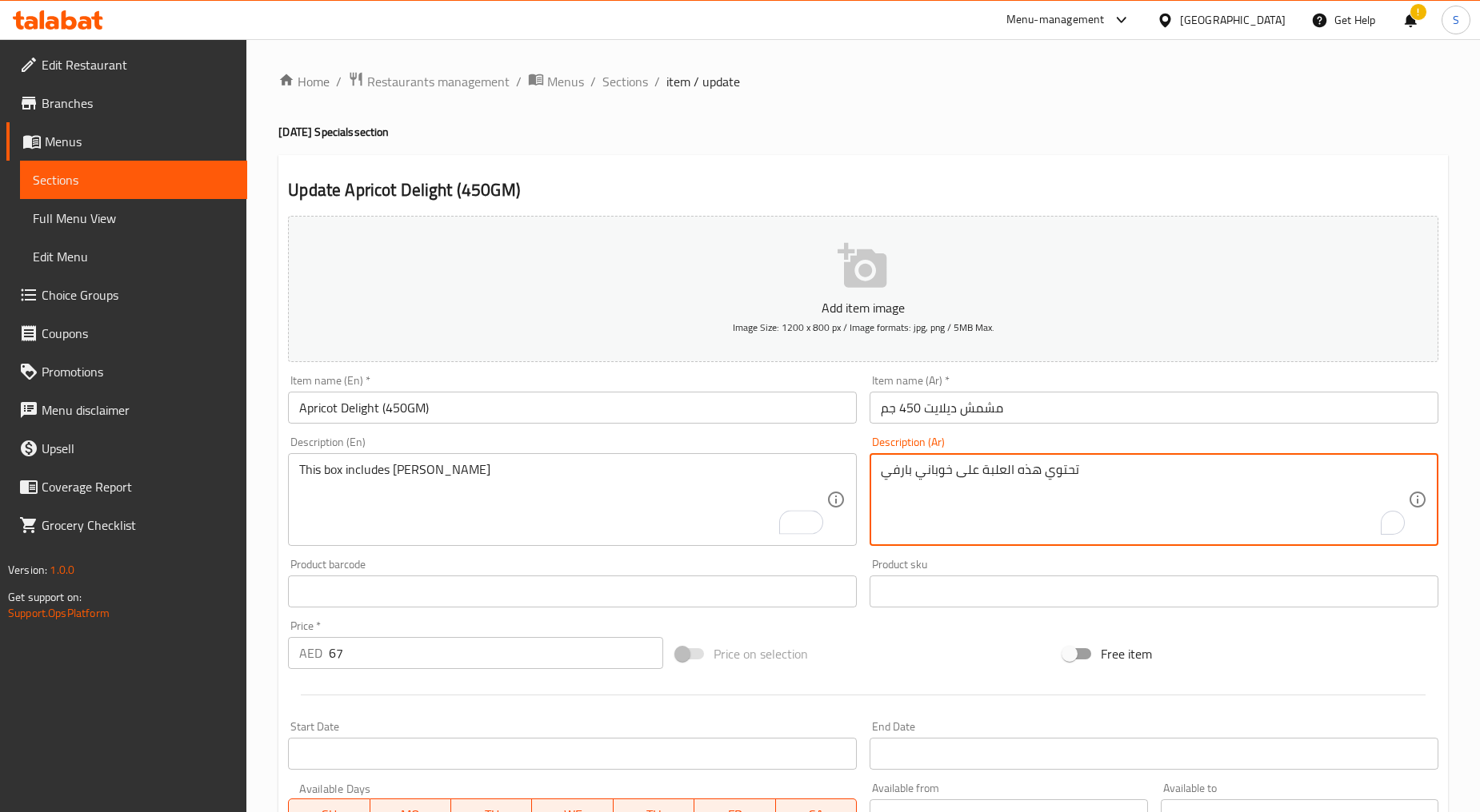
click at [1000, 481] on textarea "تحتوي هذه العلبة على خوباني بارفي" at bounding box center [1144, 500] width 527 height 76
click at [405, 653] on input "67" at bounding box center [496, 653] width 335 height 32
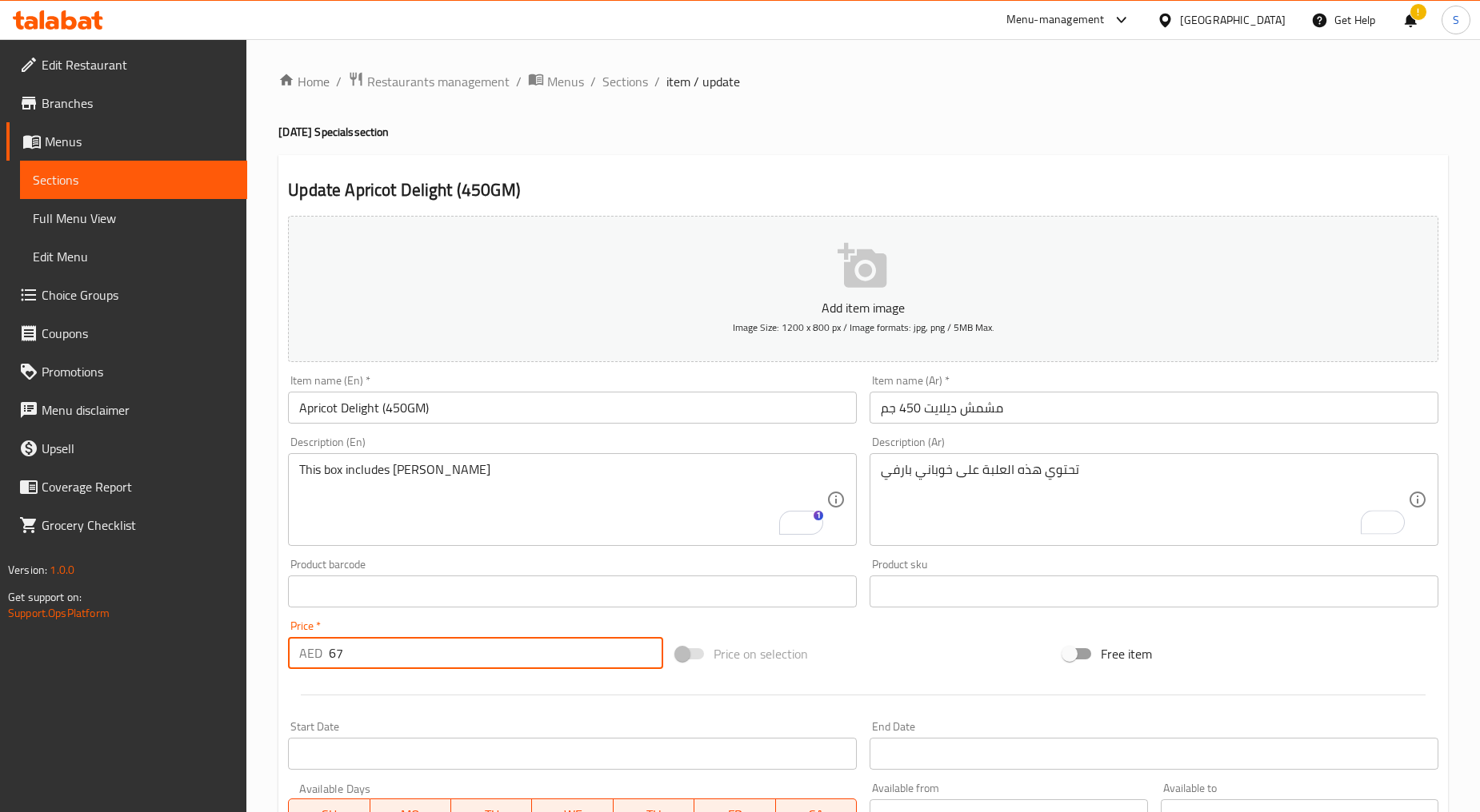
click at [405, 653] on input "67" at bounding box center [496, 653] width 335 height 32
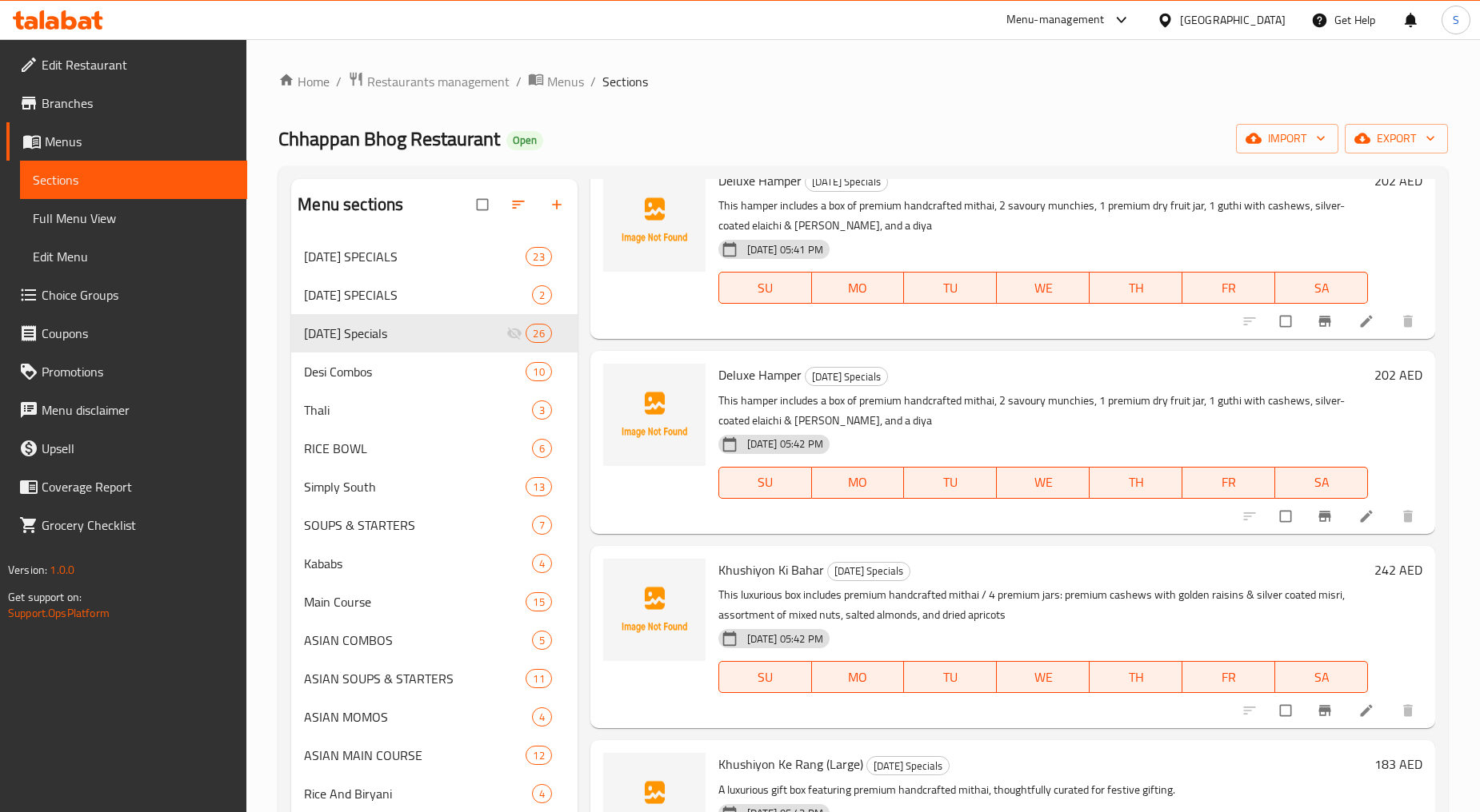
scroll to position [266, 0]
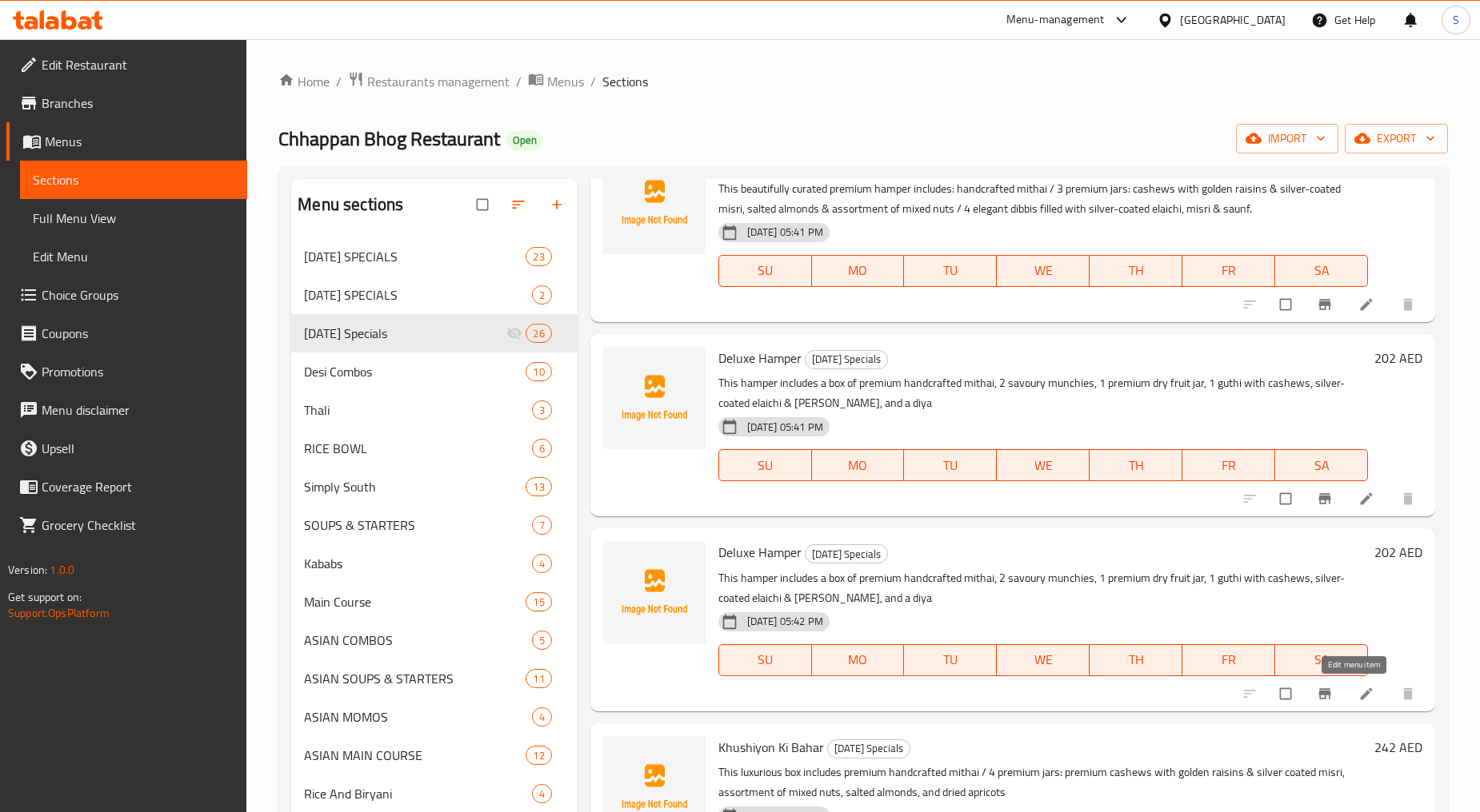
click at [1358, 693] on icon at bounding box center [1366, 694] width 16 height 16
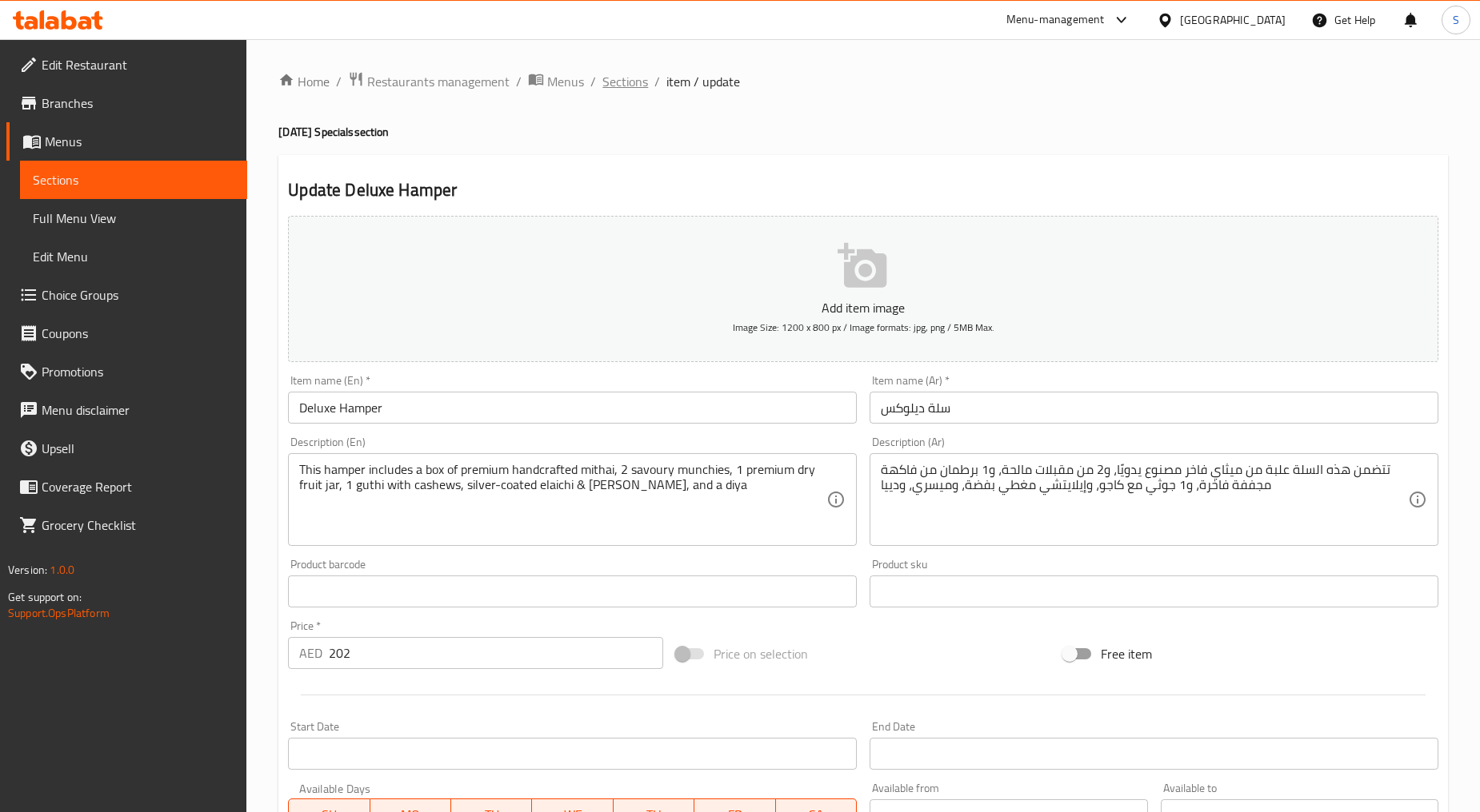
click at [602, 77] on span "Sections" at bounding box center [625, 81] width 46 height 20
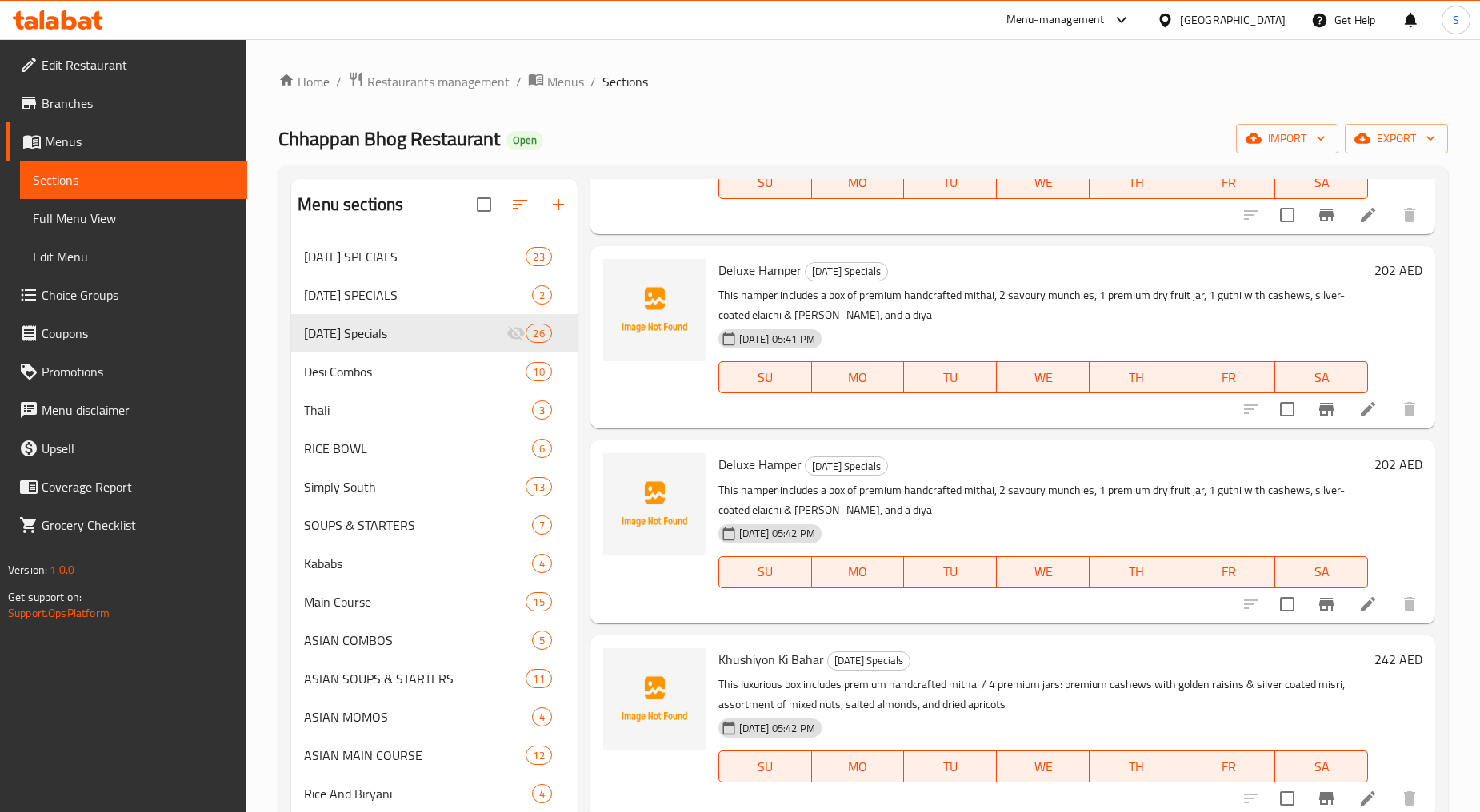
scroll to position [355, 0]
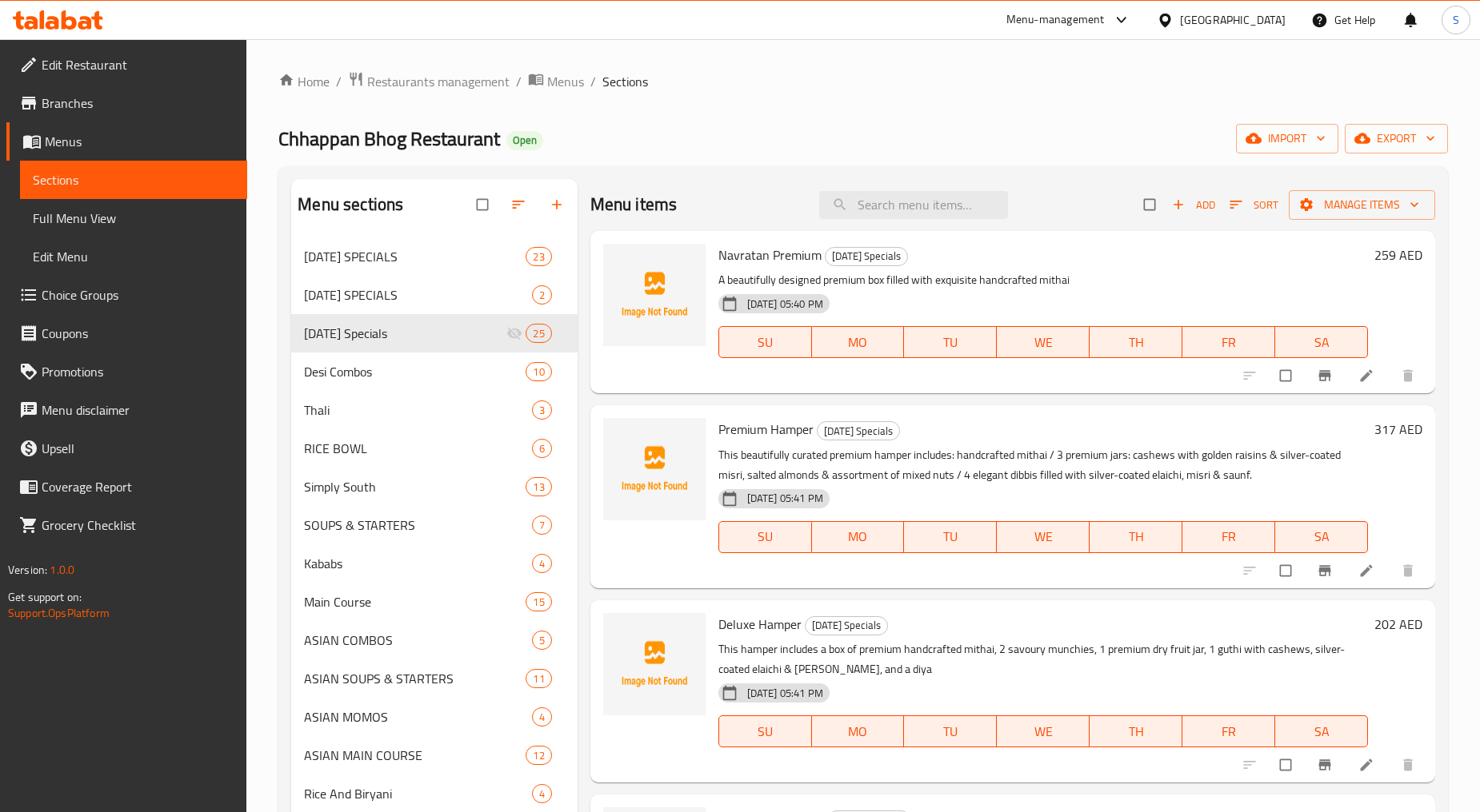
click at [78, 105] on span "Branches" at bounding box center [138, 103] width 193 height 20
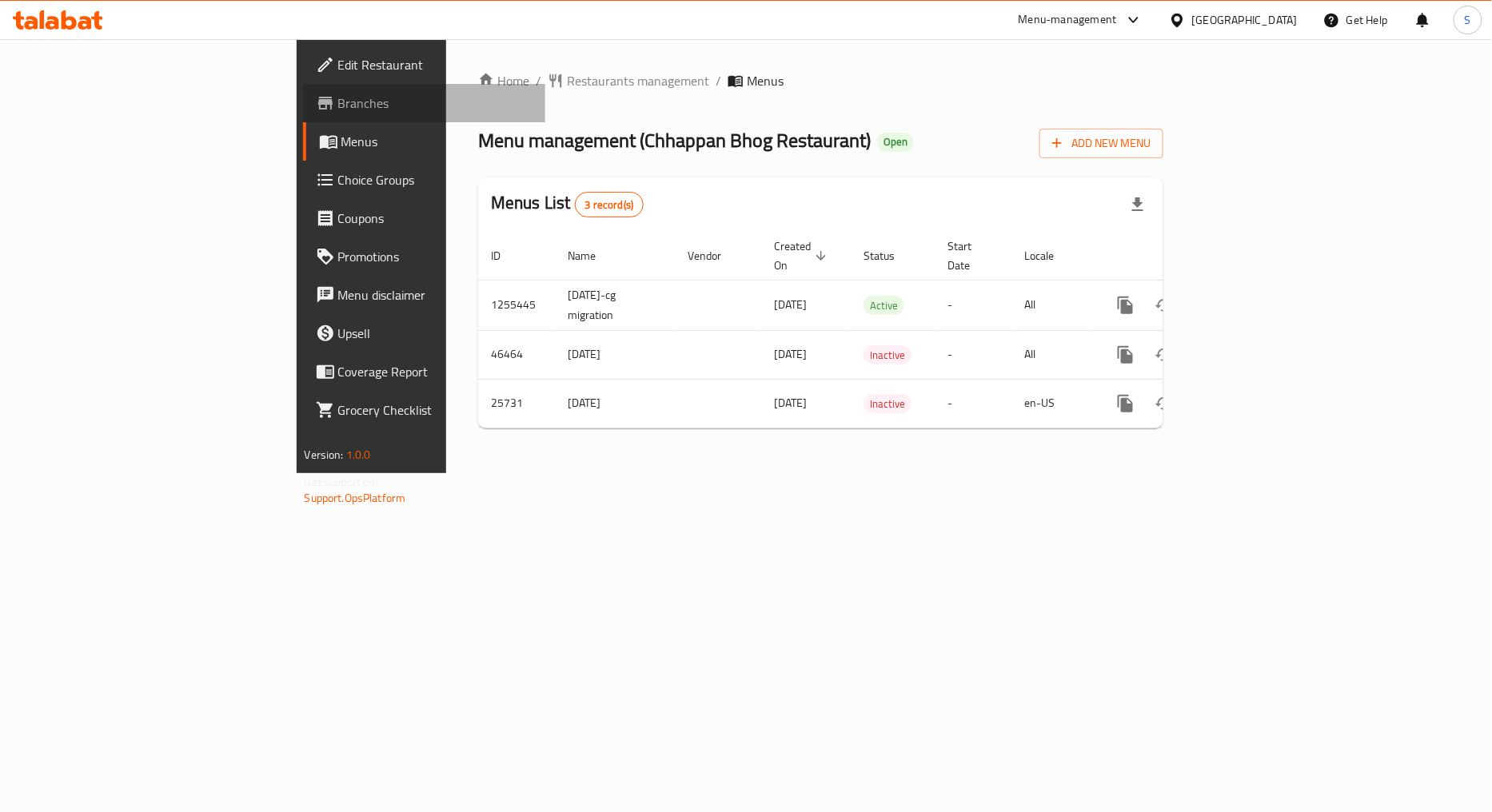
click at [339, 109] on span "Branches" at bounding box center [436, 103] width 195 height 20
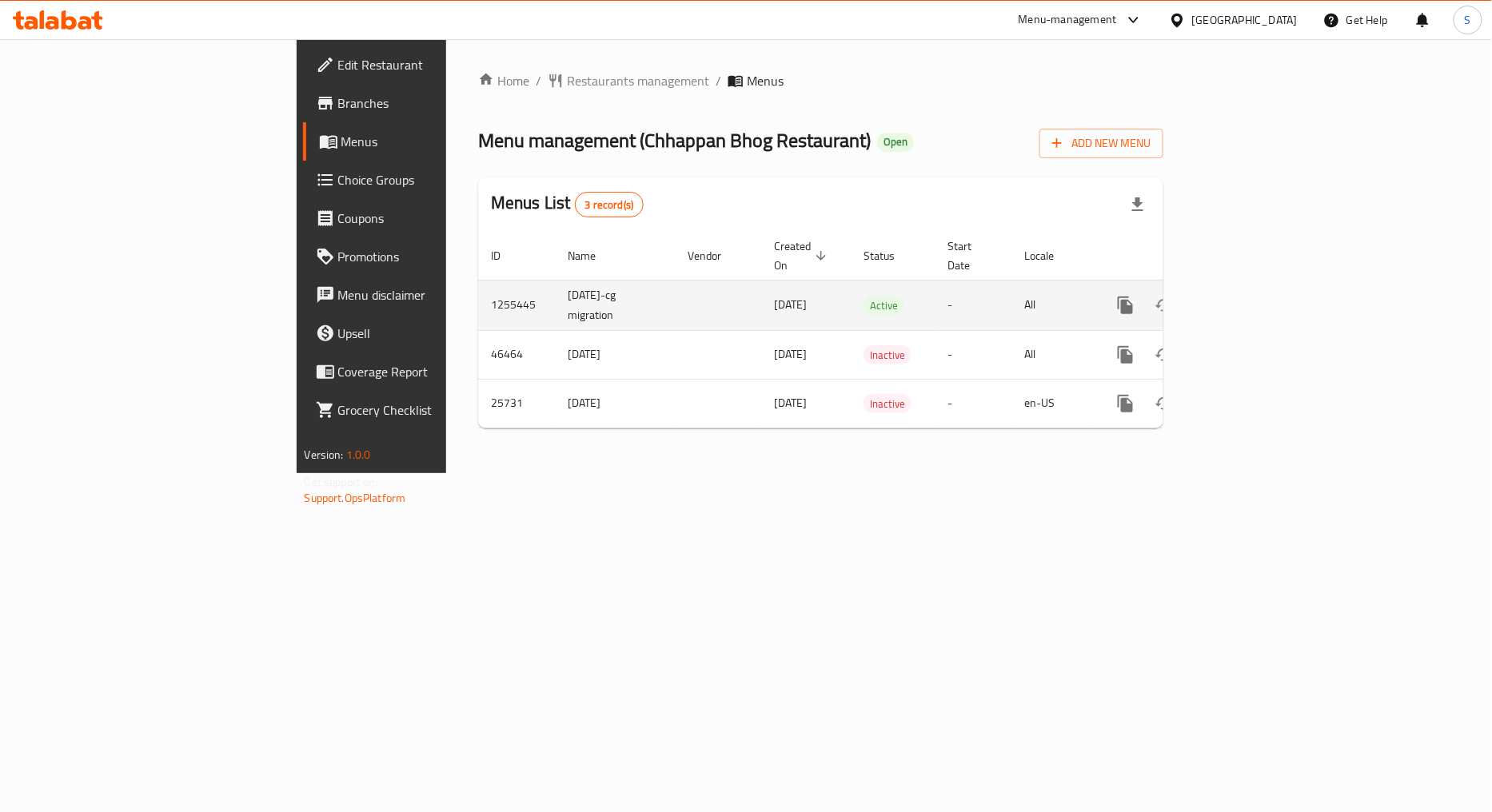
click at [1251, 296] on icon "enhanced table" at bounding box center [1241, 306] width 20 height 20
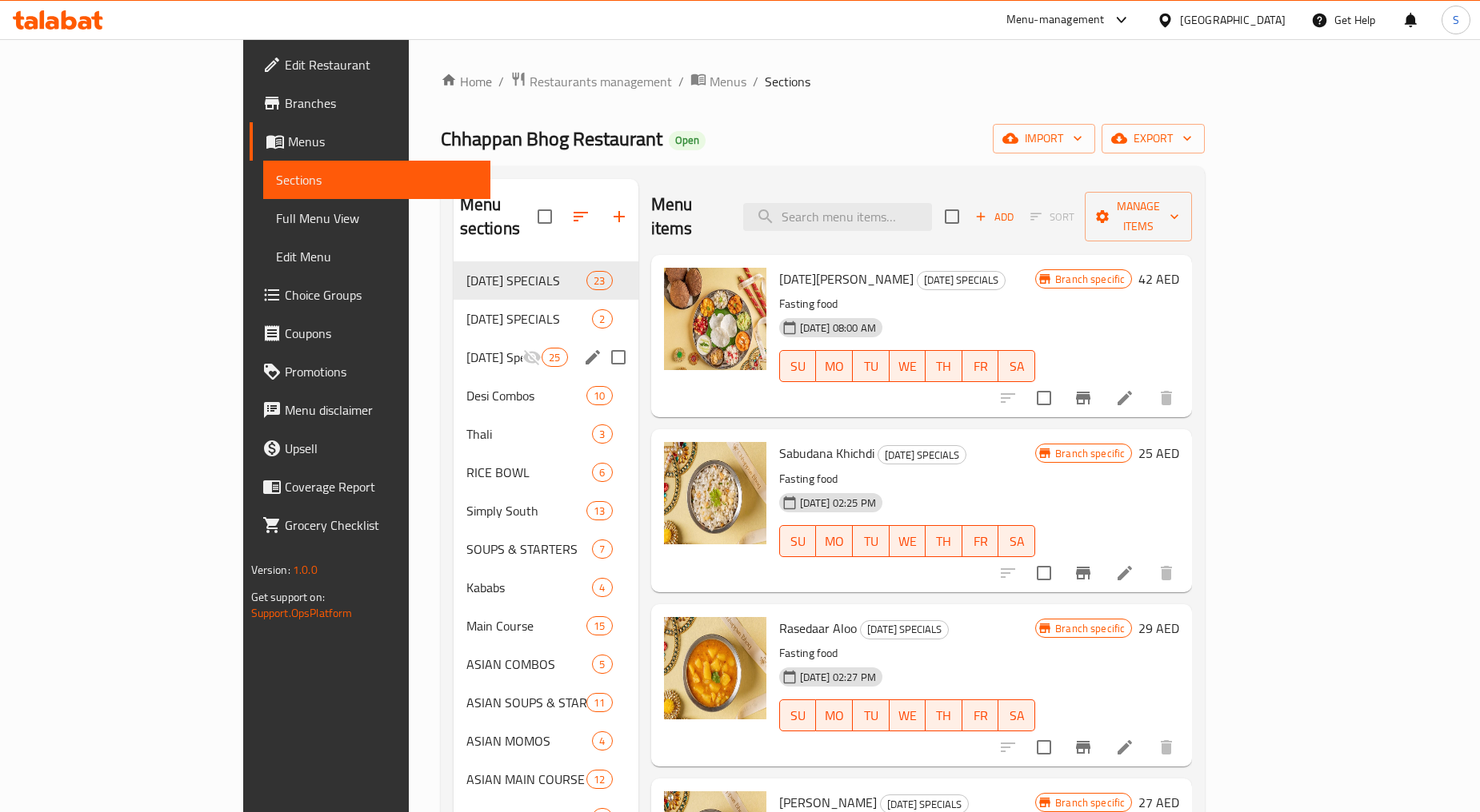
click at [453, 338] on div "Diwali Specials 25" at bounding box center [545, 357] width 185 height 38
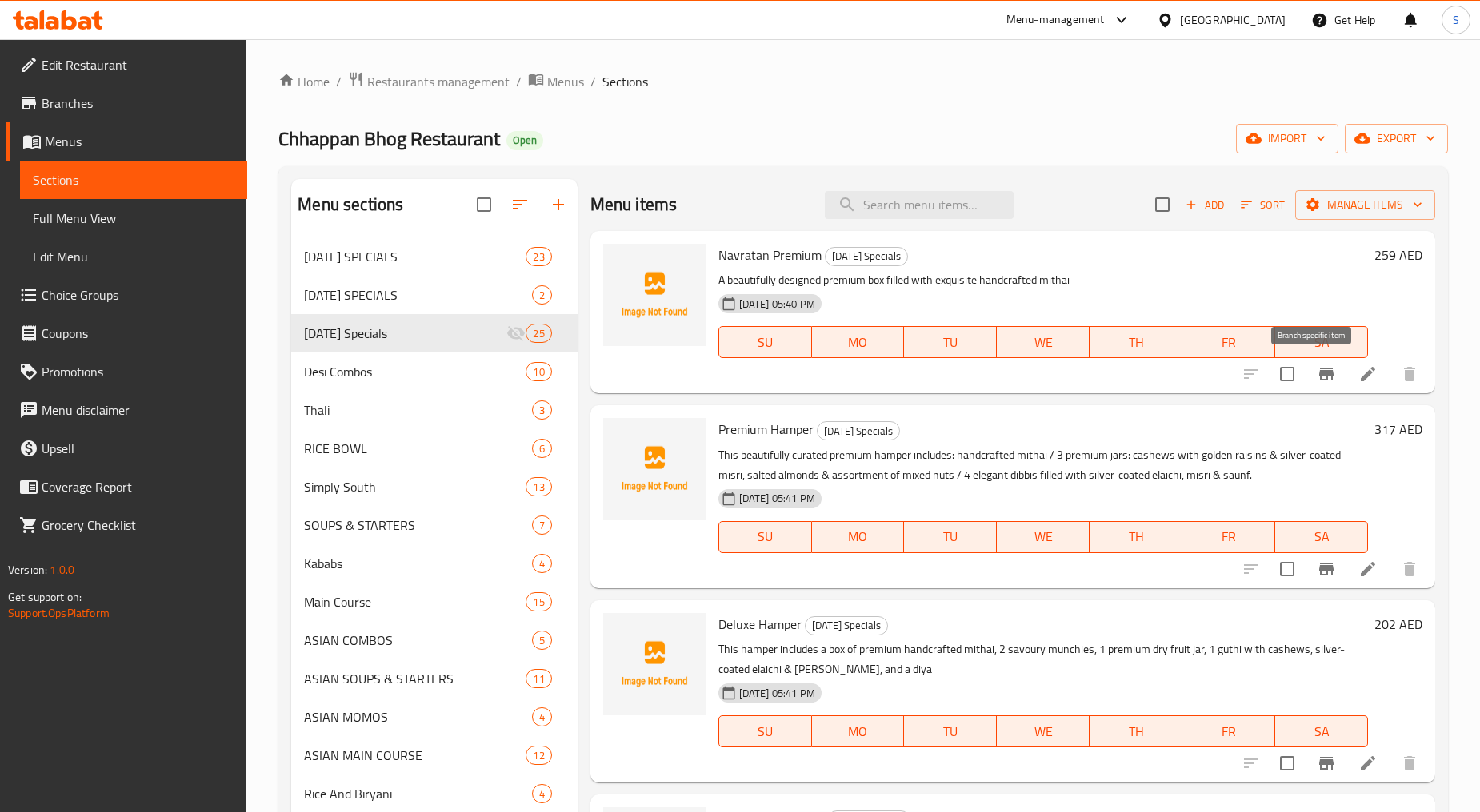
click at [1319, 373] on icon "Branch-specific-item" at bounding box center [1326, 374] width 15 height 13
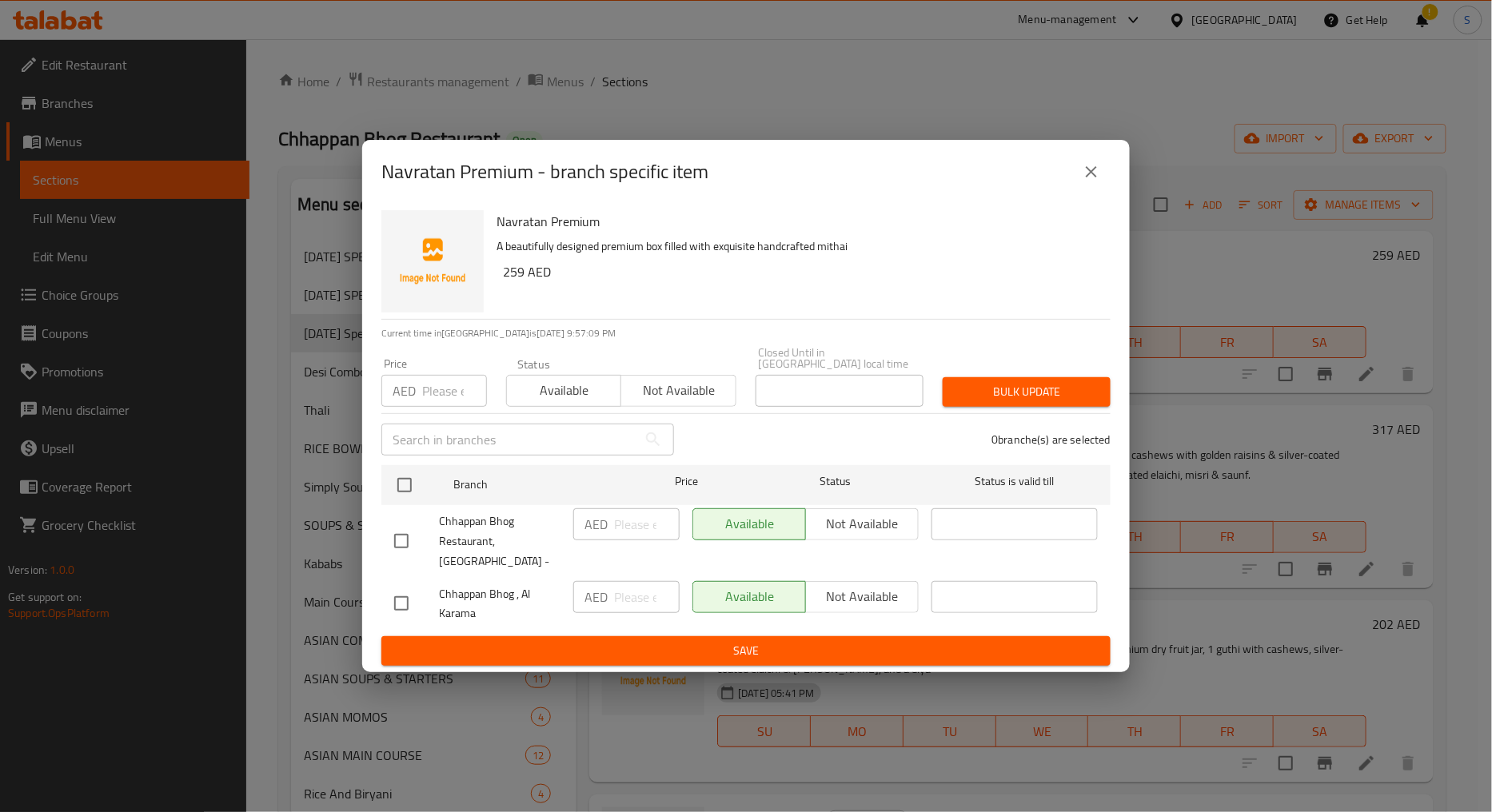
click at [400, 538] on input "checkbox" at bounding box center [401, 541] width 33 height 33
checkbox input "true"
click at [673, 402] on span "Not available" at bounding box center [678, 391] width 102 height 23
click at [1003, 407] on button "Bulk update" at bounding box center [1026, 392] width 168 height 29
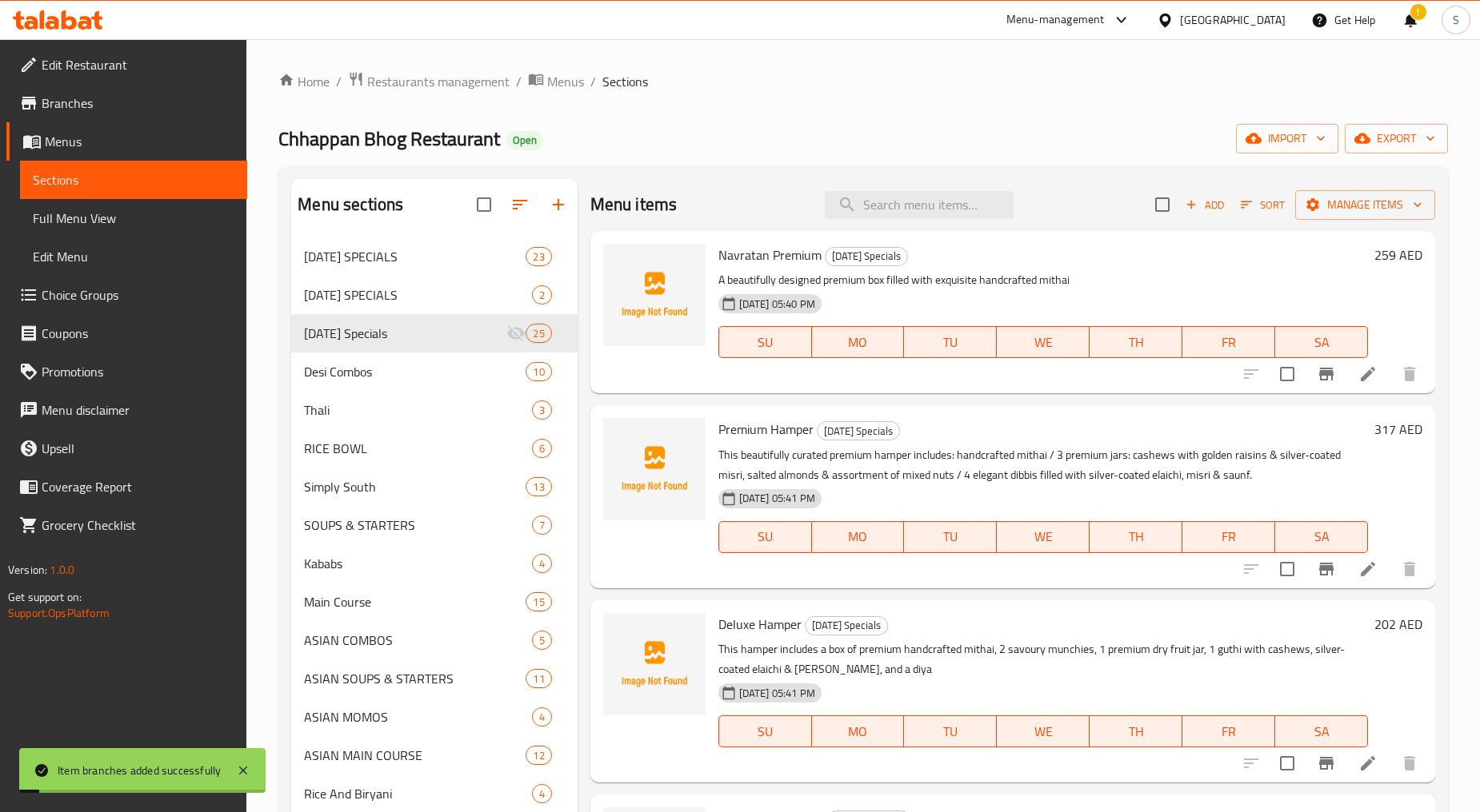
click at [1328, 565] on button "Branch-specific-item" at bounding box center [1325, 569] width 38 height 38
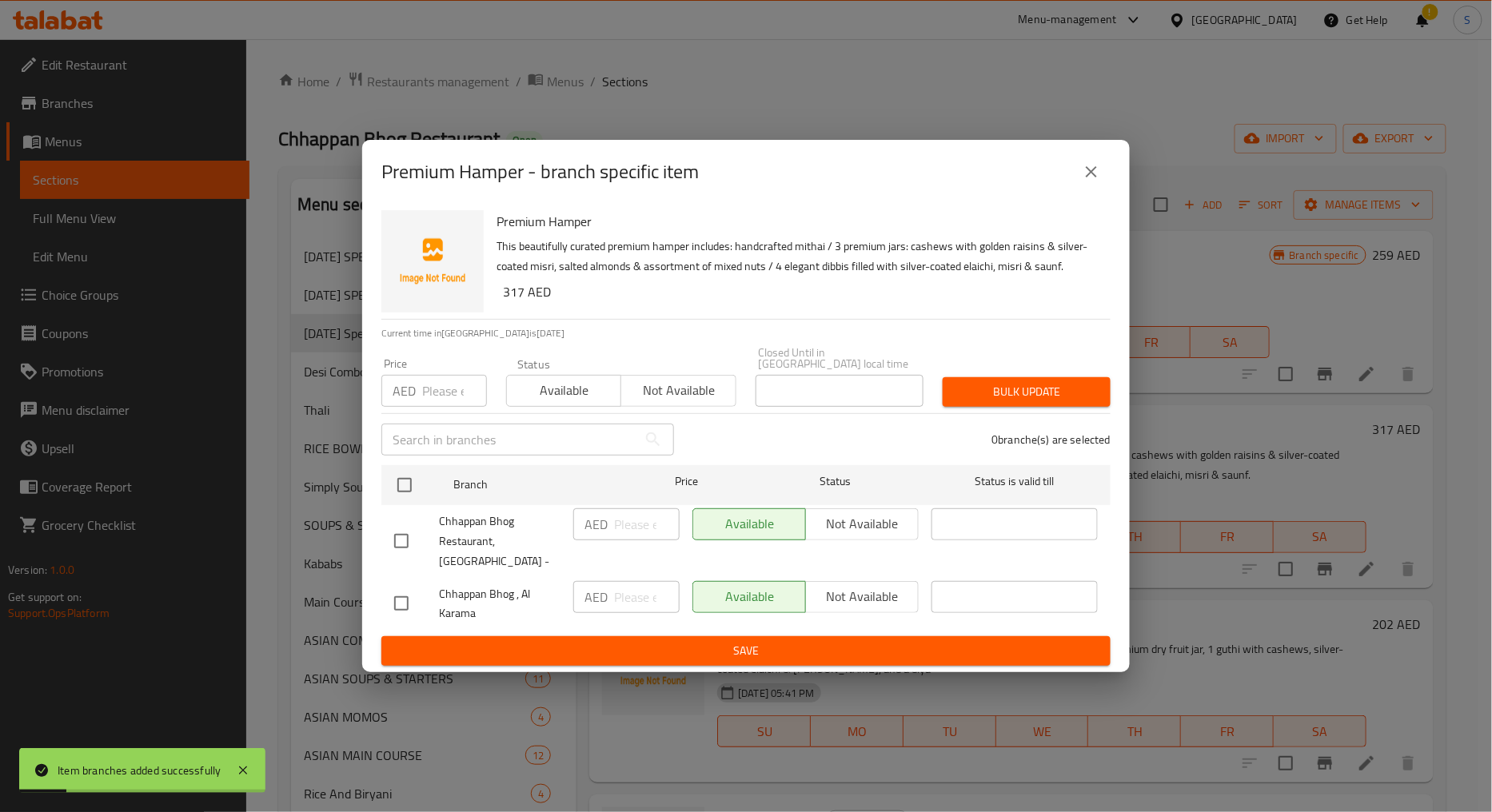
click at [404, 548] on input "checkbox" at bounding box center [401, 541] width 33 height 33
checkbox input "true"
click at [632, 402] on span "Not available" at bounding box center [678, 391] width 102 height 23
click at [938, 410] on div "Bulk update" at bounding box center [1027, 392] width 187 height 49
click at [984, 402] on span "Bulk update" at bounding box center [1026, 392] width 142 height 20
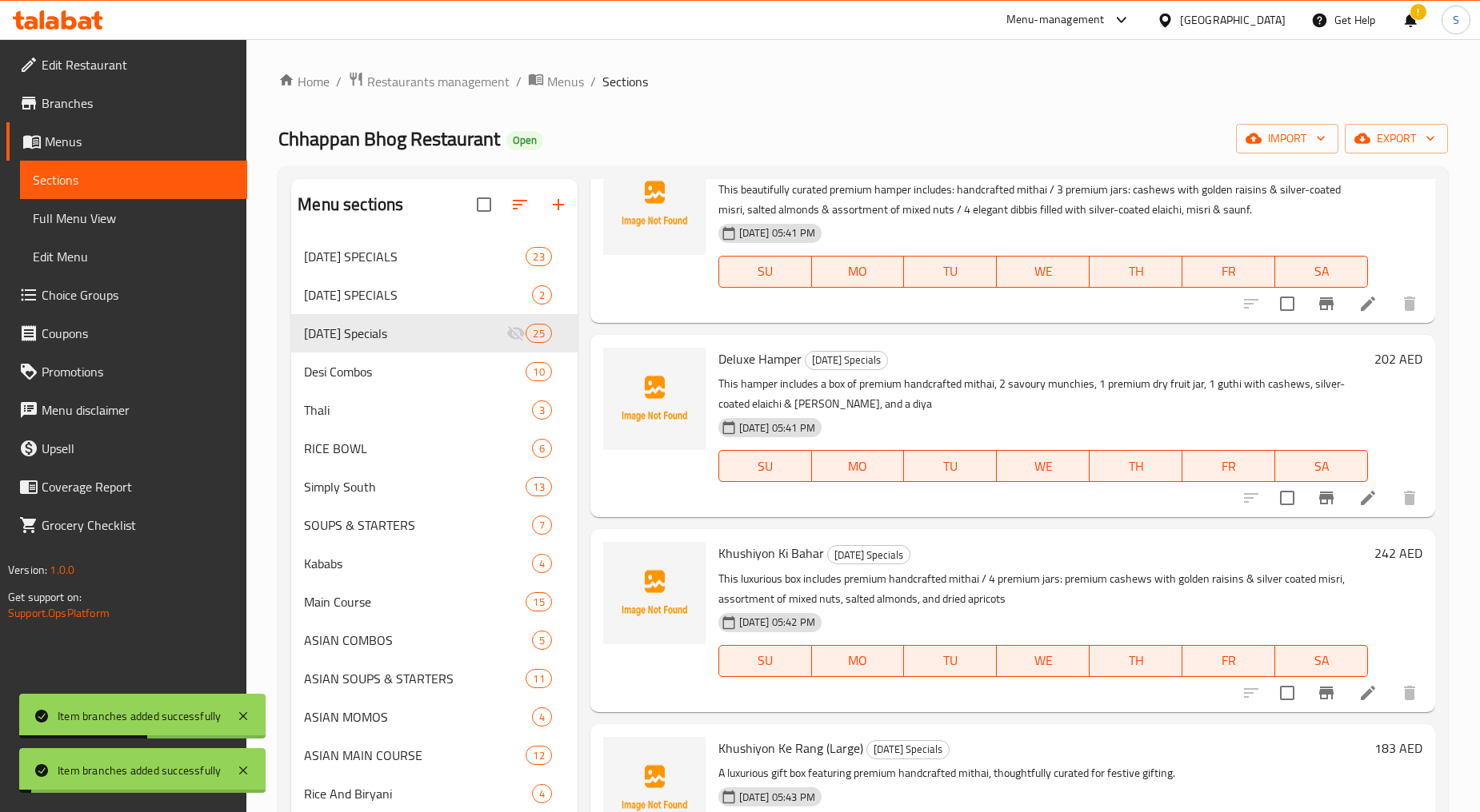
scroll to position [266, 0]
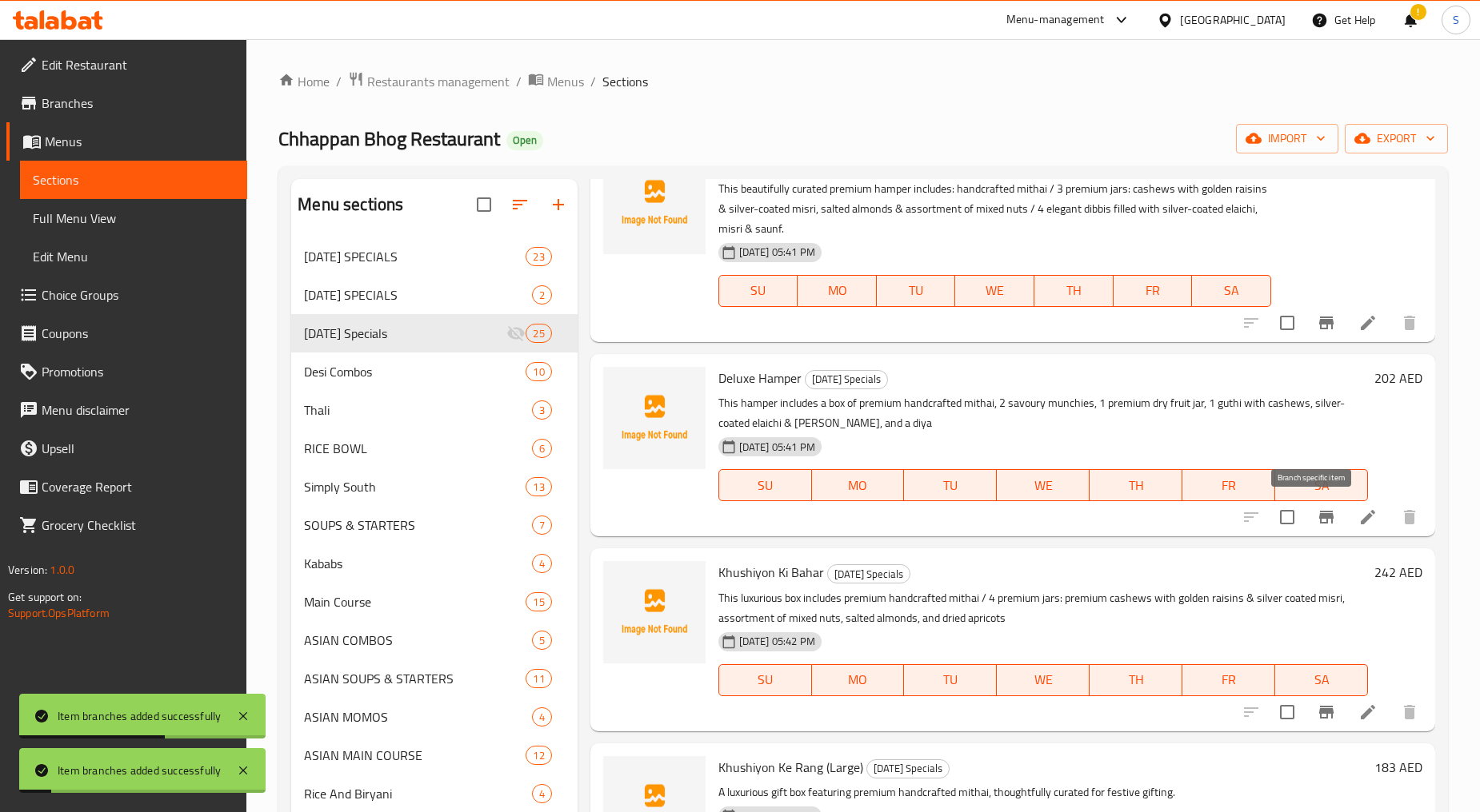
click at [1319, 516] on icon "Branch-specific-item" at bounding box center [1326, 517] width 15 height 13
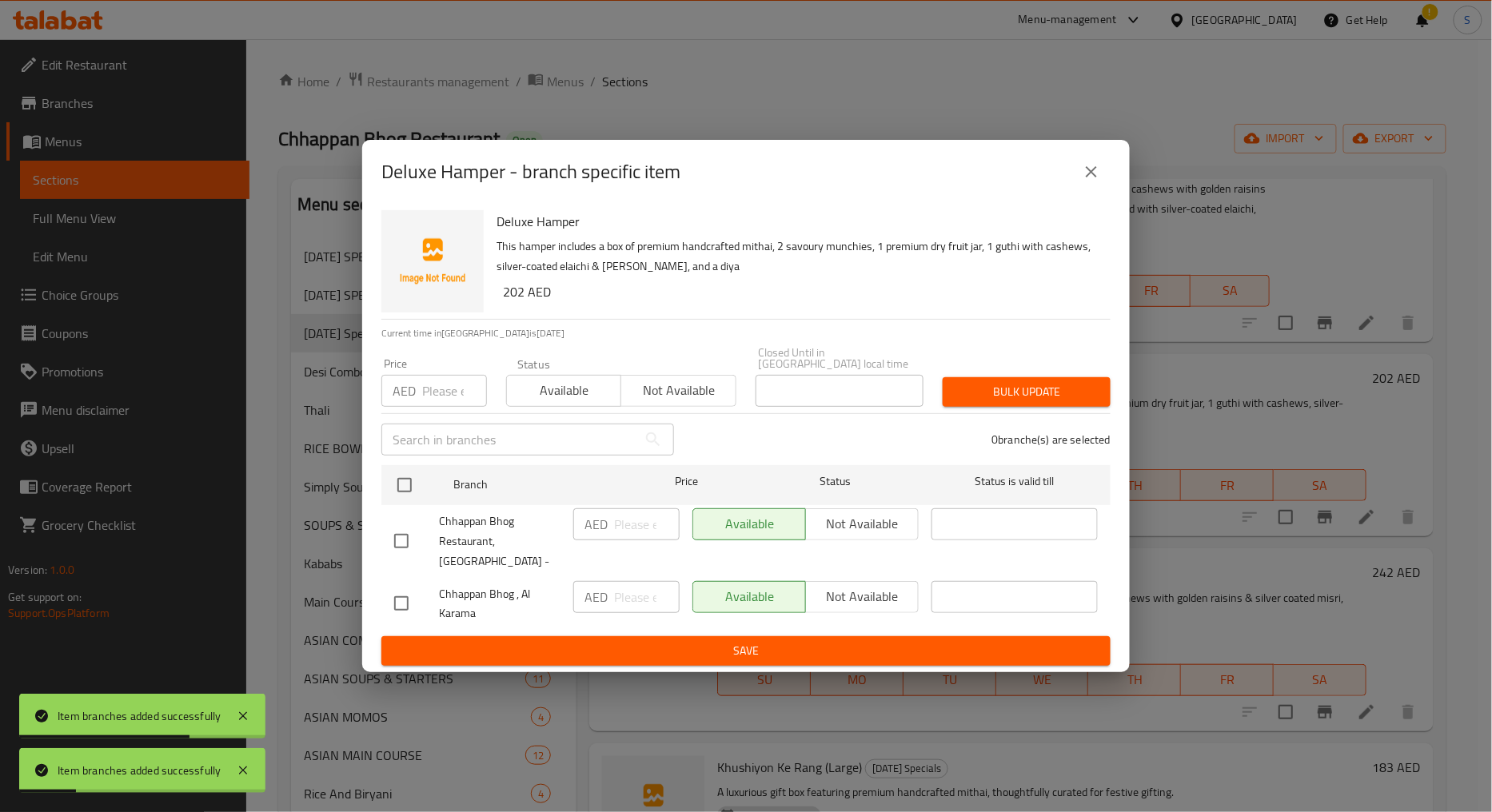
click at [398, 533] on input "checkbox" at bounding box center [401, 541] width 33 height 33
checkbox input "true"
click at [677, 402] on span "Not available" at bounding box center [678, 391] width 102 height 23
click at [1008, 402] on span "Bulk update" at bounding box center [1026, 392] width 142 height 20
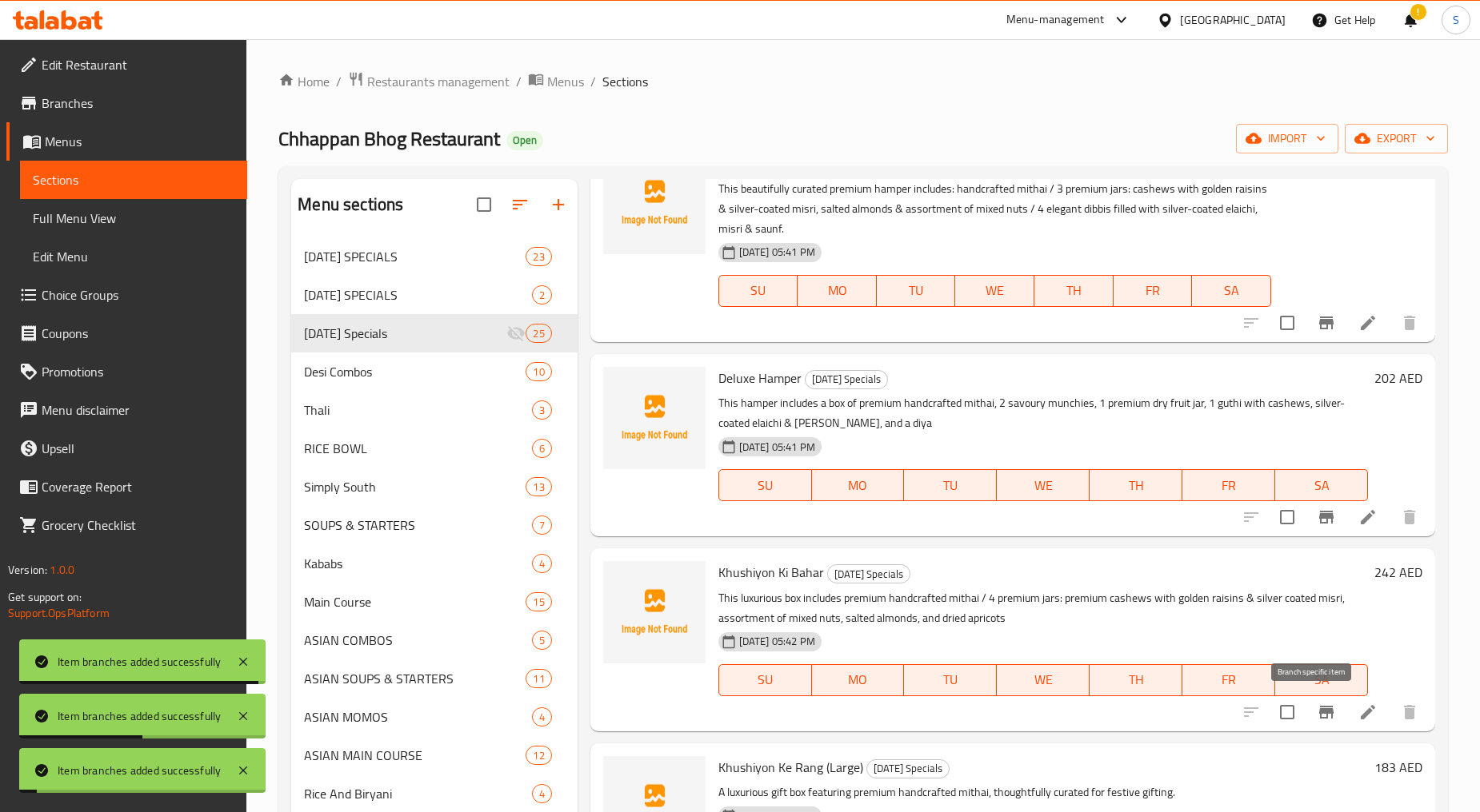
click at [1325, 716] on button "Branch-specific-item" at bounding box center [1325, 712] width 38 height 38
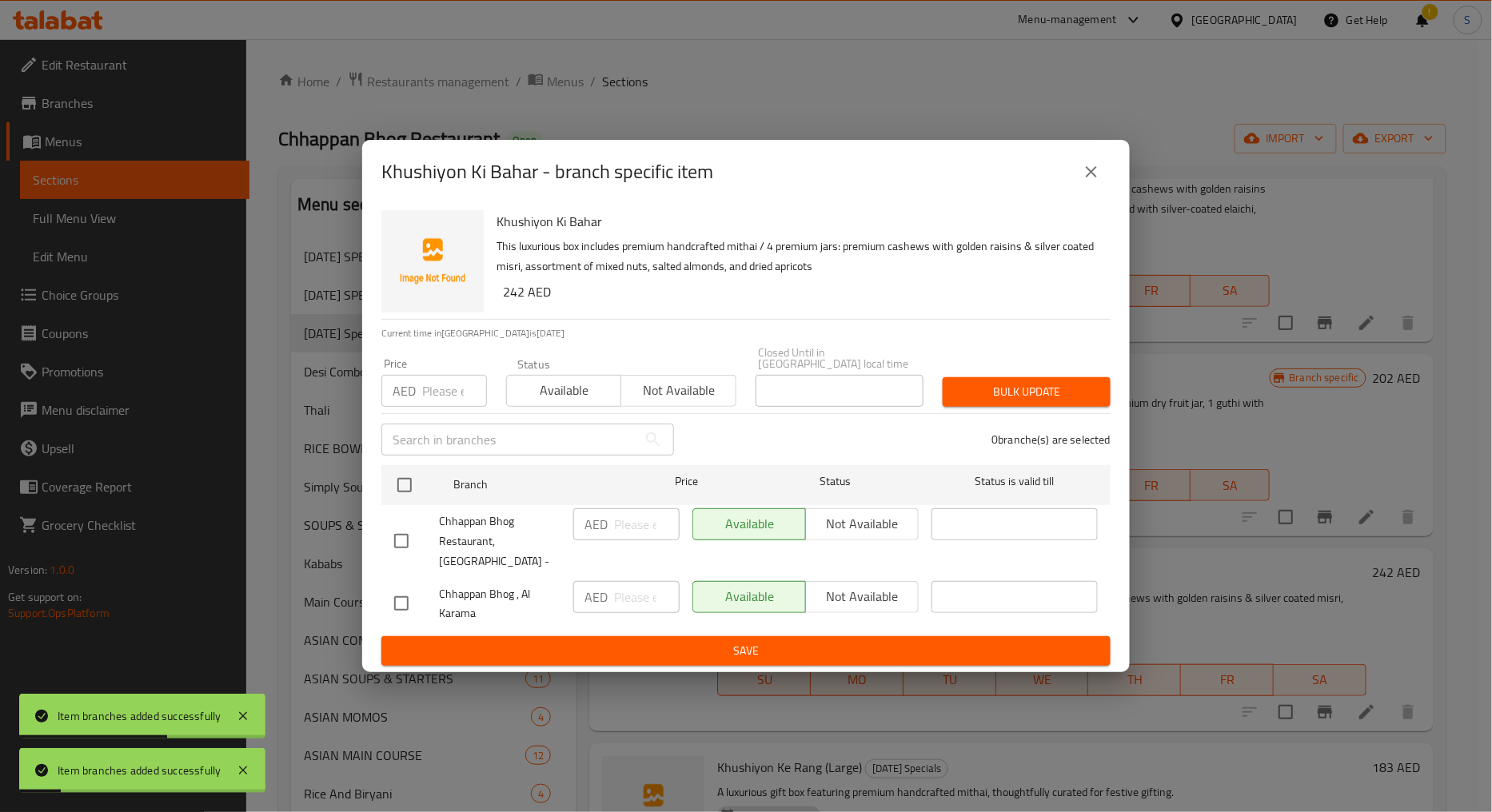
click at [401, 535] on input "checkbox" at bounding box center [401, 541] width 33 height 33
checkbox input "true"
click at [648, 402] on span "Not available" at bounding box center [678, 391] width 102 height 23
click at [995, 407] on button "Bulk update" at bounding box center [1026, 392] width 168 height 29
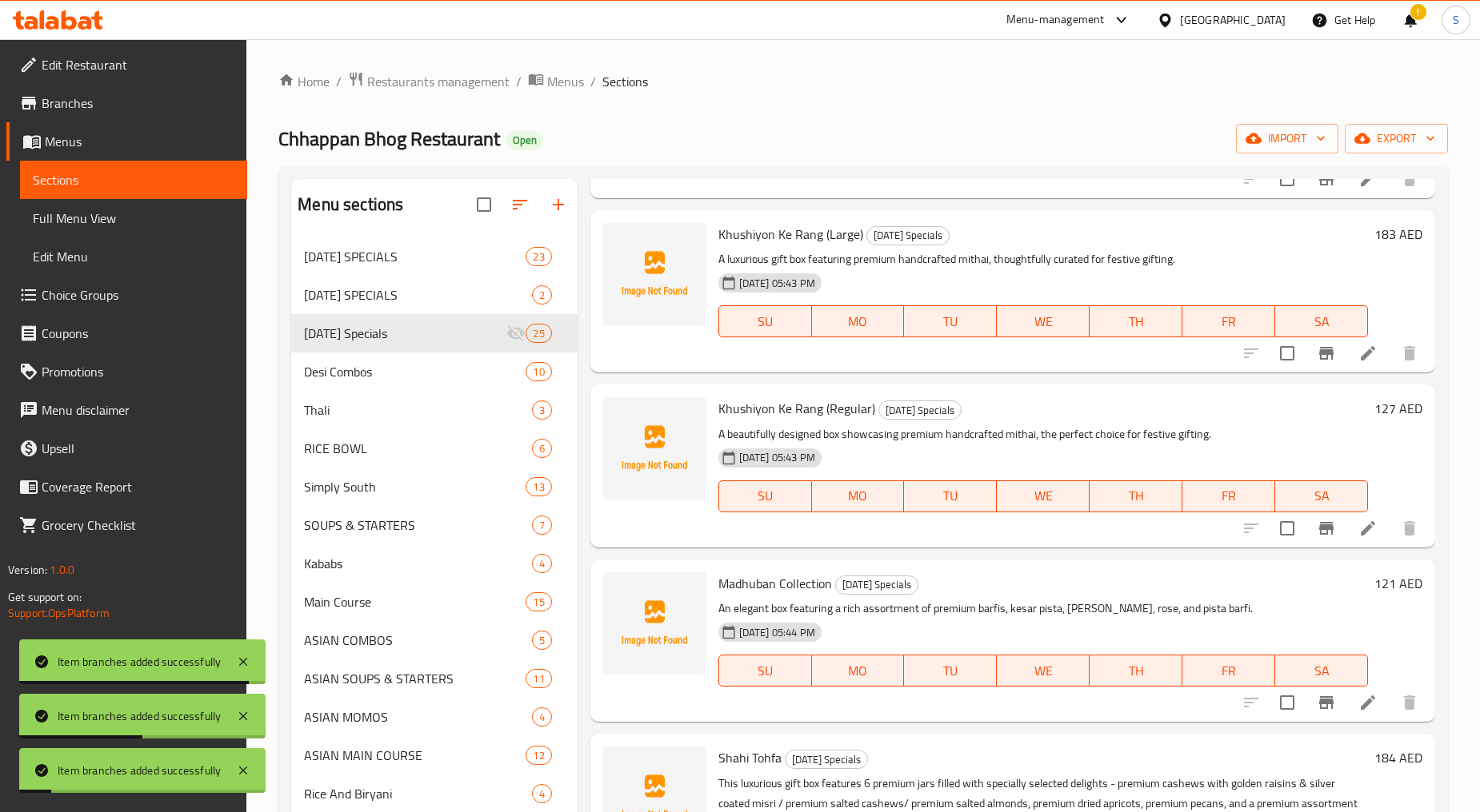
scroll to position [621, 0]
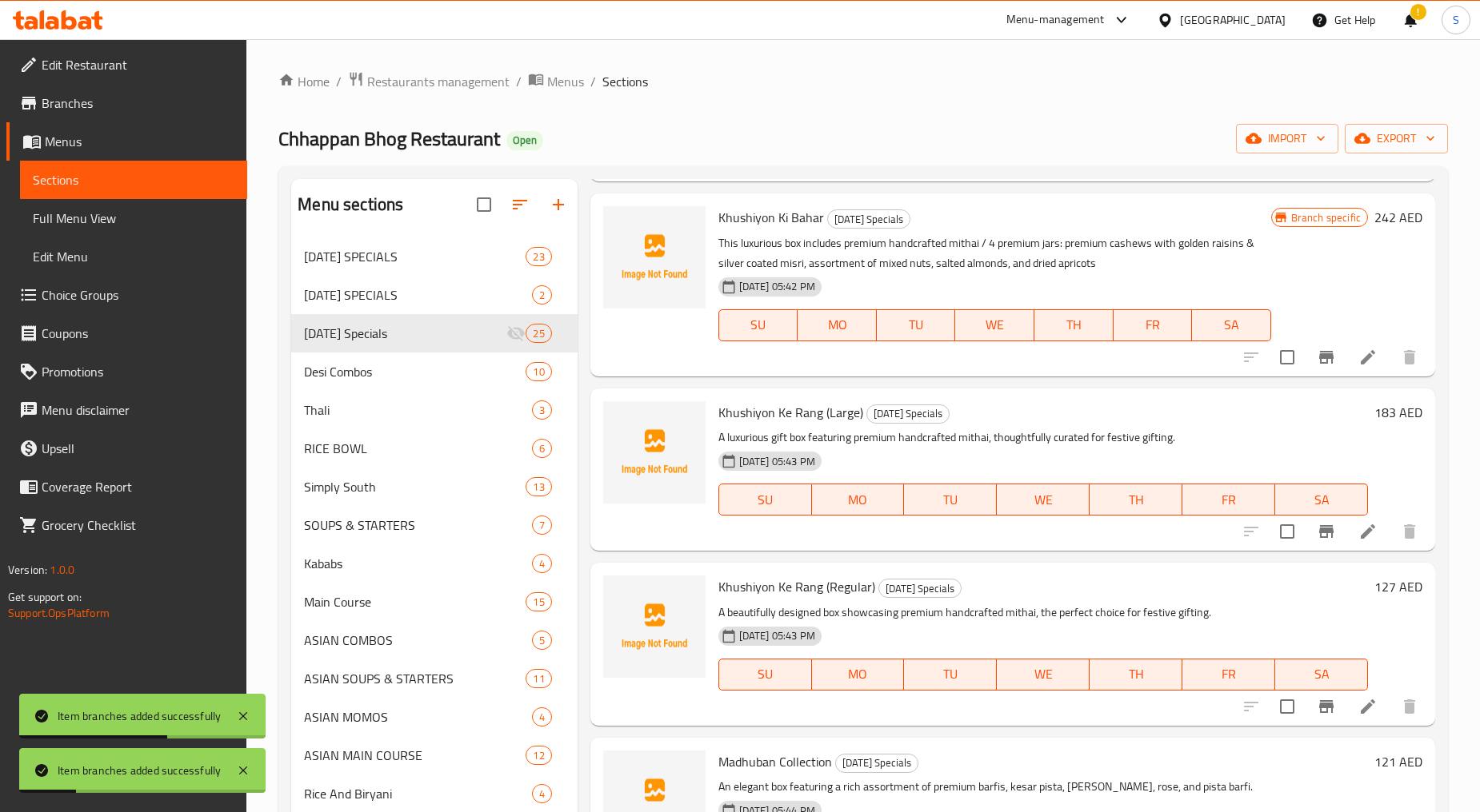
click at [1322, 539] on icon "Branch-specific-item" at bounding box center [1326, 532] width 20 height 20
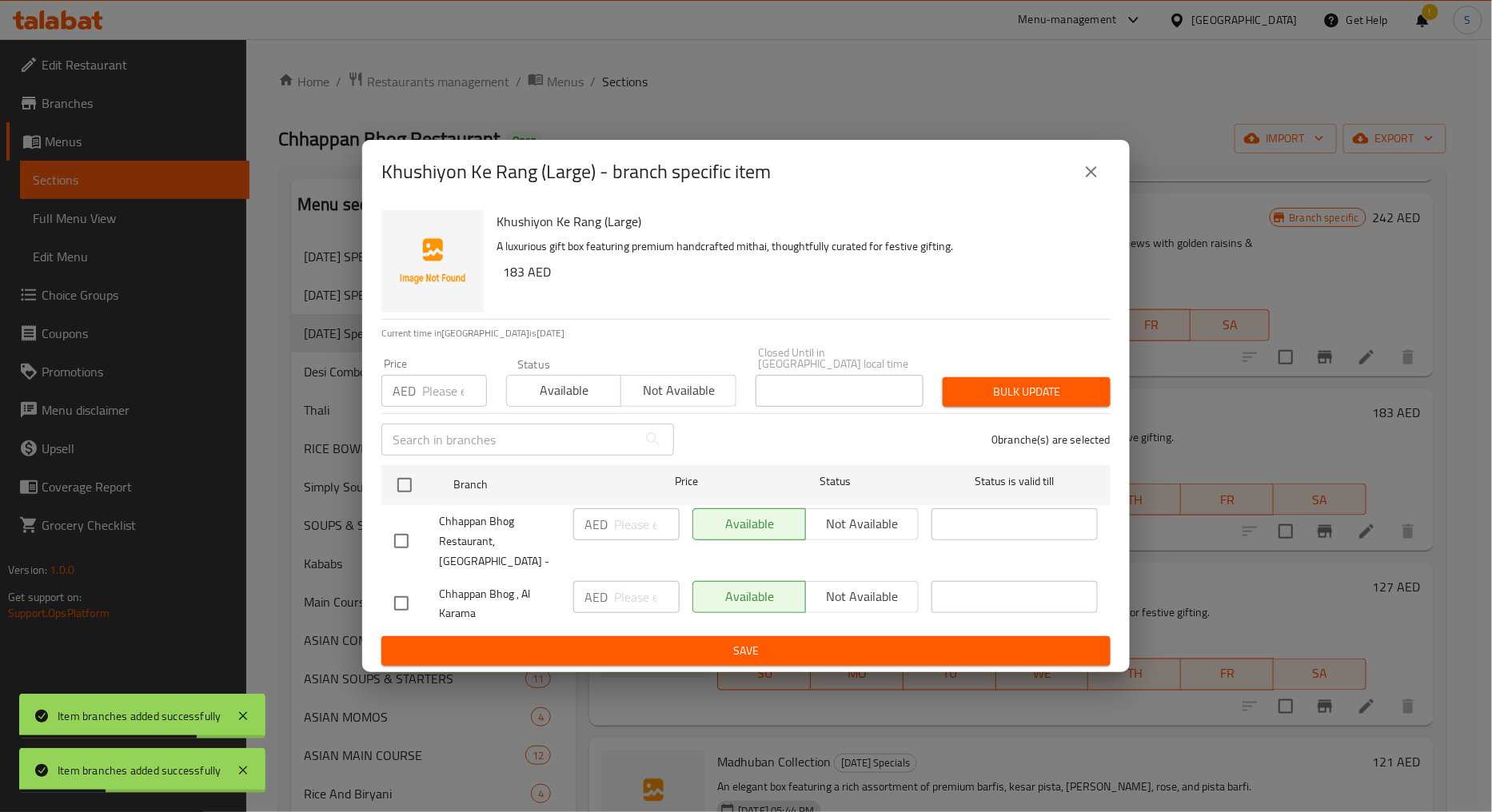
click at [411, 544] on input "checkbox" at bounding box center [401, 541] width 33 height 33
checkbox input "true"
click at [648, 402] on span "Not available" at bounding box center [678, 391] width 102 height 23
click at [1096, 400] on span "Bulk update" at bounding box center [1026, 392] width 142 height 20
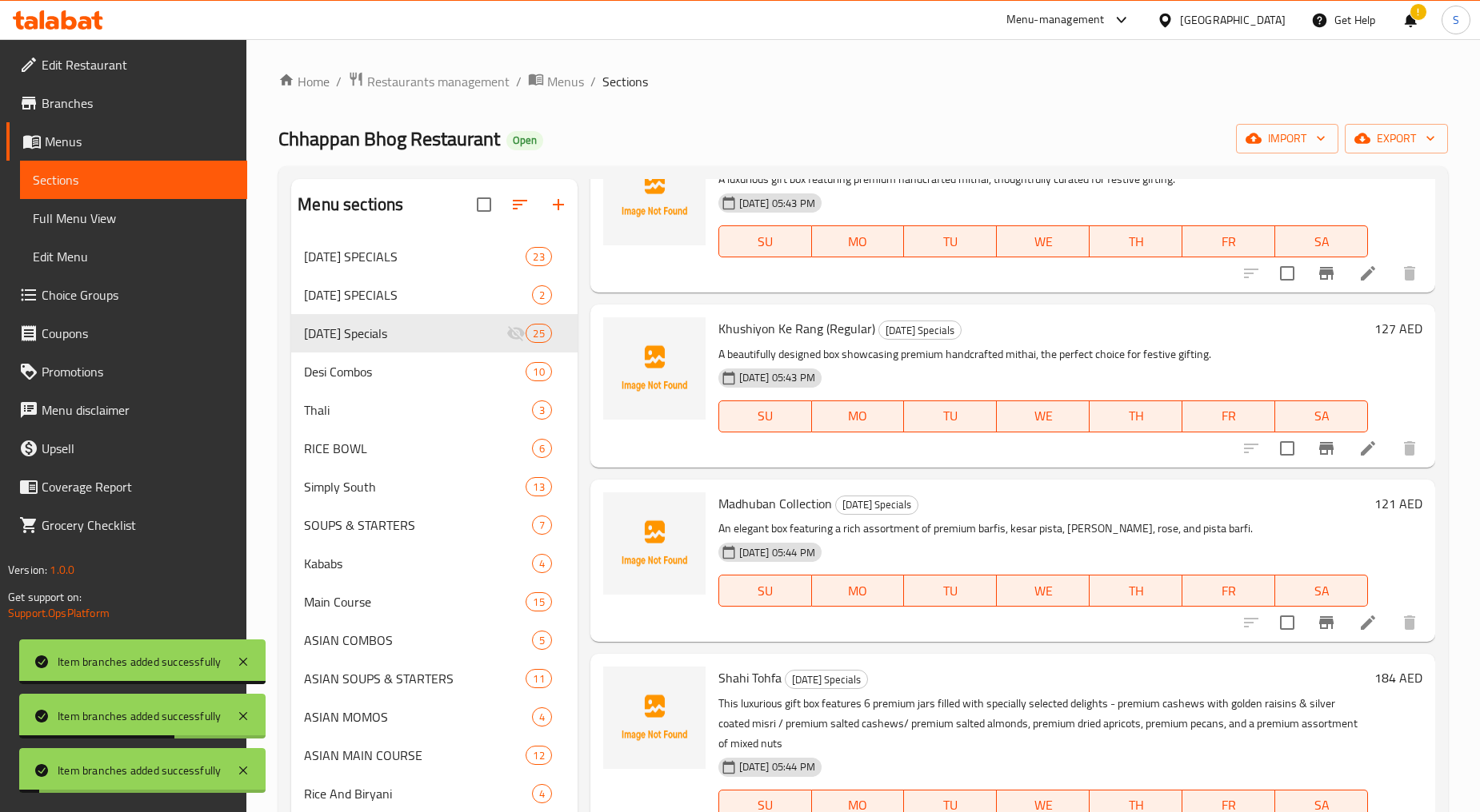
scroll to position [888, 0]
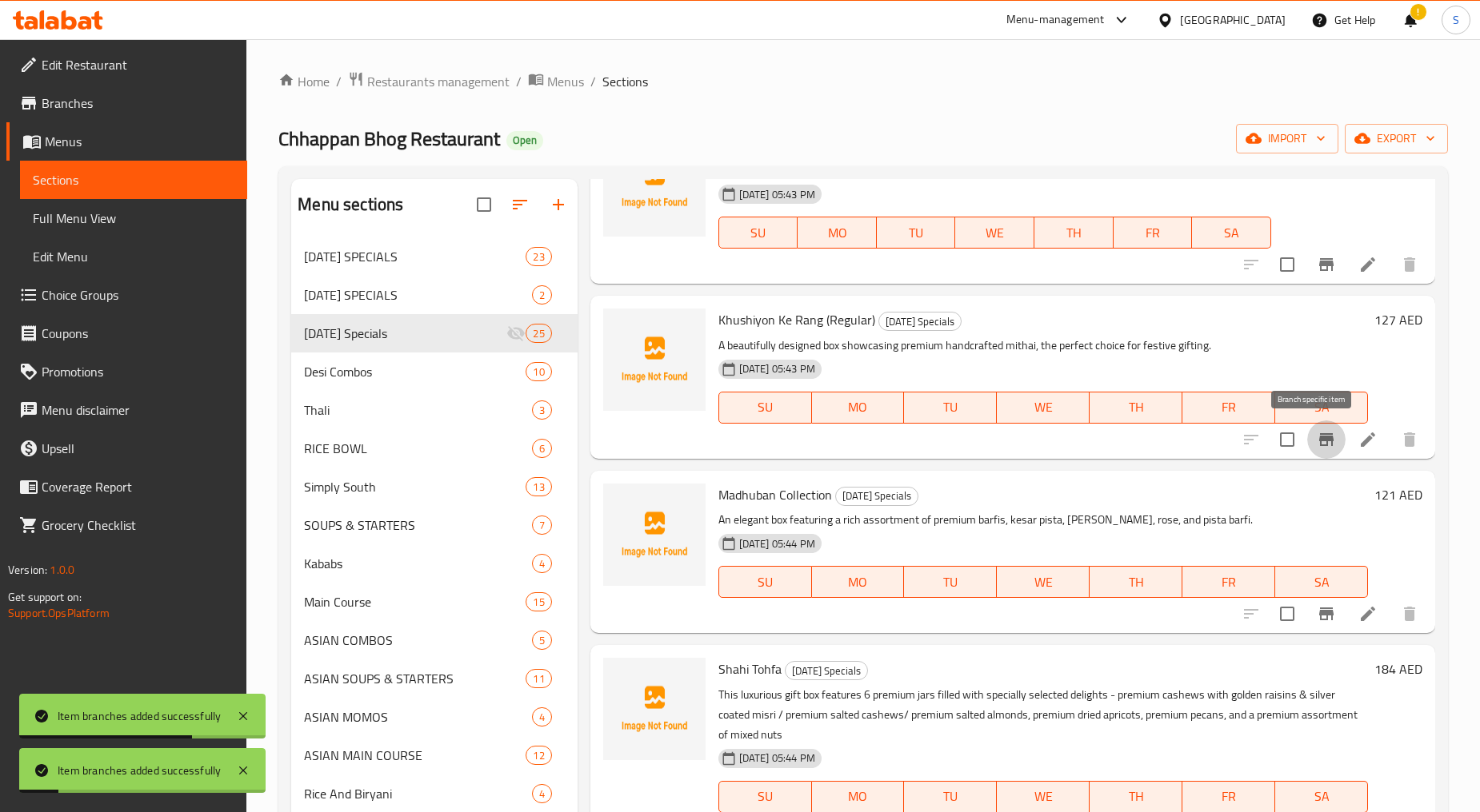
click at [1307, 428] on button "Branch-specific-item" at bounding box center [1325, 439] width 38 height 38
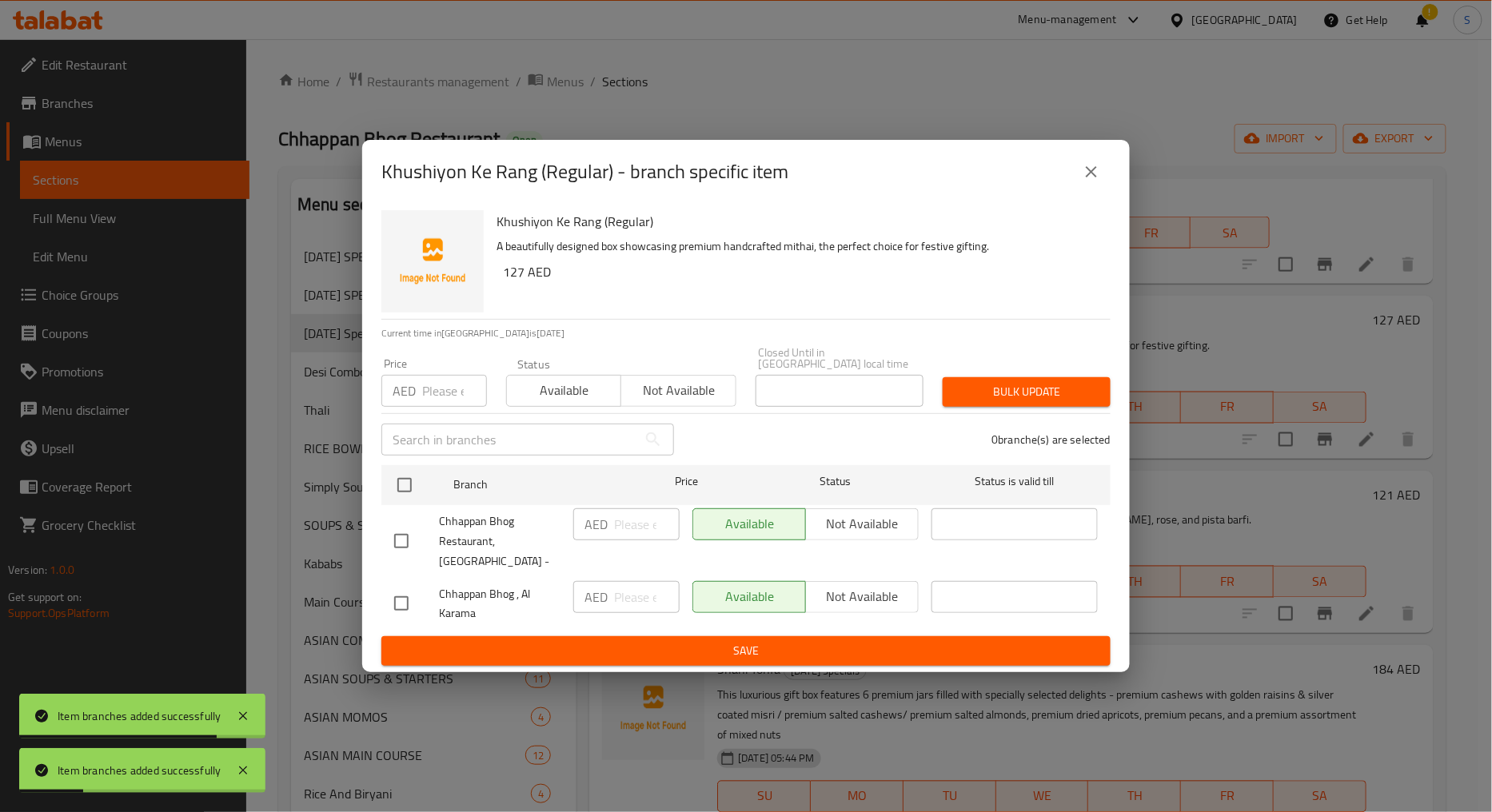
click at [413, 539] on input "checkbox" at bounding box center [401, 541] width 33 height 33
checkbox input "true"
click at [659, 399] on span "Not available" at bounding box center [678, 391] width 102 height 23
click at [1053, 402] on span "Bulk update" at bounding box center [1026, 392] width 142 height 20
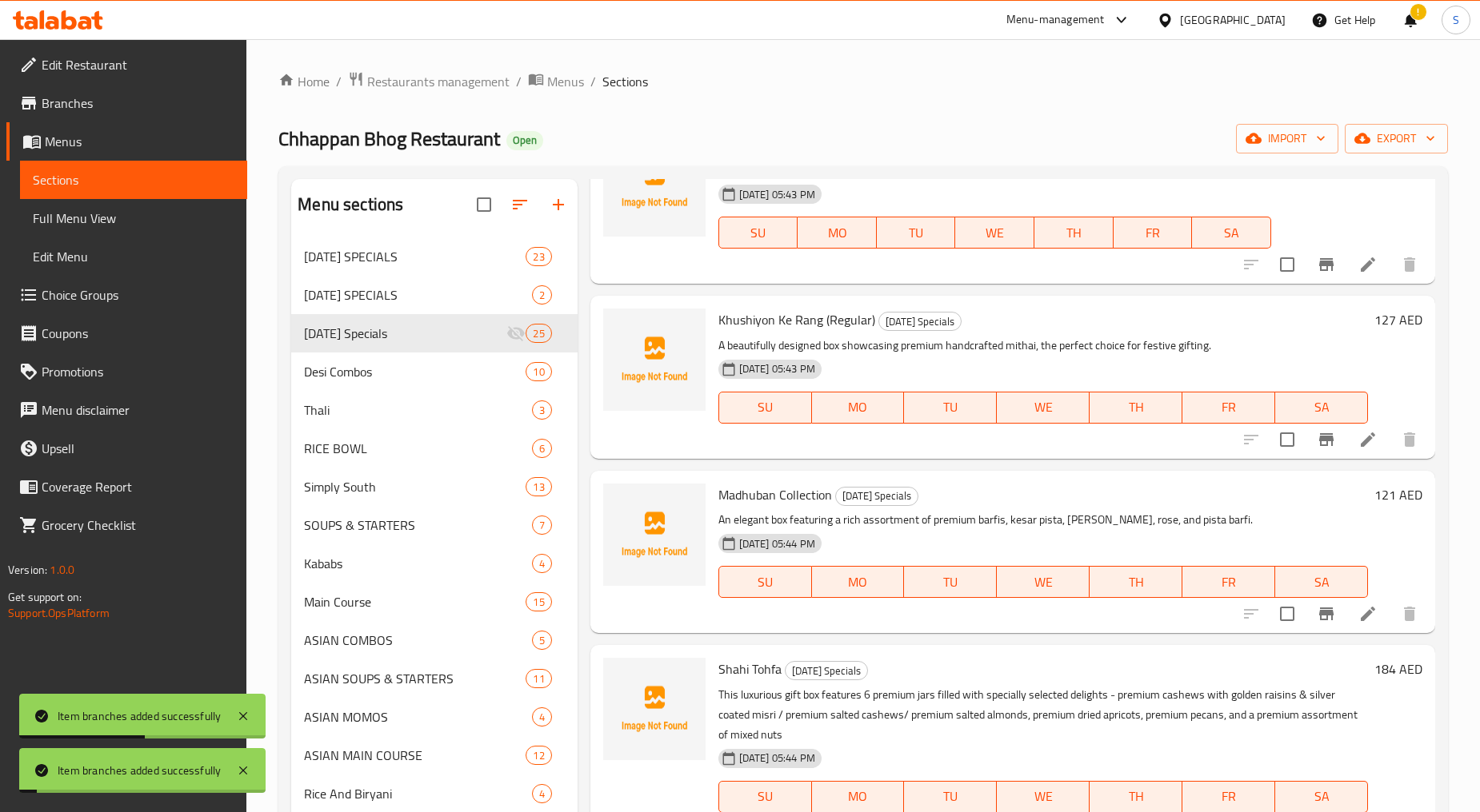
click at [1316, 618] on icon "Branch-specific-item" at bounding box center [1326, 614] width 20 height 20
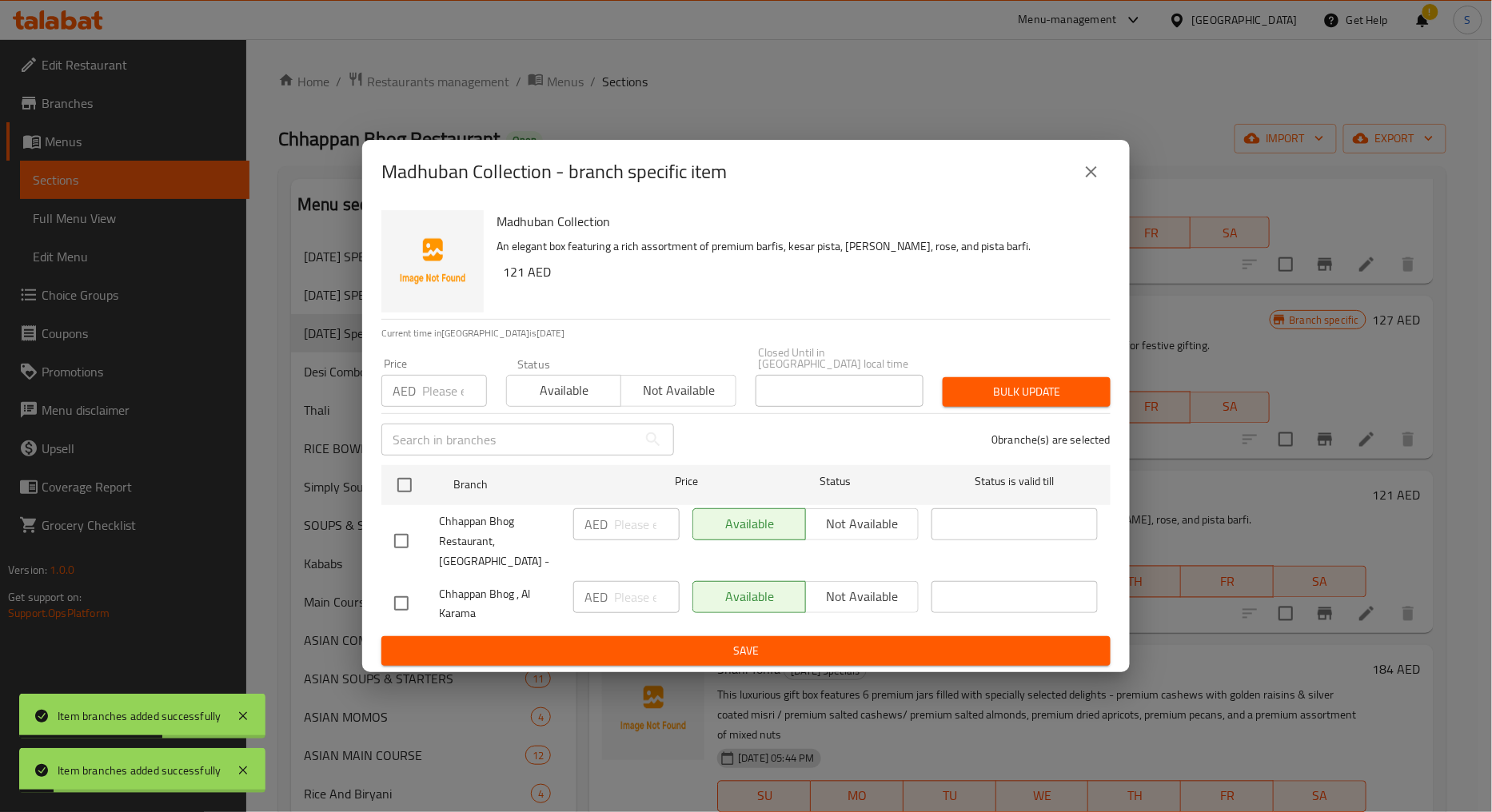
click at [396, 526] on input "checkbox" at bounding box center [401, 541] width 33 height 33
checkbox input "true"
click at [660, 387] on button "Not available" at bounding box center [677, 391] width 115 height 32
click at [1053, 402] on span "Bulk update" at bounding box center [1026, 392] width 142 height 20
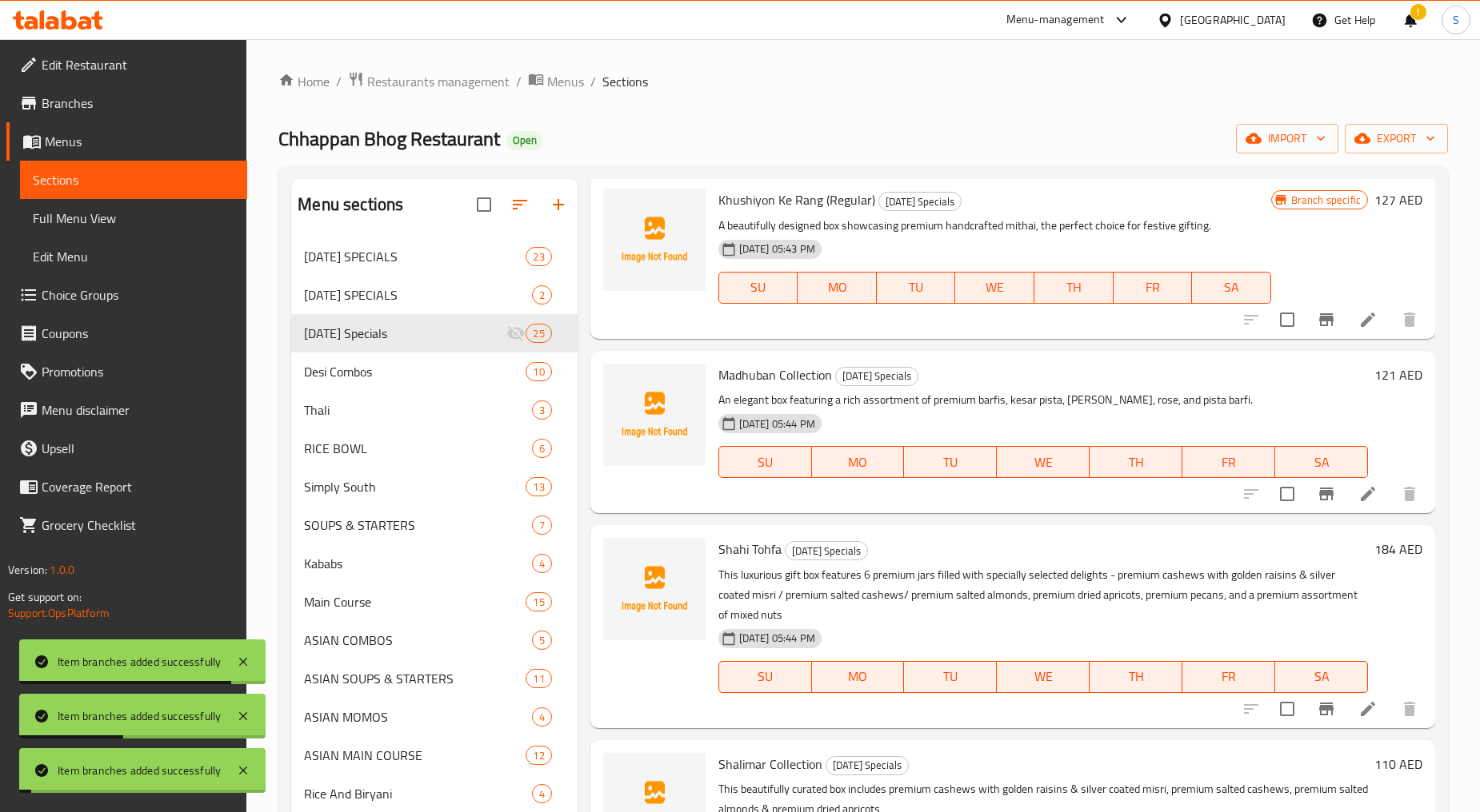
scroll to position [1155, 0]
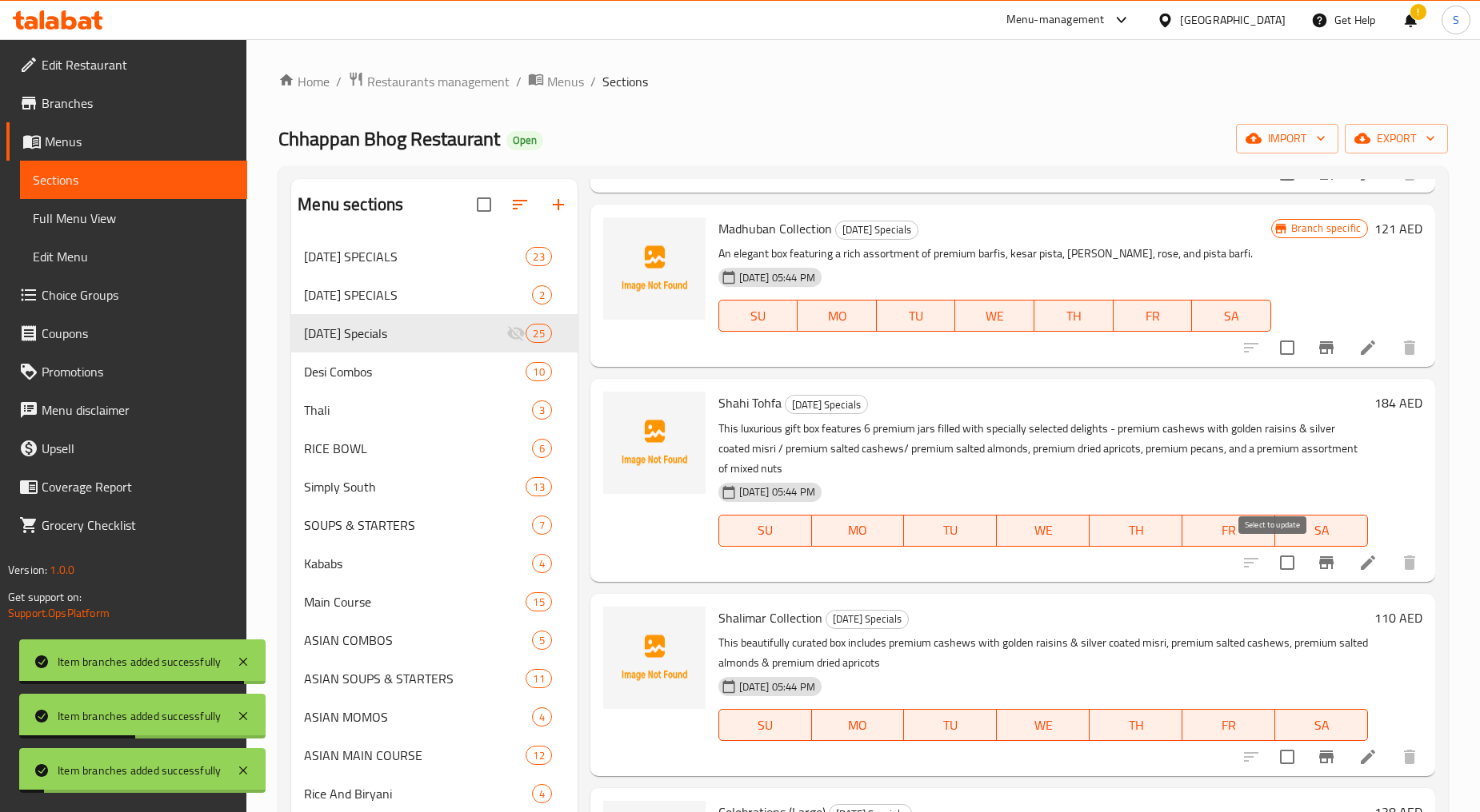
click at [1307, 563] on button "Branch-specific-item" at bounding box center [1325, 562] width 38 height 38
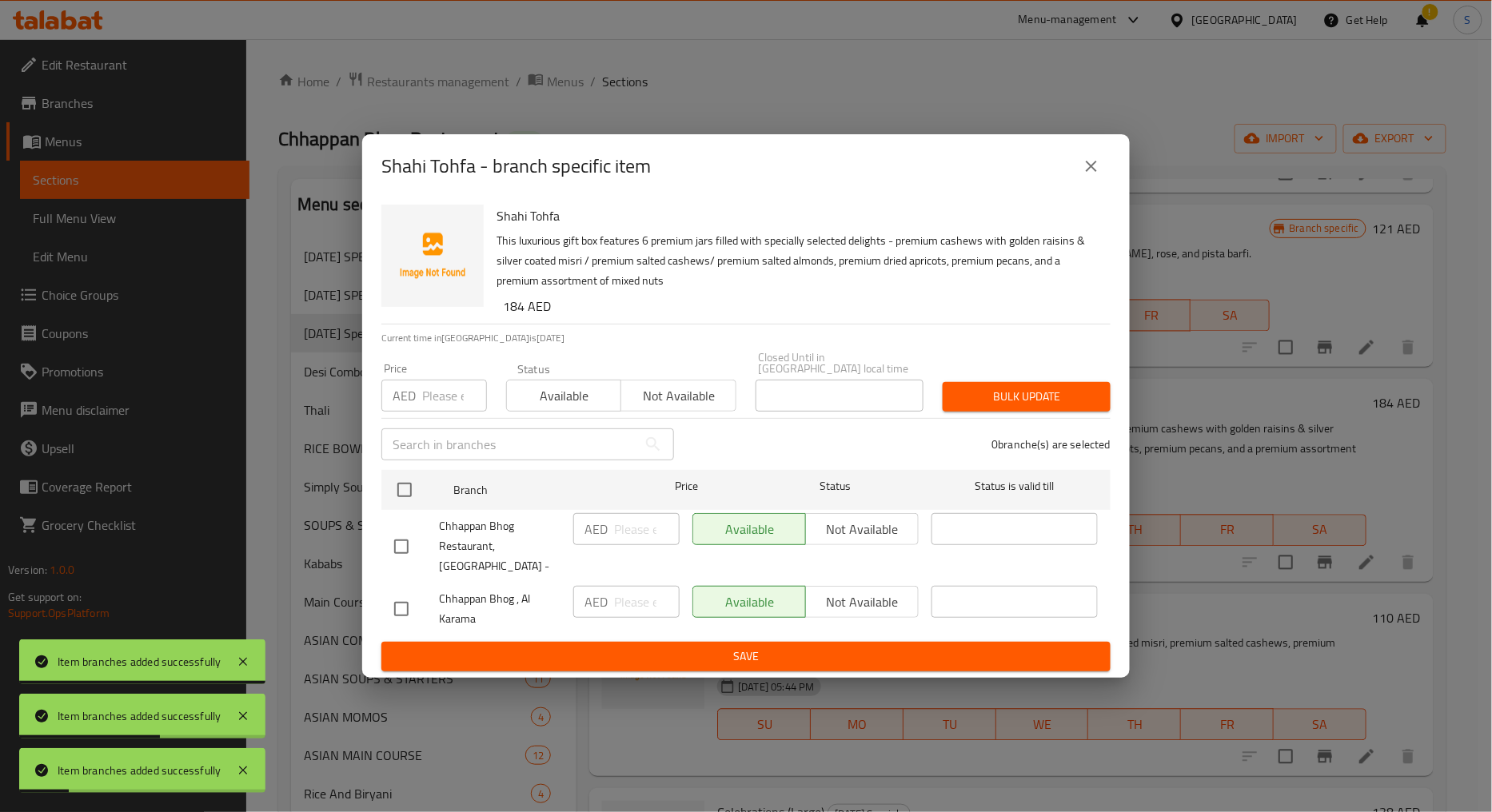
click at [409, 548] on input "checkbox" at bounding box center [401, 546] width 33 height 33
checkbox input "true"
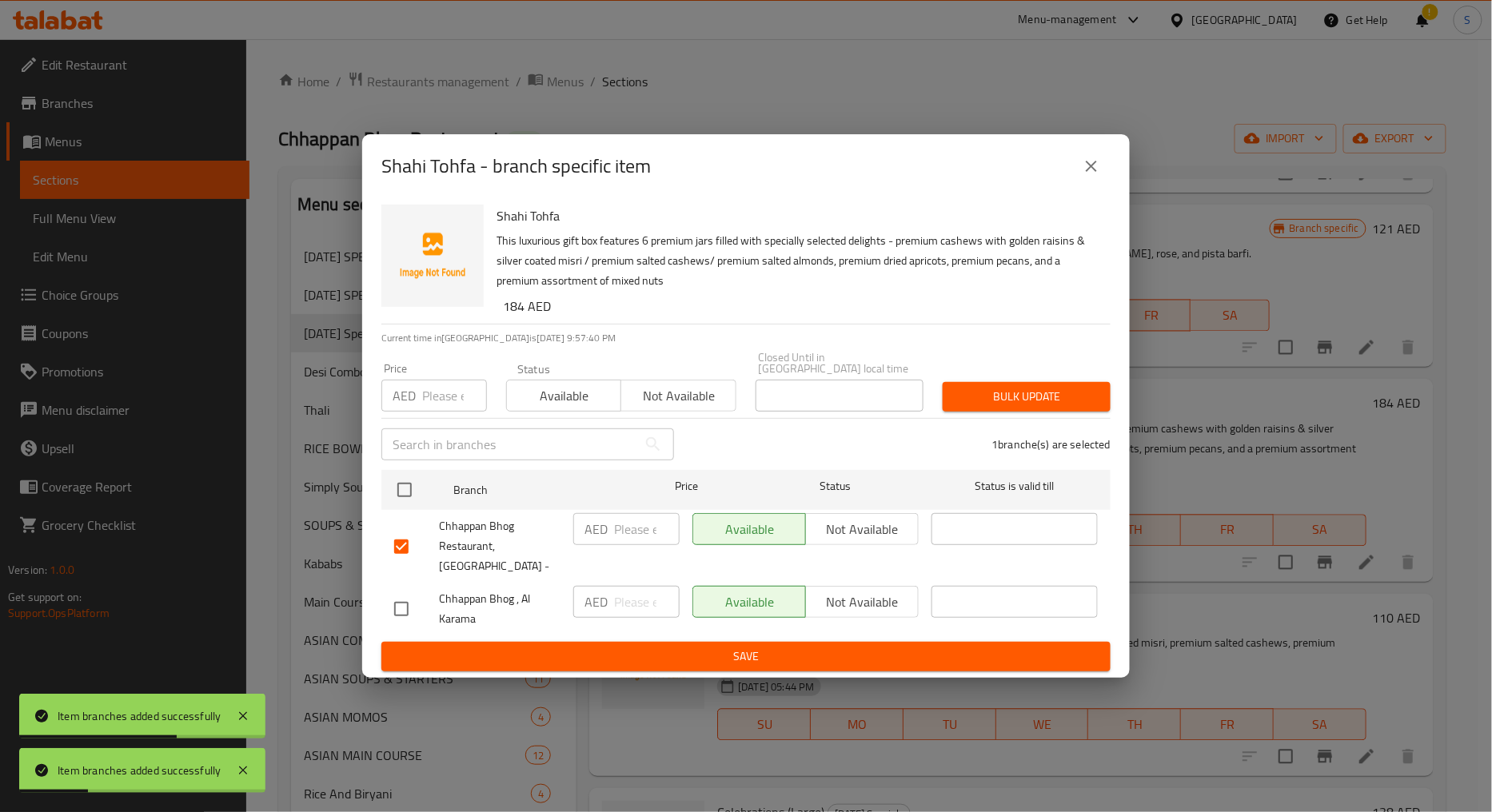
click at [674, 404] on span "Not available" at bounding box center [678, 396] width 102 height 23
click at [1060, 412] on button "Bulk update" at bounding box center [1026, 397] width 168 height 29
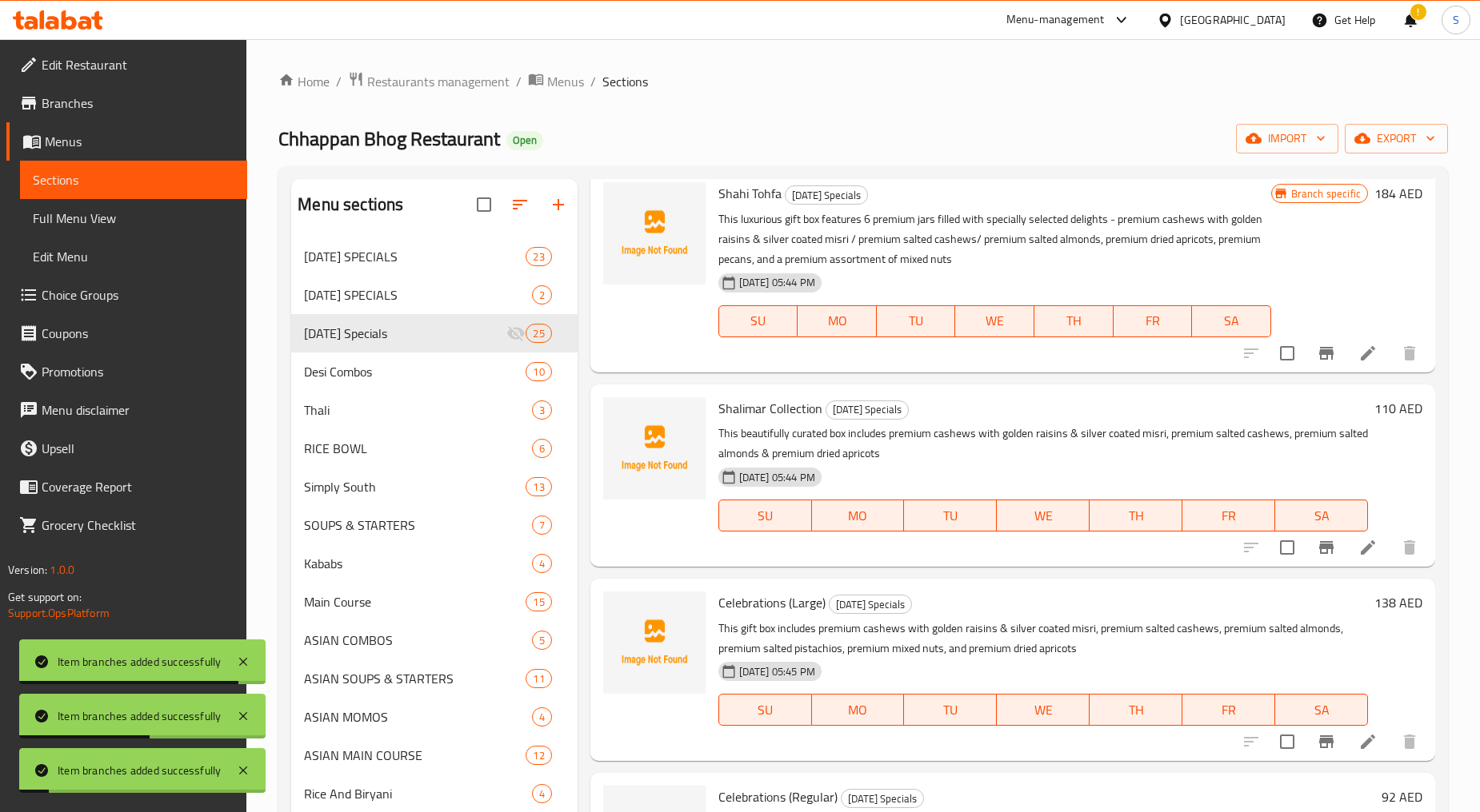
scroll to position [1421, 0]
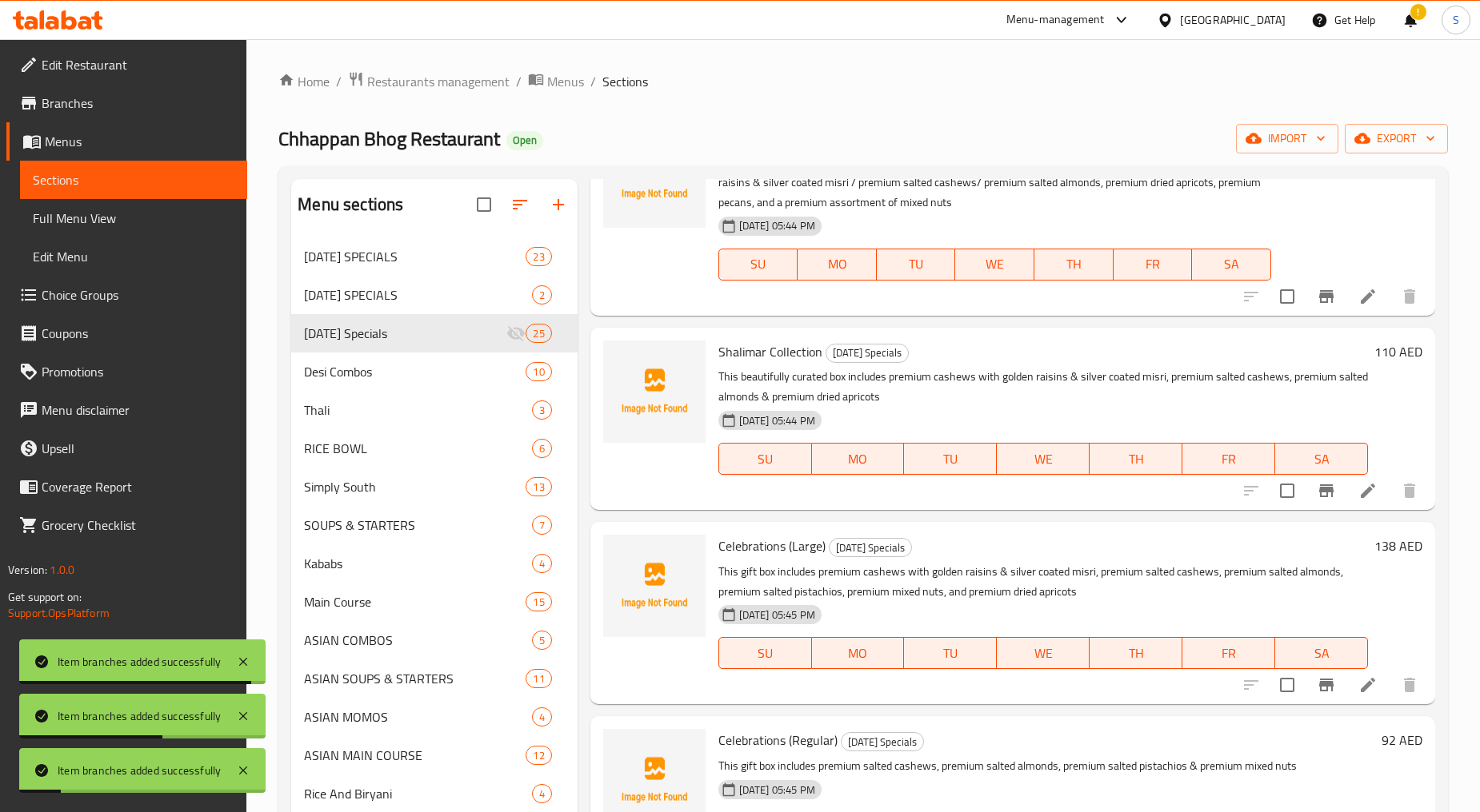
click at [1319, 491] on icon "Branch-specific-item" at bounding box center [1326, 491] width 15 height 13
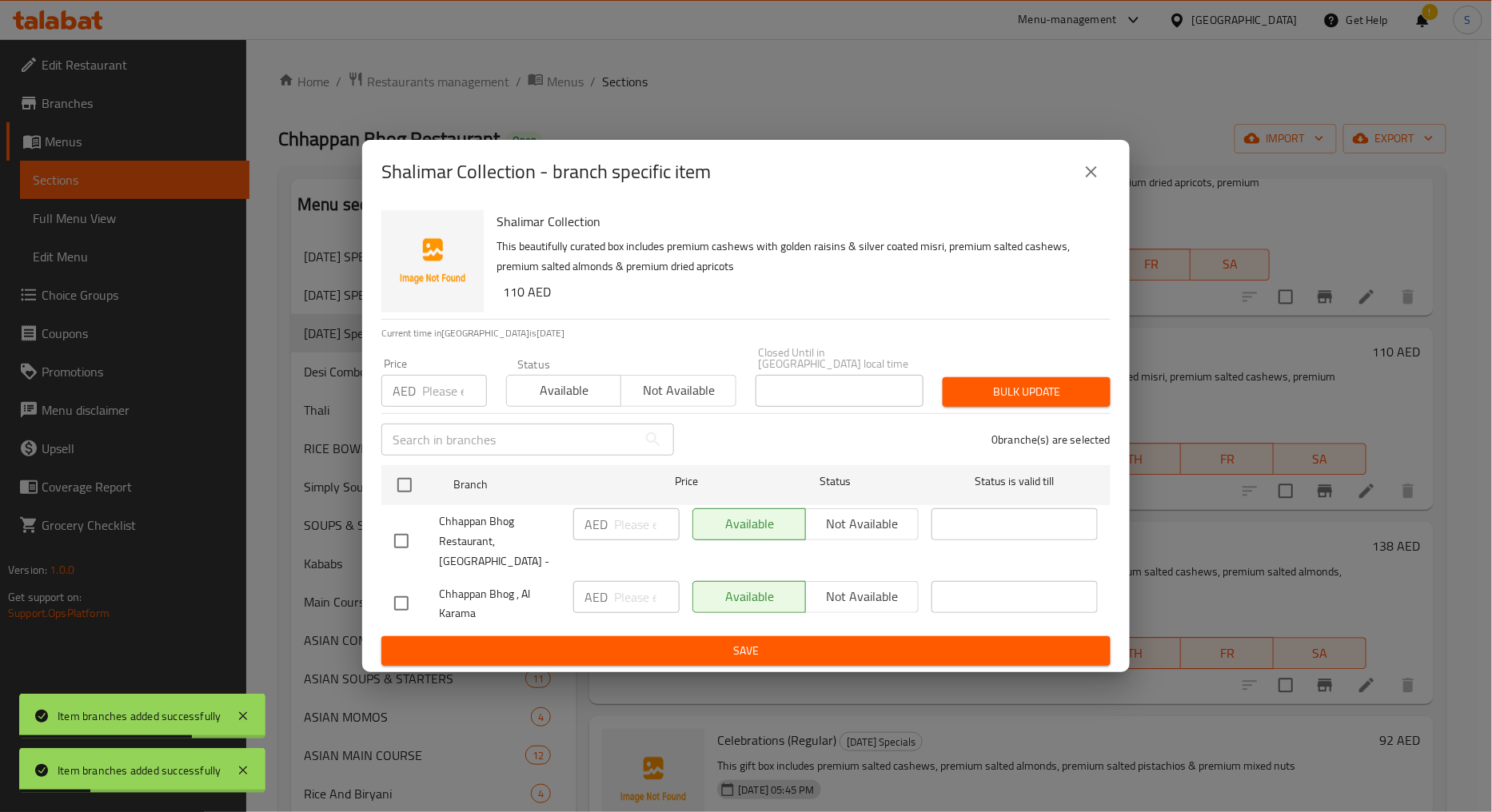
click at [405, 537] on input "checkbox" at bounding box center [401, 541] width 33 height 33
checkbox input "true"
click at [675, 395] on span "Not available" at bounding box center [678, 391] width 102 height 23
click at [1050, 402] on span "Bulk update" at bounding box center [1026, 392] width 142 height 20
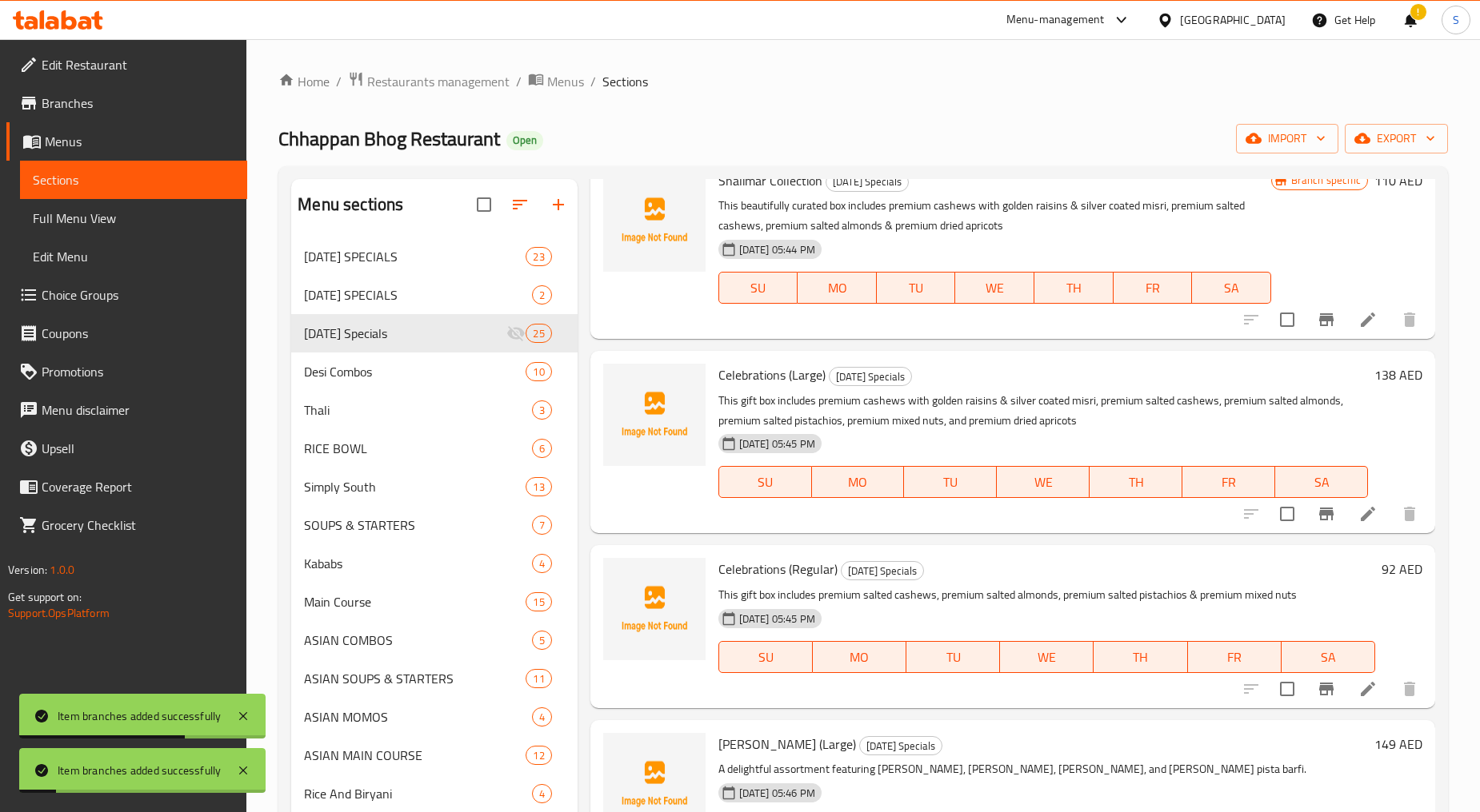
scroll to position [1599, 0]
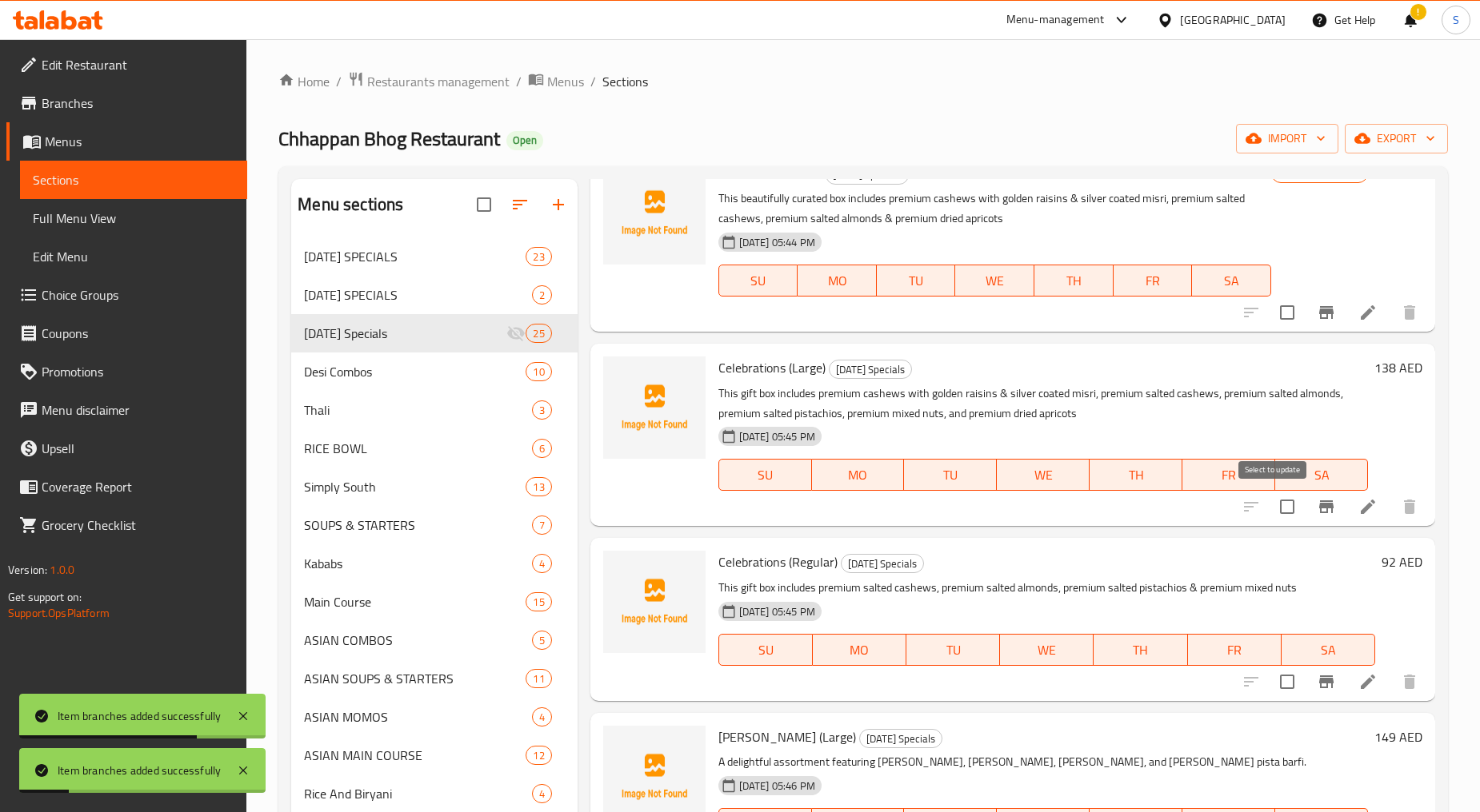
click at [1307, 507] on button "Branch-specific-item" at bounding box center [1325, 506] width 38 height 38
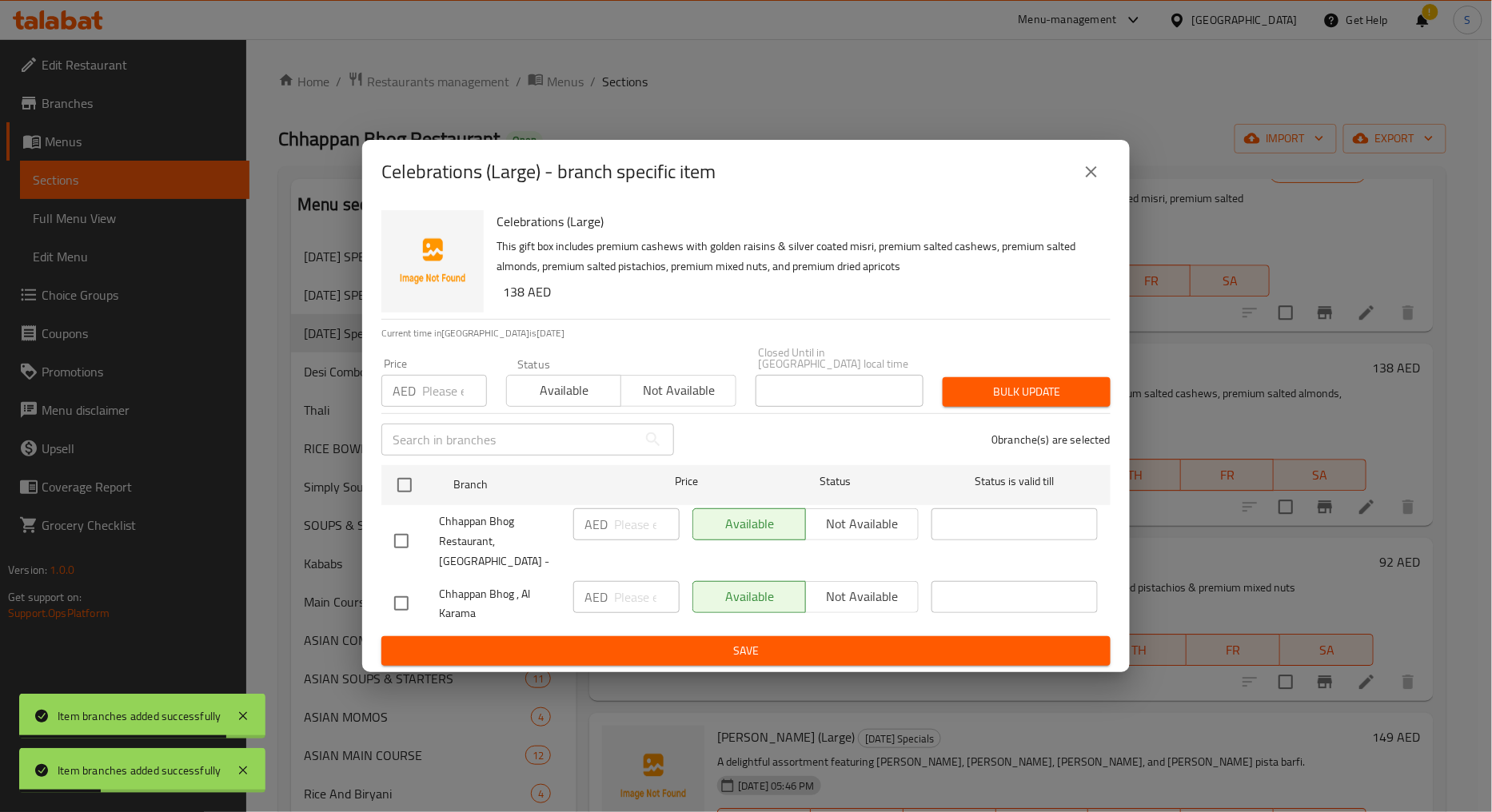
click at [413, 550] on input "checkbox" at bounding box center [401, 541] width 33 height 33
checkbox input "true"
click at [706, 392] on span "Not available" at bounding box center [678, 391] width 102 height 23
click at [990, 402] on span "Bulk update" at bounding box center [1026, 392] width 142 height 20
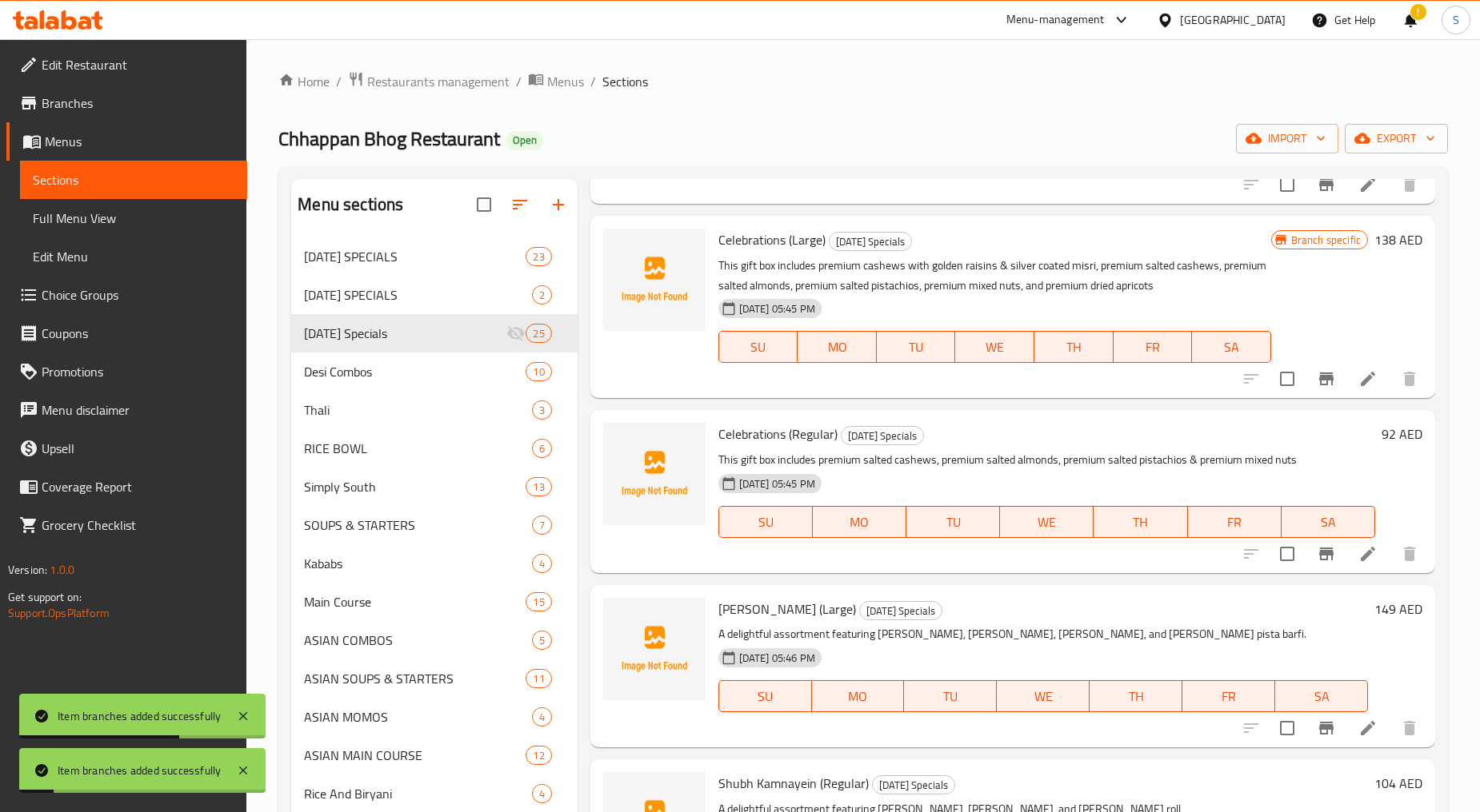
scroll to position [1776, 0]
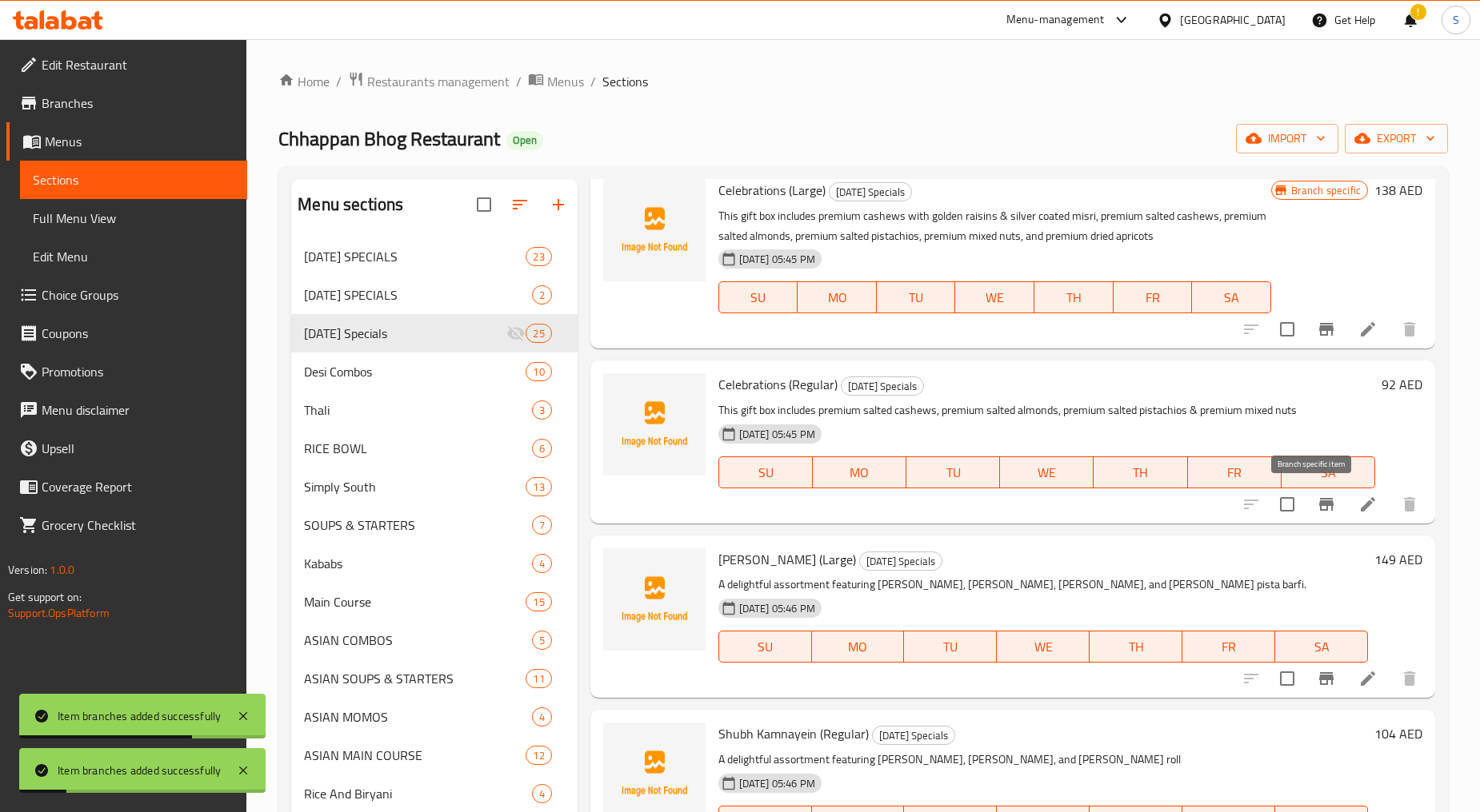
click at [1316, 508] on icon "Branch-specific-item" at bounding box center [1326, 504] width 20 height 20
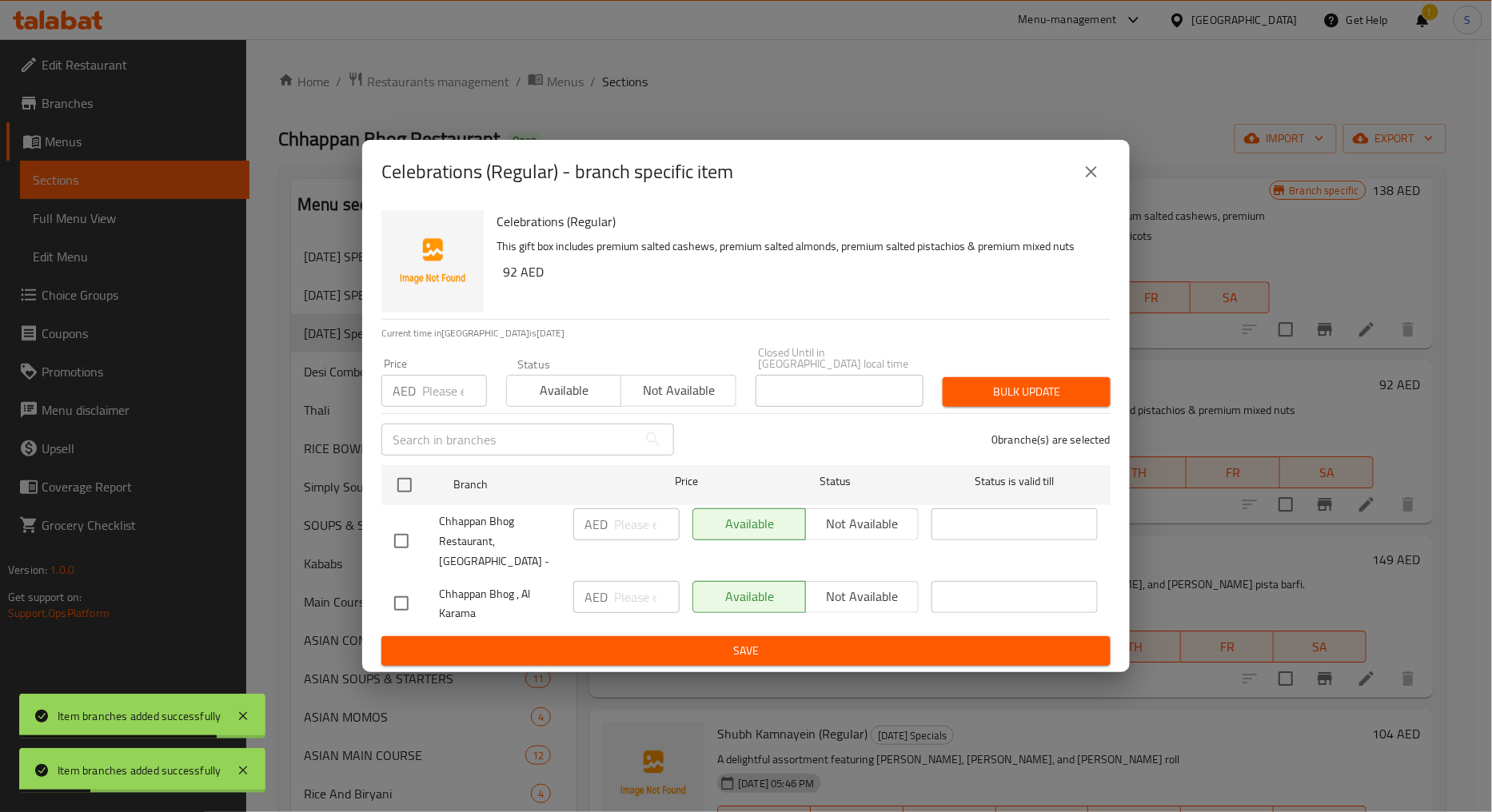
click at [413, 544] on input "checkbox" at bounding box center [401, 541] width 33 height 33
checkbox input "true"
click at [681, 402] on span "Not available" at bounding box center [678, 391] width 102 height 23
click at [977, 395] on span "Bulk update" at bounding box center [1026, 392] width 142 height 20
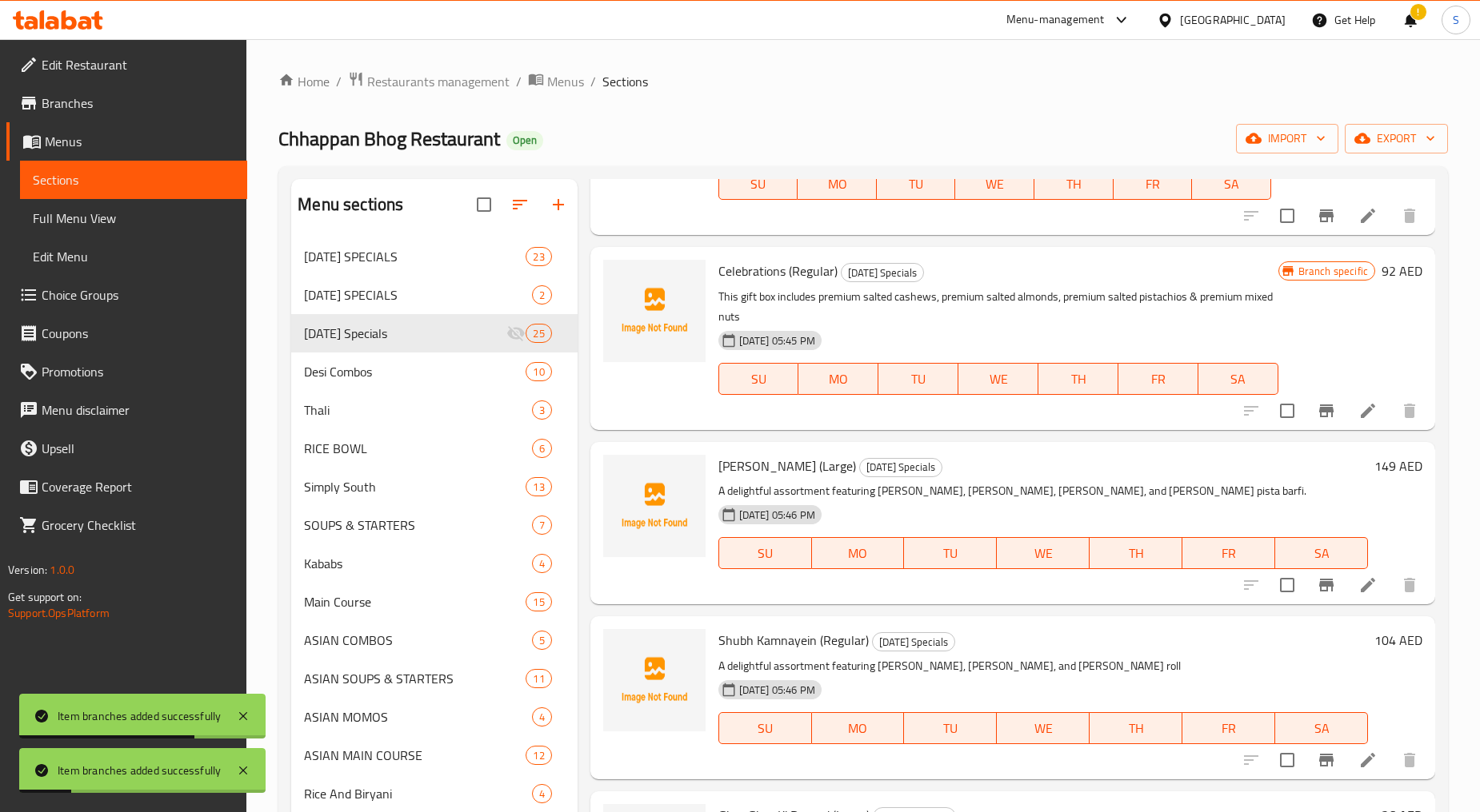
scroll to position [1865, 0]
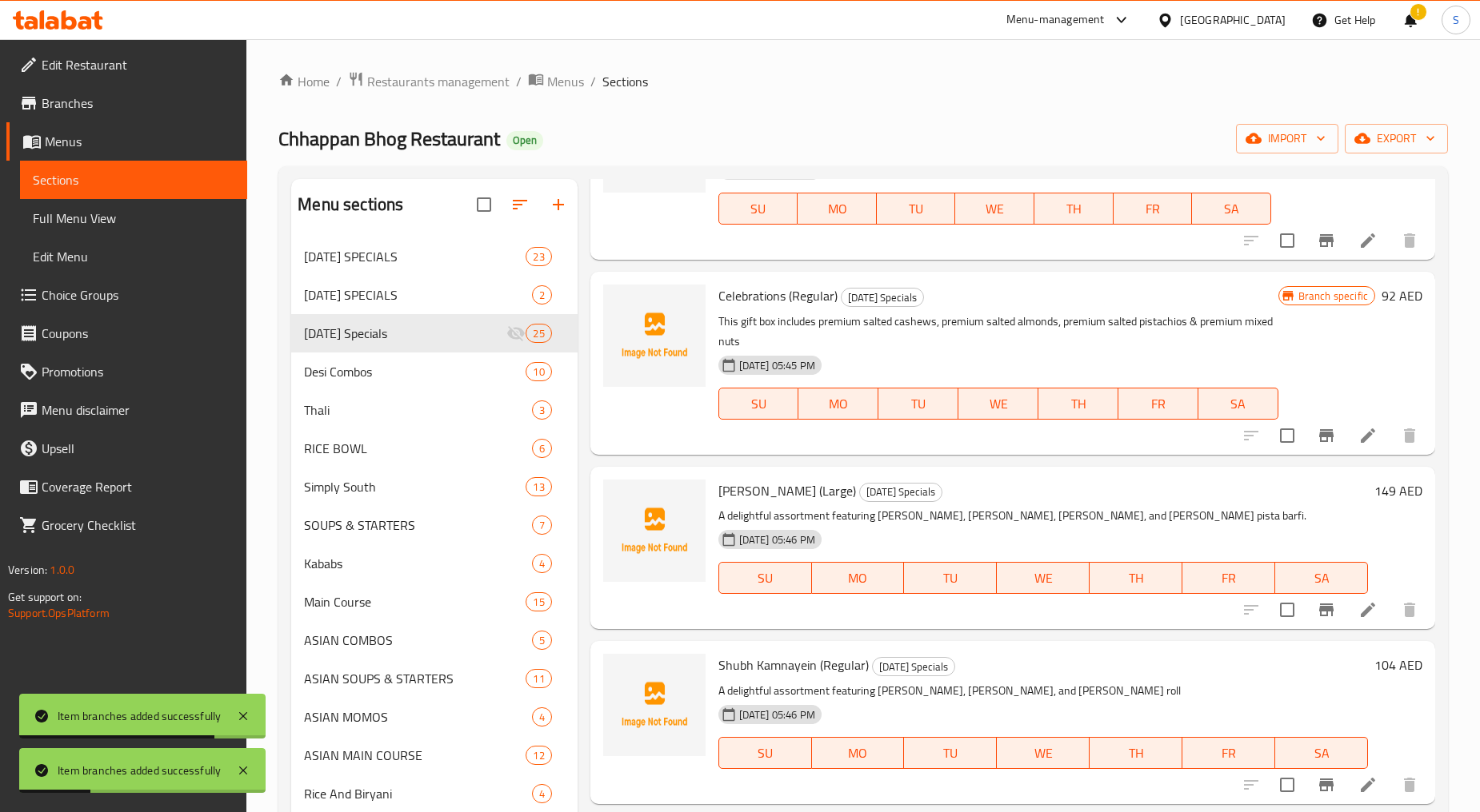
click at [1319, 604] on icon "Branch-specific-item" at bounding box center [1326, 610] width 15 height 13
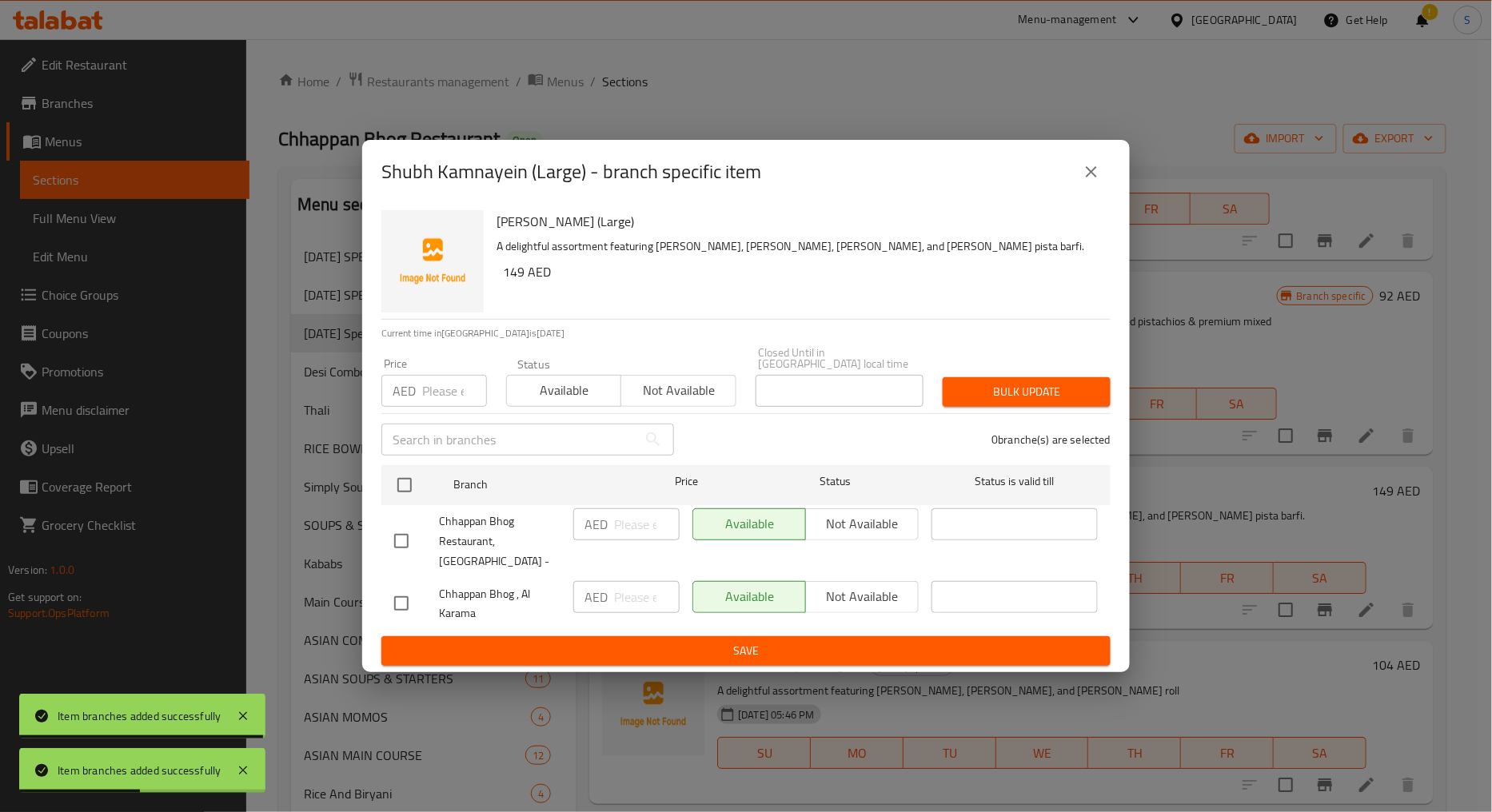
click at [393, 534] on input "checkbox" at bounding box center [401, 541] width 33 height 33
checkbox input "true"
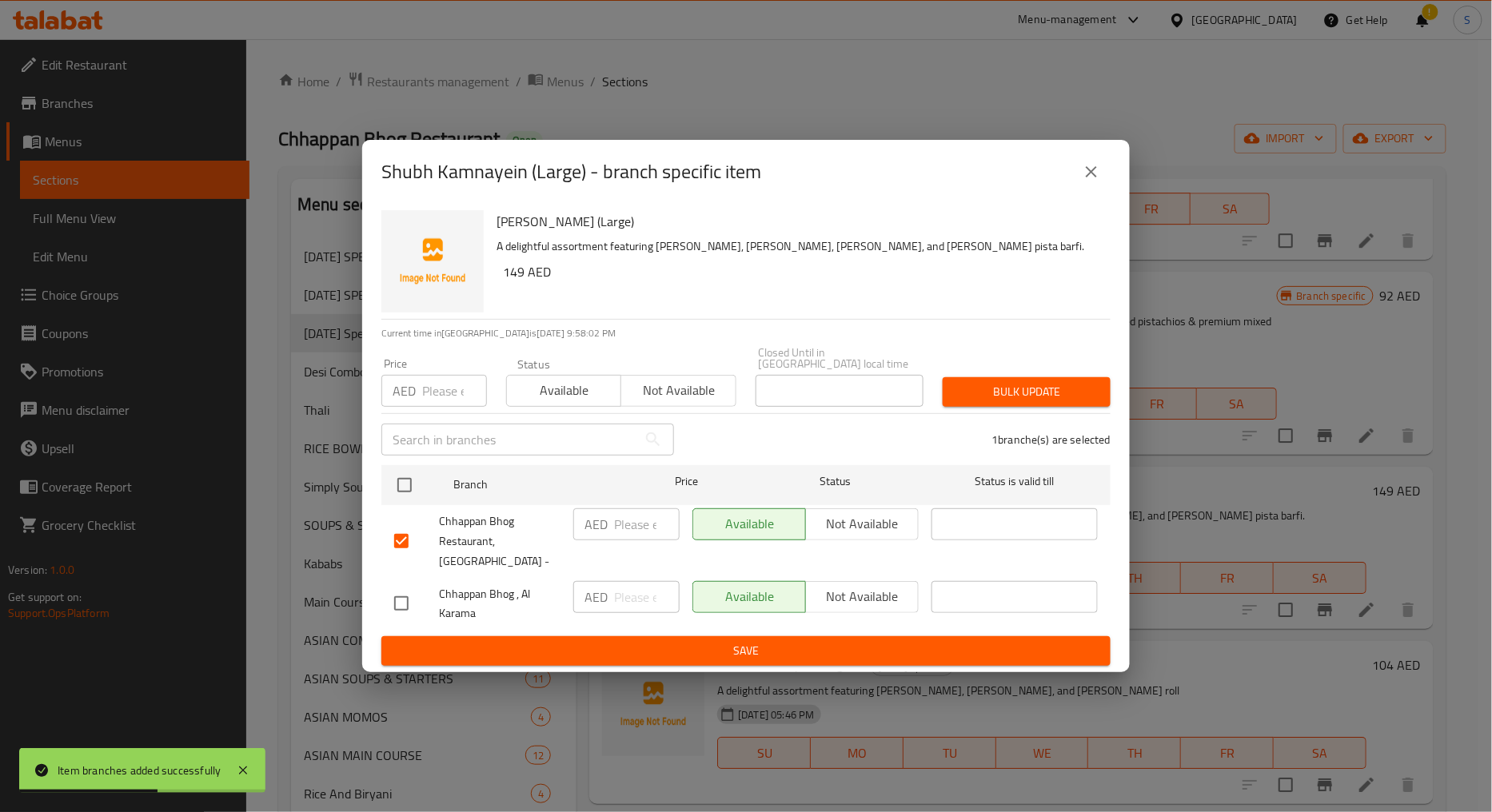
click at [629, 397] on span "Not available" at bounding box center [678, 391] width 102 height 23
click at [1020, 395] on span "Bulk update" at bounding box center [1026, 392] width 142 height 20
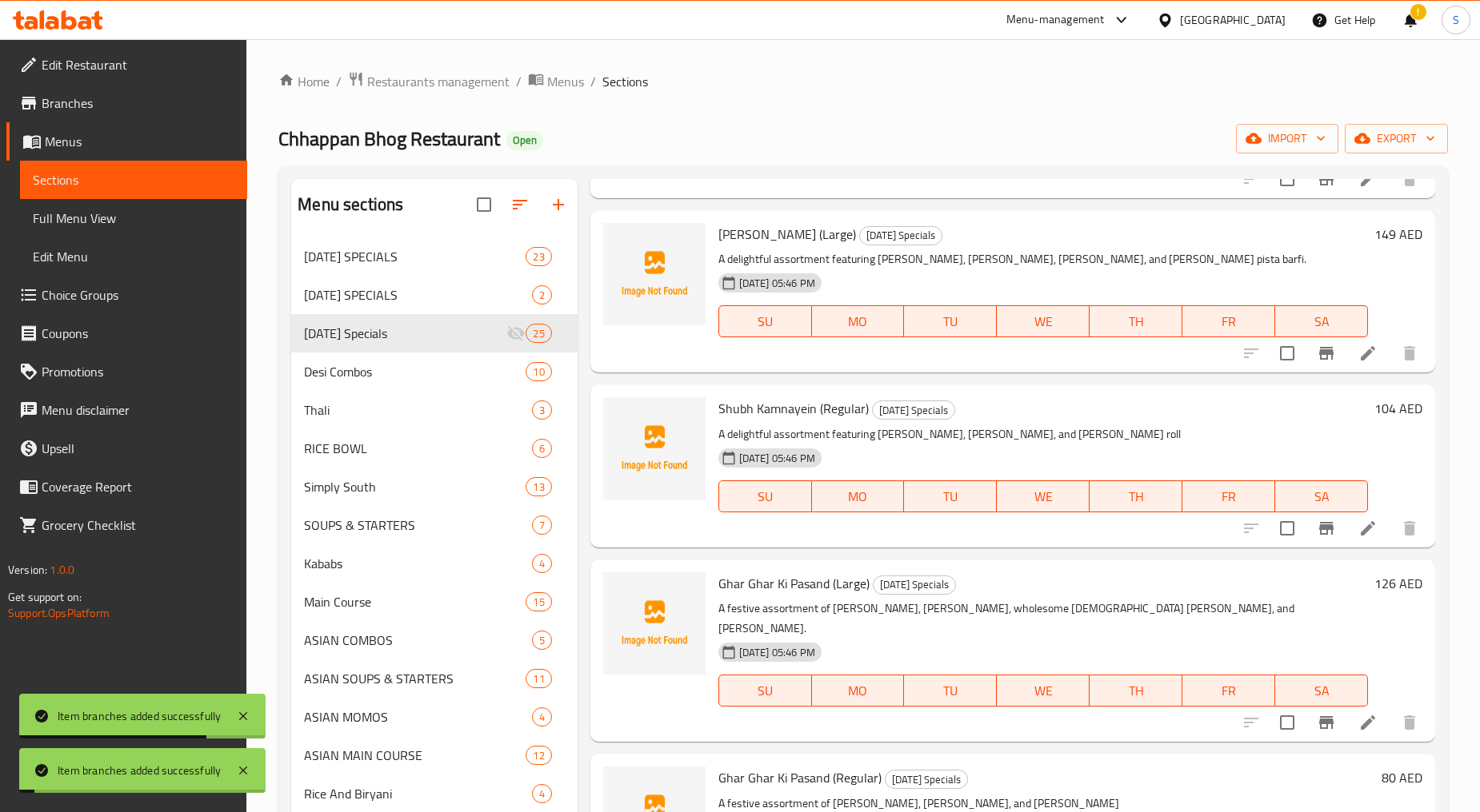
scroll to position [2131, 0]
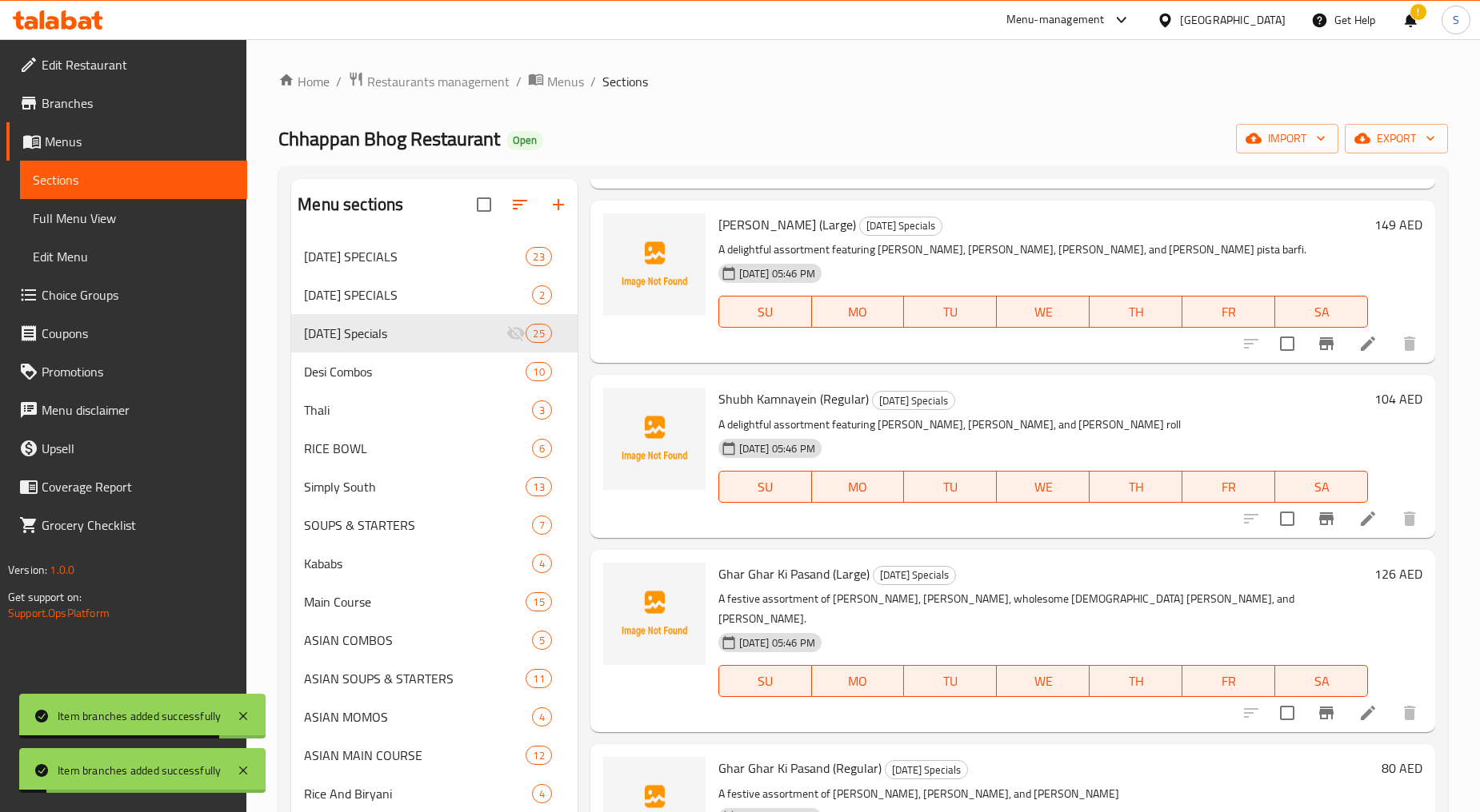
click at [1307, 524] on button "Branch-specific-item" at bounding box center [1325, 518] width 38 height 38
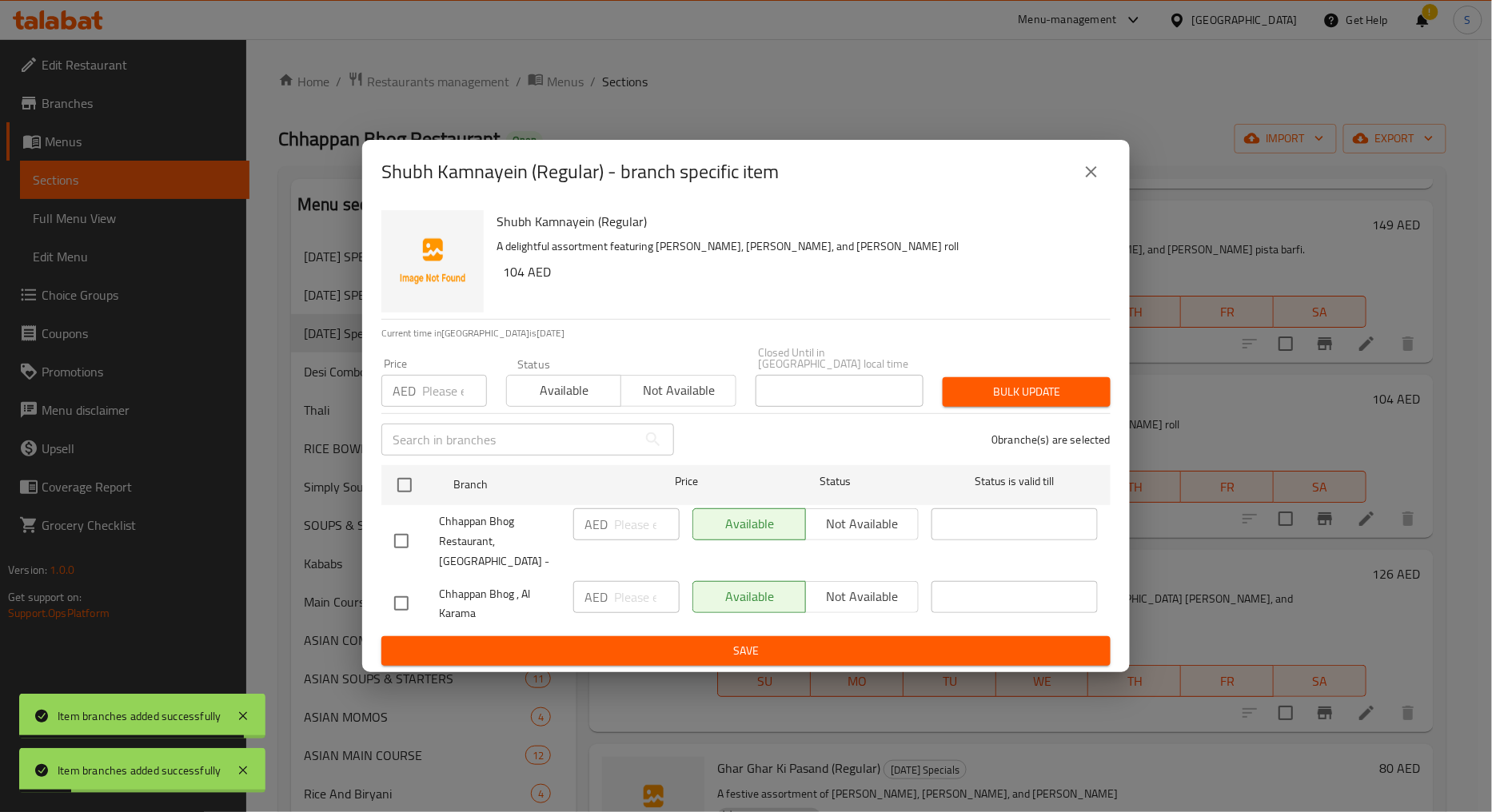
click at [414, 544] on input "checkbox" at bounding box center [401, 541] width 33 height 33
checkbox input "true"
click at [700, 402] on span "Not available" at bounding box center [678, 391] width 102 height 23
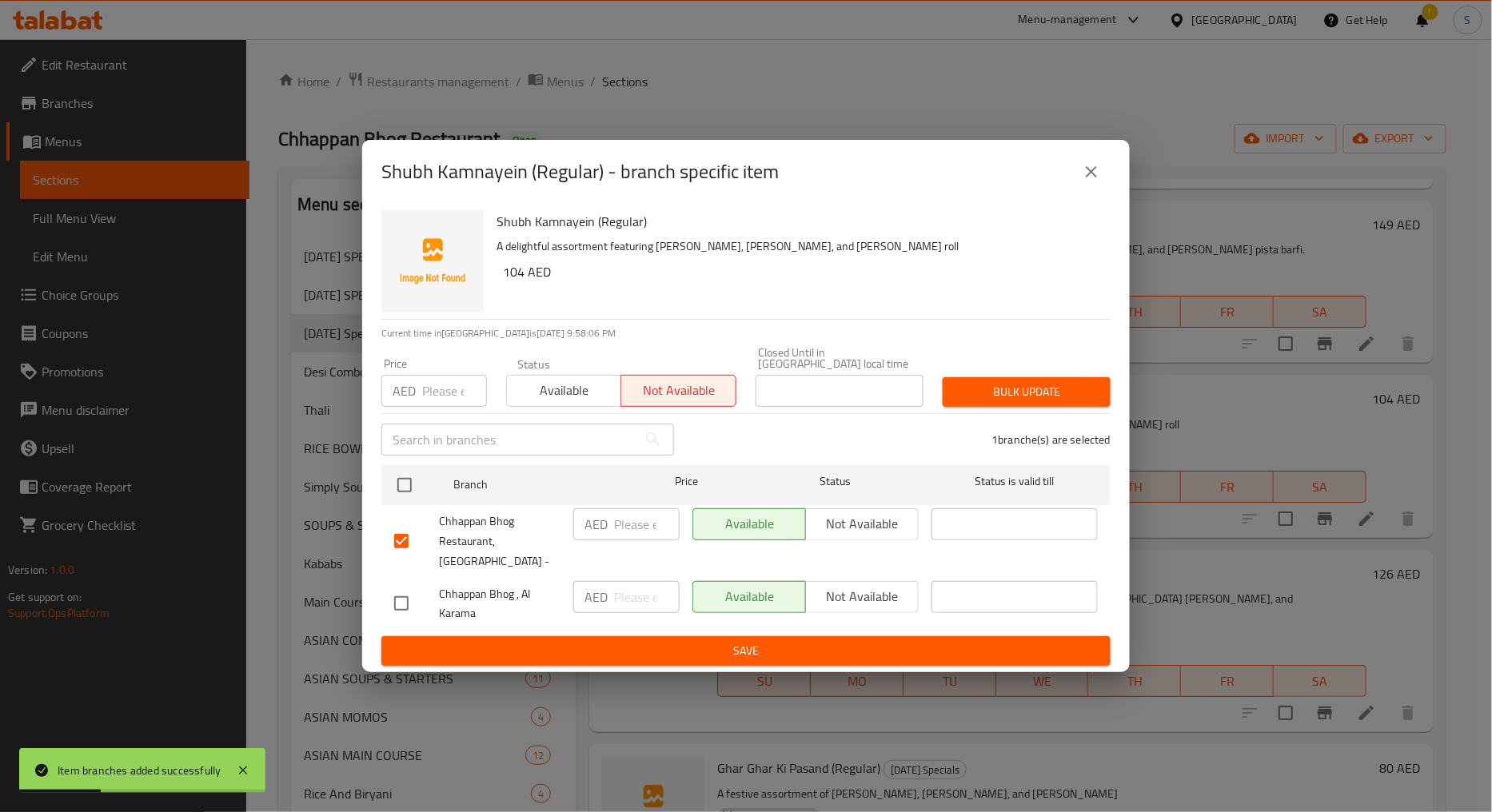
click at [1013, 402] on span "Bulk update" at bounding box center [1026, 392] width 142 height 20
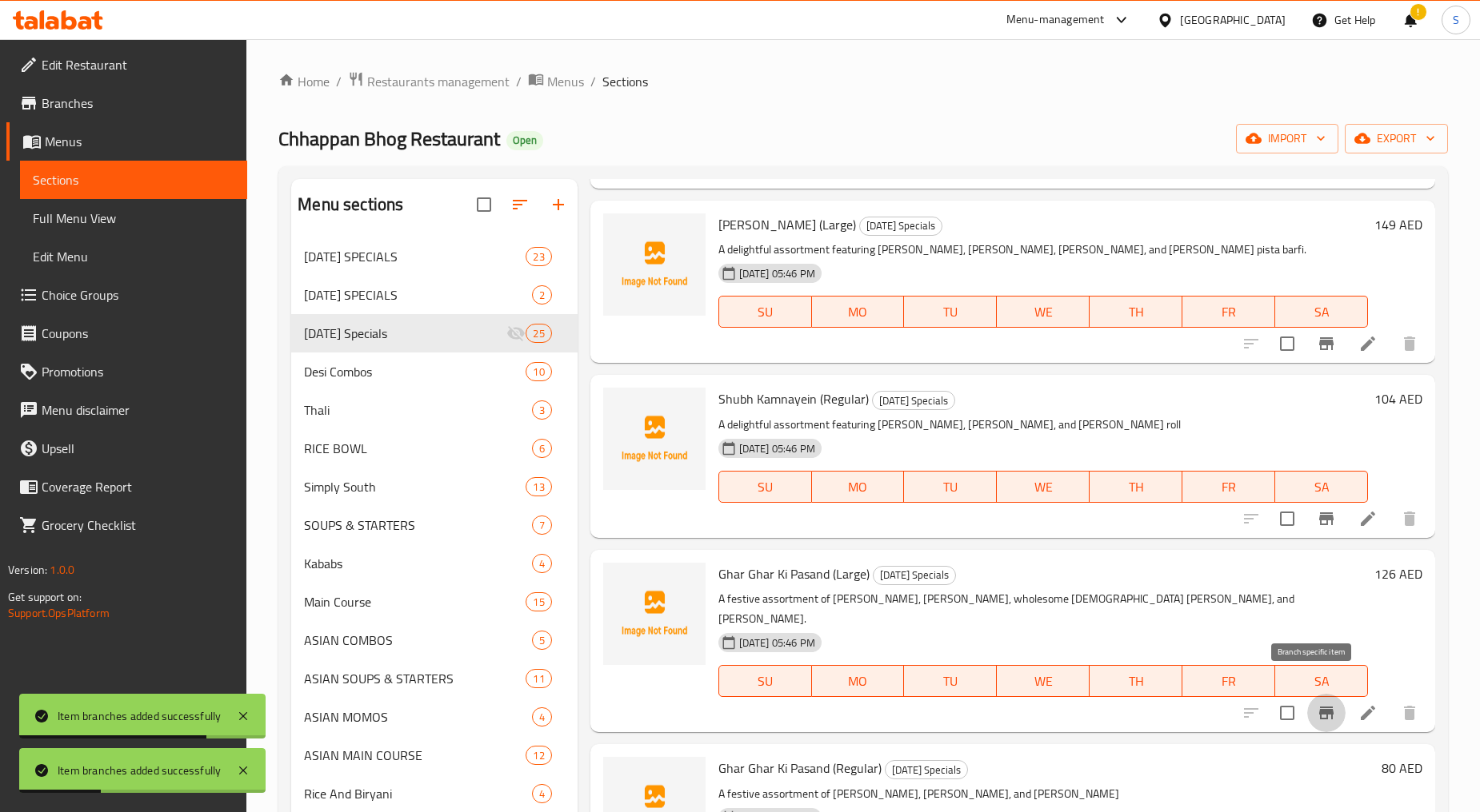
click at [1316, 704] on icon "Branch-specific-item" at bounding box center [1326, 714] width 20 height 20
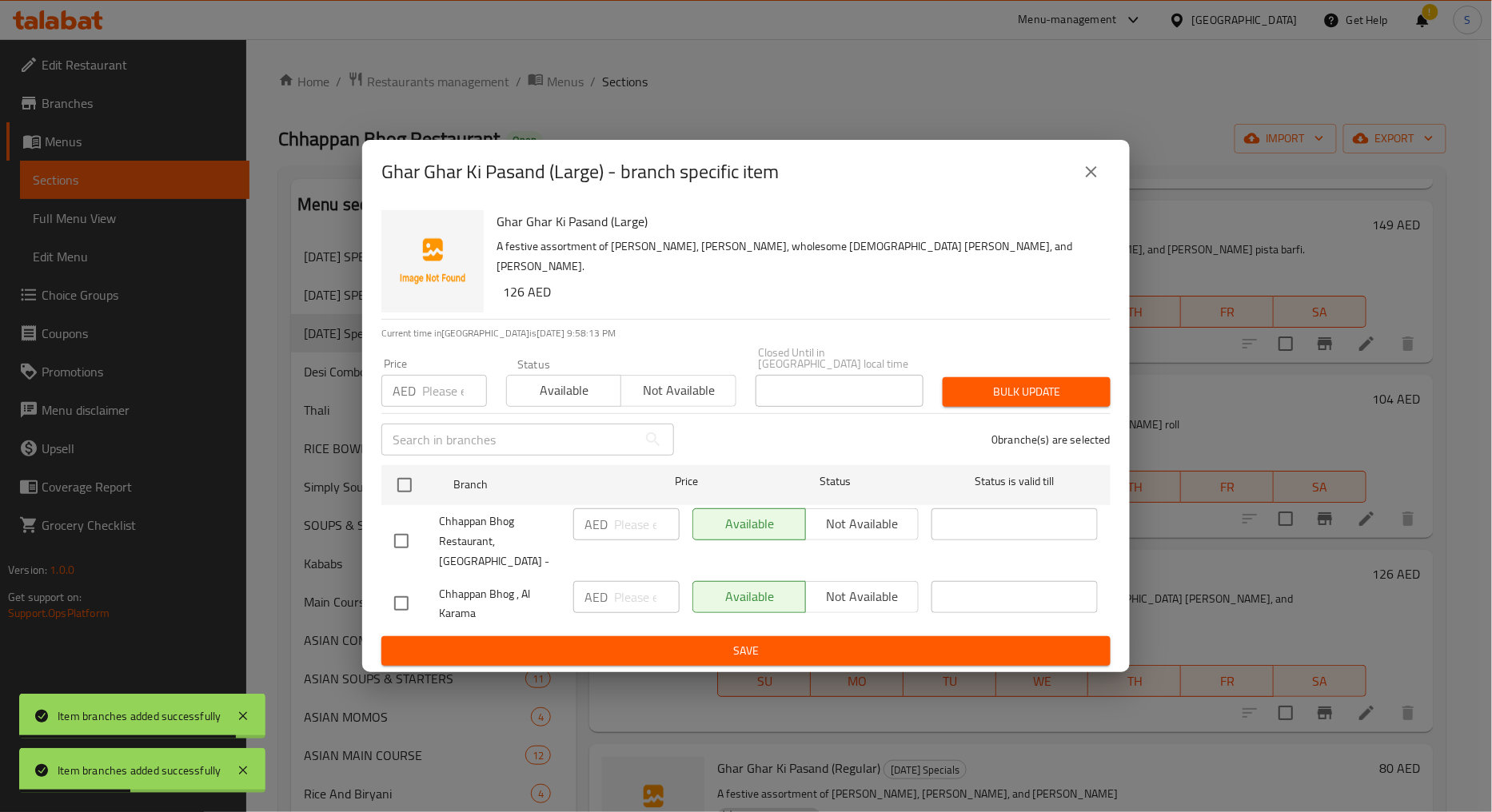
click at [394, 535] on input "checkbox" at bounding box center [401, 541] width 33 height 33
checkbox input "true"
click at [646, 402] on span "Not available" at bounding box center [678, 391] width 102 height 23
click at [1029, 407] on button "Bulk update" at bounding box center [1026, 392] width 168 height 29
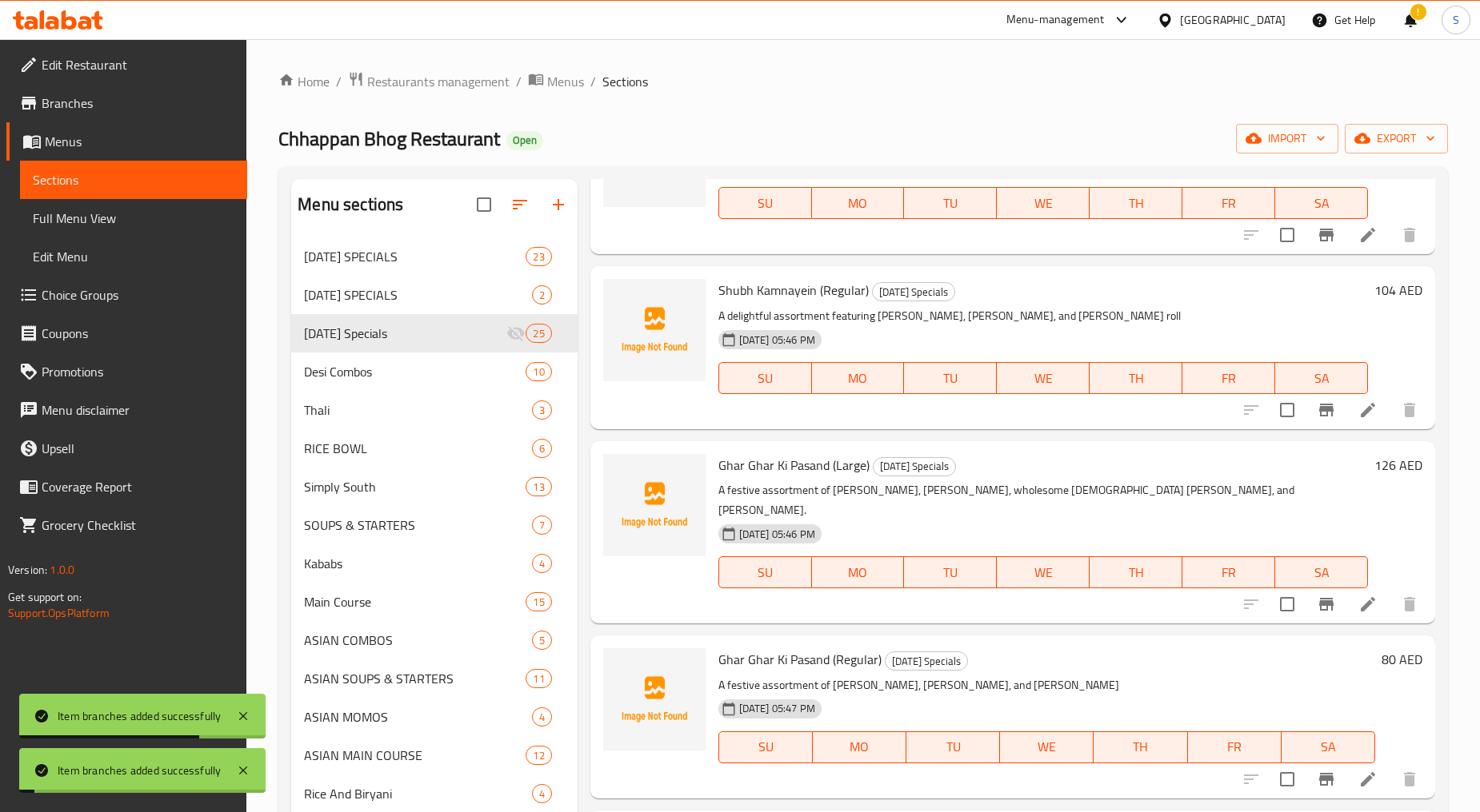
scroll to position [2487, 0]
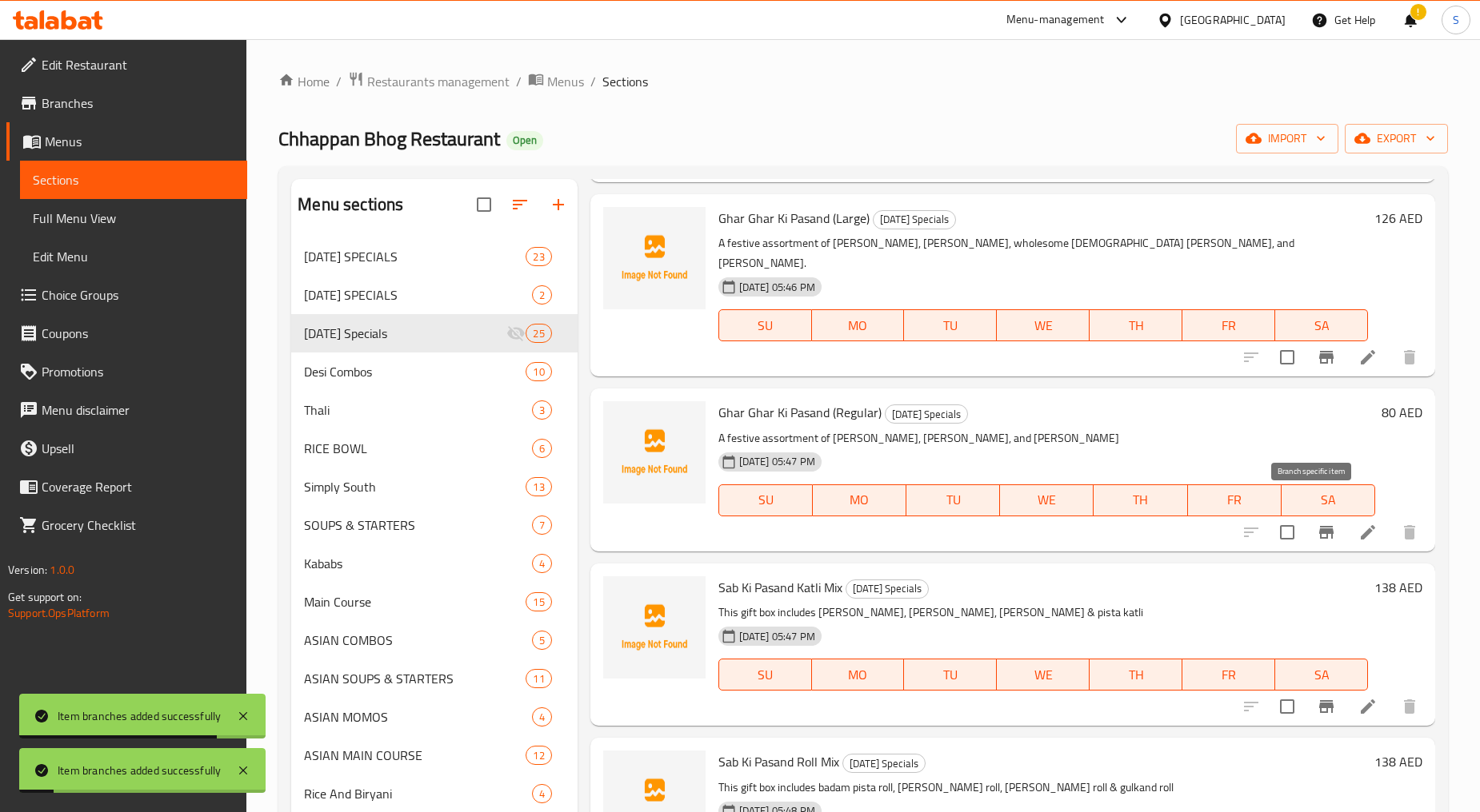
click at [1319, 526] on icon "Branch-specific-item" at bounding box center [1326, 532] width 15 height 13
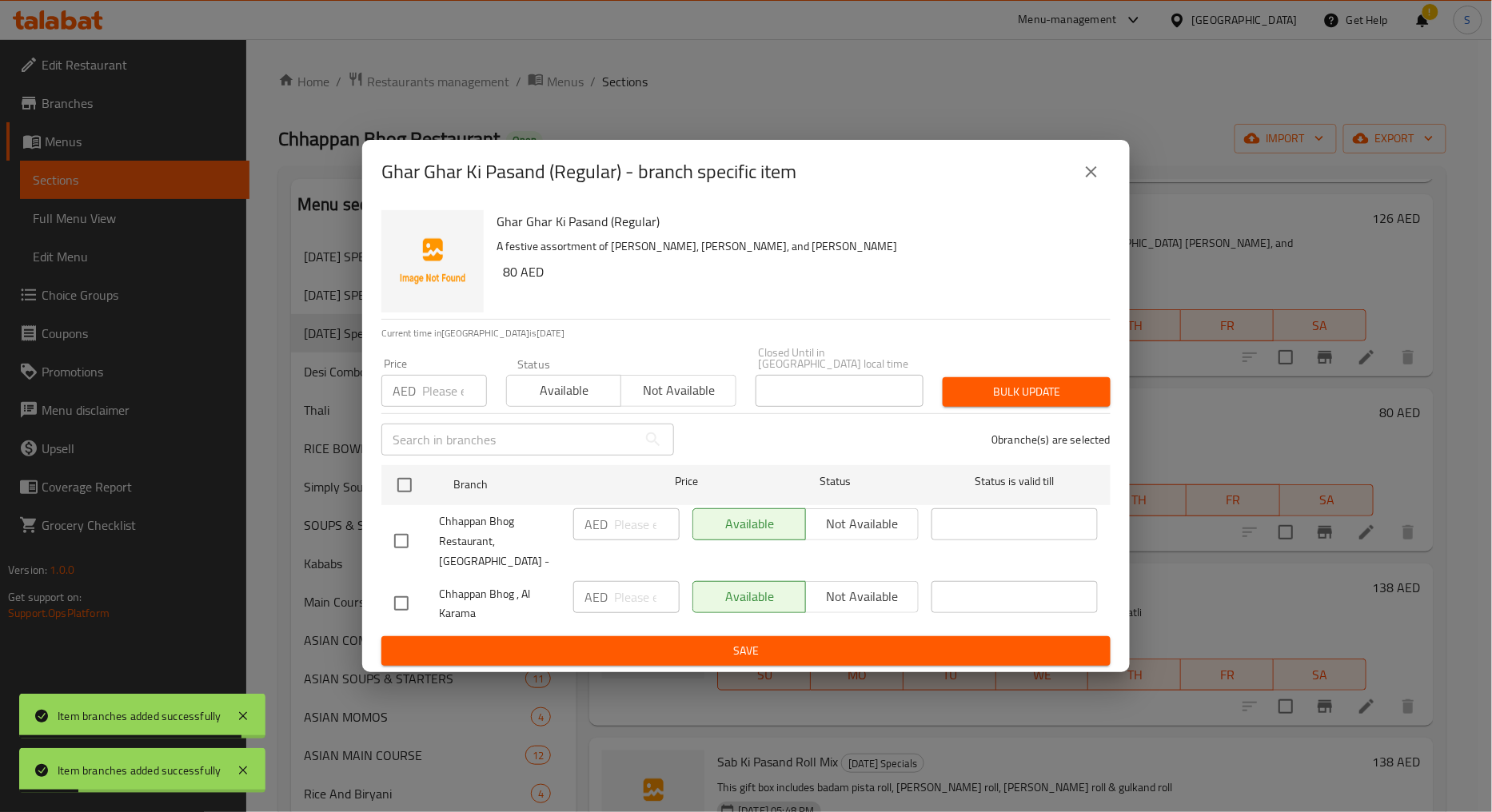
click at [396, 526] on input "checkbox" at bounding box center [401, 541] width 33 height 33
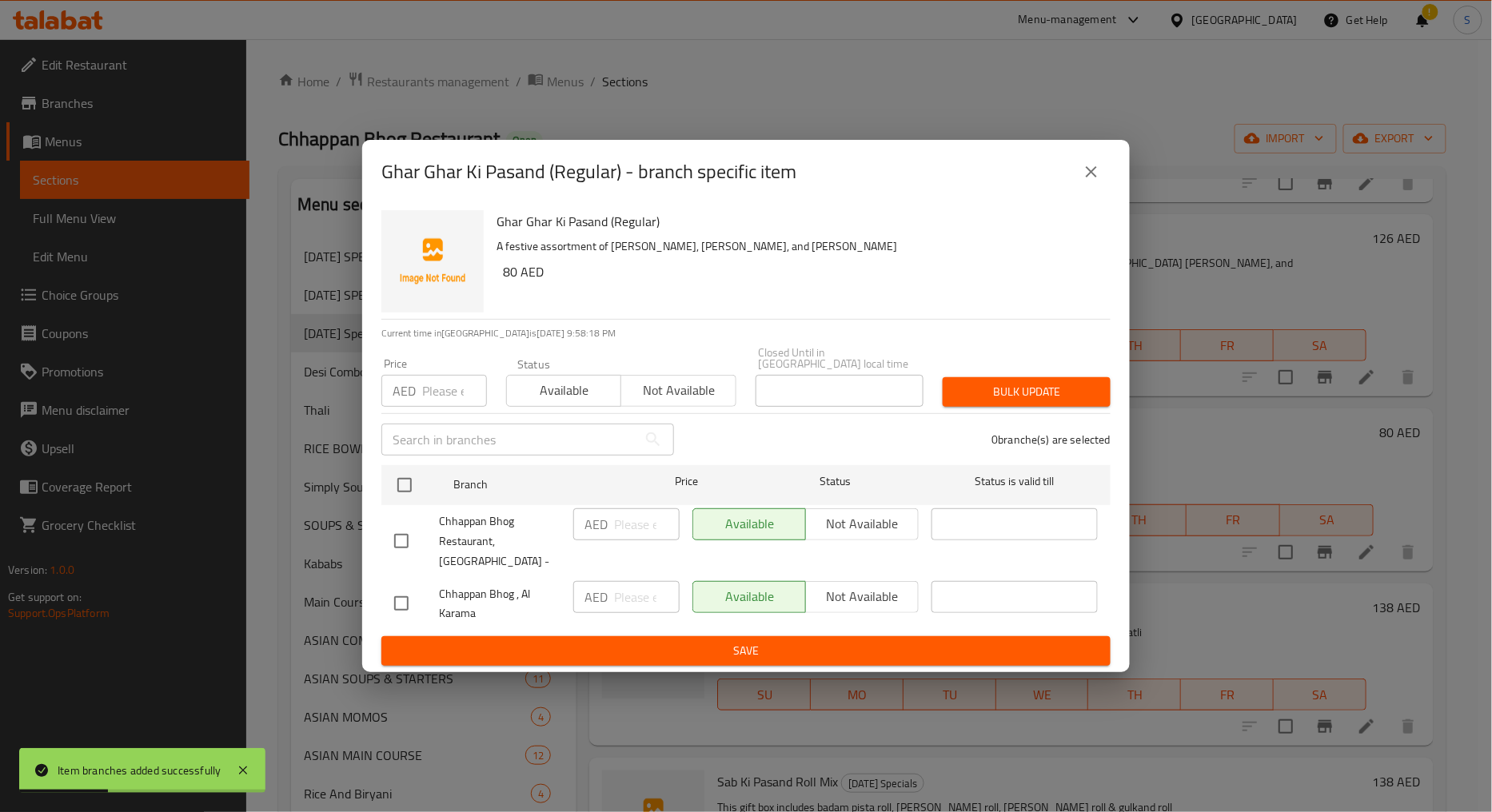
click at [405, 542] on input "checkbox" at bounding box center [401, 541] width 33 height 33
checkbox input "true"
click at [650, 402] on span "Not available" at bounding box center [678, 391] width 102 height 23
click at [1092, 417] on div "Bulk update" at bounding box center [1027, 392] width 187 height 49
click at [1074, 407] on button "Bulk update" at bounding box center [1026, 392] width 168 height 29
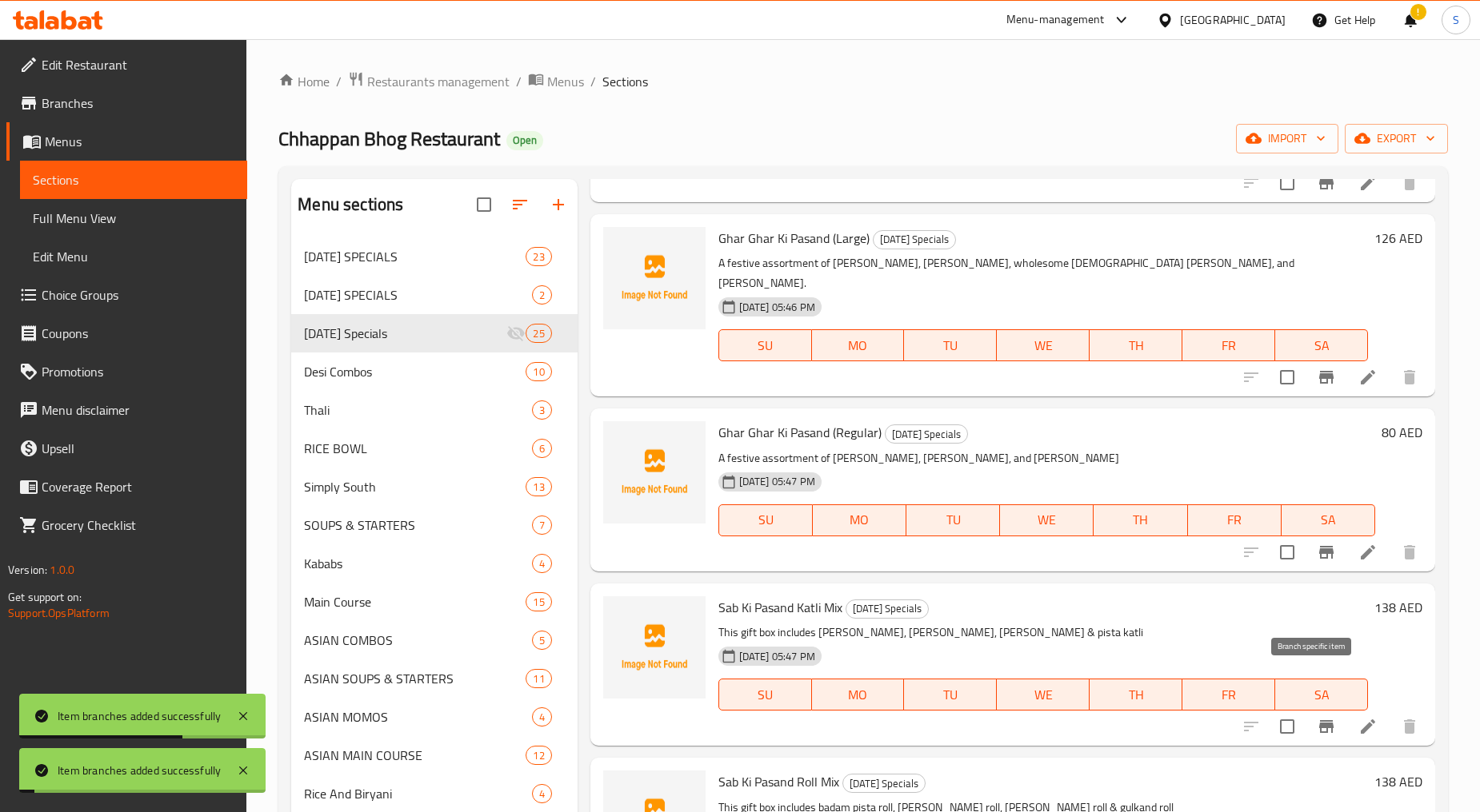
click at [1319, 720] on icon "Branch-specific-item" at bounding box center [1326, 727] width 15 height 13
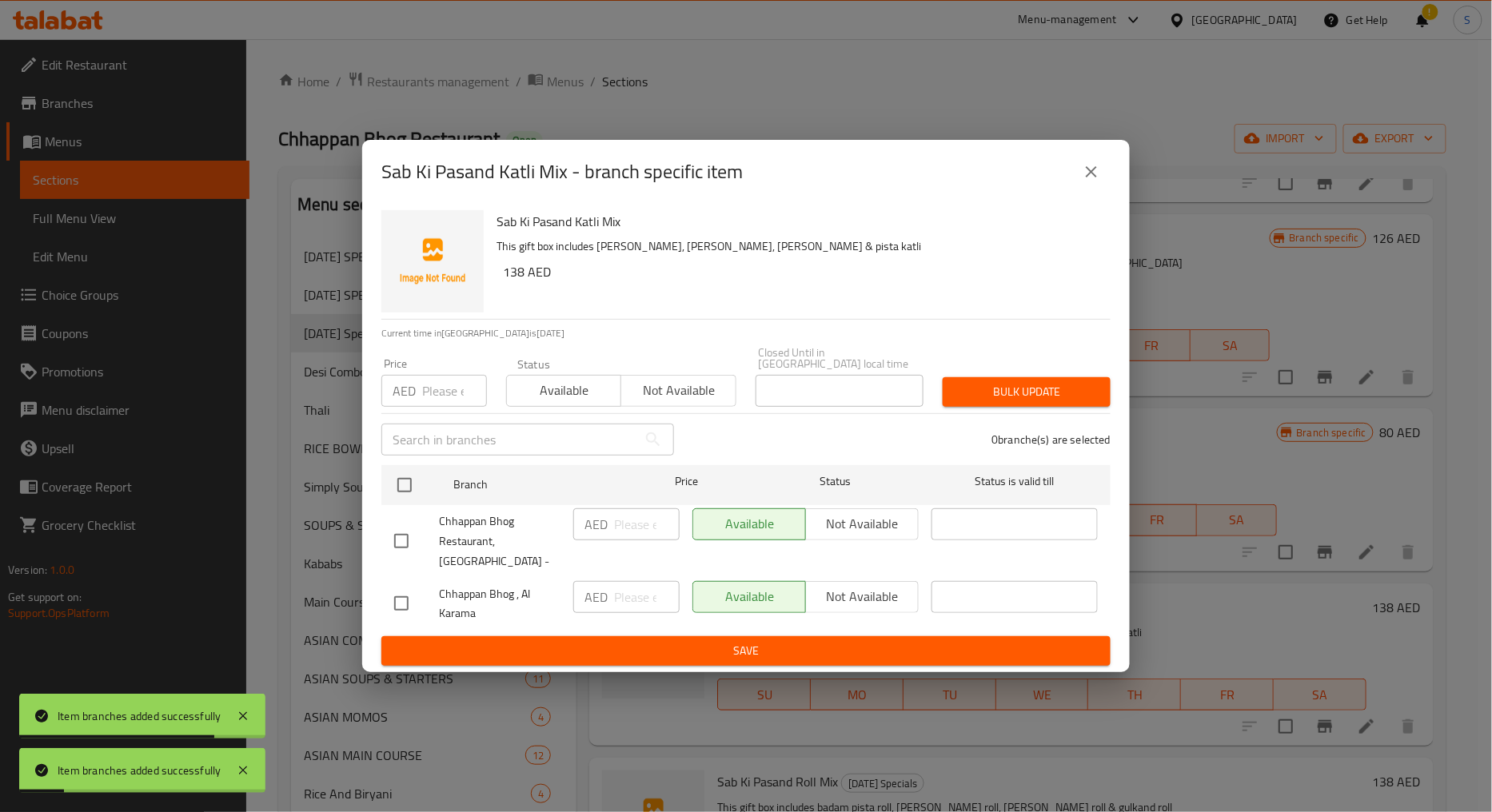
click at [405, 532] on input "checkbox" at bounding box center [401, 541] width 33 height 33
checkbox input "true"
click at [721, 397] on span "Not available" at bounding box center [678, 391] width 102 height 23
click at [1097, 402] on span "Bulk update" at bounding box center [1026, 392] width 142 height 20
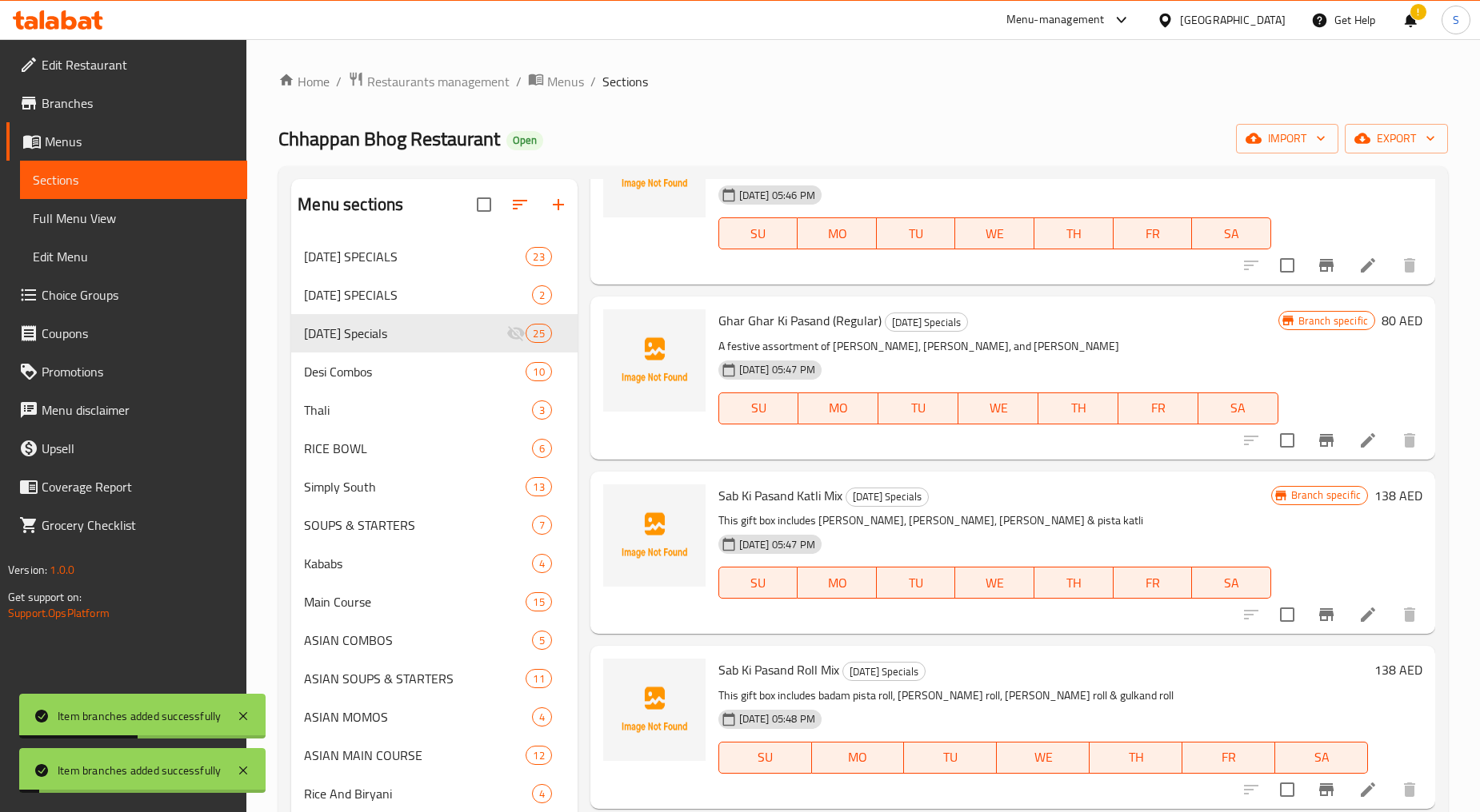
scroll to position [2753, 0]
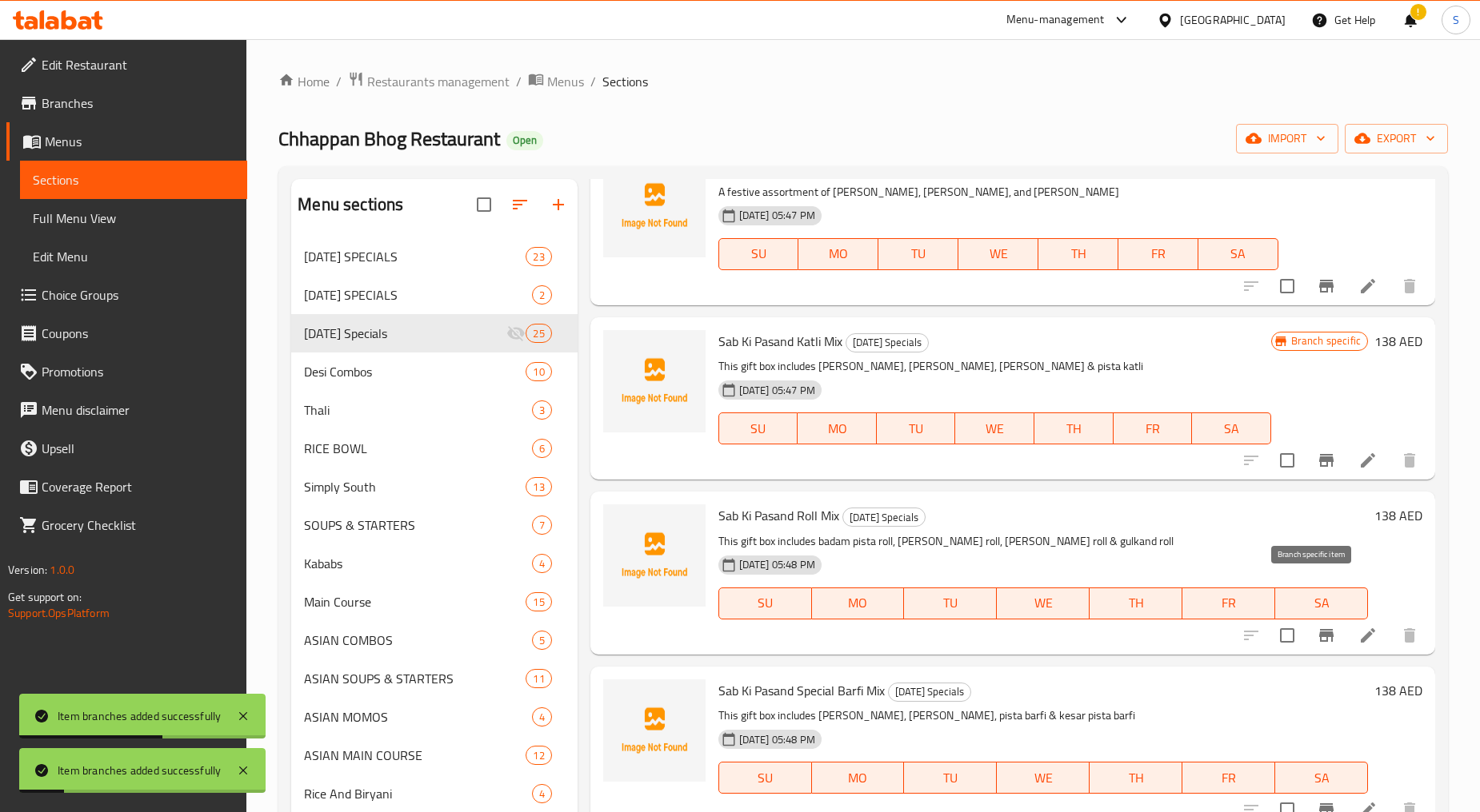
click at [1316, 626] on icon "Branch-specific-item" at bounding box center [1326, 635] width 20 height 20
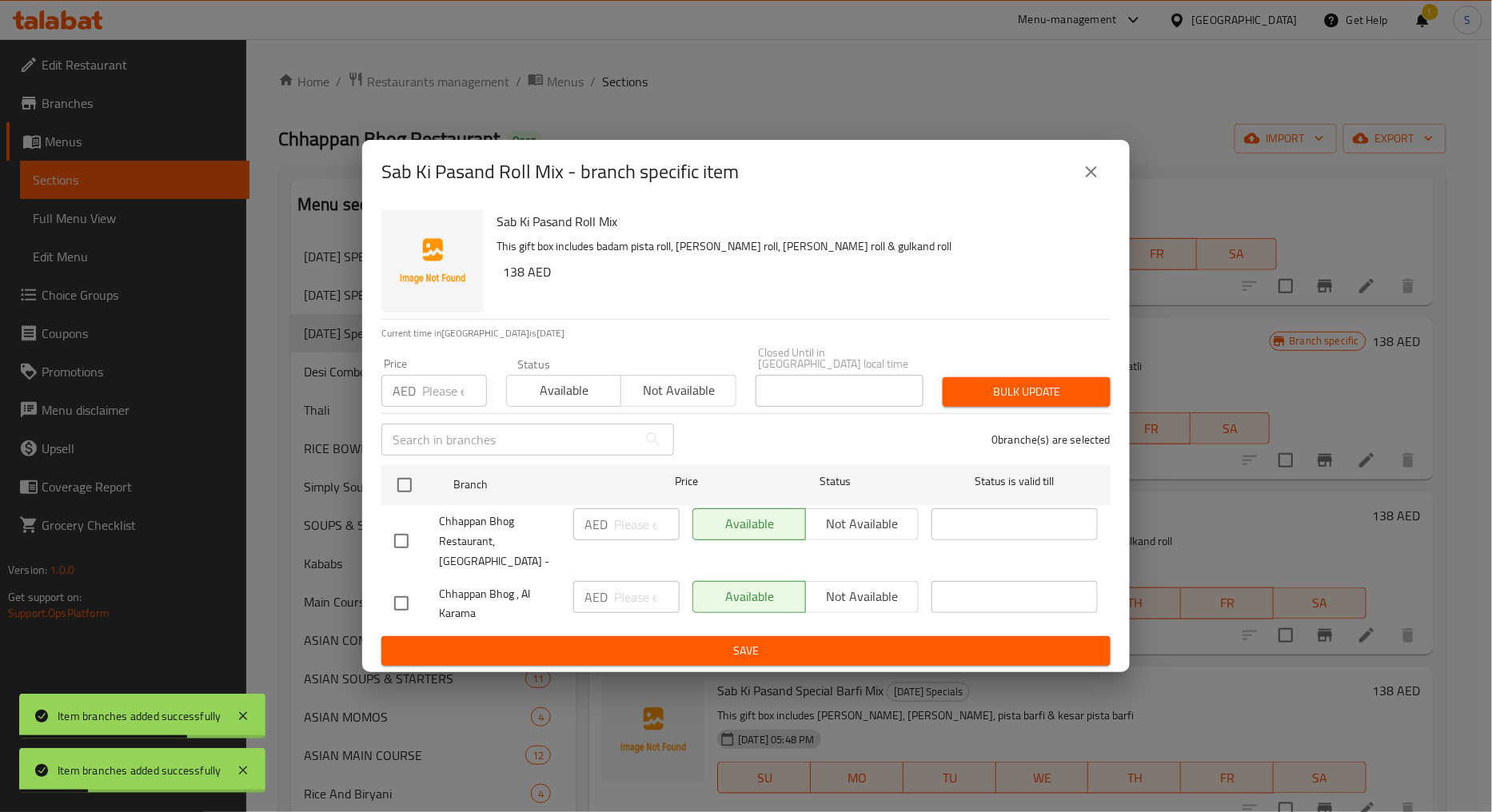
click at [421, 555] on div at bounding box center [416, 541] width 45 height 33
click at [402, 540] on input "checkbox" at bounding box center [401, 541] width 33 height 33
checkbox input "true"
click at [677, 417] on div "Status Available Not available" at bounding box center [621, 382] width 250 height 68
click at [682, 402] on span "Not available" at bounding box center [678, 391] width 102 height 23
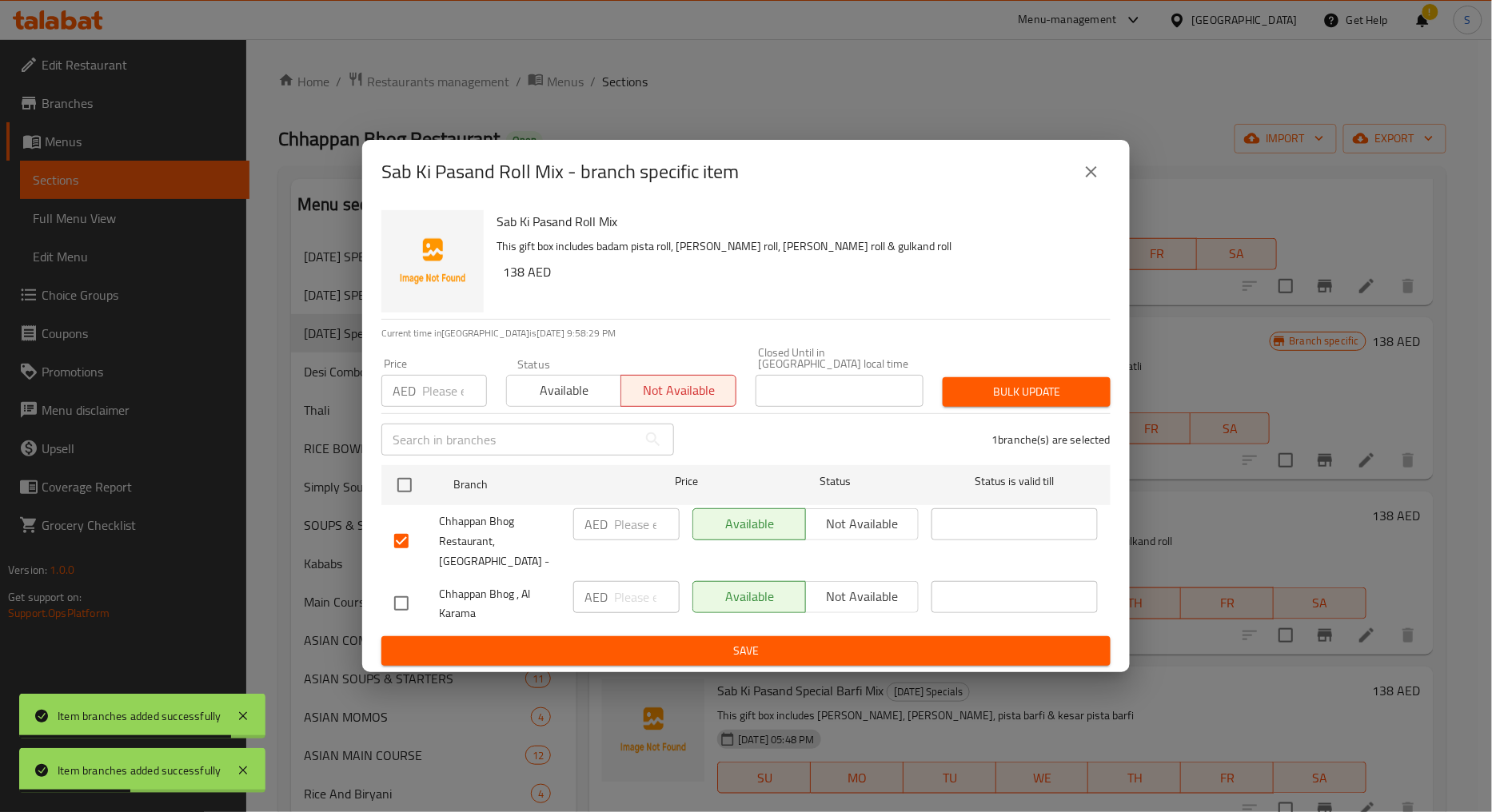
click at [979, 407] on button "Bulk update" at bounding box center [1026, 392] width 168 height 29
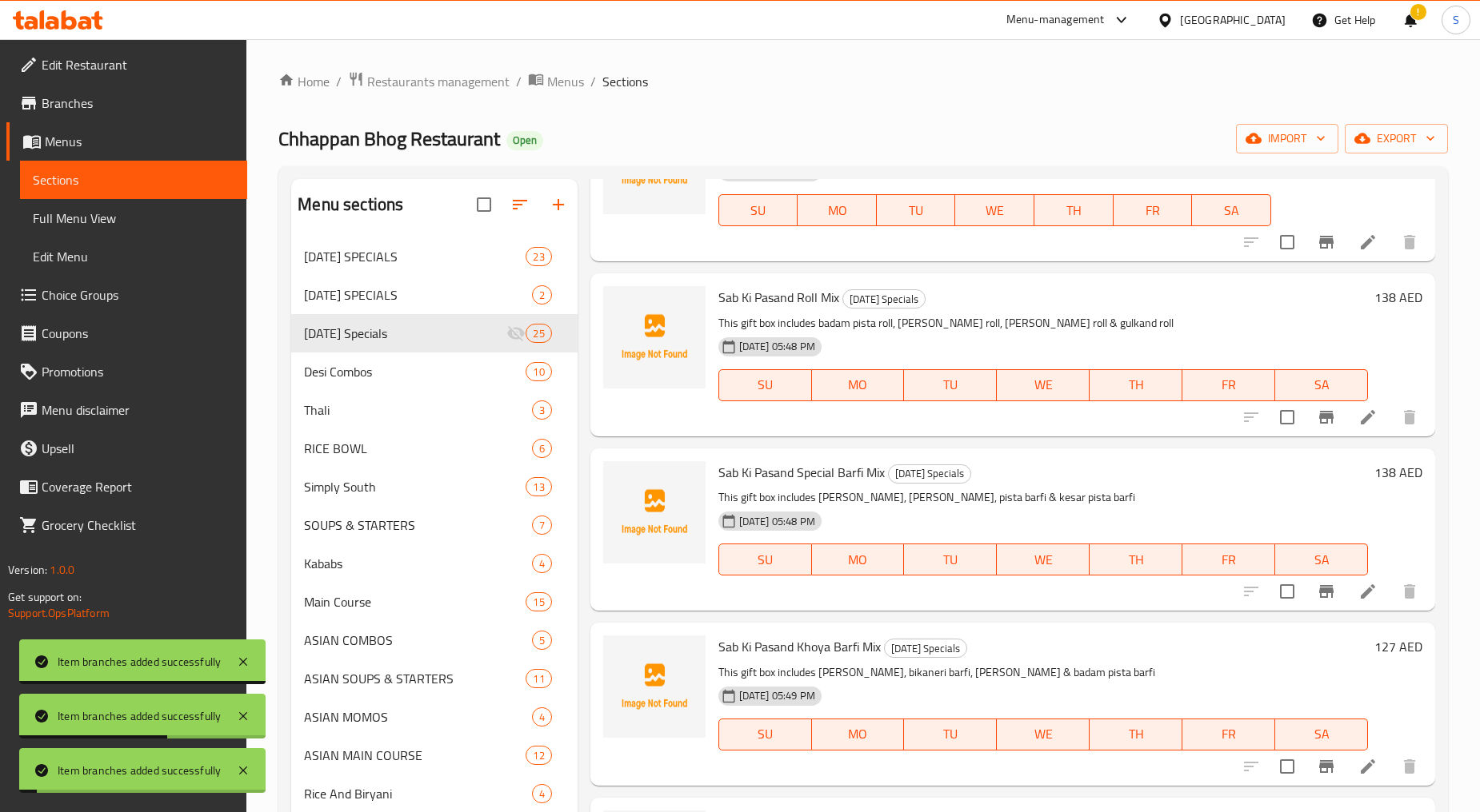
scroll to position [3019, 0]
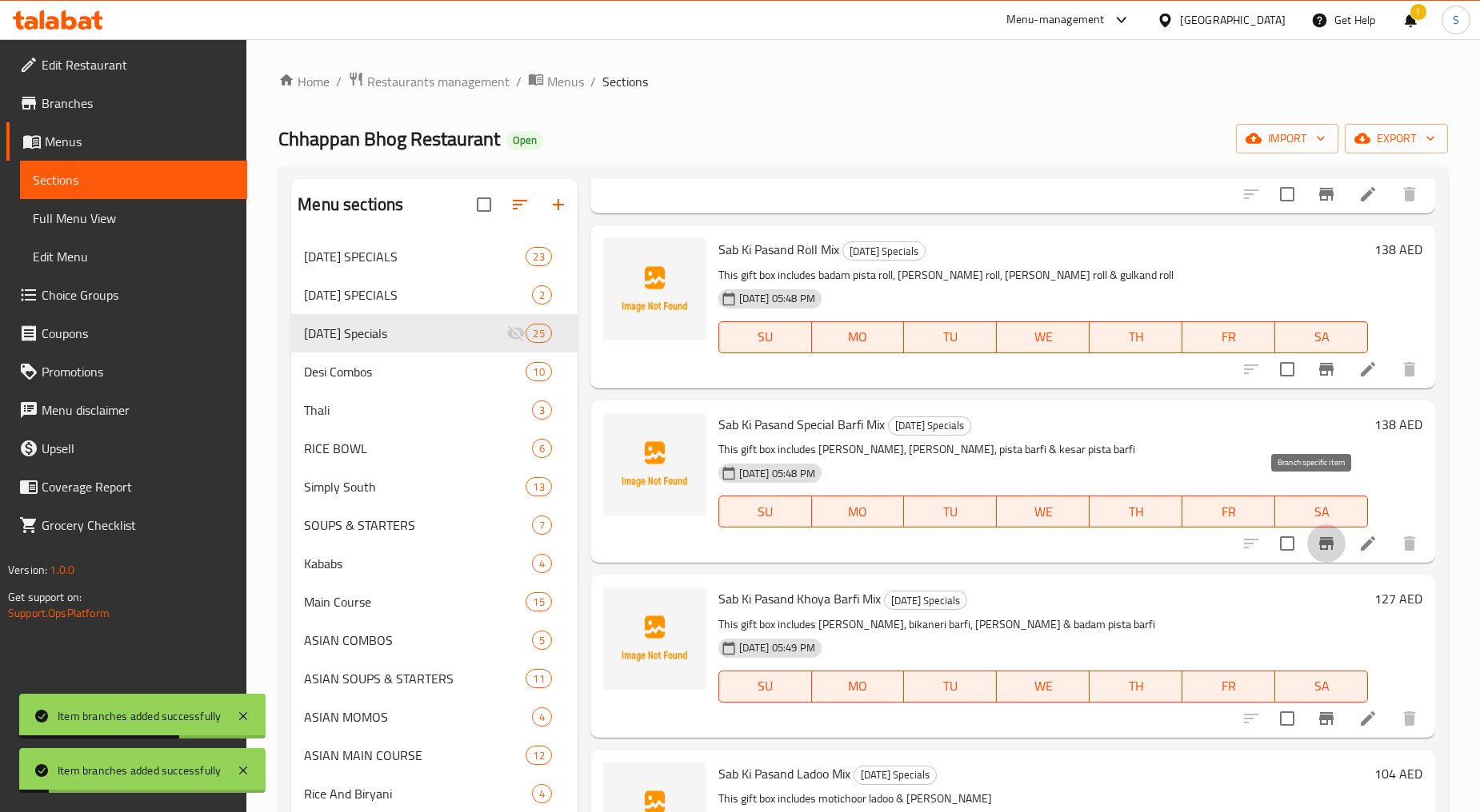
click at [1317, 525] on button "Branch-specific-item" at bounding box center [1325, 544] width 38 height 38
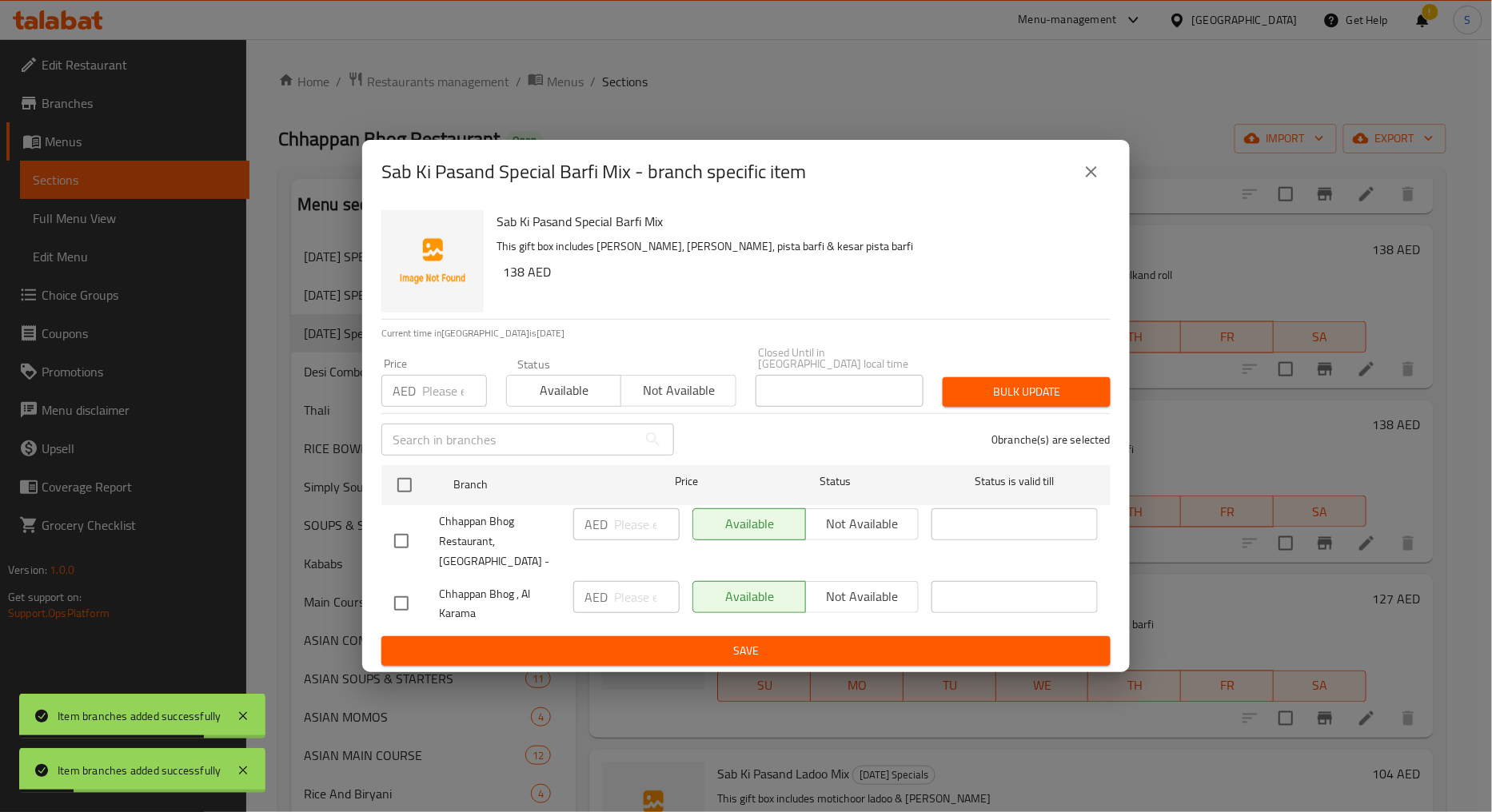
click at [405, 539] on input "checkbox" at bounding box center [401, 541] width 33 height 33
checkbox input "true"
click at [684, 402] on span "Not available" at bounding box center [678, 391] width 102 height 23
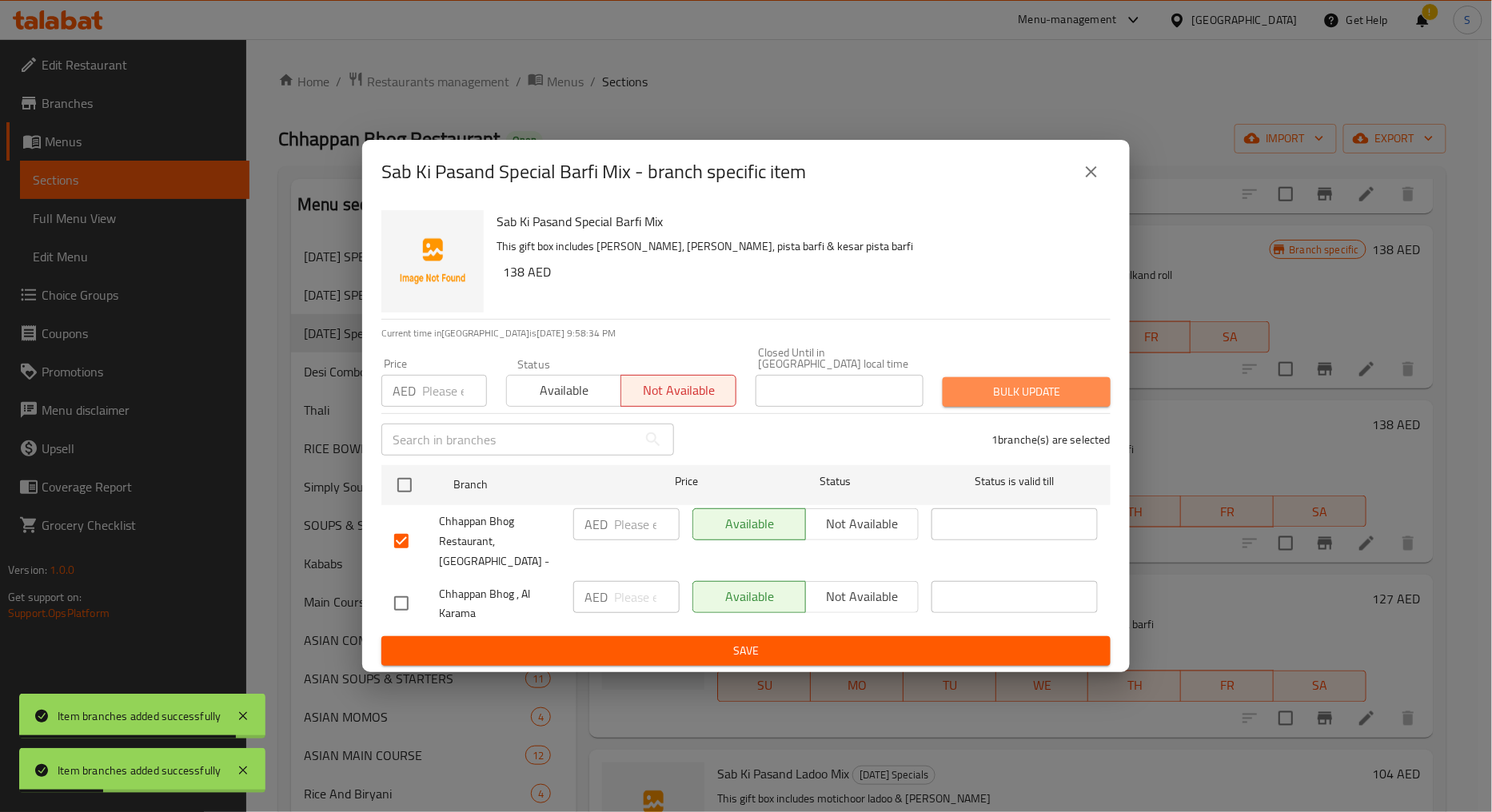
click at [954, 406] on button "Bulk update" at bounding box center [1026, 392] width 168 height 29
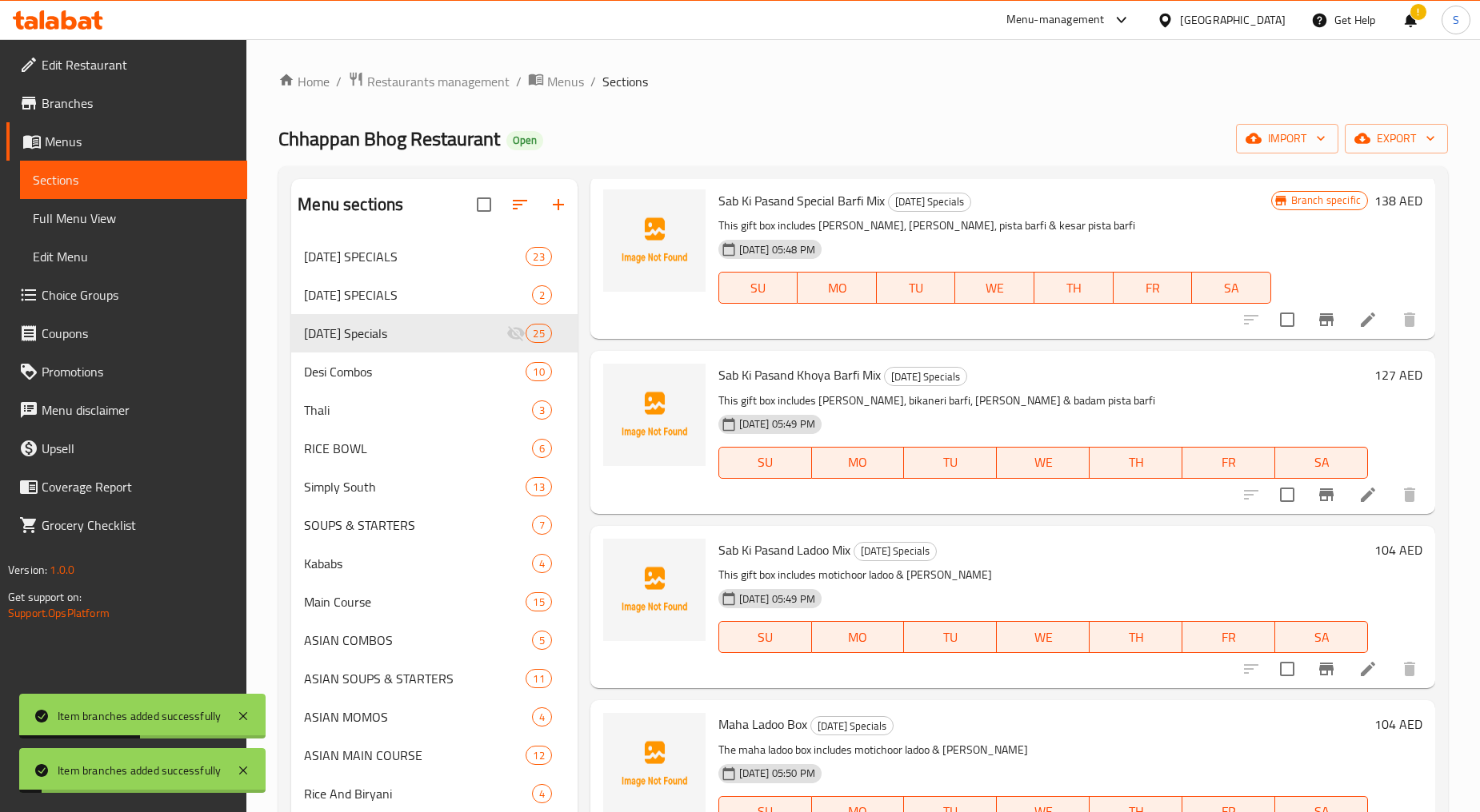
scroll to position [3254, 0]
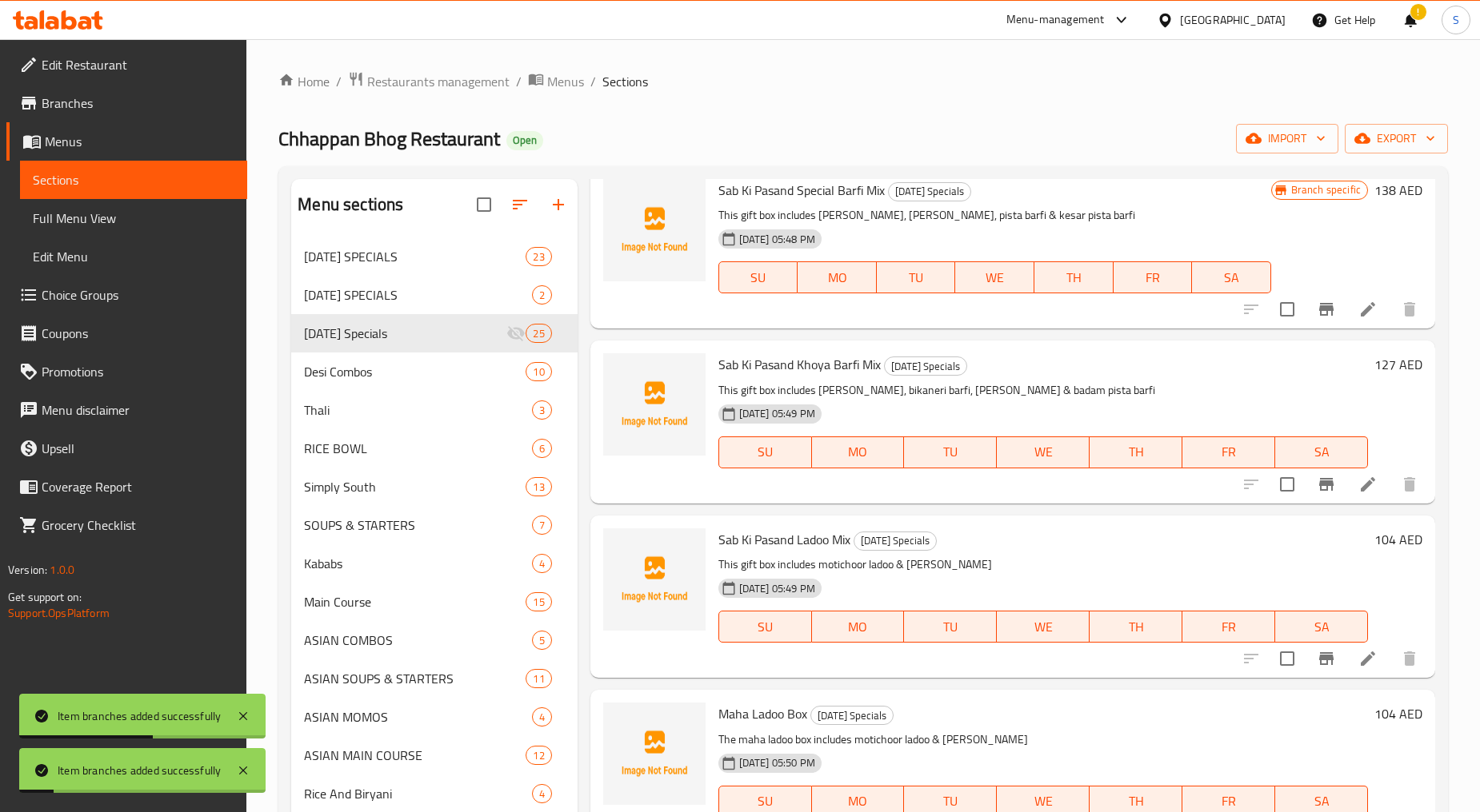
click at [1316, 475] on icon "Branch-specific-item" at bounding box center [1326, 485] width 20 height 20
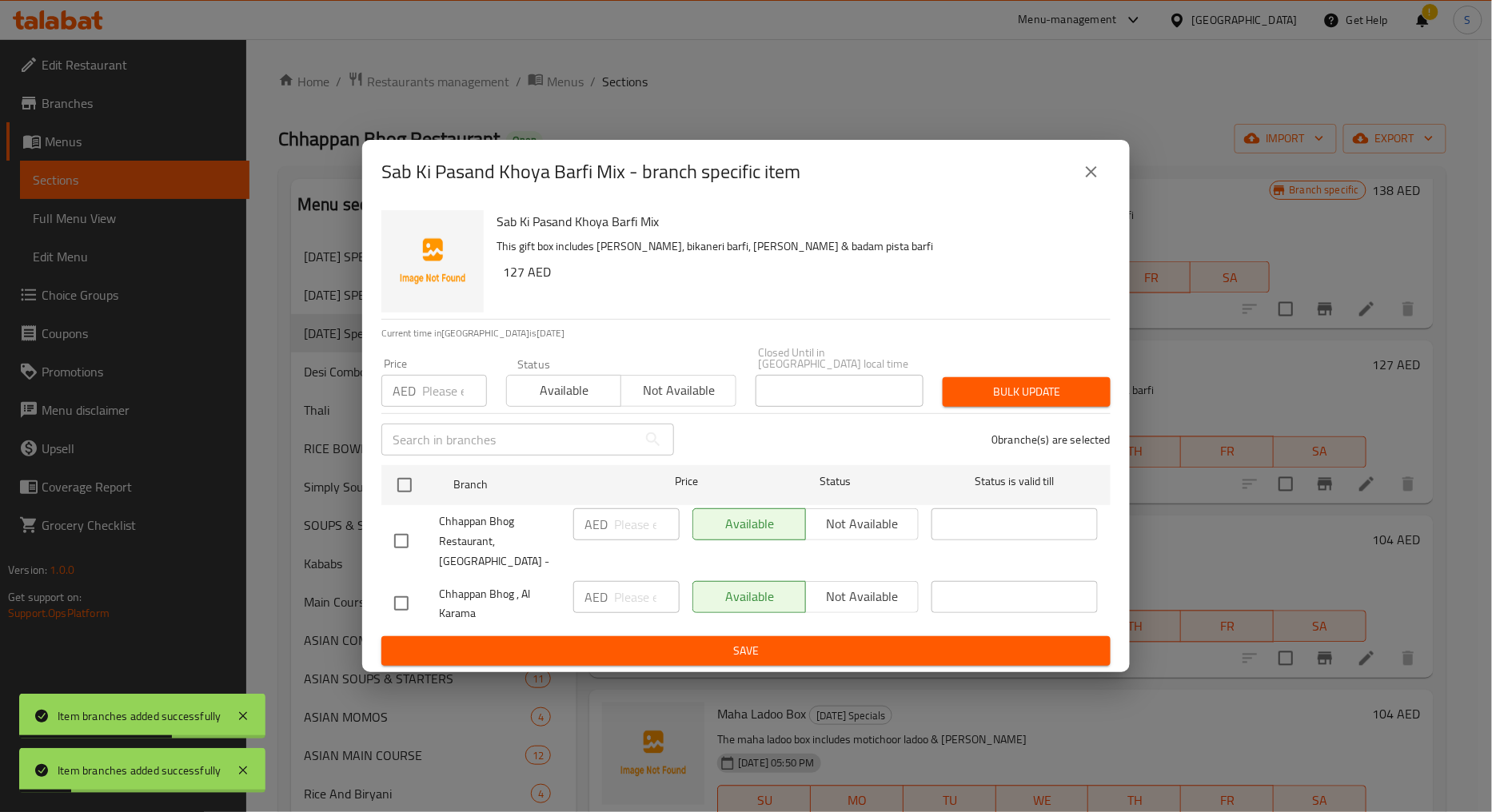
click at [412, 544] on input "checkbox" at bounding box center [401, 541] width 33 height 33
checkbox input "true"
click at [728, 402] on span "Not available" at bounding box center [678, 391] width 102 height 23
click at [1000, 407] on button "Bulk update" at bounding box center [1026, 392] width 168 height 29
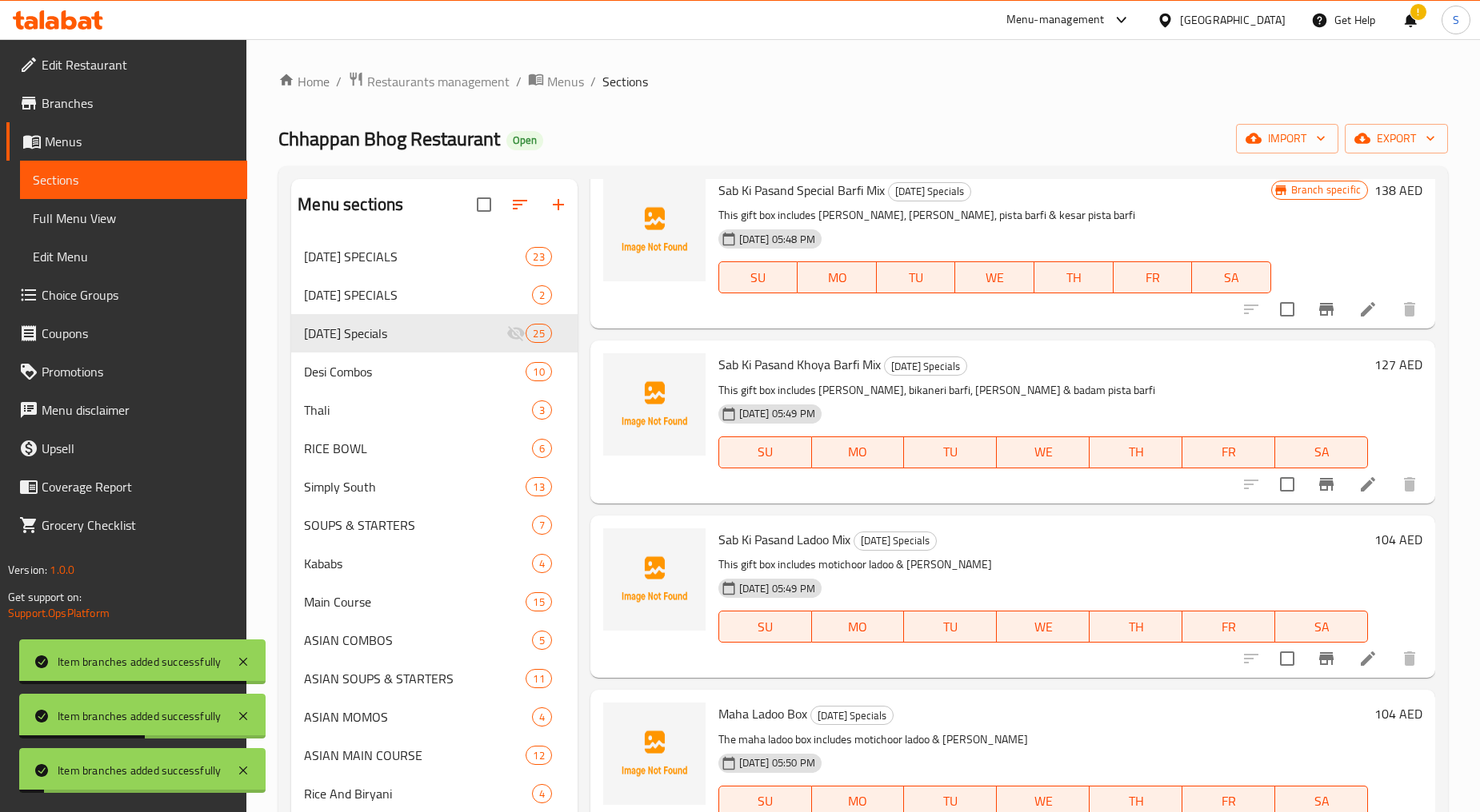
click at [1307, 640] on button "Branch-specific-item" at bounding box center [1325, 658] width 38 height 38
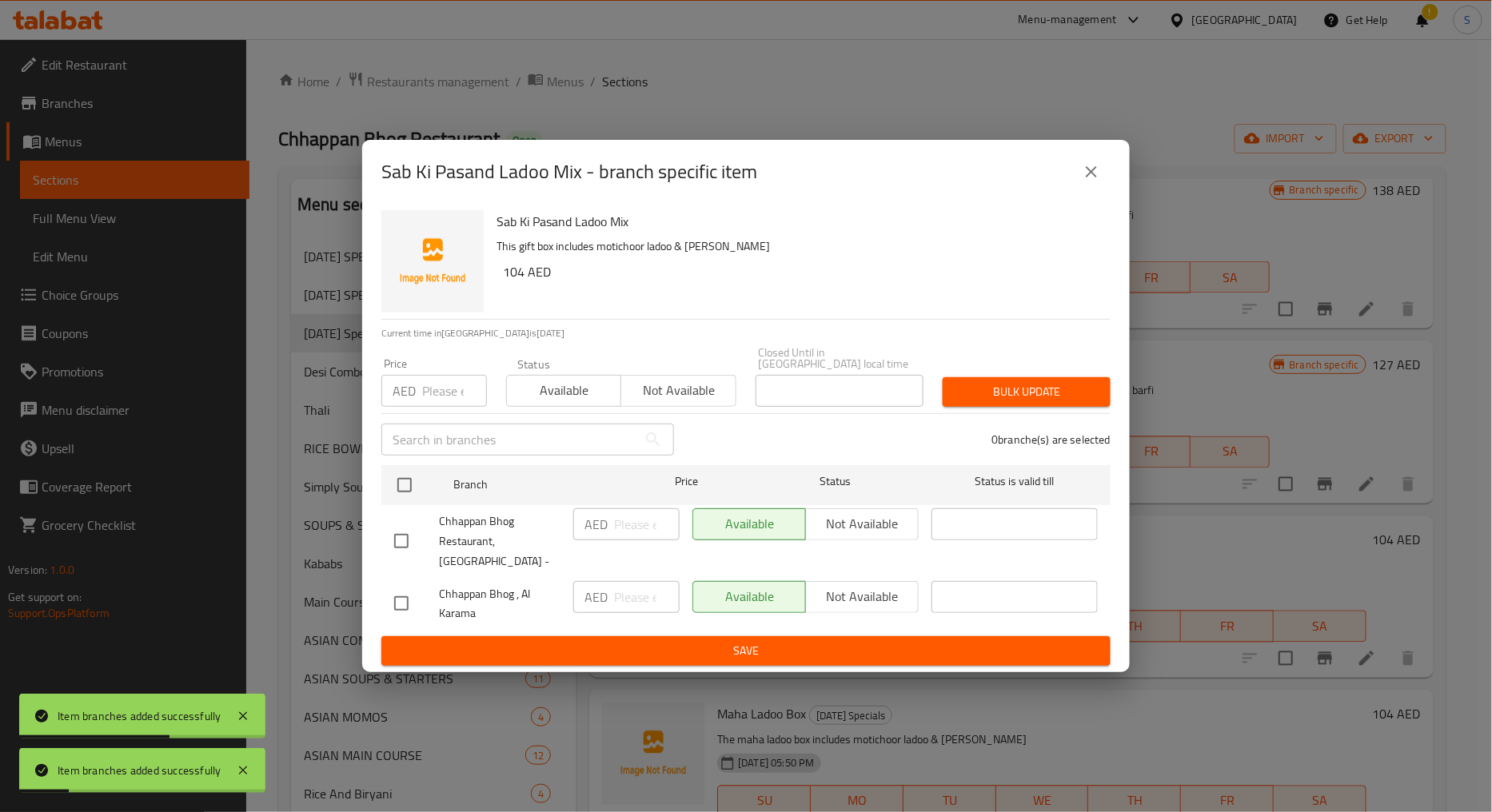
click at [410, 535] on input "checkbox" at bounding box center [401, 541] width 33 height 33
checkbox input "true"
click at [661, 396] on span "Not available" at bounding box center [678, 391] width 102 height 23
click at [974, 401] on span "Bulk update" at bounding box center [1026, 392] width 142 height 20
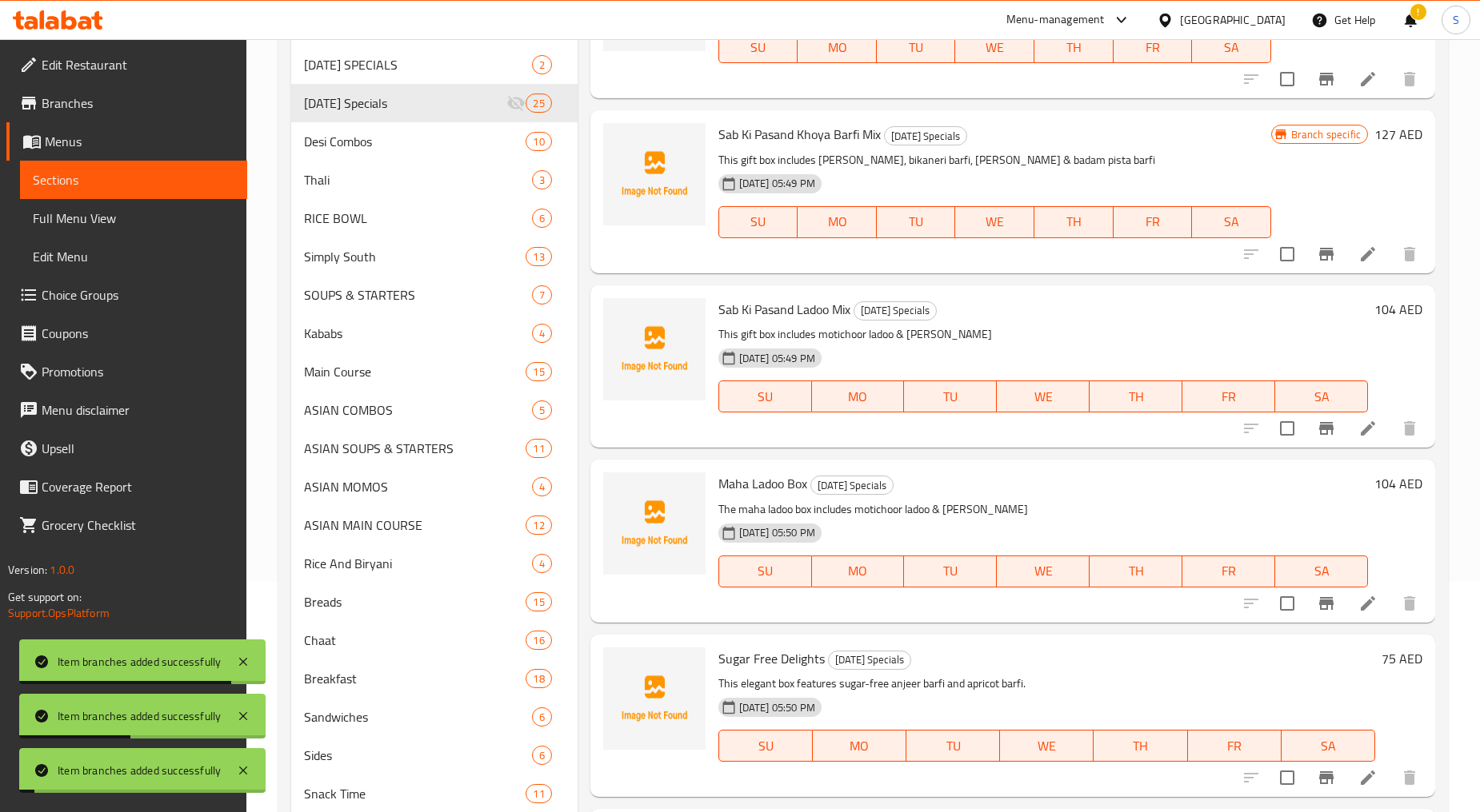
scroll to position [266, 0]
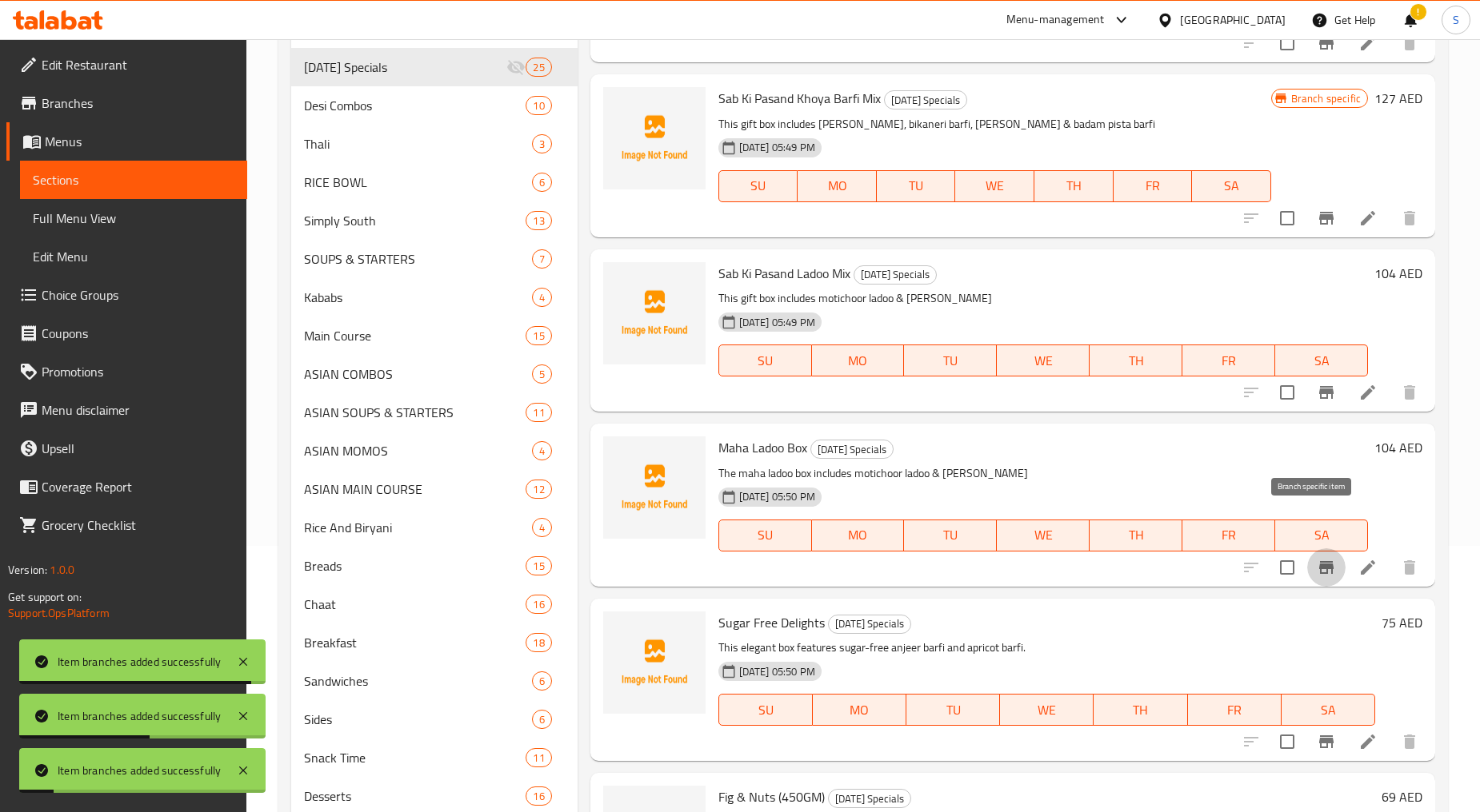
click at [1330, 548] on button "Branch-specific-item" at bounding box center [1325, 567] width 38 height 38
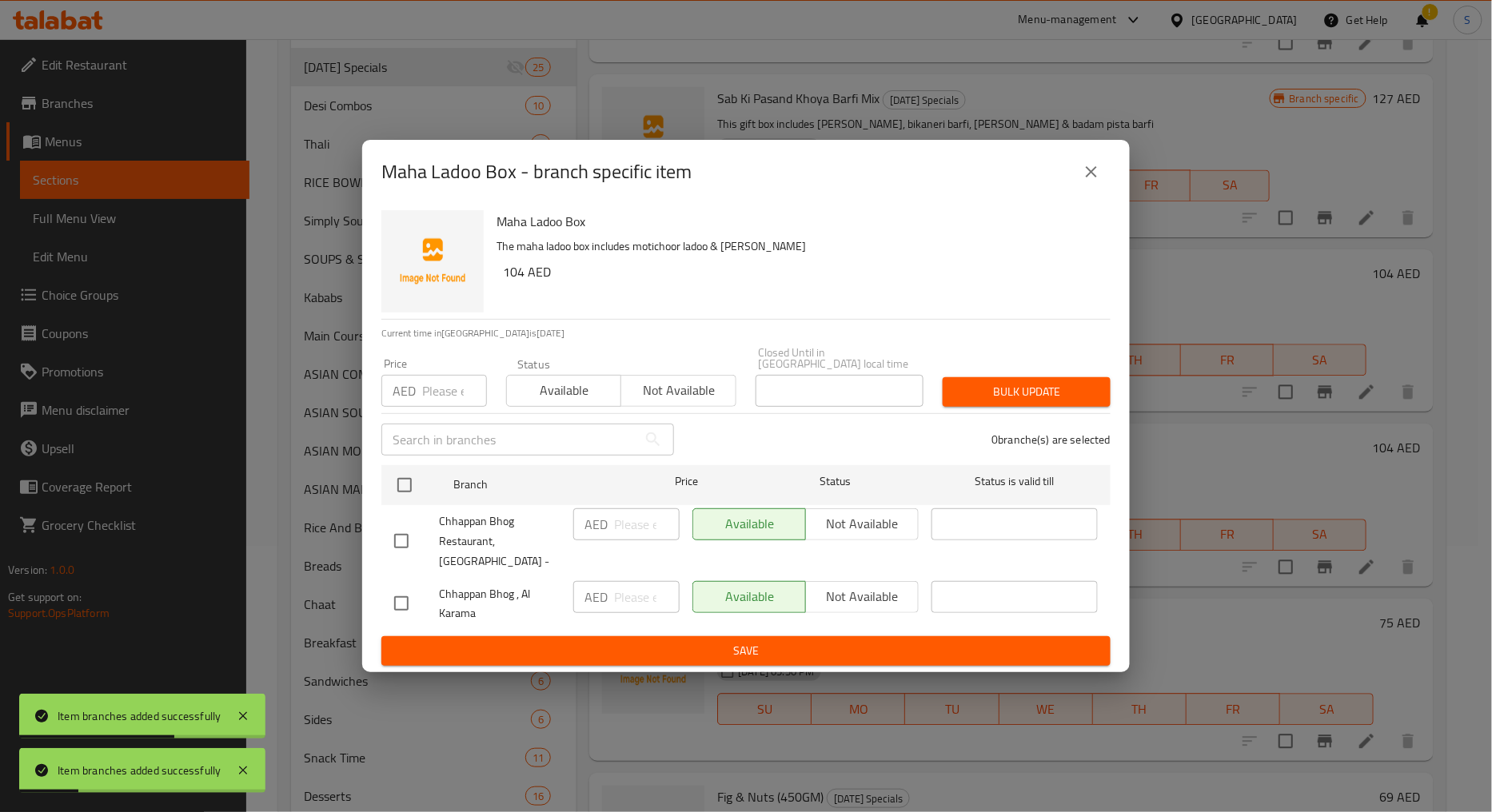
click at [416, 545] on input "checkbox" at bounding box center [401, 541] width 33 height 33
checkbox input "true"
click at [690, 402] on span "Not available" at bounding box center [678, 391] width 102 height 23
click at [1096, 402] on span "Bulk update" at bounding box center [1026, 392] width 142 height 20
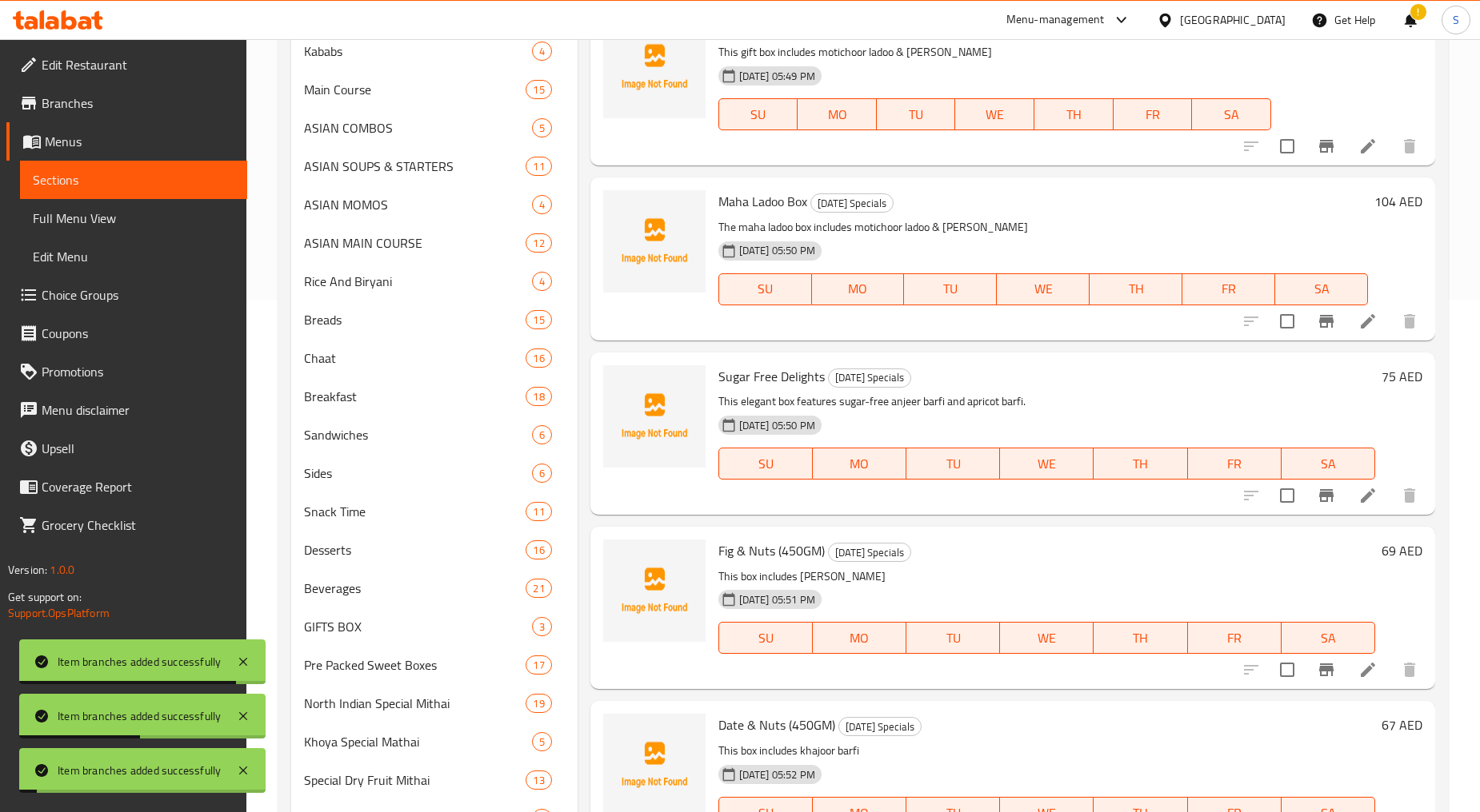
scroll to position [532, 0]
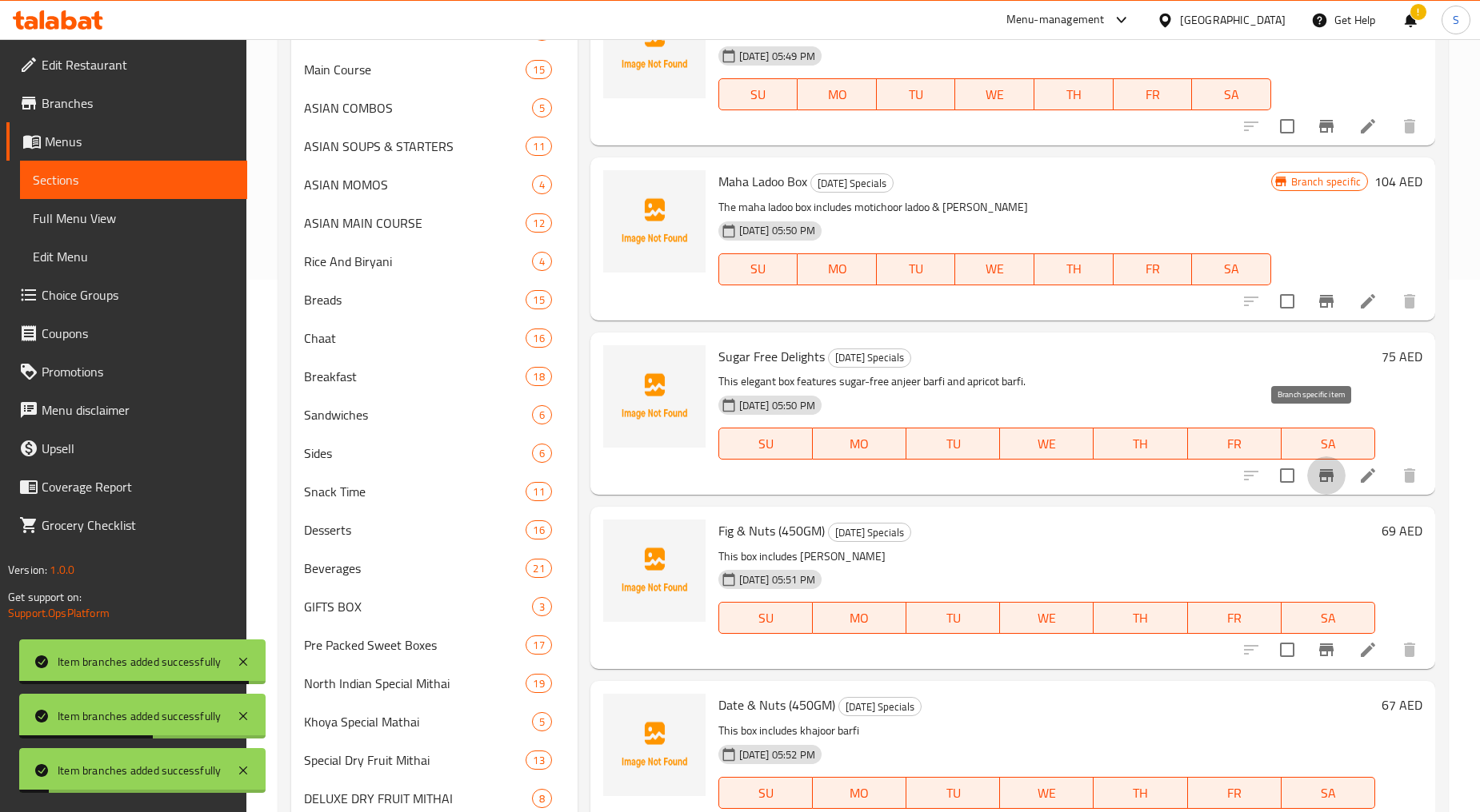
click at [1307, 456] on button "Branch-specific-item" at bounding box center [1325, 475] width 38 height 38
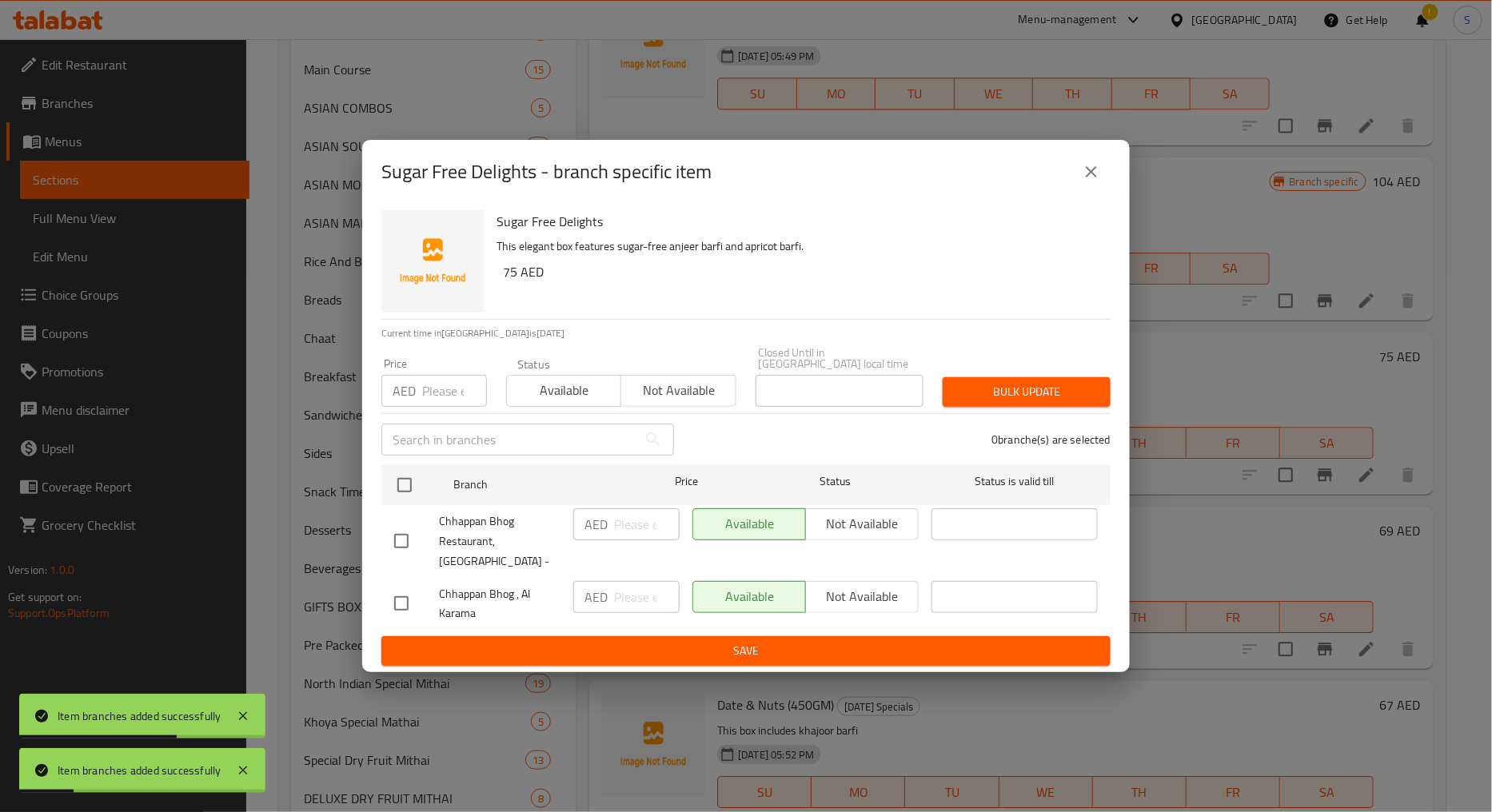
click at [409, 550] on input "checkbox" at bounding box center [401, 541] width 33 height 33
checkbox input "true"
click at [684, 402] on span "Not available" at bounding box center [678, 391] width 102 height 23
click at [1025, 400] on span "Bulk update" at bounding box center [1026, 392] width 142 height 20
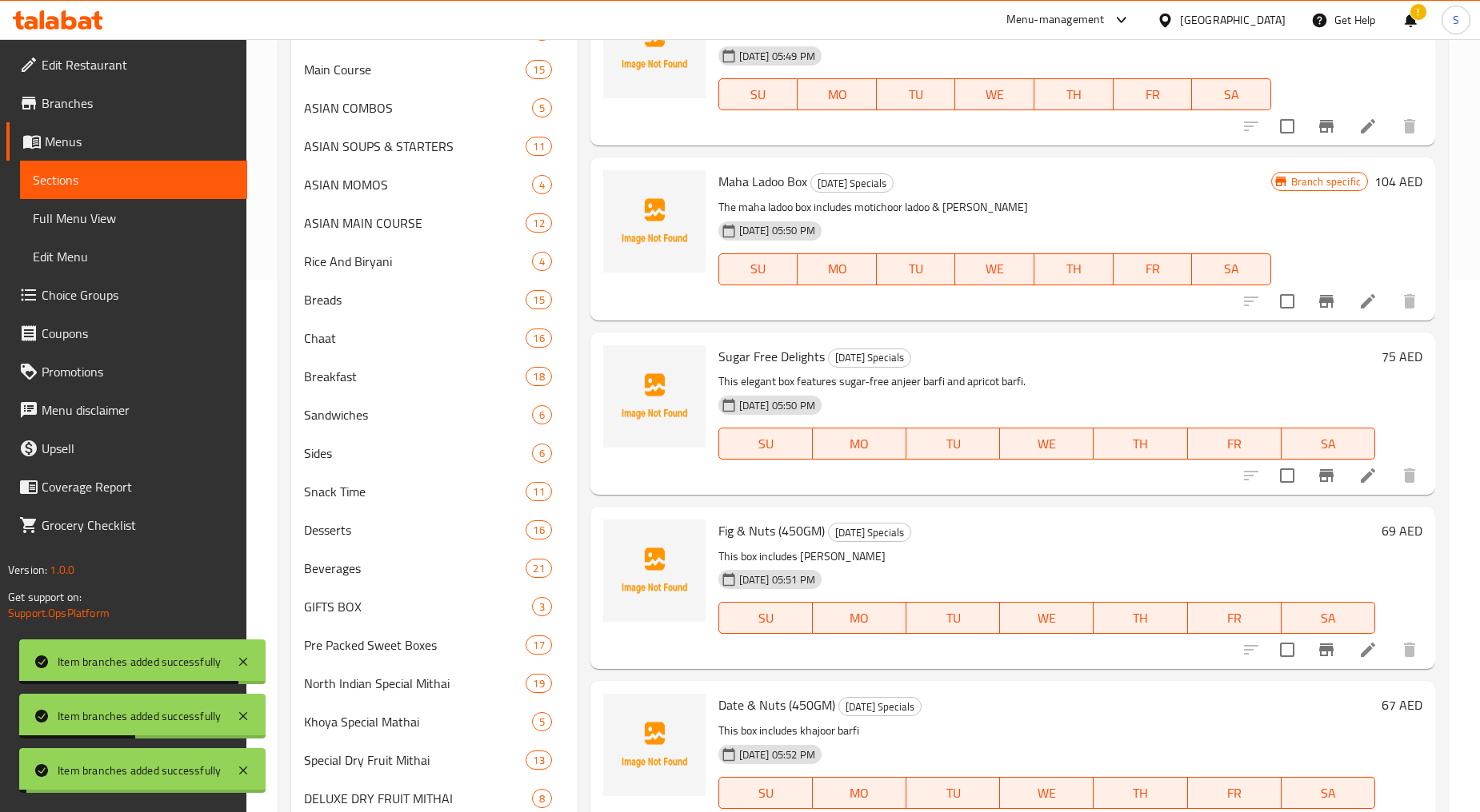
click at [1320, 644] on icon "Branch-specific-item" at bounding box center [1326, 650] width 15 height 13
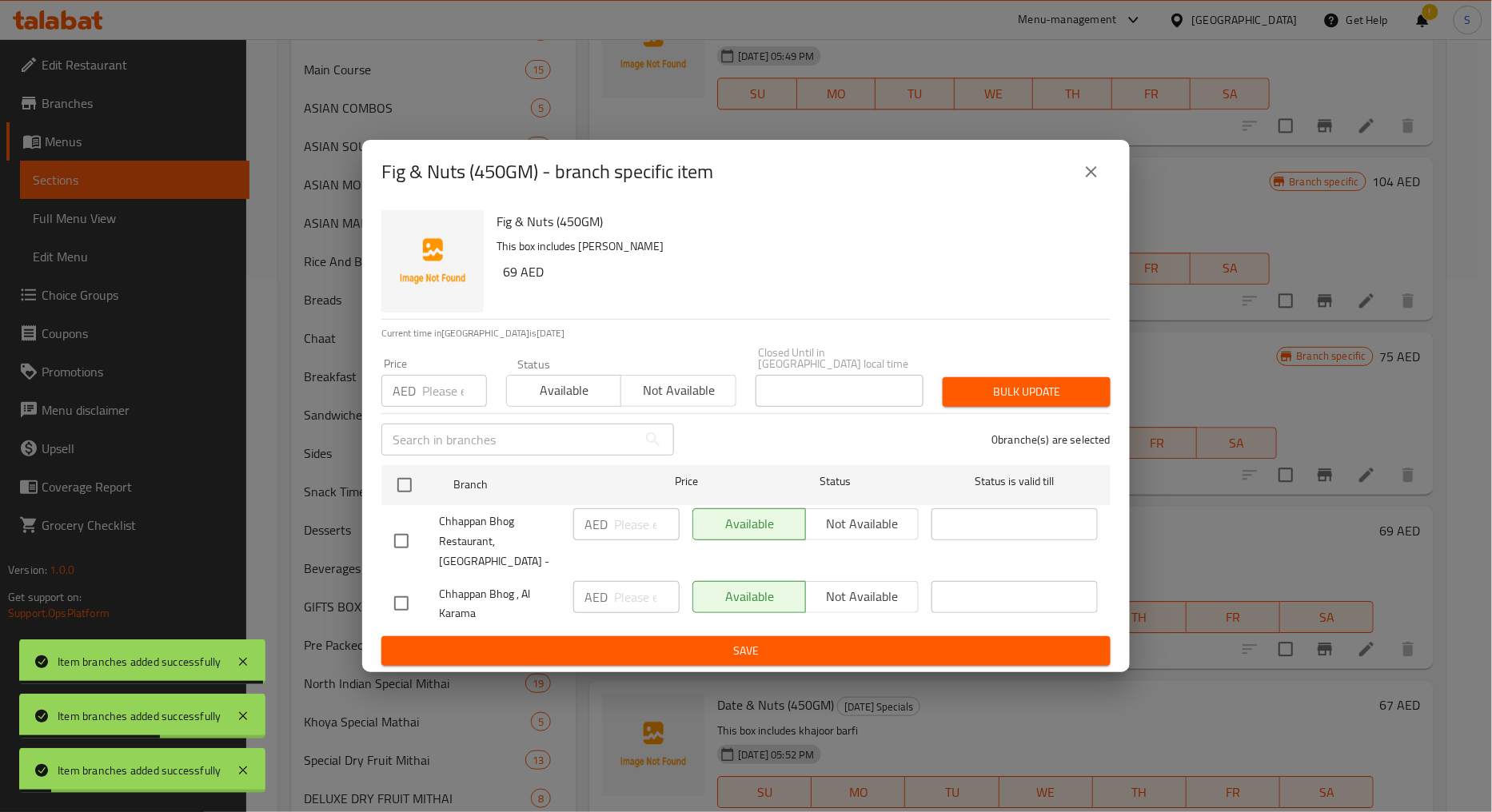
click at [409, 534] on input "checkbox" at bounding box center [401, 541] width 33 height 33
checkbox input "true"
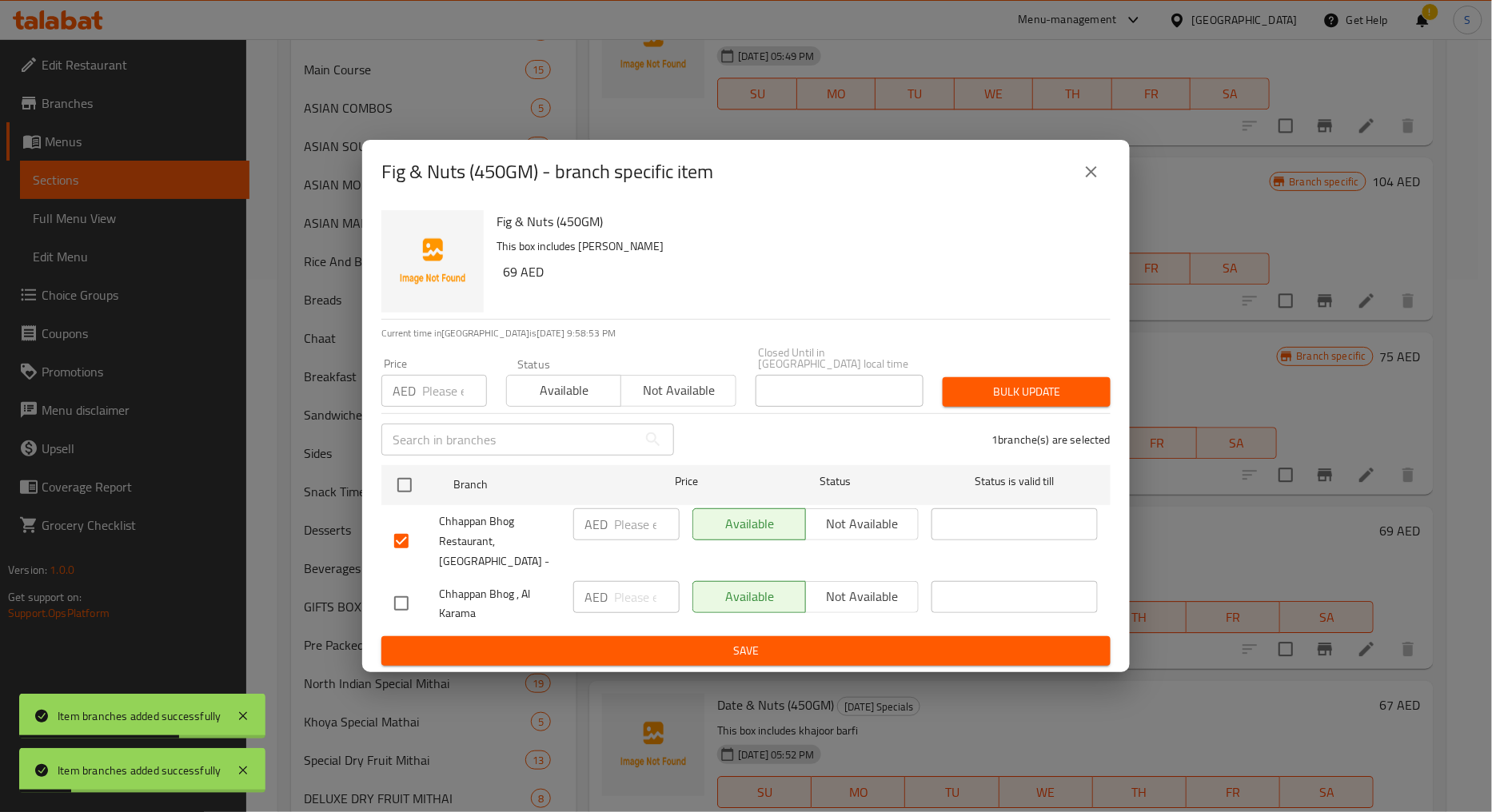
click at [692, 399] on span "Not available" at bounding box center [678, 391] width 102 height 23
click at [1054, 402] on span "Bulk update" at bounding box center [1026, 392] width 142 height 20
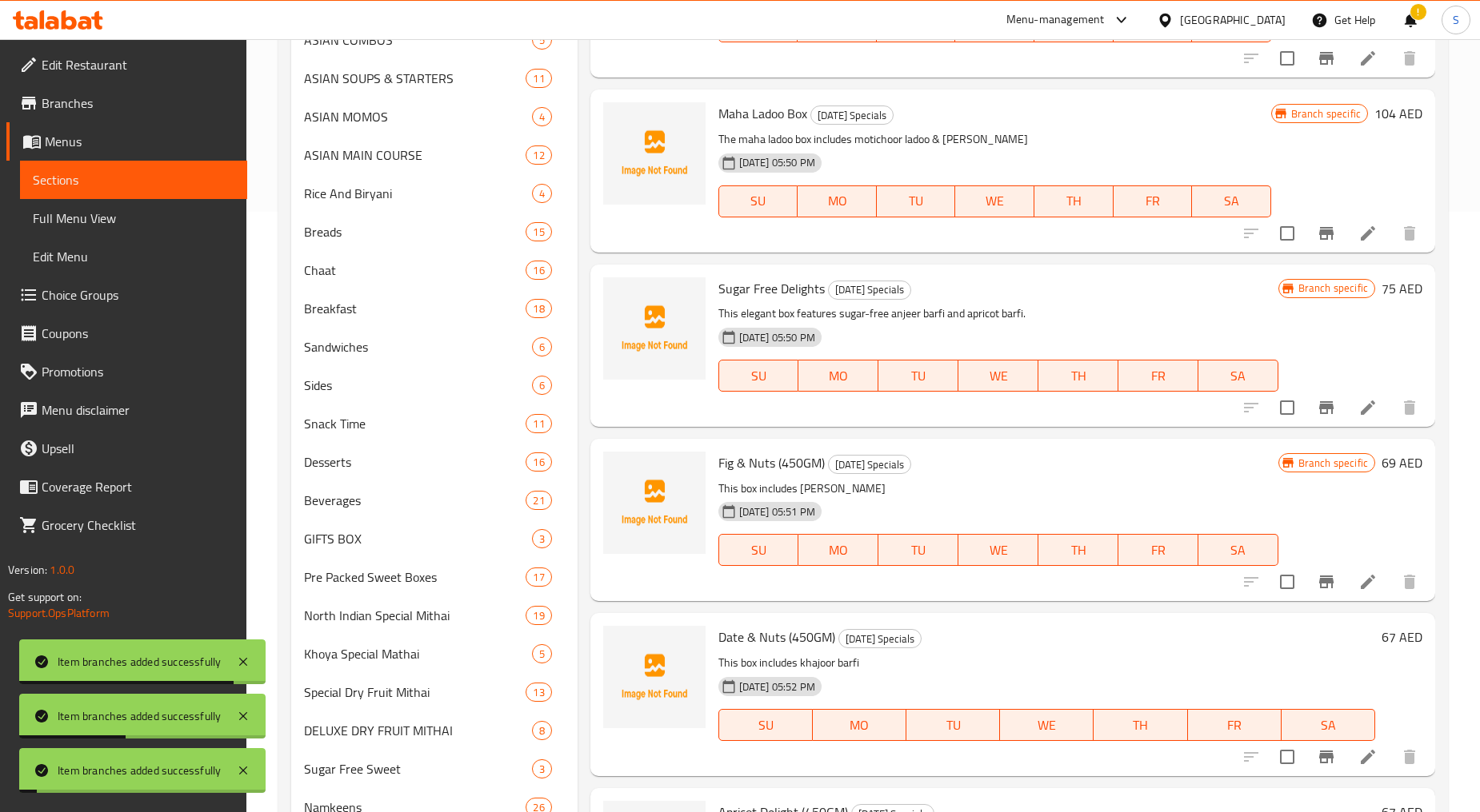
scroll to position [741, 0]
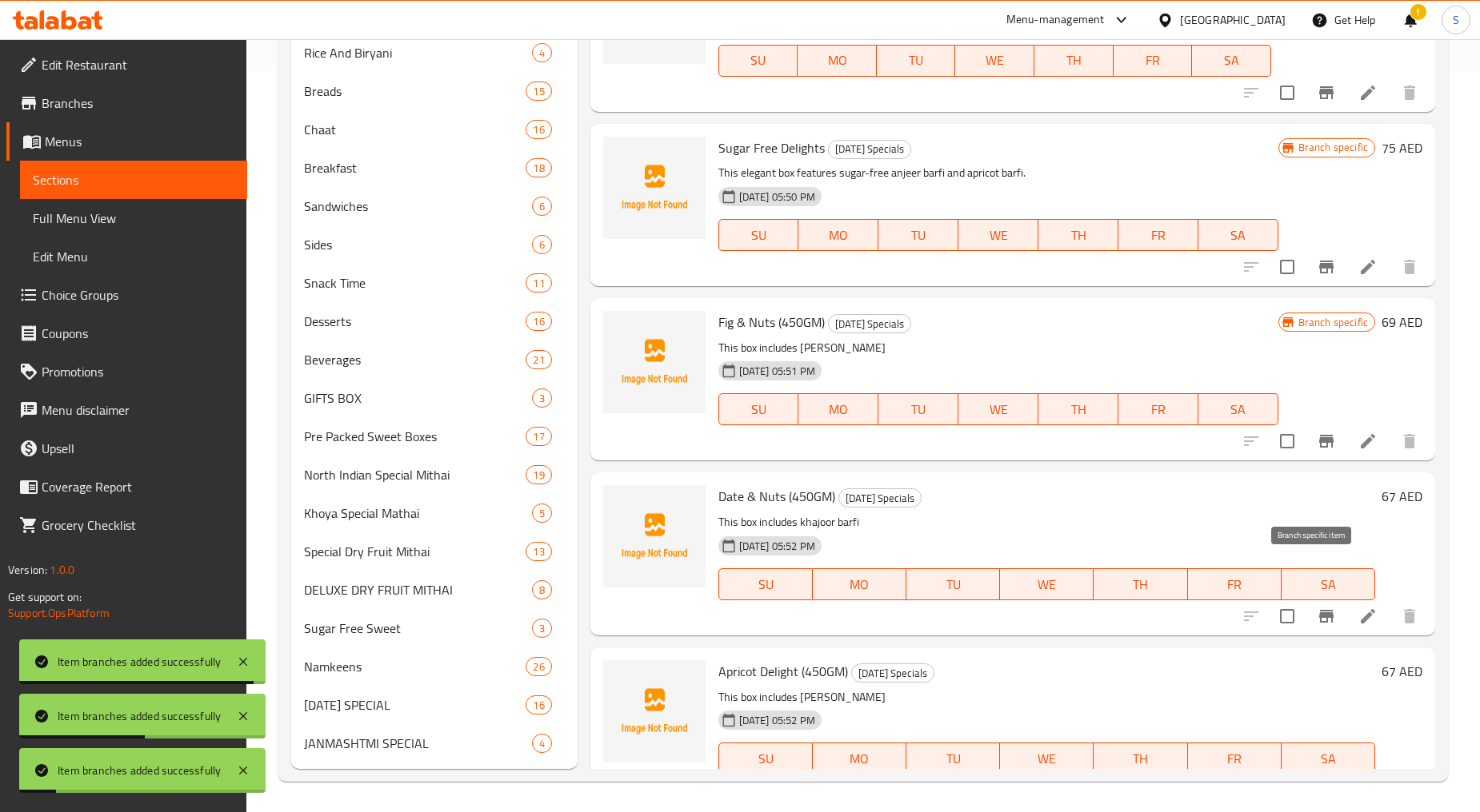
click at [1316, 607] on icon "Branch-specific-item" at bounding box center [1326, 617] width 20 height 20
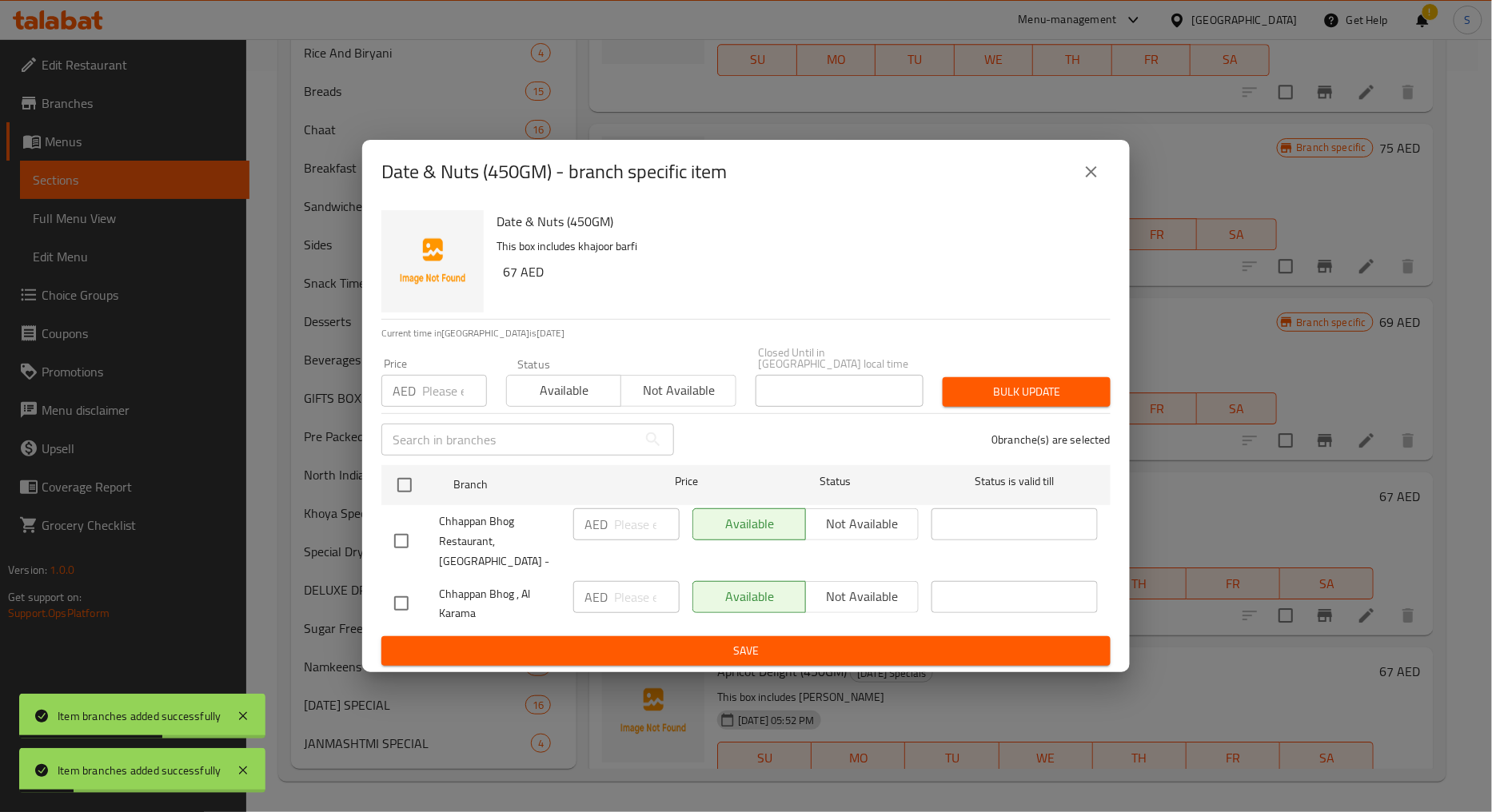
click at [413, 549] on input "checkbox" at bounding box center [401, 541] width 33 height 33
checkbox input "true"
click at [628, 400] on span "Not available" at bounding box center [678, 391] width 102 height 23
click at [970, 400] on span "Bulk update" at bounding box center [1026, 392] width 142 height 20
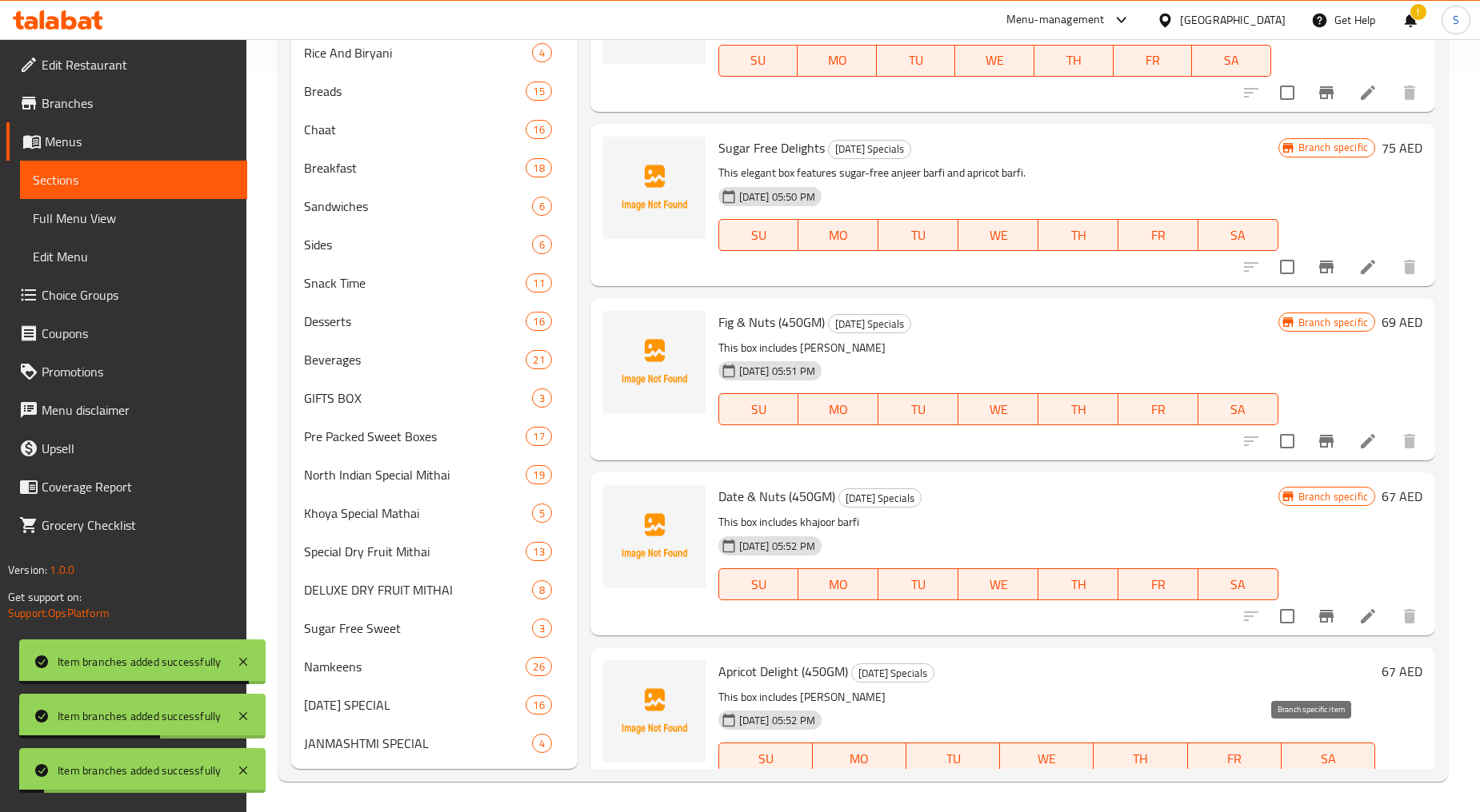
click at [1319, 784] on icon "Branch-specific-item" at bounding box center [1326, 791] width 15 height 13
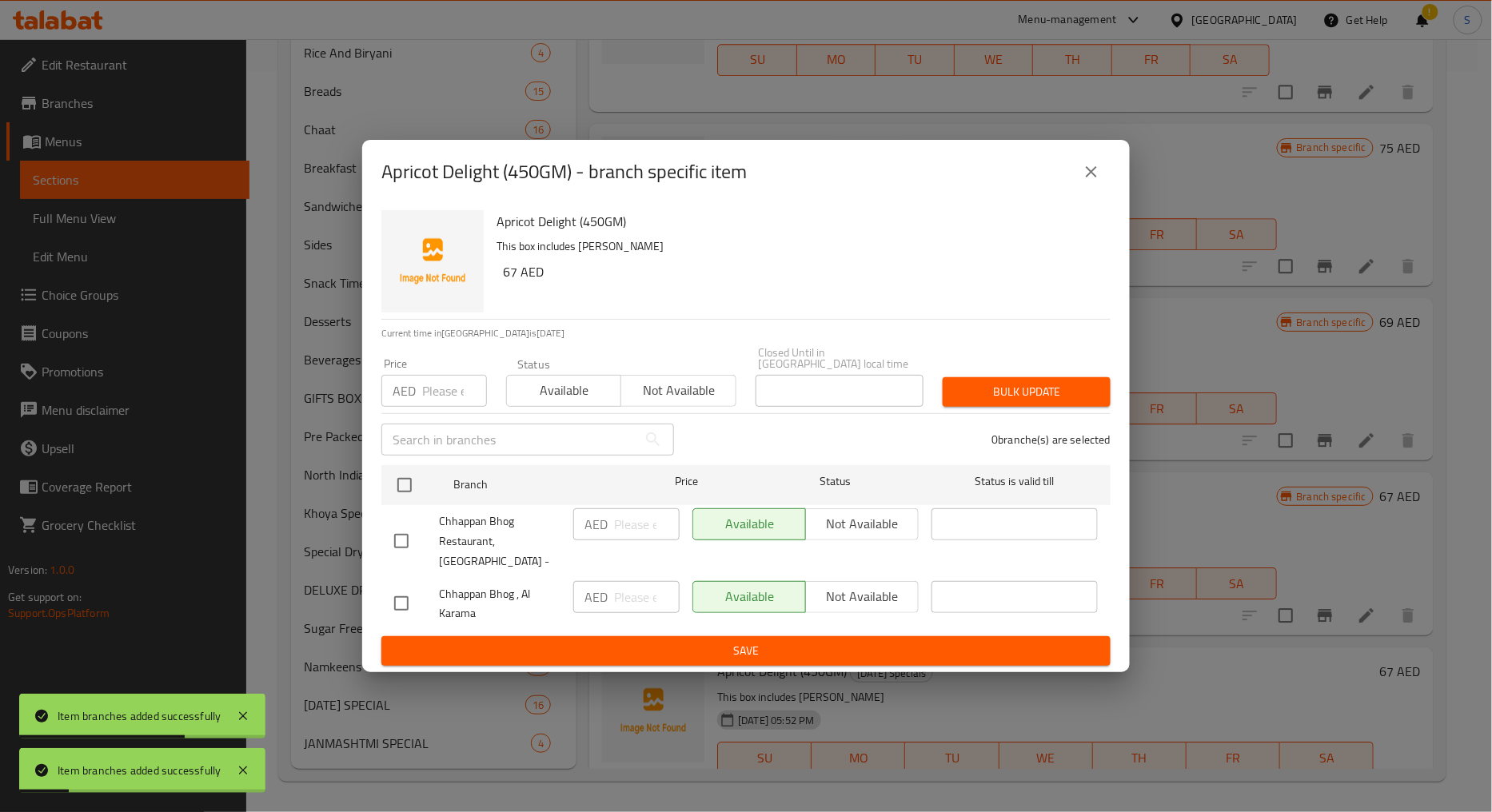
click at [396, 542] on input "checkbox" at bounding box center [401, 541] width 33 height 33
checkbox input "true"
click at [708, 400] on span "Not available" at bounding box center [678, 391] width 102 height 23
click at [995, 421] on div "1 branche(s) are selected" at bounding box center [902, 439] width 436 height 58
click at [1002, 407] on button "Bulk update" at bounding box center [1026, 392] width 168 height 29
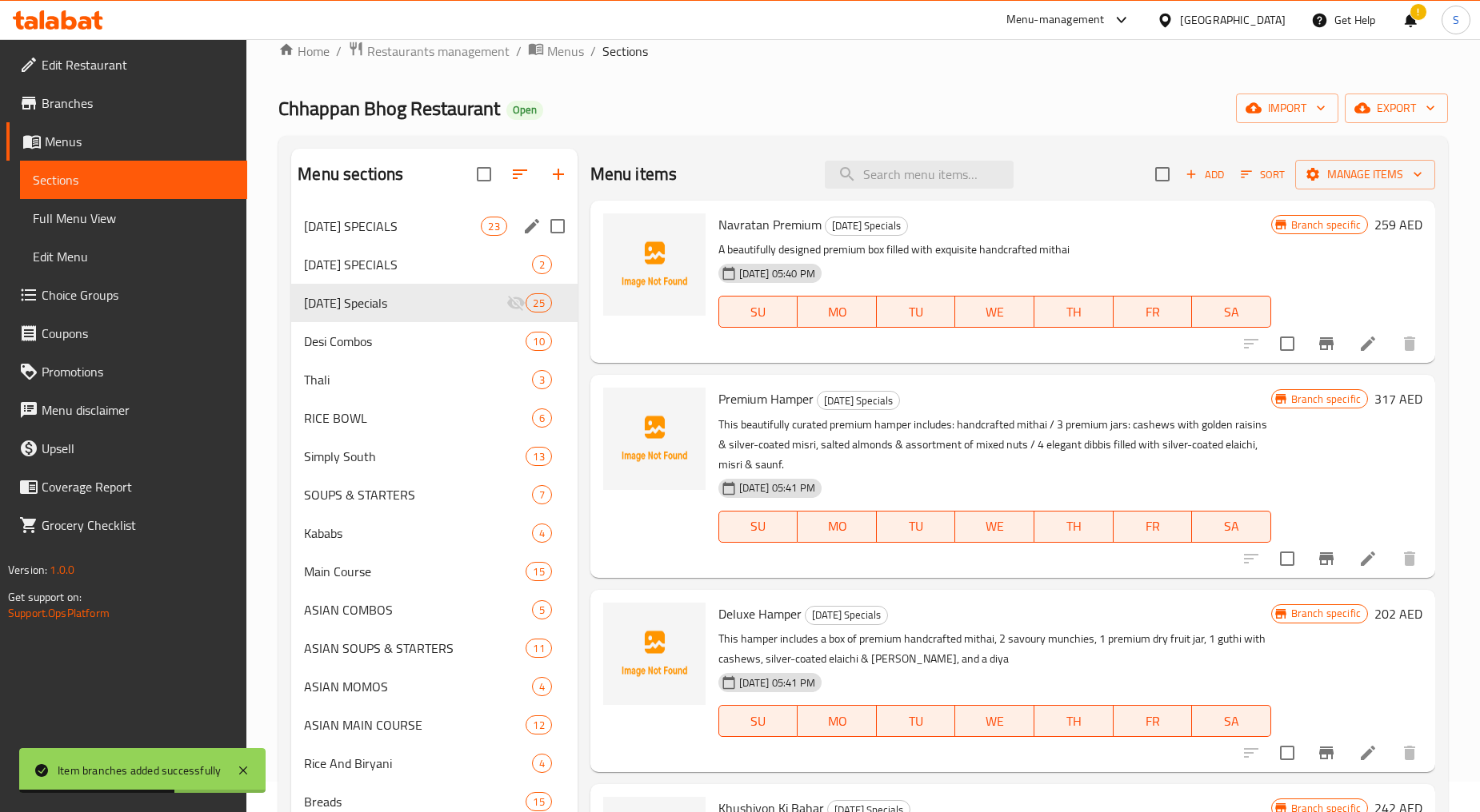
scroll to position [0, 0]
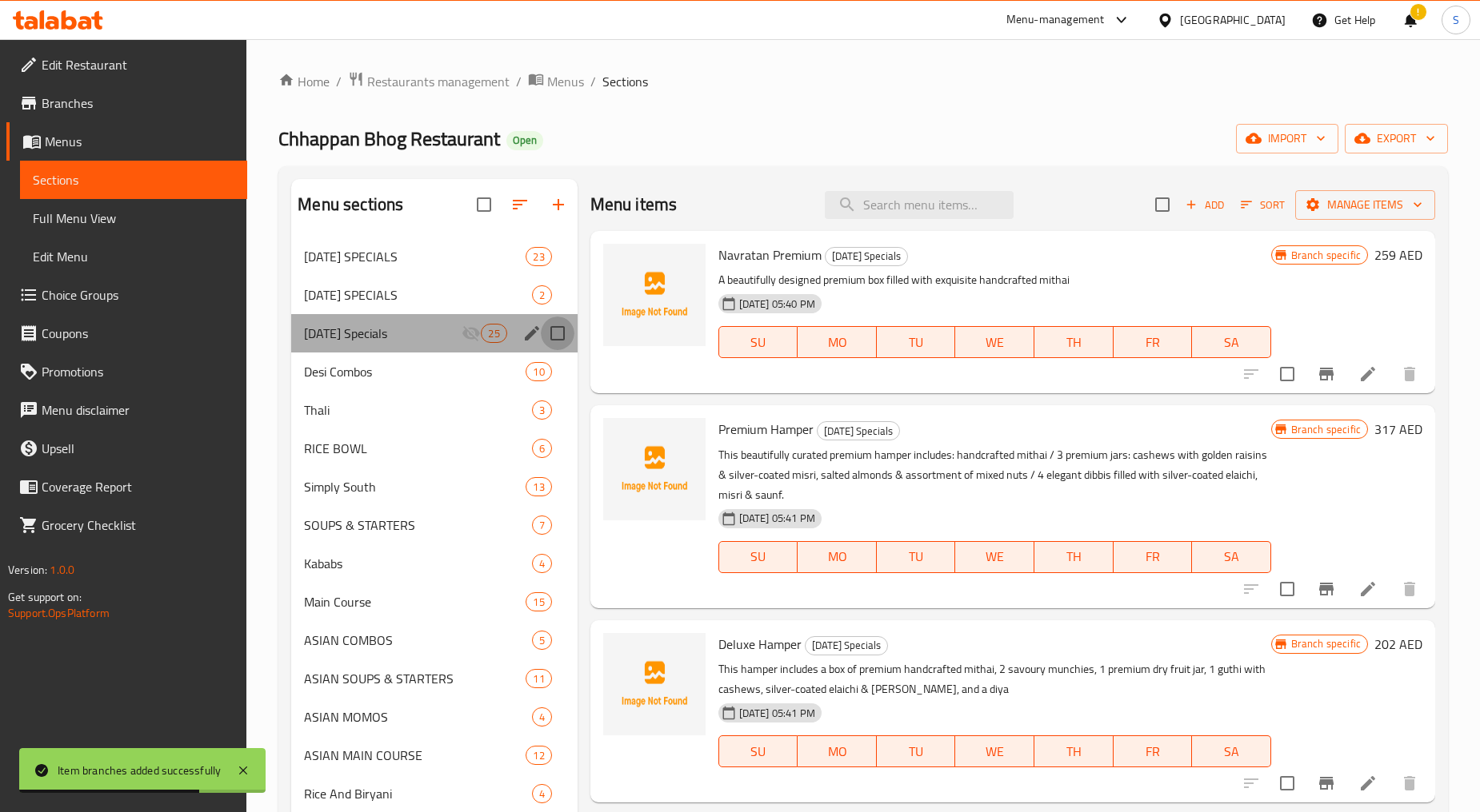
click at [556, 330] on input "Menu sections" at bounding box center [557, 333] width 33 height 33
checkbox input "true"
click at [476, 206] on icon "button" at bounding box center [482, 205] width 20 height 20
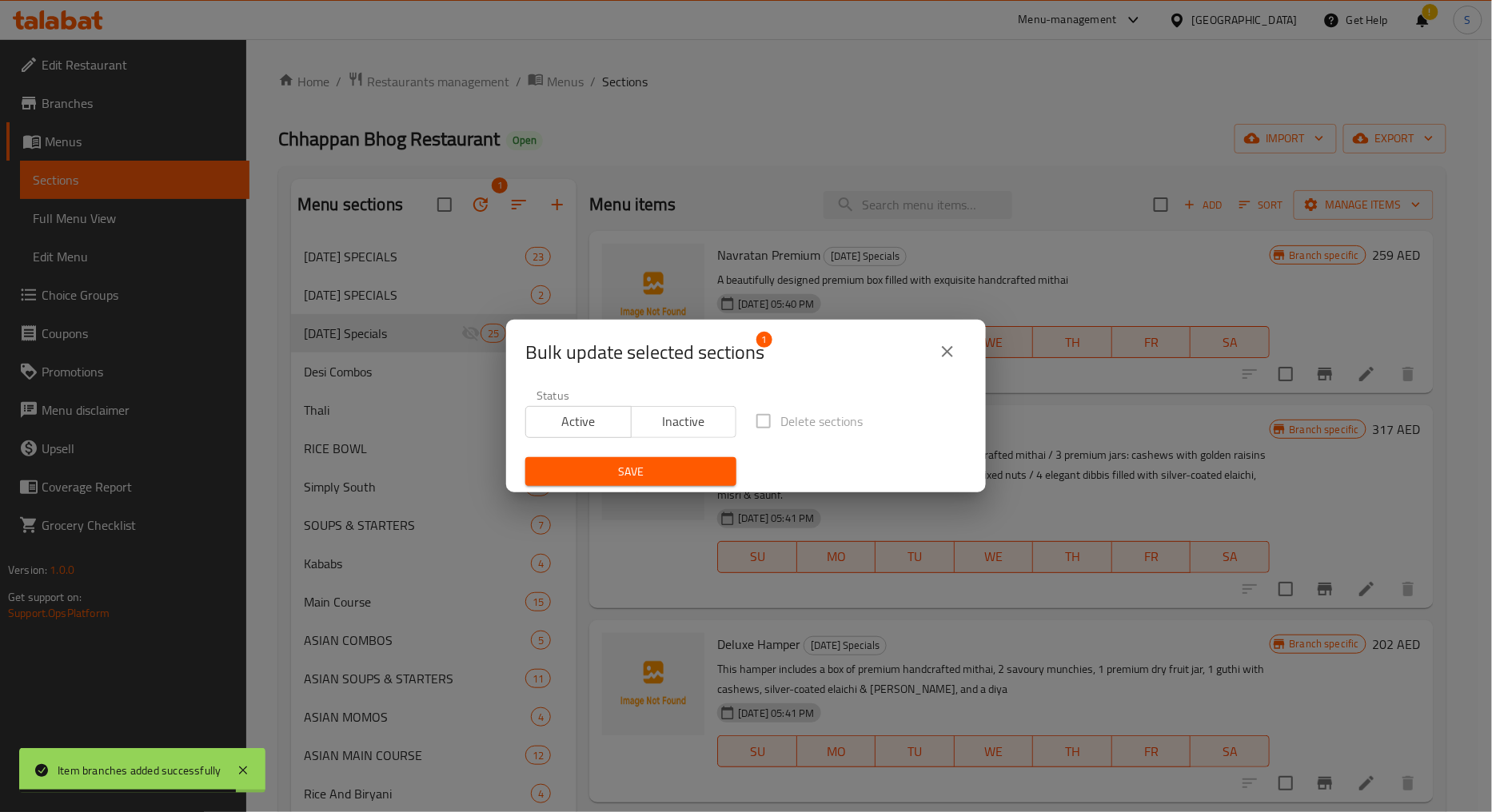
click at [589, 408] on button "Active" at bounding box center [579, 421] width 107 height 32
click at [619, 474] on span "Save" at bounding box center [631, 472] width 186 height 20
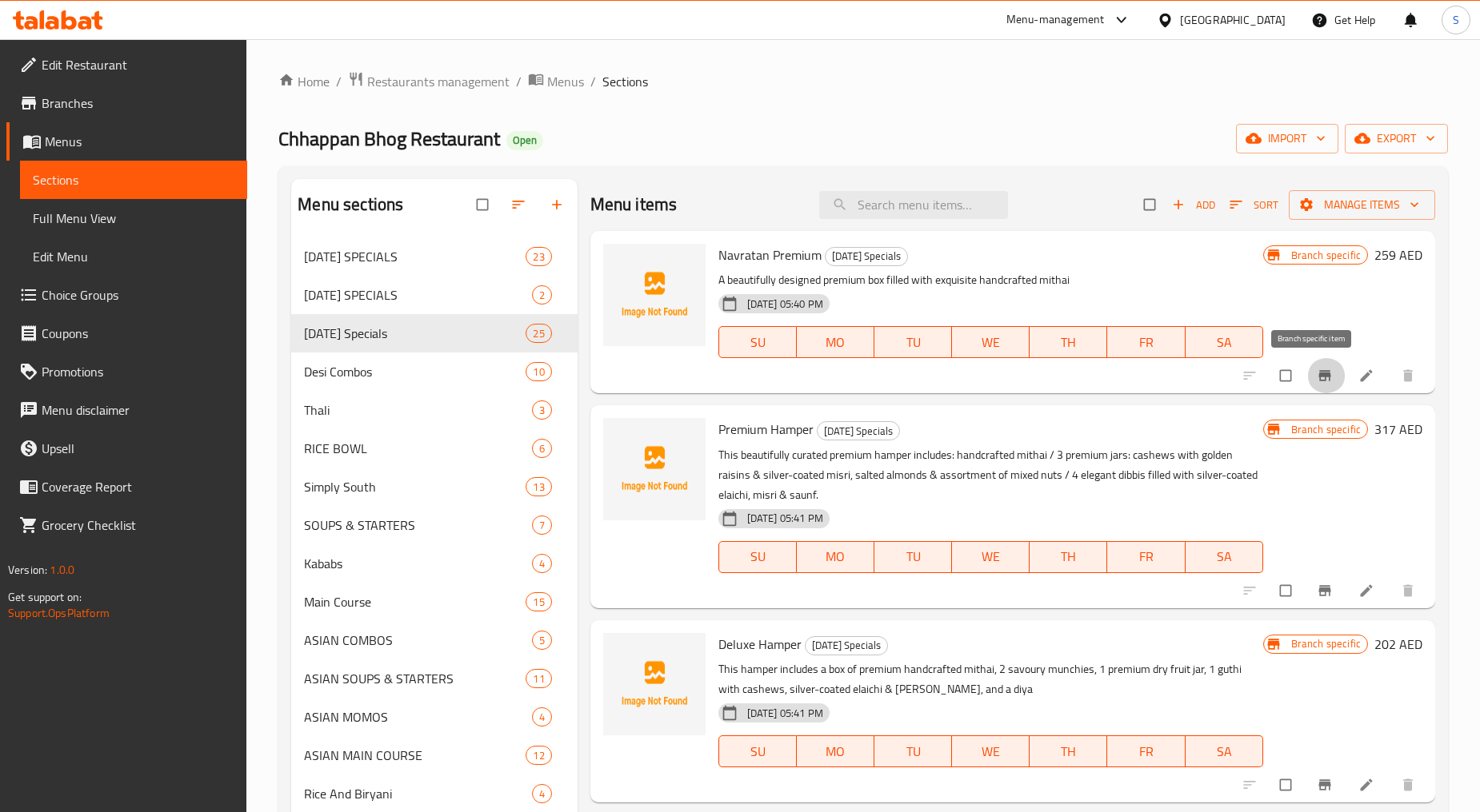
click at [1318, 374] on icon "Branch-specific-item" at bounding box center [1324, 376] width 12 height 11
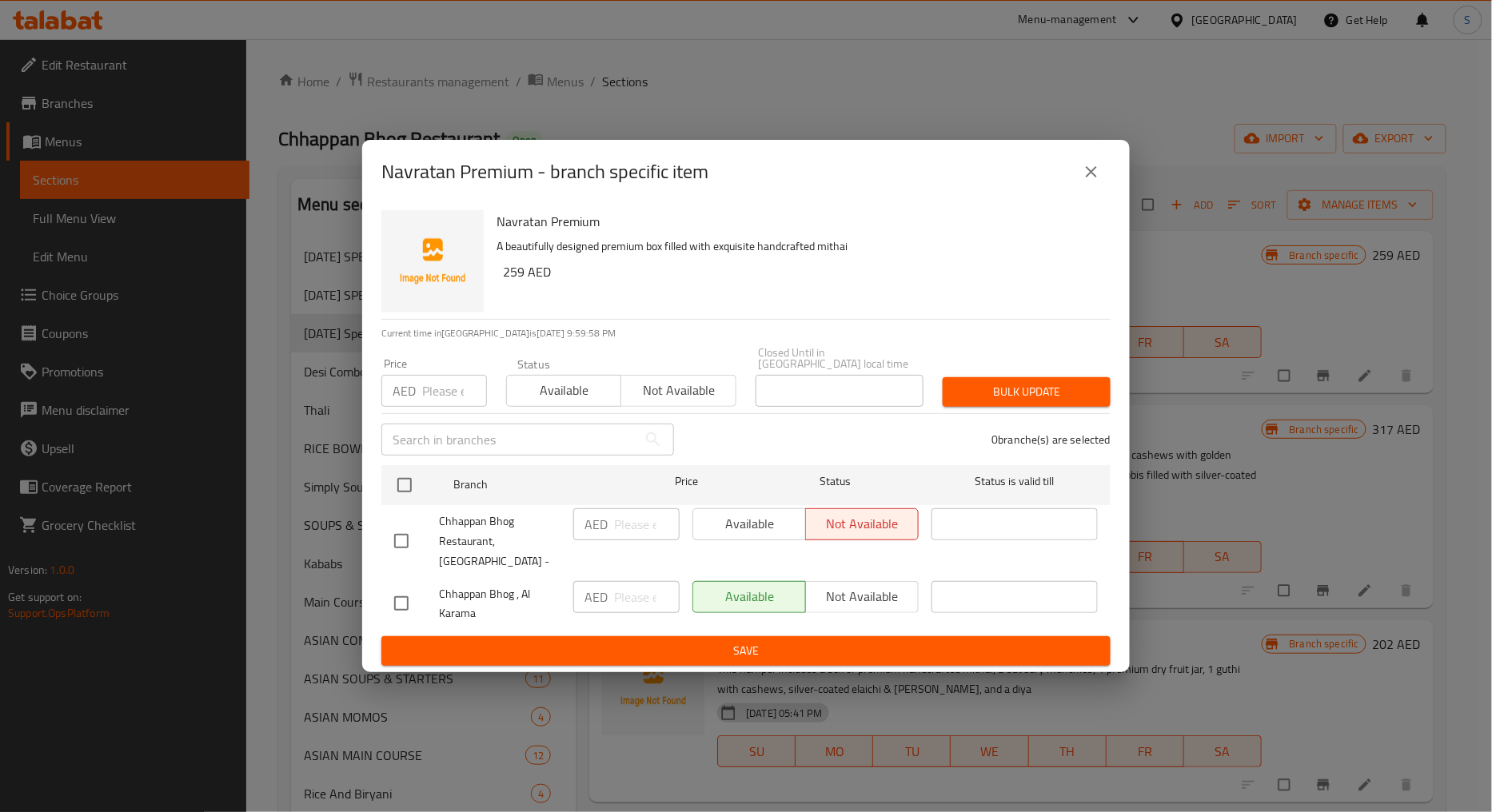
click at [1092, 181] on icon "close" at bounding box center [1092, 172] width 20 height 20
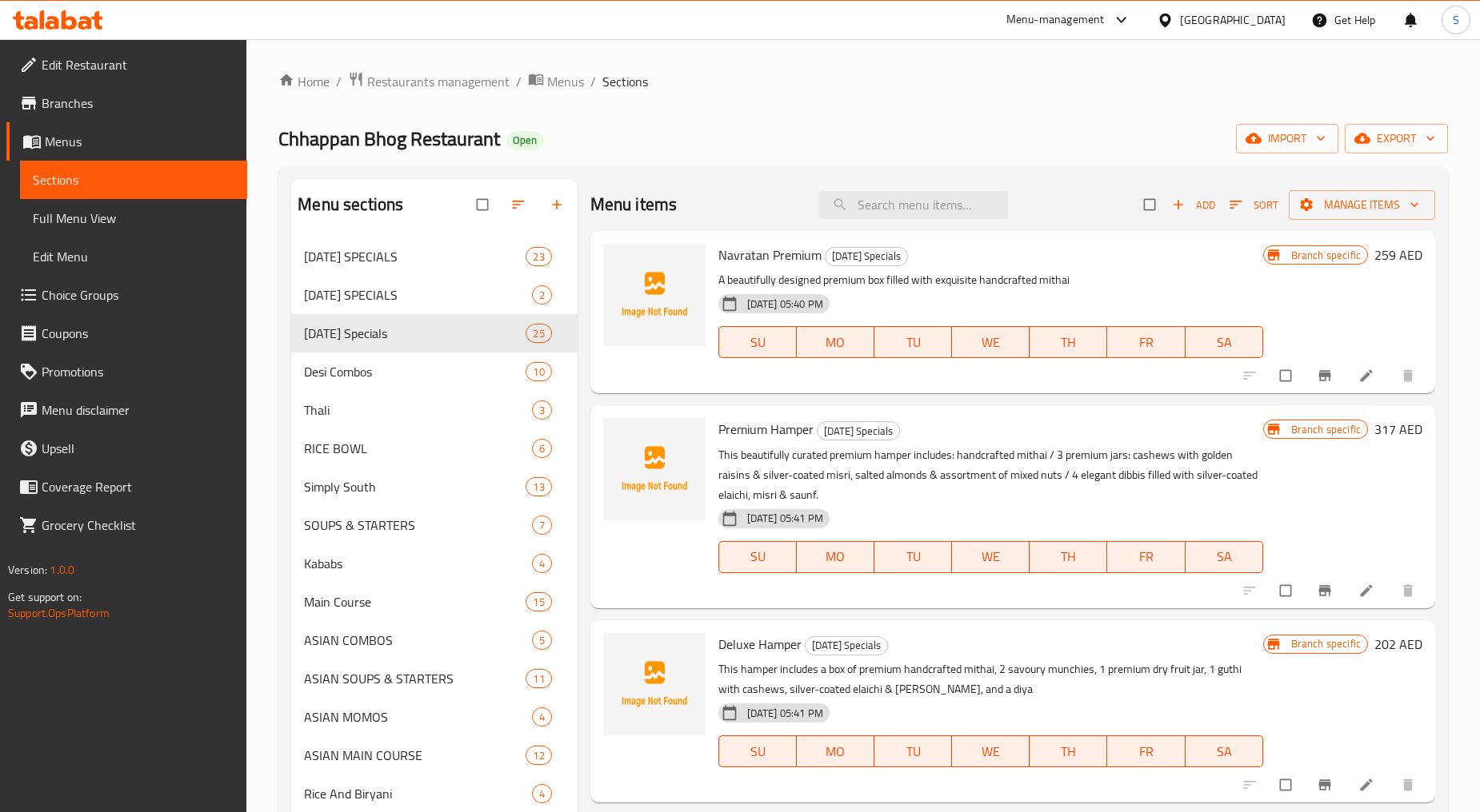
click at [1307, 571] on div "Branch specific 317 AED" at bounding box center [1342, 506] width 160 height 177
click at [1310, 578] on button "Branch-specific-item" at bounding box center [1325, 590] width 38 height 35
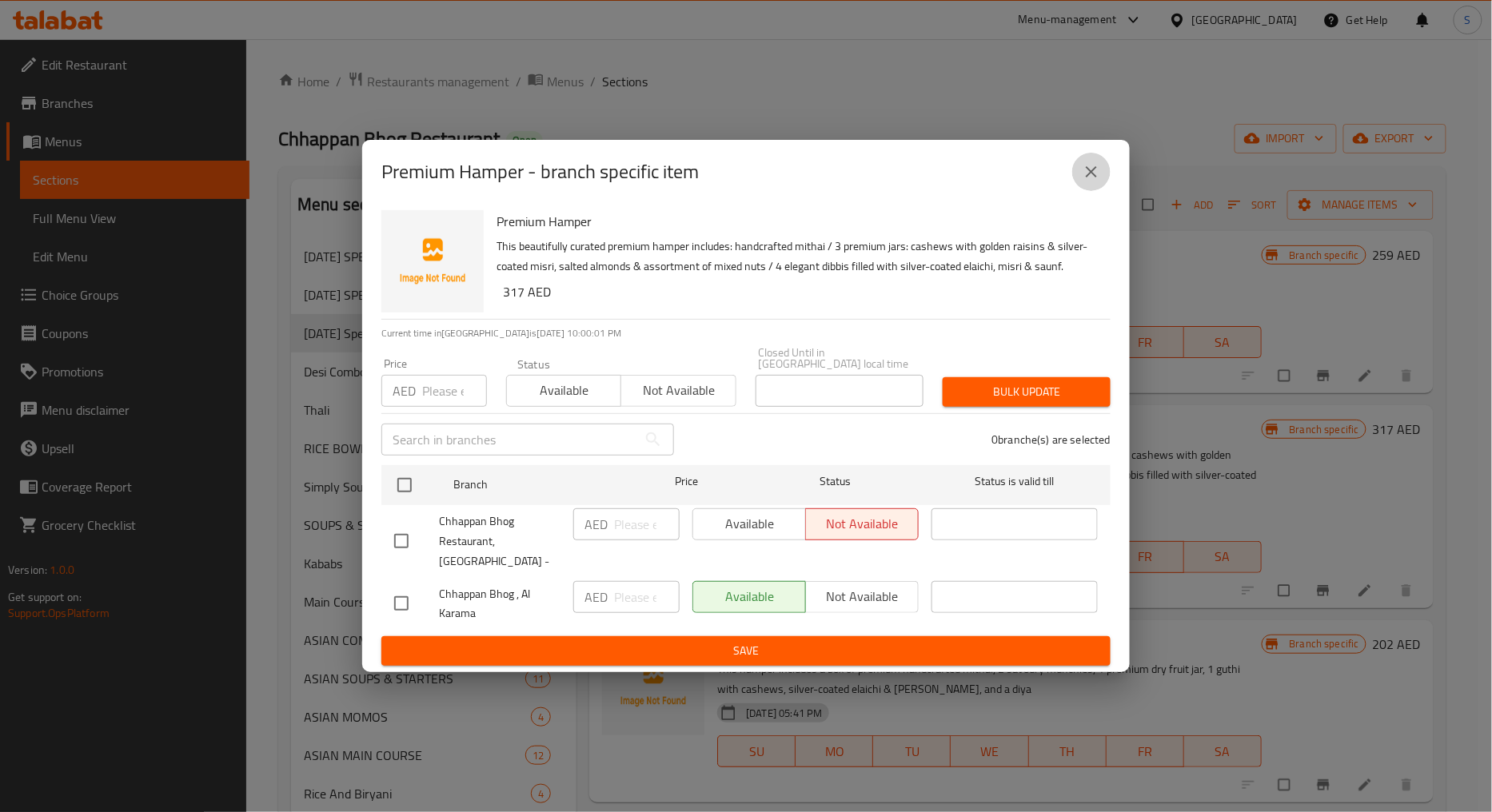
click at [1097, 181] on icon "close" at bounding box center [1092, 172] width 20 height 20
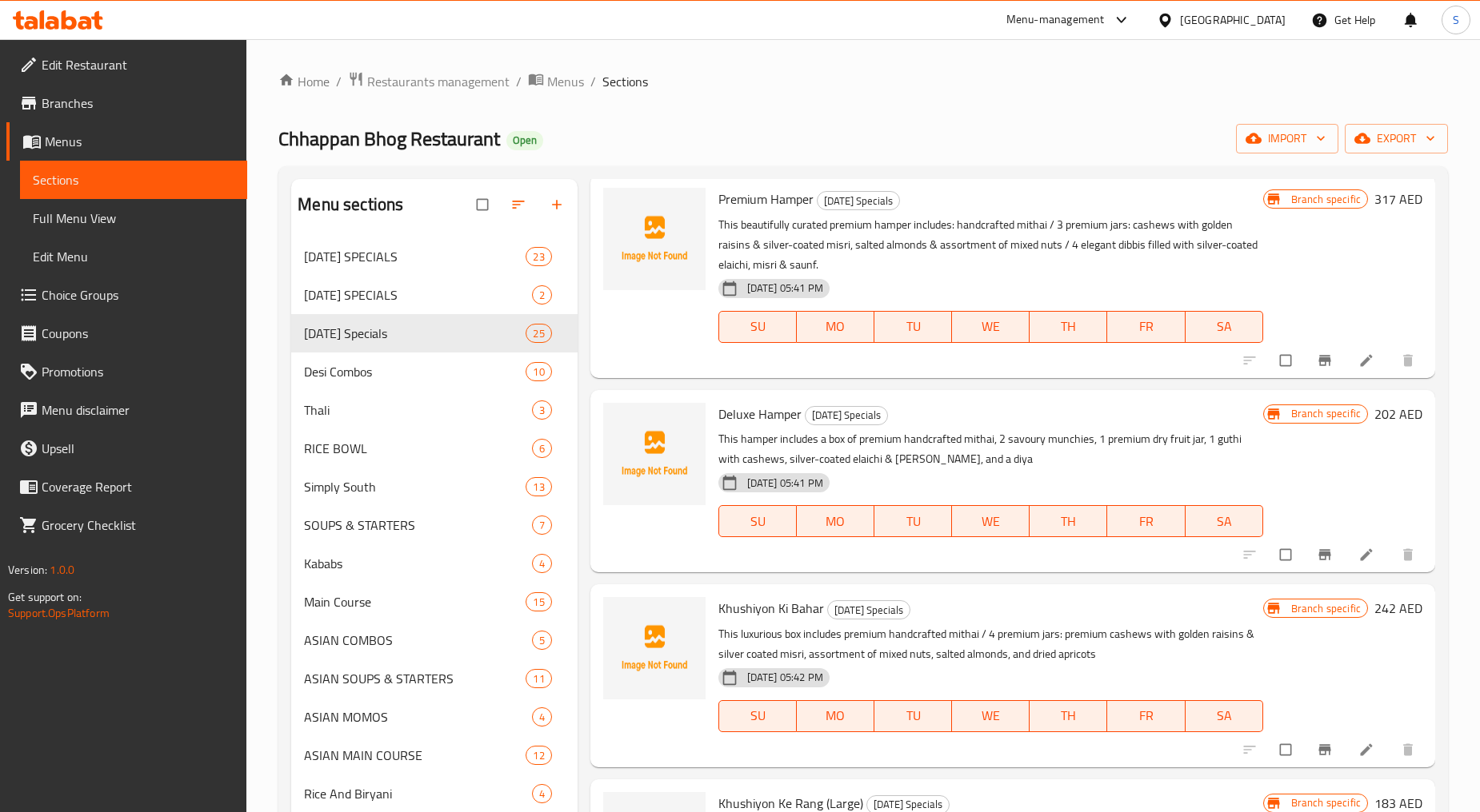
scroll to position [266, 0]
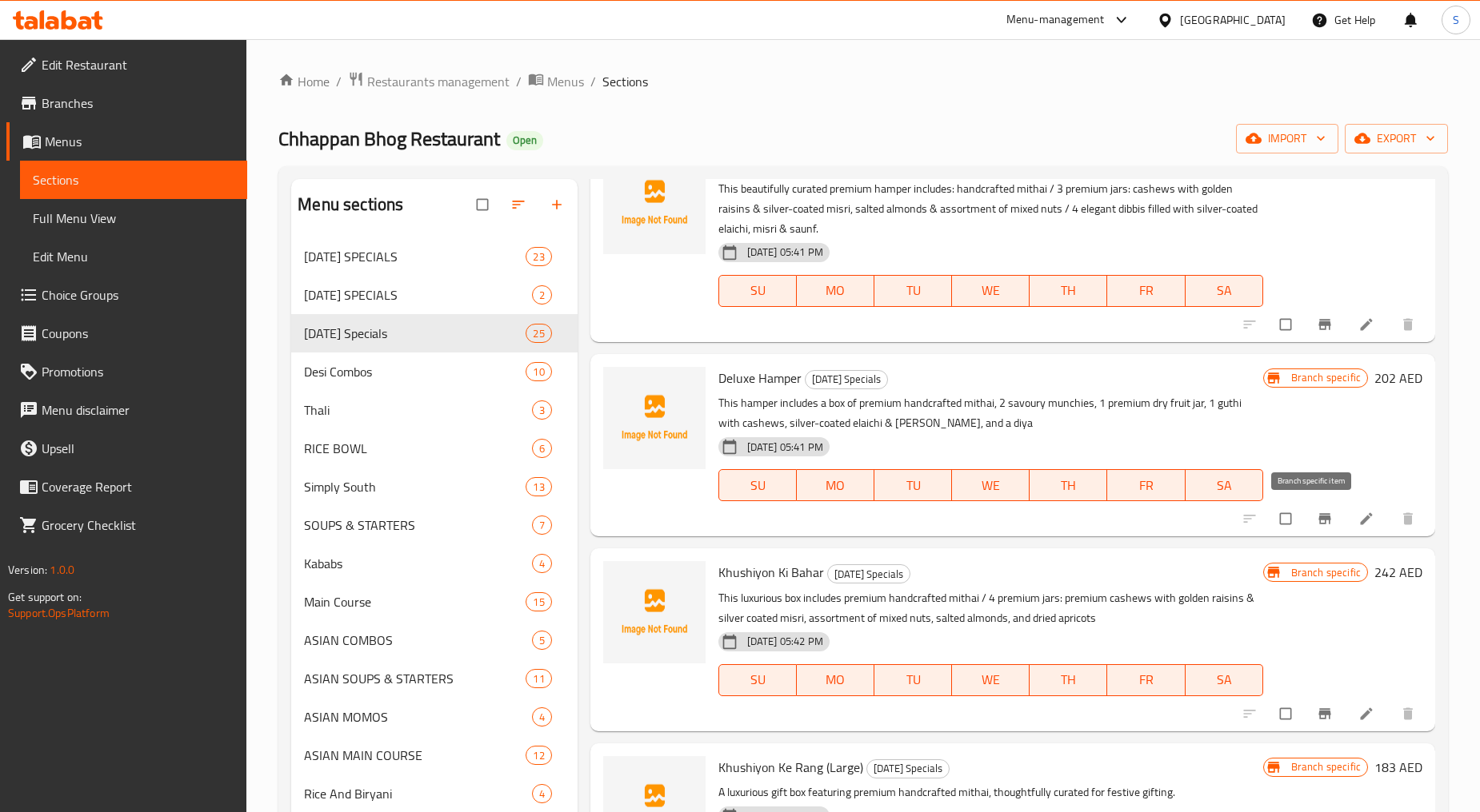
click at [1318, 518] on icon "Branch-specific-item" at bounding box center [1324, 519] width 12 height 11
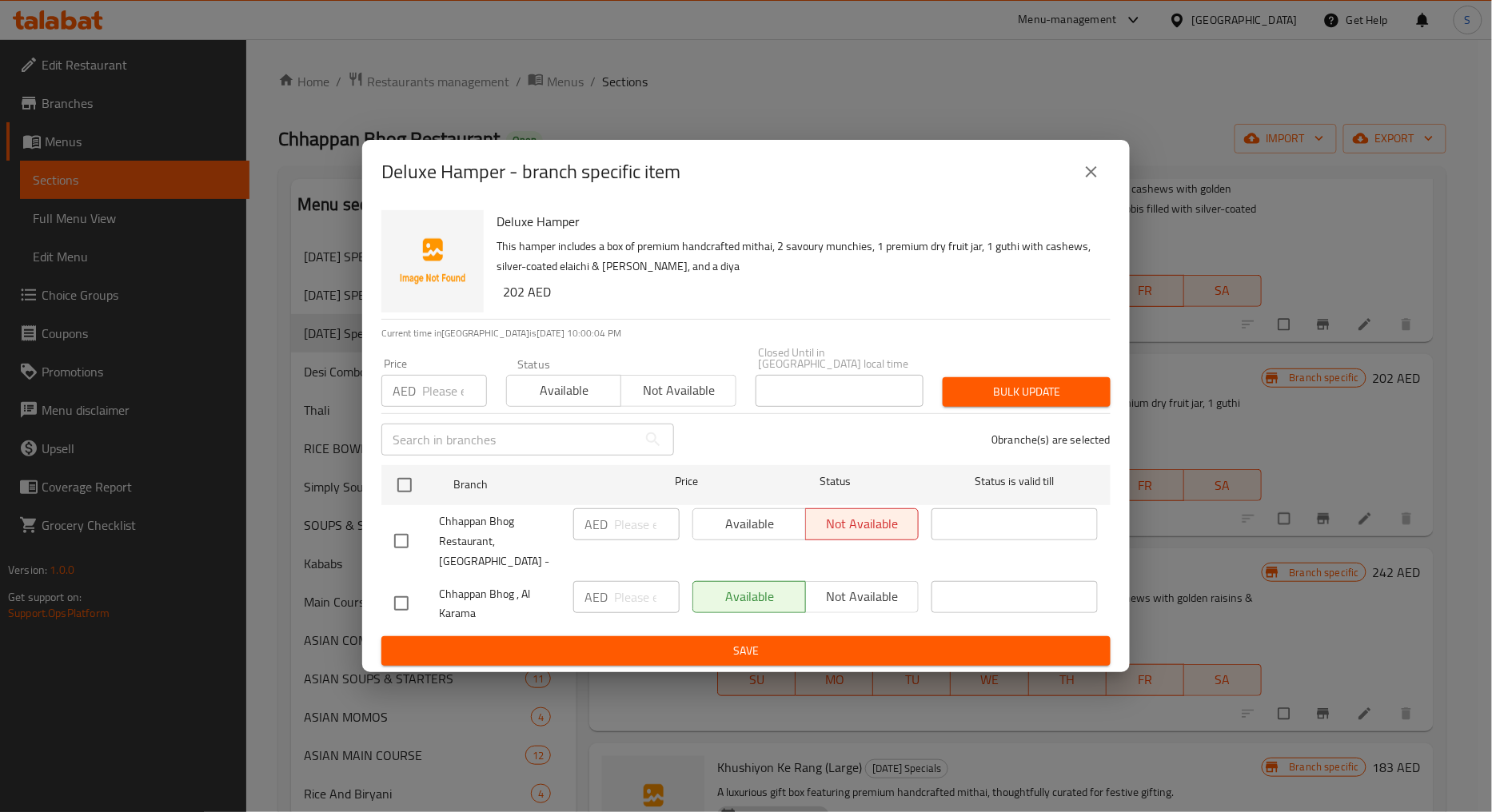
click at [1096, 181] on icon "close" at bounding box center [1092, 172] width 20 height 20
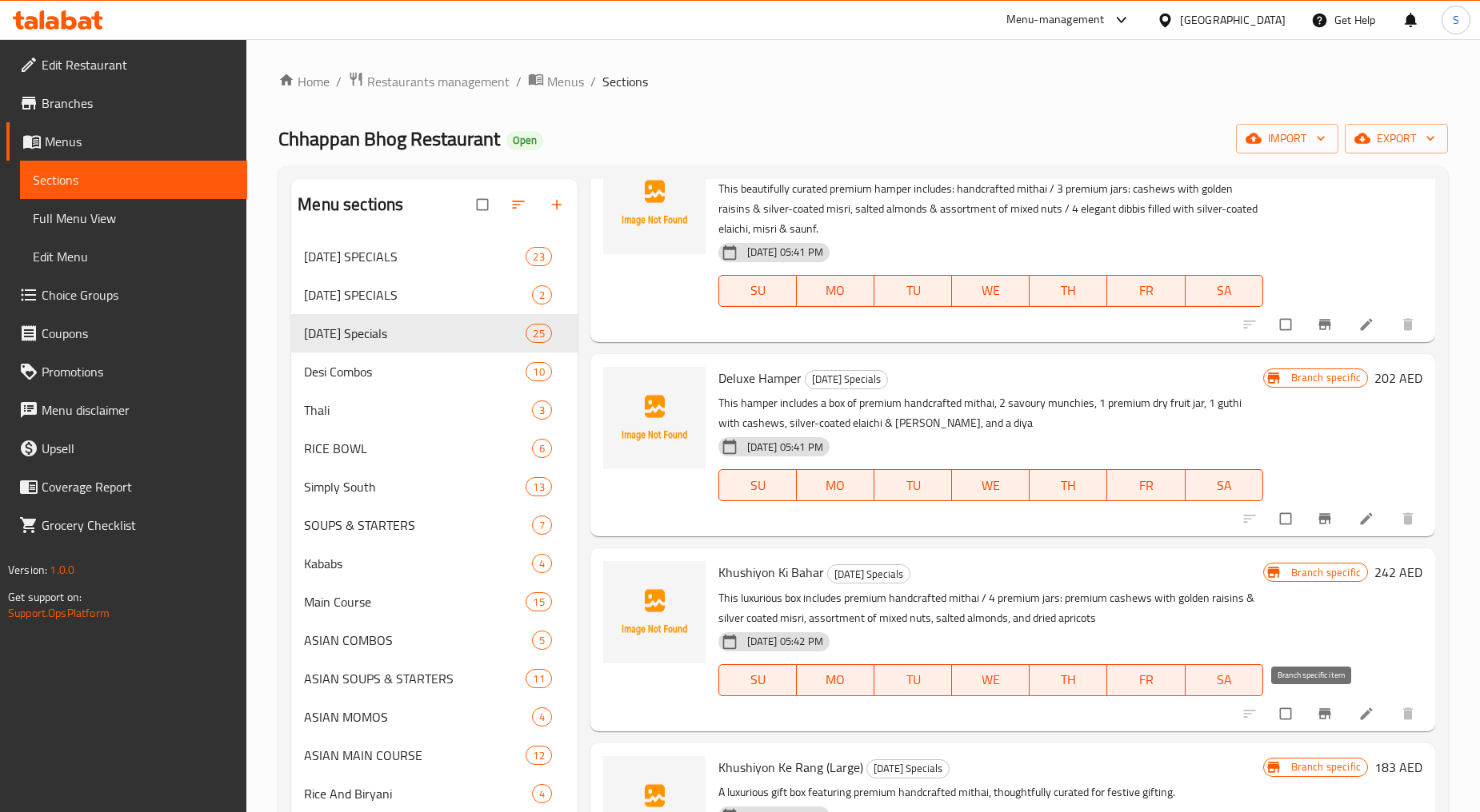
click at [1318, 717] on icon "Branch-specific-item" at bounding box center [1324, 713] width 12 height 11
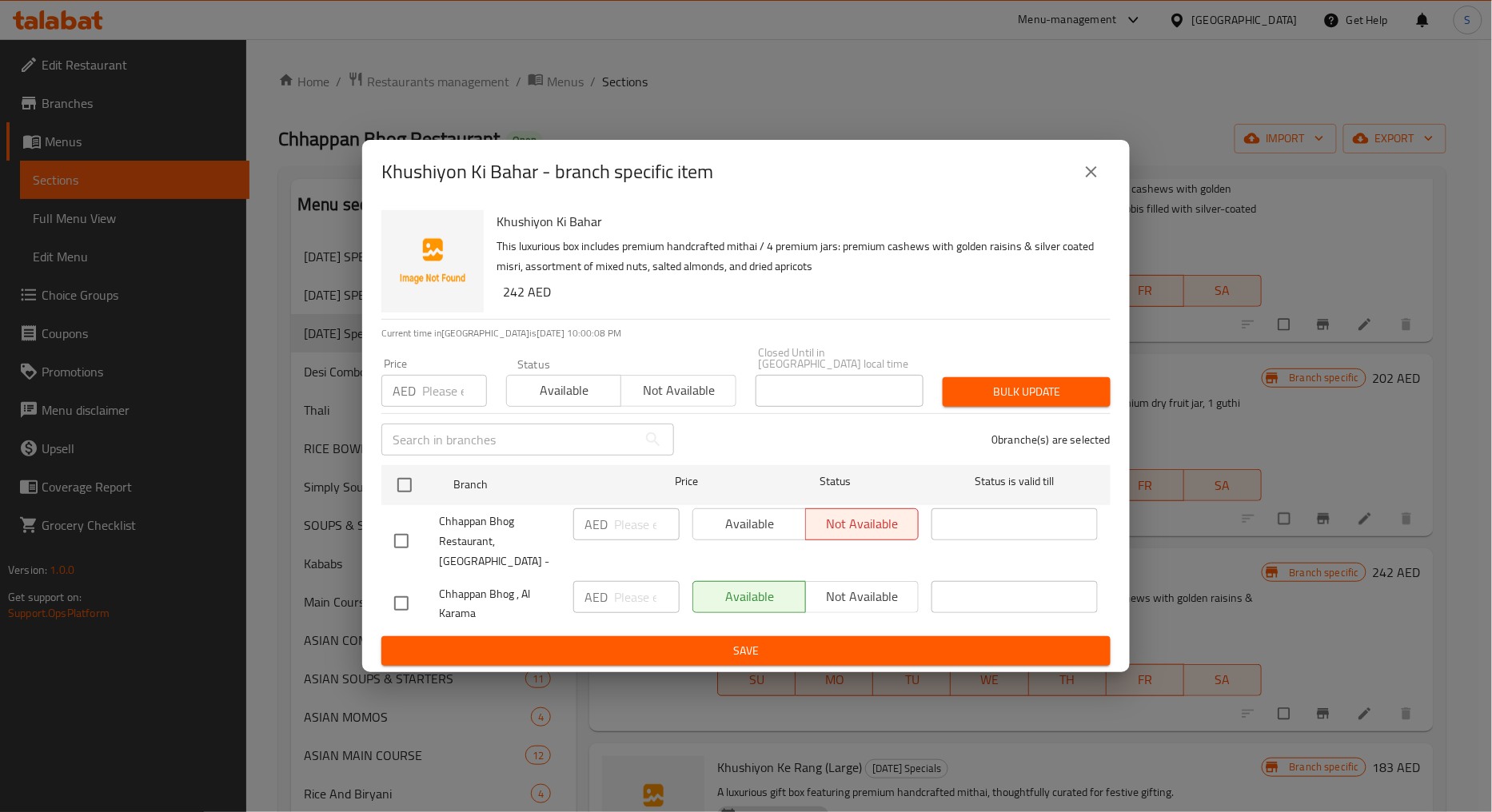
click at [1099, 181] on icon "close" at bounding box center [1092, 172] width 20 height 20
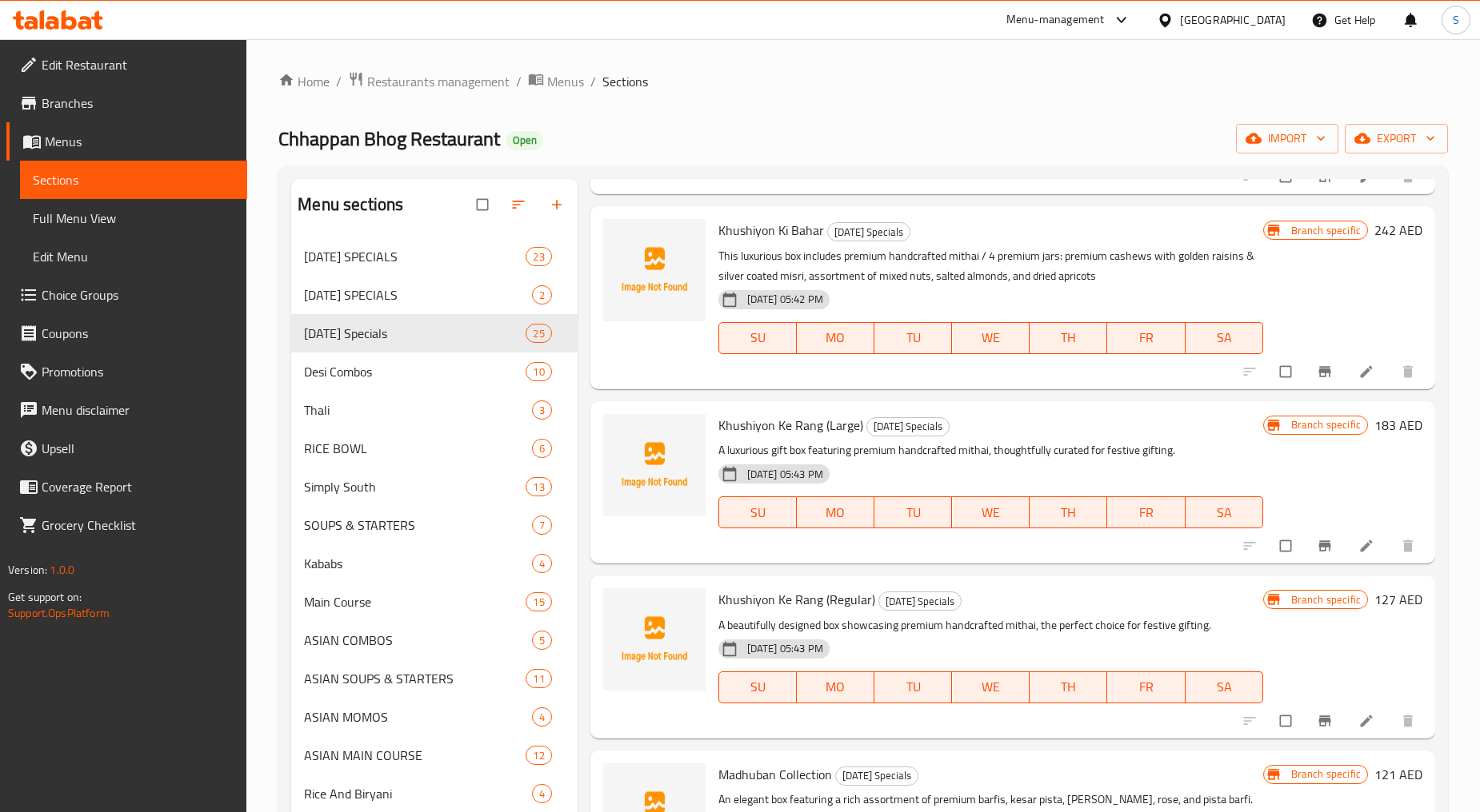
scroll to position [621, 0]
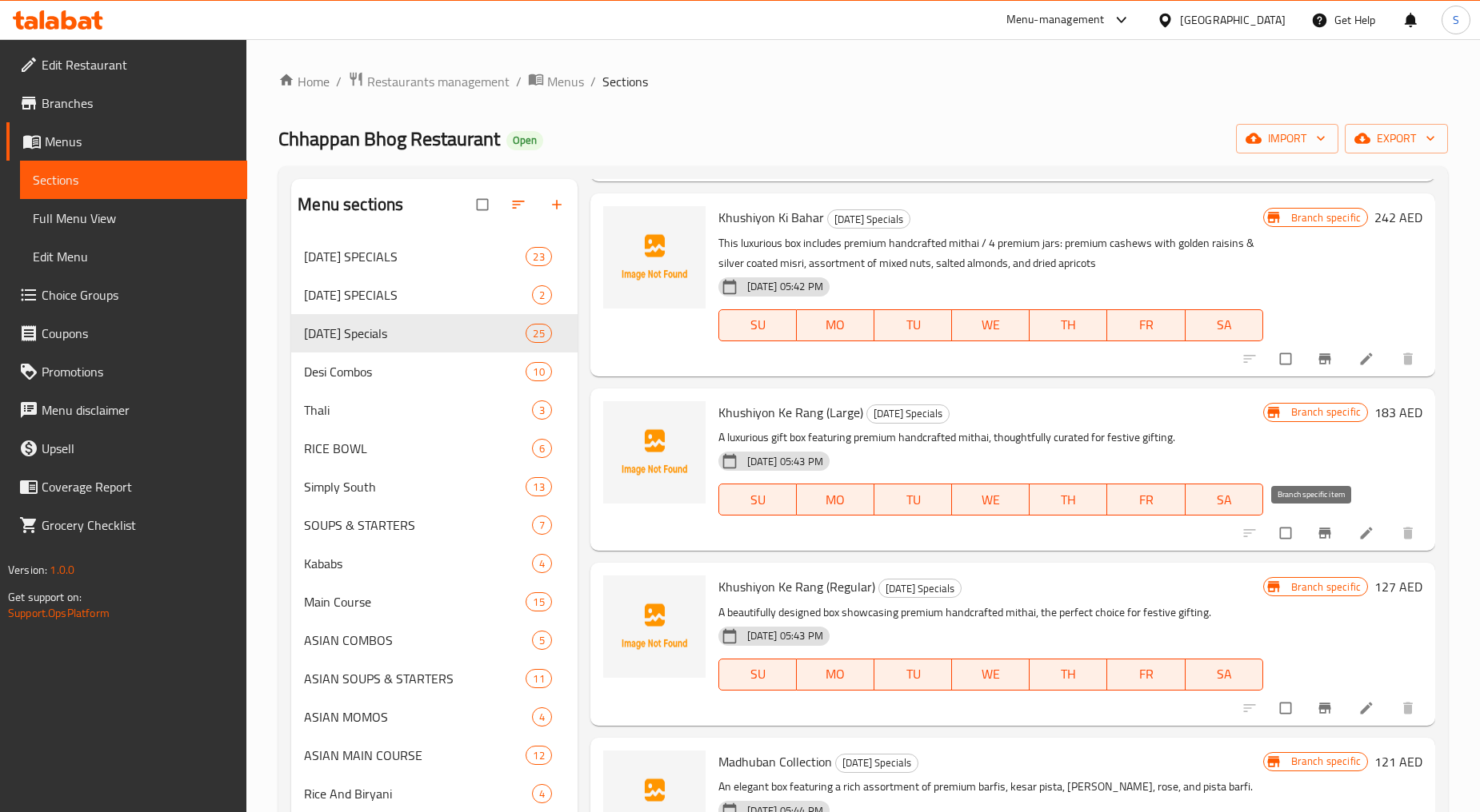
click at [1316, 526] on icon "Branch-specific-item" at bounding box center [1325, 534] width 16 height 16
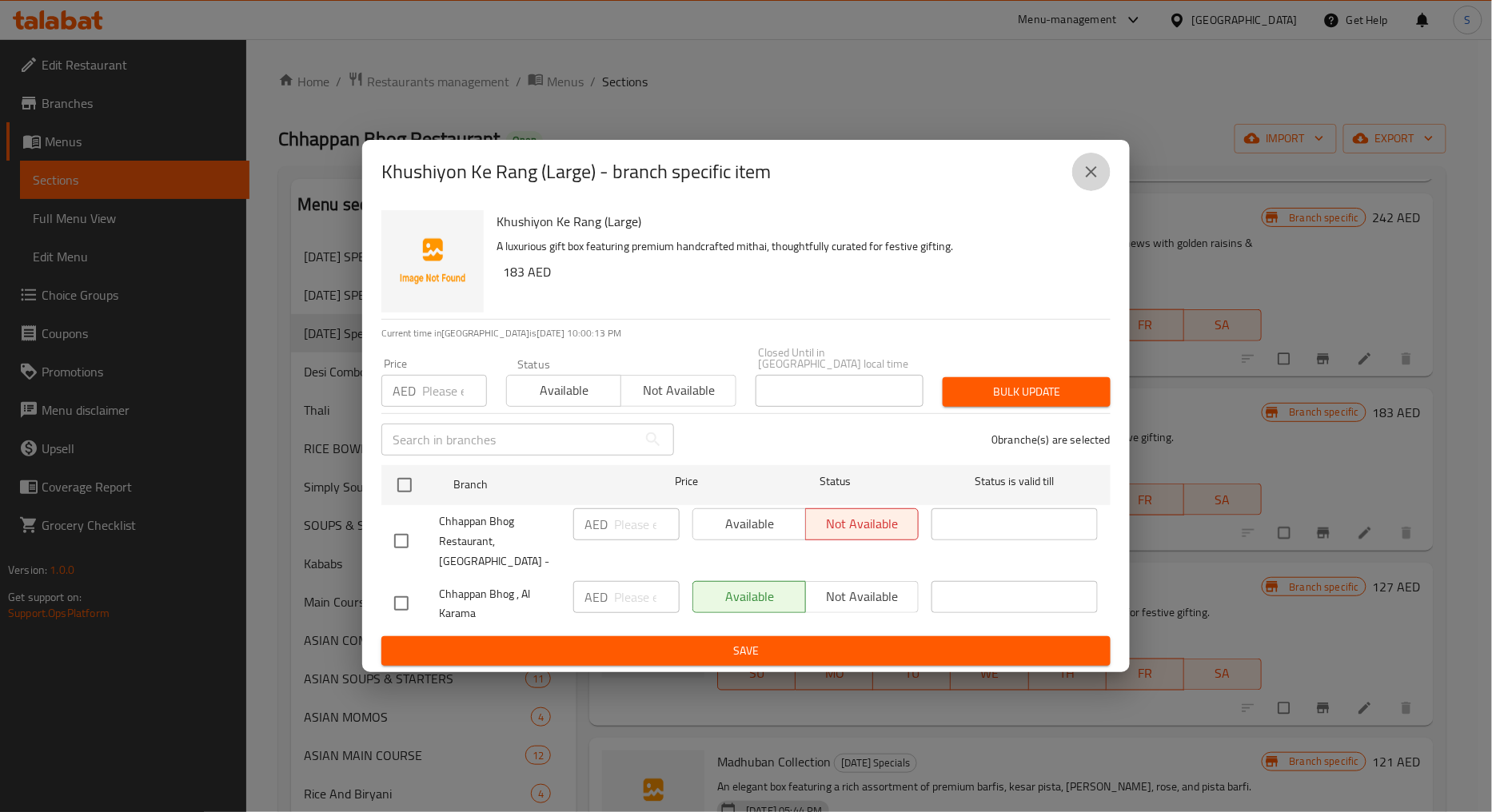
click at [1089, 181] on icon "close" at bounding box center [1092, 172] width 20 height 20
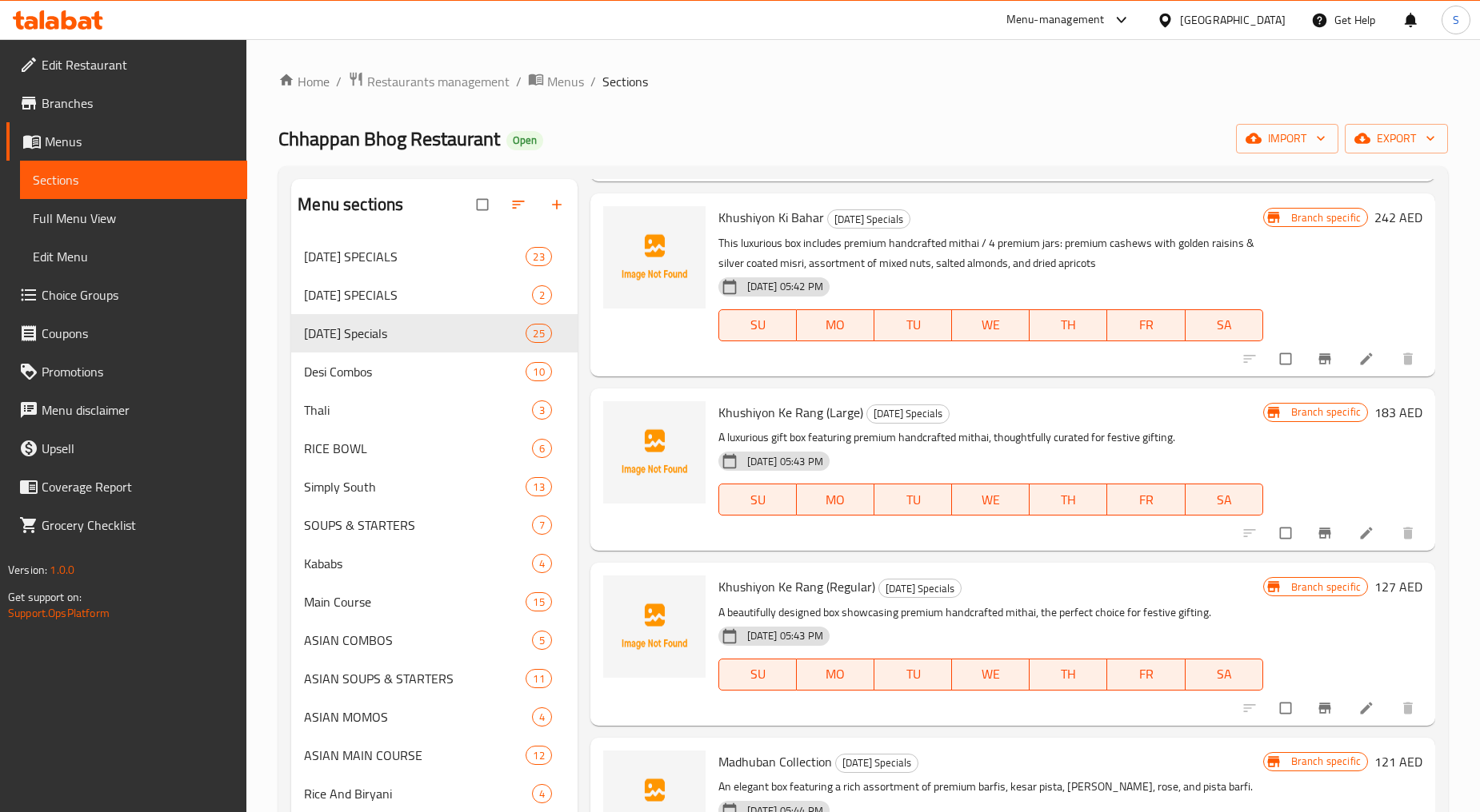
click at [1318, 708] on icon "Branch-specific-item" at bounding box center [1324, 708] width 12 height 11
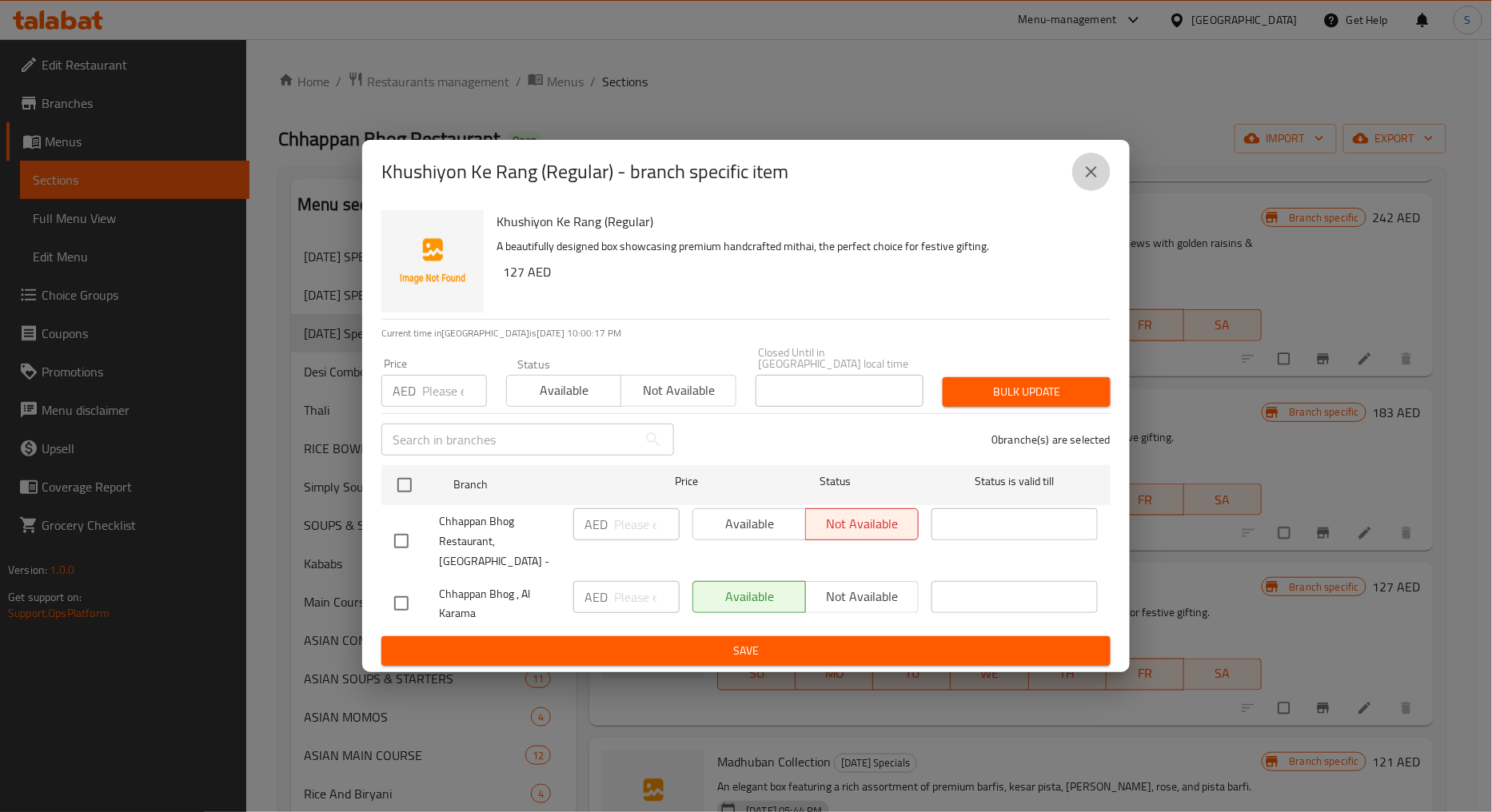
click at [1092, 177] on icon "close" at bounding box center [1092, 172] width 20 height 20
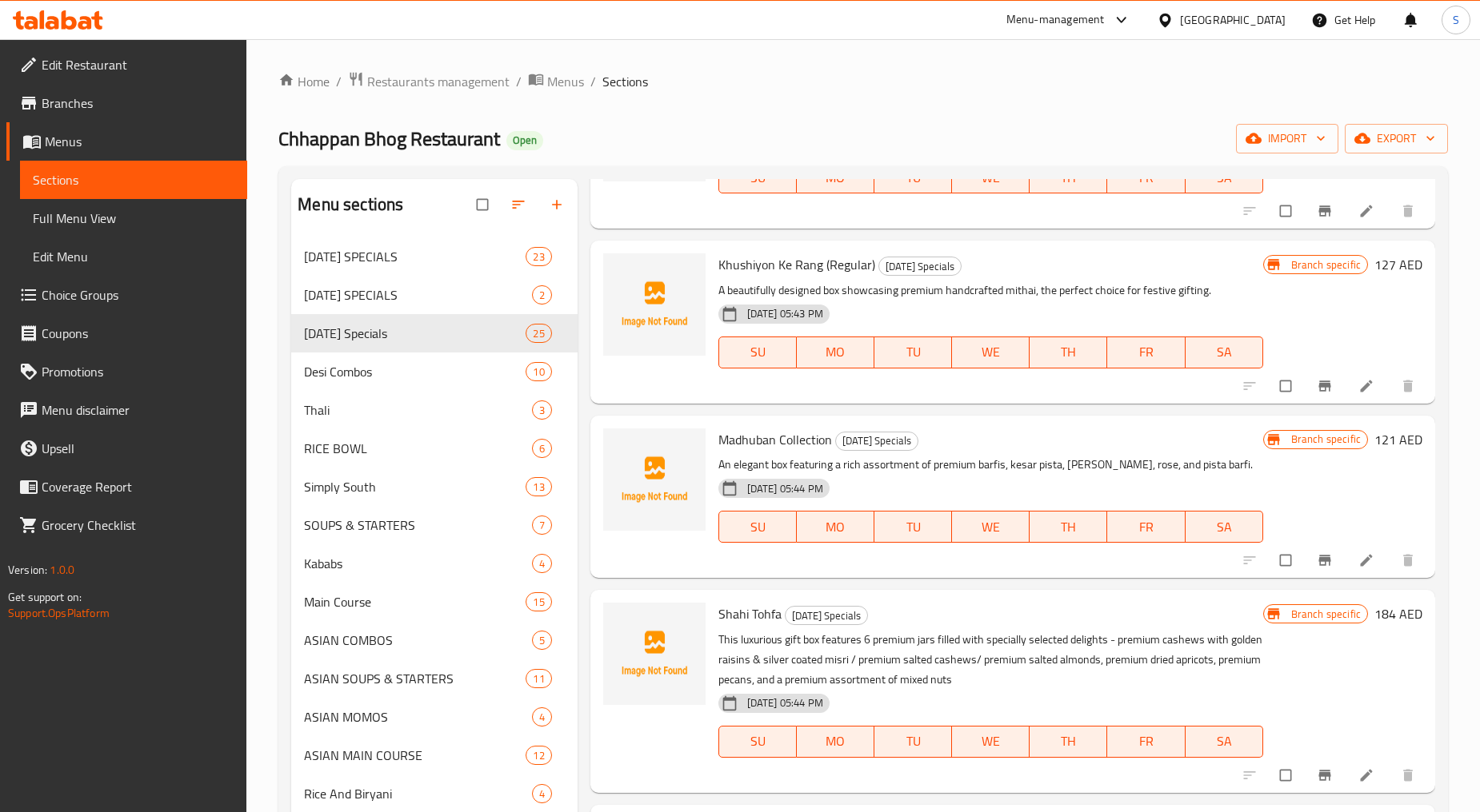
scroll to position [977, 0]
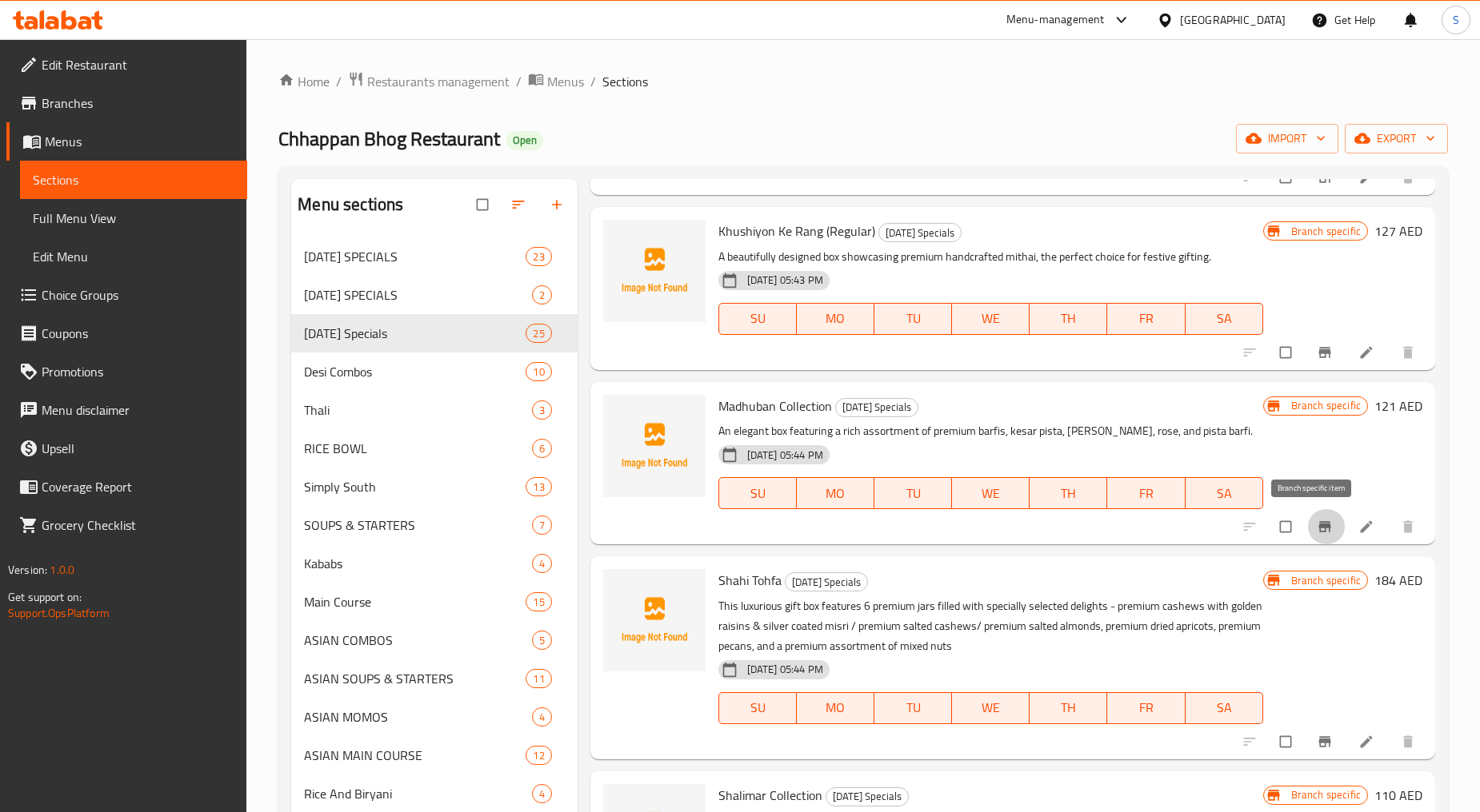
click at [1307, 537] on button "Branch-specific-item" at bounding box center [1325, 526] width 38 height 35
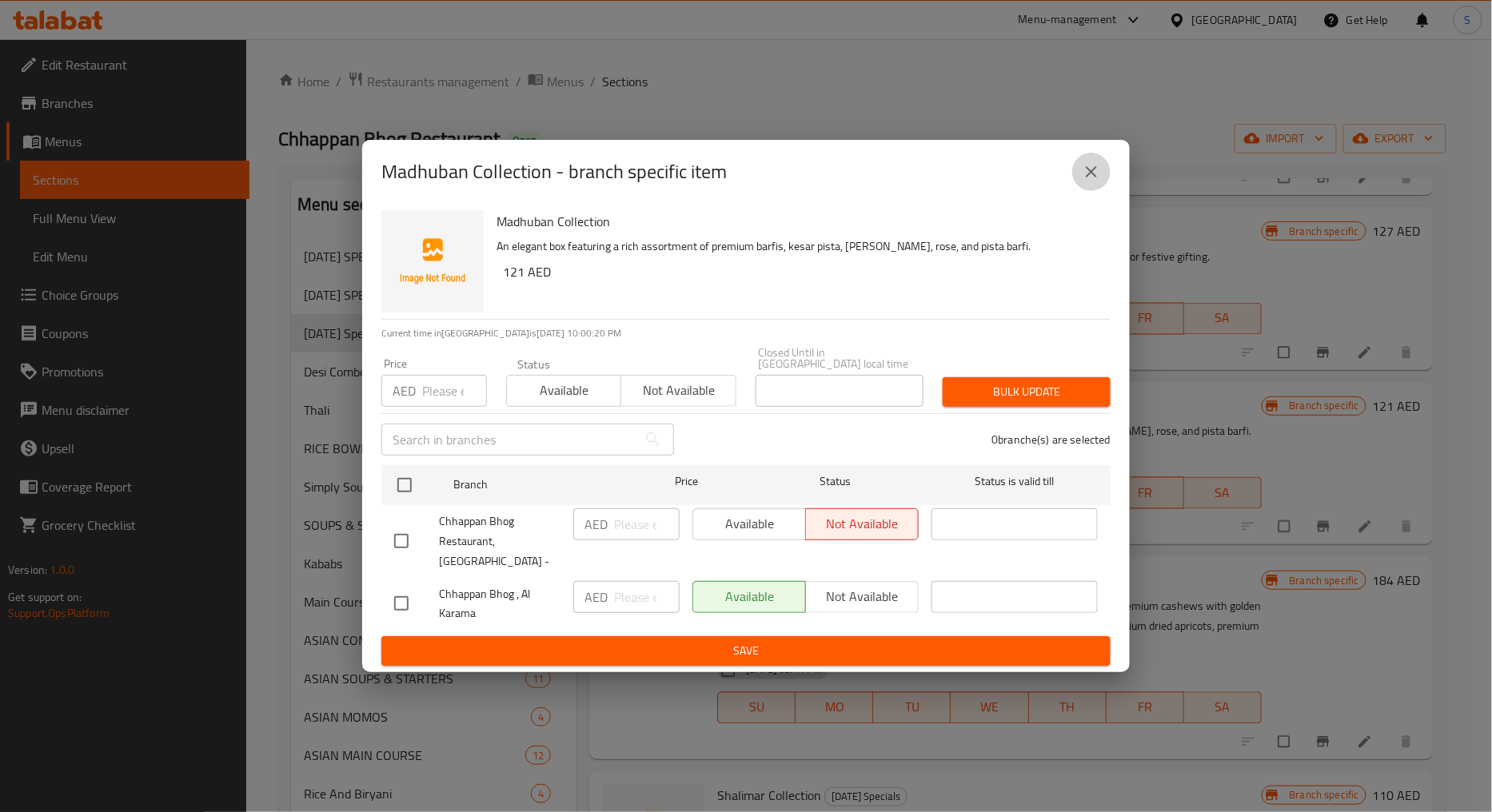
click at [1089, 176] on icon "close" at bounding box center [1092, 172] width 20 height 20
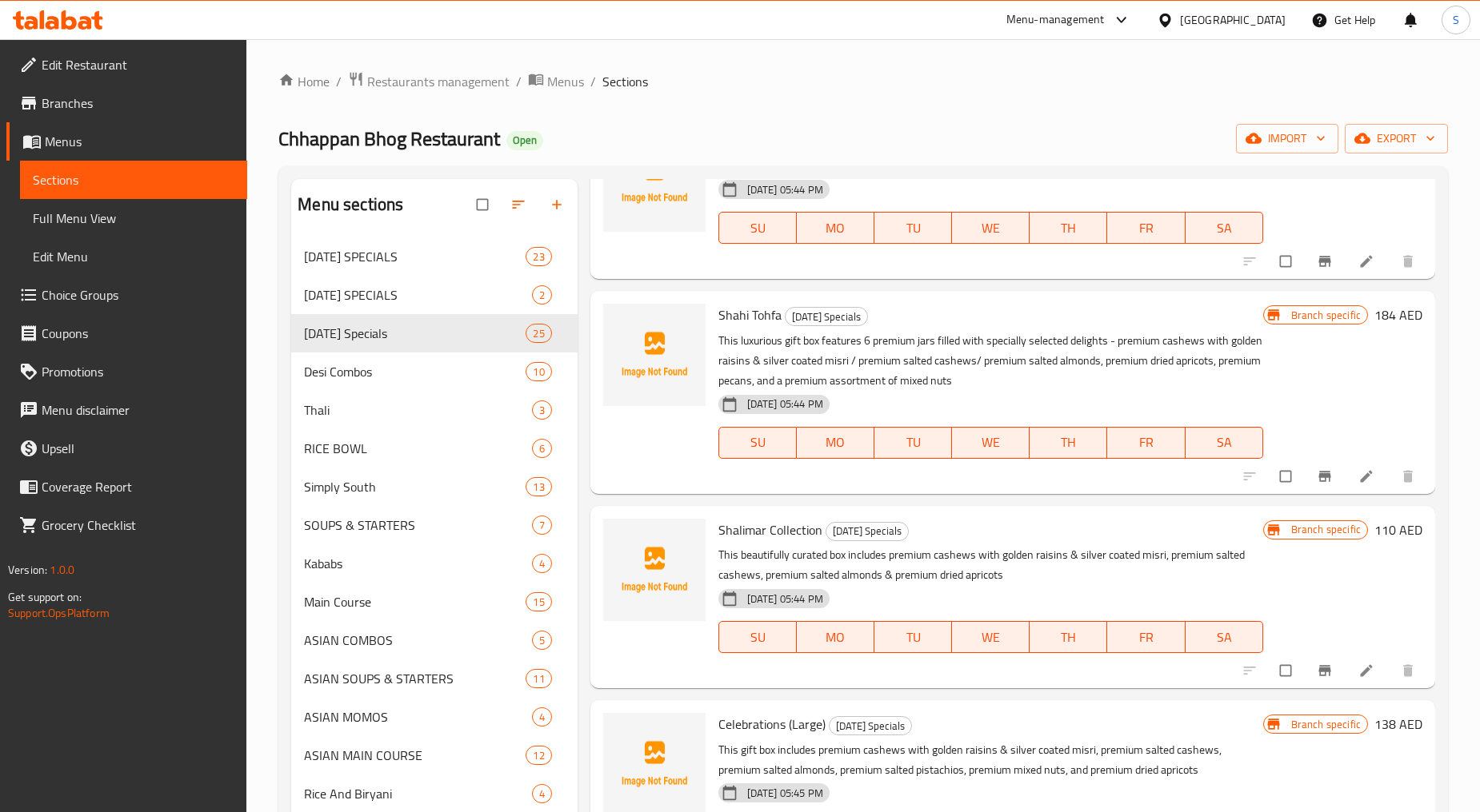
scroll to position [1243, 0]
click at [1316, 482] on icon "Branch-specific-item" at bounding box center [1325, 476] width 16 height 16
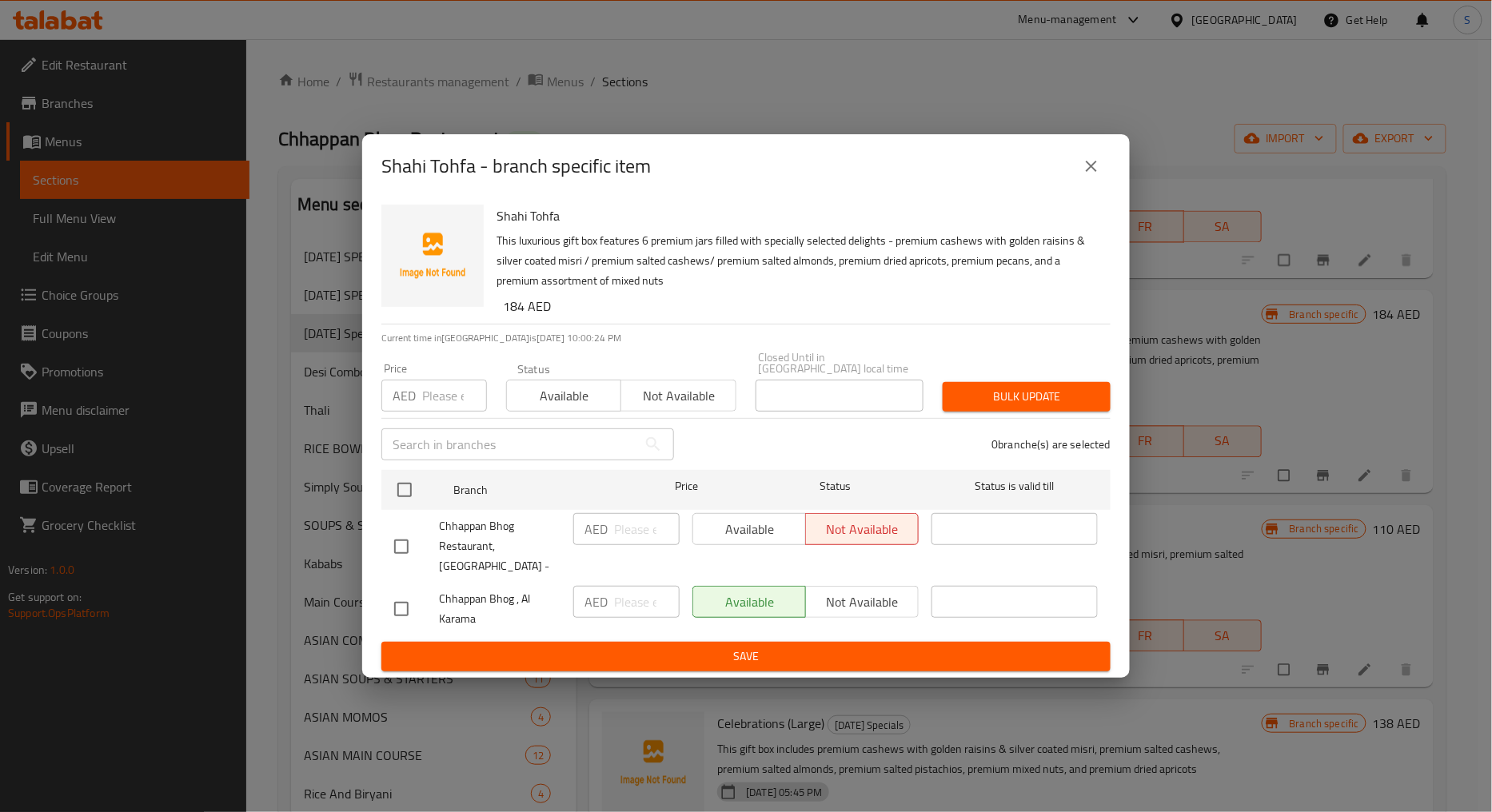
click at [1093, 176] on icon "close" at bounding box center [1092, 167] width 20 height 20
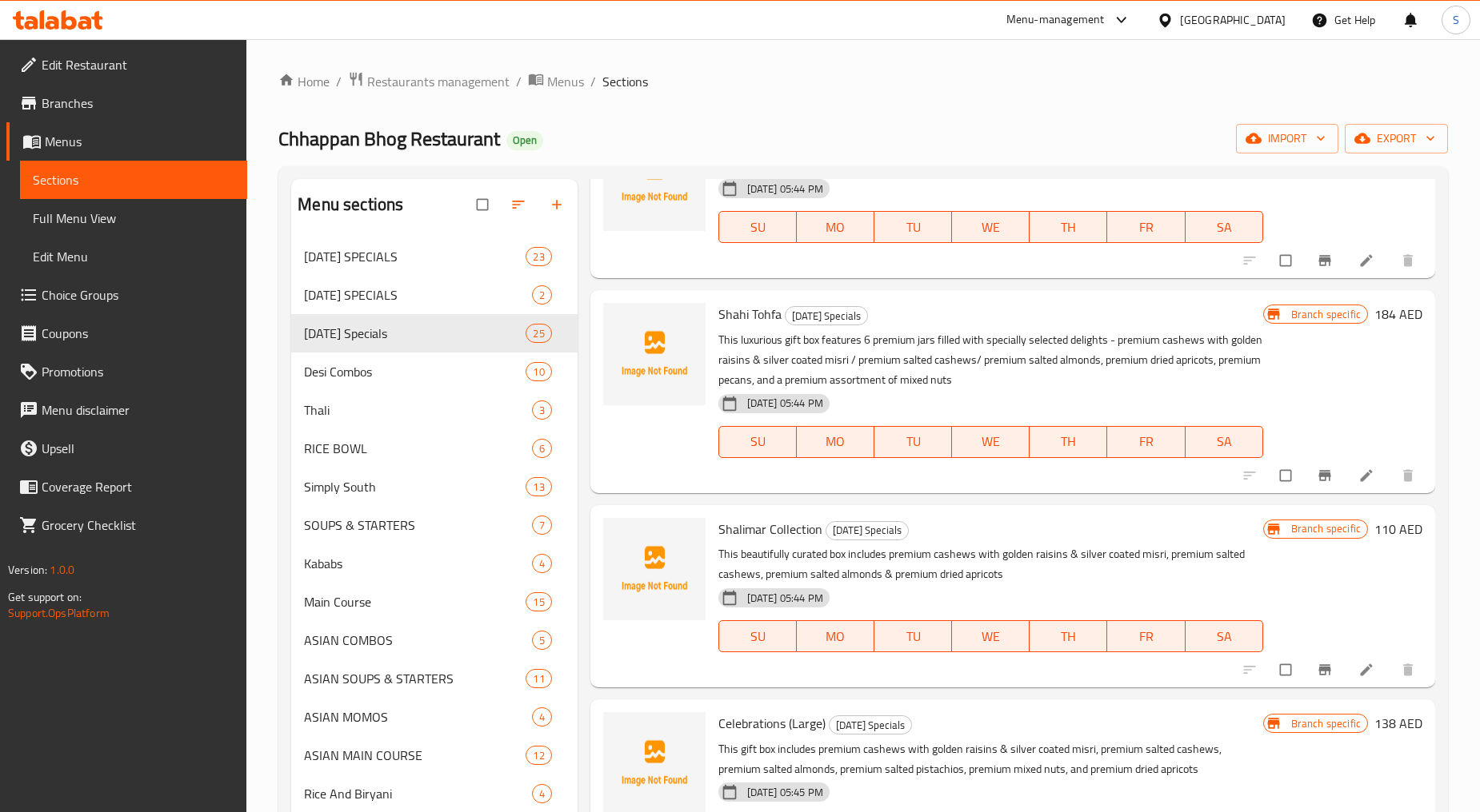
click at [1316, 664] on icon "Branch-specific-item" at bounding box center [1325, 670] width 16 height 16
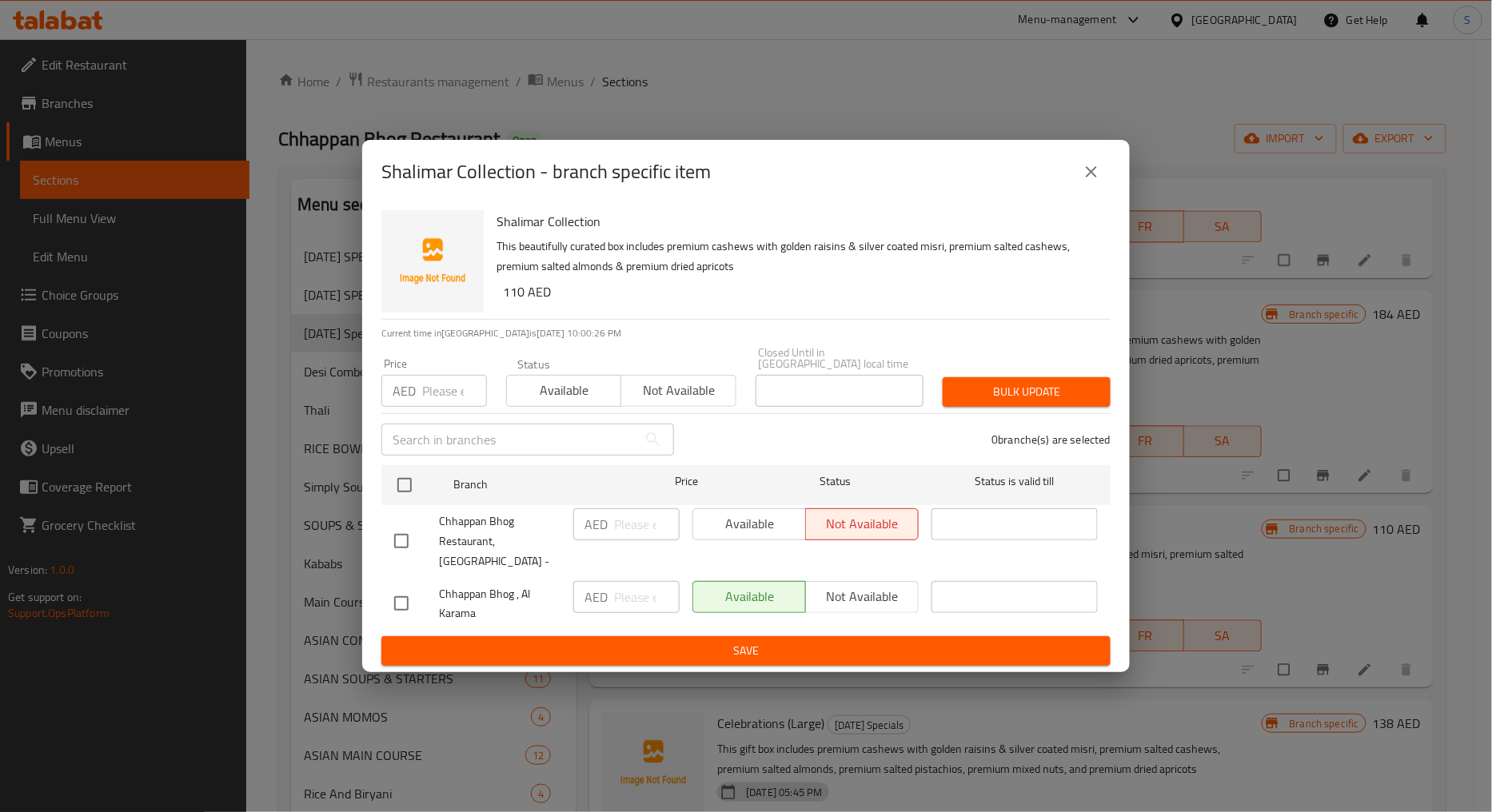
click at [1100, 164] on button "close" at bounding box center [1092, 172] width 38 height 38
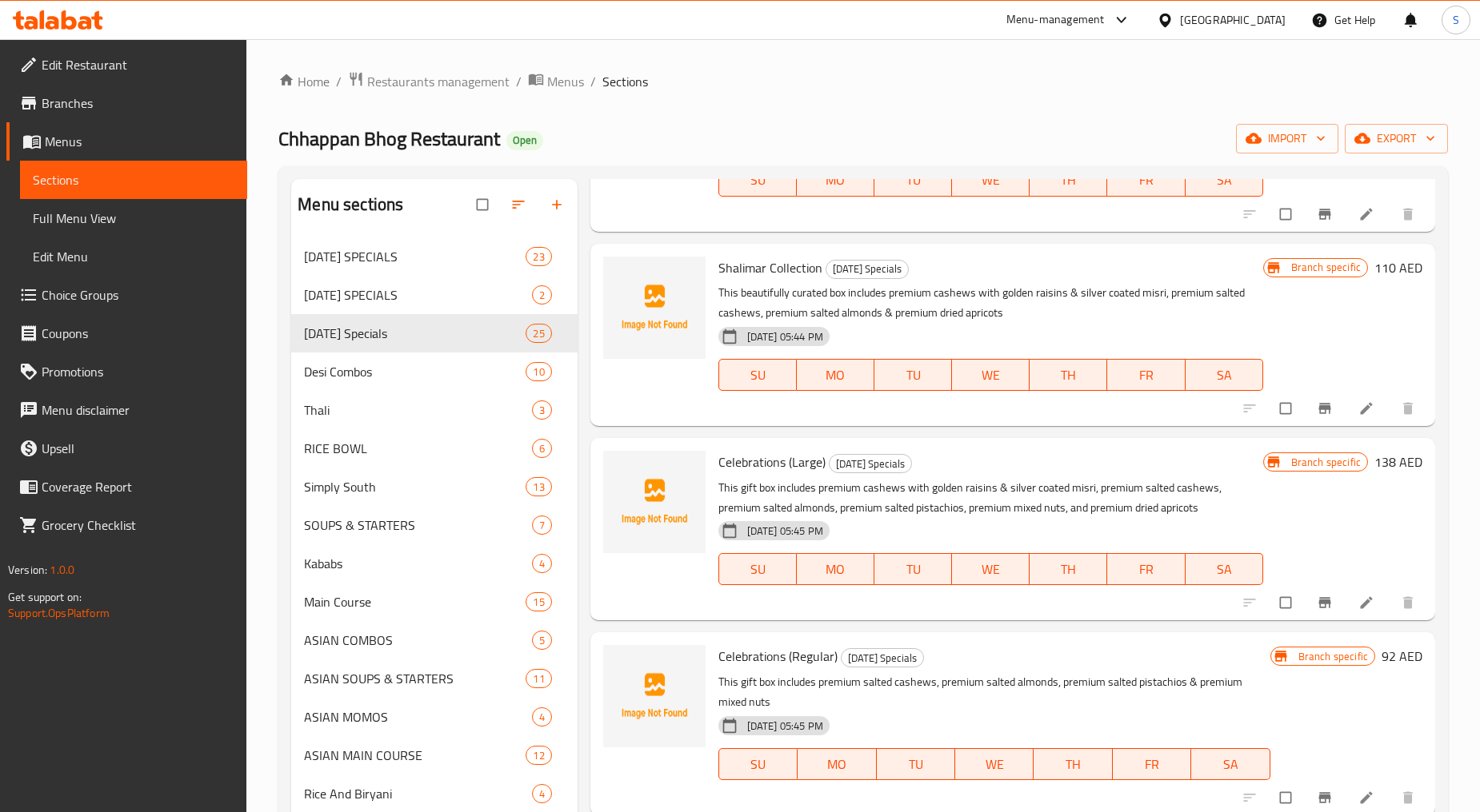
scroll to position [1509, 0]
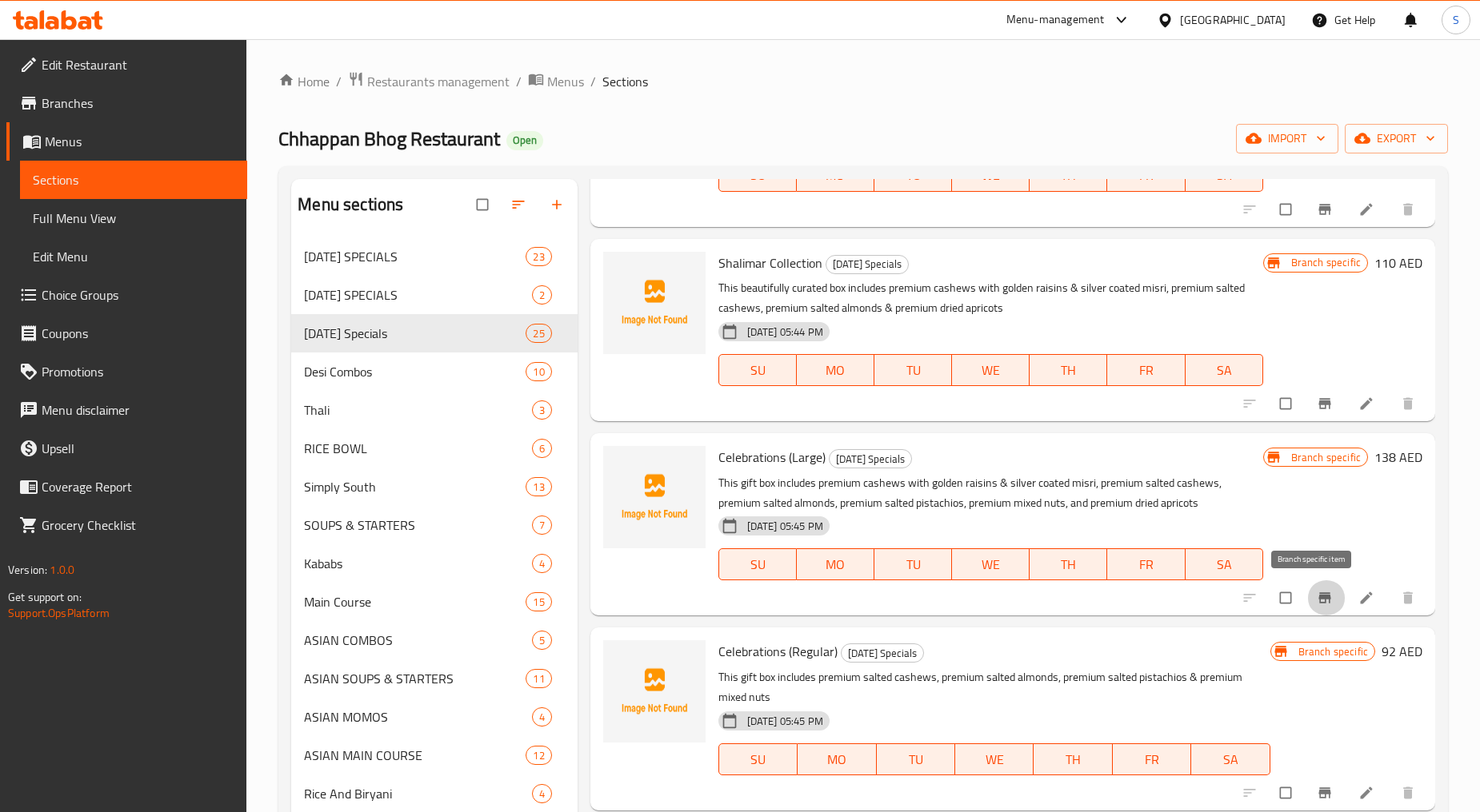
click at [1317, 609] on button "Branch-specific-item" at bounding box center [1325, 597] width 38 height 35
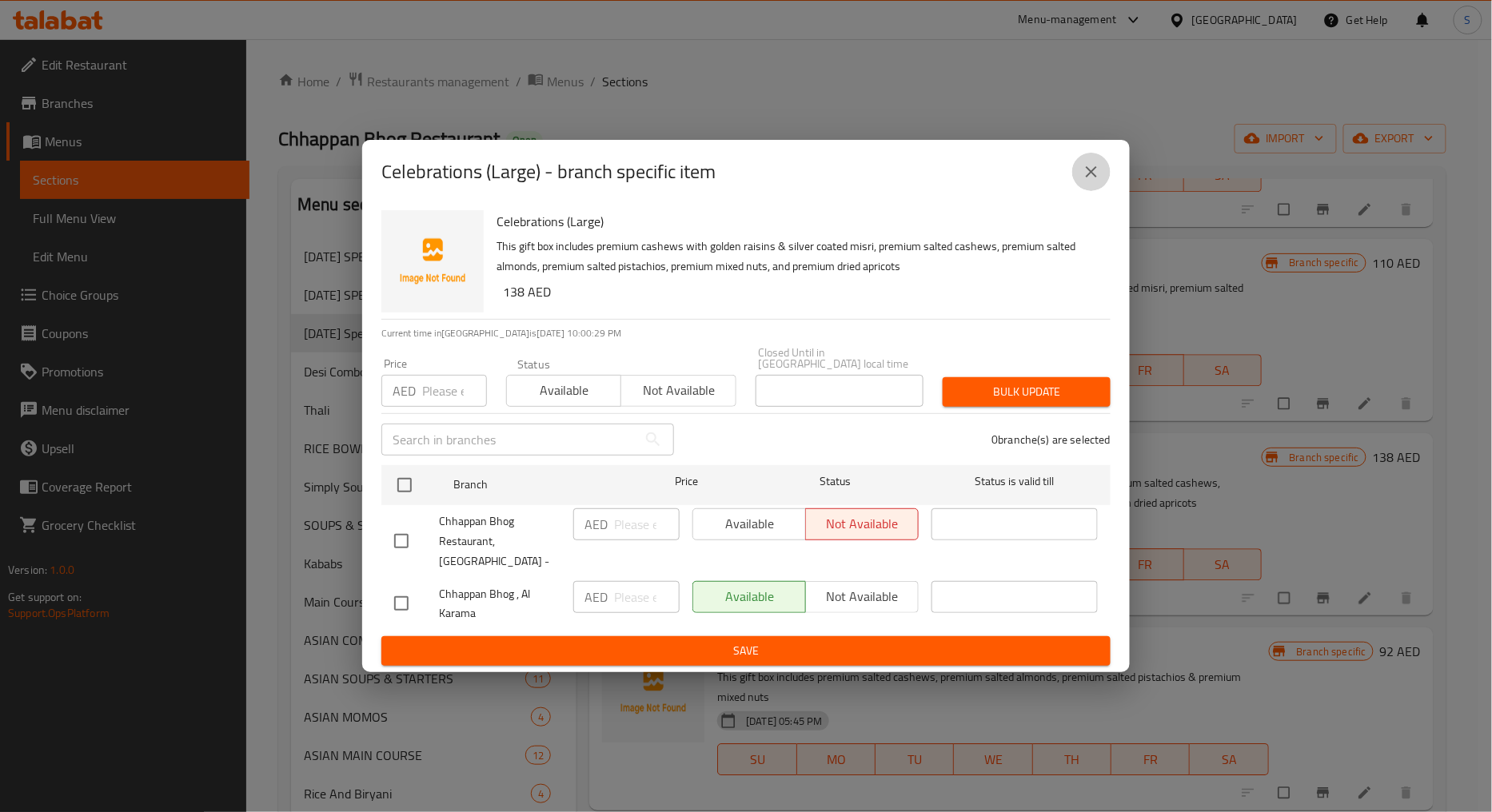
click at [1096, 168] on button "close" at bounding box center [1092, 172] width 38 height 38
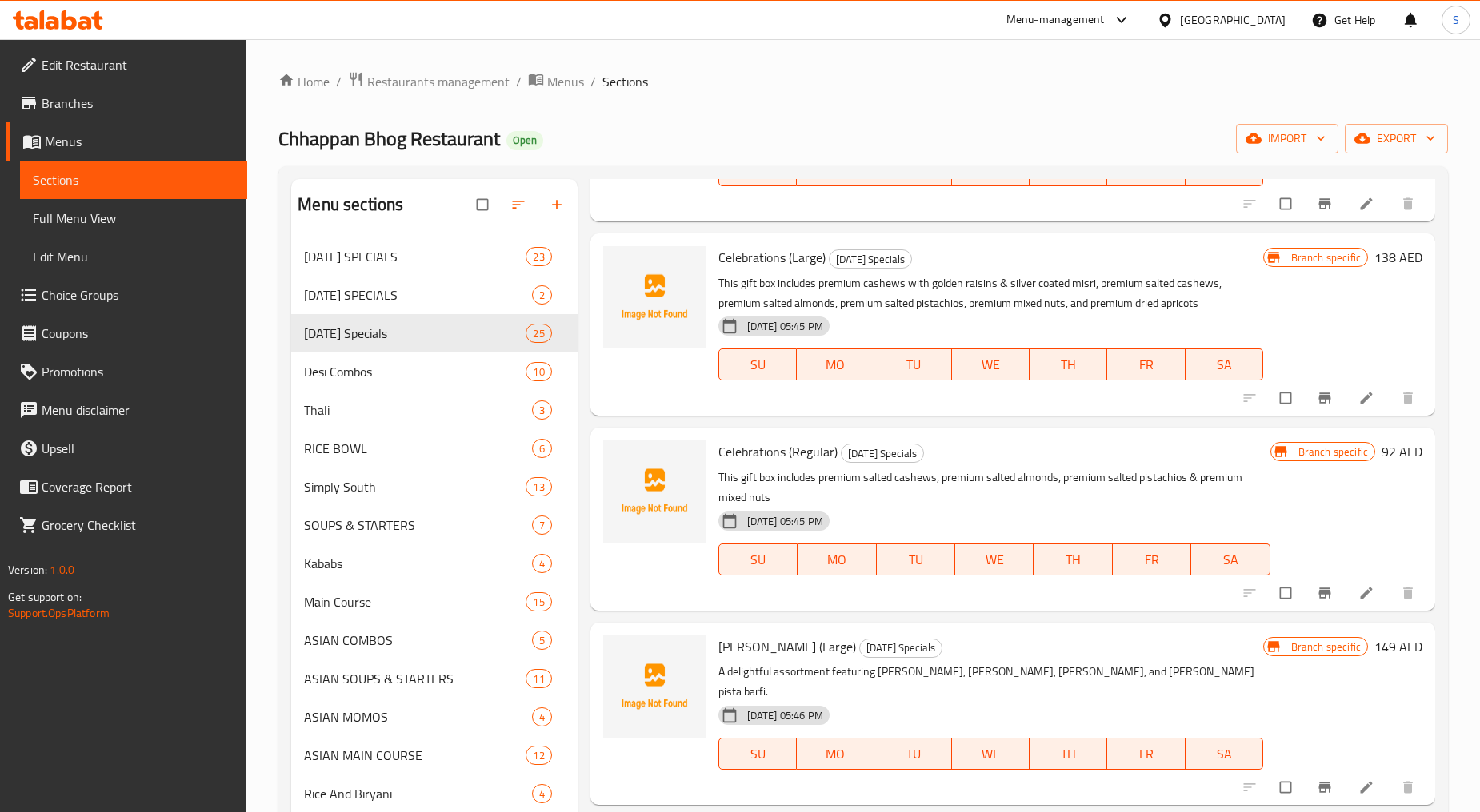
scroll to position [1776, 0]
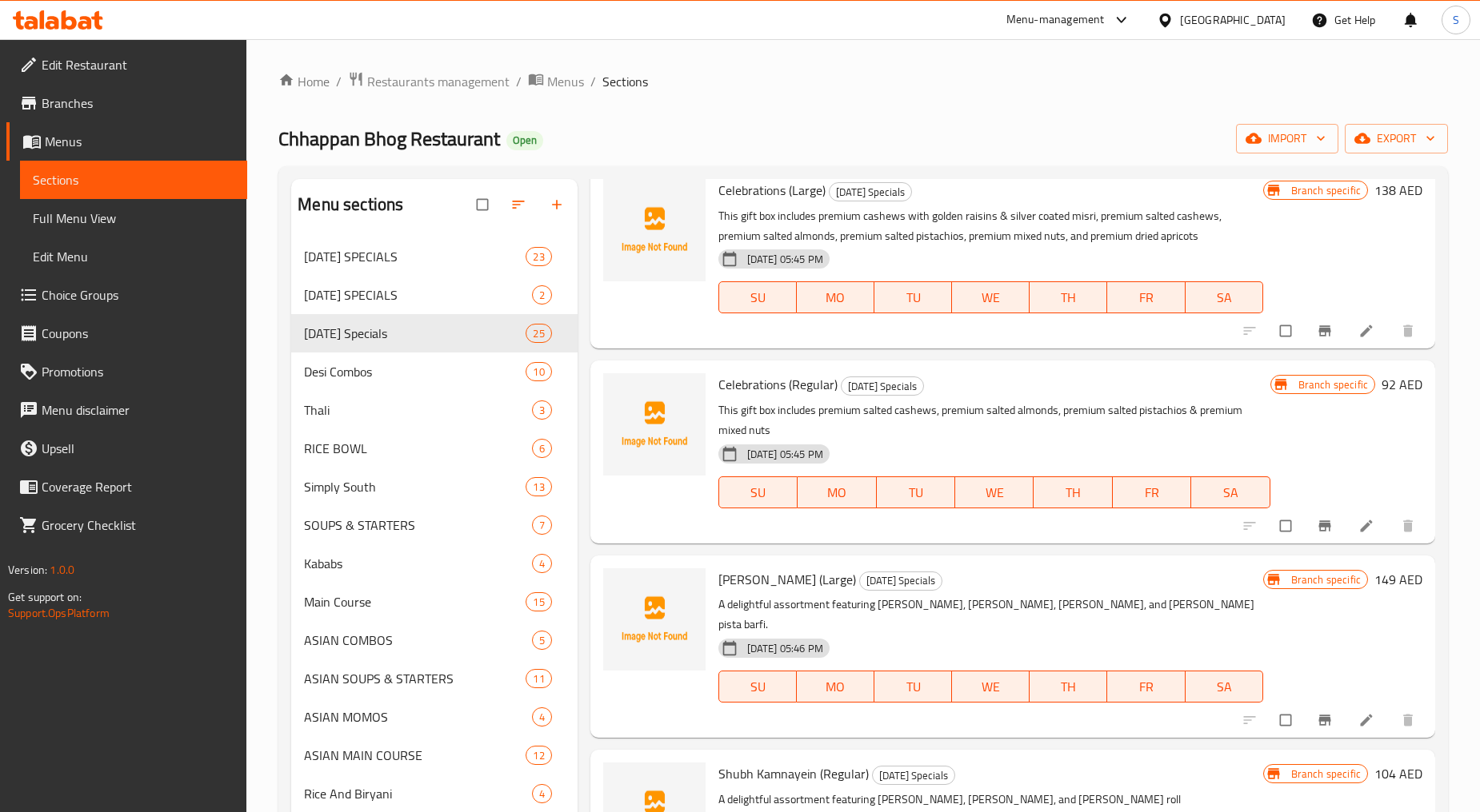
click at [1318, 521] on icon "Branch-specific-item" at bounding box center [1324, 526] width 12 height 11
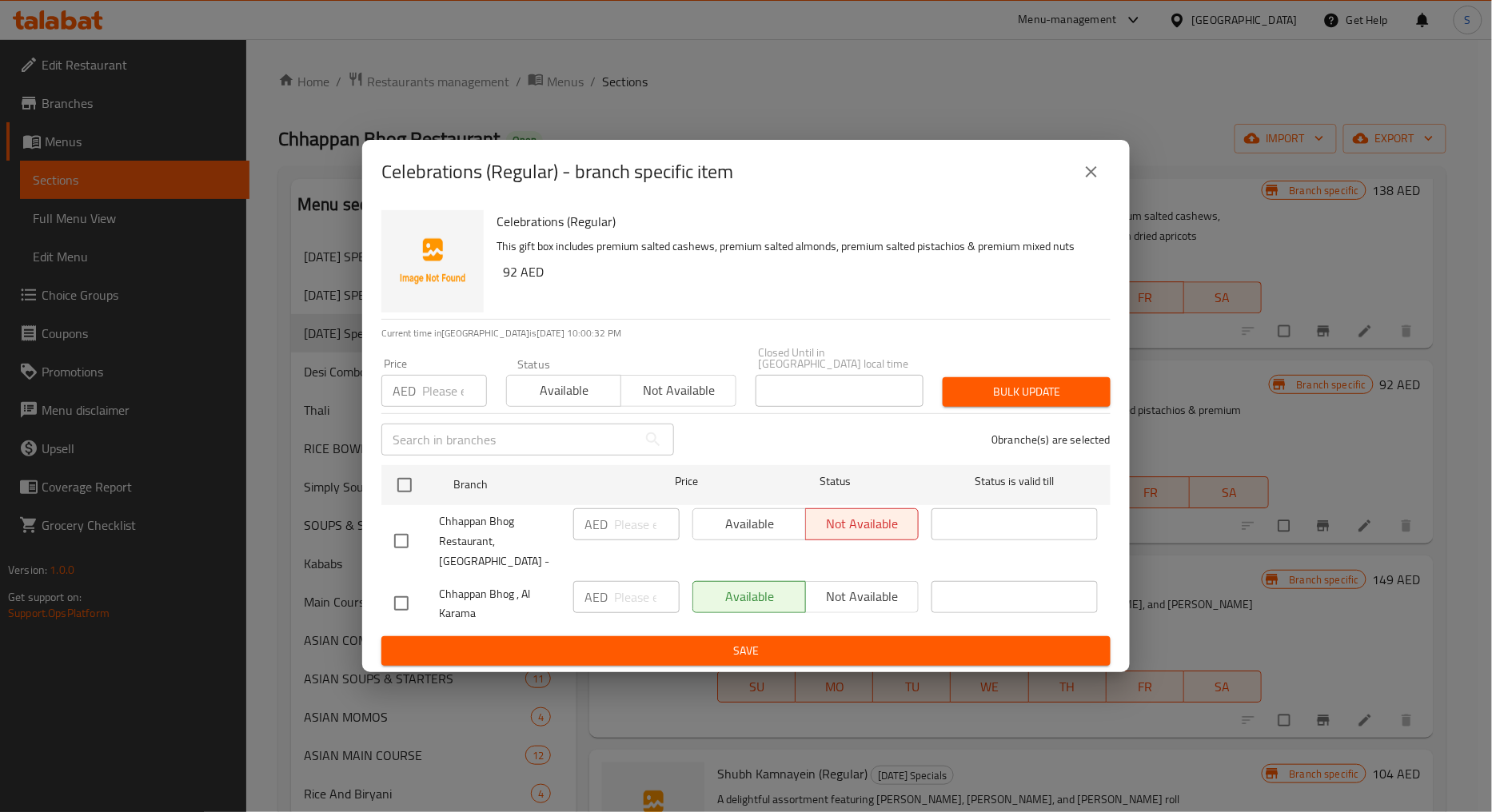
click at [1083, 181] on icon "close" at bounding box center [1092, 172] width 20 height 20
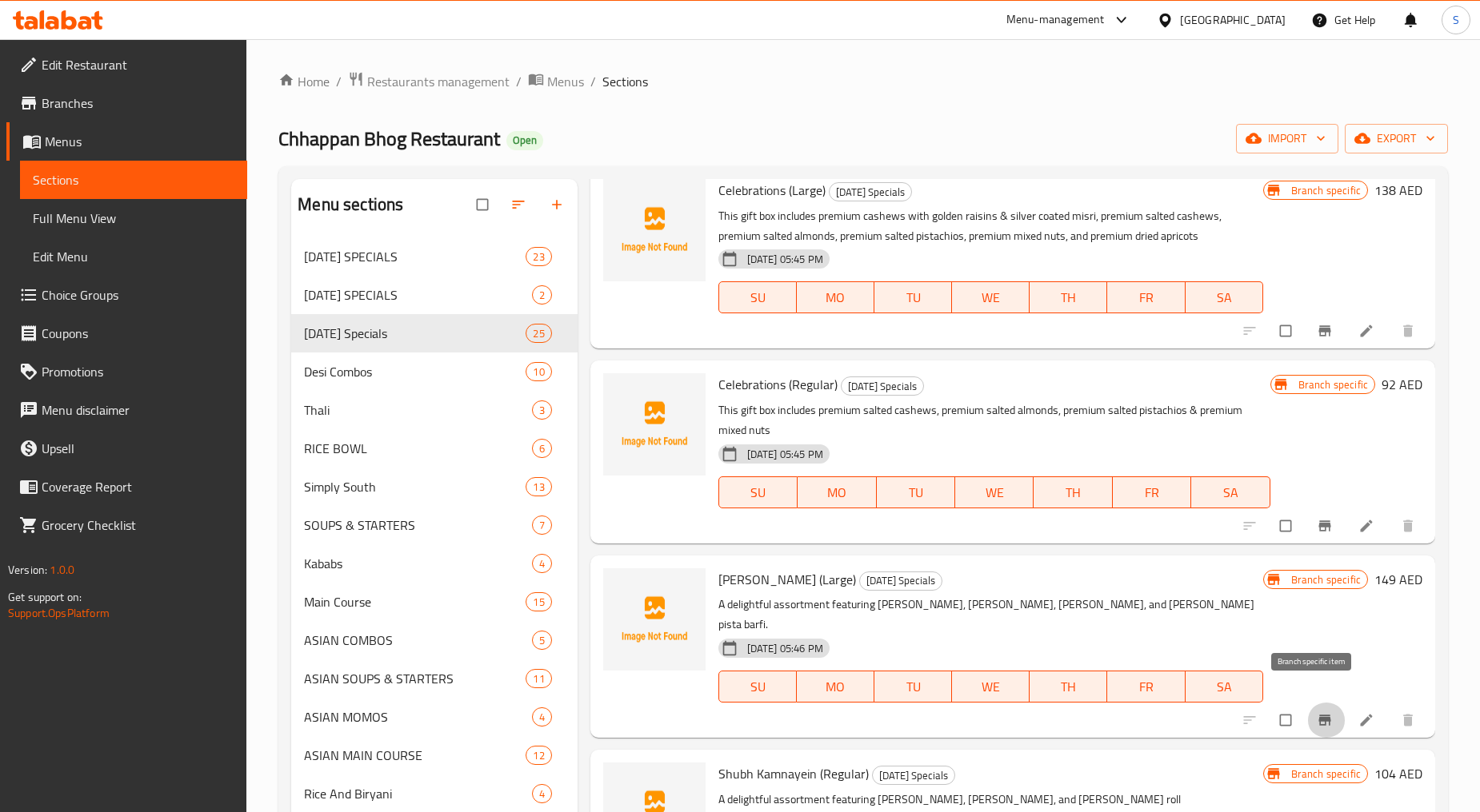
click at [1307, 709] on button "Branch-specific-item" at bounding box center [1325, 720] width 38 height 35
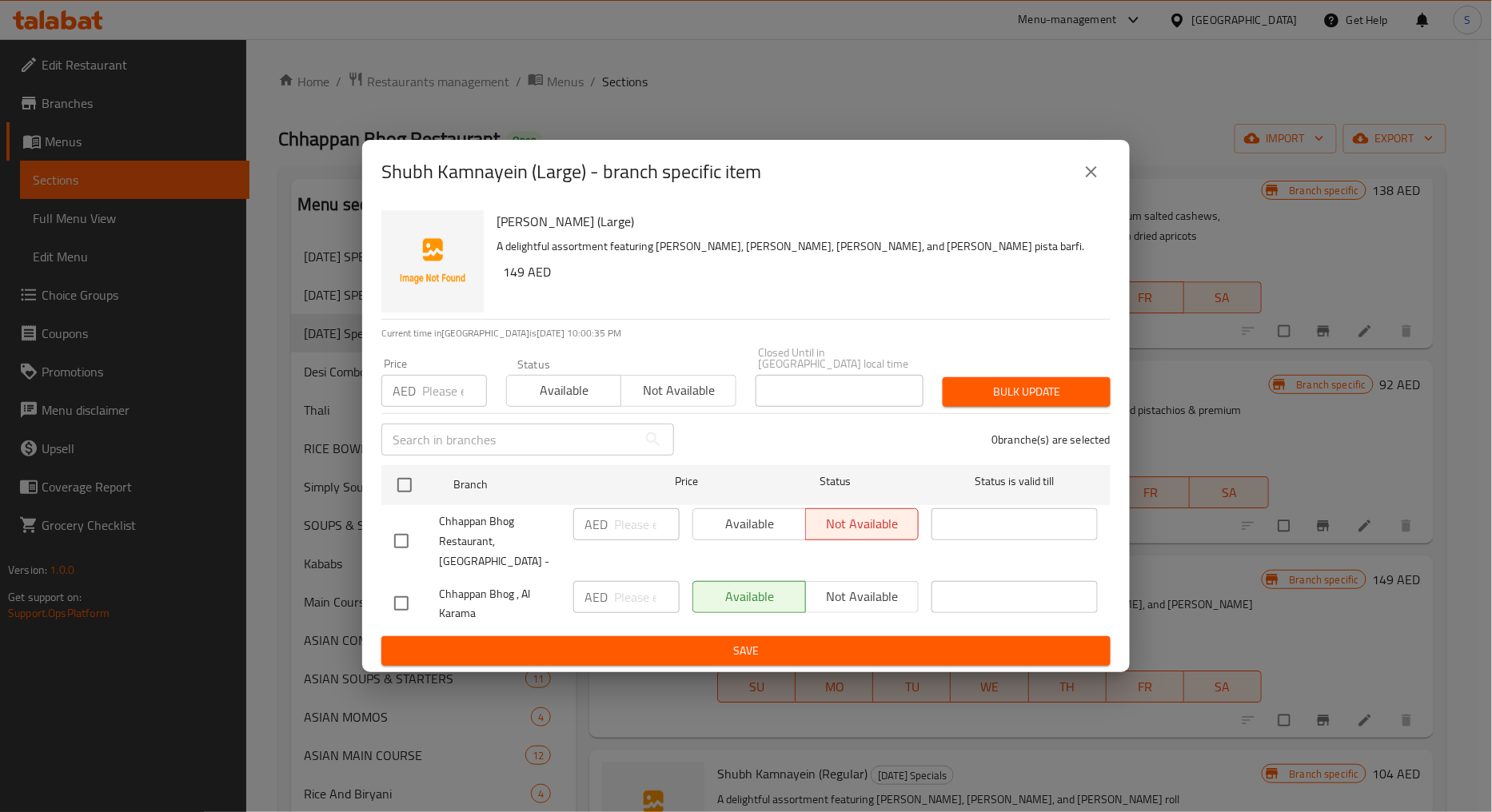
click at [1105, 189] on button "close" at bounding box center [1092, 172] width 38 height 38
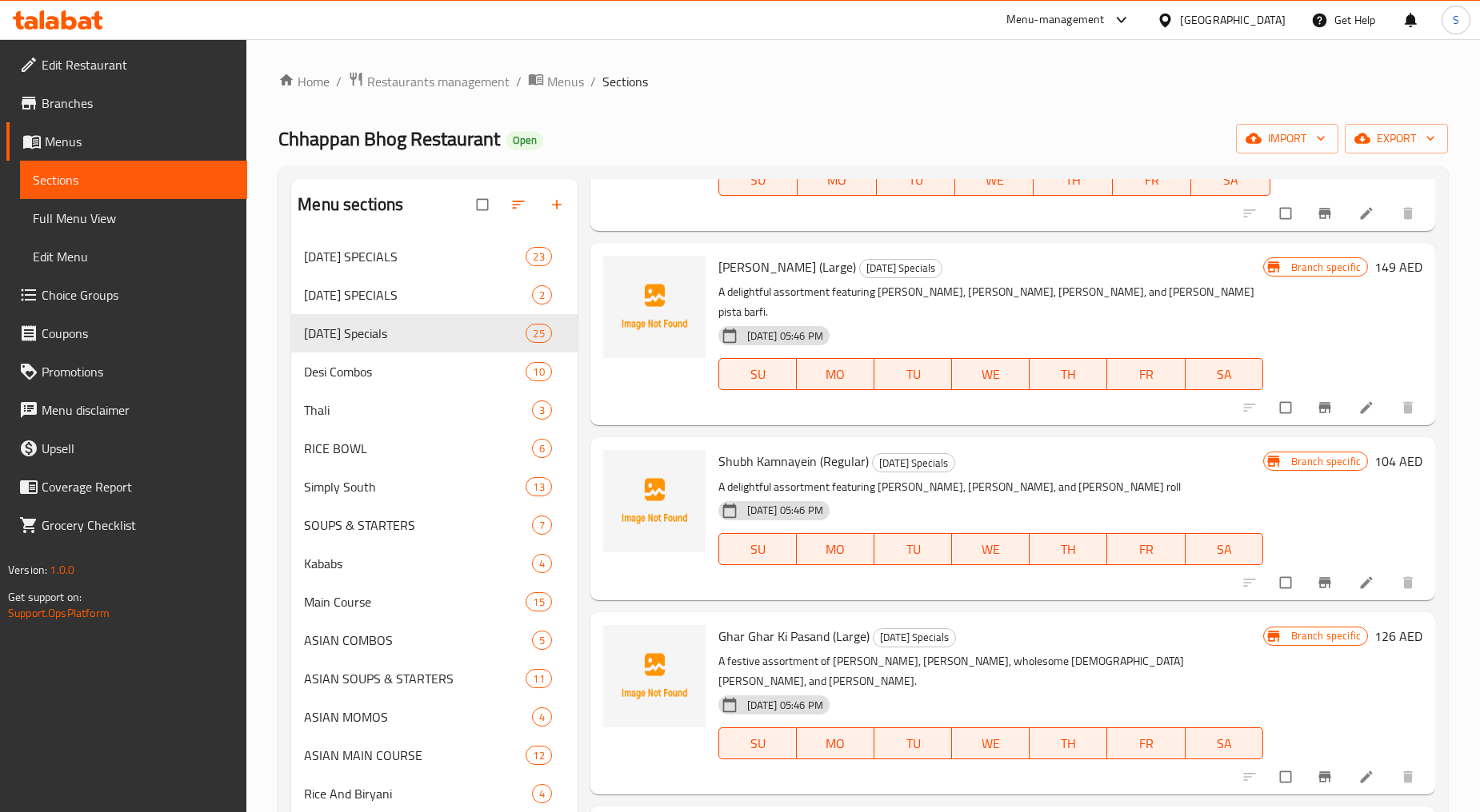
scroll to position [2131, 0]
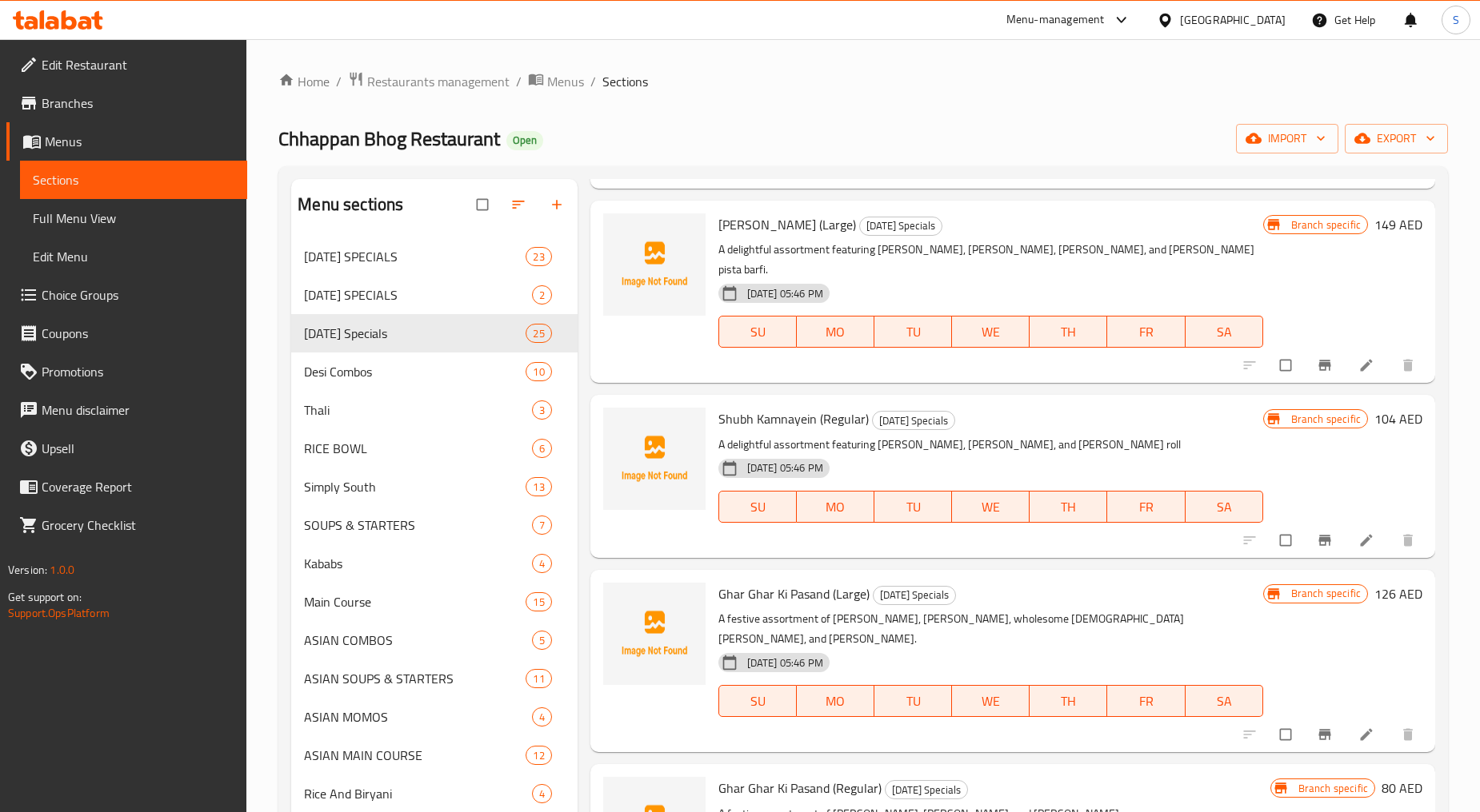
click at [1316, 532] on icon "Branch-specific-item" at bounding box center [1325, 540] width 16 height 16
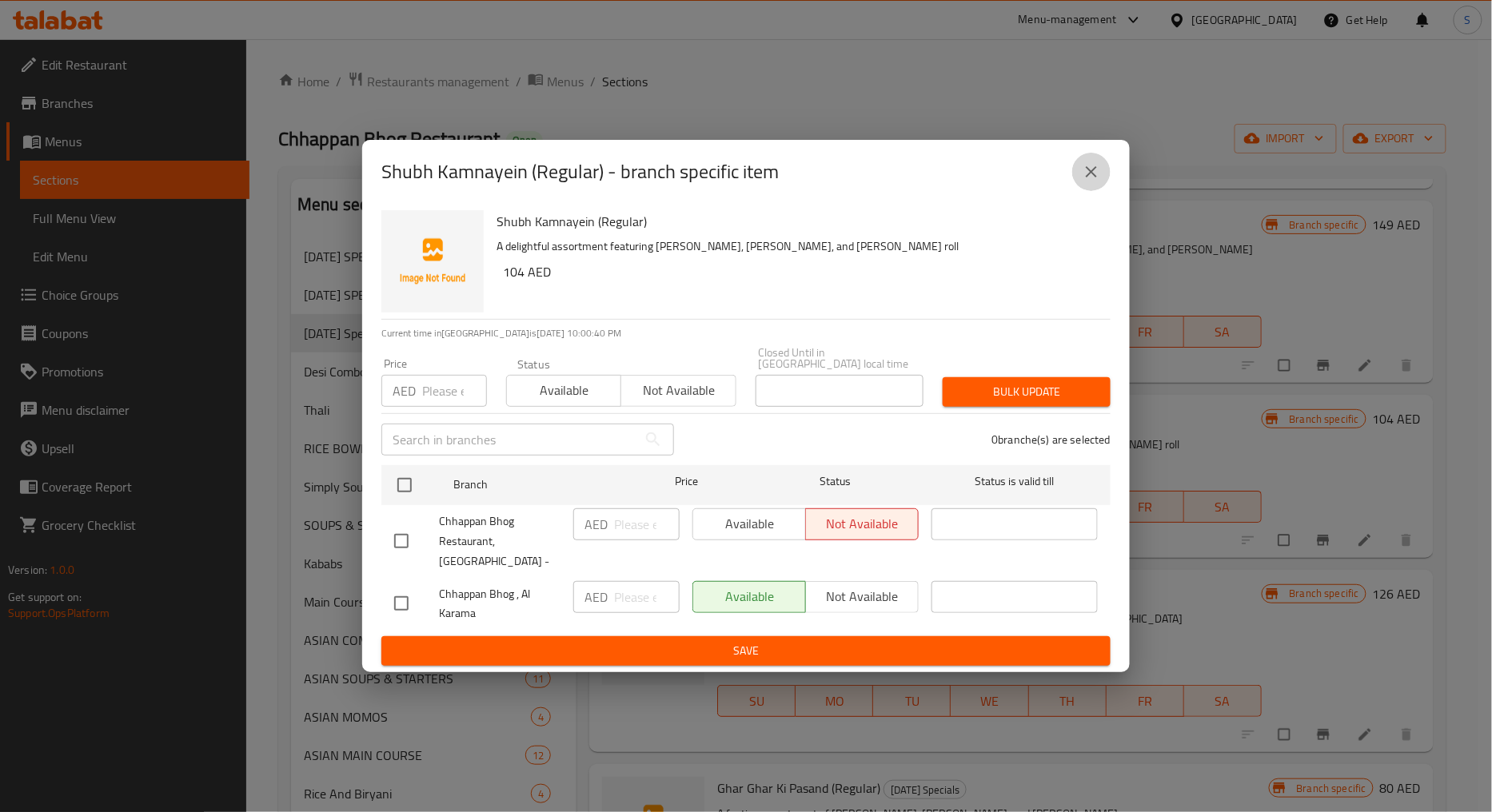
click at [1094, 177] on icon "close" at bounding box center [1092, 172] width 11 height 11
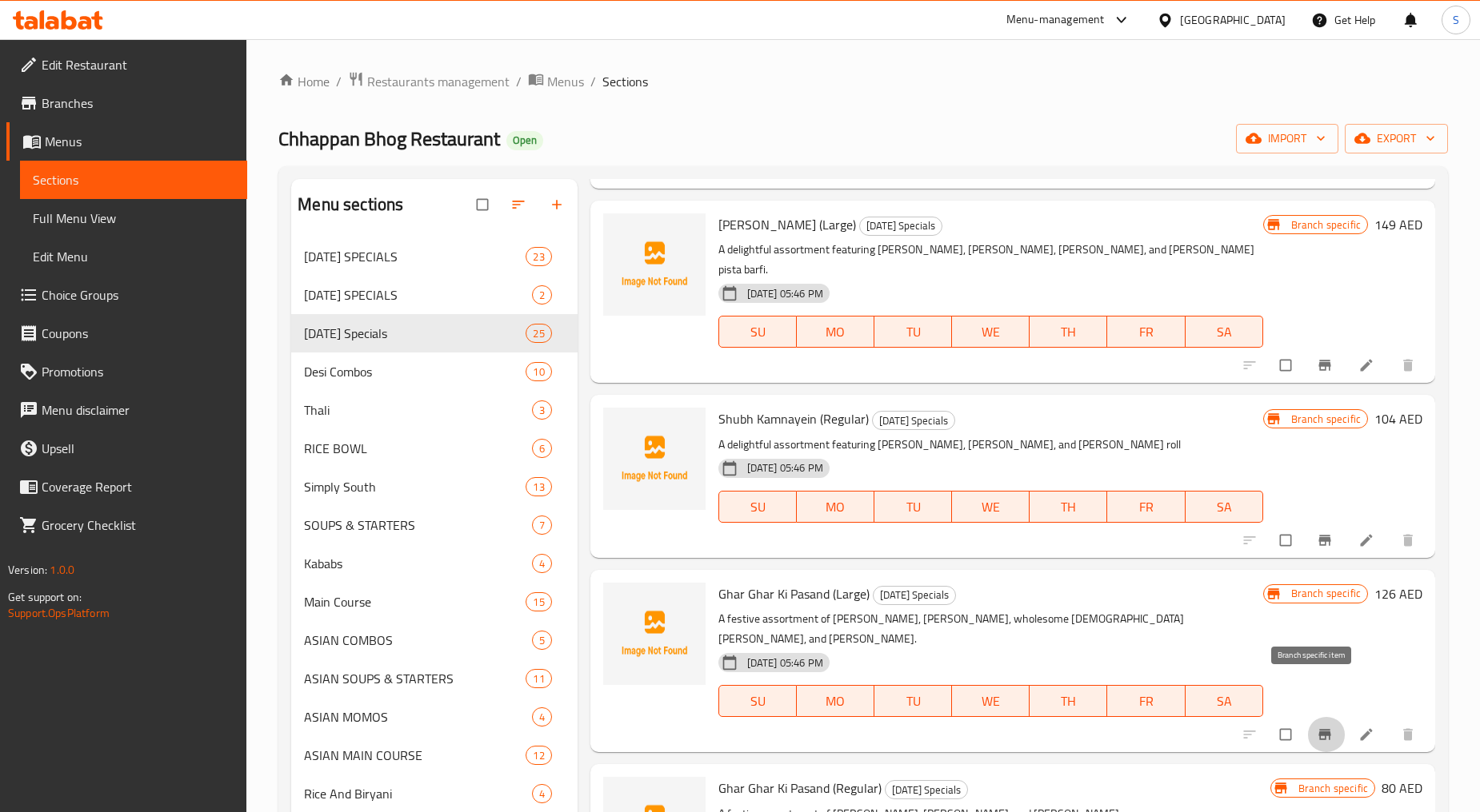
click at [1316, 727] on icon "Branch-specific-item" at bounding box center [1325, 735] width 16 height 16
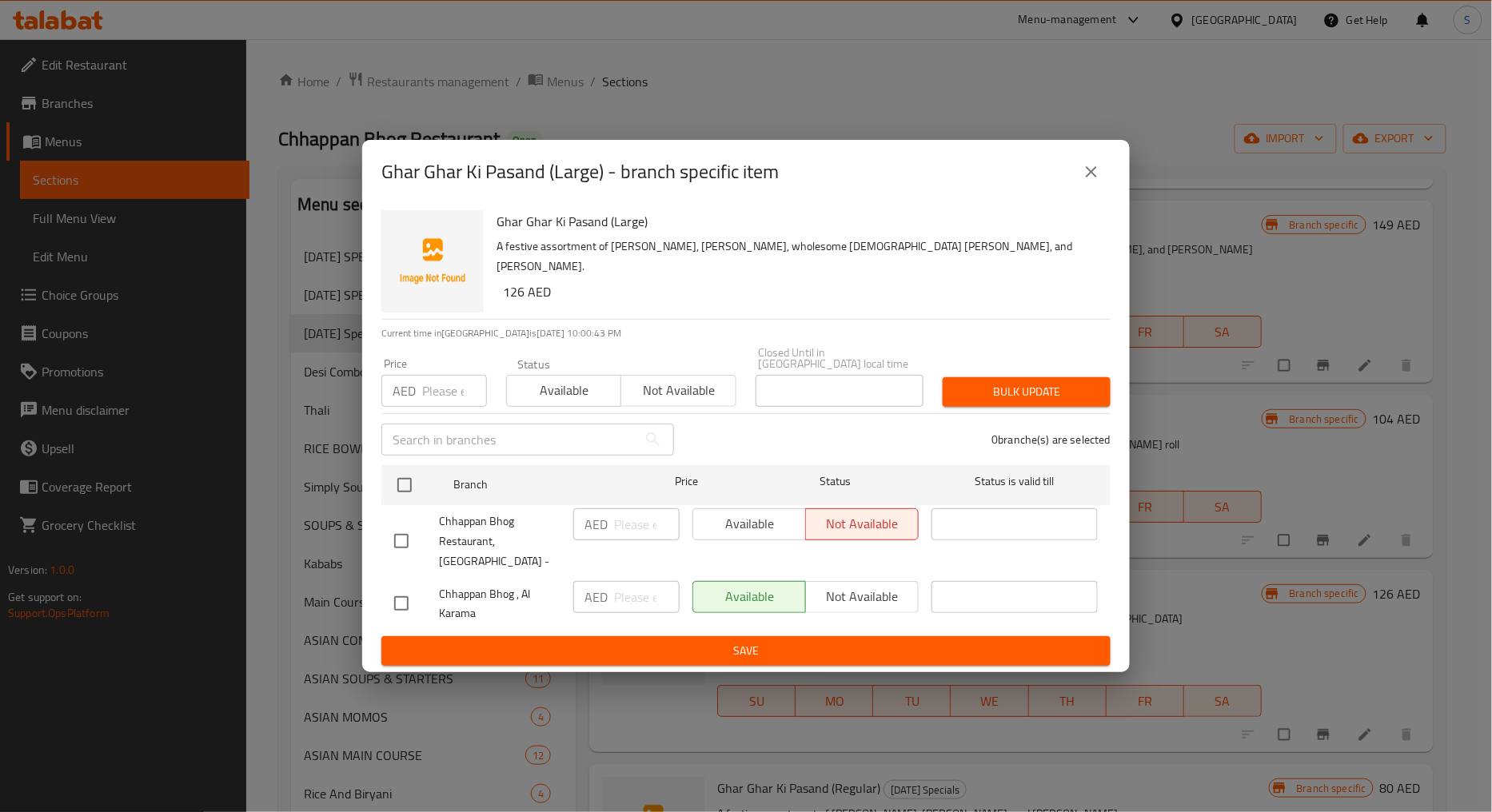
click at [489, 531] on span "Chhappan Bhog Restaurant, [GEOGRAPHIC_DATA] -" at bounding box center [499, 542] width 121 height 60
copy span "Chhappan Bhog Restaurant, [GEOGRAPHIC_DATA] -"
click at [1084, 174] on icon "close" at bounding box center [1092, 172] width 20 height 20
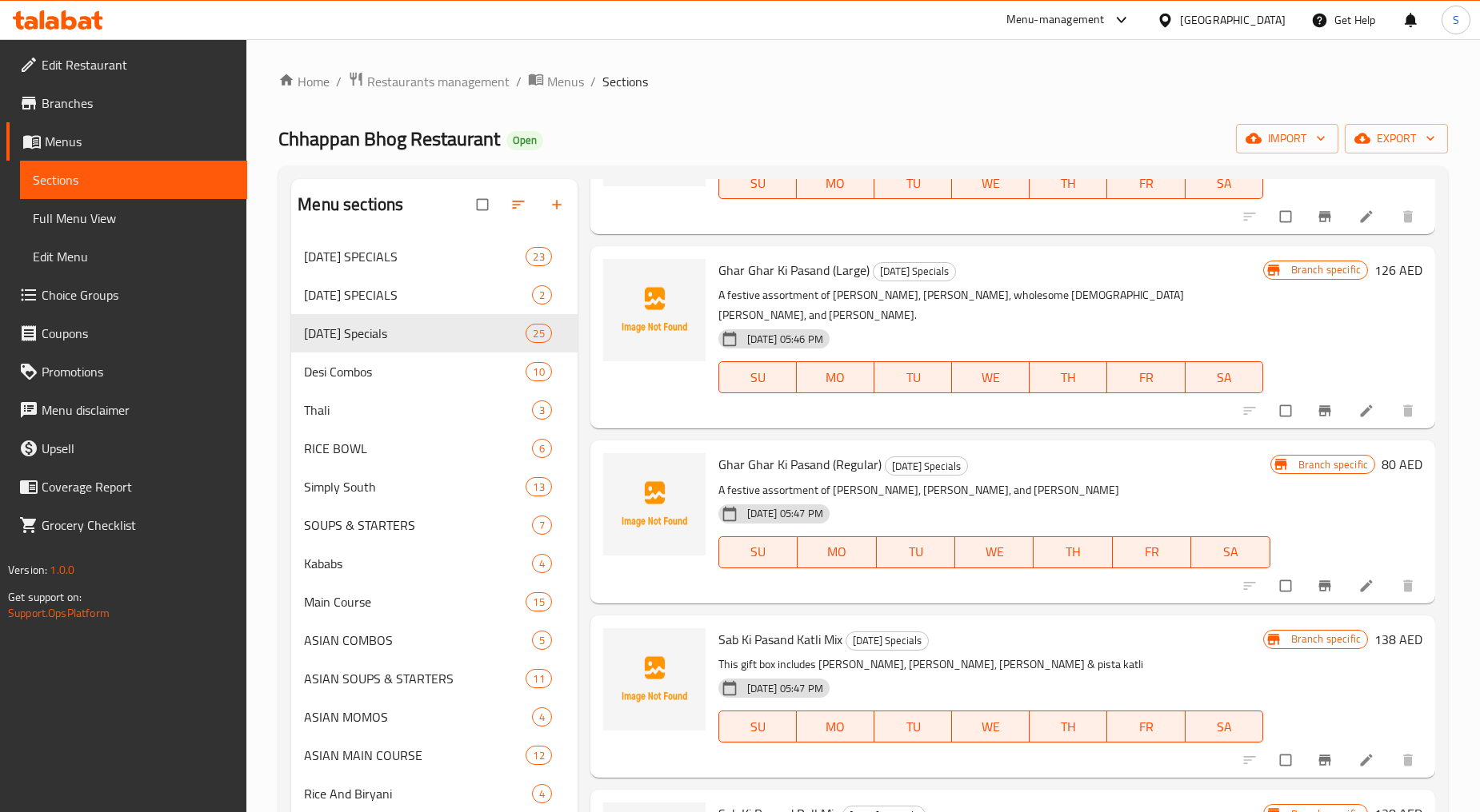
scroll to position [2487, 0]
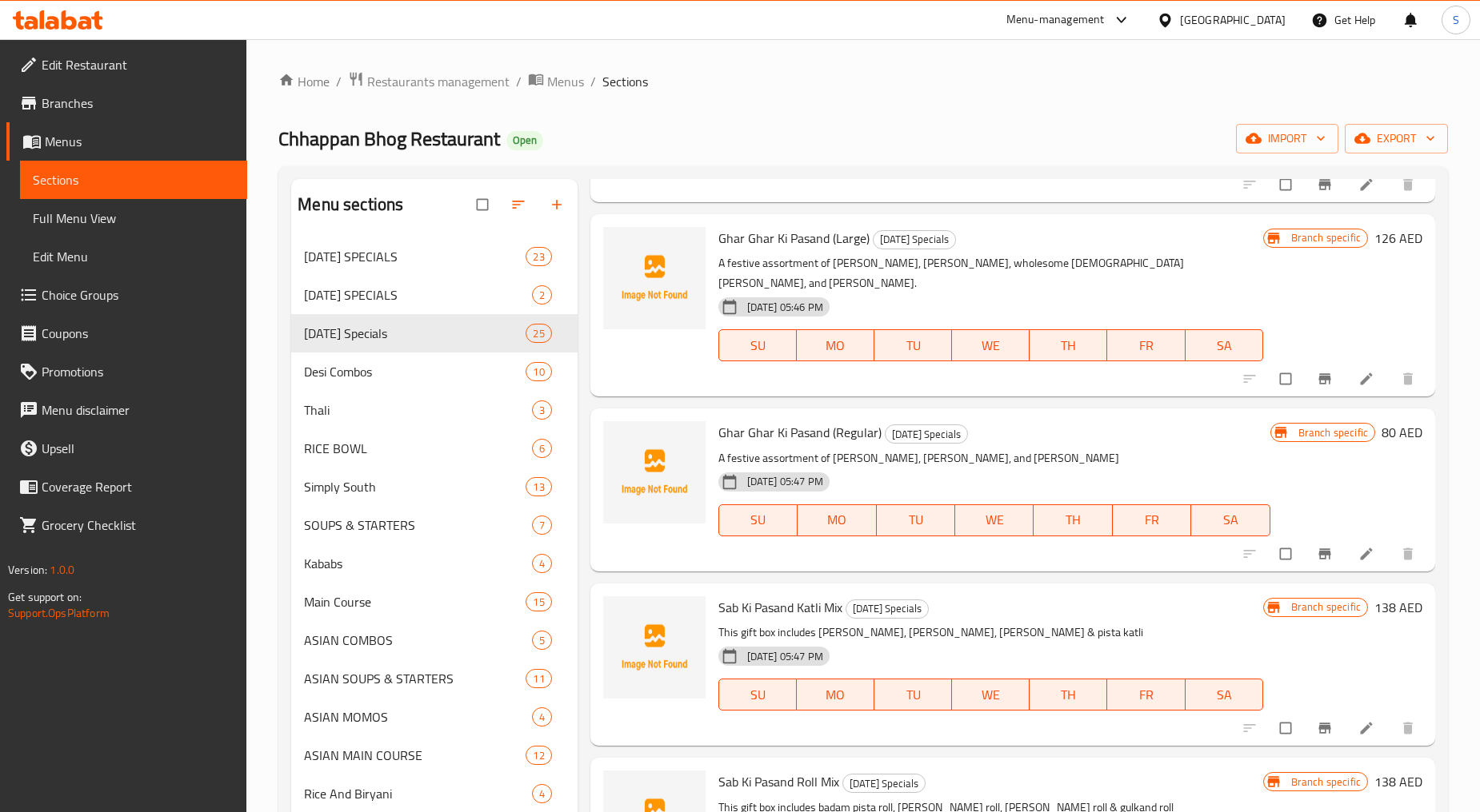
click at [1316, 546] on icon "Branch-specific-item" at bounding box center [1325, 554] width 16 height 16
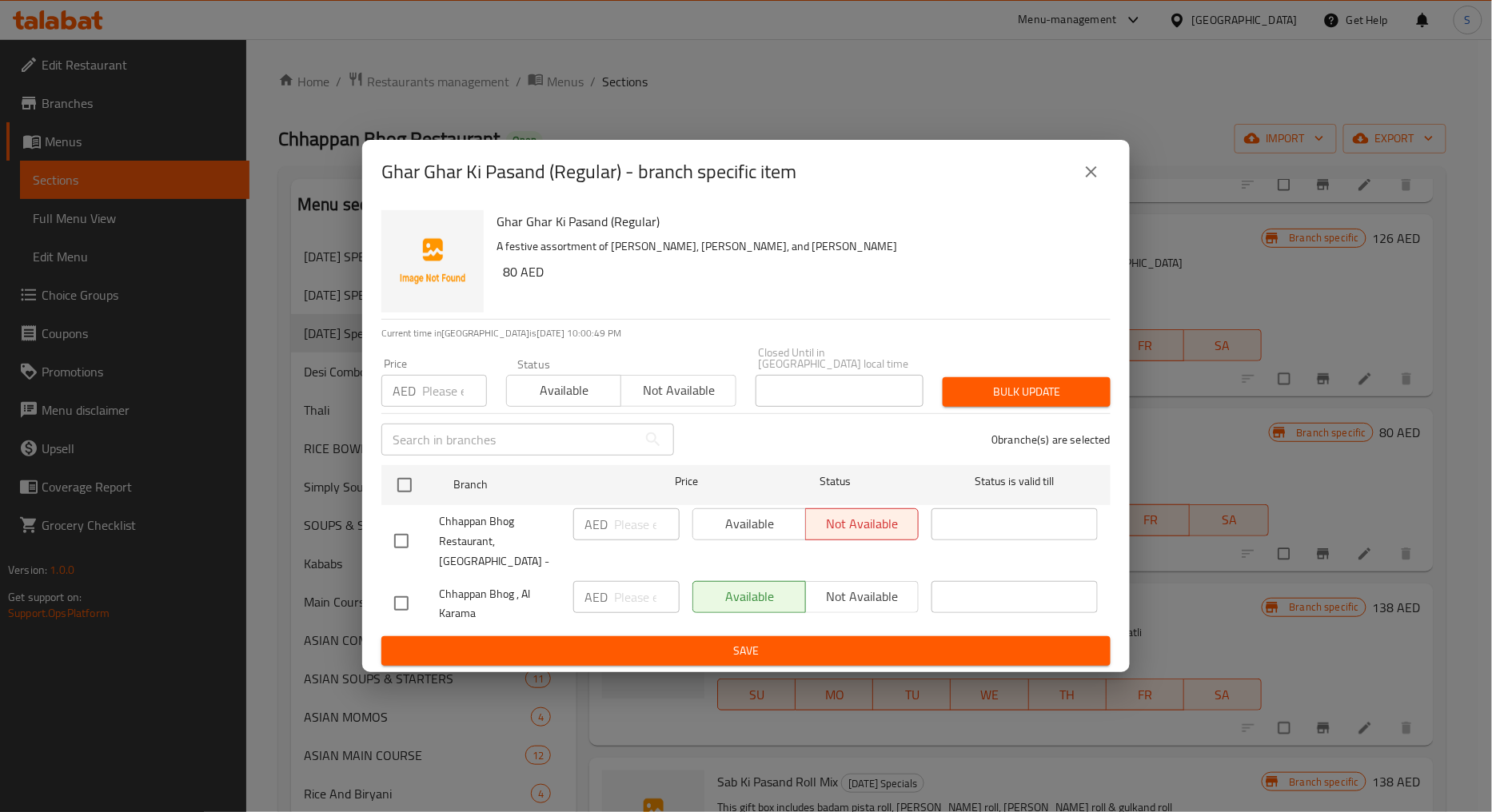
click at [1085, 181] on icon "close" at bounding box center [1092, 172] width 20 height 20
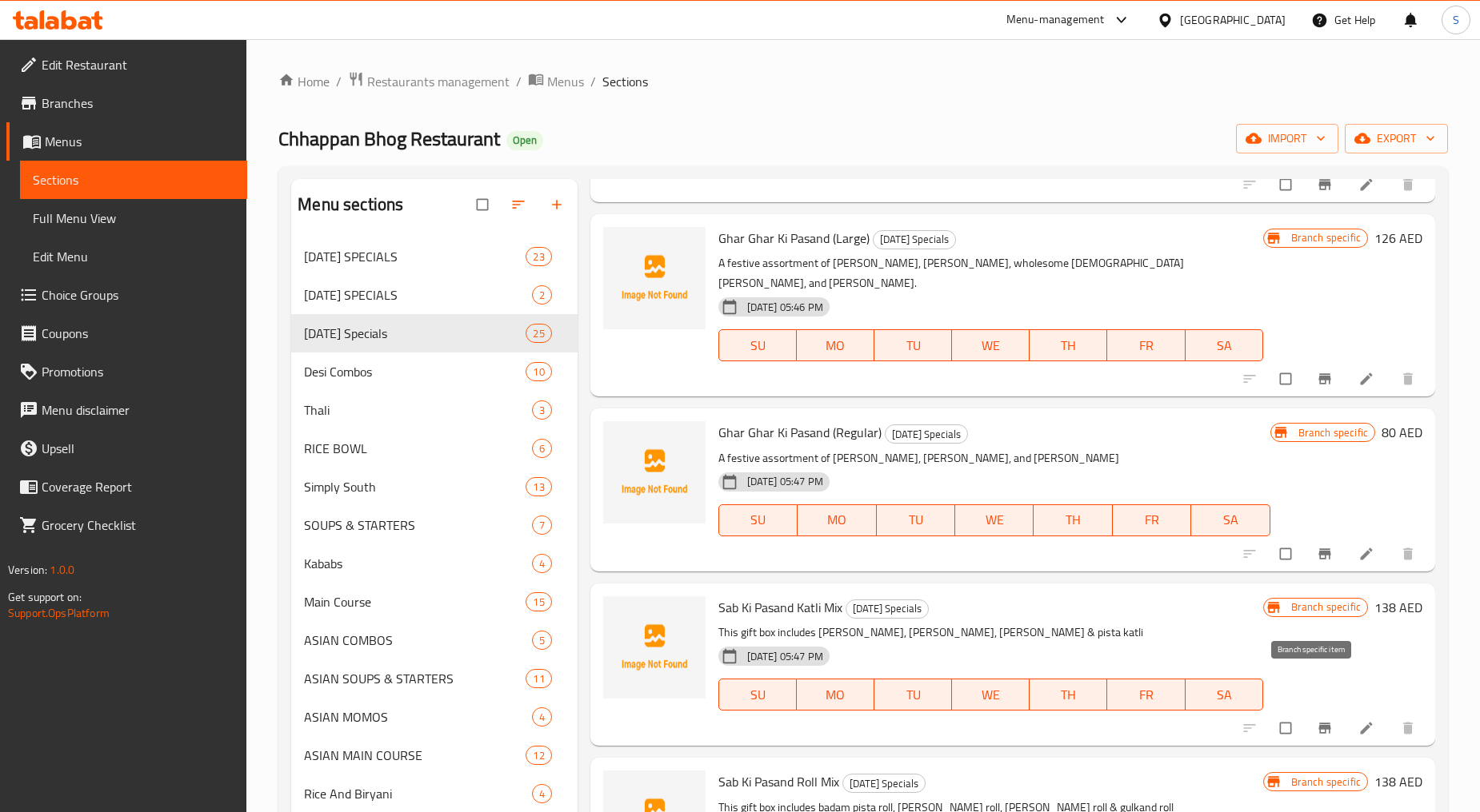
click at [1318, 723] on icon "Branch-specific-item" at bounding box center [1324, 728] width 12 height 11
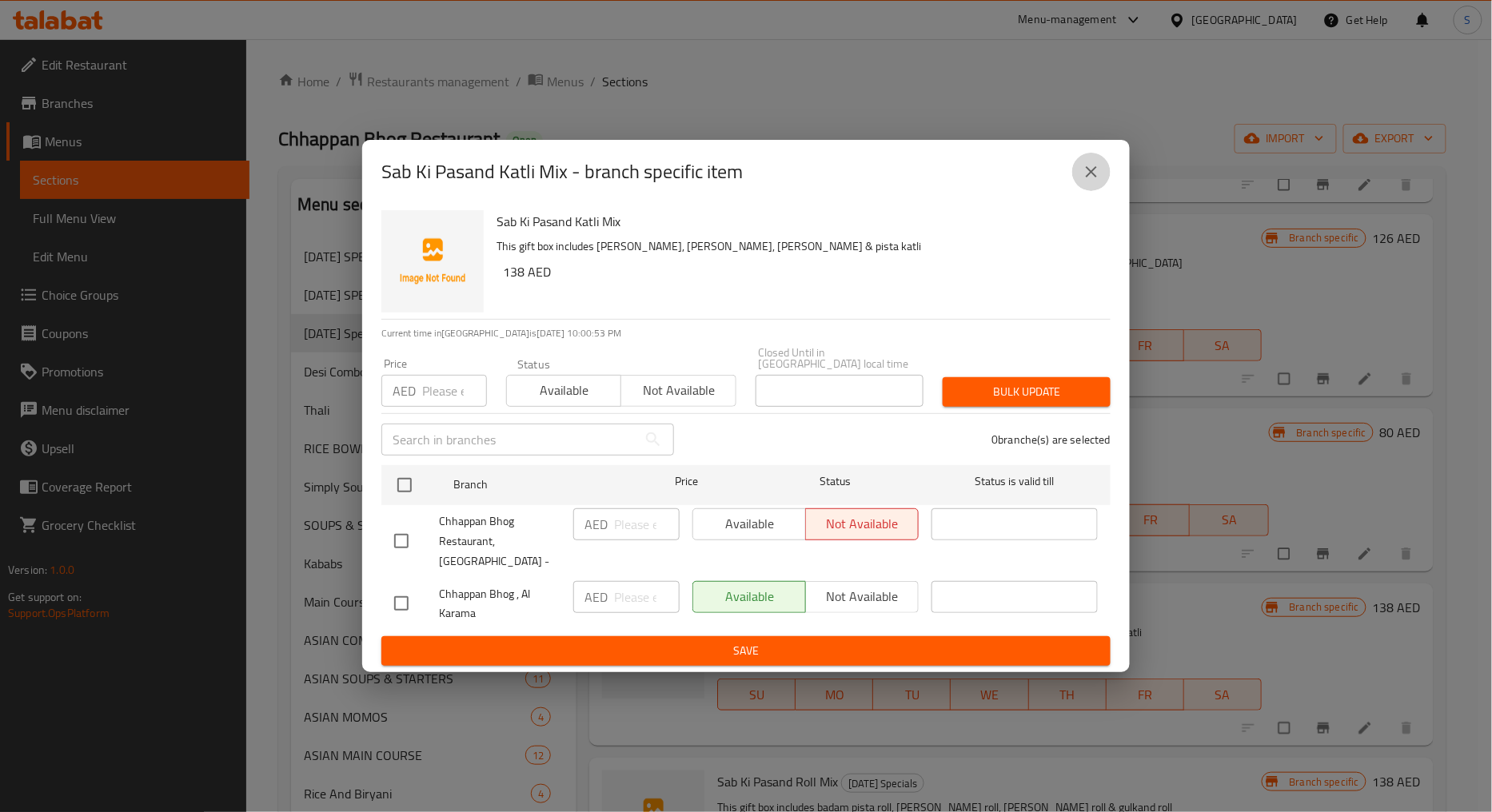
click at [1098, 177] on icon "close" at bounding box center [1092, 172] width 20 height 20
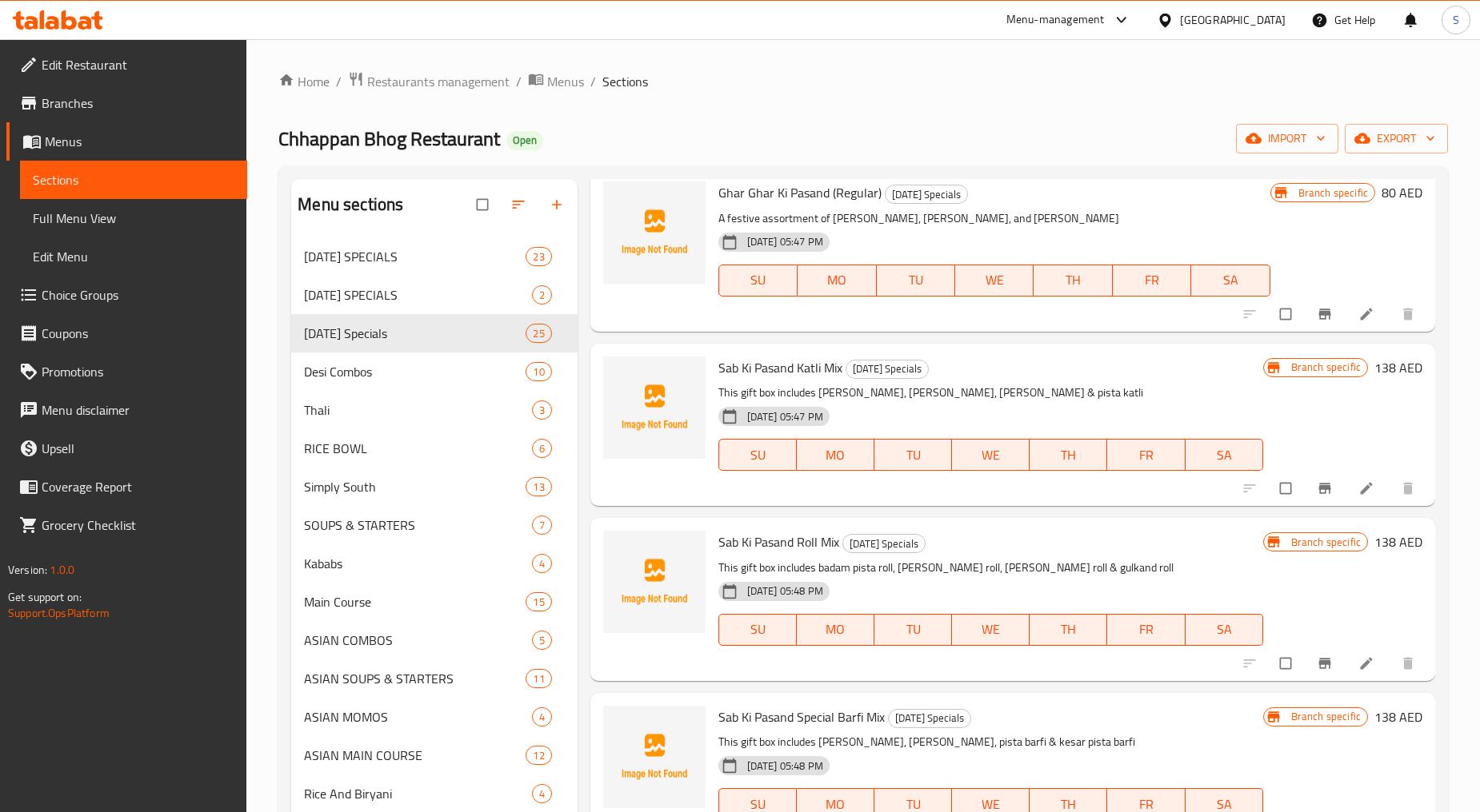
scroll to position [2753, 0]
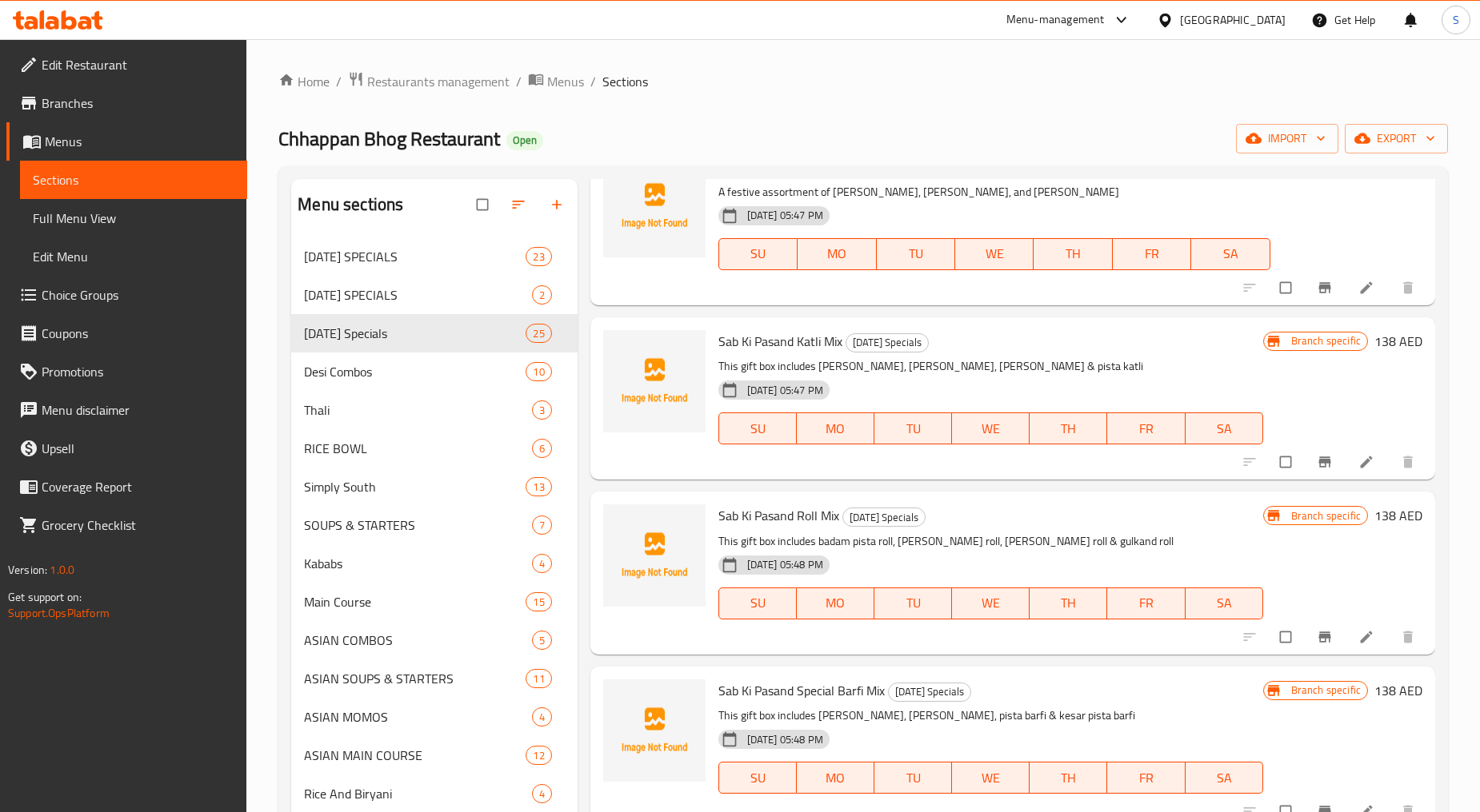
click at [1316, 629] on icon "Branch-specific-item" at bounding box center [1325, 637] width 16 height 16
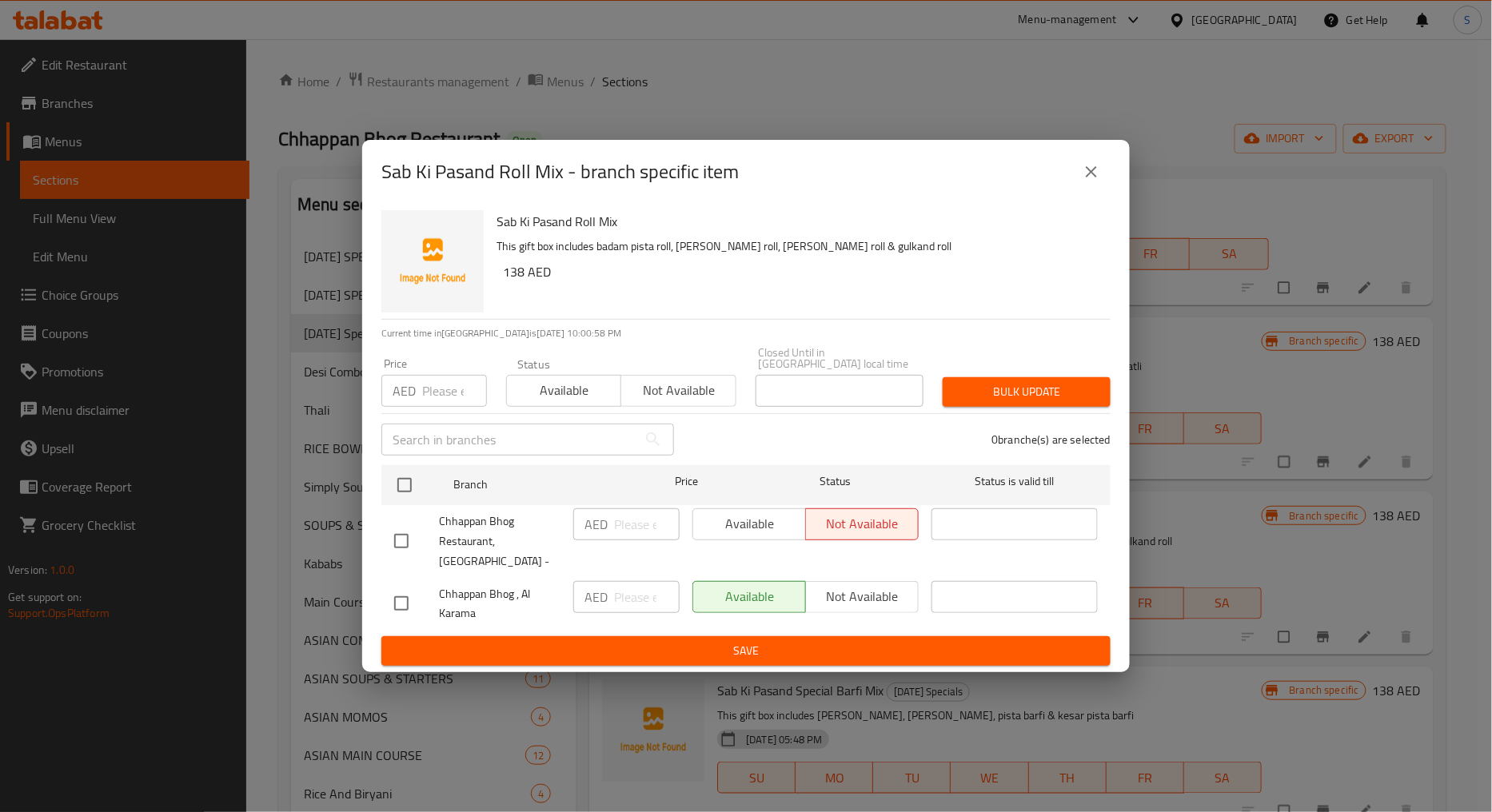
click at [1097, 181] on icon "close" at bounding box center [1092, 172] width 20 height 20
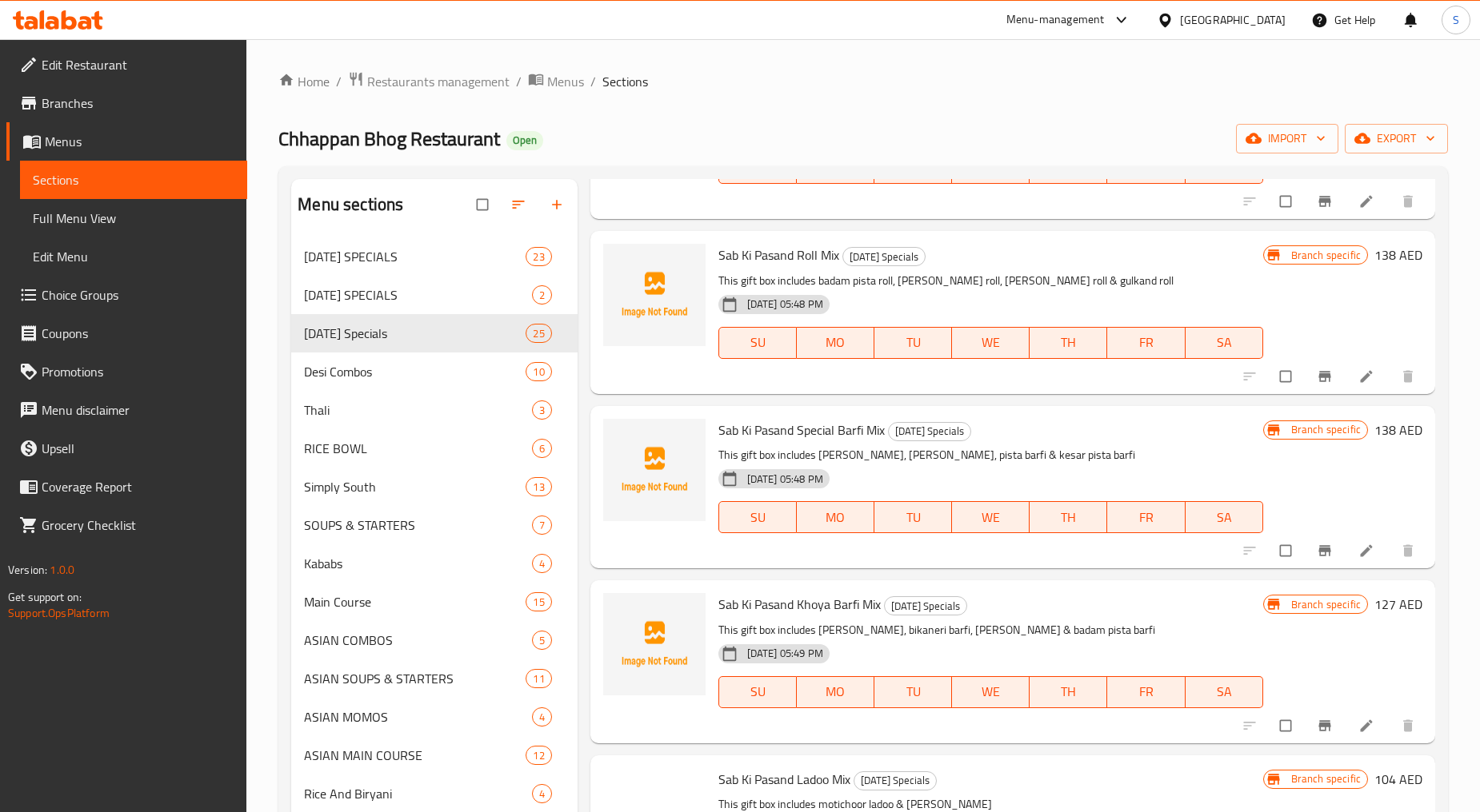
scroll to position [3019, 0]
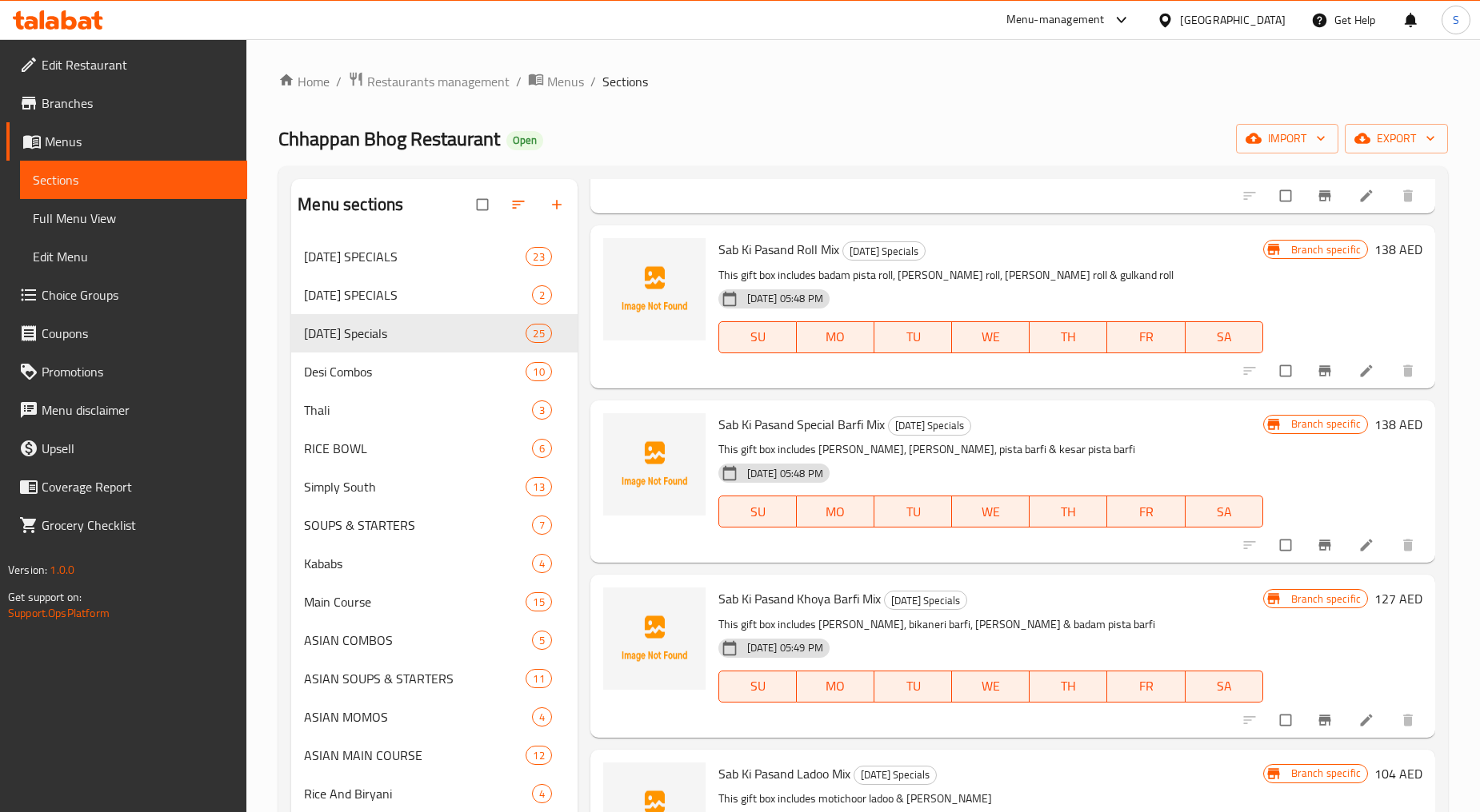
click at [1316, 537] on icon "Branch-specific-item" at bounding box center [1325, 545] width 16 height 16
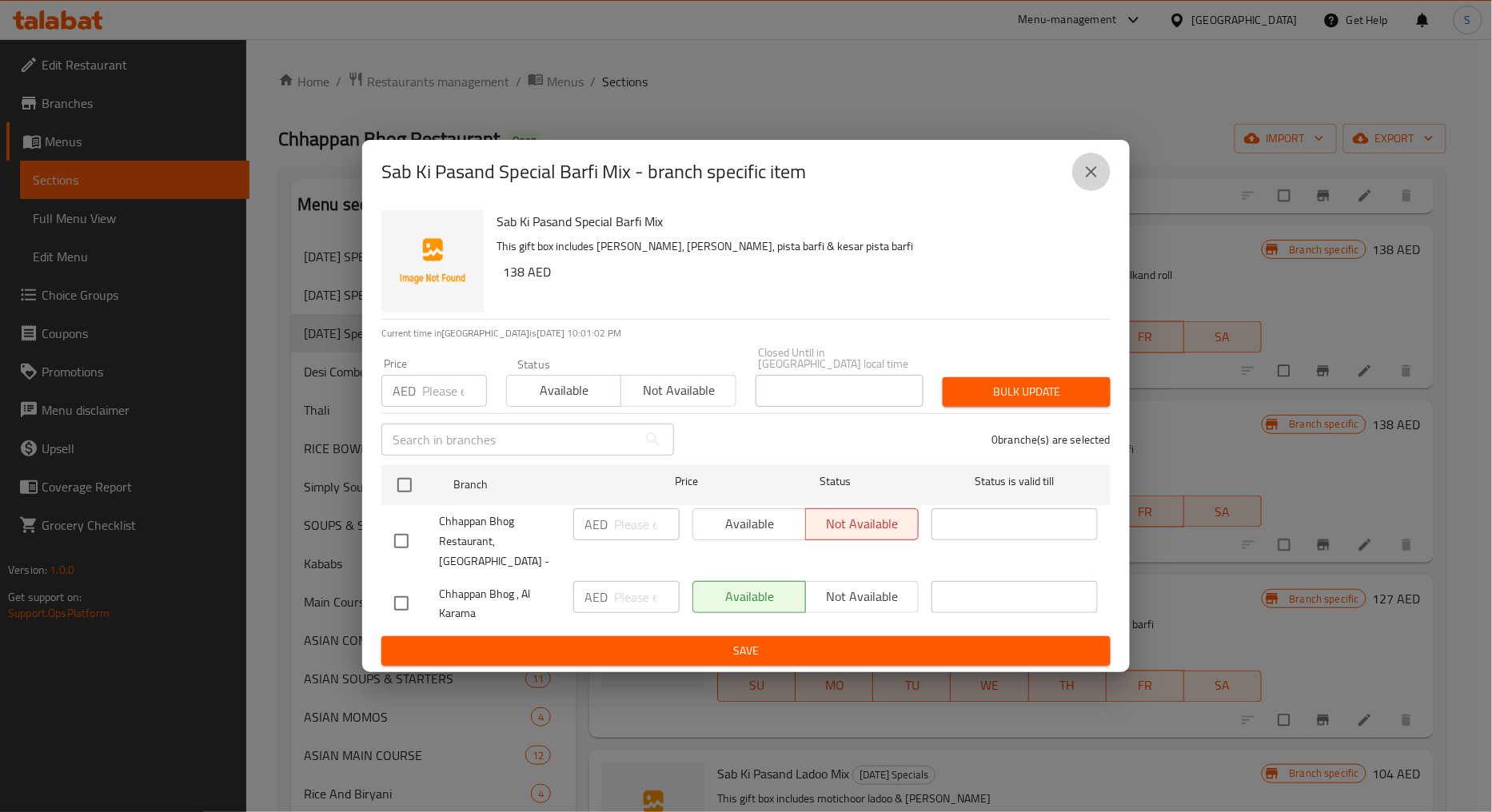
click at [1084, 181] on icon "close" at bounding box center [1092, 172] width 20 height 20
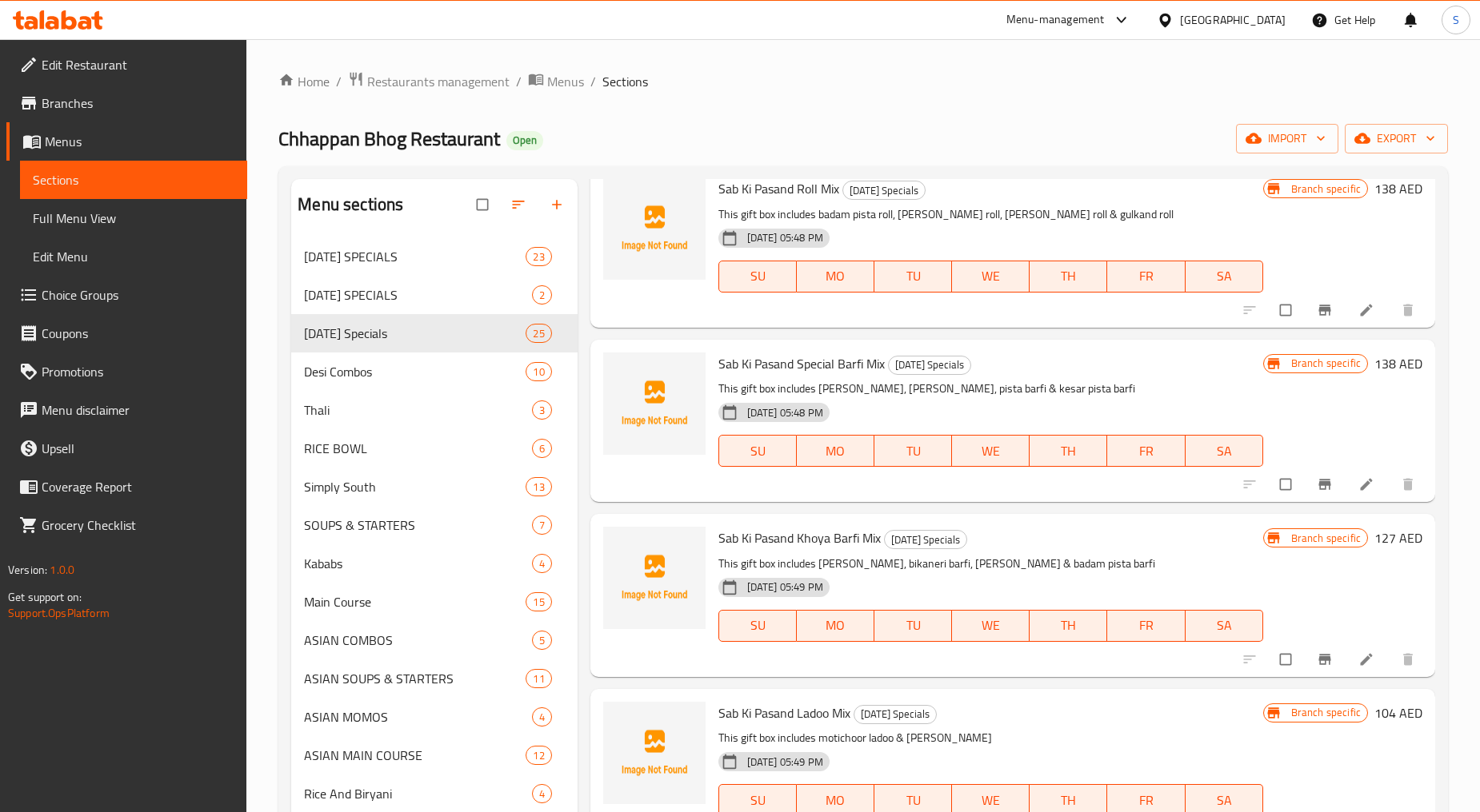
scroll to position [3108, 0]
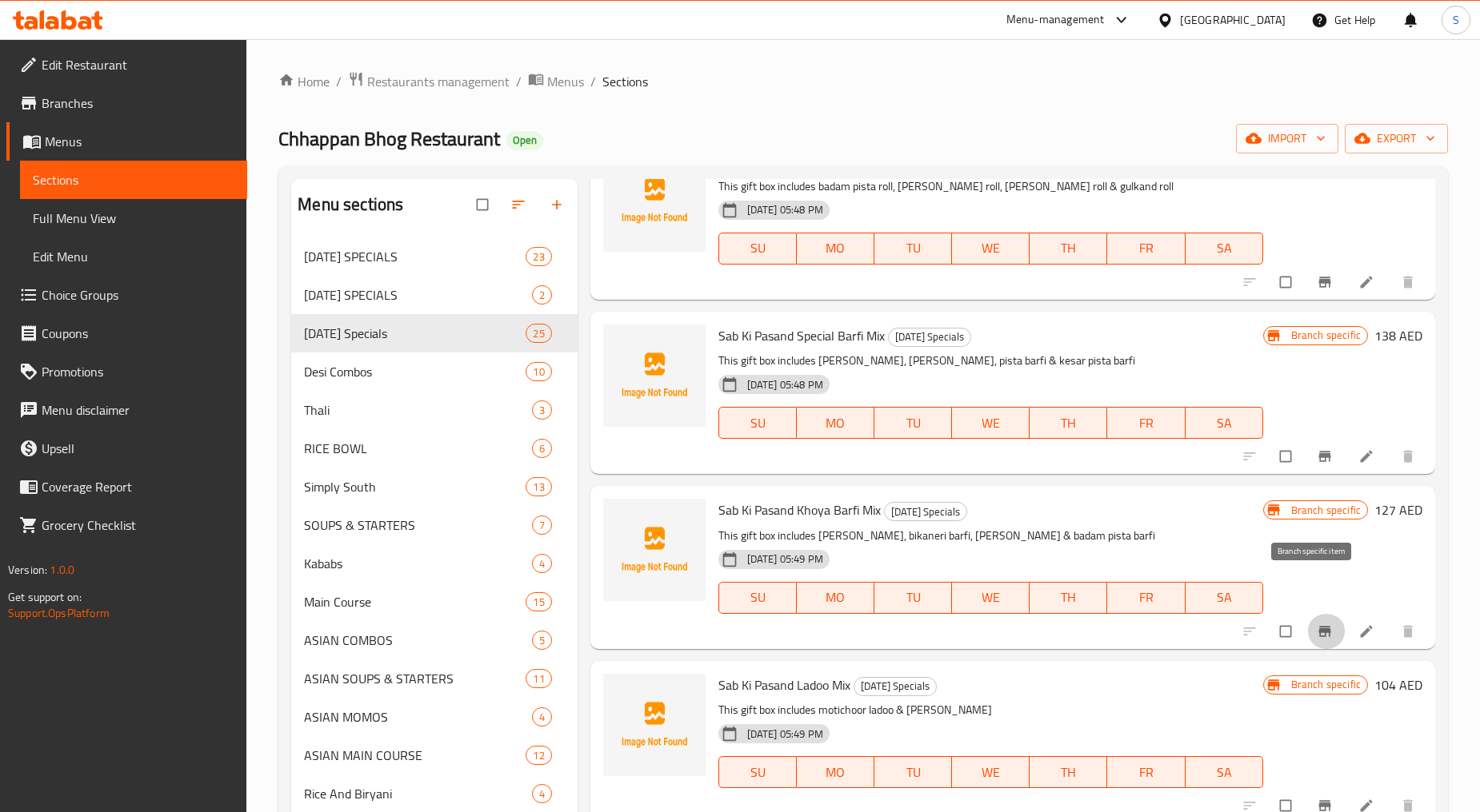
click at [1318, 626] on icon "Branch-specific-item" at bounding box center [1324, 631] width 12 height 11
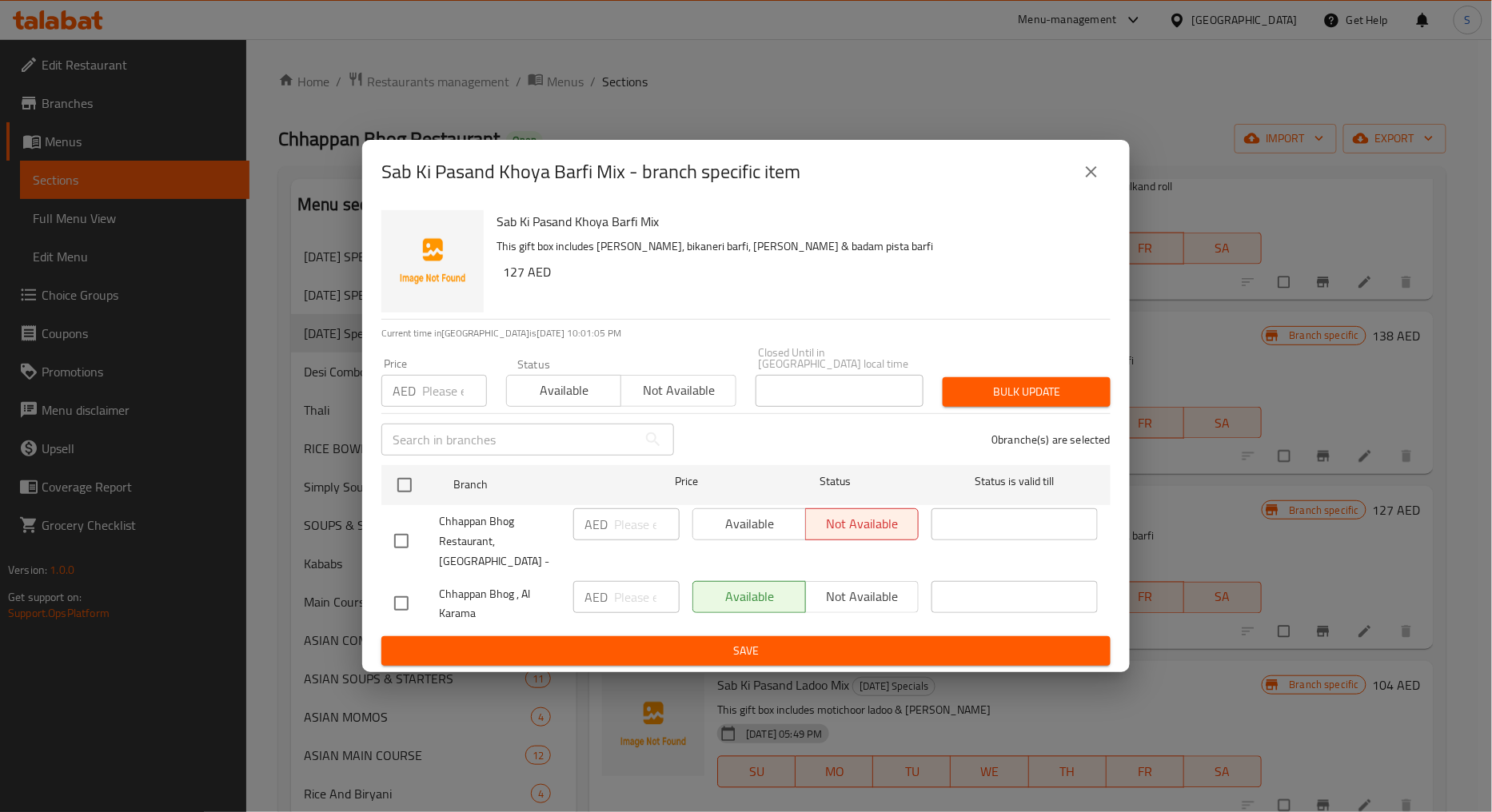
click at [1089, 165] on button "close" at bounding box center [1092, 172] width 38 height 38
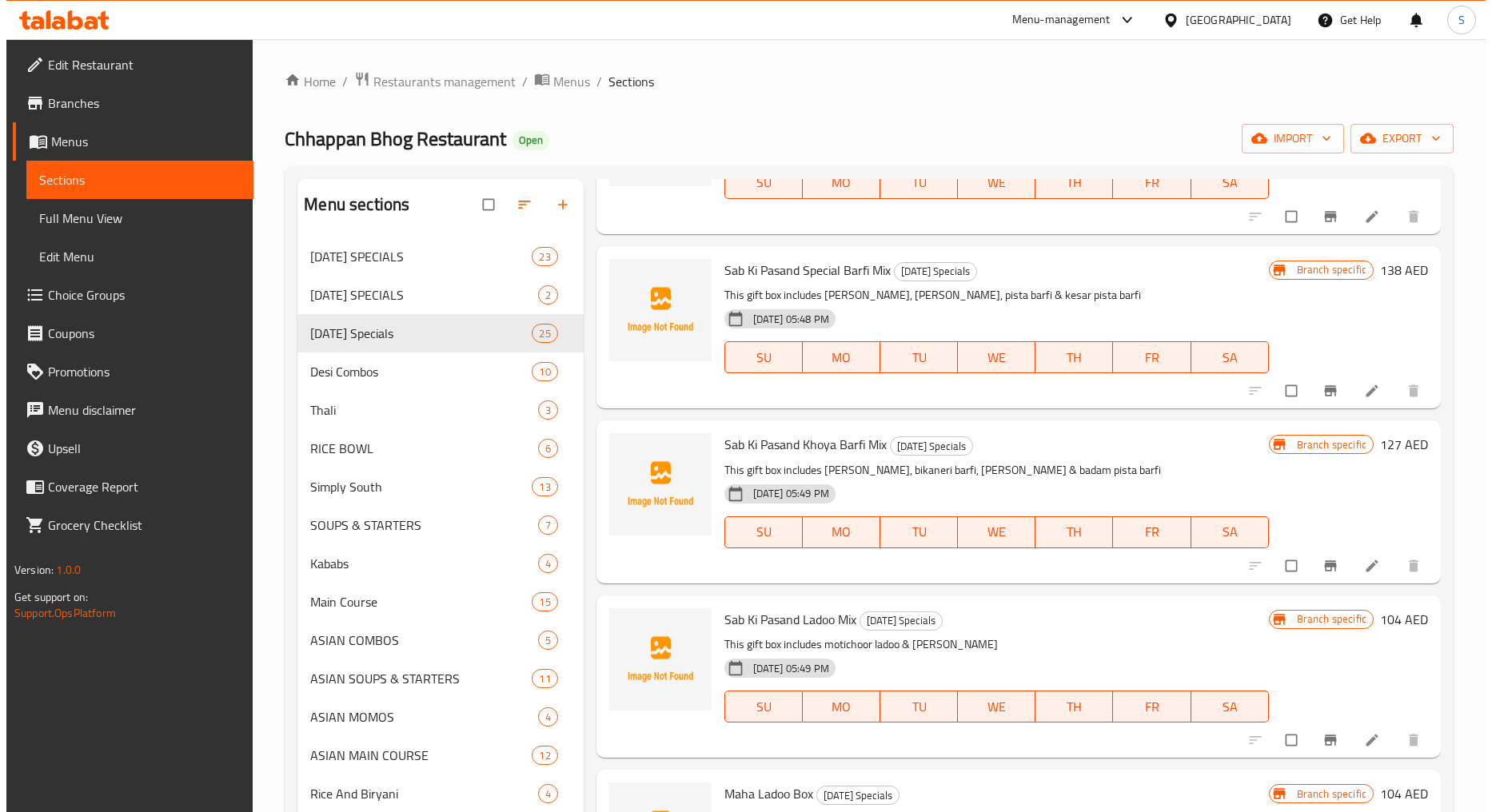
scroll to position [3254, 0]
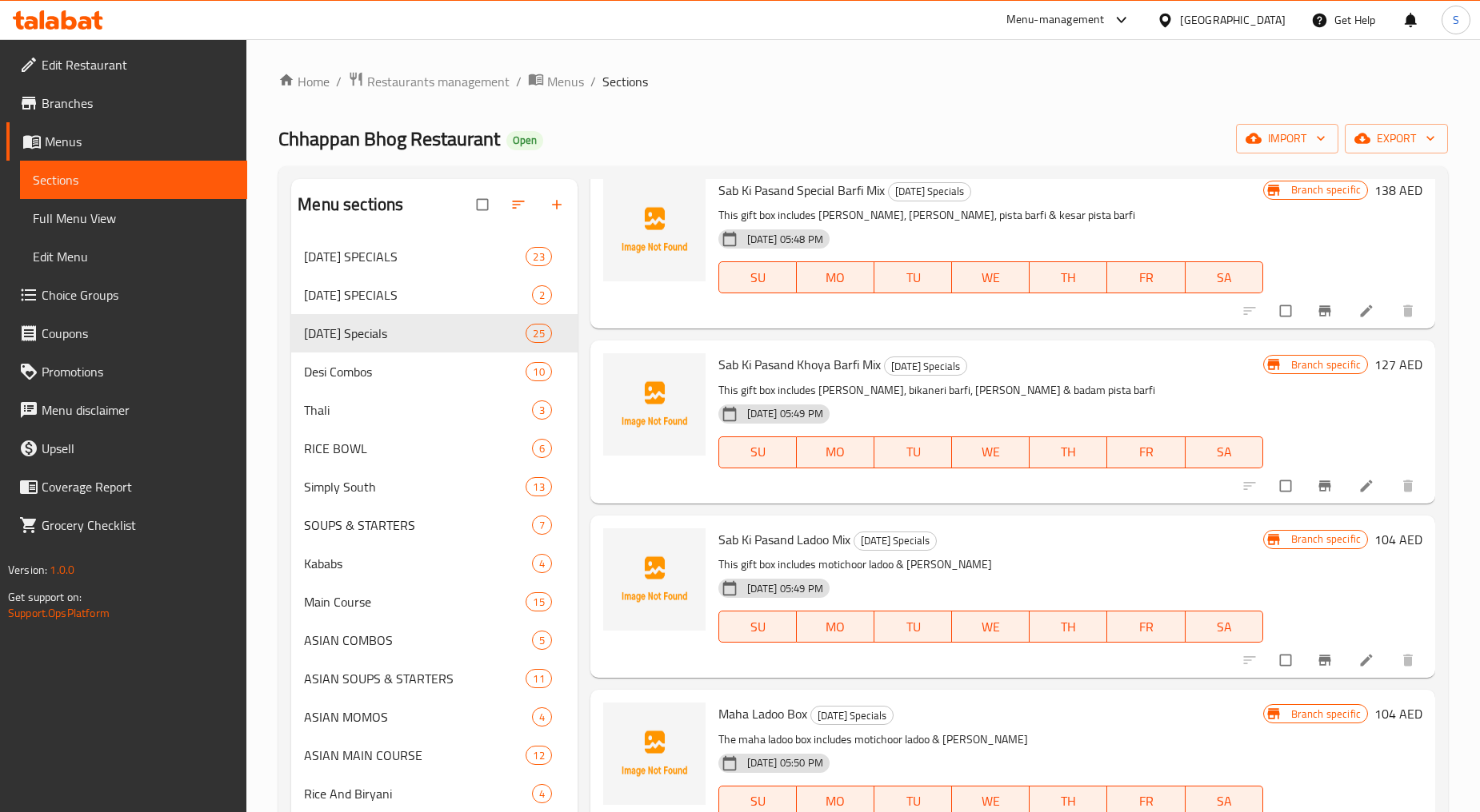
click at [1317, 653] on icon "Branch-specific-item" at bounding box center [1325, 661] width 16 height 16
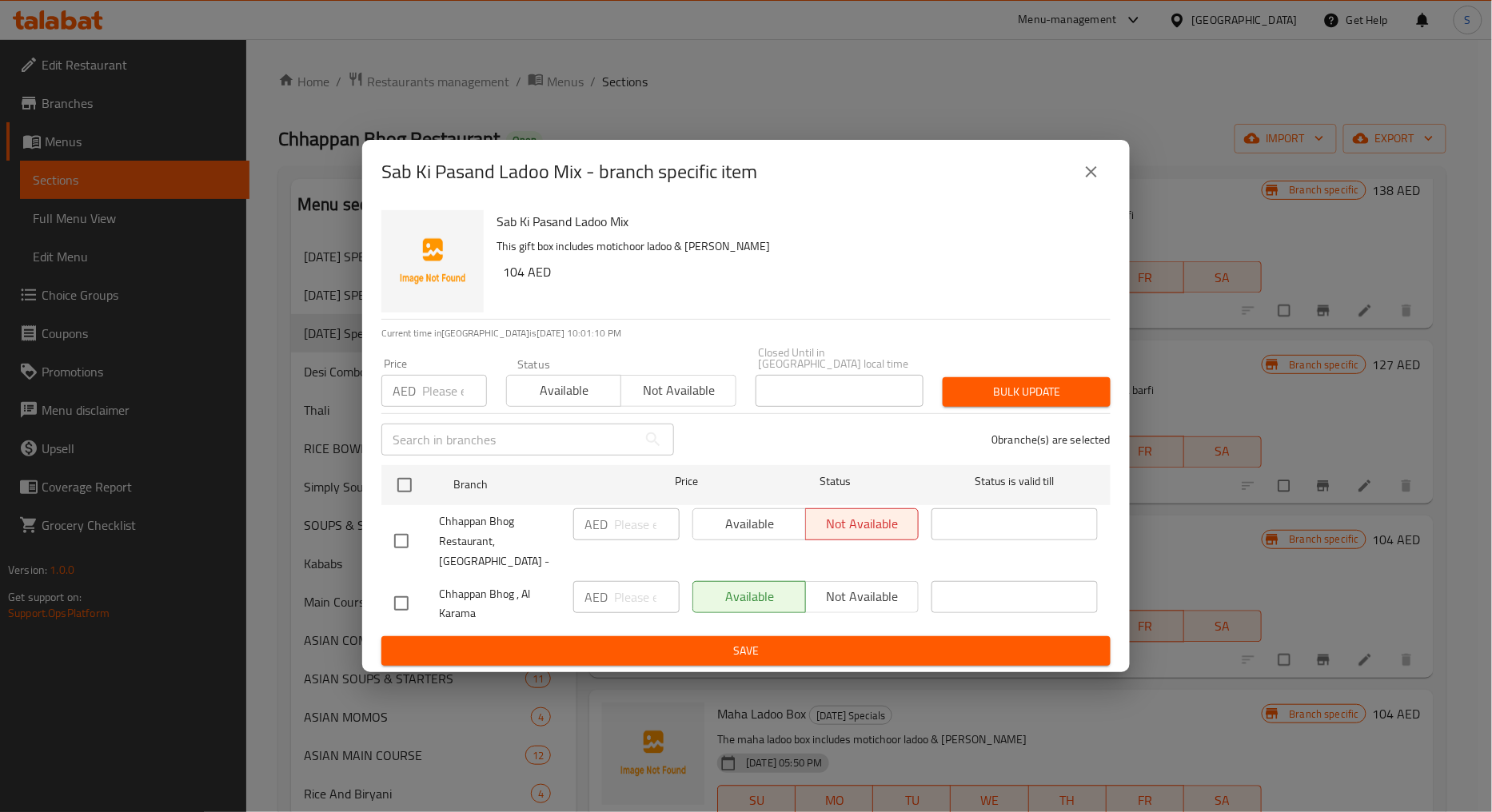
click at [1079, 184] on button "close" at bounding box center [1092, 172] width 38 height 38
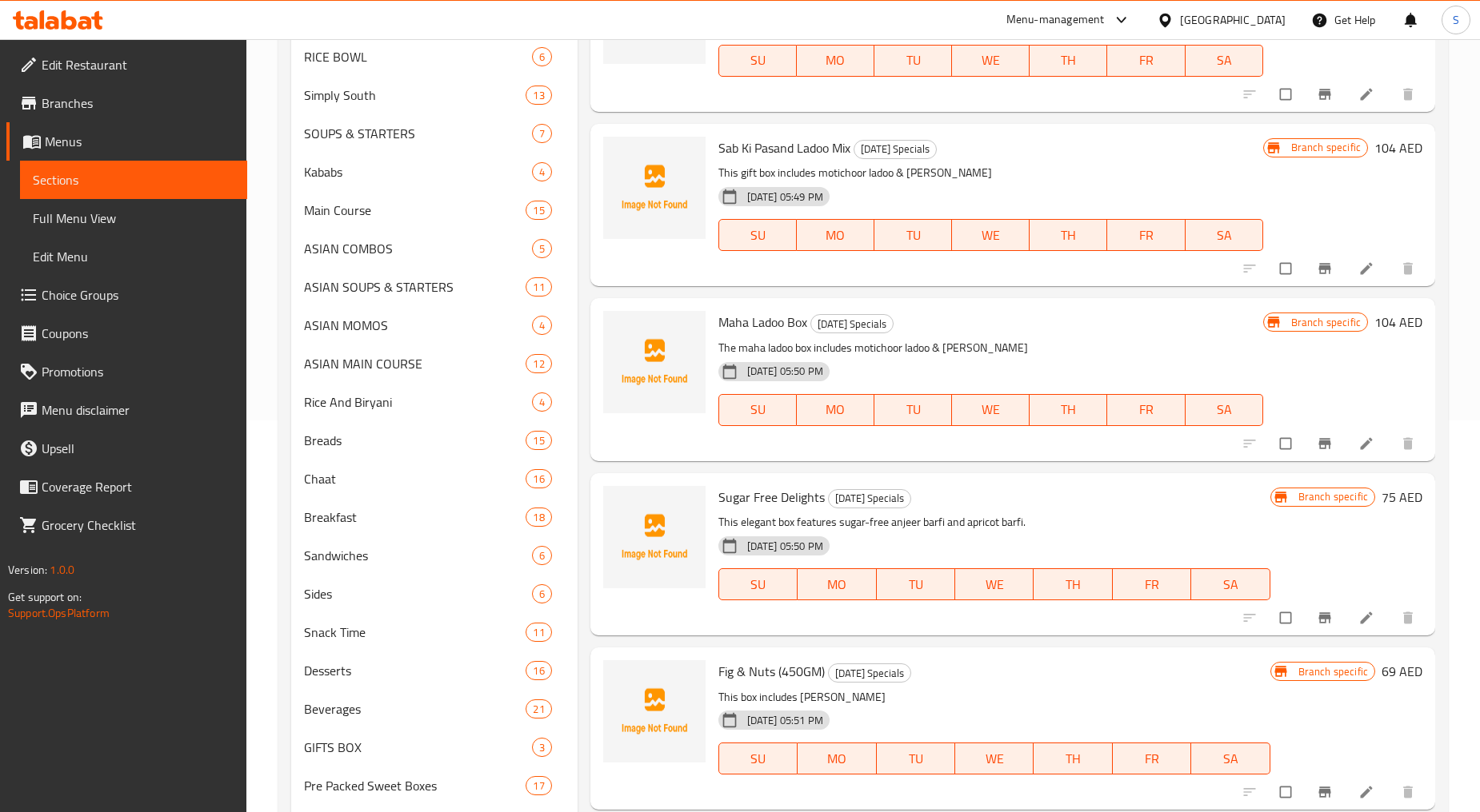
scroll to position [443, 0]
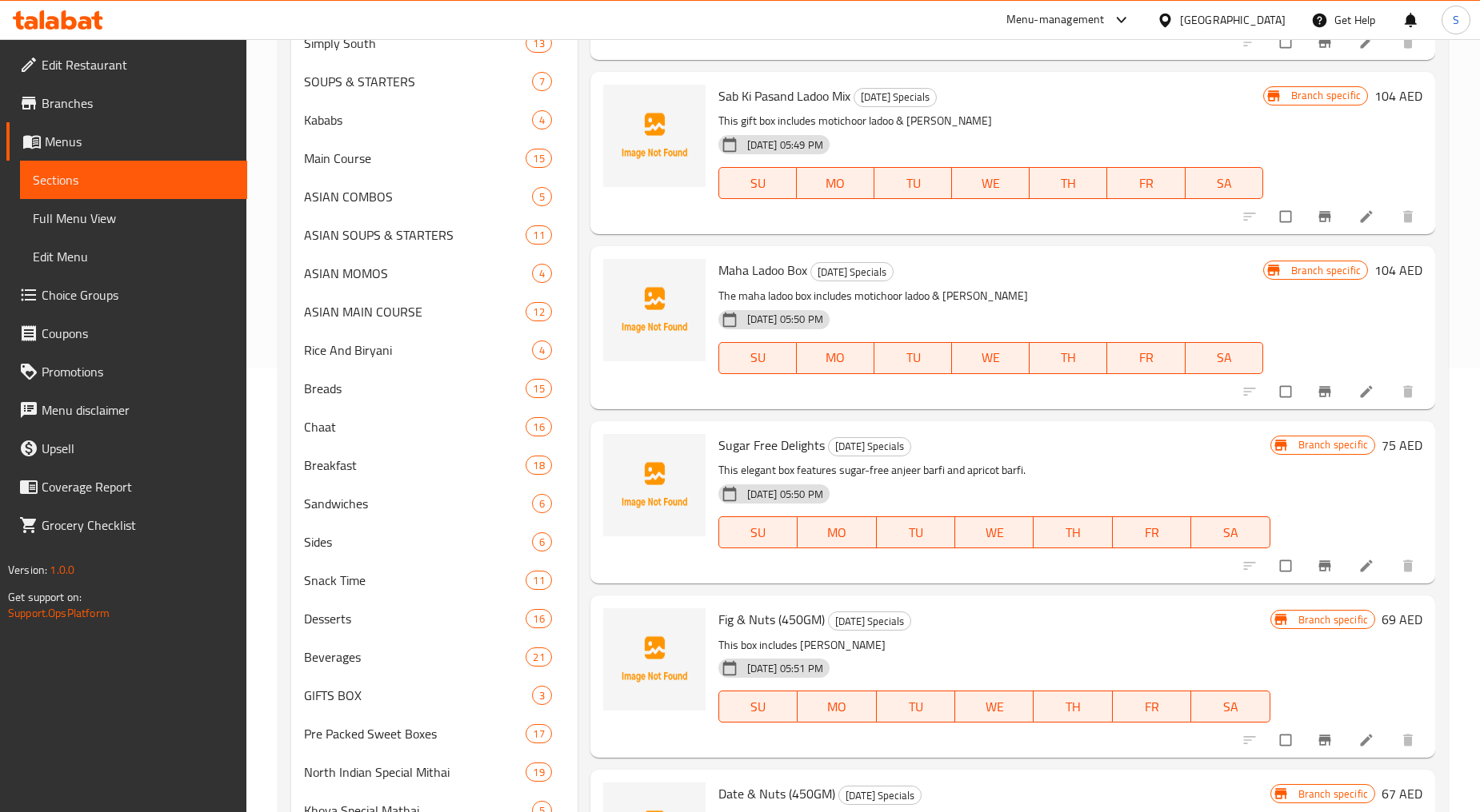
click at [1316, 558] on icon "Branch-specific-item" at bounding box center [1325, 566] width 16 height 16
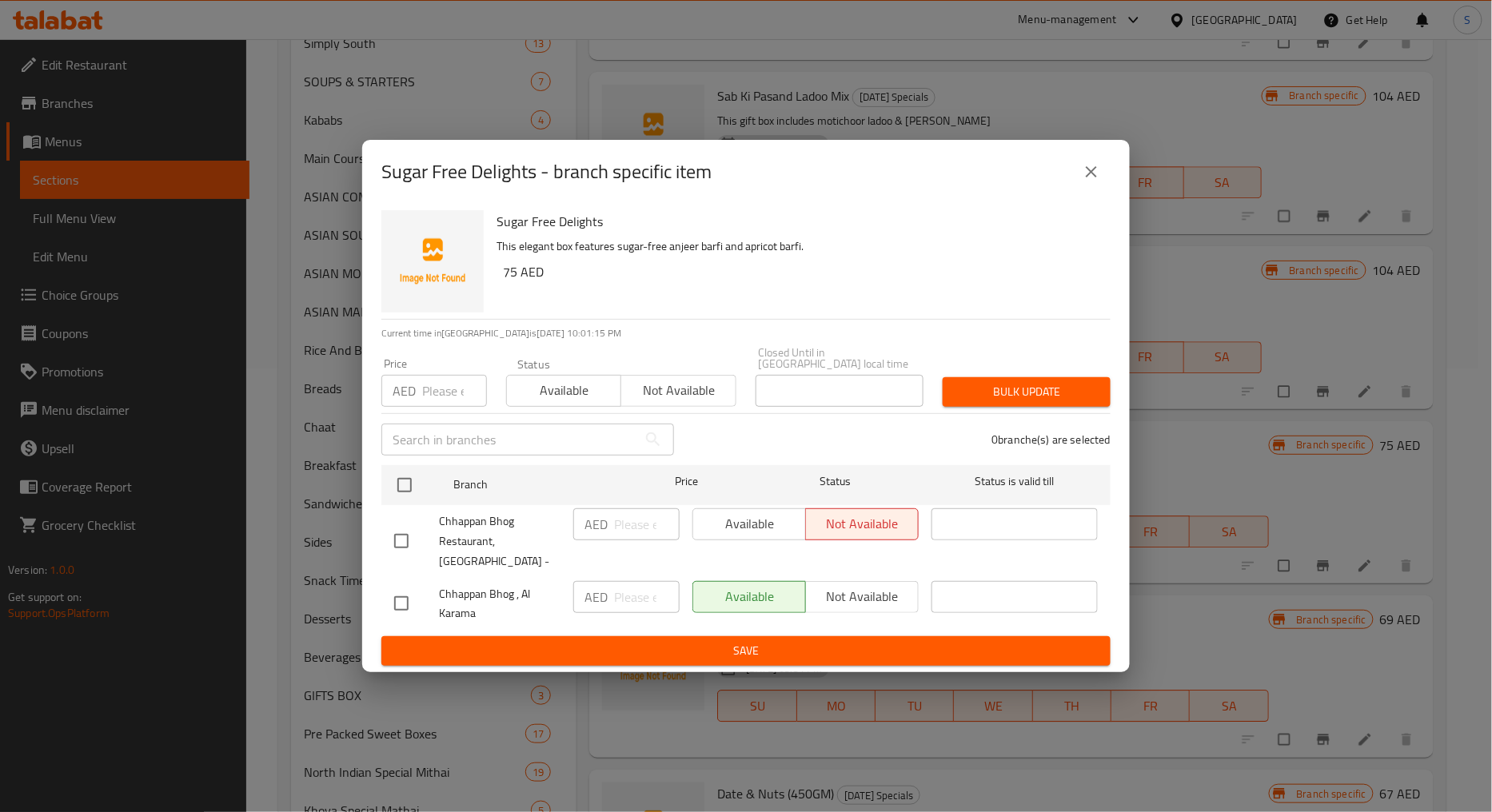
click at [1083, 177] on icon "close" at bounding box center [1092, 172] width 20 height 20
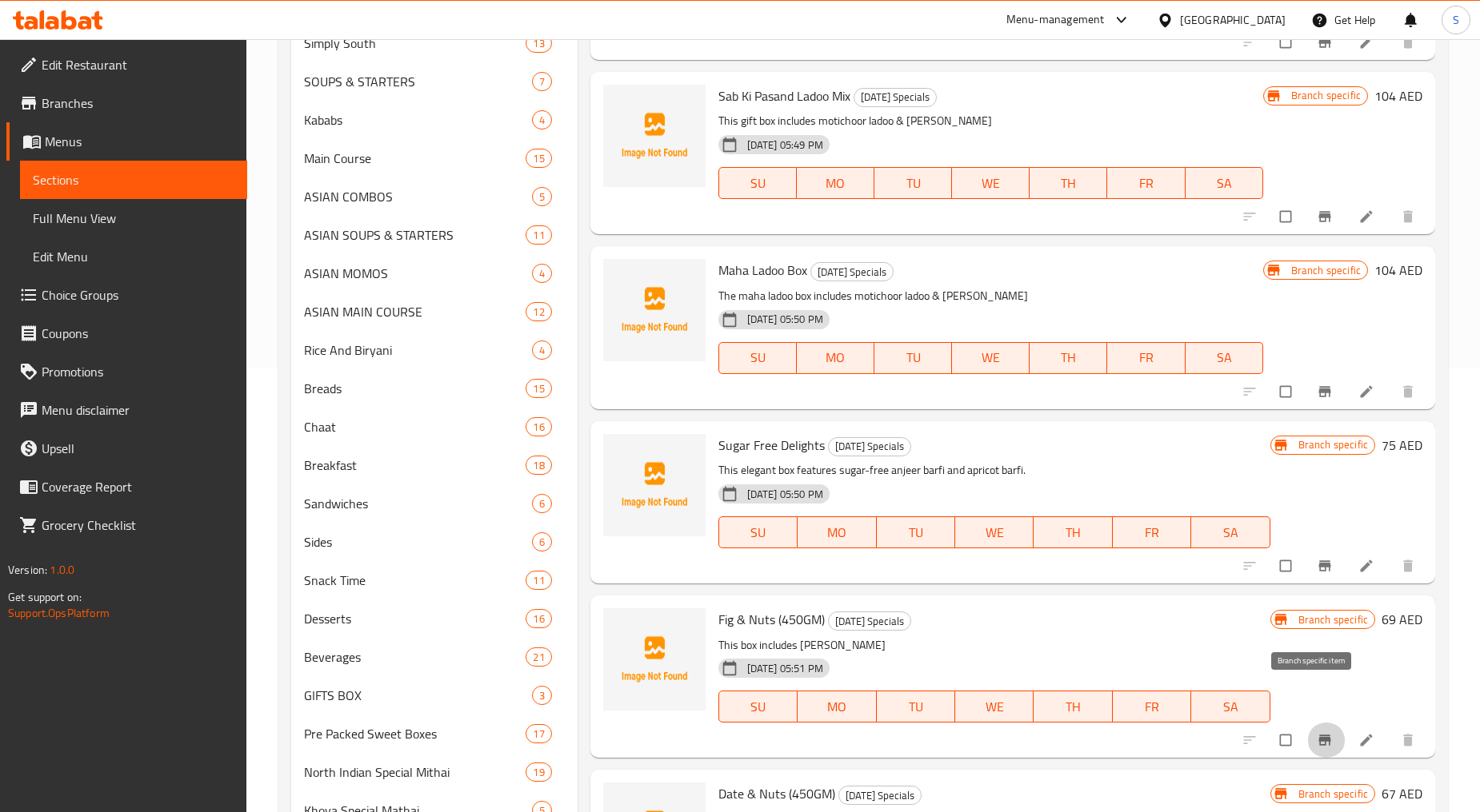
click at [1318, 736] on icon "Branch-specific-item" at bounding box center [1324, 740] width 12 height 11
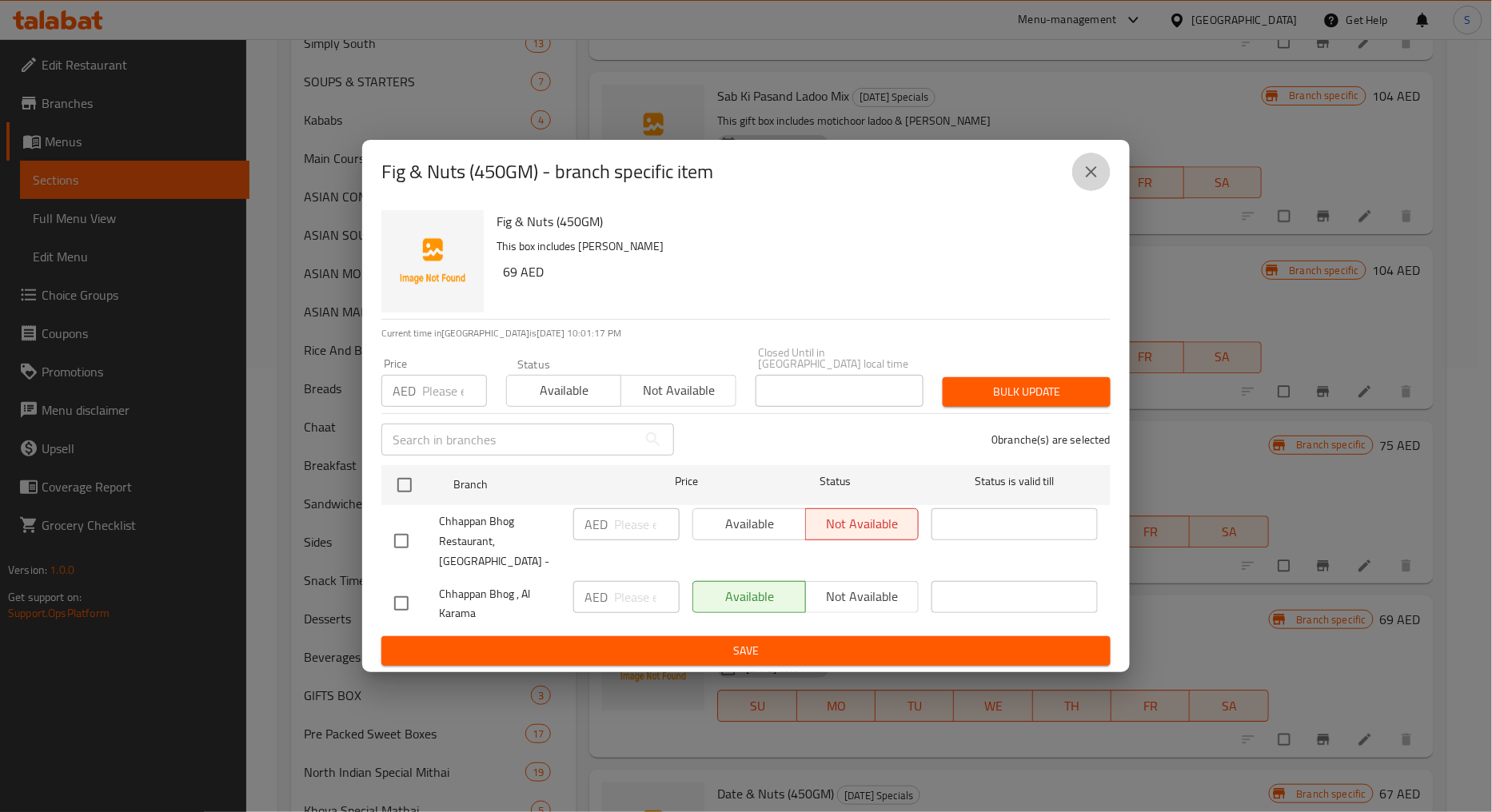
click at [1088, 177] on icon "close" at bounding box center [1092, 172] width 11 height 11
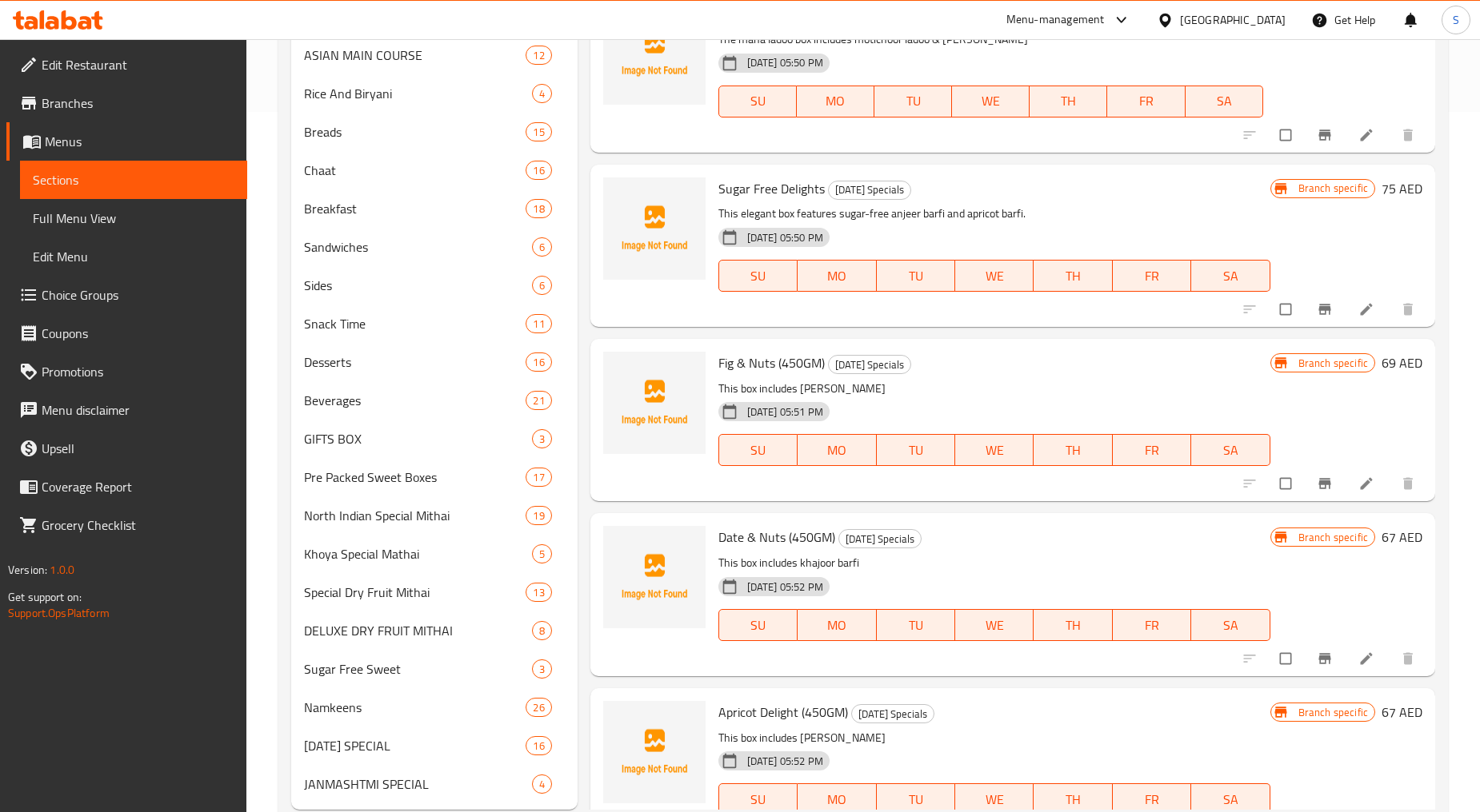
scroll to position [709, 0]
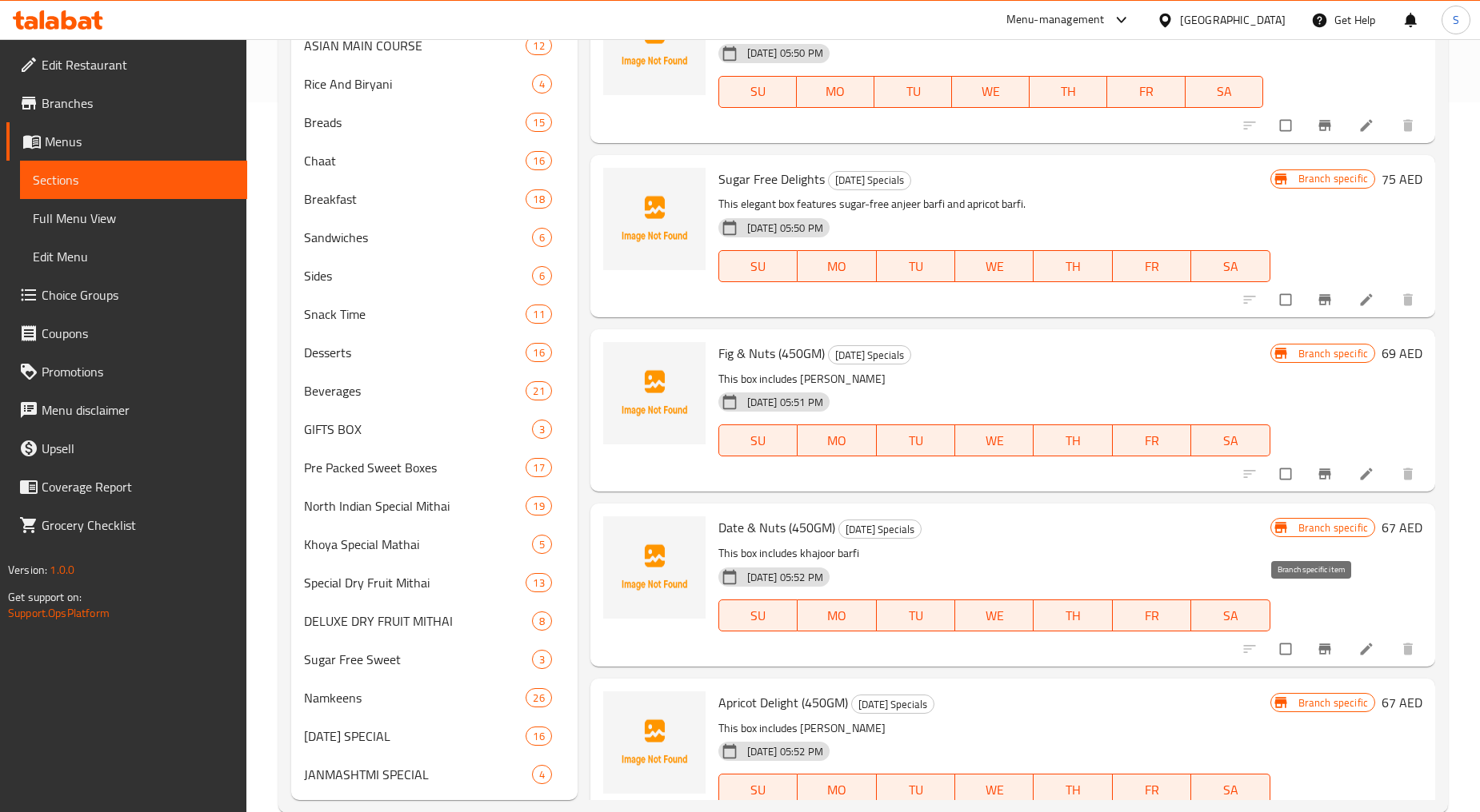
click at [1316, 641] on icon "Branch-specific-item" at bounding box center [1325, 649] width 16 height 16
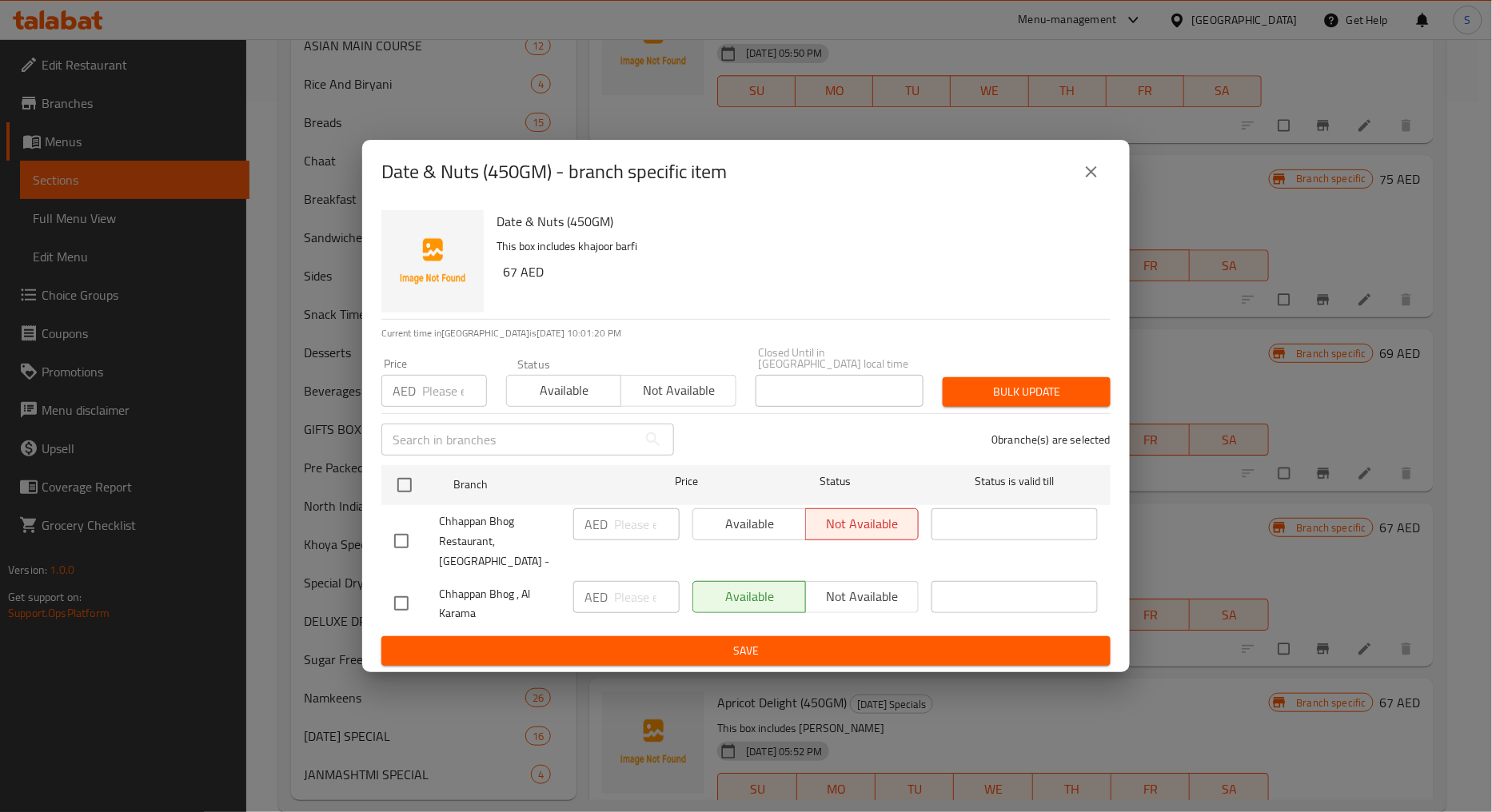
click at [1092, 177] on icon "close" at bounding box center [1092, 172] width 11 height 11
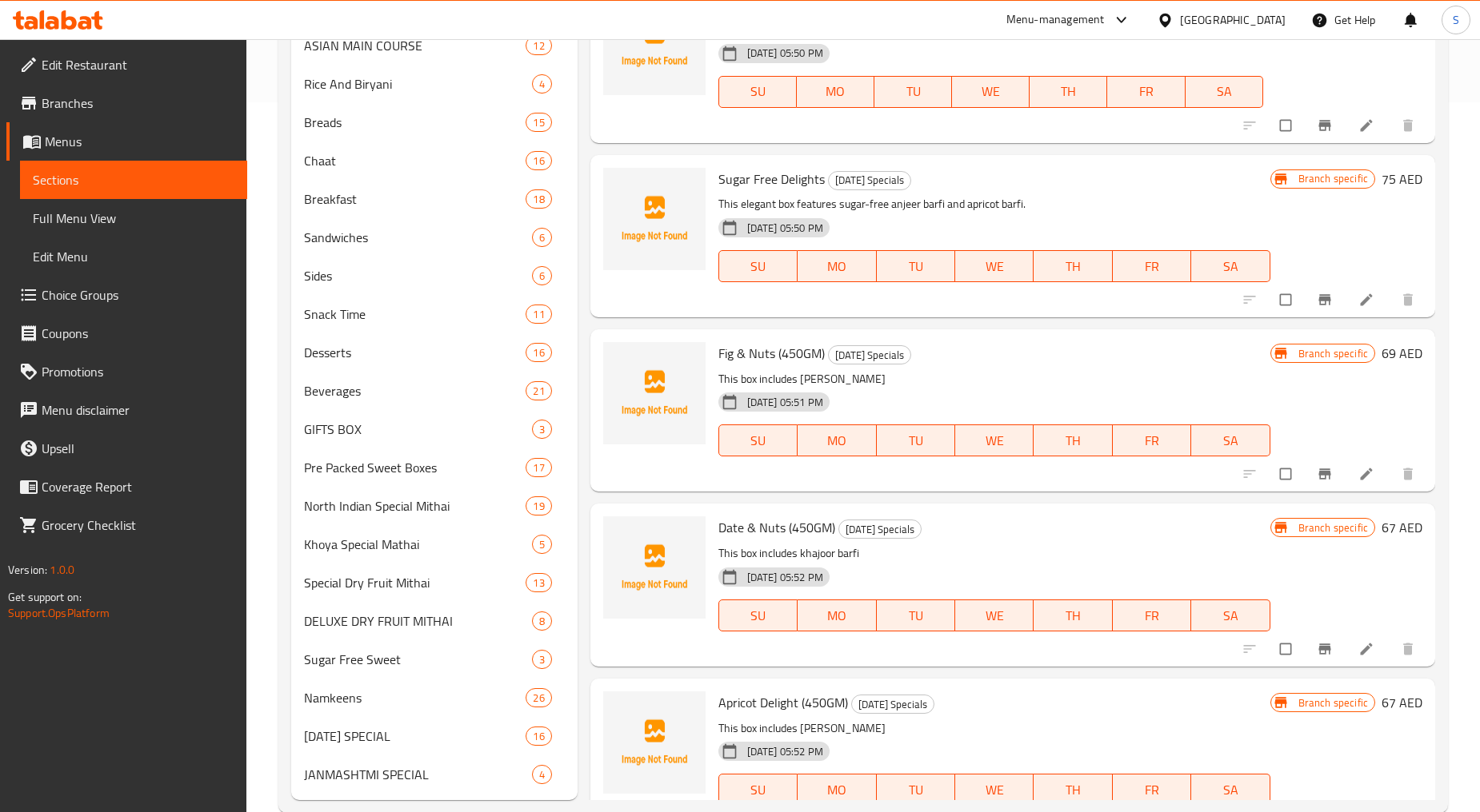
scroll to position [741, 0]
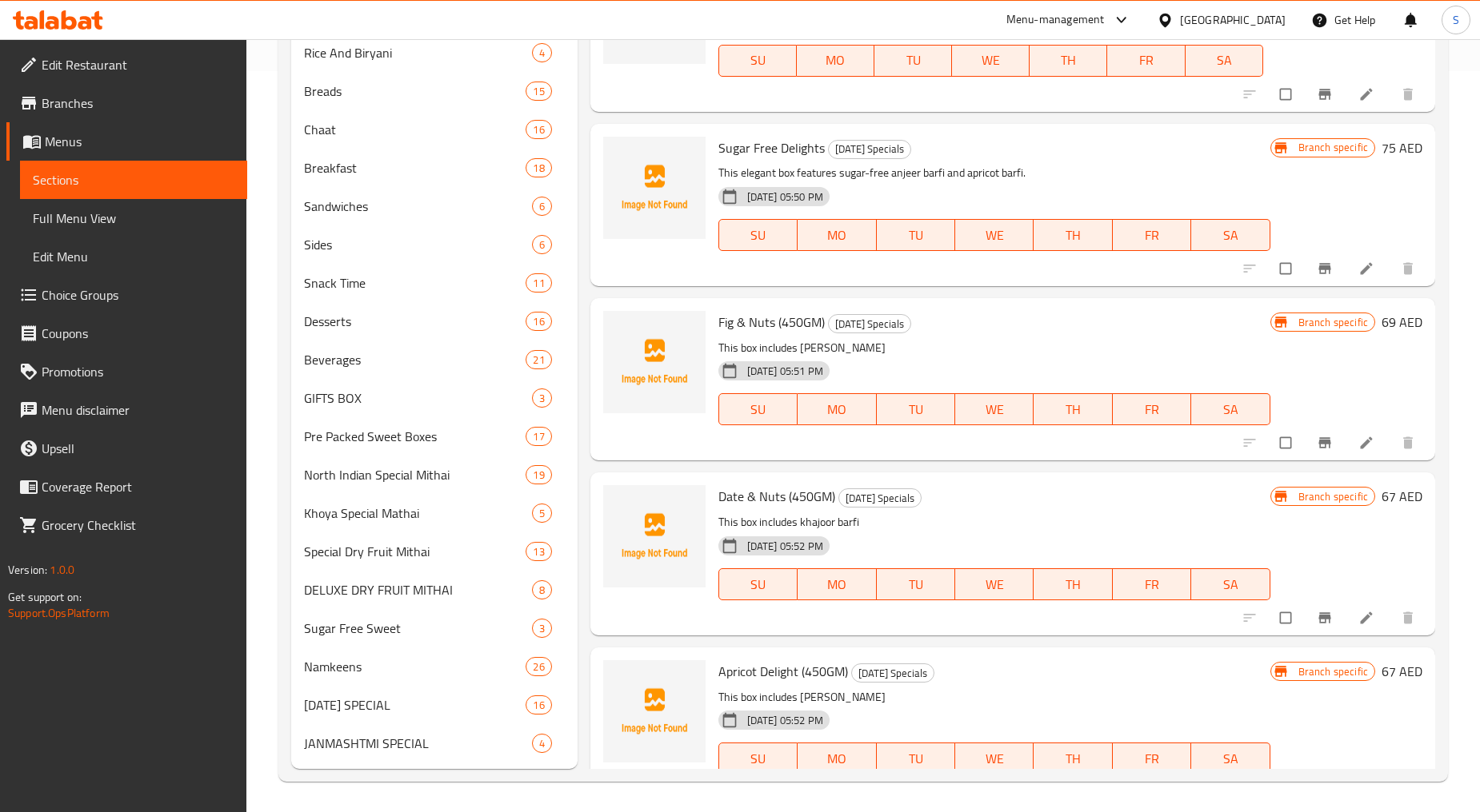
click at [1318, 788] on icon "Branch-specific-item" at bounding box center [1324, 792] width 12 height 11
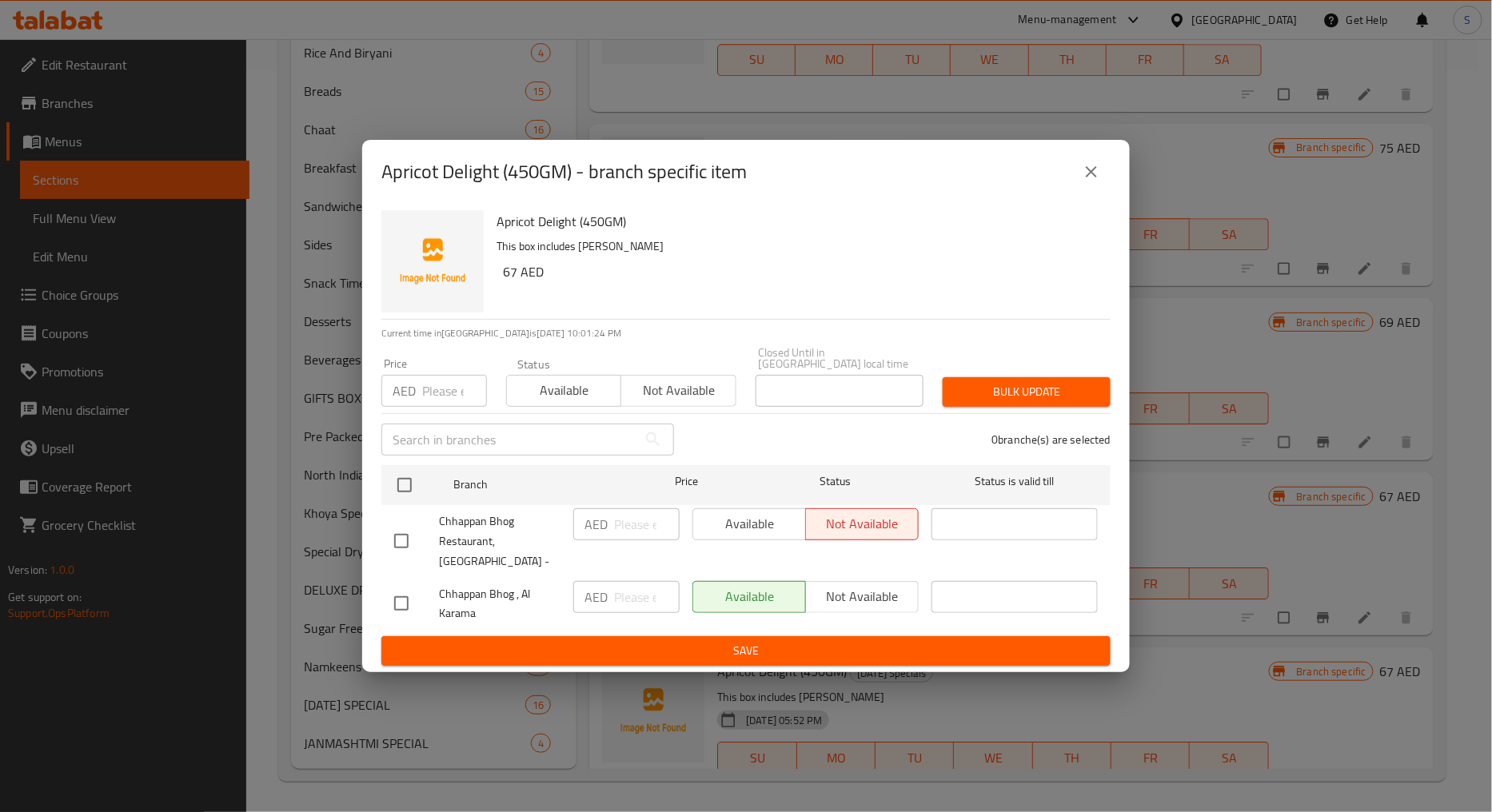
click at [1086, 181] on icon "close" at bounding box center [1092, 172] width 20 height 20
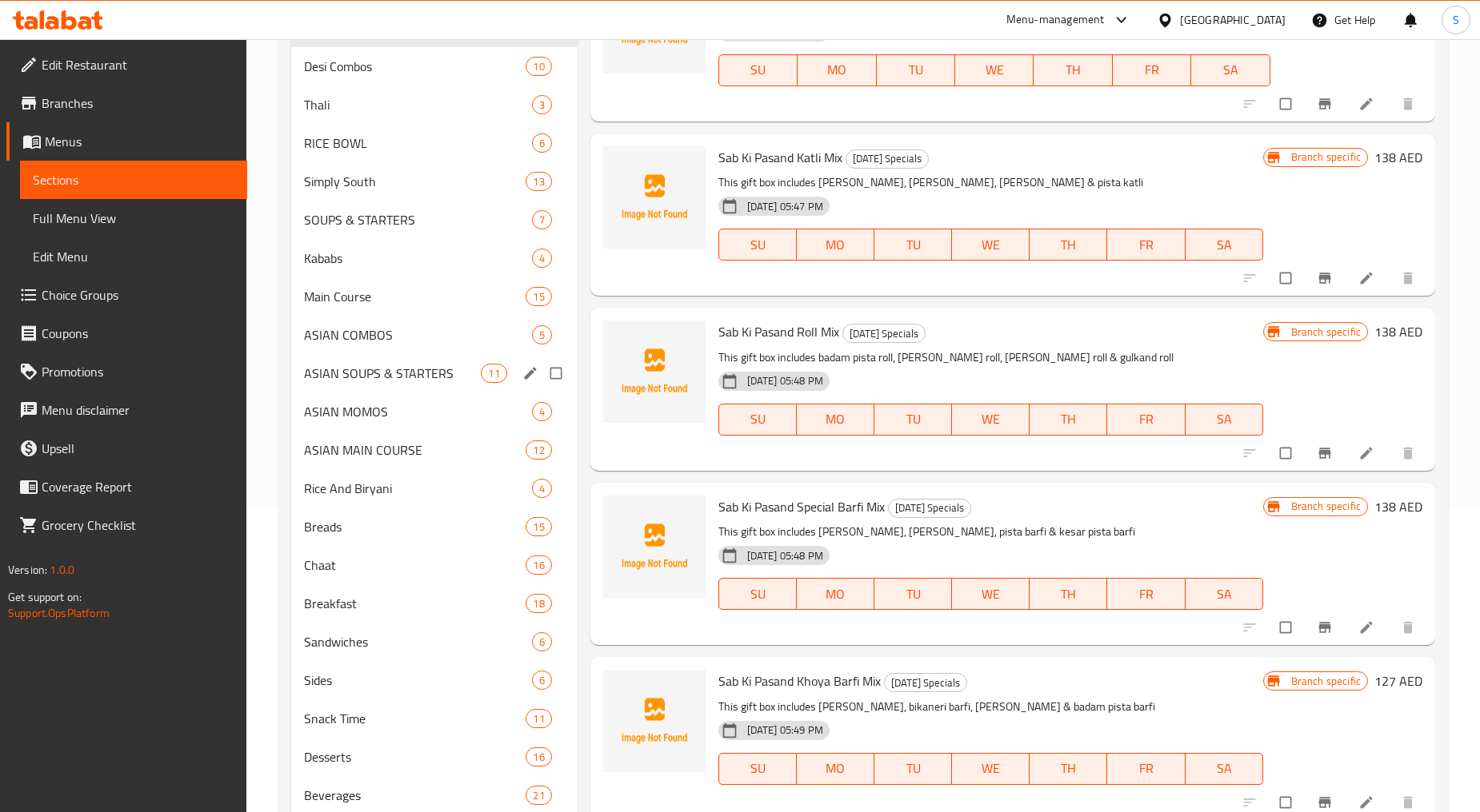
scroll to position [0, 0]
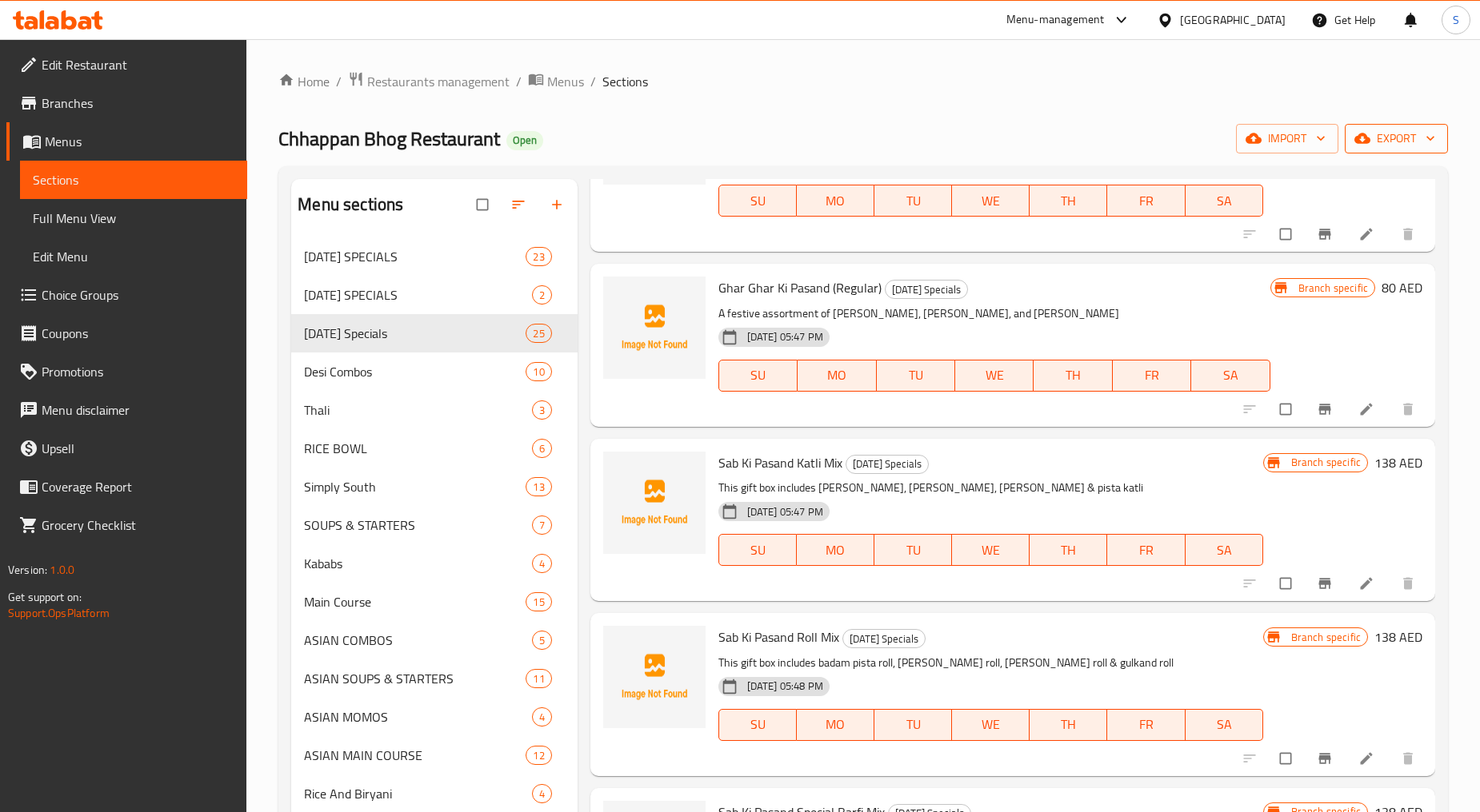
click at [1417, 138] on span "export" at bounding box center [1395, 138] width 77 height 20
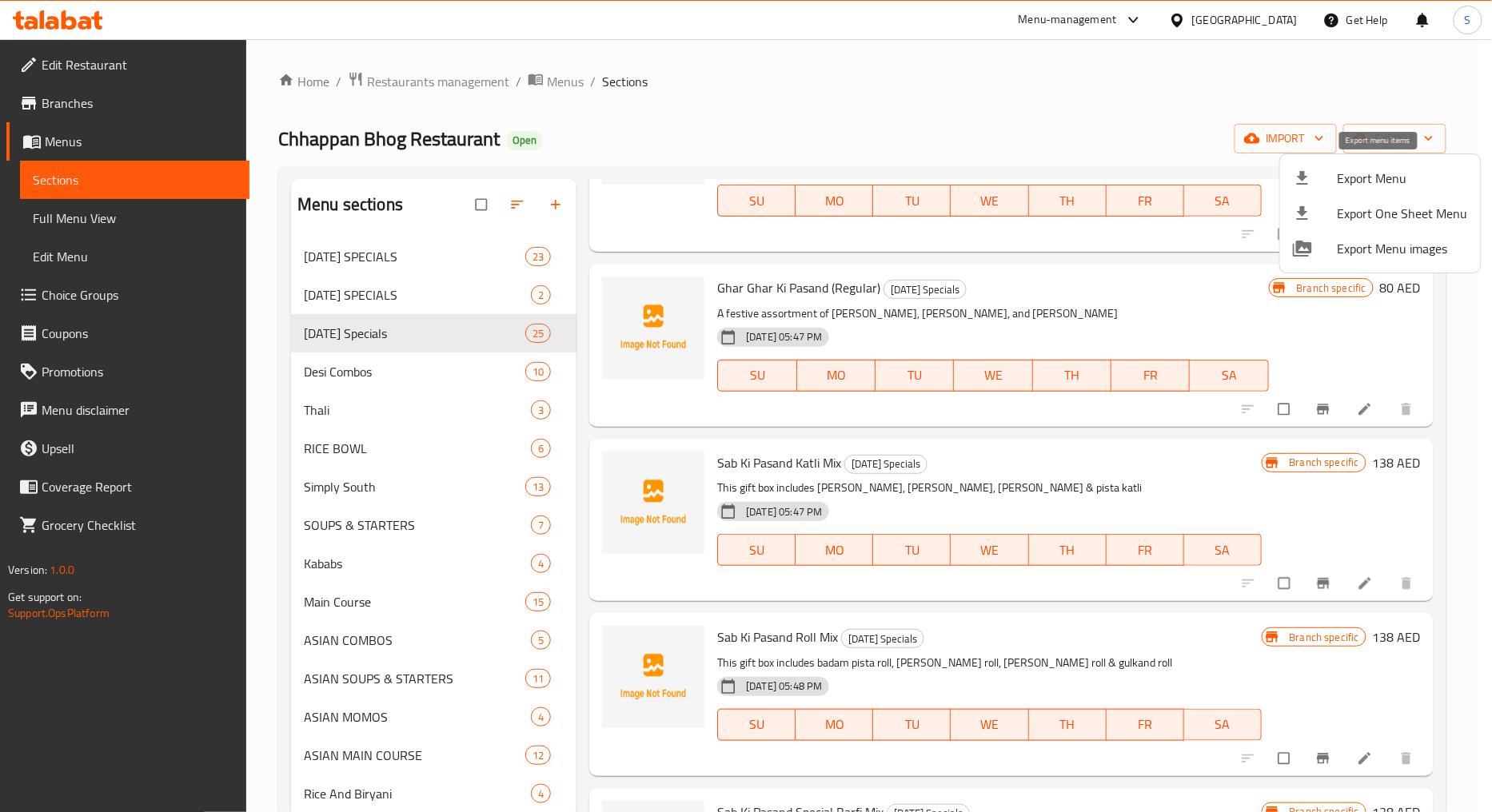
click at [1389, 177] on span "Export Menu" at bounding box center [1403, 178] width 130 height 20
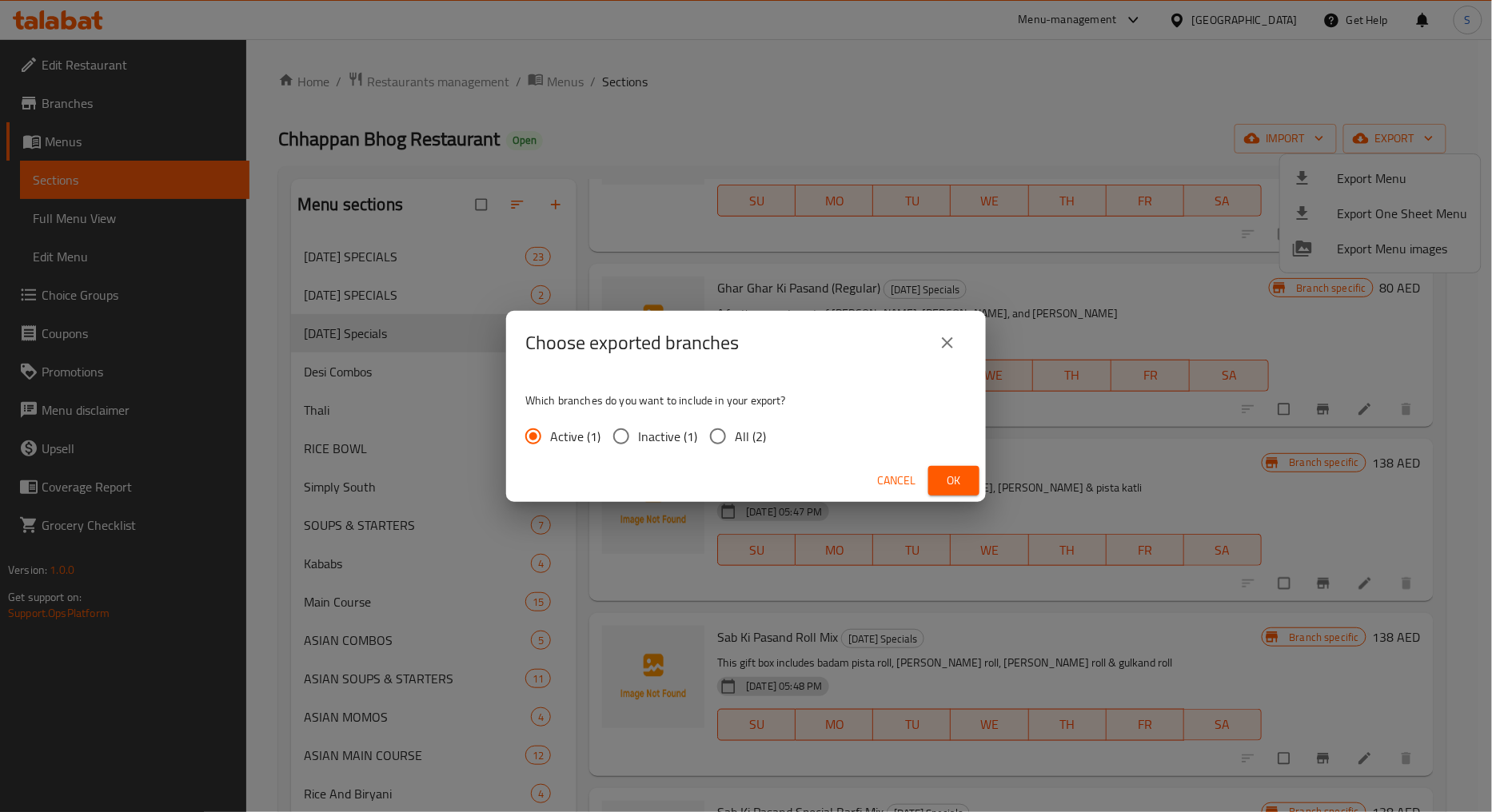
click at [768, 434] on div "Active (1) Inactive (1) All (2)" at bounding box center [652, 436] width 253 height 33
click at [747, 438] on span "All (2)" at bounding box center [750, 437] width 31 height 20
click at [735, 438] on input "All (2)" at bounding box center [718, 436] width 33 height 33
radio input "true"
click at [971, 482] on button "Ok" at bounding box center [954, 481] width 51 height 29
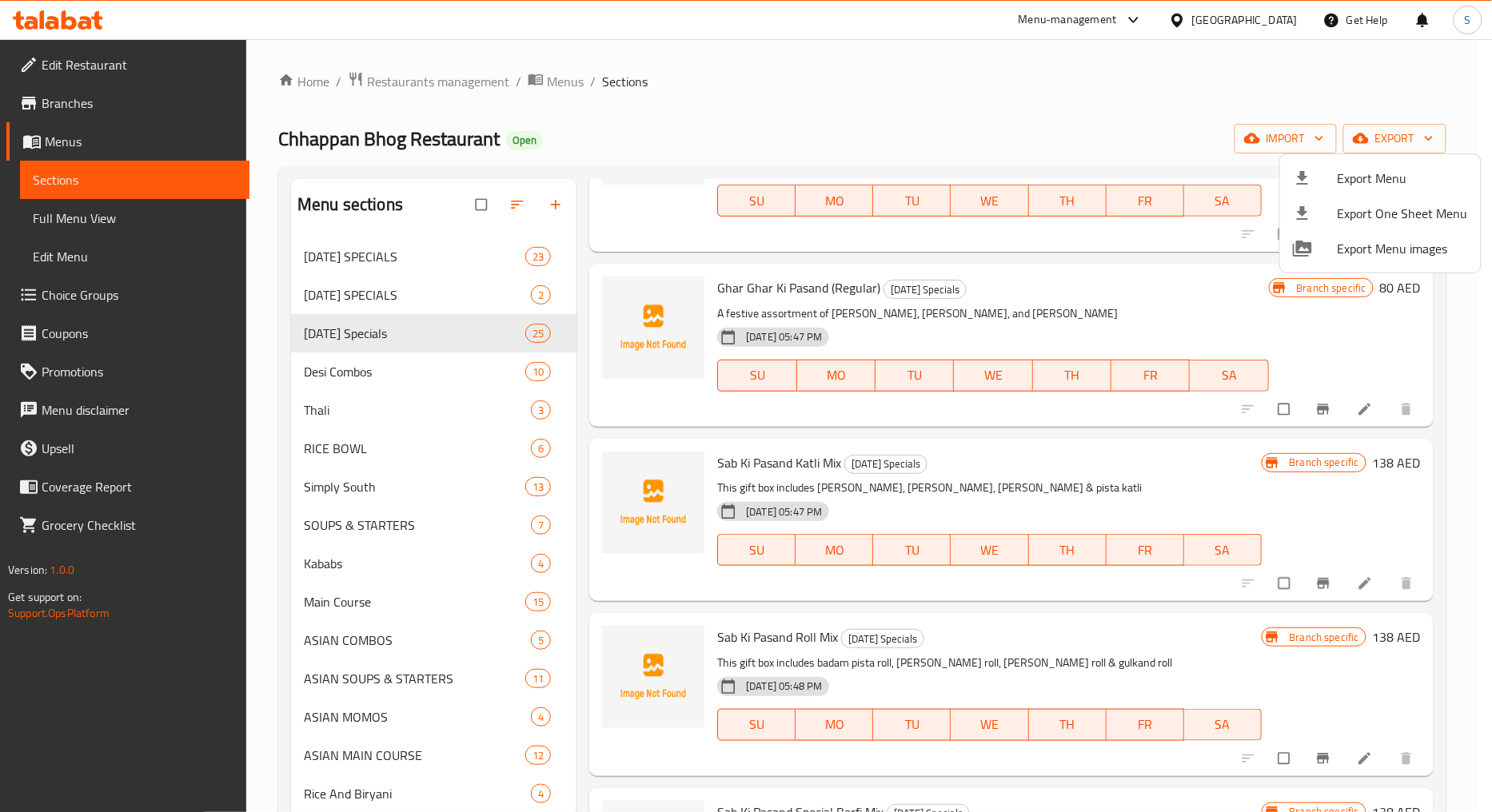
click at [56, 104] on div at bounding box center [746, 406] width 1492 height 812
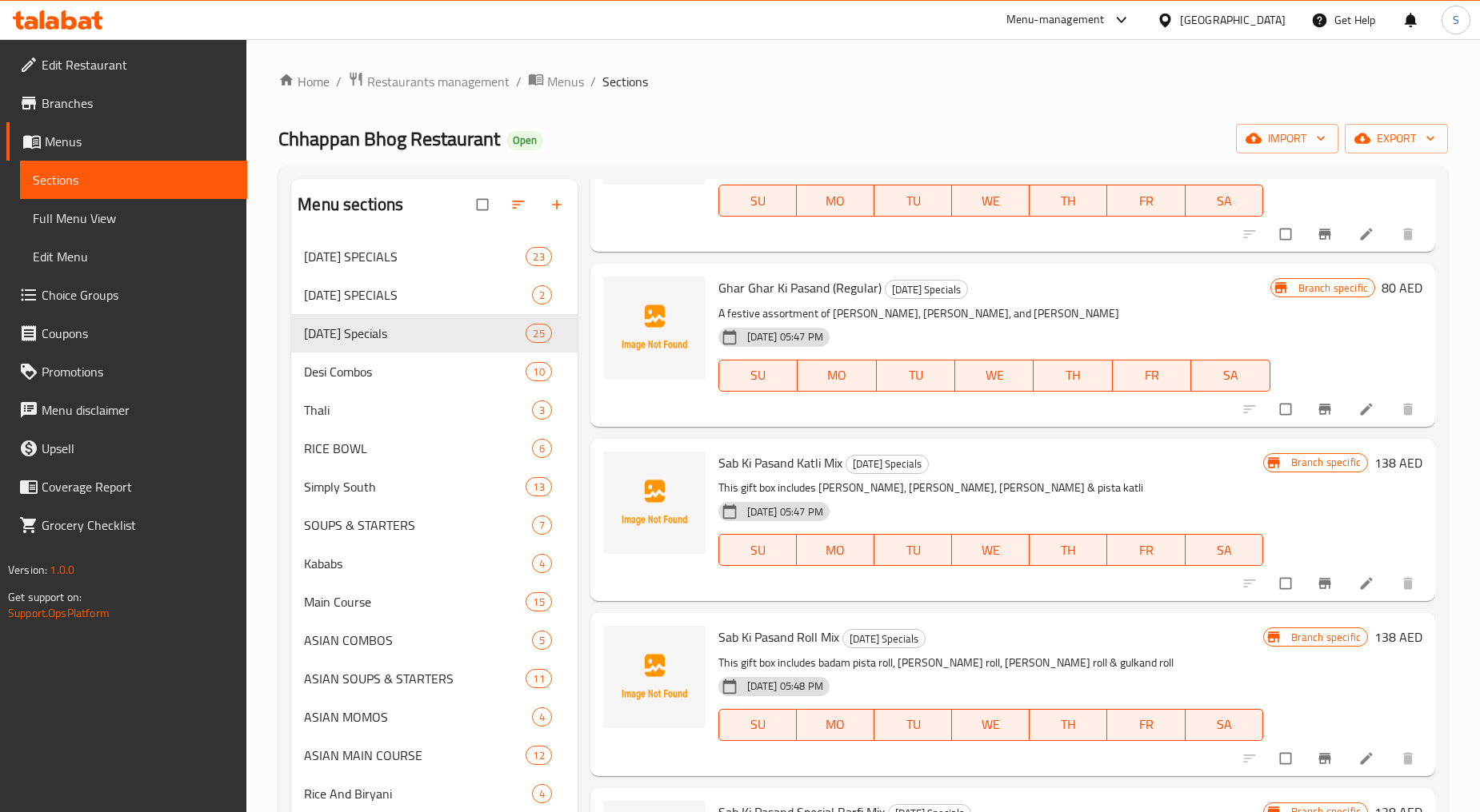
click at [73, 104] on span "Branches" at bounding box center [138, 103] width 193 height 20
